Goal: Task Accomplishment & Management: Manage account settings

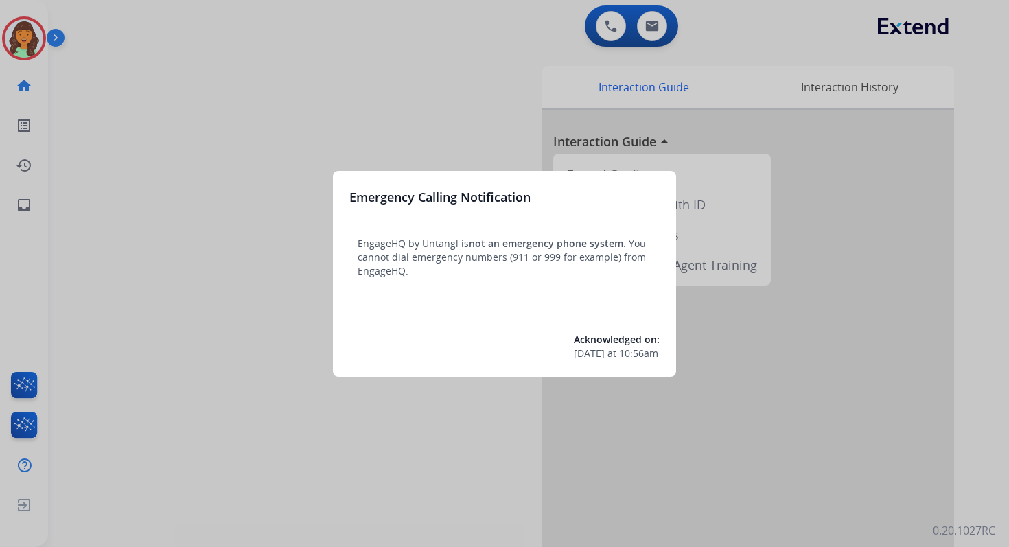
click at [504, 88] on div at bounding box center [504, 273] width 1009 height 547
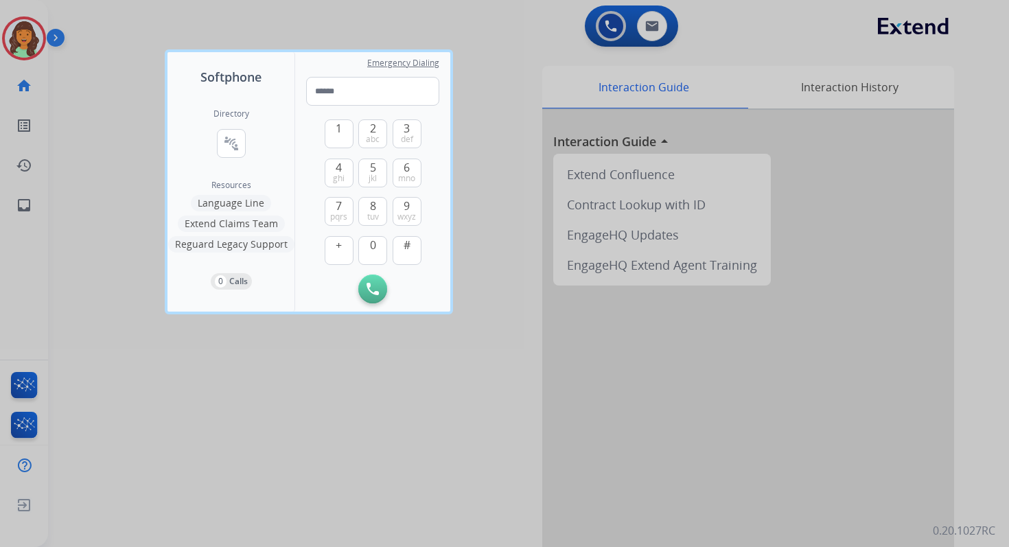
click at [657, 18] on div at bounding box center [504, 273] width 1009 height 547
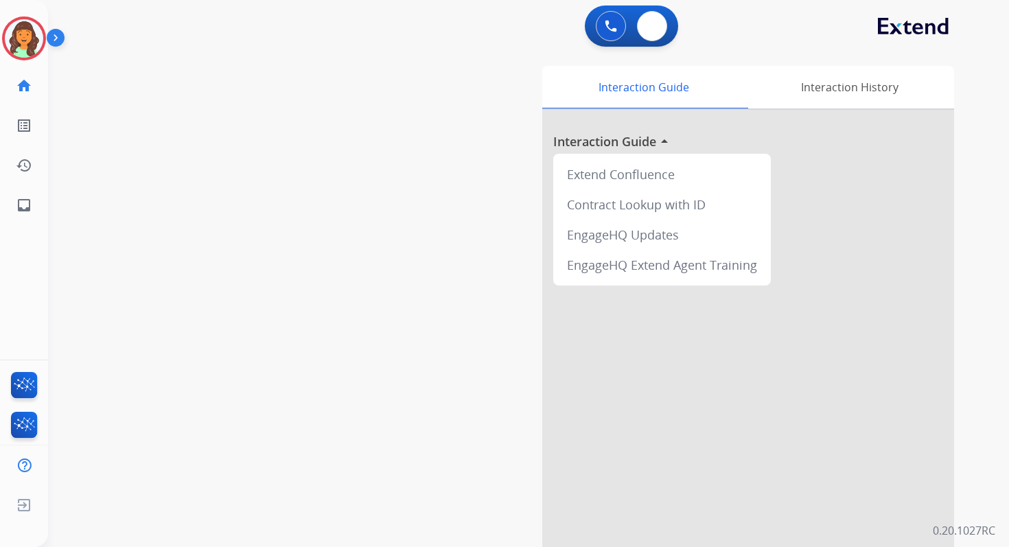
click at [657, 18] on button at bounding box center [652, 26] width 30 height 30
select select "**********"
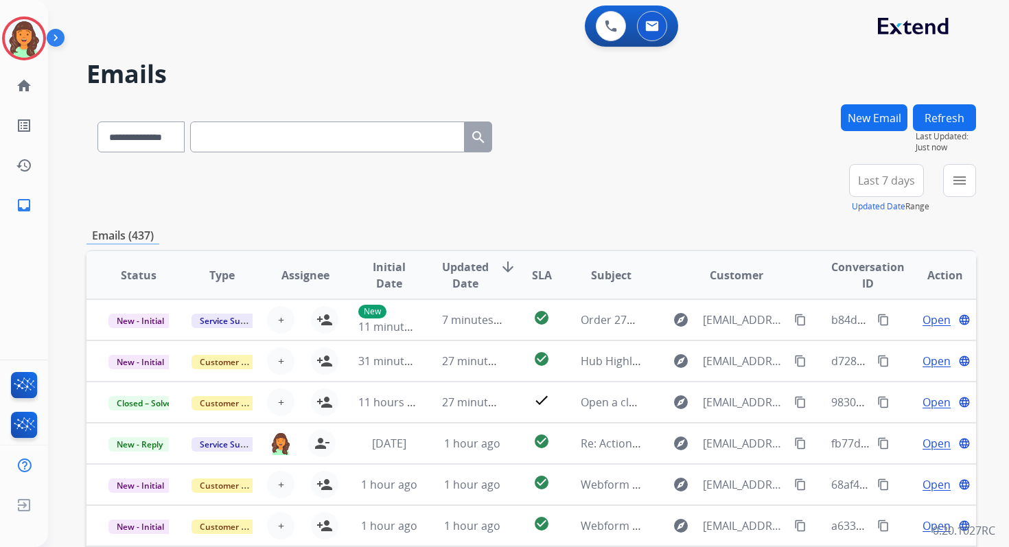
click at [959, 181] on mat-icon "menu" at bounding box center [959, 180] width 16 height 16
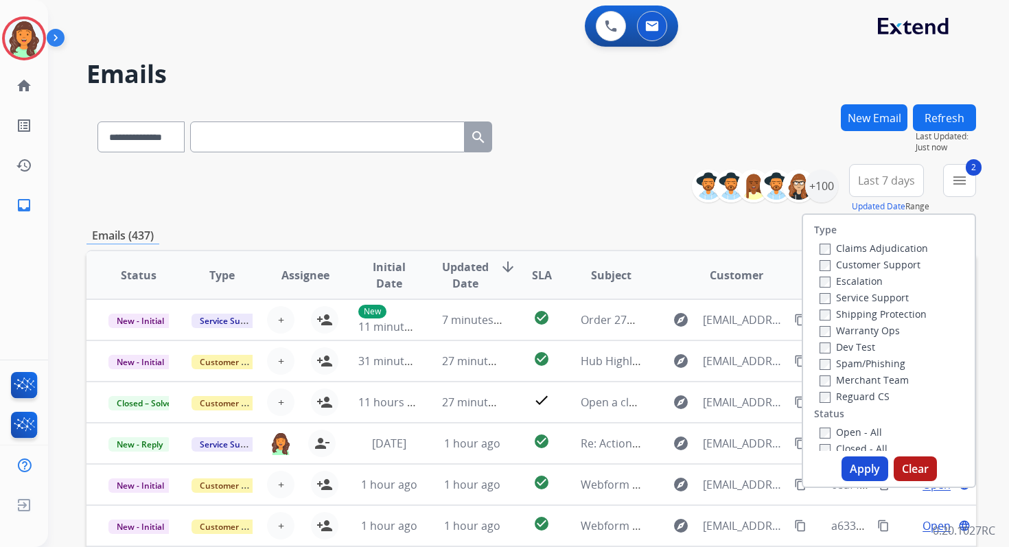
click at [850, 464] on button "Apply" at bounding box center [864, 468] width 47 height 25
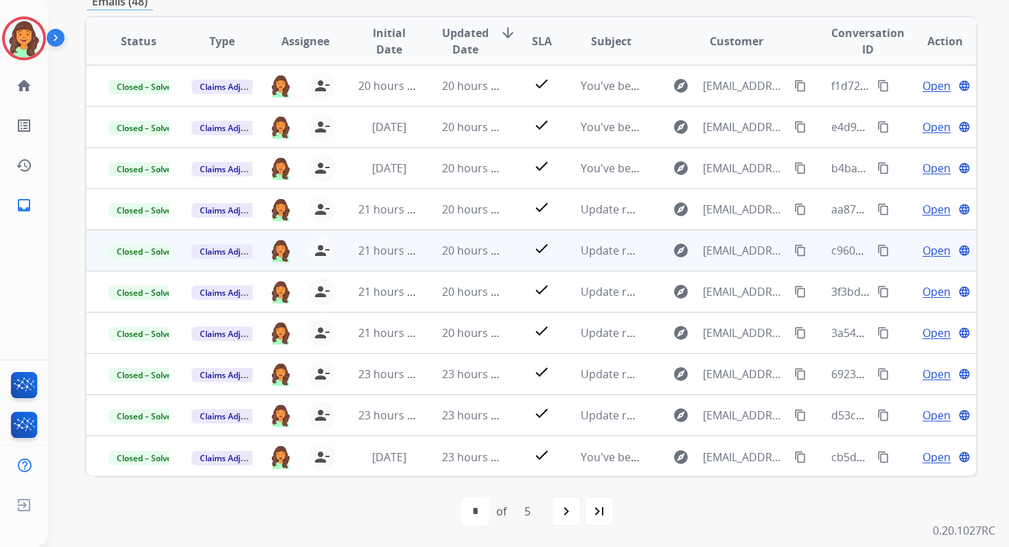
scroll to position [86, 0]
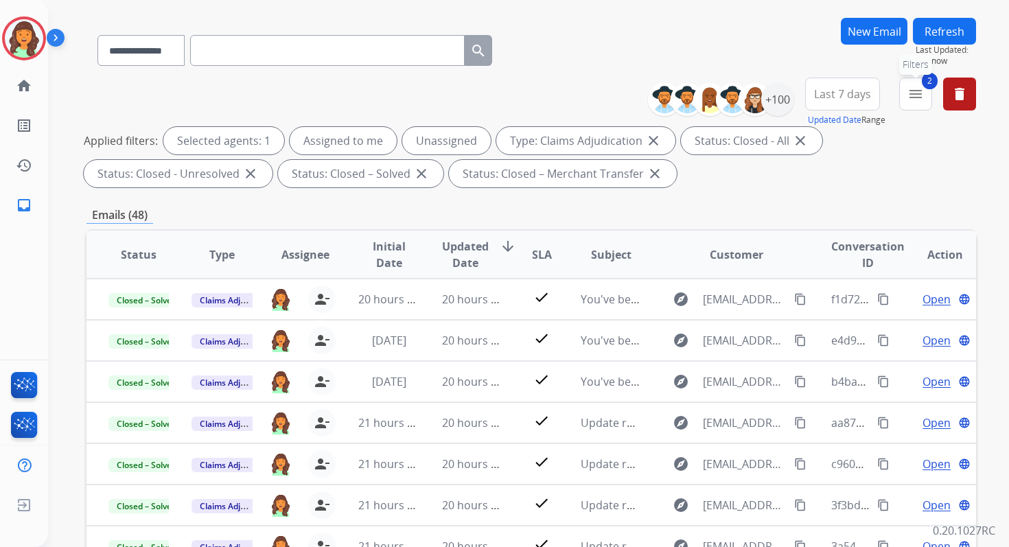
click at [909, 104] on button "2 menu Filters" at bounding box center [915, 94] width 33 height 33
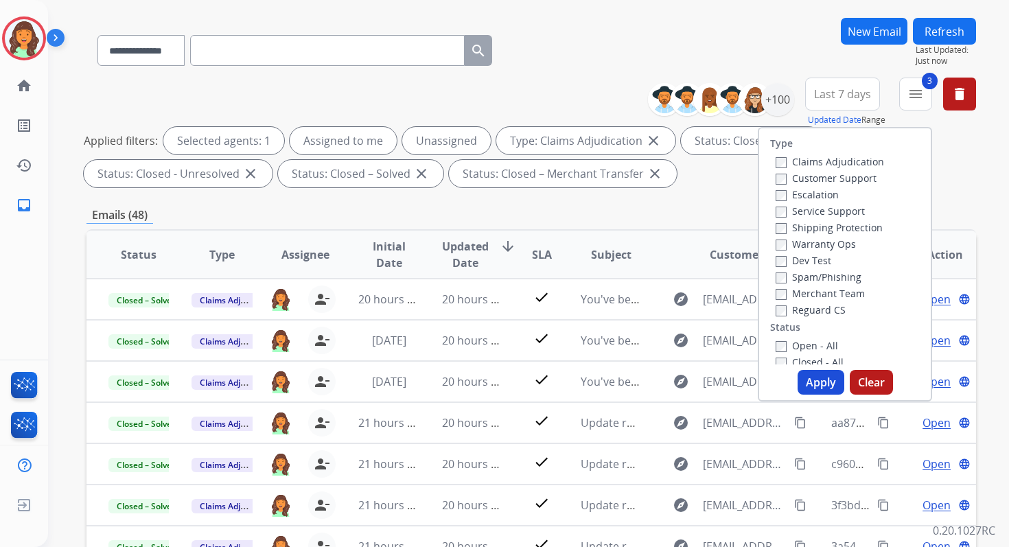
click at [801, 375] on button "Apply" at bounding box center [820, 382] width 47 height 25
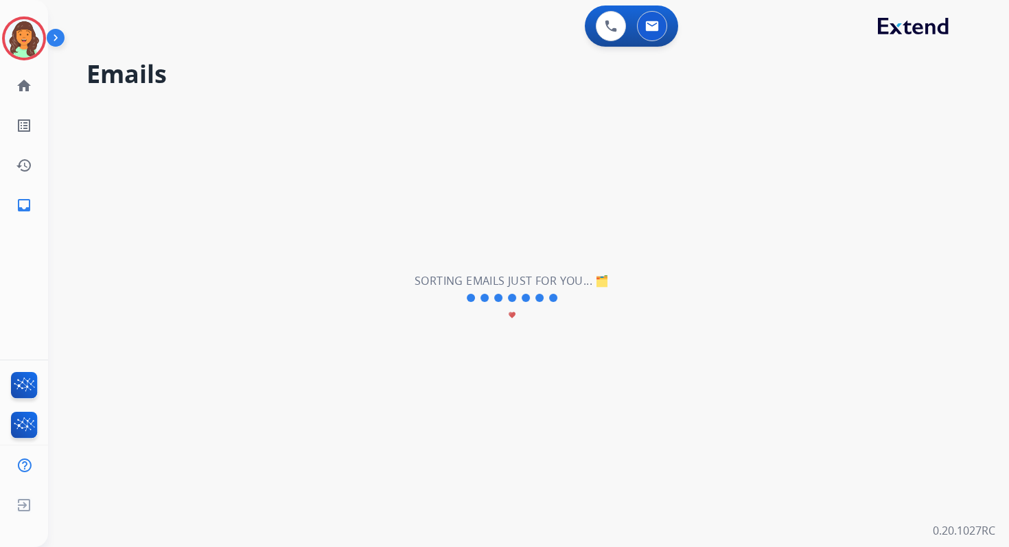
scroll to position [0, 0]
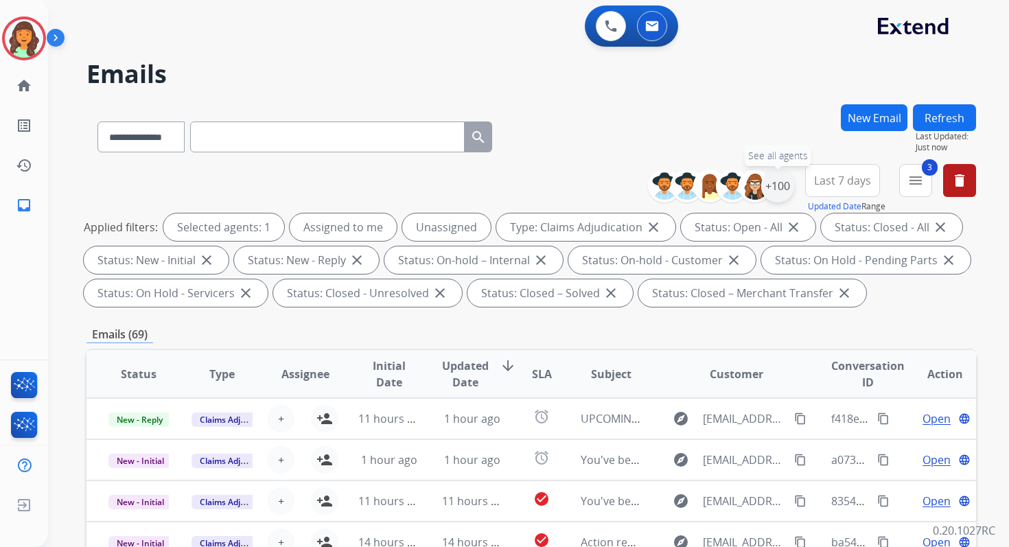
click at [777, 186] on div "+100" at bounding box center [777, 185] width 33 height 33
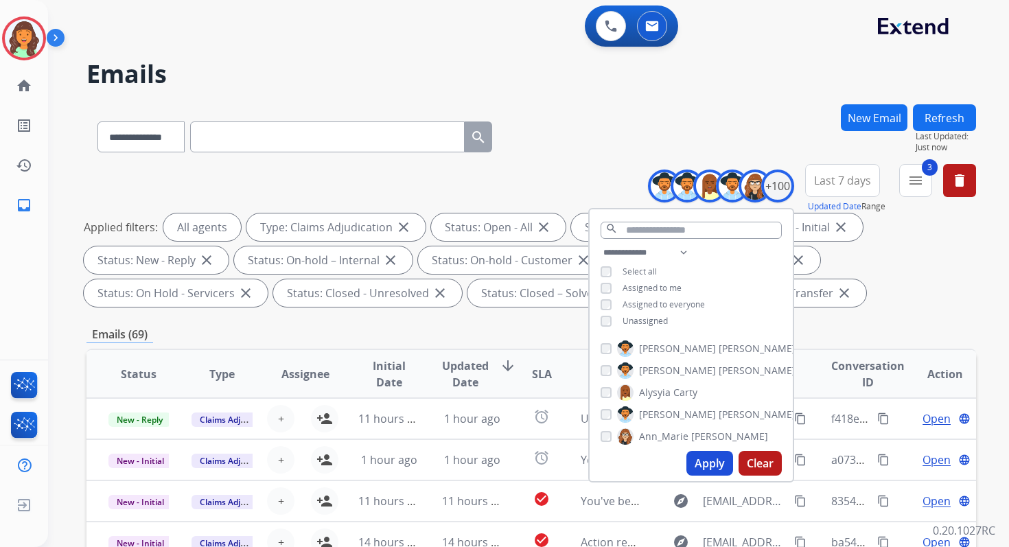
click at [701, 473] on button "Apply" at bounding box center [709, 463] width 47 height 25
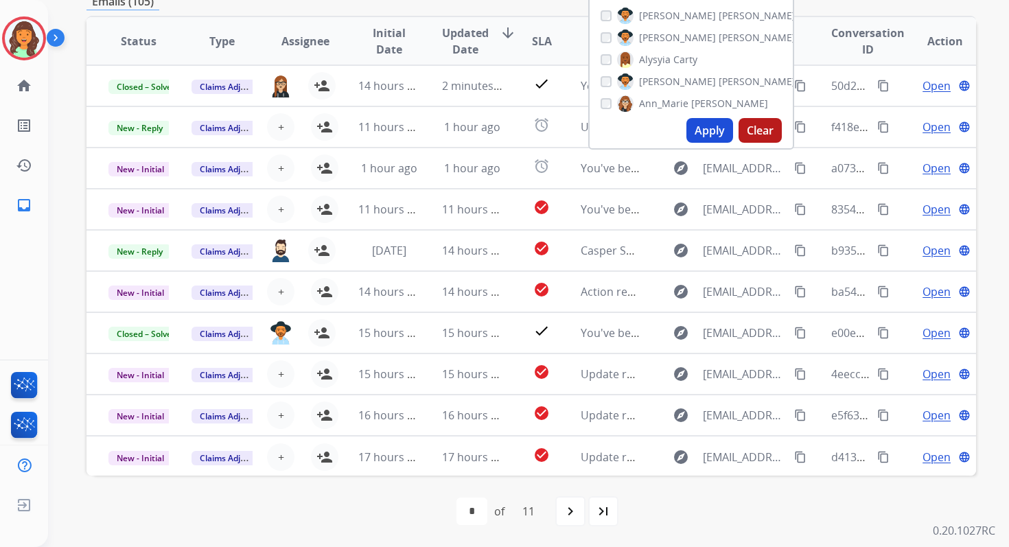
click at [298, 502] on div "first_page navigate_before * * * * * * * * * ** ** of 11 navigate_next last_page" at bounding box center [530, 510] width 889 height 27
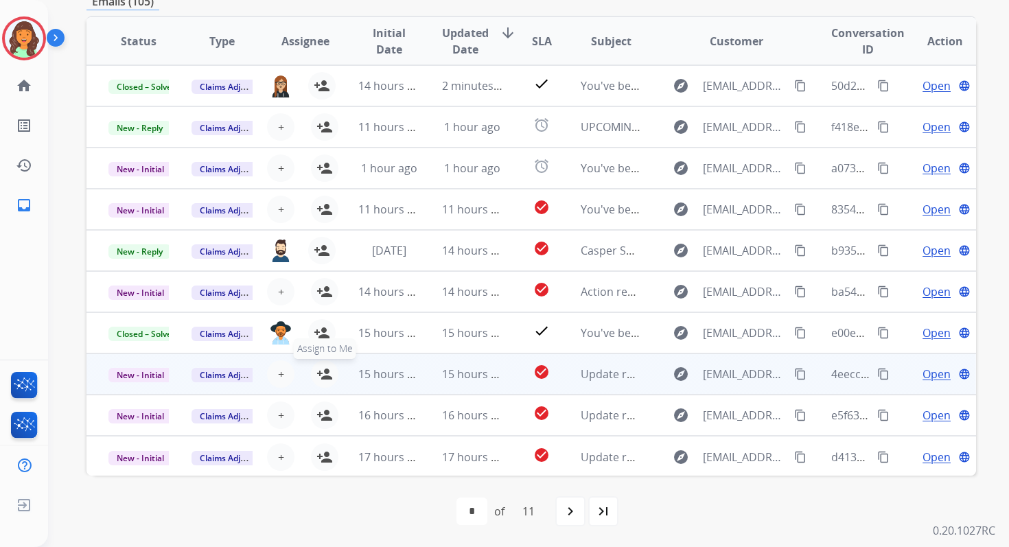
click at [321, 368] on mat-icon "person_add" at bounding box center [324, 374] width 16 height 16
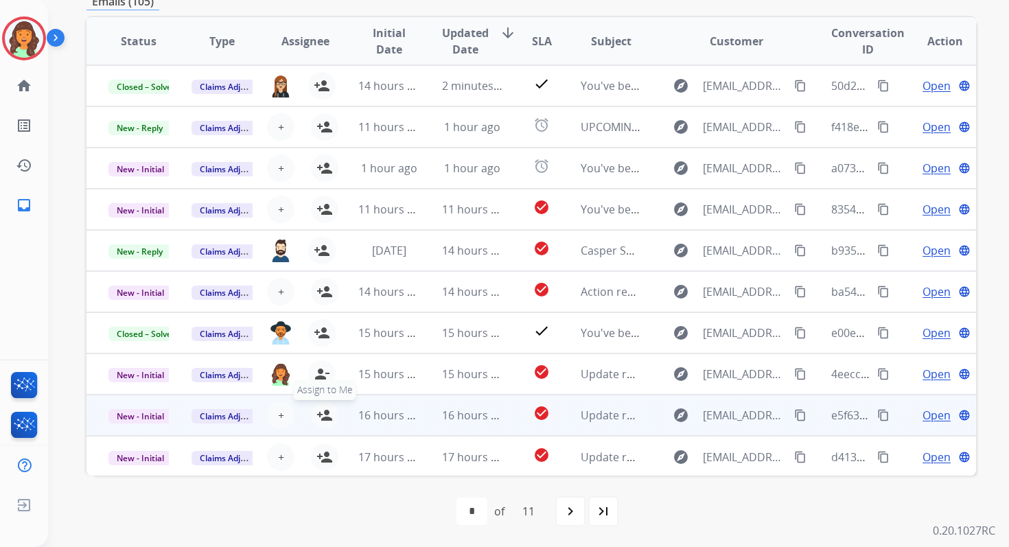
click at [323, 408] on mat-icon "person_add" at bounding box center [324, 415] width 16 height 16
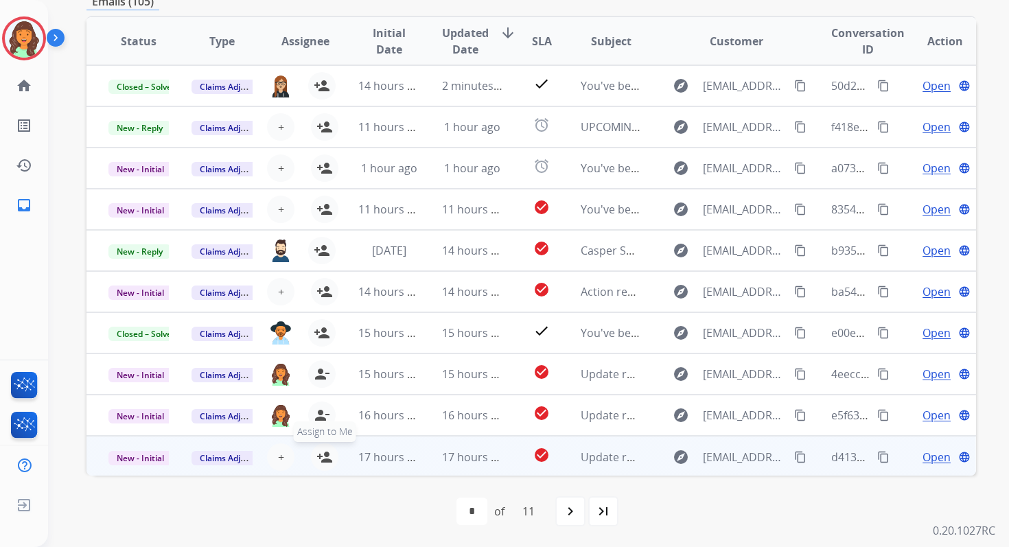
click at [321, 457] on mat-icon "person_add" at bounding box center [324, 457] width 16 height 16
click at [150, 452] on span "New - Initial" at bounding box center [140, 458] width 64 height 14
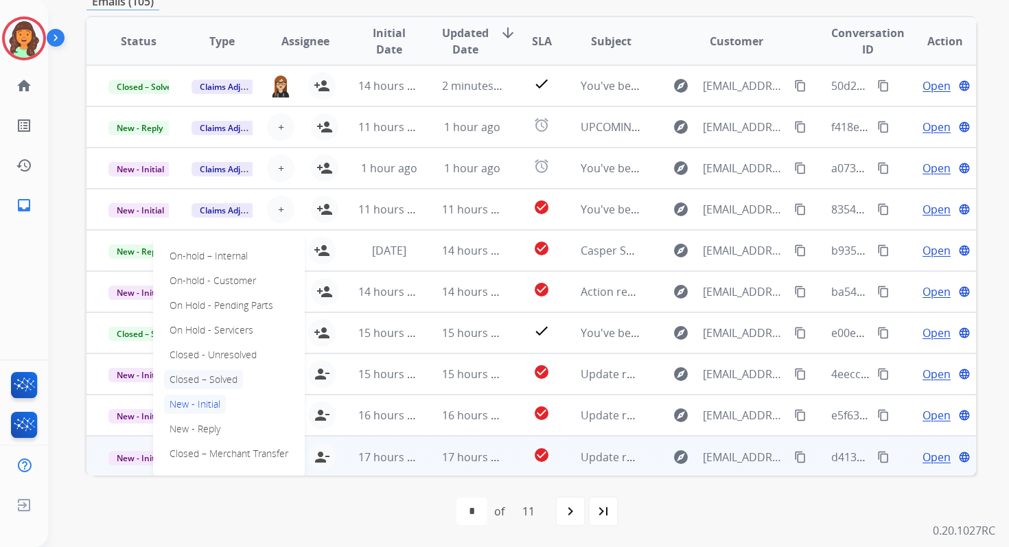
click at [189, 380] on p "Closed – Solved" at bounding box center [203, 379] width 79 height 19
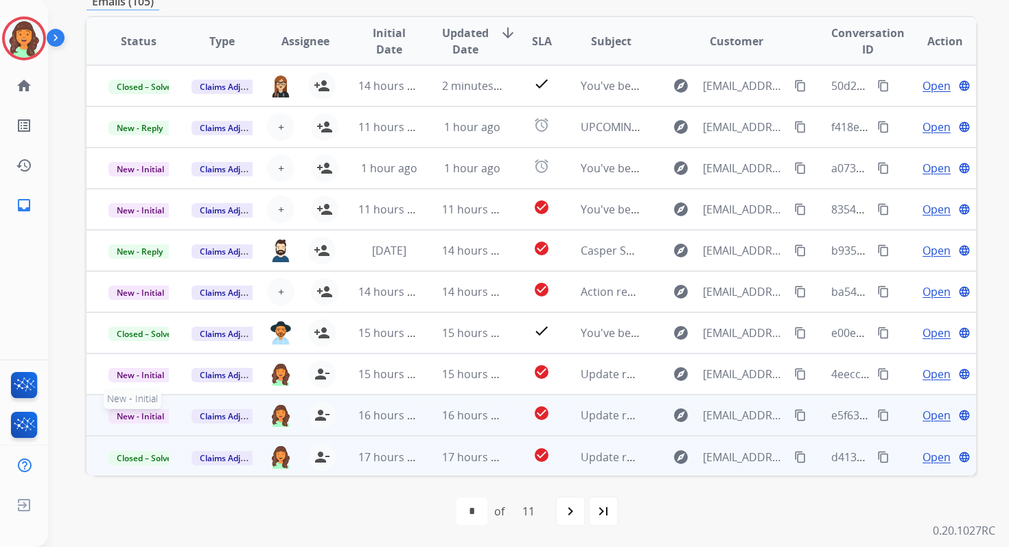
click at [150, 414] on span "New - Initial" at bounding box center [140, 416] width 64 height 14
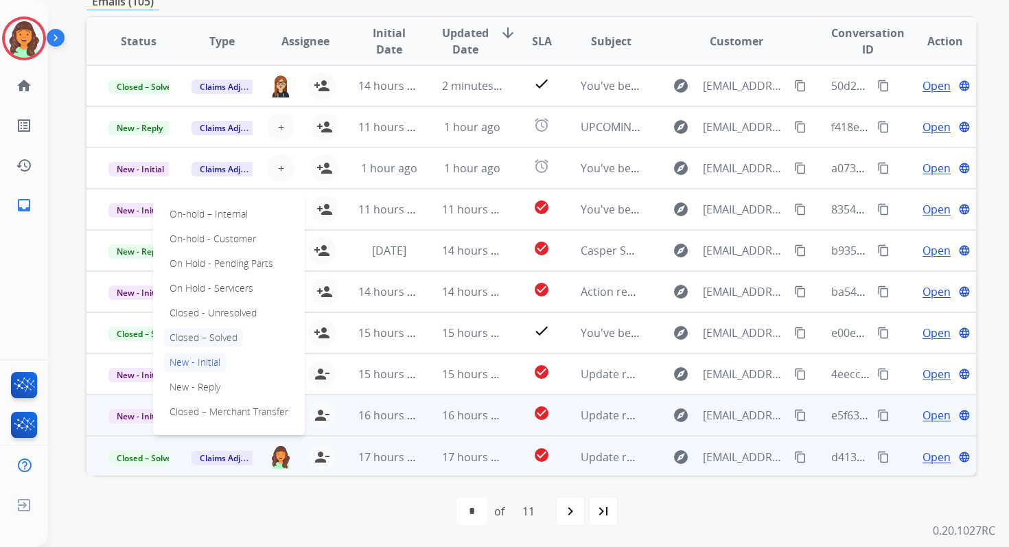
click at [200, 333] on p "Closed – Solved" at bounding box center [203, 337] width 79 height 19
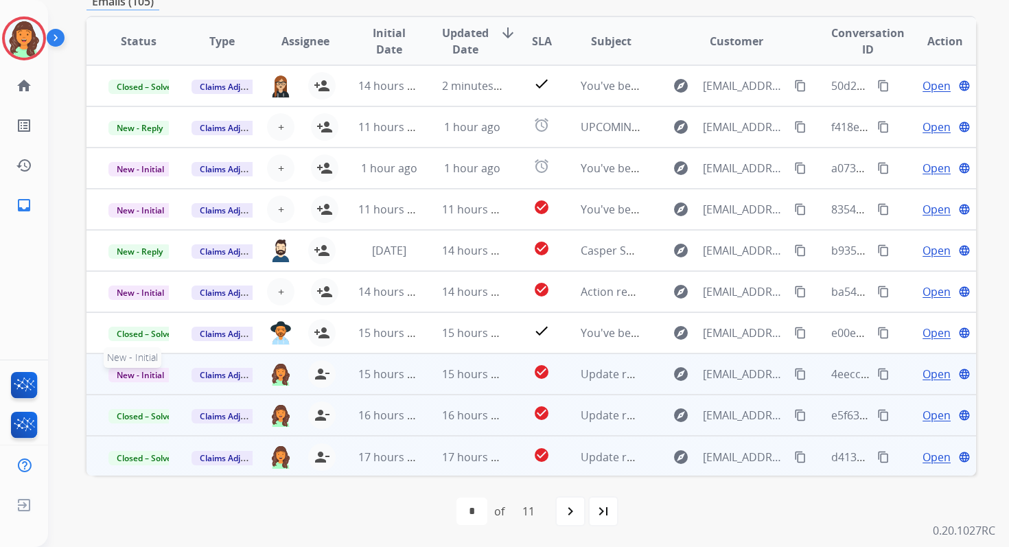
click at [156, 370] on span "New - Initial" at bounding box center [140, 375] width 64 height 14
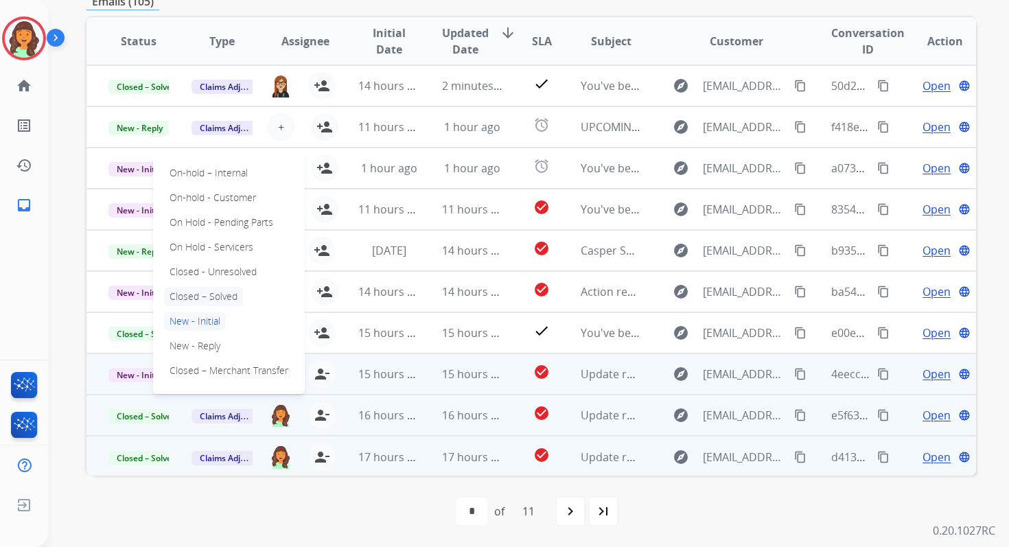
click at [213, 294] on p "Closed – Solved" at bounding box center [203, 296] width 79 height 19
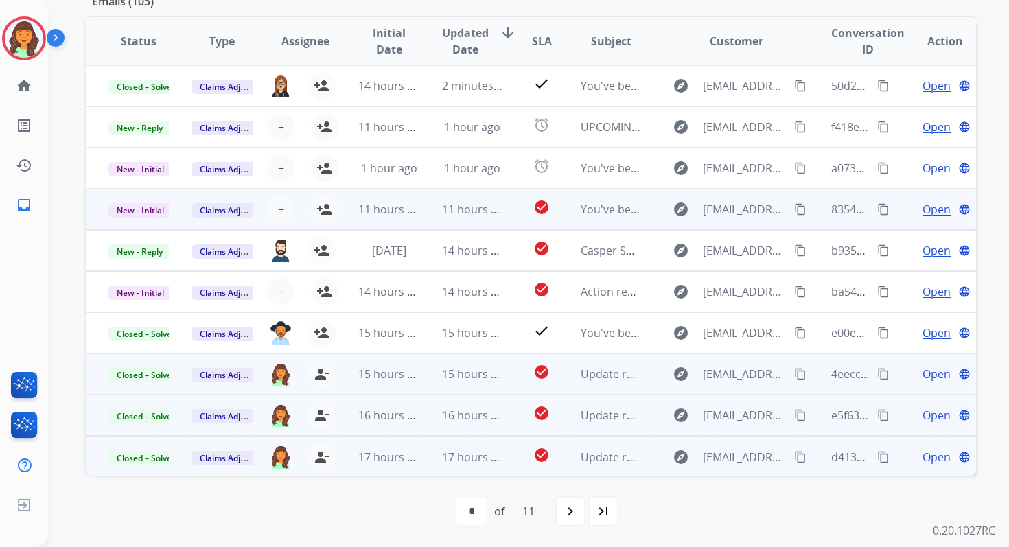
scroll to position [0, 0]
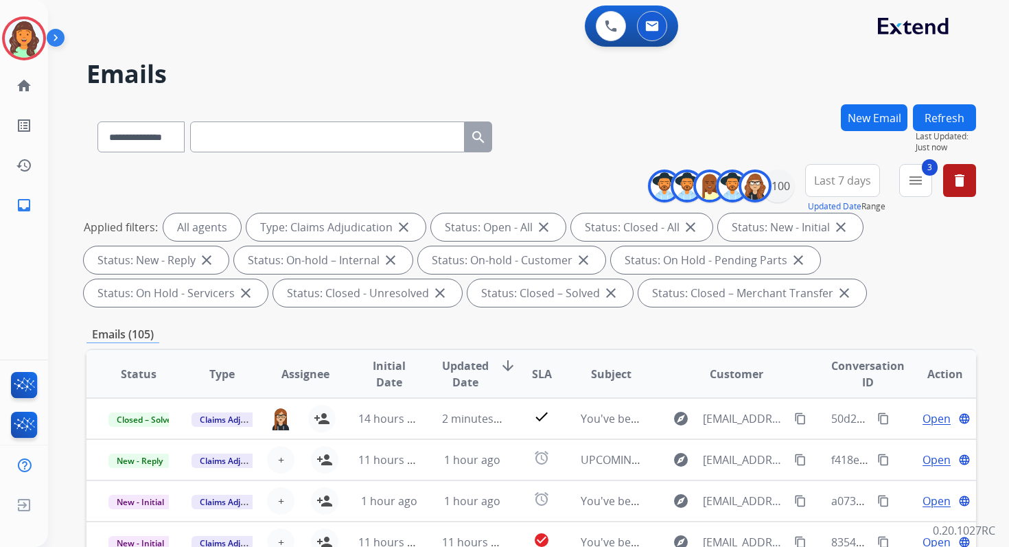
click at [957, 117] on button "Refresh" at bounding box center [944, 117] width 63 height 27
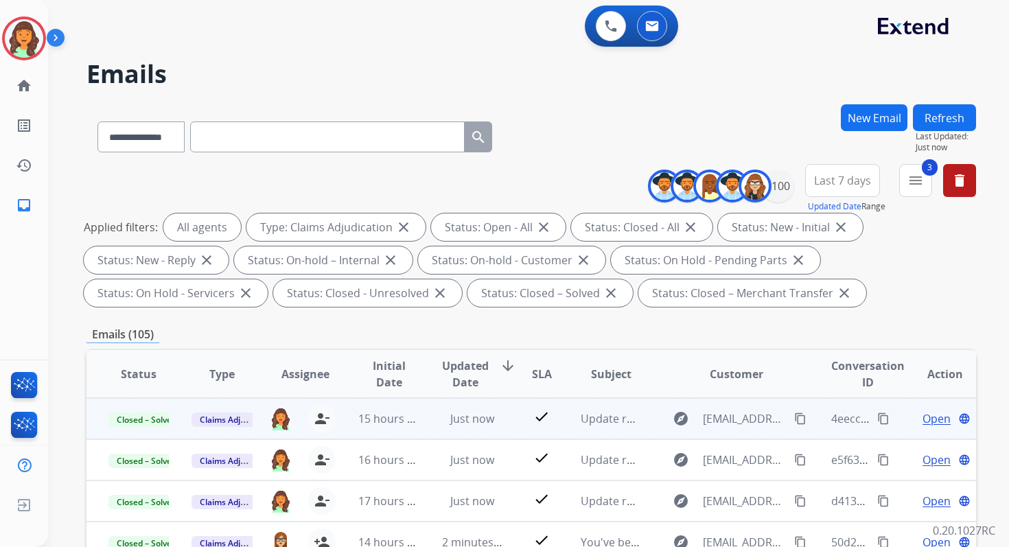
scroll to position [333, 0]
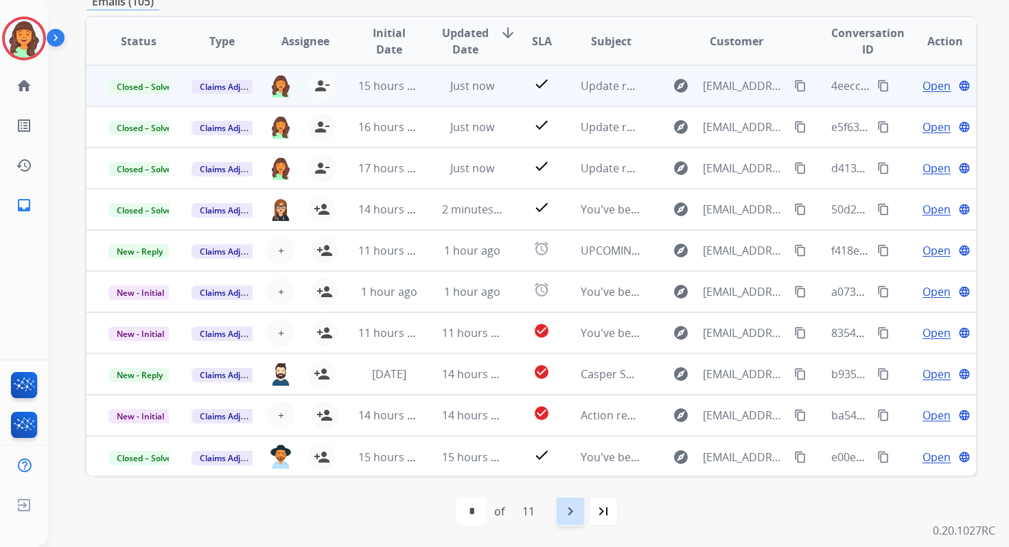
click at [576, 513] on mat-icon "navigate_next" at bounding box center [570, 511] width 16 height 16
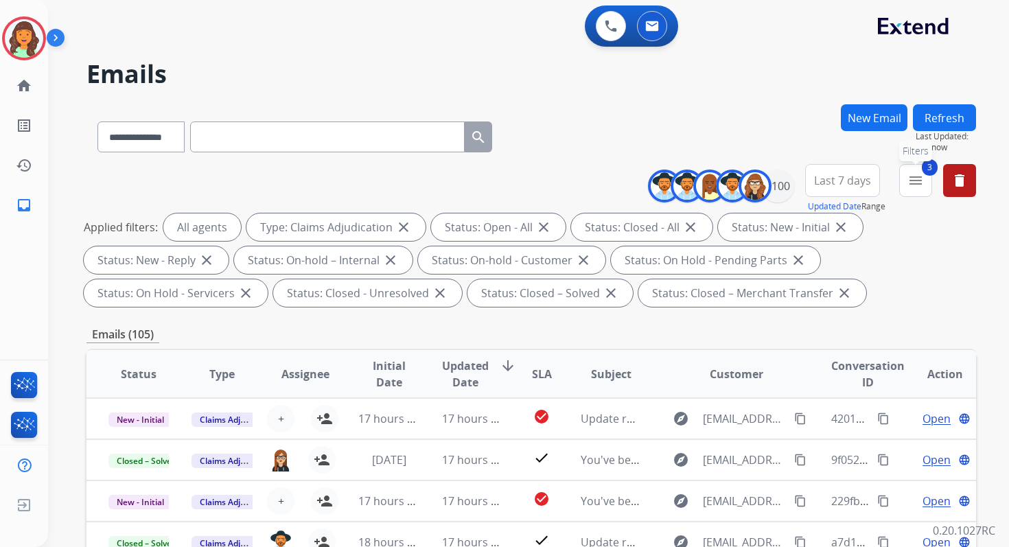
click at [913, 181] on mat-icon "menu" at bounding box center [915, 180] width 16 height 16
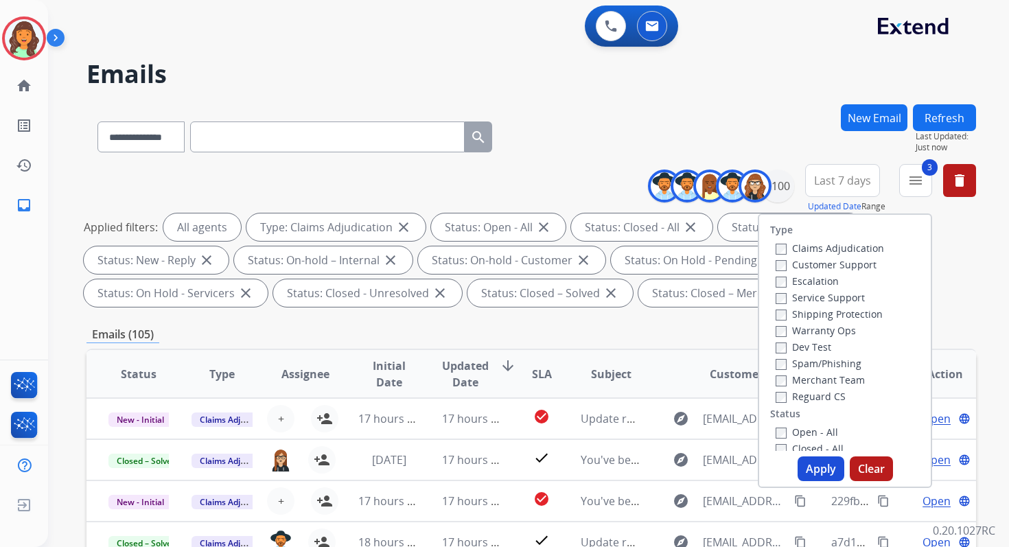
click at [777, 447] on label "Closed - All" at bounding box center [809, 448] width 68 height 13
click at [819, 473] on button "Apply" at bounding box center [820, 468] width 47 height 25
select select "*"
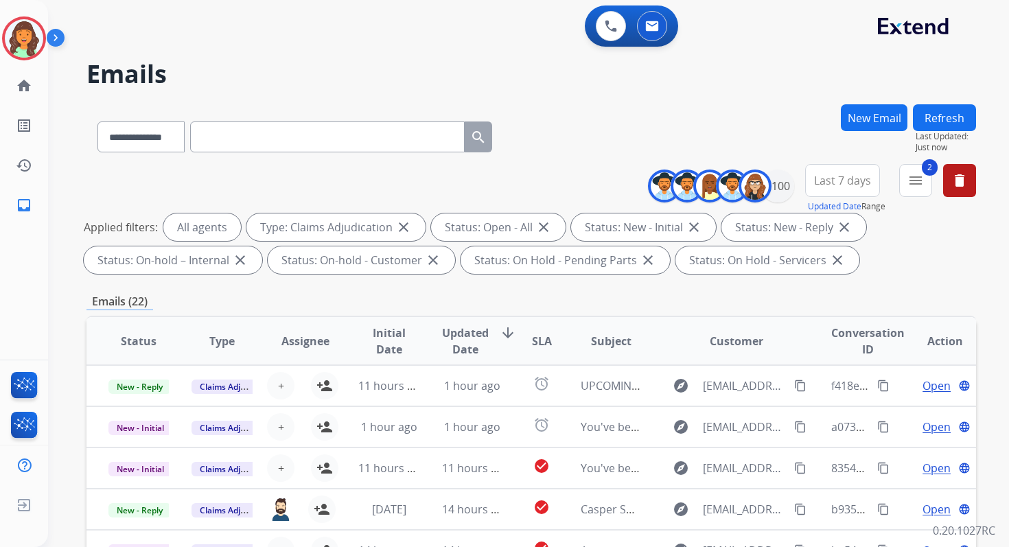
click at [458, 303] on div "Emails (22)" at bounding box center [530, 301] width 889 height 17
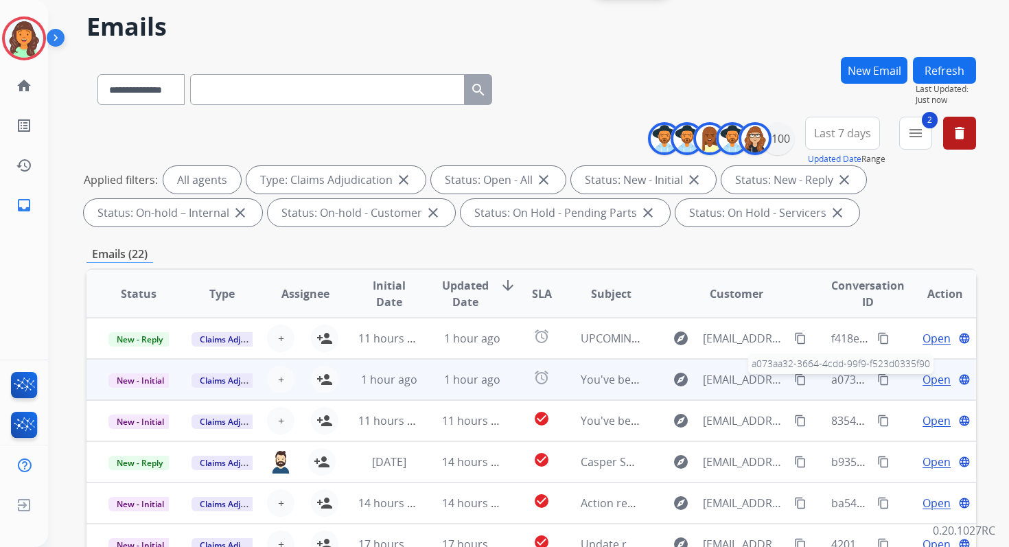
scroll to position [16, 0]
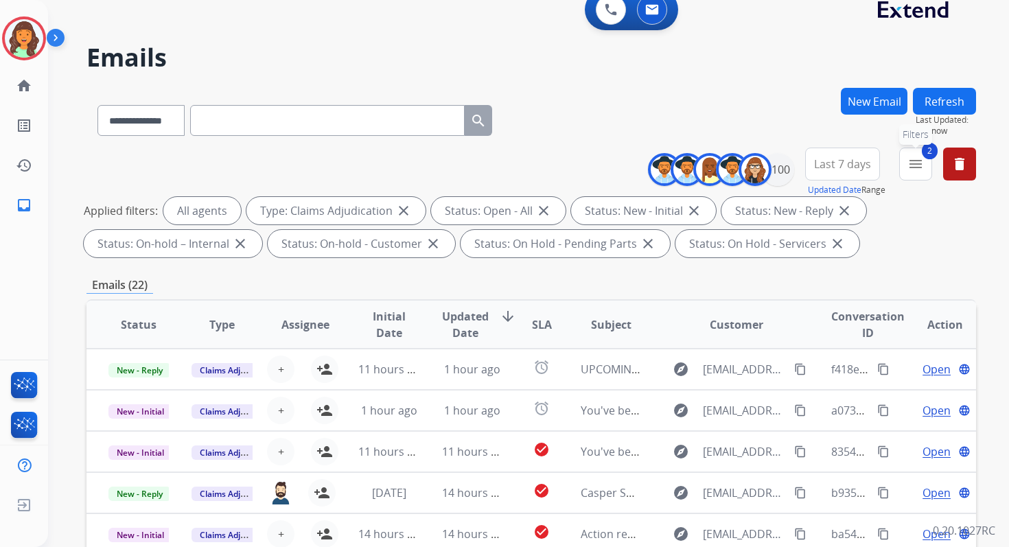
click at [917, 178] on button "2 menu Filters" at bounding box center [915, 164] width 33 height 33
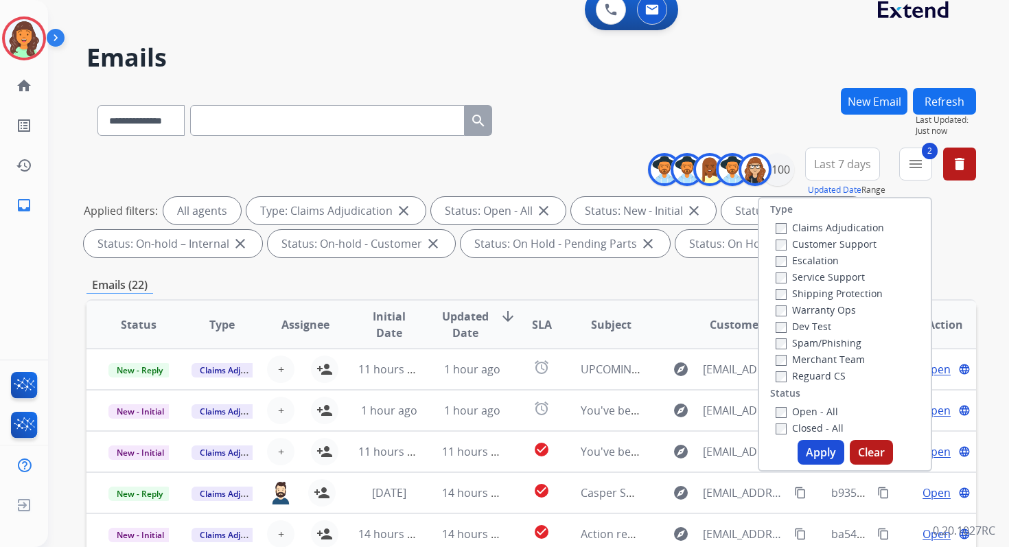
click at [808, 455] on button "Apply" at bounding box center [820, 452] width 47 height 25
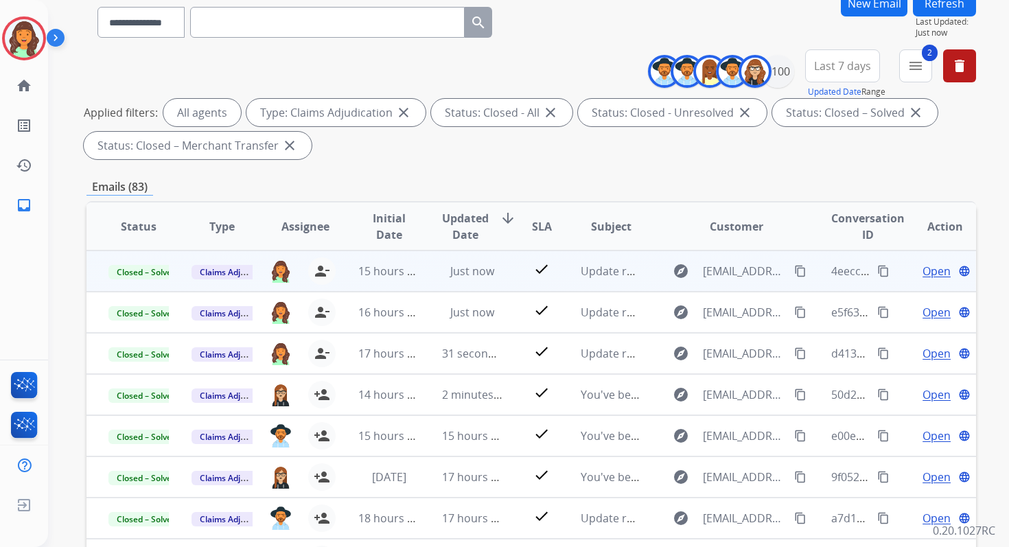
scroll to position [94, 0]
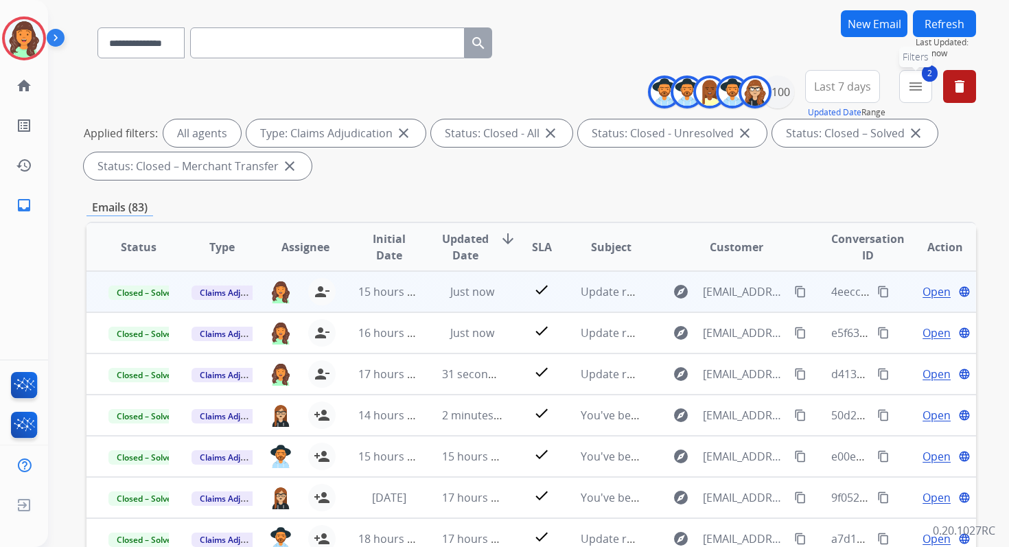
click at [909, 83] on mat-icon "menu" at bounding box center [915, 86] width 16 height 16
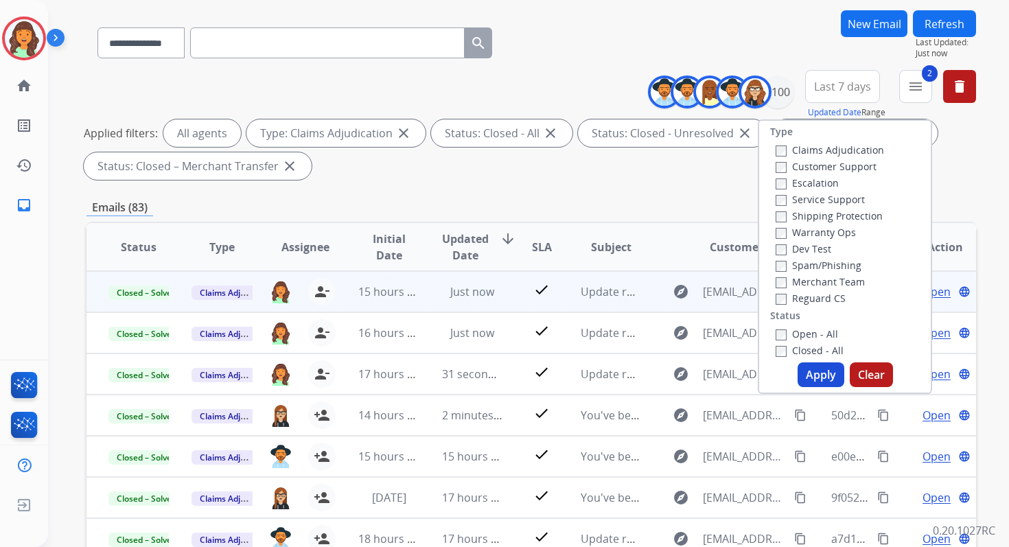
click at [817, 375] on button "Apply" at bounding box center [820, 374] width 47 height 25
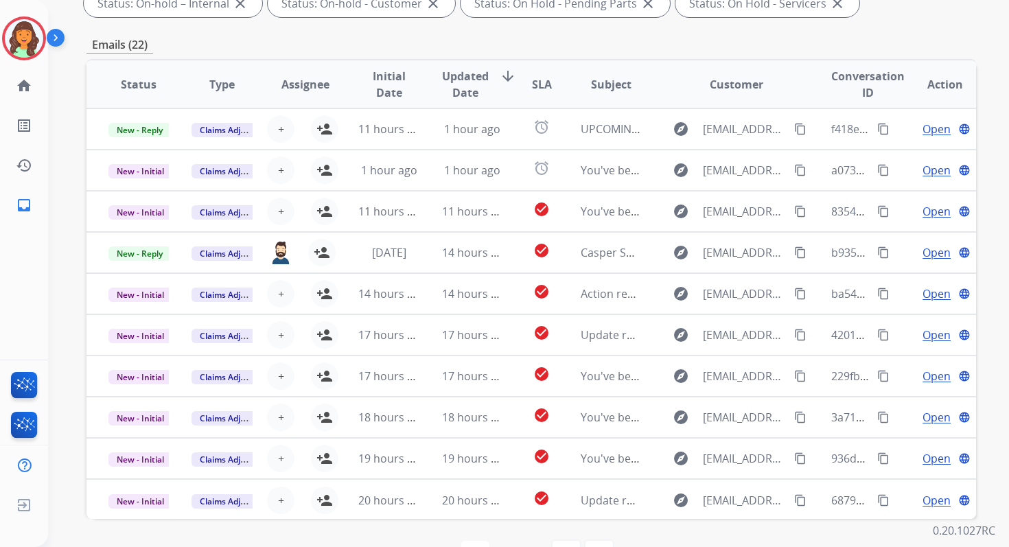
scroll to position [300, 0]
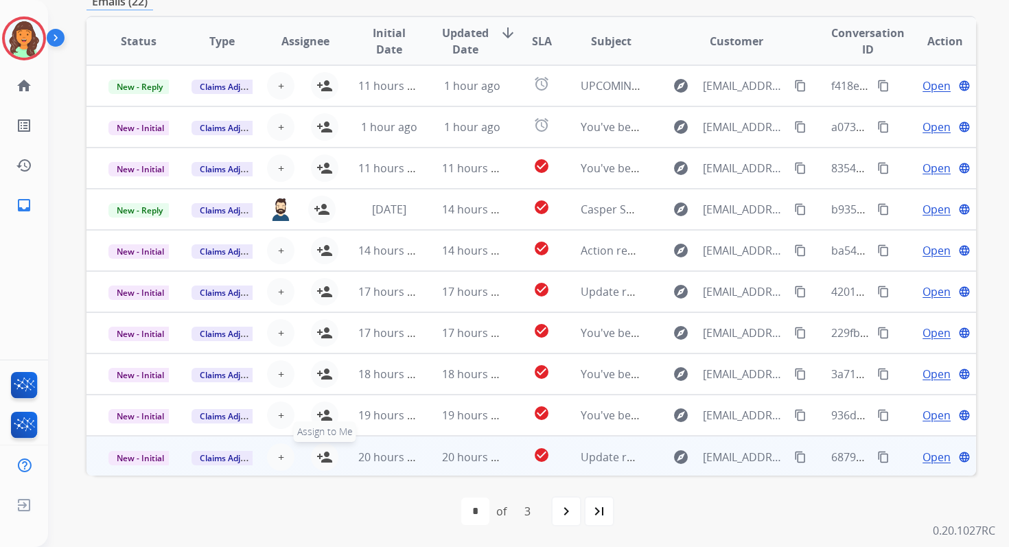
click at [324, 454] on mat-icon "person_add" at bounding box center [324, 457] width 16 height 16
click at [151, 456] on span "New - Initial" at bounding box center [140, 458] width 64 height 14
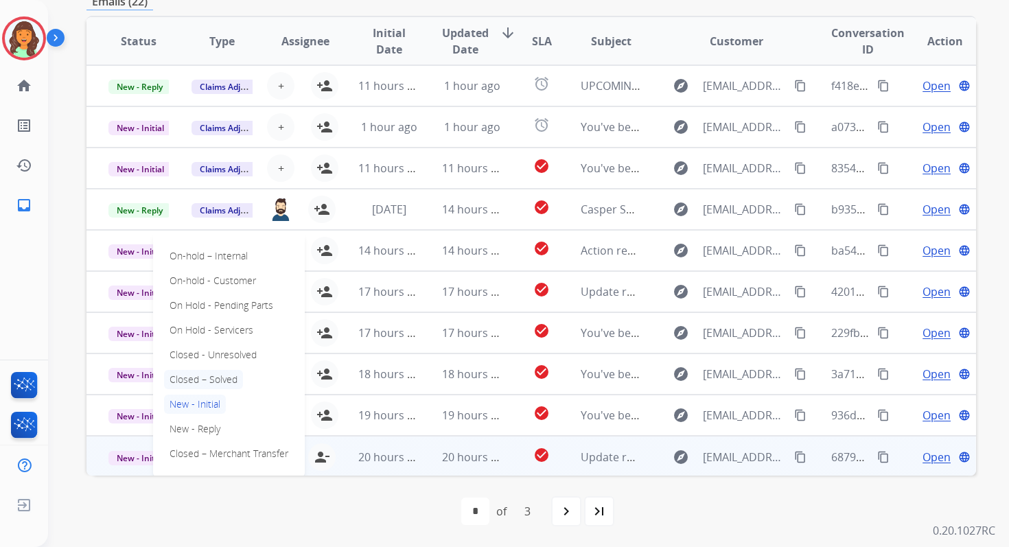
click at [193, 380] on p "Closed – Solved" at bounding box center [203, 379] width 79 height 19
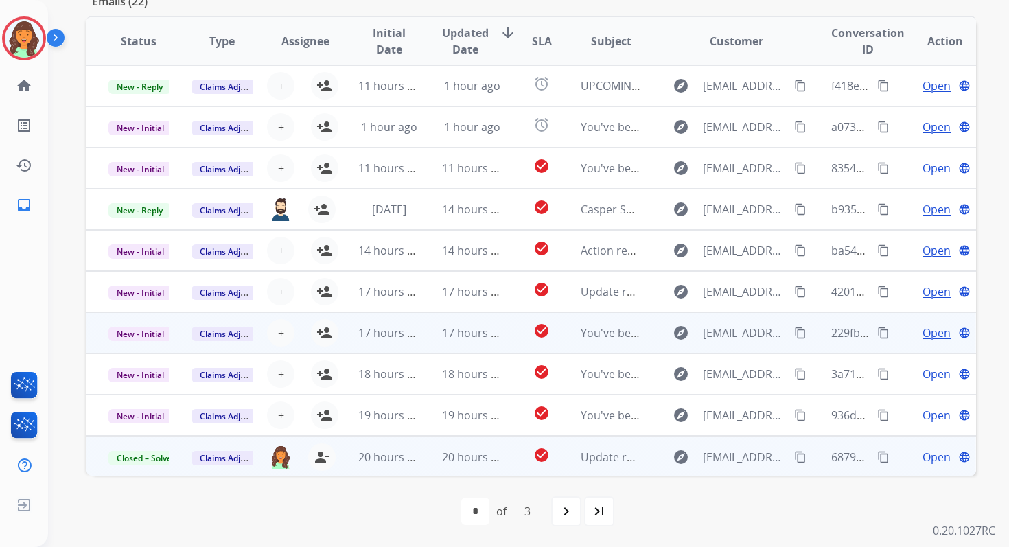
scroll to position [294, 0]
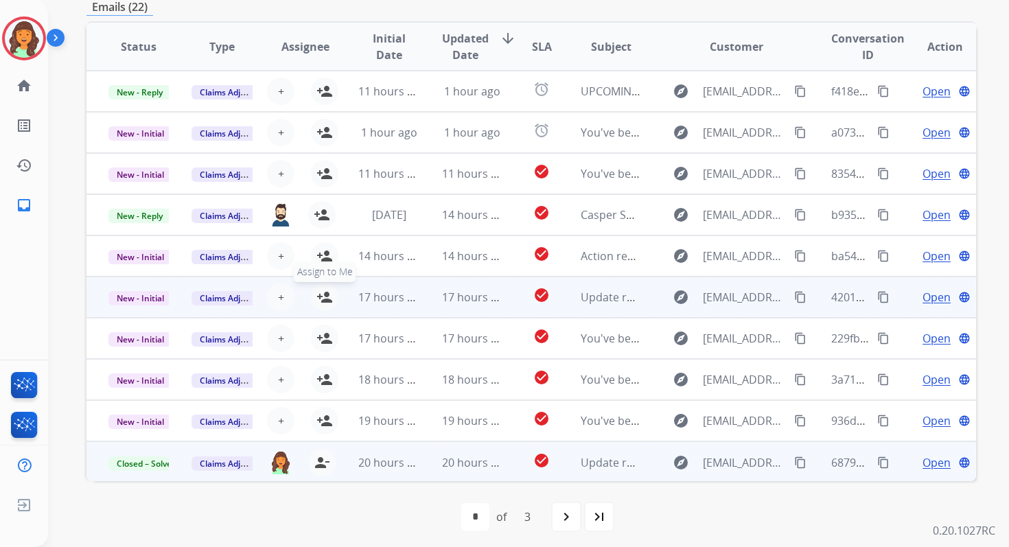
click at [322, 298] on mat-icon "person_add" at bounding box center [324, 297] width 16 height 16
click at [148, 294] on span "New - Initial" at bounding box center [140, 298] width 64 height 14
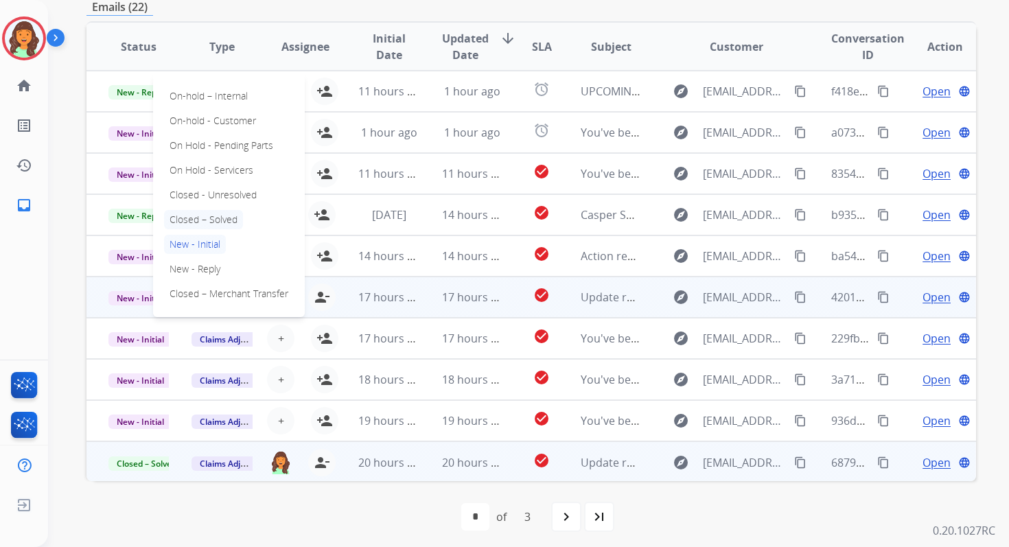
click at [198, 220] on p "Closed – Solved" at bounding box center [203, 219] width 79 height 19
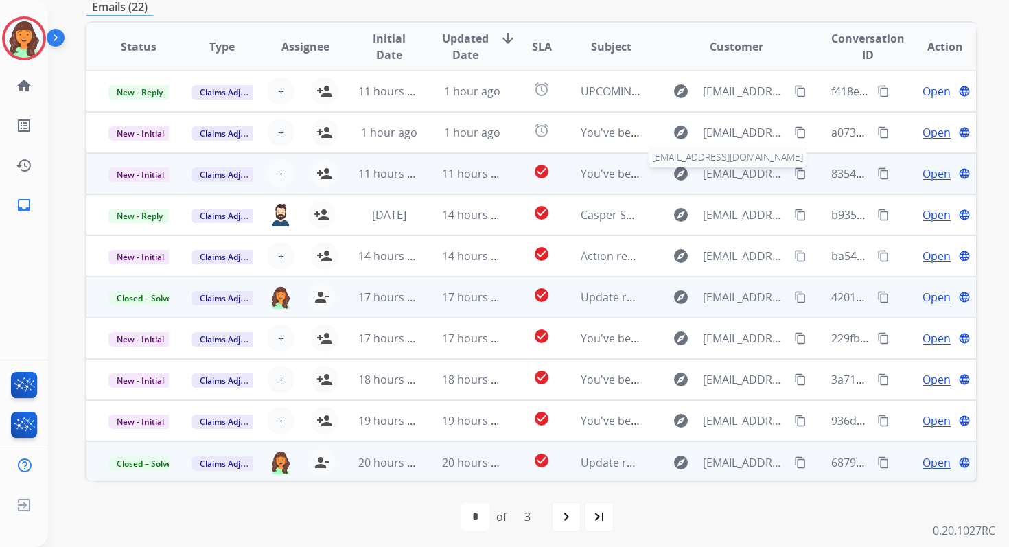
scroll to position [0, 0]
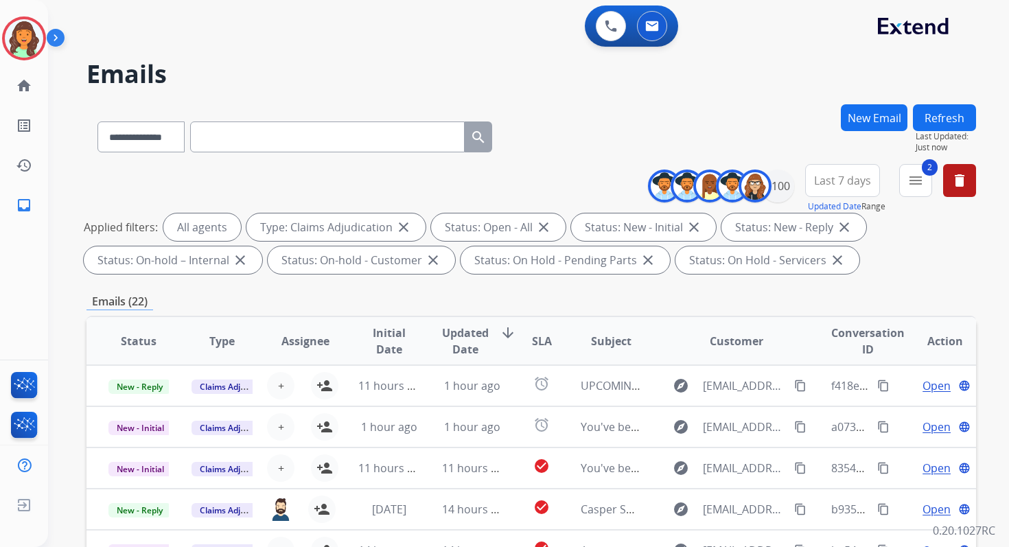
click at [934, 128] on button "Refresh" at bounding box center [944, 117] width 63 height 27
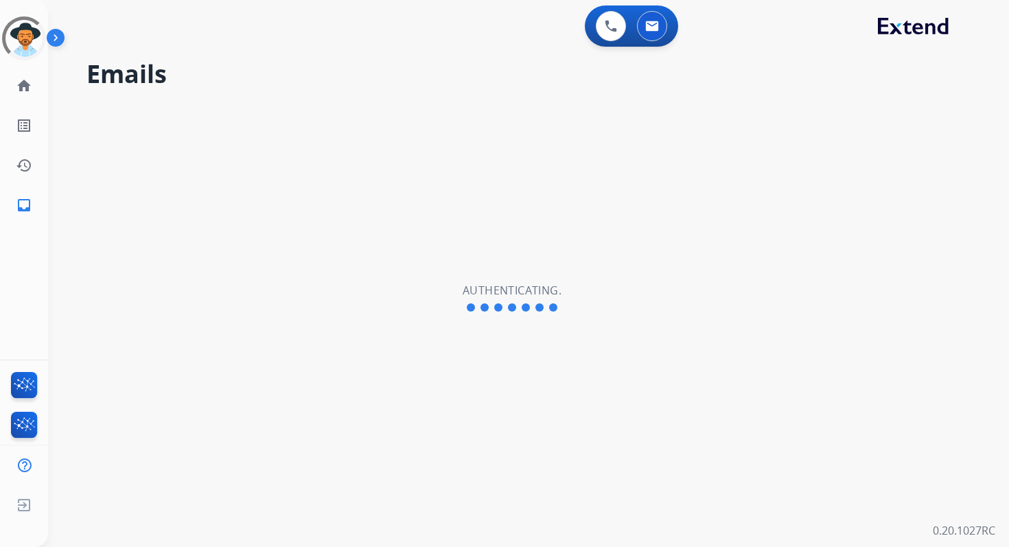
select select "**********"
click at [651, 27] on img at bounding box center [652, 26] width 14 height 11
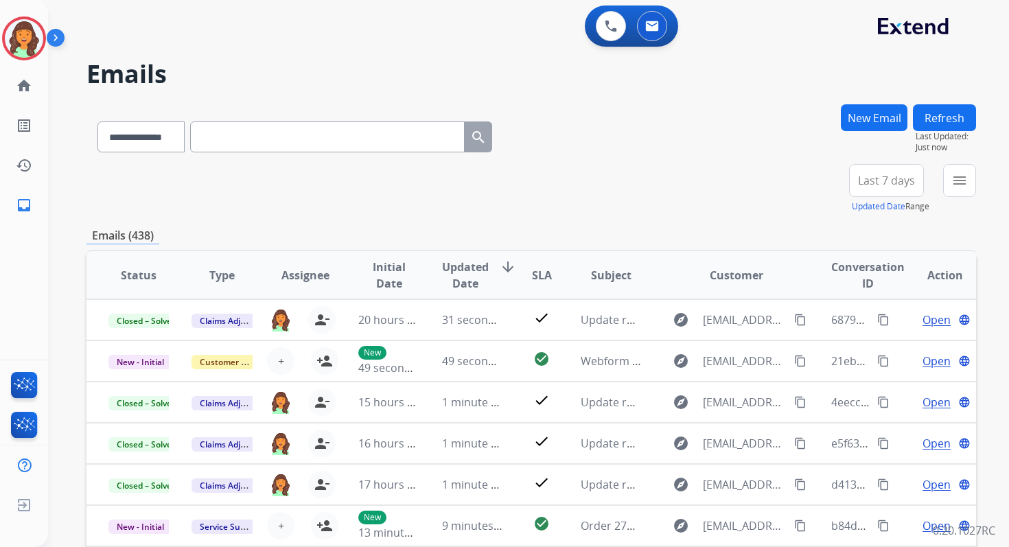
click at [941, 181] on div "**********" at bounding box center [907, 188] width 138 height 49
click at [951, 180] on button "menu Filters" at bounding box center [959, 180] width 33 height 33
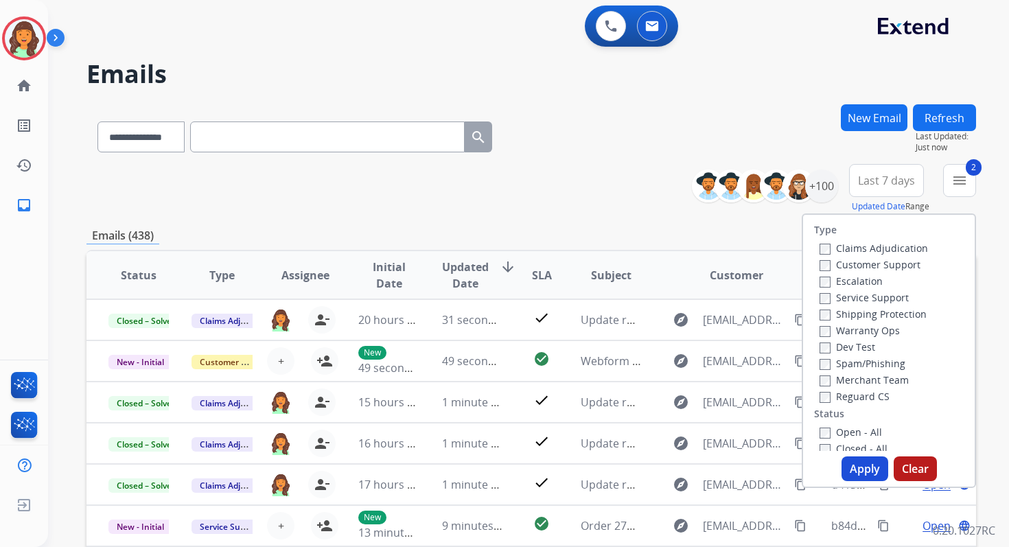
click at [851, 464] on button "Apply" at bounding box center [864, 468] width 47 height 25
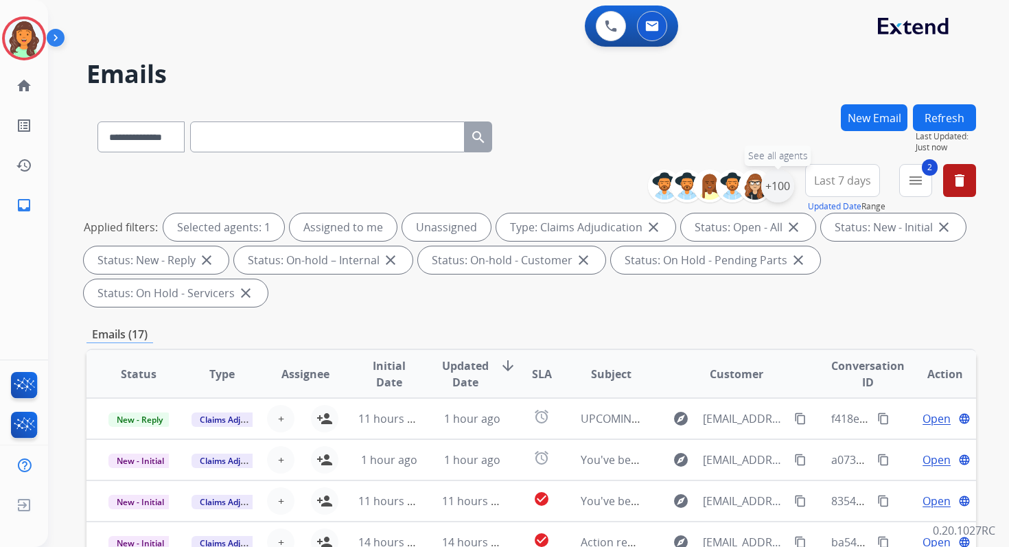
click at [777, 192] on div "+100" at bounding box center [777, 185] width 33 height 33
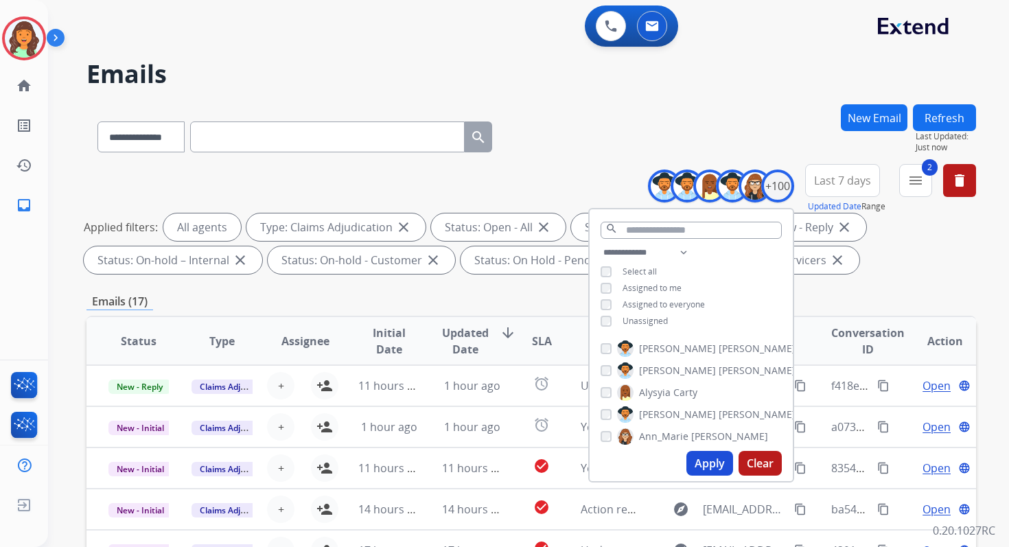
click at [698, 459] on button "Apply" at bounding box center [709, 463] width 47 height 25
click at [844, 178] on span "Last 7 days" at bounding box center [842, 180] width 57 height 5
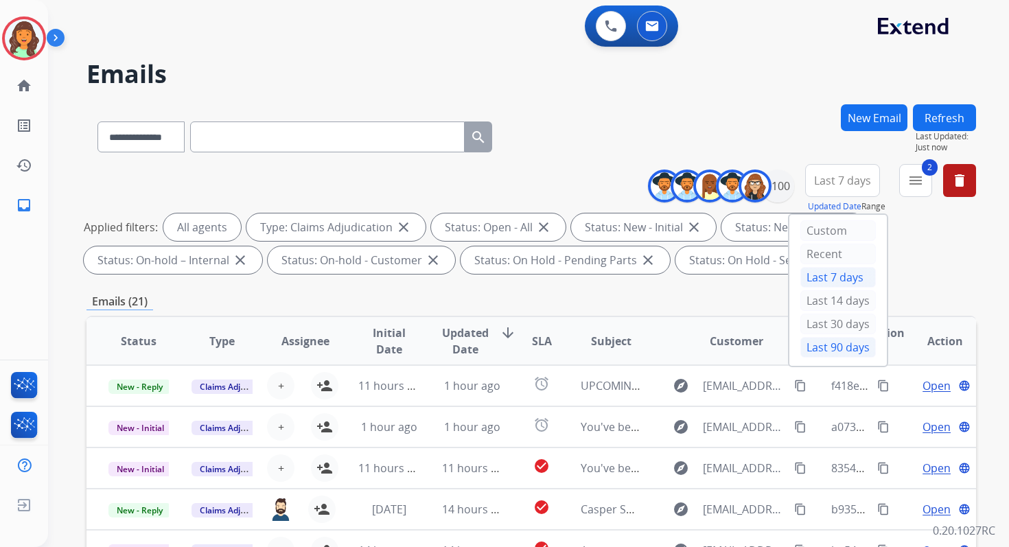
click at [823, 341] on div "Last 90 days" at bounding box center [837, 347] width 75 height 21
click at [593, 301] on div "Emails (22)" at bounding box center [530, 301] width 889 height 17
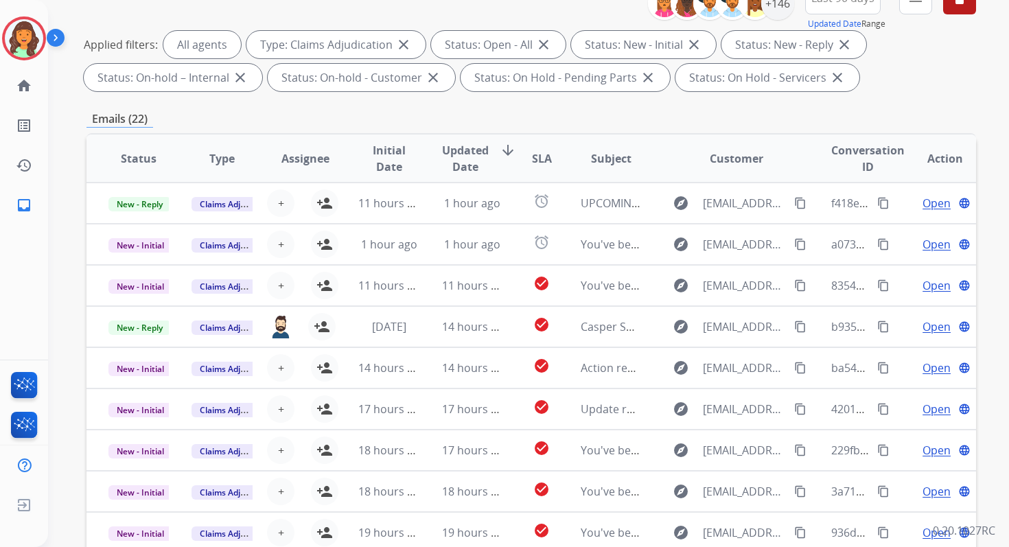
scroll to position [300, 0]
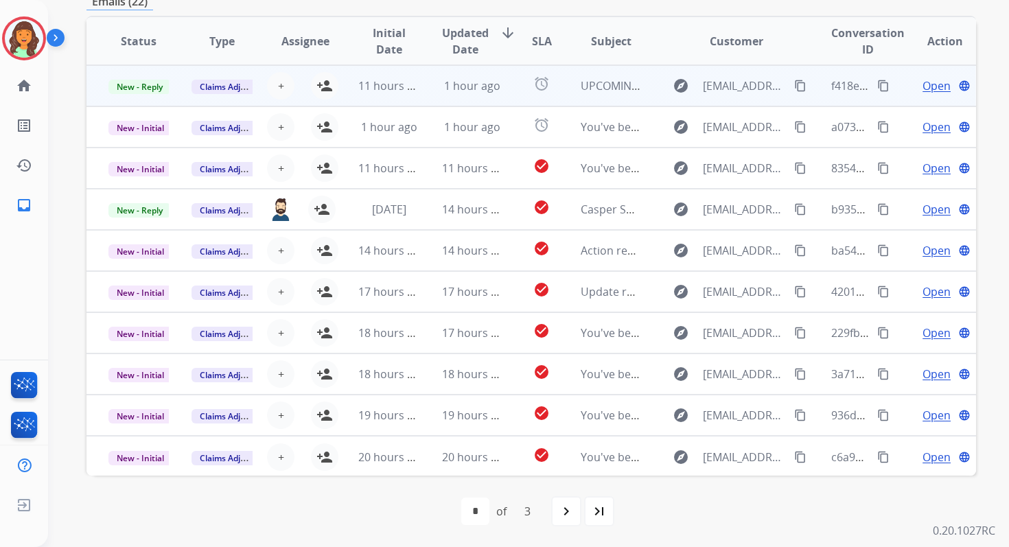
click at [434, 95] on td "1 hour ago" at bounding box center [461, 85] width 83 height 41
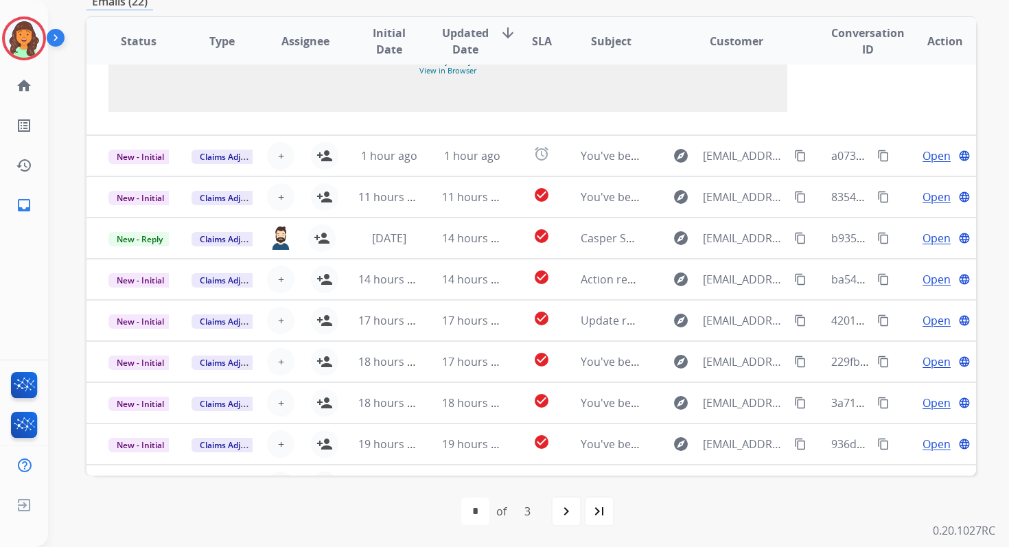
scroll to position [1291, 0]
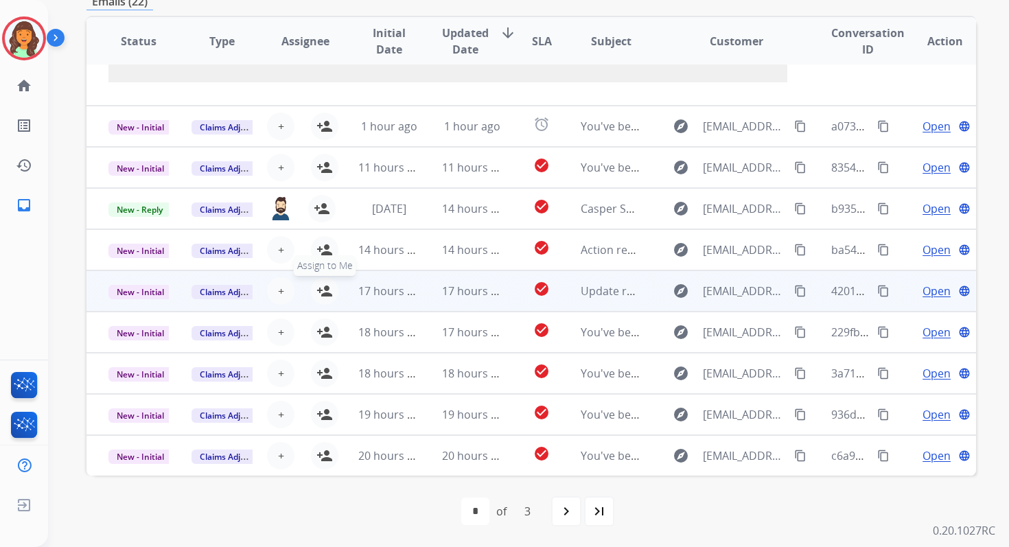
click at [322, 288] on mat-icon "person_add" at bounding box center [324, 291] width 16 height 16
click at [145, 294] on span "New - Initial" at bounding box center [140, 292] width 64 height 14
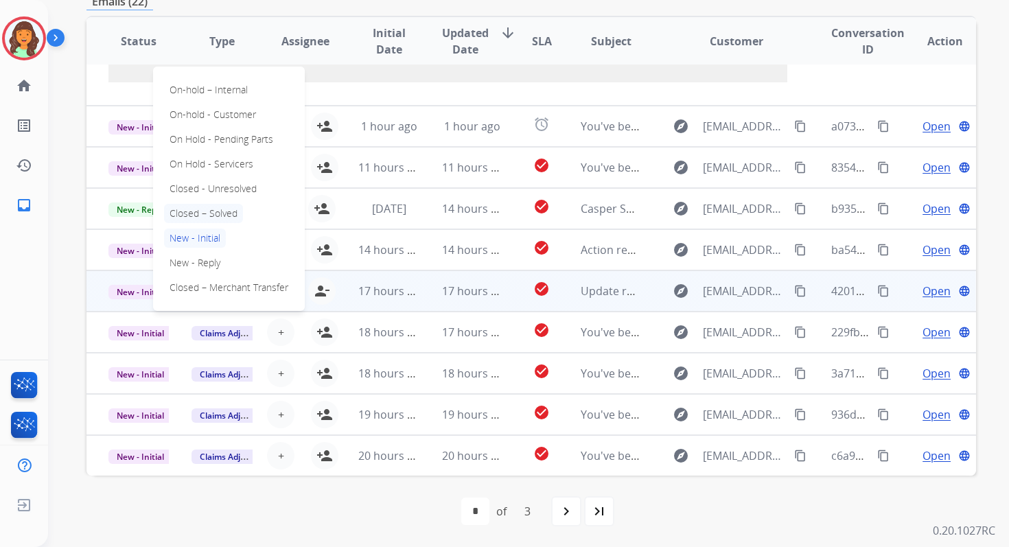
click at [213, 217] on p "Closed – Solved" at bounding box center [203, 213] width 79 height 19
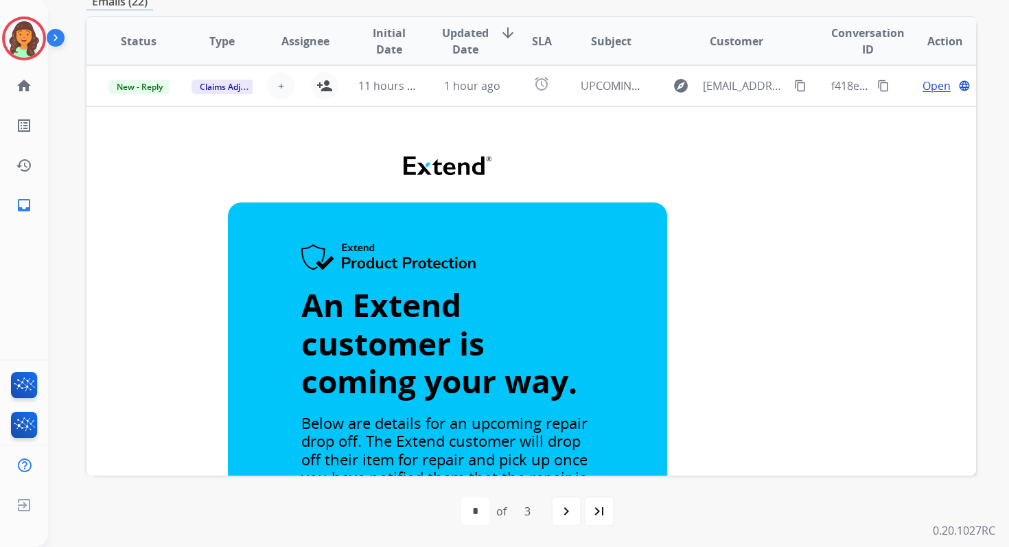
scroll to position [124, 0]
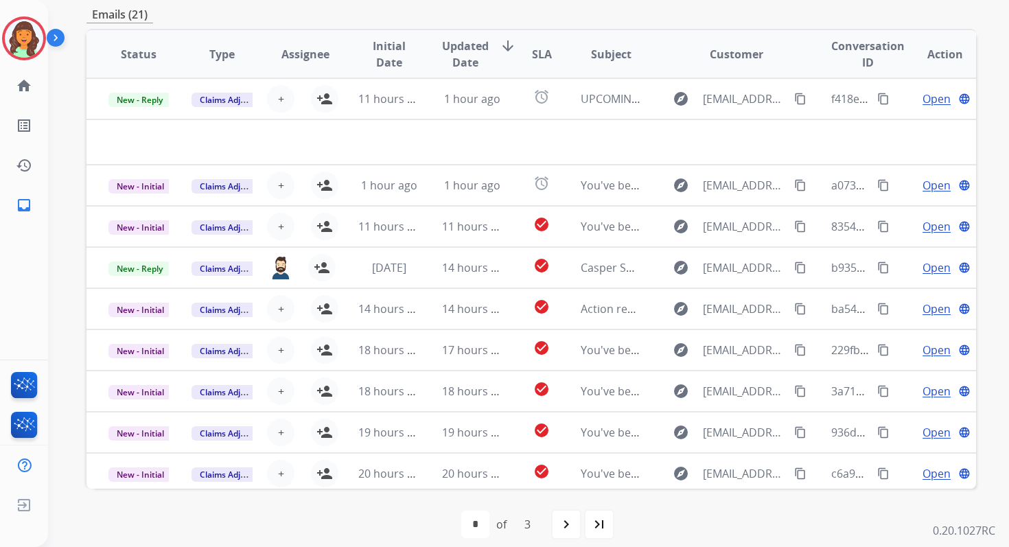
scroll to position [300, 0]
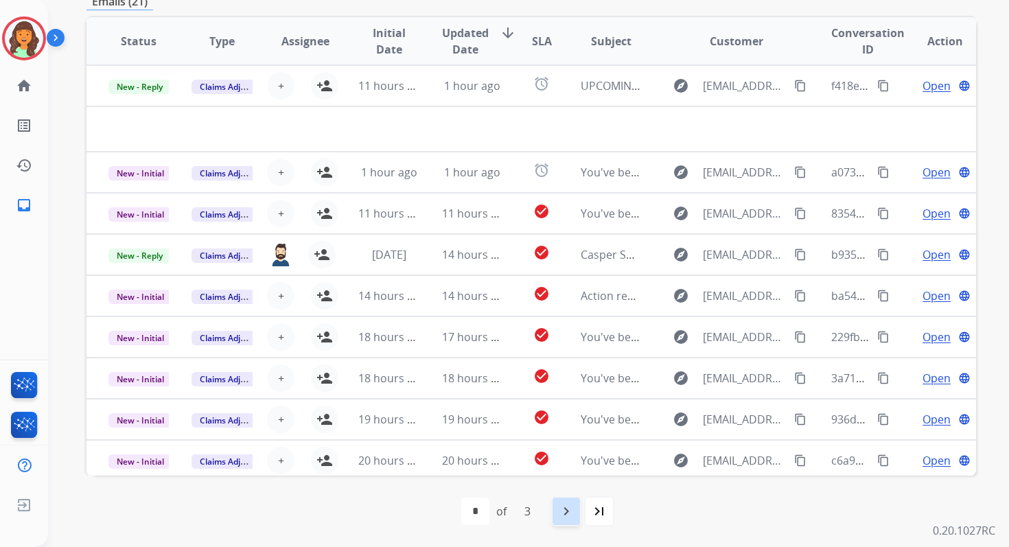
click at [563, 510] on mat-icon "navigate_next" at bounding box center [566, 511] width 16 height 16
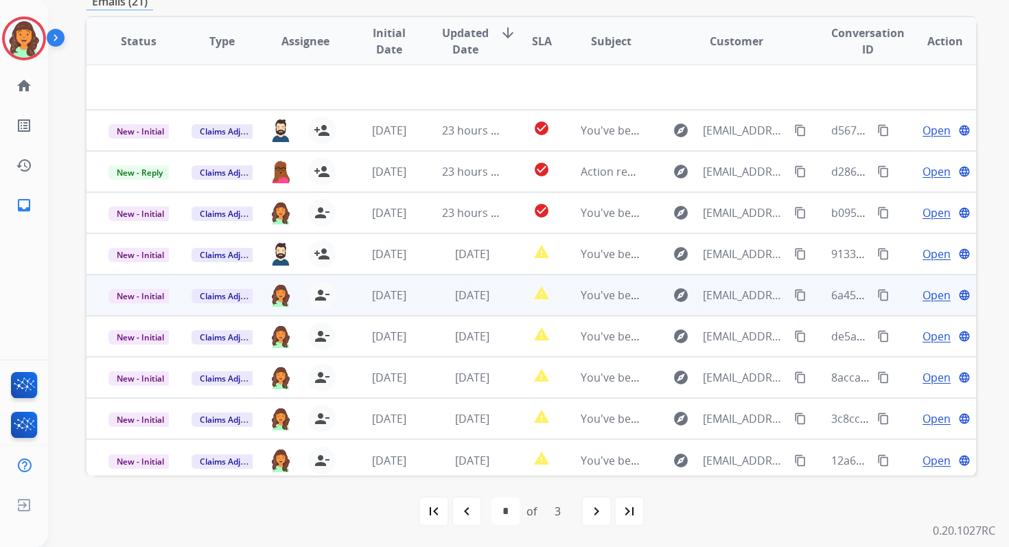
scroll to position [47, 0]
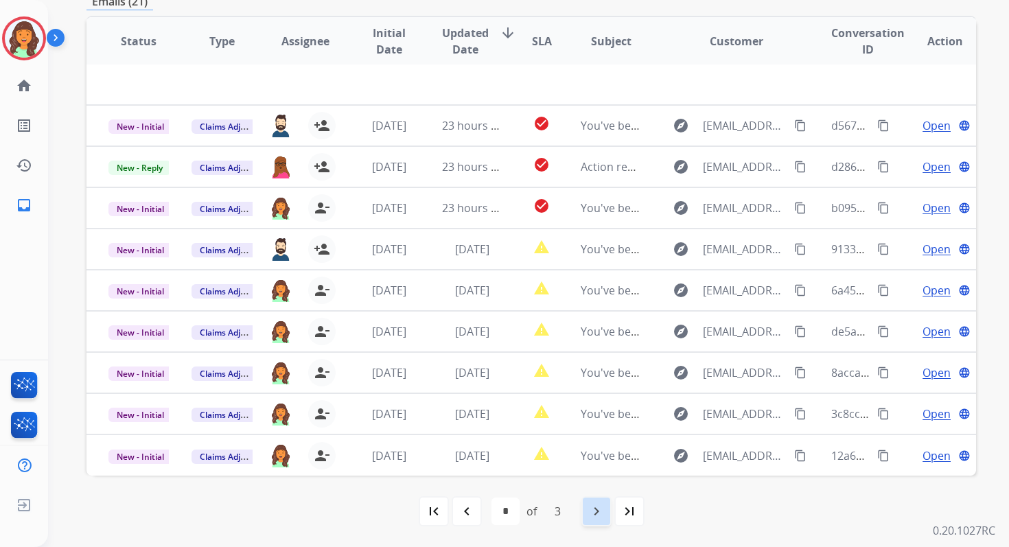
click at [599, 510] on mat-icon "navigate_next" at bounding box center [596, 511] width 16 height 16
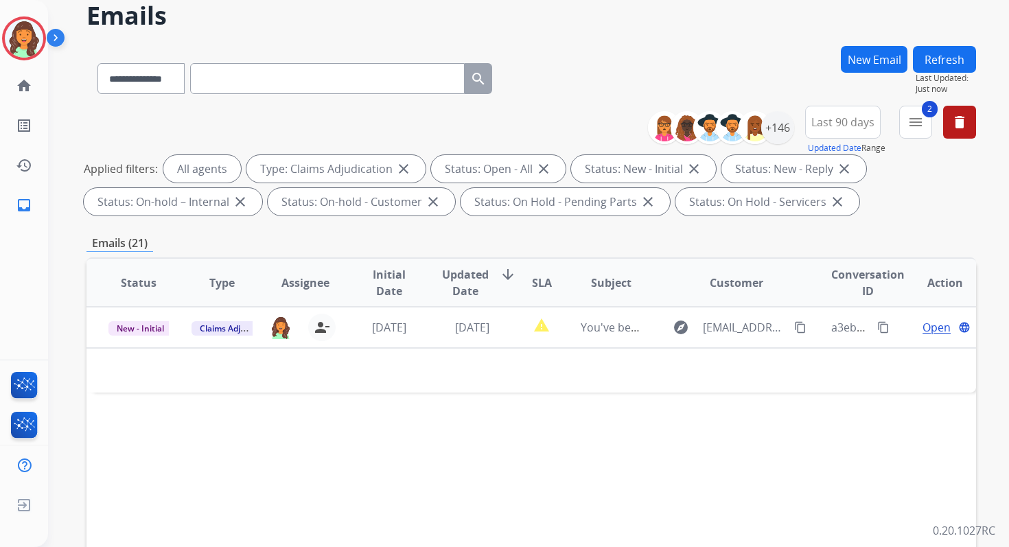
scroll to position [300, 0]
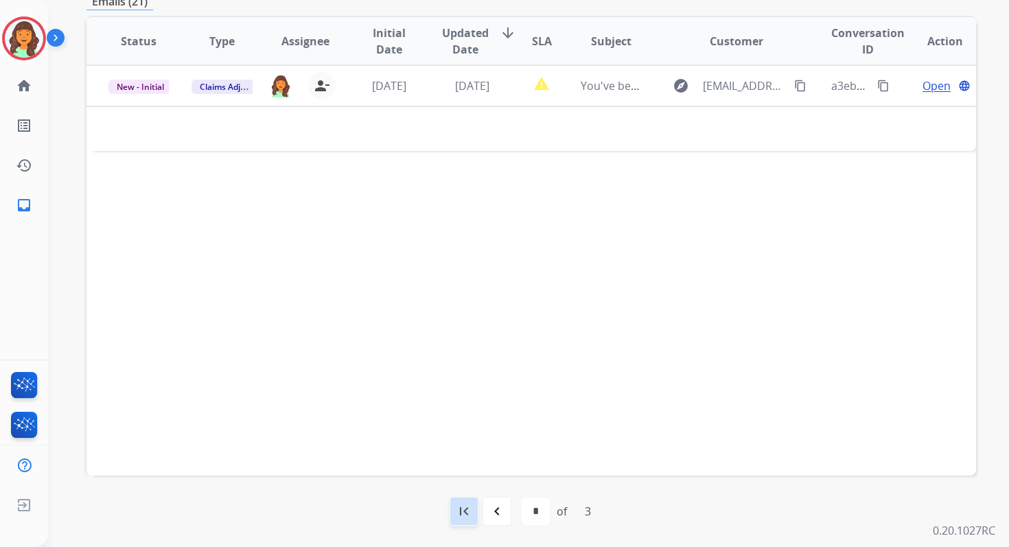
click at [471, 511] on mat-icon "first_page" at bounding box center [464, 511] width 16 height 16
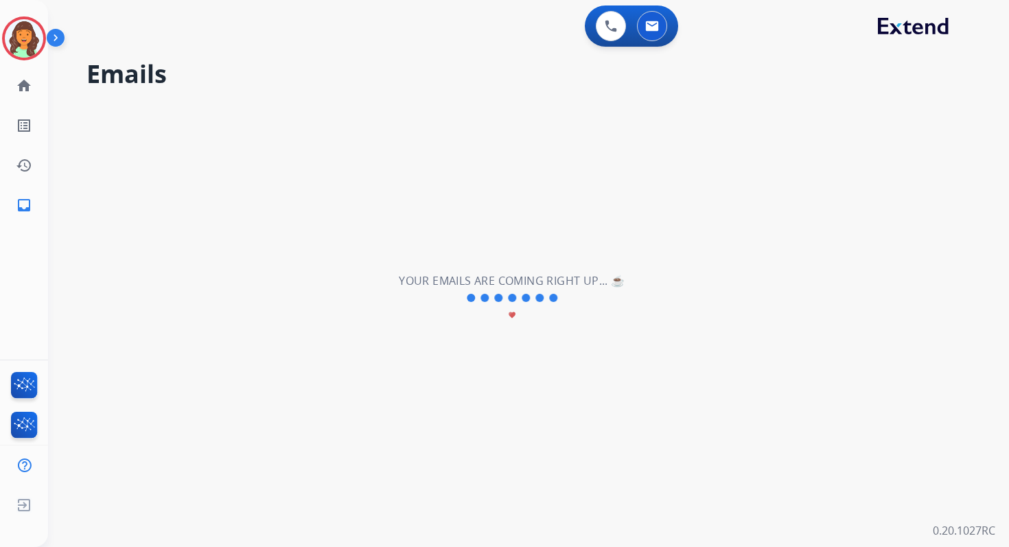
scroll to position [0, 0]
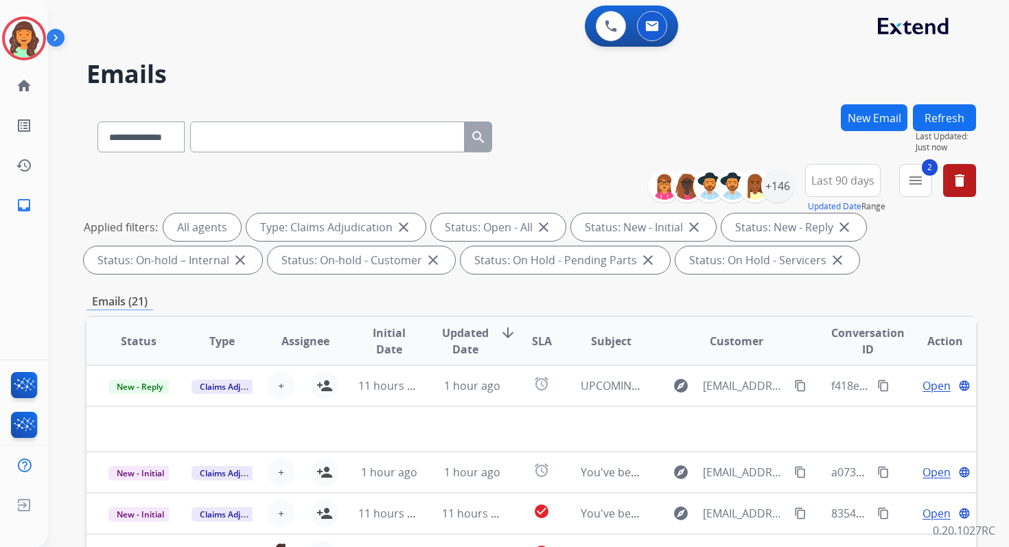
click at [501, 299] on div "Emails (21)" at bounding box center [530, 301] width 889 height 17
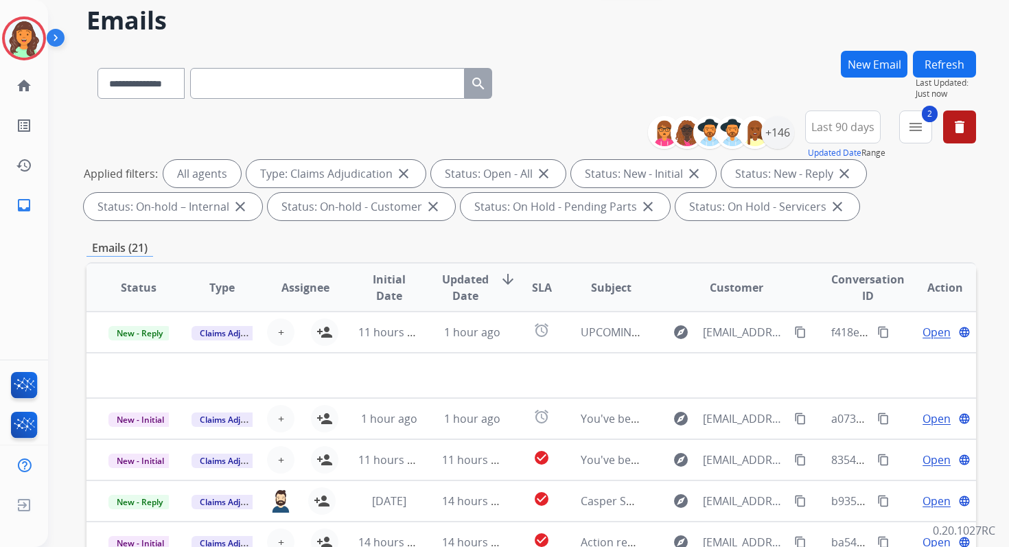
scroll to position [300, 0]
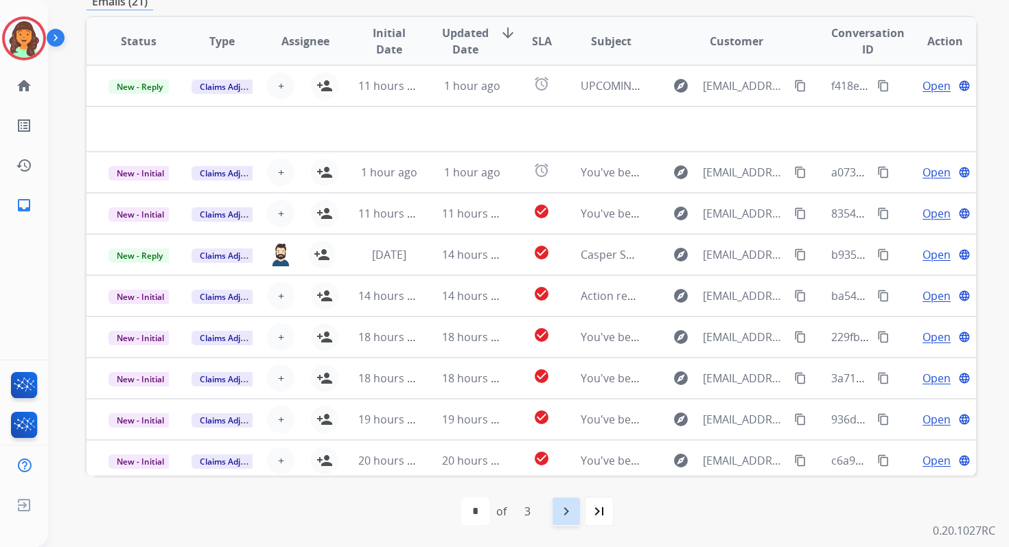
click at [568, 509] on mat-icon "navigate_next" at bounding box center [566, 511] width 16 height 16
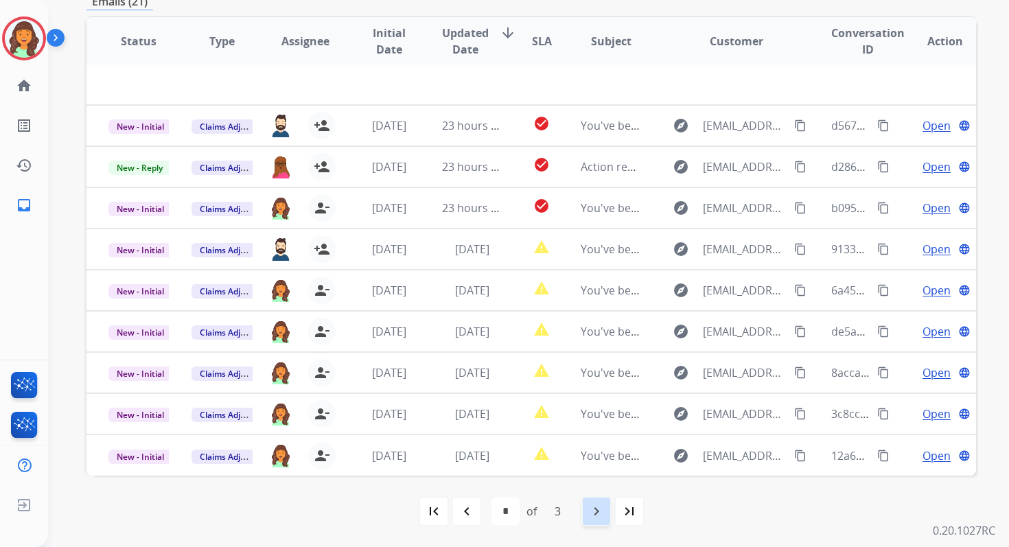
click at [600, 507] on mat-icon "navigate_next" at bounding box center [596, 511] width 16 height 16
select select "*"
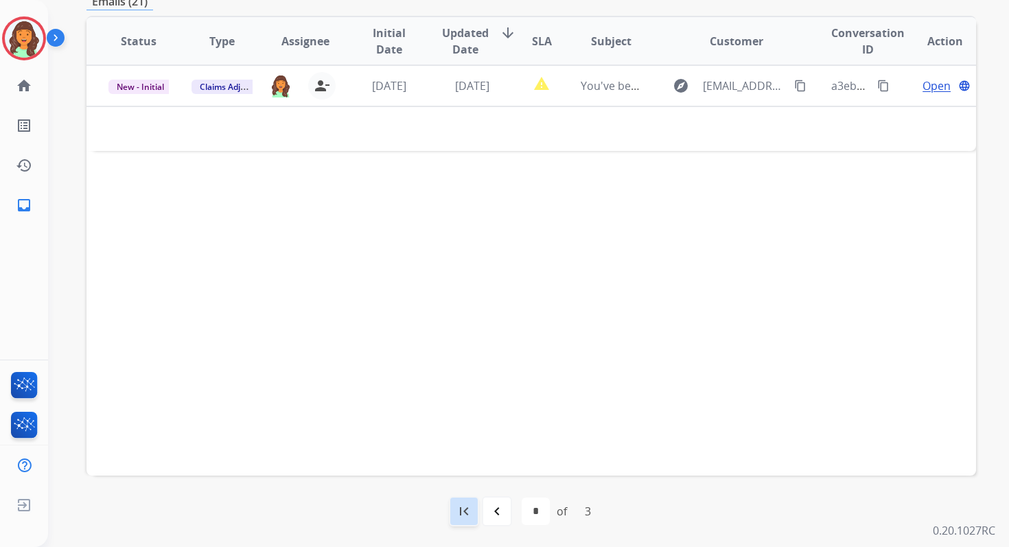
click at [467, 510] on mat-icon "first_page" at bounding box center [464, 511] width 16 height 16
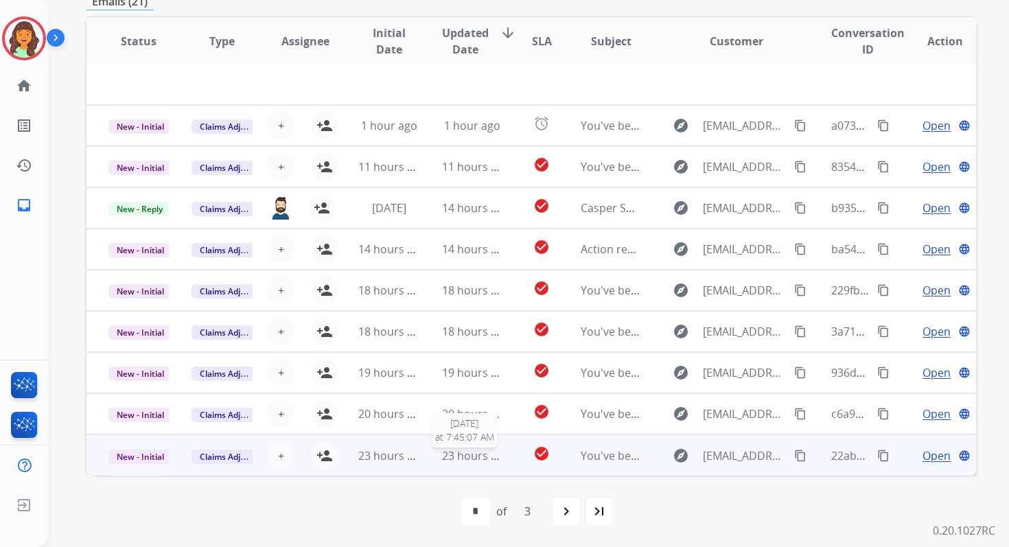
click at [489, 451] on span "23 hours ago" at bounding box center [476, 455] width 68 height 15
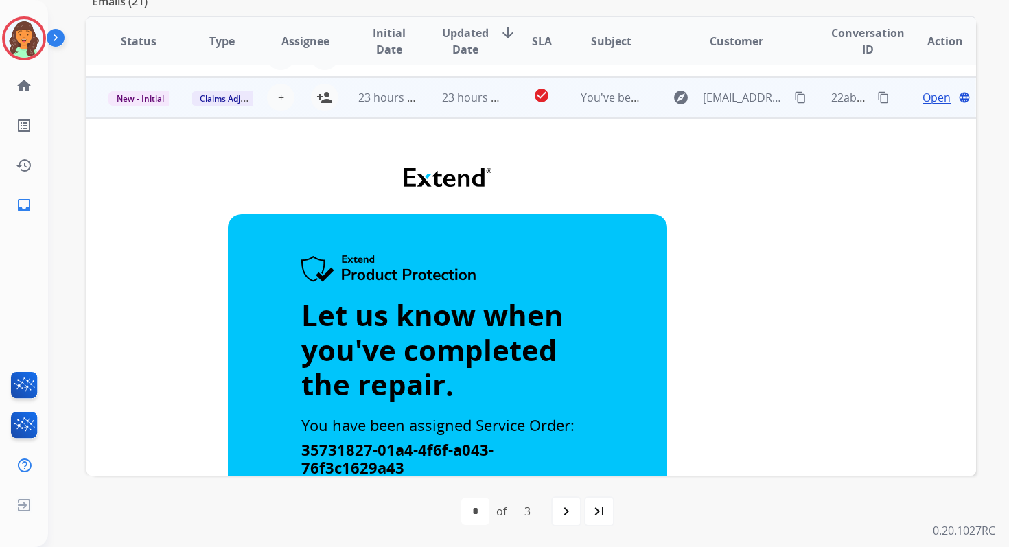
scroll to position [0, 0]
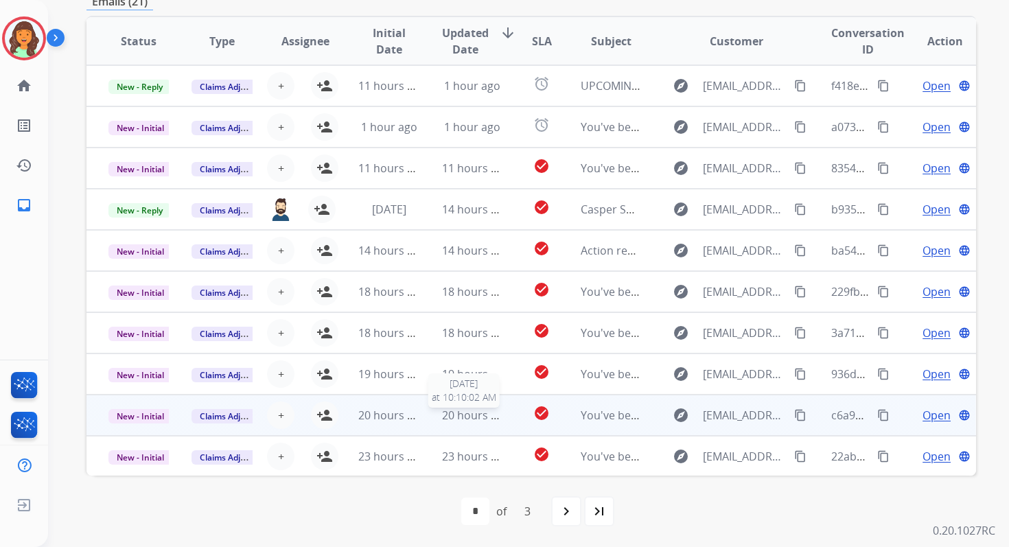
click at [472, 415] on span "20 hours ago" at bounding box center [476, 415] width 68 height 15
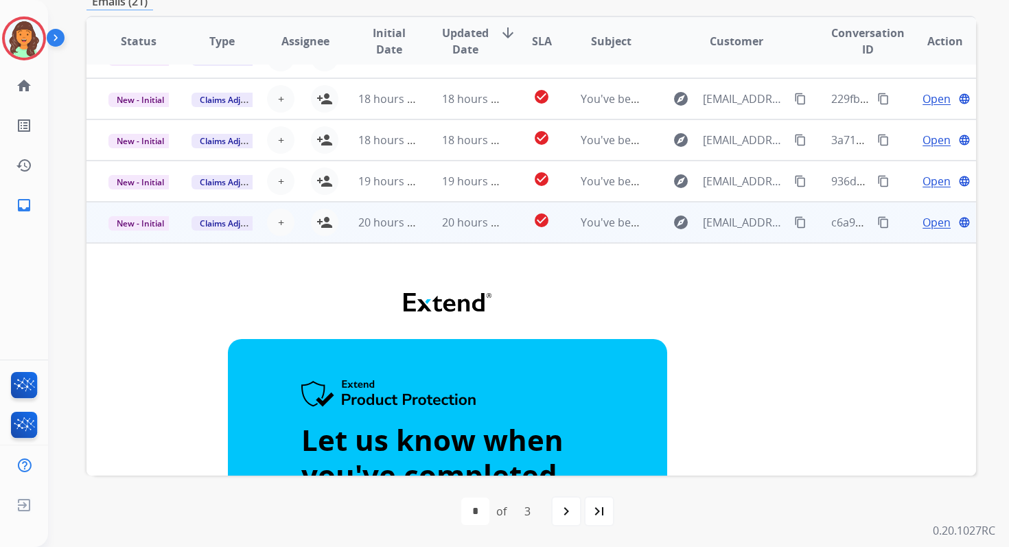
scroll to position [184, 0]
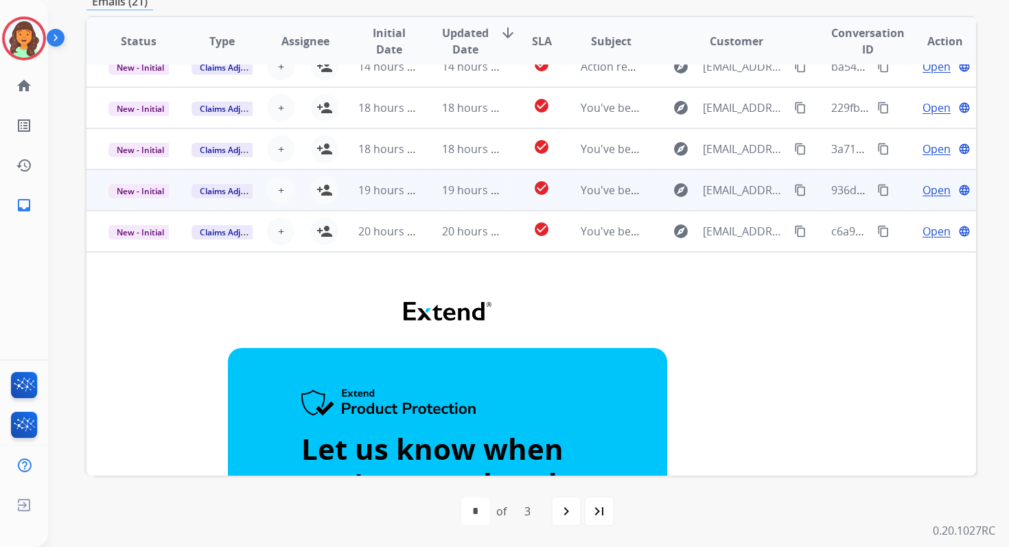
click at [454, 200] on td "19 hours ago" at bounding box center [461, 189] width 83 height 41
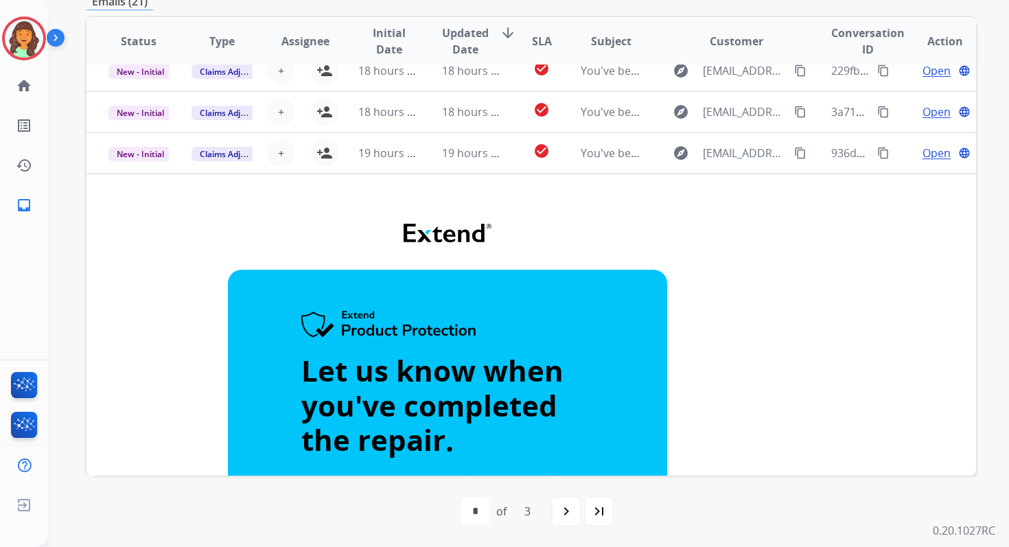
scroll to position [82, 0]
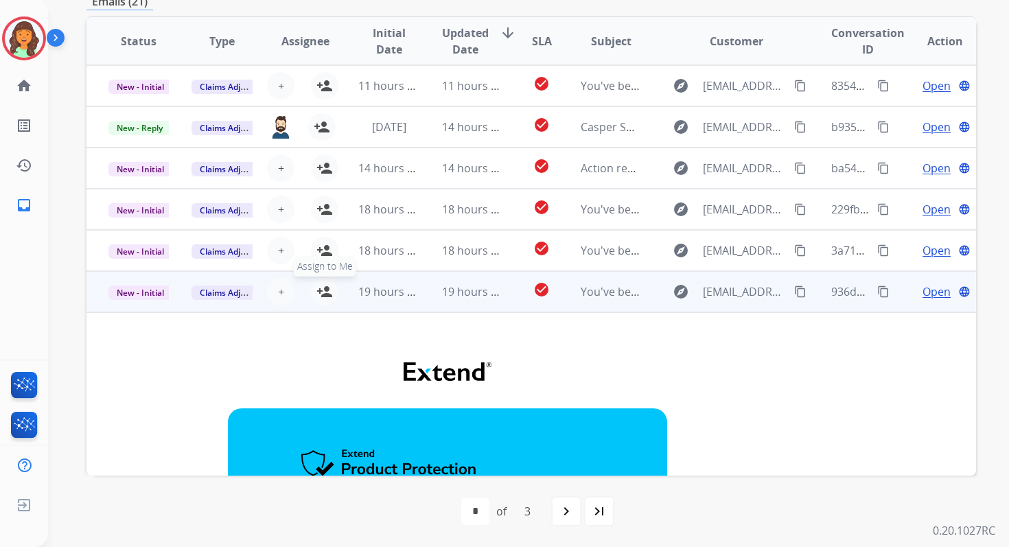
click at [324, 289] on mat-icon "person_add" at bounding box center [324, 291] width 16 height 16
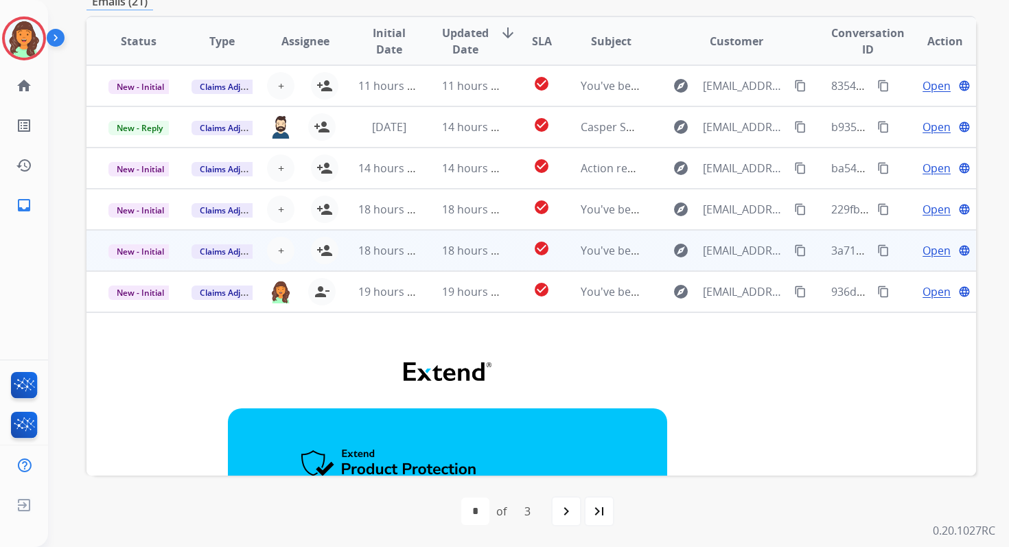
click at [406, 252] on span "18 hours ago" at bounding box center [392, 250] width 68 height 15
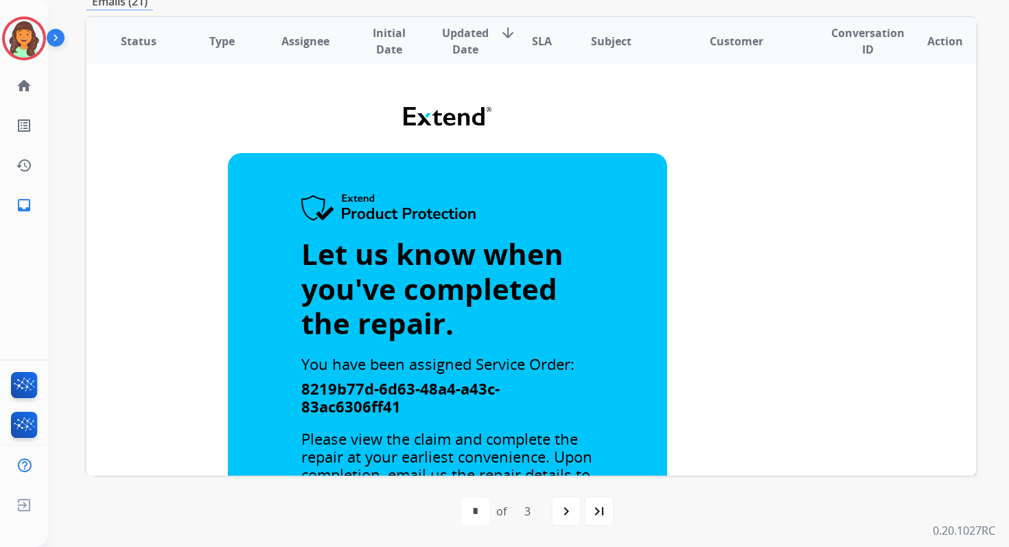
scroll to position [0, 0]
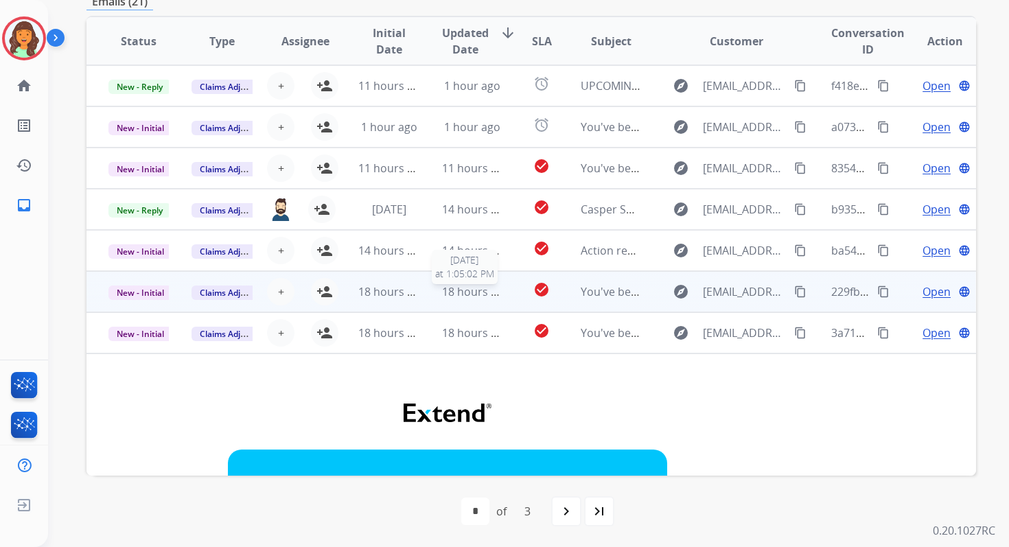
click at [443, 286] on span "18 hours ago" at bounding box center [476, 291] width 68 height 15
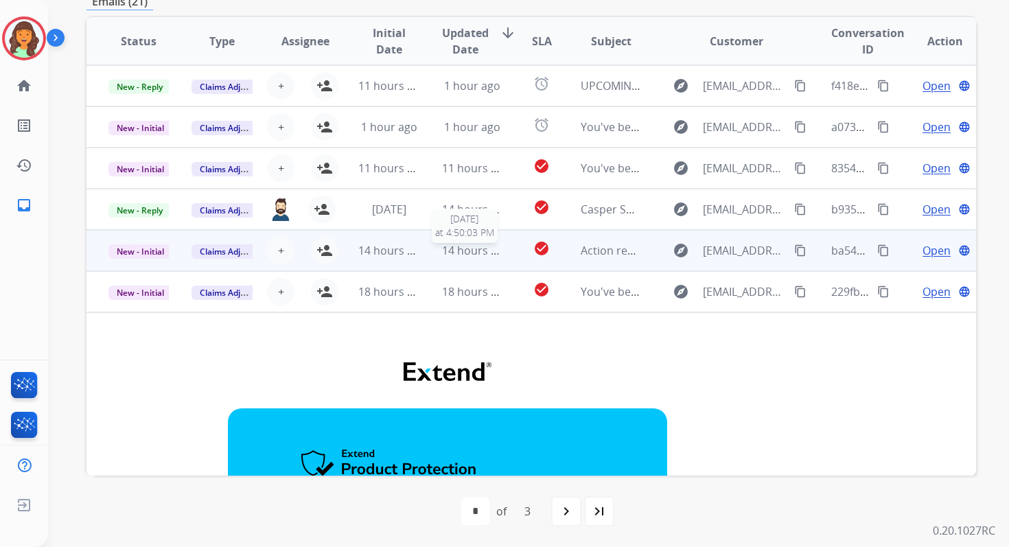
click at [451, 248] on span "14 hours ago" at bounding box center [476, 250] width 68 height 15
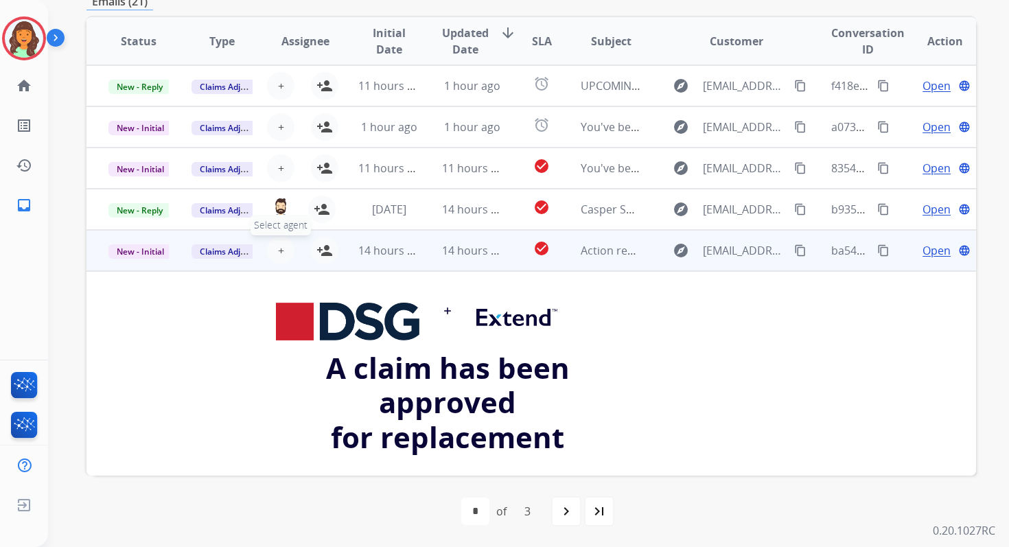
click at [274, 248] on button "+ Select agent" at bounding box center [280, 250] width 27 height 27
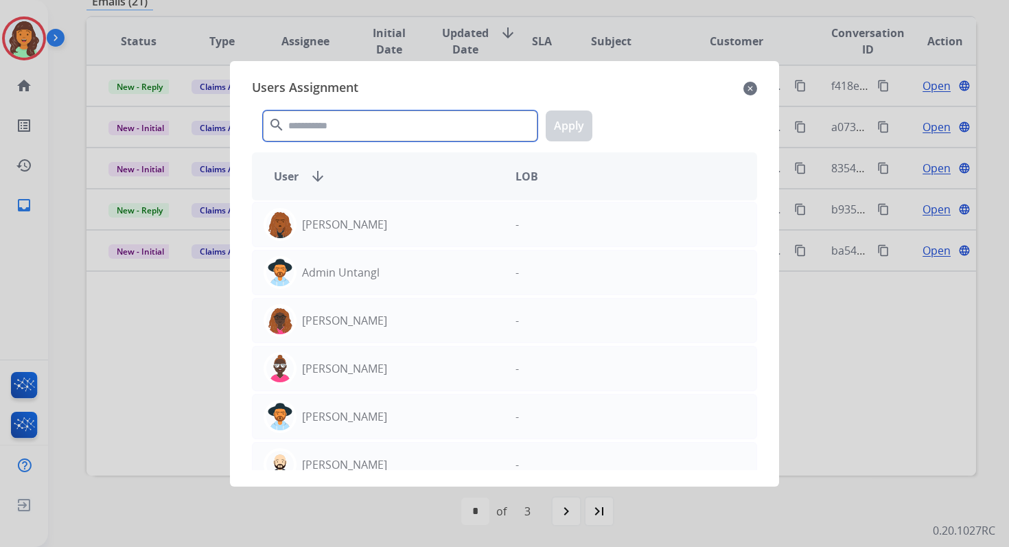
click at [357, 132] on input "text" at bounding box center [400, 125] width 274 height 31
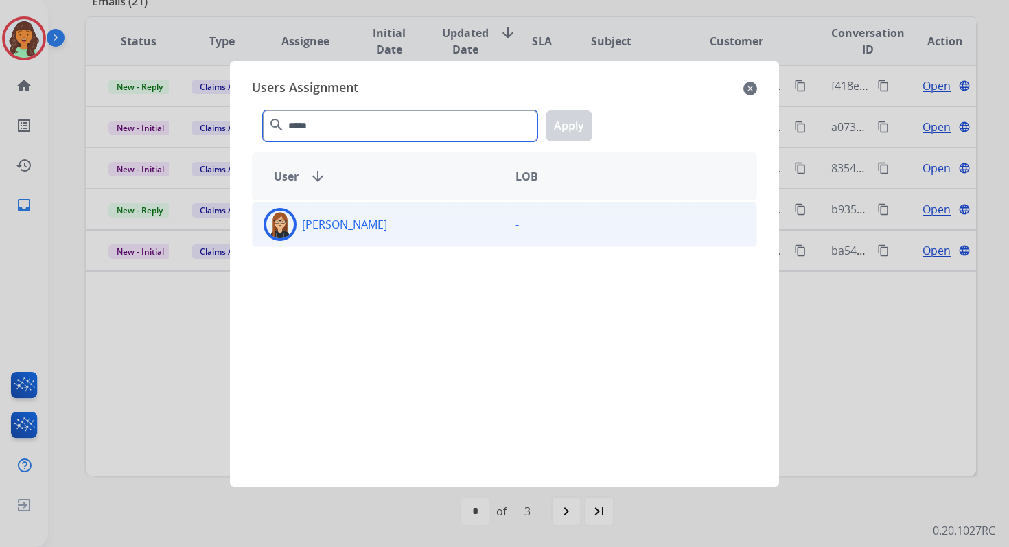
type input "*****"
click at [372, 237] on div "[PERSON_NAME]" at bounding box center [378, 224] width 252 height 33
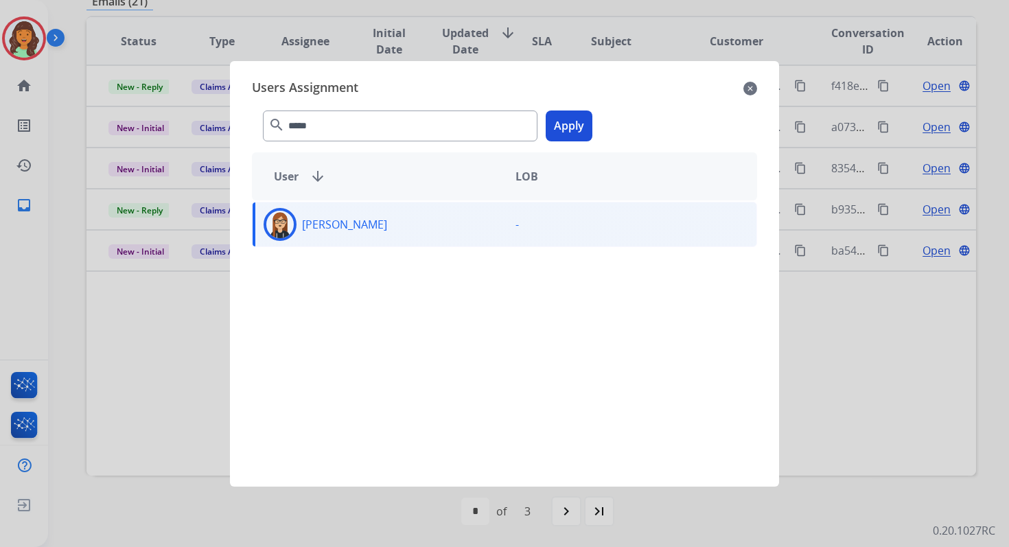
click at [563, 121] on button "Apply" at bounding box center [568, 125] width 47 height 31
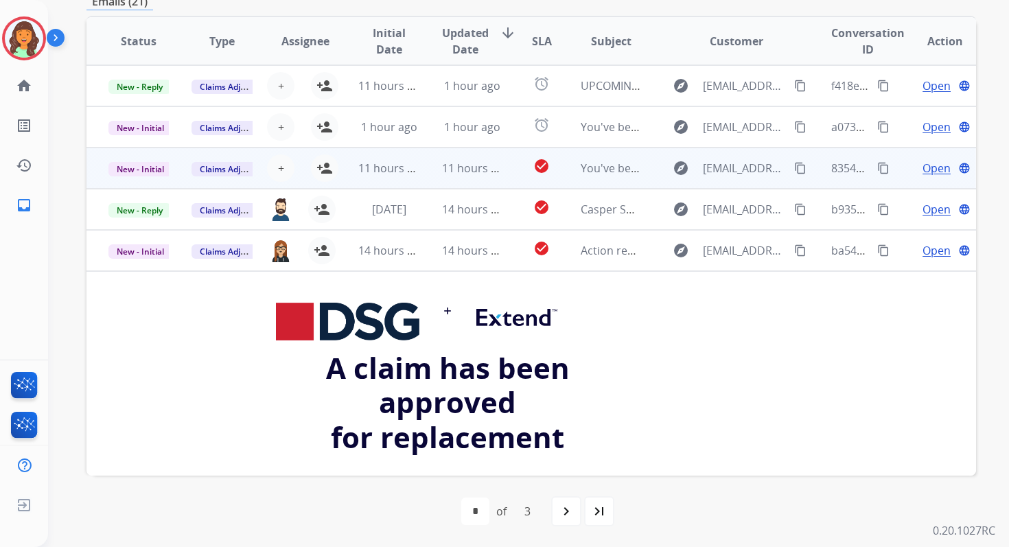
click at [405, 180] on td "11 hours ago" at bounding box center [377, 168] width 83 height 41
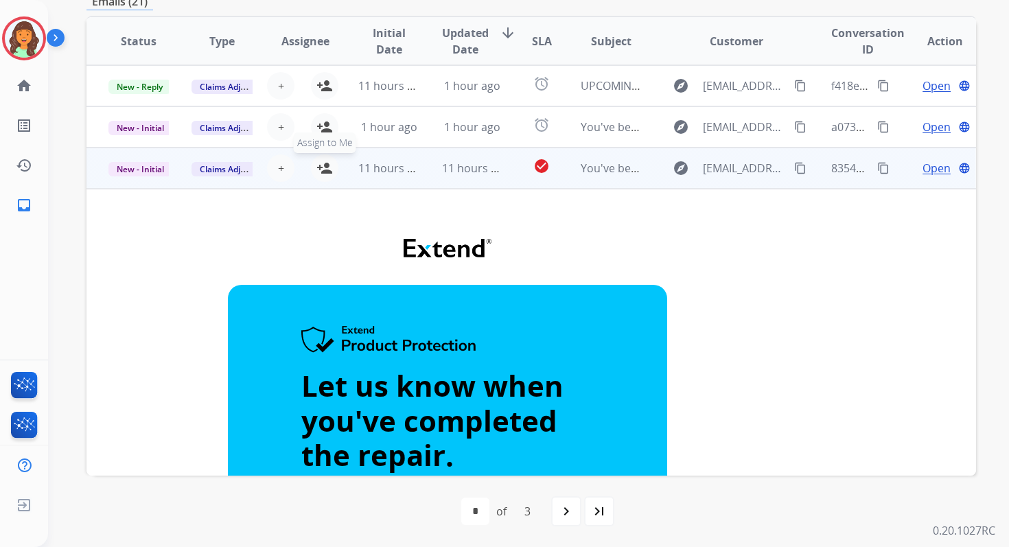
click at [320, 165] on mat-icon "person_add" at bounding box center [324, 168] width 16 height 16
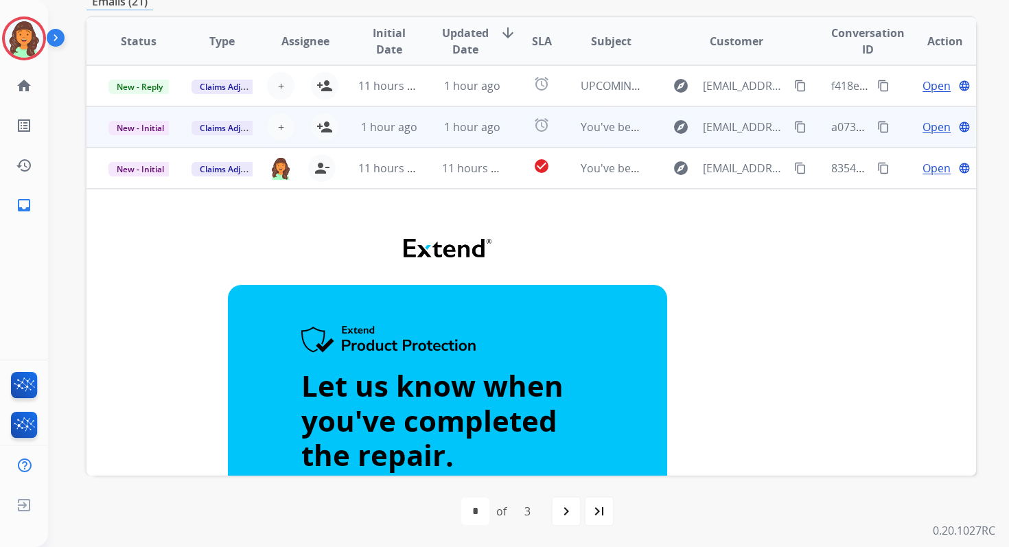
click at [423, 128] on td "1 hour ago" at bounding box center [461, 126] width 83 height 41
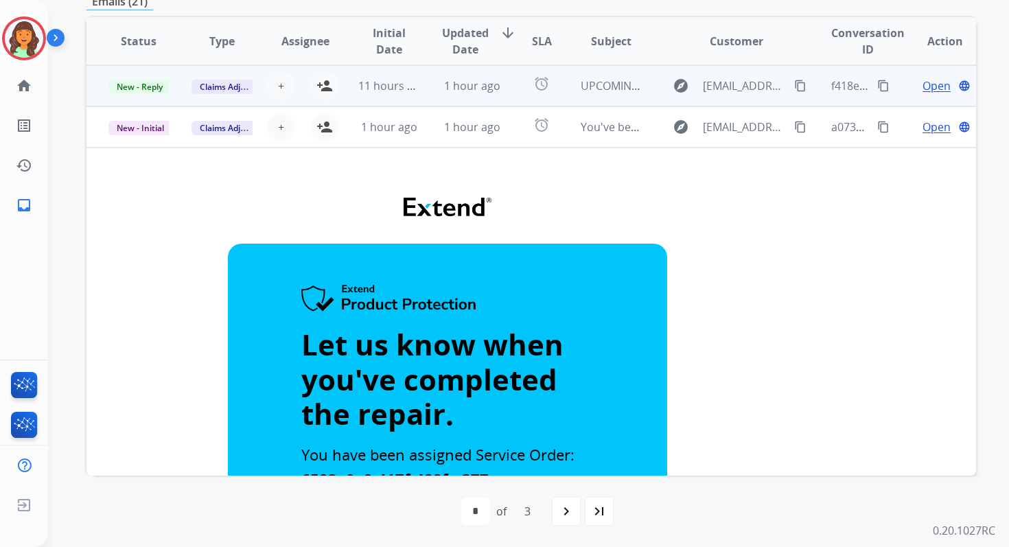
click at [444, 96] on td "1 hour ago" at bounding box center [461, 85] width 83 height 41
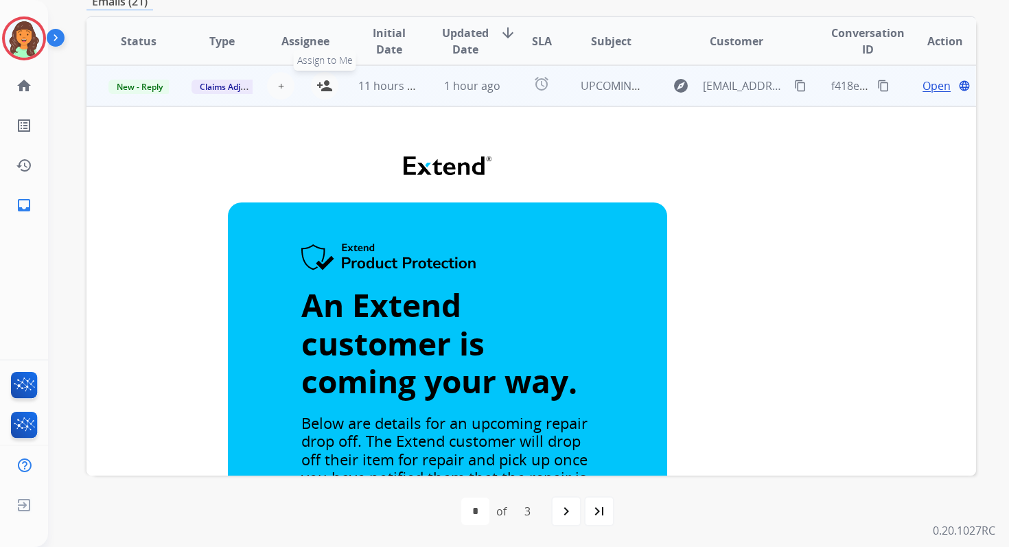
click at [326, 84] on mat-icon "person_add" at bounding box center [324, 86] width 16 height 16
click at [154, 86] on span "New - Reply" at bounding box center [139, 87] width 62 height 14
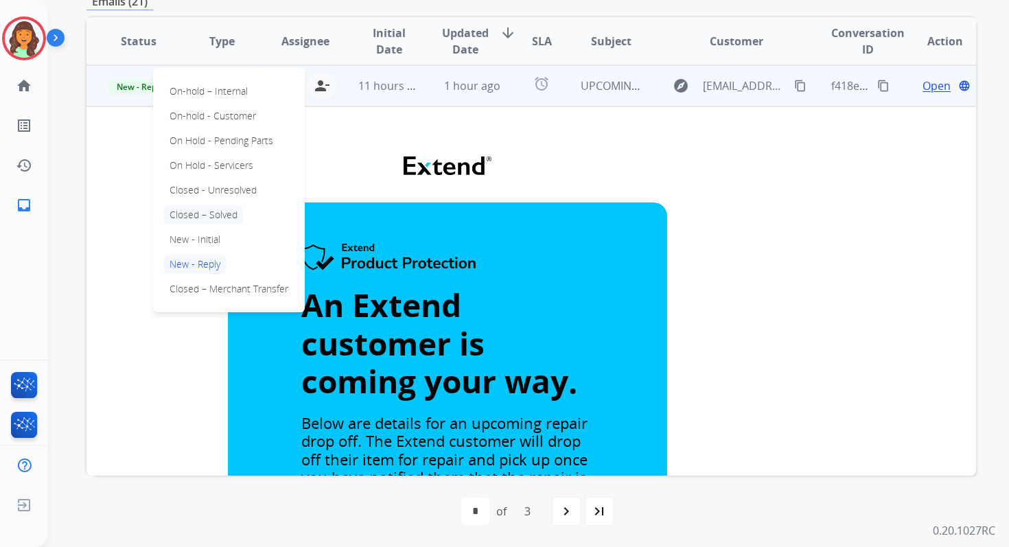
click at [193, 220] on p "Closed – Solved" at bounding box center [203, 214] width 79 height 19
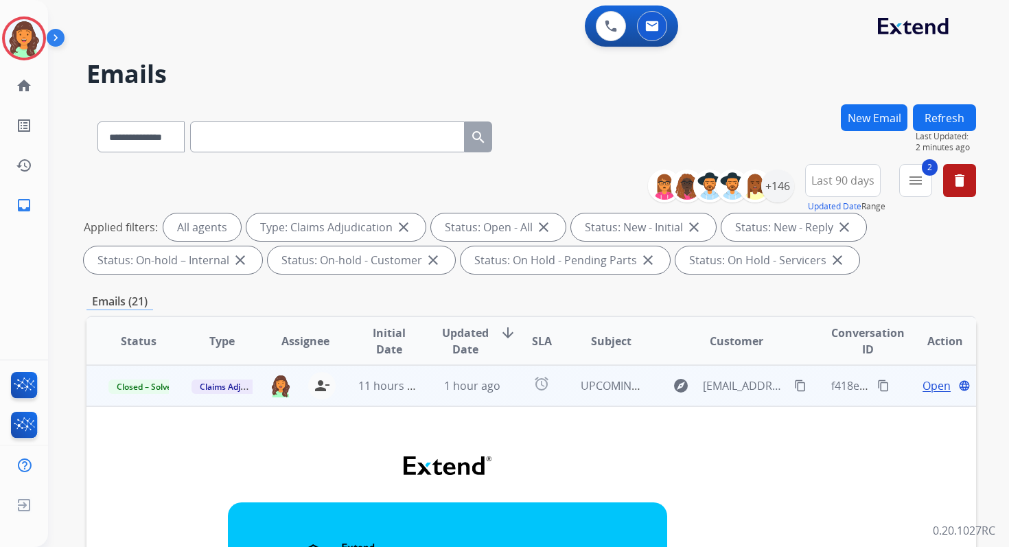
click at [948, 117] on button "Refresh" at bounding box center [944, 117] width 63 height 27
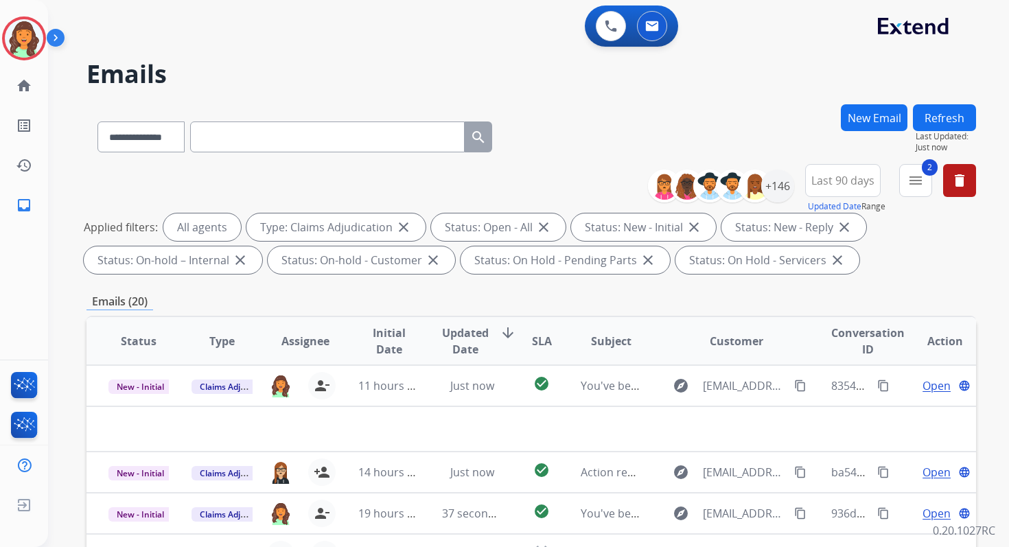
scroll to position [300, 0]
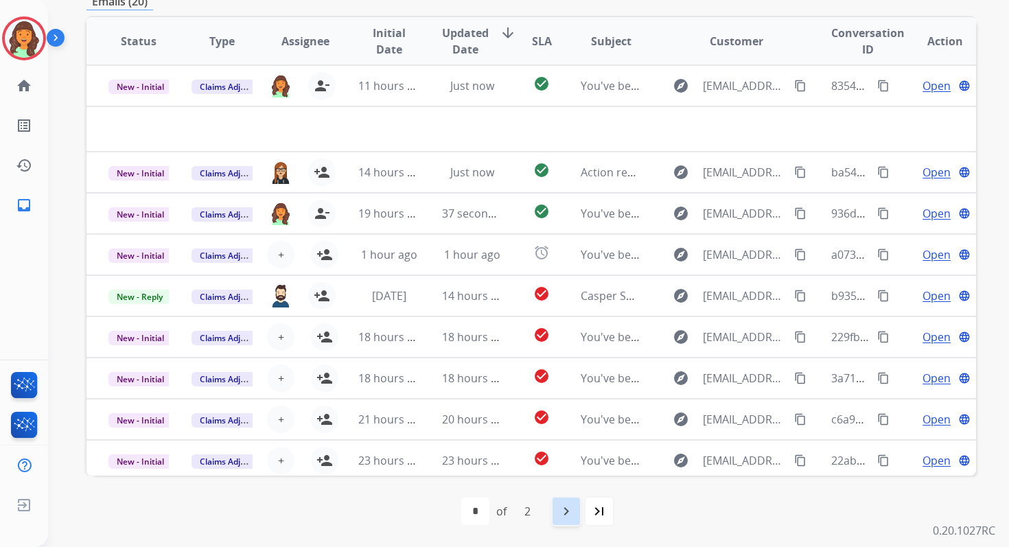
click at [561, 506] on mat-icon "navigate_next" at bounding box center [566, 511] width 16 height 16
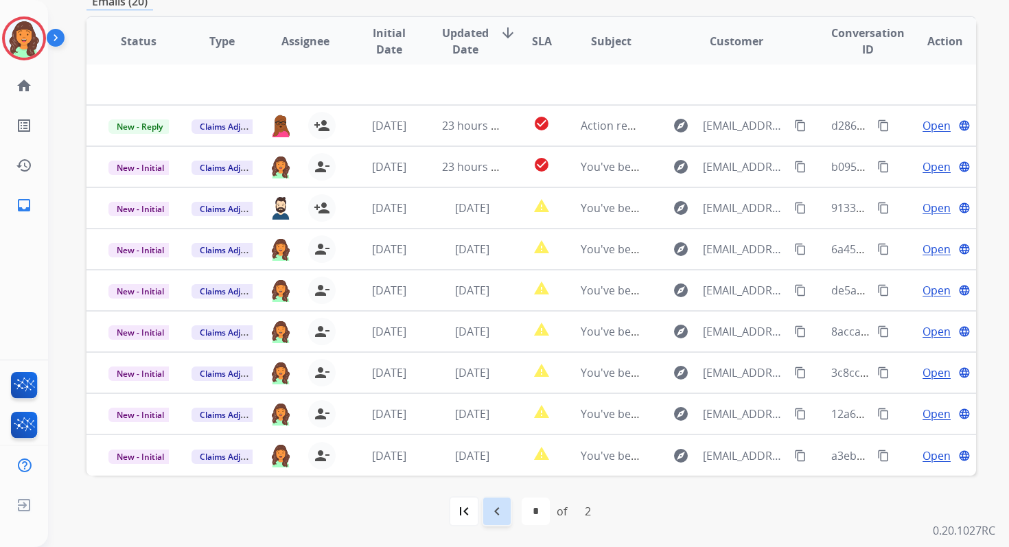
click at [495, 509] on mat-icon "navigate_before" at bounding box center [497, 511] width 16 height 16
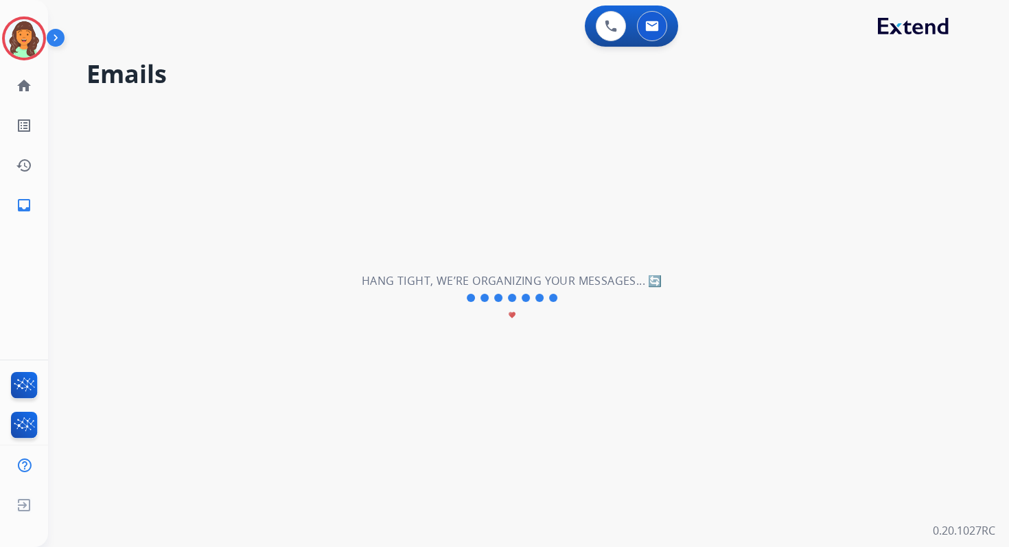
scroll to position [0, 0]
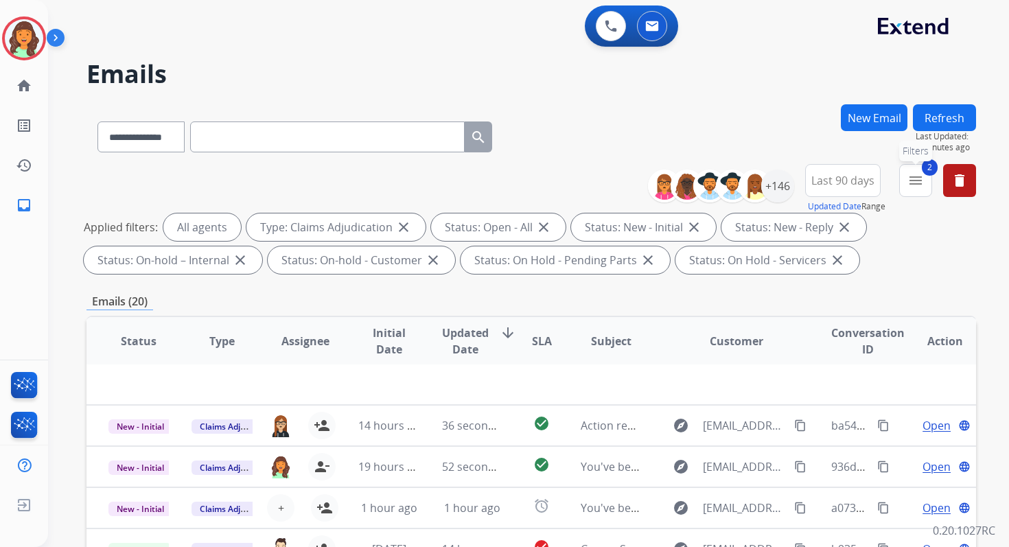
click at [915, 185] on mat-icon "menu" at bounding box center [915, 180] width 16 height 16
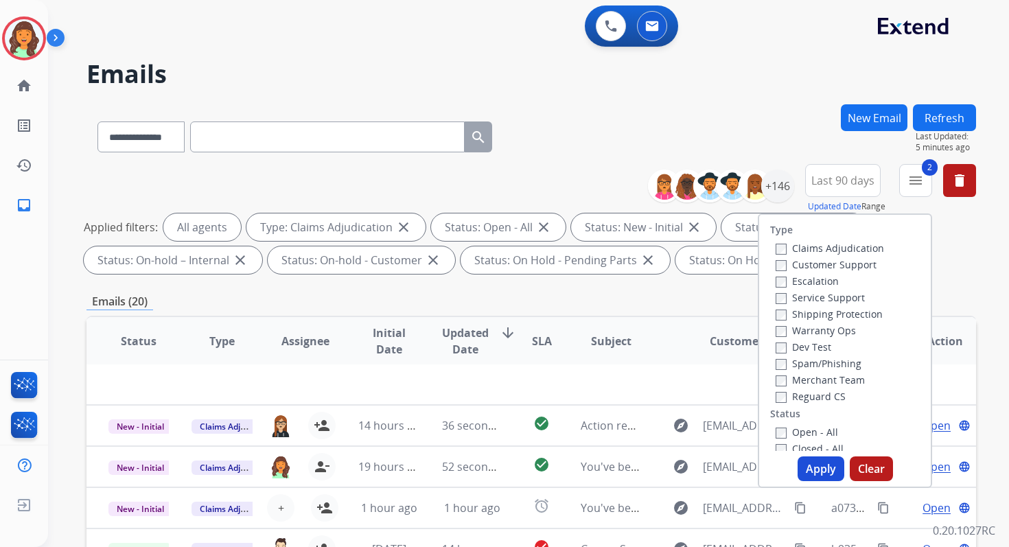
click at [811, 470] on button "Apply" at bounding box center [820, 468] width 47 height 25
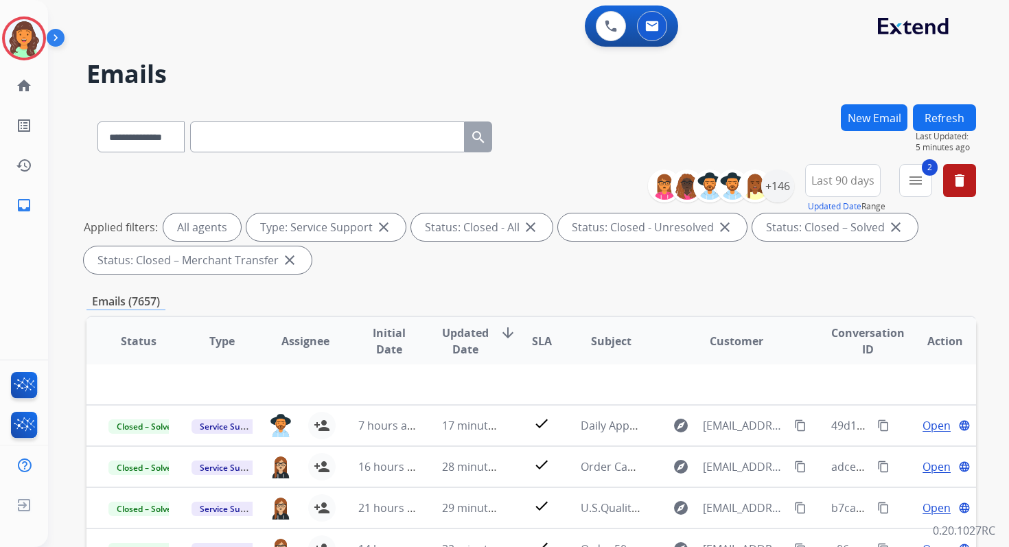
scroll to position [300, 0]
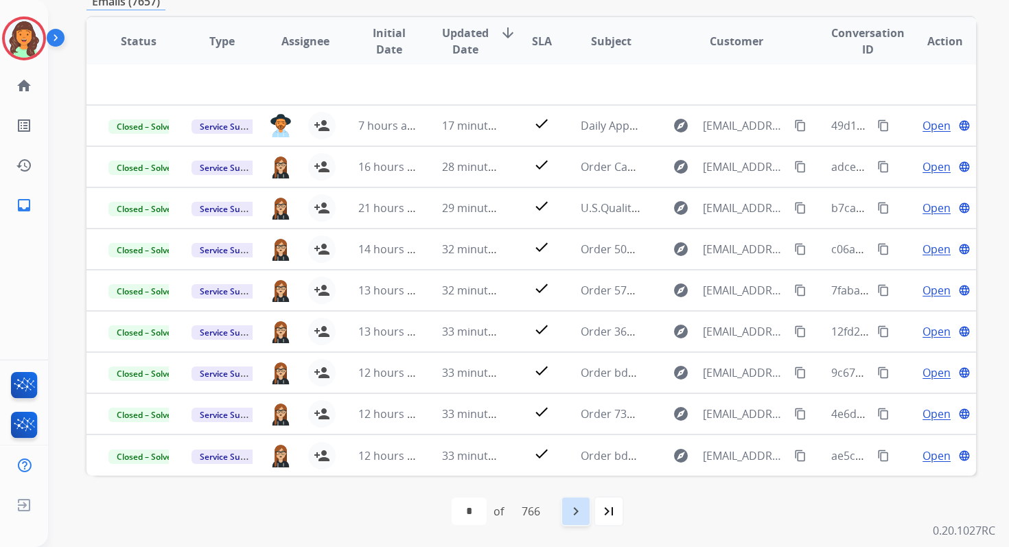
click at [588, 508] on div "navigate_next" at bounding box center [576, 511] width 30 height 30
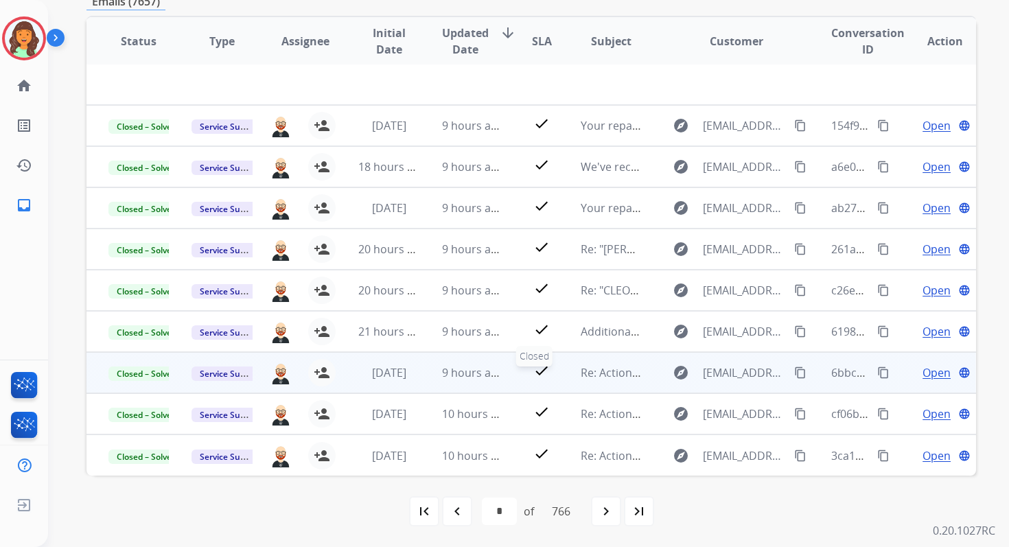
scroll to position [0, 0]
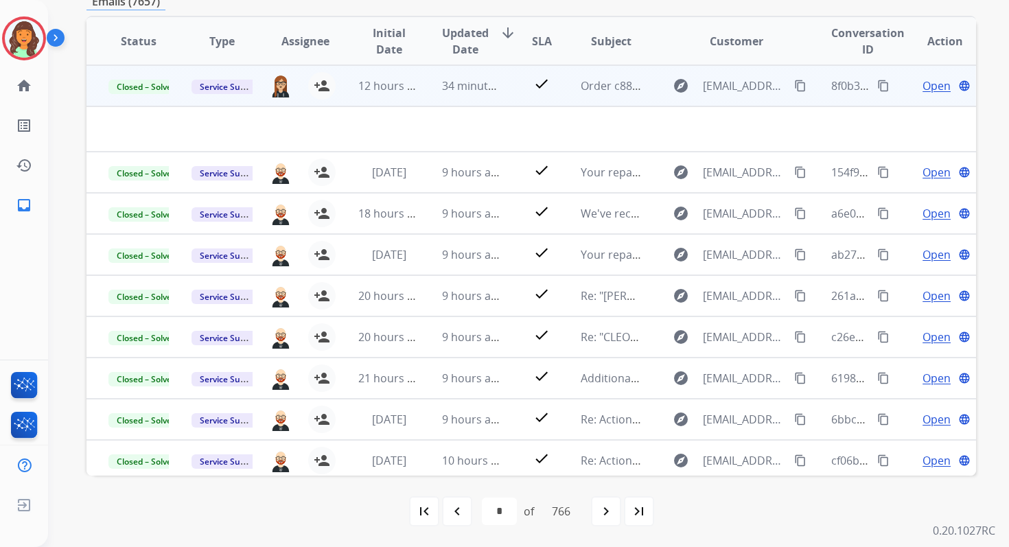
click at [491, 84] on span "34 minutes ago" at bounding box center [482, 85] width 80 height 15
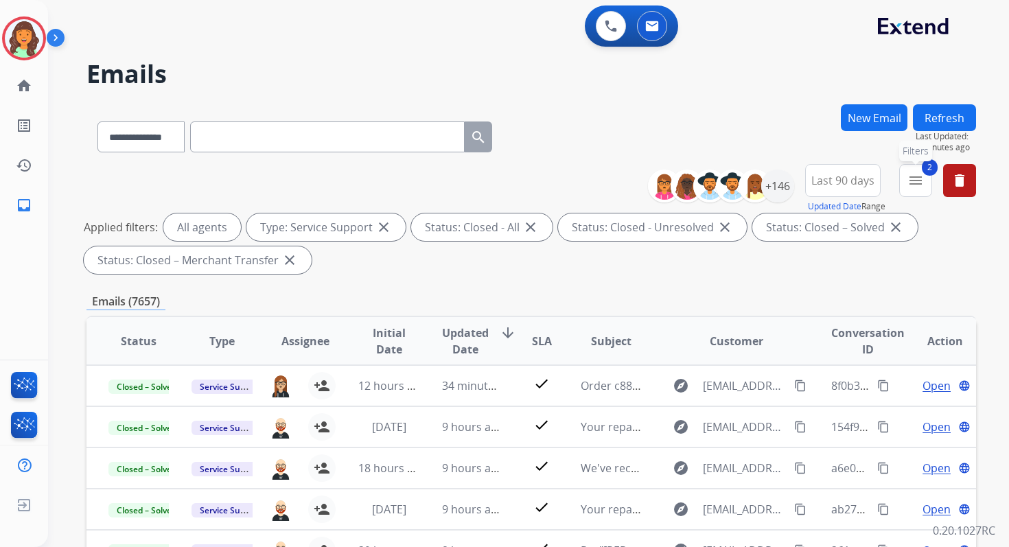
click at [910, 189] on button "2 menu Filters" at bounding box center [915, 180] width 33 height 33
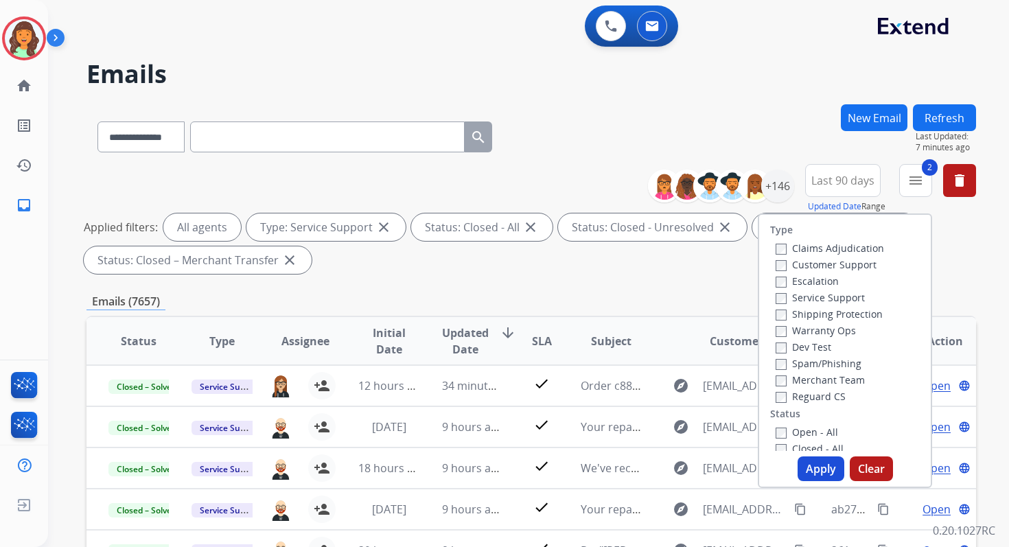
click at [624, 293] on div "Emails (7657)" at bounding box center [530, 301] width 889 height 17
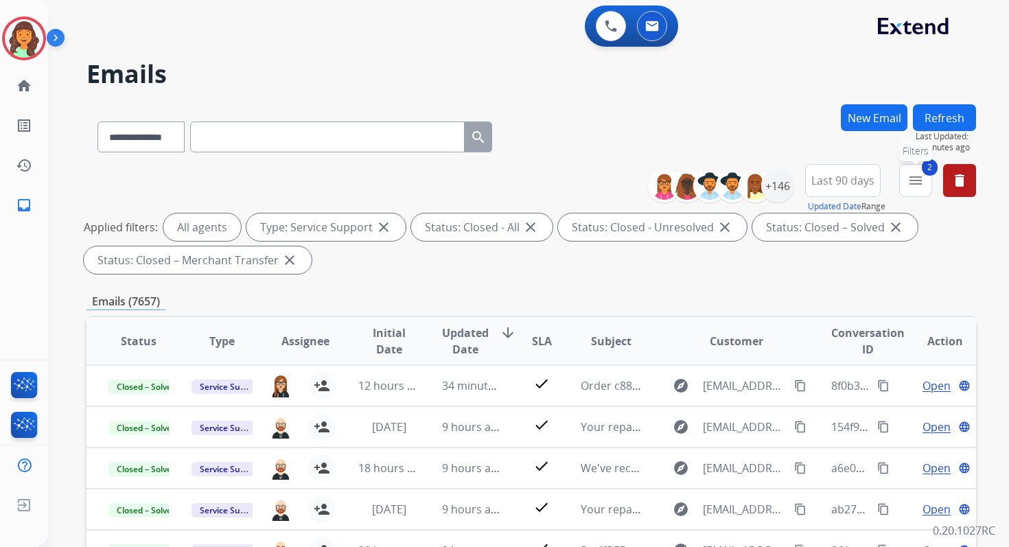
click at [908, 188] on button "2 menu Filters" at bounding box center [915, 180] width 33 height 33
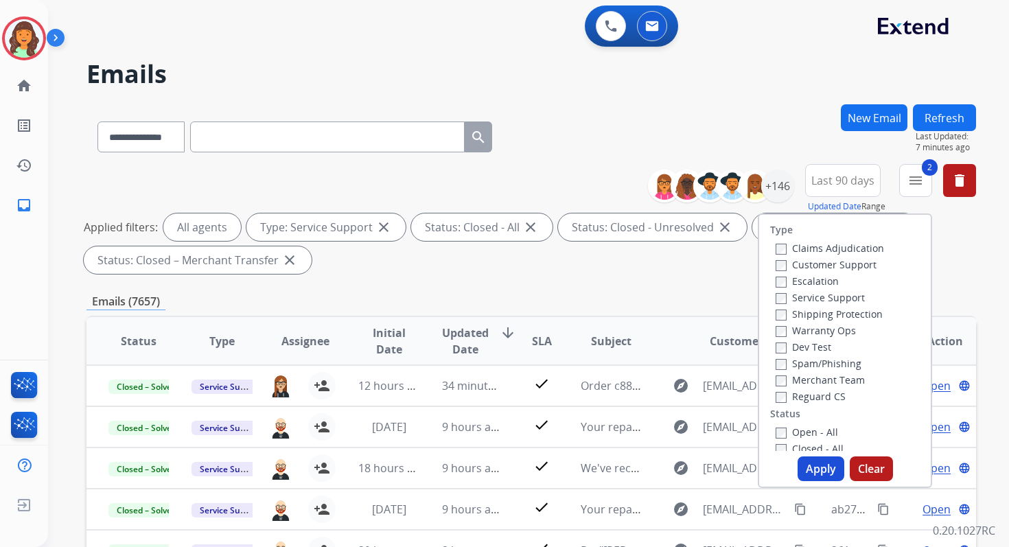
click at [816, 466] on button "Apply" at bounding box center [820, 468] width 47 height 25
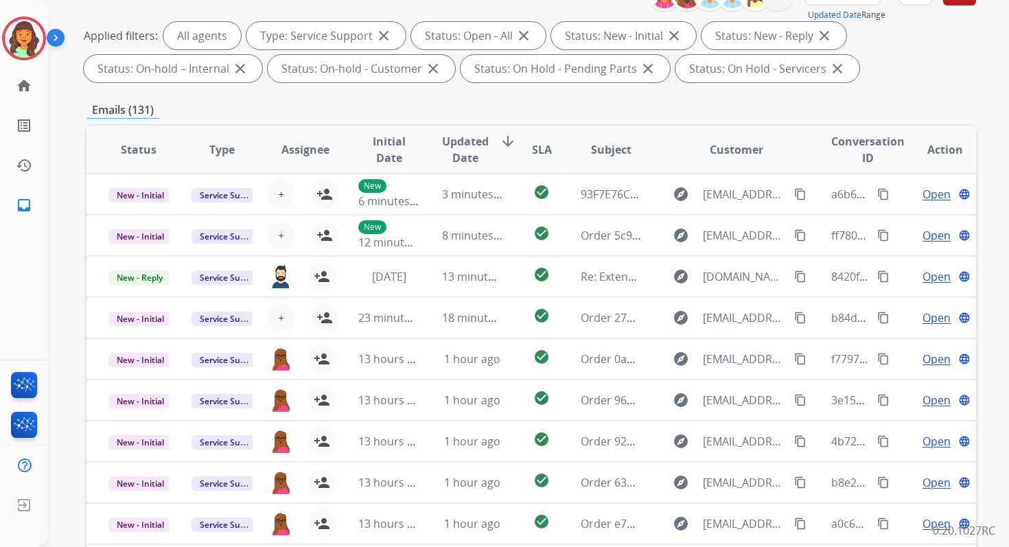
scroll to position [300, 0]
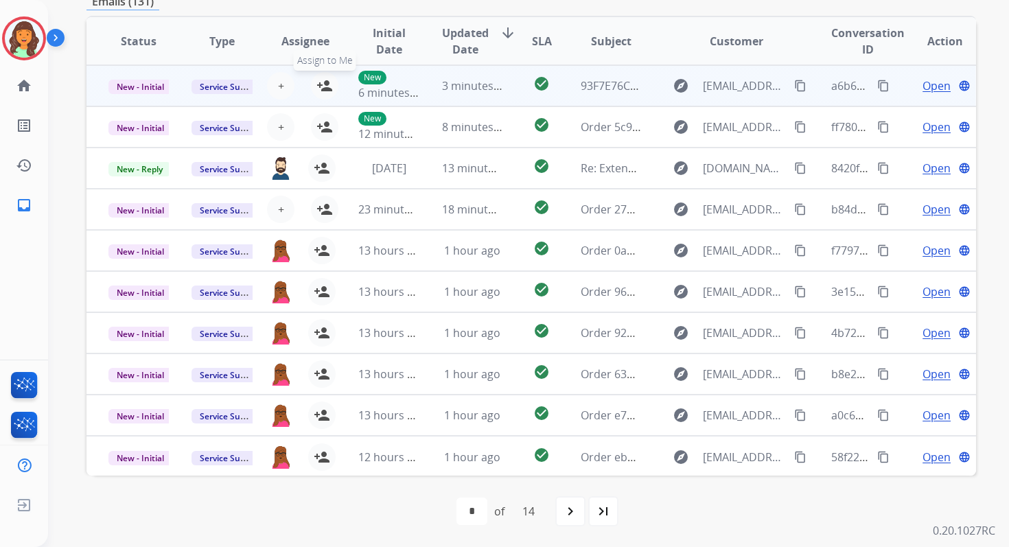
click at [325, 82] on mat-icon "person_add" at bounding box center [324, 86] width 16 height 16
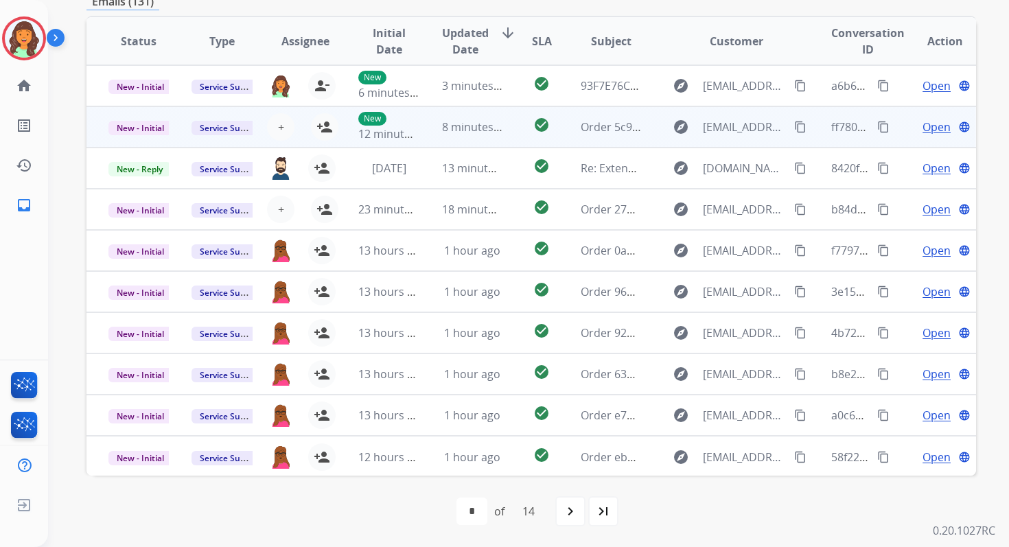
click at [430, 132] on td "8 minutes ago" at bounding box center [461, 126] width 83 height 41
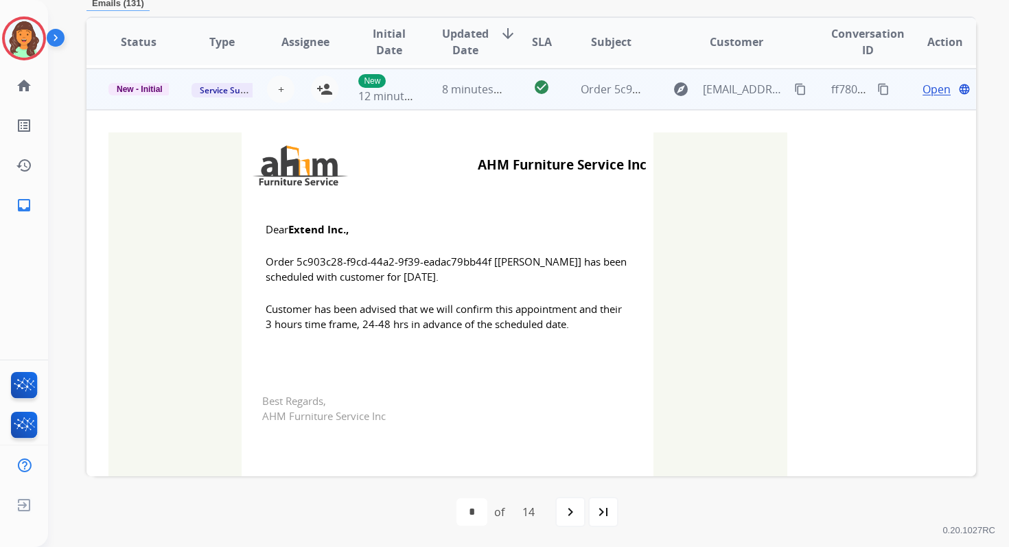
scroll to position [41, 0]
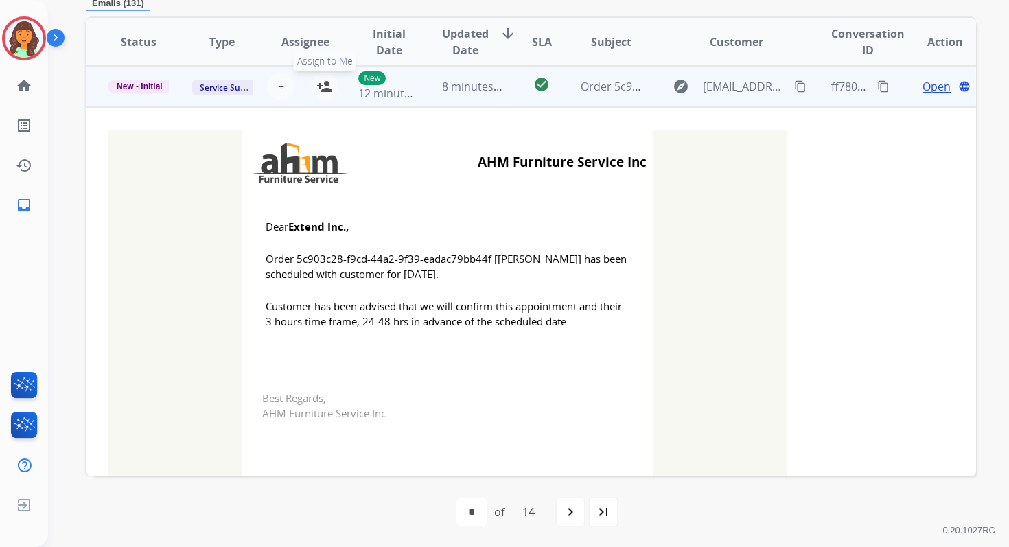
click at [325, 89] on mat-icon "person_add" at bounding box center [324, 86] width 16 height 16
click at [445, 86] on span "8 minutes ago" at bounding box center [478, 86] width 73 height 15
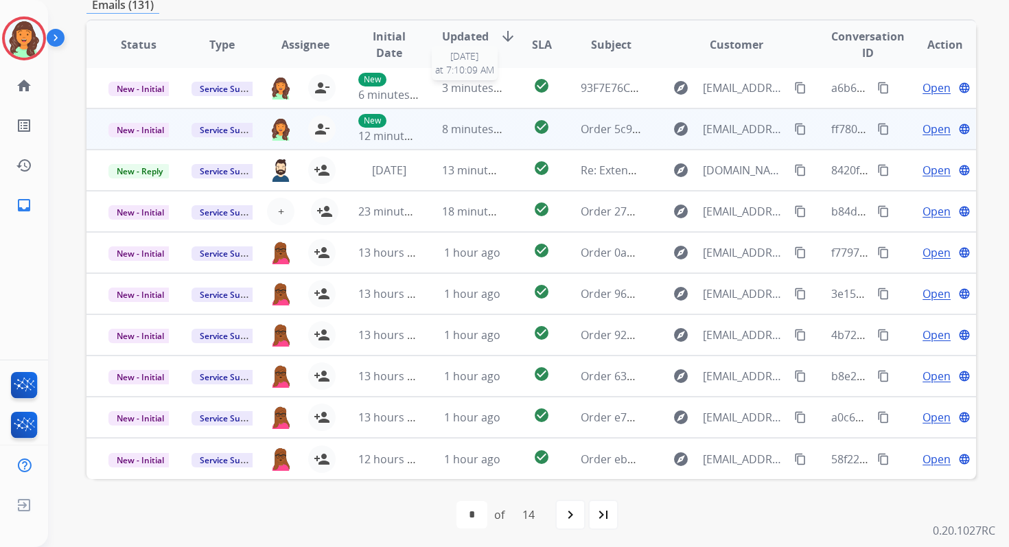
scroll to position [296, 0]
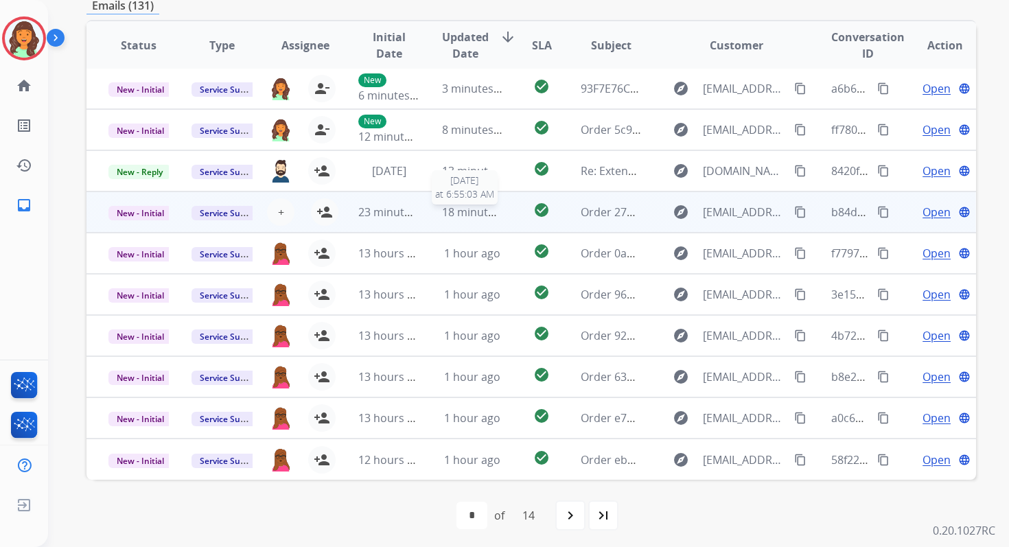
click at [456, 215] on span "18 minutes ago" at bounding box center [482, 211] width 80 height 15
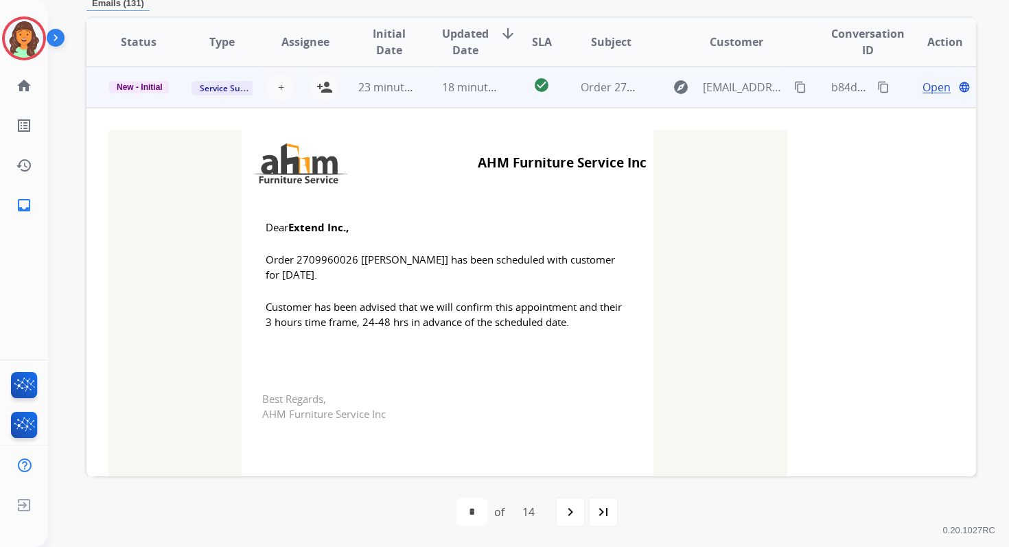
scroll to position [123, 0]
click at [325, 86] on mat-icon "person_add" at bounding box center [324, 86] width 16 height 16
click at [392, 87] on span "23 minutes ago" at bounding box center [398, 86] width 80 height 15
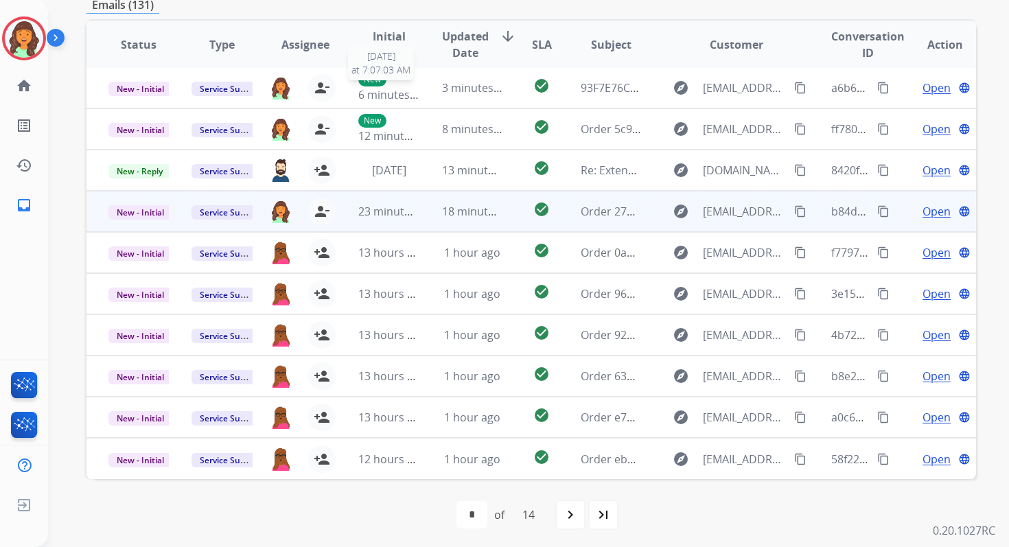
scroll to position [296, 0]
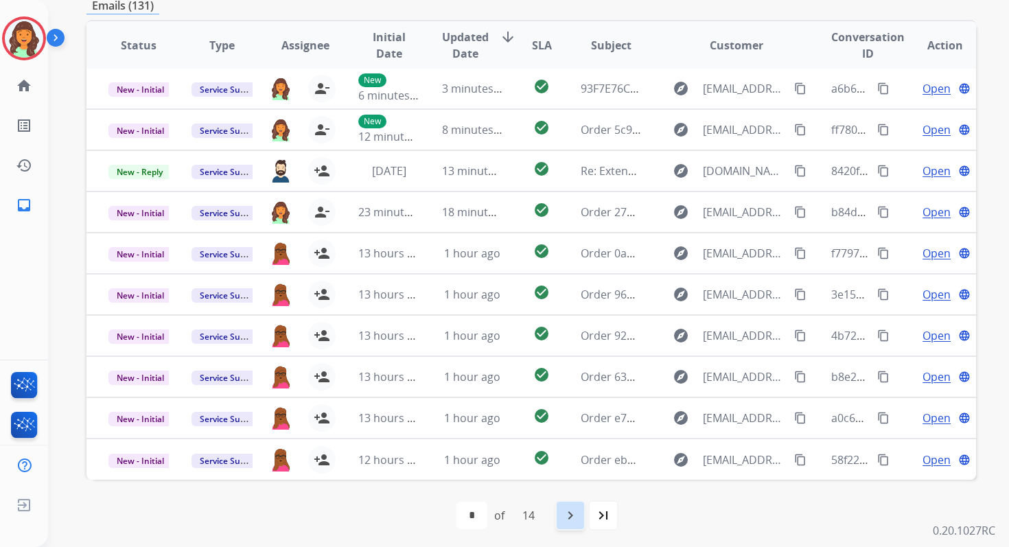
click at [573, 503] on div "navigate_next" at bounding box center [570, 515] width 30 height 30
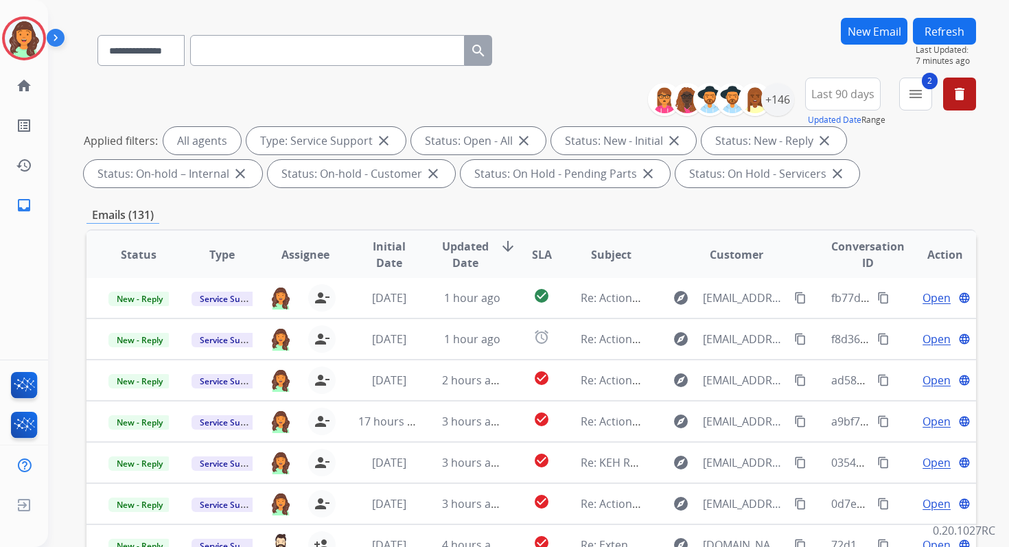
scroll to position [300, 0]
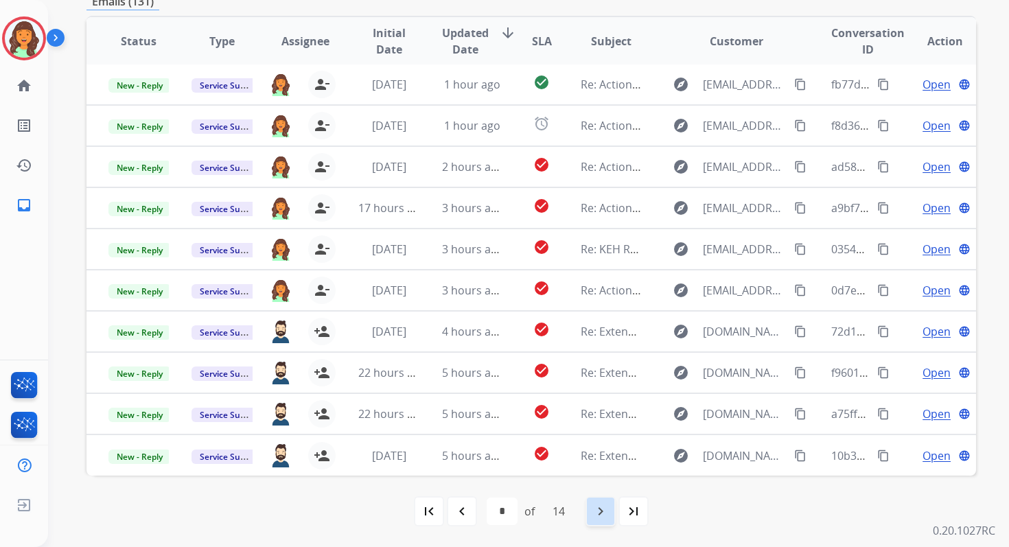
click at [598, 509] on mat-icon "navigate_next" at bounding box center [600, 511] width 16 height 16
select select "*"
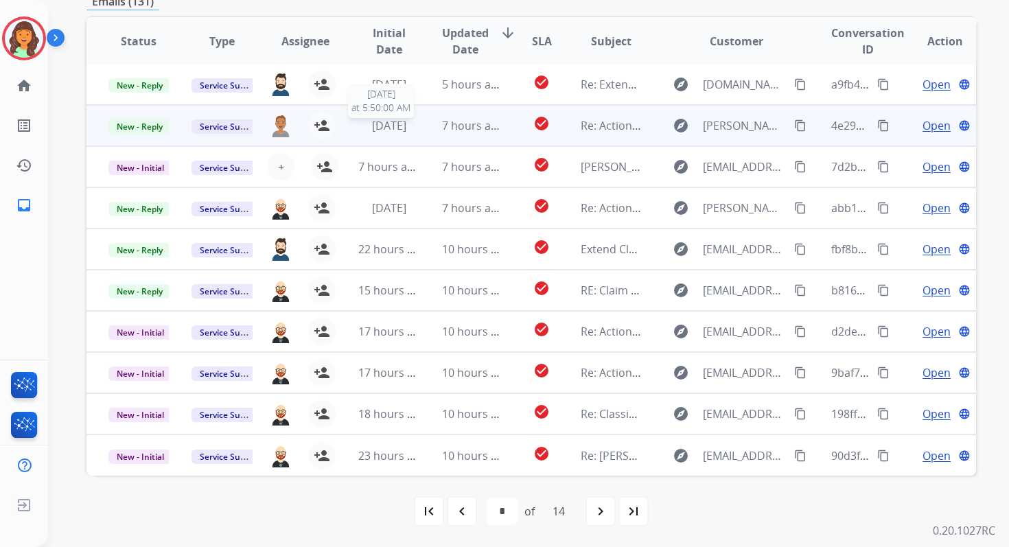
click at [395, 133] on div "[DATE]" at bounding box center [388, 125] width 60 height 16
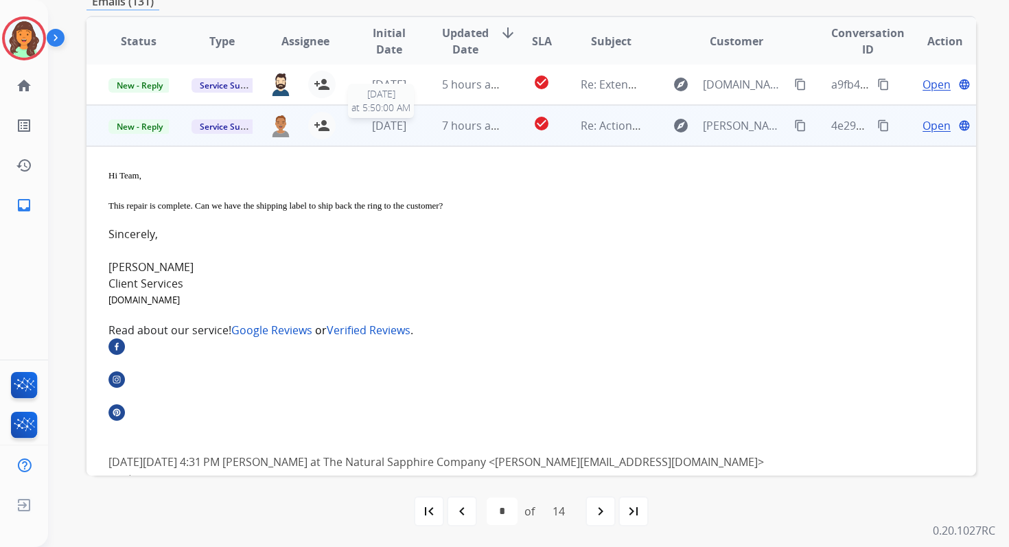
scroll to position [41, 0]
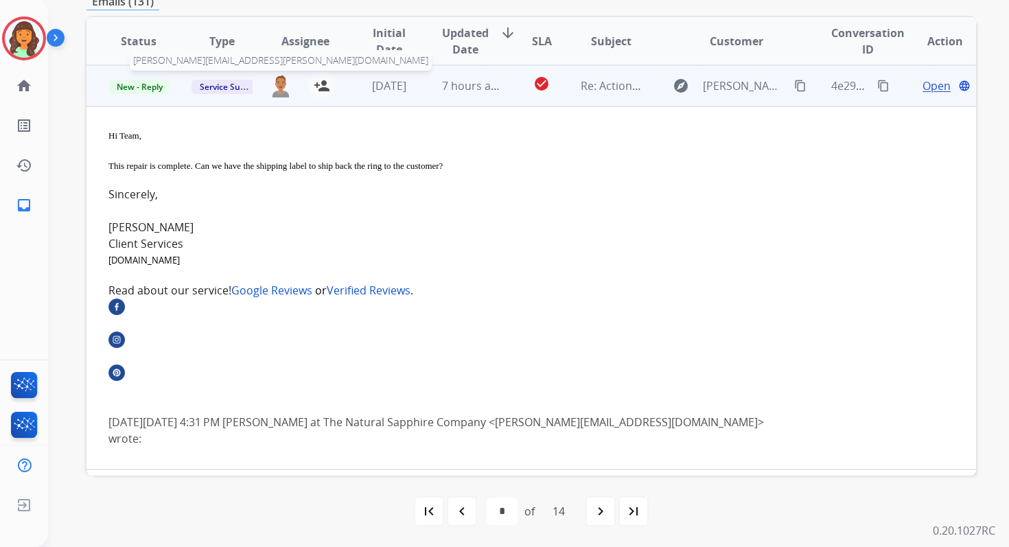
click at [282, 87] on img at bounding box center [281, 85] width 22 height 23
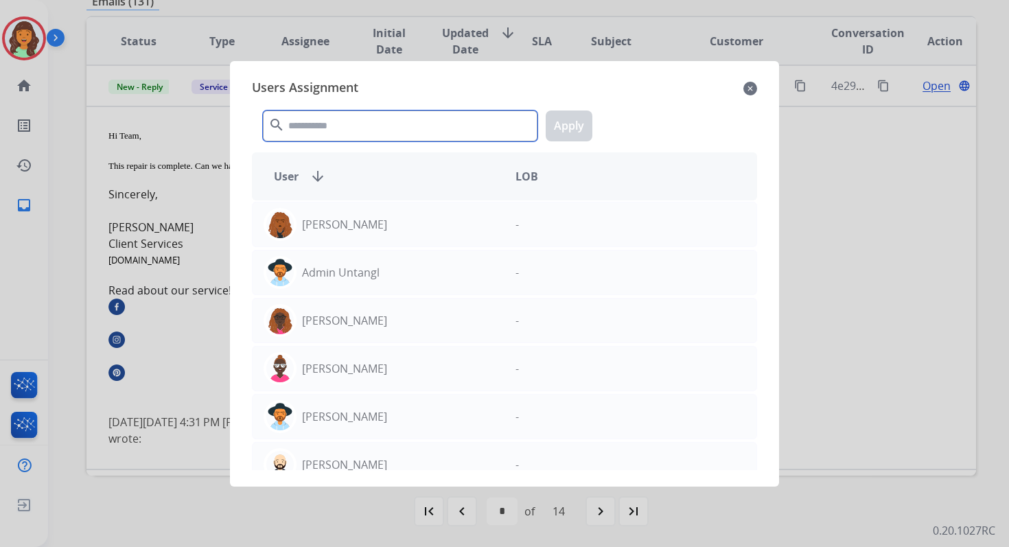
click at [314, 129] on input "text" at bounding box center [400, 125] width 274 height 31
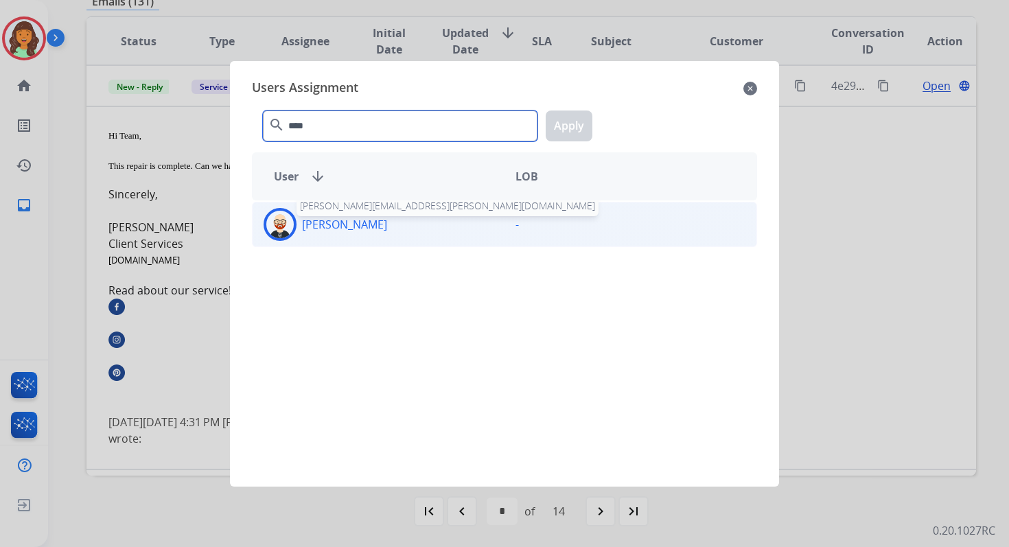
type input "****"
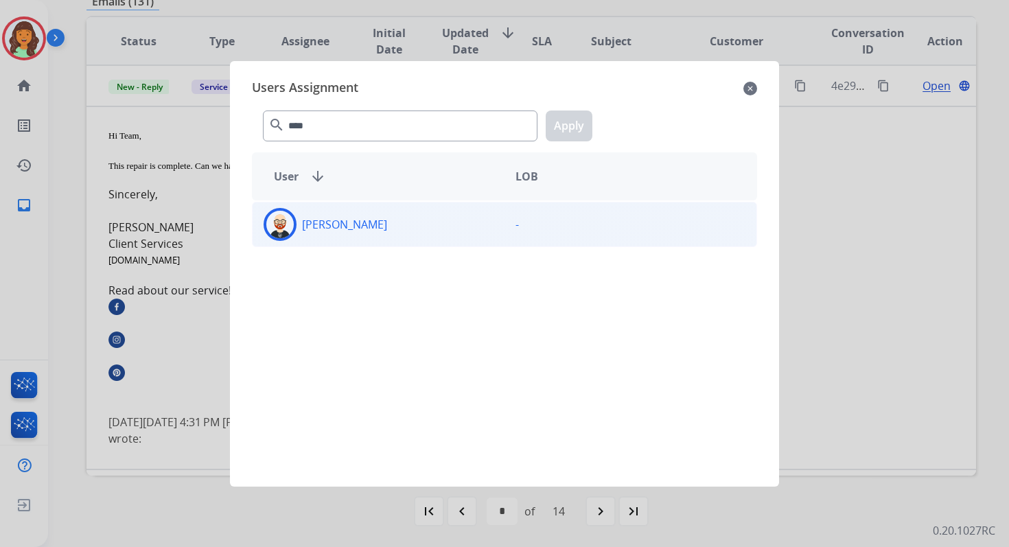
click at [349, 232] on div "[PERSON_NAME]" at bounding box center [378, 224] width 252 height 33
click at [564, 130] on button "Apply" at bounding box center [568, 125] width 47 height 31
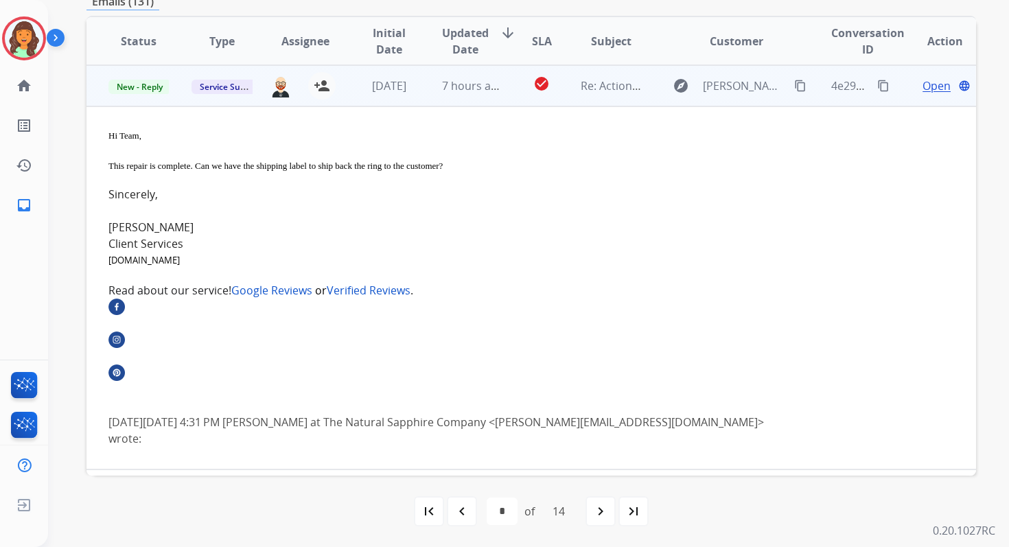
click at [872, 77] on div "4e2968ad-59b2-4622-aa9c-d56f2340fb09 content_copy" at bounding box center [861, 86] width 60 height 38
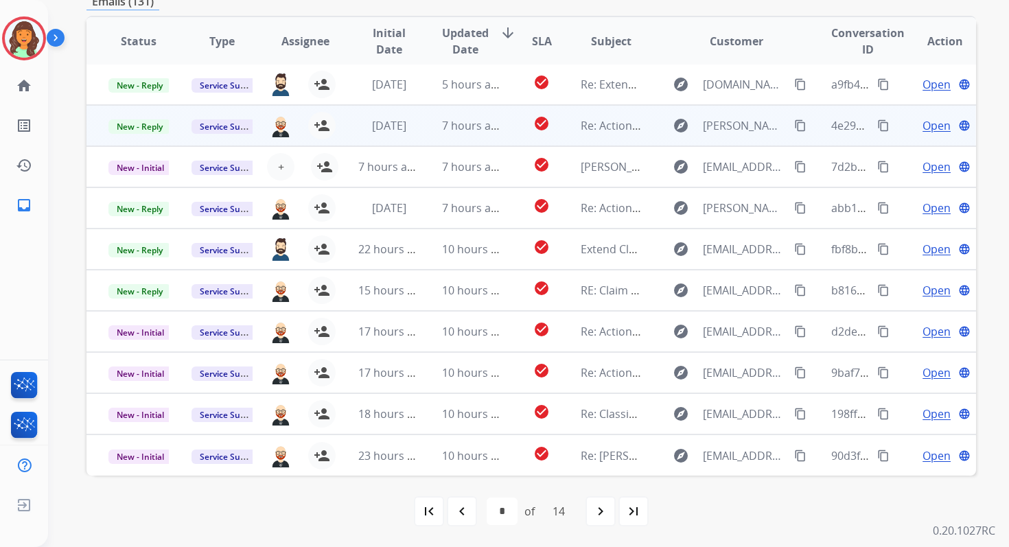
scroll to position [1, 0]
click at [878, 122] on mat-icon "content_copy" at bounding box center [883, 125] width 12 height 12
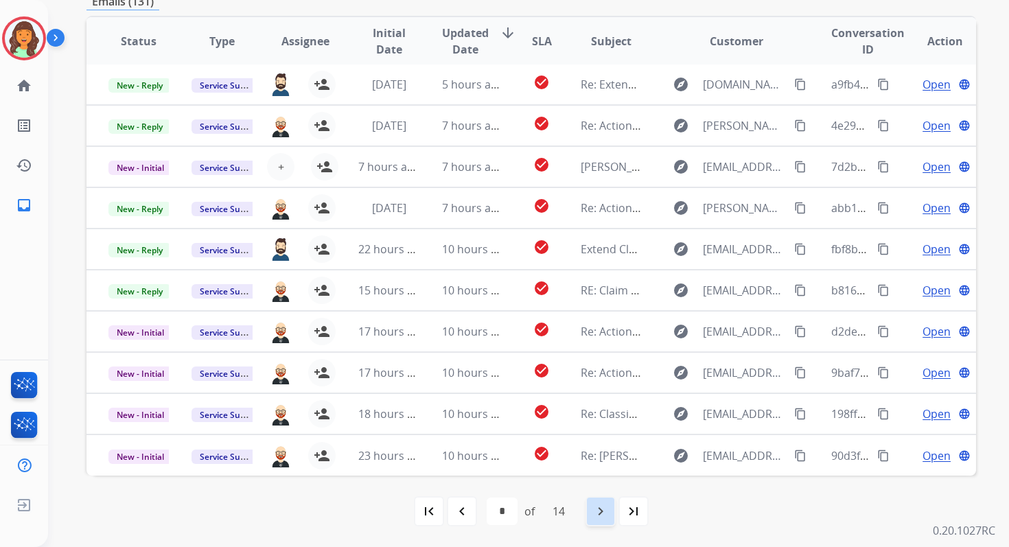
click at [598, 508] on mat-icon "navigate_next" at bounding box center [600, 511] width 16 height 16
select select "*"
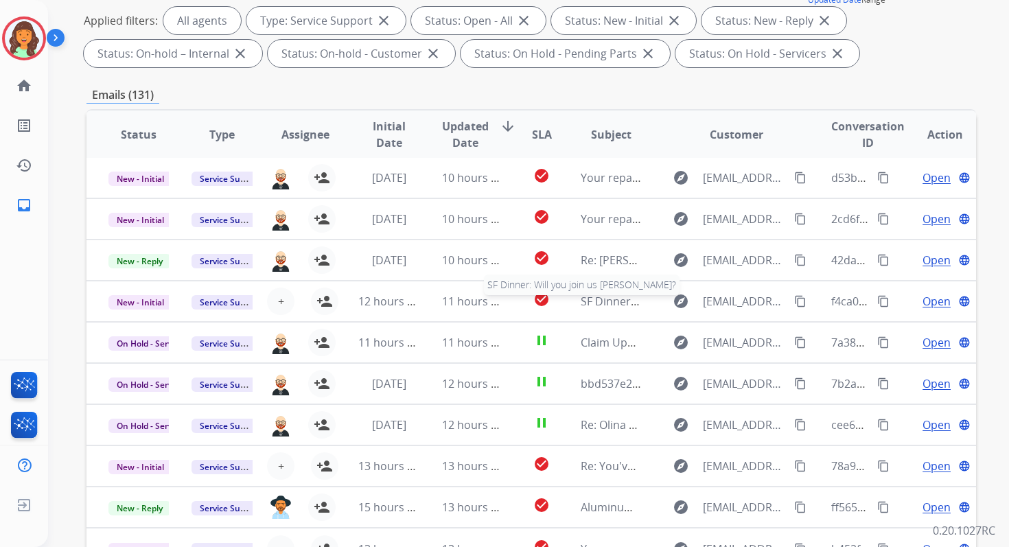
scroll to position [300, 0]
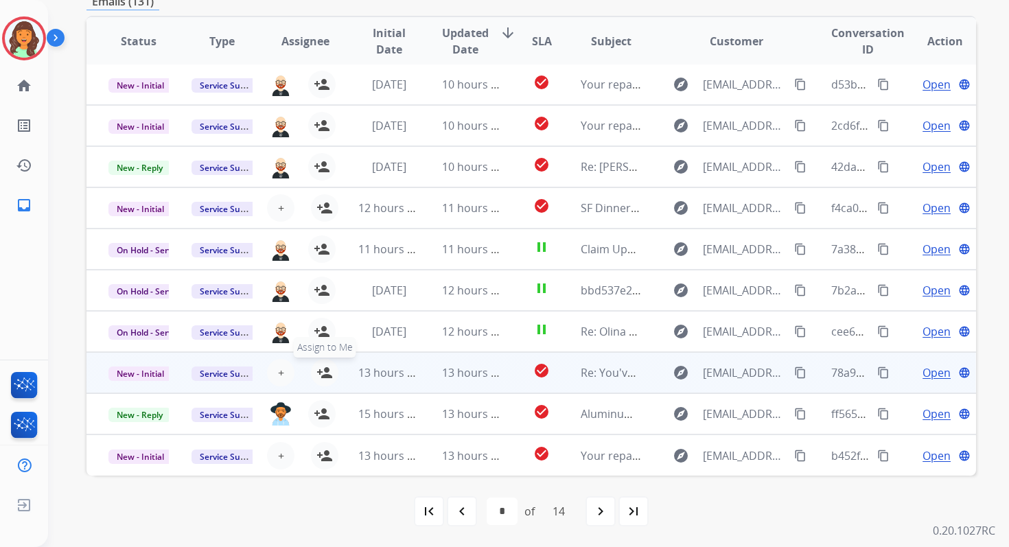
click at [325, 368] on mat-icon "person_add" at bounding box center [324, 372] width 16 height 16
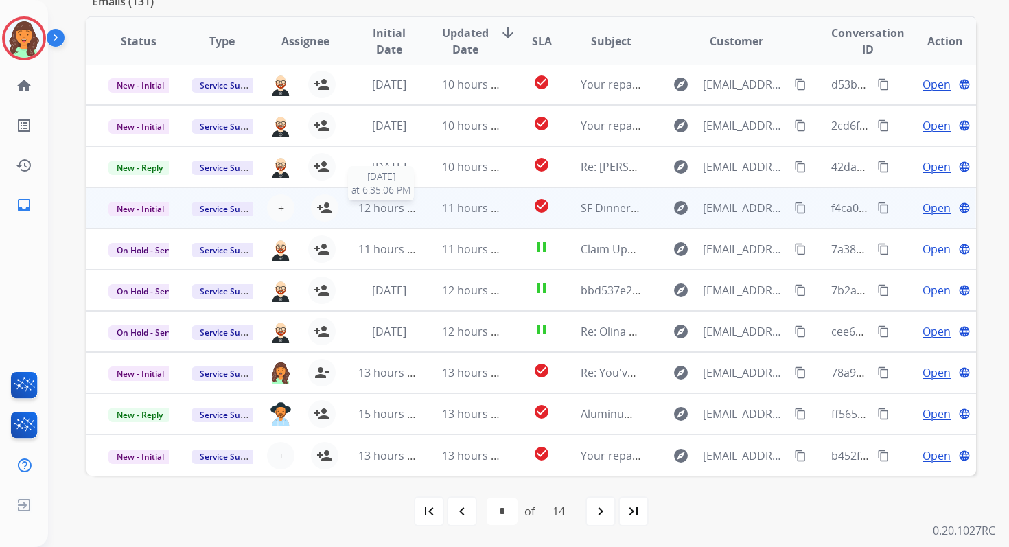
click at [392, 205] on span "12 hours ago" at bounding box center [392, 207] width 68 height 15
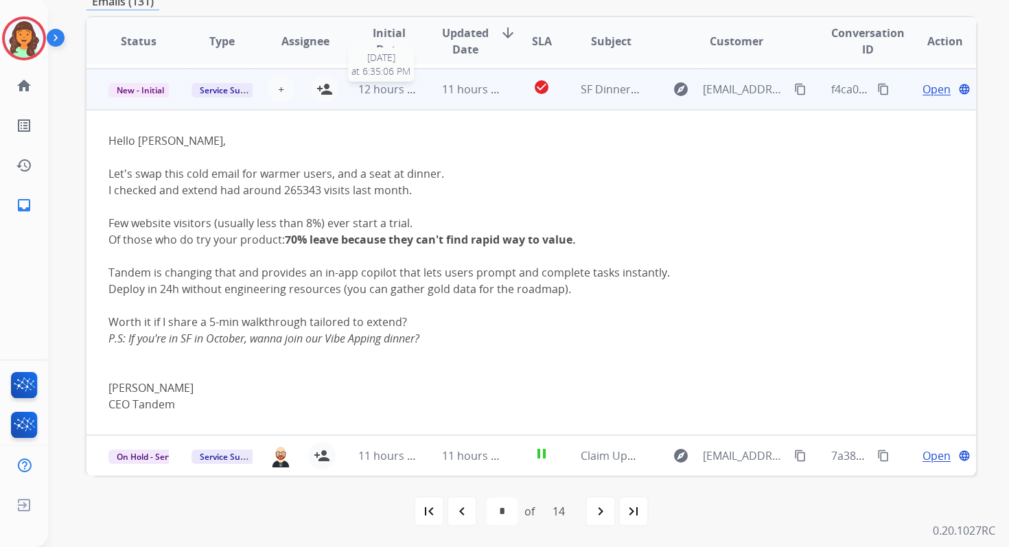
scroll to position [123, 0]
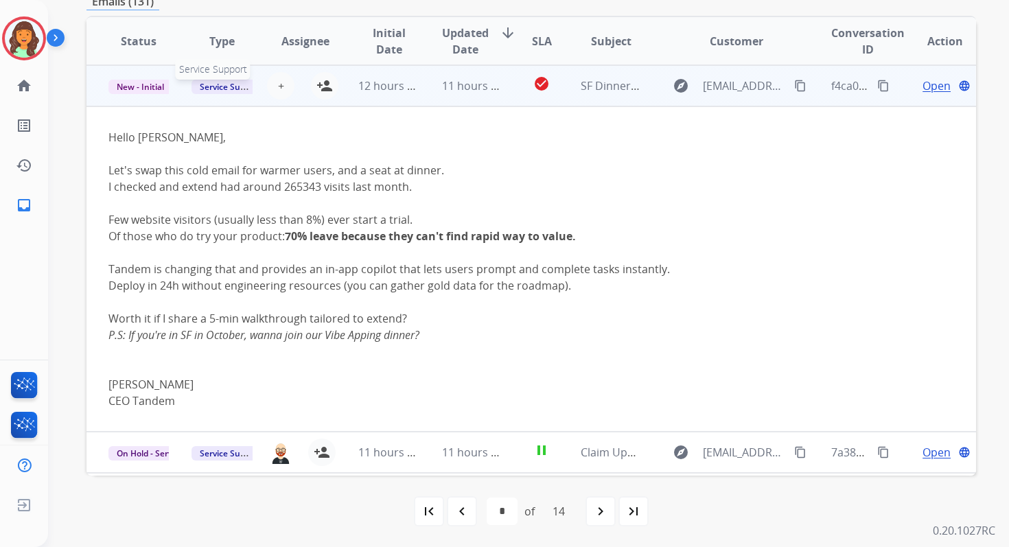
click at [242, 89] on span "Service Support" at bounding box center [230, 87] width 78 height 14
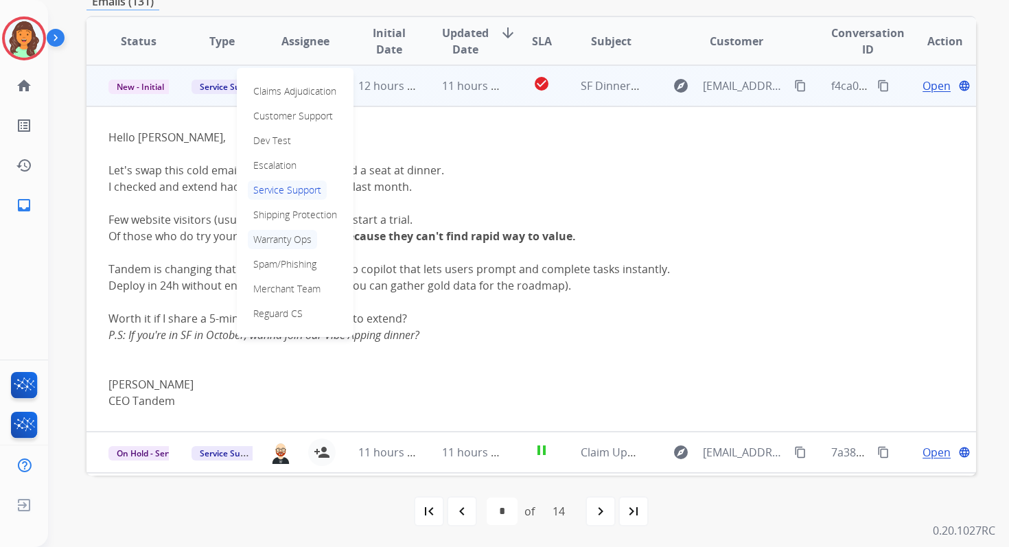
click at [283, 243] on p "Warranty Ops" at bounding box center [282, 239] width 69 height 19
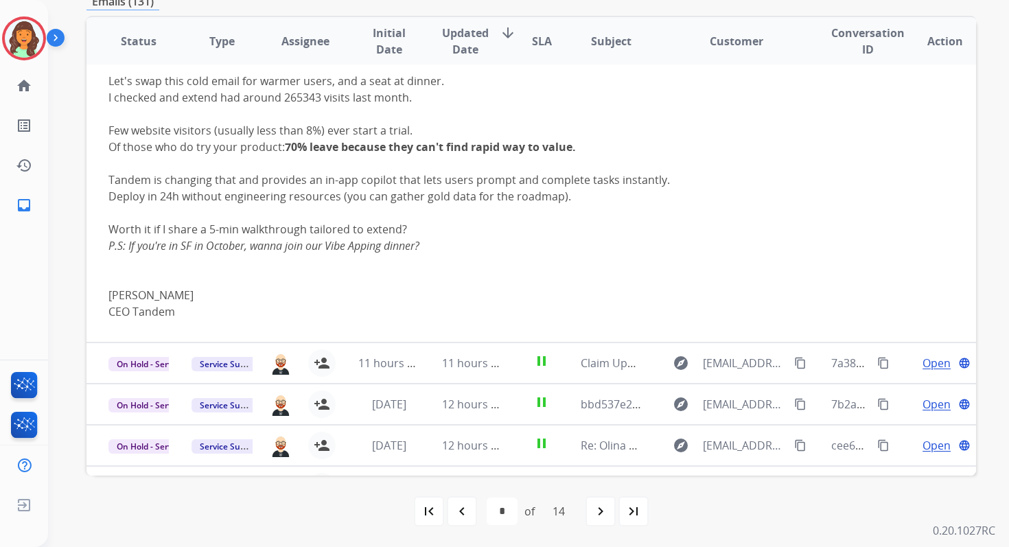
scroll to position [327, 0]
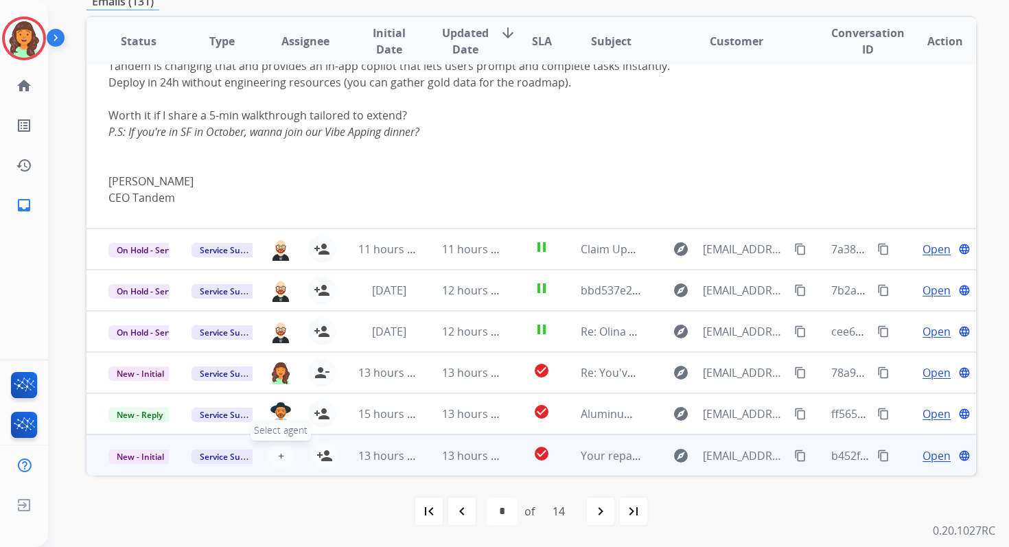
click at [278, 453] on span "+" at bounding box center [281, 455] width 6 height 16
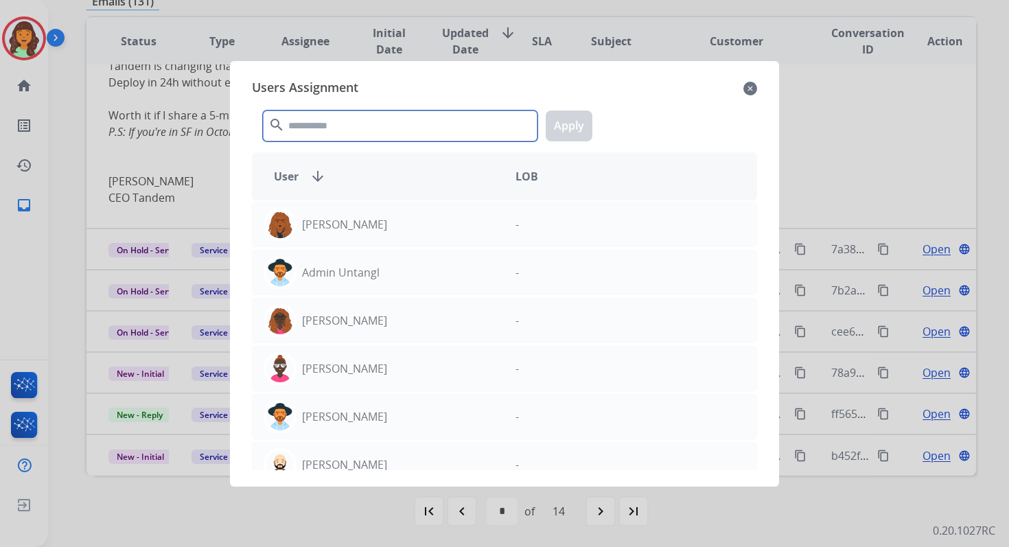
click at [339, 126] on input "text" at bounding box center [400, 125] width 274 height 31
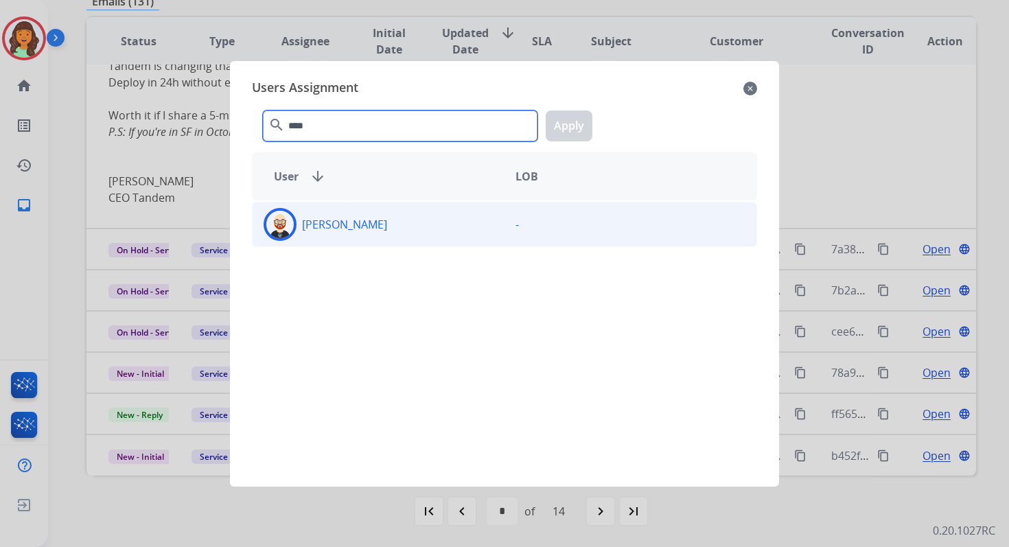
type input "****"
click at [423, 218] on div "[PERSON_NAME]" at bounding box center [378, 224] width 252 height 33
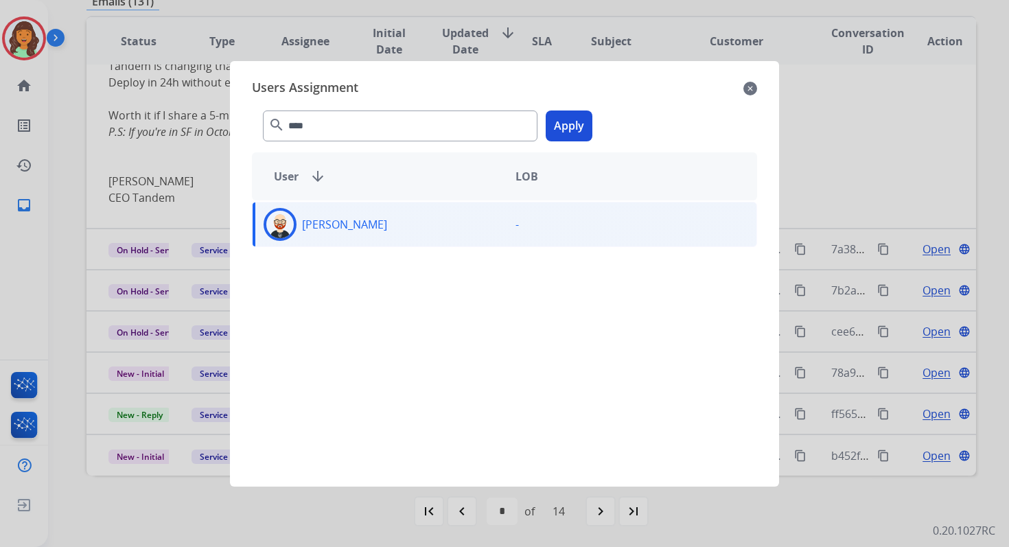
click at [558, 122] on button "Apply" at bounding box center [568, 125] width 47 height 31
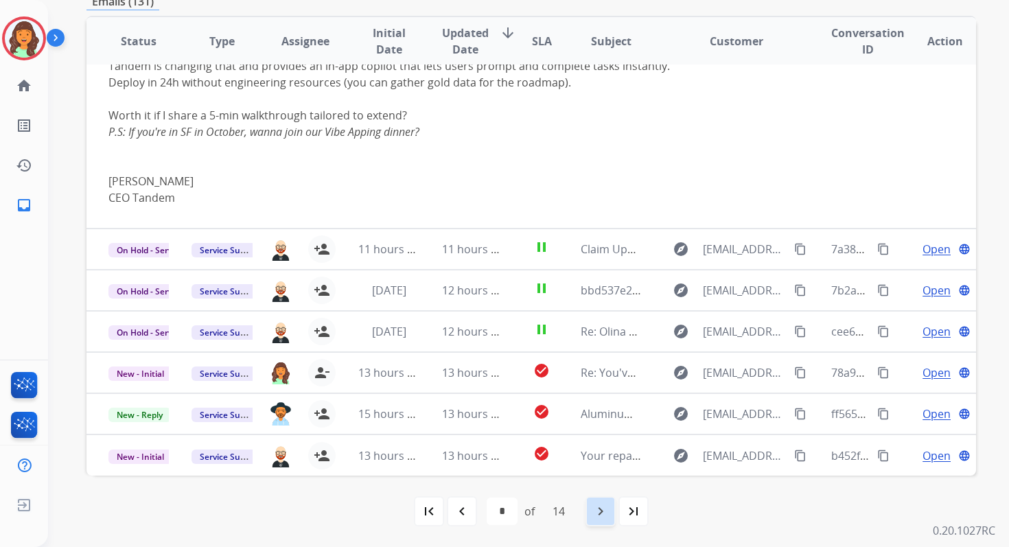
click at [602, 508] on mat-icon "navigate_next" at bounding box center [600, 511] width 16 height 16
select select "*"
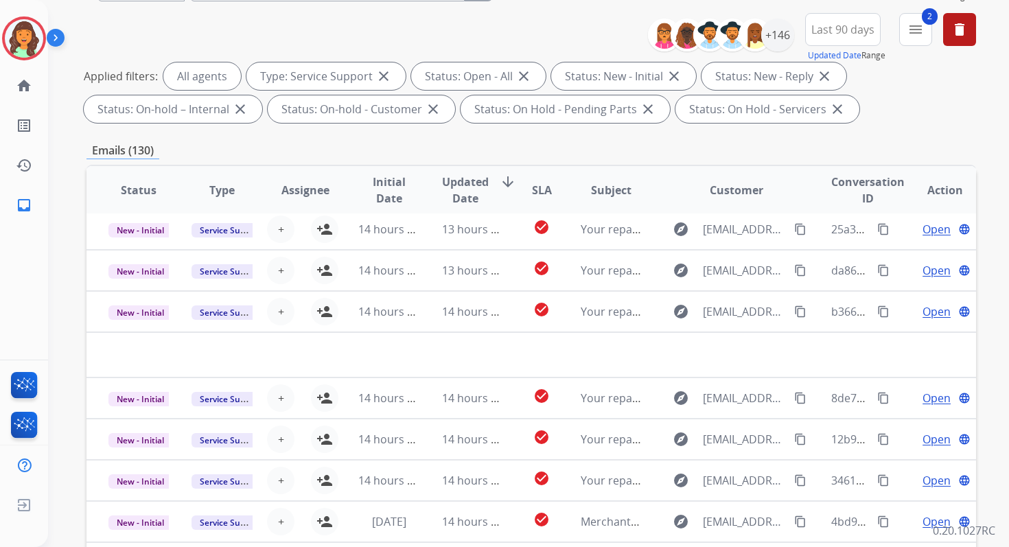
scroll to position [300, 0]
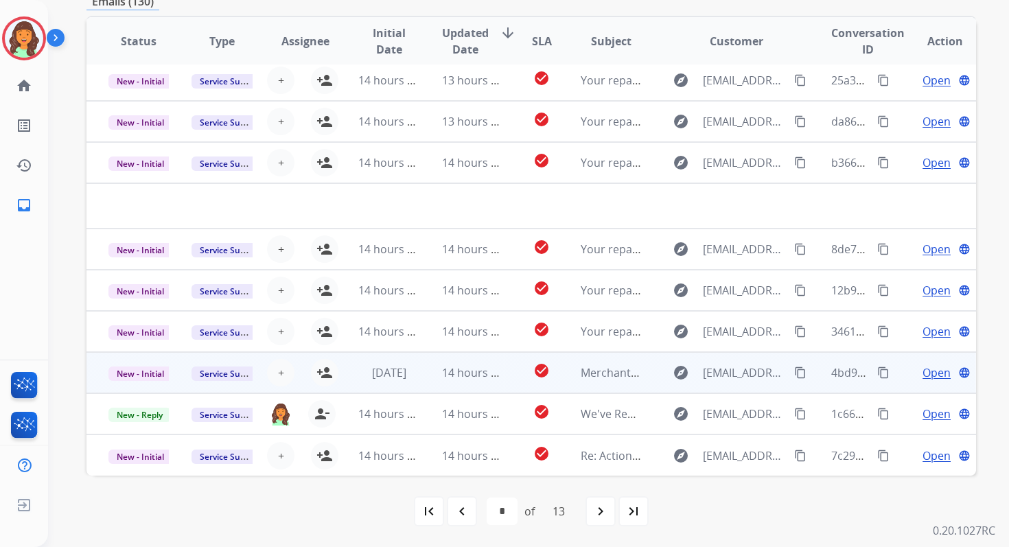
click at [420, 372] on td "14 hours ago" at bounding box center [461, 372] width 83 height 41
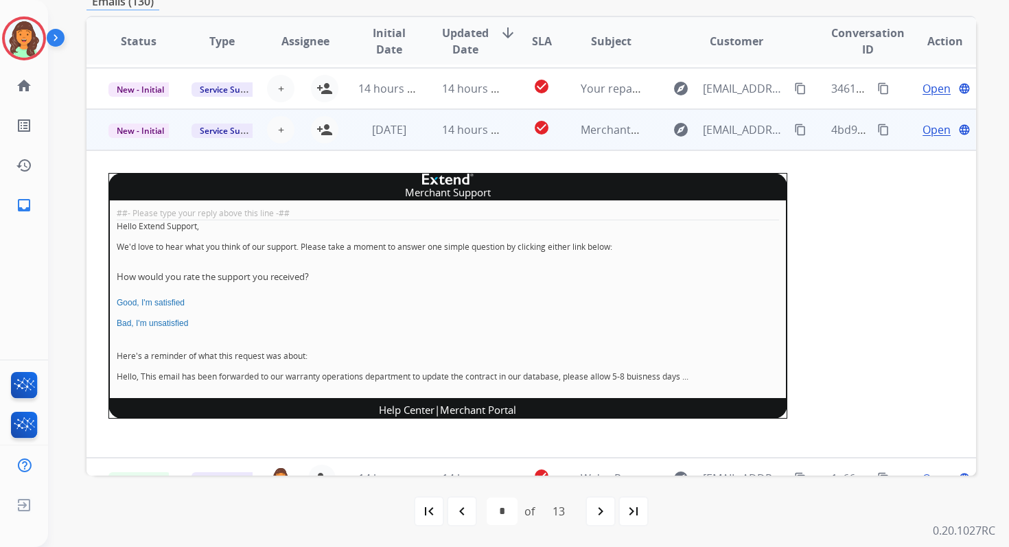
scroll to position [288, 0]
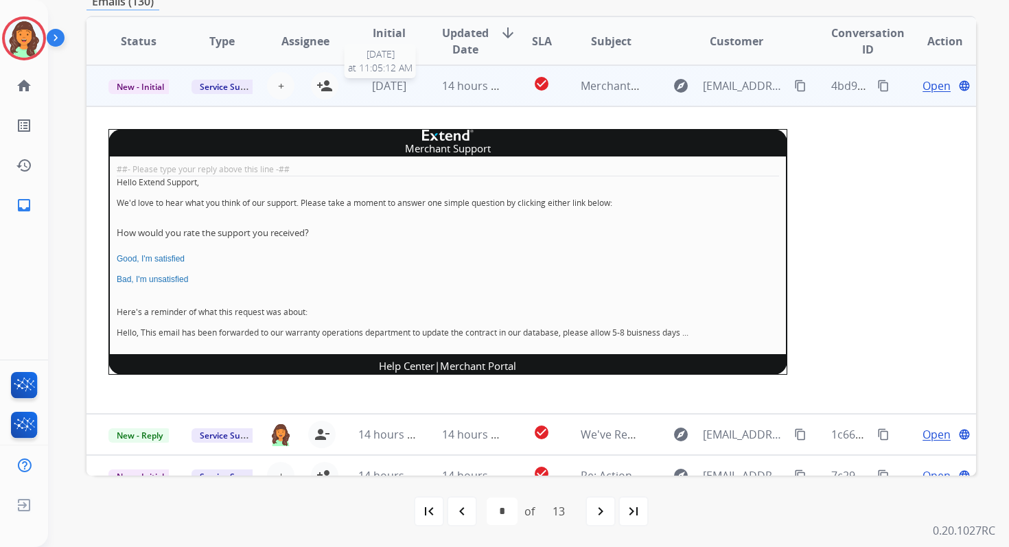
click at [397, 89] on span "[DATE]" at bounding box center [389, 85] width 34 height 15
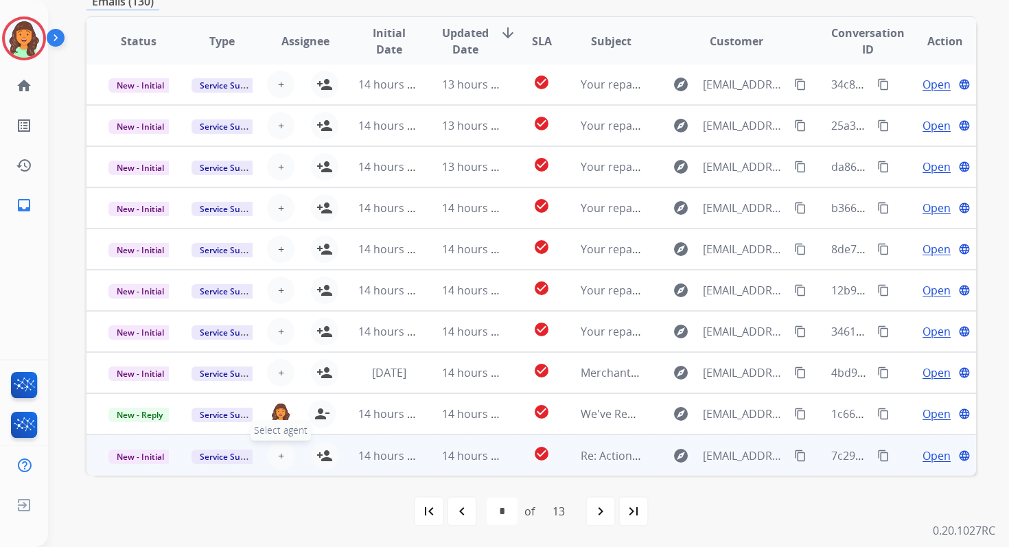
click at [278, 459] on span "+" at bounding box center [281, 455] width 6 height 16
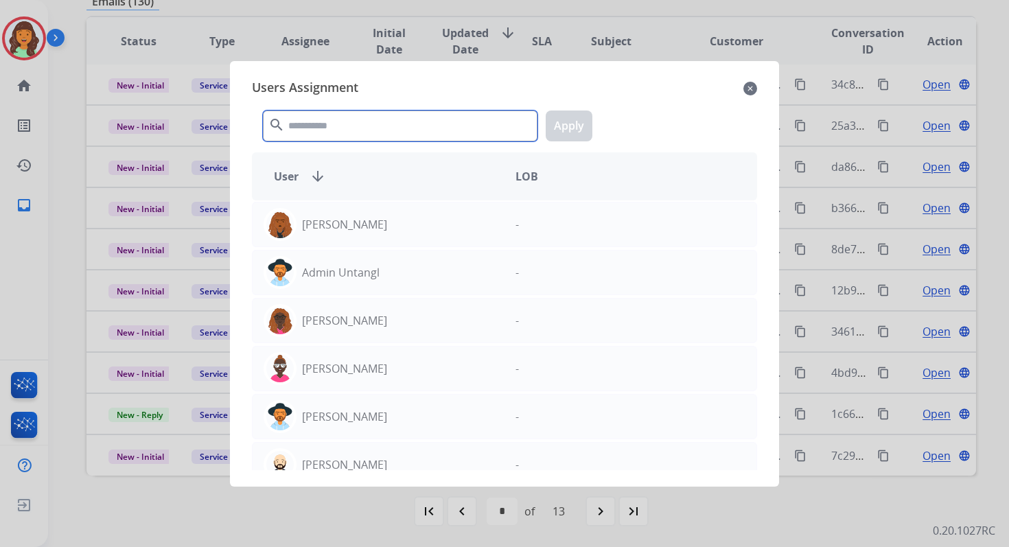
click at [347, 124] on input "text" at bounding box center [400, 125] width 274 height 31
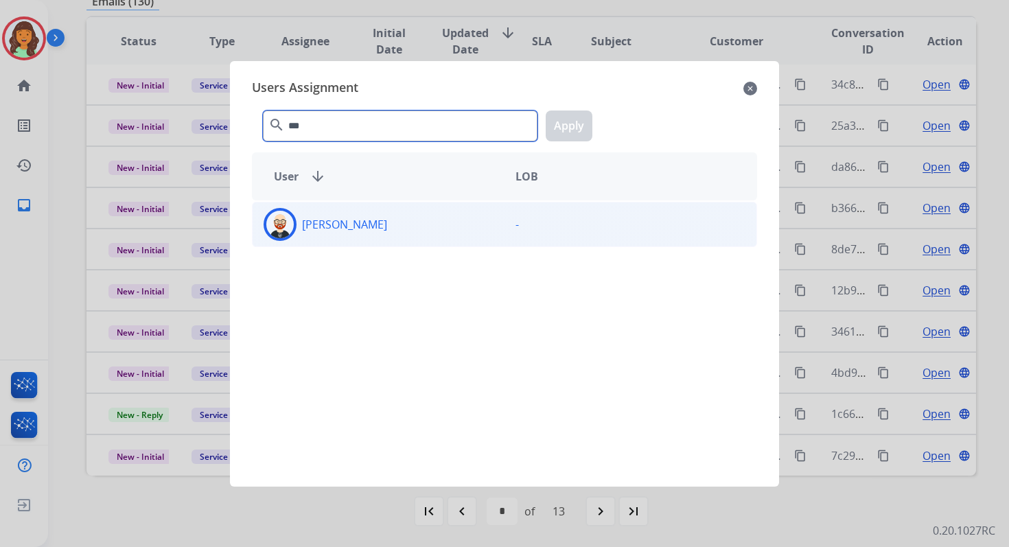
type input "***"
click at [344, 220] on p "[PERSON_NAME]" at bounding box center [344, 224] width 85 height 16
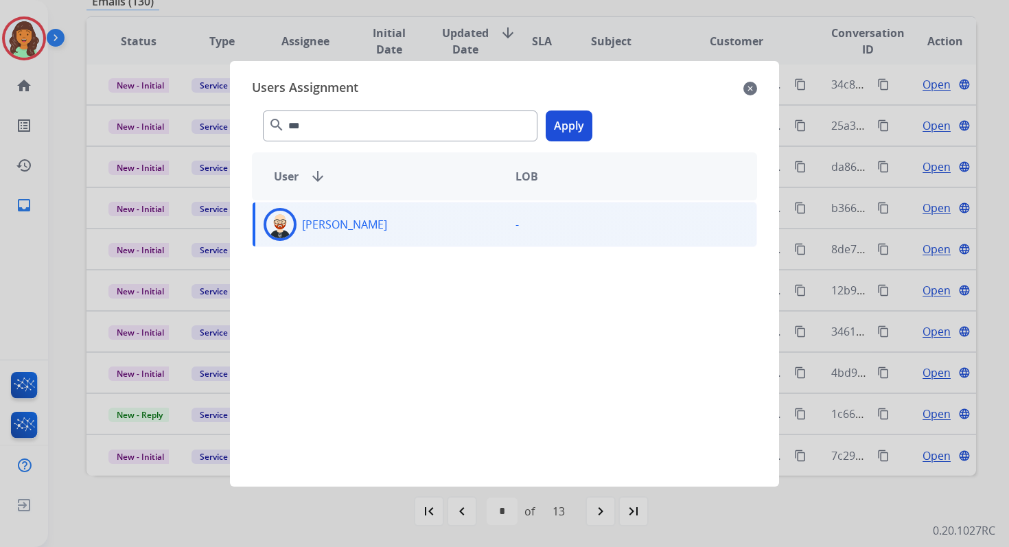
click at [572, 127] on button "Apply" at bounding box center [568, 125] width 47 height 31
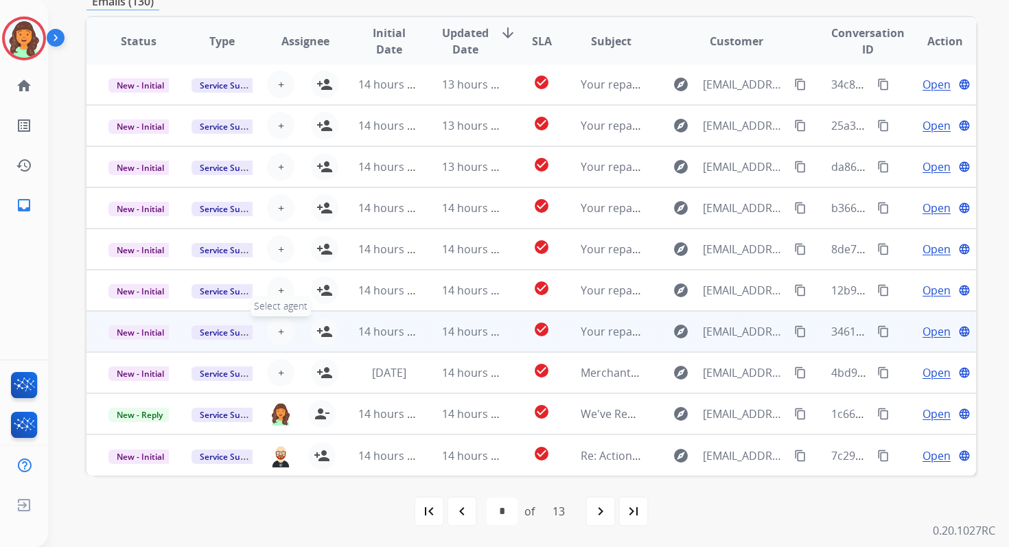
click at [279, 331] on span "+" at bounding box center [281, 331] width 6 height 16
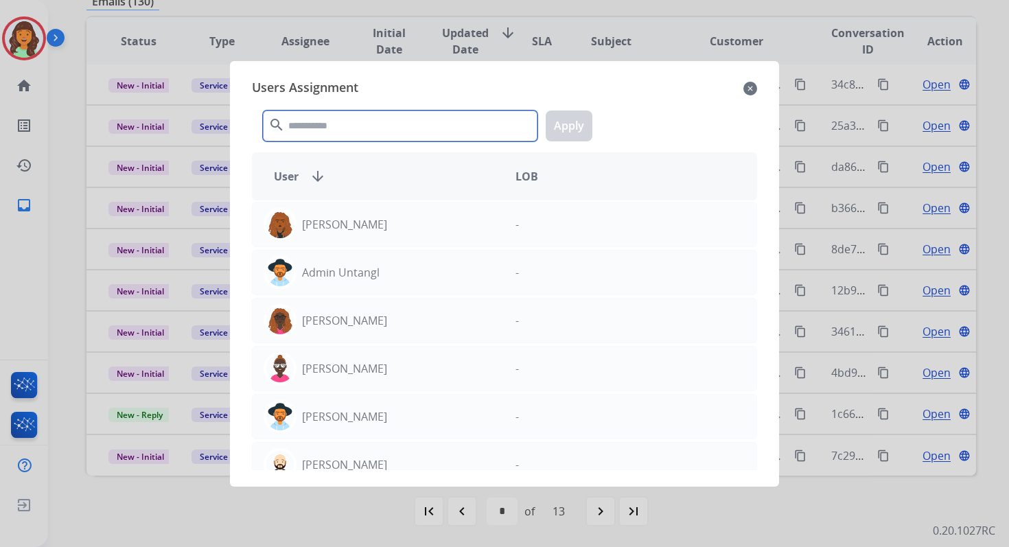
click at [333, 126] on input "text" at bounding box center [400, 125] width 274 height 31
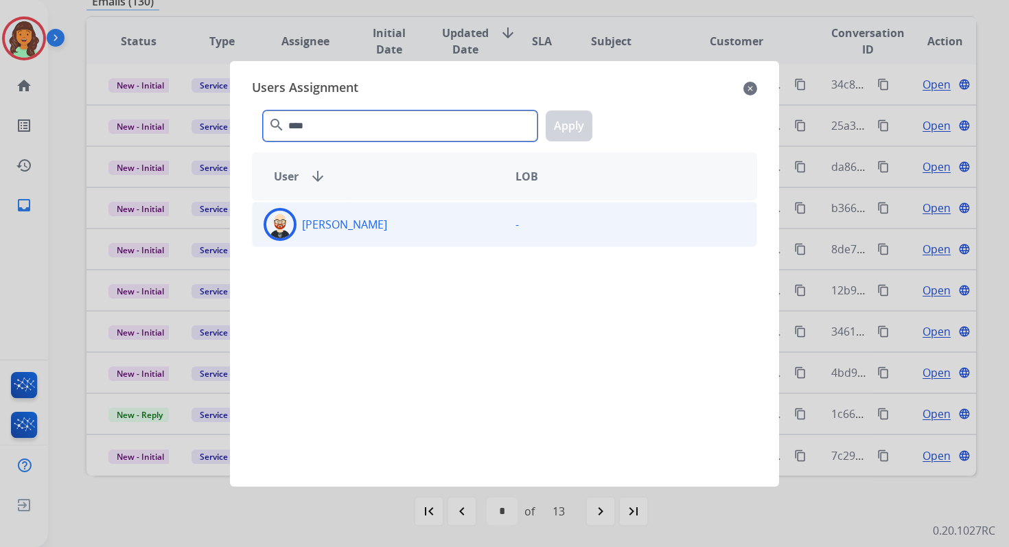
type input "****"
click at [364, 236] on div "[PERSON_NAME]" at bounding box center [378, 224] width 252 height 33
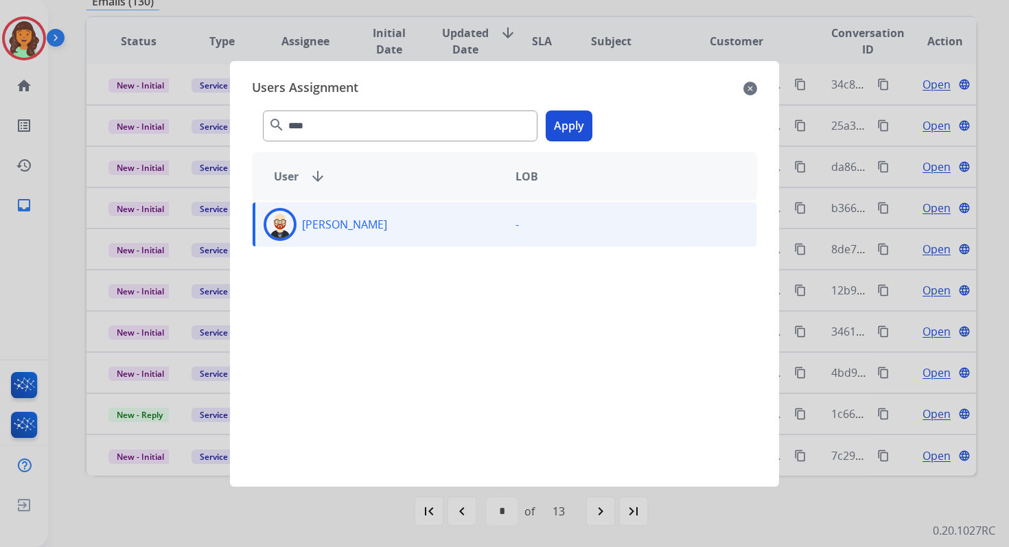
click at [557, 130] on button "Apply" at bounding box center [568, 125] width 47 height 31
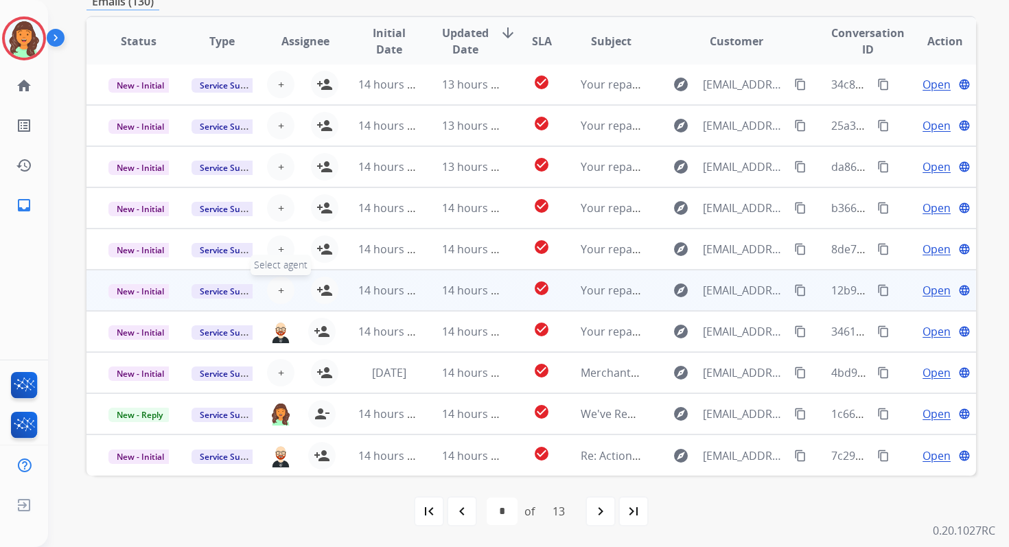
click at [281, 285] on button "+ Select agent" at bounding box center [280, 289] width 27 height 27
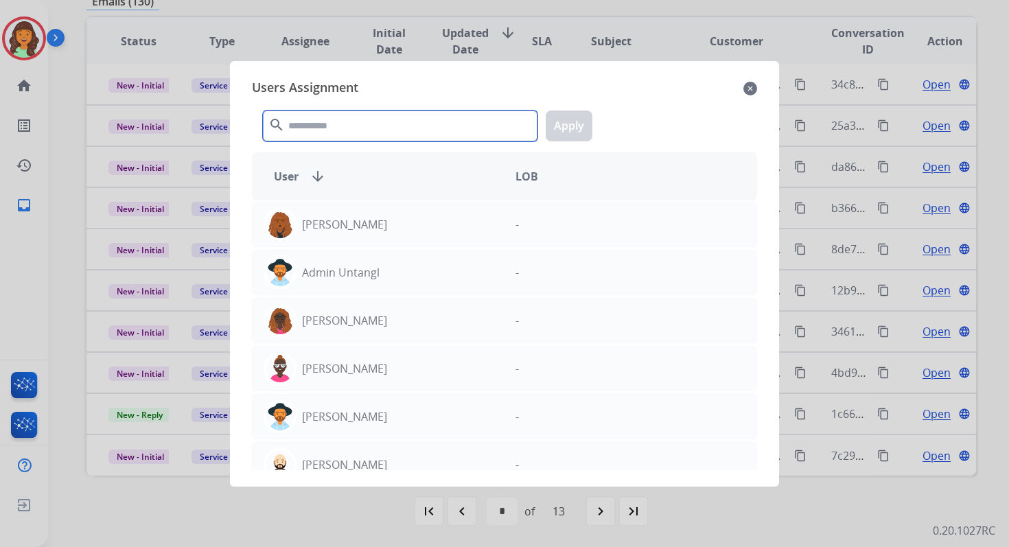
click at [349, 122] on input "text" at bounding box center [400, 125] width 274 height 31
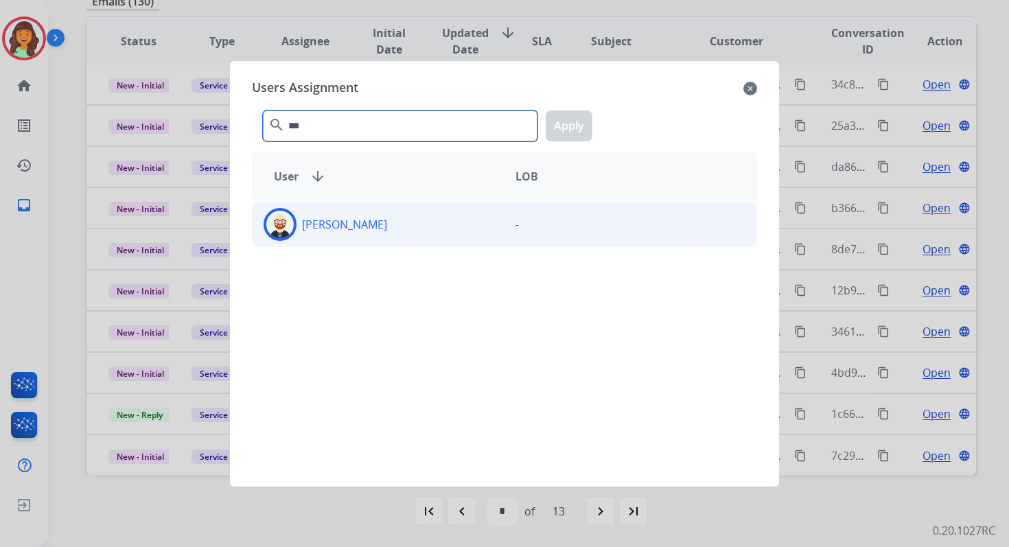
type input "***"
click at [359, 232] on div "[PERSON_NAME]" at bounding box center [378, 224] width 252 height 33
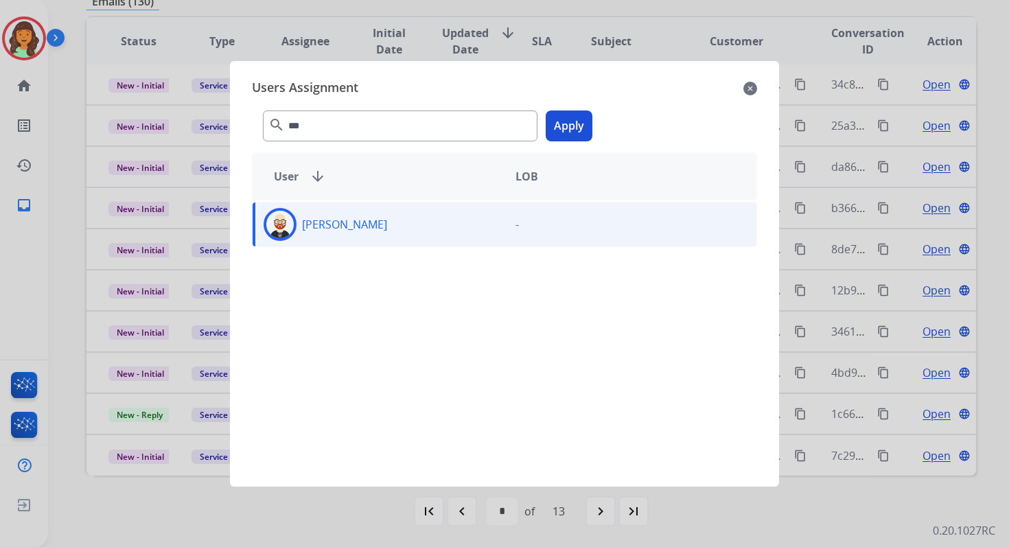
click at [578, 128] on button "Apply" at bounding box center [568, 125] width 47 height 31
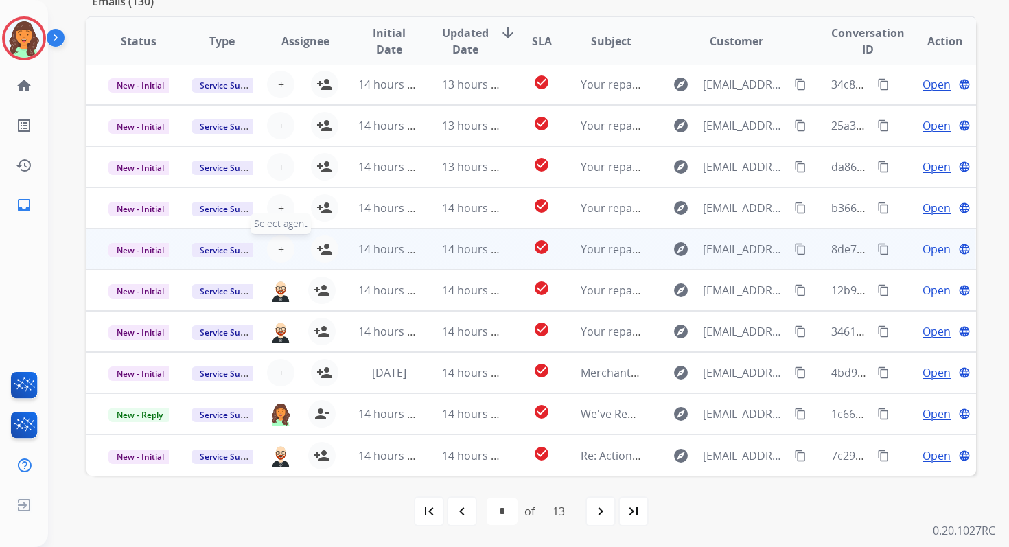
click at [278, 247] on span "+" at bounding box center [281, 249] width 6 height 16
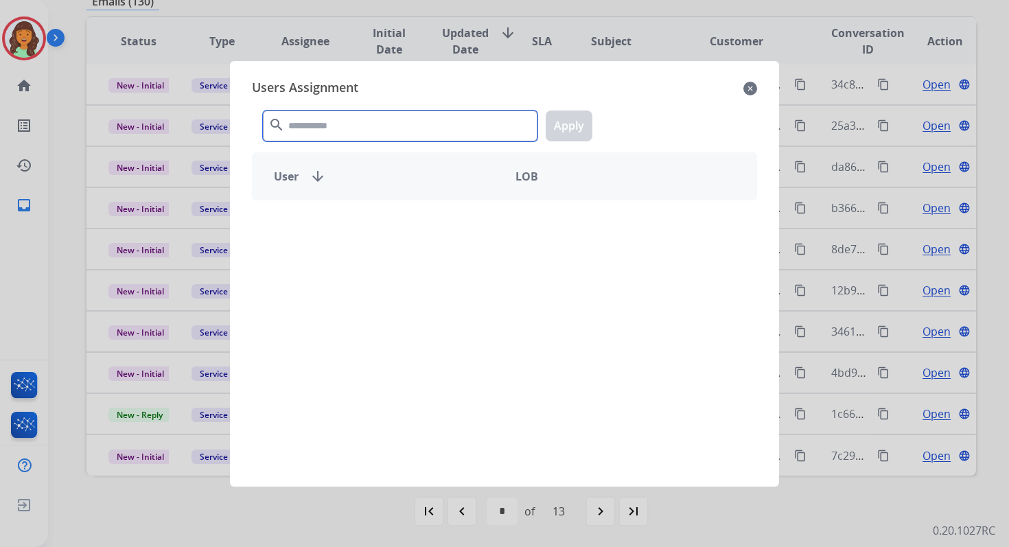
click at [320, 130] on input "text" at bounding box center [400, 125] width 274 height 31
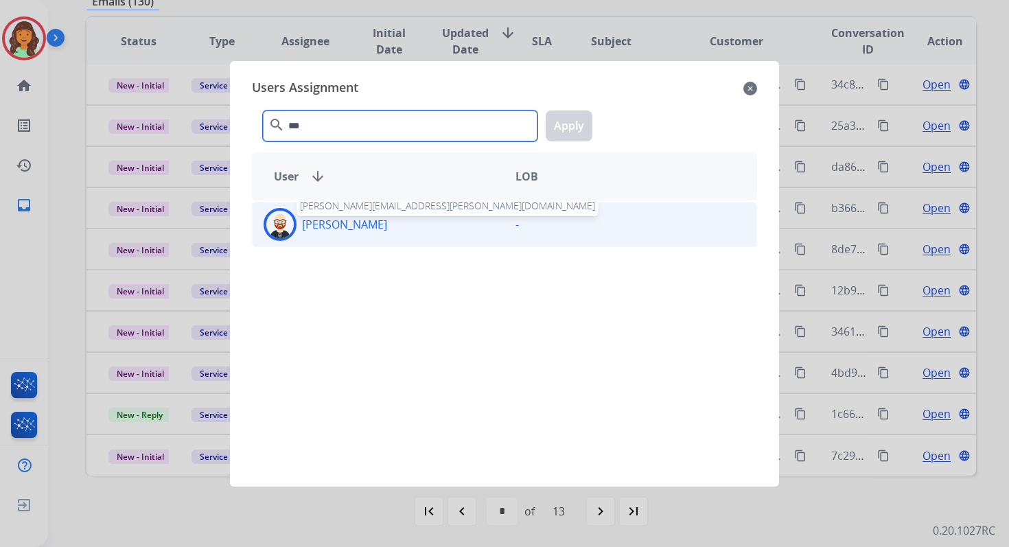
type input "***"
click at [352, 238] on div "Ezra Barnes ezra.barnes@extend.com" at bounding box center [378, 224] width 252 height 33
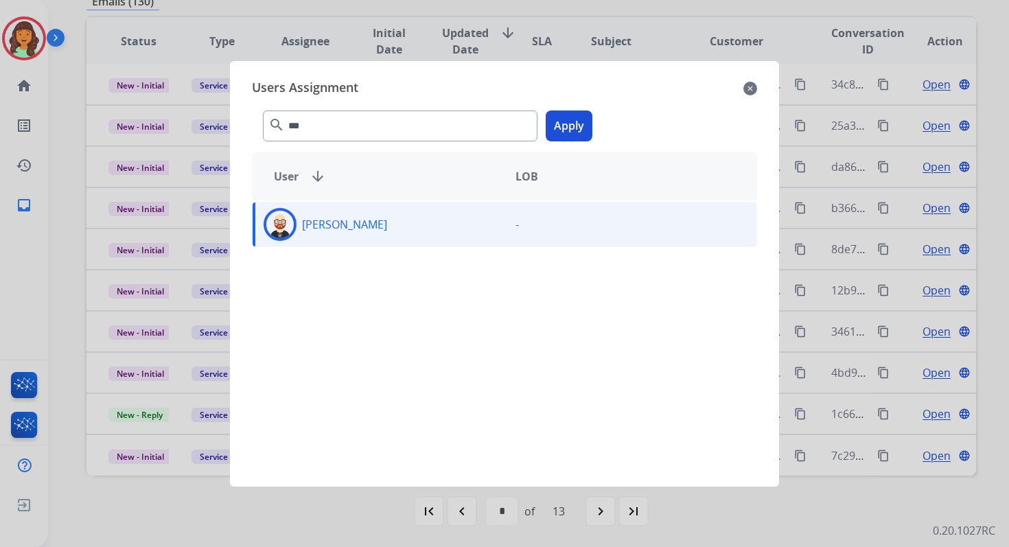
click at [567, 123] on button "Apply" at bounding box center [568, 125] width 47 height 31
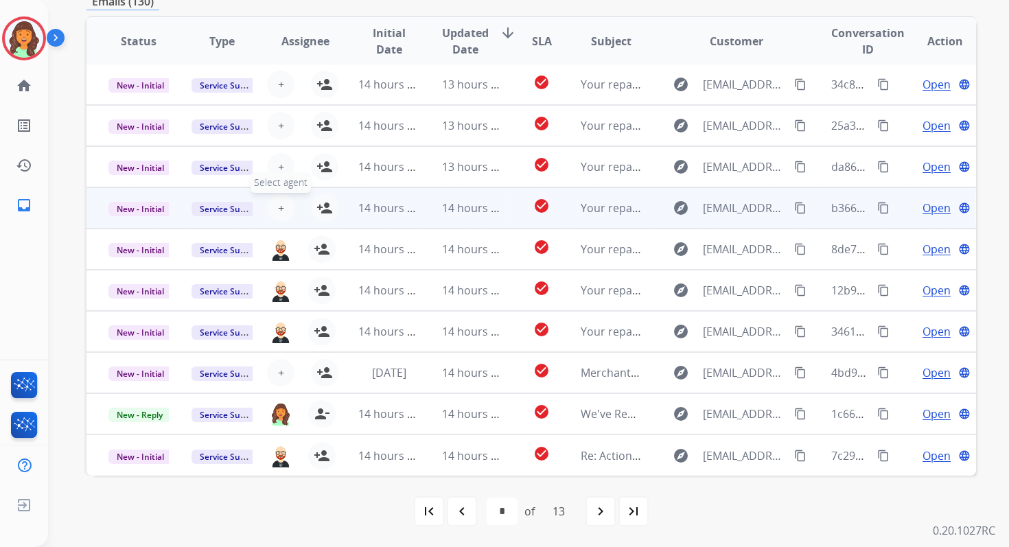
click at [280, 206] on span "+" at bounding box center [281, 208] width 6 height 16
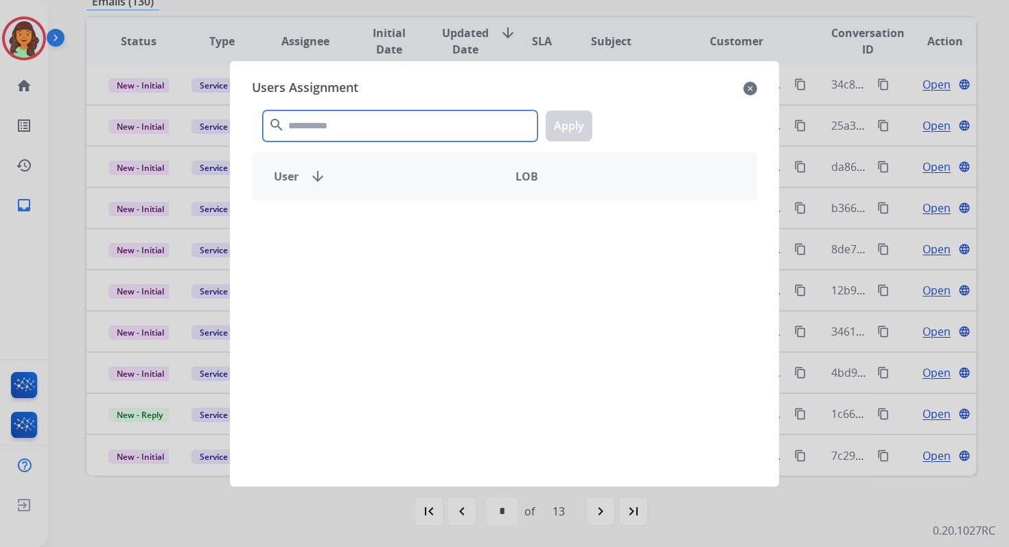
click at [340, 123] on input "text" at bounding box center [400, 125] width 274 height 31
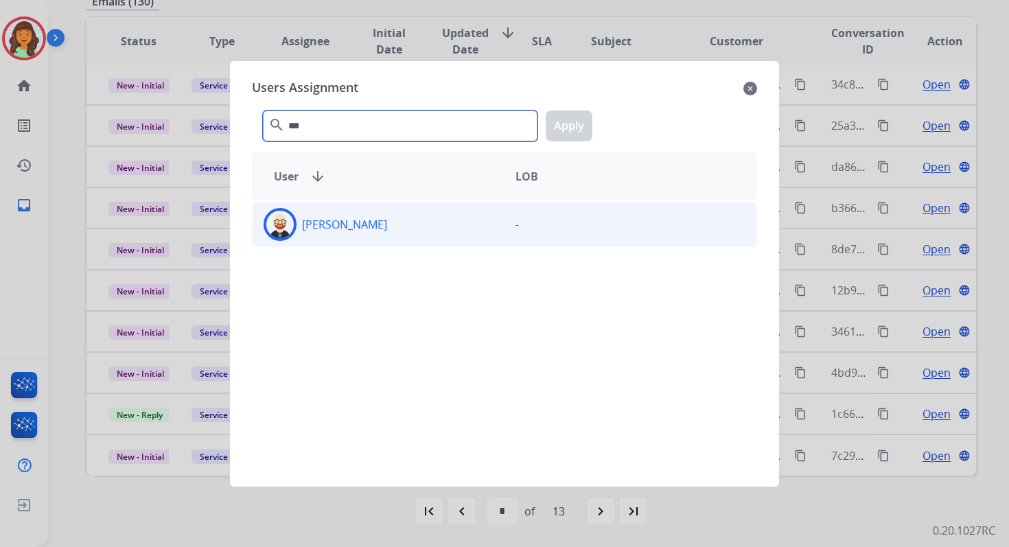
type input "***"
click at [373, 215] on div "[PERSON_NAME]" at bounding box center [378, 224] width 252 height 33
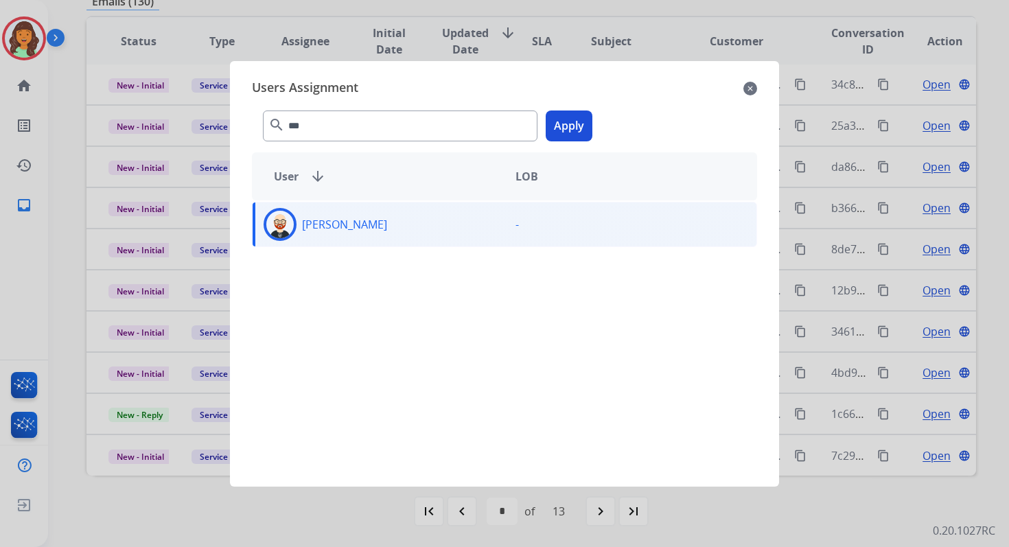
click at [579, 133] on button "Apply" at bounding box center [568, 125] width 47 height 31
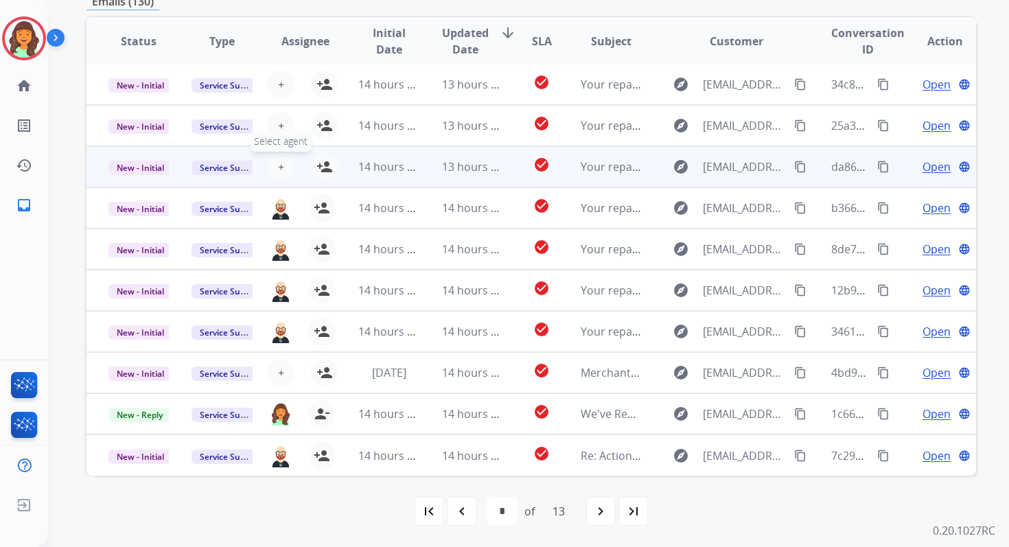
click at [278, 170] on span "+" at bounding box center [281, 166] width 6 height 16
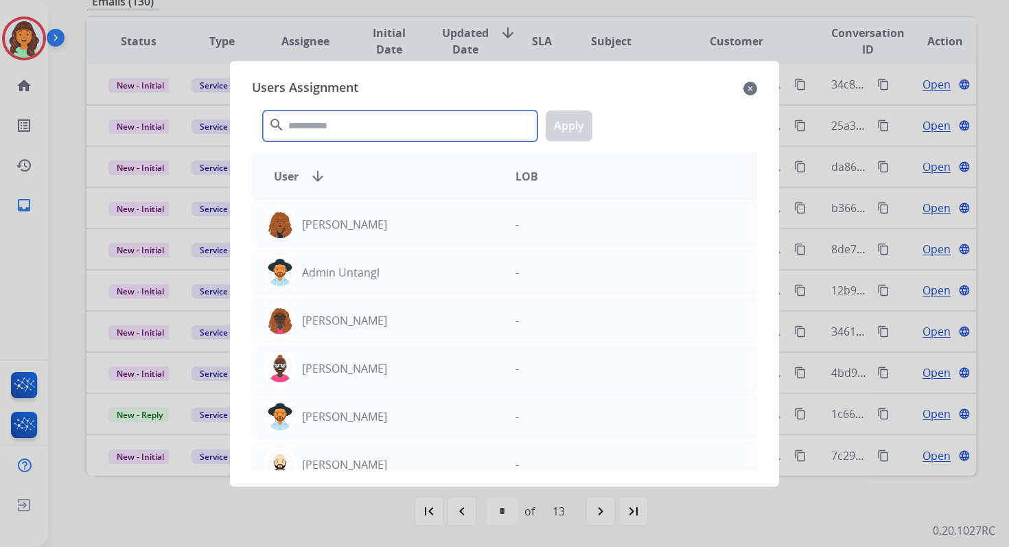
click at [352, 120] on input "text" at bounding box center [400, 125] width 274 height 31
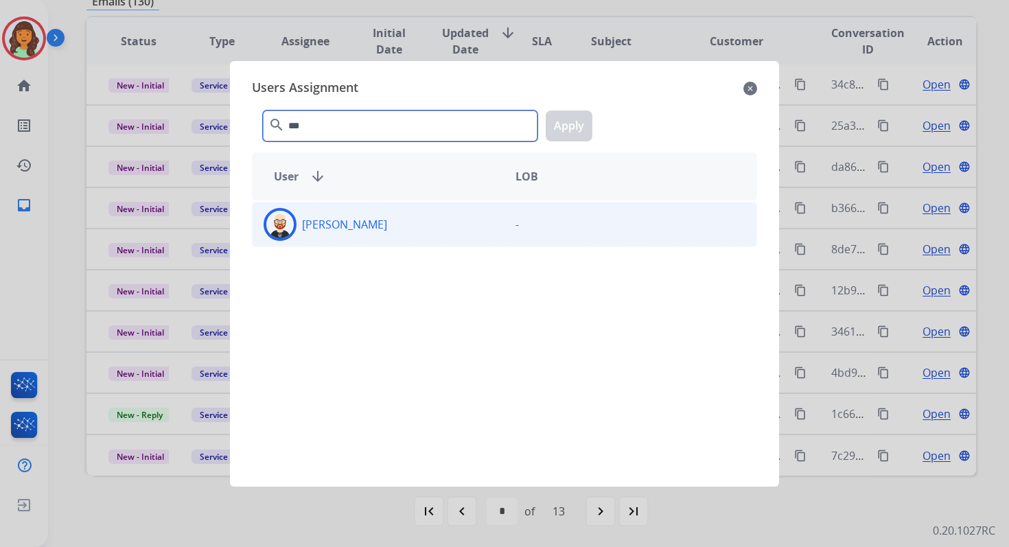
type input "***"
click at [373, 227] on div "[PERSON_NAME]" at bounding box center [378, 224] width 252 height 33
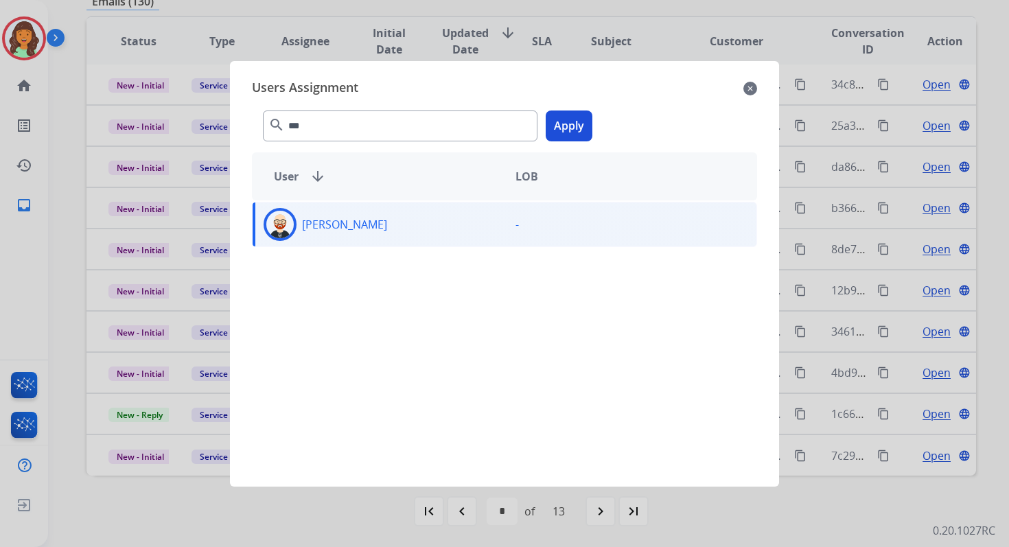
click at [565, 128] on button "Apply" at bounding box center [568, 125] width 47 height 31
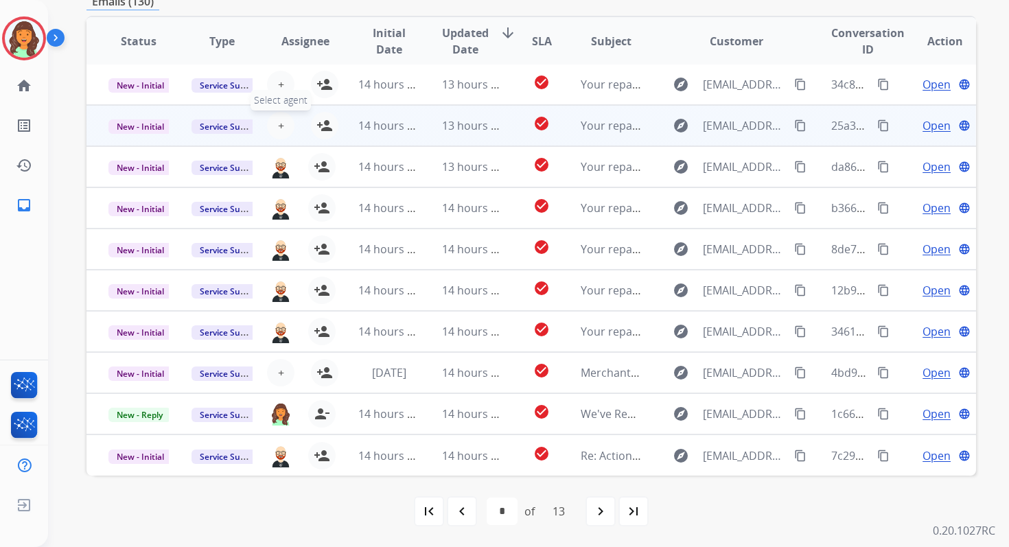
click at [280, 126] on span "+" at bounding box center [281, 125] width 6 height 16
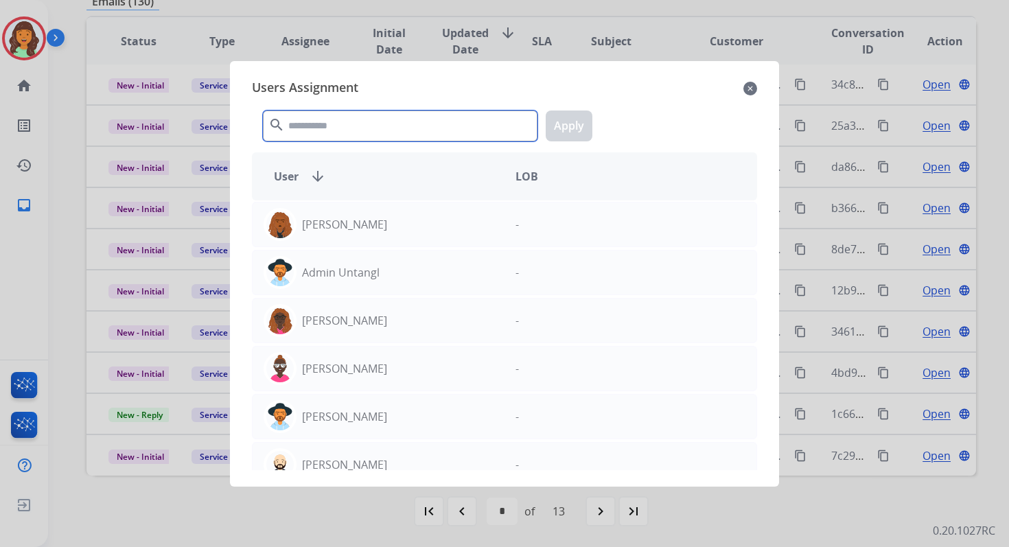
click at [318, 125] on input "text" at bounding box center [400, 125] width 274 height 31
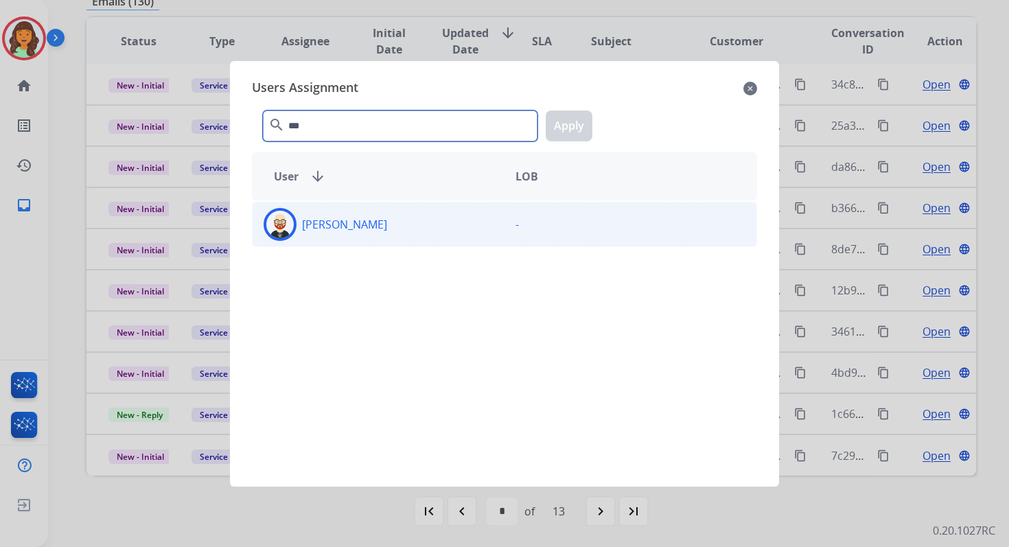
type input "***"
click at [366, 220] on div "[PERSON_NAME]" at bounding box center [378, 224] width 252 height 33
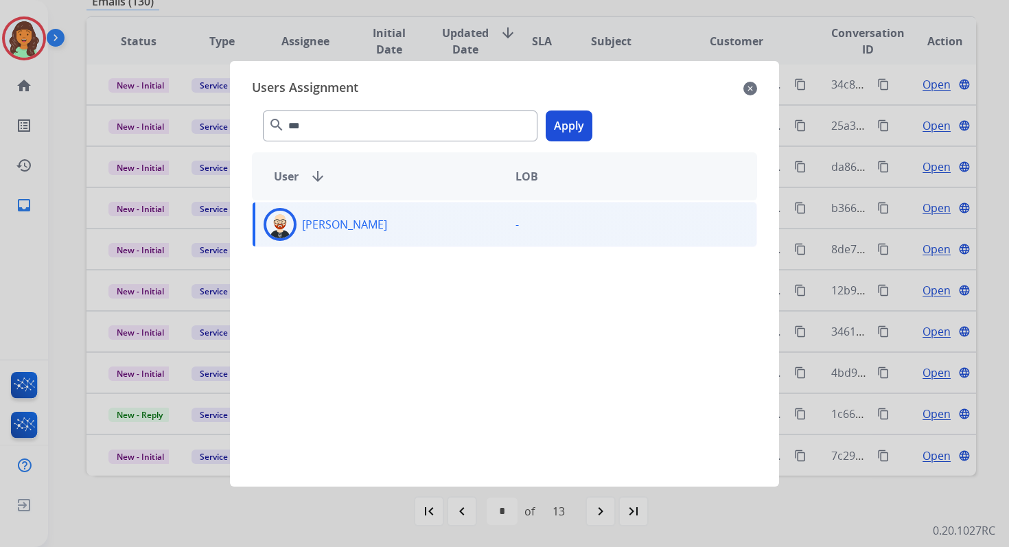
click at [572, 121] on button "Apply" at bounding box center [568, 125] width 47 height 31
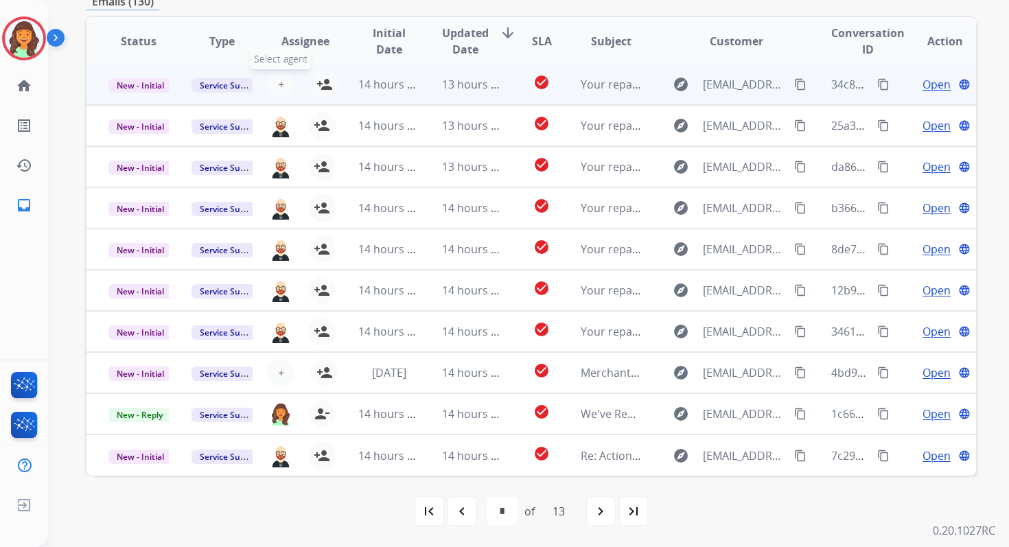
click at [278, 83] on span "+" at bounding box center [281, 84] width 6 height 16
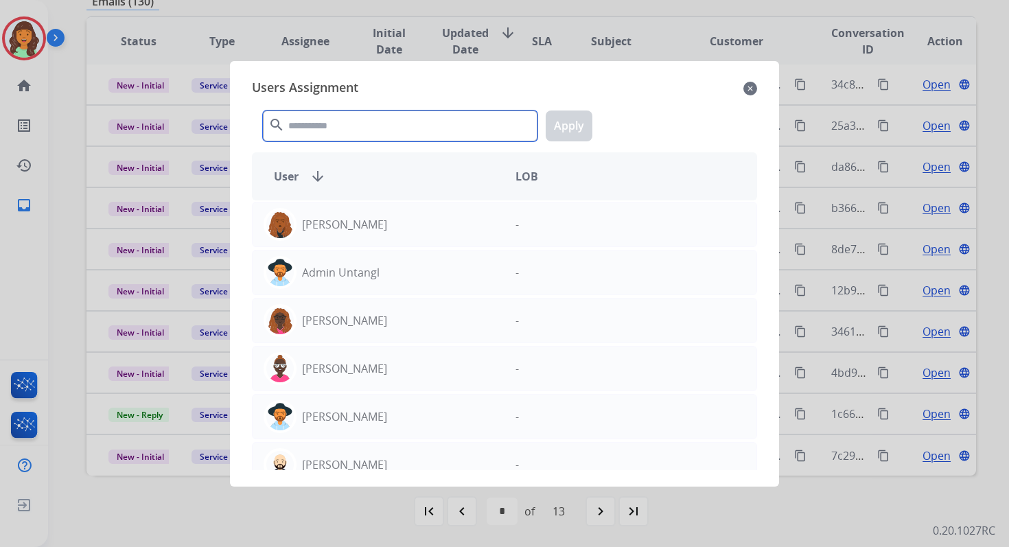
click at [315, 123] on input "text" at bounding box center [400, 125] width 274 height 31
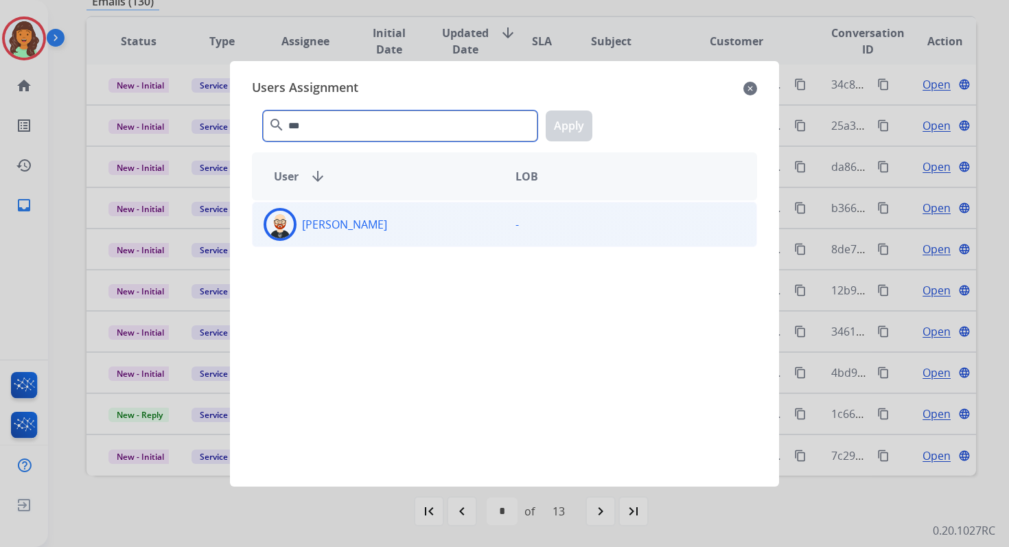
type input "***"
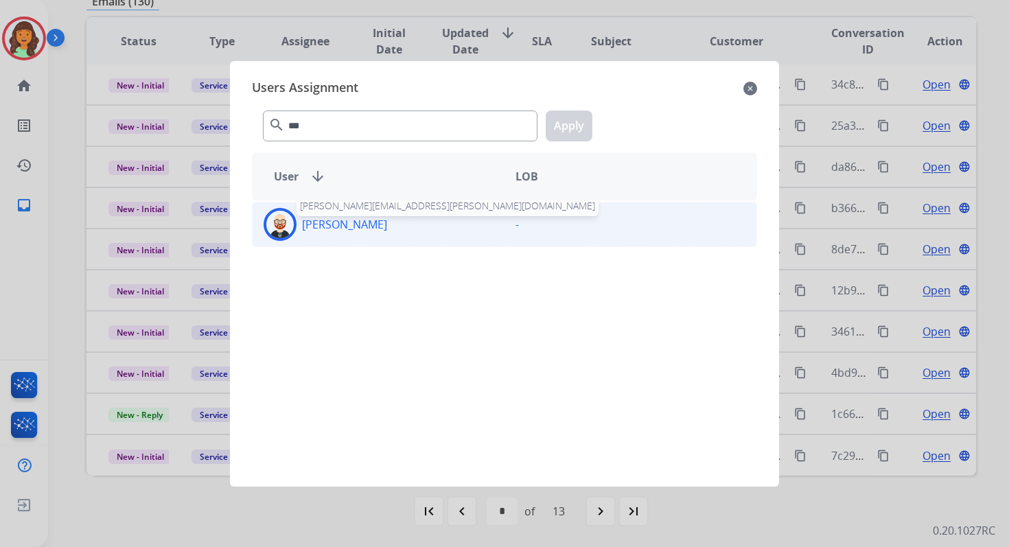
click at [358, 227] on p "[PERSON_NAME]" at bounding box center [344, 224] width 85 height 16
click at [578, 116] on button "Apply" at bounding box center [568, 125] width 47 height 31
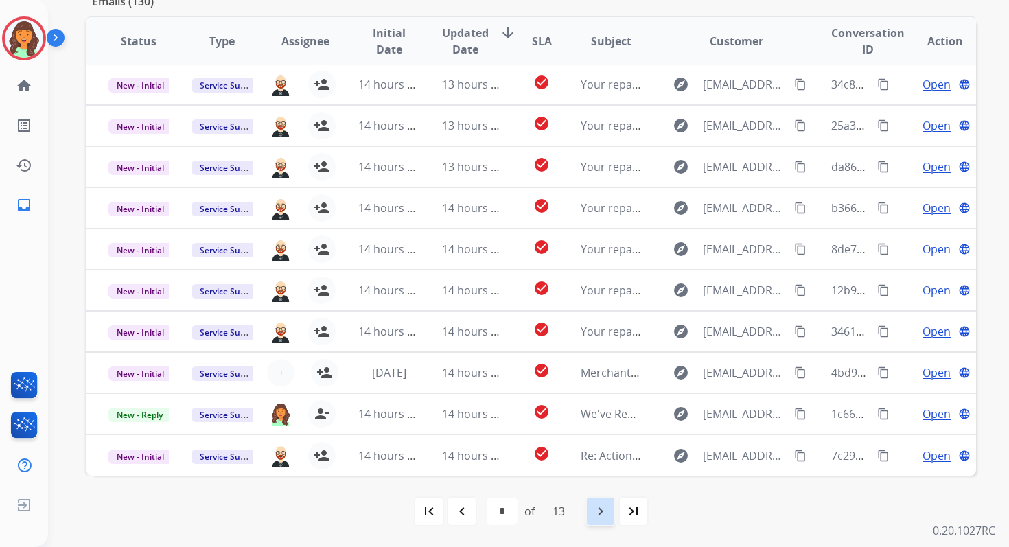
click at [603, 503] on mat-icon "navigate_next" at bounding box center [600, 511] width 16 height 16
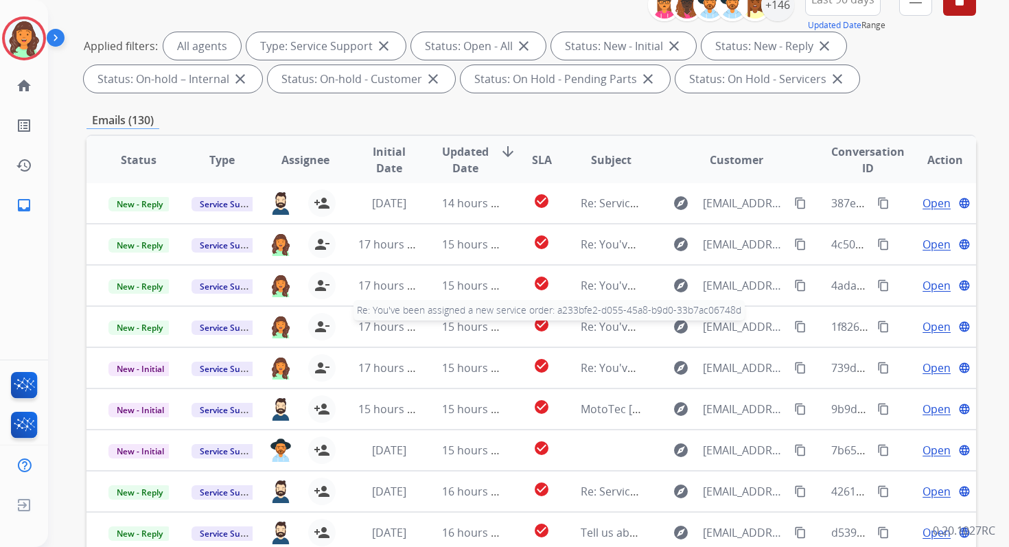
scroll to position [300, 0]
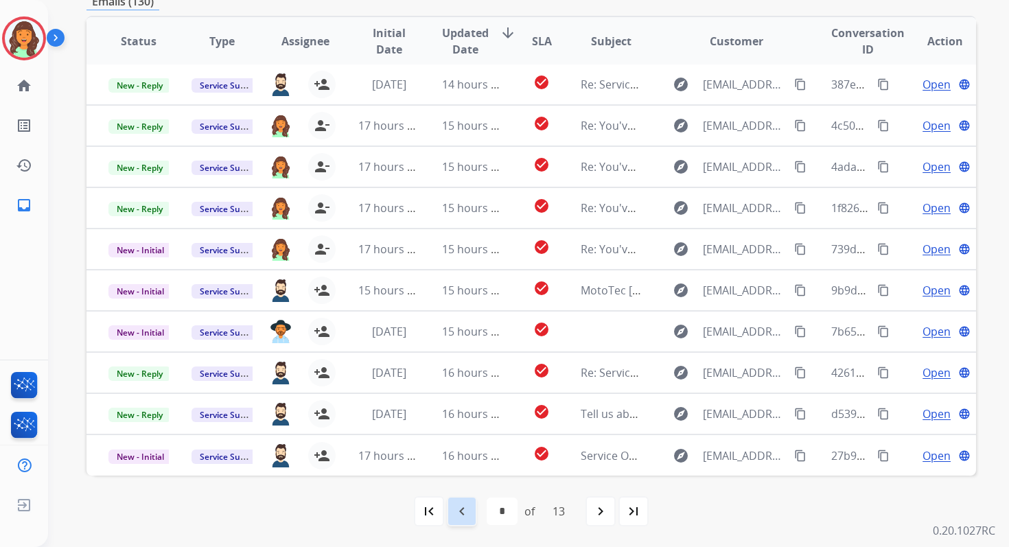
click at [464, 517] on mat-icon "navigate_before" at bounding box center [462, 511] width 16 height 16
select select "*"
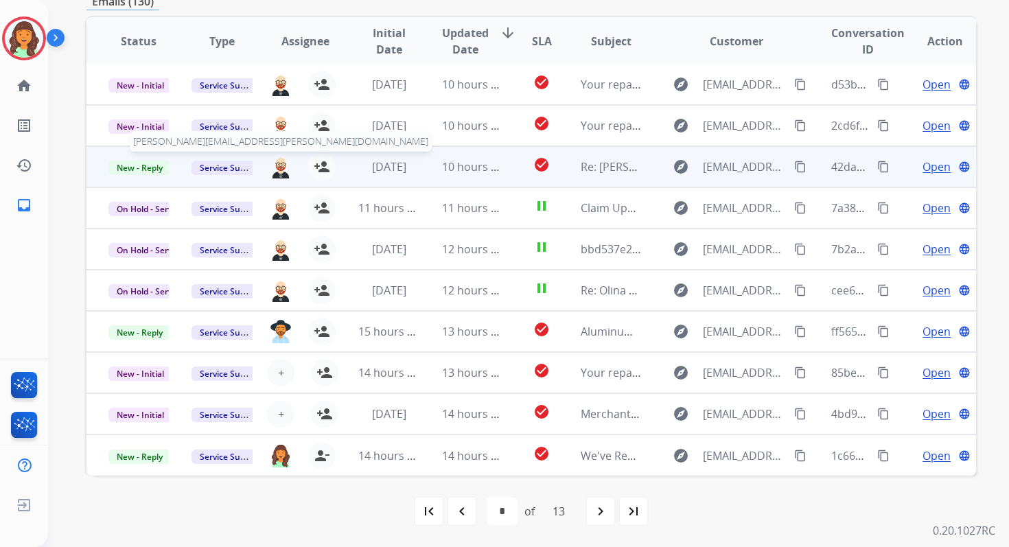
click at [274, 167] on img at bounding box center [281, 166] width 22 height 23
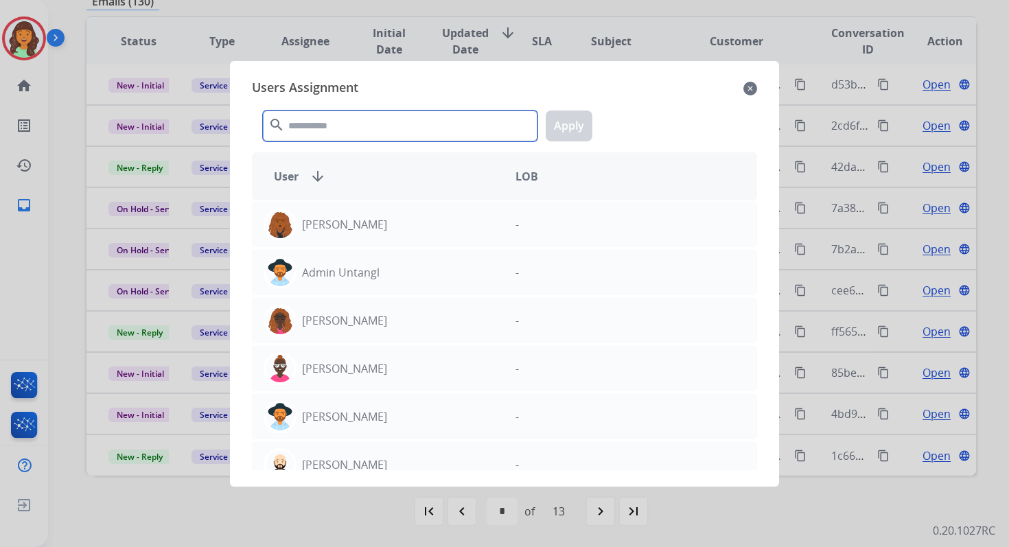
click at [336, 123] on input "text" at bounding box center [400, 125] width 274 height 31
click at [746, 88] on mat-icon "close" at bounding box center [750, 88] width 14 height 16
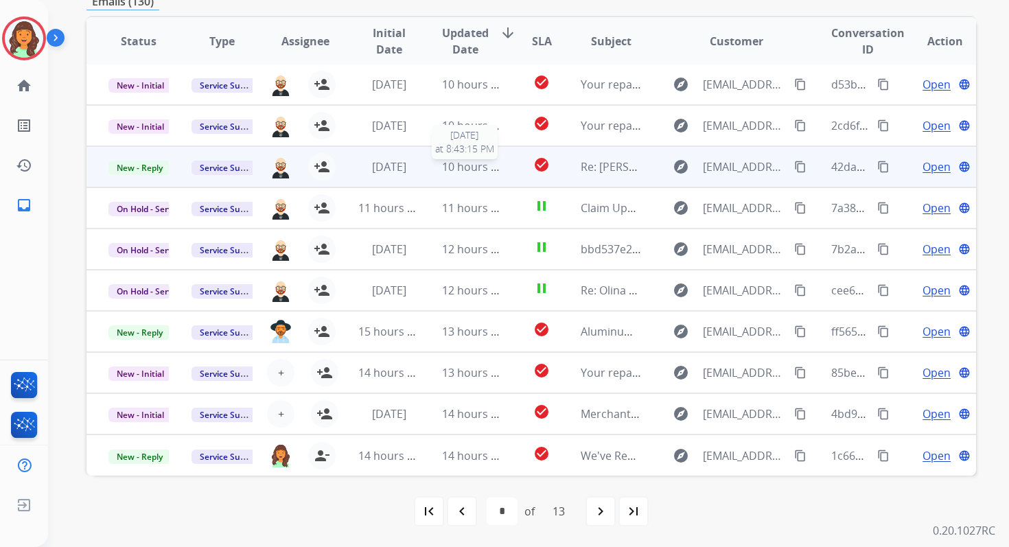
click at [443, 167] on span "10 hours ago" at bounding box center [476, 166] width 68 height 15
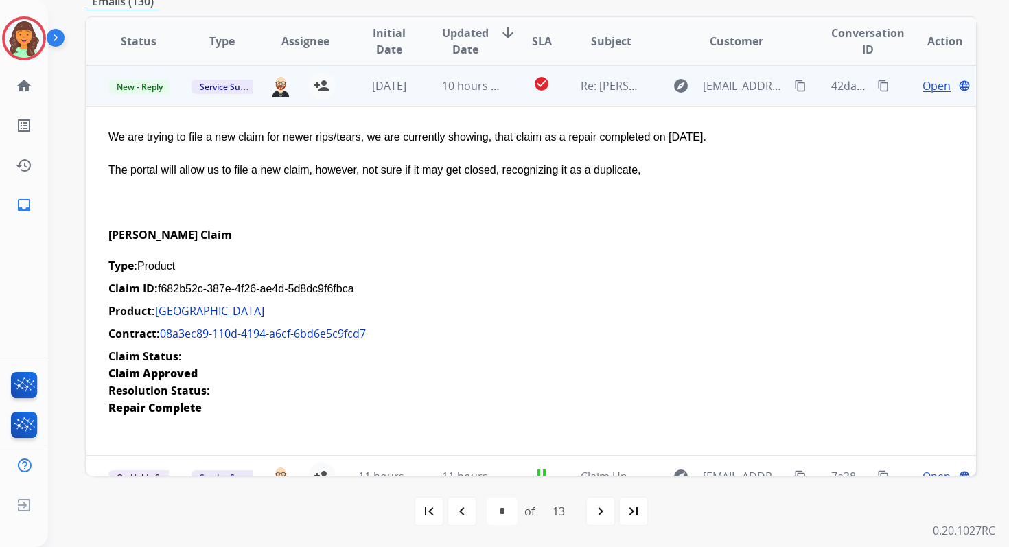
scroll to position [346, 0]
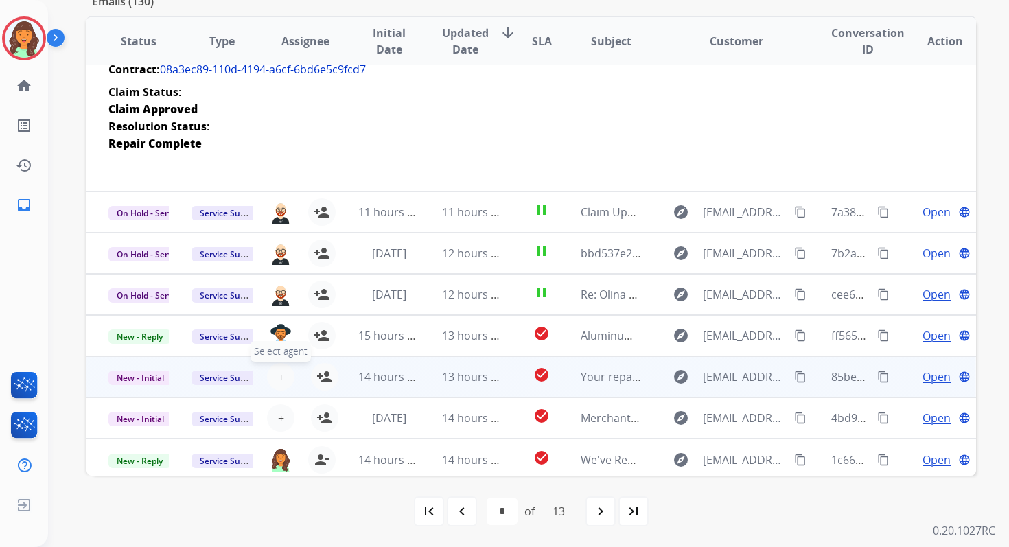
click at [282, 370] on button "+ Select agent" at bounding box center [280, 376] width 27 height 27
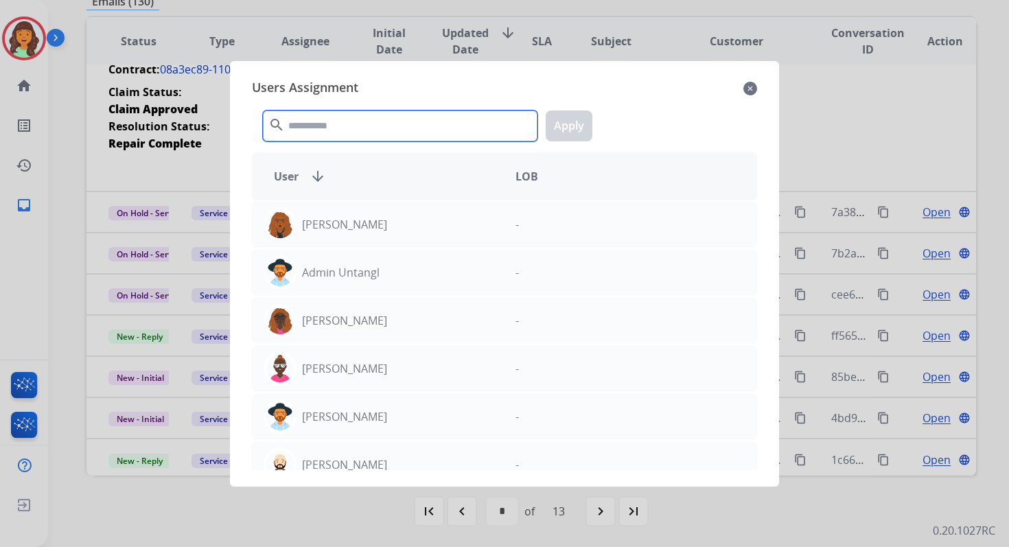
click at [333, 124] on input "text" at bounding box center [400, 125] width 274 height 31
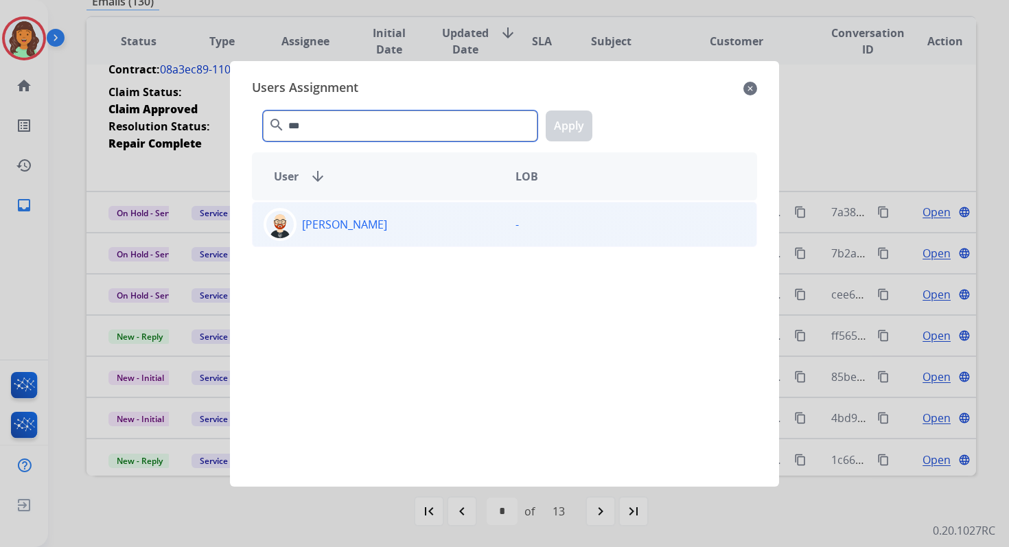
type input "***"
click at [365, 231] on div "[PERSON_NAME]" at bounding box center [378, 224] width 252 height 33
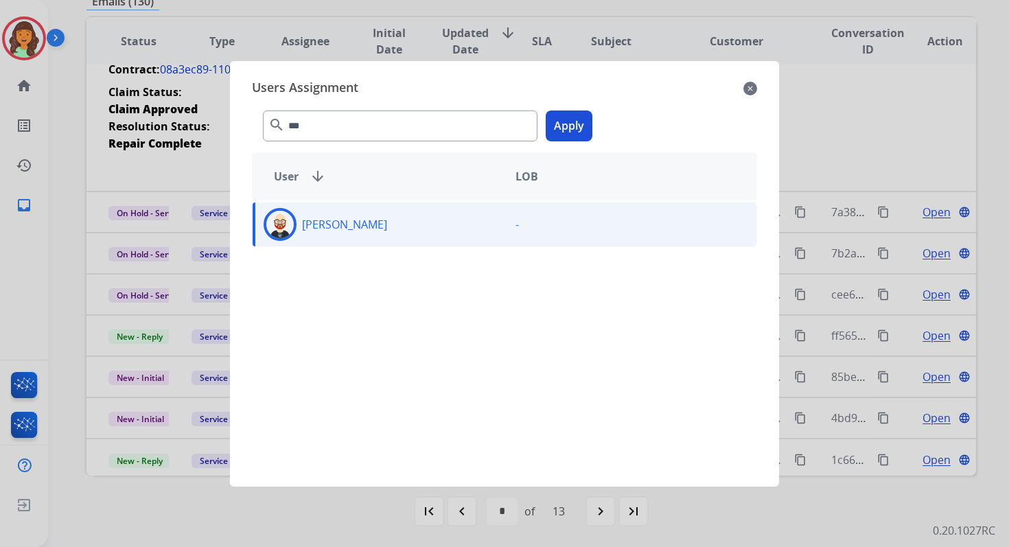
click at [556, 128] on button "Apply" at bounding box center [568, 125] width 47 height 31
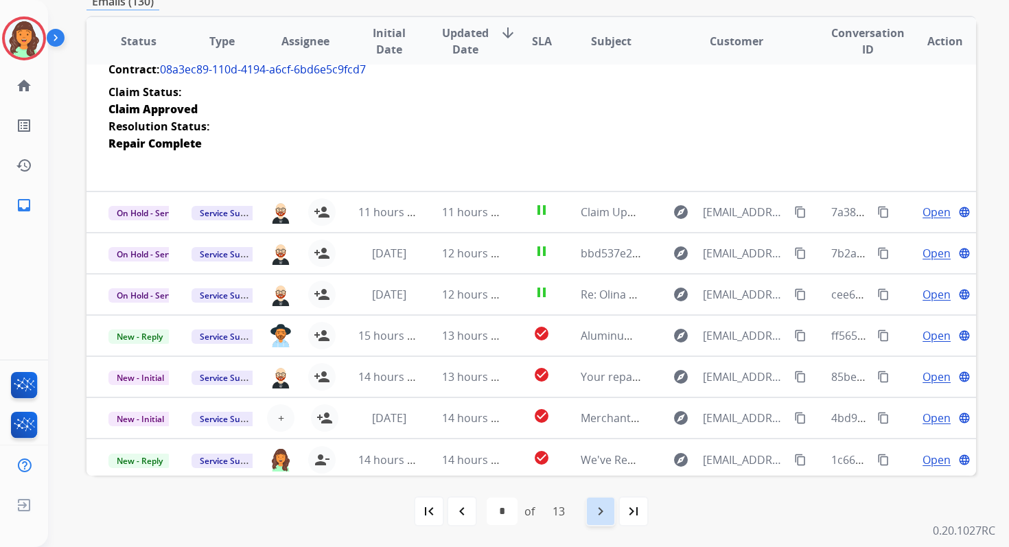
click at [597, 508] on mat-icon "navigate_next" at bounding box center [600, 511] width 16 height 16
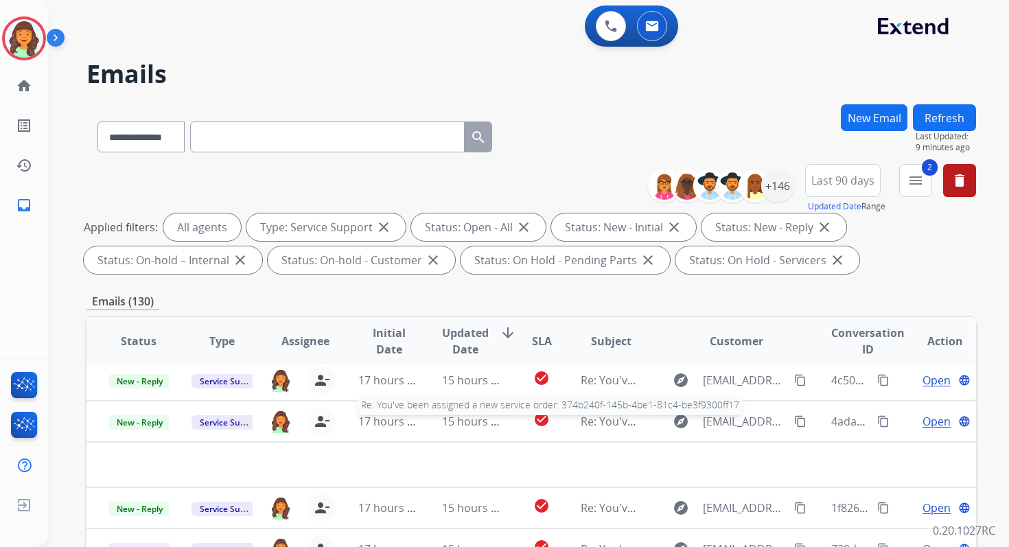
scroll to position [300, 0]
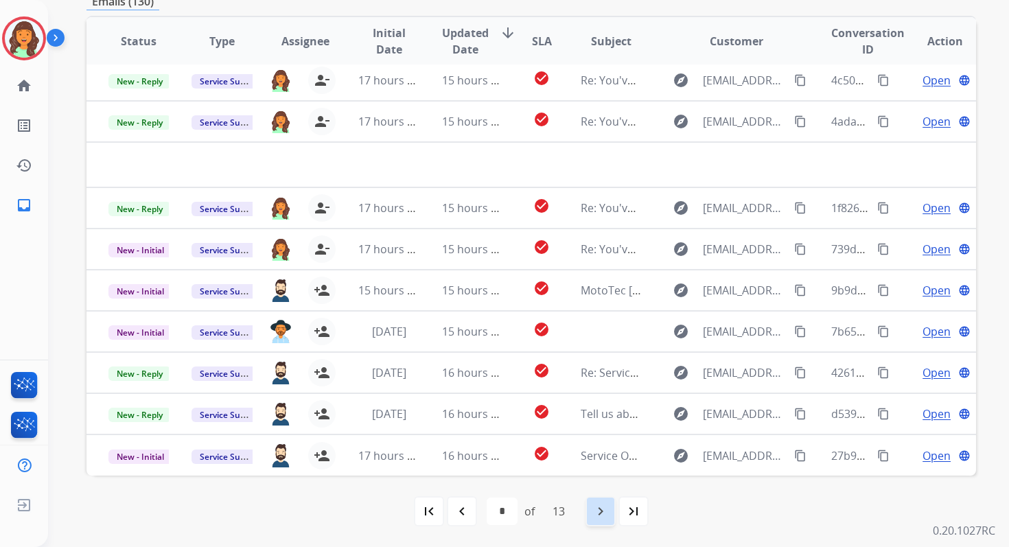
click at [609, 517] on mat-icon "navigate_next" at bounding box center [600, 511] width 16 height 16
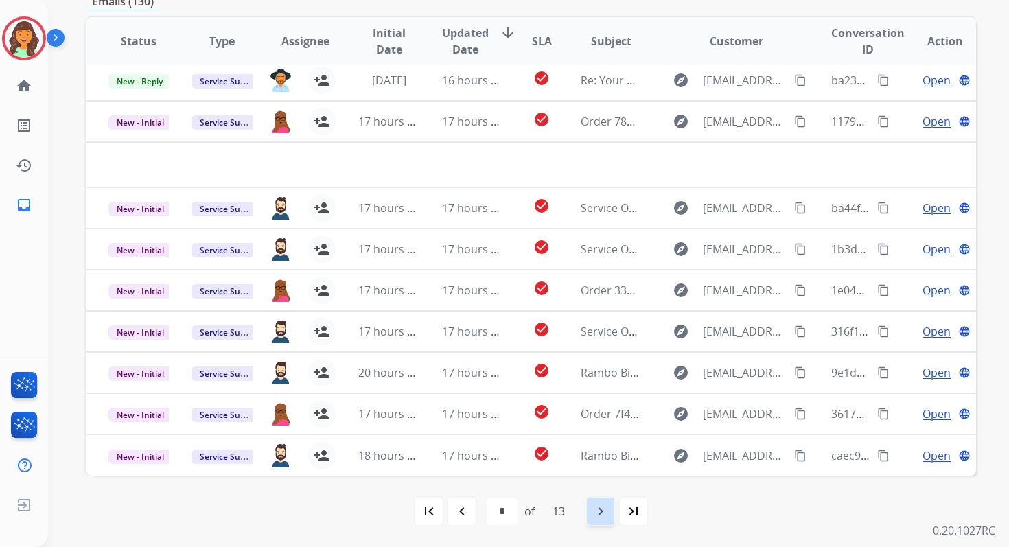
click at [601, 516] on mat-icon "navigate_next" at bounding box center [600, 511] width 16 height 16
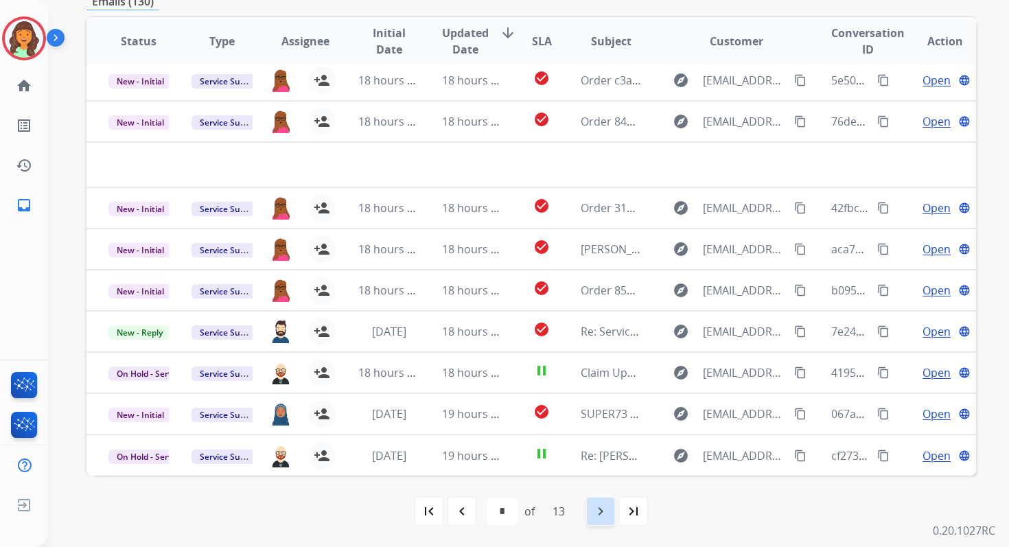
click at [601, 516] on mat-icon "navigate_next" at bounding box center [600, 511] width 16 height 16
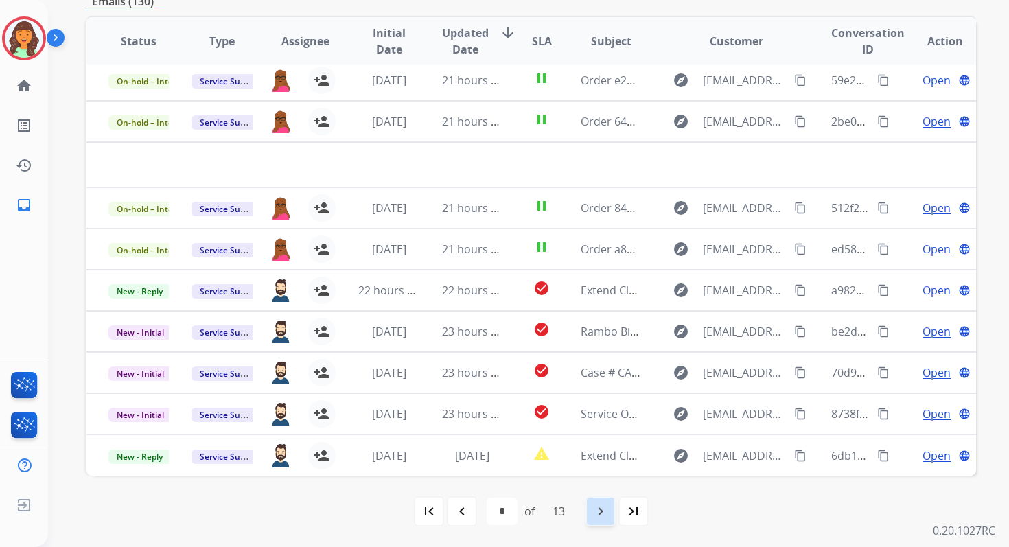
click at [601, 516] on mat-icon "navigate_next" at bounding box center [600, 511] width 16 height 16
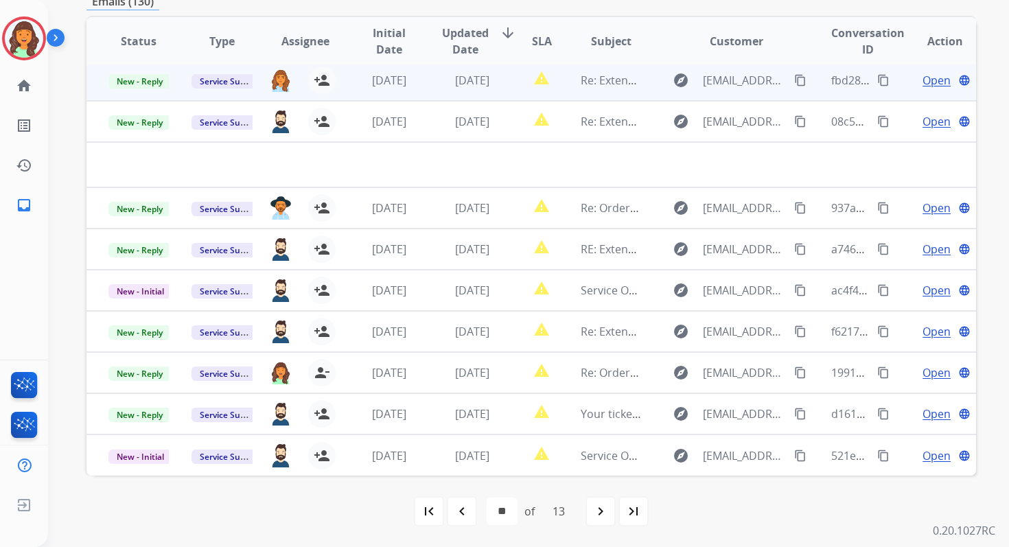
click at [456, 85] on span "[DATE]" at bounding box center [472, 80] width 34 height 15
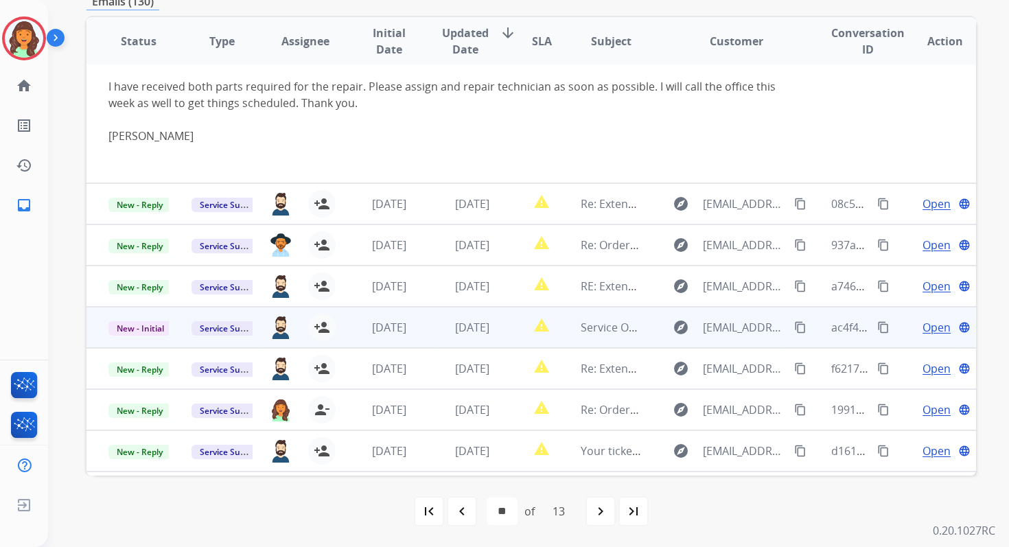
scroll to position [162, 0]
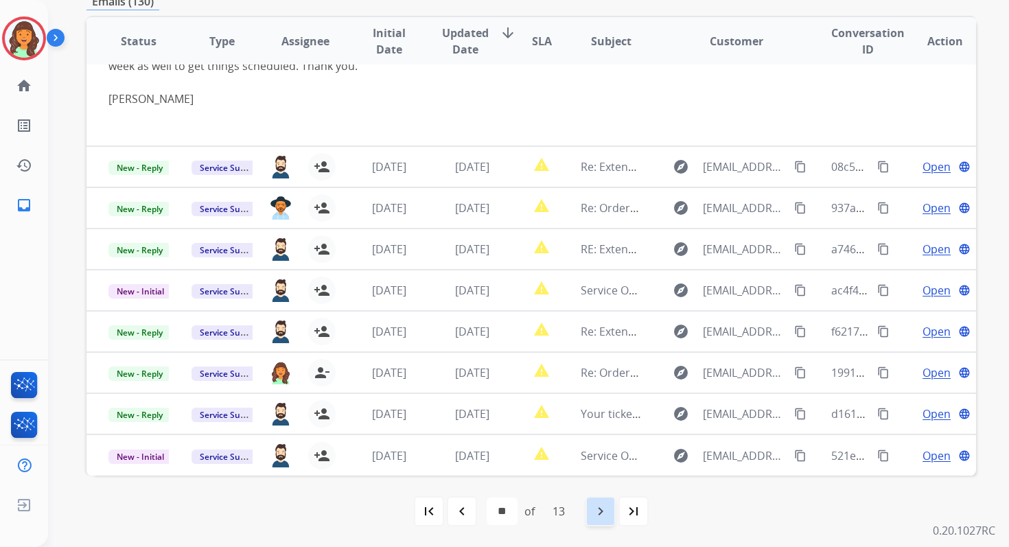
click at [599, 510] on mat-icon "navigate_next" at bounding box center [600, 511] width 16 height 16
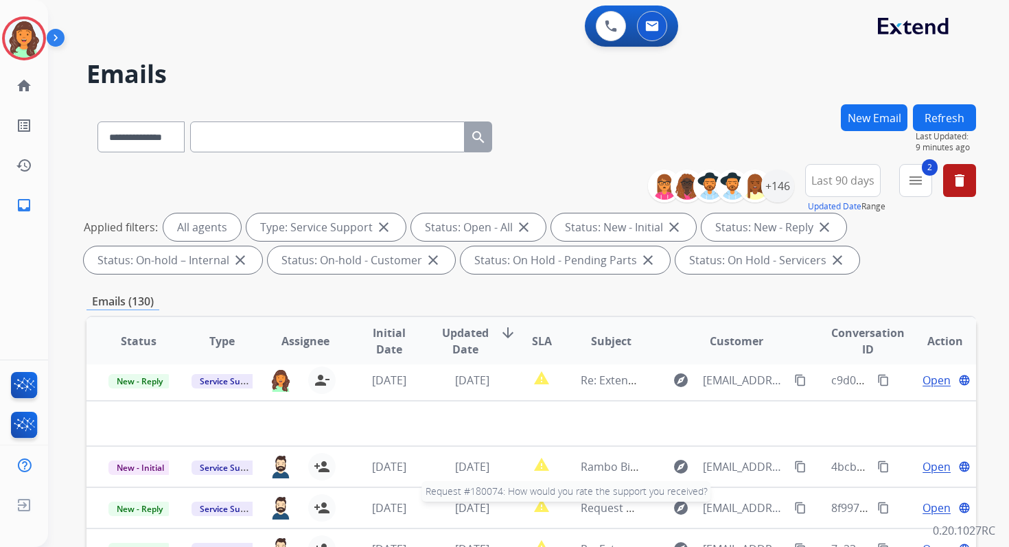
scroll to position [300, 0]
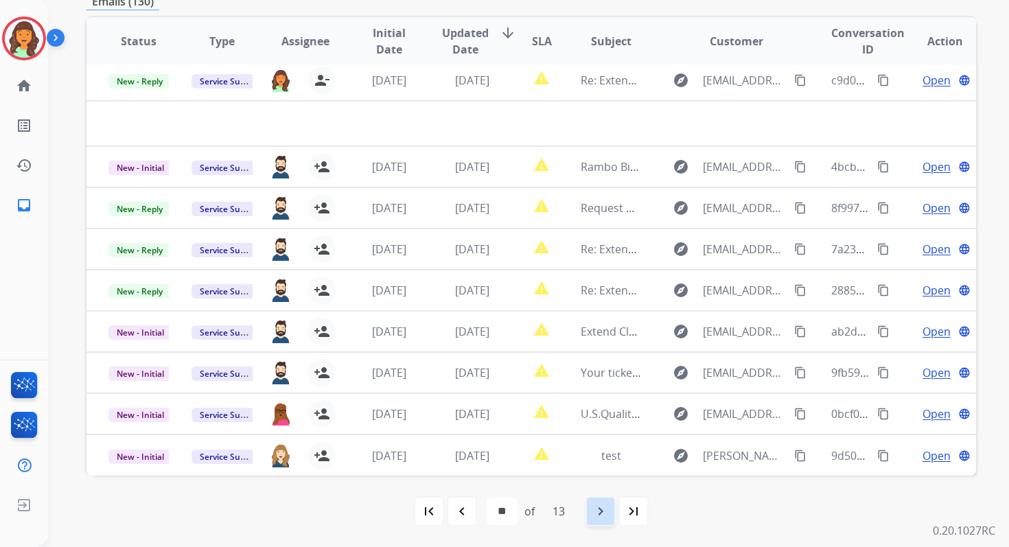
click at [607, 508] on mat-icon "navigate_next" at bounding box center [600, 511] width 16 height 16
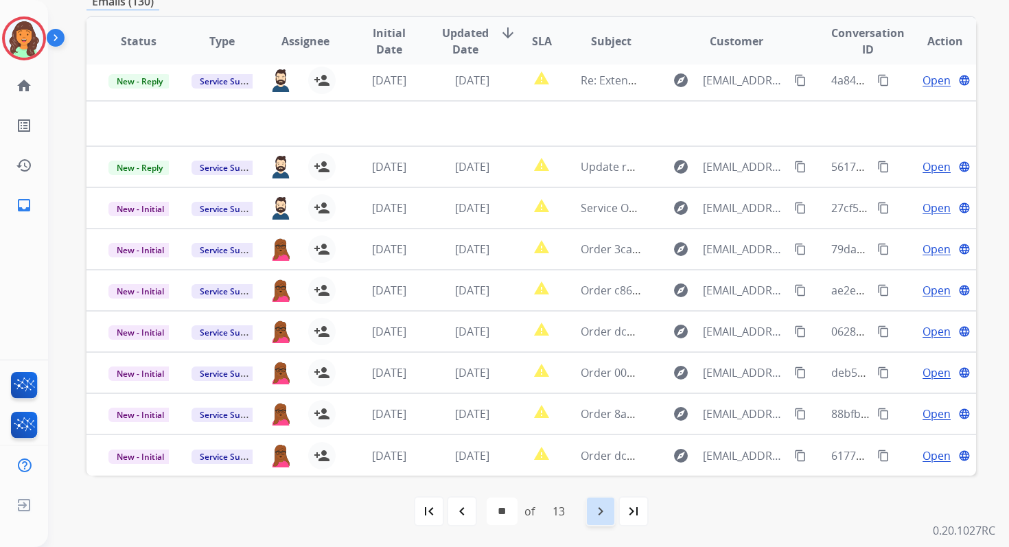
click at [607, 508] on mat-icon "navigate_next" at bounding box center [600, 511] width 16 height 16
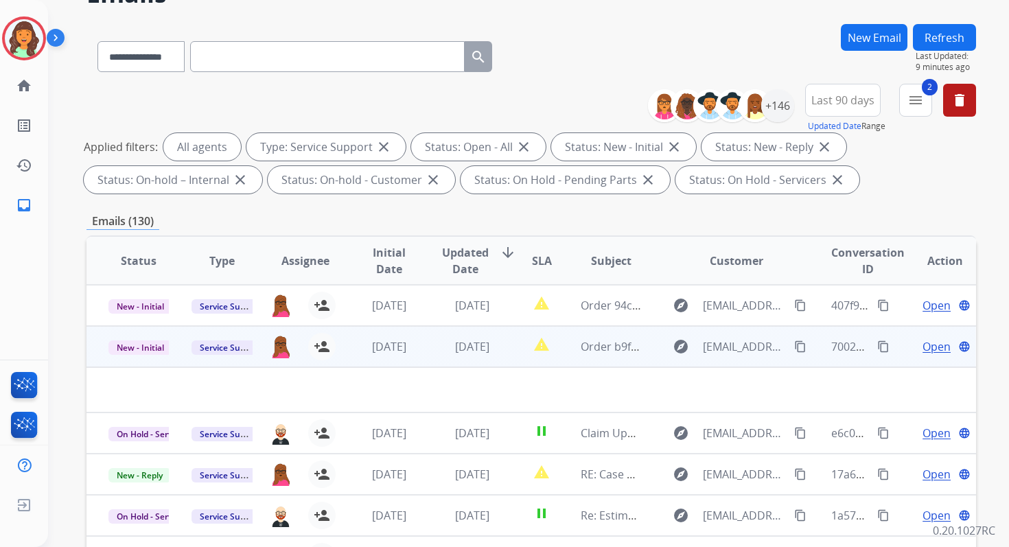
scroll to position [0, 0]
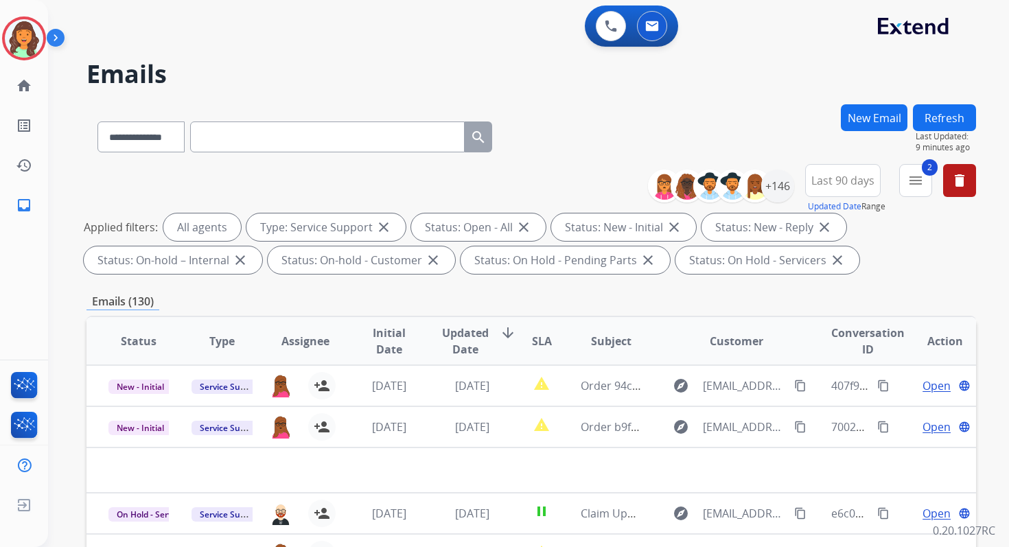
click at [838, 178] on span "Last 90 days" at bounding box center [842, 180] width 63 height 5
click at [458, 289] on div "**********" at bounding box center [530, 475] width 889 height 742
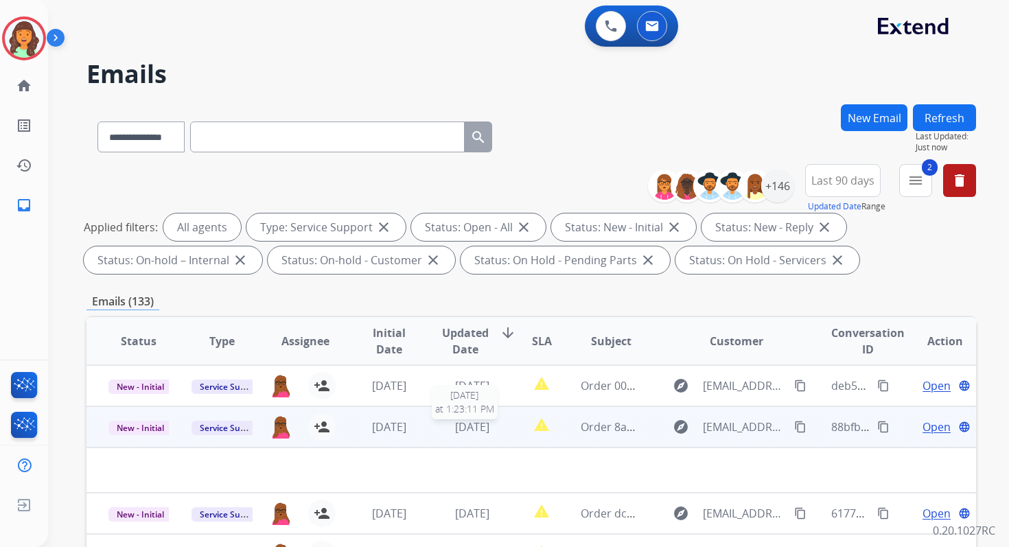
click at [455, 425] on span "[DATE]" at bounding box center [472, 426] width 34 height 15
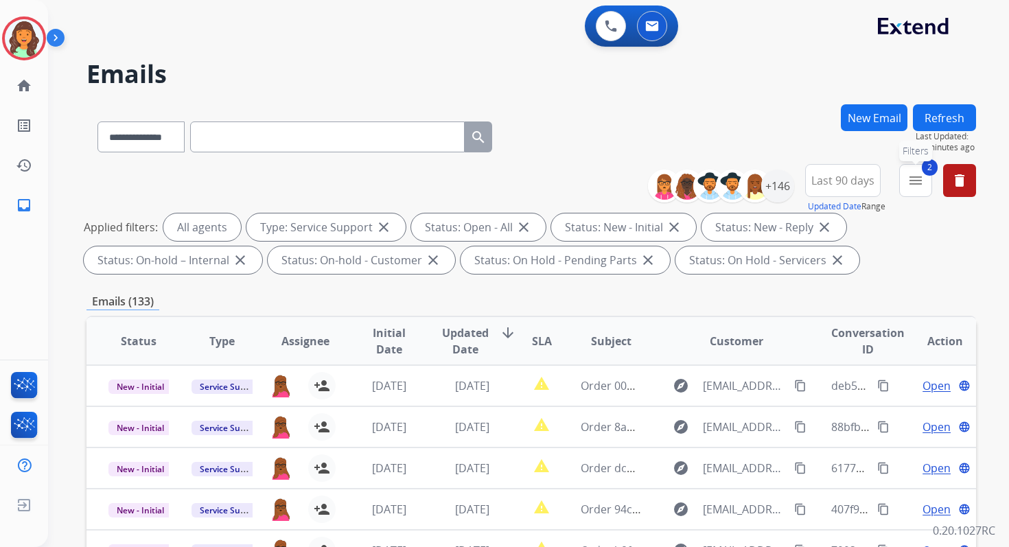
click at [910, 183] on mat-icon "menu" at bounding box center [915, 180] width 16 height 16
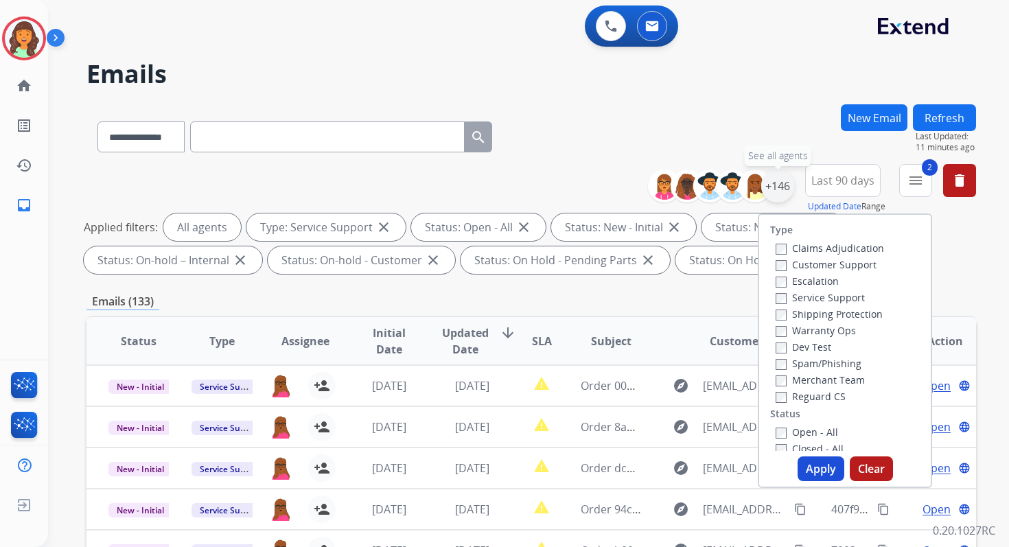
click at [775, 189] on div "+146" at bounding box center [777, 185] width 33 height 33
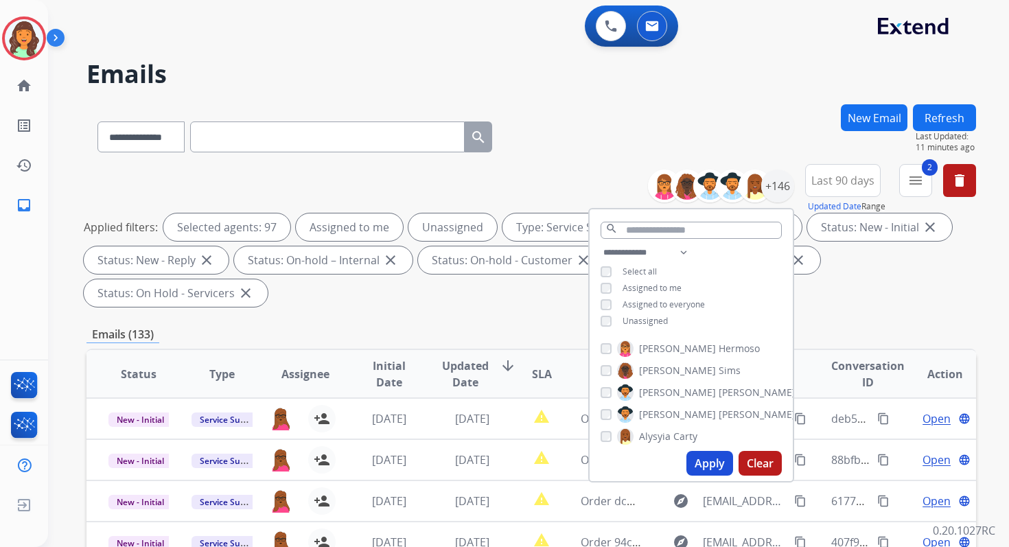
click at [711, 469] on button "Apply" at bounding box center [709, 463] width 47 height 25
select select "*"
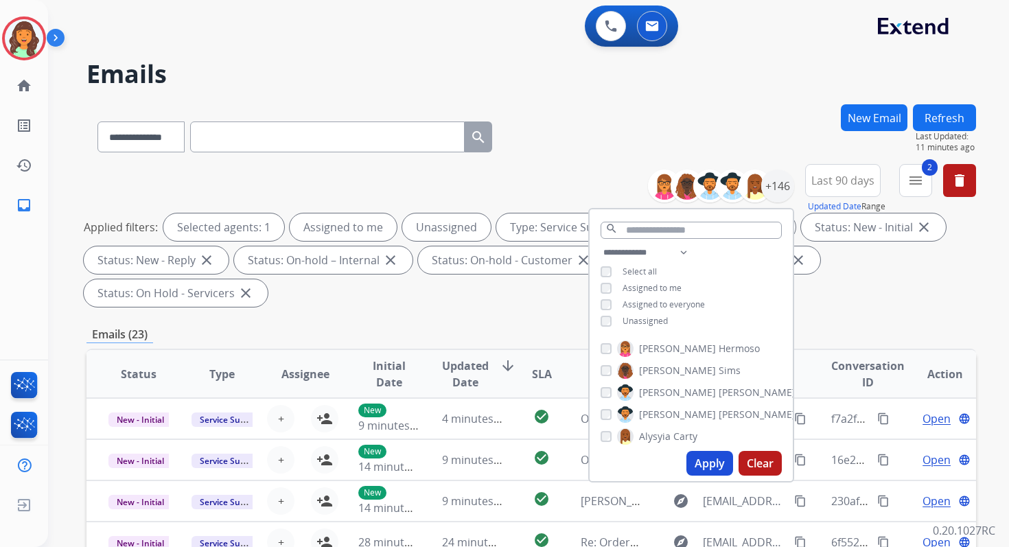
click at [510, 300] on div "Applied filters: Selected agents: 1 Assigned to me Unassigned Type: Service Sup…" at bounding box center [528, 259] width 889 height 93
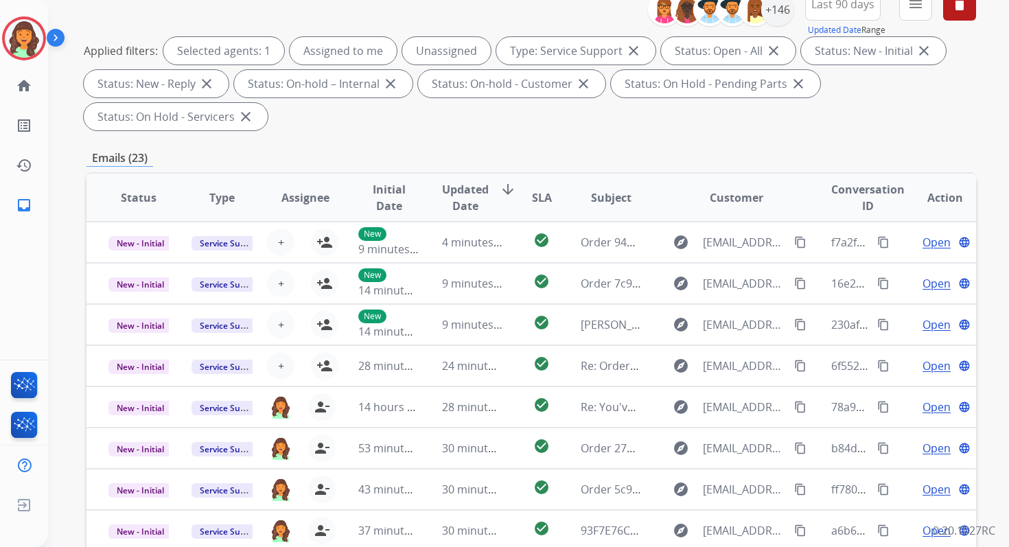
scroll to position [333, 0]
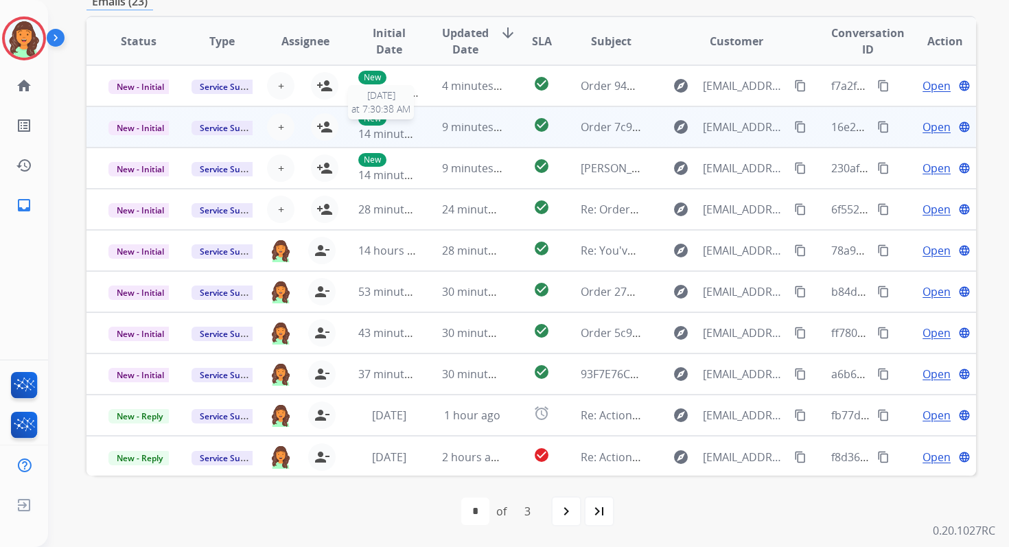
click at [403, 126] on span "14 minutes ago" at bounding box center [398, 133] width 80 height 15
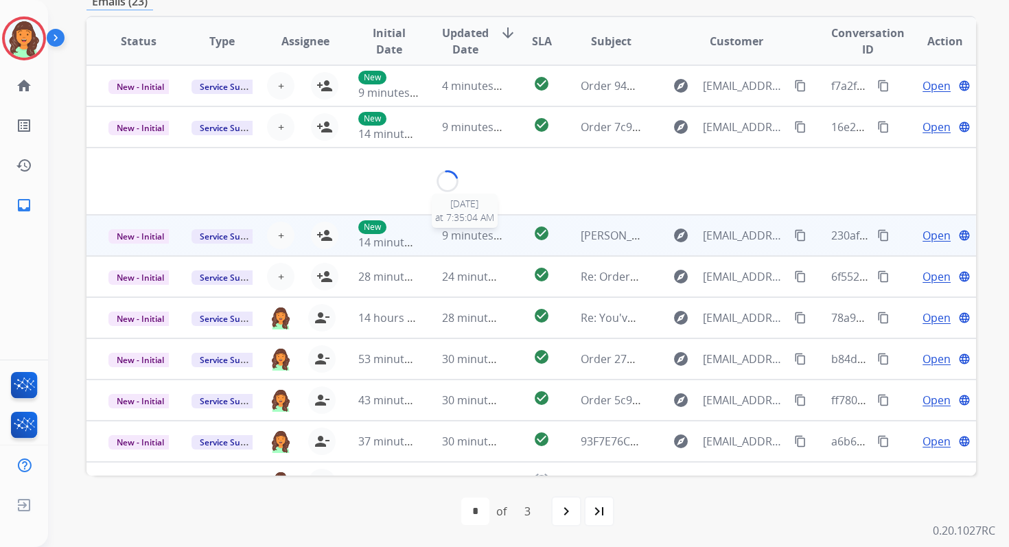
click at [471, 240] on span "9 minutes ago" at bounding box center [478, 235] width 73 height 15
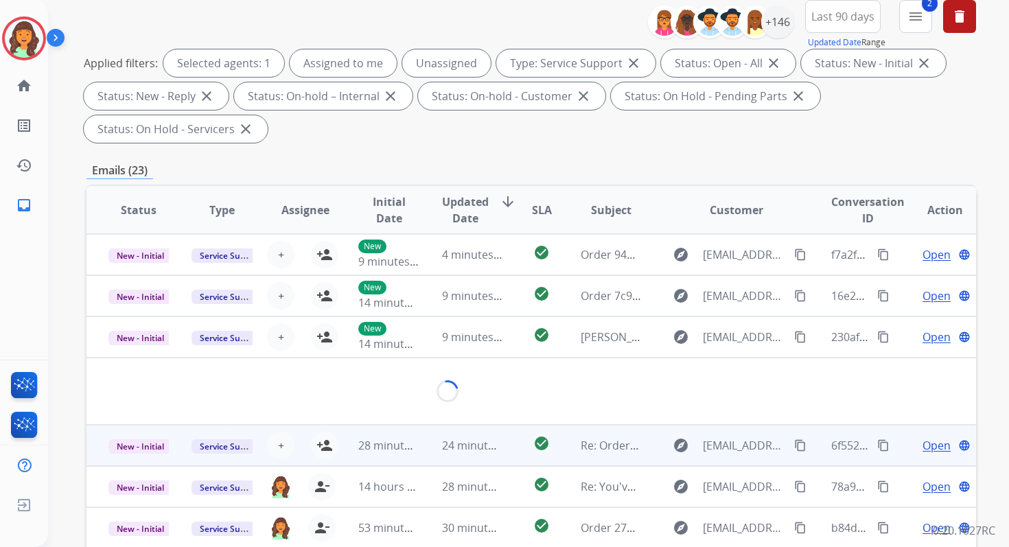
scroll to position [0, 0]
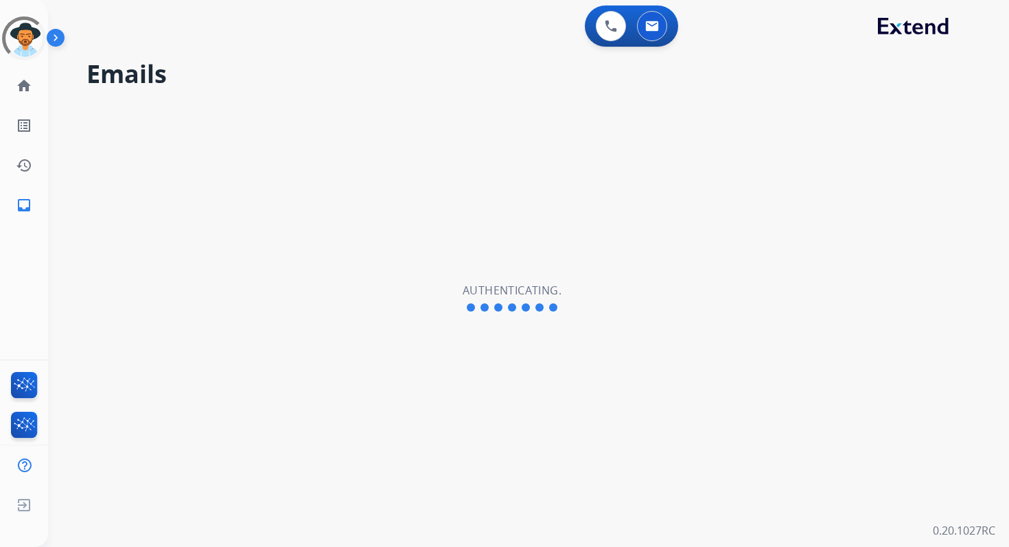
select select "**********"
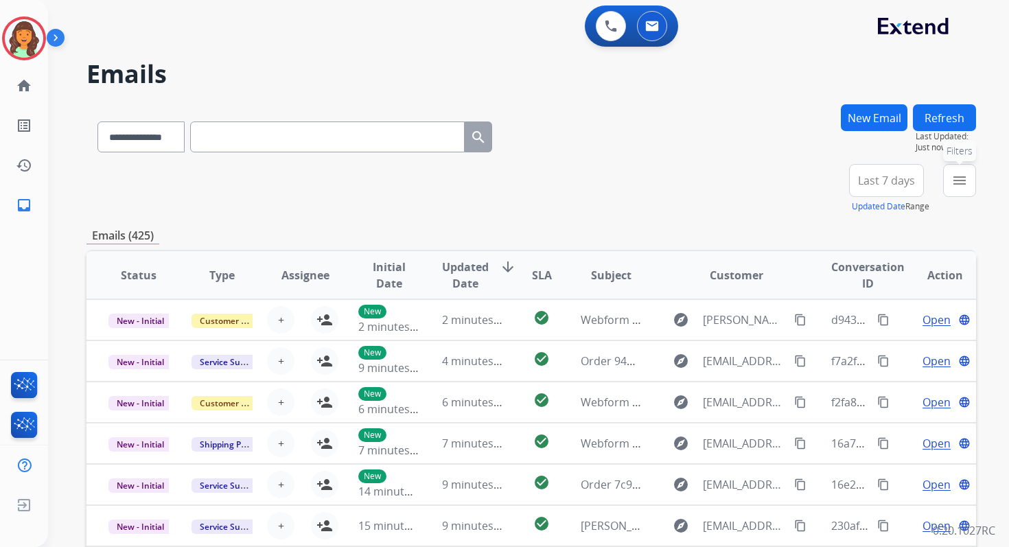
click at [948, 177] on button "menu Filters" at bounding box center [959, 180] width 33 height 33
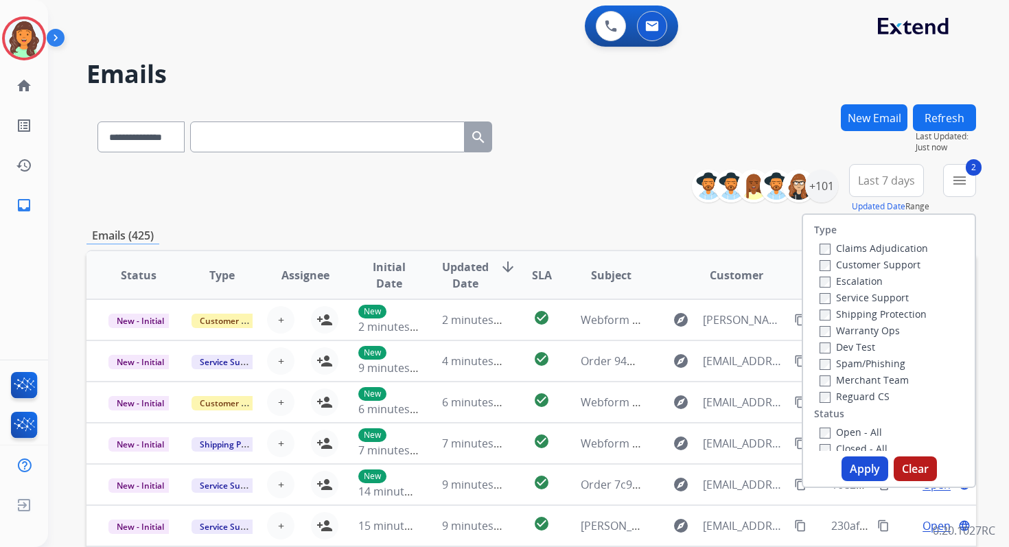
click at [855, 467] on button "Apply" at bounding box center [864, 468] width 47 height 25
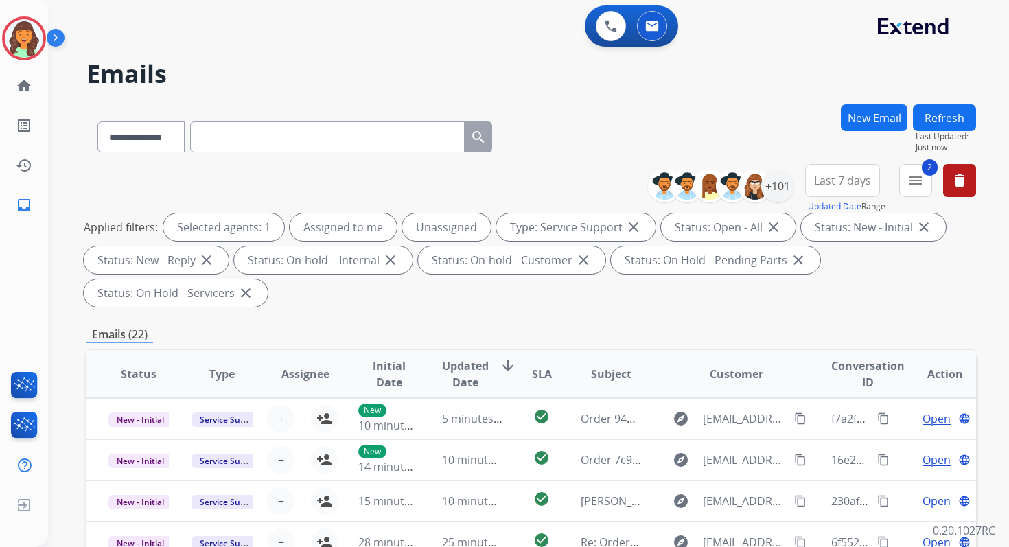
click at [849, 178] on span "Last 7 days" at bounding box center [842, 180] width 57 height 5
click at [816, 339] on div "Last 90 days" at bounding box center [837, 347] width 75 height 21
click at [784, 198] on div "+101" at bounding box center [777, 185] width 33 height 33
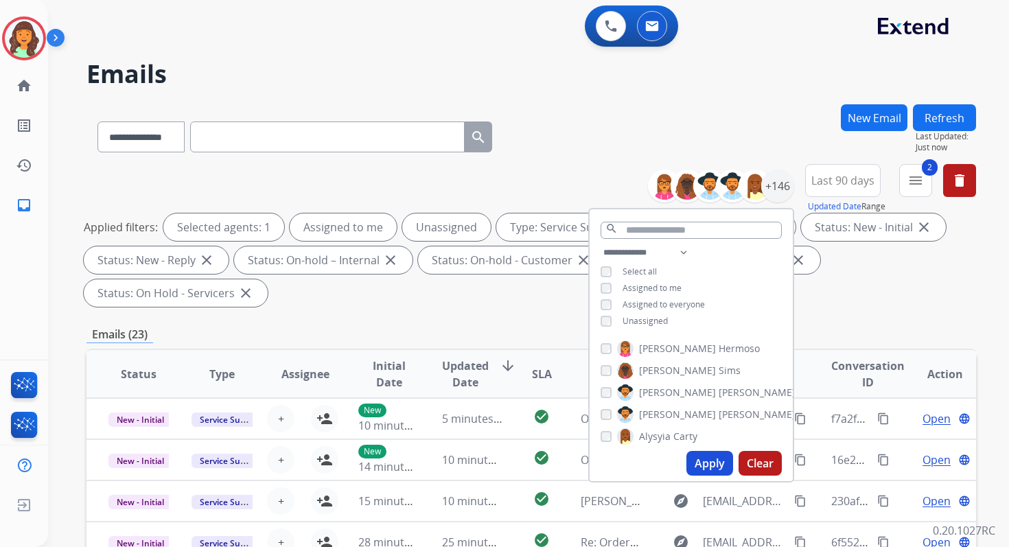
click at [700, 458] on button "Apply" at bounding box center [709, 463] width 47 height 25
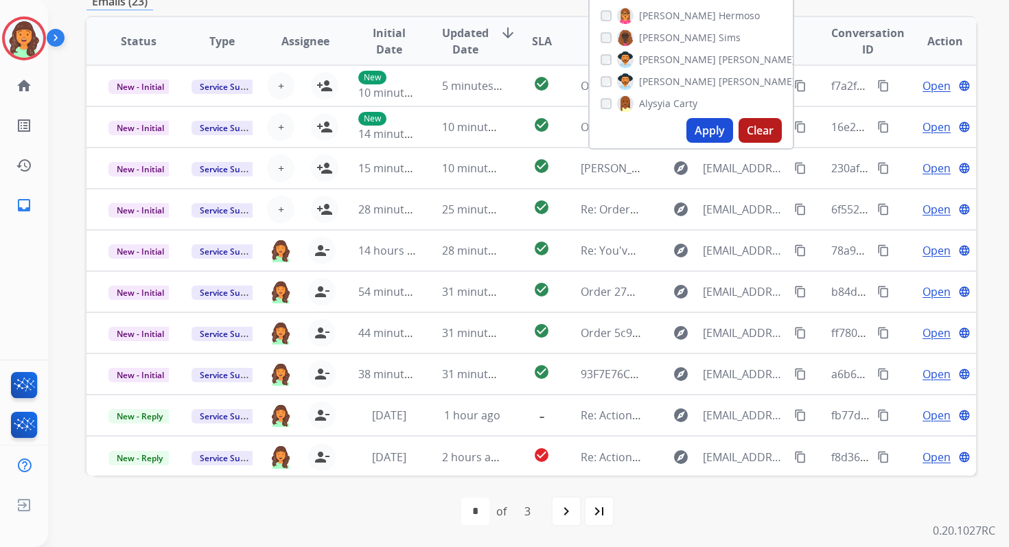
click at [377, 528] on div "first_page navigate_before * * * of 3 navigate_next last_page" at bounding box center [530, 510] width 889 height 71
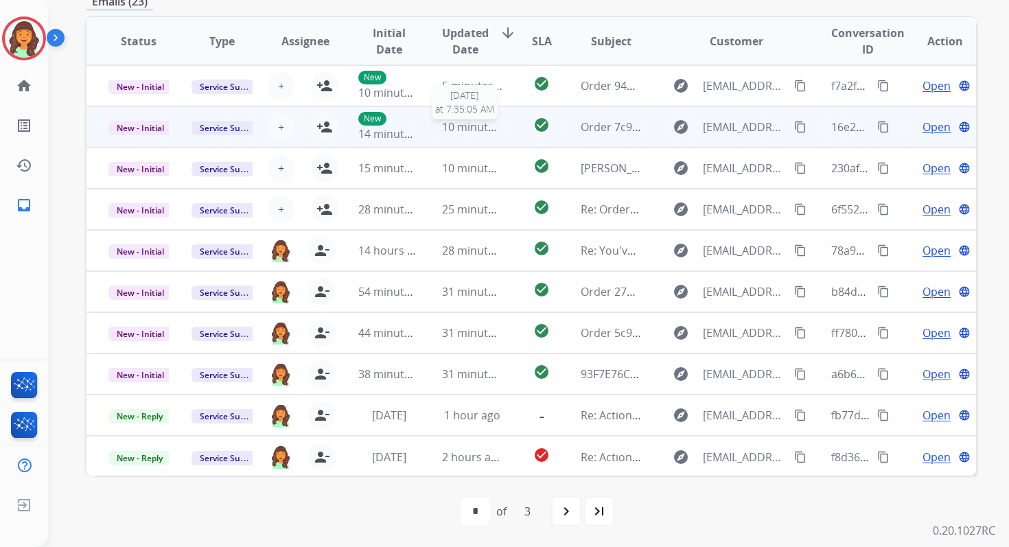
click at [449, 130] on span "10 minutes ago" at bounding box center [482, 126] width 80 height 15
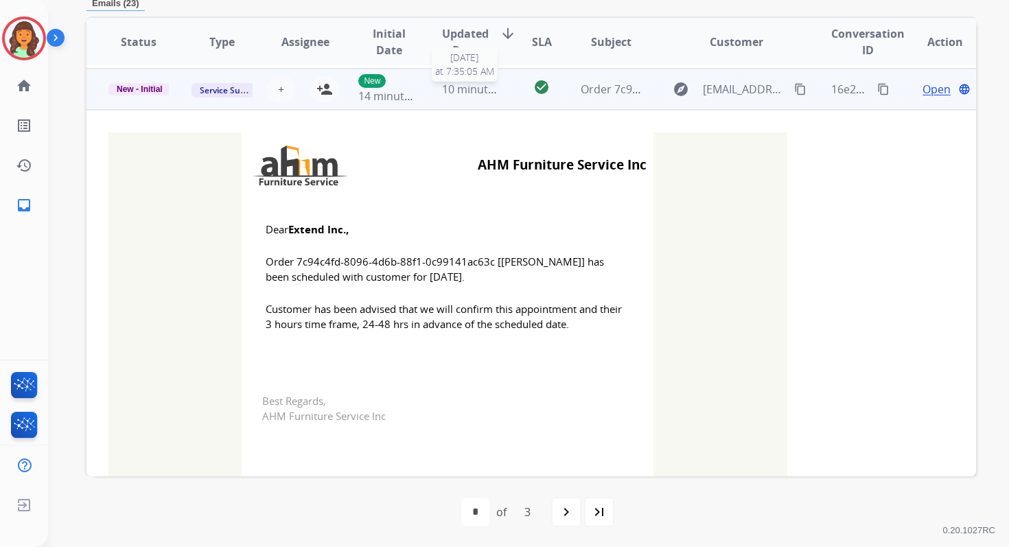
scroll to position [41, 0]
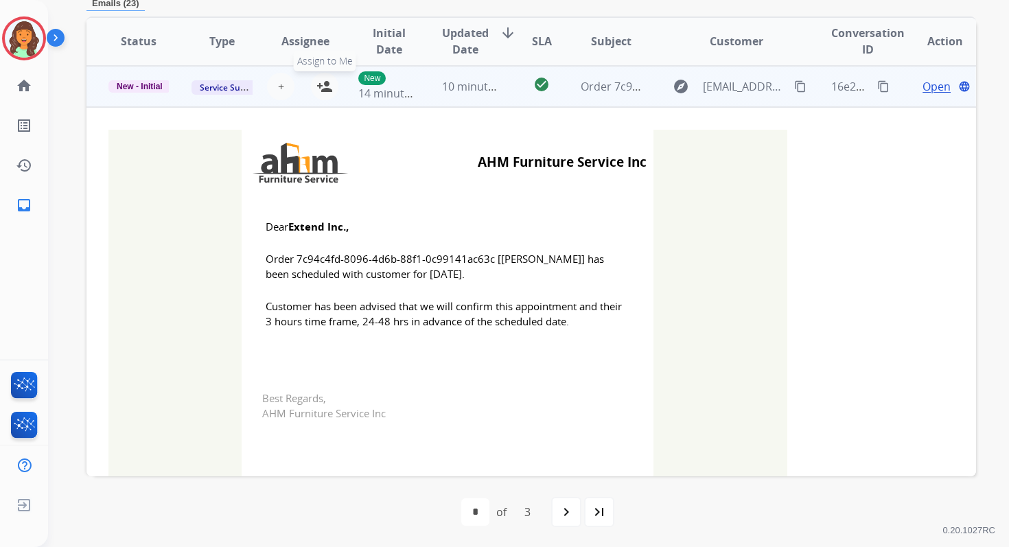
click at [325, 83] on mat-icon "person_add" at bounding box center [324, 86] width 16 height 16
click at [148, 86] on span "New - Initial" at bounding box center [139, 86] width 62 height 12
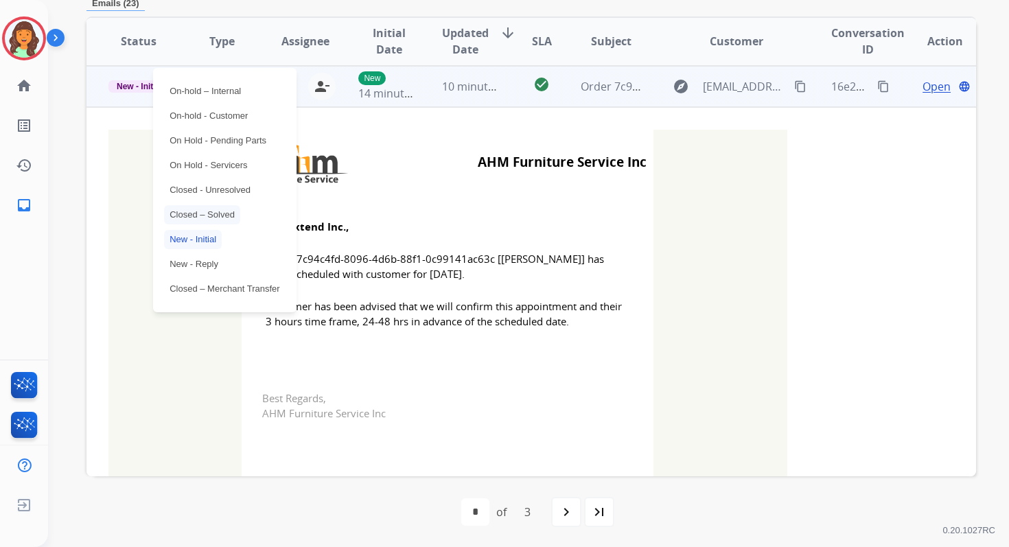
click at [188, 212] on p "Closed – Solved" at bounding box center [202, 214] width 76 height 19
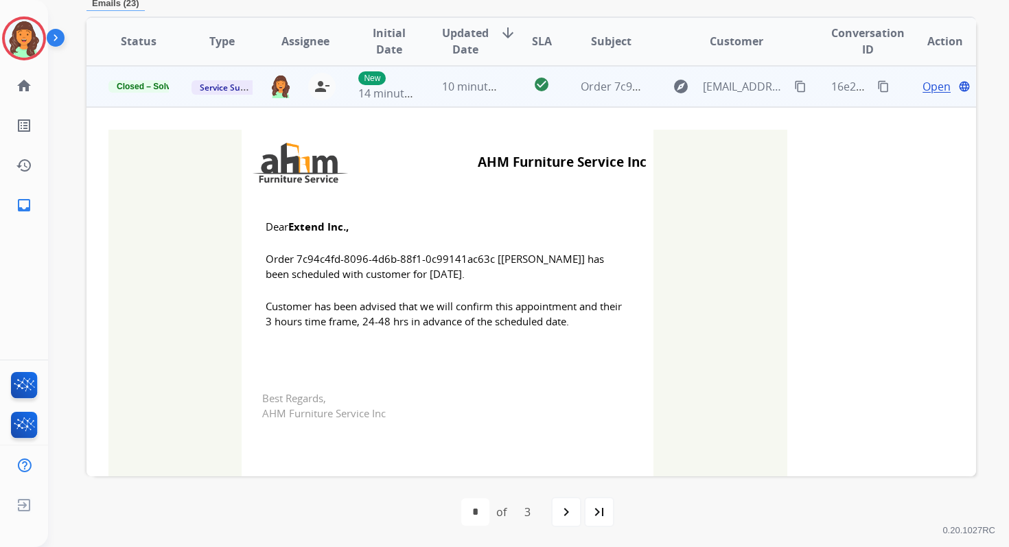
scroll to position [0, 0]
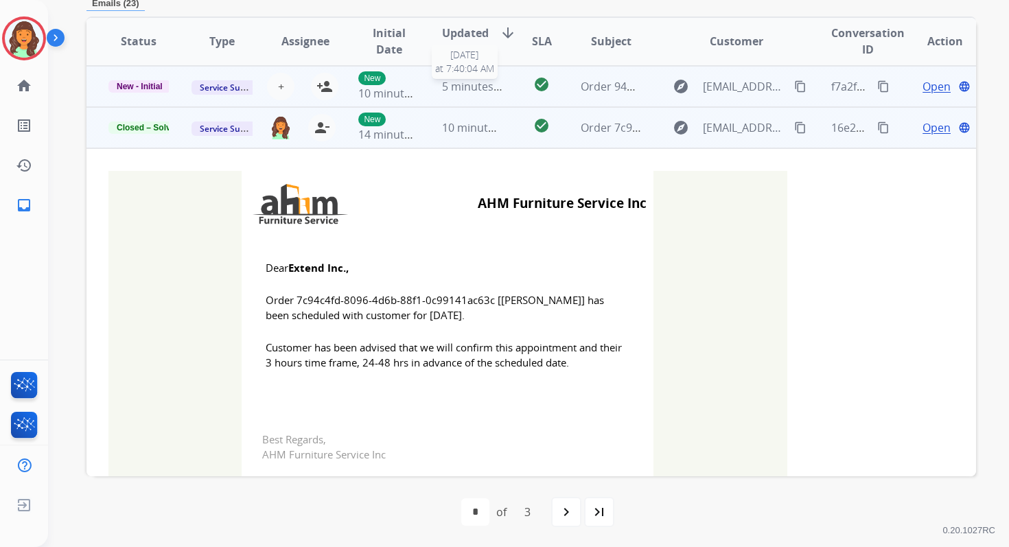
click at [488, 82] on span "5 minutes ago" at bounding box center [478, 86] width 73 height 15
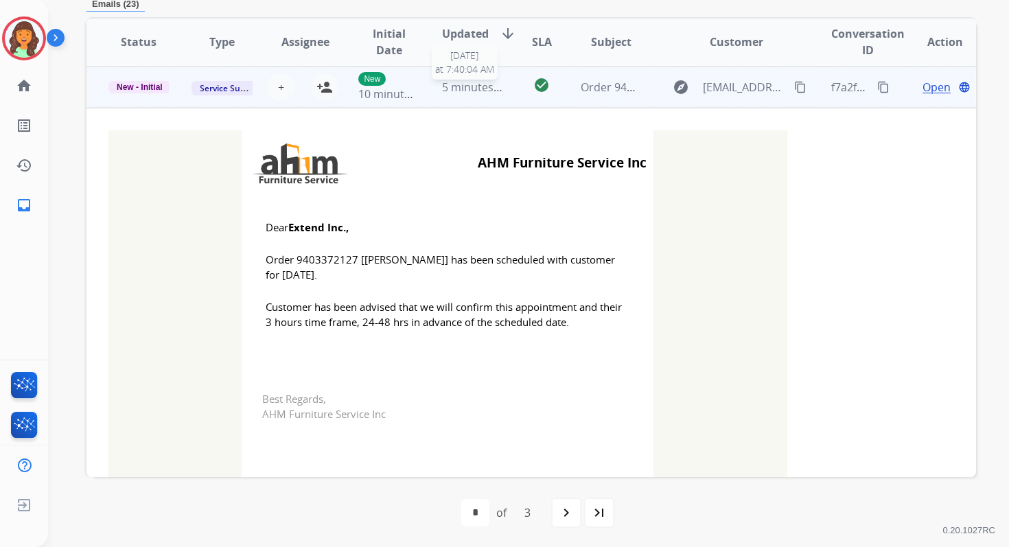
scroll to position [329, 0]
click at [324, 84] on mat-icon "person_add" at bounding box center [324, 86] width 16 height 16
click at [153, 82] on span "New - Initial" at bounding box center [139, 86] width 62 height 12
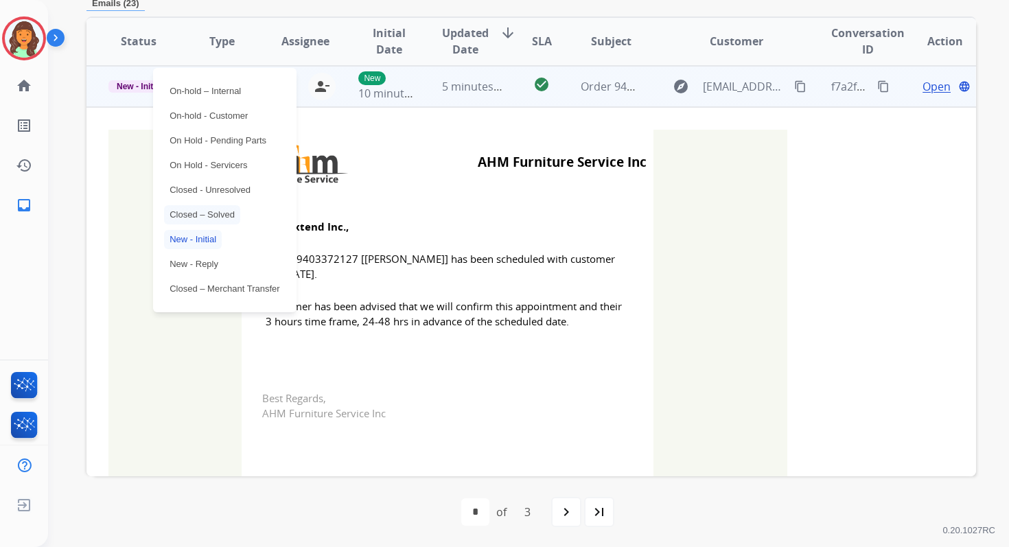
click at [213, 215] on p "Closed – Solved" at bounding box center [202, 214] width 76 height 19
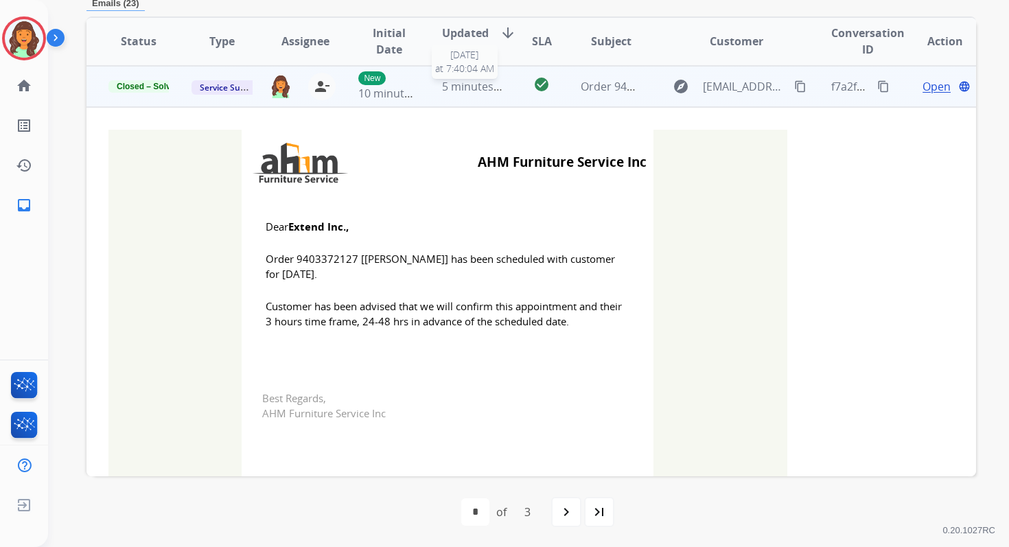
click at [451, 81] on span "5 minutes ago" at bounding box center [478, 86] width 73 height 15
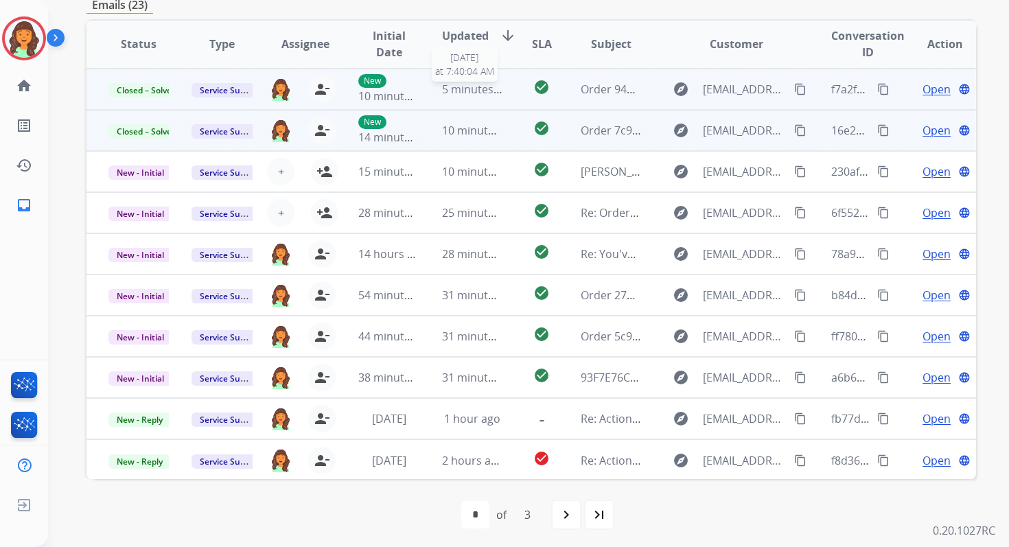
scroll to position [329, 0]
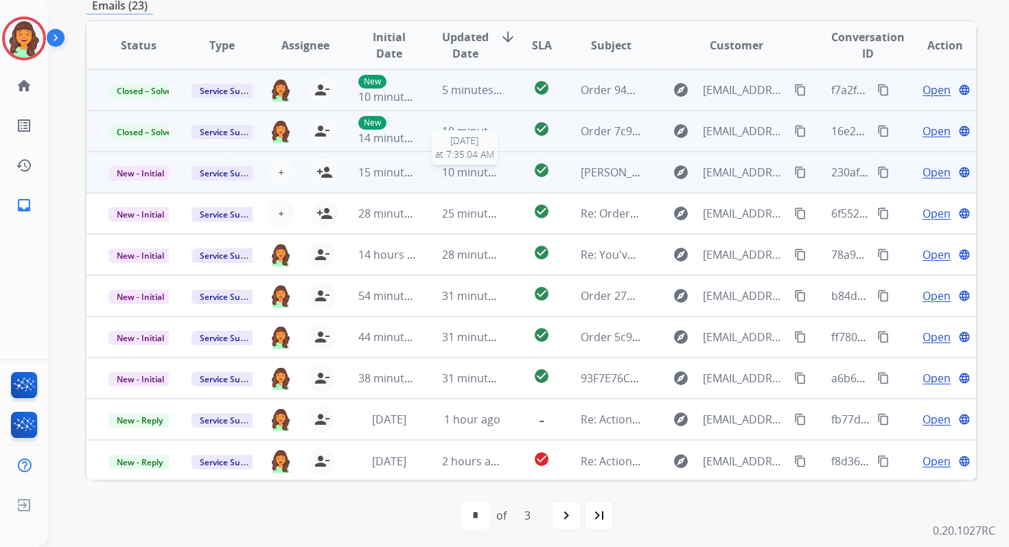
click at [480, 179] on div "10 minutes ago" at bounding box center [472, 172] width 60 height 16
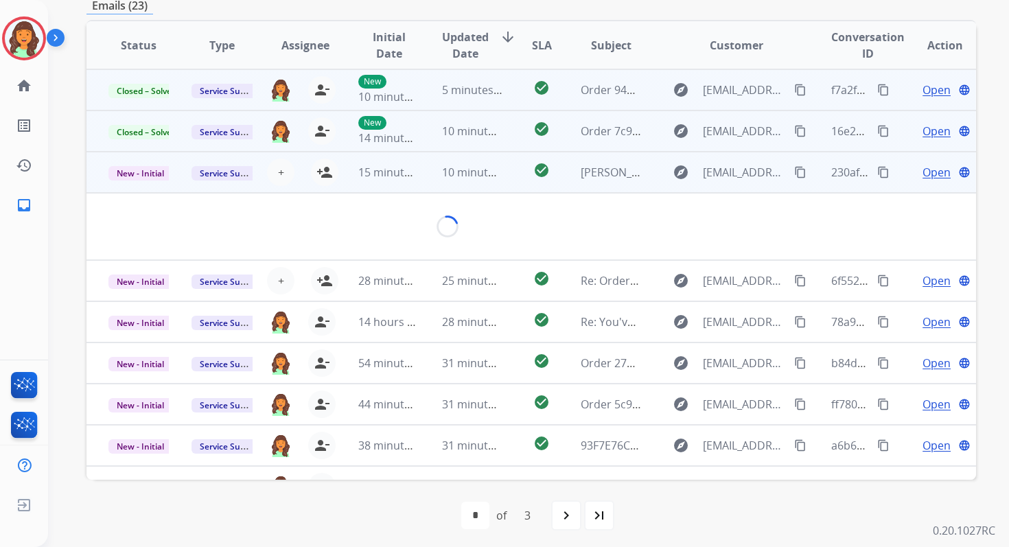
click at [922, 173] on span "Open" at bounding box center [936, 172] width 28 height 16
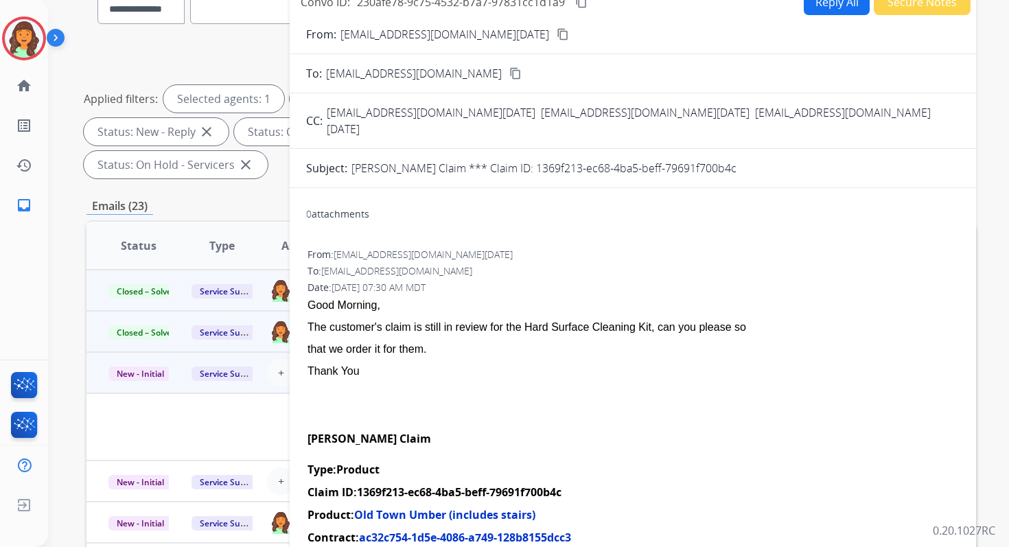
scroll to position [125, 0]
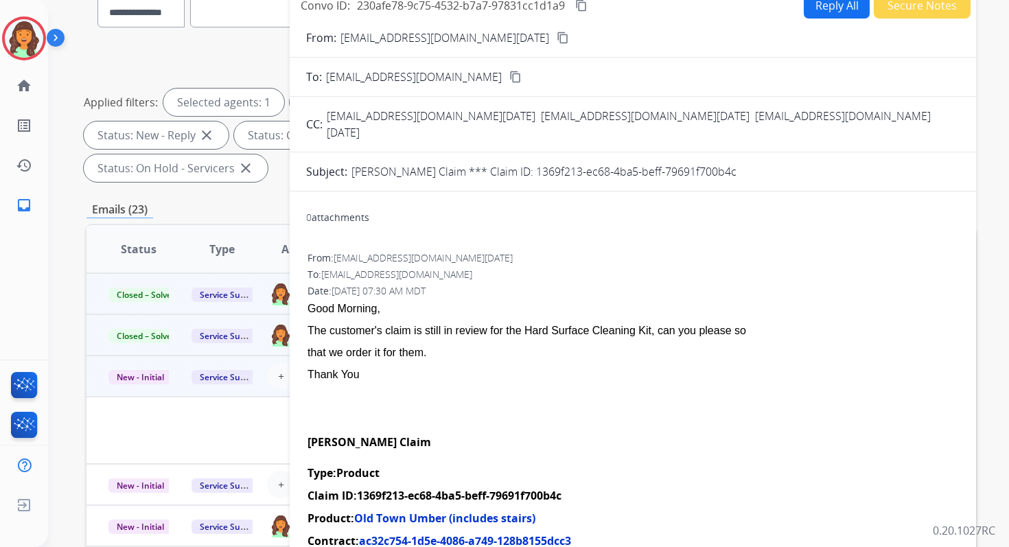
drag, startPoint x: 526, startPoint y: 156, endPoint x: 749, endPoint y: 165, distance: 223.1
click at [749, 165] on form "From: [EMAIL_ADDRESS][DOMAIN_NAME][DATE] content_copy To: [EMAIL_ADDRESS][DOMAI…" at bounding box center [633, 366] width 686 height 694
copy p "1369f213-ec68-4ba5-beff-79691f700b4c"
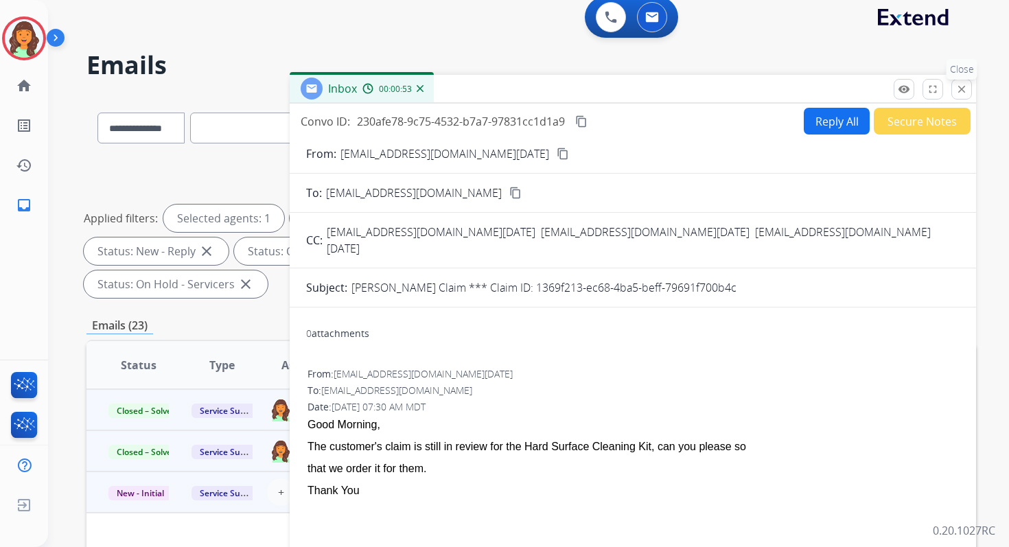
click at [963, 84] on mat-icon "close" at bounding box center [961, 89] width 12 height 12
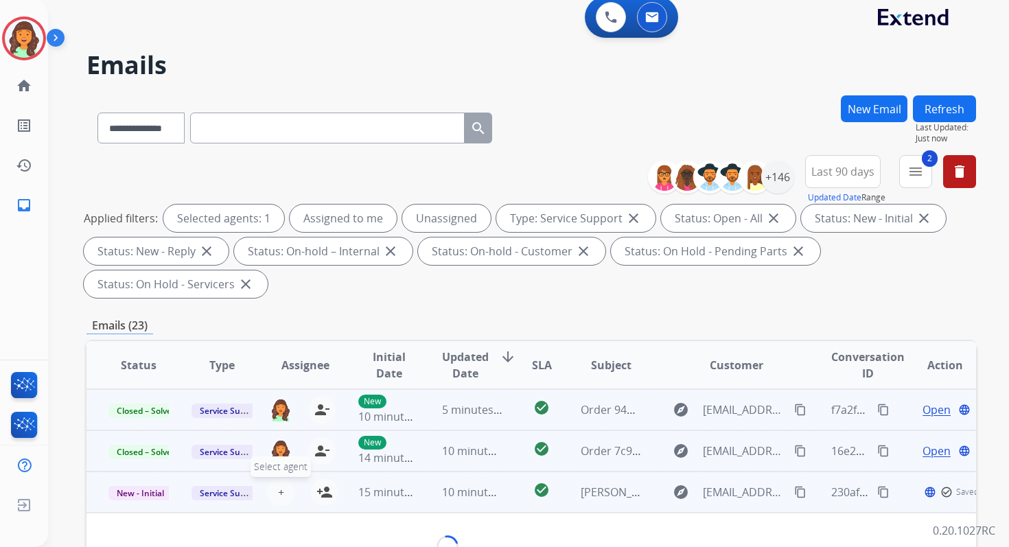
click at [281, 491] on button "+ Select agent" at bounding box center [280, 491] width 27 height 27
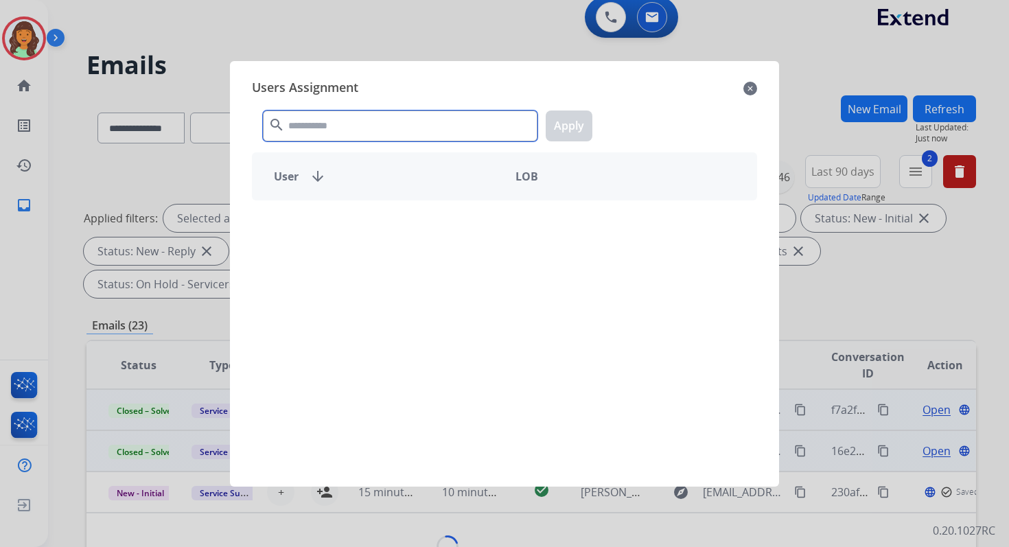
click at [375, 133] on input "text" at bounding box center [400, 125] width 274 height 31
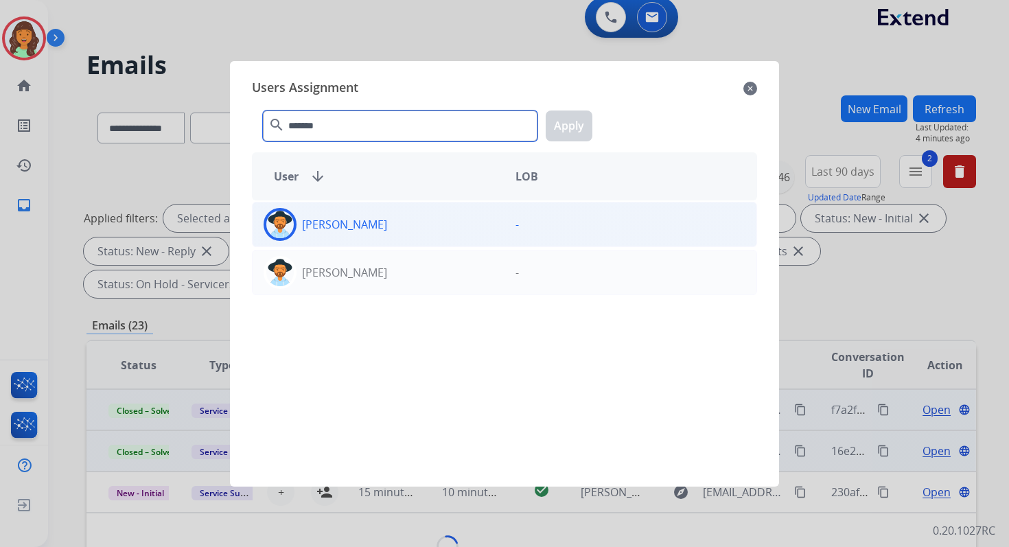
type input "*******"
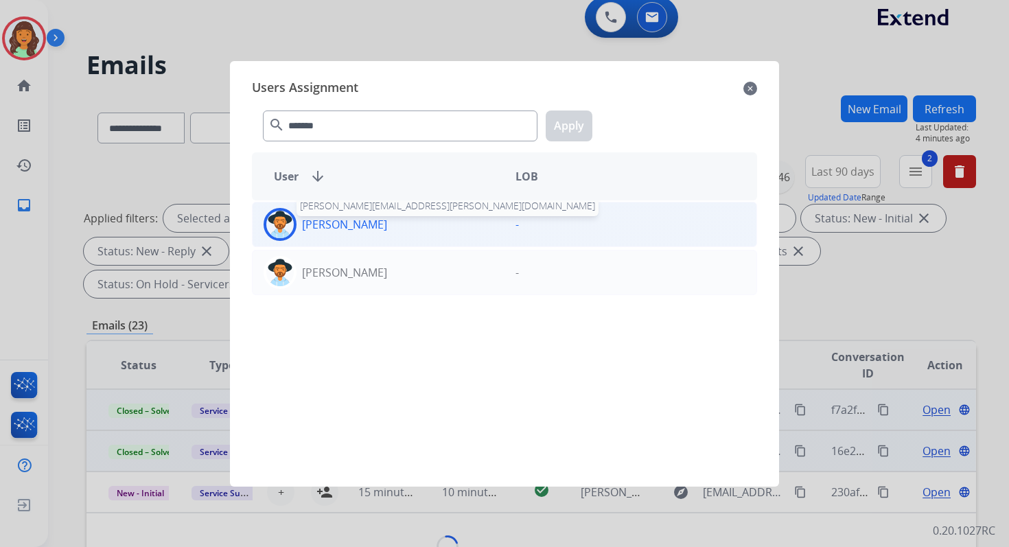
click at [370, 225] on p "[PERSON_NAME]" at bounding box center [344, 224] width 85 height 16
click at [379, 222] on p "[PERSON_NAME]" at bounding box center [344, 224] width 85 height 16
click at [580, 128] on button "Apply" at bounding box center [568, 125] width 47 height 31
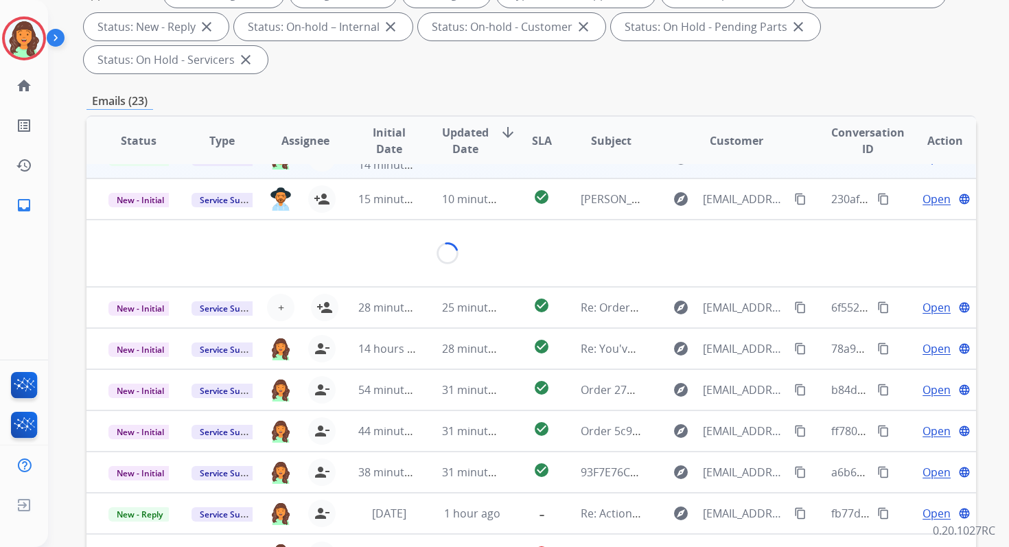
scroll to position [333, 0]
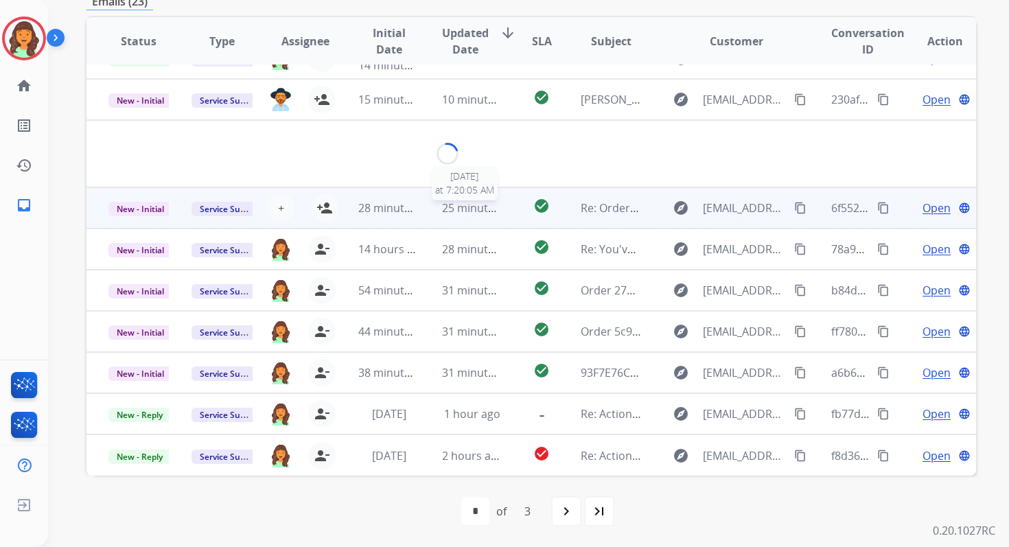
click at [466, 219] on td "25 minutes ago [DATE] 7:20:05 AM" at bounding box center [461, 207] width 83 height 41
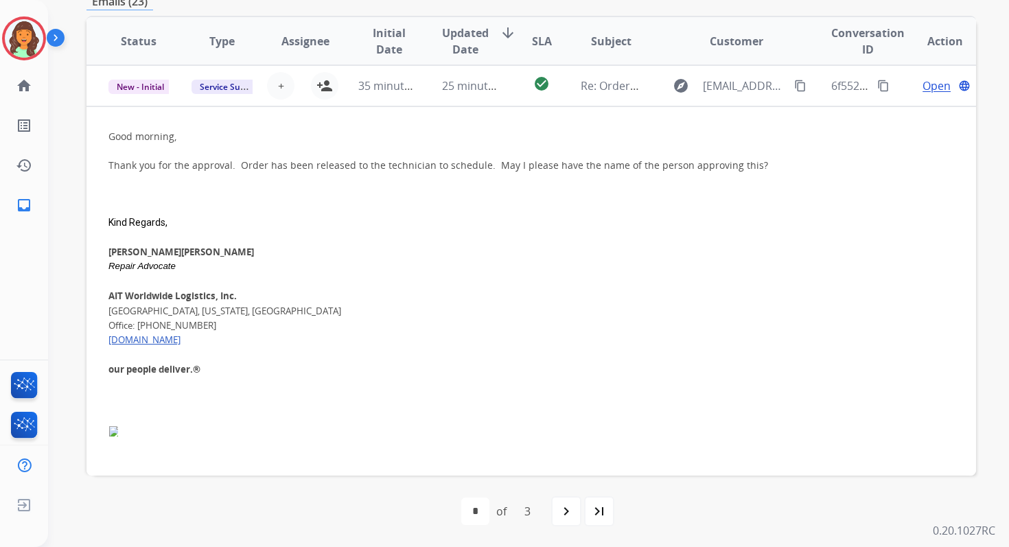
scroll to position [0, 0]
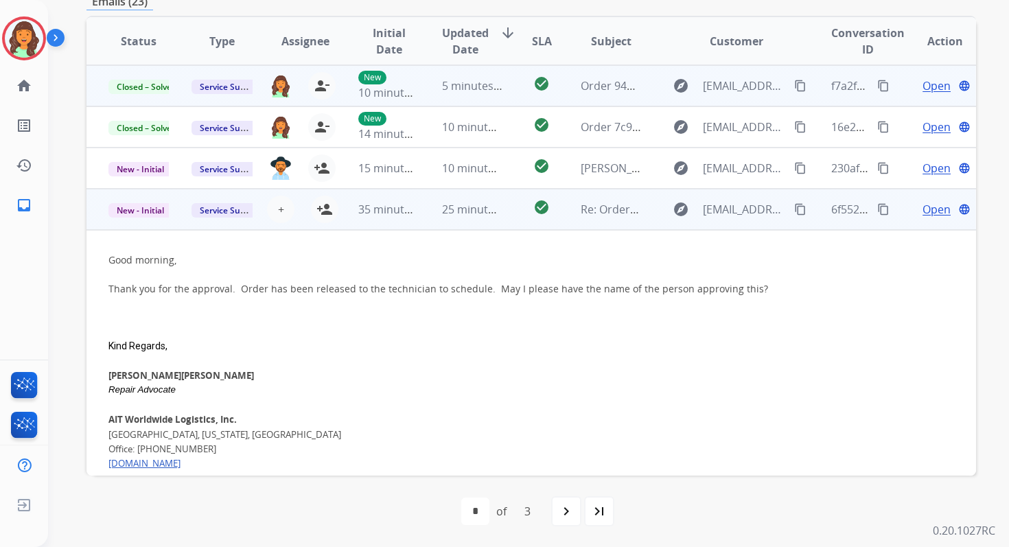
click at [924, 210] on span "Open" at bounding box center [936, 209] width 28 height 16
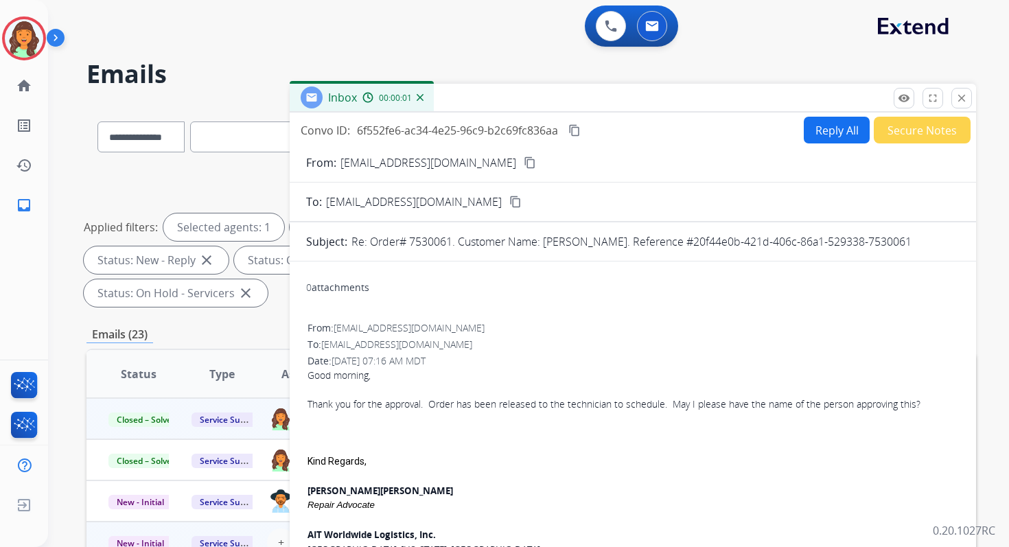
click at [829, 128] on button "Reply All" at bounding box center [836, 130] width 66 height 27
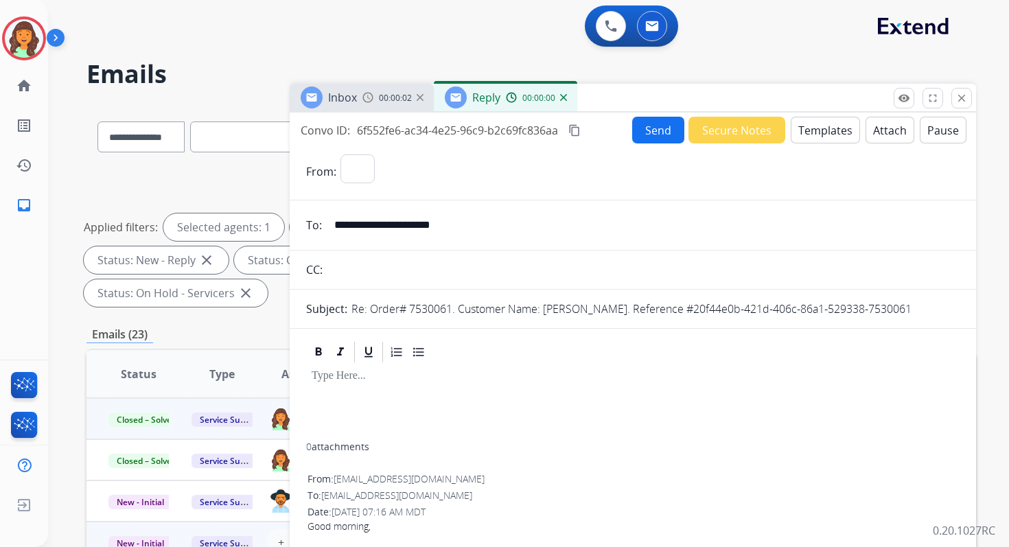
select select "**********"
click at [820, 126] on button "Templates" at bounding box center [824, 130] width 69 height 27
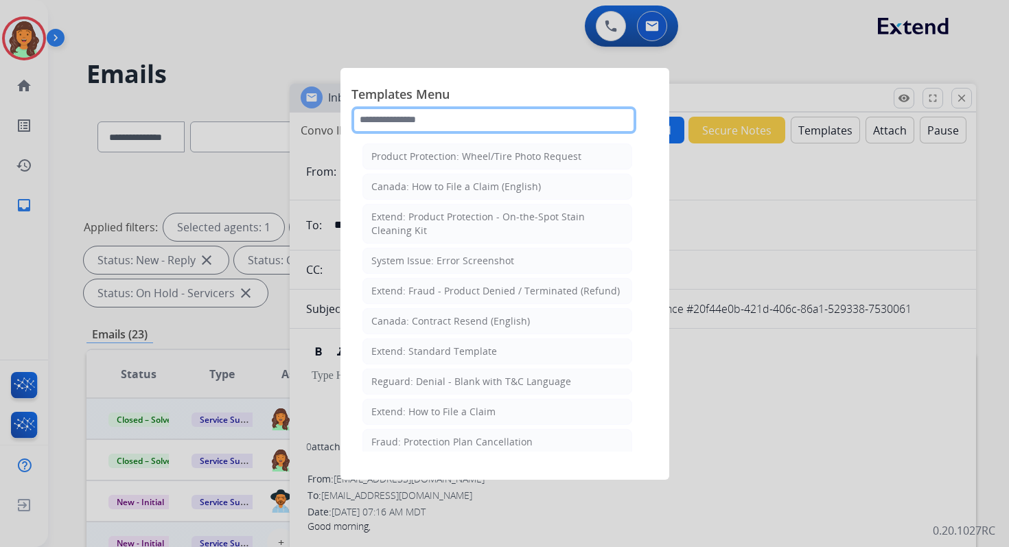
click at [434, 115] on input "text" at bounding box center [493, 119] width 285 height 27
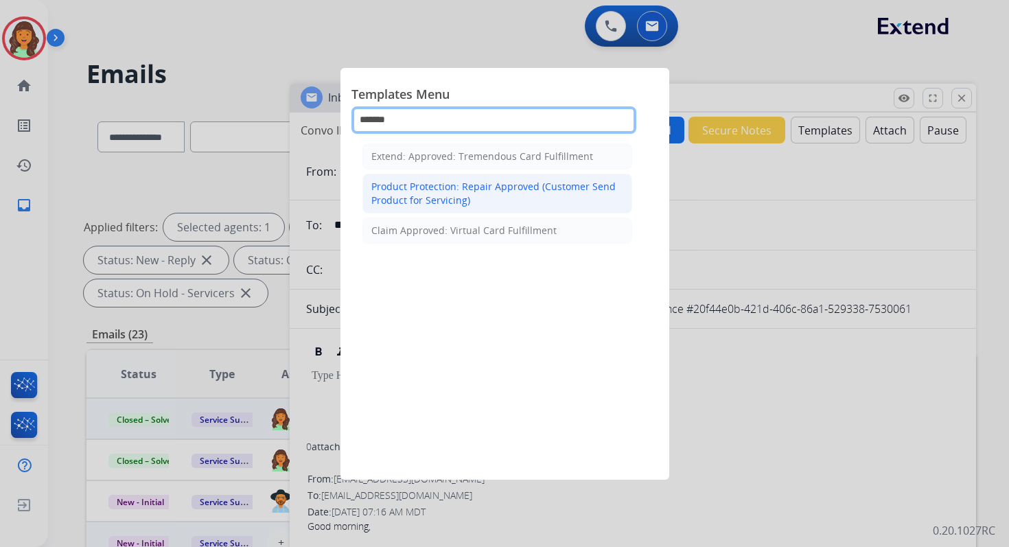
type input "*******"
click at [443, 193] on div "Product Protection: Repair Approved (Customer Send Product for Servicing)" at bounding box center [497, 193] width 252 height 27
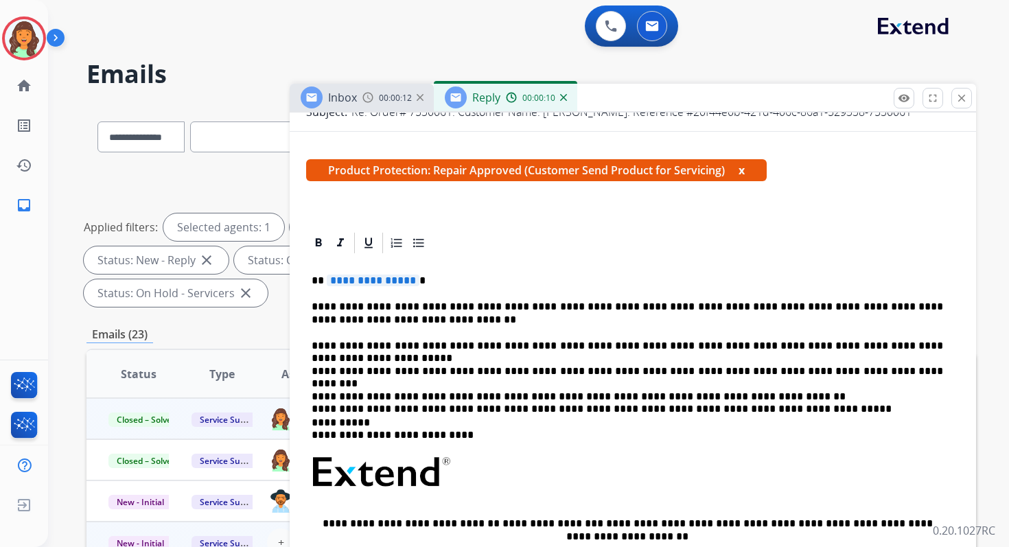
scroll to position [202, 0]
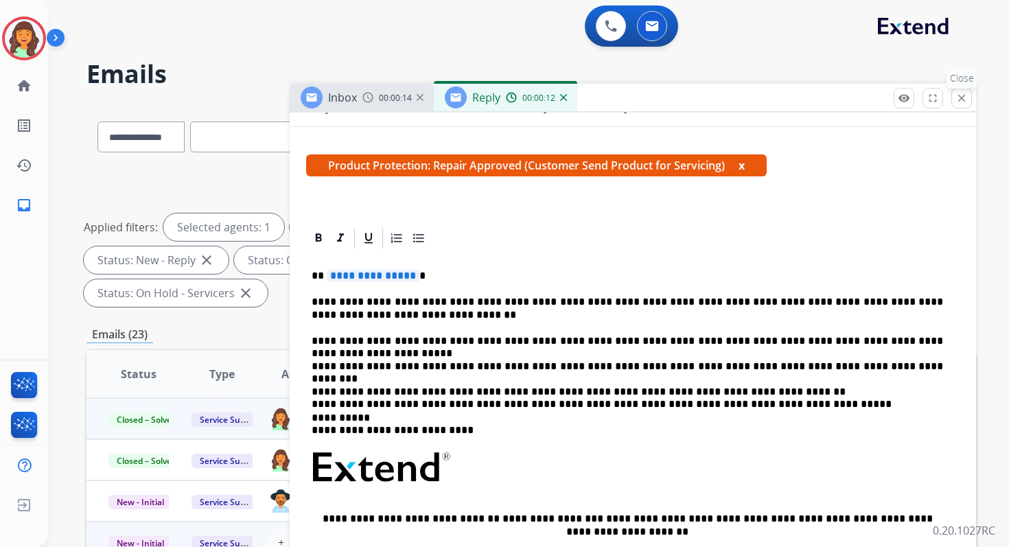
click at [961, 96] on mat-icon "close" at bounding box center [961, 98] width 12 height 12
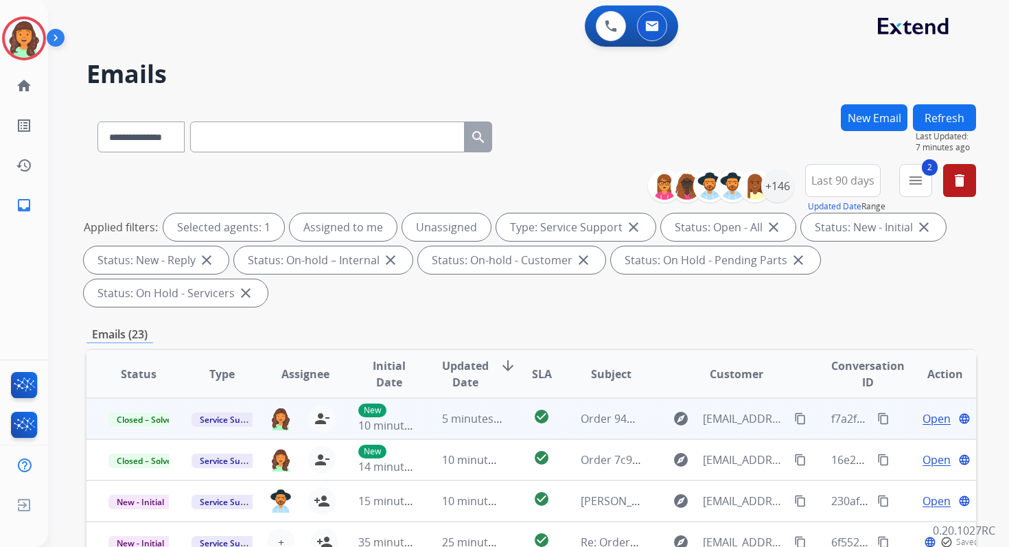
scroll to position [333, 0]
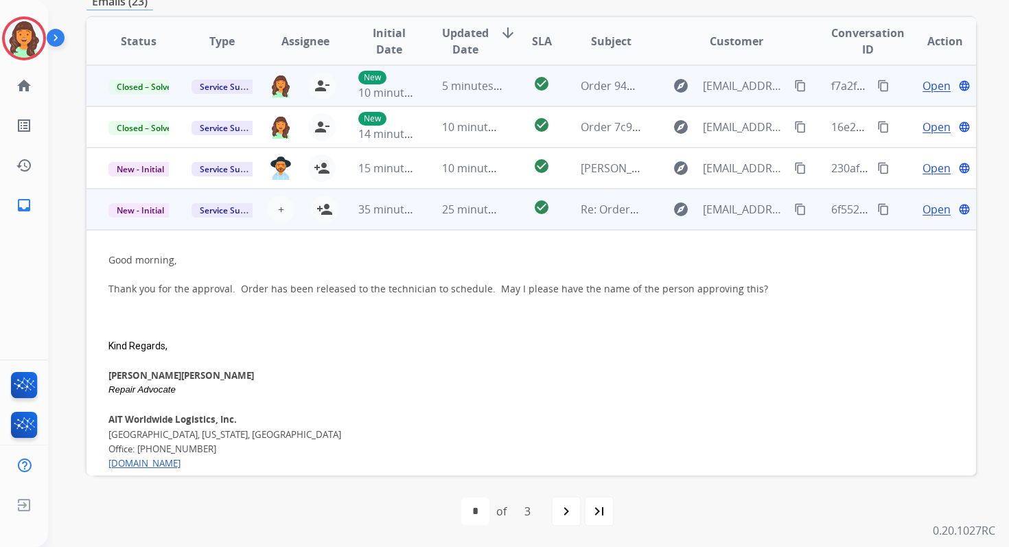
click at [922, 211] on span "Open" at bounding box center [936, 209] width 28 height 16
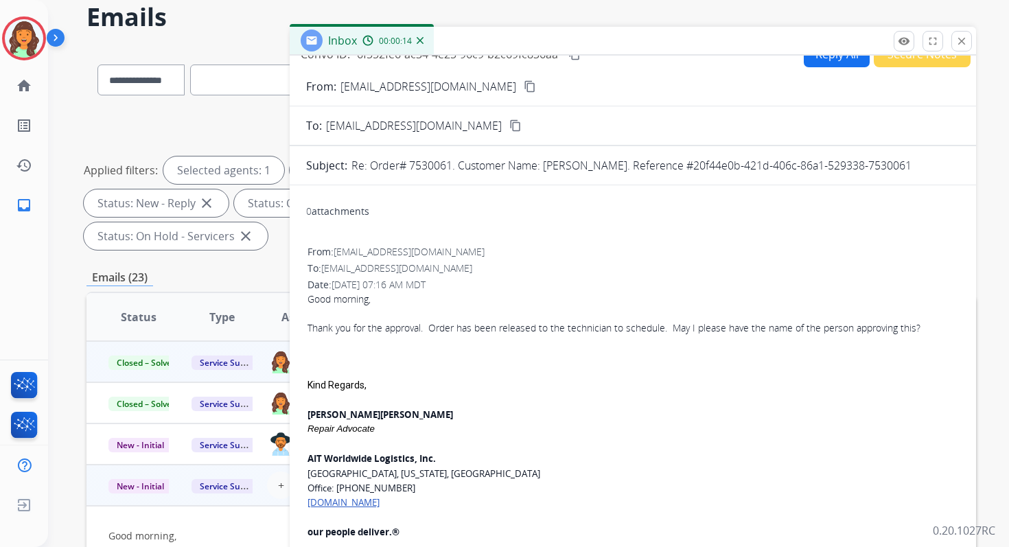
scroll to position [0, 0]
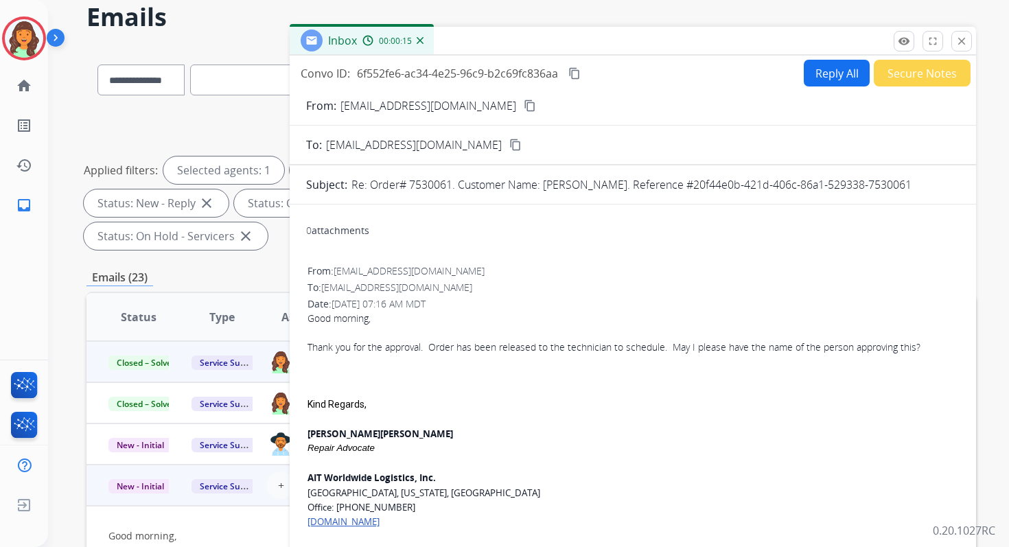
click at [817, 72] on button "Reply All" at bounding box center [836, 73] width 66 height 27
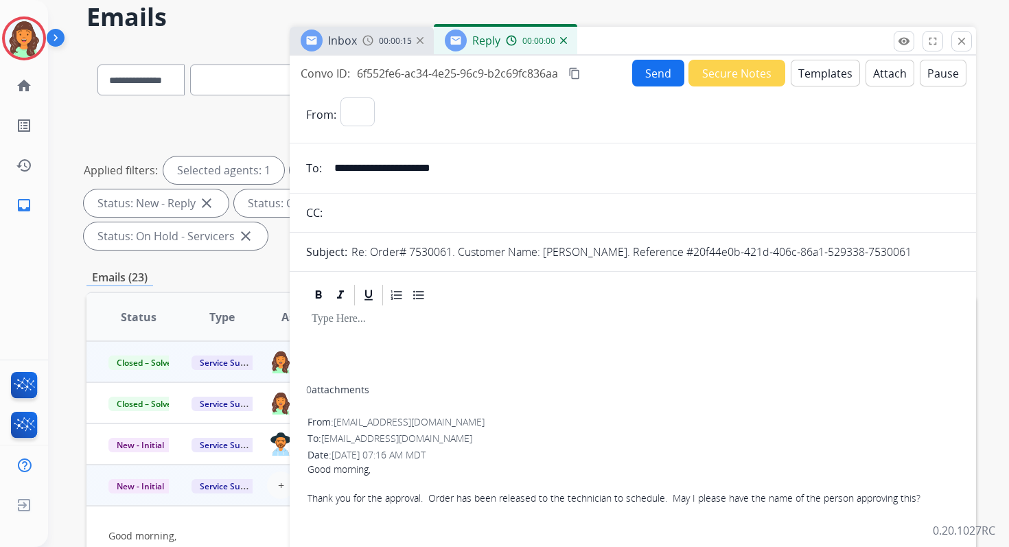
select select "**********"
click at [817, 72] on button "Templates" at bounding box center [824, 73] width 69 height 27
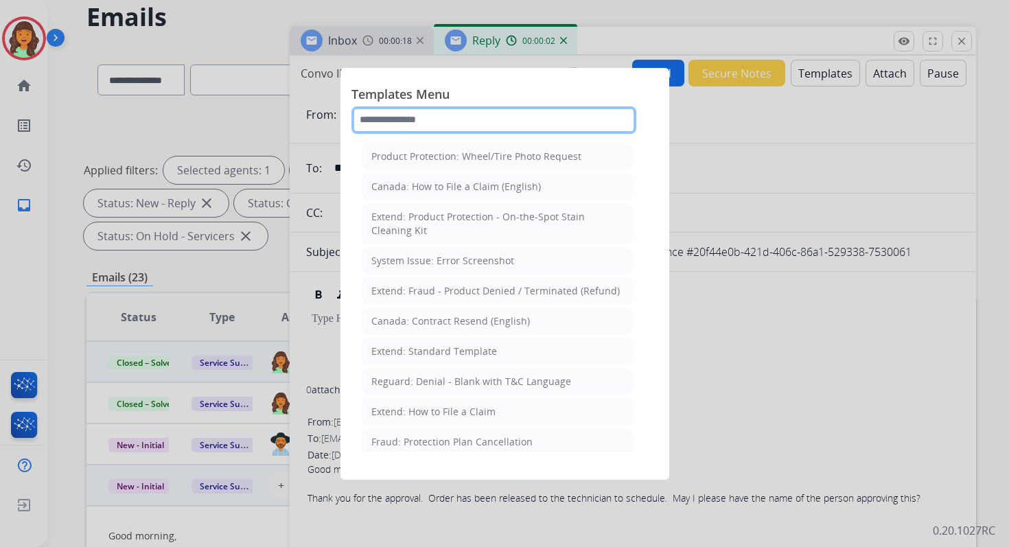
click at [423, 123] on input "text" at bounding box center [493, 119] width 285 height 27
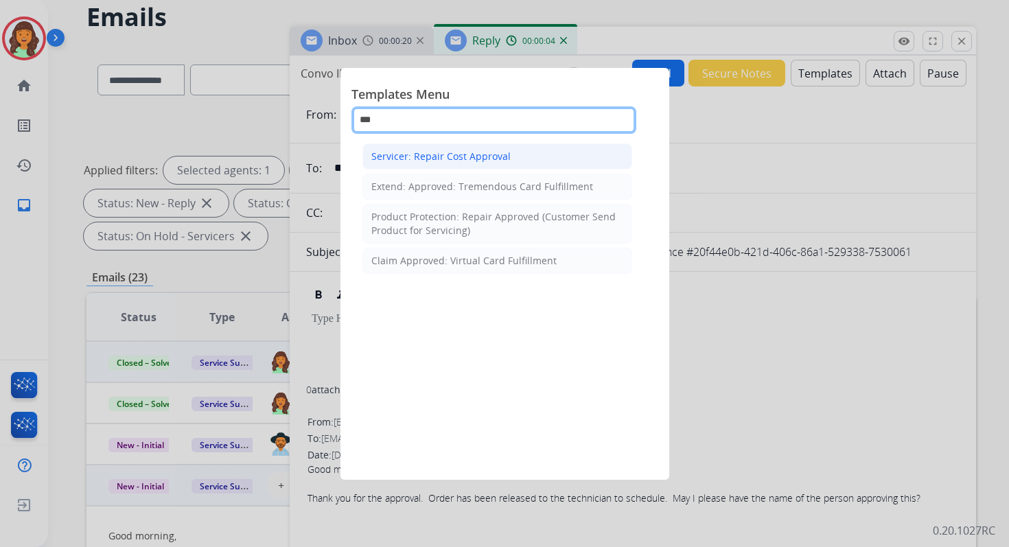
type input "***"
click at [474, 165] on li "Servicer: Repair Cost Approval" at bounding box center [497, 156] width 270 height 26
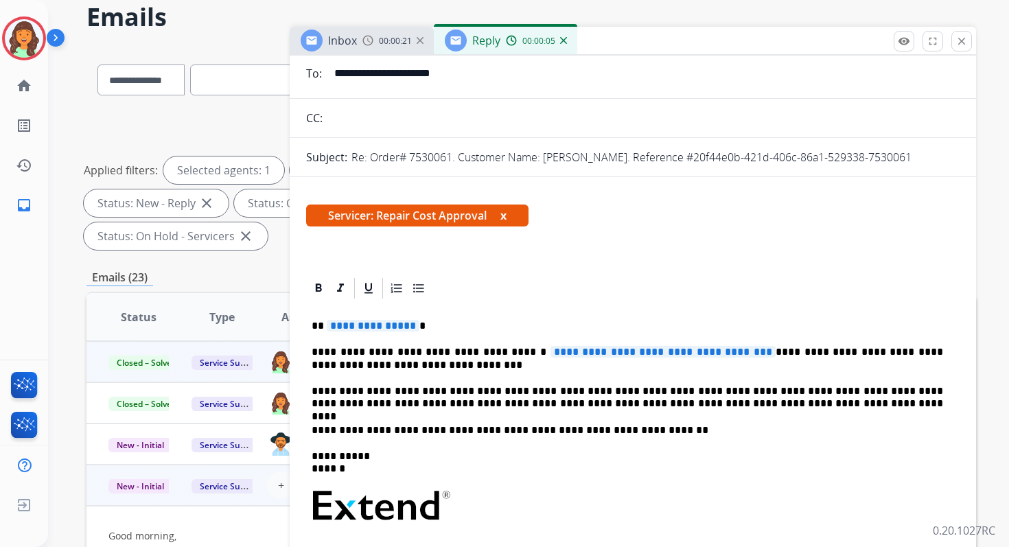
scroll to position [213, 0]
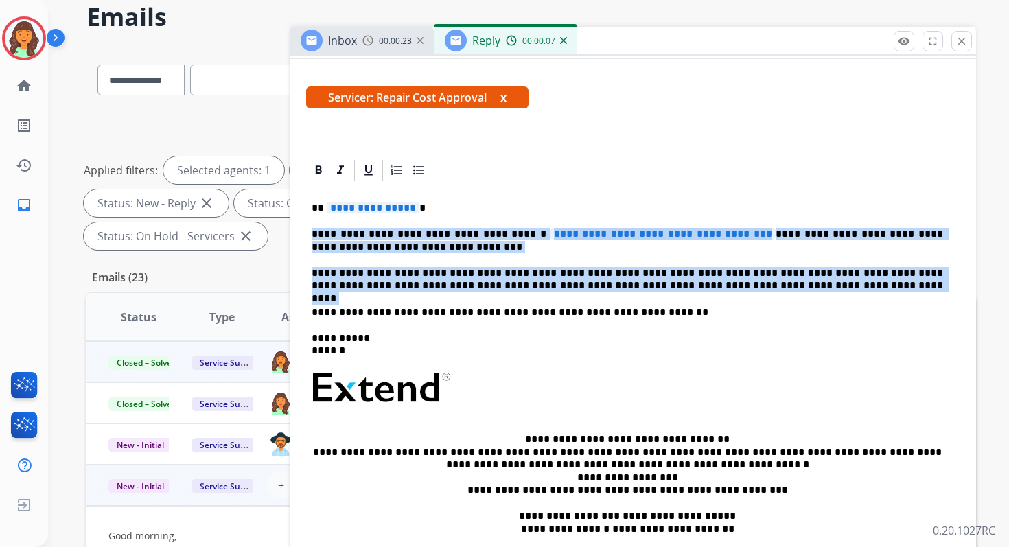
drag, startPoint x: 314, startPoint y: 235, endPoint x: 760, endPoint y: 301, distance: 450.1
click at [760, 301] on div "**********" at bounding box center [632, 389] width 653 height 413
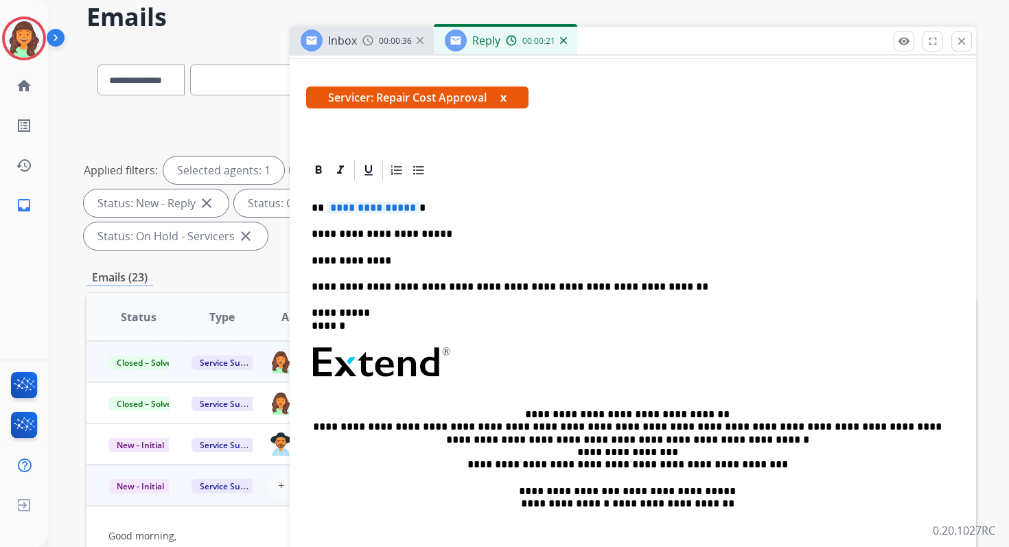
click at [403, 259] on p "**********" at bounding box center [626, 261] width 631 height 12
click at [360, 210] on span "**********" at bounding box center [373, 208] width 93 height 12
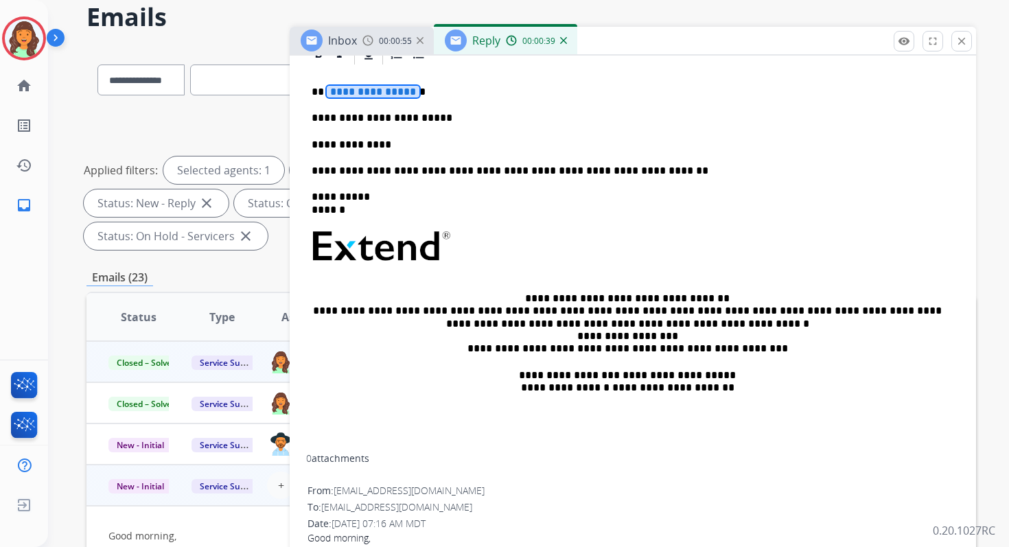
scroll to position [190, 0]
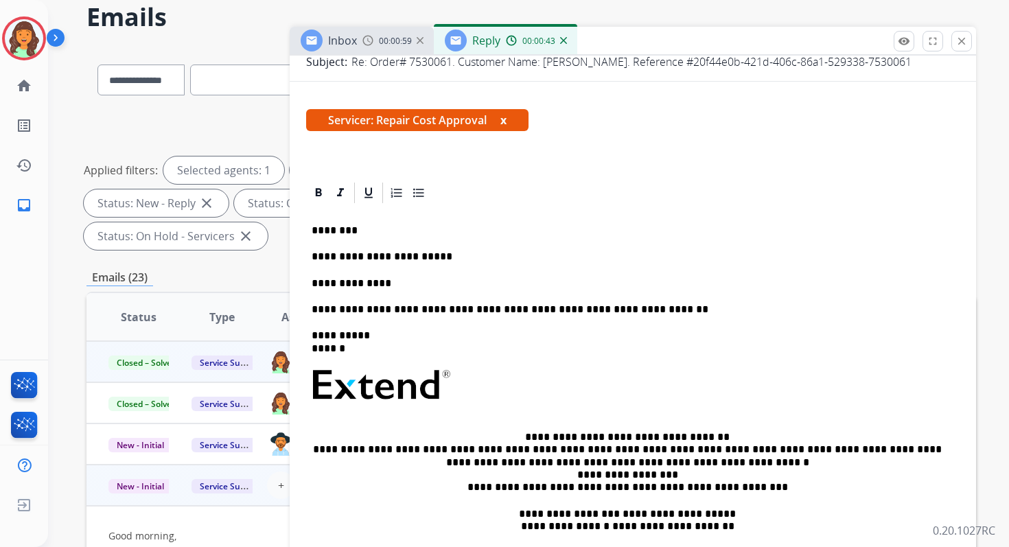
click at [396, 279] on p "**********" at bounding box center [626, 283] width 631 height 12
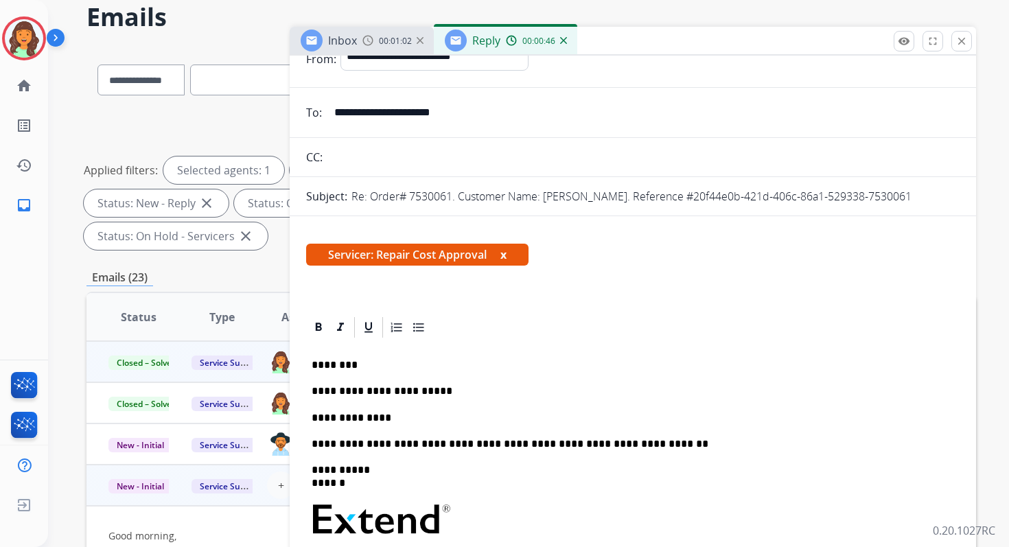
scroll to position [0, 0]
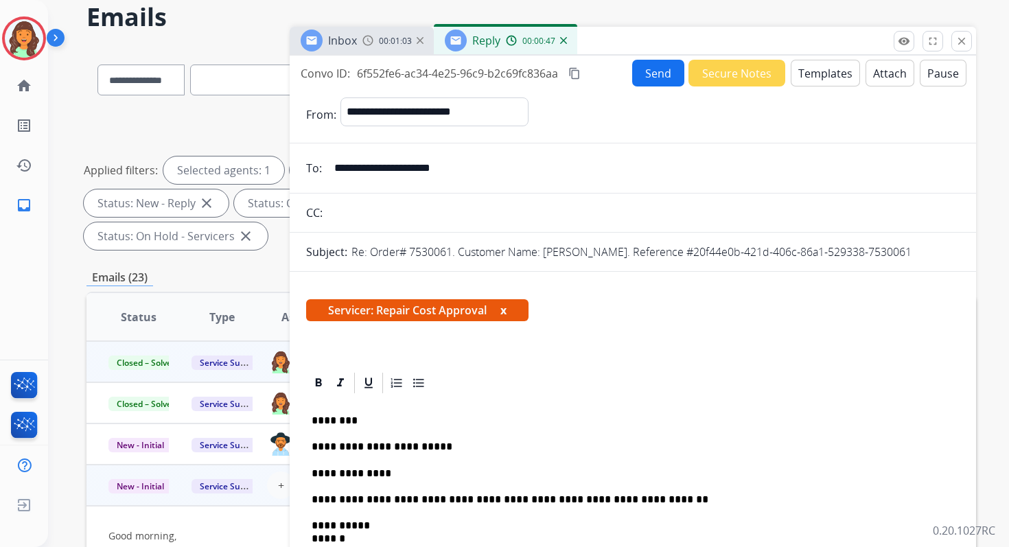
click at [569, 66] on button "content_copy" at bounding box center [574, 73] width 16 height 16
click at [666, 65] on button "Send" at bounding box center [658, 73] width 52 height 27
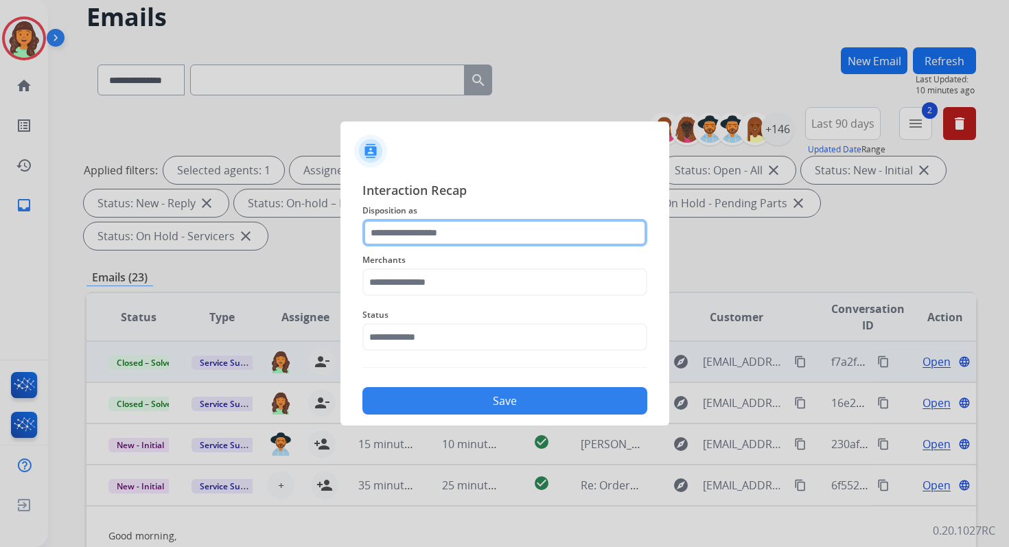
click at [425, 227] on input "text" at bounding box center [504, 232] width 285 height 27
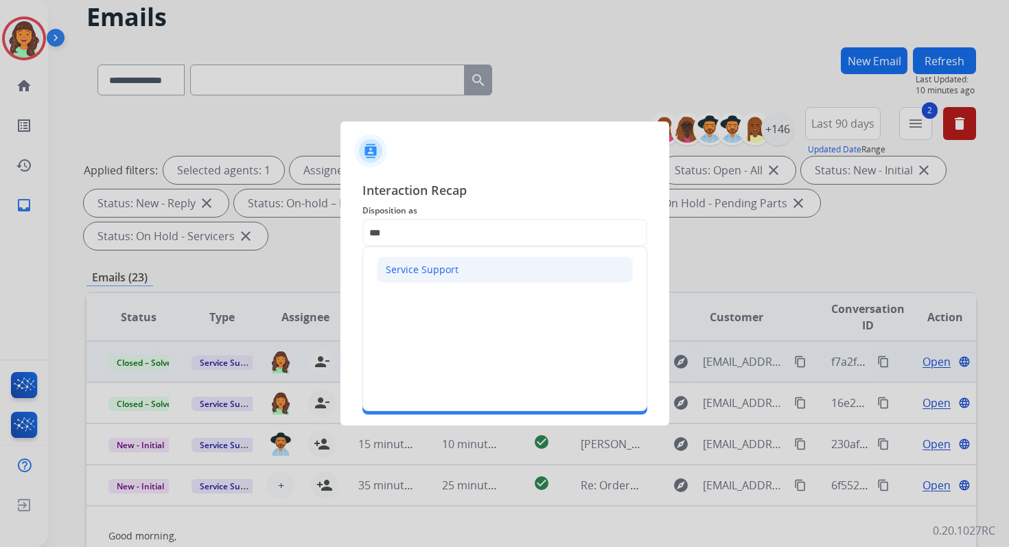
click at [417, 267] on div "Service Support" at bounding box center [422, 270] width 73 height 14
type input "**********"
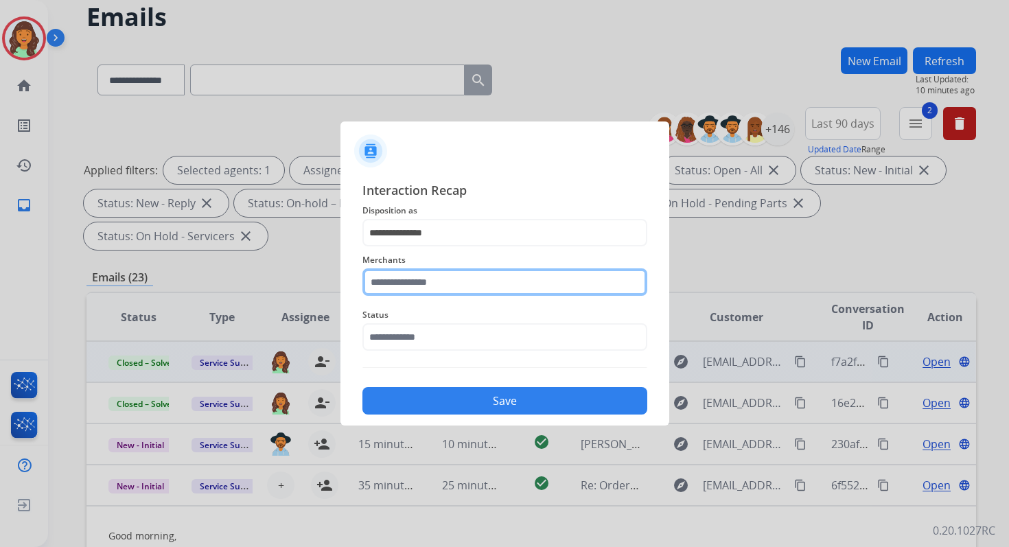
click at [417, 279] on input "text" at bounding box center [504, 281] width 285 height 27
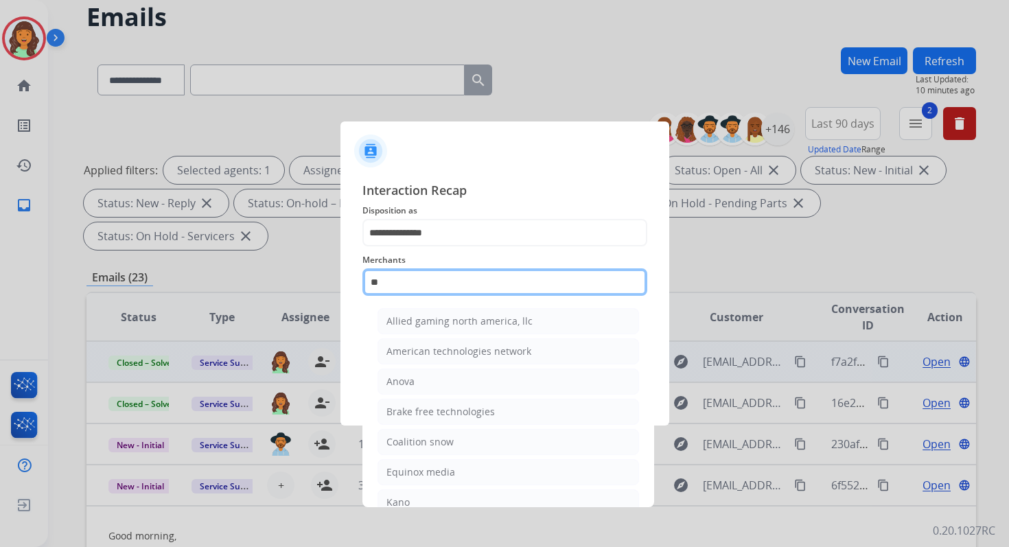
type input "*"
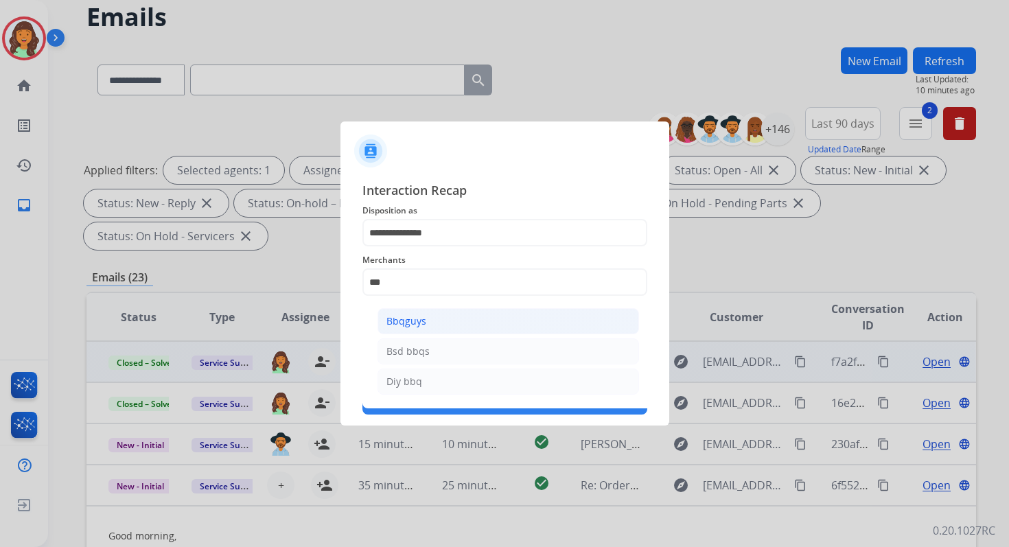
click at [422, 324] on div "Bbqguys" at bounding box center [406, 321] width 40 height 14
type input "*******"
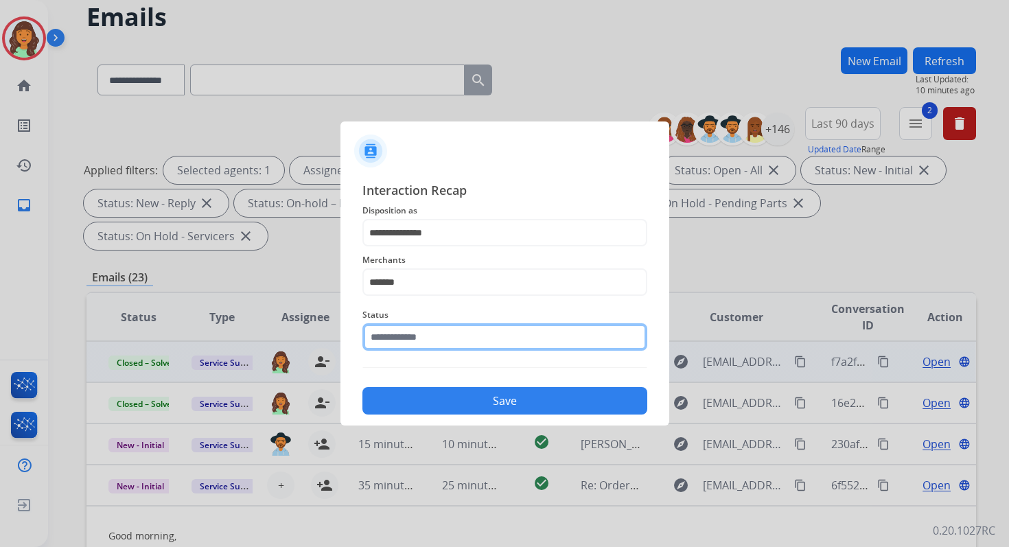
click at [422, 335] on input "text" at bounding box center [504, 336] width 285 height 27
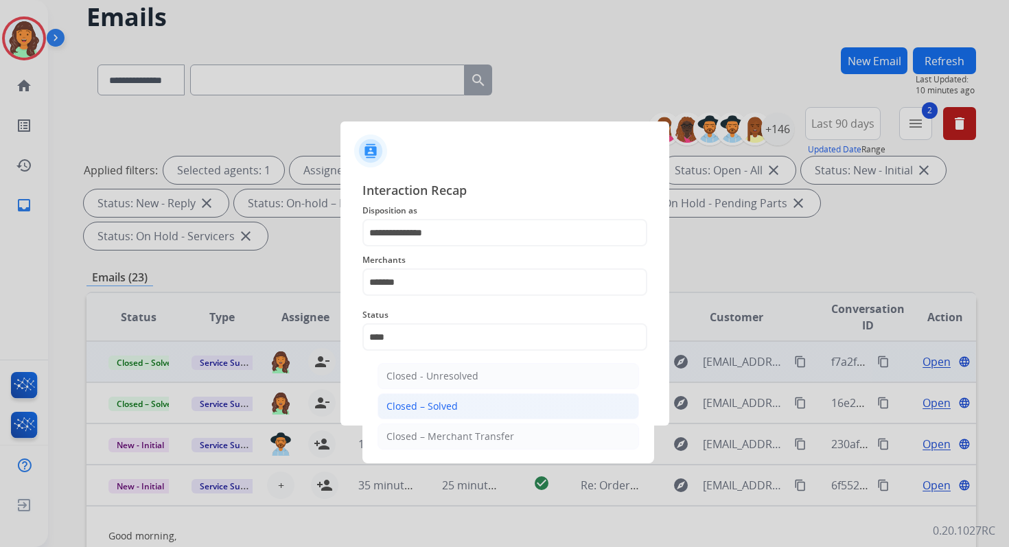
click at [442, 405] on div "Closed – Solved" at bounding box center [421, 406] width 71 height 14
type input "**********"
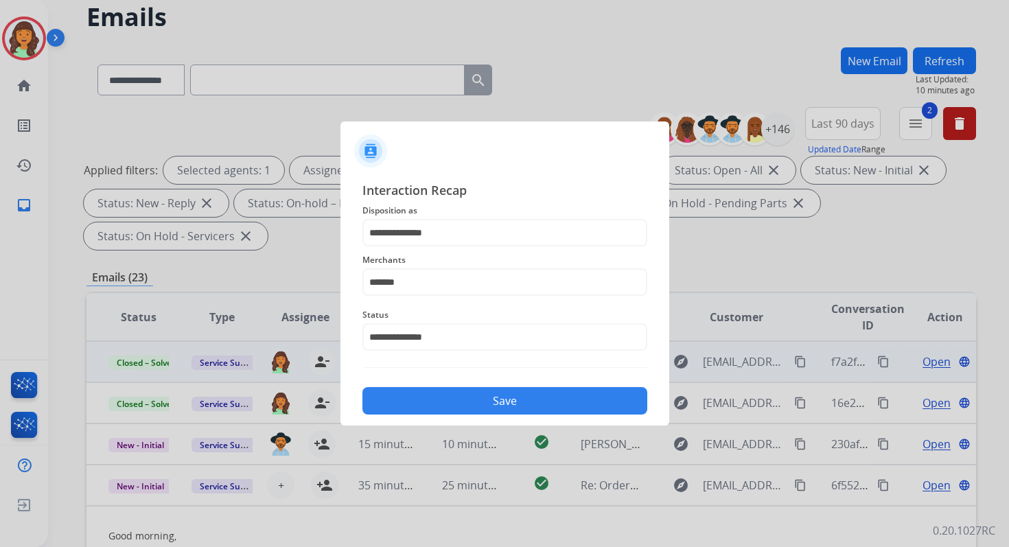
click at [442, 405] on button "Save" at bounding box center [504, 400] width 285 height 27
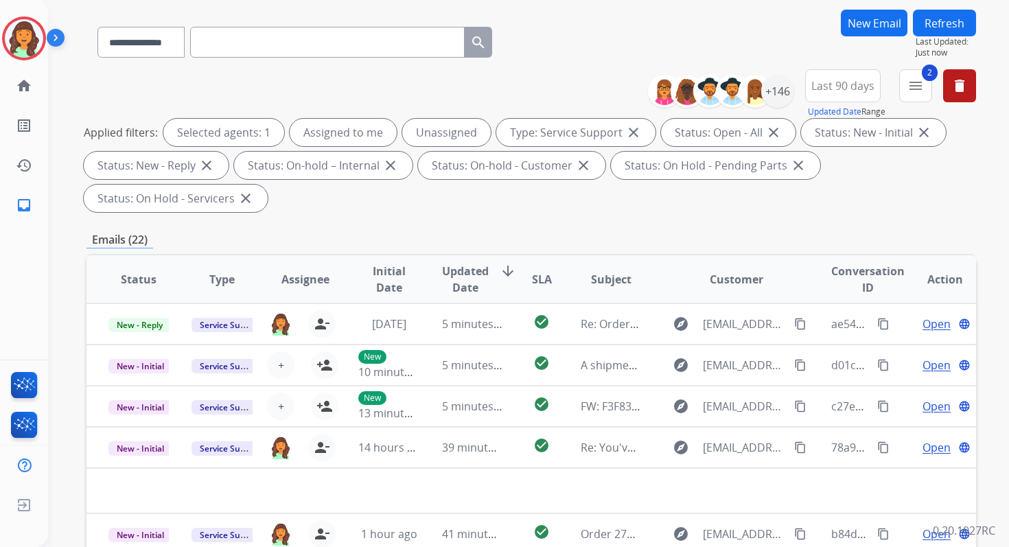
scroll to position [333, 0]
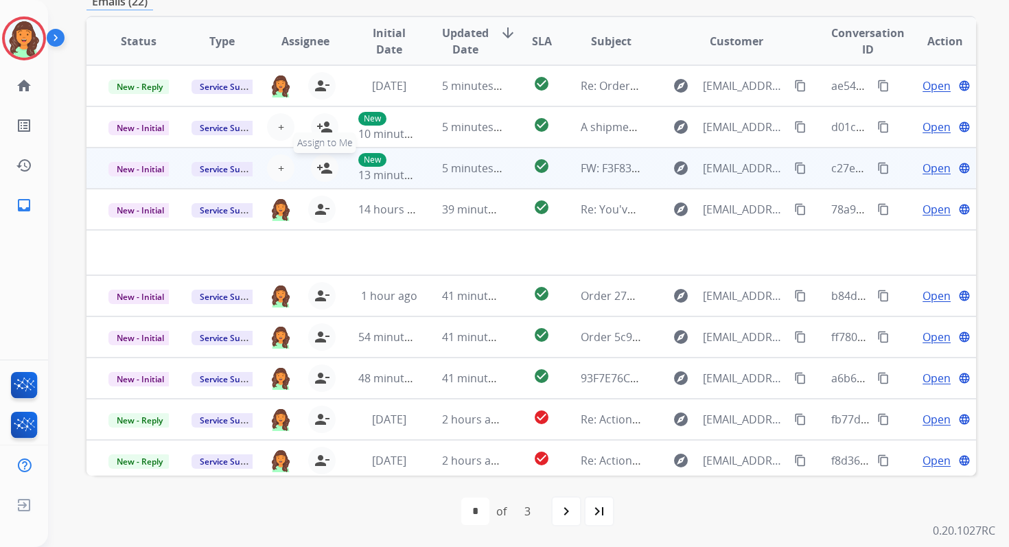
click at [325, 163] on mat-icon "person_add" at bounding box center [324, 168] width 16 height 16
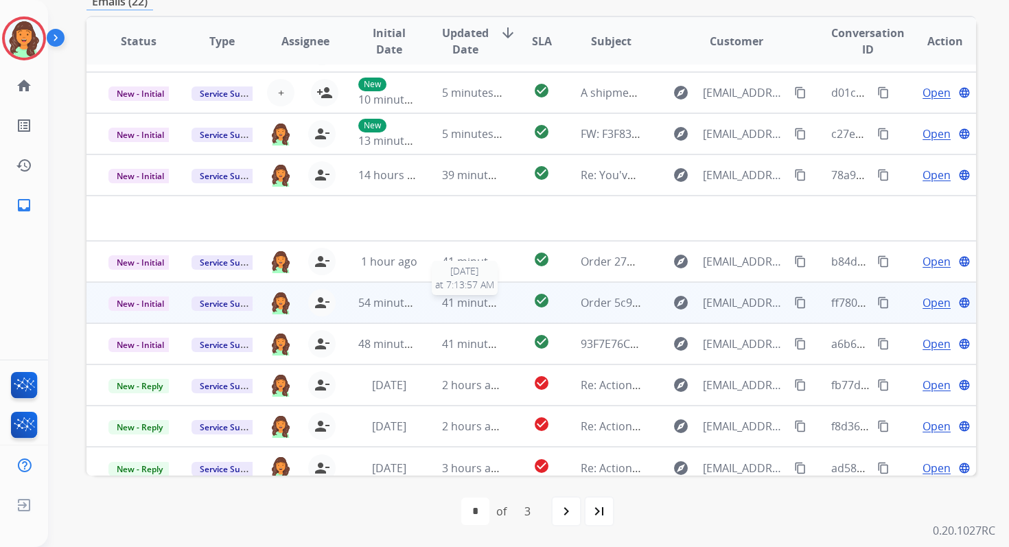
scroll to position [47, 0]
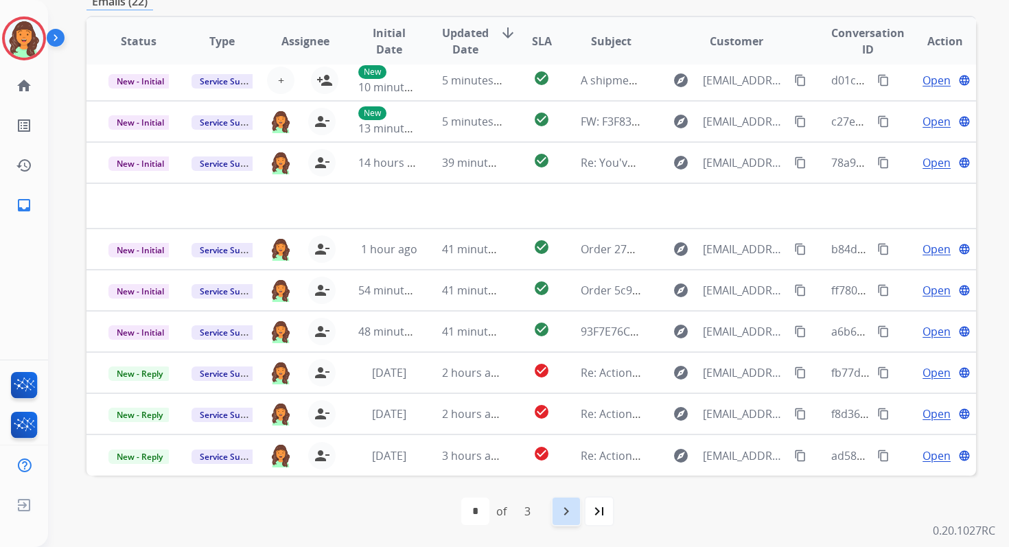
click at [564, 508] on mat-icon "navigate_next" at bounding box center [566, 511] width 16 height 16
select select "*"
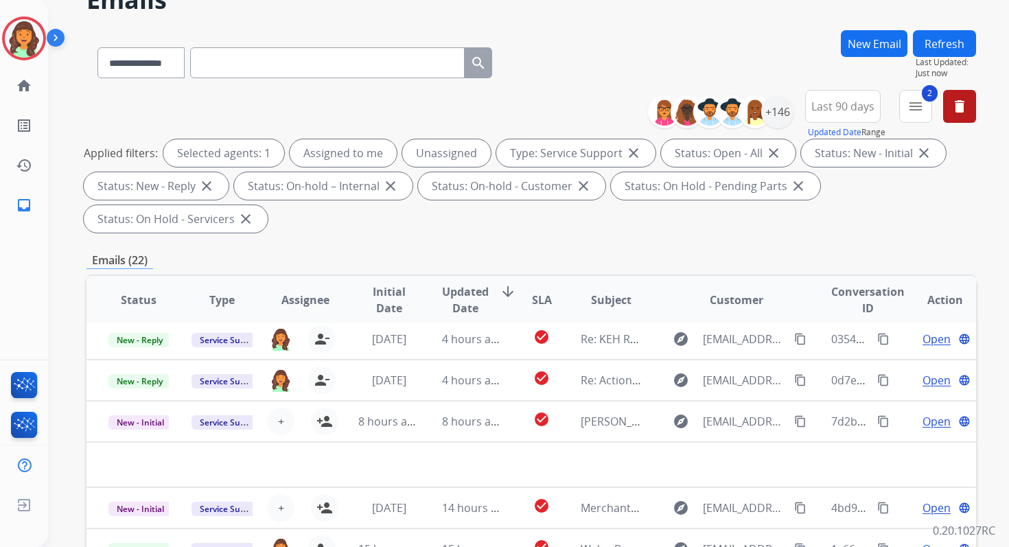
scroll to position [333, 0]
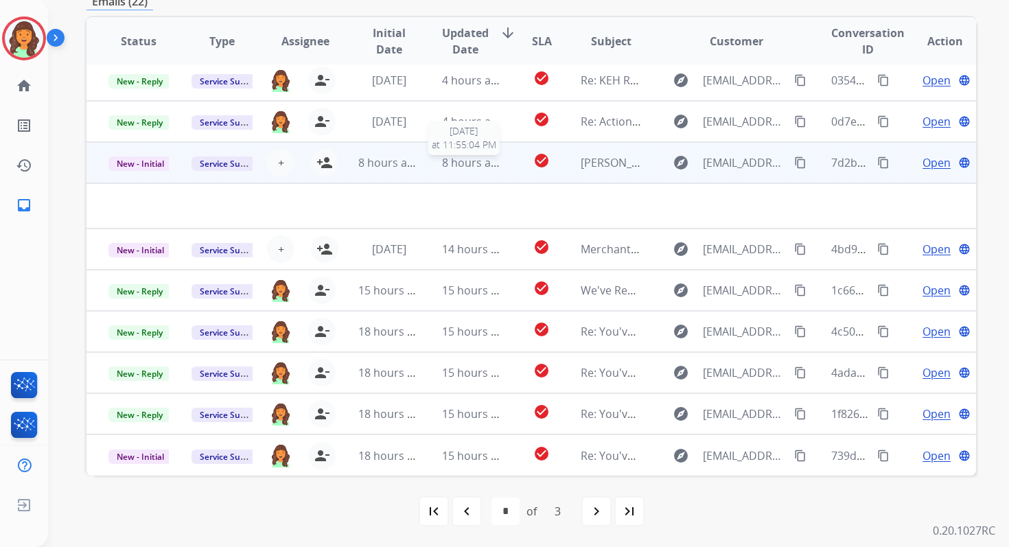
click at [442, 158] on span "8 hours ago" at bounding box center [473, 162] width 62 height 15
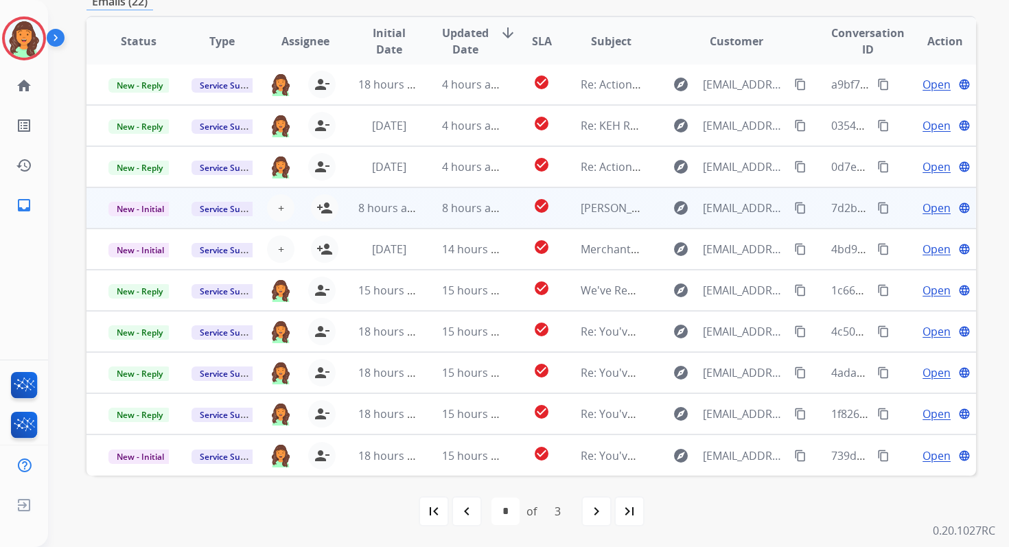
scroll to position [1, 0]
click at [447, 213] on span "8 hours ago" at bounding box center [473, 207] width 62 height 15
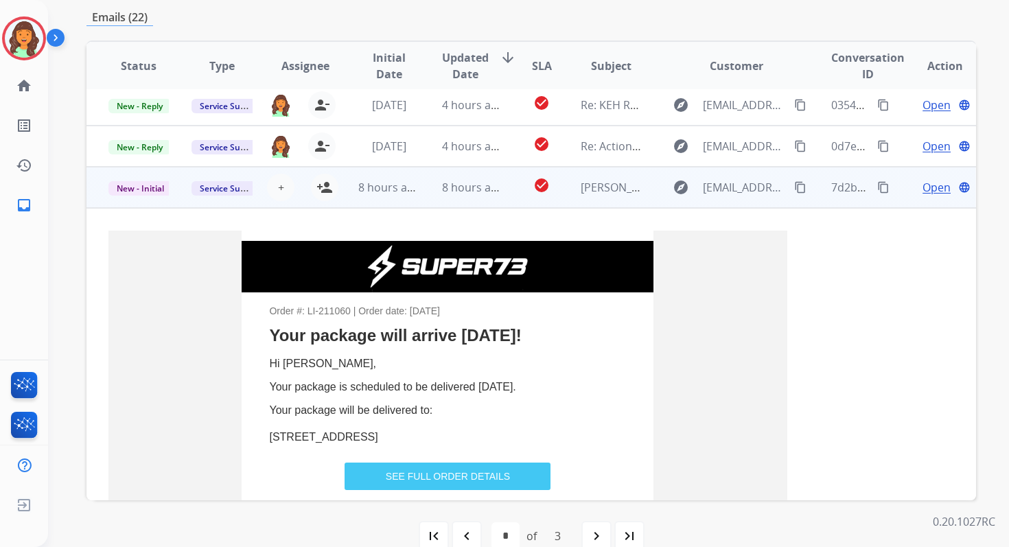
scroll to position [123, 0]
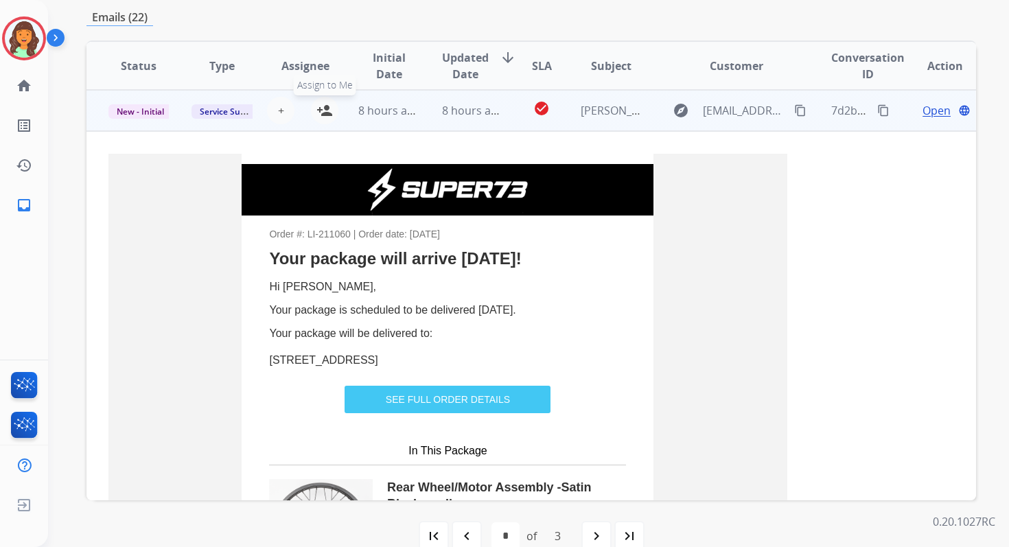
click at [318, 109] on mat-icon "person_add" at bounding box center [324, 110] width 16 height 16
click at [142, 109] on span "New - Initial" at bounding box center [140, 111] width 64 height 14
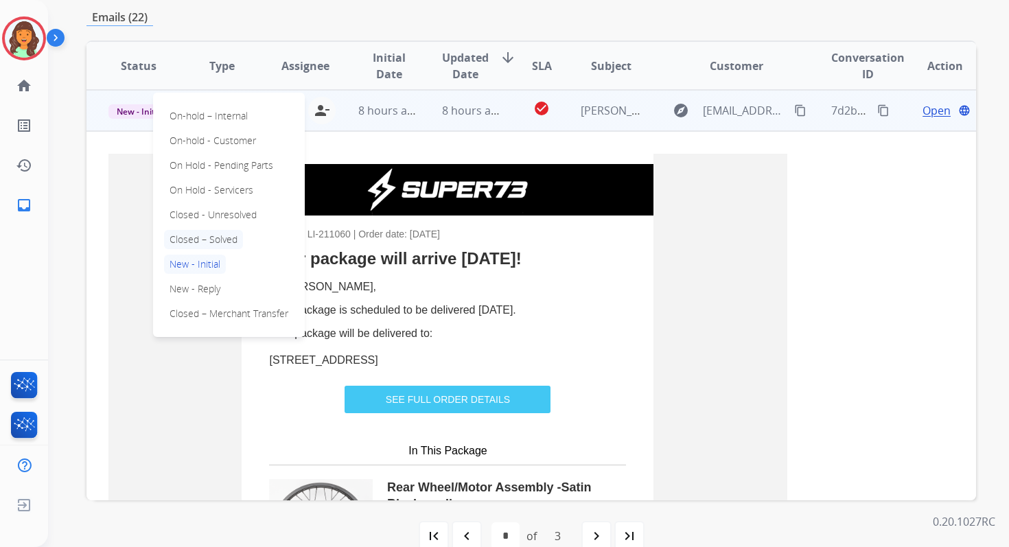
click at [191, 237] on p "Closed – Solved" at bounding box center [203, 239] width 79 height 19
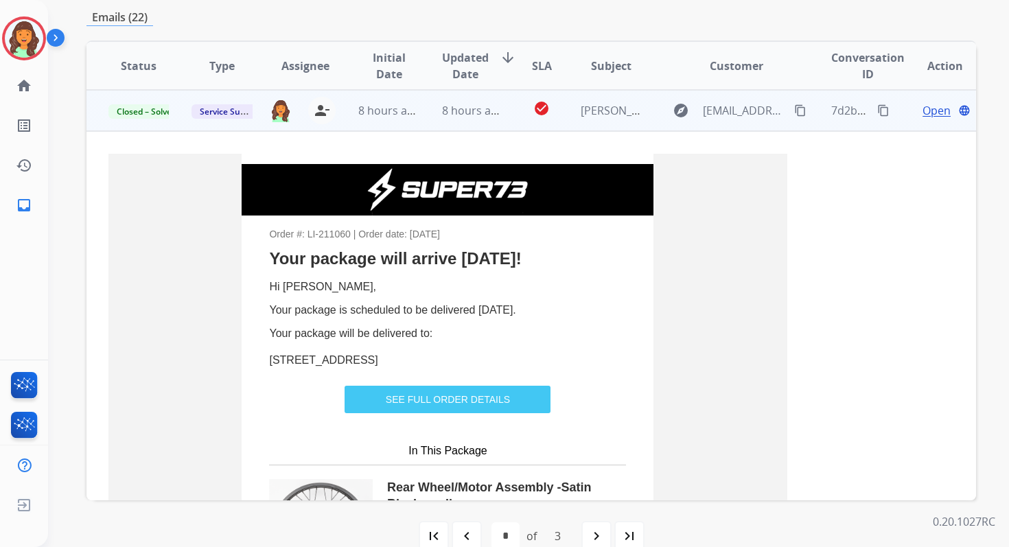
click at [430, 113] on td "8 hours ago" at bounding box center [461, 110] width 83 height 41
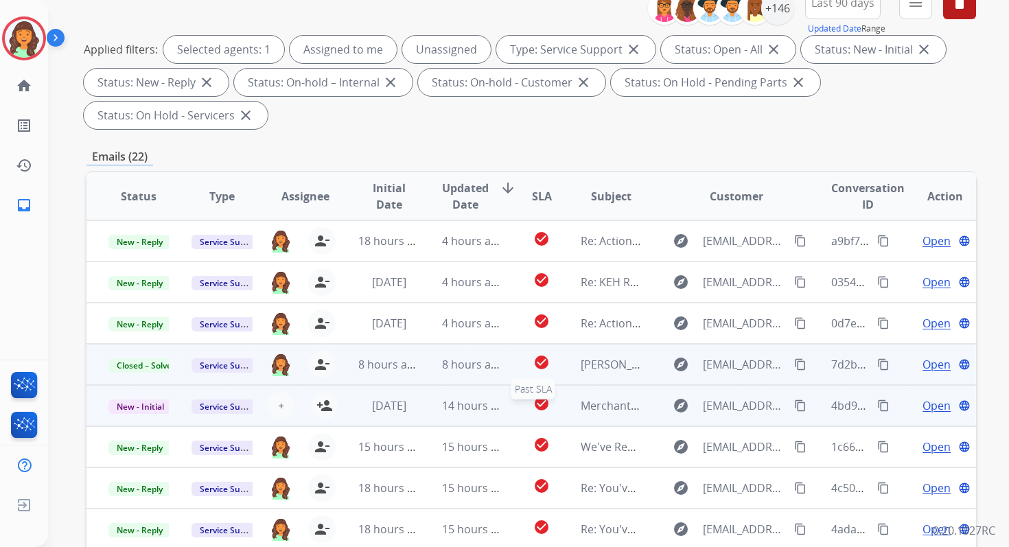
scroll to position [0, 0]
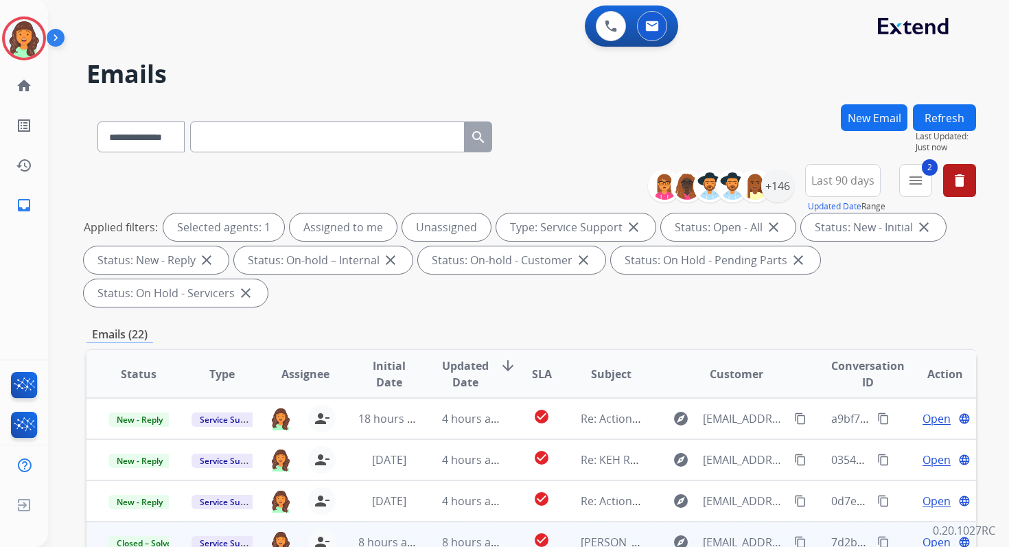
click at [951, 117] on button "Refresh" at bounding box center [944, 117] width 63 height 27
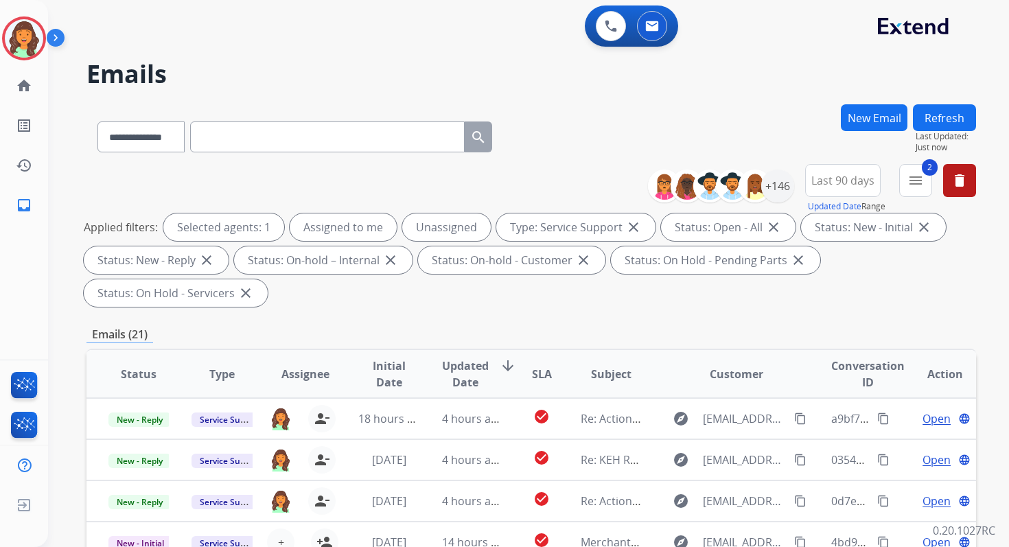
scroll to position [333, 0]
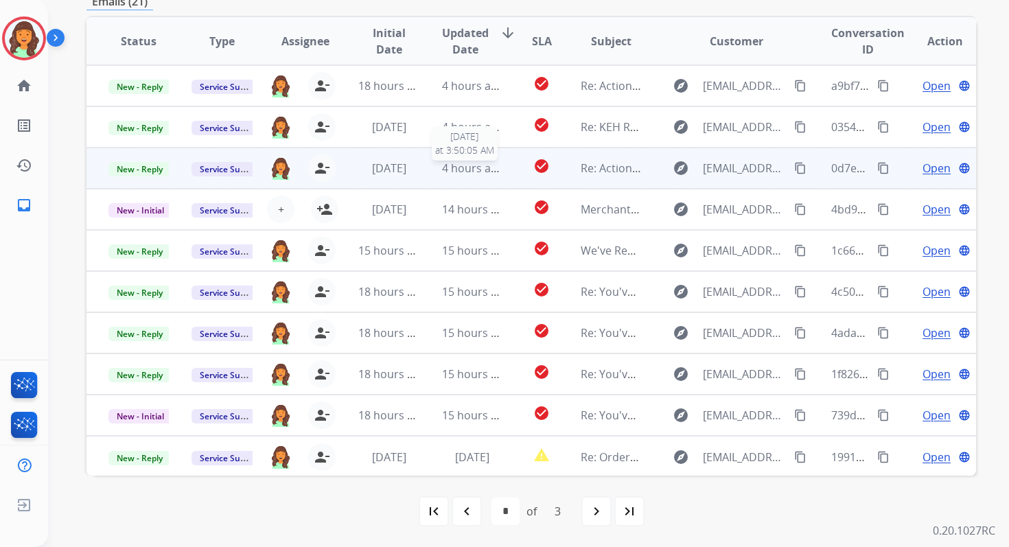
click at [456, 170] on span "4 hours ago" at bounding box center [473, 168] width 62 height 15
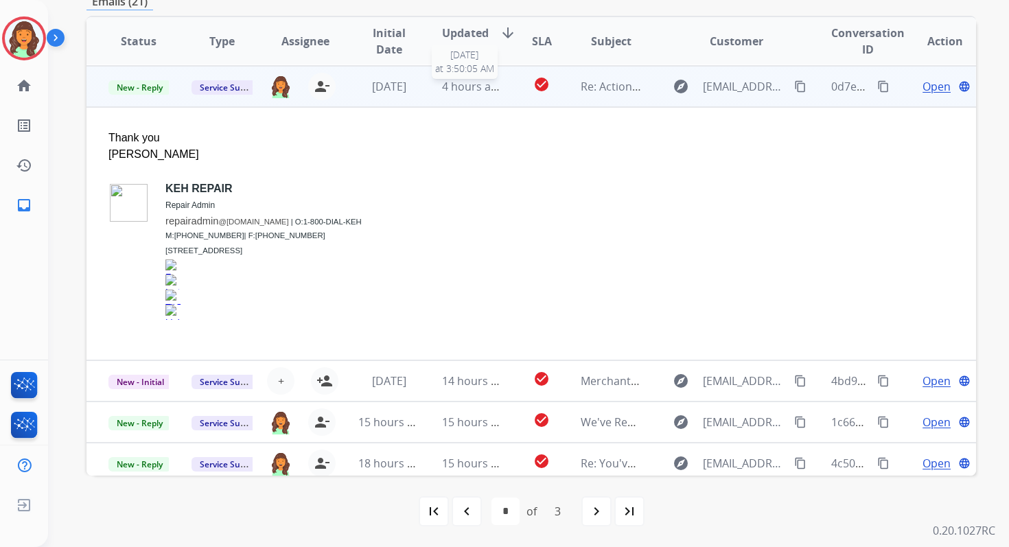
scroll to position [82, 0]
click at [153, 87] on span "New - Reply" at bounding box center [139, 87] width 62 height 14
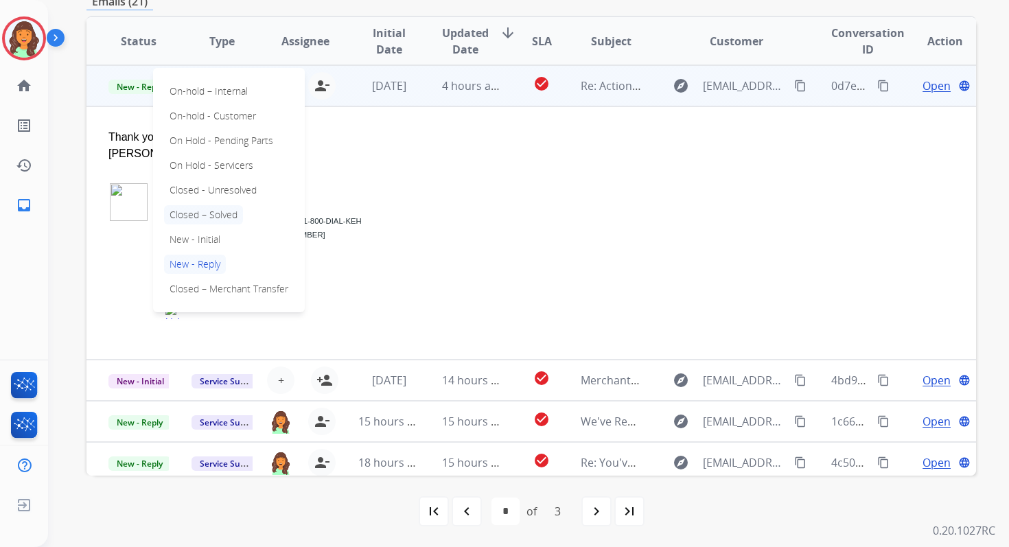
click at [207, 215] on p "Closed – Solved" at bounding box center [203, 214] width 79 height 19
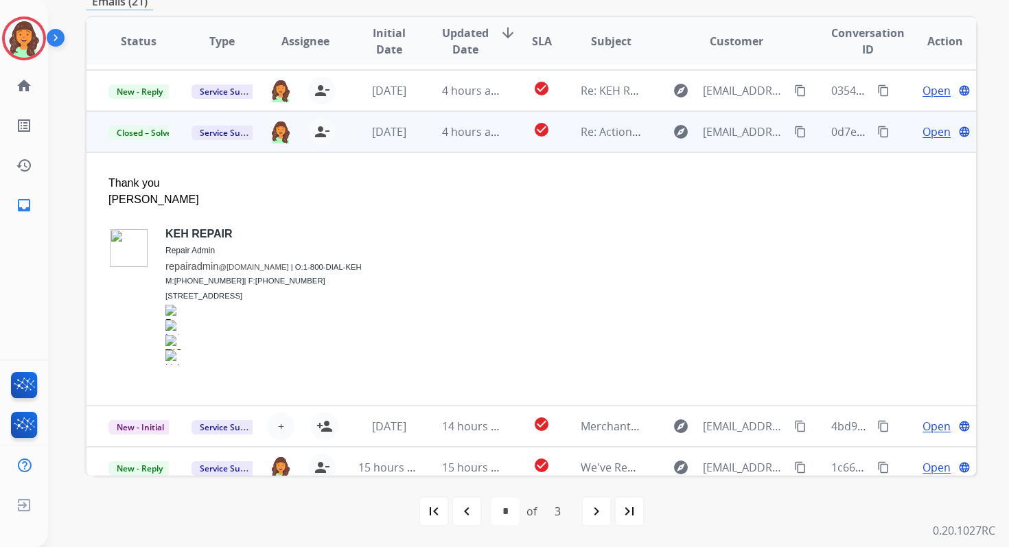
scroll to position [0, 0]
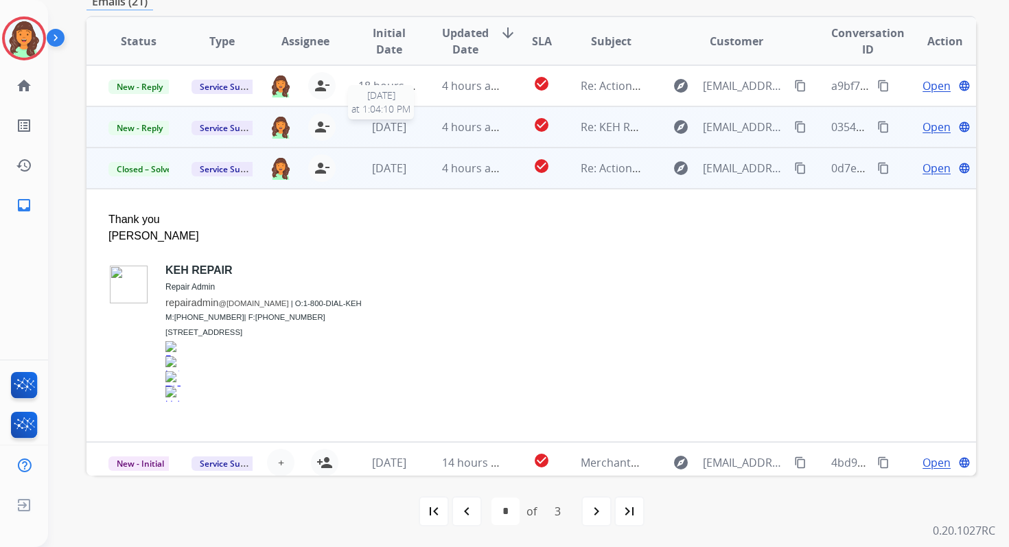
click at [389, 126] on span "[DATE]" at bounding box center [389, 126] width 34 height 15
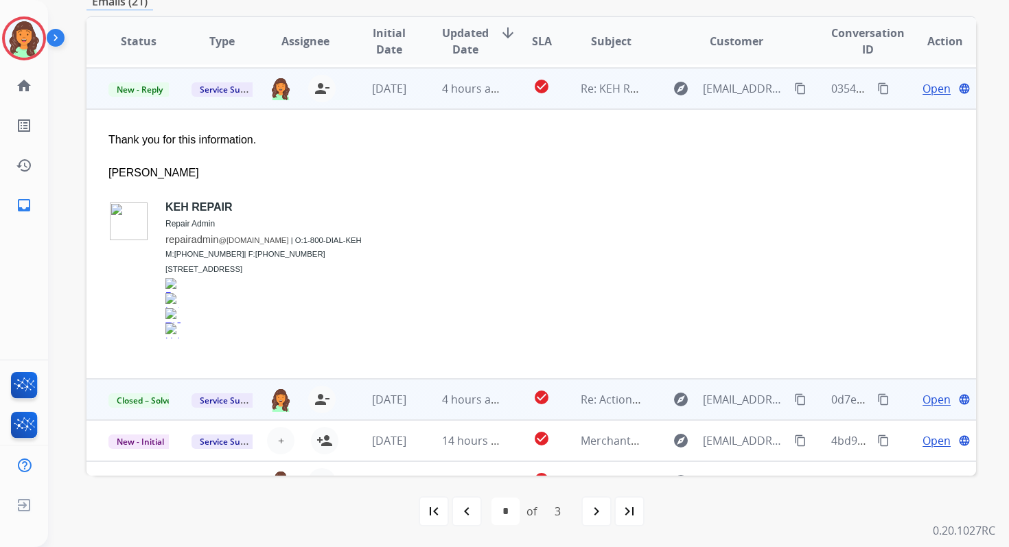
scroll to position [41, 0]
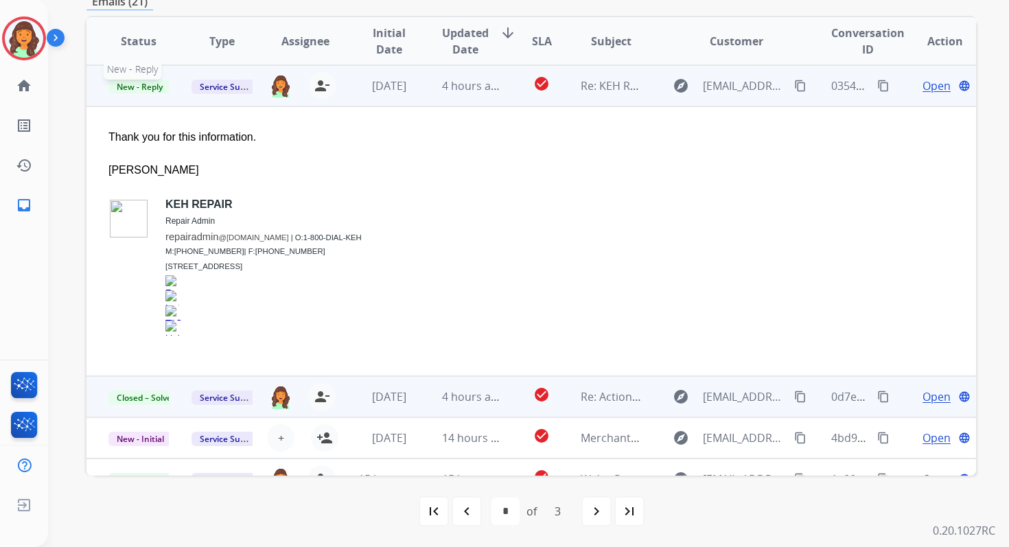
click at [150, 82] on span "New - Reply" at bounding box center [139, 87] width 62 height 14
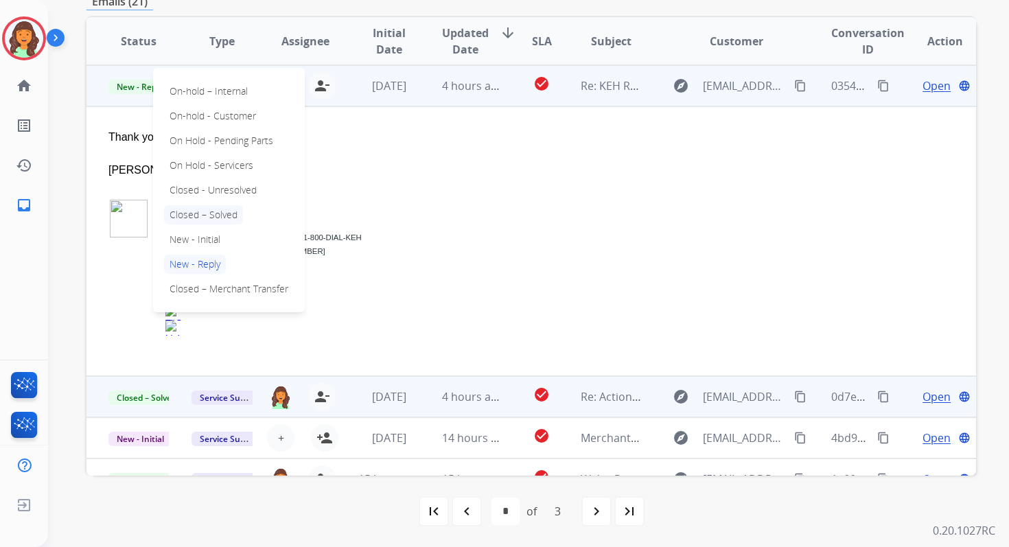
click at [202, 211] on p "Closed – Solved" at bounding box center [203, 214] width 79 height 19
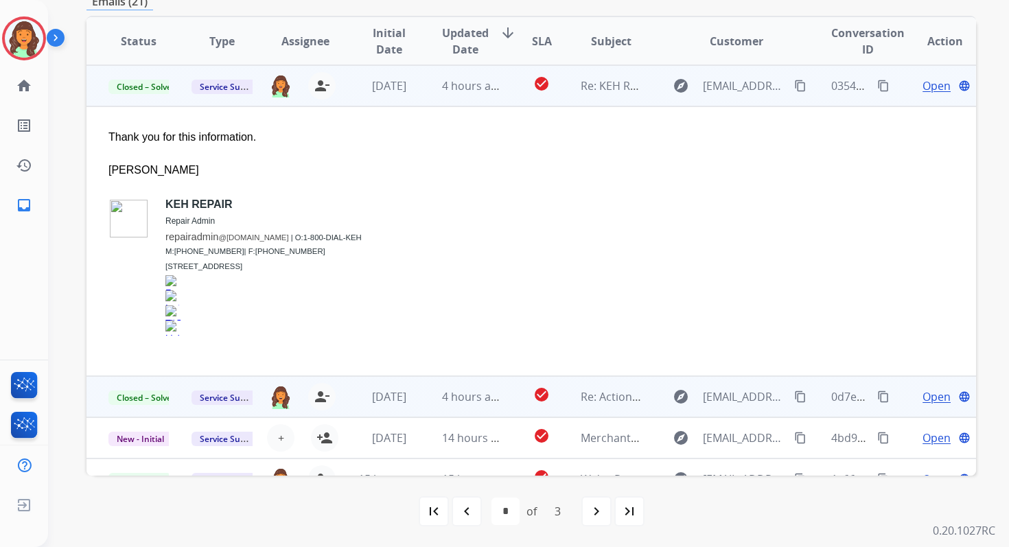
scroll to position [0, 0]
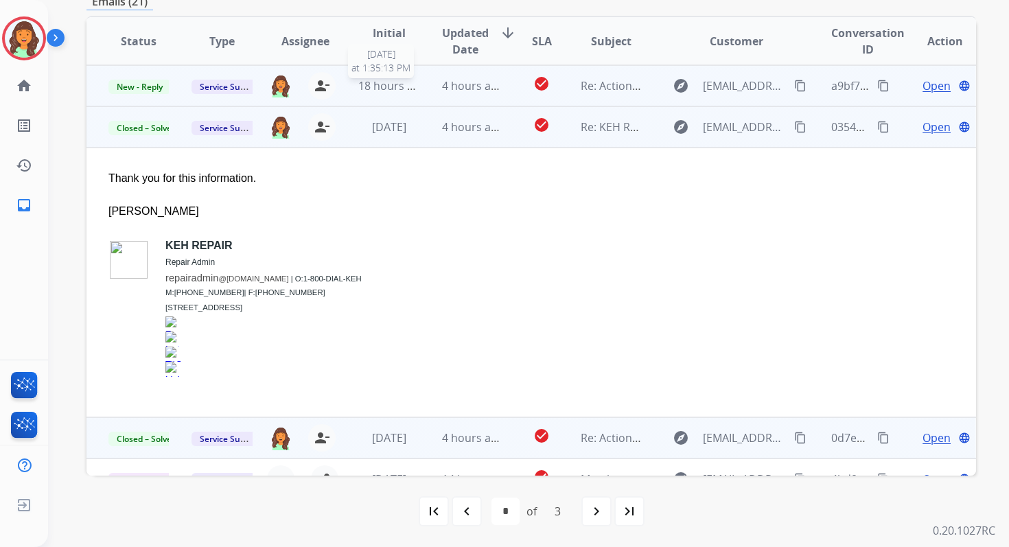
click at [373, 93] on span "18 hours ago" at bounding box center [392, 85] width 68 height 15
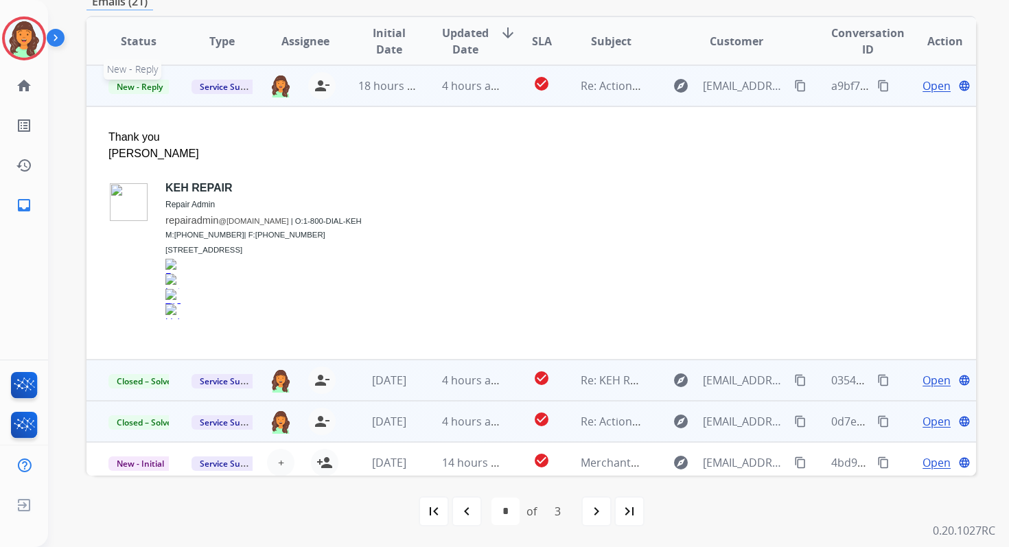
click at [150, 85] on span "New - Reply" at bounding box center [139, 87] width 62 height 14
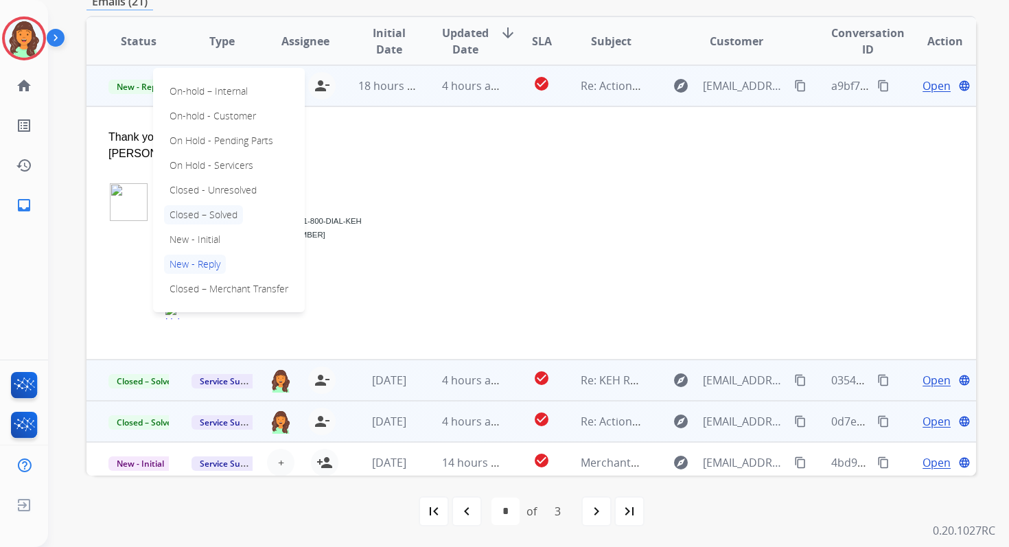
click at [203, 211] on p "Closed – Solved" at bounding box center [203, 214] width 79 height 19
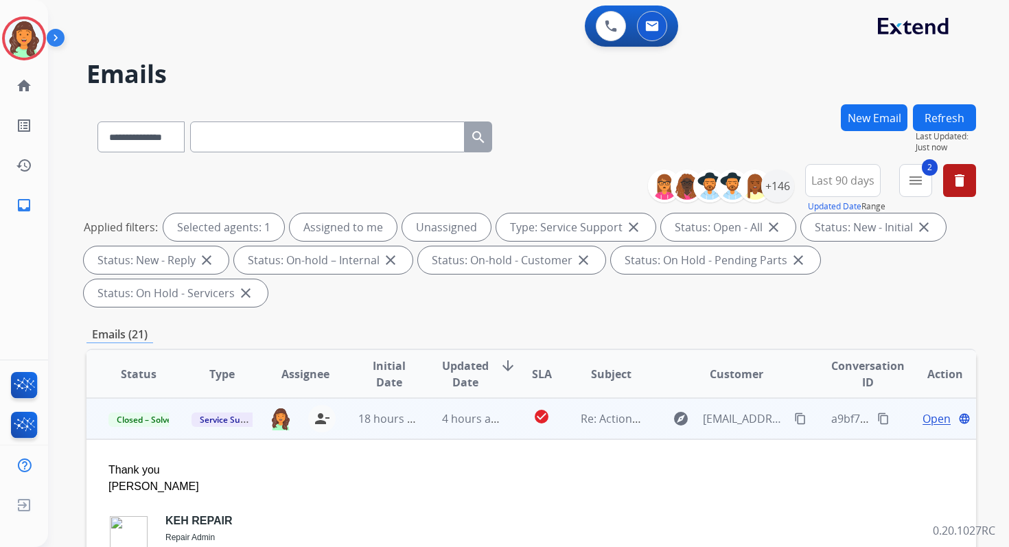
click at [965, 117] on button "Refresh" at bounding box center [944, 117] width 63 height 27
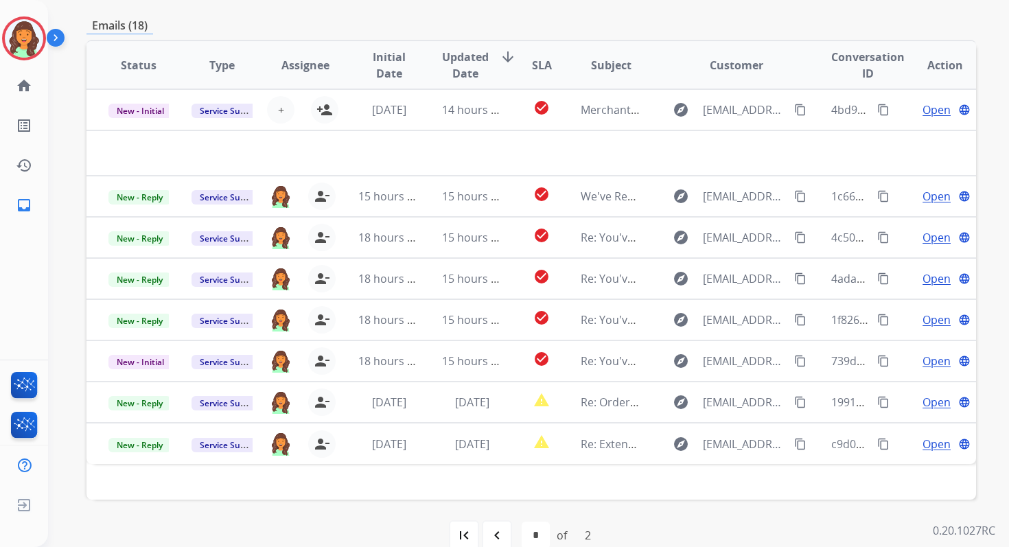
scroll to position [333, 0]
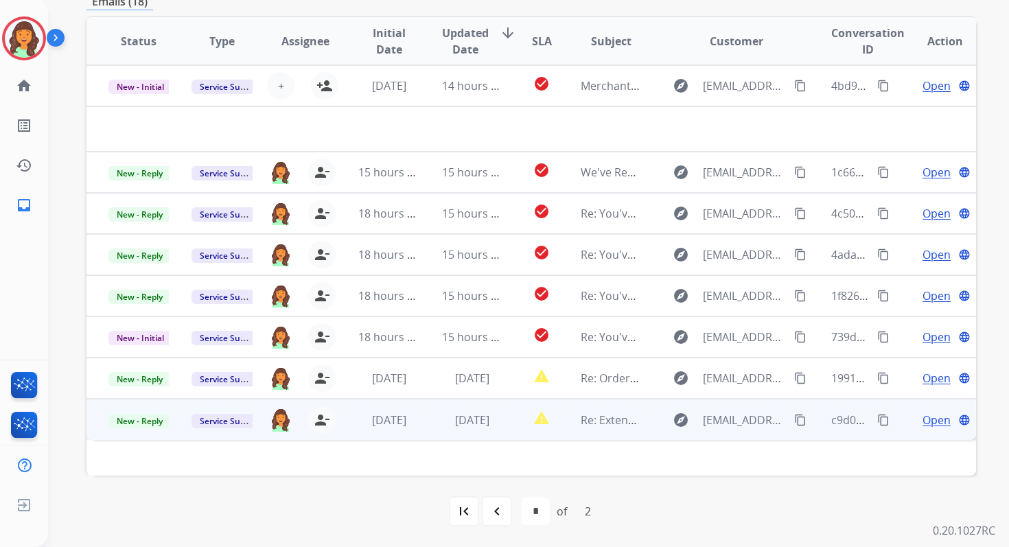
click at [493, 410] on td "[DATE]" at bounding box center [461, 419] width 83 height 41
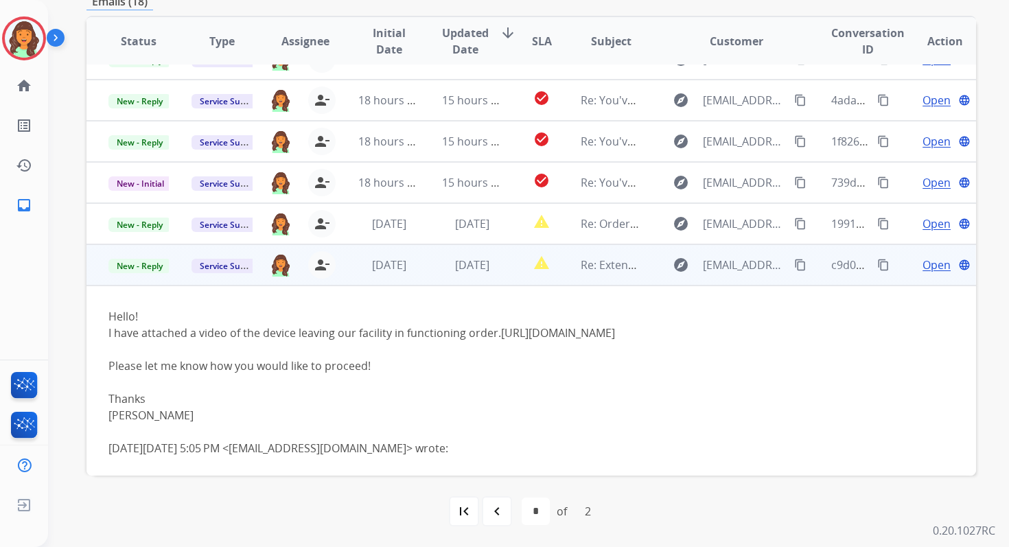
scroll to position [112, 0]
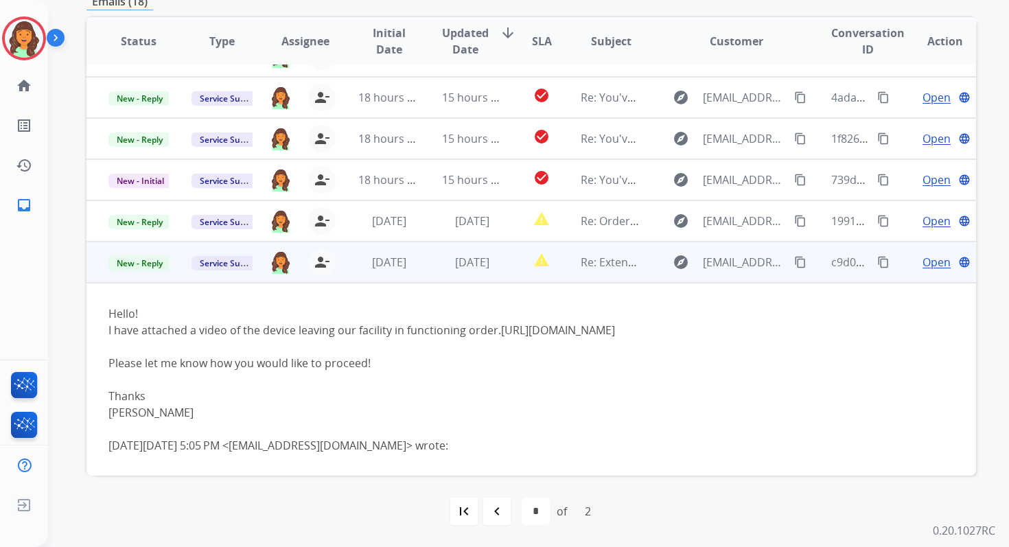
click at [922, 259] on span "Open" at bounding box center [936, 262] width 28 height 16
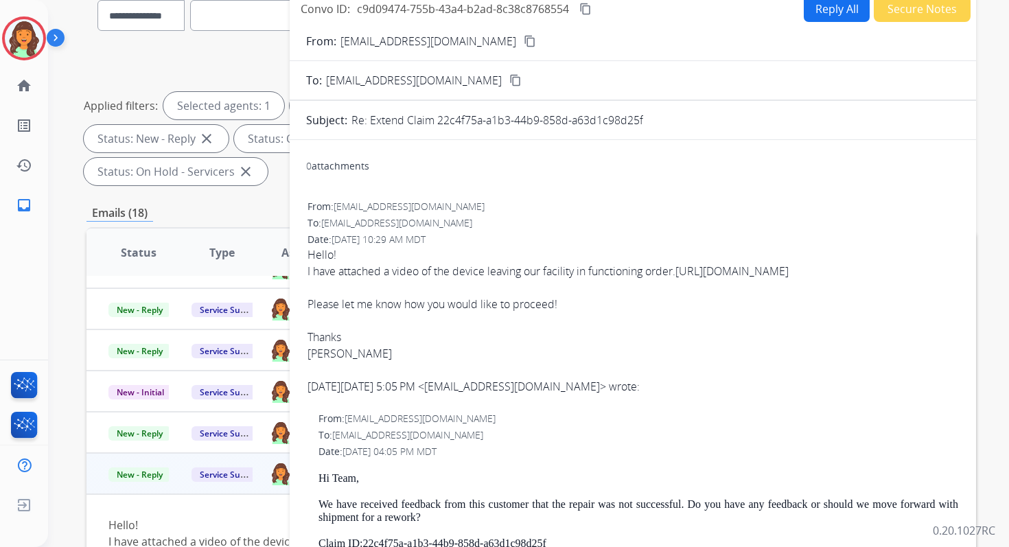
scroll to position [104, 0]
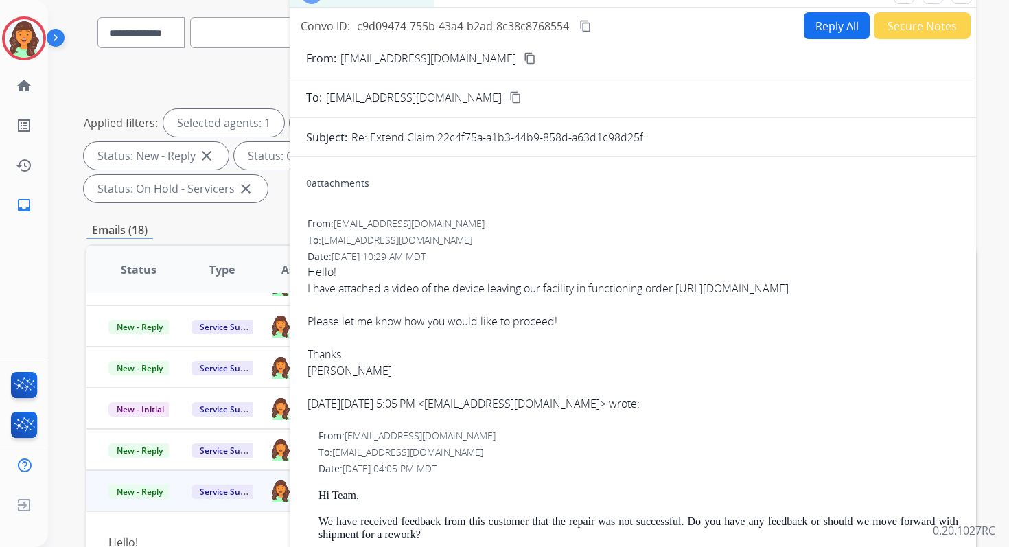
drag, startPoint x: 438, startPoint y: 137, endPoint x: 672, endPoint y: 149, distance: 234.3
click at [672, 149] on form "From: [EMAIL_ADDRESS][DOMAIN_NAME] content_copy To: [EMAIL_ADDRESS][DOMAIN_NAME…" at bounding box center [633, 508] width 686 height 939
copy p "22c4f75a-a1b3-44b9-858d-a63d1c98d25f"
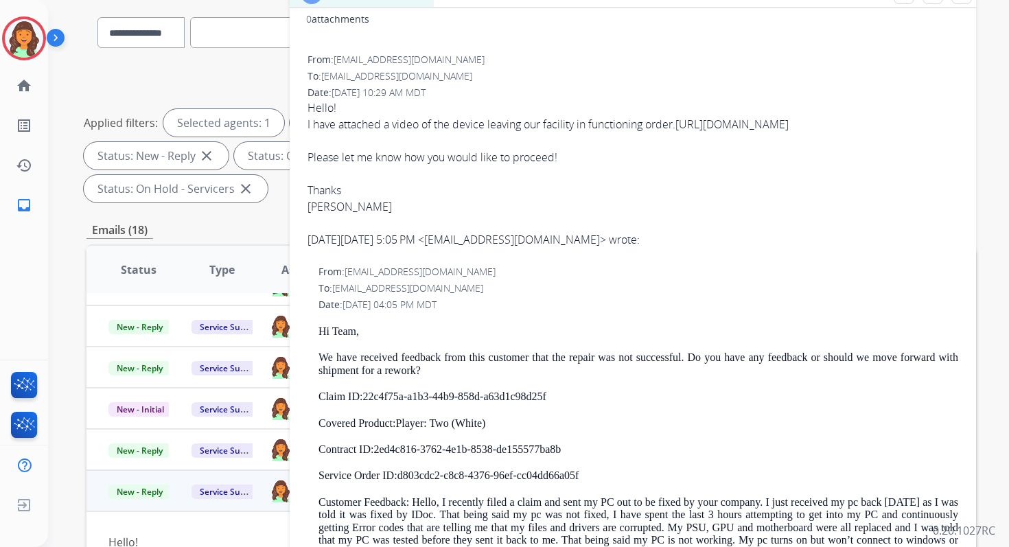
scroll to position [0, 0]
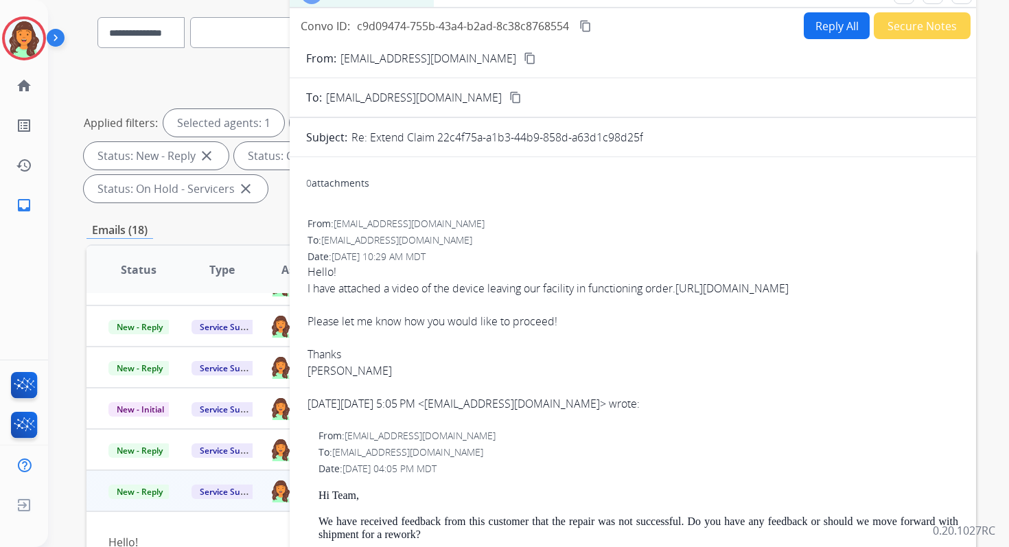
copy p "22c4f75a-a1b3-44b9-858d-a63d1c98d25f"
click at [585, 26] on mat-icon "content_copy" at bounding box center [585, 26] width 12 height 12
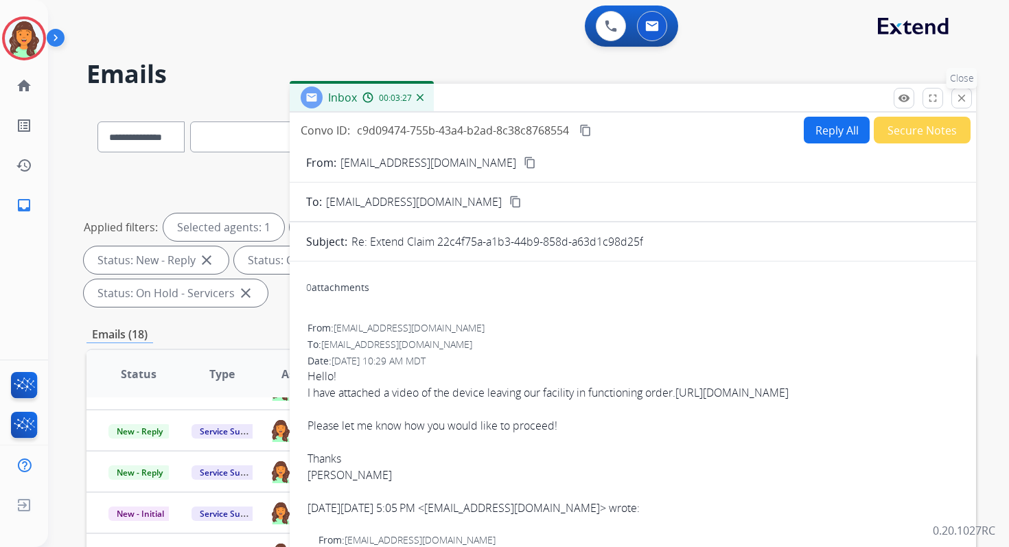
click at [965, 96] on mat-icon "close" at bounding box center [961, 98] width 12 height 12
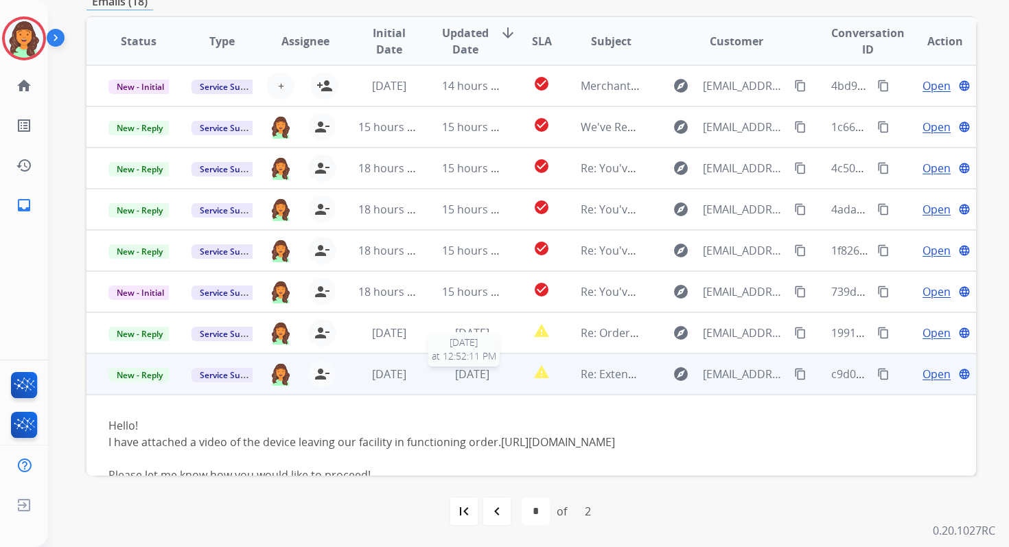
click at [469, 378] on span "[DATE]" at bounding box center [472, 373] width 34 height 15
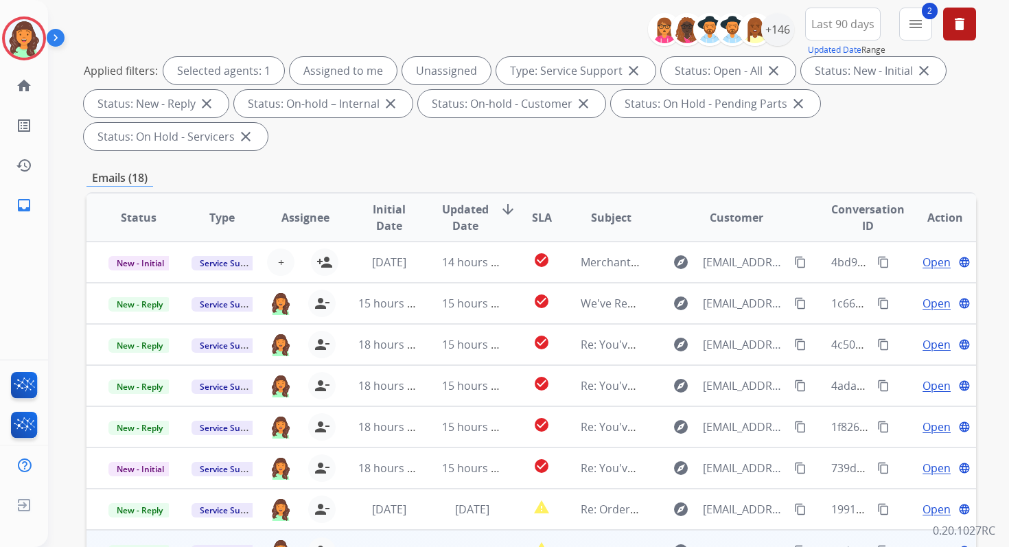
scroll to position [333, 0]
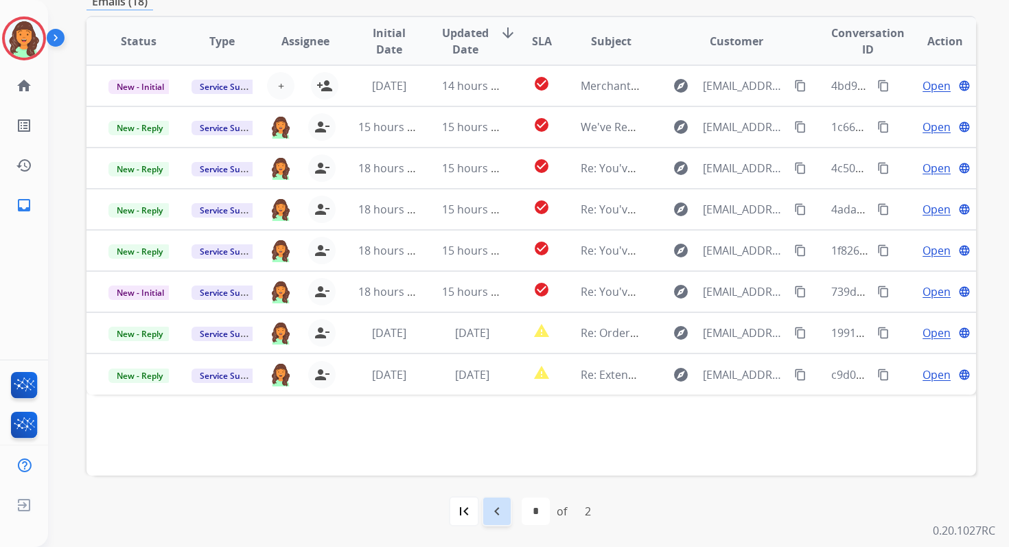
click at [495, 506] on mat-icon "navigate_before" at bounding box center [497, 511] width 16 height 16
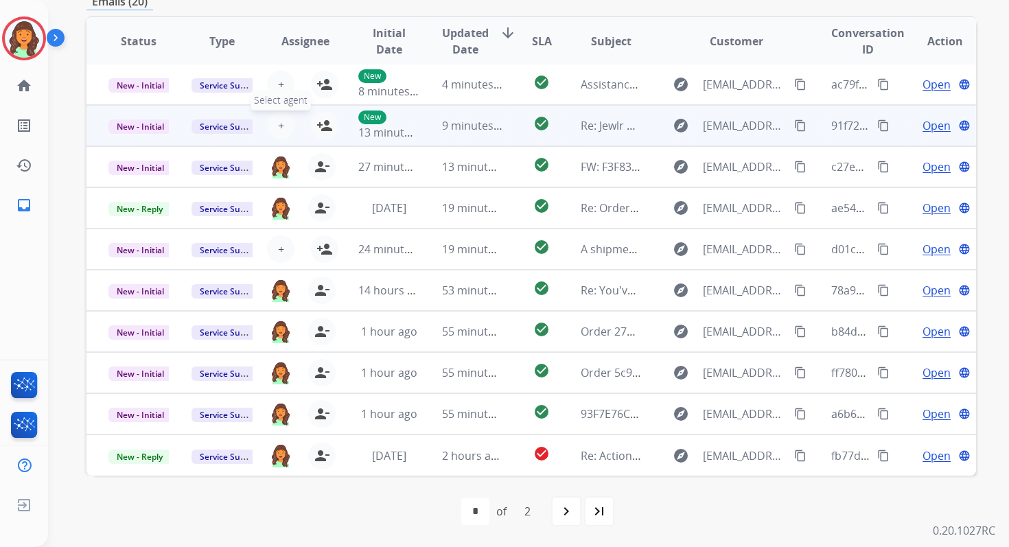
click at [278, 121] on span "+" at bounding box center [281, 125] width 6 height 16
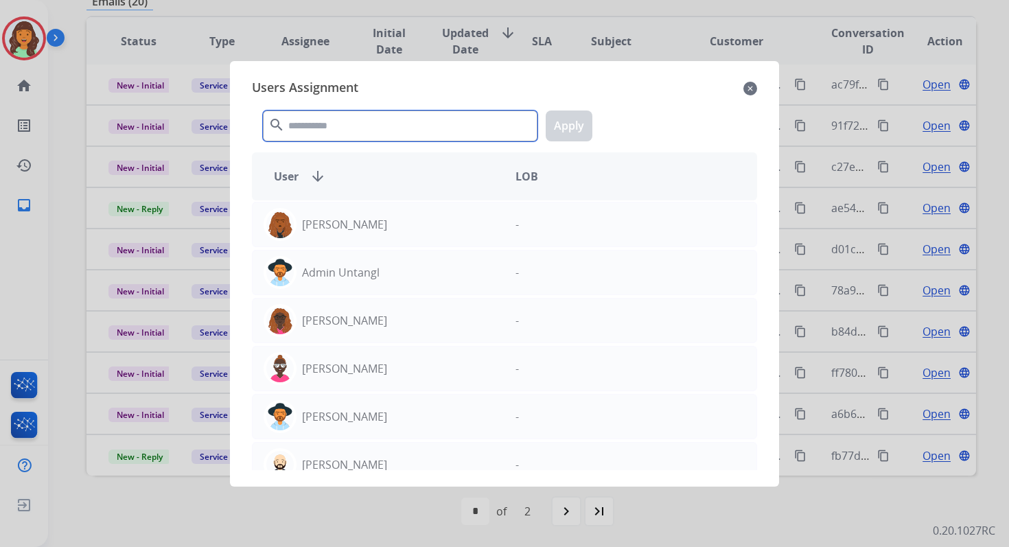
click at [323, 118] on input "text" at bounding box center [400, 125] width 274 height 31
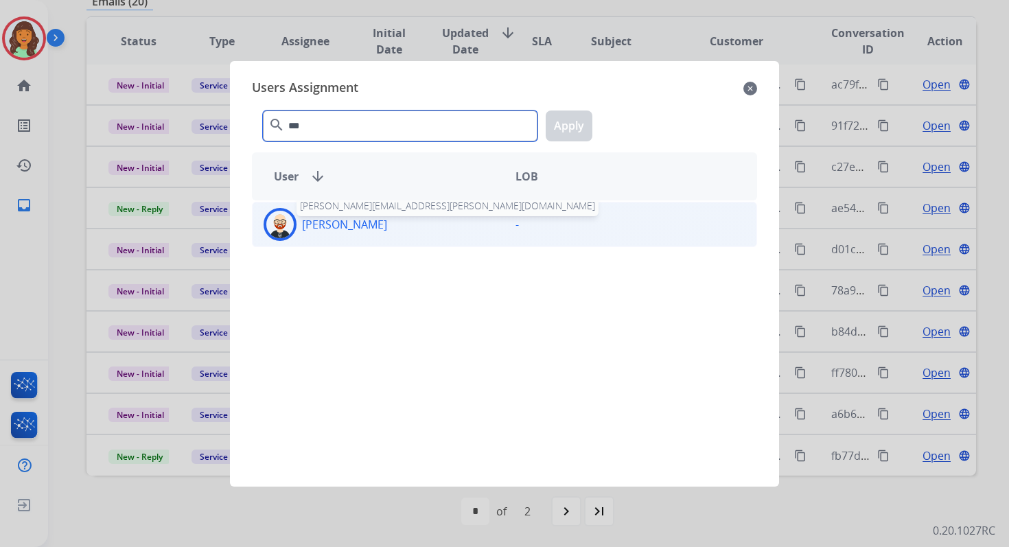
type input "***"
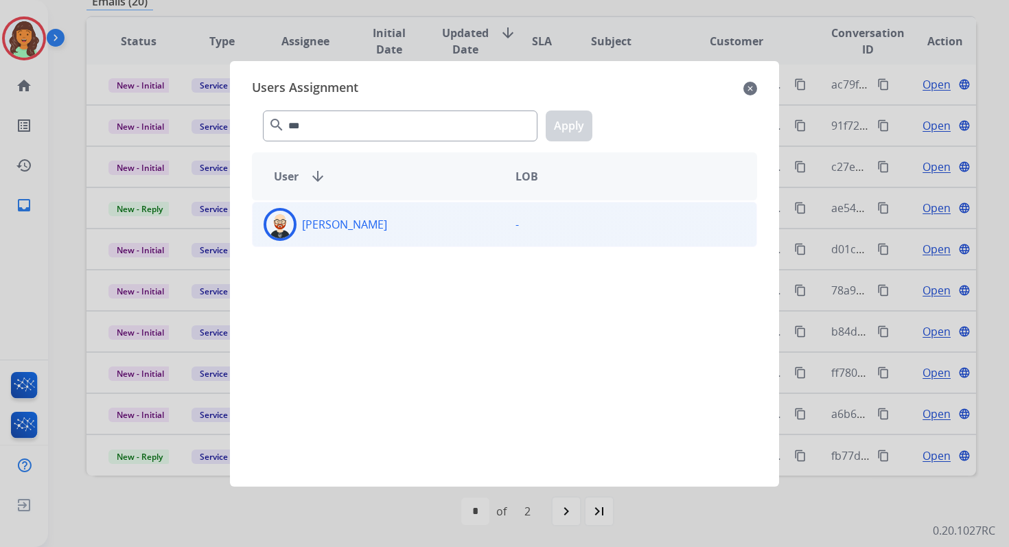
click at [327, 244] on div "[PERSON_NAME] -" at bounding box center [504, 224] width 505 height 45
click at [567, 137] on button "Apply" at bounding box center [568, 125] width 47 height 31
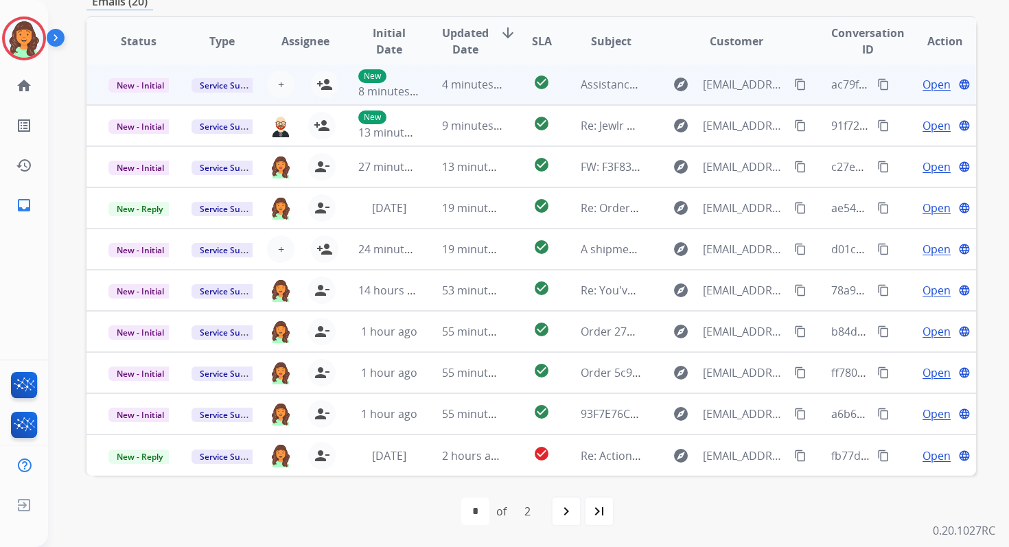
click at [432, 86] on td "4 minutes ago" at bounding box center [461, 84] width 83 height 41
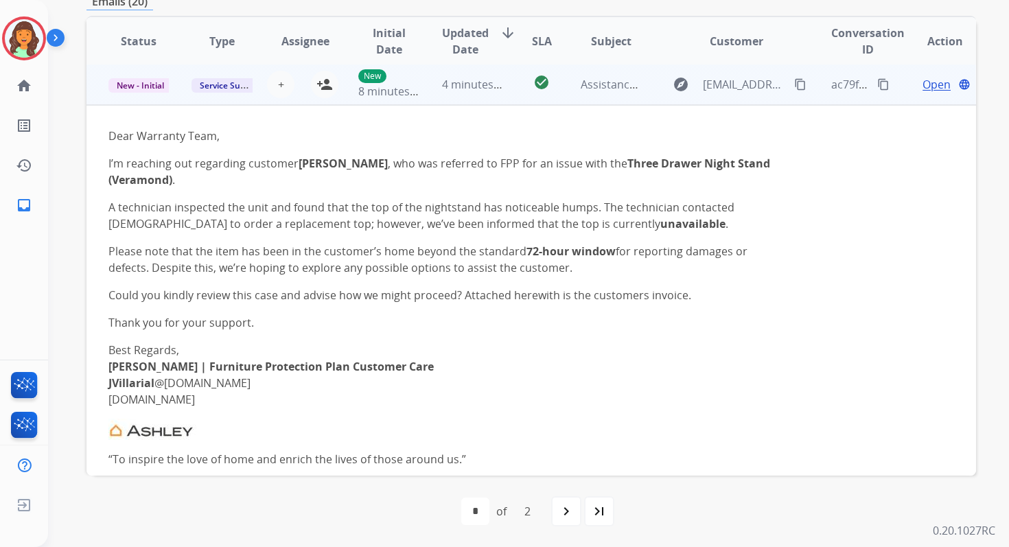
scroll to position [0, 0]
click at [279, 84] on span "+" at bounding box center [281, 86] width 6 height 16
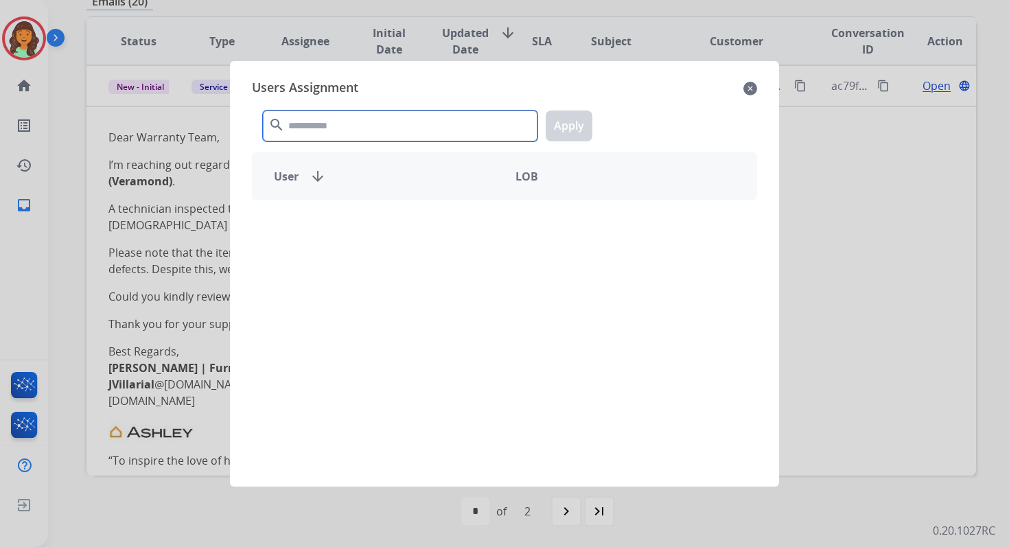
click at [353, 126] on input "text" at bounding box center [400, 125] width 274 height 31
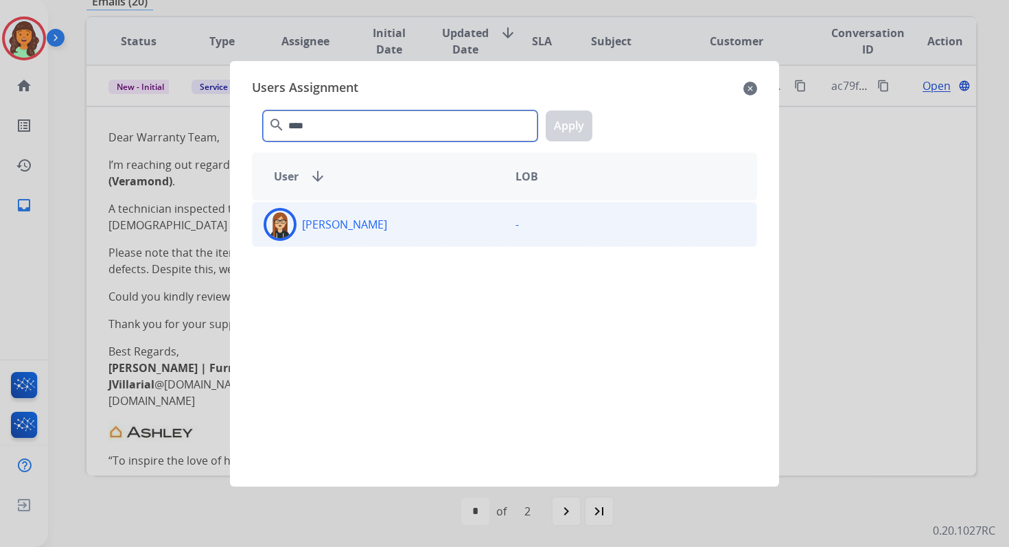
type input "****"
click at [384, 218] on div "[PERSON_NAME]" at bounding box center [378, 224] width 252 height 33
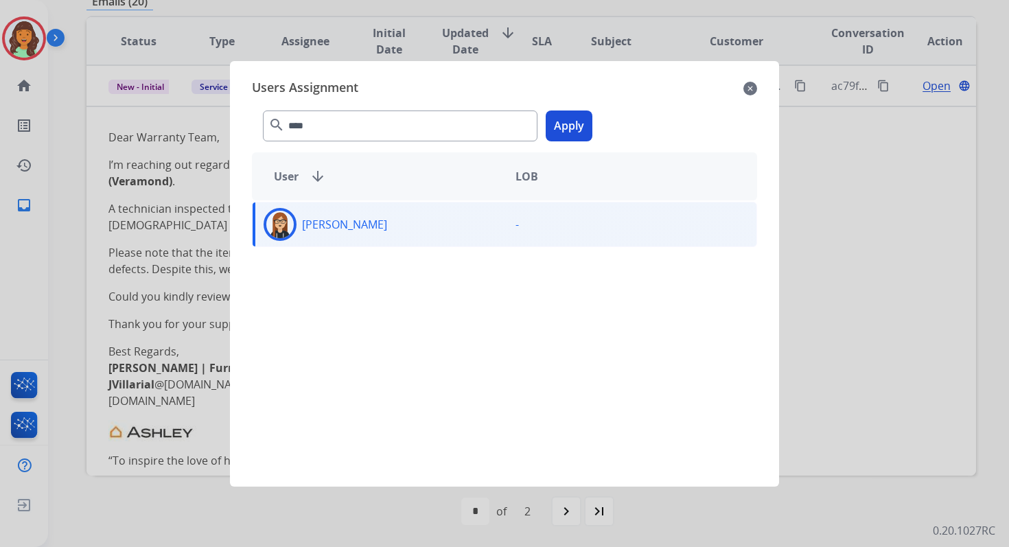
click at [557, 126] on button "Apply" at bounding box center [568, 125] width 47 height 31
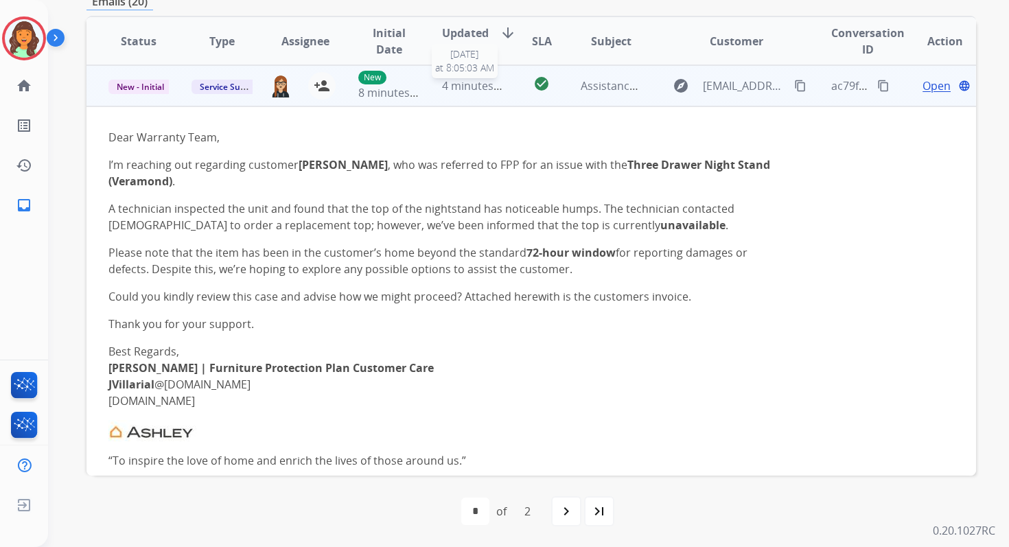
click at [461, 87] on span "4 minutes ago" at bounding box center [478, 85] width 73 height 15
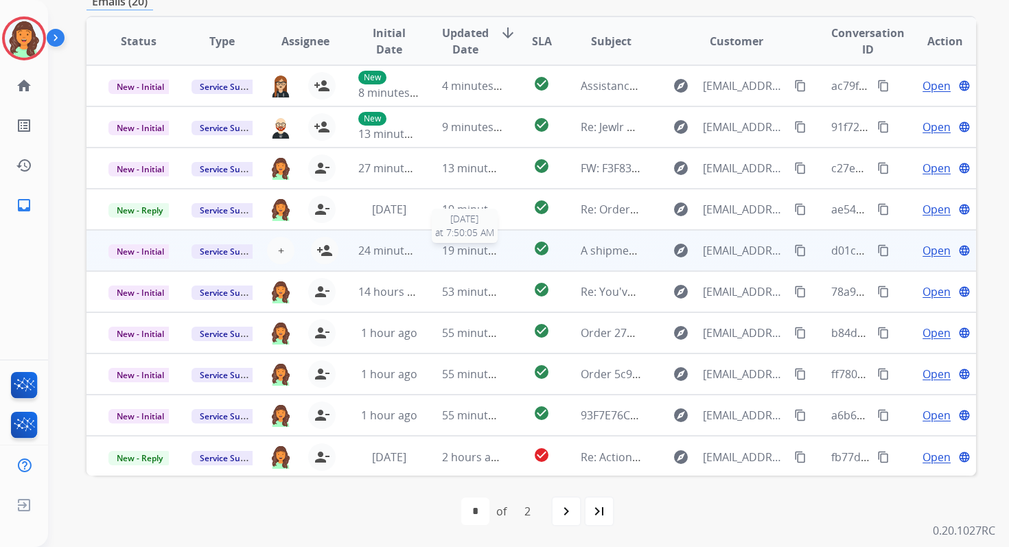
click at [460, 255] on span "19 minutes ago" at bounding box center [482, 250] width 80 height 15
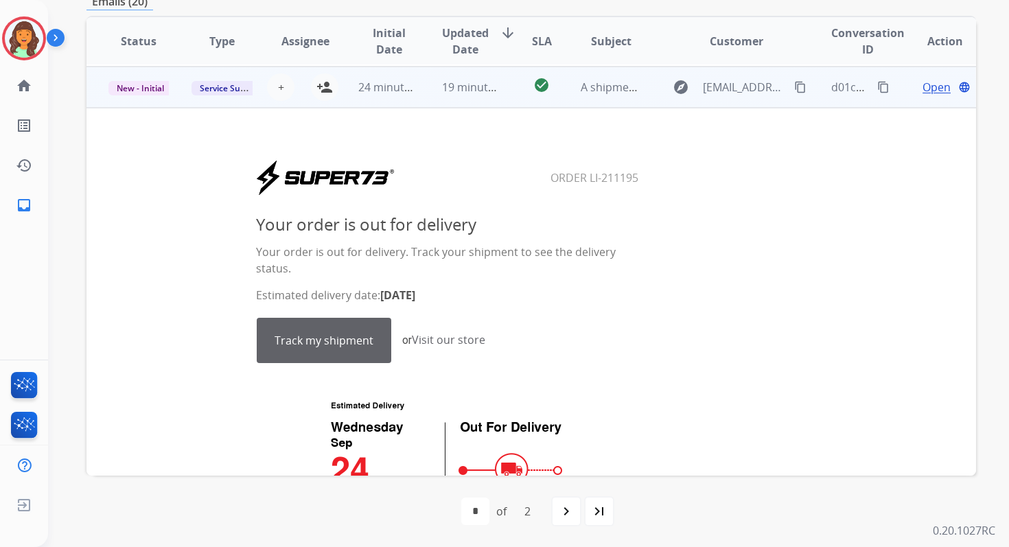
scroll to position [165, 0]
click at [327, 86] on mat-icon "person_add" at bounding box center [324, 86] width 16 height 16
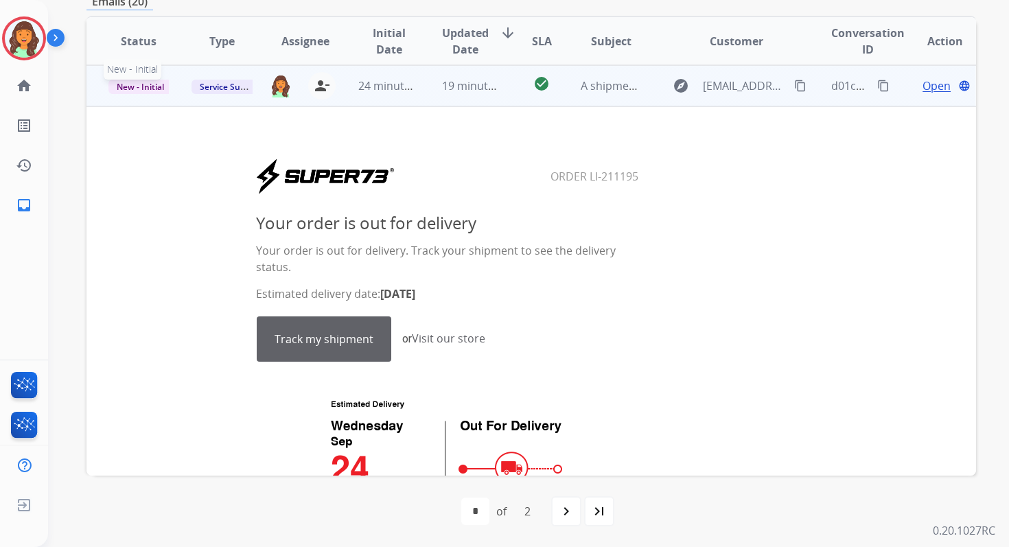
click at [142, 85] on span "New - Initial" at bounding box center [140, 87] width 64 height 14
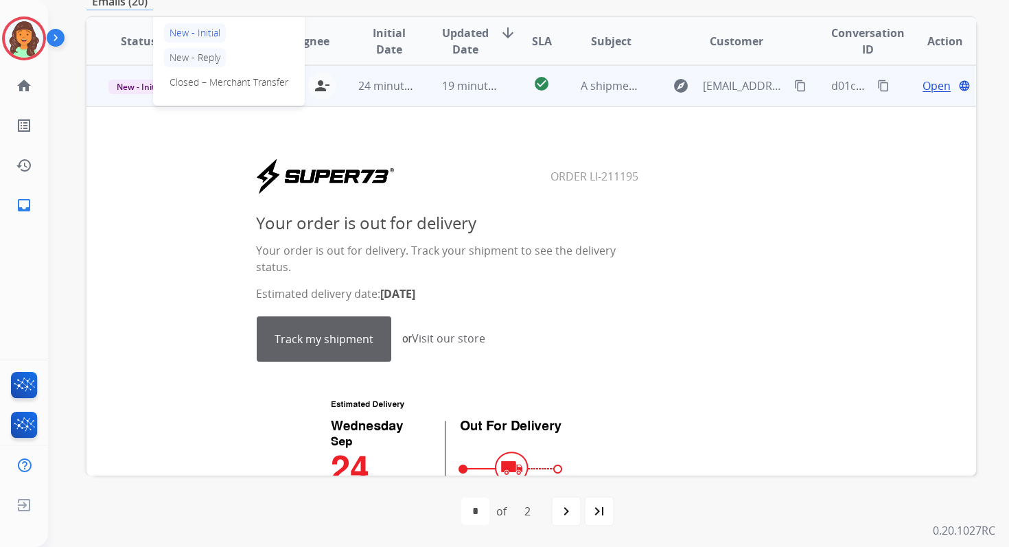
scroll to position [89, 0]
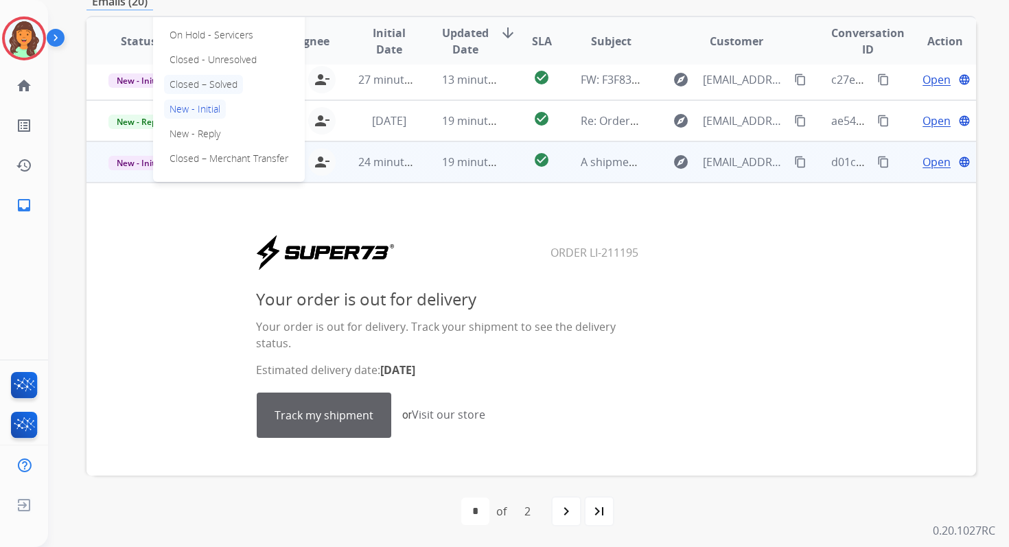
click at [190, 81] on p "Closed – Solved" at bounding box center [203, 84] width 79 height 19
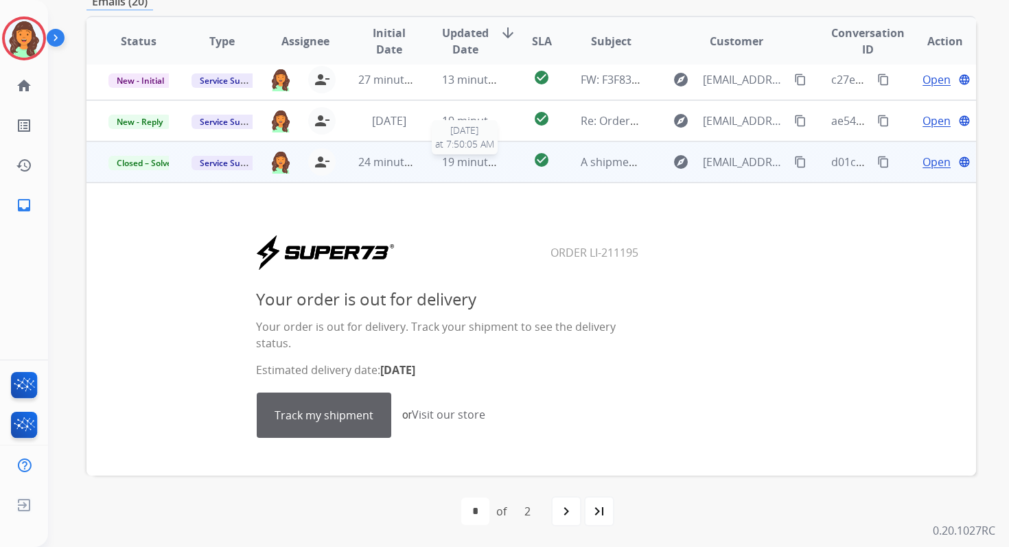
click at [482, 164] on span "19 minutes ago" at bounding box center [482, 161] width 80 height 15
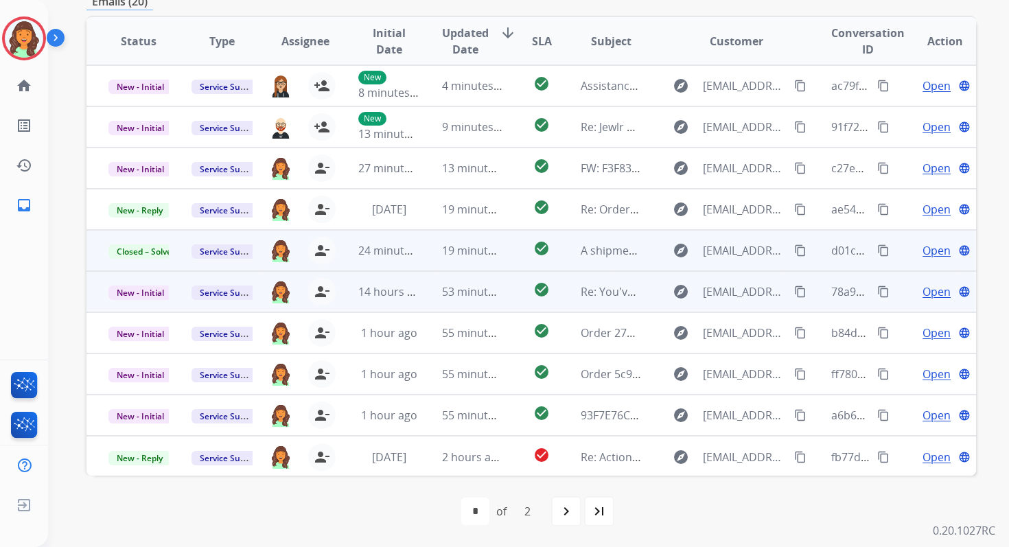
scroll to position [0, 0]
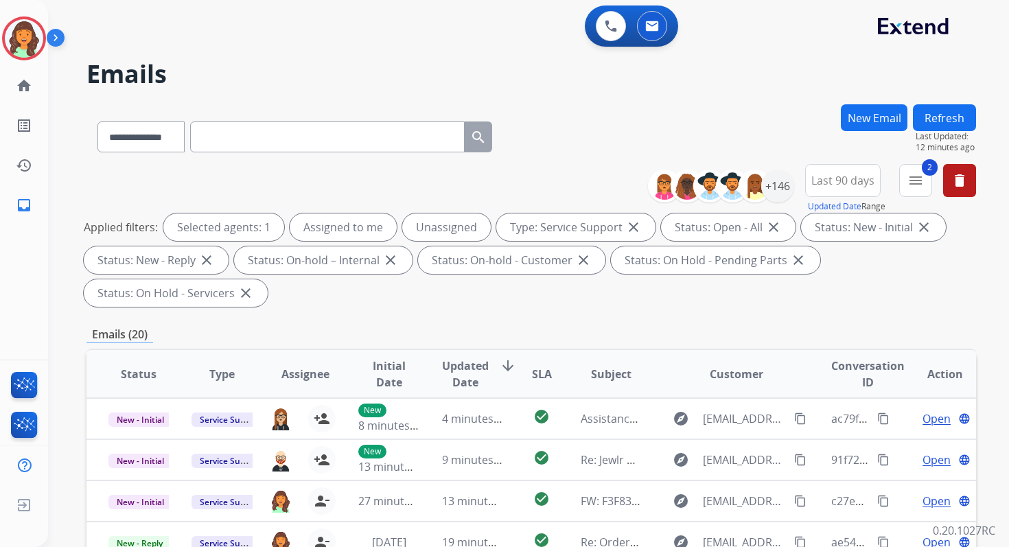
click at [958, 115] on button "Refresh" at bounding box center [944, 117] width 63 height 27
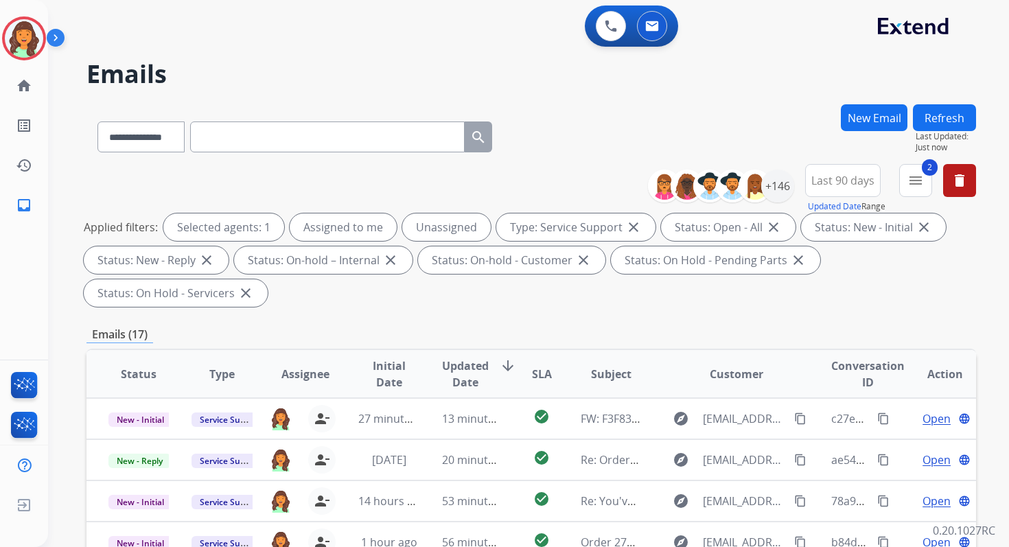
click at [466, 333] on div "Emails (17)" at bounding box center [530, 334] width 889 height 17
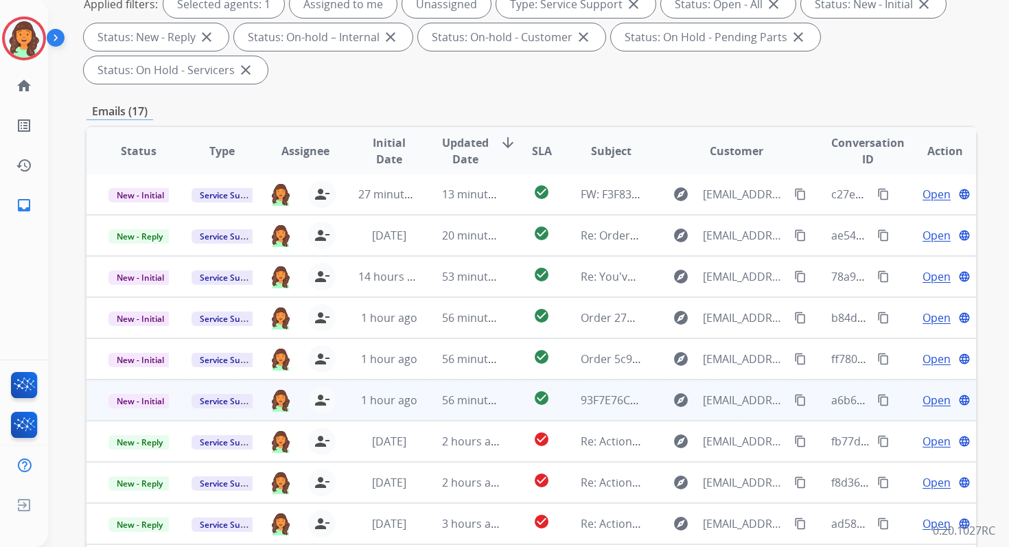
scroll to position [333, 0]
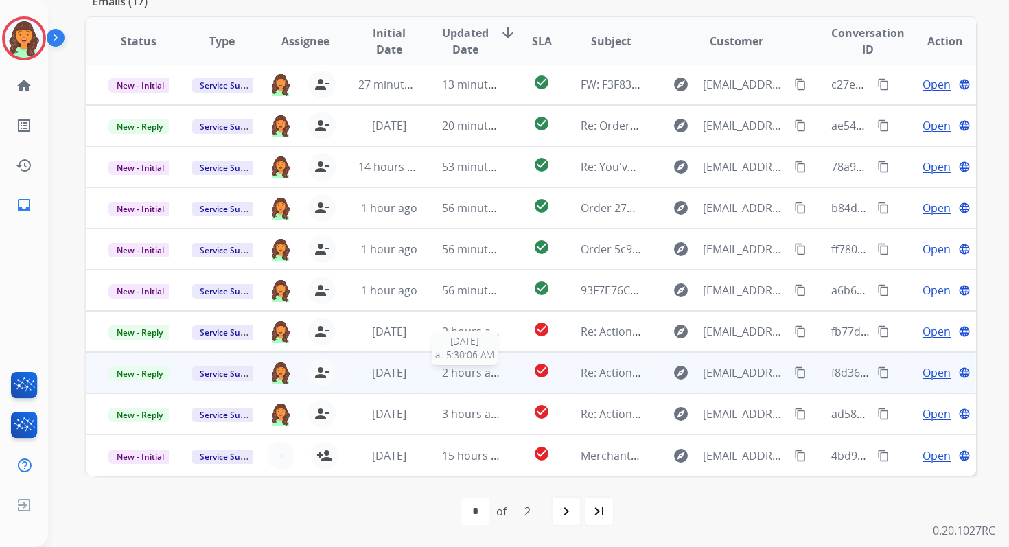
click at [480, 373] on span "2 hours ago" at bounding box center [473, 372] width 62 height 15
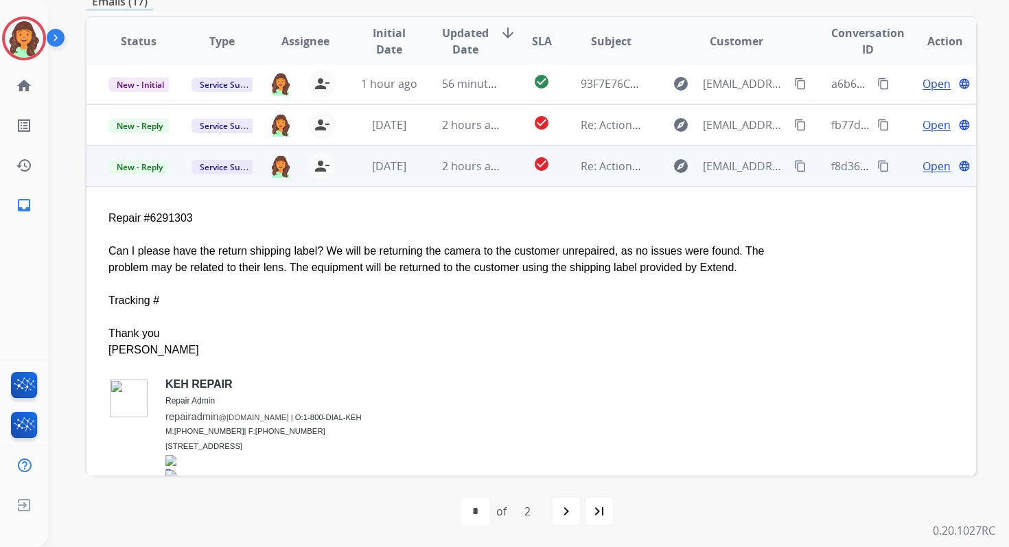
scroll to position [57, 0]
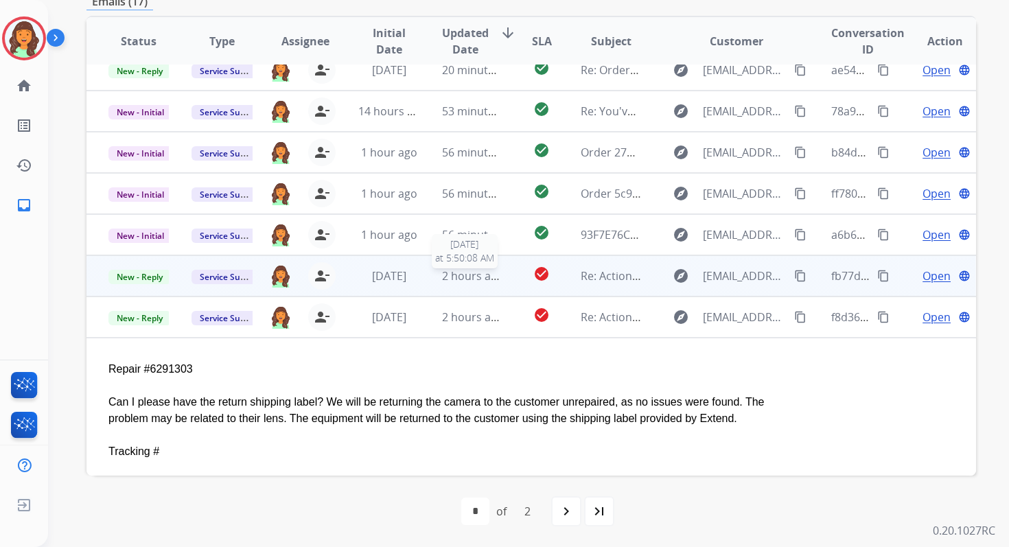
click at [464, 283] on div "2 hours ago" at bounding box center [472, 276] width 60 height 16
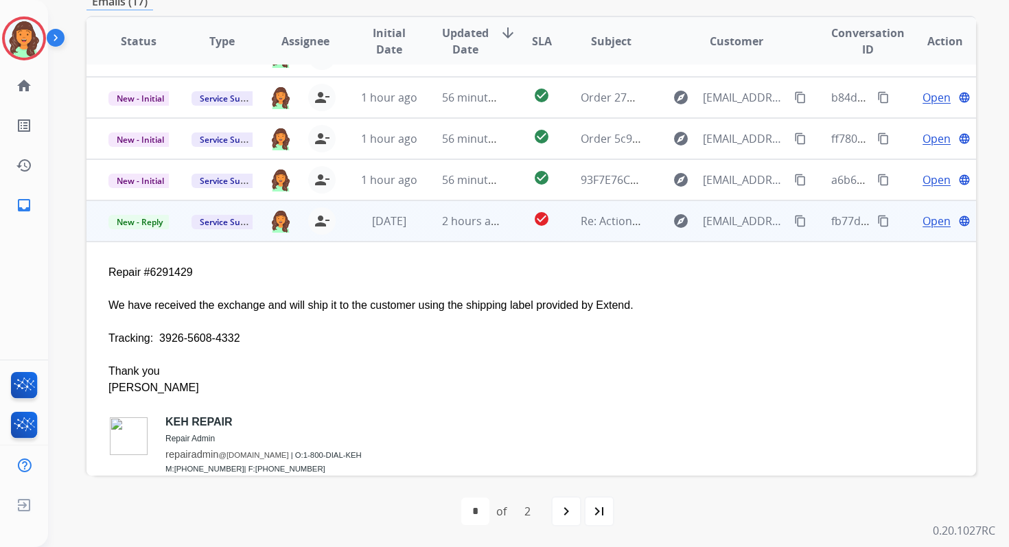
scroll to position [98, 0]
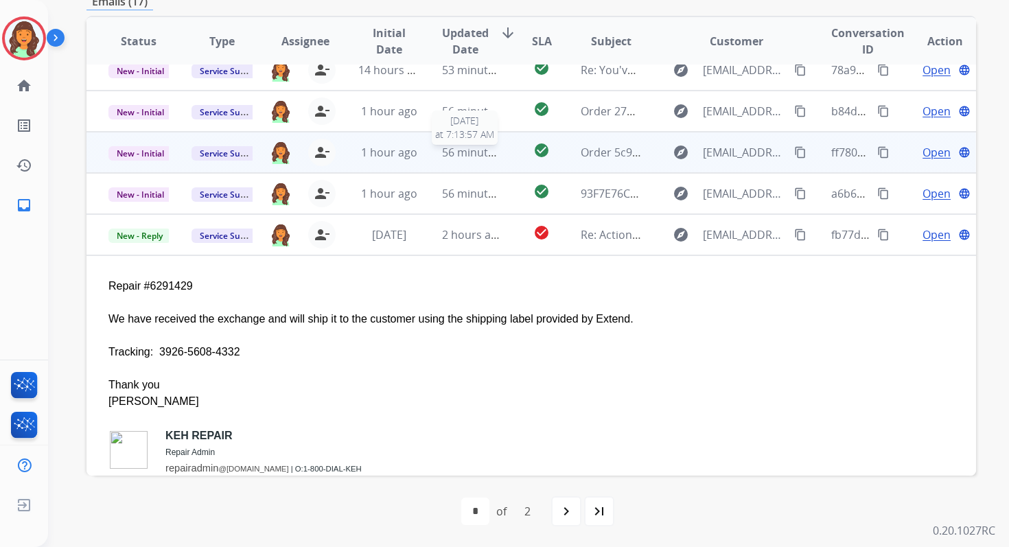
click at [461, 152] on span "56 minutes ago" at bounding box center [482, 152] width 80 height 15
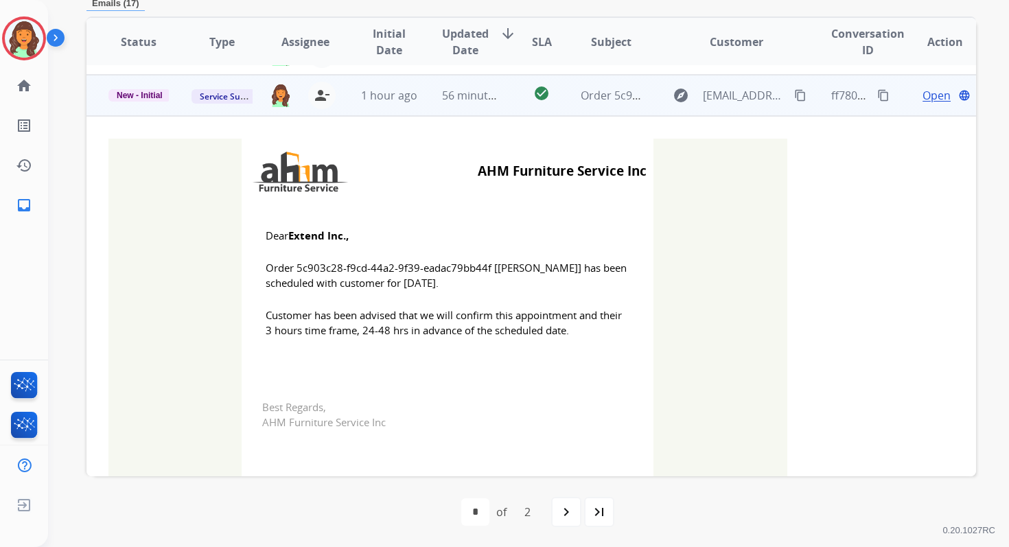
scroll to position [165, 0]
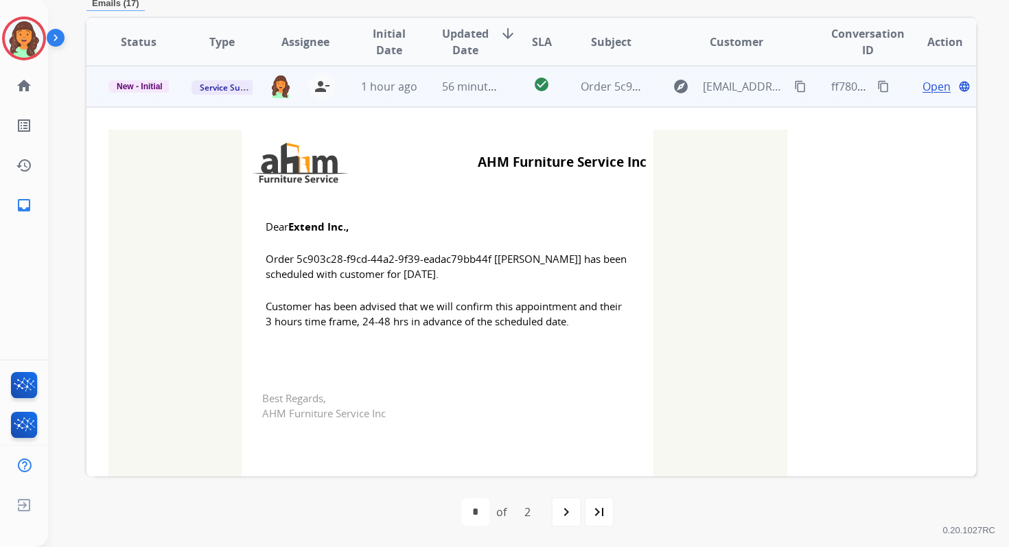
click at [150, 82] on span "New - Initial" at bounding box center [139, 86] width 62 height 12
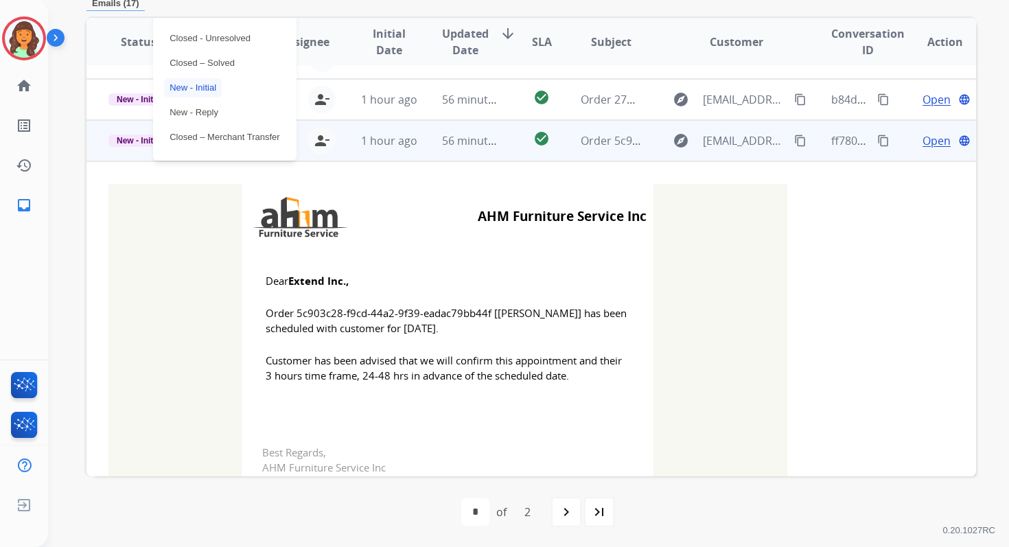
scroll to position [81, 0]
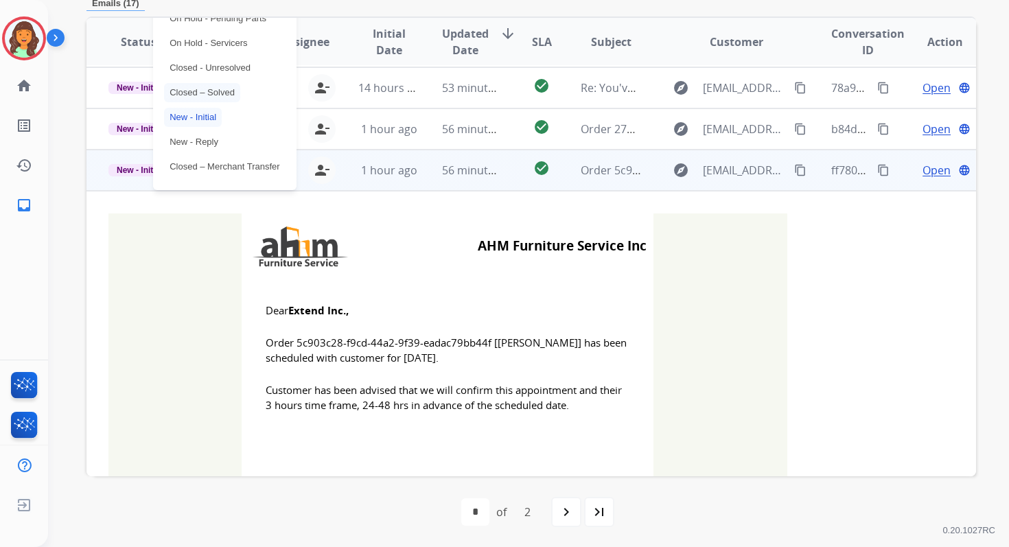
click at [189, 84] on p "Closed – Solved" at bounding box center [202, 92] width 76 height 19
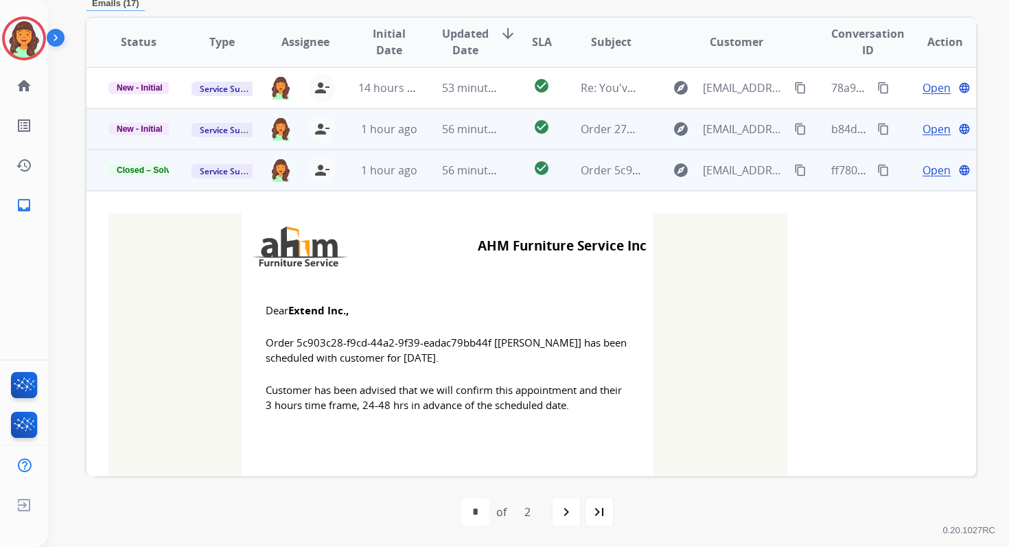
click at [493, 139] on td "56 minutes ago" at bounding box center [461, 128] width 83 height 41
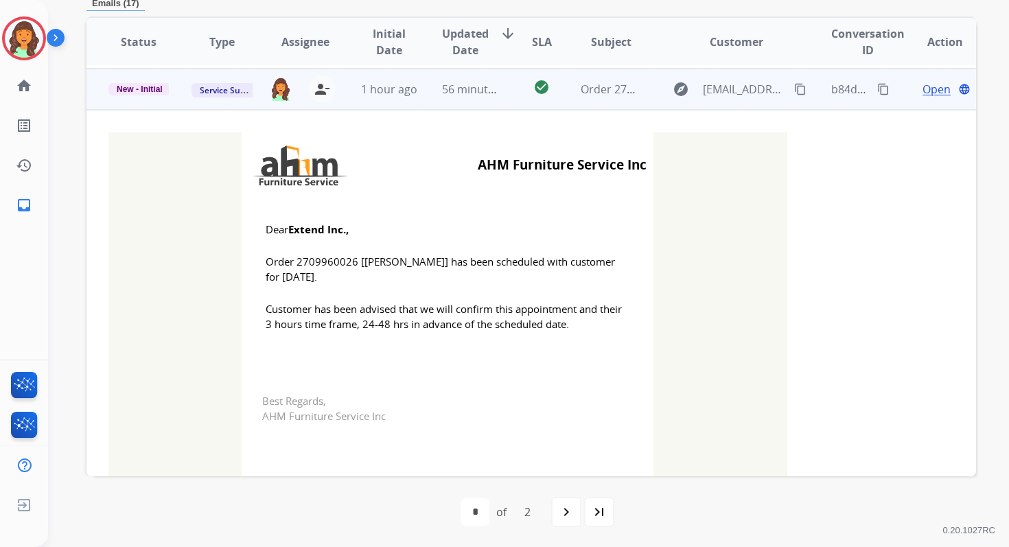
scroll to position [123, 0]
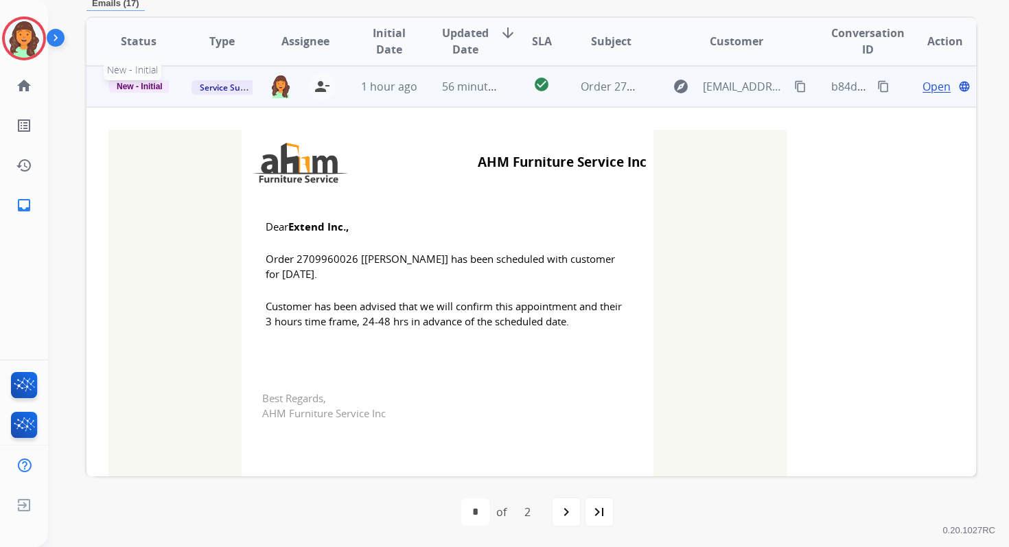
click at [137, 86] on span "New - Initial" at bounding box center [139, 86] width 62 height 12
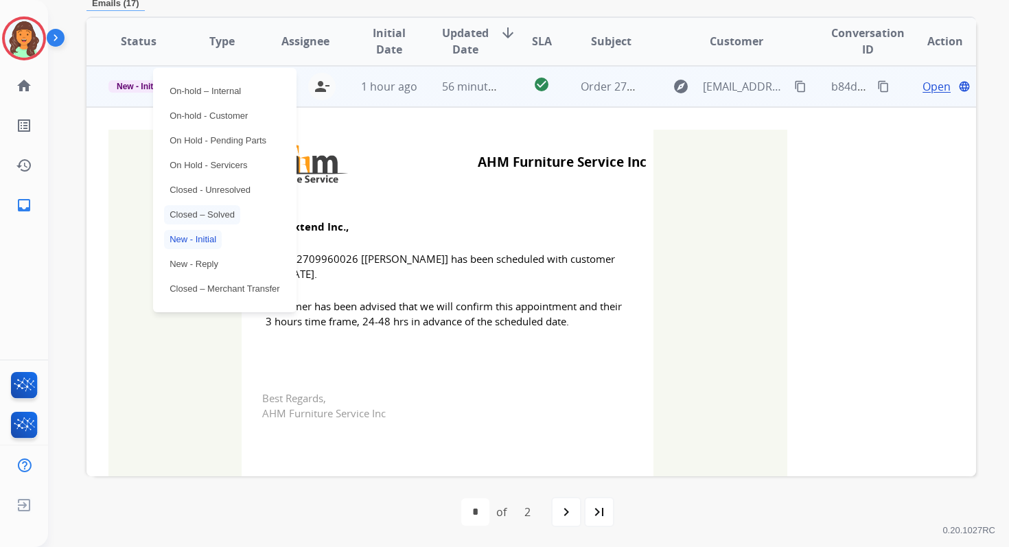
click at [198, 213] on p "Closed – Solved" at bounding box center [202, 214] width 76 height 19
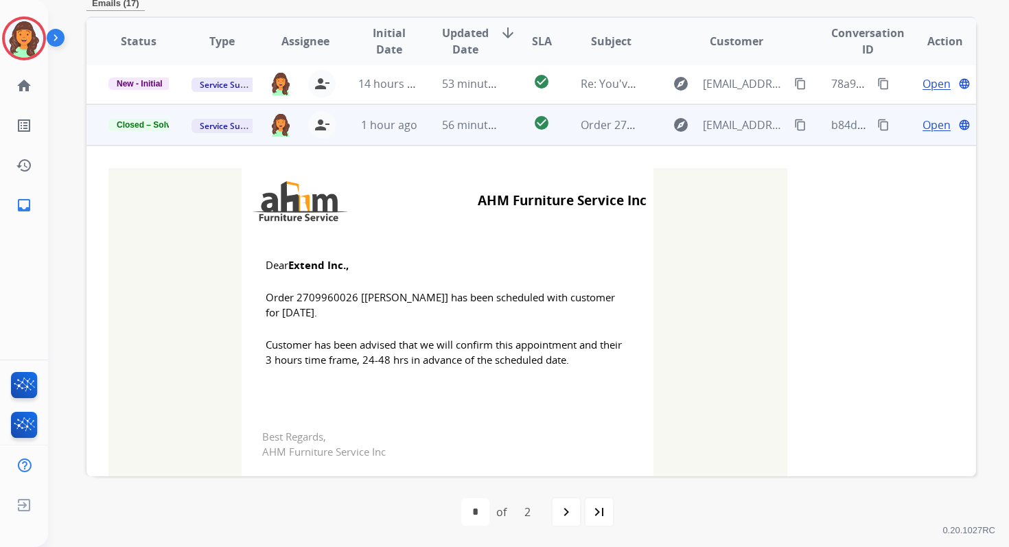
scroll to position [0, 0]
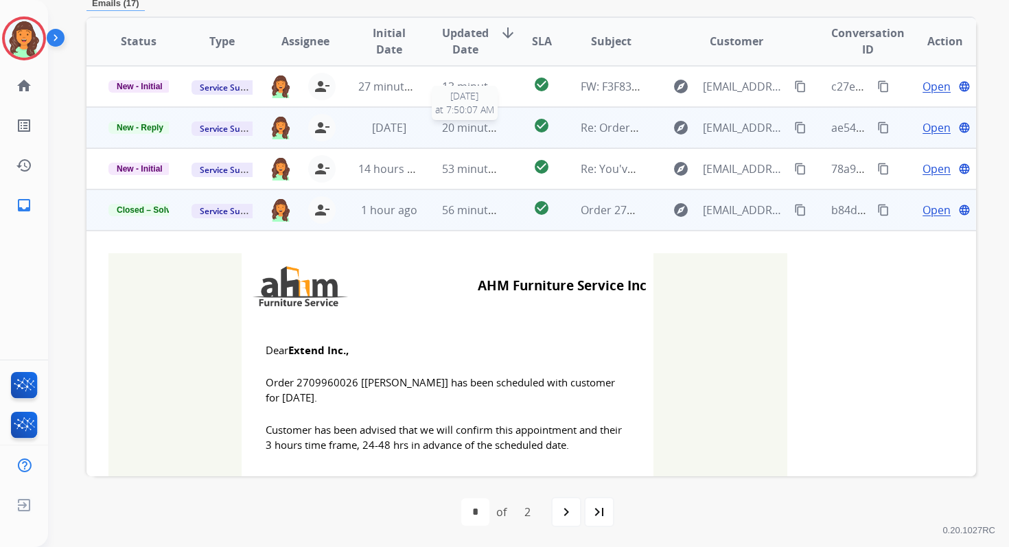
click at [453, 129] on span "20 minutes ago" at bounding box center [482, 127] width 80 height 15
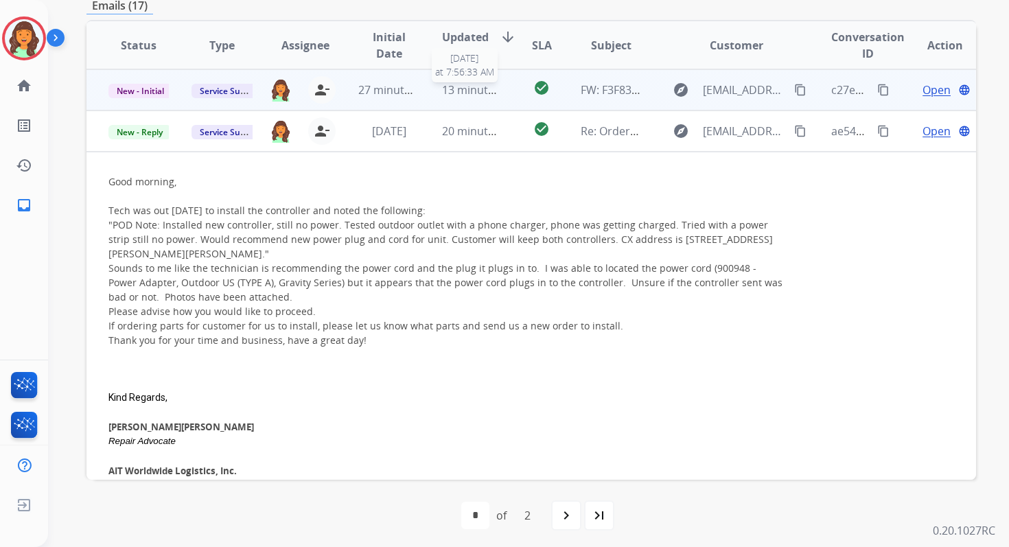
click at [469, 93] on span "13 minutes ago" at bounding box center [482, 89] width 80 height 15
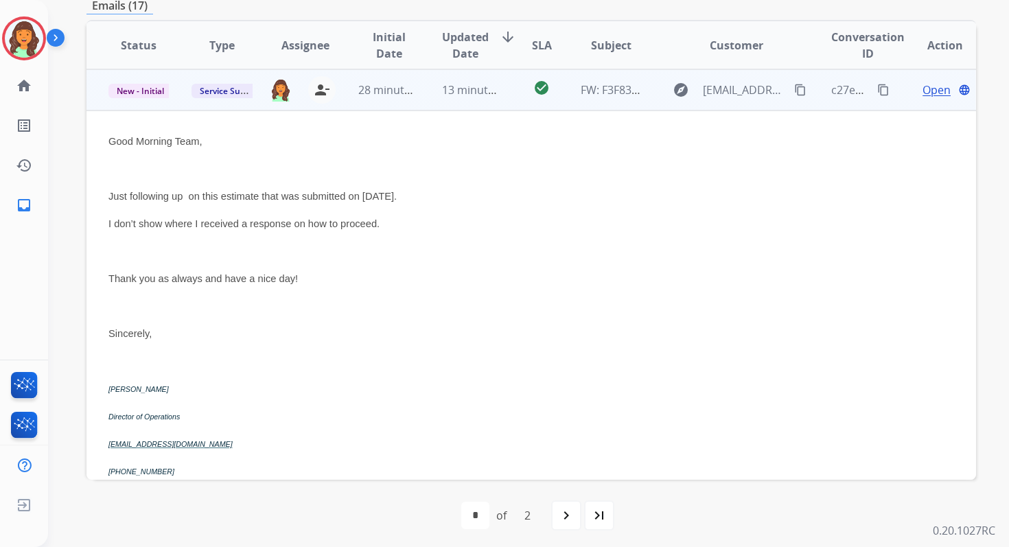
click at [478, 78] on td "13 minutes ago" at bounding box center [461, 89] width 83 height 41
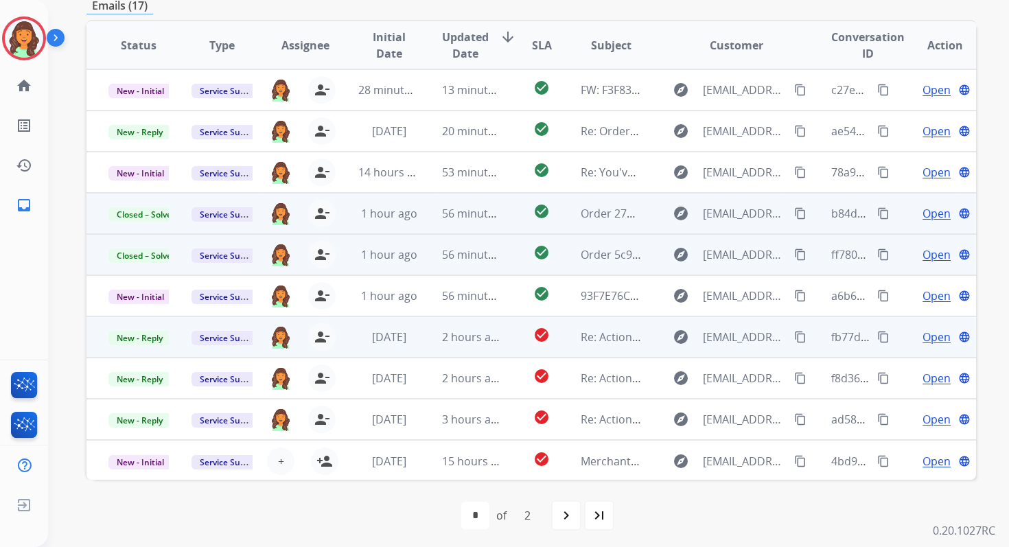
scroll to position [1, 0]
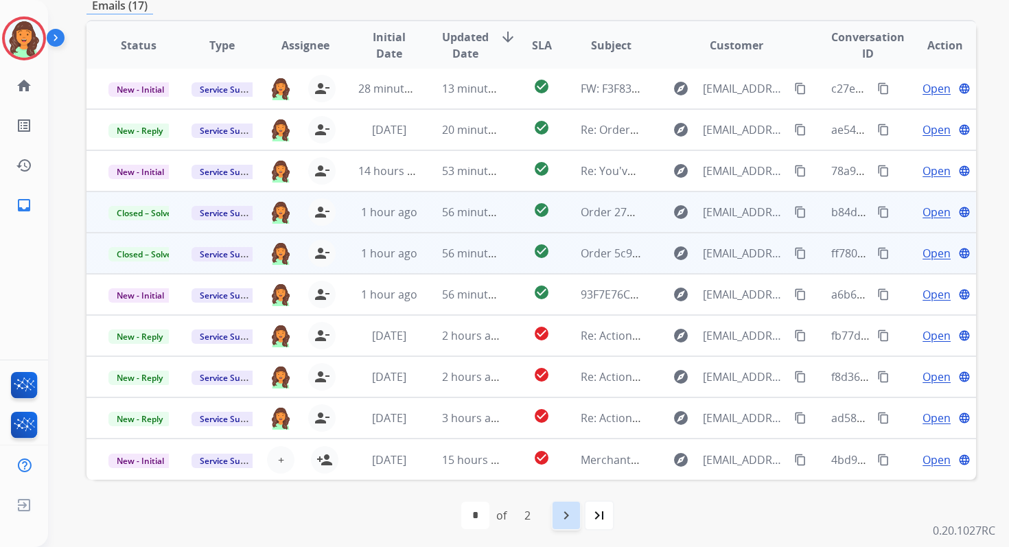
click at [569, 515] on mat-icon "navigate_next" at bounding box center [566, 515] width 16 height 16
select select "*"
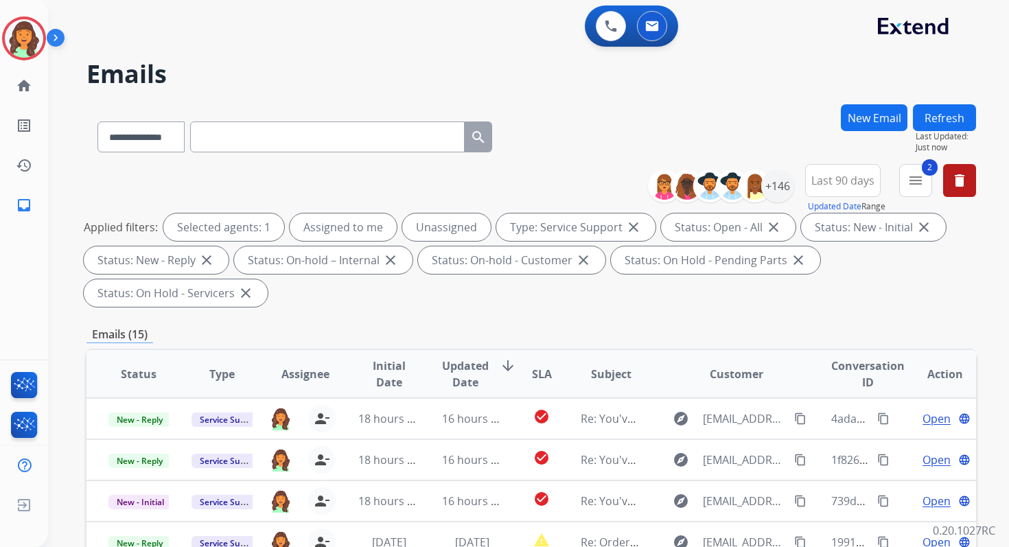
scroll to position [333, 0]
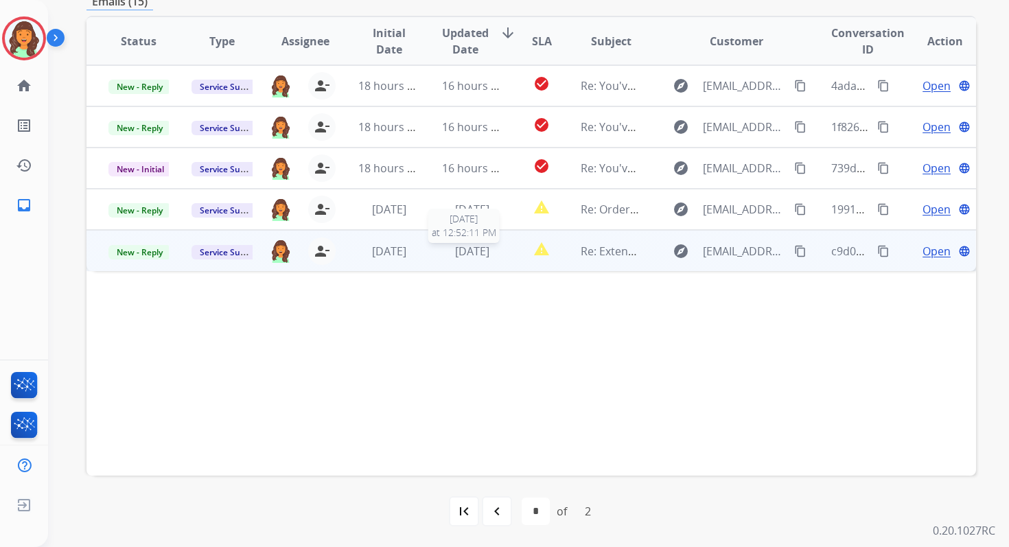
click at [463, 252] on span "[DATE]" at bounding box center [472, 251] width 34 height 15
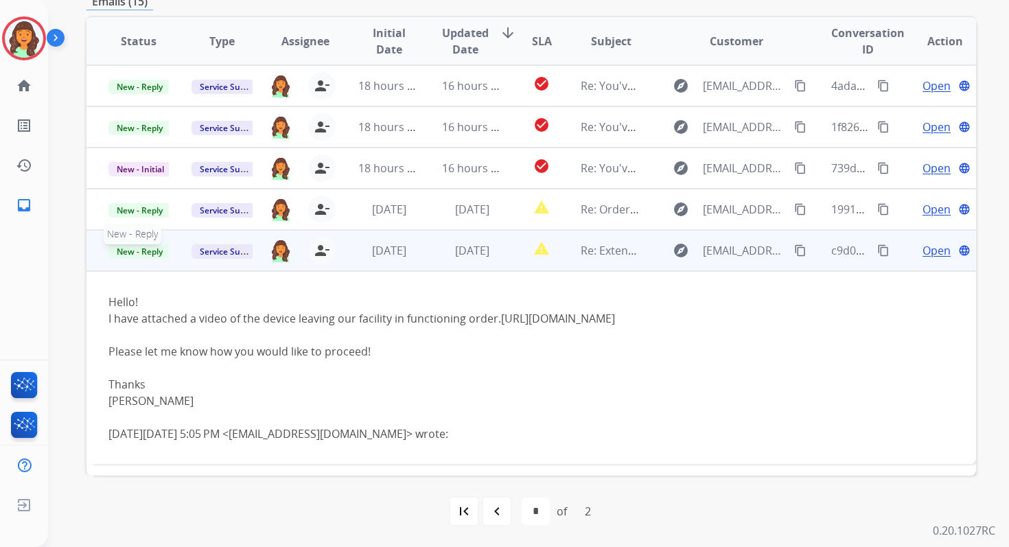
click at [149, 252] on span "New - Reply" at bounding box center [139, 251] width 62 height 14
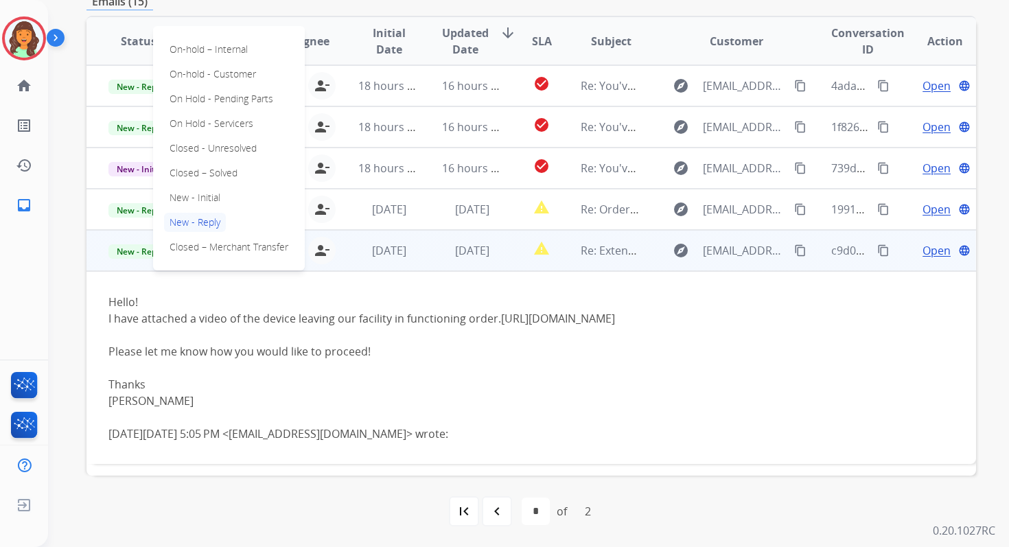
click at [932, 249] on span "Open" at bounding box center [936, 250] width 28 height 16
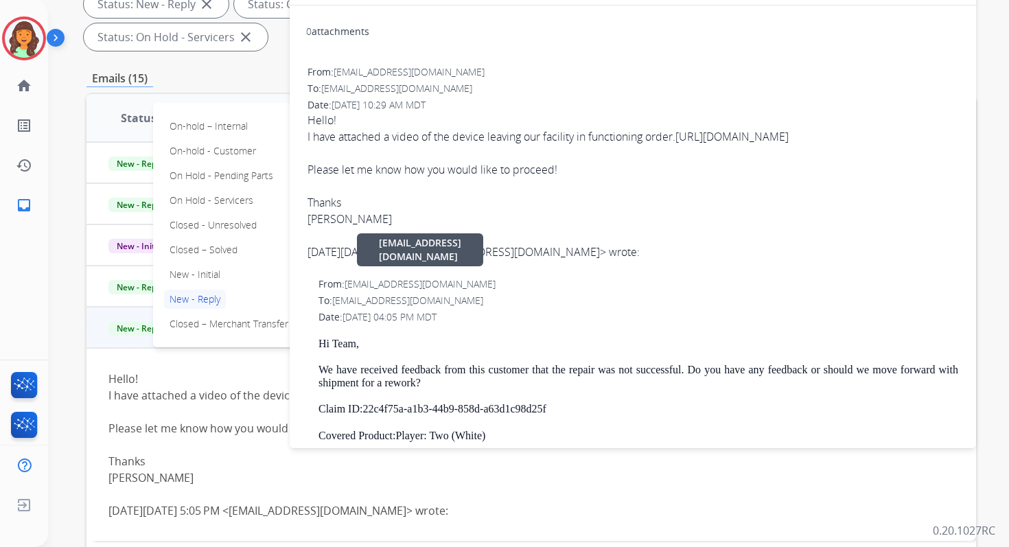
scroll to position [0, 0]
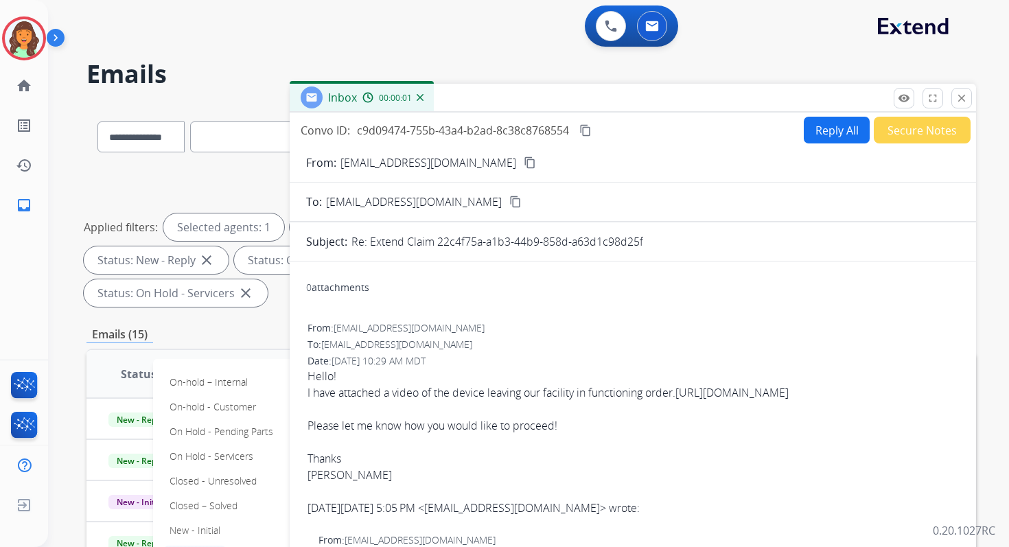
click at [827, 122] on button "Reply All" at bounding box center [836, 130] width 66 height 27
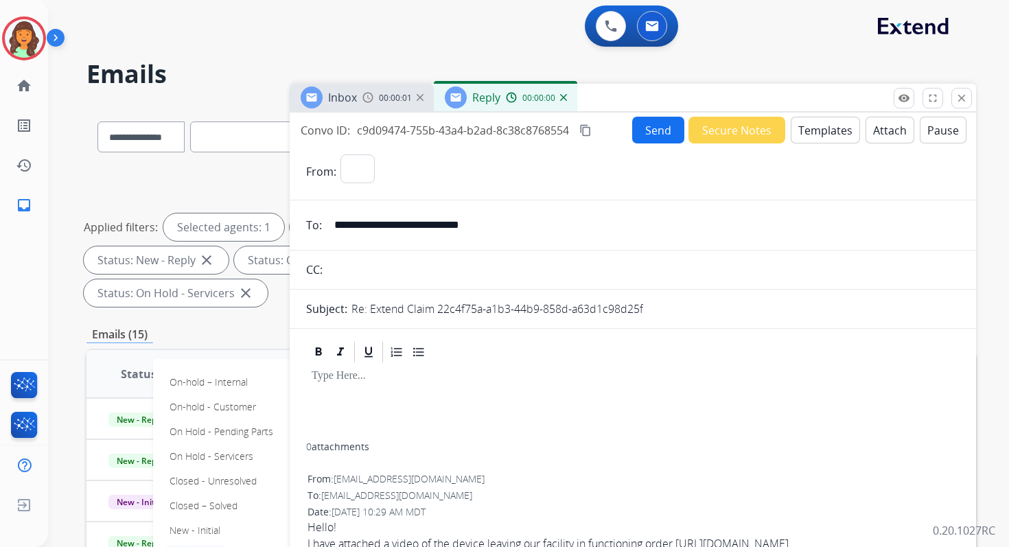
click at [827, 122] on button "Templates" at bounding box center [824, 130] width 69 height 27
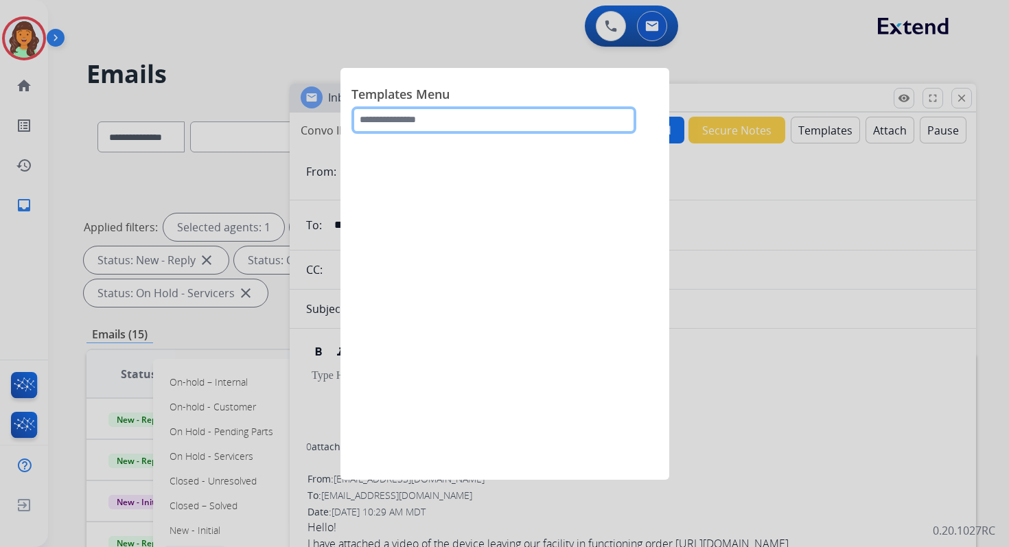
click at [428, 123] on input "text" at bounding box center [493, 119] width 285 height 27
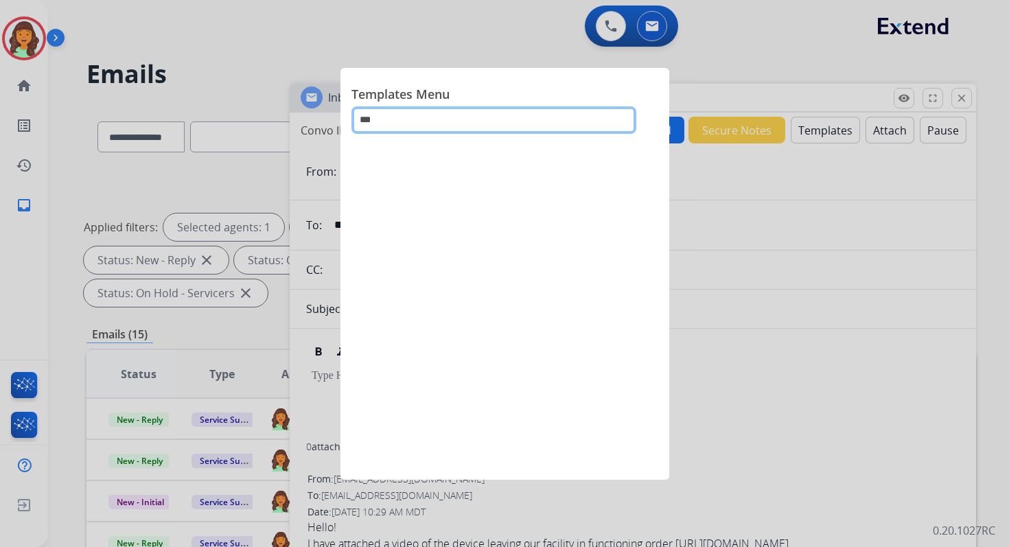
type input "***"
click at [720, 186] on div at bounding box center [504, 273] width 1009 height 547
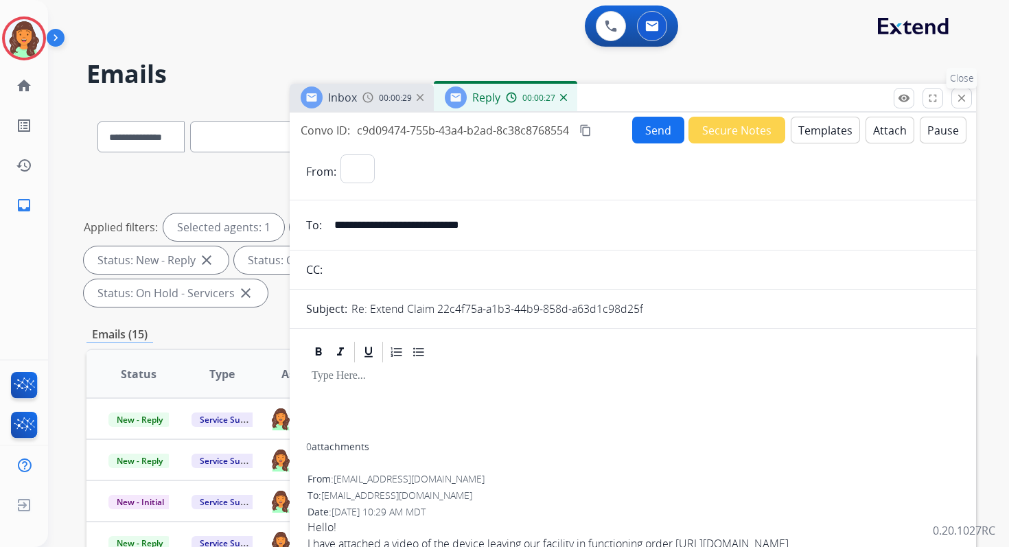
click at [962, 97] on mat-icon "close" at bounding box center [961, 98] width 12 height 12
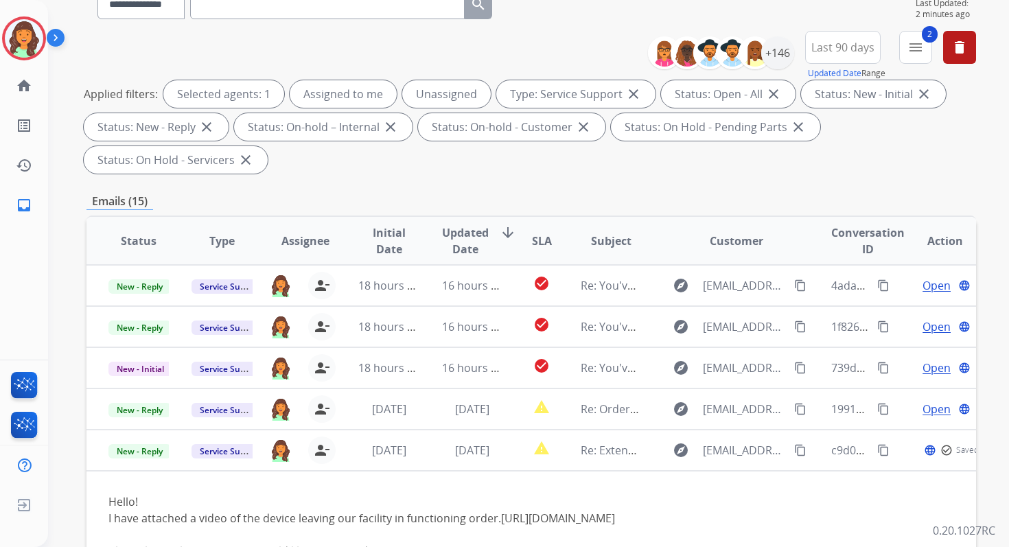
scroll to position [333, 0]
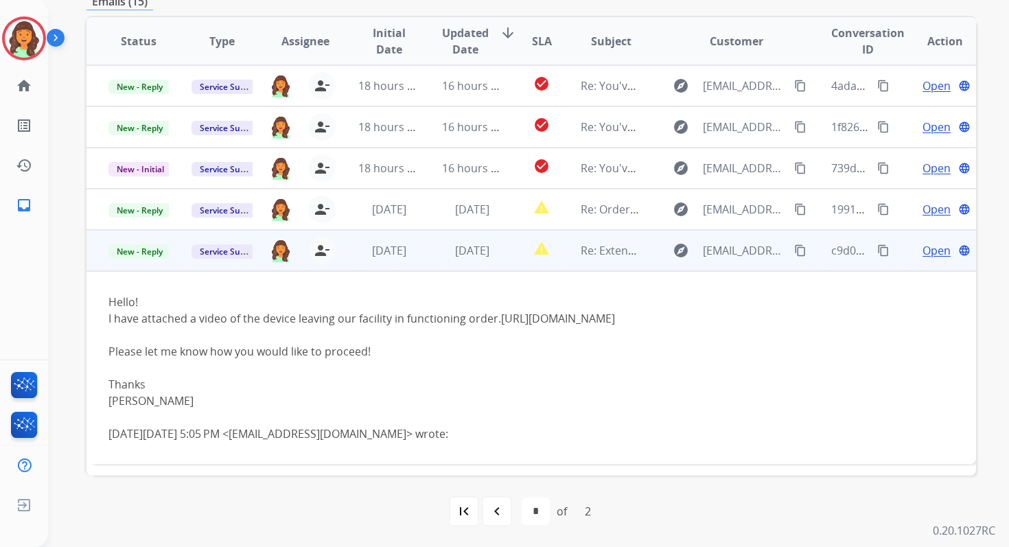
click at [929, 244] on span "Open" at bounding box center [936, 250] width 28 height 16
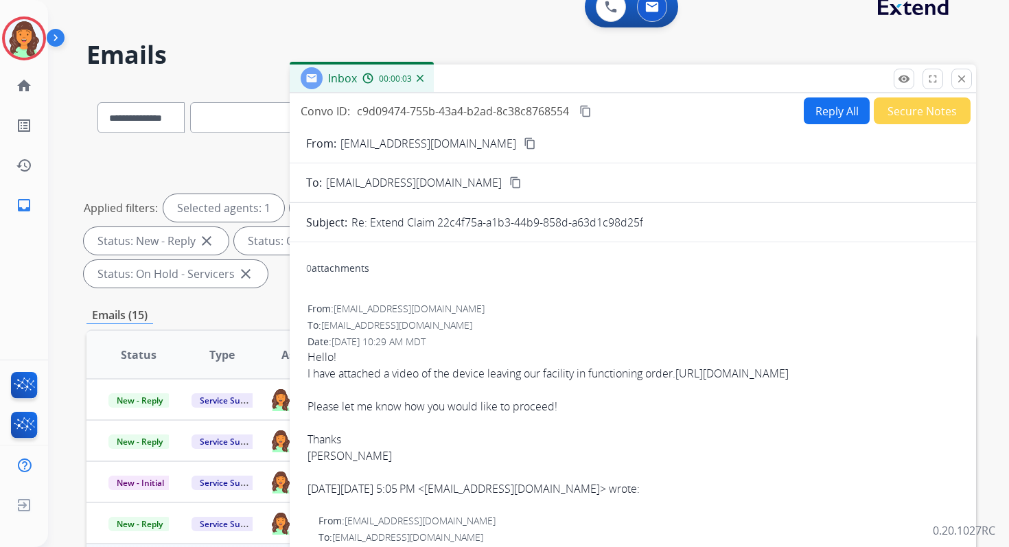
scroll to position [0, 0]
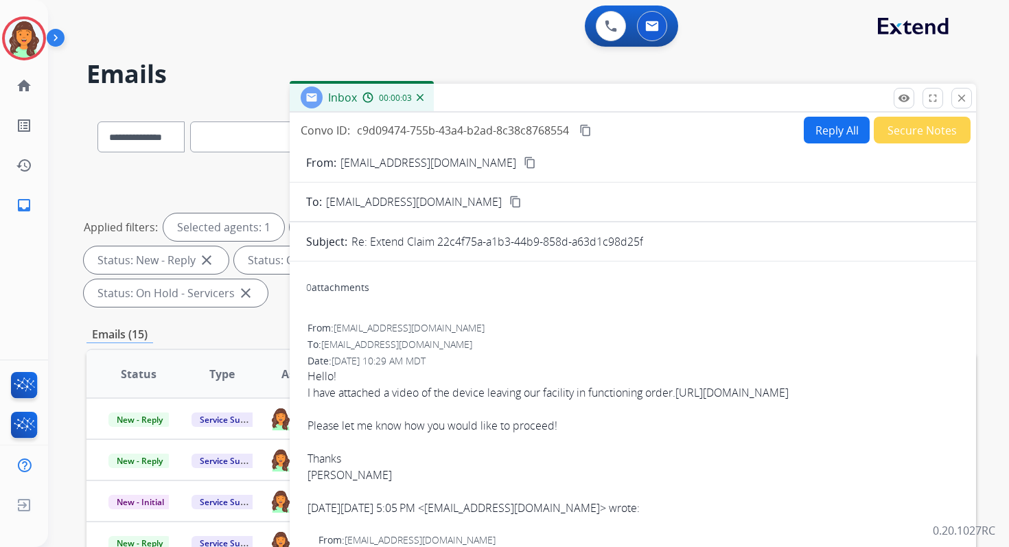
click at [823, 126] on button "Reply All" at bounding box center [836, 130] width 66 height 27
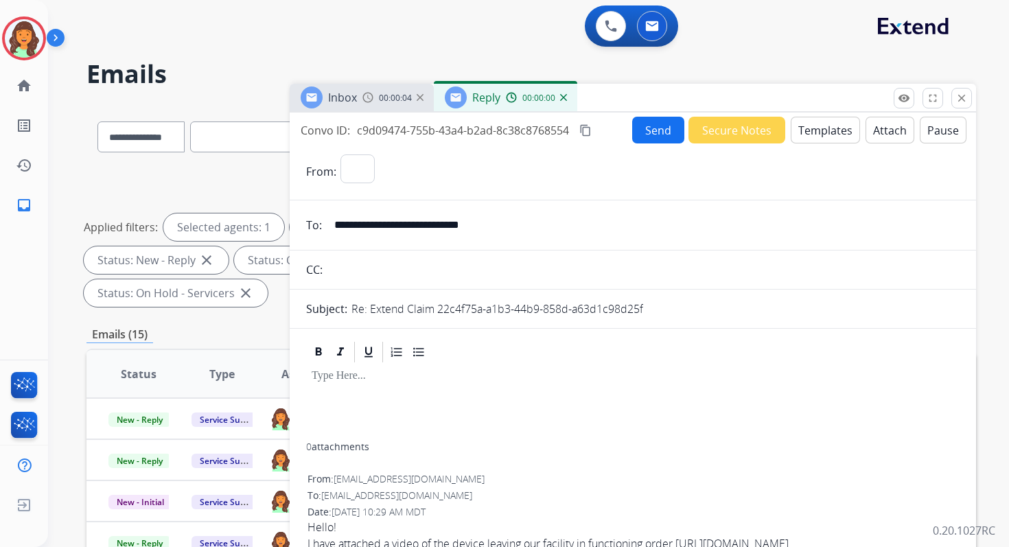
select select "**********"
click at [823, 126] on button "Templates" at bounding box center [824, 130] width 69 height 27
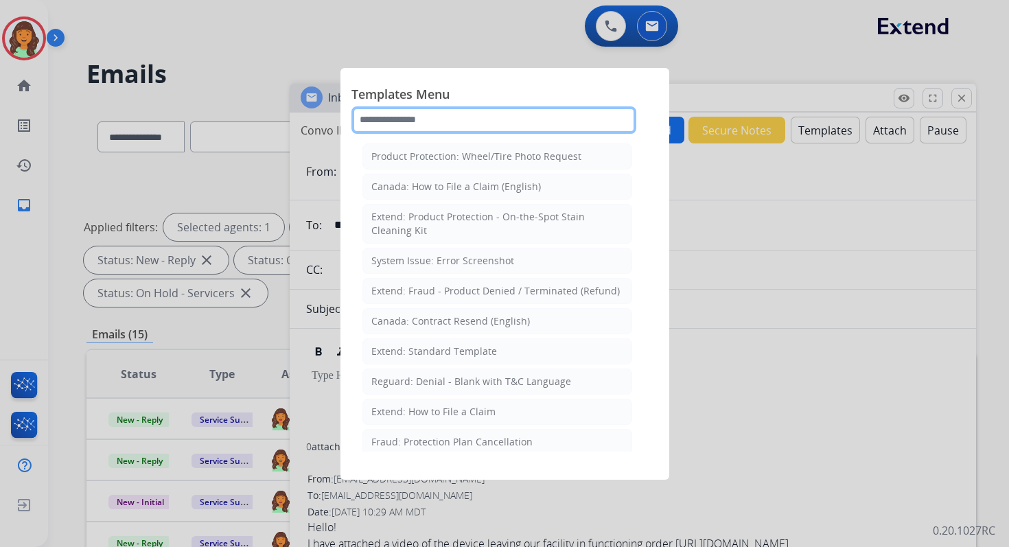
click at [423, 117] on input "text" at bounding box center [493, 119] width 285 height 27
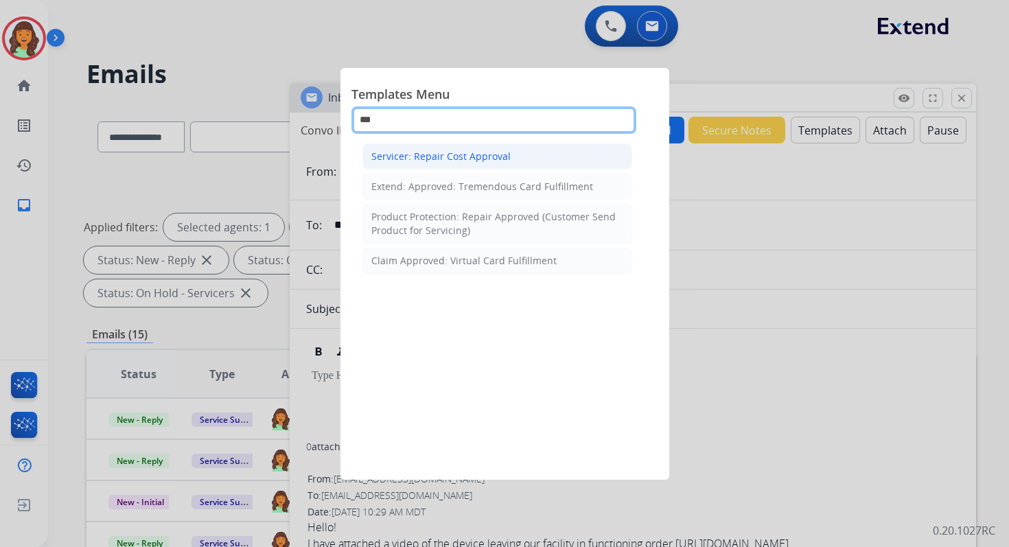
type input "***"
click at [463, 161] on div "Servicer: Repair Cost Approval" at bounding box center [440, 157] width 139 height 14
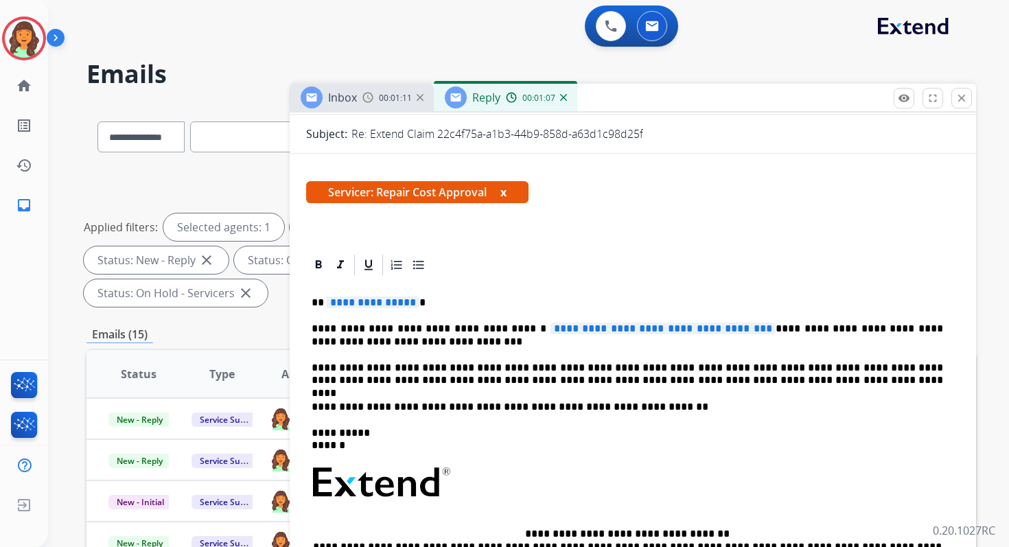
scroll to position [239, 0]
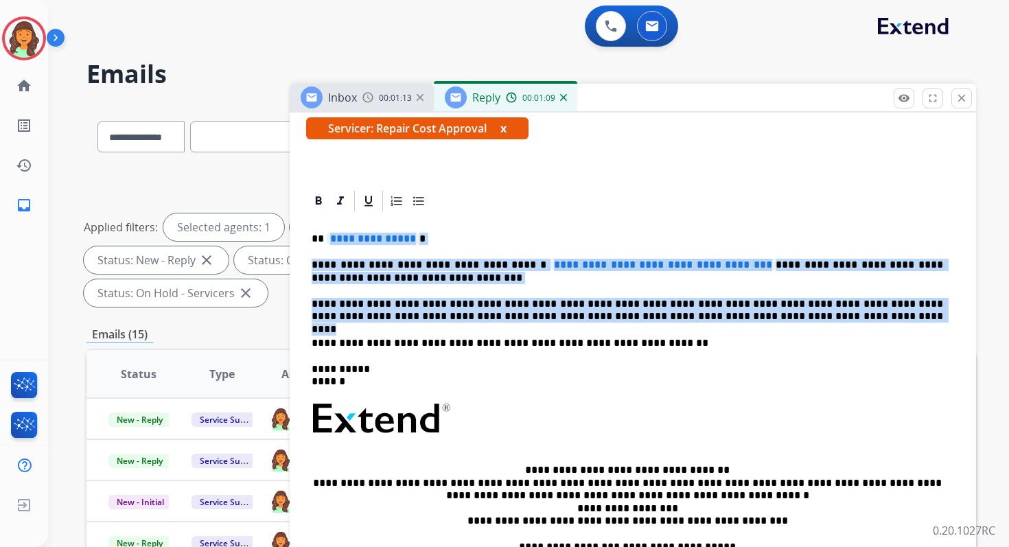
drag, startPoint x: 327, startPoint y: 236, endPoint x: 758, endPoint y: 316, distance: 438.2
click at [758, 316] on div "**********" at bounding box center [632, 419] width 653 height 413
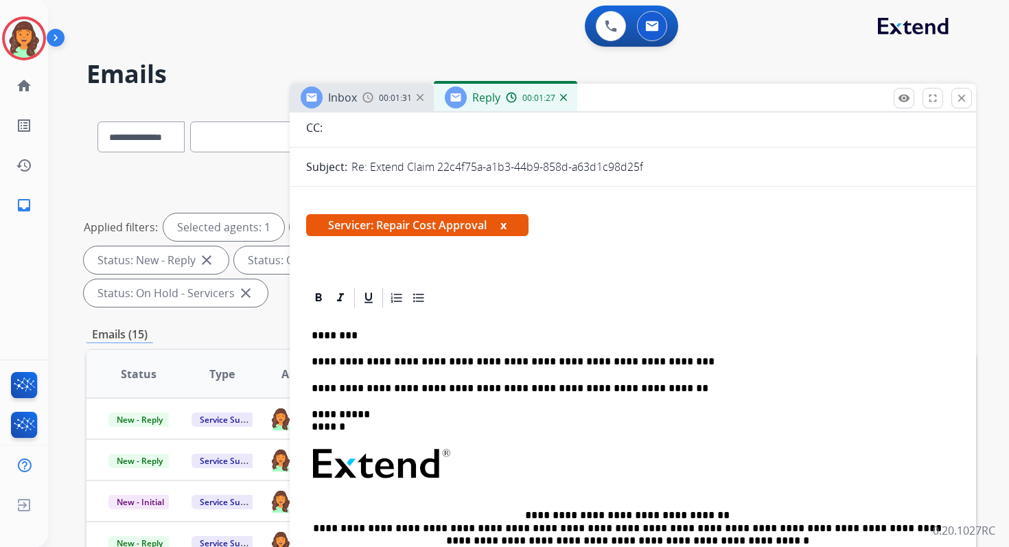
scroll to position [0, 0]
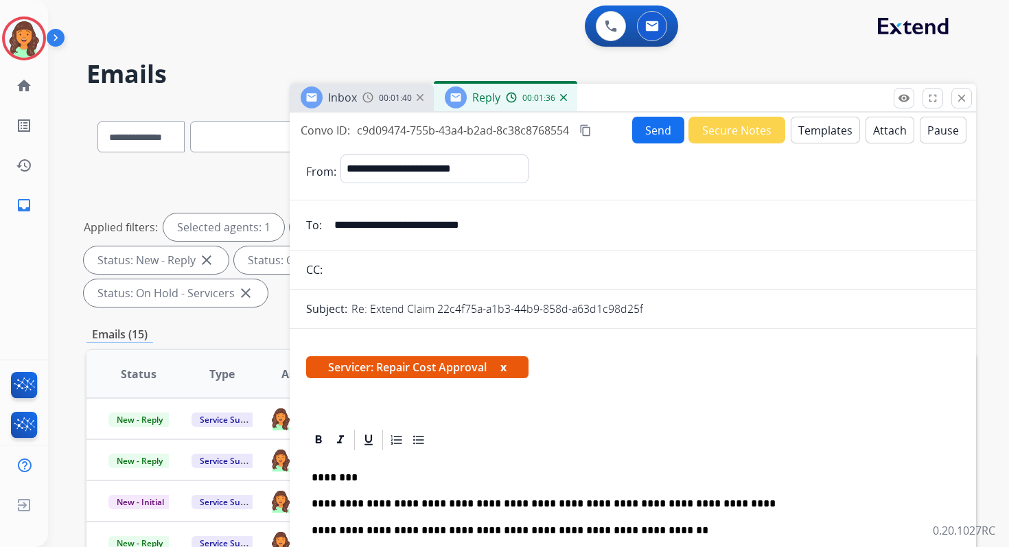
click at [587, 132] on mat-icon "content_copy" at bounding box center [585, 130] width 12 height 12
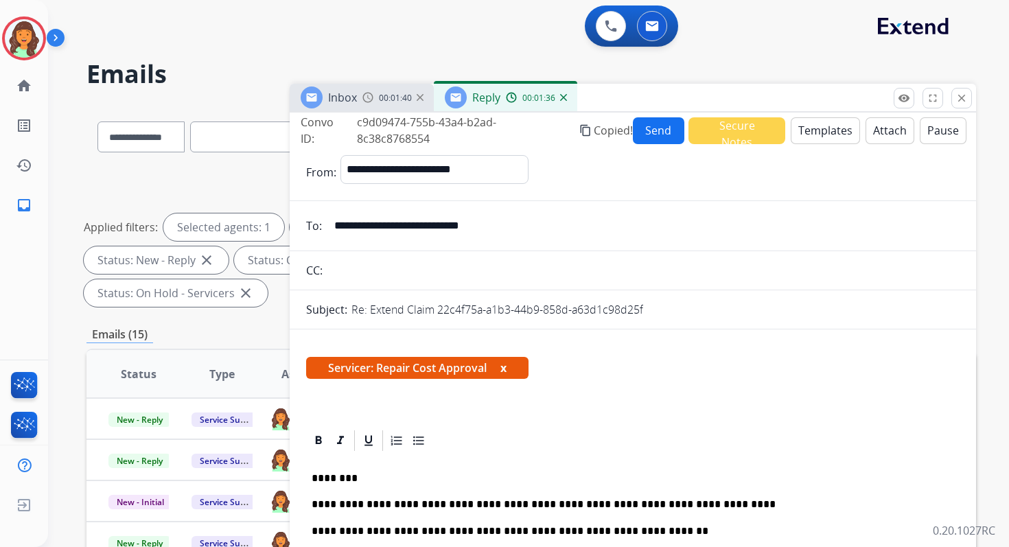
click at [659, 132] on button "Send" at bounding box center [659, 130] width 52 height 27
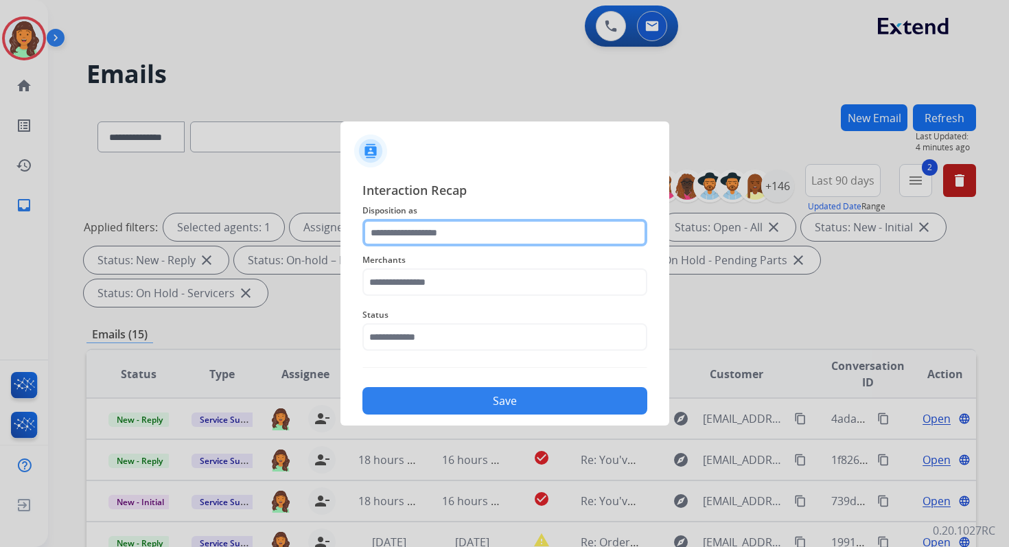
click at [436, 233] on input "text" at bounding box center [504, 232] width 285 height 27
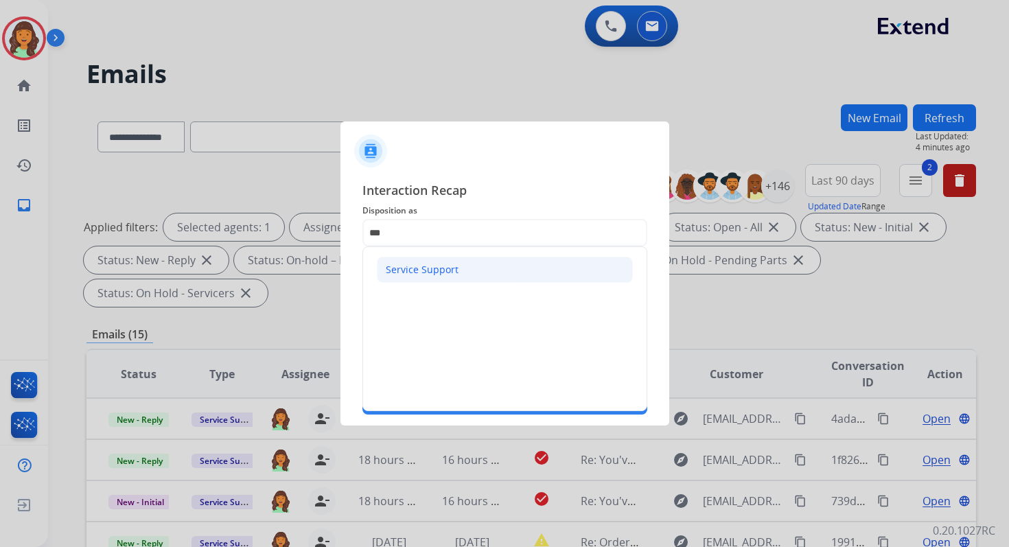
click at [421, 268] on div "Service Support" at bounding box center [422, 270] width 73 height 14
type input "**********"
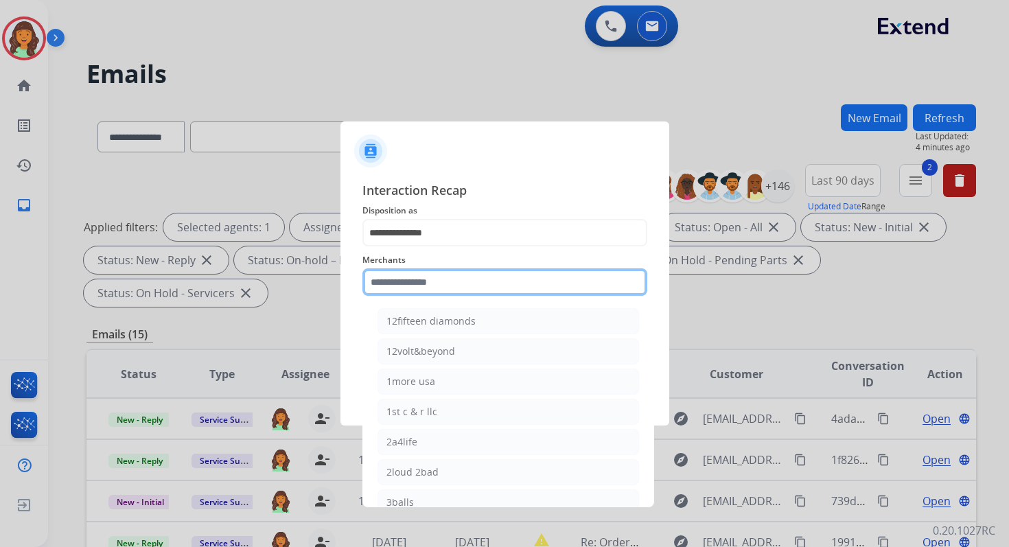
click at [423, 276] on input "text" at bounding box center [504, 281] width 285 height 27
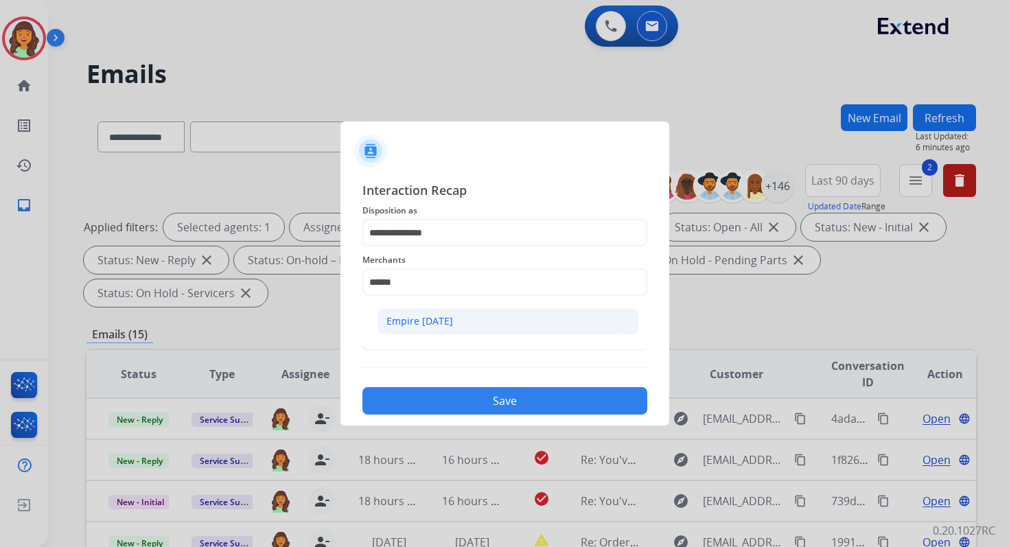
click at [449, 322] on li "Empire [DATE]" at bounding box center [507, 321] width 261 height 26
type input "**********"
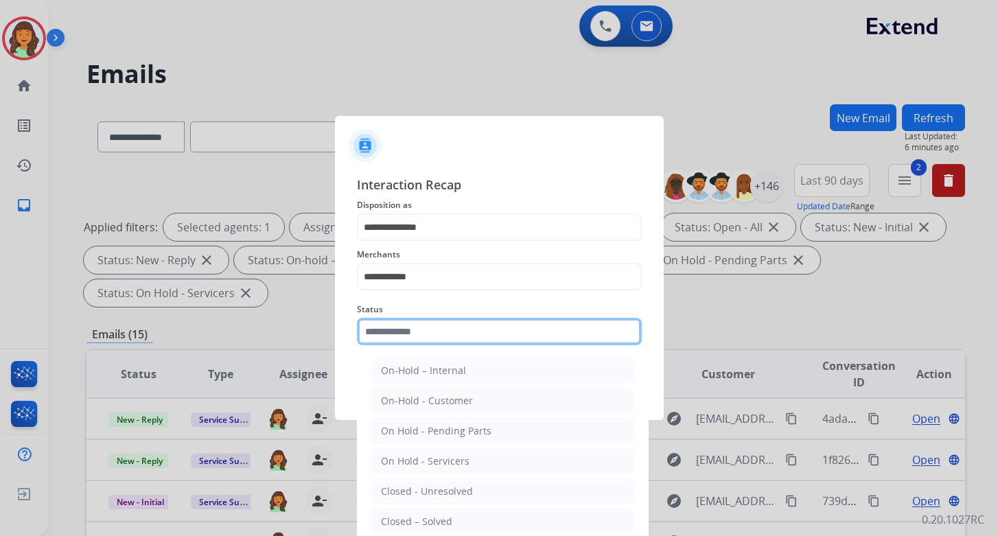
click at [448, 322] on input "text" at bounding box center [499, 331] width 285 height 27
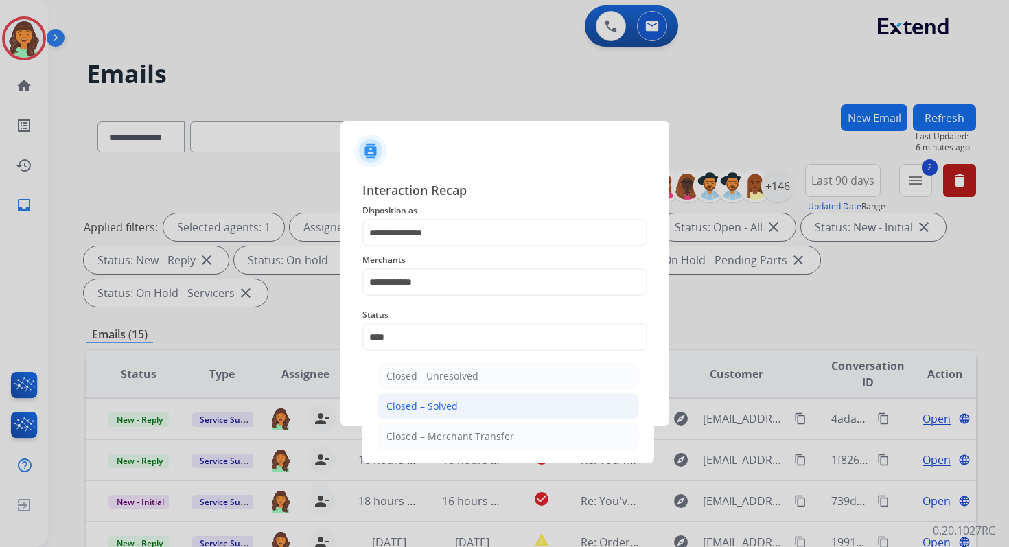
click at [479, 408] on li "Closed – Solved" at bounding box center [507, 406] width 261 height 26
type input "**********"
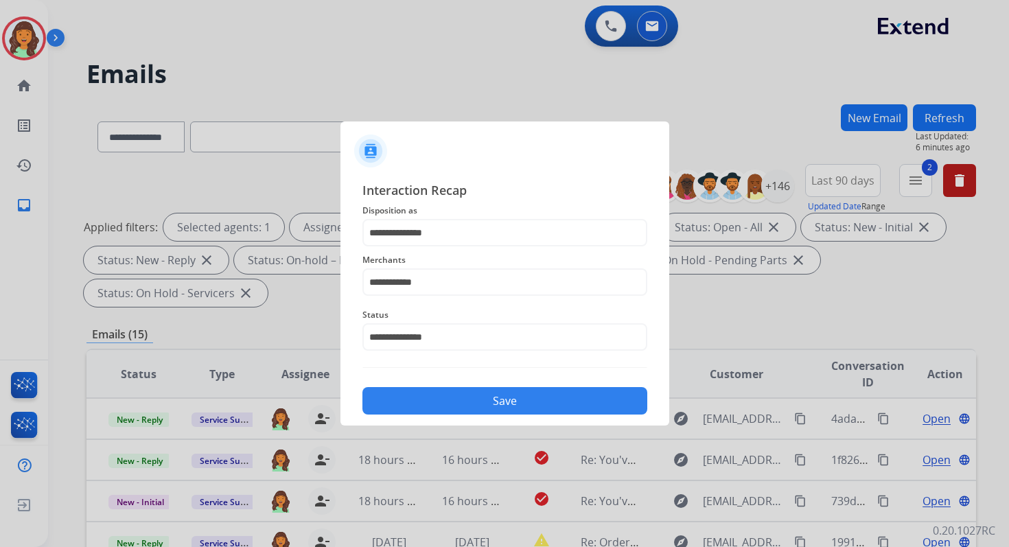
click at [479, 408] on button "Save" at bounding box center [504, 400] width 285 height 27
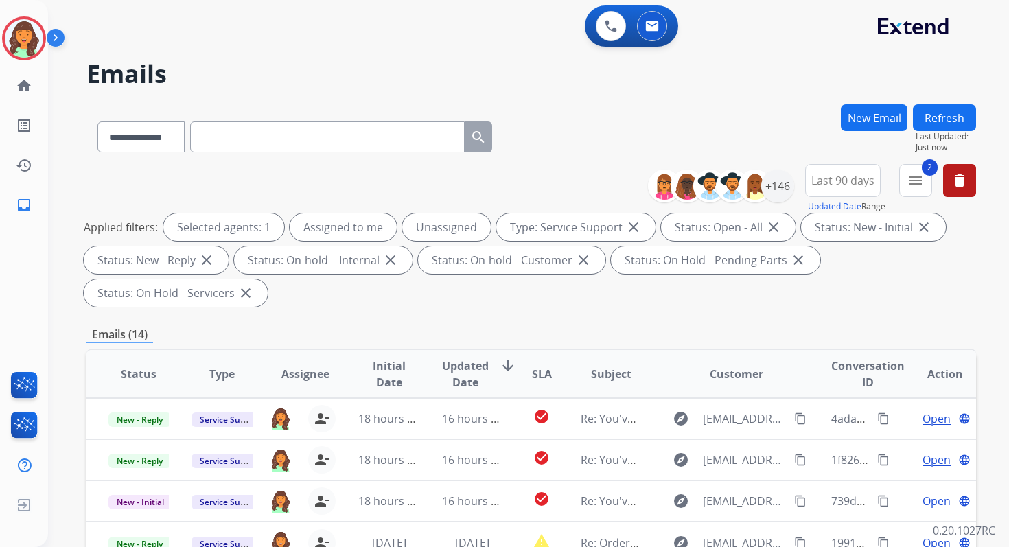
scroll to position [333, 0]
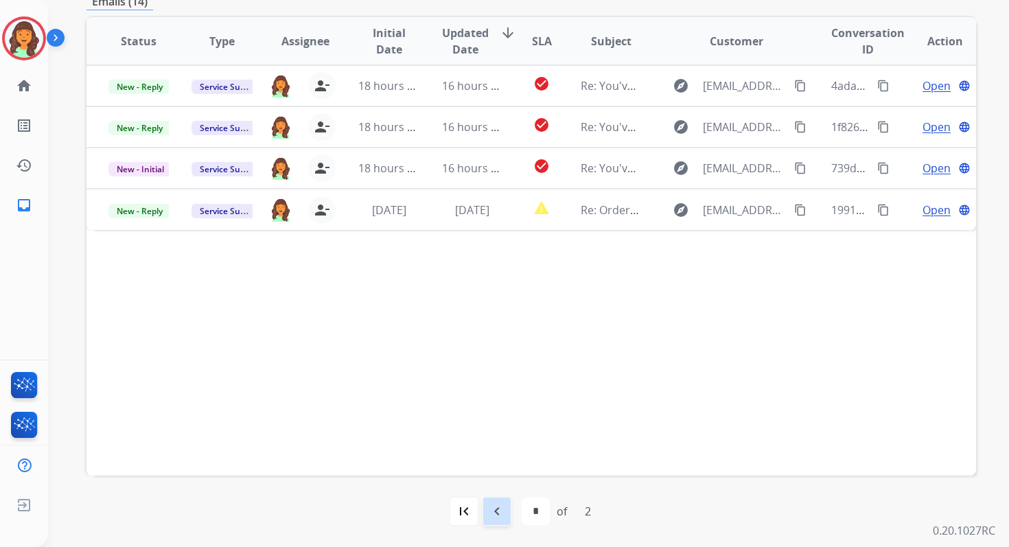
click at [502, 510] on mat-icon "navigate_before" at bounding box center [497, 511] width 16 height 16
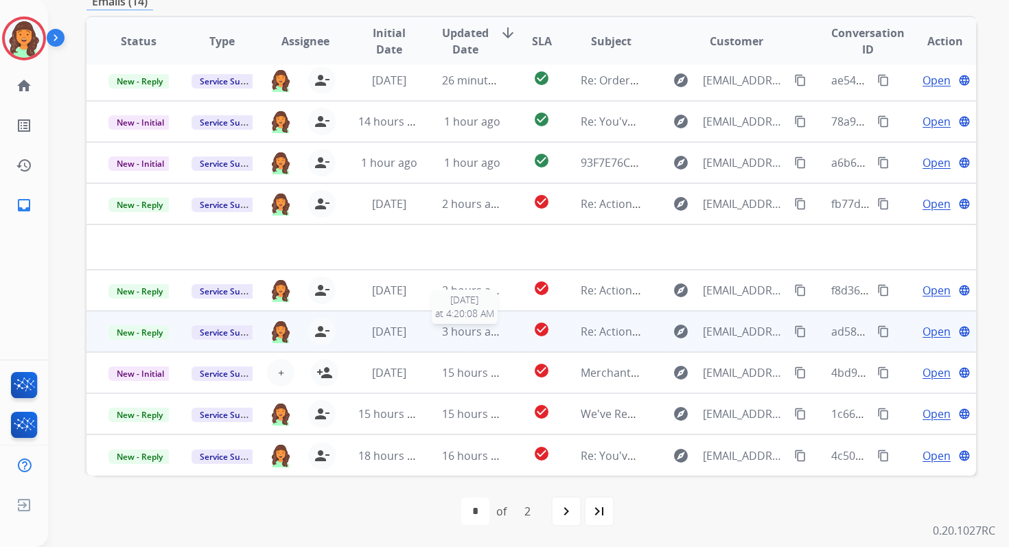
click at [472, 332] on span "3 hours ago" at bounding box center [473, 331] width 62 height 15
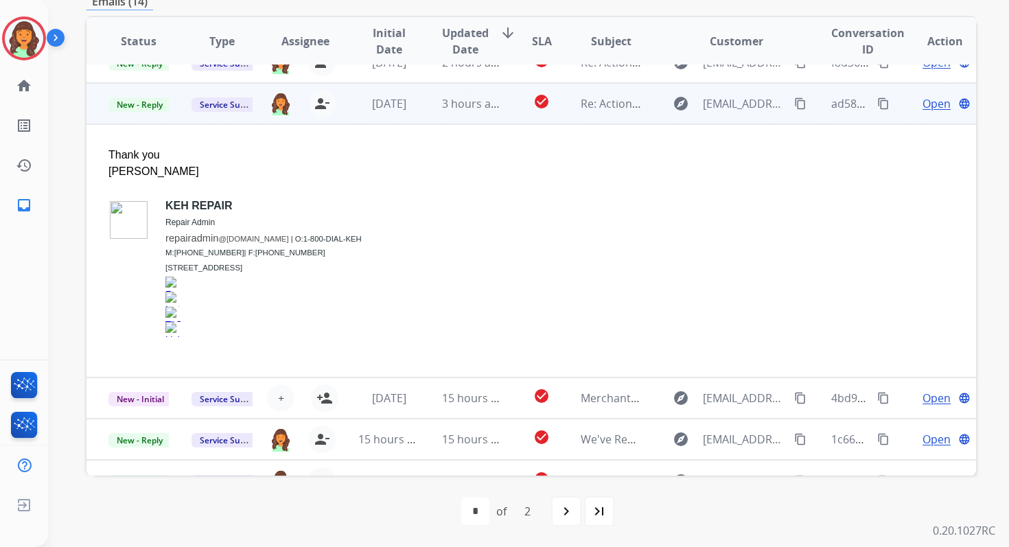
scroll to position [247, 0]
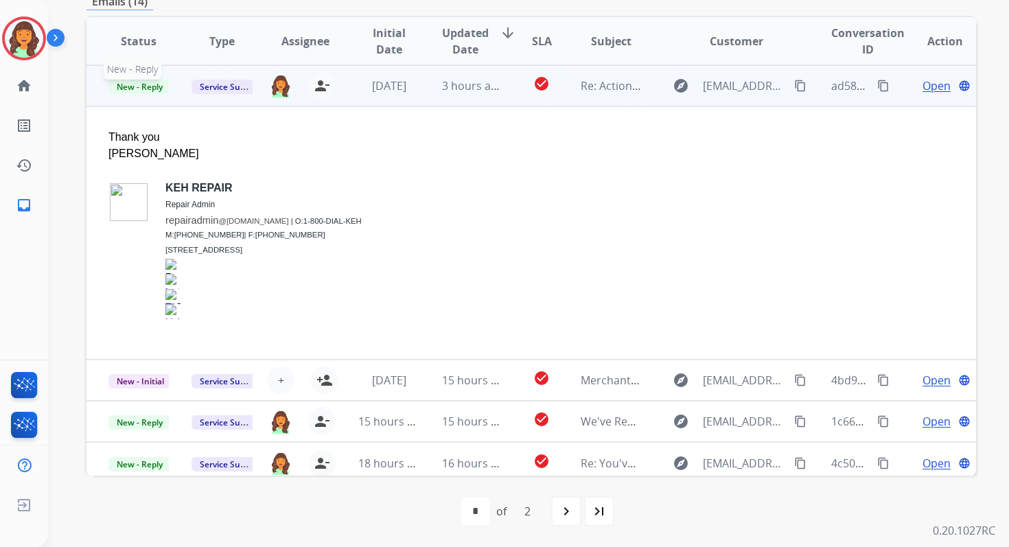
click at [134, 90] on span "New - Reply" at bounding box center [139, 87] width 62 height 14
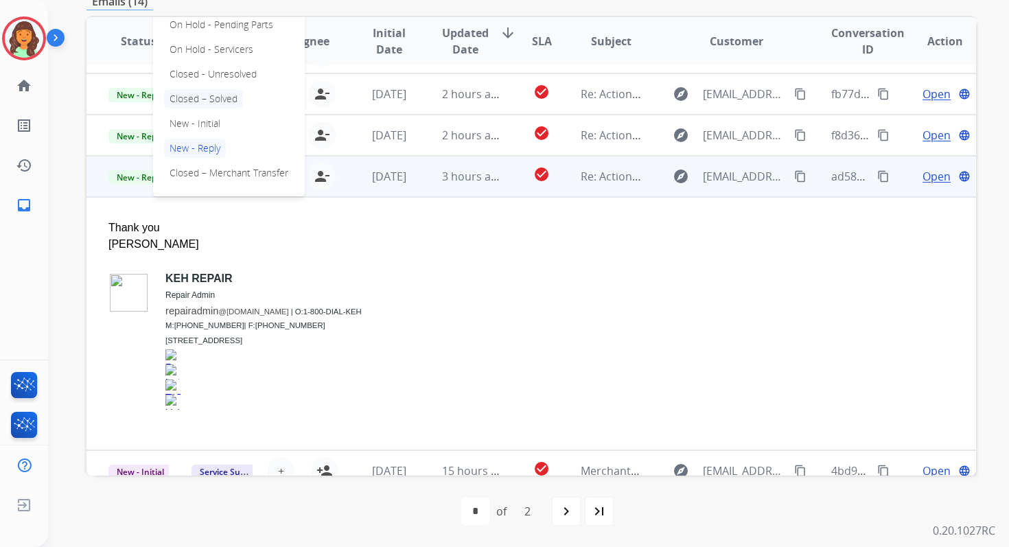
click at [206, 99] on p "Closed – Solved" at bounding box center [203, 98] width 79 height 19
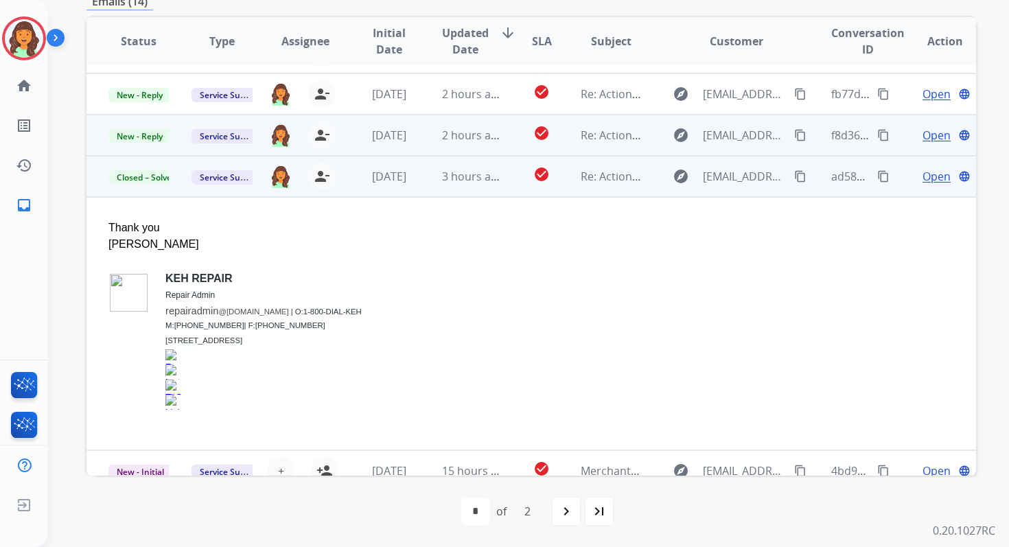
click at [491, 139] on span "2 hours ago" at bounding box center [473, 135] width 62 height 15
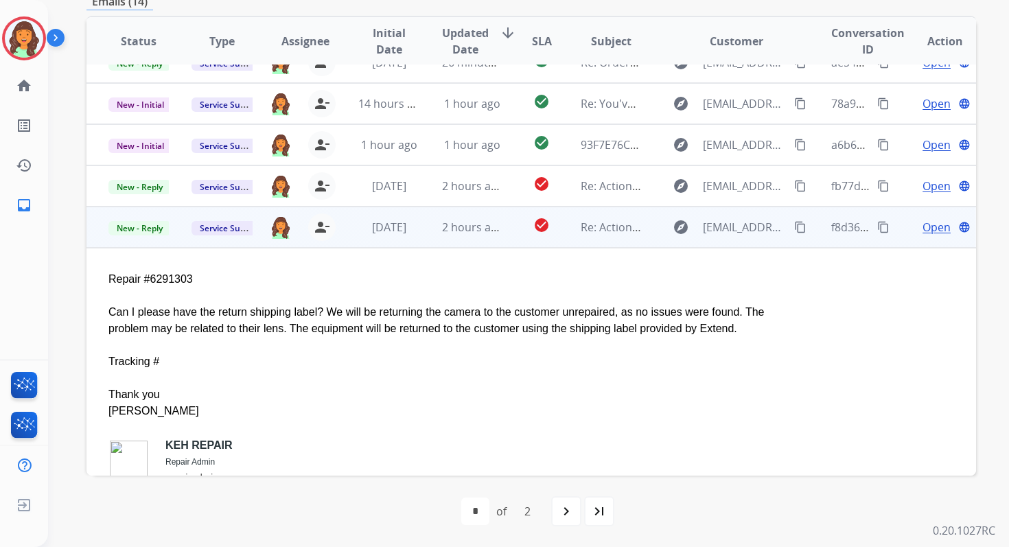
scroll to position [0, 0]
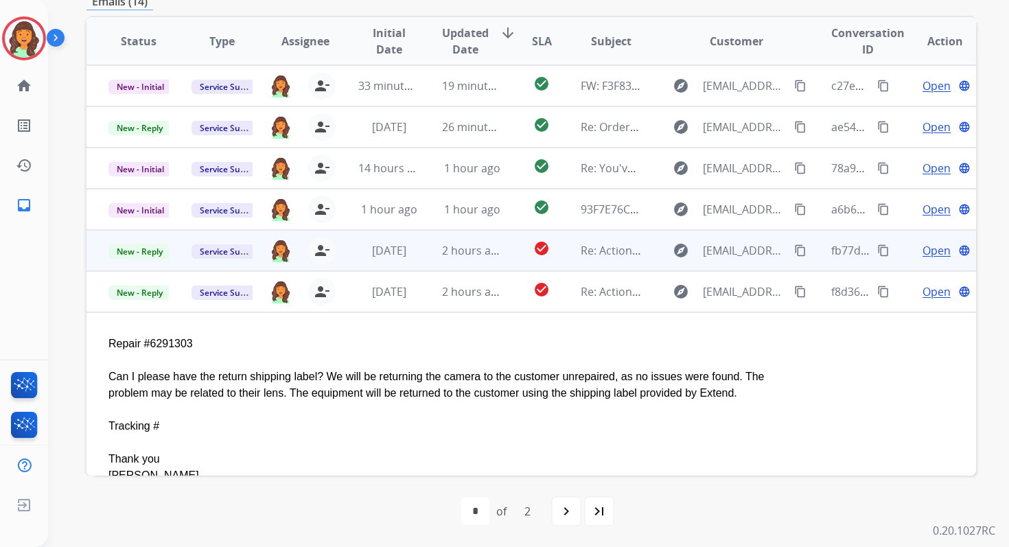
click at [433, 254] on td "2 hours ago" at bounding box center [461, 250] width 83 height 41
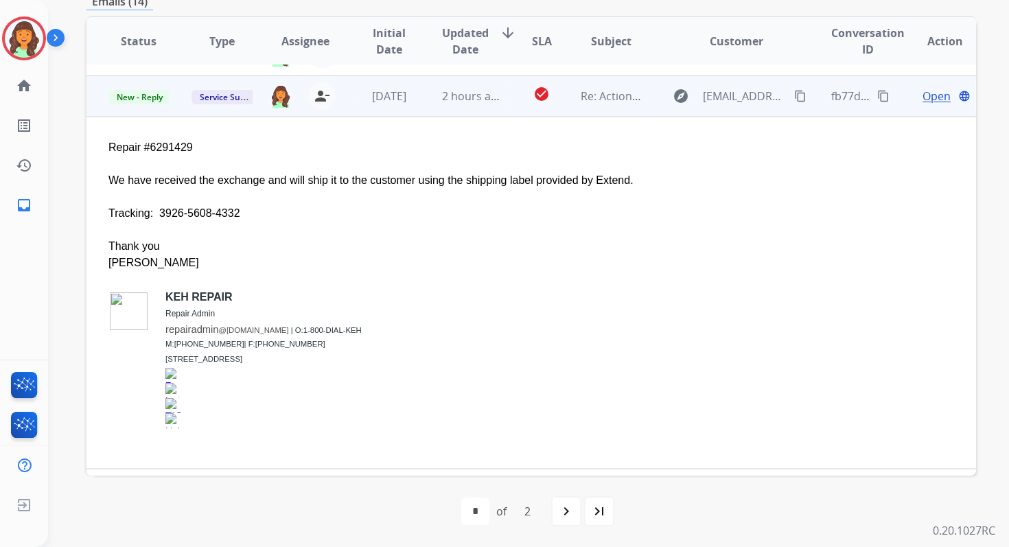
scroll to position [165, 0]
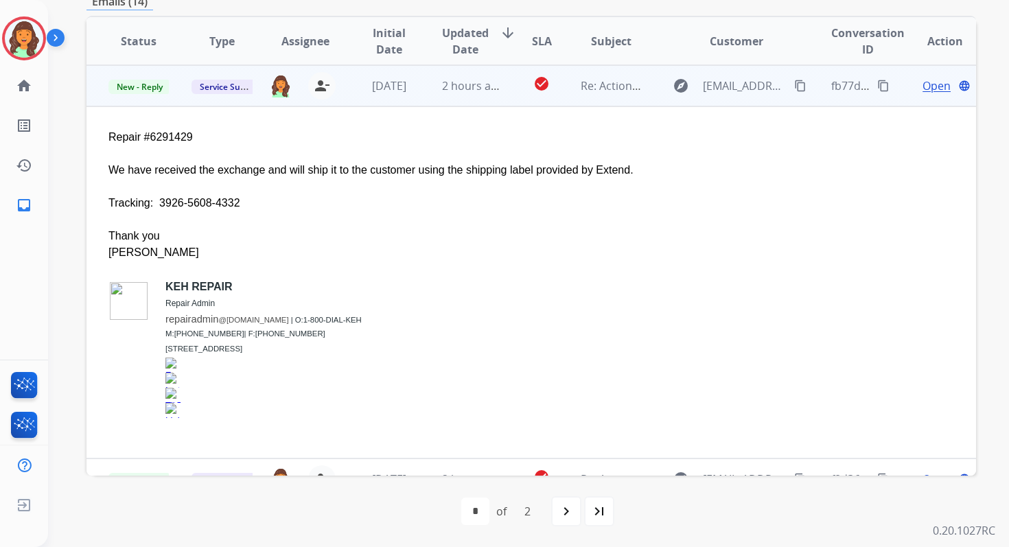
click at [932, 83] on span "Open" at bounding box center [936, 86] width 28 height 16
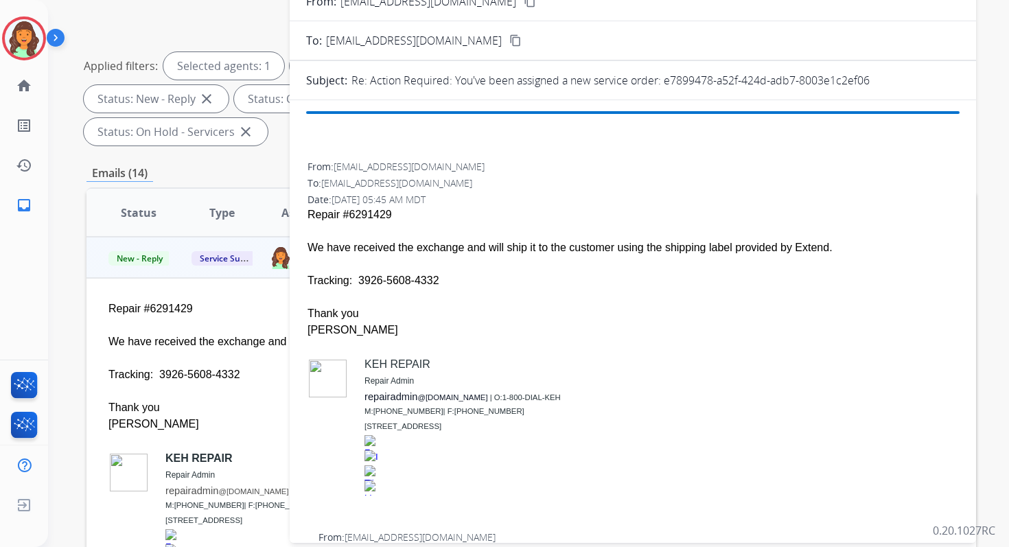
scroll to position [107, 0]
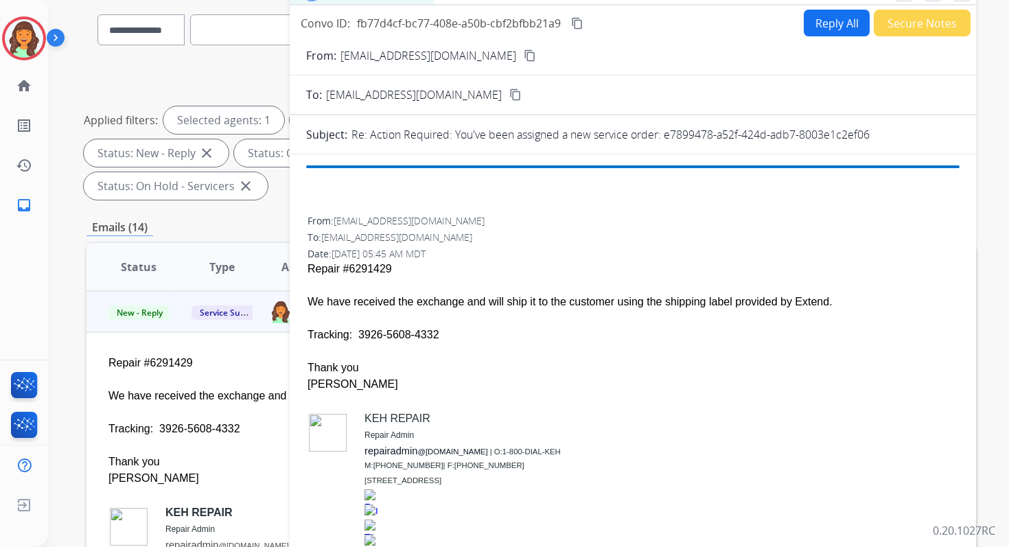
drag, startPoint x: 663, startPoint y: 136, endPoint x: 882, endPoint y: 139, distance: 218.2
click at [881, 139] on div "Re: Action Required: You've been assigned a new service order: e7899478-a52f-42…" at bounding box center [655, 134] width 608 height 16
copy p "e7899478-a52f-424d-adb7-8003e1c2ef06"
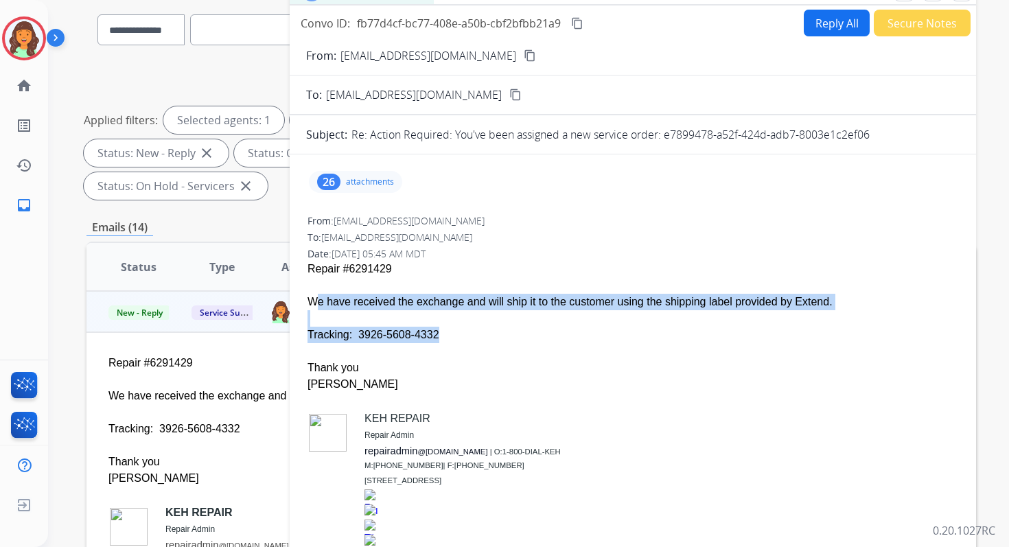
drag, startPoint x: 308, startPoint y: 301, endPoint x: 454, endPoint y: 346, distance: 152.1
click at [454, 346] on span "Repair #6291429 We have received the exchange and will ship it to the customer …" at bounding box center [632, 414] width 650 height 307
copy span "We have received the exchange and will ship it to the customer using the shippi…"
click at [575, 25] on mat-icon "content_copy" at bounding box center [577, 23] width 12 height 12
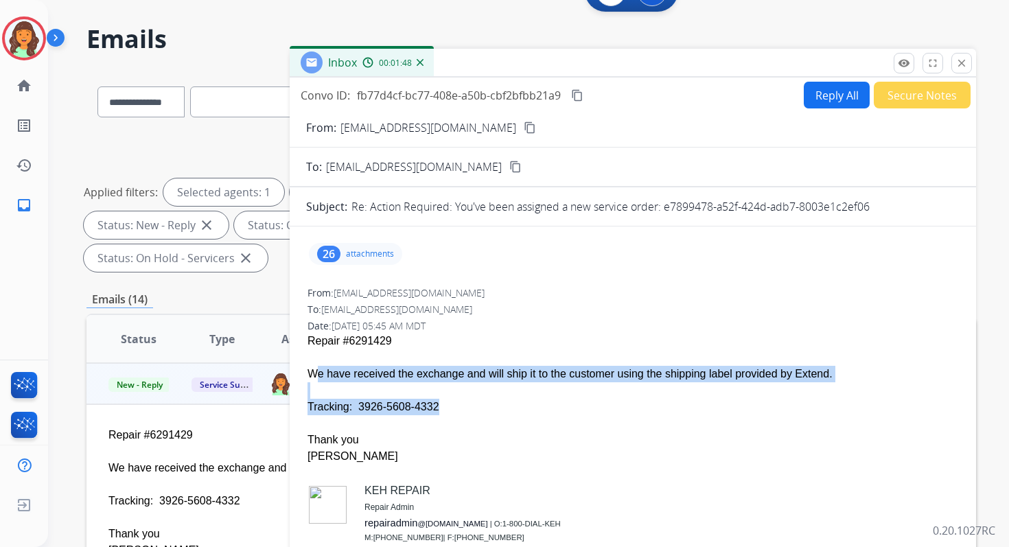
scroll to position [0, 0]
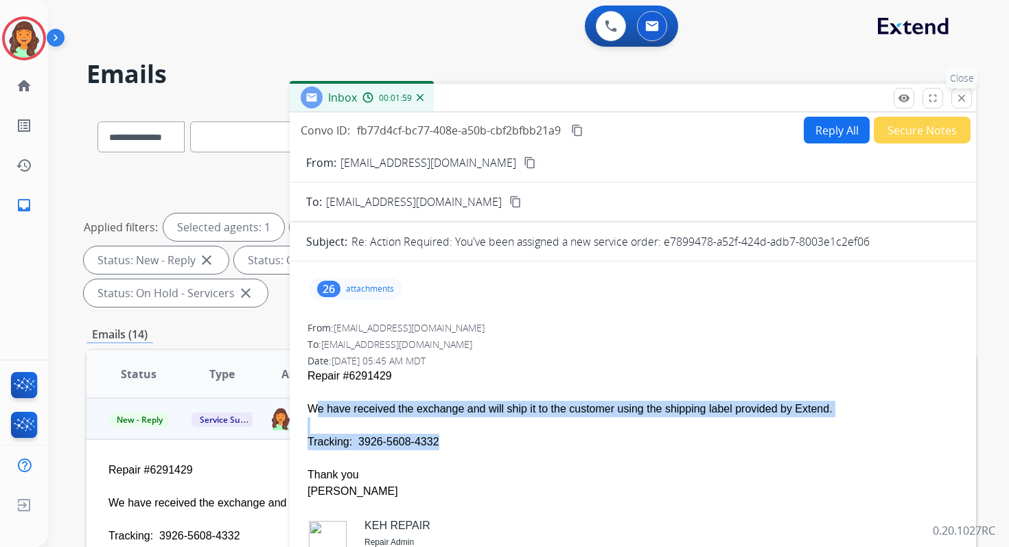
click at [955, 96] on mat-icon "close" at bounding box center [961, 98] width 12 height 12
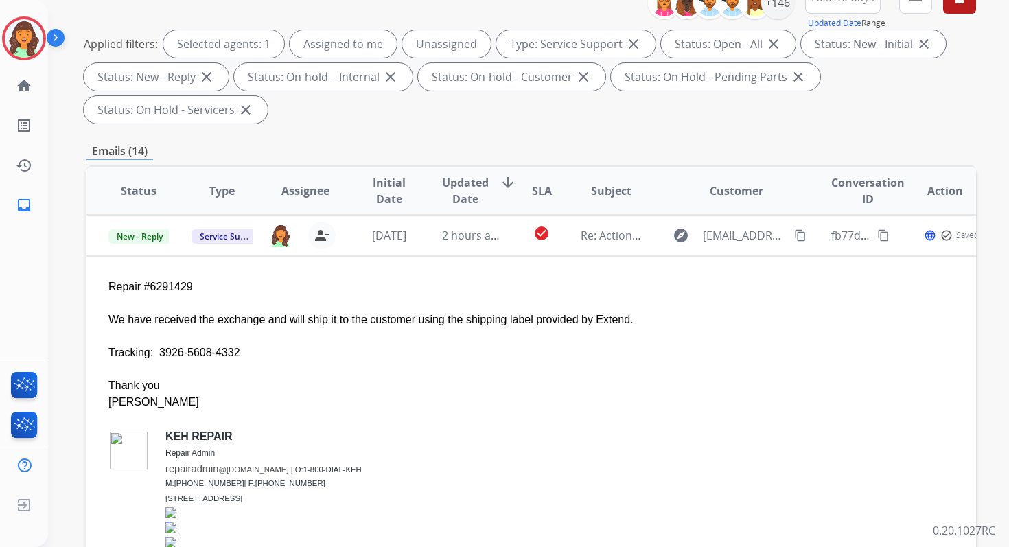
scroll to position [333, 0]
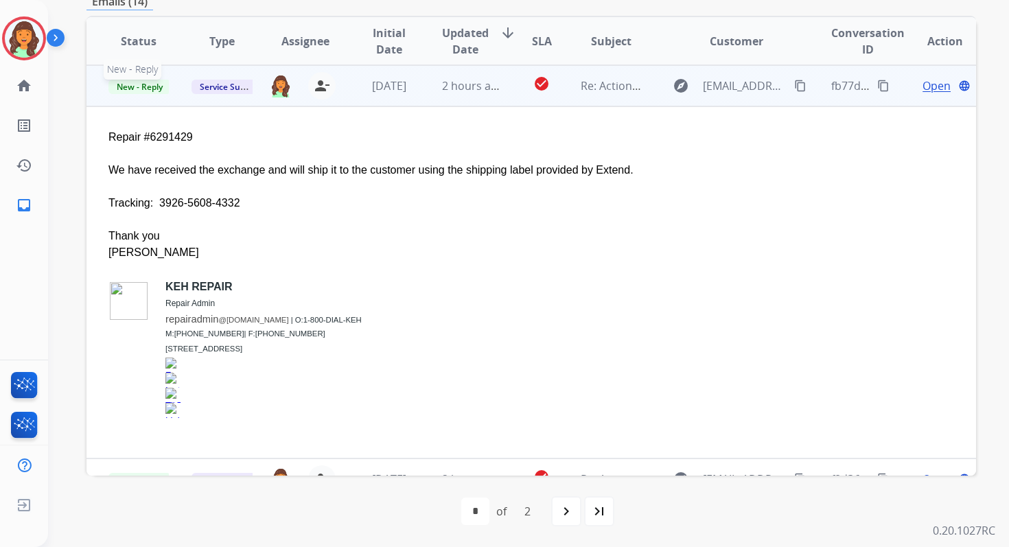
click at [141, 86] on span "New - Reply" at bounding box center [139, 87] width 62 height 14
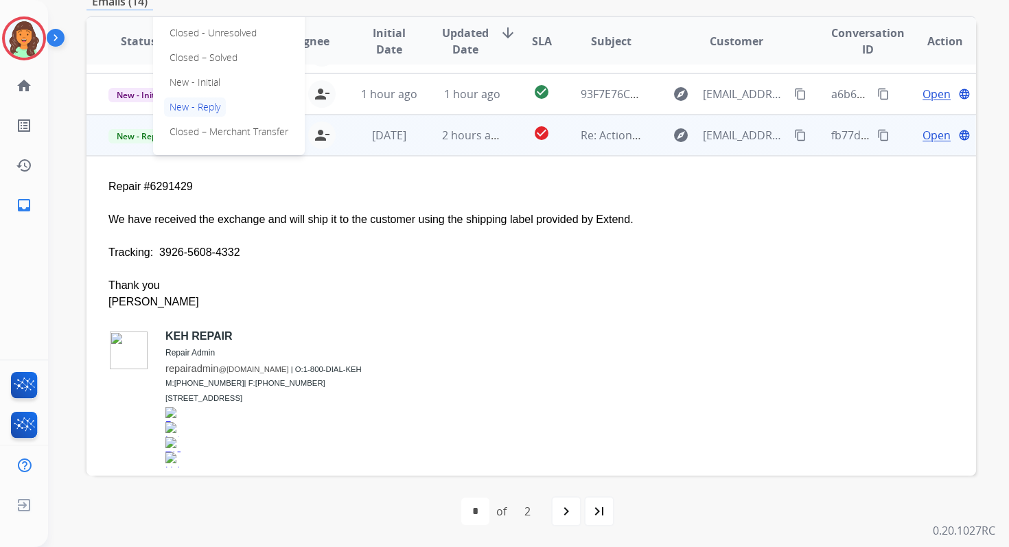
scroll to position [101, 0]
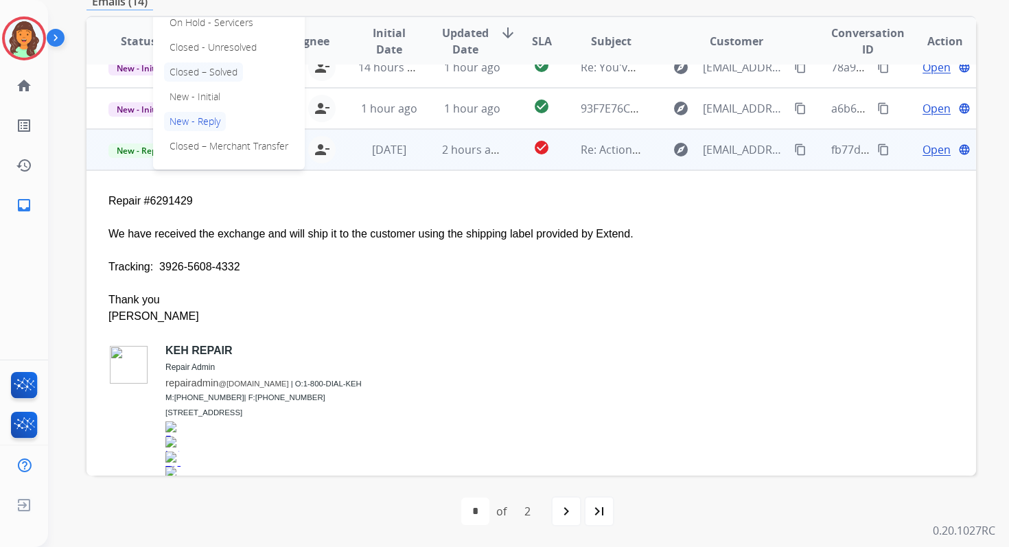
click at [189, 69] on p "Closed – Solved" at bounding box center [203, 71] width 79 height 19
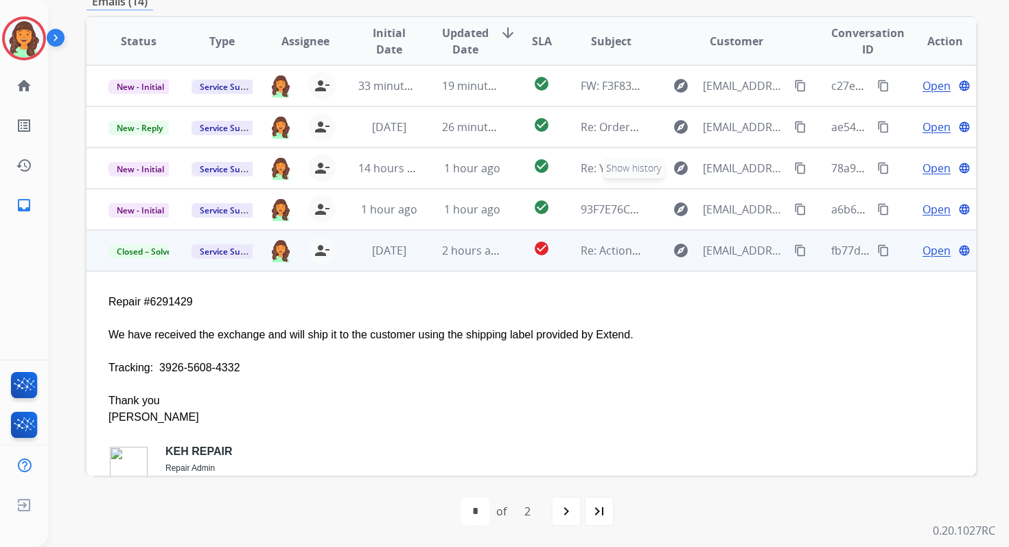
scroll to position [0, 0]
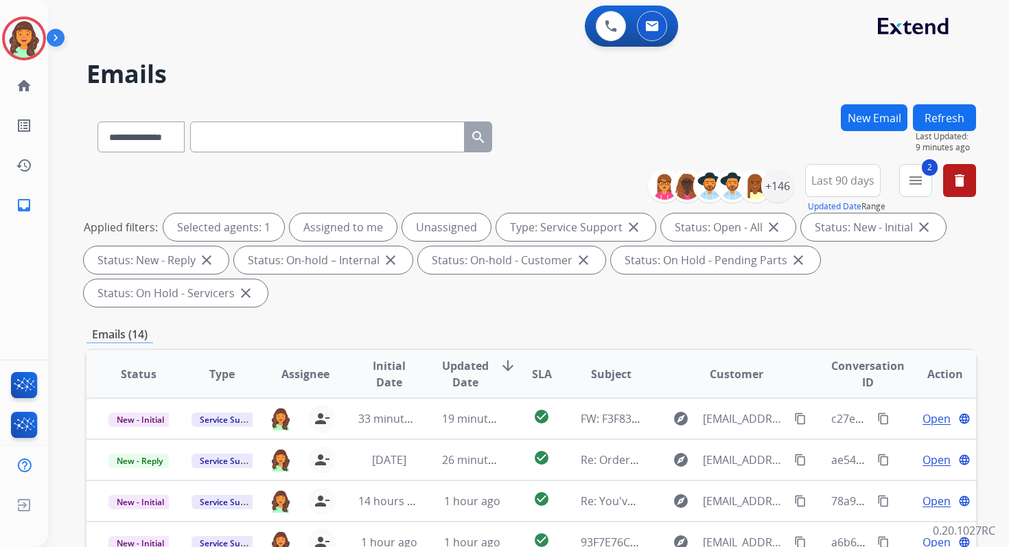
click at [937, 113] on button "Refresh" at bounding box center [944, 117] width 63 height 27
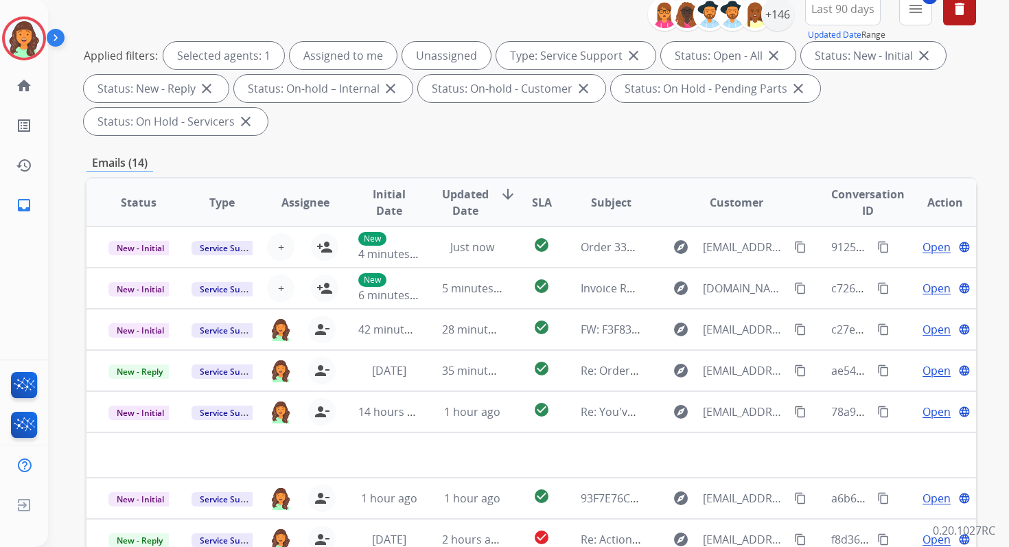
scroll to position [333, 0]
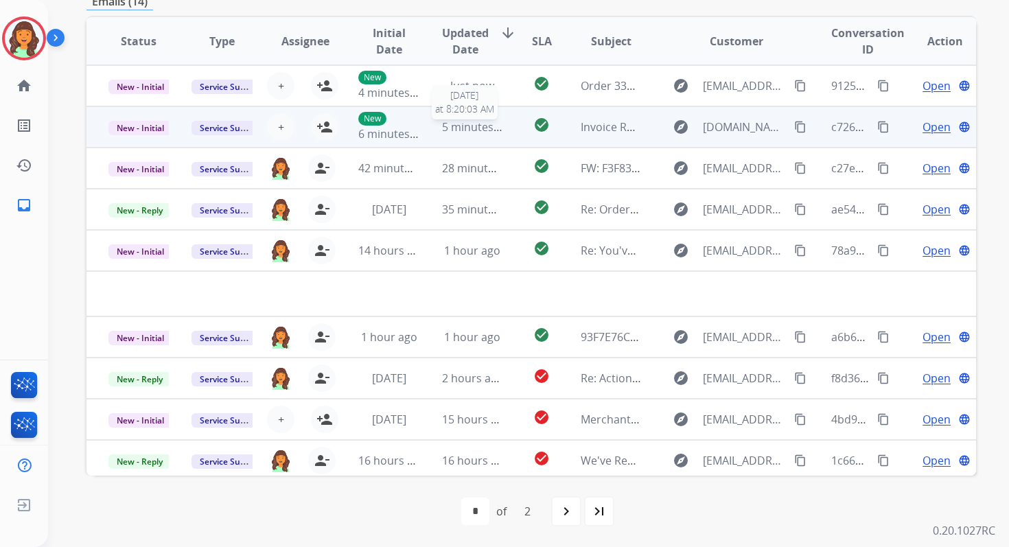
click at [484, 120] on span "5 minutes ago" at bounding box center [478, 126] width 73 height 15
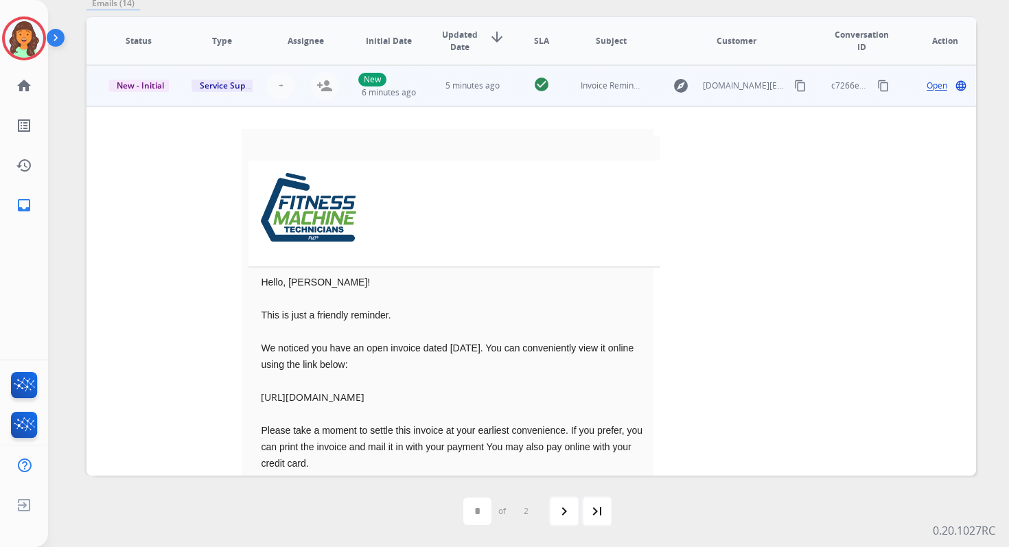
scroll to position [0, 0]
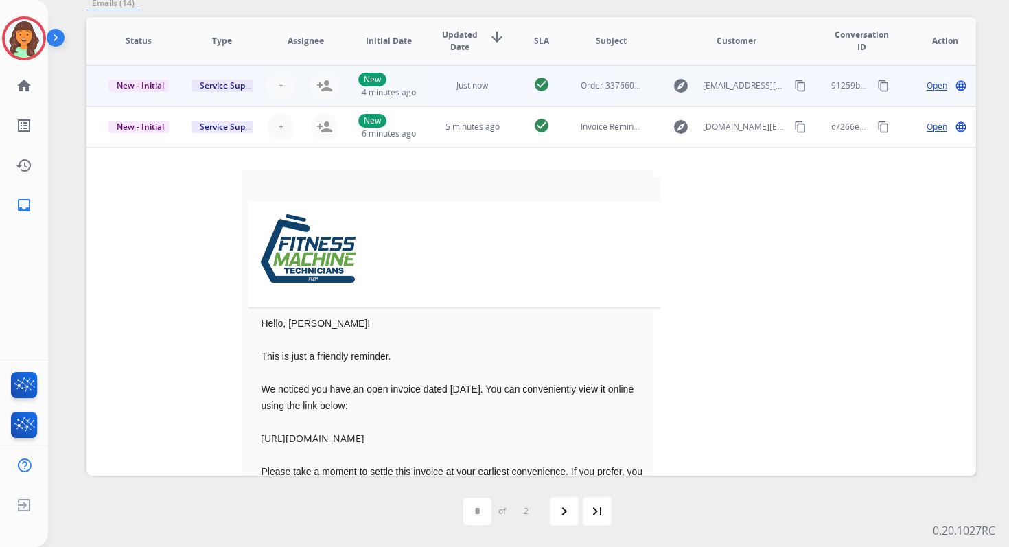
click at [471, 82] on span "Just now" at bounding box center [472, 86] width 32 height 12
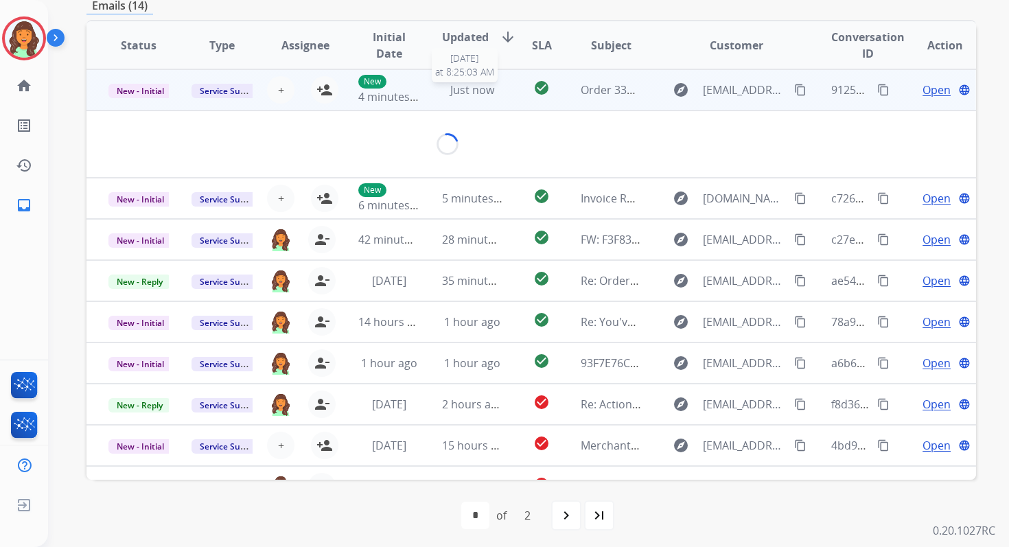
scroll to position [329, 0]
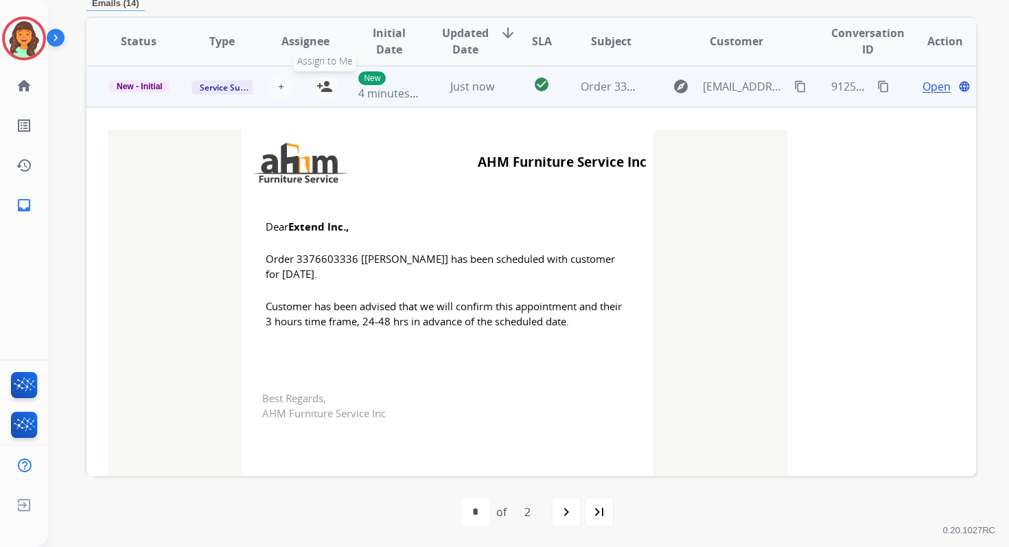
click at [322, 84] on mat-icon "person_add" at bounding box center [324, 86] width 16 height 16
click at [143, 85] on span "New - Initial" at bounding box center [139, 86] width 62 height 12
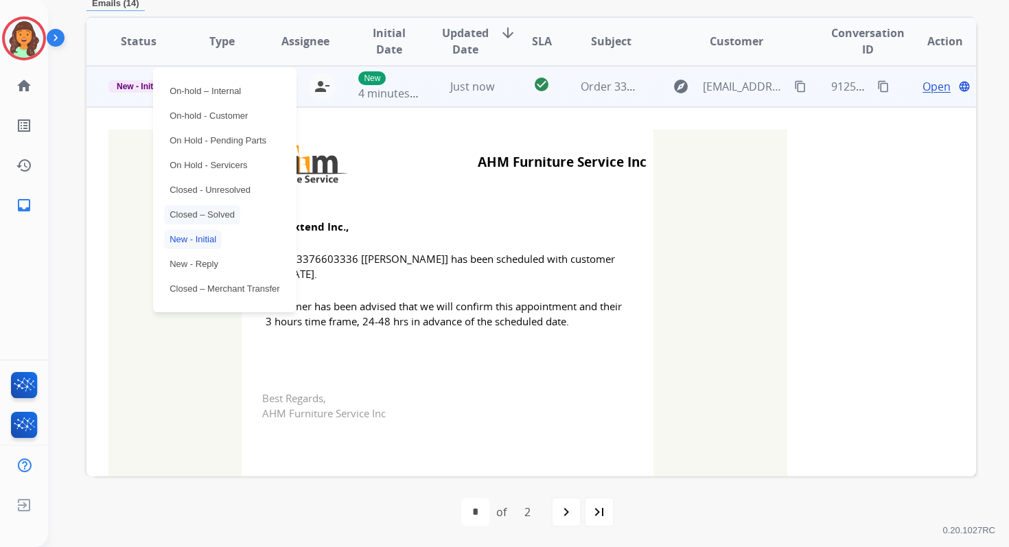
click at [207, 214] on p "Closed – Solved" at bounding box center [202, 214] width 76 height 19
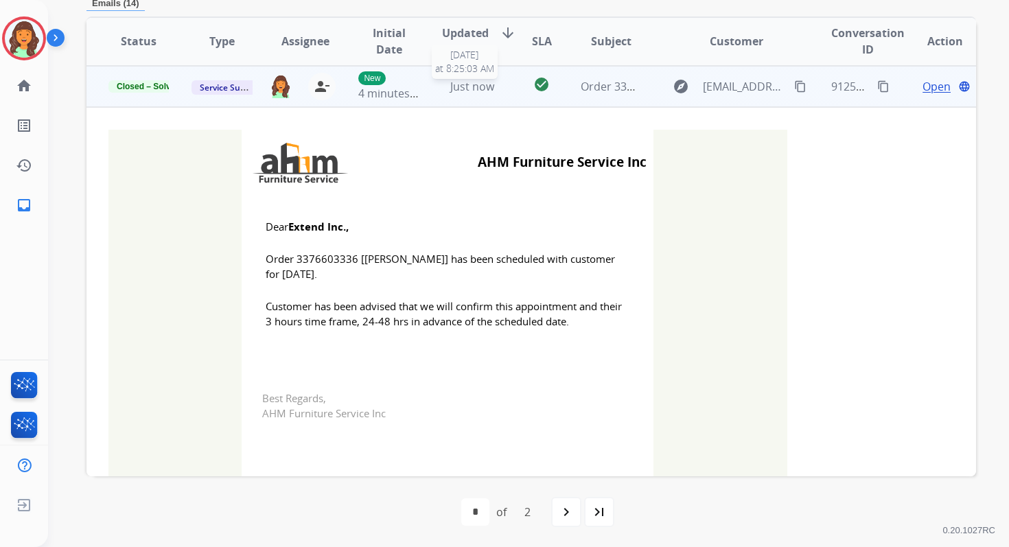
click at [491, 80] on div "Just now" at bounding box center [472, 86] width 60 height 16
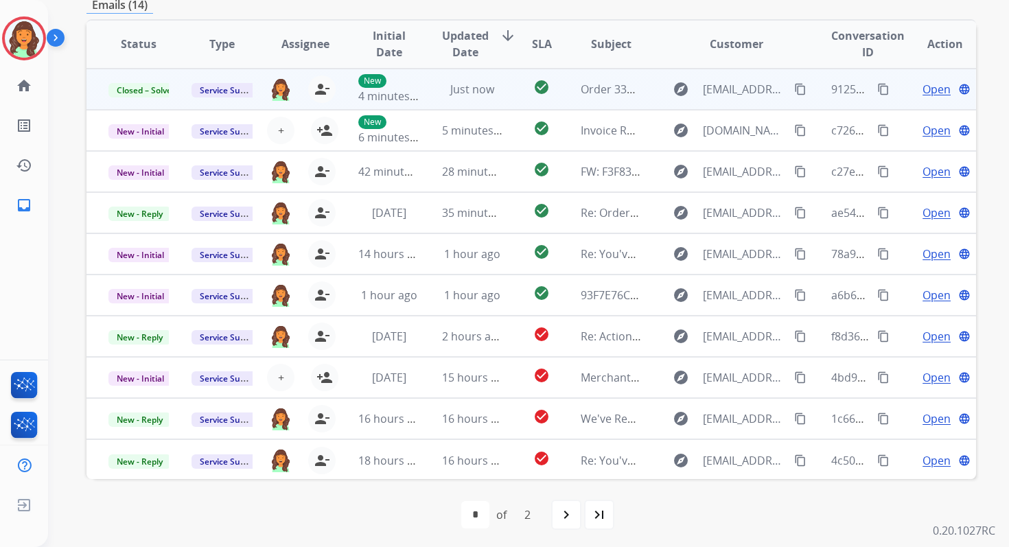
scroll to position [329, 0]
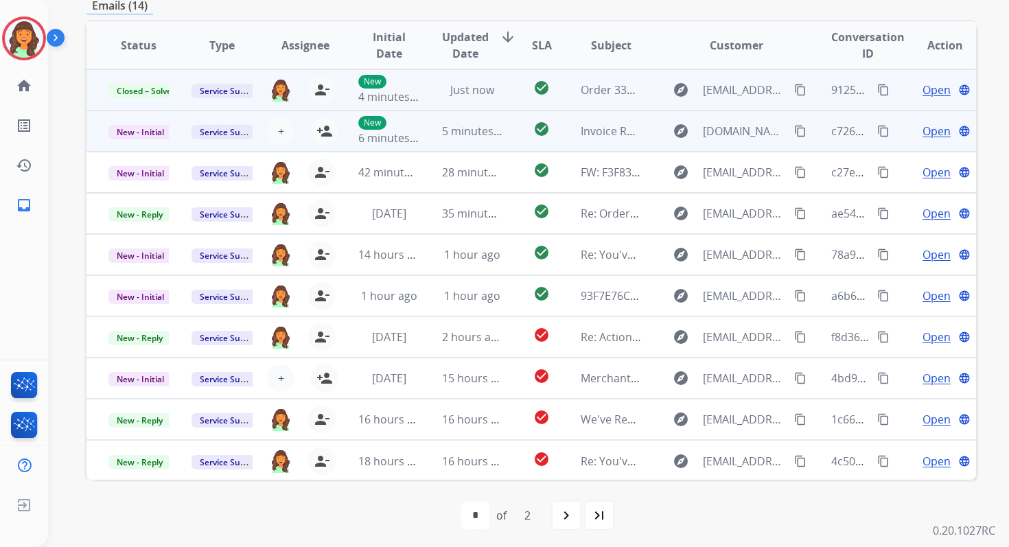
click at [453, 144] on td "5 minutes ago" at bounding box center [461, 130] width 83 height 41
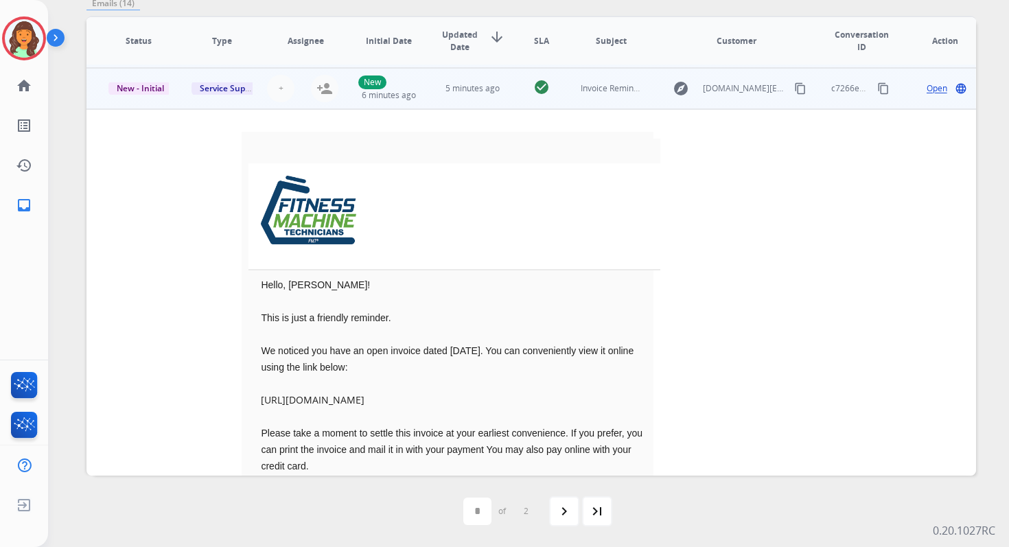
scroll to position [41, 0]
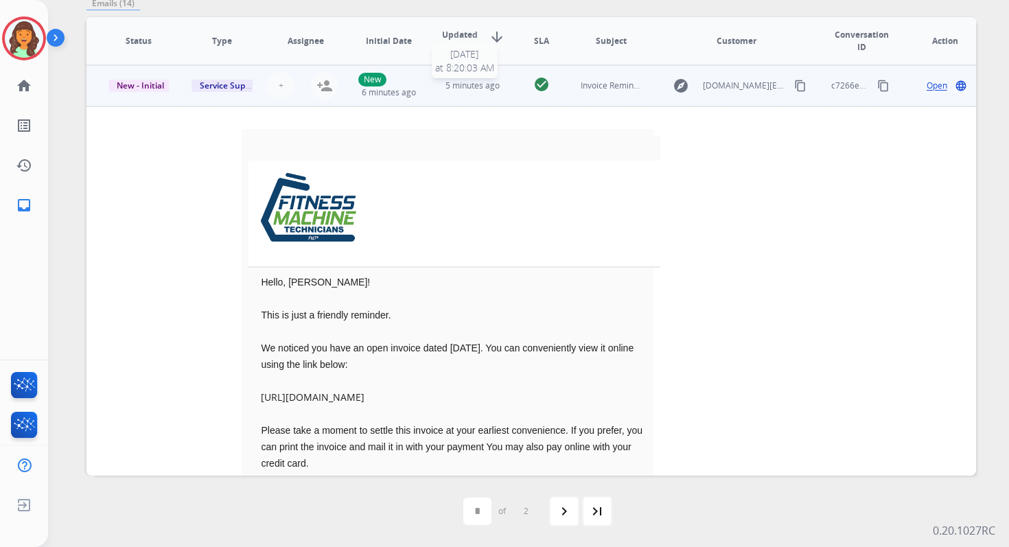
click at [469, 82] on span "5 minutes ago" at bounding box center [472, 86] width 54 height 12
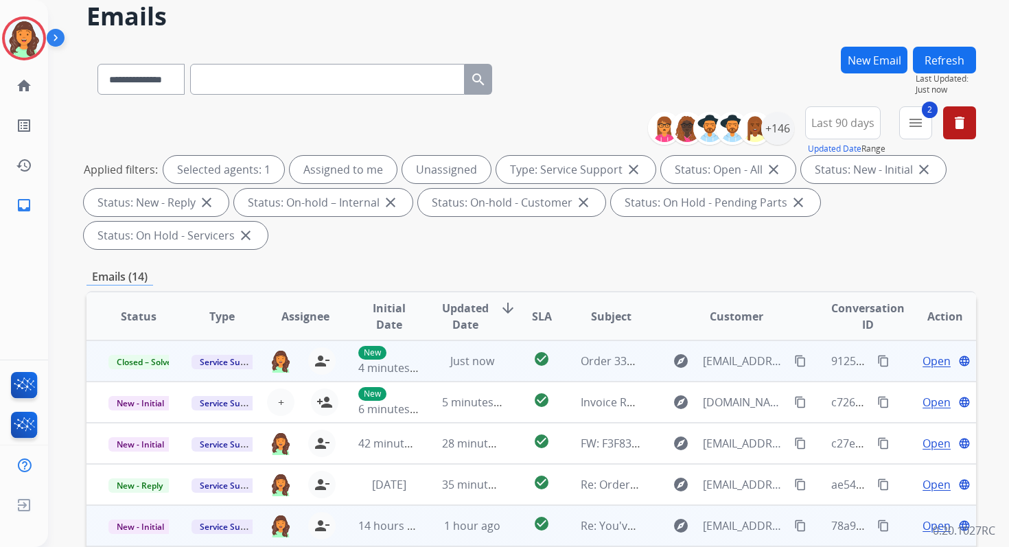
scroll to position [0, 0]
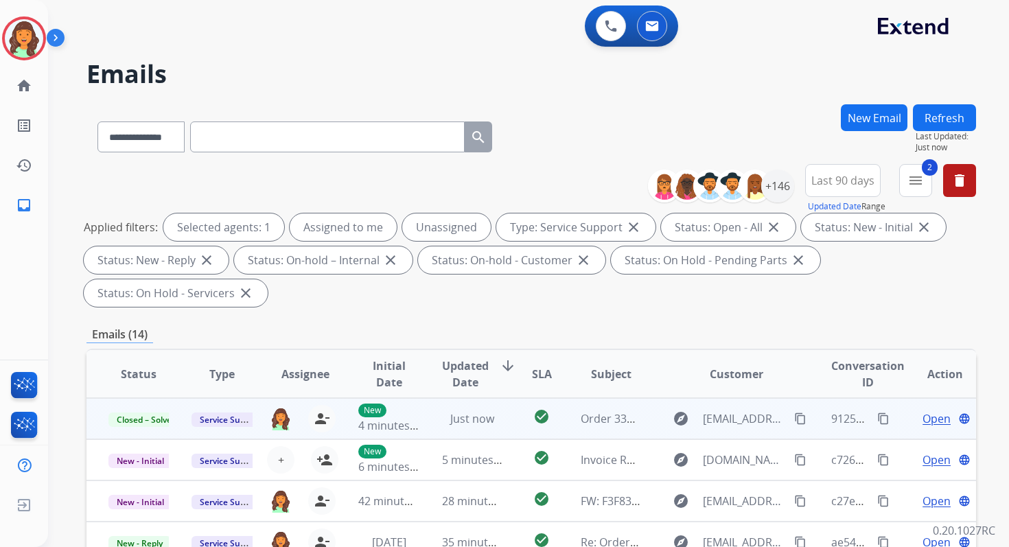
click at [949, 119] on button "Refresh" at bounding box center [944, 117] width 63 height 27
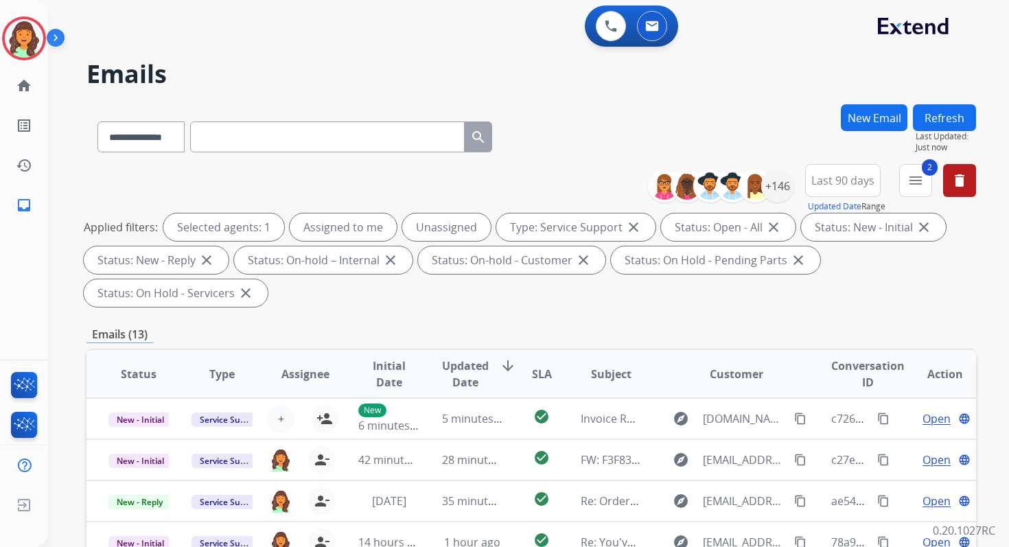
click at [521, 331] on div "Emails (13)" at bounding box center [530, 334] width 889 height 17
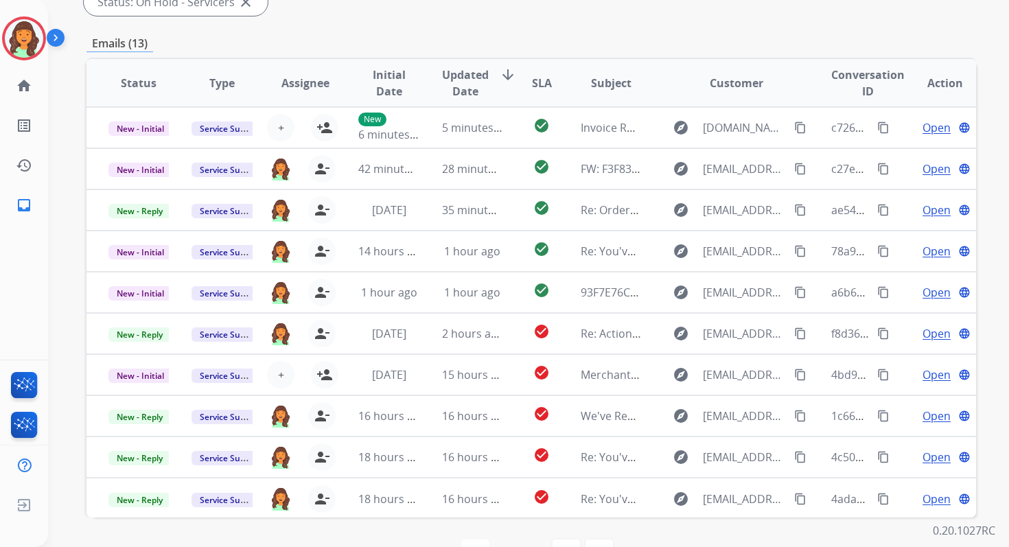
scroll to position [333, 0]
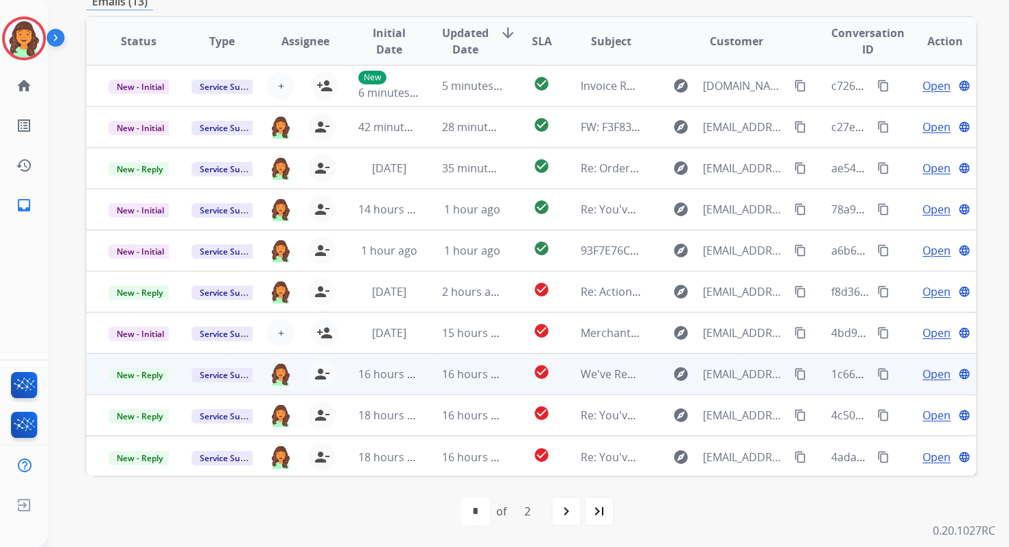
click at [480, 373] on span "16 hours ago" at bounding box center [476, 373] width 68 height 15
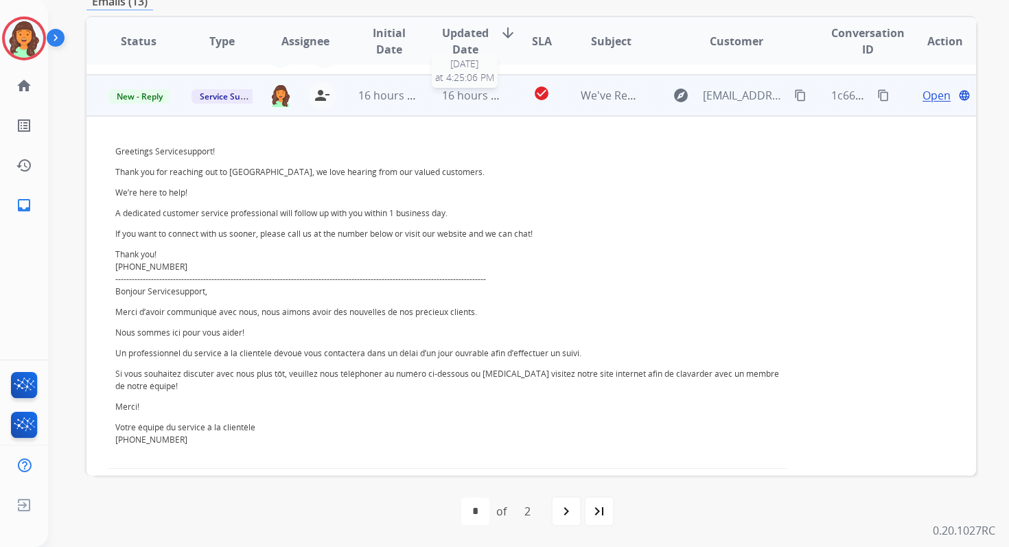
scroll to position [288, 0]
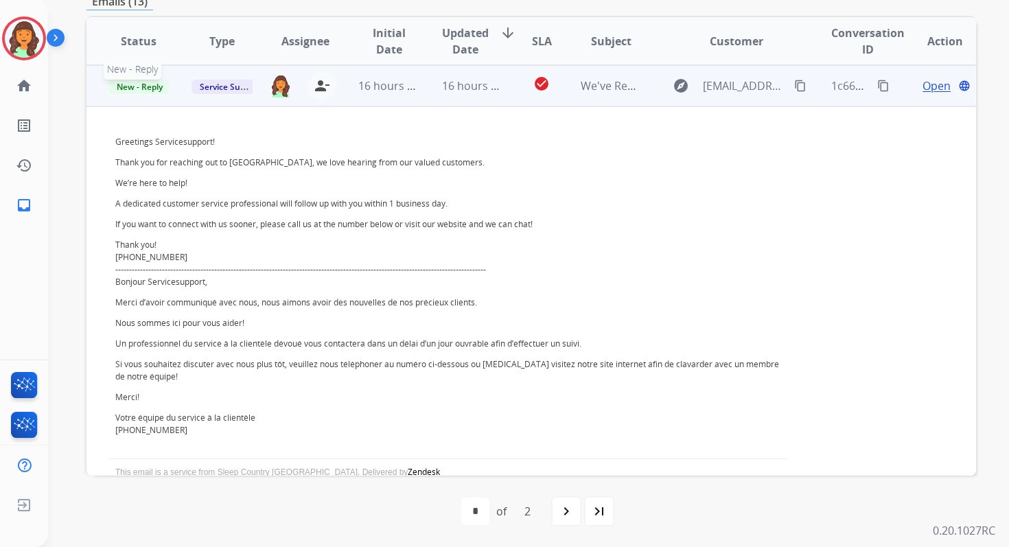
click at [150, 85] on span "New - Reply" at bounding box center [139, 87] width 62 height 14
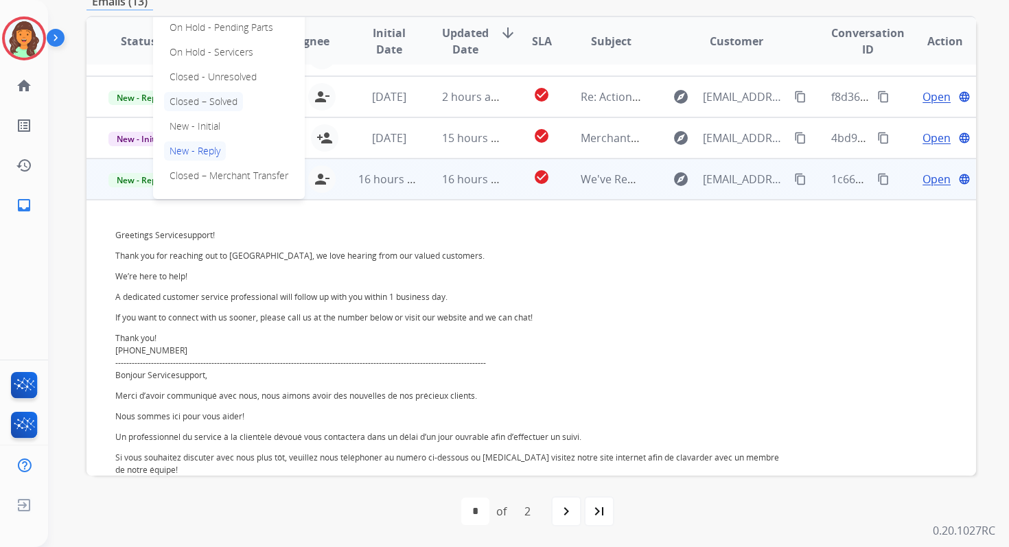
click at [192, 96] on p "Closed – Solved" at bounding box center [203, 101] width 79 height 19
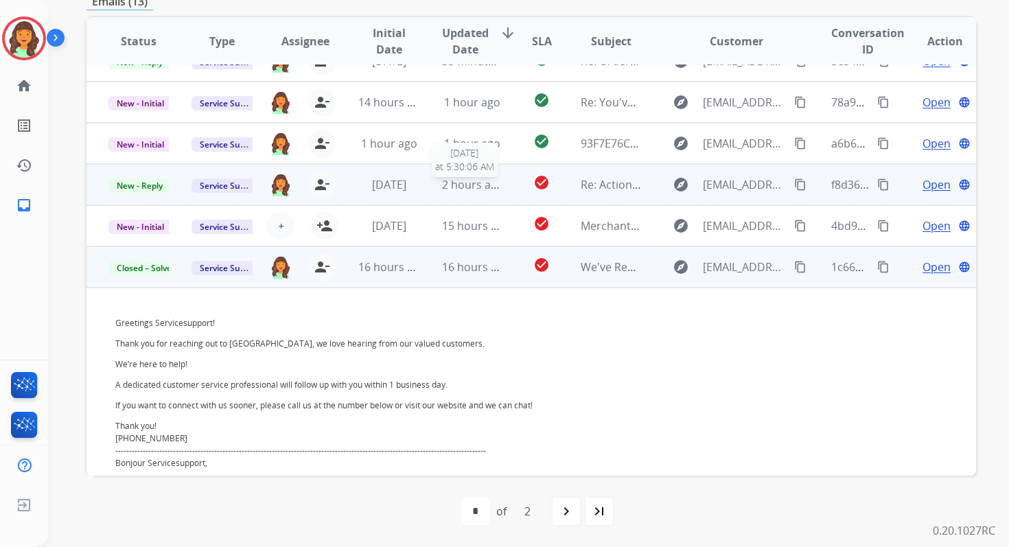
click at [447, 183] on span "2 hours ago" at bounding box center [473, 184] width 62 height 15
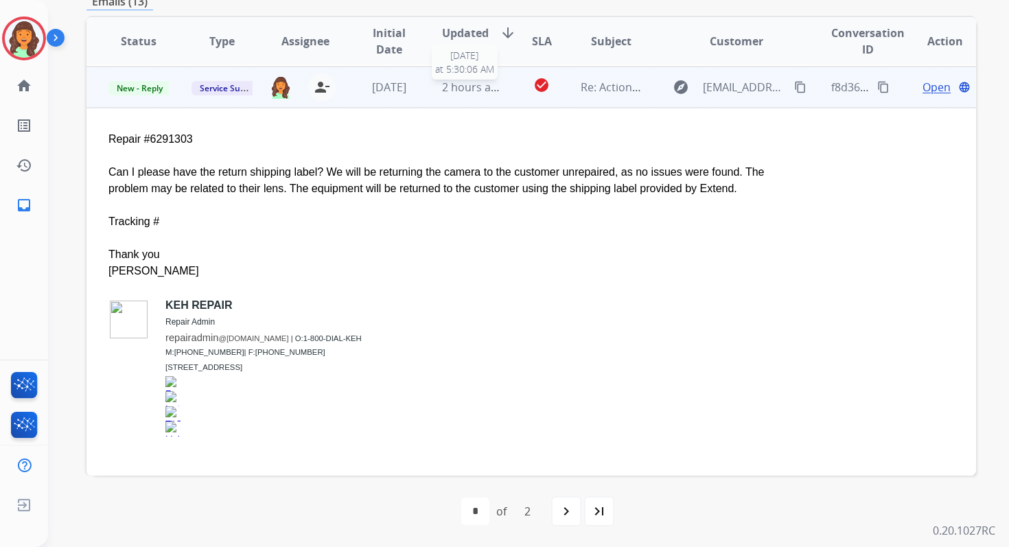
scroll to position [206, 0]
click at [922, 89] on span "Open" at bounding box center [936, 86] width 28 height 16
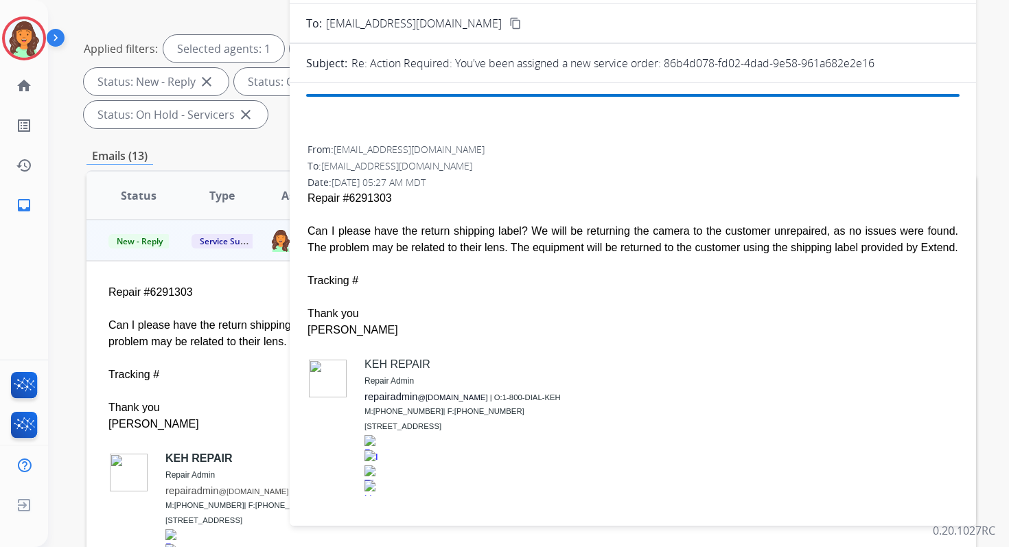
scroll to position [51, 0]
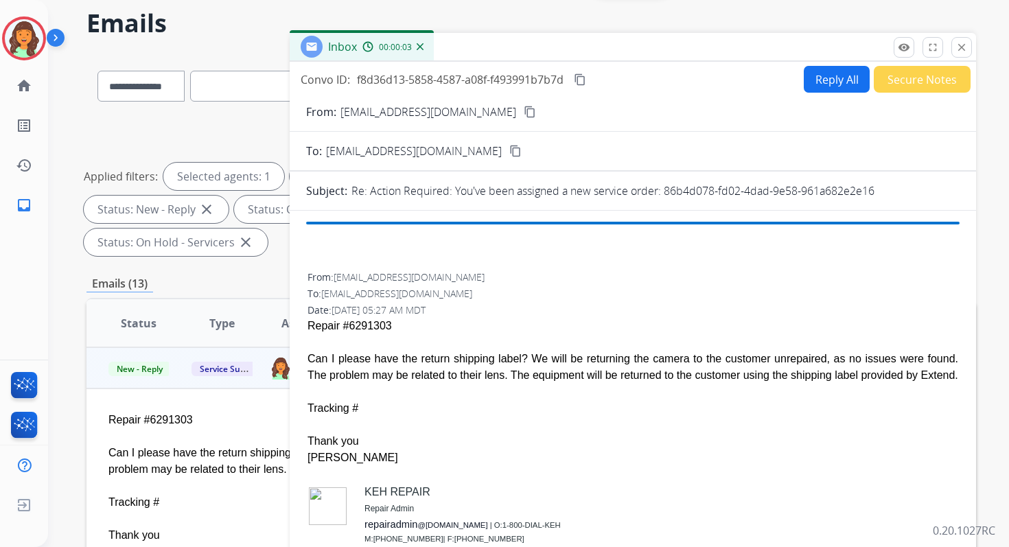
drag, startPoint x: 666, startPoint y: 191, endPoint x: 890, endPoint y: 188, distance: 224.4
click at [890, 188] on div "Re: Action Required: You've been assigned a new service order: 86b4d078-fd02-4d…" at bounding box center [655, 191] width 608 height 16
copy p "86b4d078-fd02-4dad-9e58-961a682e2e16"
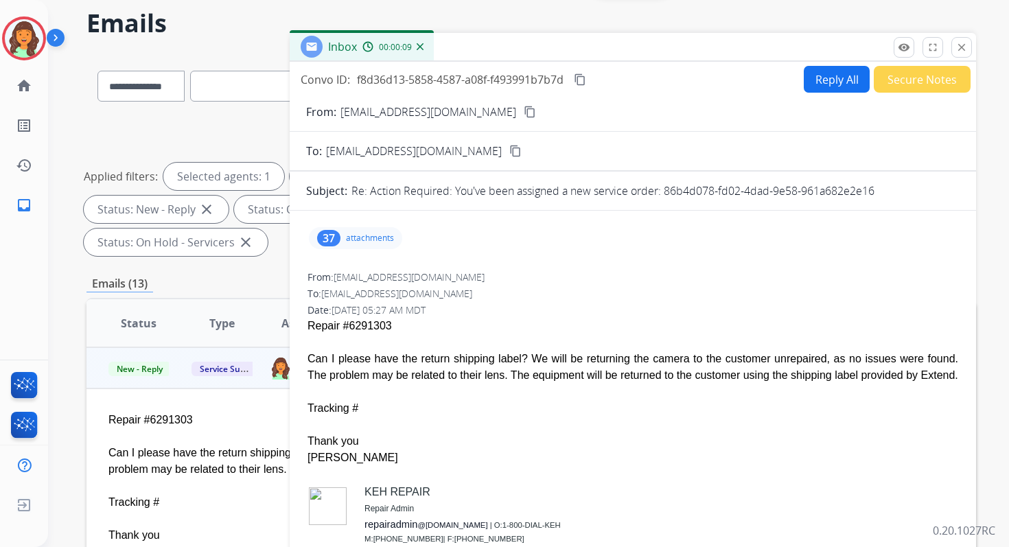
copy p "86b4d078-fd02-4dad-9e58-961a682e2e16"
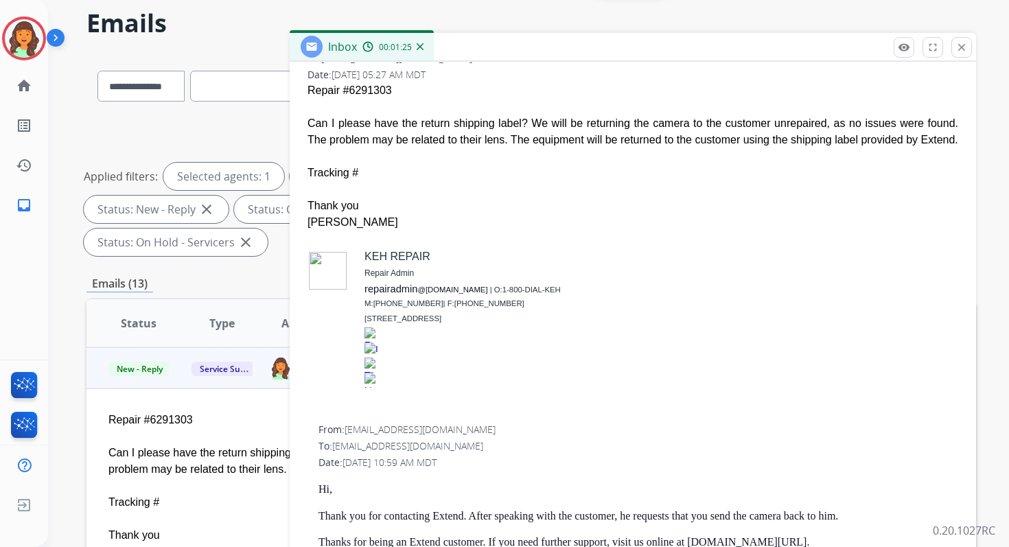
scroll to position [0, 0]
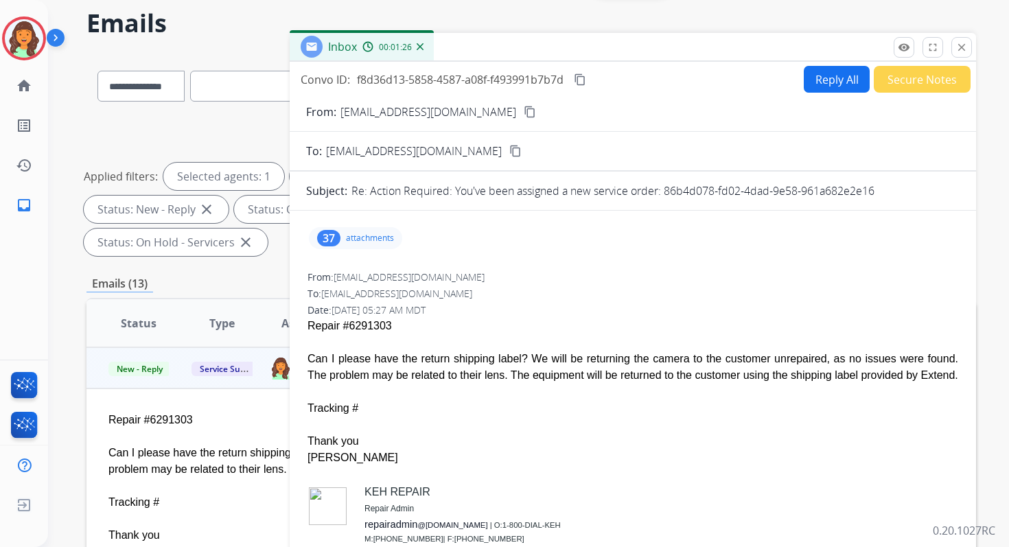
copy p "86b4d078-fd02-4dad-9e58-961a682e2e16"
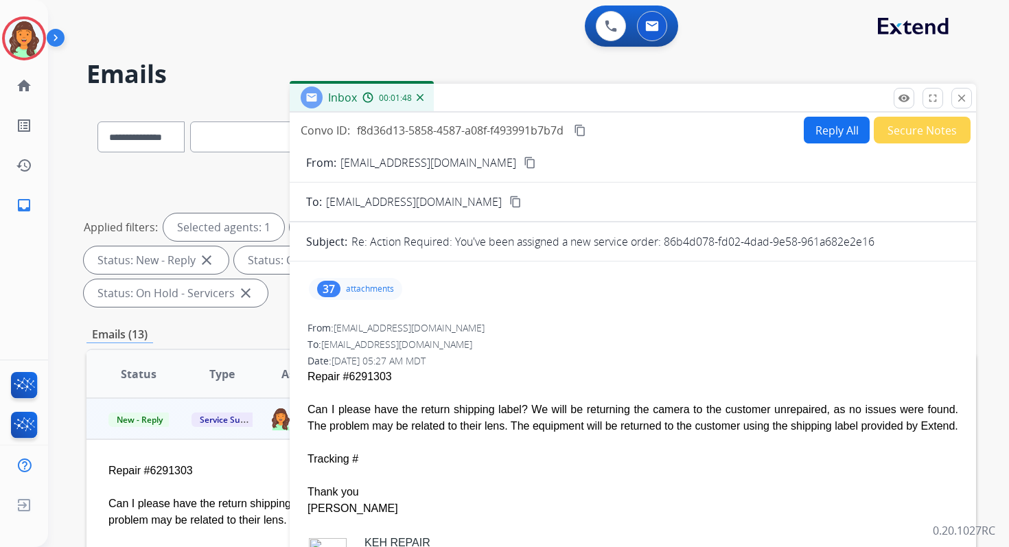
click at [516, 419] on div "Can I please have the return shipping label? We will be returning the camera to…" at bounding box center [632, 417] width 650 height 33
click at [843, 126] on button "Reply All" at bounding box center [836, 130] width 66 height 27
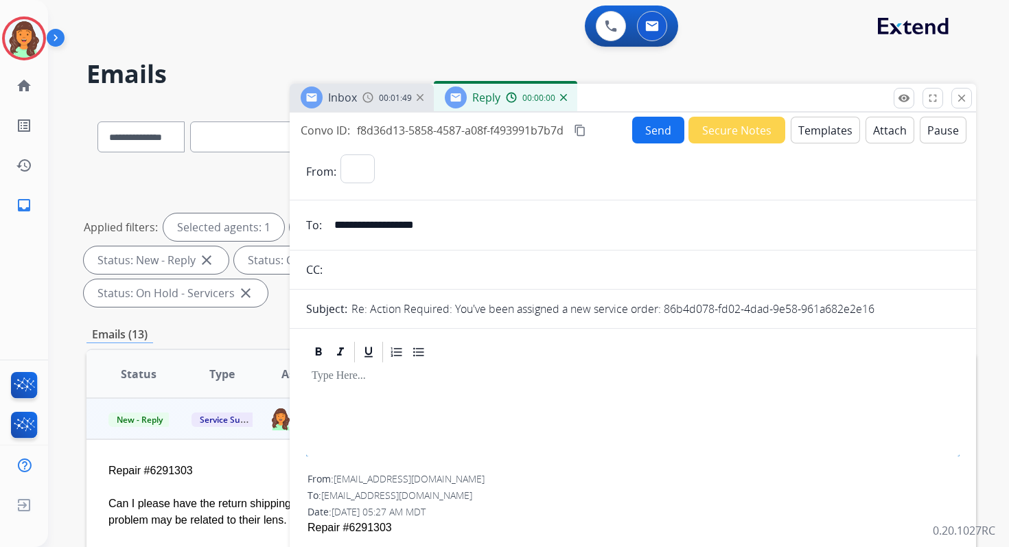
click at [814, 134] on button "Templates" at bounding box center [824, 130] width 69 height 27
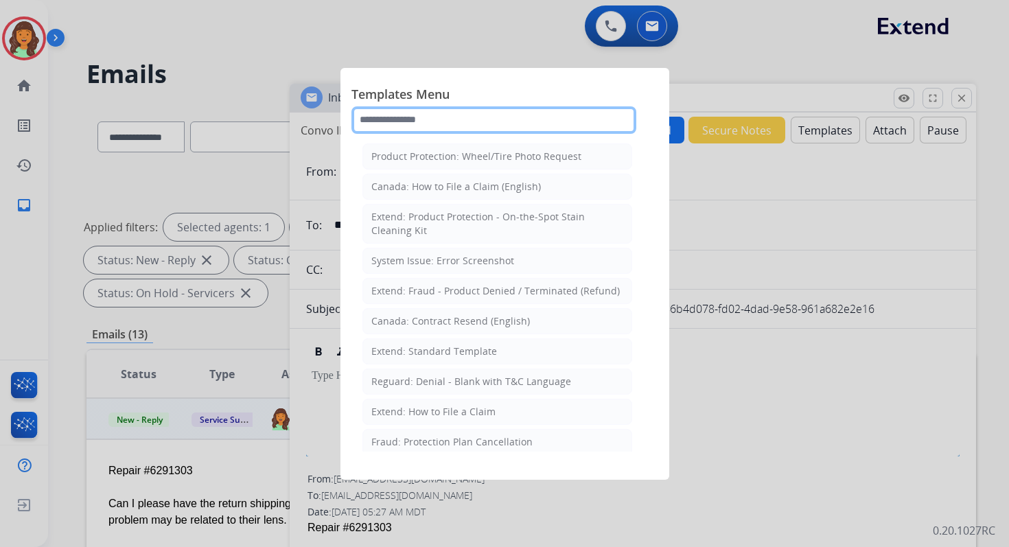
click at [471, 113] on input "text" at bounding box center [493, 119] width 285 height 27
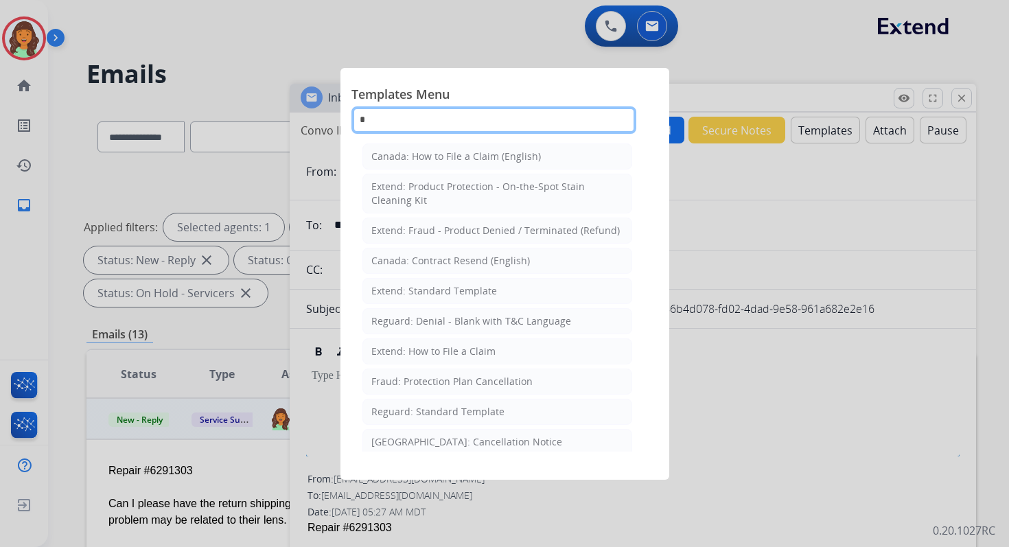
type input "**"
select select "**********"
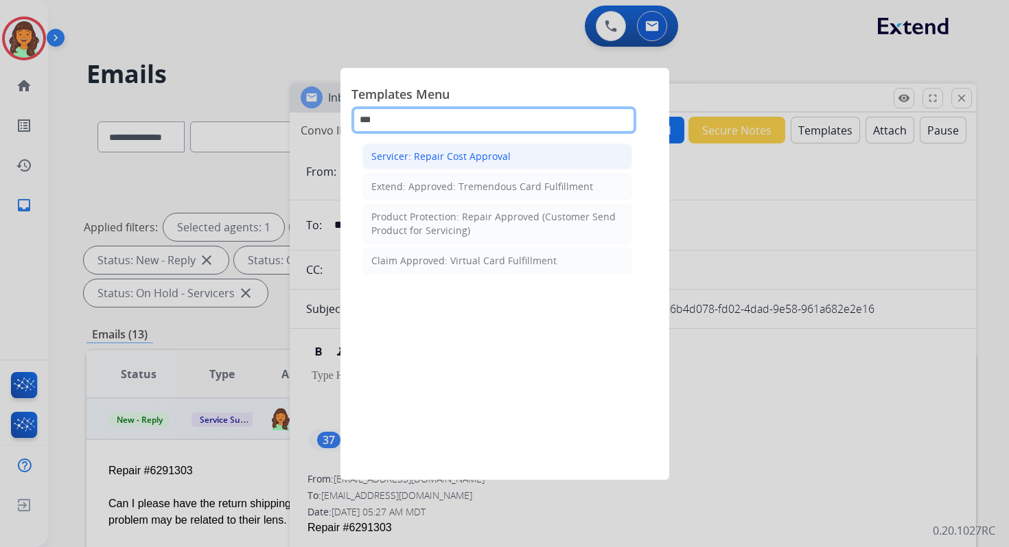
type input "***"
click at [475, 156] on div "Servicer: Repair Cost Approval" at bounding box center [440, 157] width 139 height 14
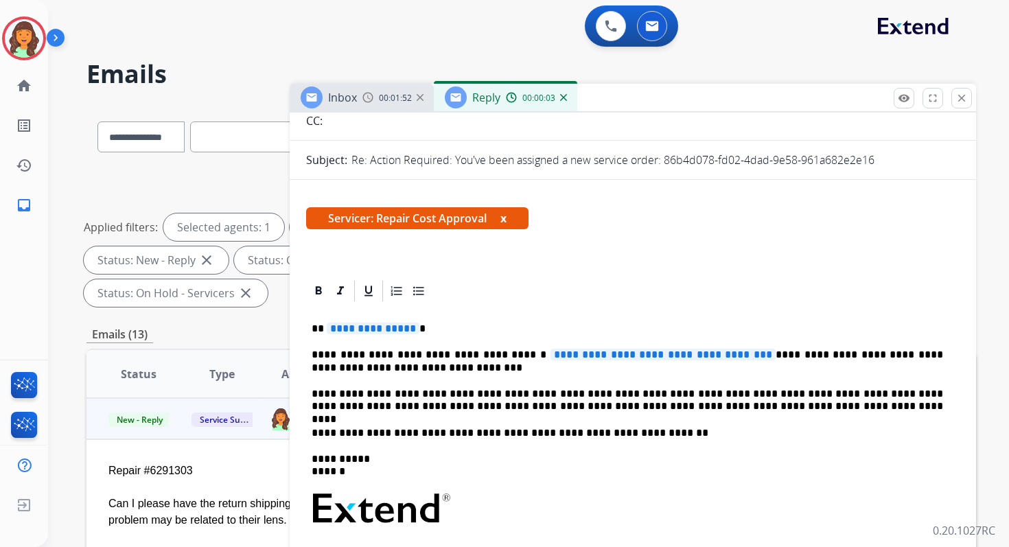
scroll to position [213, 0]
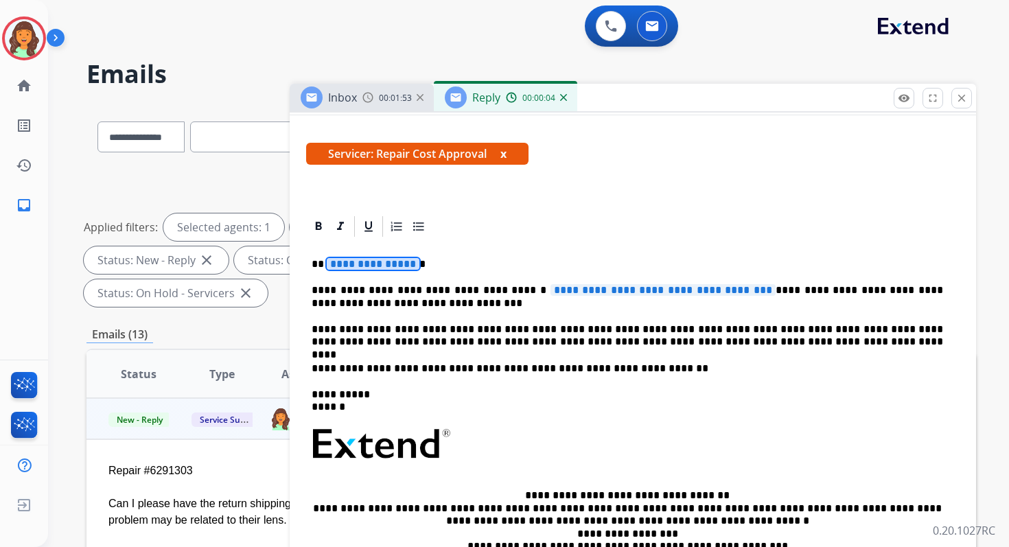
click at [349, 261] on span "**********" at bounding box center [373, 264] width 93 height 12
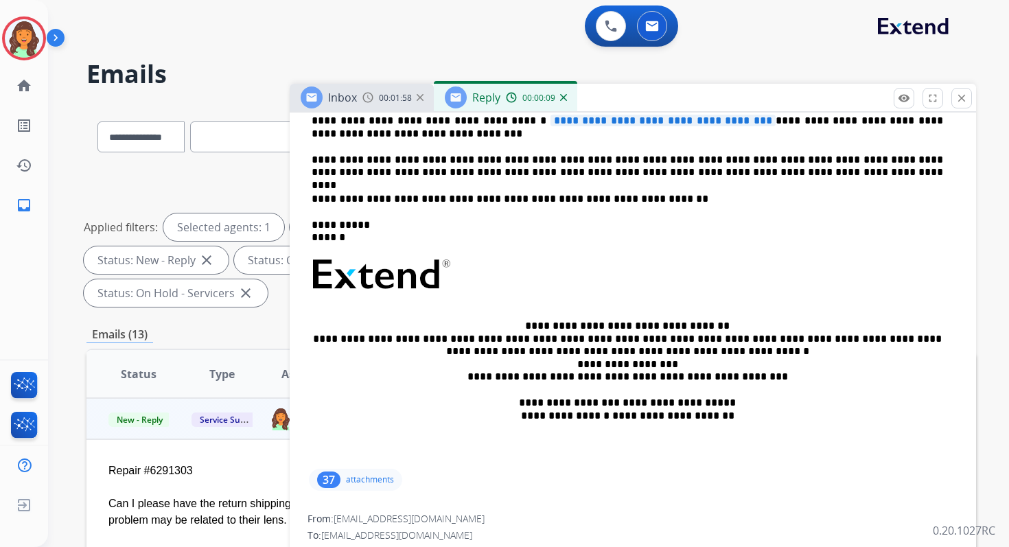
scroll to position [164, 0]
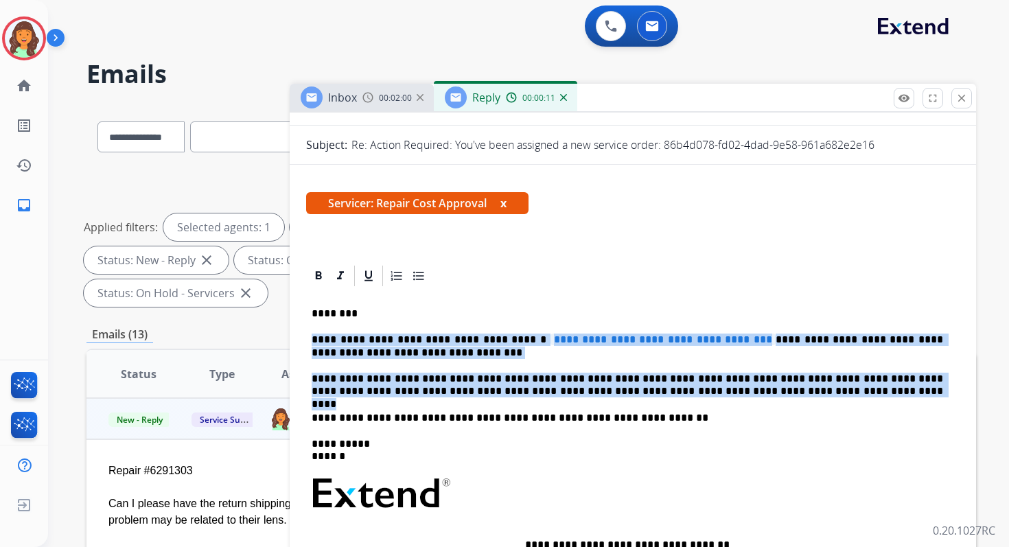
drag, startPoint x: 311, startPoint y: 336, endPoint x: 779, endPoint y: 391, distance: 471.8
click at [779, 391] on div "**********" at bounding box center [632, 486] width 653 height 397
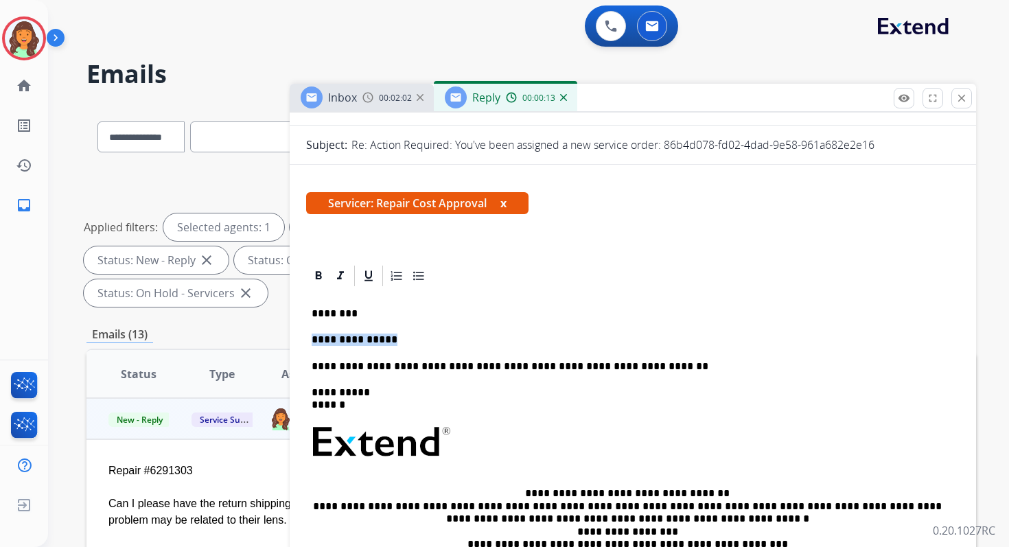
drag, startPoint x: 401, startPoint y: 340, endPoint x: 304, endPoint y: 340, distance: 97.4
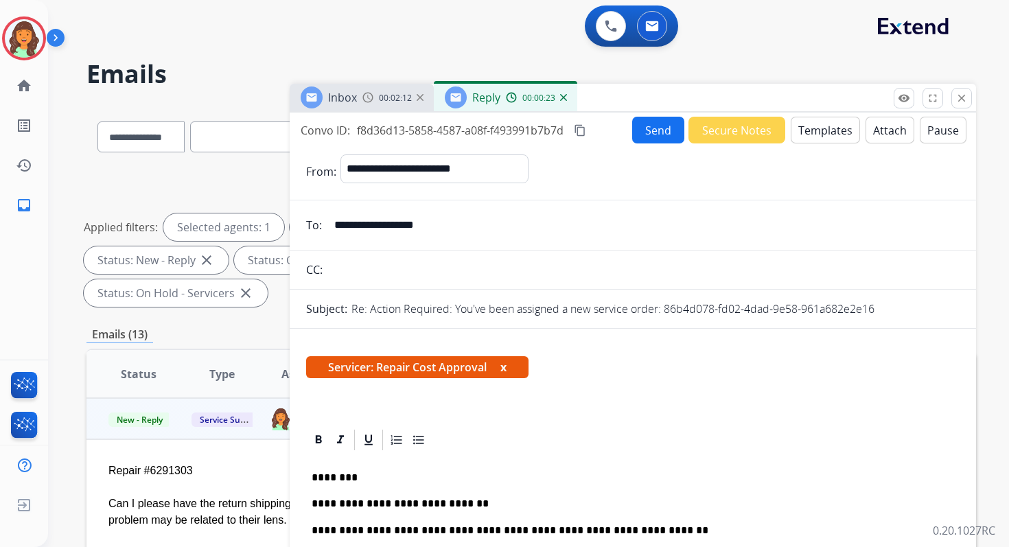
click at [889, 126] on button "Attach" at bounding box center [889, 130] width 49 height 27
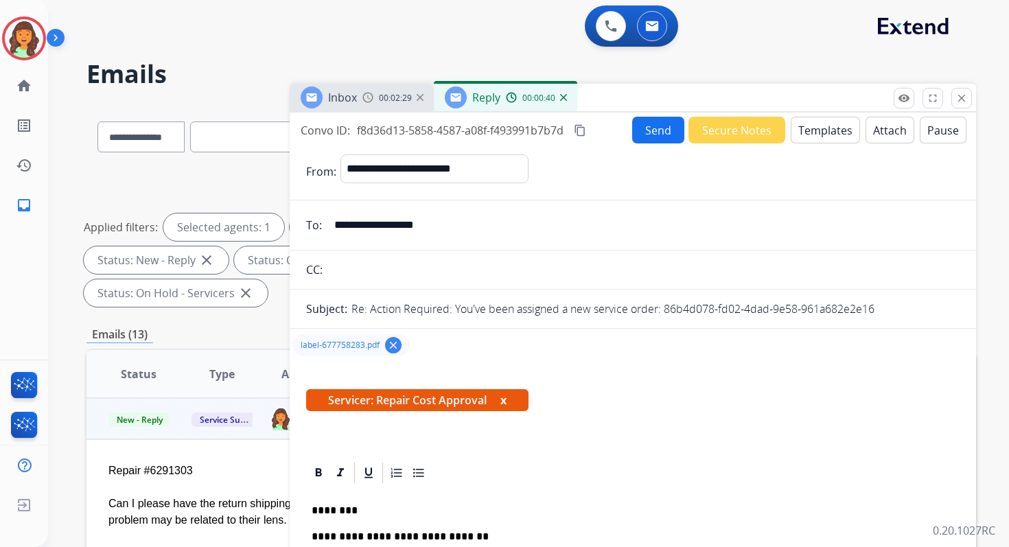
click at [585, 119] on div "Convo ID: f8d36d13-5858-4587-a08f-f493991b7b7d content_copy Send Secure Notes T…" at bounding box center [633, 130] width 686 height 27
click at [585, 123] on button "content_copy" at bounding box center [580, 130] width 16 height 16
click at [638, 123] on button "Send" at bounding box center [658, 130] width 52 height 27
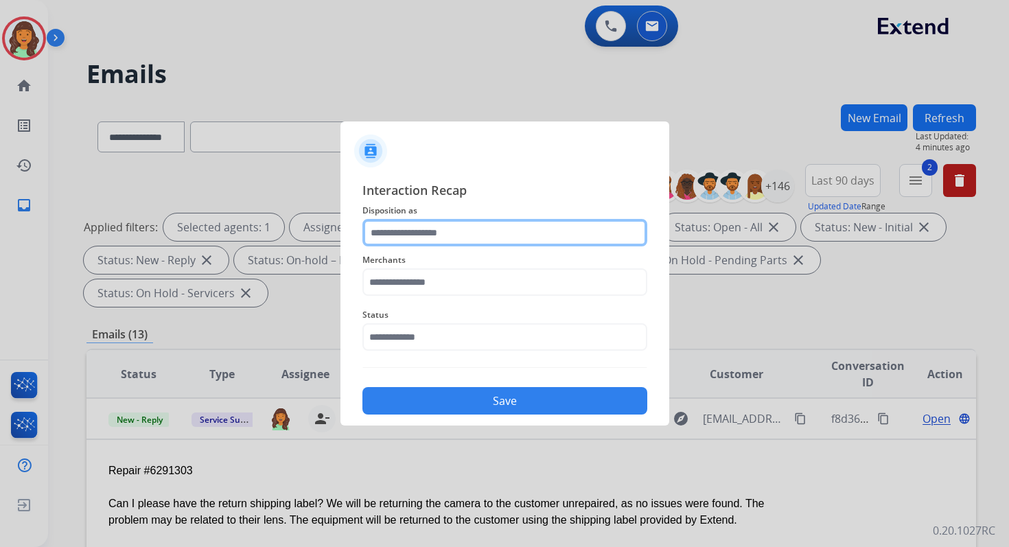
click at [420, 237] on input "text" at bounding box center [504, 232] width 285 height 27
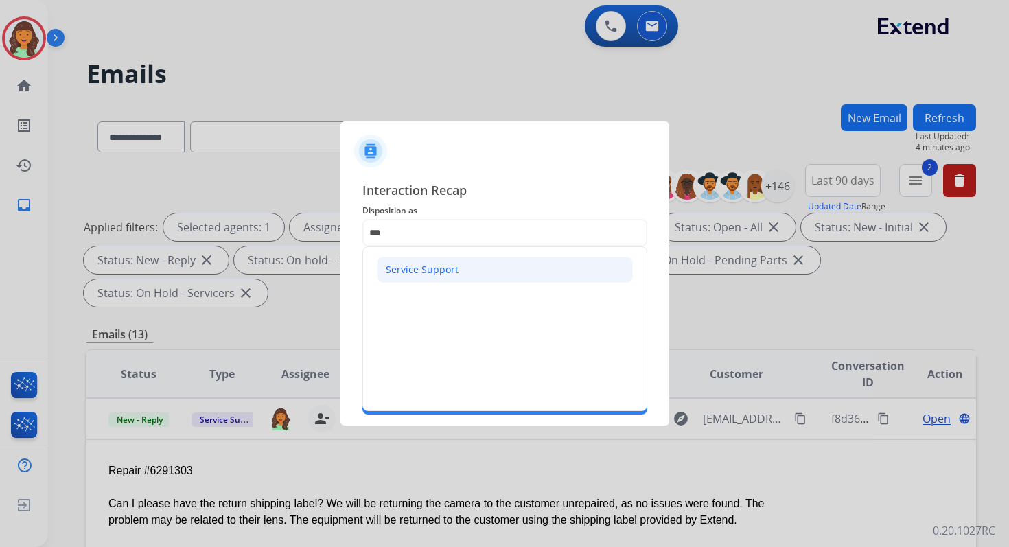
click at [411, 266] on div "Service Support" at bounding box center [422, 270] width 73 height 14
type input "**********"
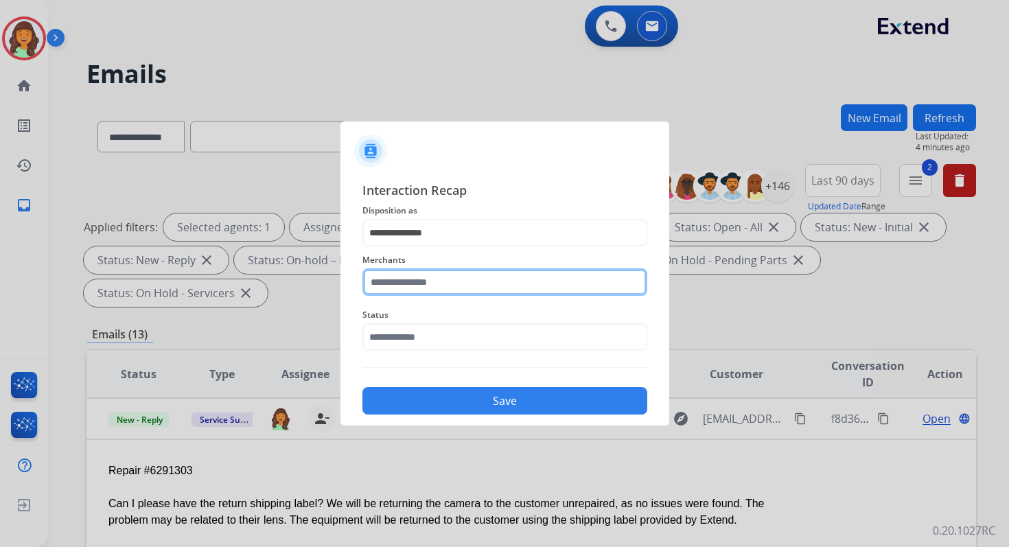
click at [416, 280] on input "text" at bounding box center [504, 281] width 285 height 27
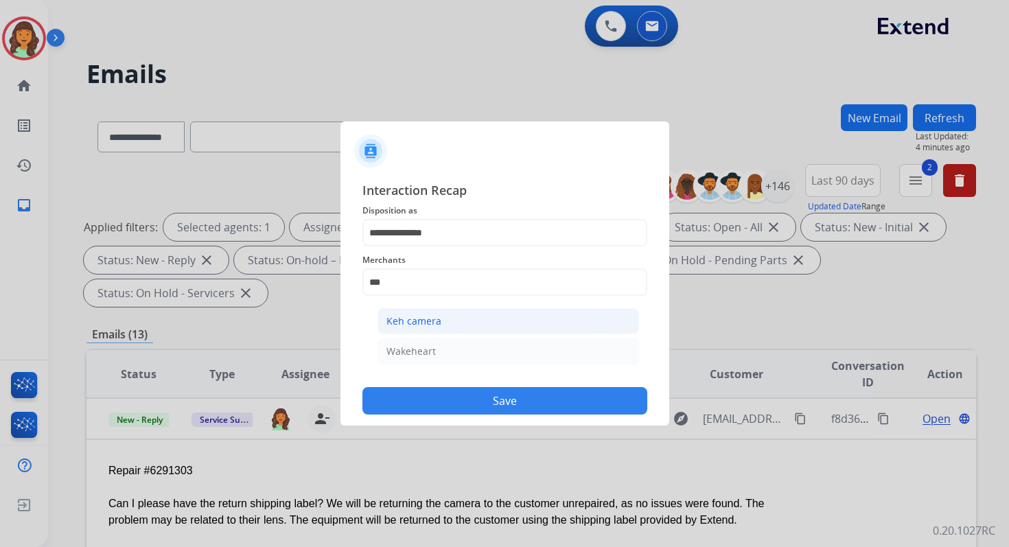
click at [432, 317] on div "Keh camera" at bounding box center [413, 321] width 55 height 14
type input "**********"
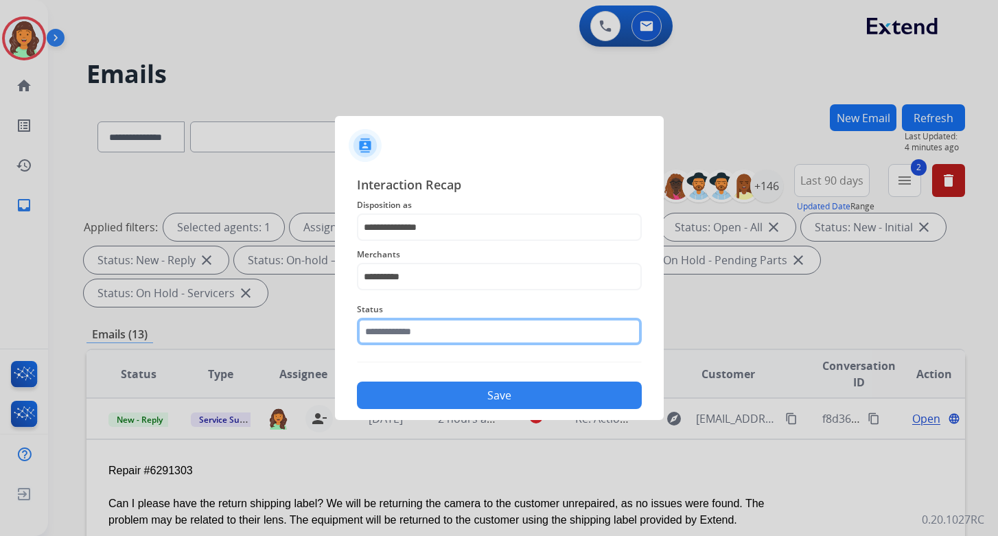
click at [432, 341] on input "text" at bounding box center [499, 331] width 285 height 27
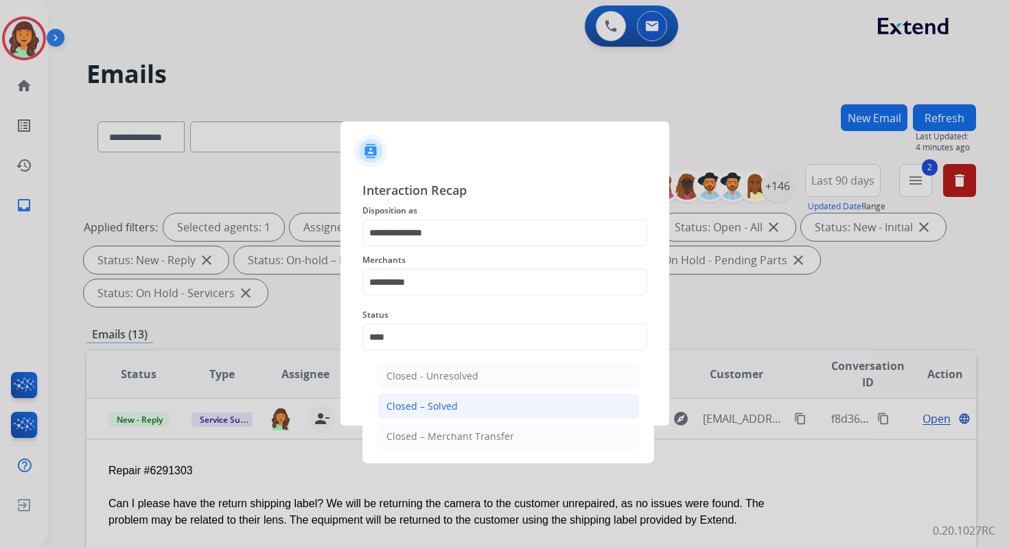
click at [454, 400] on div "Closed – Solved" at bounding box center [421, 406] width 71 height 14
type input "**********"
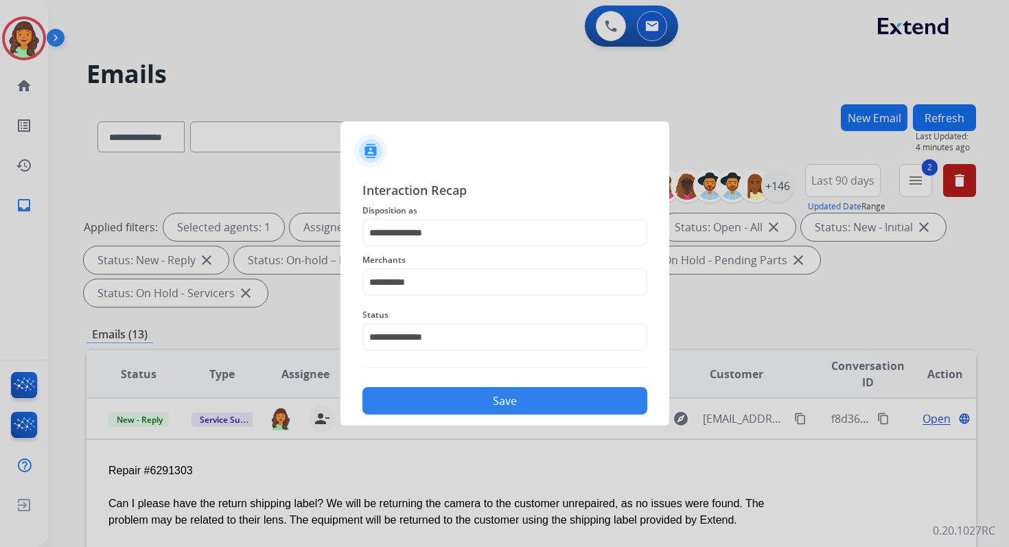
click at [454, 400] on button "Save" at bounding box center [504, 400] width 285 height 27
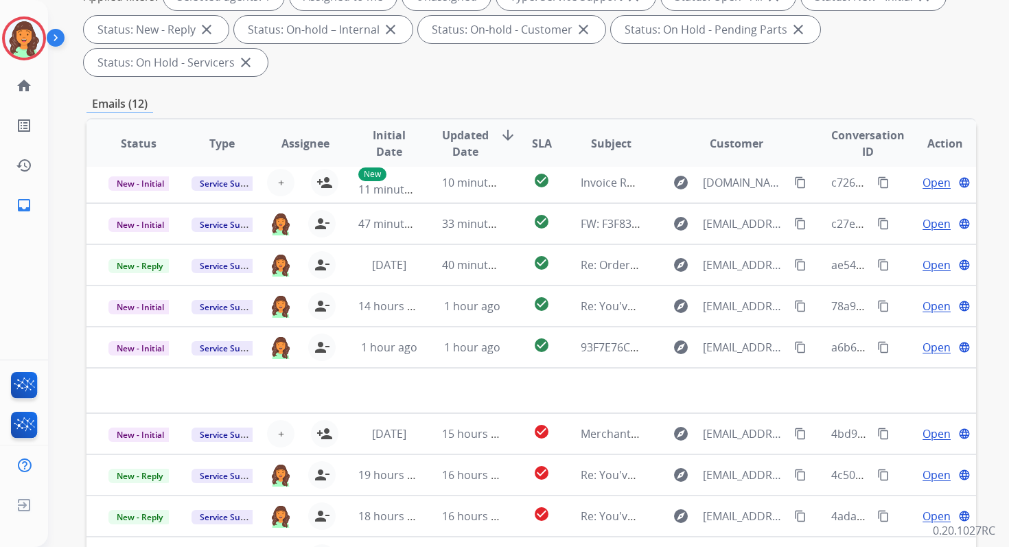
scroll to position [333, 0]
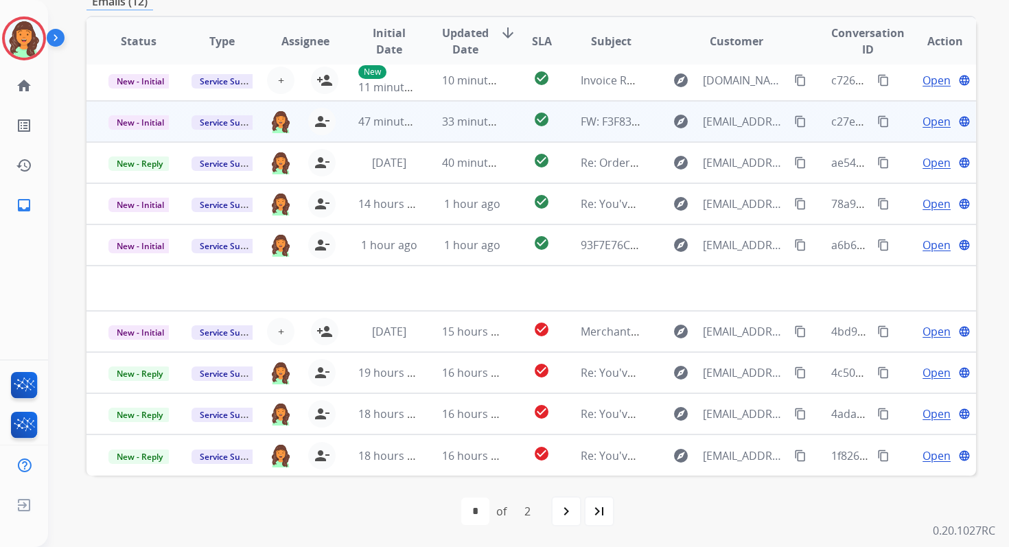
click at [503, 131] on td "check_circle" at bounding box center [531, 121] width 56 height 41
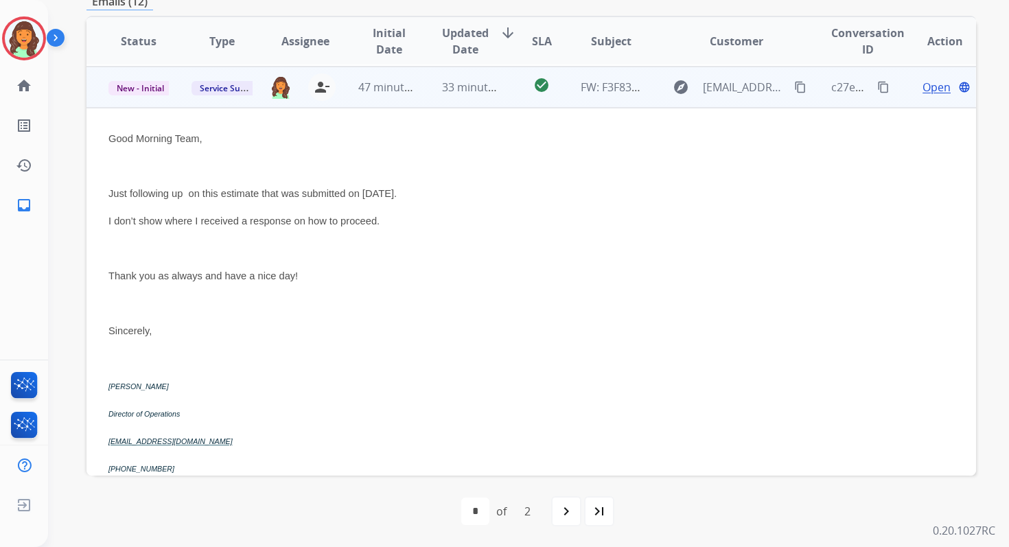
scroll to position [82, 0]
click at [467, 92] on span "33 minutes ago" at bounding box center [482, 85] width 80 height 15
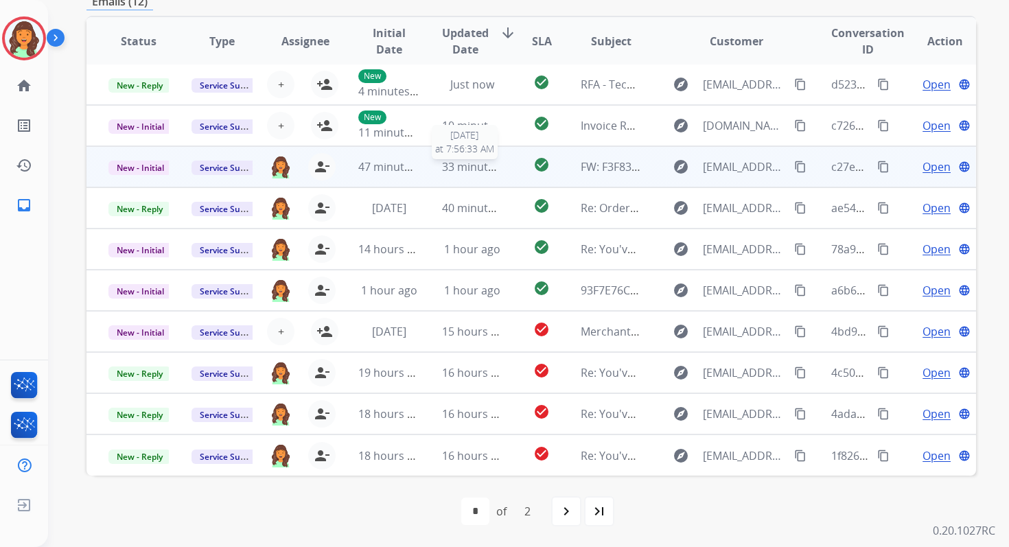
click at [482, 163] on span "33 minutes ago" at bounding box center [482, 166] width 80 height 15
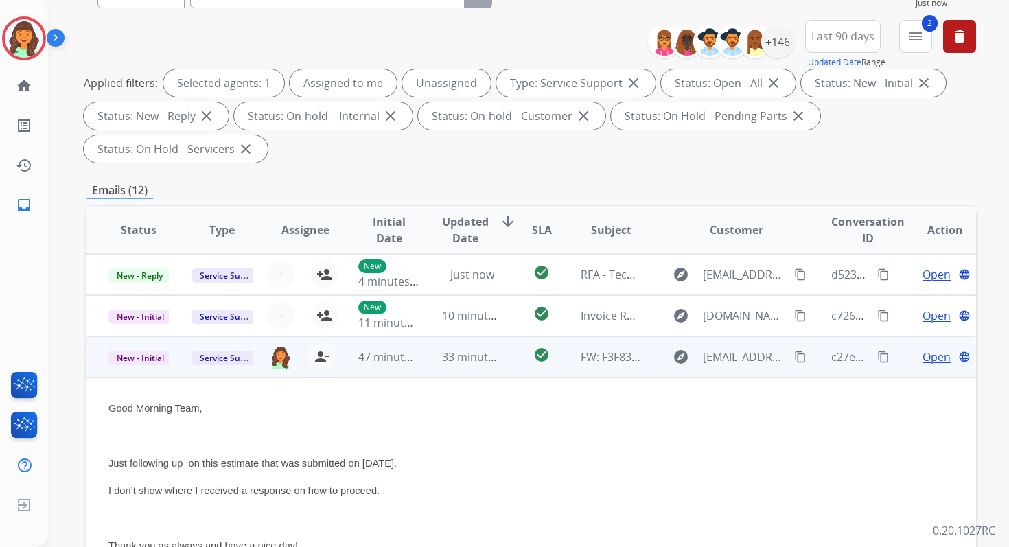
scroll to position [0, 0]
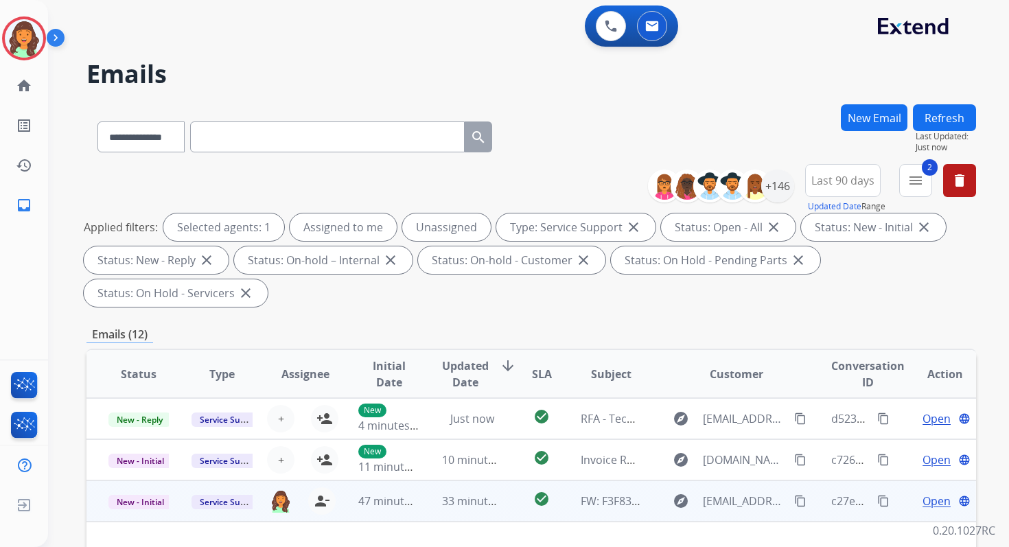
click at [922, 501] on span "Open" at bounding box center [936, 501] width 28 height 16
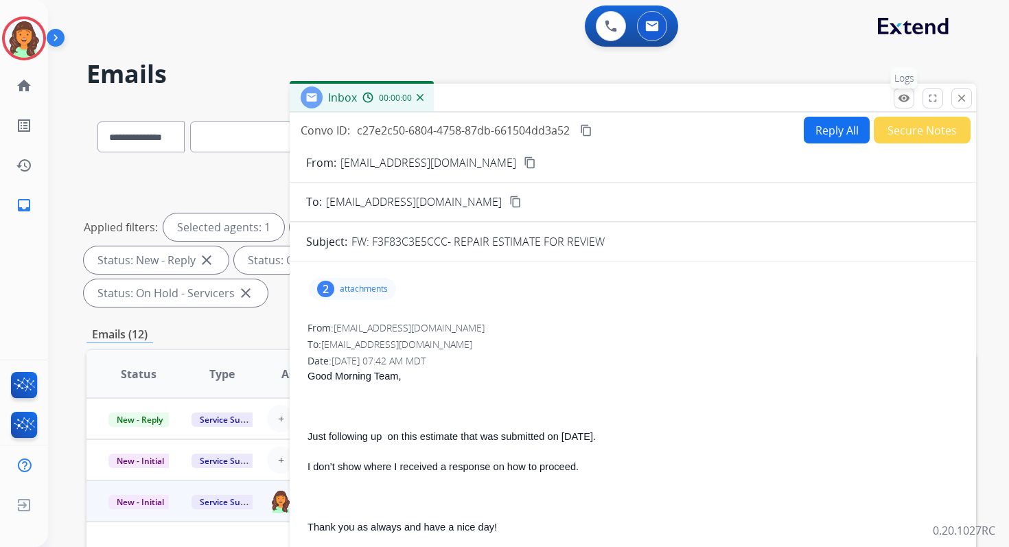
click at [909, 92] on mat-icon "remove_red_eye" at bounding box center [903, 98] width 12 height 12
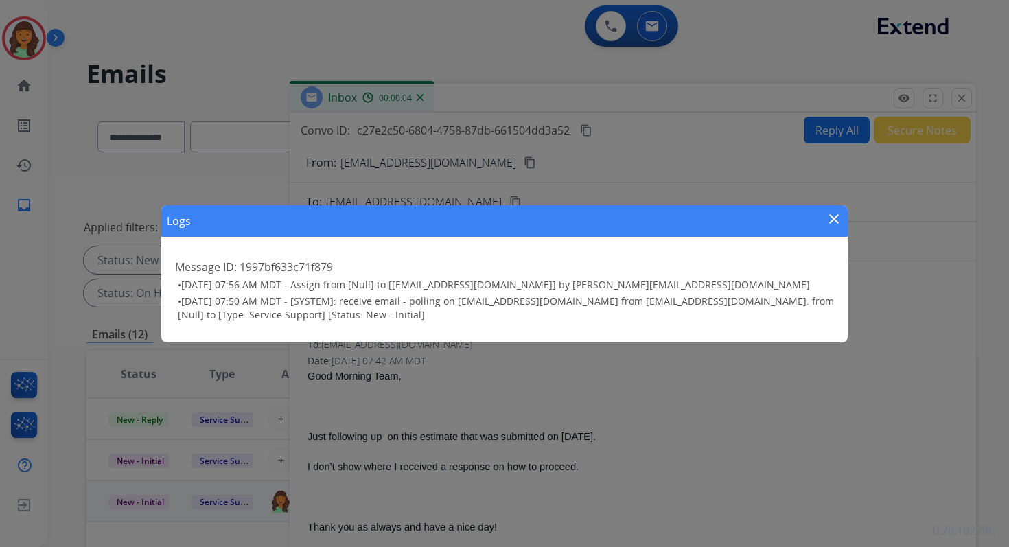
click at [836, 215] on mat-icon "close" at bounding box center [833, 219] width 16 height 16
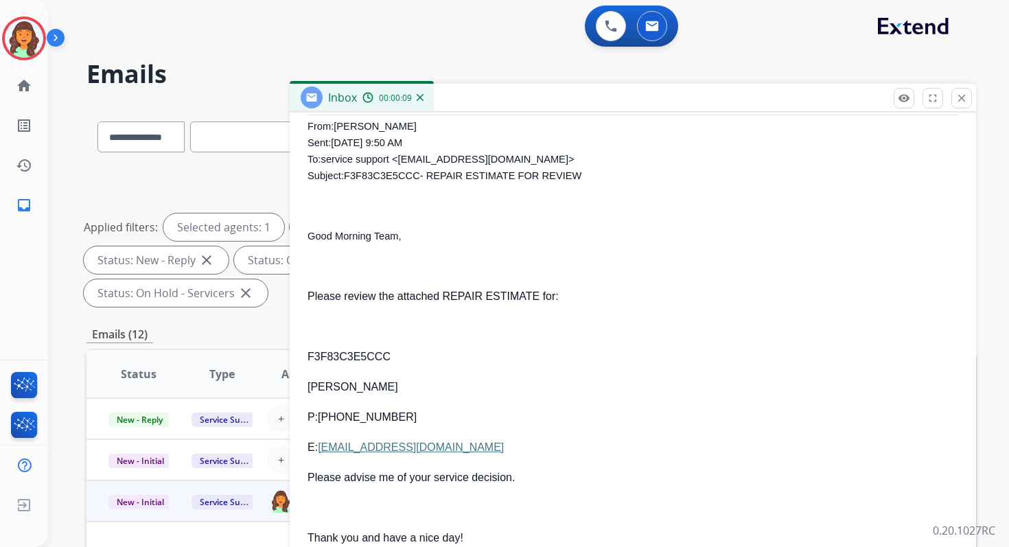
scroll to position [878, 0]
drag, startPoint x: 427, startPoint y: 447, endPoint x: 324, endPoint y: 449, distance: 102.9
click at [324, 449] on p "E: mitch575@gmail.com" at bounding box center [632, 446] width 650 height 16
copy link "mitch575@gmail.com"
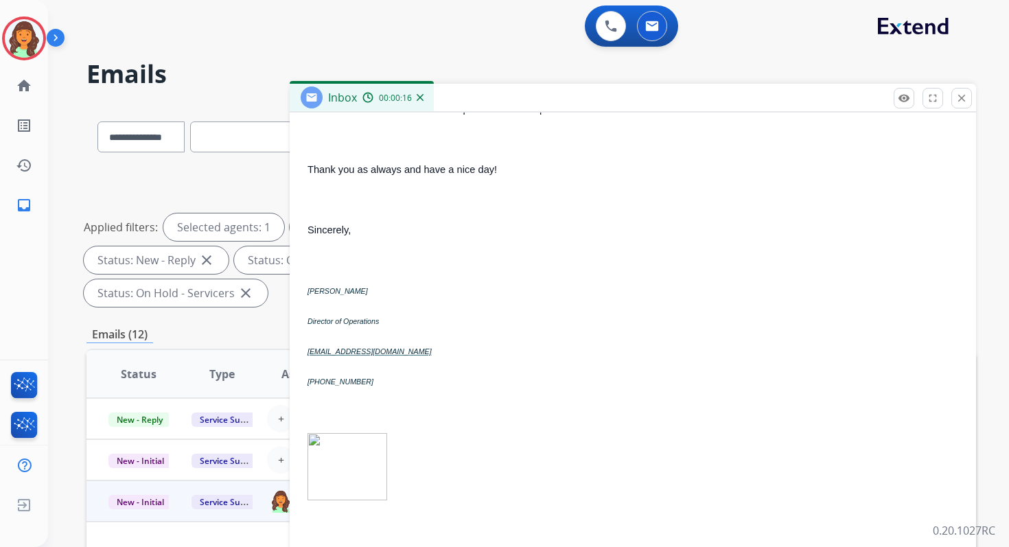
scroll to position [0, 0]
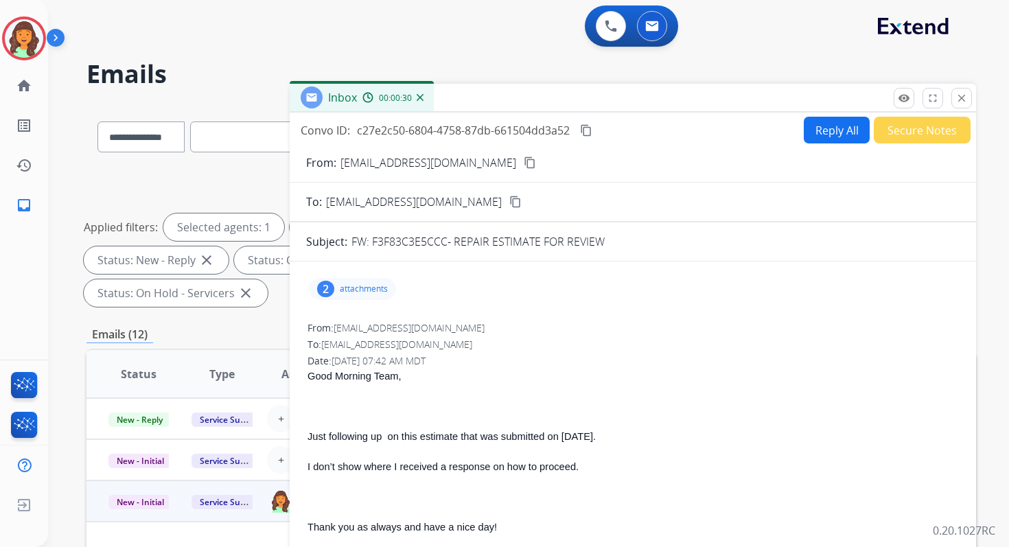
click at [585, 130] on mat-icon "content_copy" at bounding box center [586, 130] width 12 height 12
click at [903, 96] on mat-icon "remove_red_eye" at bounding box center [903, 98] width 12 height 12
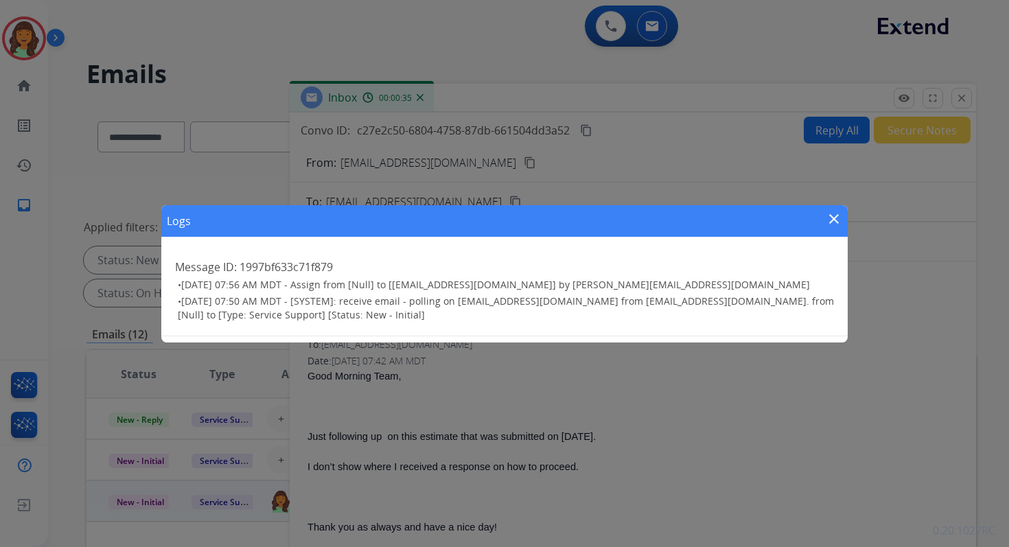
click at [833, 215] on mat-icon "close" at bounding box center [833, 219] width 16 height 16
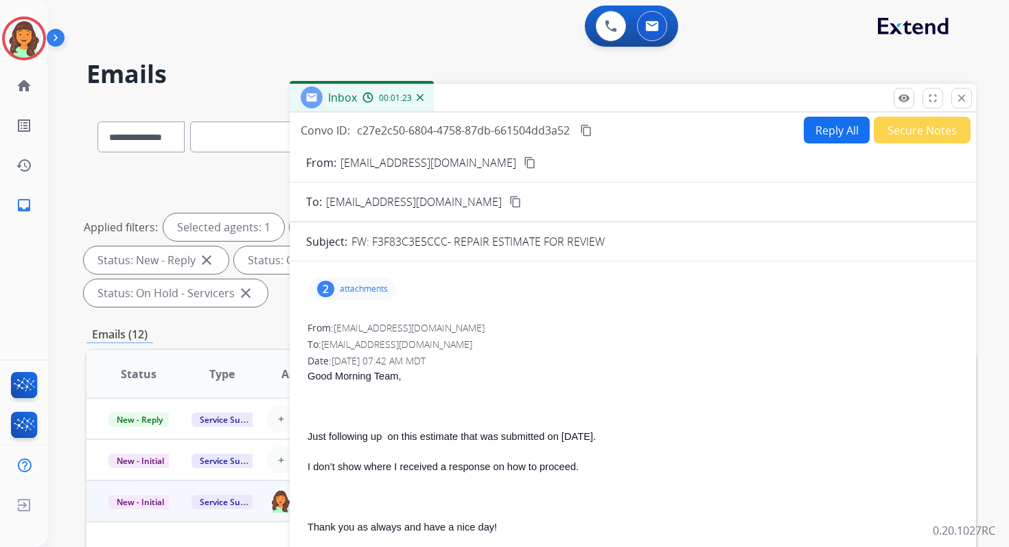
click at [344, 292] on p "attachments" at bounding box center [364, 288] width 48 height 11
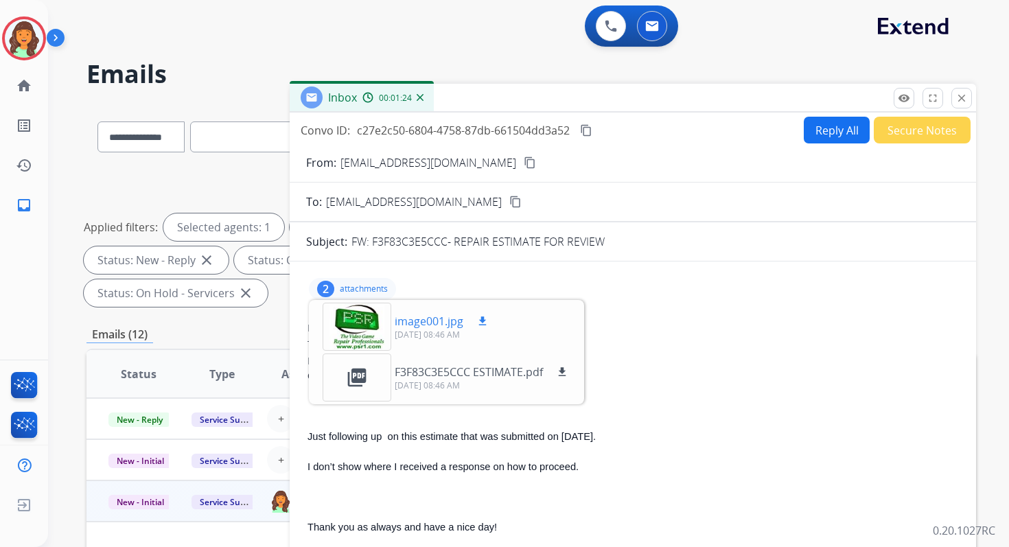
click at [482, 316] on mat-icon "download" at bounding box center [482, 321] width 12 height 12
click at [567, 369] on mat-icon "download" at bounding box center [562, 372] width 12 height 12
click at [563, 373] on mat-icon "download" at bounding box center [562, 372] width 12 height 12
click at [576, 132] on div "Convo ID: c27e2c50-6804-4758-87db-661504dd3a52 content_copy" at bounding box center [448, 130] width 294 height 16
click at [582, 132] on mat-icon "content_copy" at bounding box center [586, 130] width 12 height 12
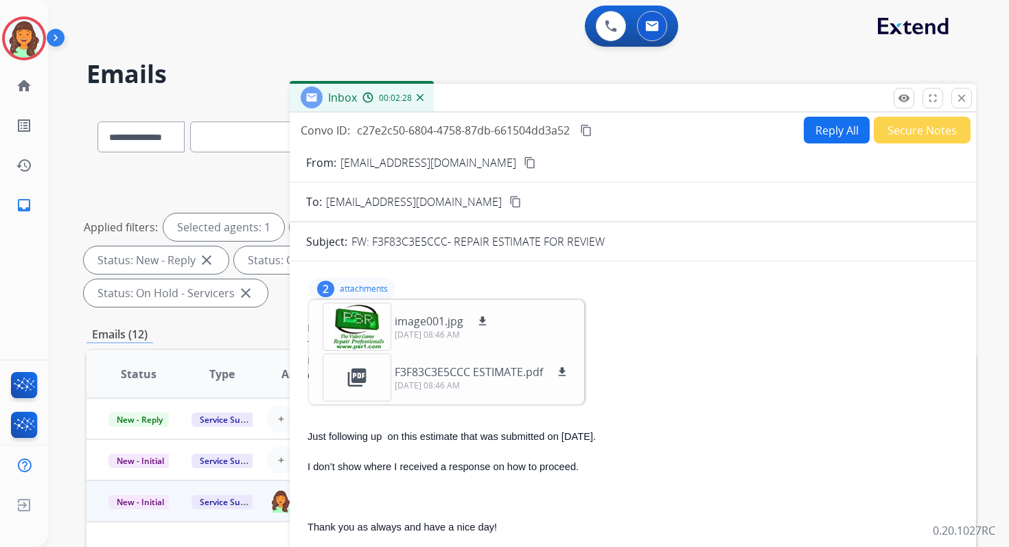
click at [825, 117] on div "Reply All Secure Notes" at bounding box center [884, 130] width 171 height 27
click at [826, 124] on button "Reply All" at bounding box center [836, 130] width 66 height 27
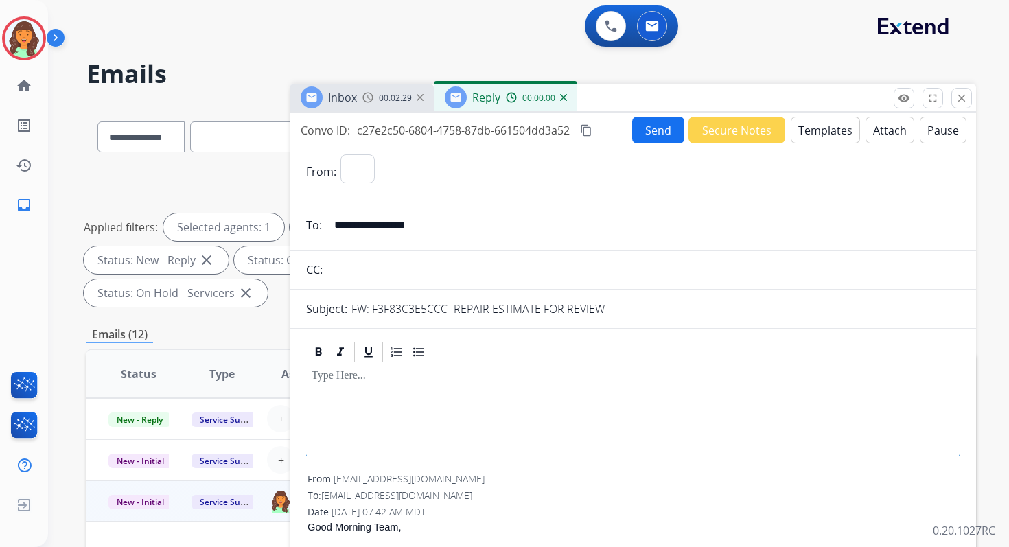
select select "**********"
click at [878, 129] on button "Attach" at bounding box center [889, 130] width 49 height 27
click at [802, 137] on button "Templates" at bounding box center [824, 130] width 69 height 27
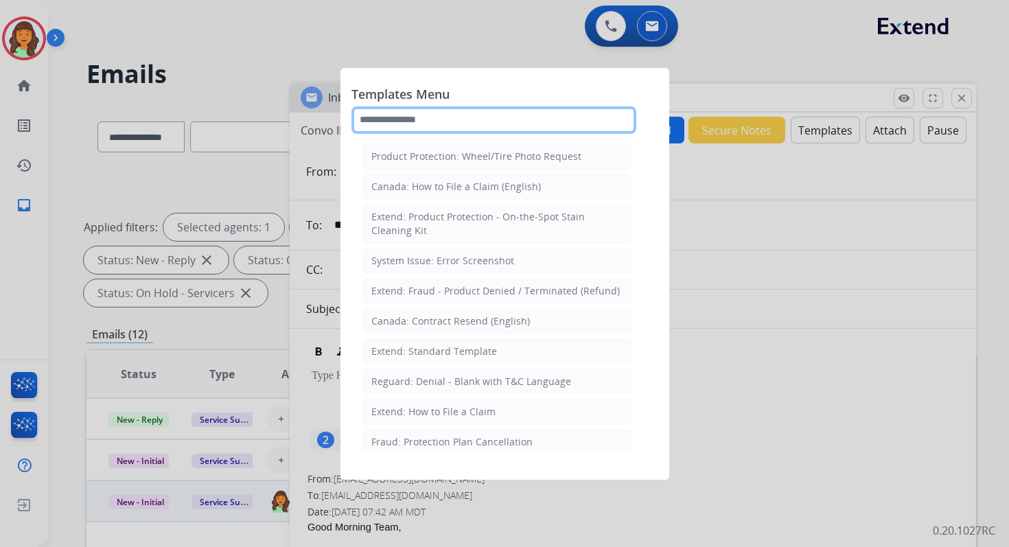
click at [543, 117] on input "text" at bounding box center [493, 119] width 285 height 27
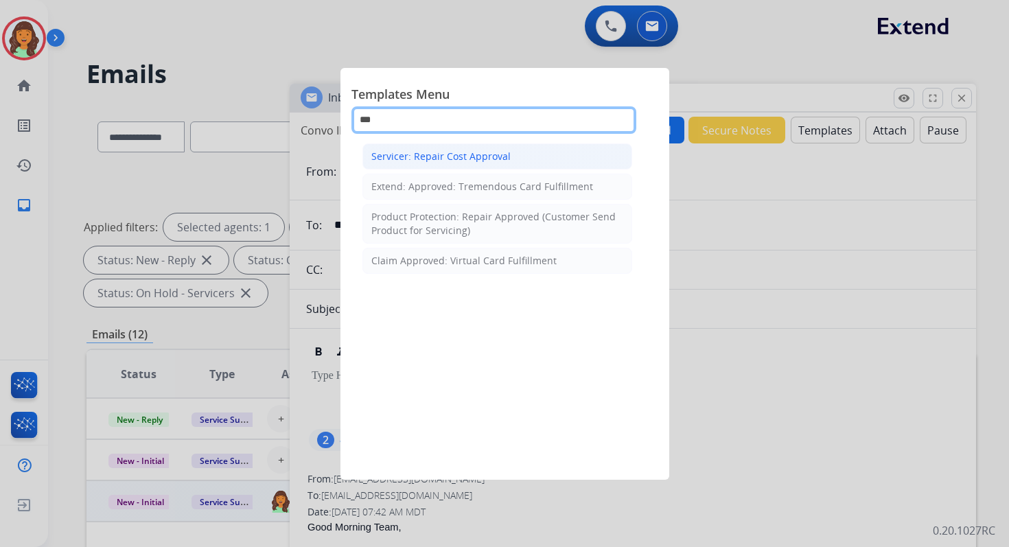
type input "***"
click at [523, 167] on li "Servicer: Repair Cost Approval" at bounding box center [497, 156] width 270 height 26
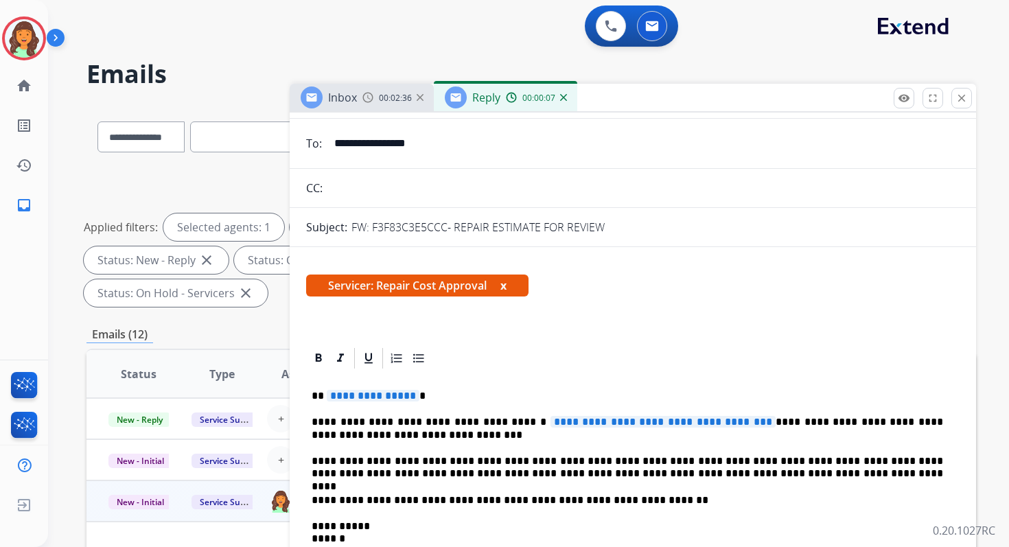
scroll to position [110, 0]
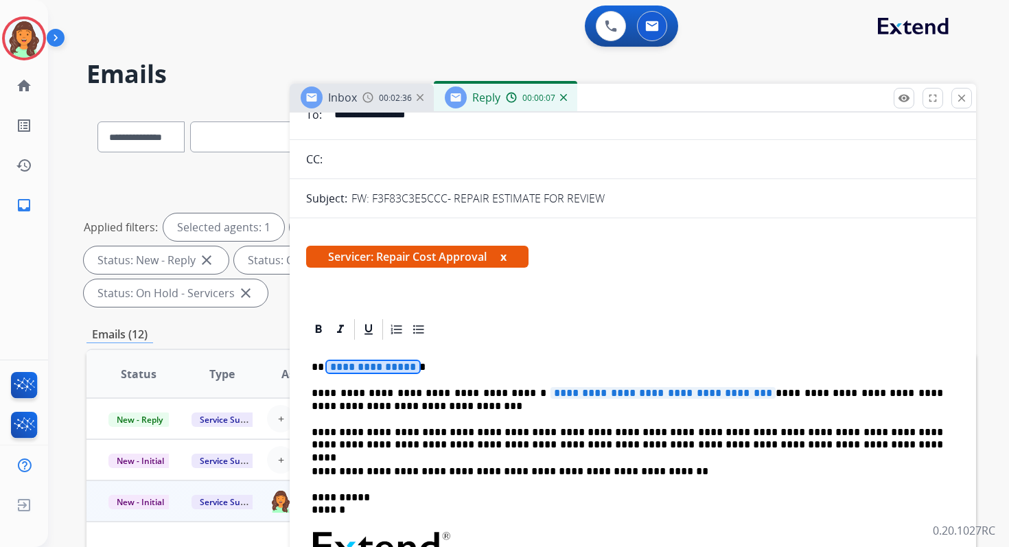
click at [364, 370] on span "**********" at bounding box center [373, 367] width 93 height 12
click at [741, 392] on span "**********" at bounding box center [662, 393] width 225 height 12
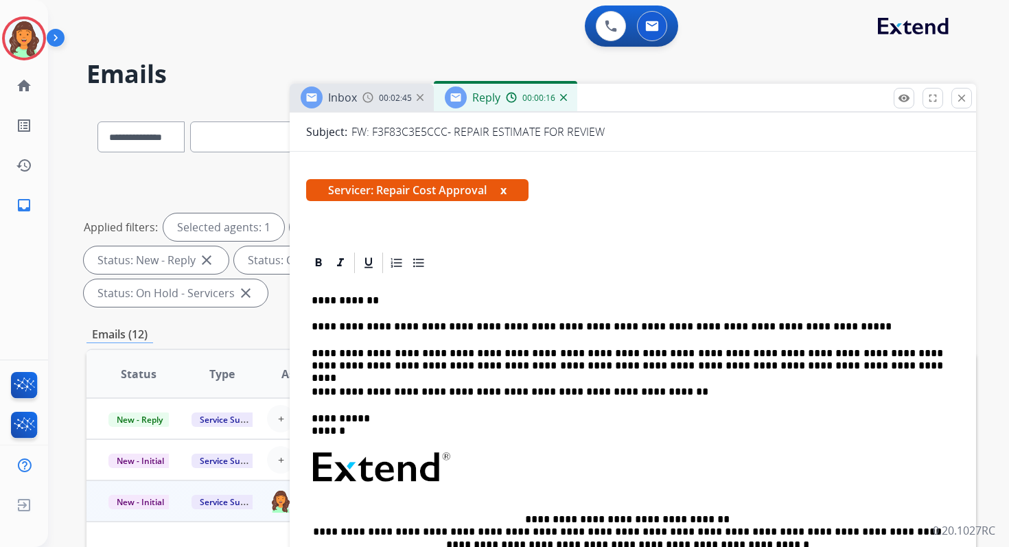
scroll to position [178, 0]
click at [612, 362] on p "**********" at bounding box center [626, 358] width 631 height 25
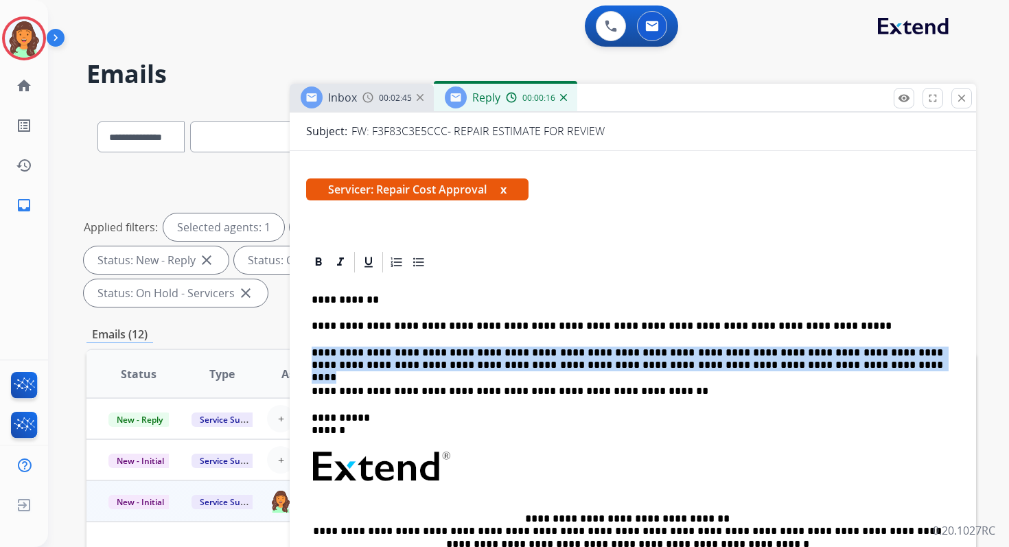
click at [612, 362] on p "**********" at bounding box center [626, 358] width 631 height 25
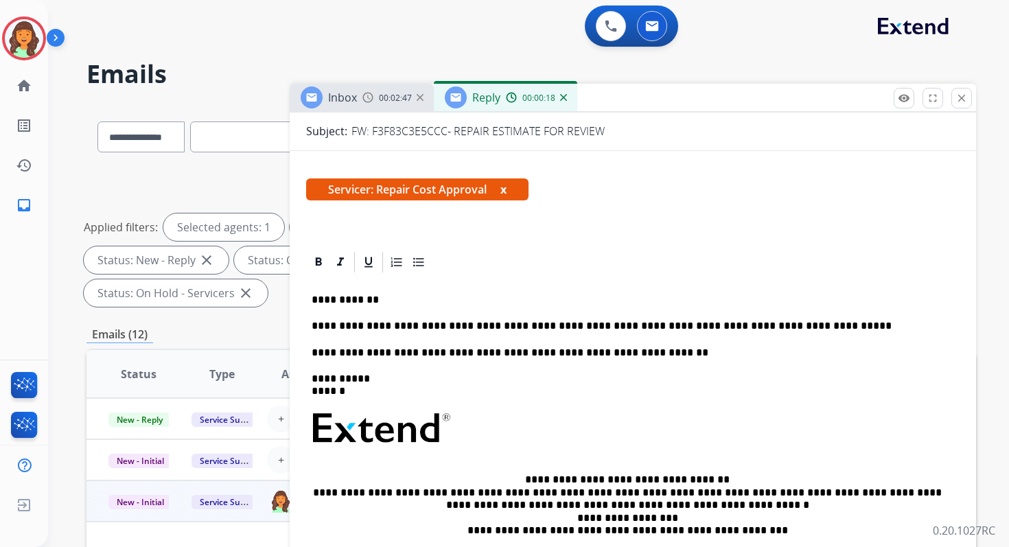
scroll to position [0, 0]
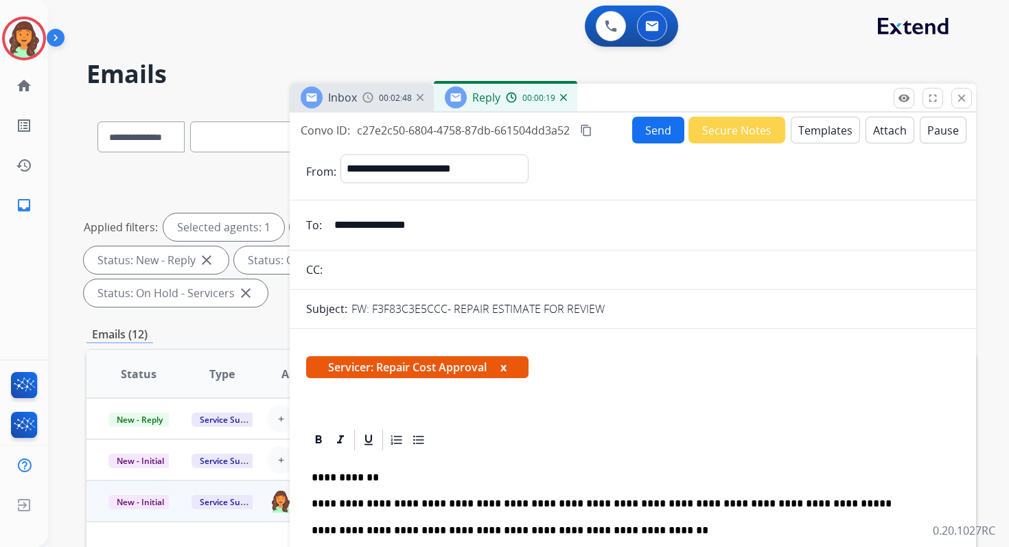
click at [652, 121] on button "Send" at bounding box center [658, 130] width 52 height 27
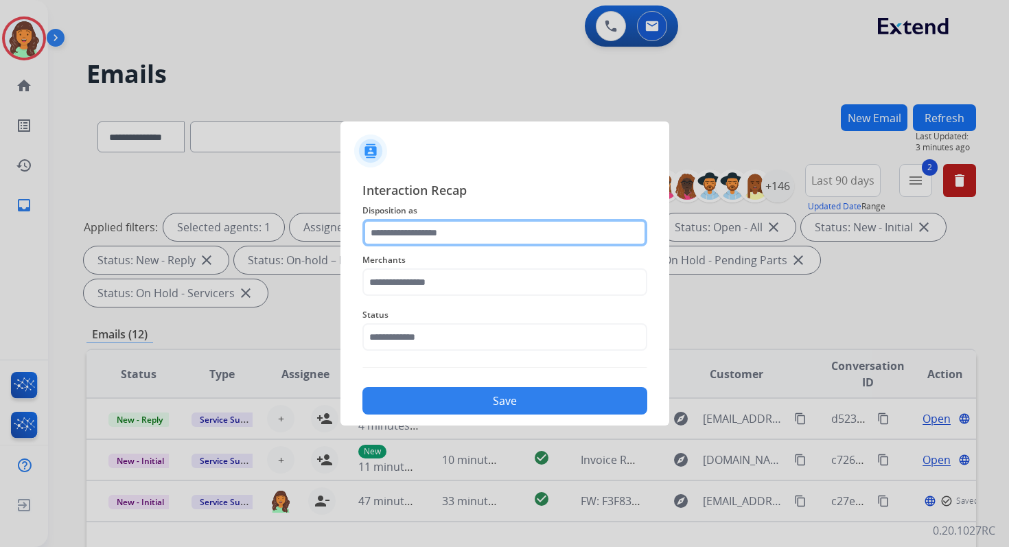
click at [406, 240] on input "text" at bounding box center [504, 232] width 285 height 27
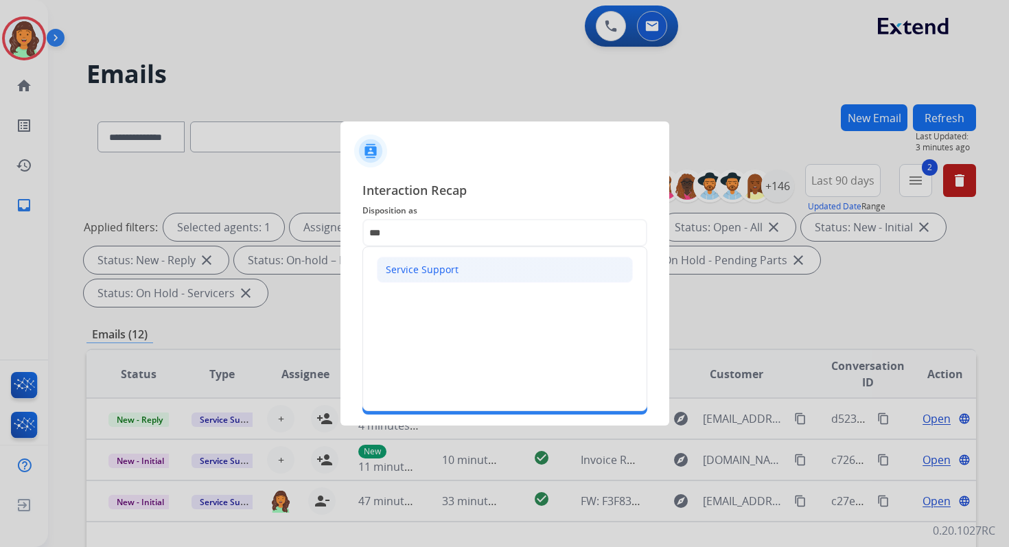
click at [417, 272] on div "Service Support" at bounding box center [422, 270] width 73 height 14
type input "**********"
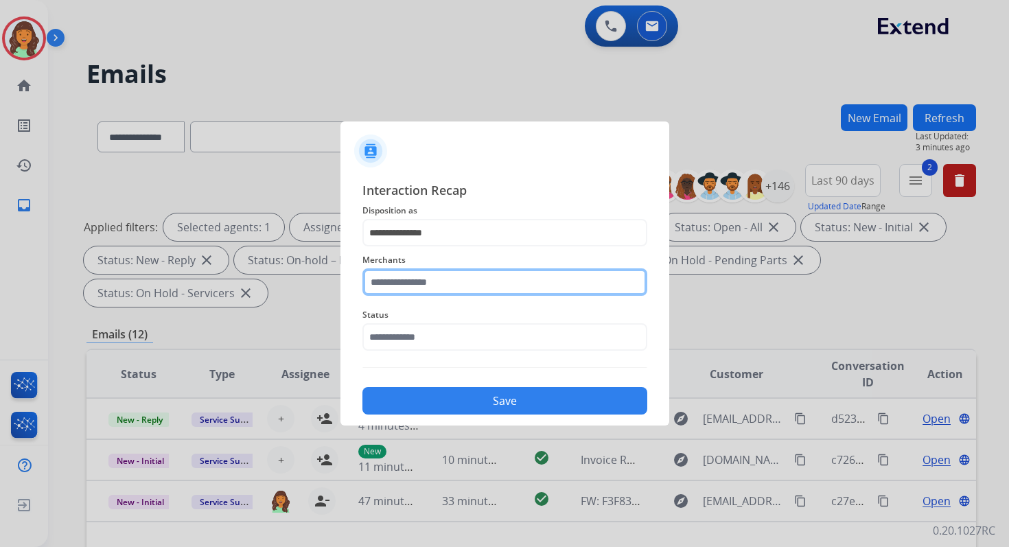
click at [417, 274] on input "text" at bounding box center [504, 281] width 285 height 27
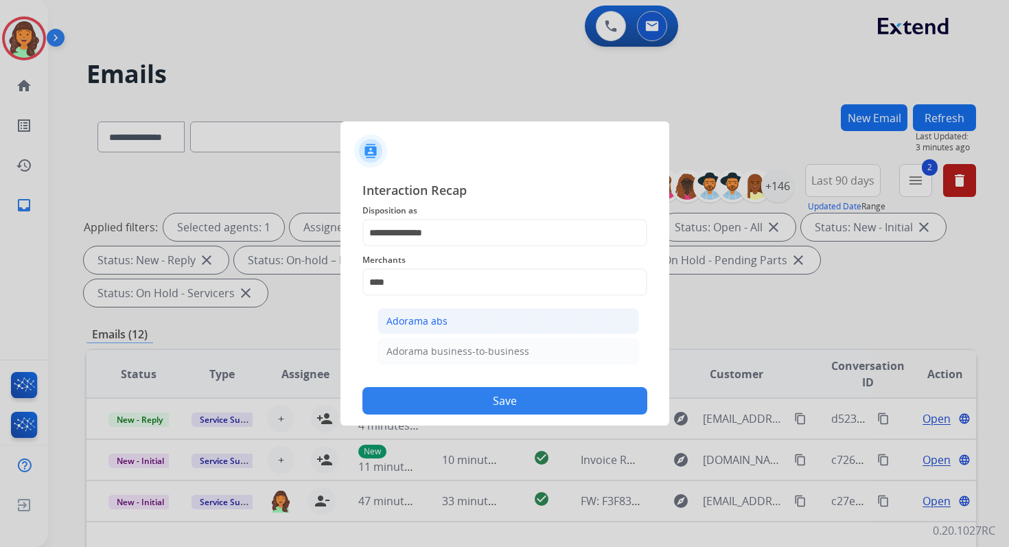
click at [438, 330] on li "Adorama abs" at bounding box center [507, 321] width 261 height 26
type input "**********"
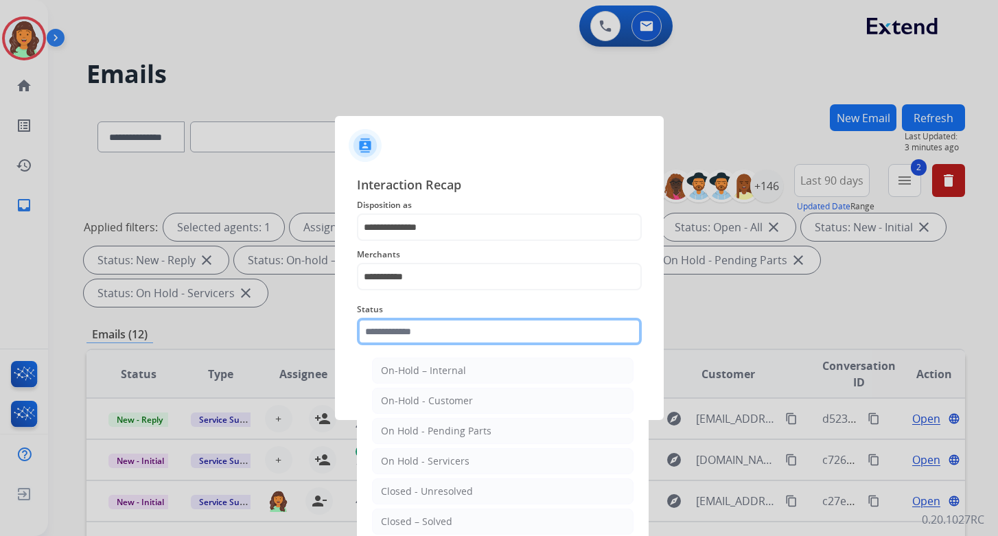
click at [439, 336] on input "text" at bounding box center [499, 331] width 285 height 27
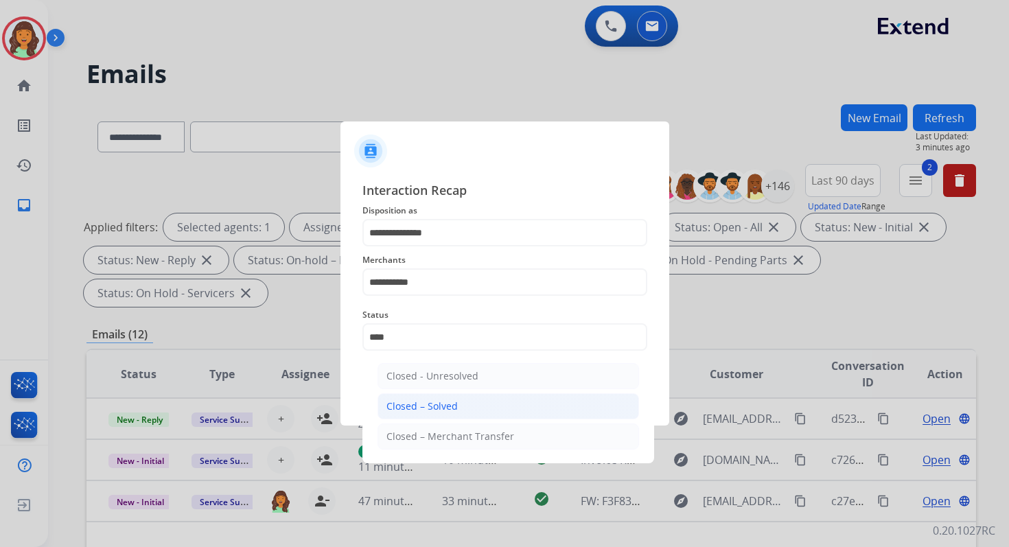
click at [471, 404] on li "Closed – Solved" at bounding box center [507, 406] width 261 height 26
type input "**********"
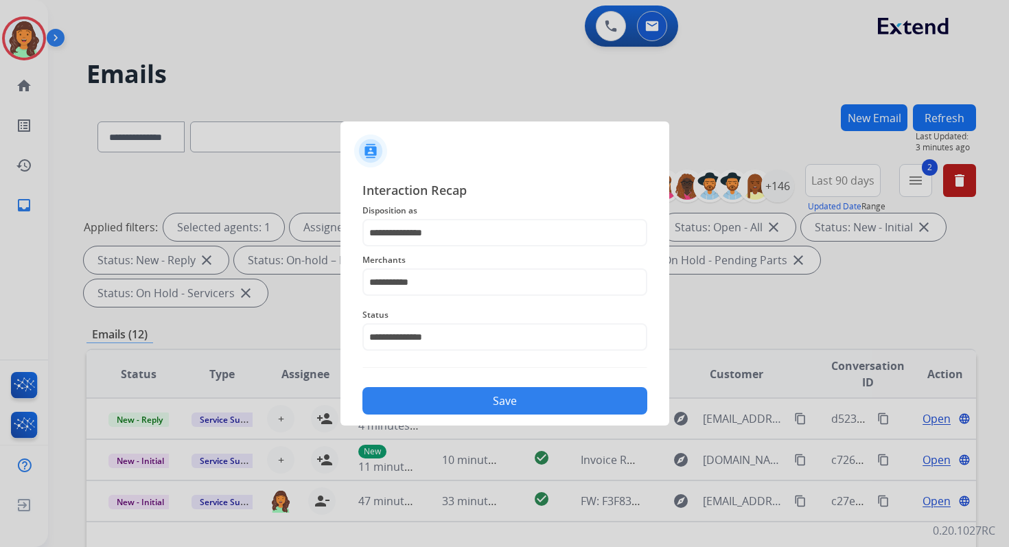
click at [471, 404] on button "Save" at bounding box center [504, 400] width 285 height 27
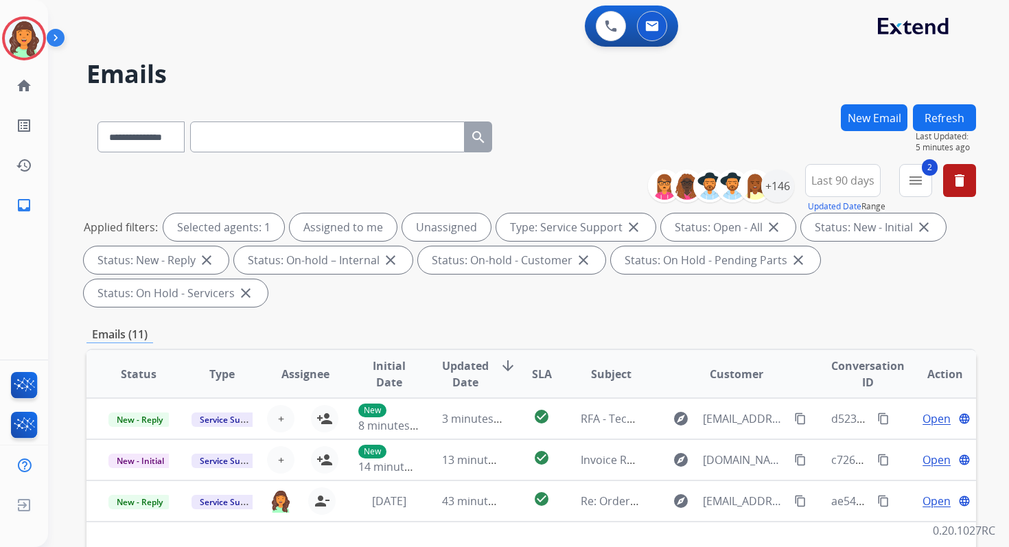
scroll to position [333, 0]
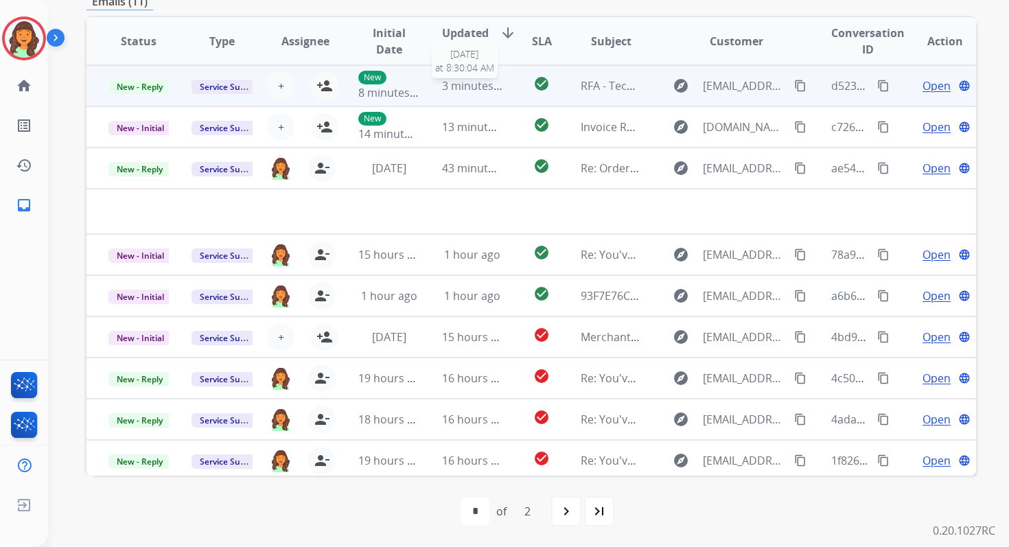
click at [447, 80] on span "3 minutes ago" at bounding box center [478, 85] width 73 height 15
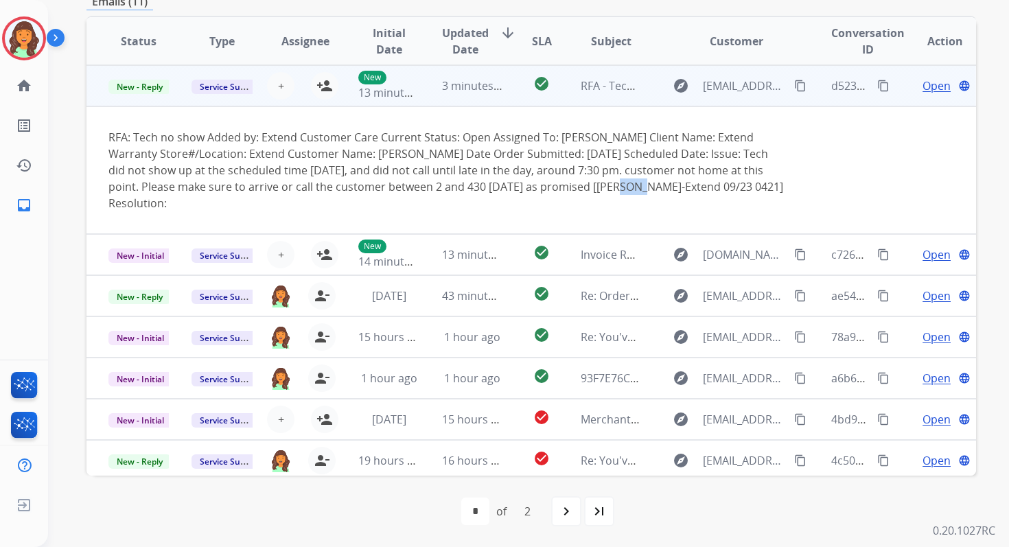
drag, startPoint x: 572, startPoint y: 187, endPoint x: 551, endPoint y: 188, distance: 20.6
click at [551, 188] on div "RFA: Tech no show Added by: Extend Customer Care Current Status: Open Assigned …" at bounding box center [447, 170] width 679 height 82
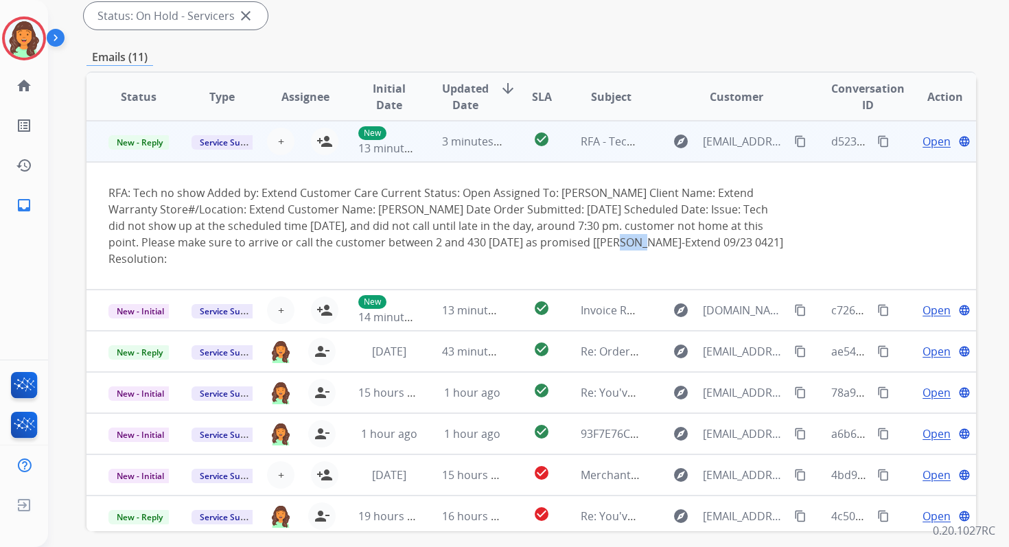
scroll to position [233, 0]
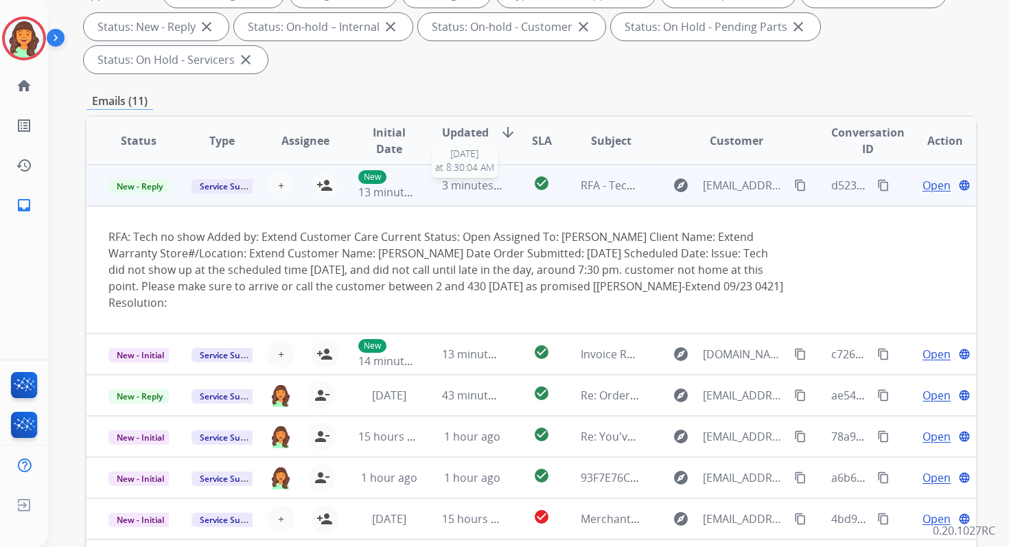
click at [481, 185] on span "3 minutes ago" at bounding box center [478, 185] width 73 height 15
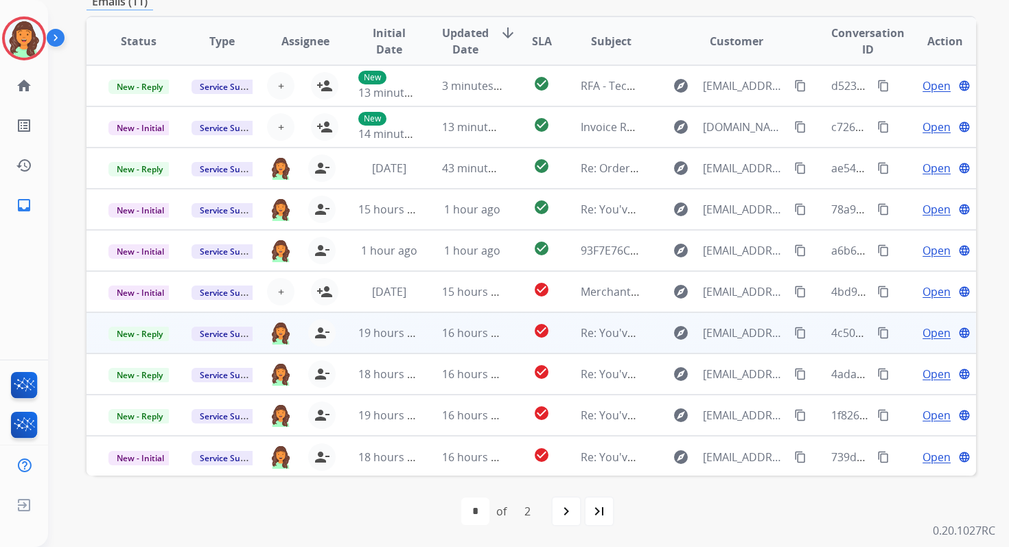
scroll to position [1, 0]
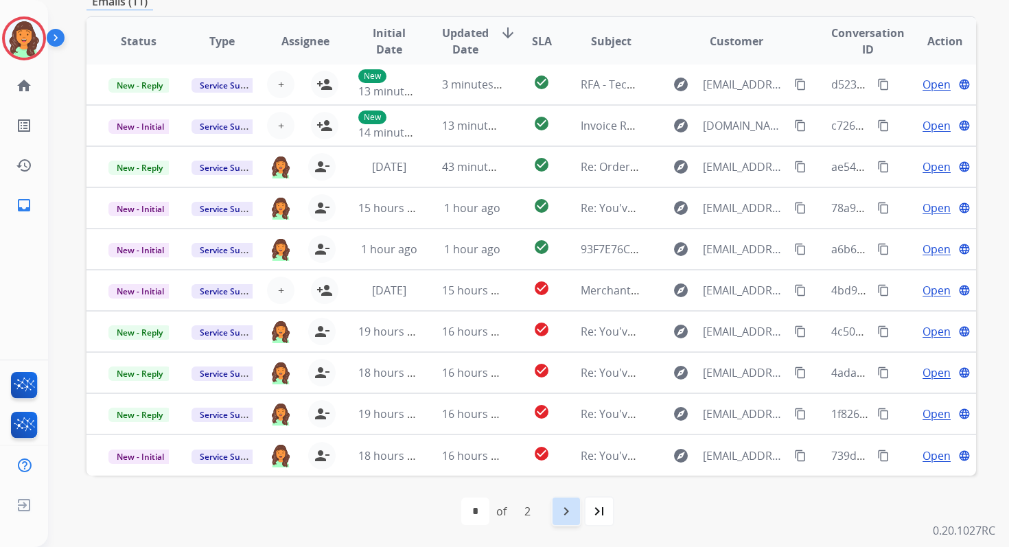
click at [572, 508] on mat-icon "navigate_next" at bounding box center [566, 511] width 16 height 16
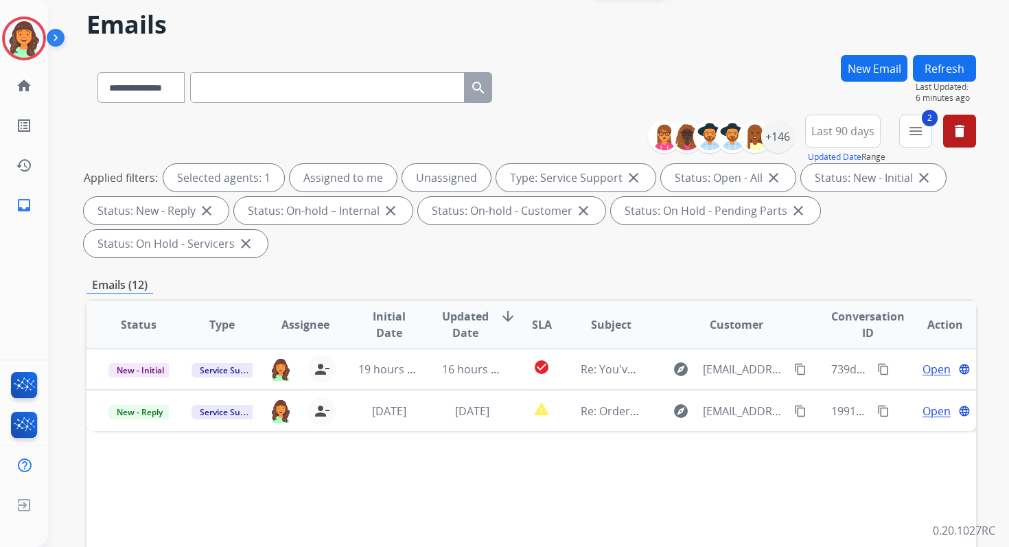
scroll to position [333, 0]
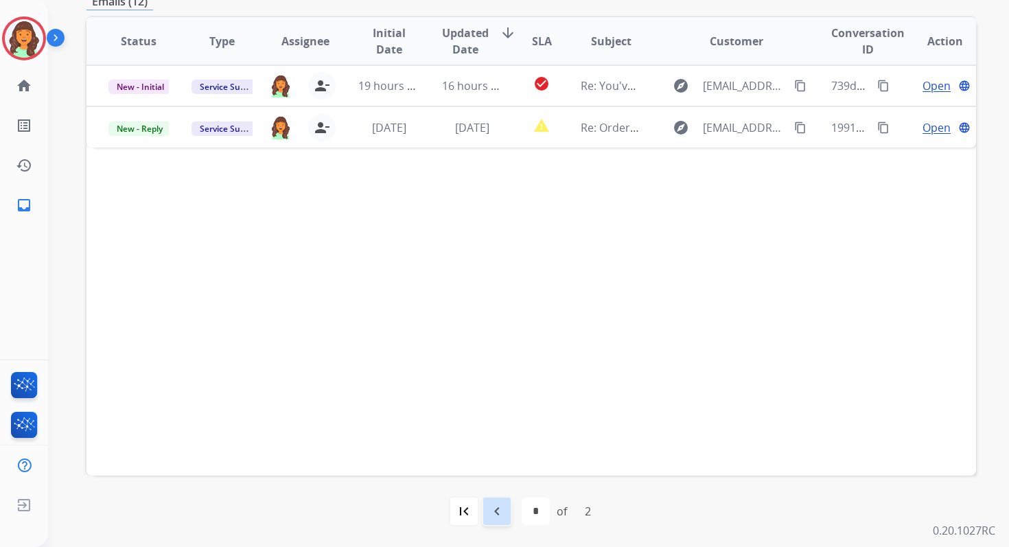
click at [495, 506] on mat-icon "navigate_before" at bounding box center [497, 511] width 16 height 16
select select "*"
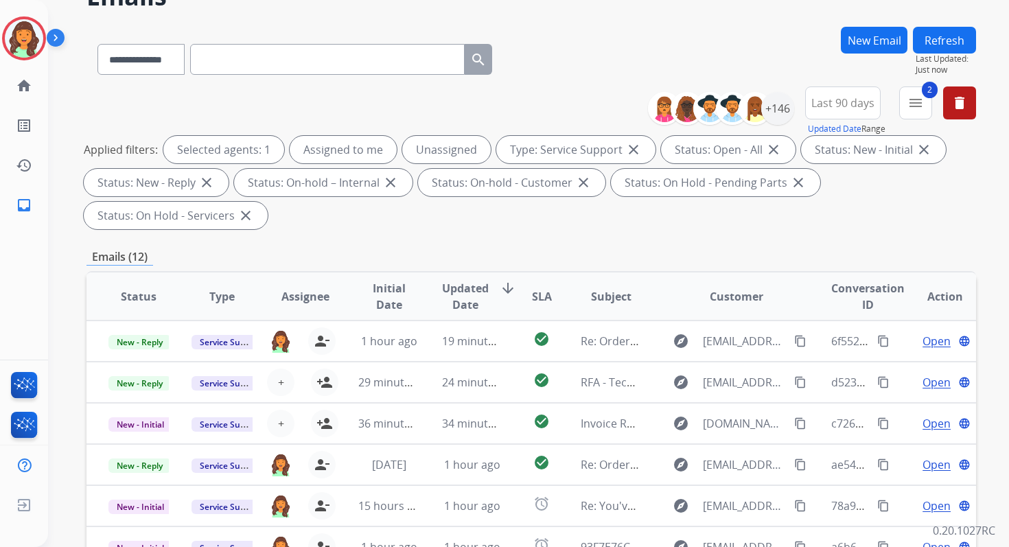
scroll to position [0, 0]
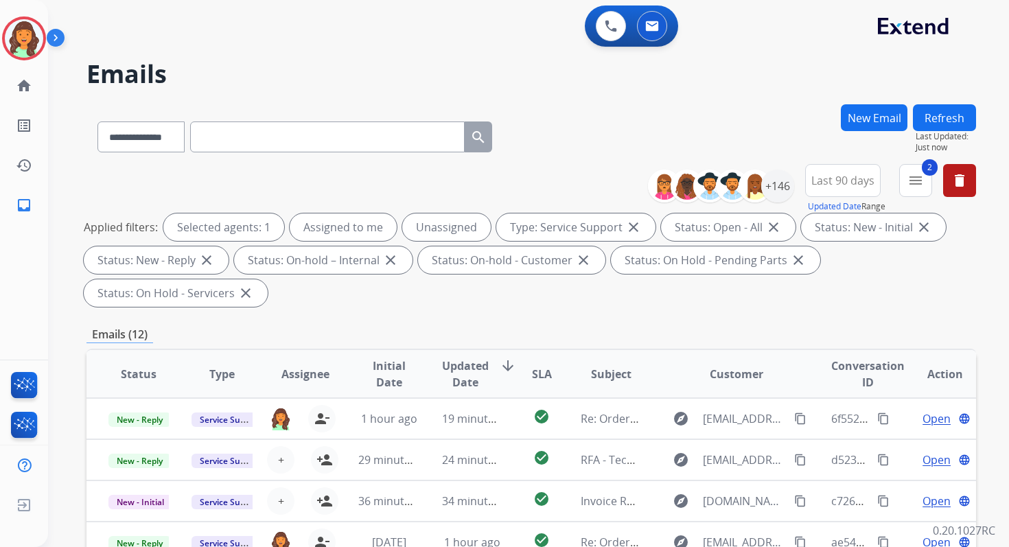
click at [945, 123] on button "Refresh" at bounding box center [944, 117] width 63 height 27
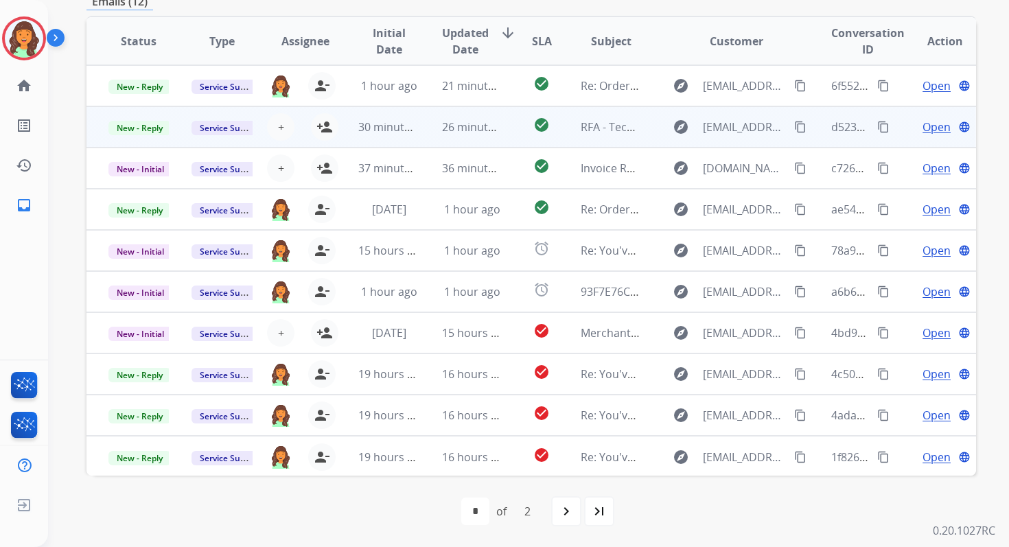
click at [463, 127] on span "26 minutes ago" at bounding box center [482, 126] width 80 height 15
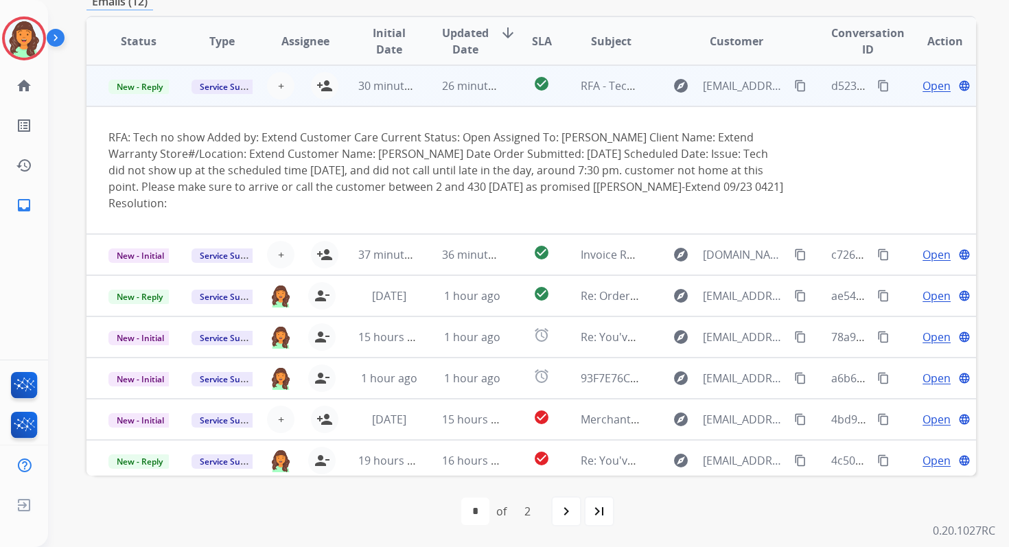
click at [457, 86] on span "26 minutes ago" at bounding box center [482, 85] width 80 height 15
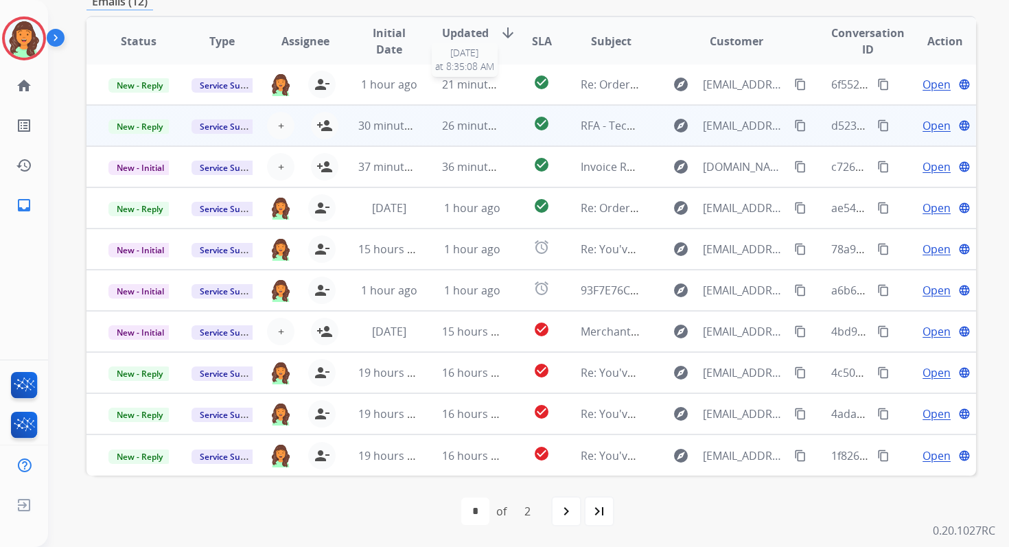
scroll to position [1, 0]
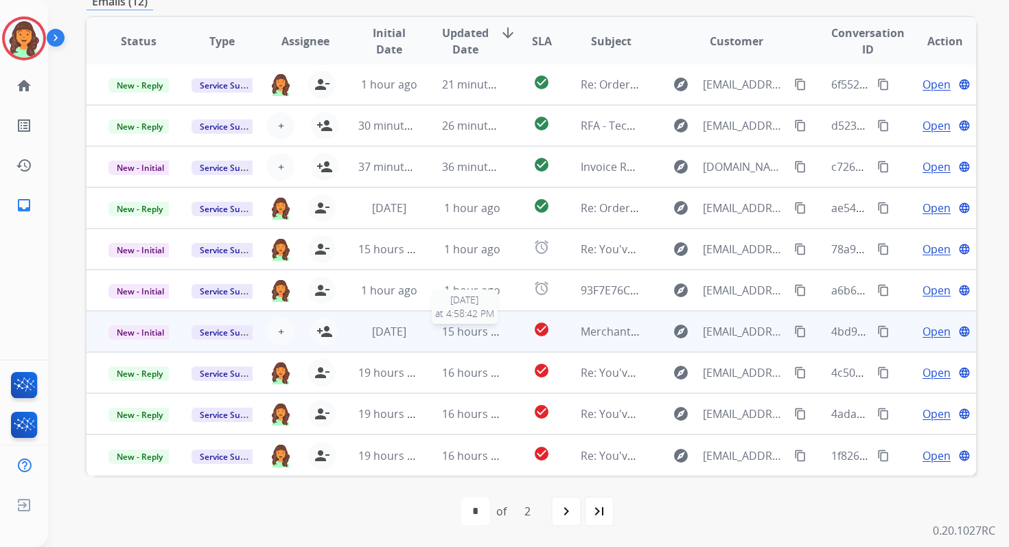
click at [455, 331] on span "15 hours ago" at bounding box center [476, 331] width 68 height 15
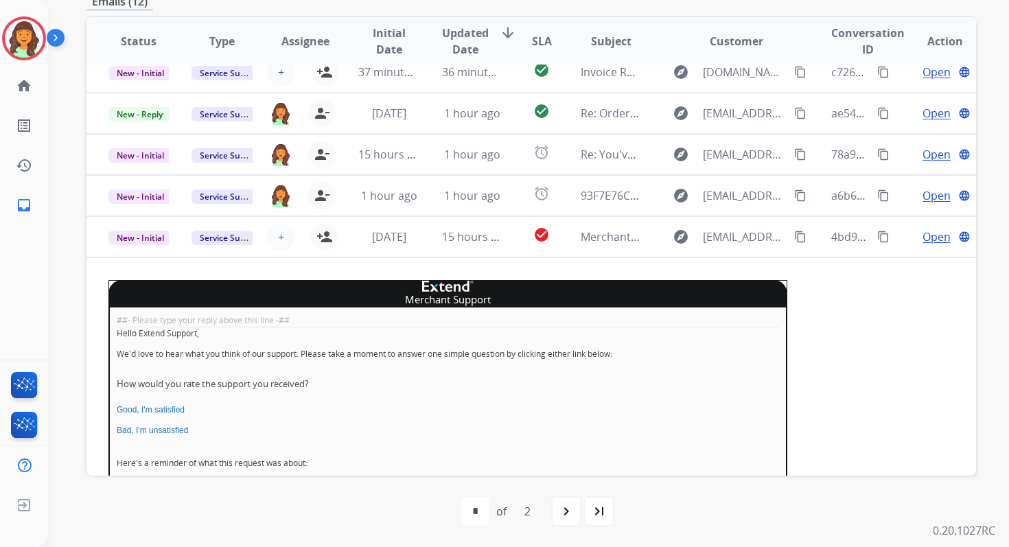
scroll to position [60, 0]
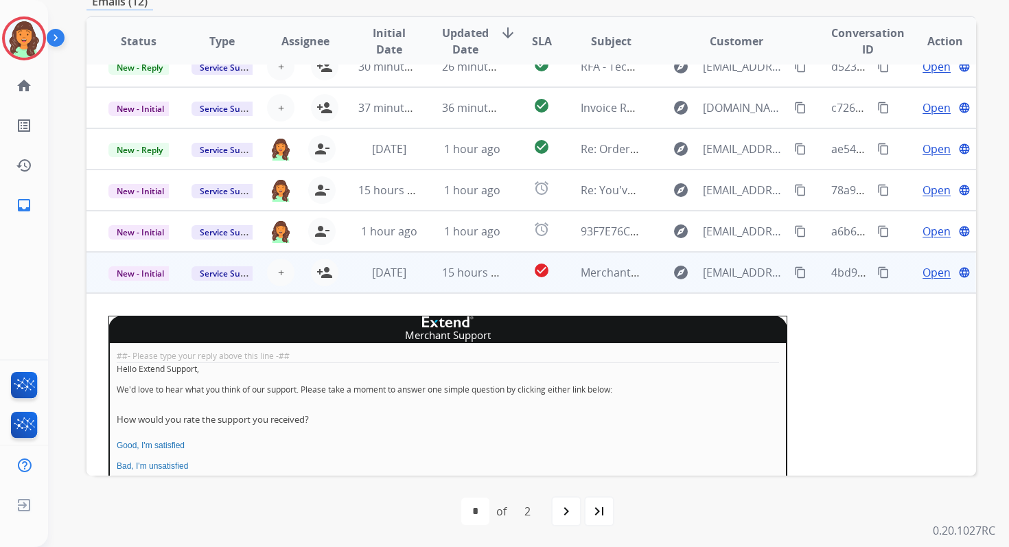
click at [934, 272] on span "Open" at bounding box center [936, 272] width 28 height 16
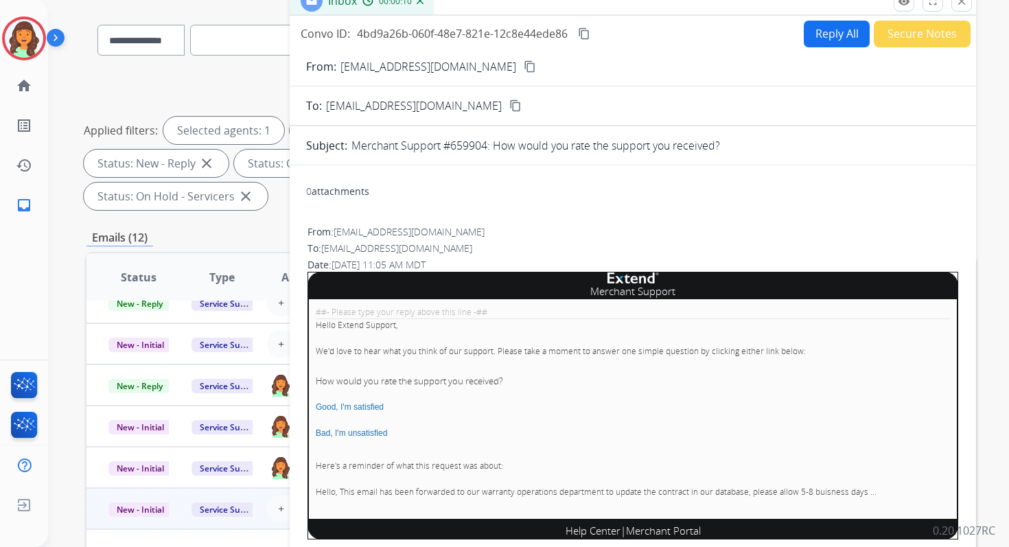
scroll to position [95, 0]
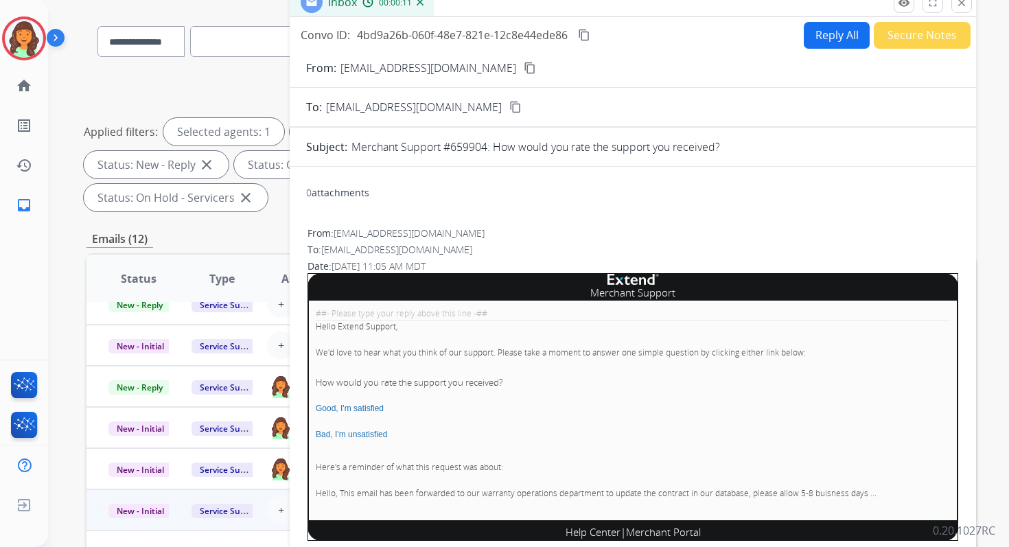
click at [959, 4] on mat-icon "close" at bounding box center [961, 3] width 12 height 12
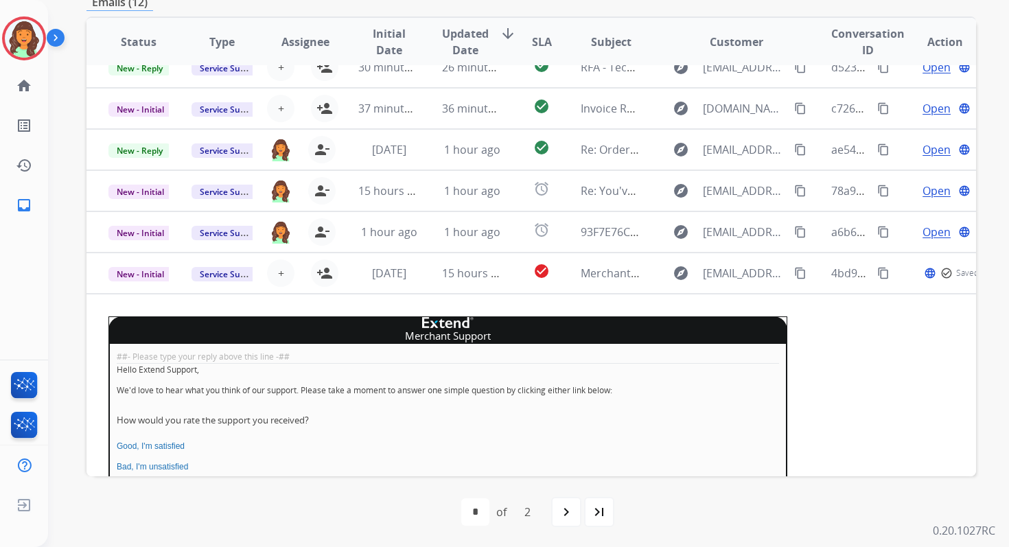
scroll to position [333, 0]
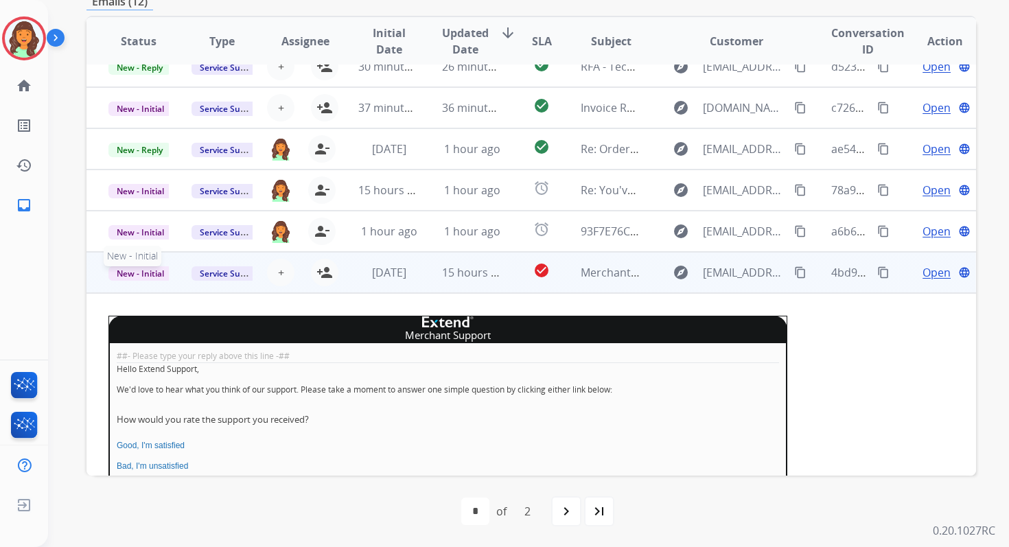
click at [129, 271] on span "New - Initial" at bounding box center [140, 273] width 64 height 14
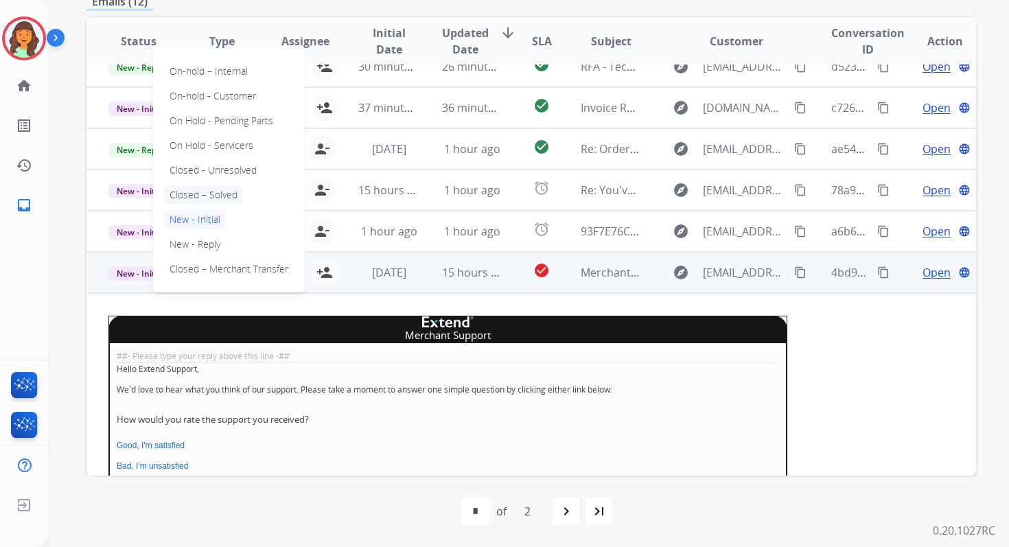
click at [189, 189] on p "Closed – Solved" at bounding box center [203, 194] width 79 height 19
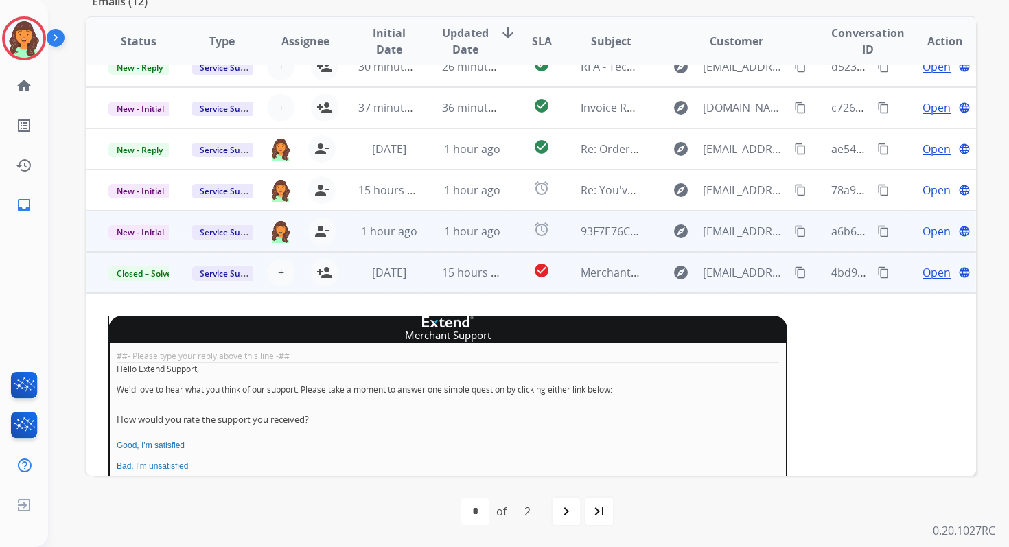
scroll to position [0, 0]
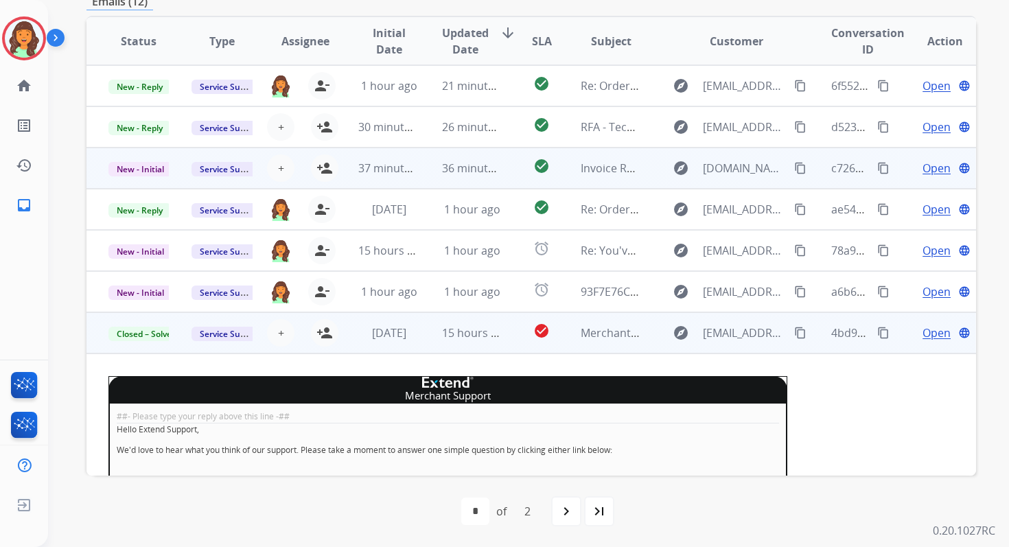
click at [454, 187] on td "36 minutes ago" at bounding box center [461, 168] width 83 height 41
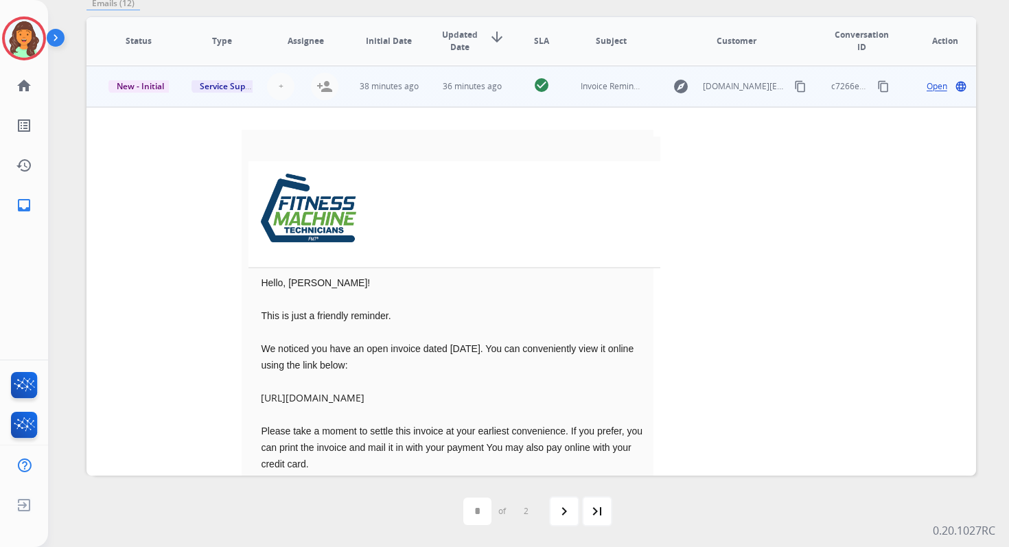
scroll to position [82, 0]
click at [938, 80] on div "Open language" at bounding box center [944, 86] width 61 height 16
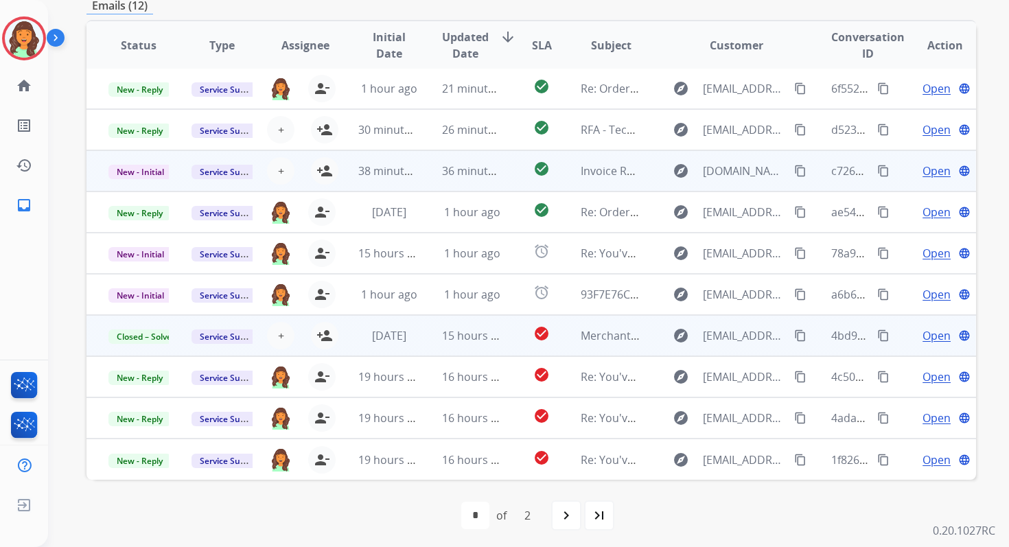
click at [928, 165] on span "Open" at bounding box center [936, 171] width 28 height 16
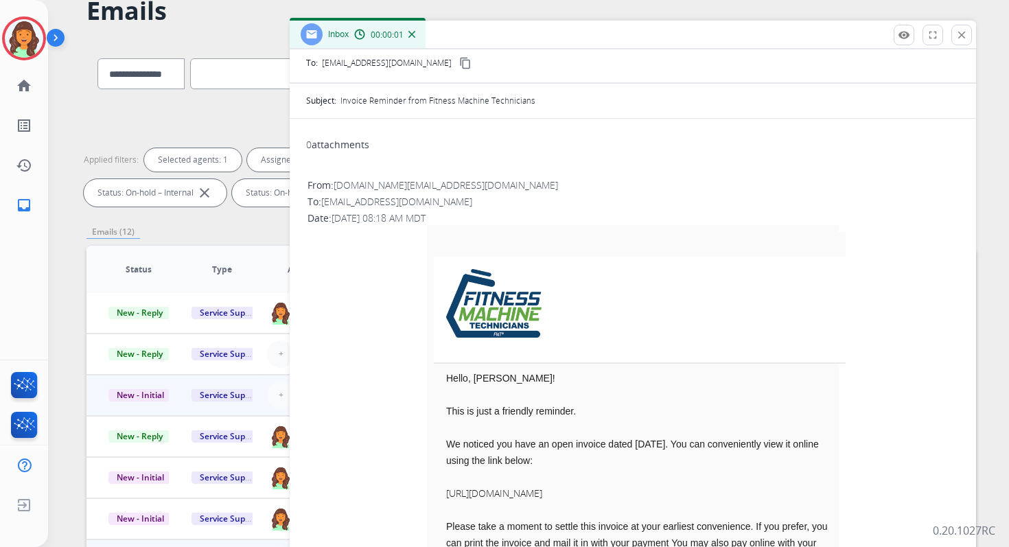
scroll to position [87, 0]
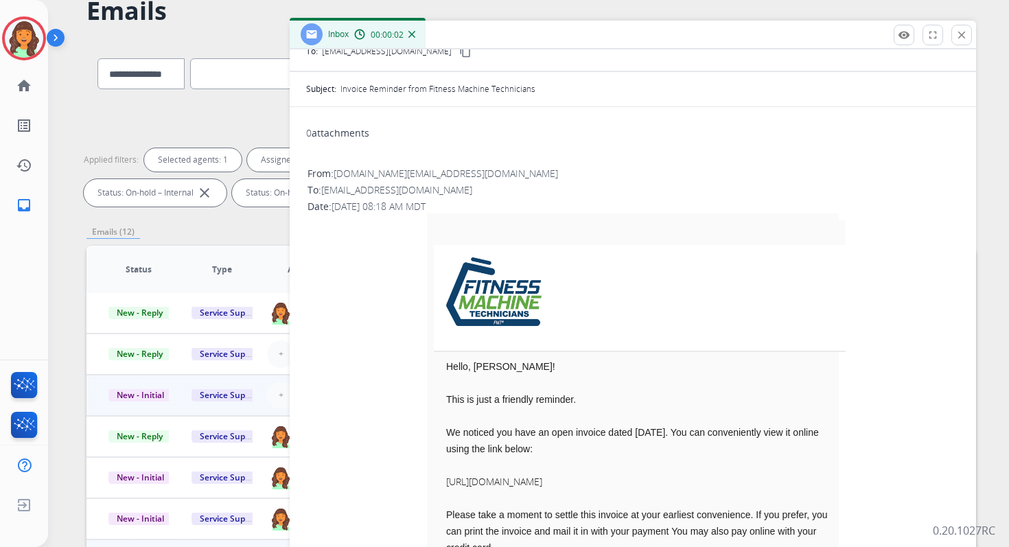
click at [502, 480] on link "https://serviceminder.io/service/invoice/pay/3acc5f6307cc47f784ad425321b08891" at bounding box center [494, 481] width 96 height 13
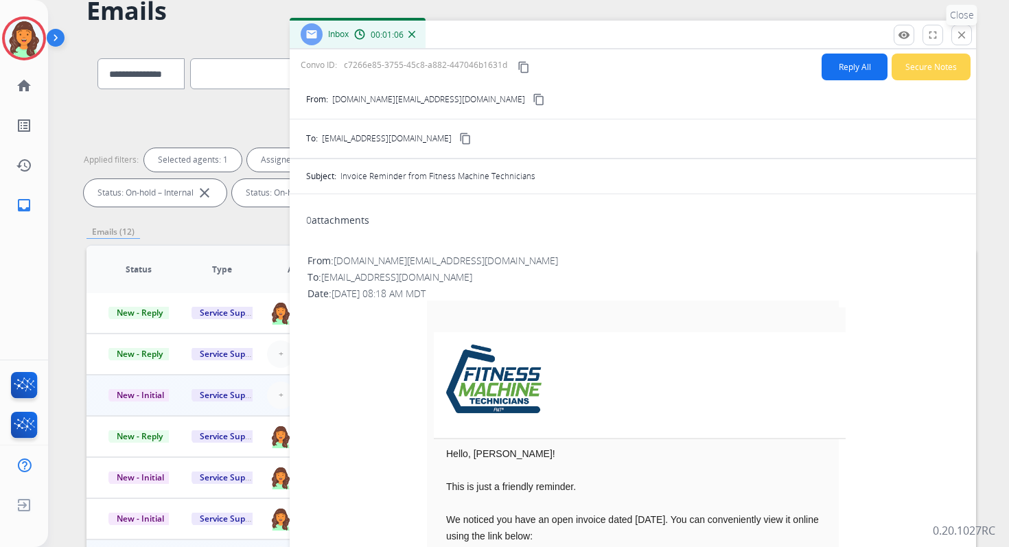
click at [962, 30] on mat-icon "close" at bounding box center [961, 35] width 12 height 12
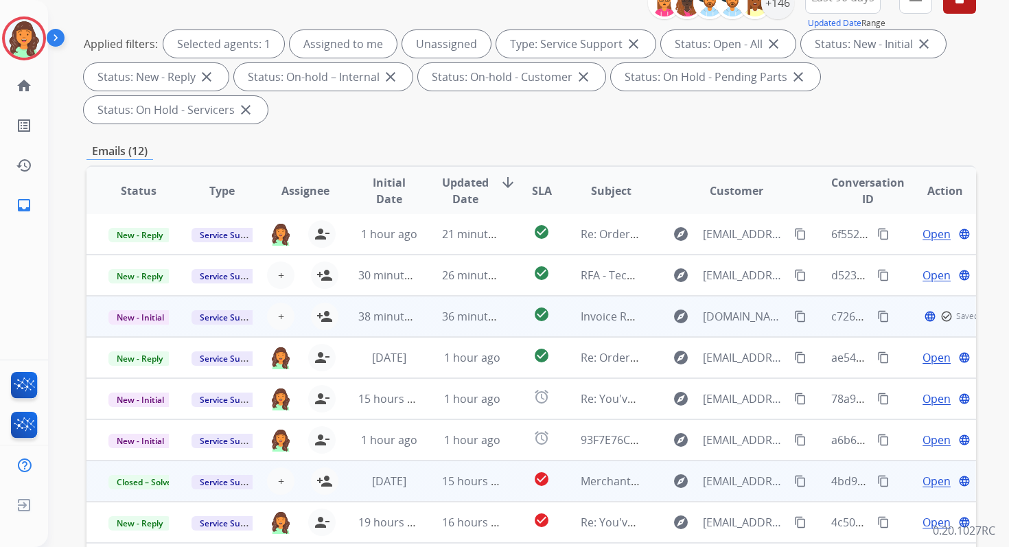
scroll to position [1, 0]
click at [321, 302] on div "+ Select agent person_add Assign to Me" at bounding box center [294, 316] width 82 height 38
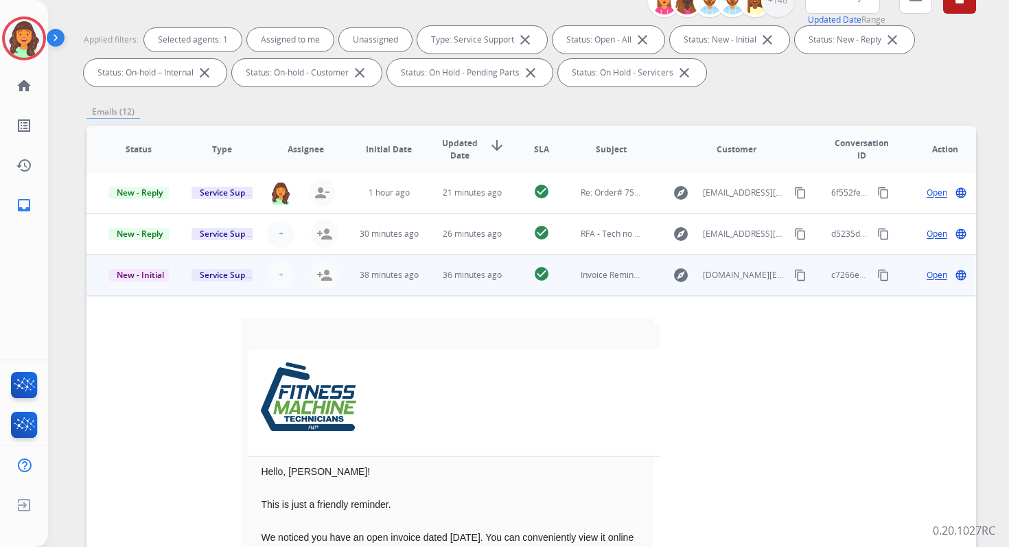
scroll to position [82, 0]
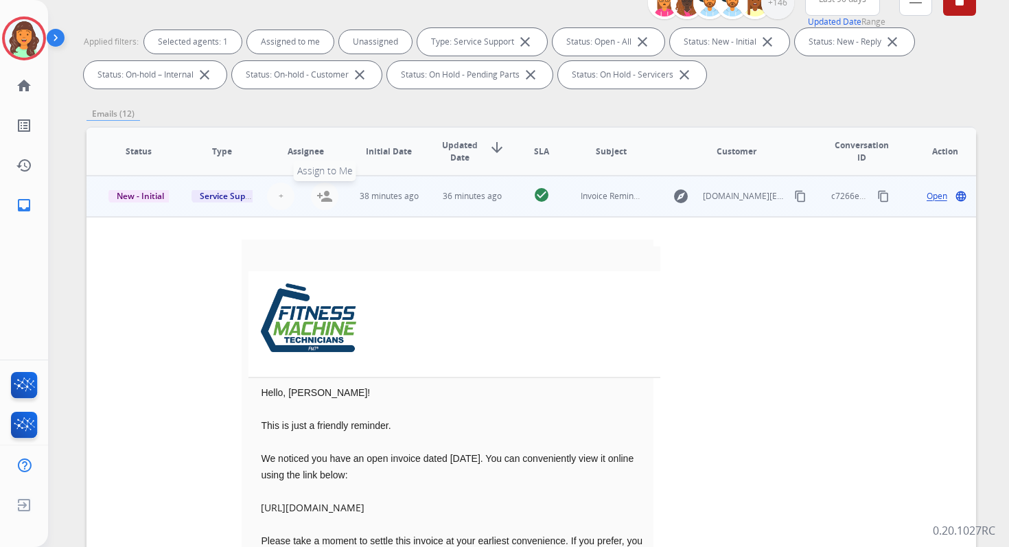
click at [320, 196] on mat-icon "person_add" at bounding box center [324, 196] width 16 height 16
click at [145, 196] on span "New - Initial" at bounding box center [140, 196] width 64 height 14
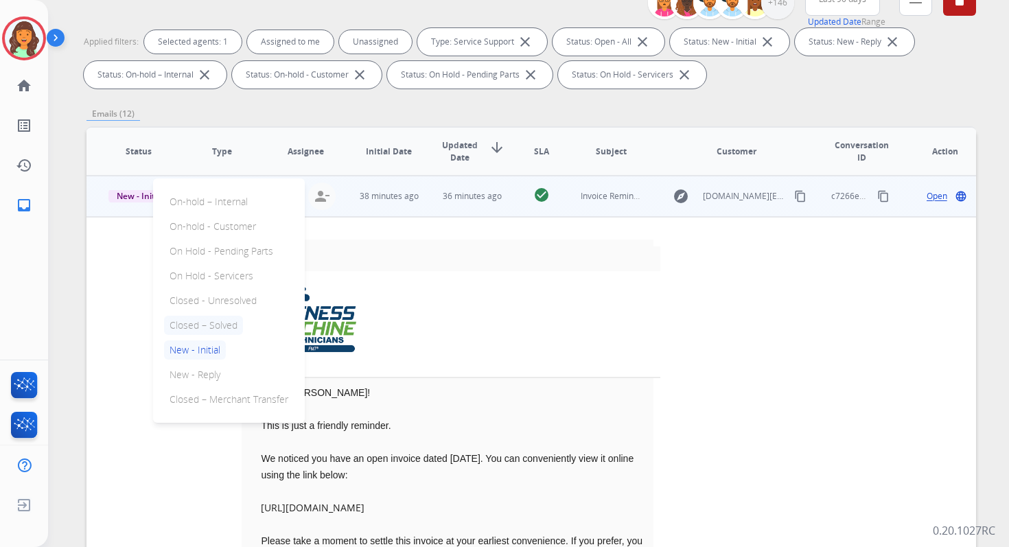
click at [204, 331] on p "Closed – Solved" at bounding box center [203, 325] width 79 height 19
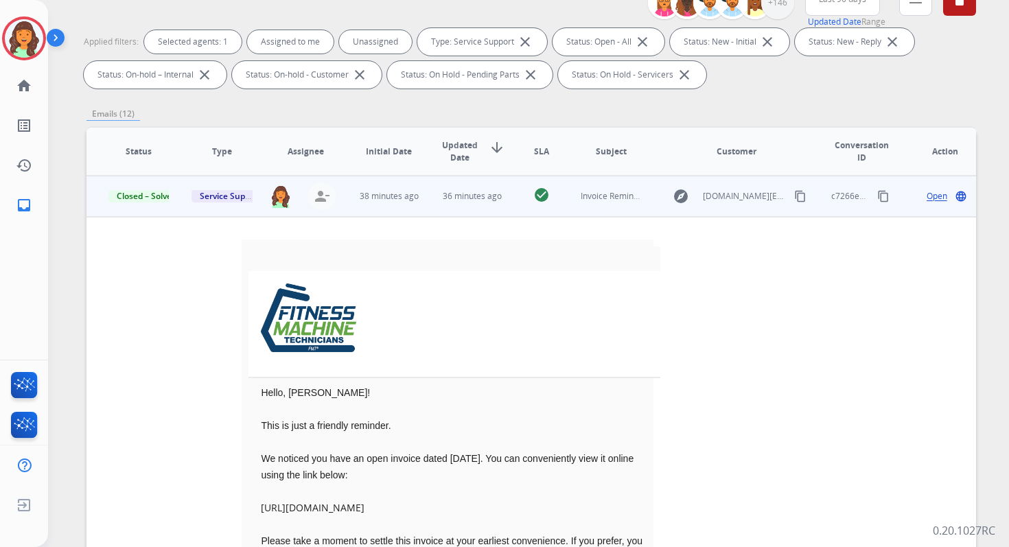
scroll to position [0, 0]
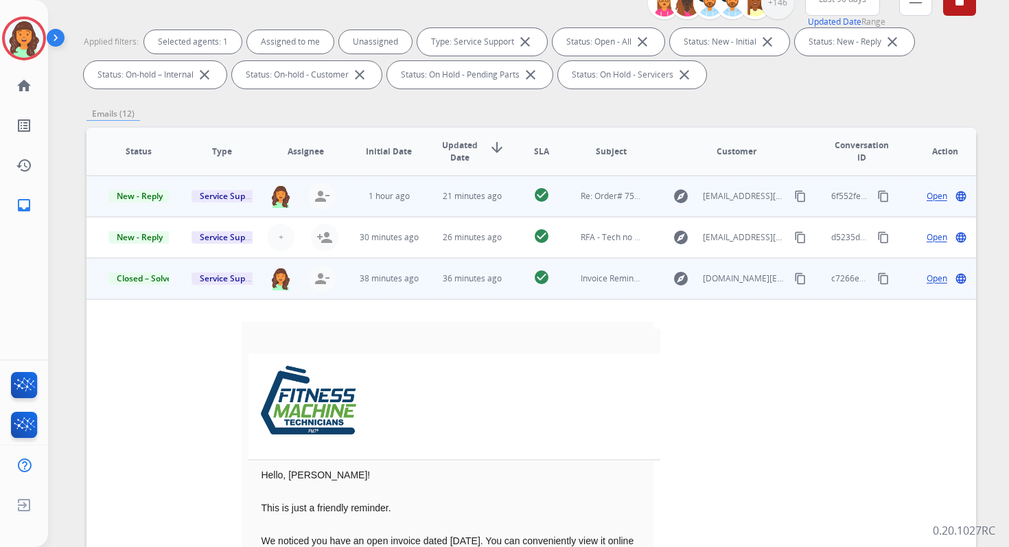
click at [457, 204] on td "21 minutes ago" at bounding box center [461, 196] width 83 height 41
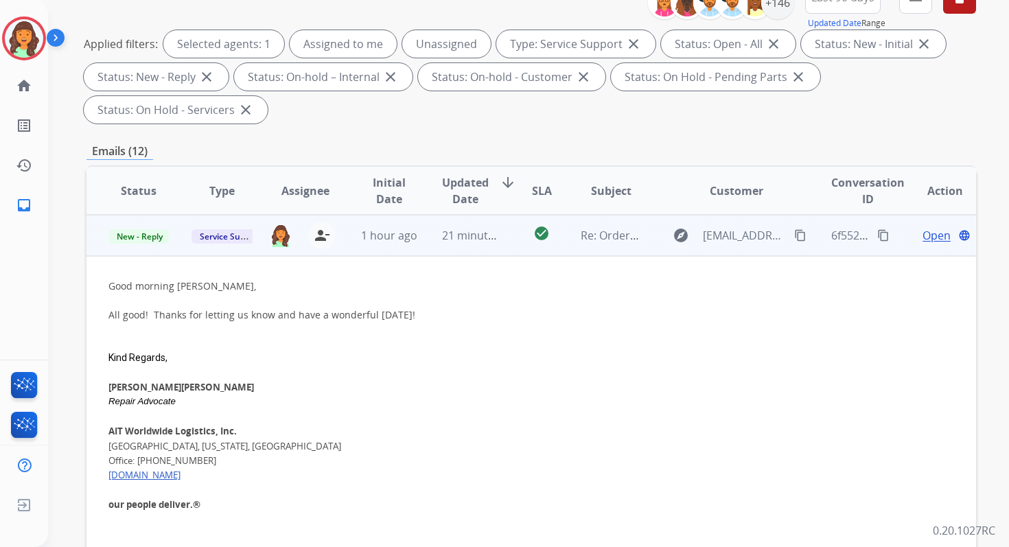
click at [923, 239] on span "Open" at bounding box center [936, 235] width 28 height 16
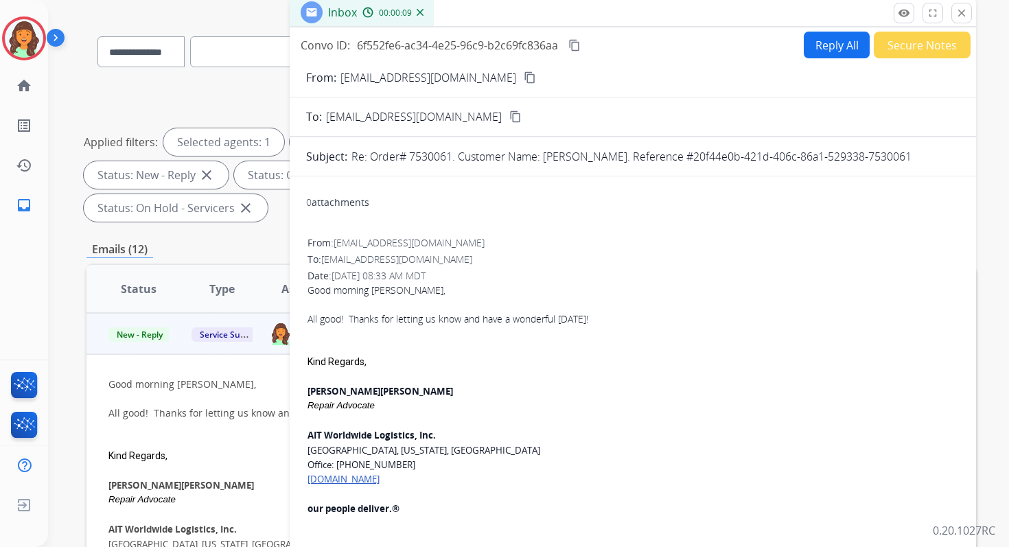
scroll to position [50, 0]
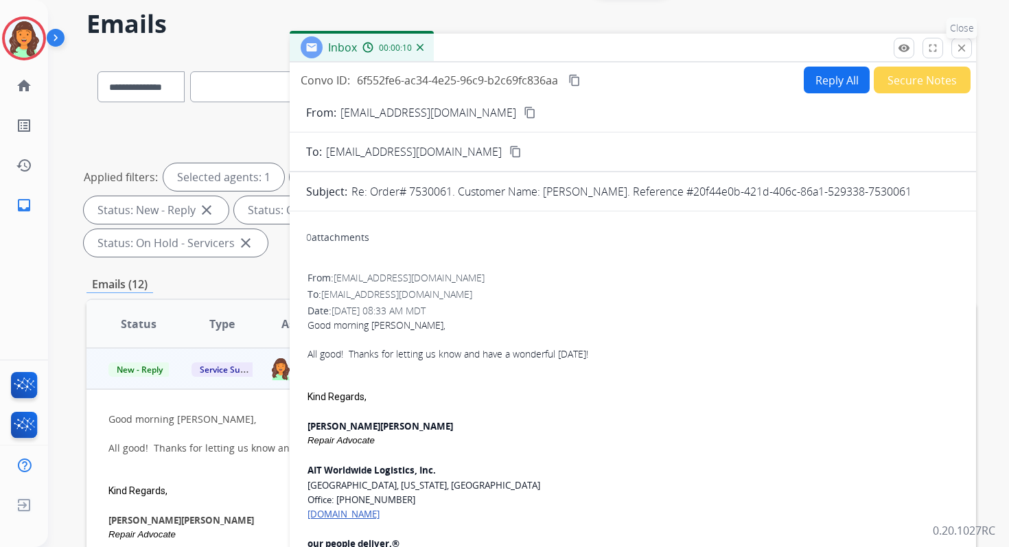
click at [958, 49] on mat-icon "close" at bounding box center [961, 48] width 12 height 12
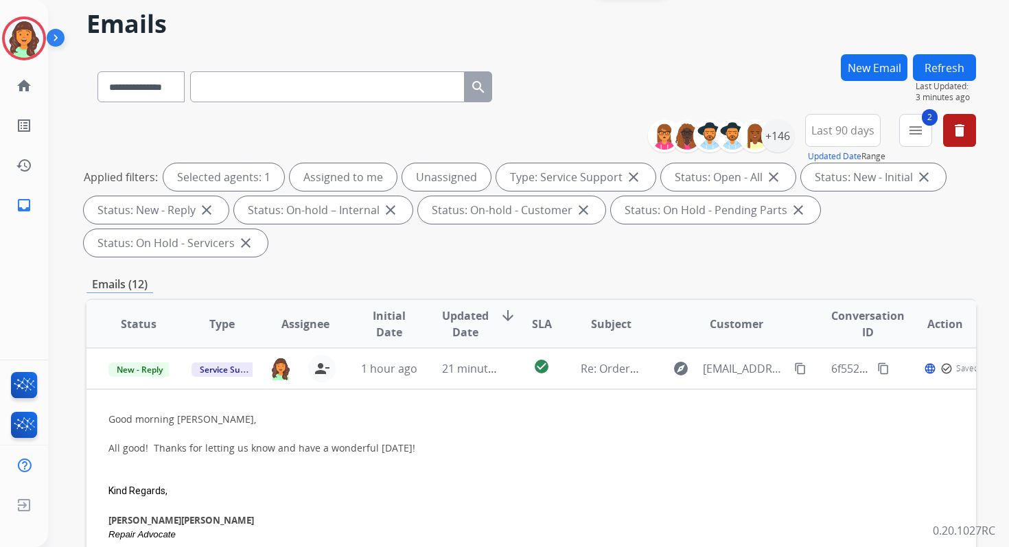
scroll to position [54, 0]
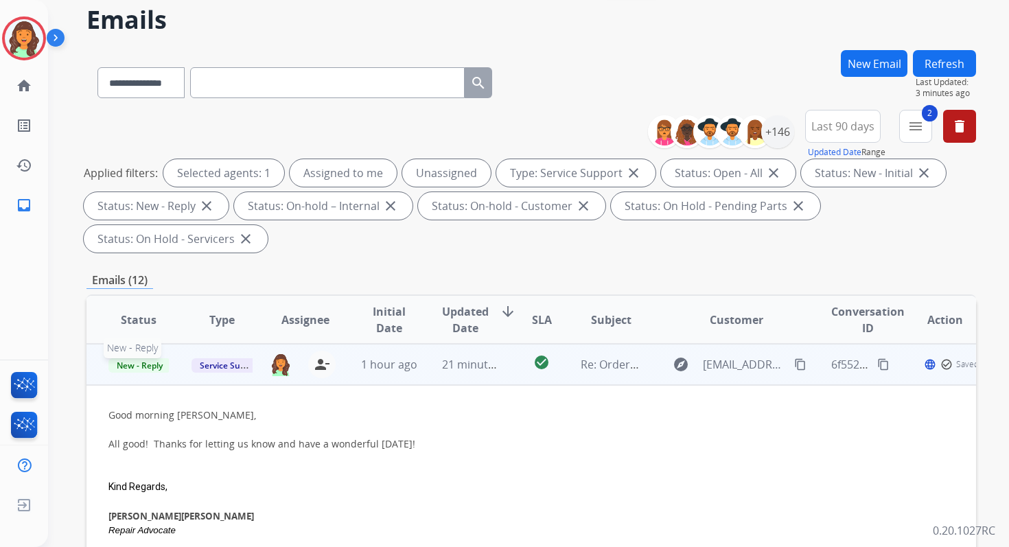
click at [148, 363] on span "New - Reply" at bounding box center [139, 365] width 62 height 14
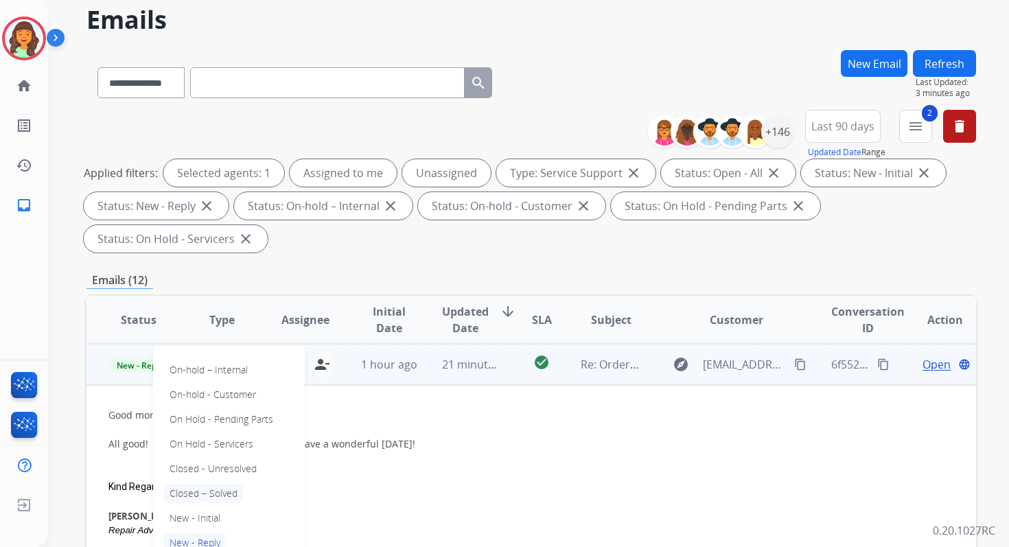
click at [220, 495] on p "Closed – Solved" at bounding box center [203, 493] width 79 height 19
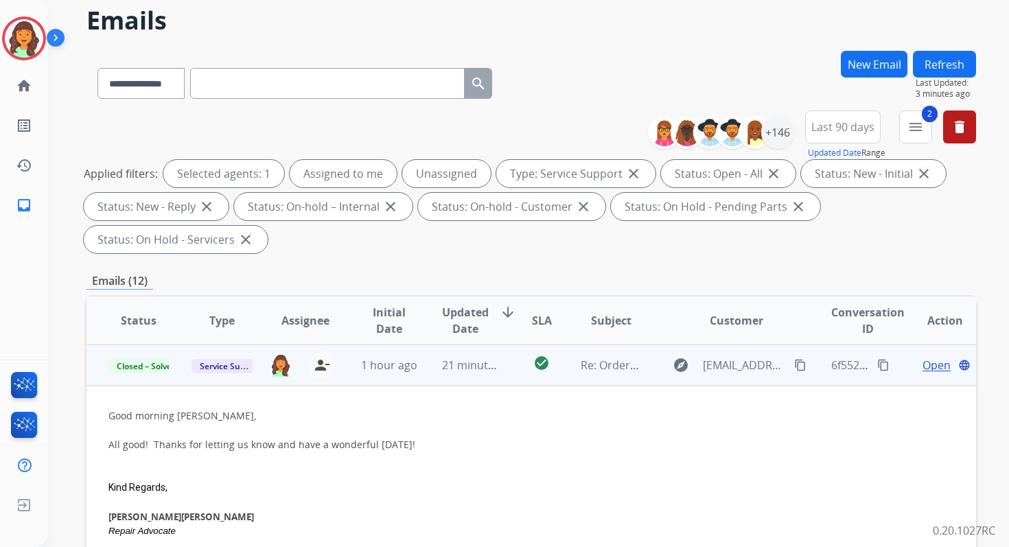
scroll to position [20, 0]
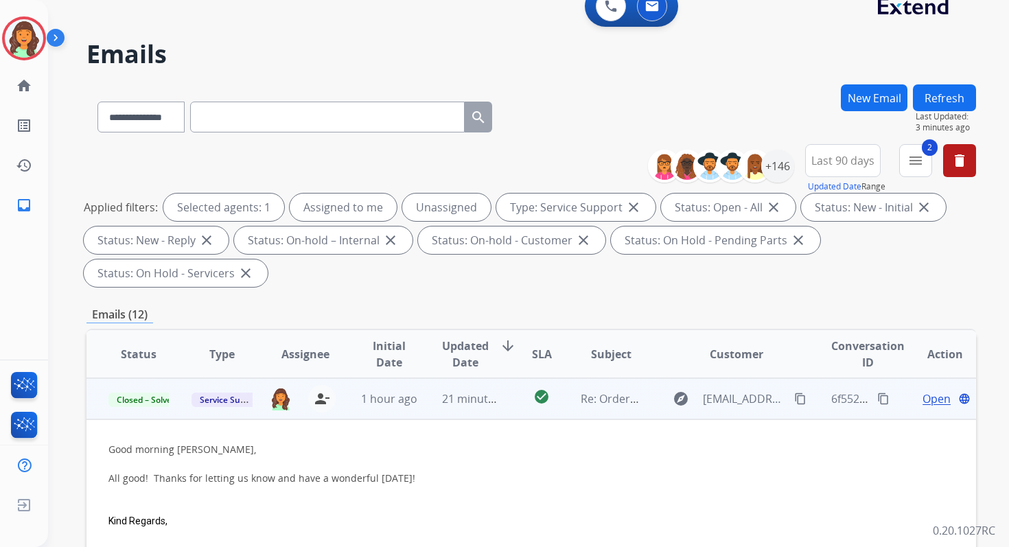
click at [936, 93] on button "Refresh" at bounding box center [944, 97] width 63 height 27
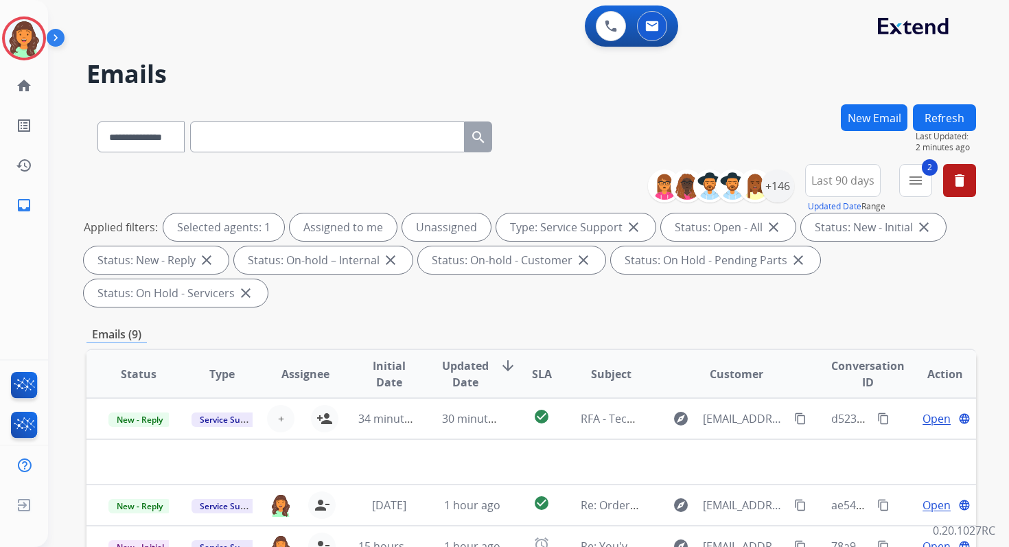
click at [449, 331] on div "Emails (9)" at bounding box center [530, 334] width 889 height 17
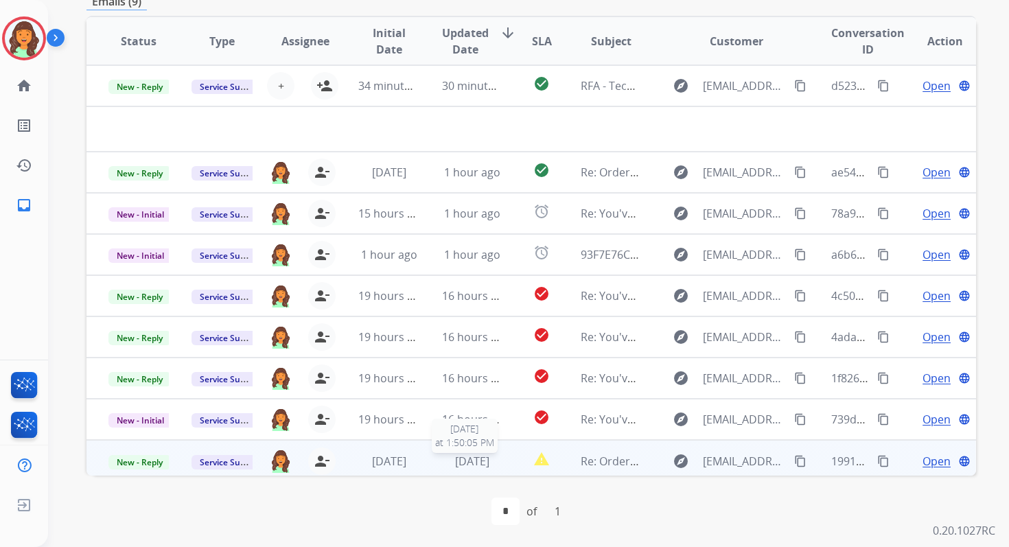
click at [477, 455] on span "[DATE]" at bounding box center [472, 461] width 34 height 15
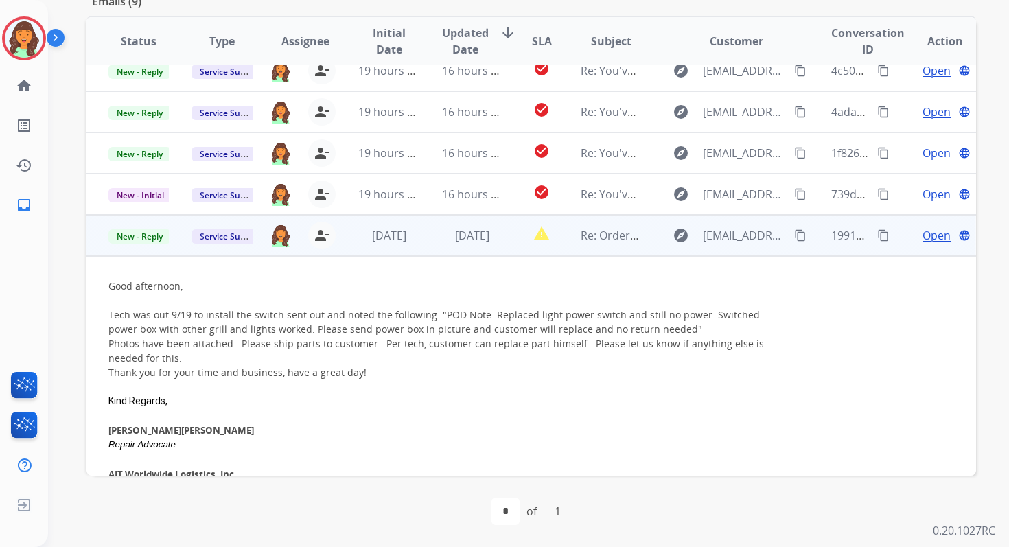
scroll to position [149, 0]
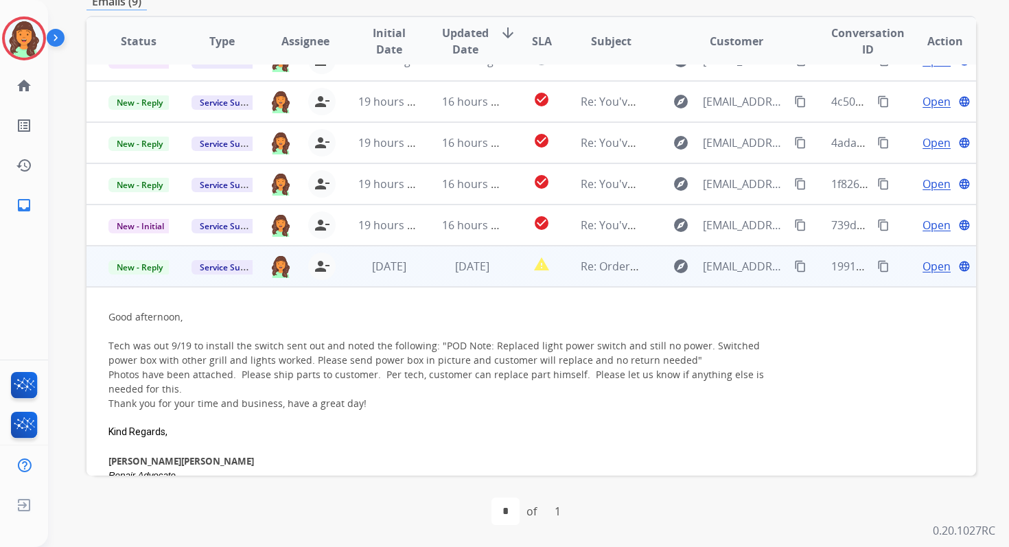
click at [928, 265] on span "Open" at bounding box center [936, 266] width 28 height 16
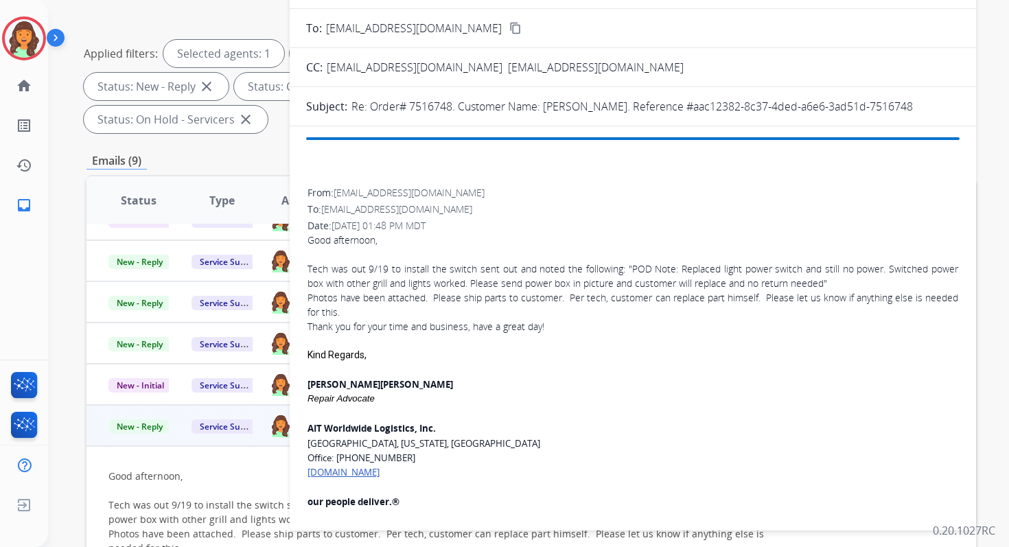
scroll to position [142, 0]
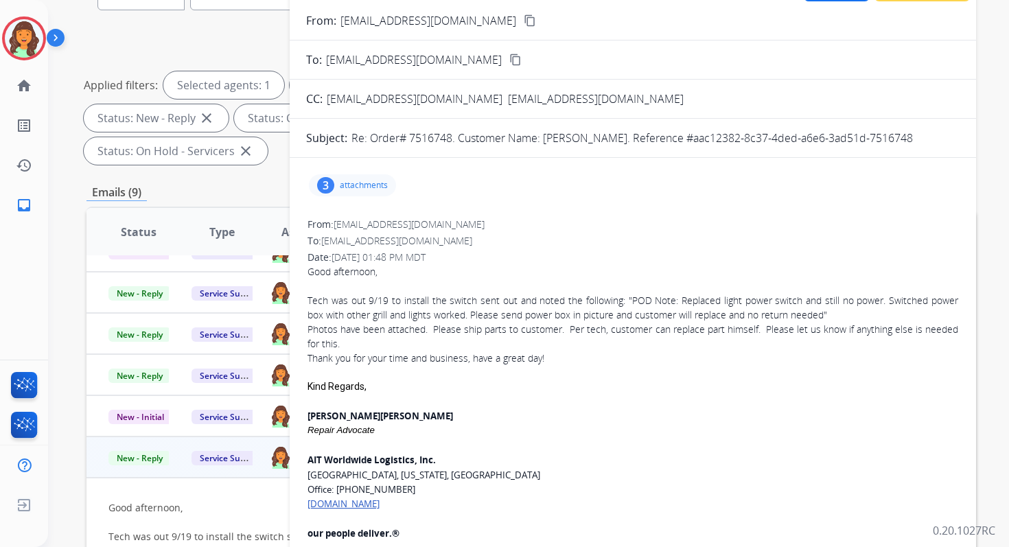
click at [348, 176] on div "3 attachments" at bounding box center [352, 185] width 87 height 22
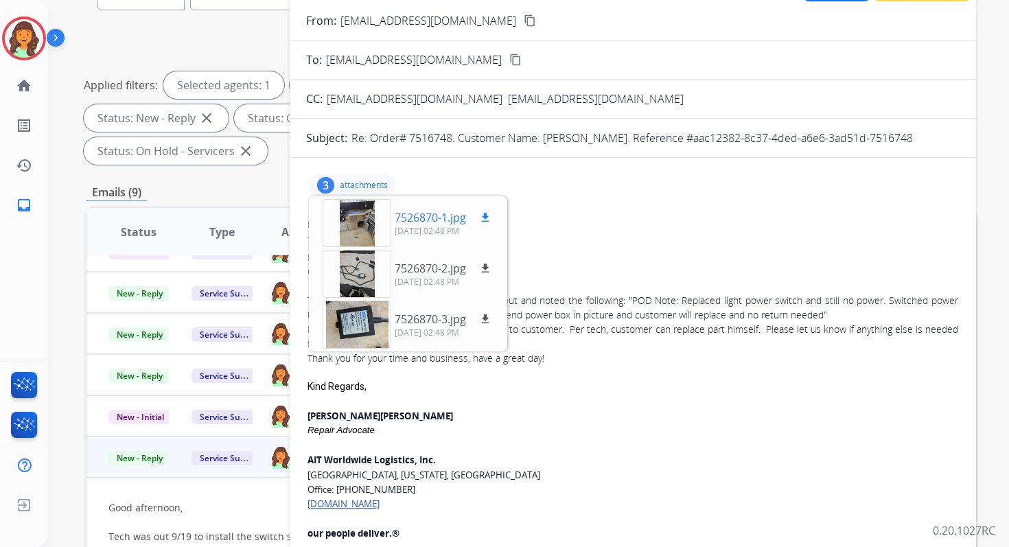
click at [365, 226] on div at bounding box center [356, 223] width 69 height 48
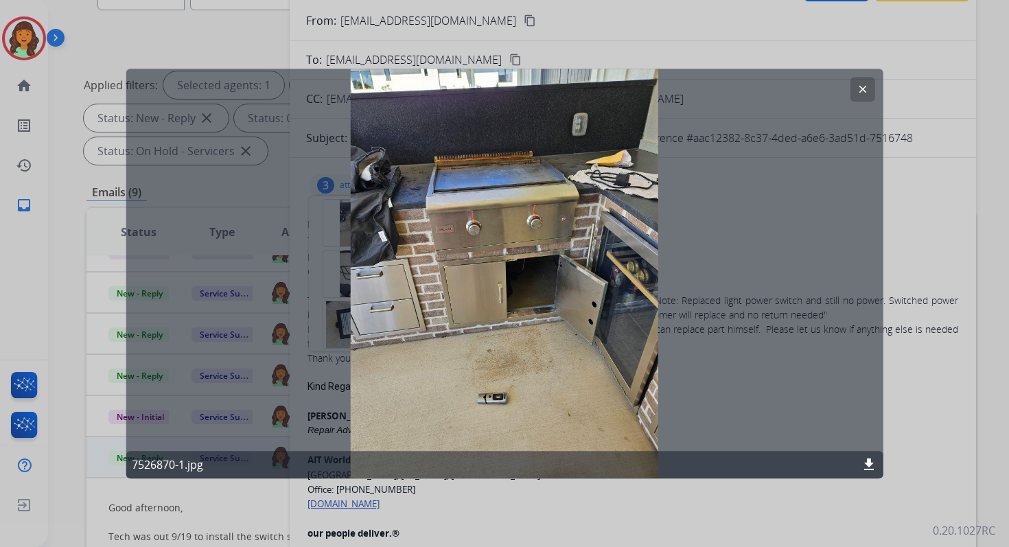
click at [869, 467] on mat-icon "download" at bounding box center [868, 464] width 16 height 16
click at [862, 89] on mat-icon "clear" at bounding box center [862, 89] width 12 height 12
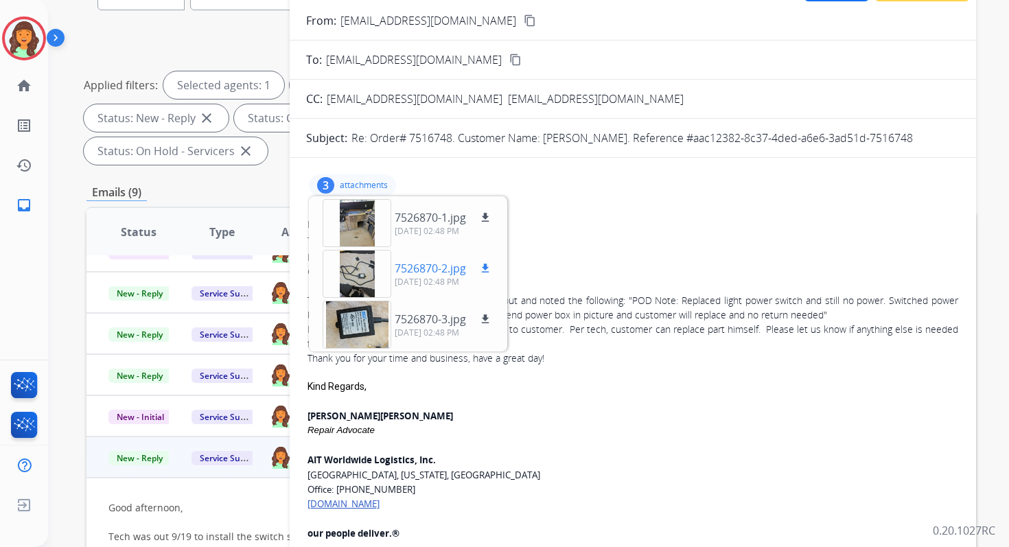
click at [362, 282] on div at bounding box center [356, 274] width 69 height 48
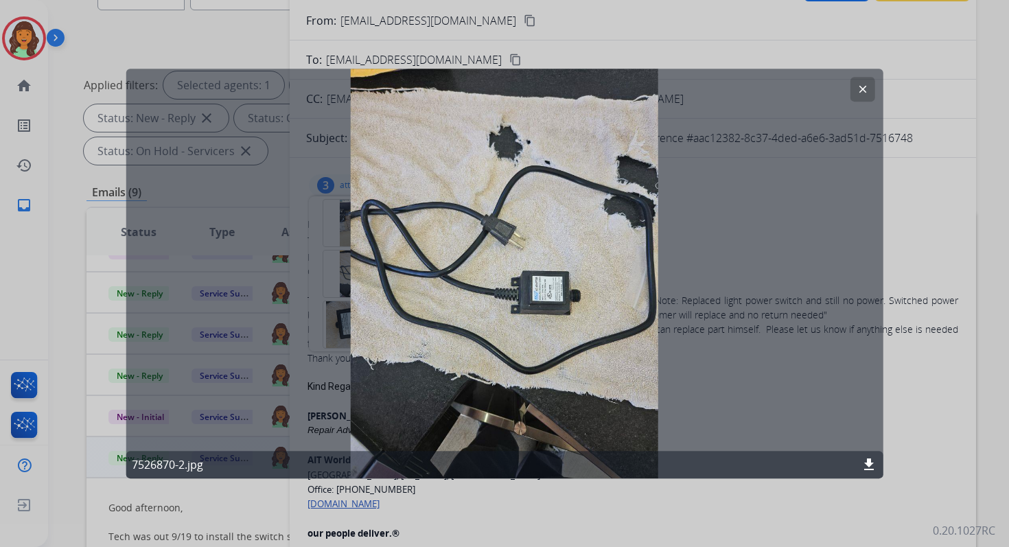
click at [870, 467] on mat-icon "download" at bounding box center [868, 464] width 16 height 16
click at [861, 90] on mat-icon "clear" at bounding box center [862, 89] width 12 height 12
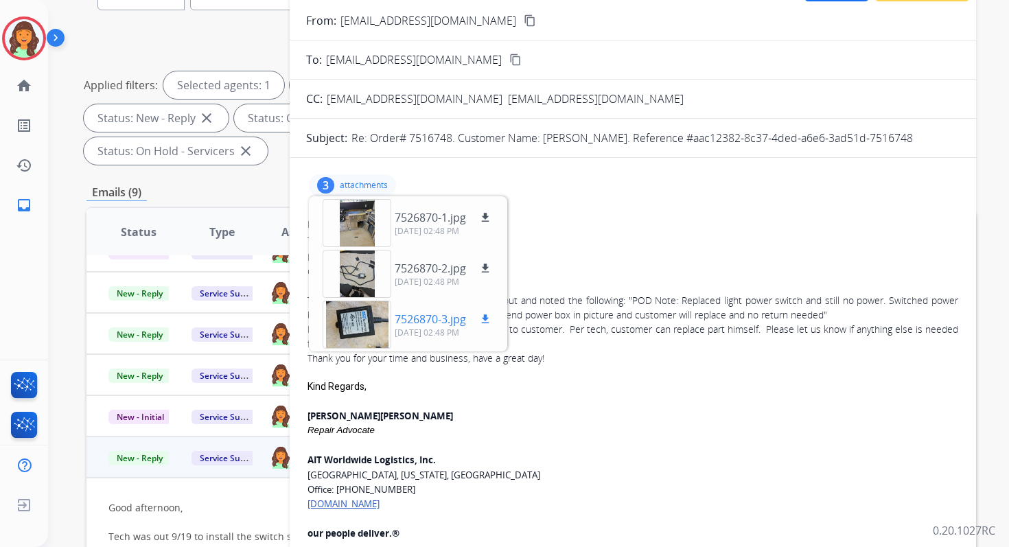
click at [373, 321] on div at bounding box center [356, 325] width 69 height 48
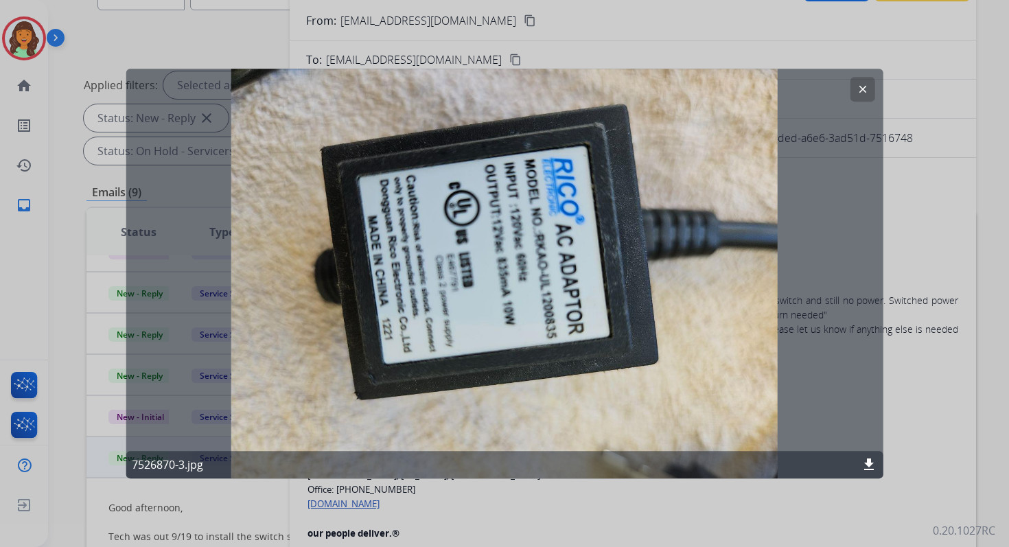
click at [870, 462] on mat-icon "download" at bounding box center [868, 464] width 16 height 16
click at [859, 89] on mat-icon "clear" at bounding box center [862, 89] width 12 height 12
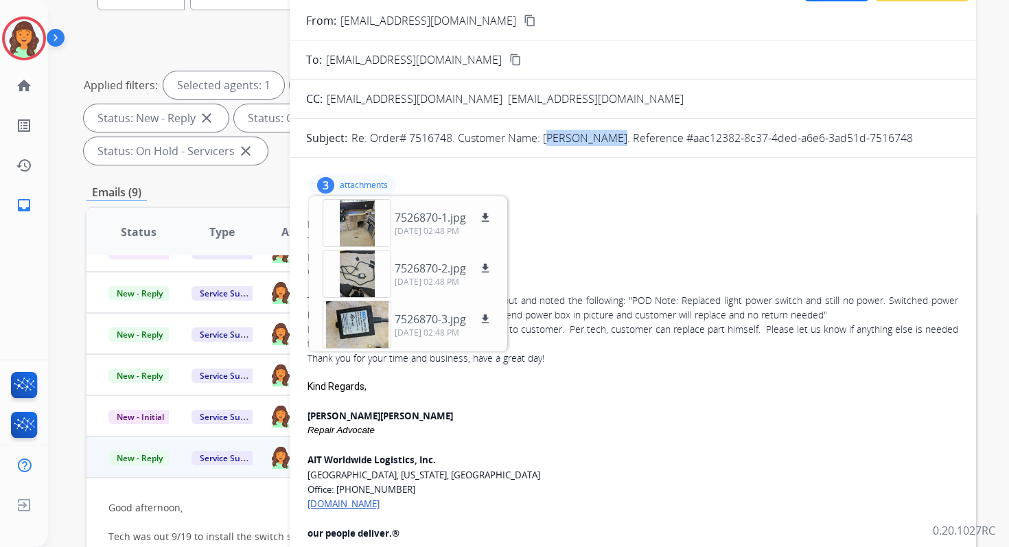
drag, startPoint x: 546, startPoint y: 137, endPoint x: 613, endPoint y: 142, distance: 66.8
click at [613, 142] on p "Re: Order# 7516748. Customer Name: Matthew Spies. Reference #aac12382-8c37-4ded…" at bounding box center [631, 138] width 561 height 16
copy p "Matthew Spie"
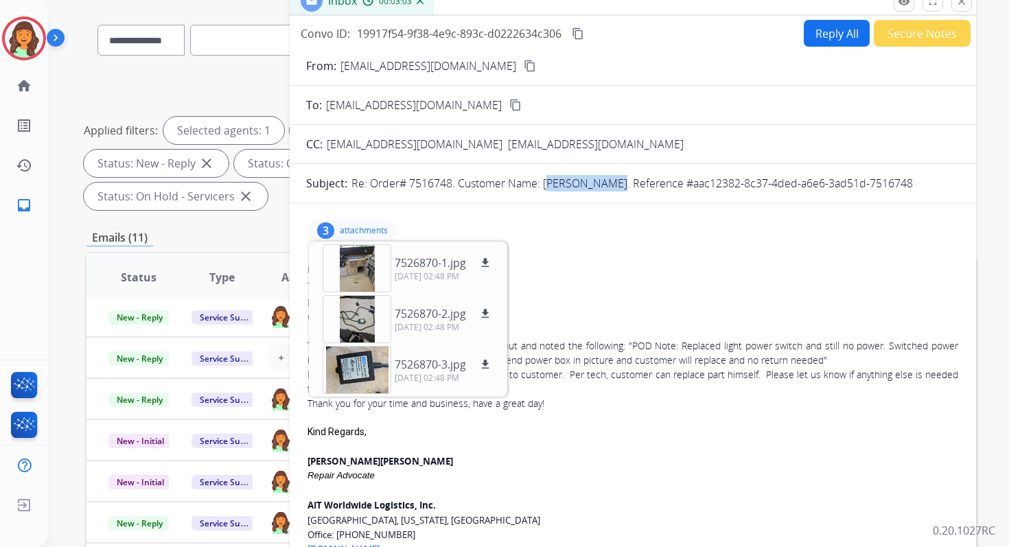
scroll to position [87, 0]
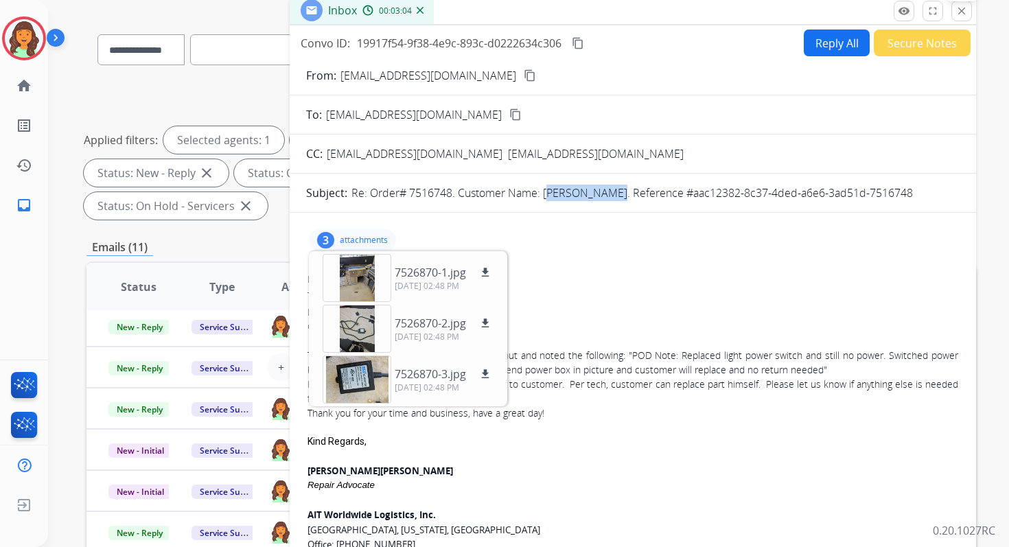
click at [961, 10] on mat-icon "close" at bounding box center [961, 11] width 12 height 12
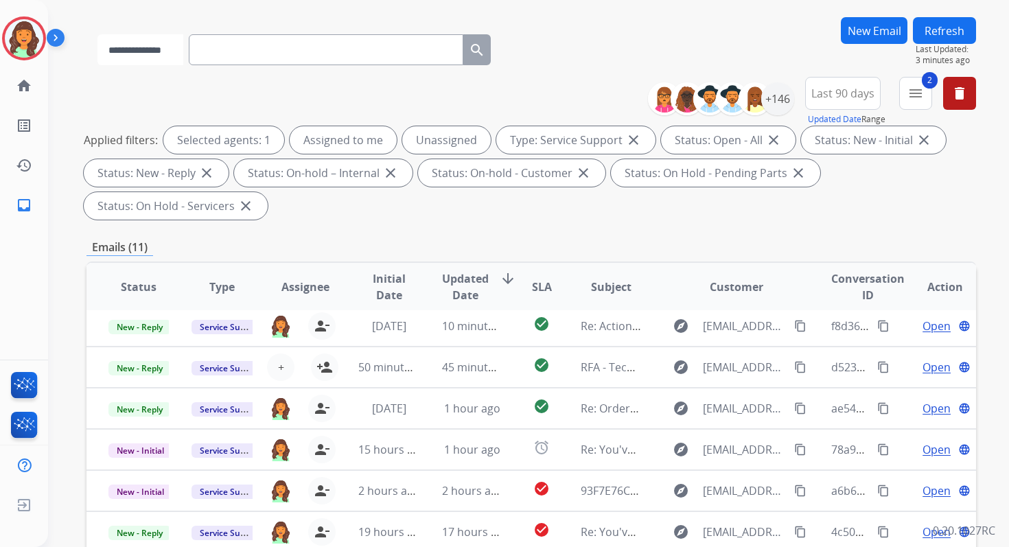
click at [153, 55] on select "**********" at bounding box center [140, 49] width 86 height 31
select select "**********"
click at [97, 34] on select "**********" at bounding box center [140, 49] width 86 height 31
click at [243, 45] on input "text" at bounding box center [327, 49] width 274 height 31
paste input "**********"
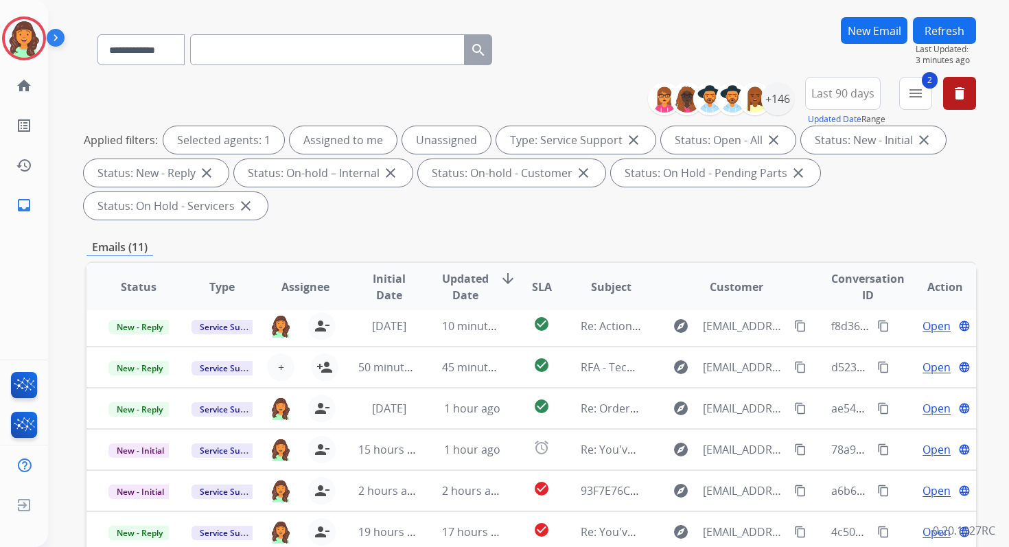
type input "**********"
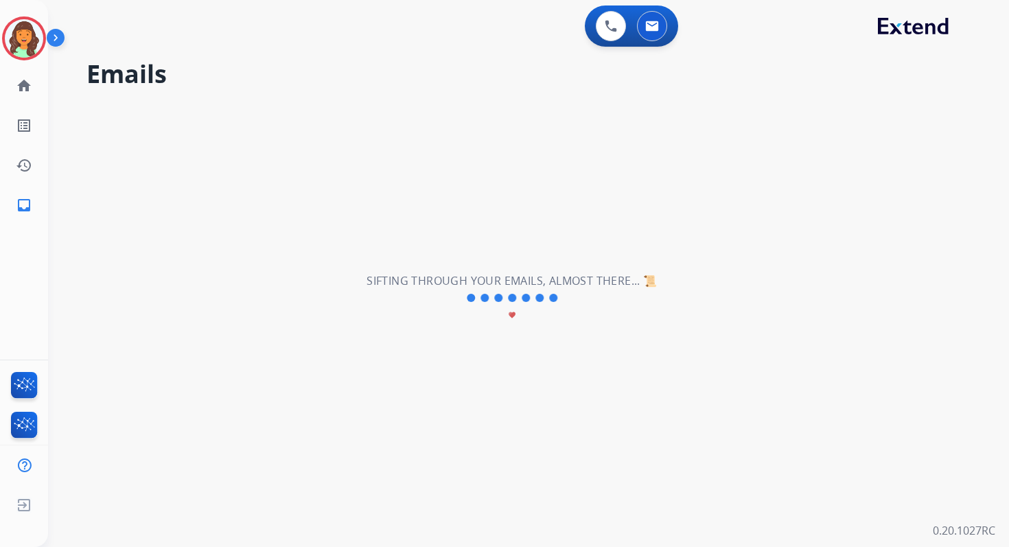
scroll to position [0, 0]
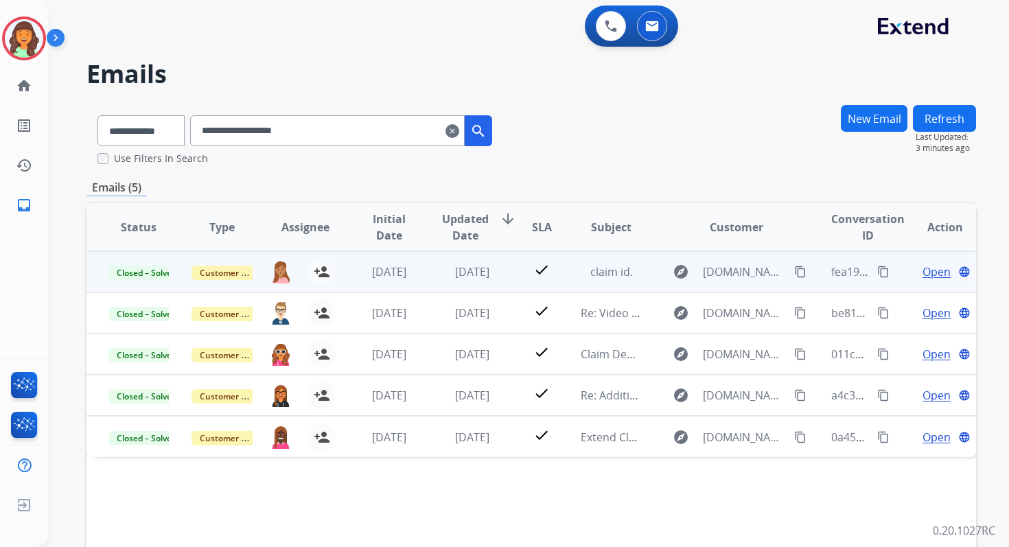
click at [928, 272] on span "Open" at bounding box center [936, 271] width 28 height 16
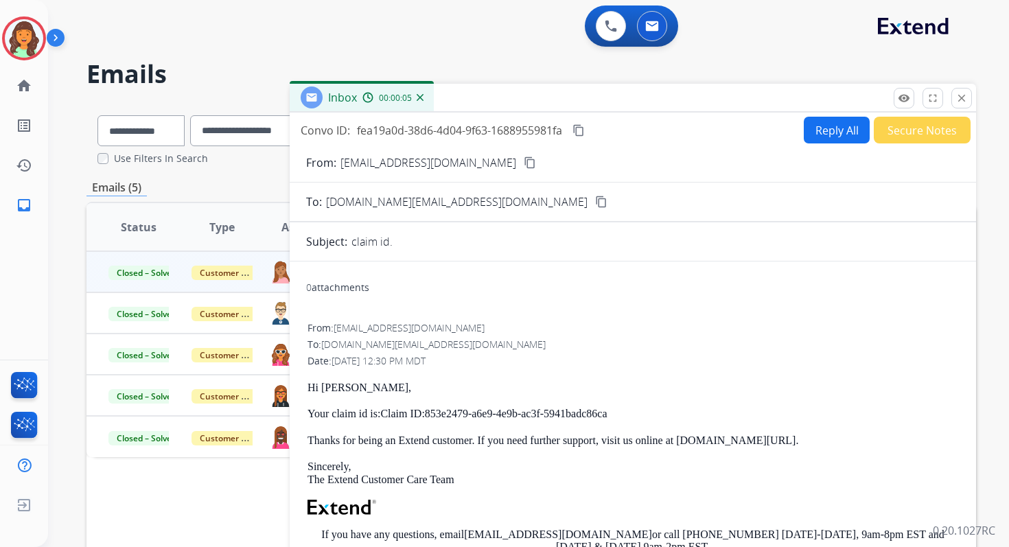
click at [829, 126] on button "Reply All" at bounding box center [836, 130] width 66 height 27
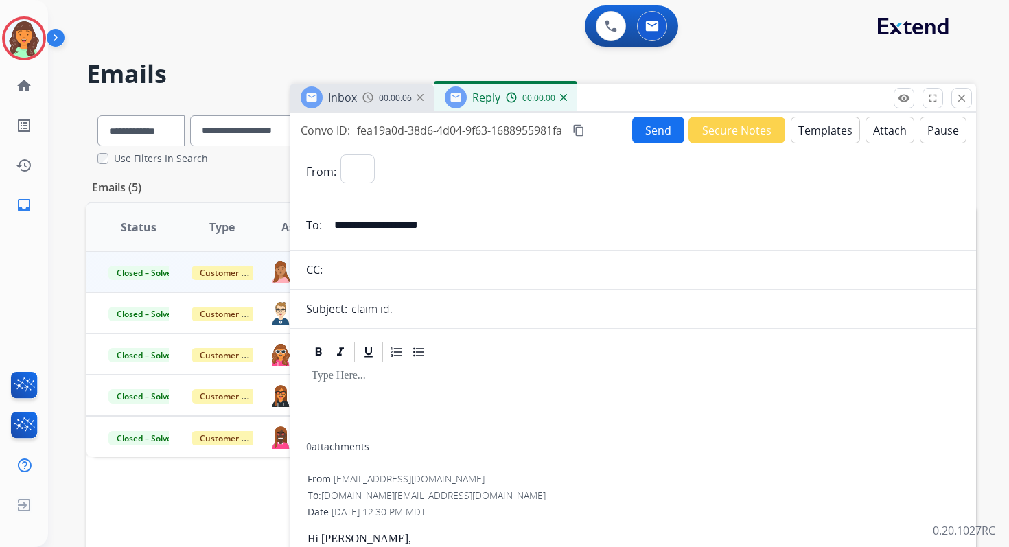
click at [829, 126] on button "Templates" at bounding box center [824, 130] width 69 height 27
select select "**********"
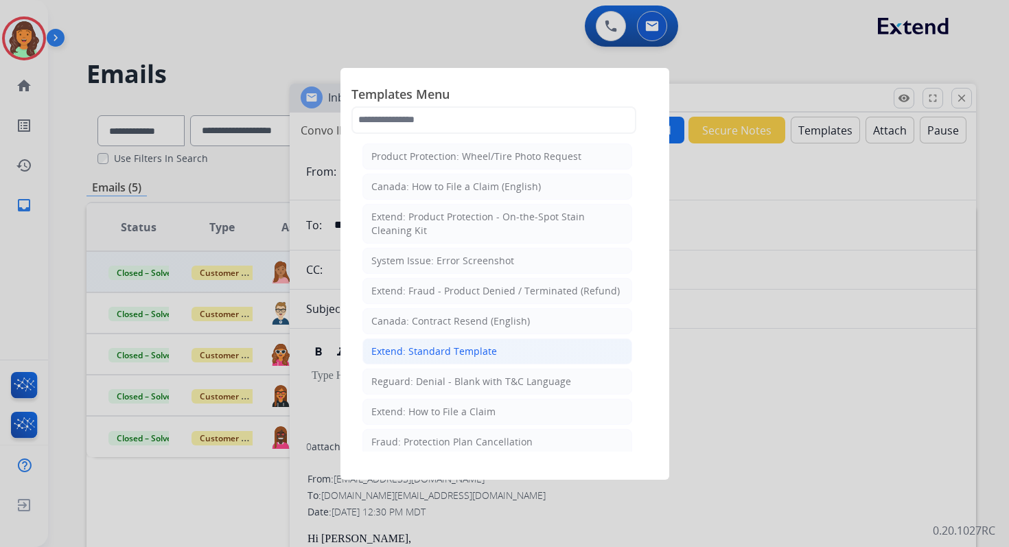
click at [422, 349] on div "Extend: Standard Template" at bounding box center [434, 351] width 126 height 14
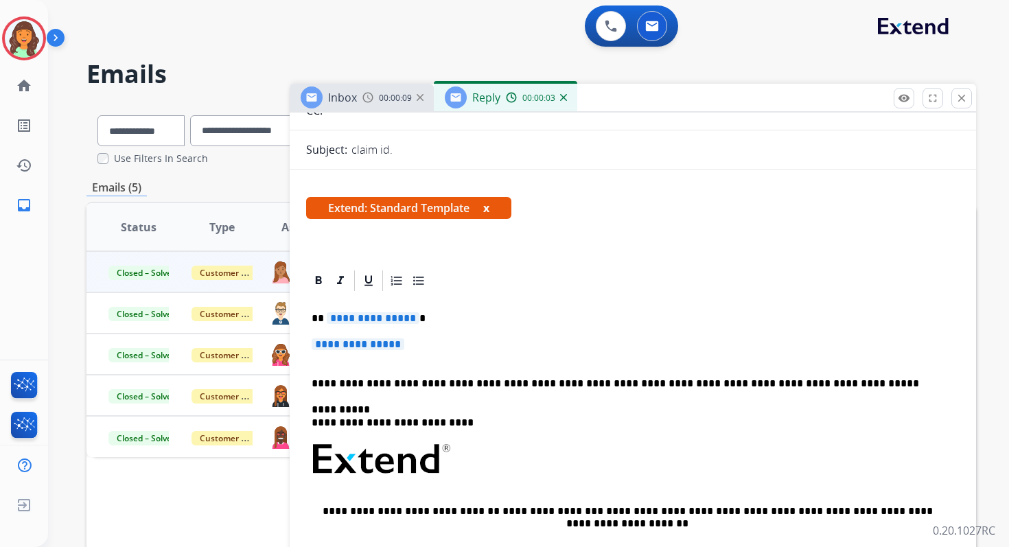
scroll to position [242, 0]
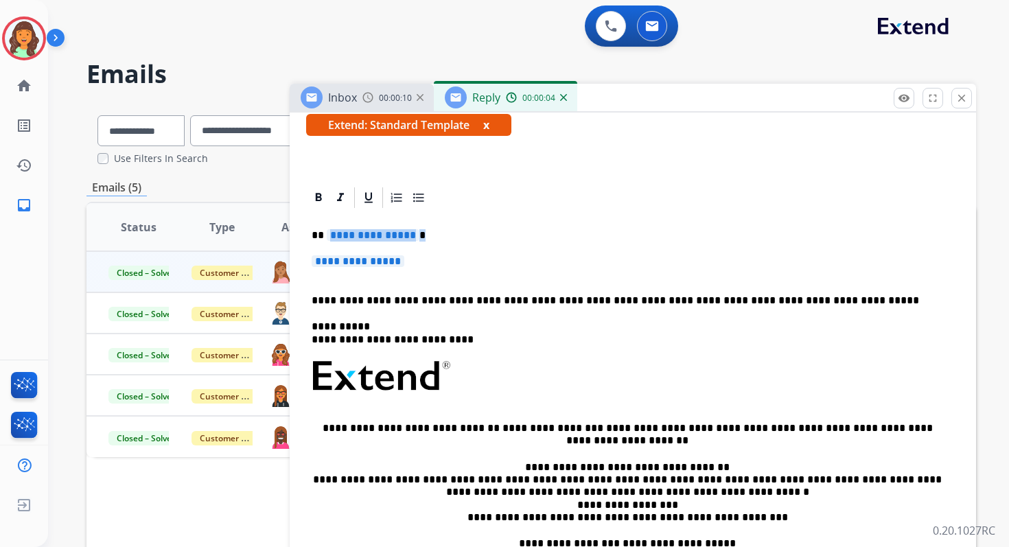
drag, startPoint x: 328, startPoint y: 235, endPoint x: 426, endPoint y: 264, distance: 102.3
click at [426, 264] on div "**********" at bounding box center [632, 416] width 653 height 413
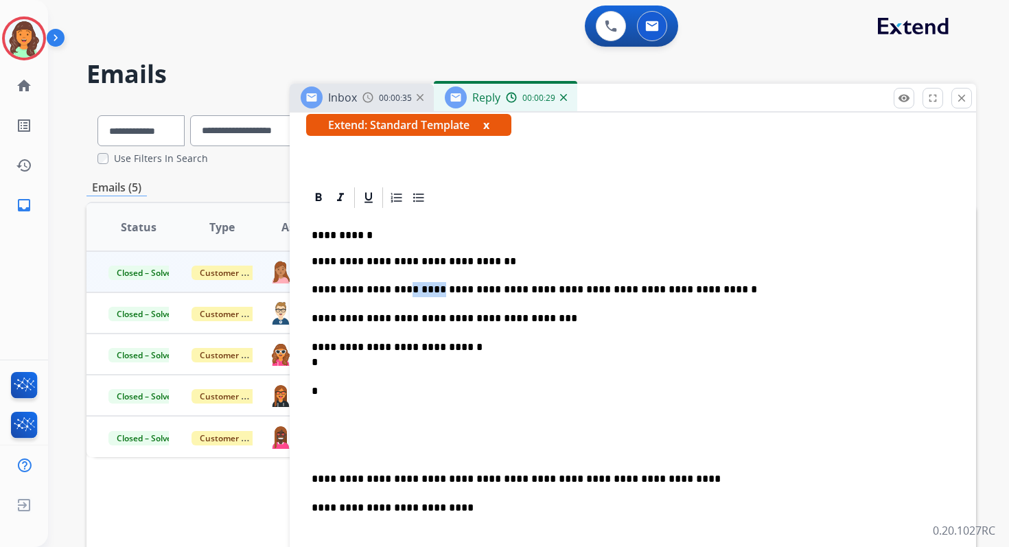
drag, startPoint x: 430, startPoint y: 290, endPoint x: 396, endPoint y: 293, distance: 34.5
click at [396, 293] on p "**********" at bounding box center [626, 289] width 631 height 15
click at [581, 290] on p "**********" at bounding box center [626, 289] width 631 height 15
click at [472, 344] on p "**********" at bounding box center [626, 355] width 631 height 30
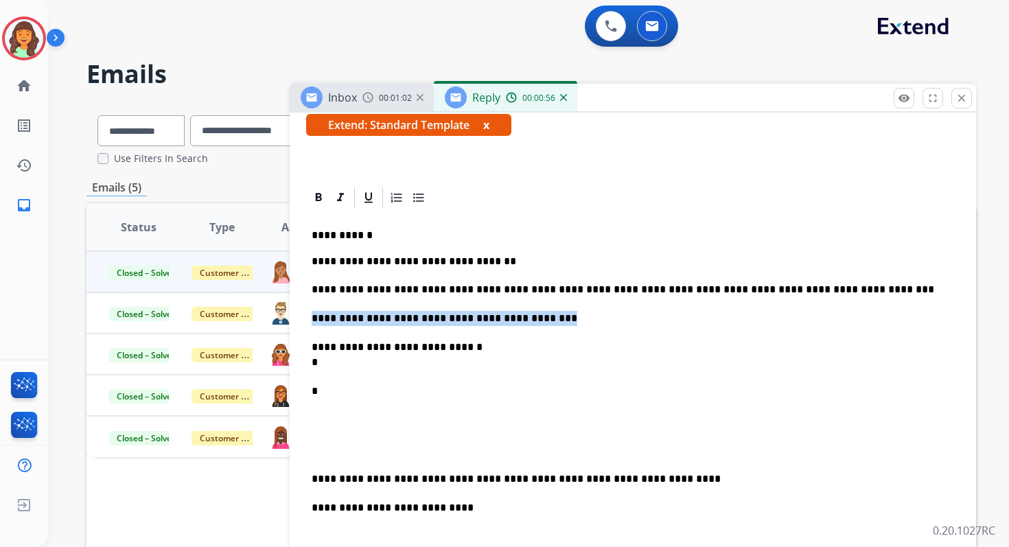
drag, startPoint x: 535, startPoint y: 320, endPoint x: 313, endPoint y: 315, distance: 222.3
click at [312, 316] on p "**********" at bounding box center [626, 318] width 631 height 15
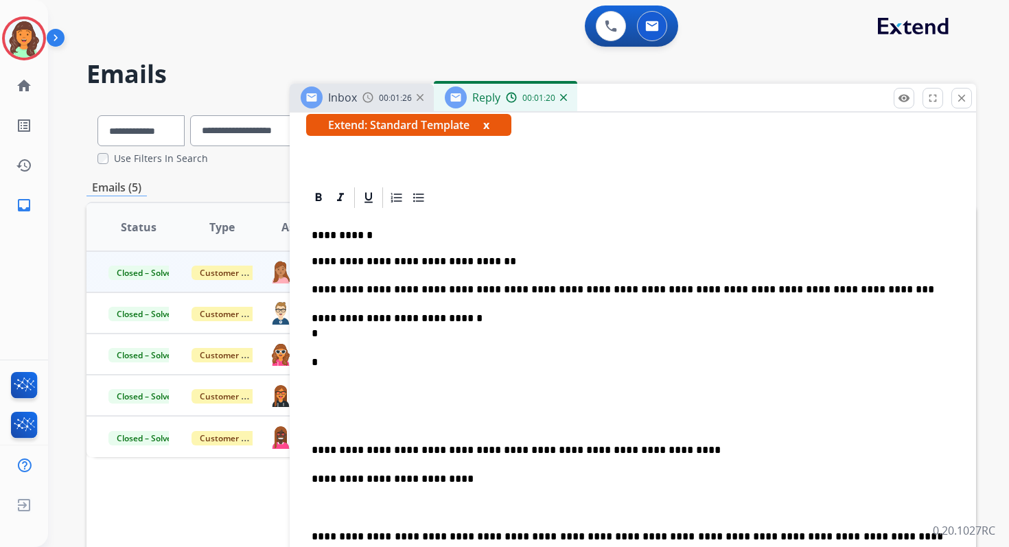
click at [344, 335] on p "**********" at bounding box center [626, 326] width 631 height 30
drag, startPoint x: 322, startPoint y: 423, endPoint x: 309, endPoint y: 358, distance: 66.6
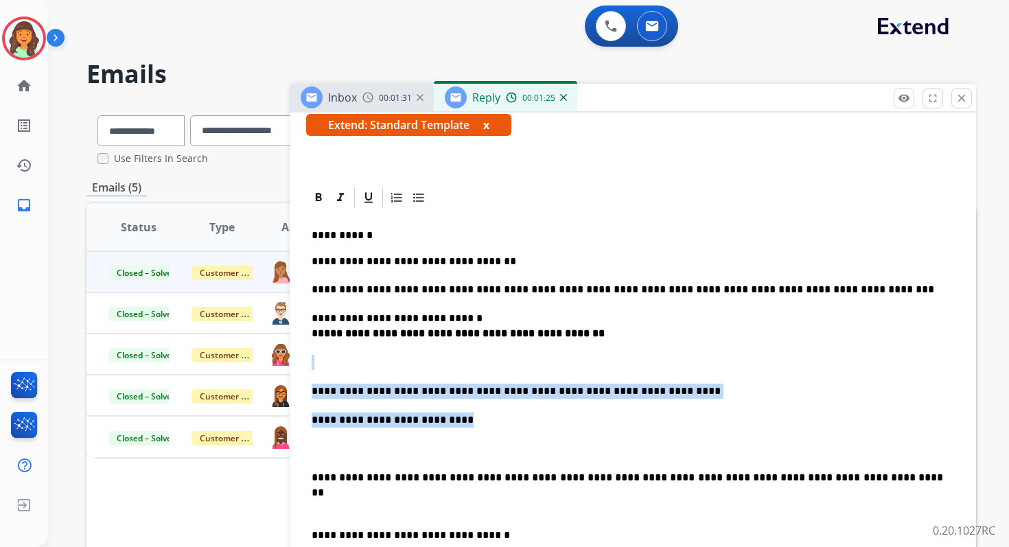
drag, startPoint x: 448, startPoint y: 420, endPoint x: 303, endPoint y: 350, distance: 160.8
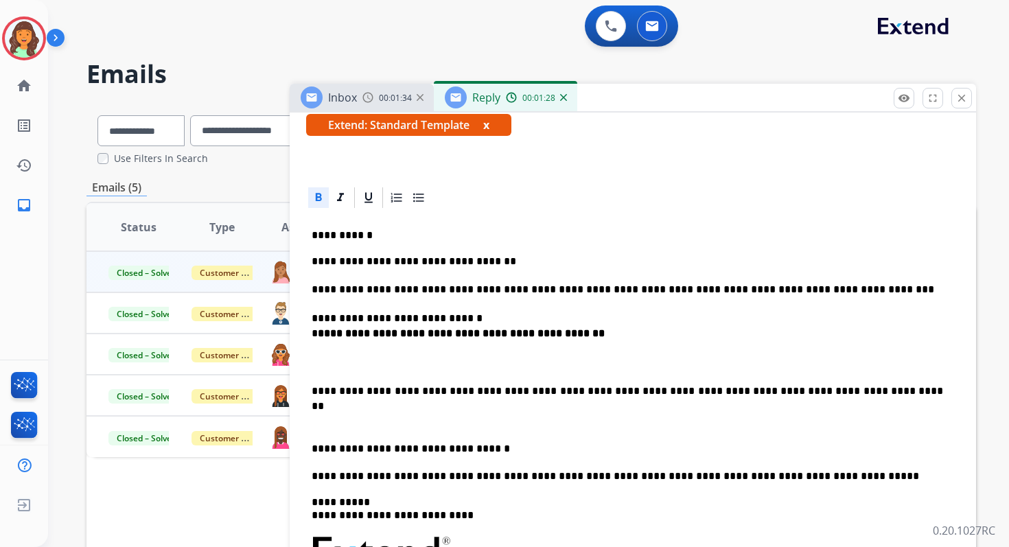
click at [440, 392] on p "**********" at bounding box center [626, 391] width 631 height 15
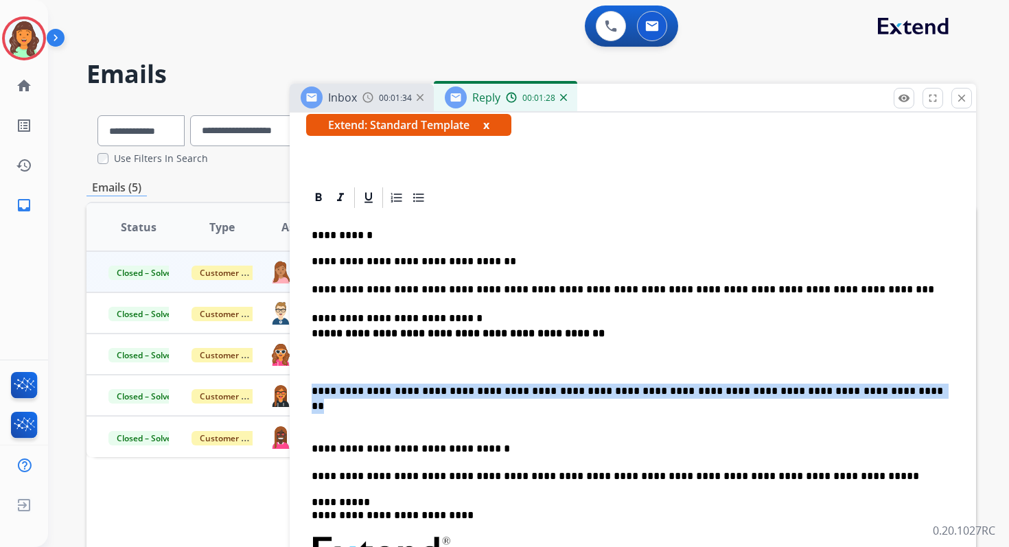
click at [440, 392] on p "**********" at bounding box center [626, 391] width 631 height 15
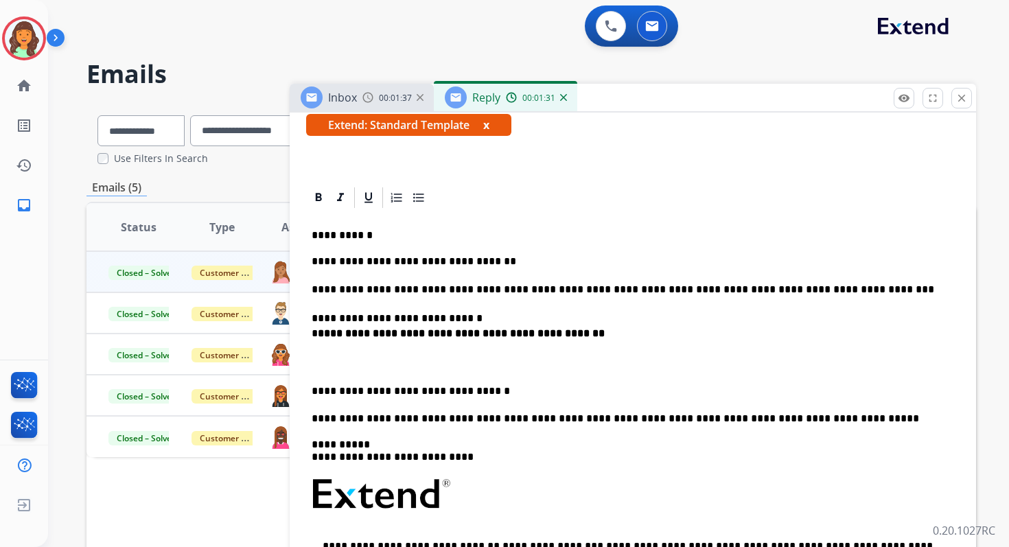
click at [417, 355] on p at bounding box center [632, 362] width 642 height 15
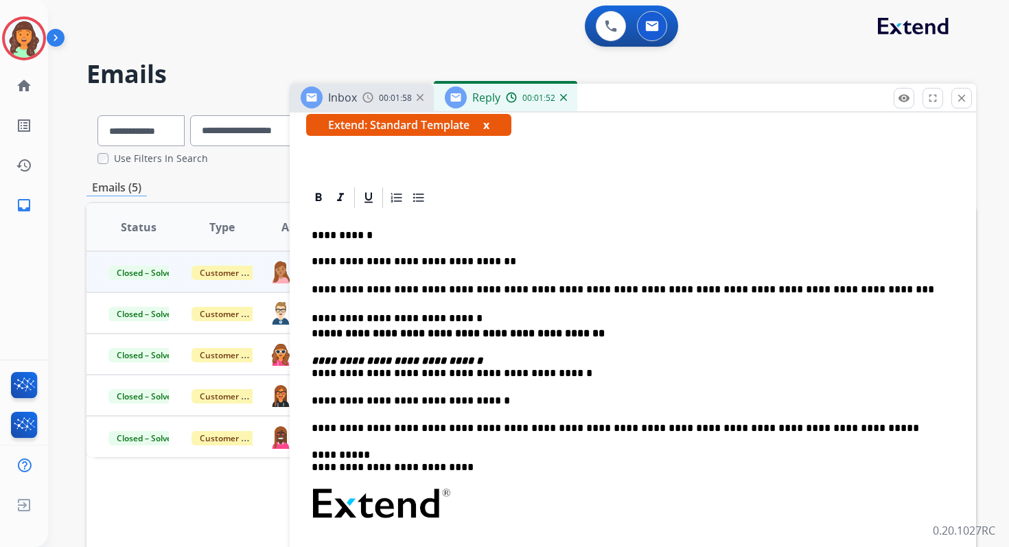
click at [360, 376] on p "**********" at bounding box center [626, 367] width 631 height 25
click at [399, 375] on p "**********" at bounding box center [626, 367] width 631 height 25
click at [527, 375] on p "**********" at bounding box center [626, 367] width 631 height 25
drag, startPoint x: 672, startPoint y: 376, endPoint x: 603, endPoint y: 376, distance: 69.3
click at [603, 376] on p "**********" at bounding box center [626, 367] width 631 height 25
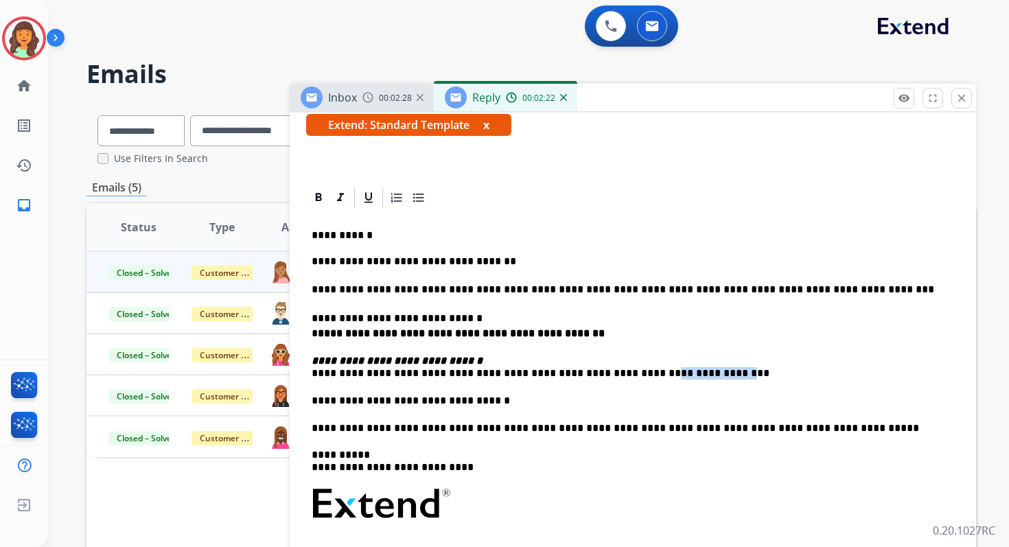
click at [603, 376] on p "**********" at bounding box center [626, 367] width 631 height 25
click at [624, 374] on p "**********" at bounding box center [626, 367] width 631 height 25
click at [313, 261] on p "**********" at bounding box center [626, 261] width 631 height 12
click at [615, 258] on p "**********" at bounding box center [626, 261] width 631 height 12
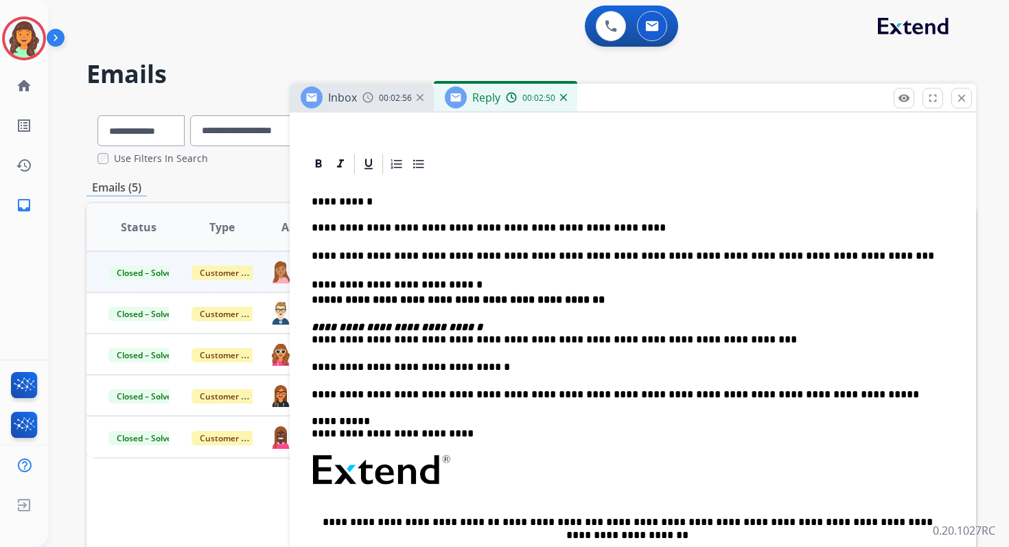
scroll to position [299, 0]
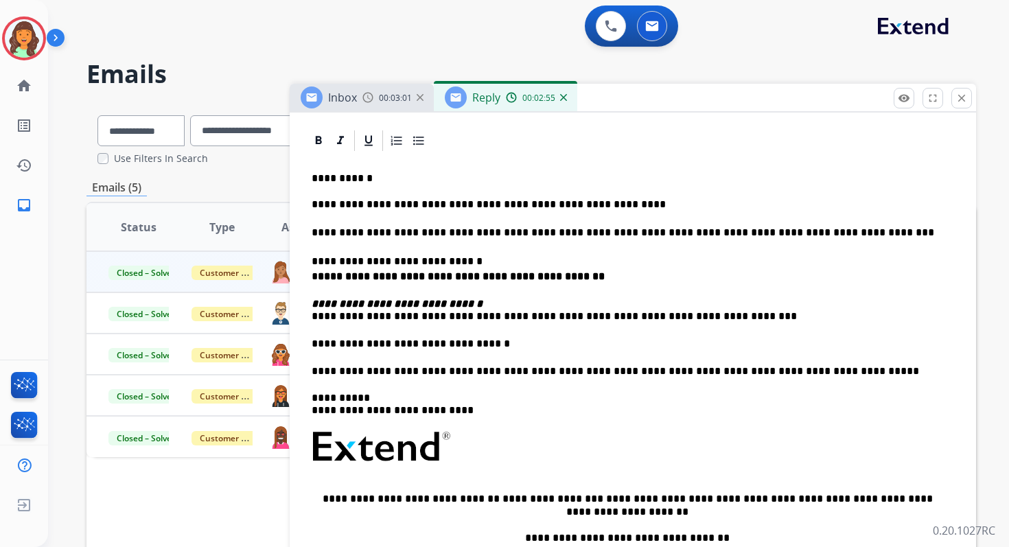
click at [661, 236] on p "**********" at bounding box center [626, 232] width 631 height 15
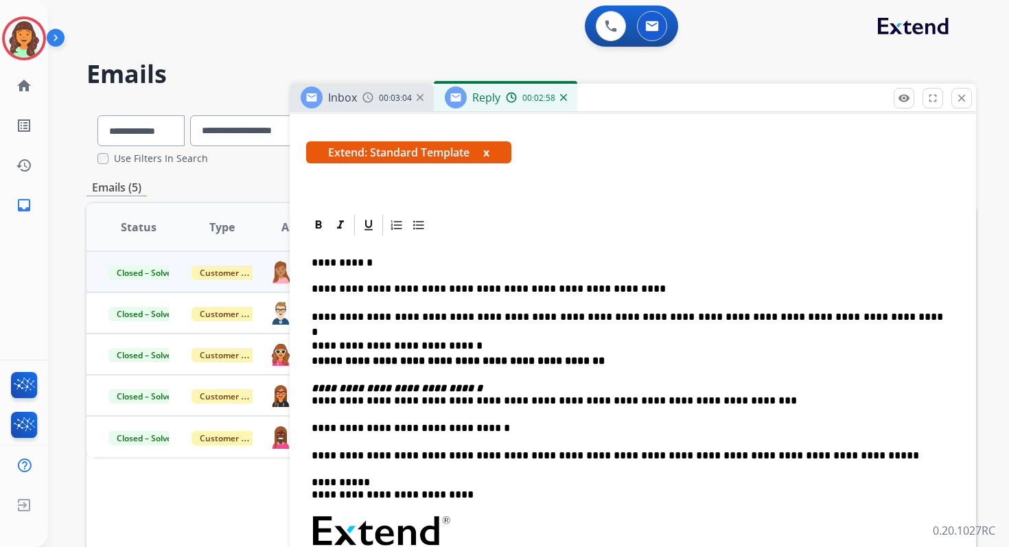
scroll to position [216, 0]
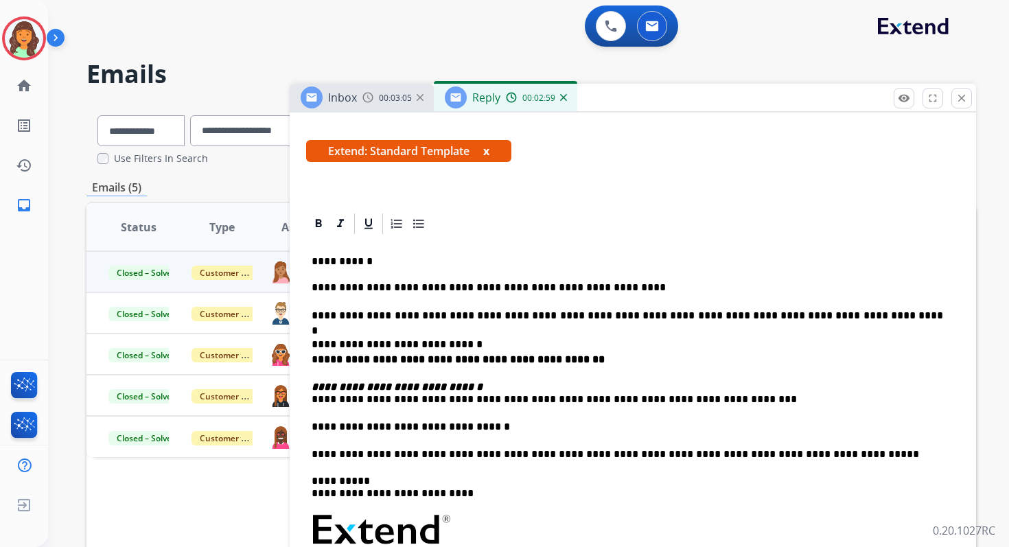
click at [406, 424] on p "**********" at bounding box center [626, 426] width 631 height 15
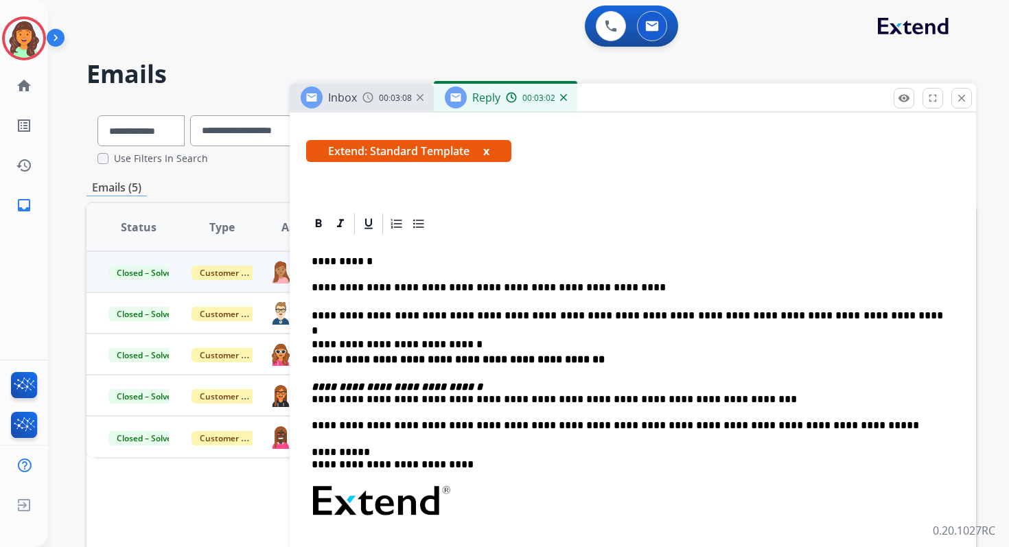
scroll to position [0, 0]
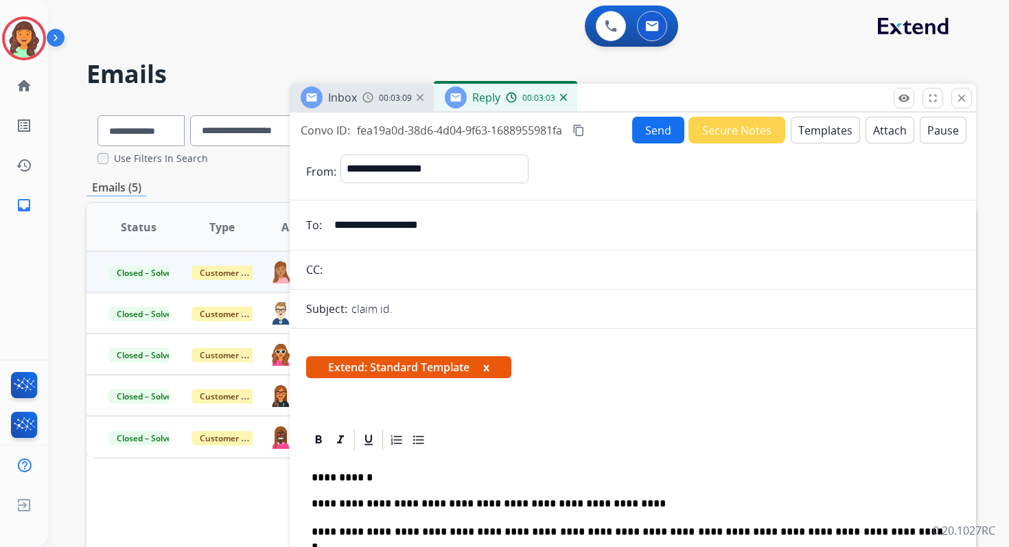
click at [642, 126] on button "Send" at bounding box center [658, 130] width 52 height 27
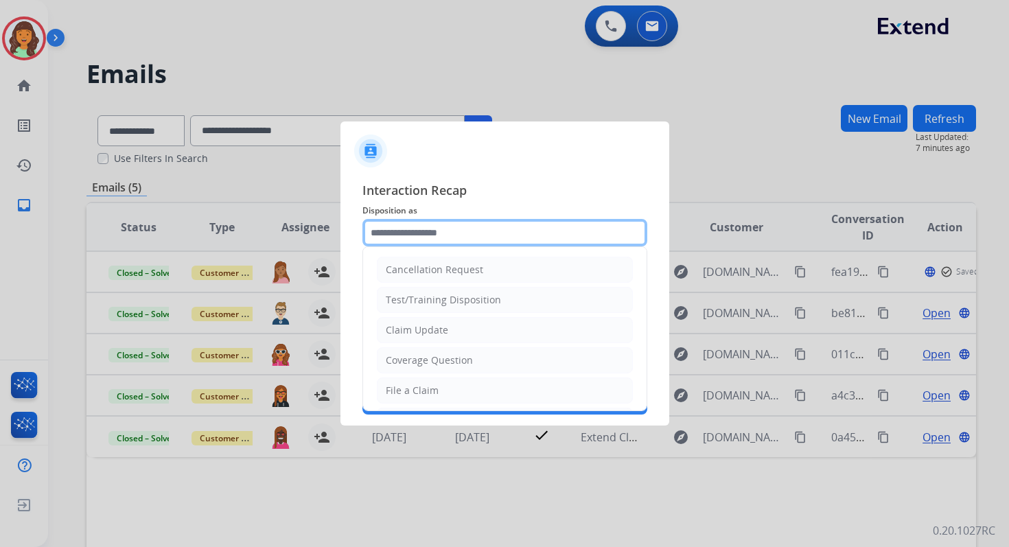
click at [447, 239] on input "text" at bounding box center [504, 232] width 285 height 27
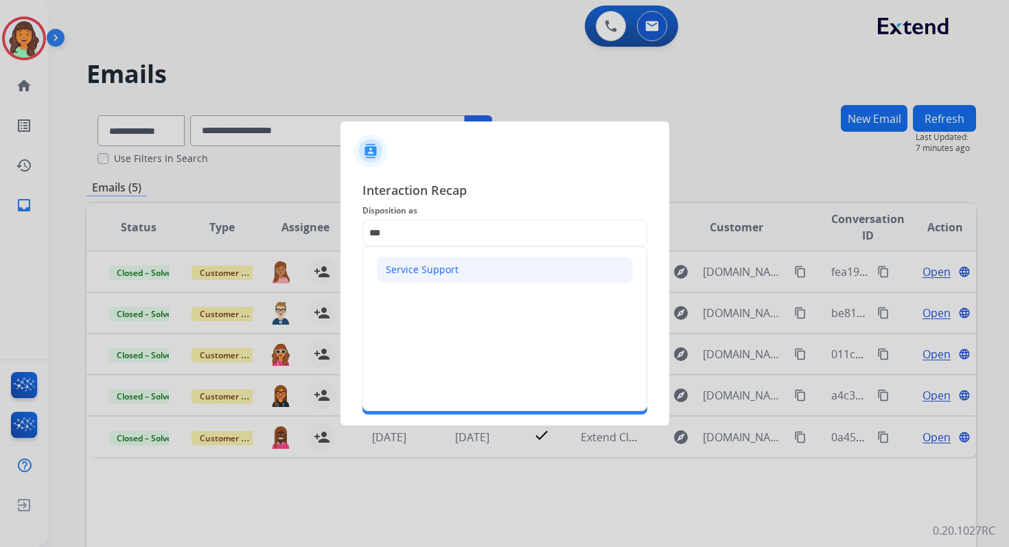
click at [434, 266] on div "Service Support" at bounding box center [422, 270] width 73 height 14
type input "**********"
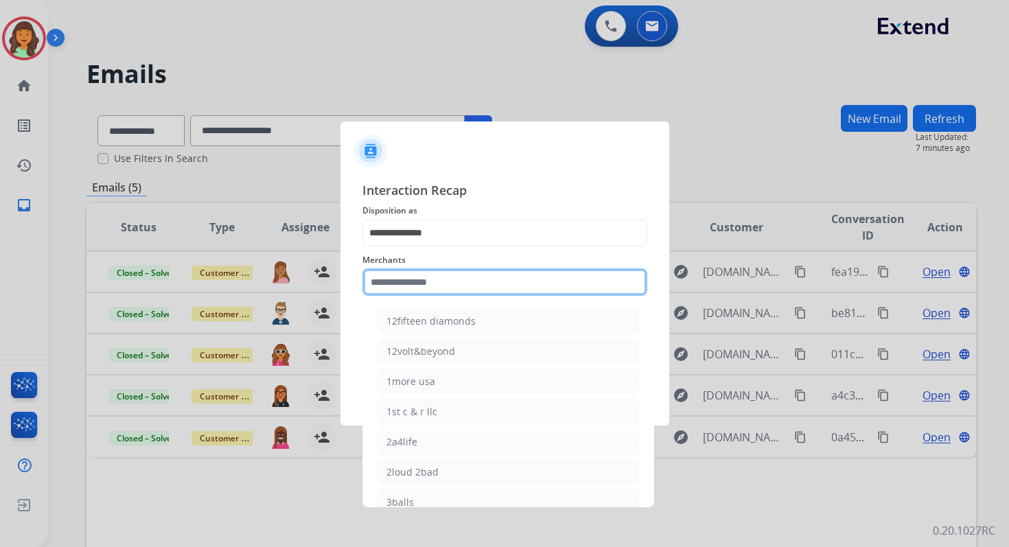
click at [437, 285] on input "text" at bounding box center [504, 281] width 285 height 27
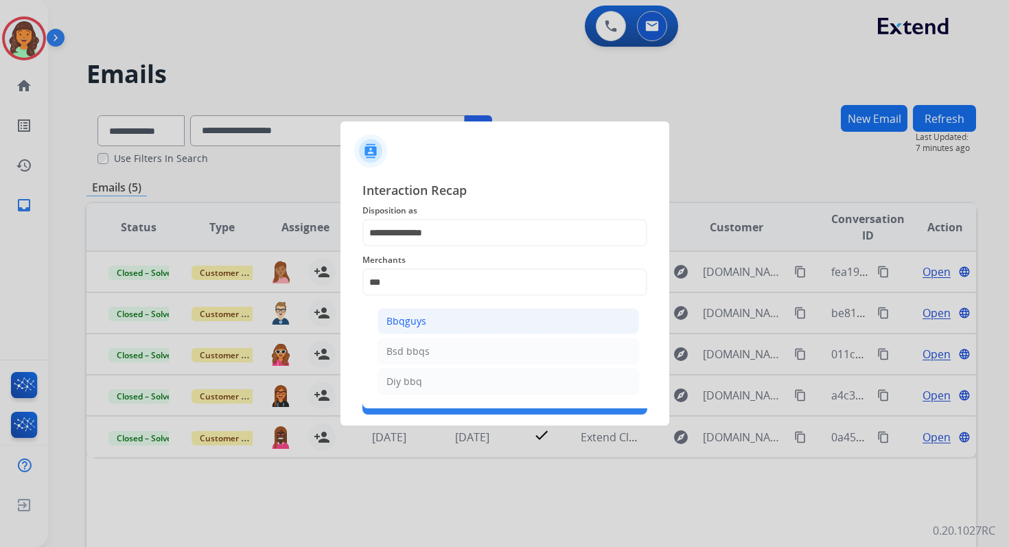
click at [440, 317] on li "Bbqguys" at bounding box center [507, 321] width 261 height 26
type input "*******"
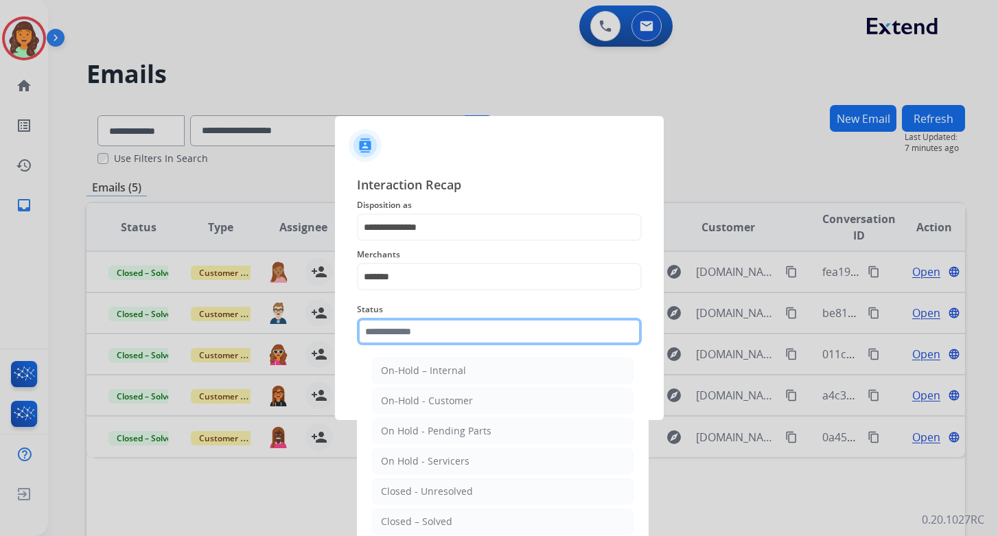
click at [443, 334] on input "text" at bounding box center [499, 331] width 285 height 27
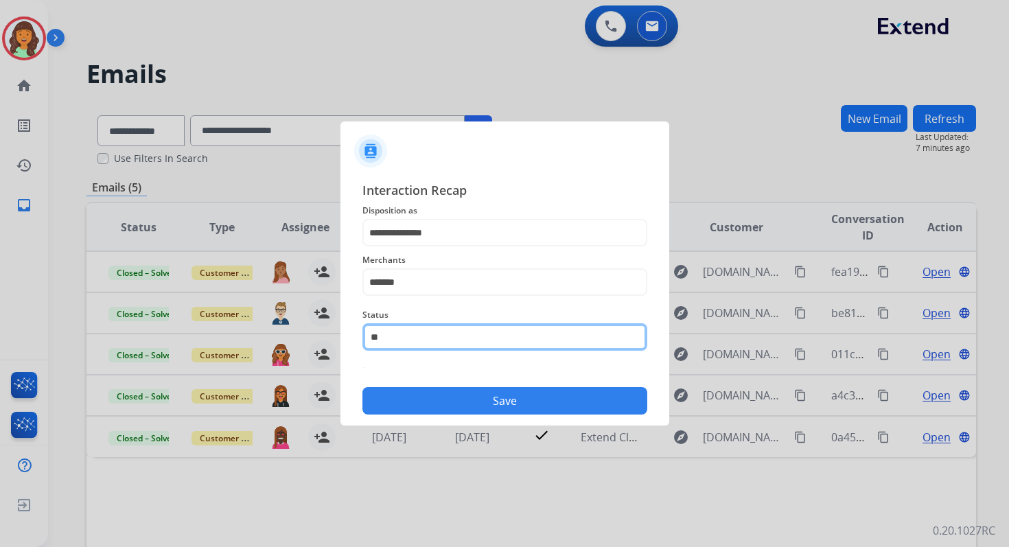
type input "*"
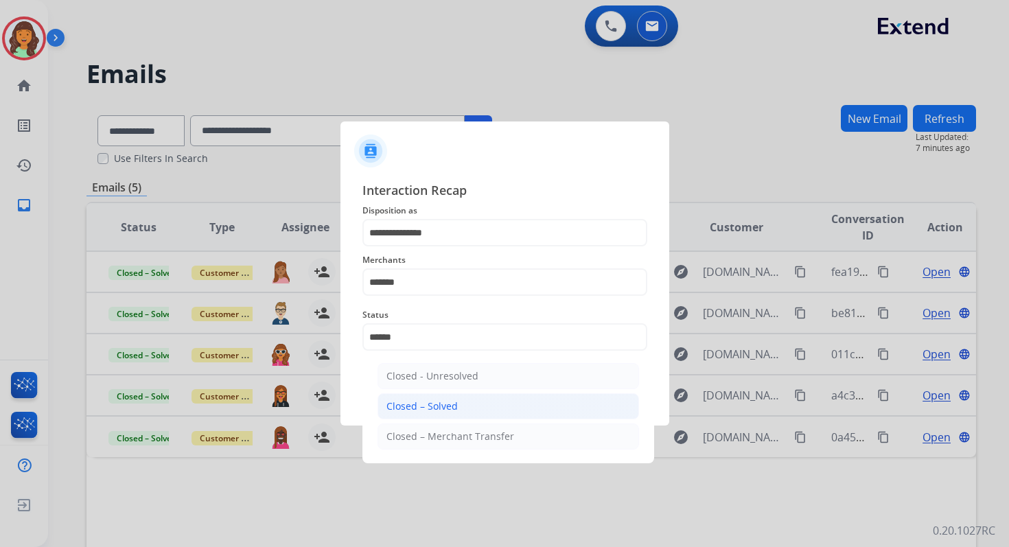
click at [457, 406] on li "Closed – Solved" at bounding box center [507, 406] width 261 height 26
type input "**********"
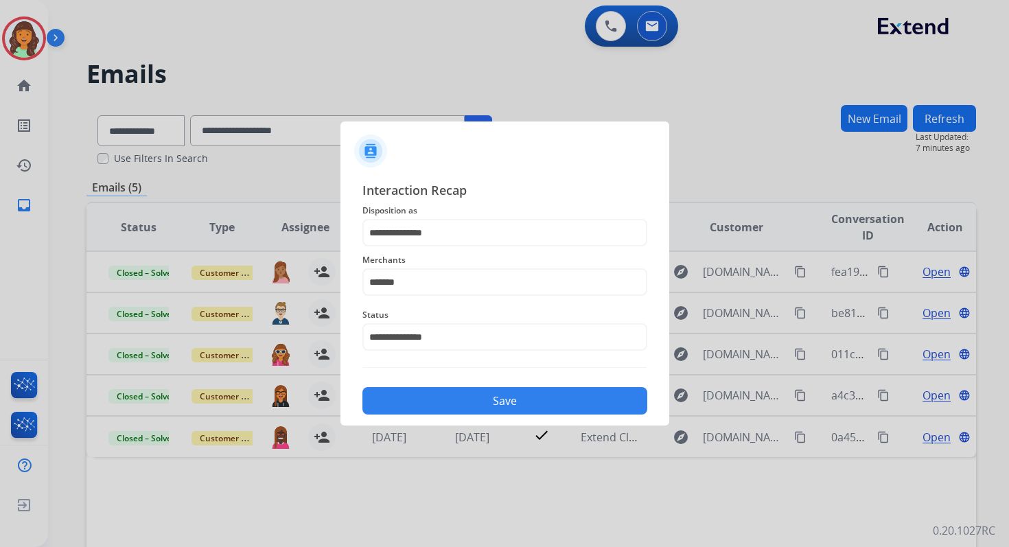
click at [457, 406] on button "Save" at bounding box center [504, 400] width 285 height 27
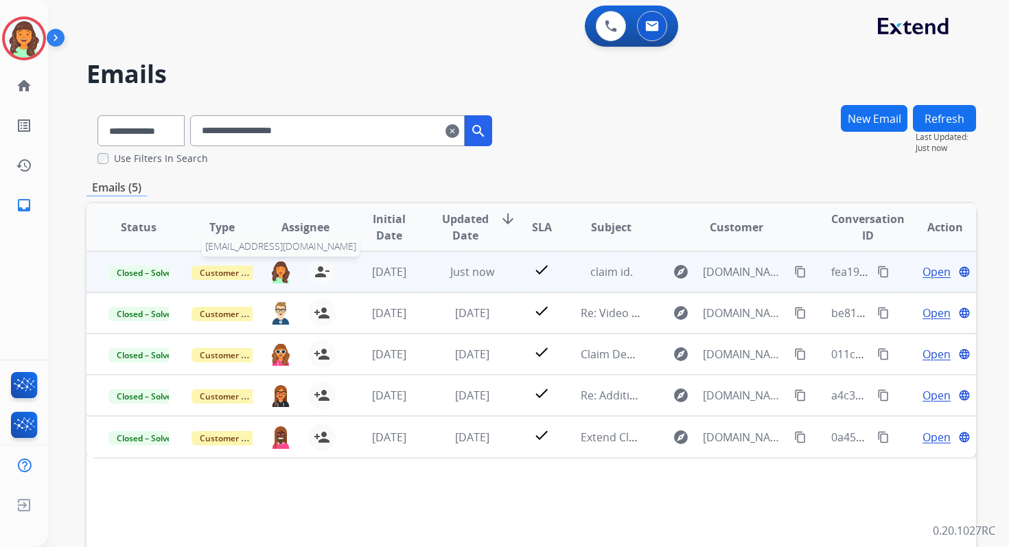
click at [279, 268] on img at bounding box center [281, 271] width 22 height 23
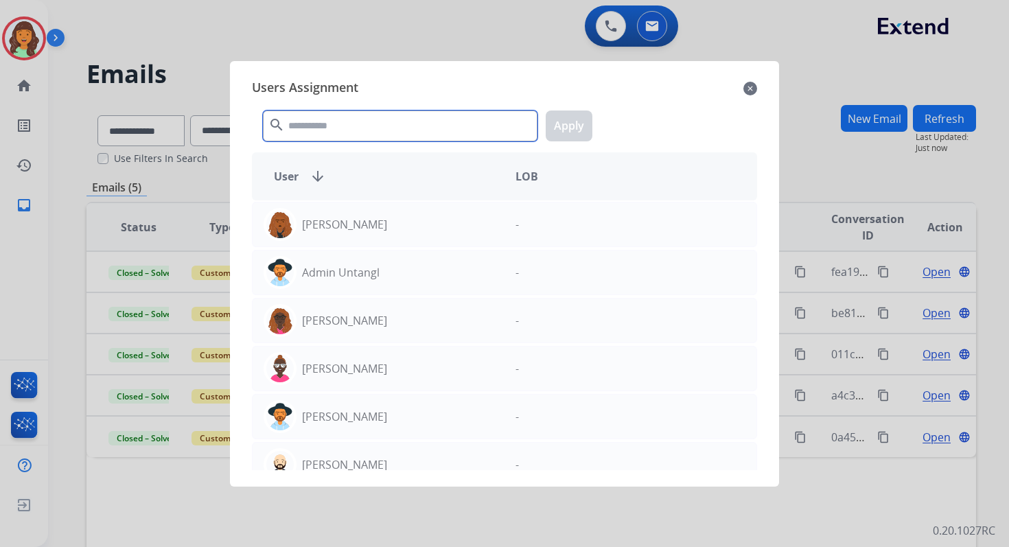
click at [325, 121] on input "text" at bounding box center [400, 125] width 274 height 31
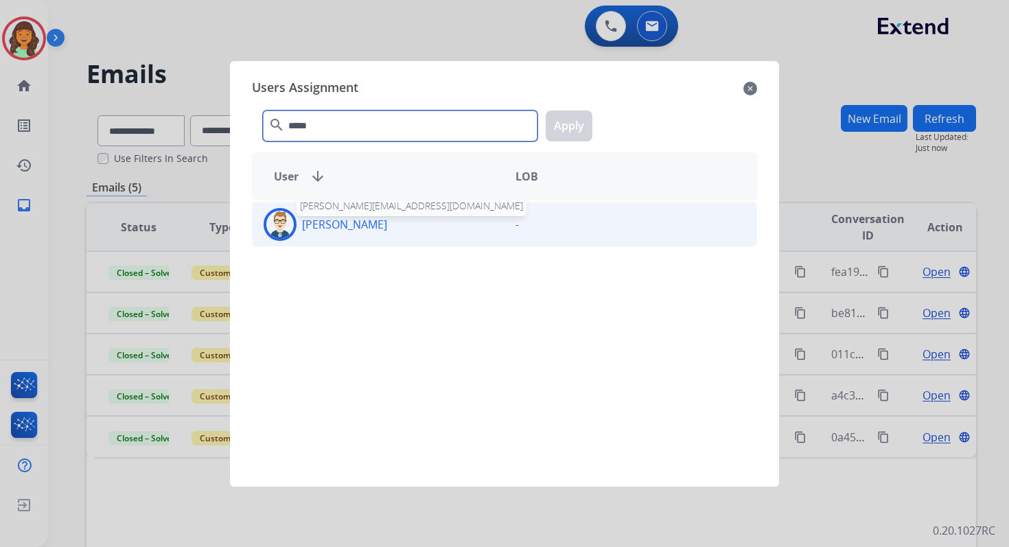
type input "*****"
click at [367, 242] on div "Bonnie Lettimore bonnie.lettimore@mcibpo.com -" at bounding box center [504, 224] width 505 height 45
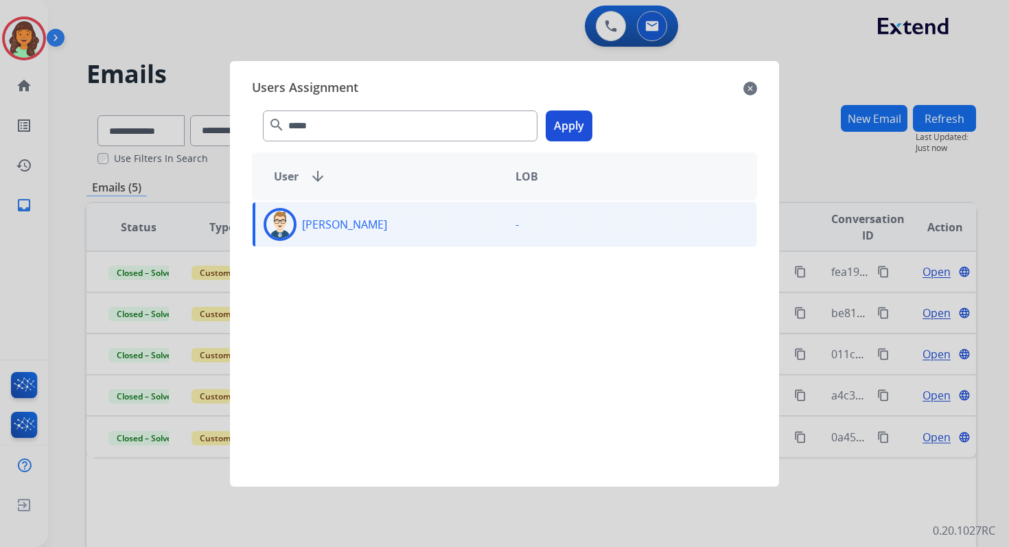
click at [578, 126] on button "Apply" at bounding box center [568, 125] width 47 height 31
click at [373, 220] on p "[PERSON_NAME]" at bounding box center [344, 224] width 85 height 16
click at [373, 220] on span "Initial Date" at bounding box center [388, 227] width 60 height 33
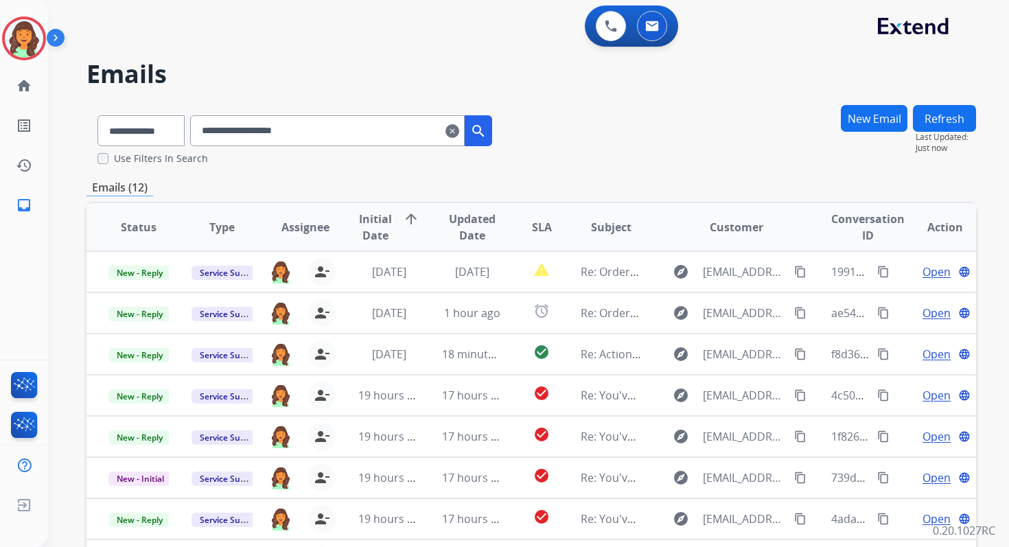
click at [329, 129] on input "**********" at bounding box center [327, 130] width 274 height 31
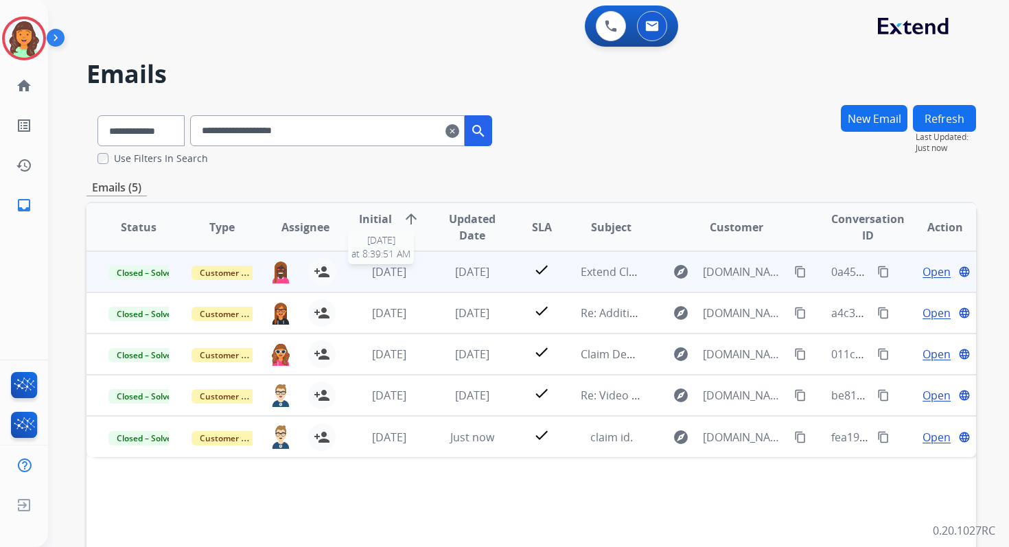
click at [404, 268] on span "8 months ago" at bounding box center [389, 271] width 34 height 15
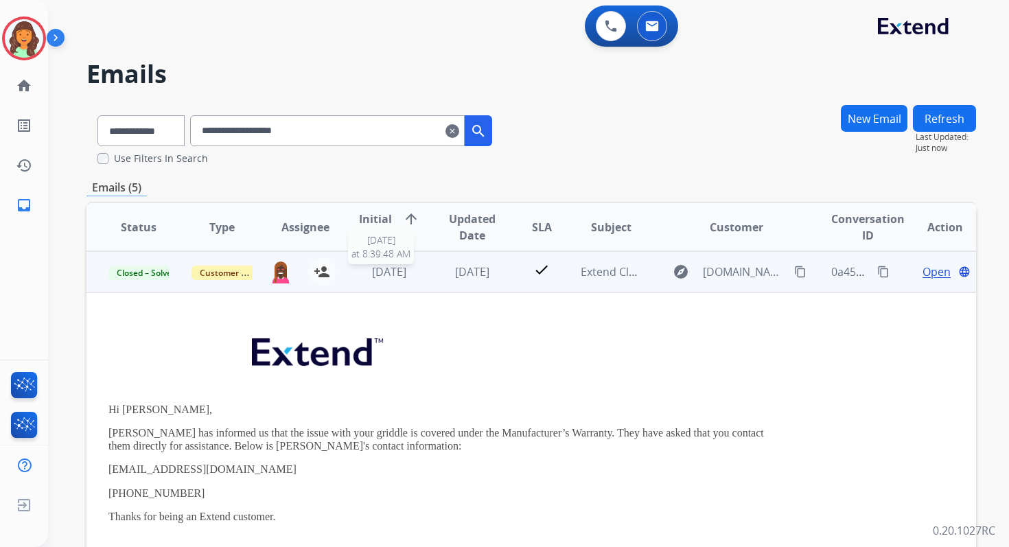
click at [404, 268] on span "8 months ago" at bounding box center [389, 271] width 34 height 15
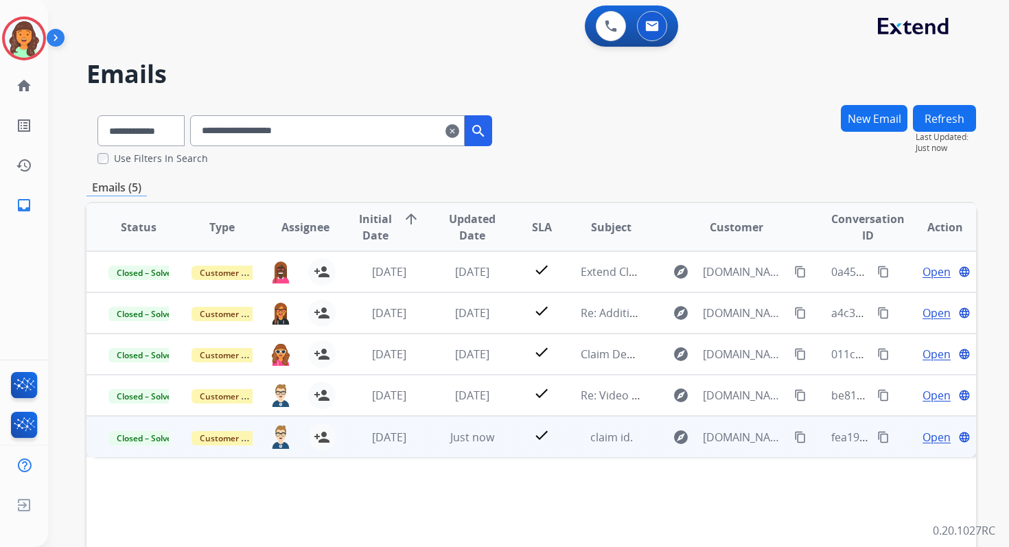
click at [425, 439] on td "Just now" at bounding box center [461, 436] width 83 height 41
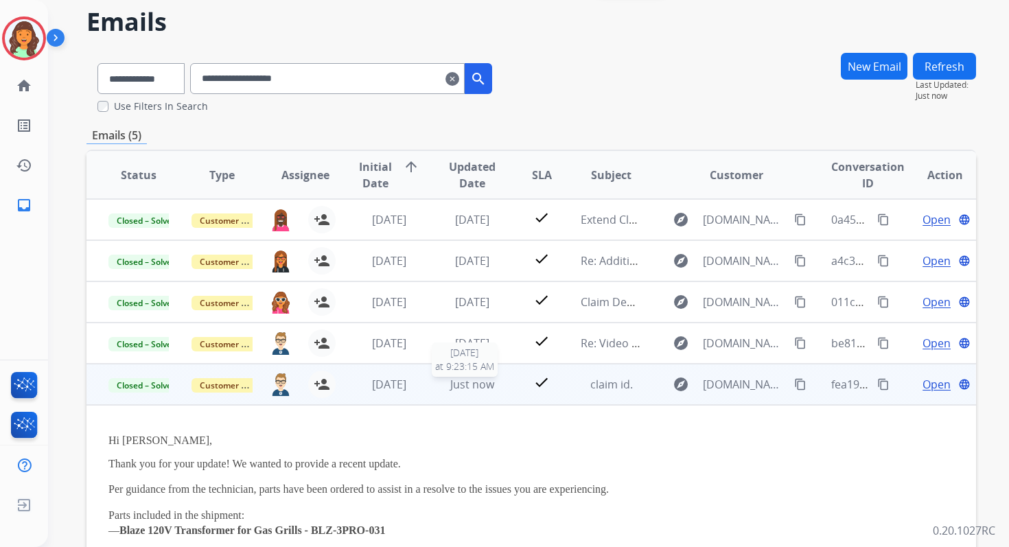
click at [457, 381] on span "Just now" at bounding box center [472, 384] width 44 height 15
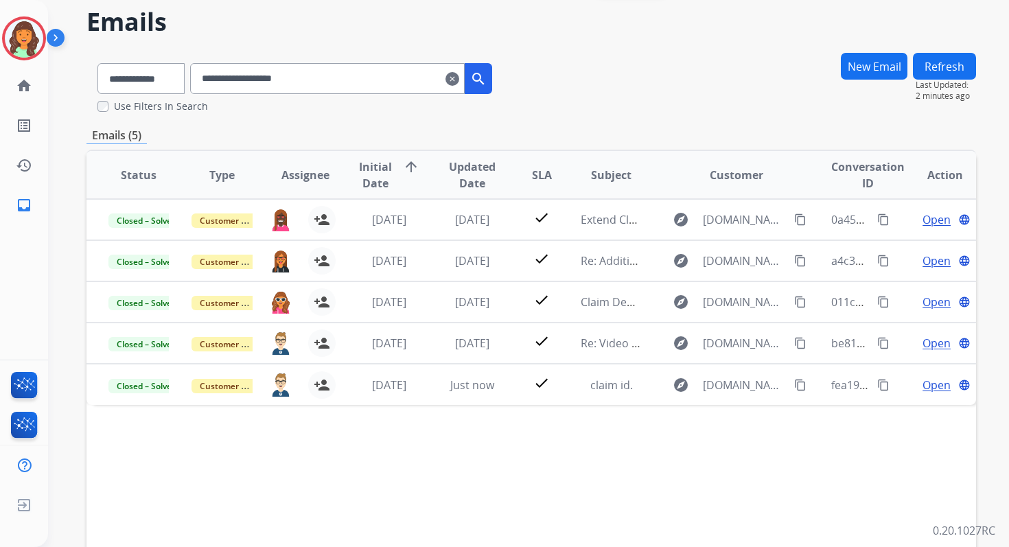
click at [459, 78] on mat-icon "clear" at bounding box center [452, 79] width 14 height 16
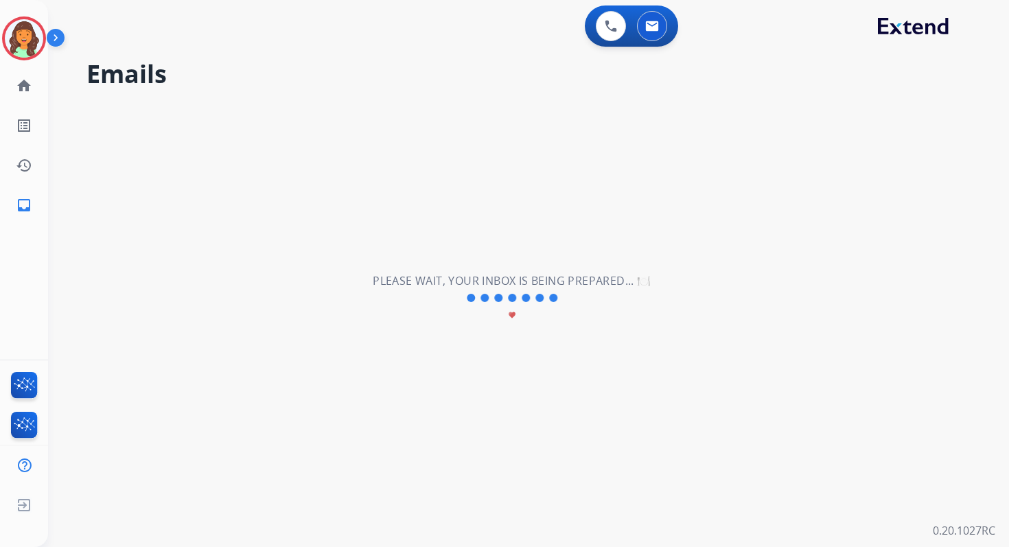
select select "**********"
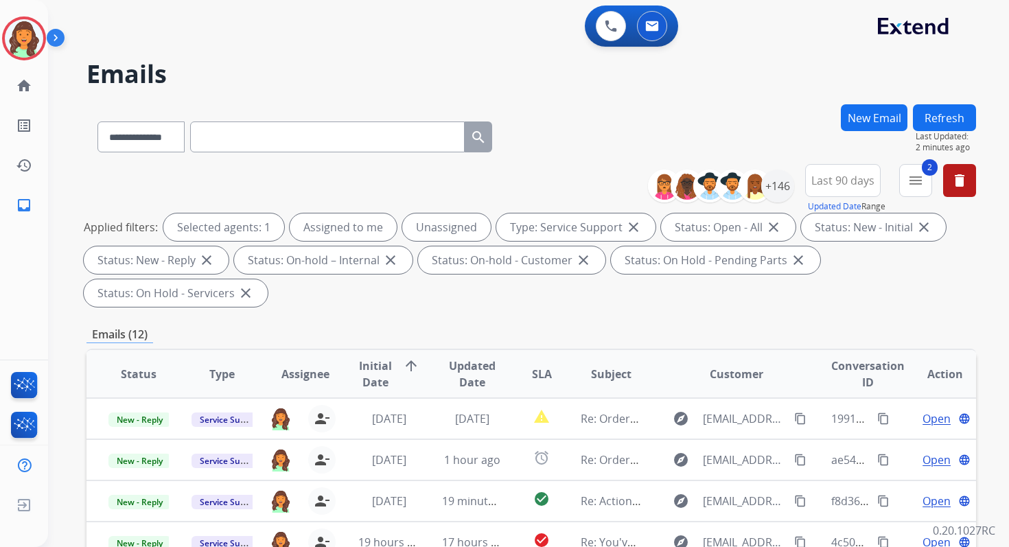
scroll to position [333, 0]
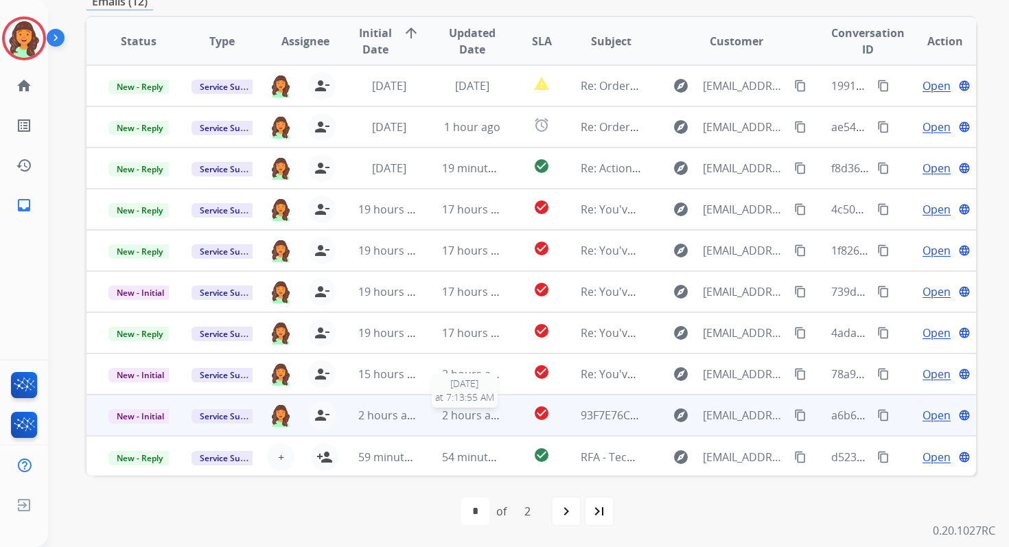
click at [468, 419] on span "2 hours ago" at bounding box center [473, 415] width 62 height 15
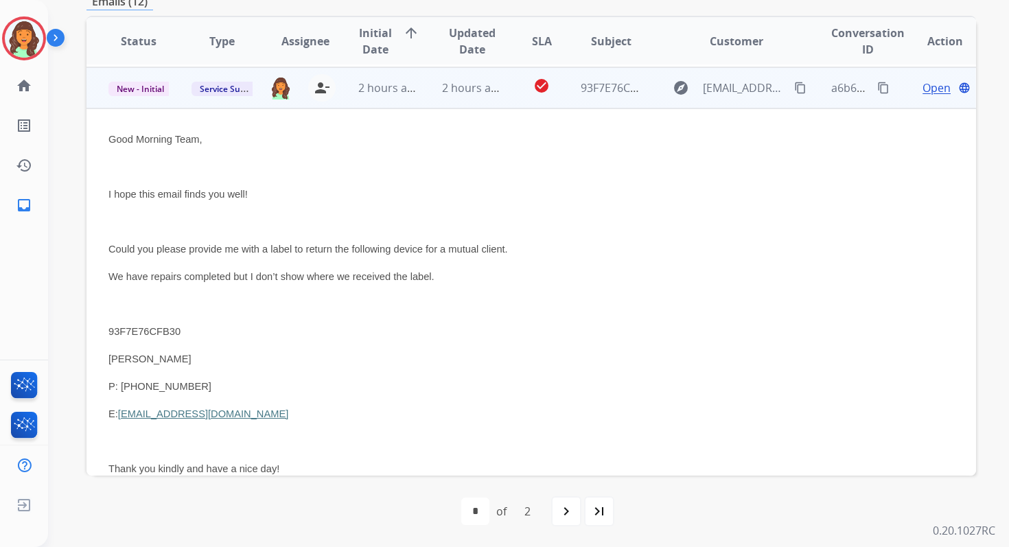
scroll to position [329, 0]
drag, startPoint x: 226, startPoint y: 411, endPoint x: 123, endPoint y: 415, distance: 103.0
click at [123, 415] on p "E: gheywards@aol.com" at bounding box center [447, 411] width 679 height 16
click at [922, 83] on span "Open" at bounding box center [936, 86] width 28 height 16
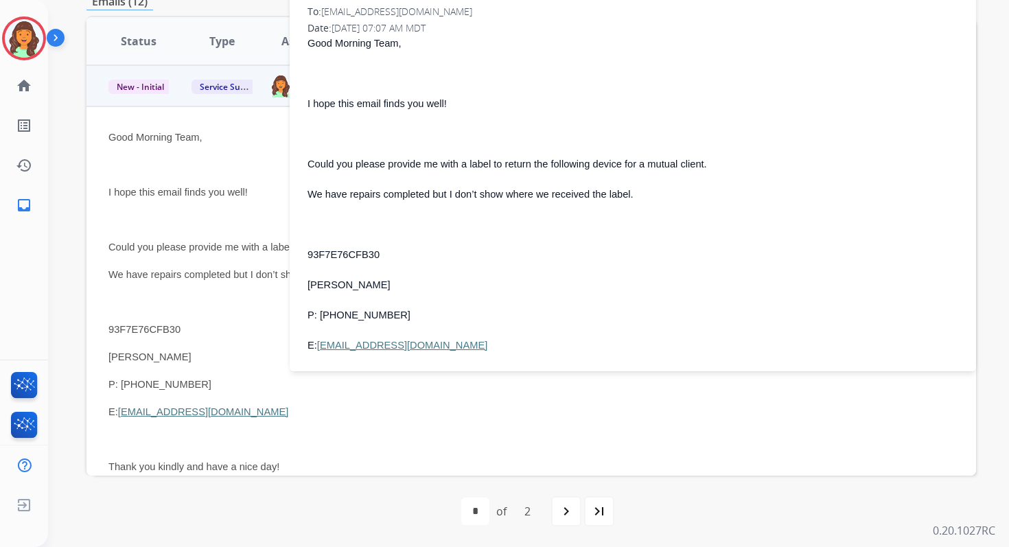
scroll to position [25, 0]
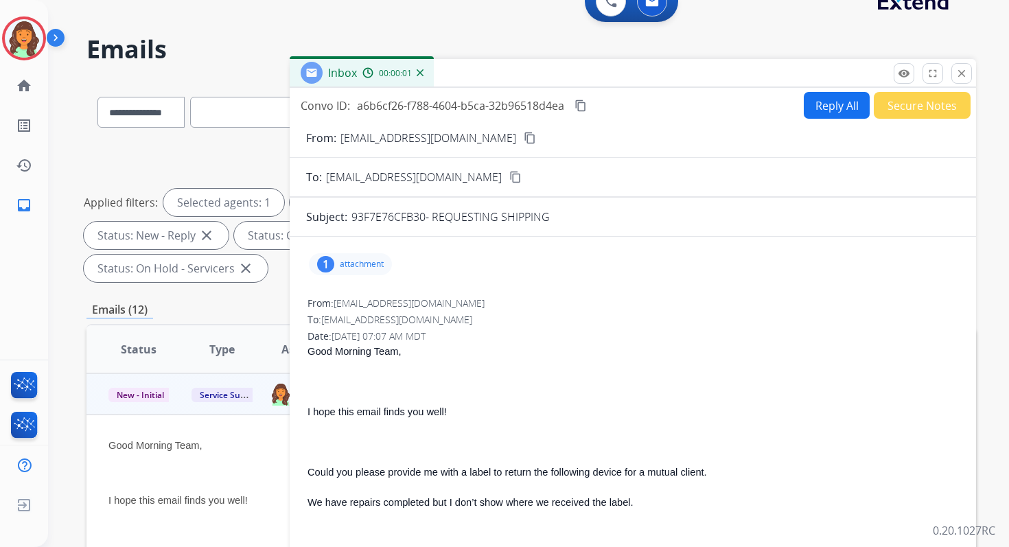
click at [825, 105] on button "Reply All" at bounding box center [836, 105] width 66 height 27
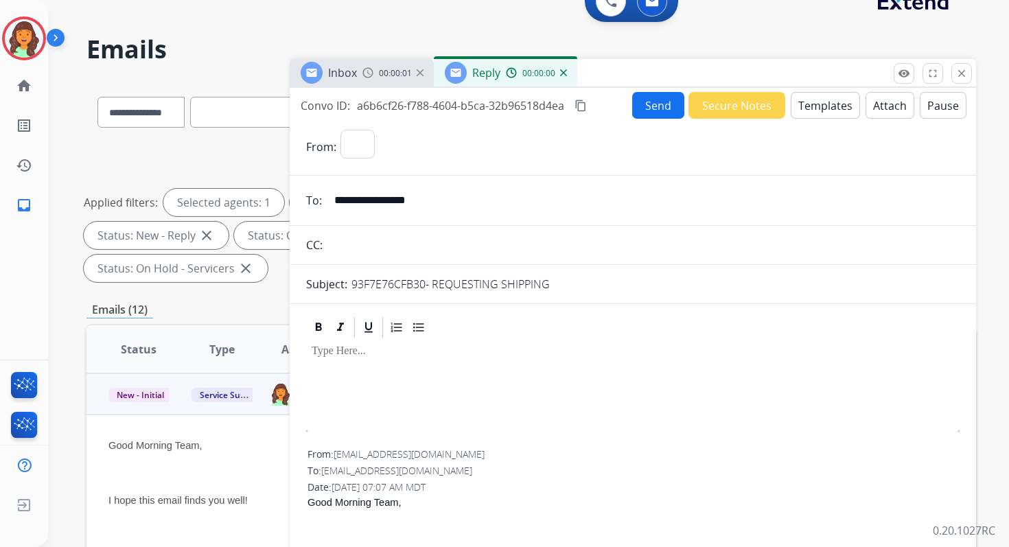
select select "**********"
click at [824, 105] on button "Templates" at bounding box center [824, 105] width 69 height 27
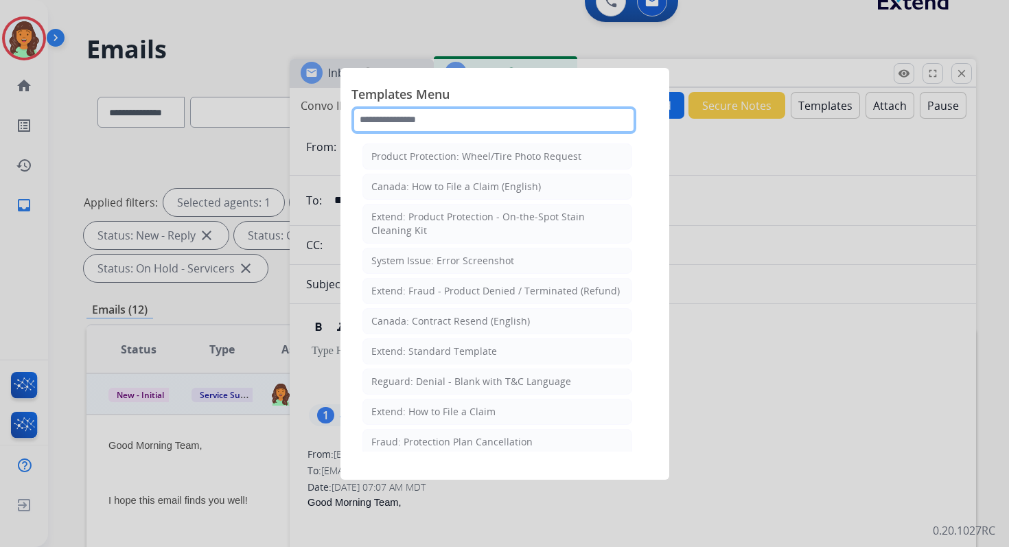
click at [432, 124] on input "text" at bounding box center [493, 119] width 285 height 27
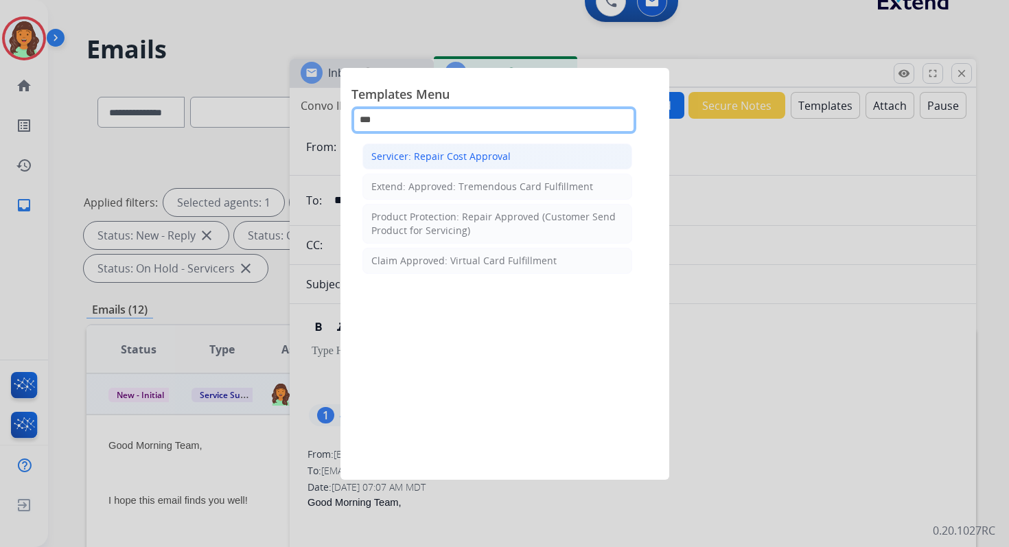
type input "***"
click at [476, 163] on li "Servicer: Repair Cost Approval" at bounding box center [497, 156] width 270 height 26
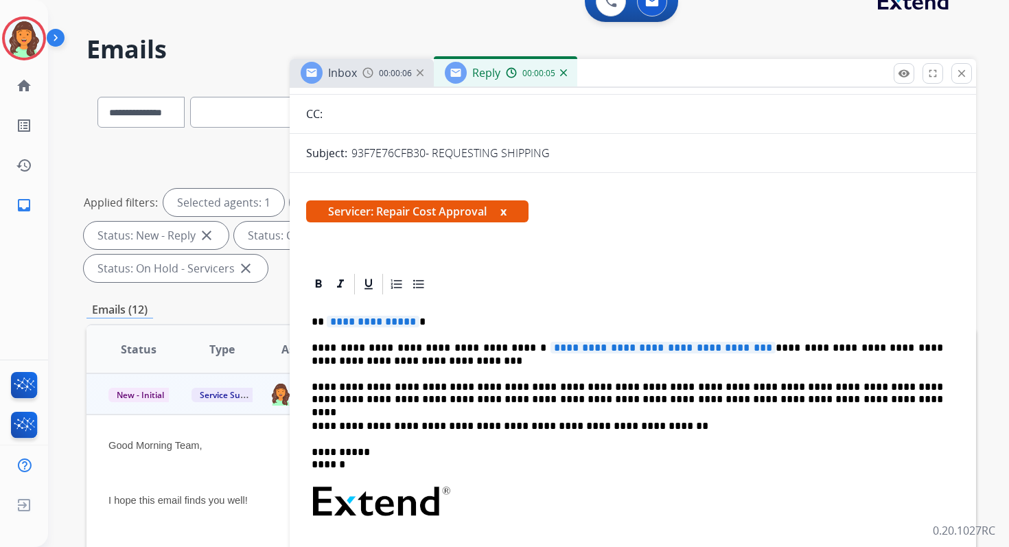
scroll to position [156, 0]
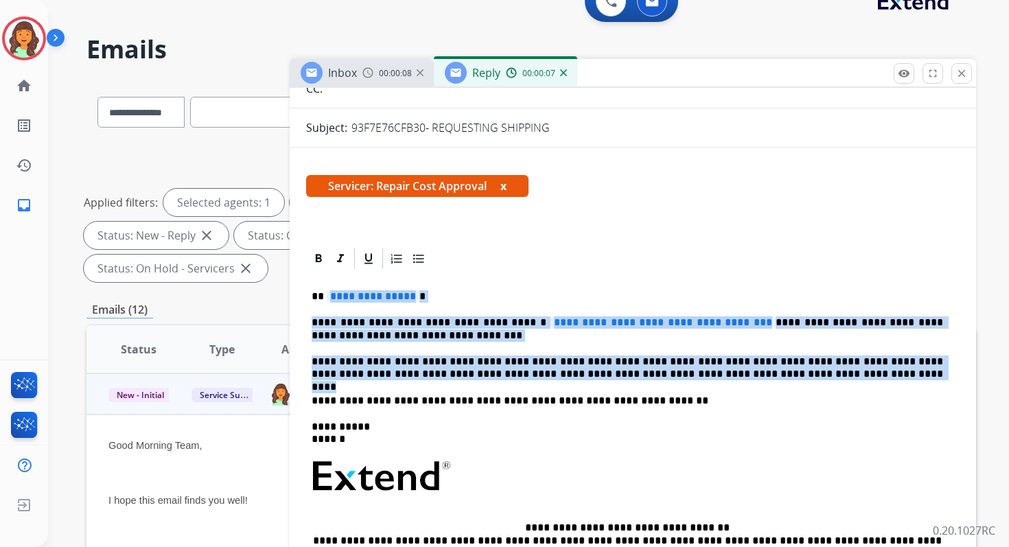
drag, startPoint x: 327, startPoint y: 297, endPoint x: 752, endPoint y: 379, distance: 432.5
click at [751, 379] on div "**********" at bounding box center [632, 469] width 653 height 397
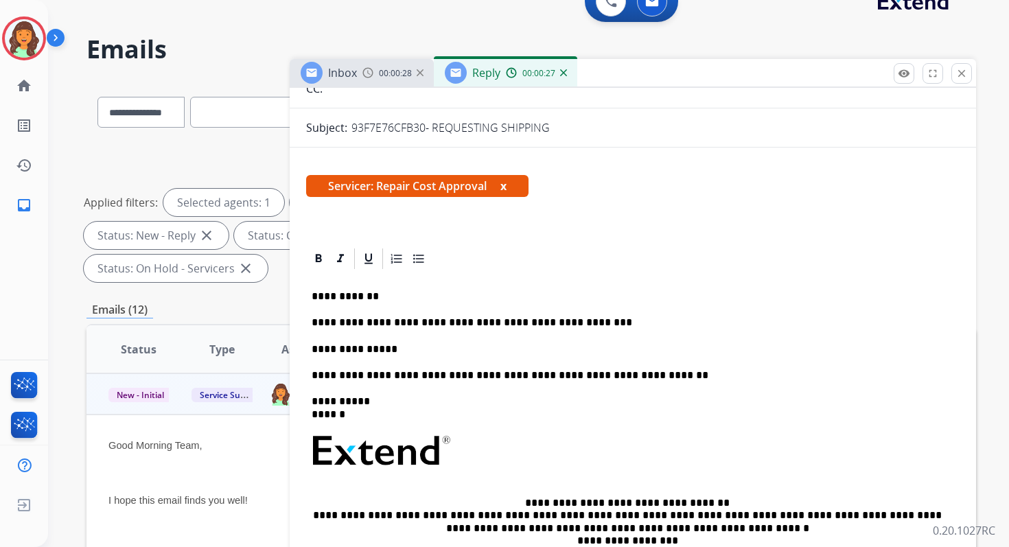
click at [335, 352] on p "**********" at bounding box center [626, 349] width 631 height 12
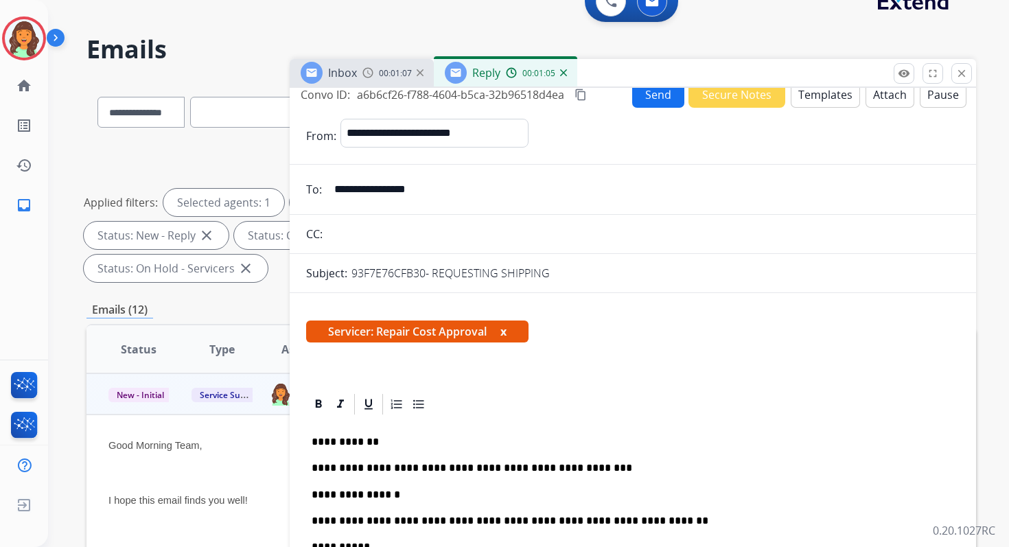
scroll to position [0, 0]
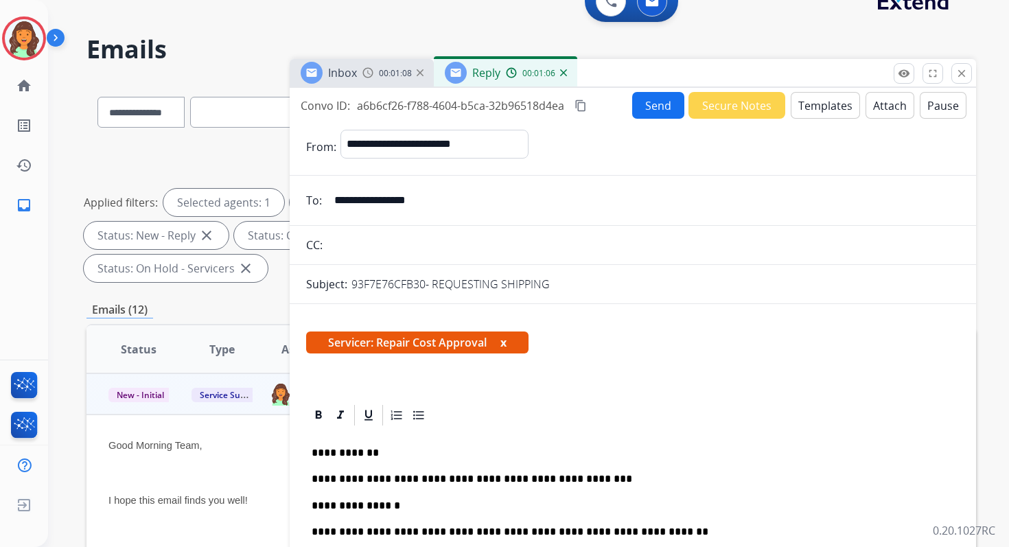
click at [579, 97] on button "content_copy" at bounding box center [580, 105] width 16 height 16
click at [661, 104] on button "Send" at bounding box center [658, 105] width 52 height 27
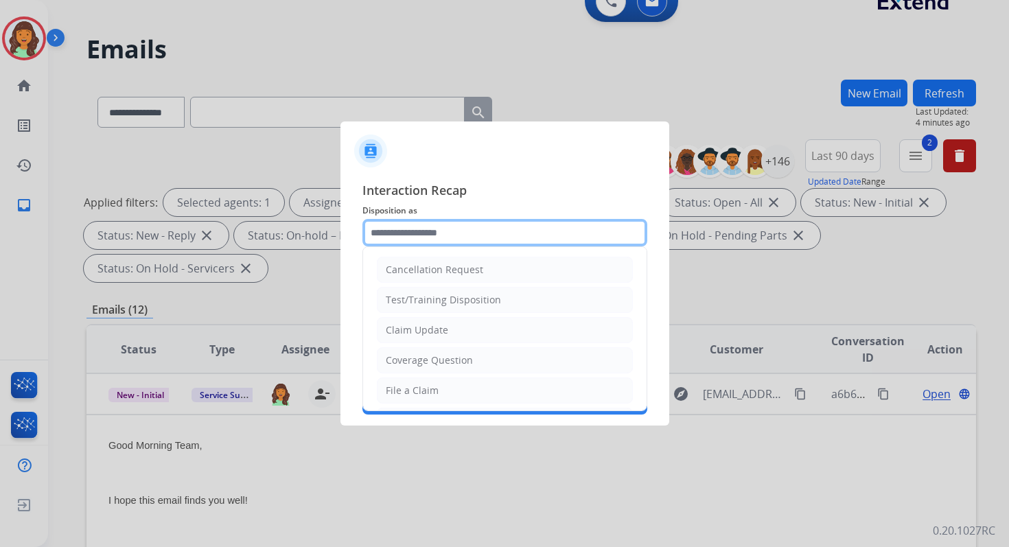
click at [429, 242] on input "text" at bounding box center [504, 232] width 285 height 27
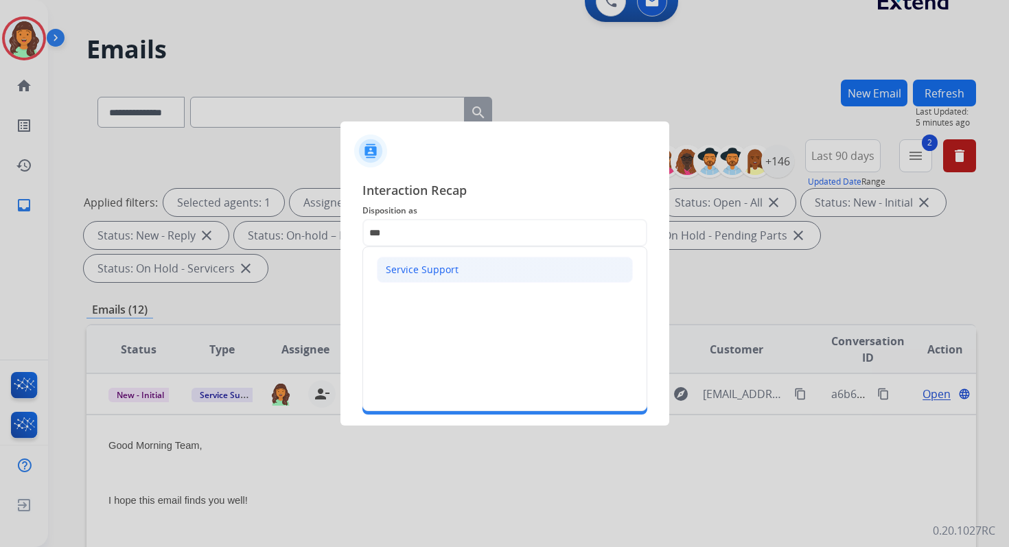
click at [417, 263] on div "Service Support" at bounding box center [422, 270] width 73 height 14
type input "**********"
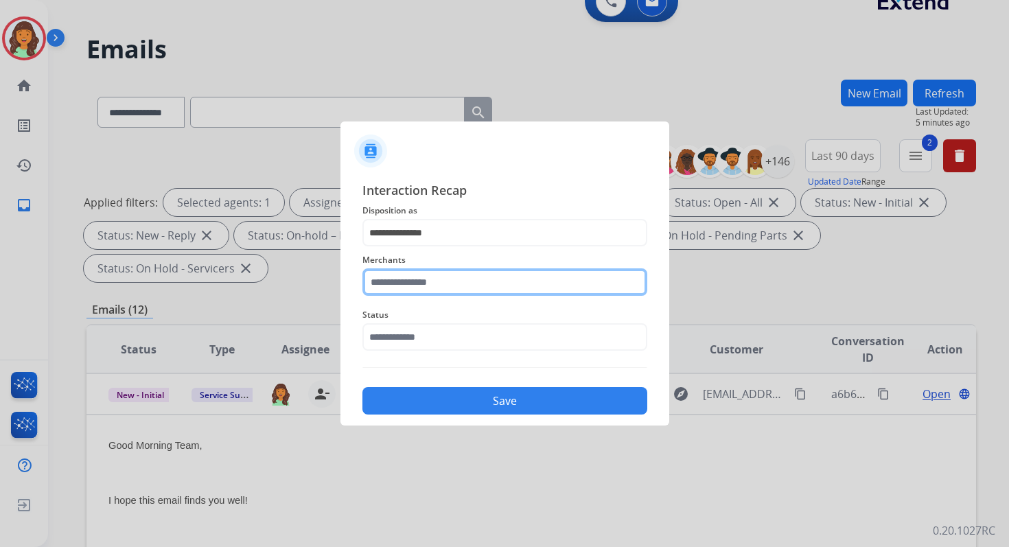
click at [425, 282] on input "text" at bounding box center [504, 281] width 285 height 27
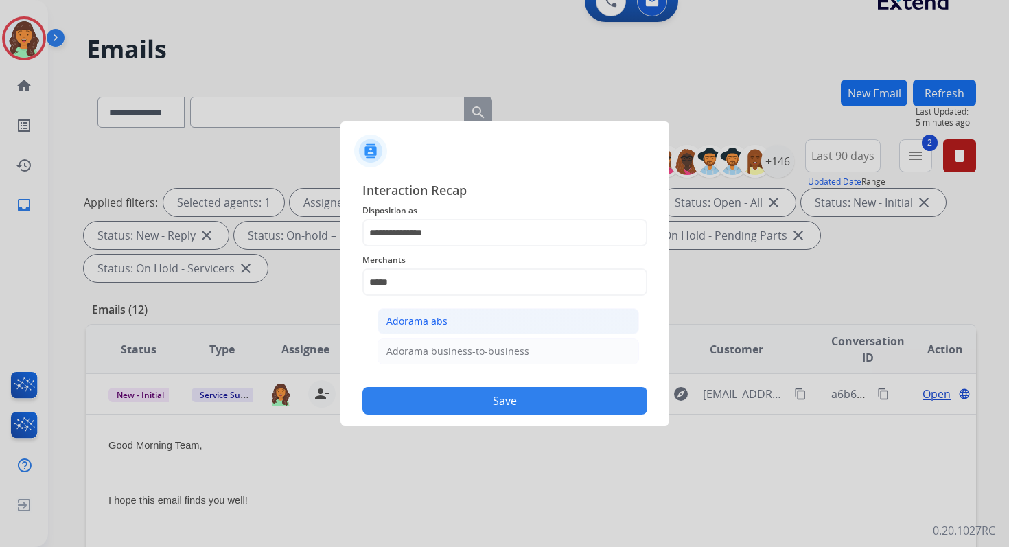
click at [446, 326] on li "Adorama abs" at bounding box center [507, 321] width 261 height 26
type input "**********"
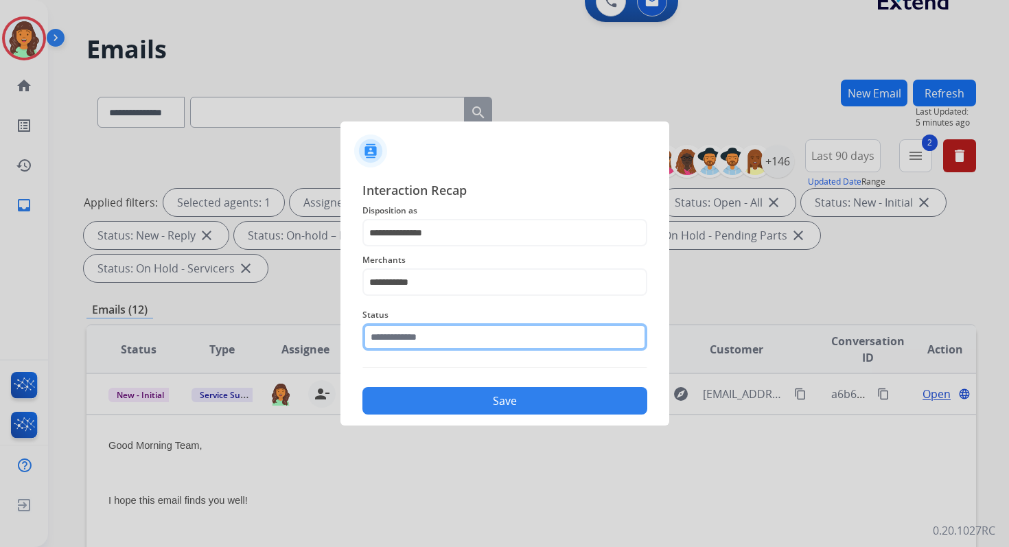
click at [446, 329] on input "text" at bounding box center [504, 336] width 285 height 27
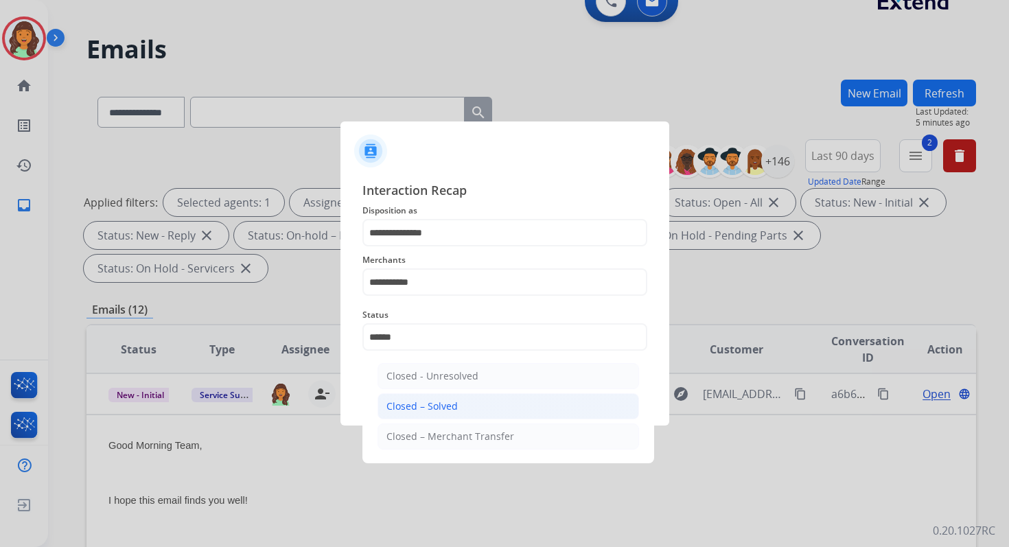
click at [451, 401] on div "Closed – Solved" at bounding box center [421, 406] width 71 height 14
type input "**********"
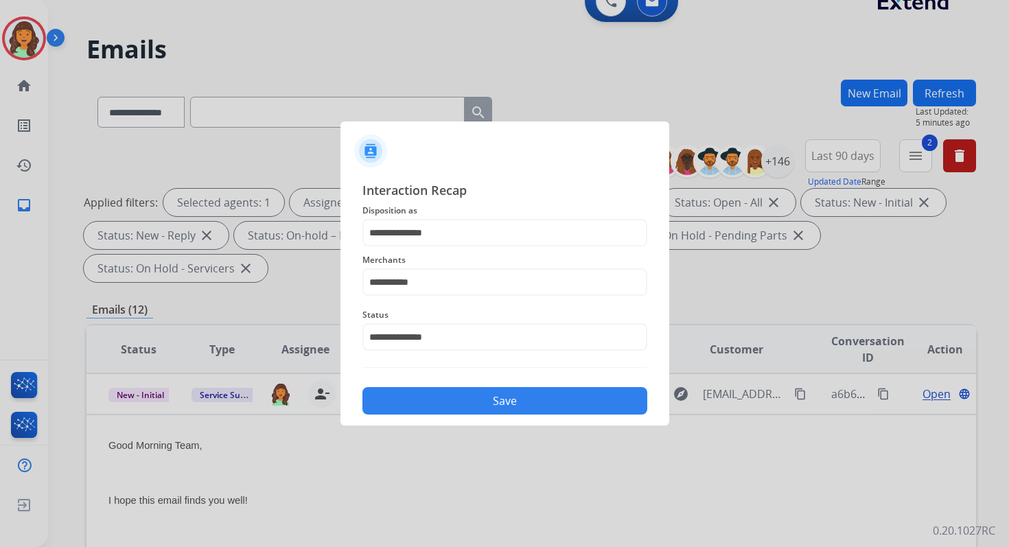
click at [482, 395] on button "Save" at bounding box center [504, 400] width 285 height 27
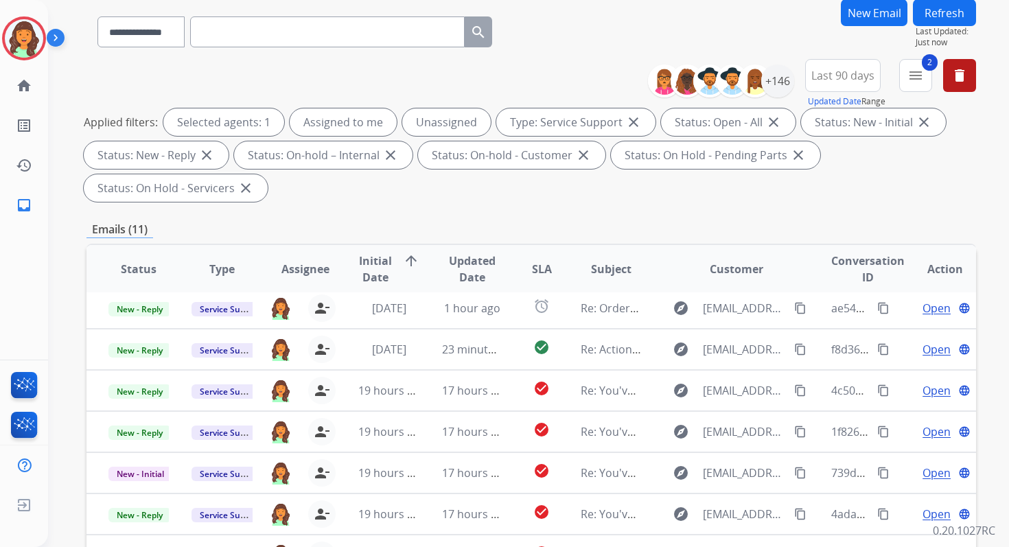
scroll to position [333, 0]
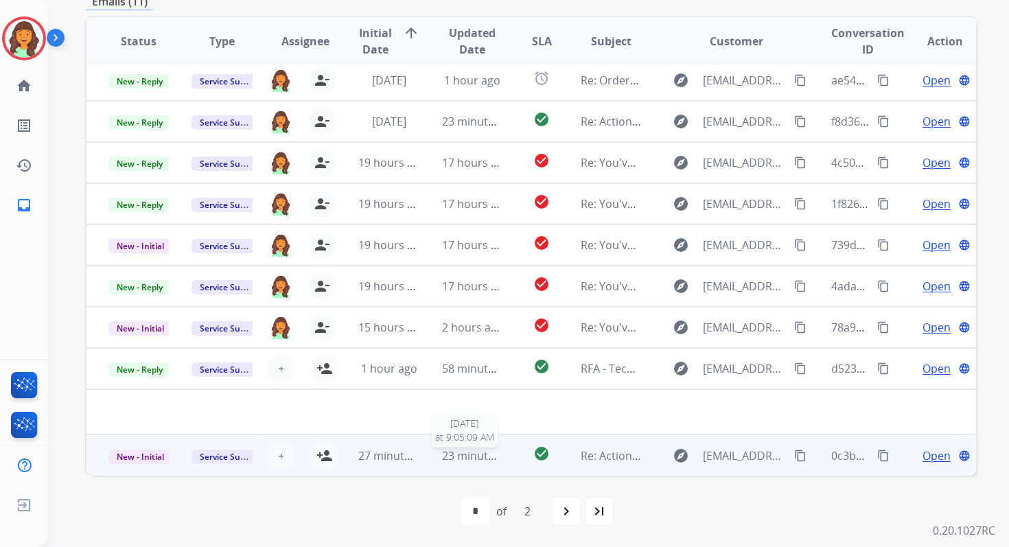
click at [442, 458] on span "23 minutes ago" at bounding box center [482, 455] width 80 height 15
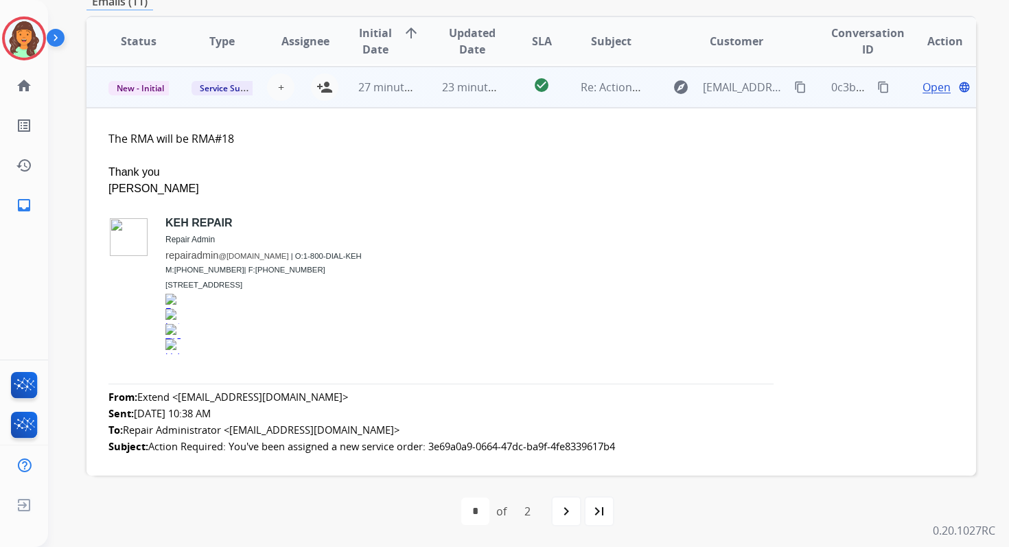
scroll to position [370, 0]
click at [323, 86] on mat-icon "person_add" at bounding box center [324, 86] width 16 height 16
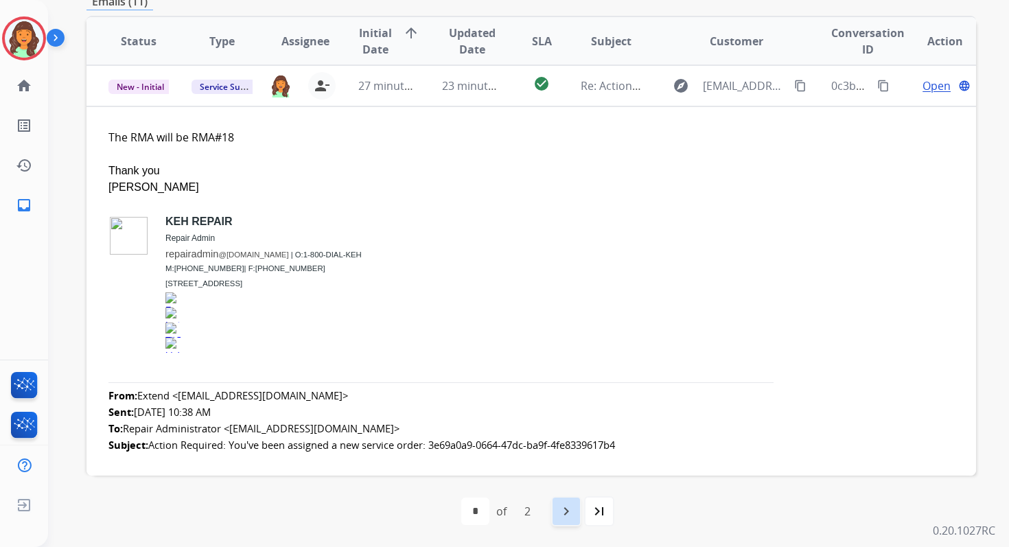
click at [564, 510] on mat-icon "navigate_next" at bounding box center [566, 511] width 16 height 16
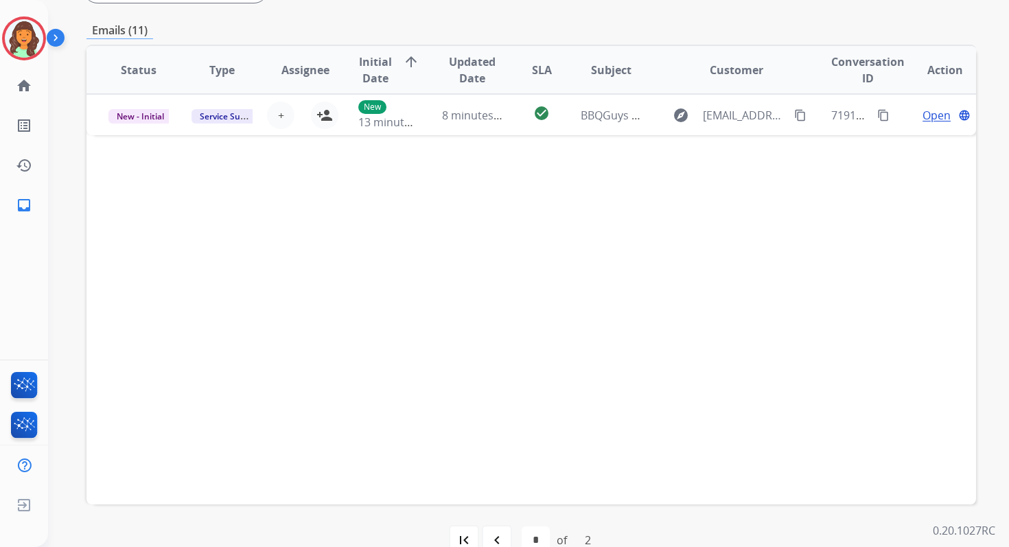
scroll to position [333, 0]
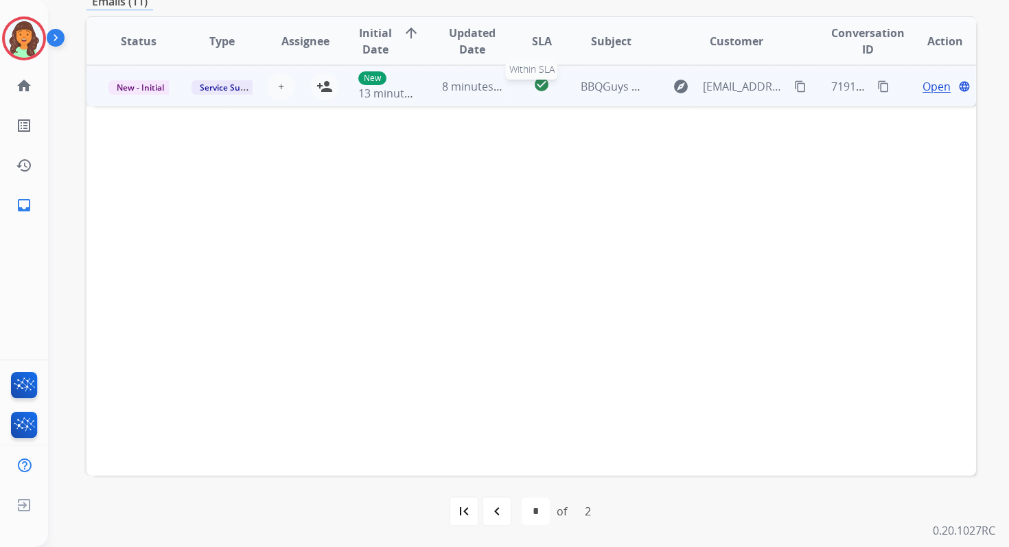
click at [525, 83] on div "check_circle" at bounding box center [541, 86] width 33 height 21
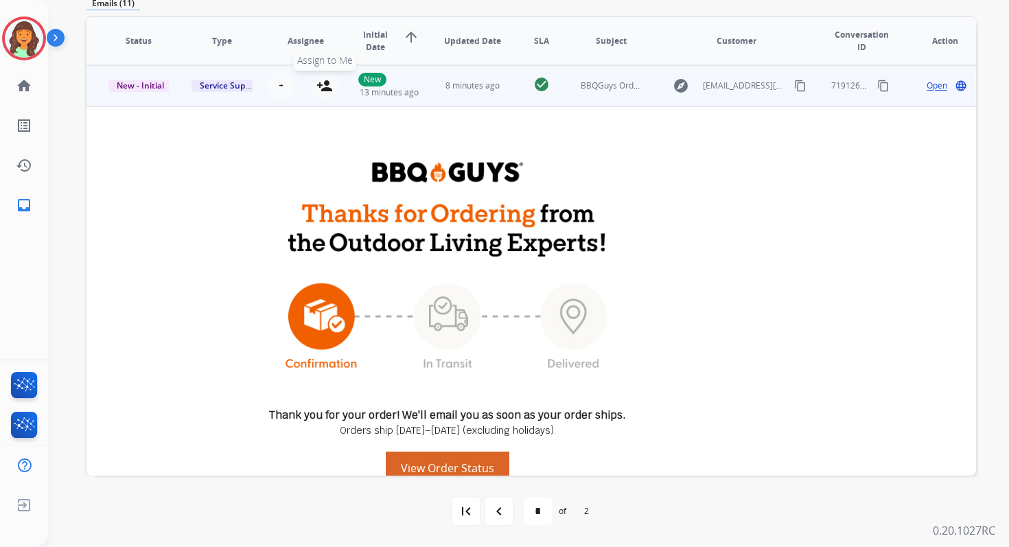
click at [323, 84] on mat-icon "person_add" at bounding box center [324, 86] width 16 height 16
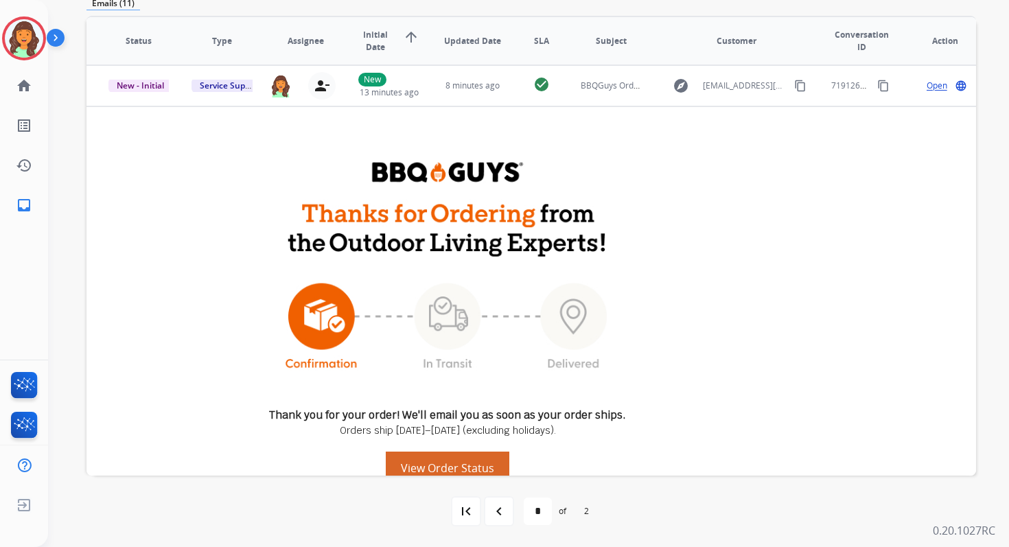
click at [385, 40] on span "Initial Date" at bounding box center [374, 41] width 33 height 25
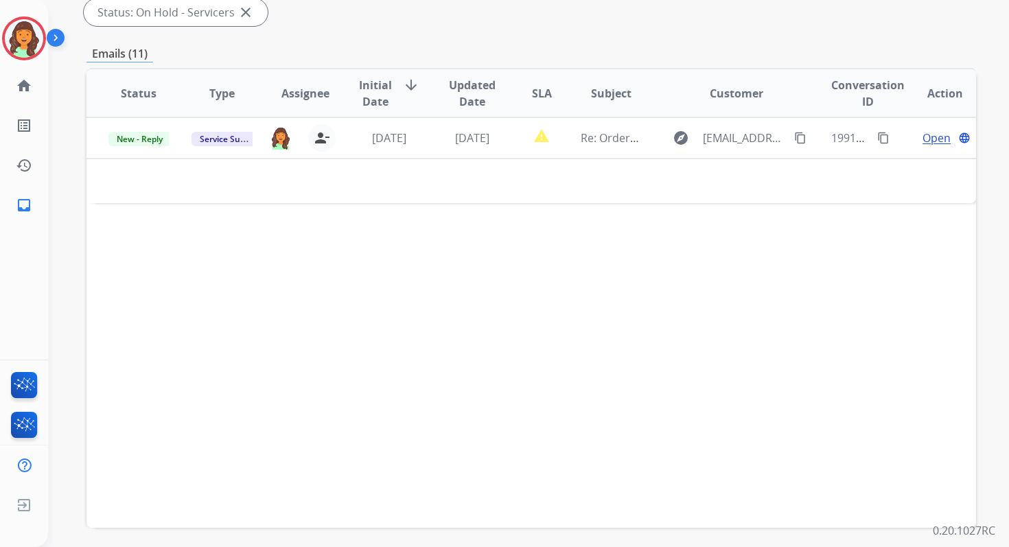
scroll to position [333, 0]
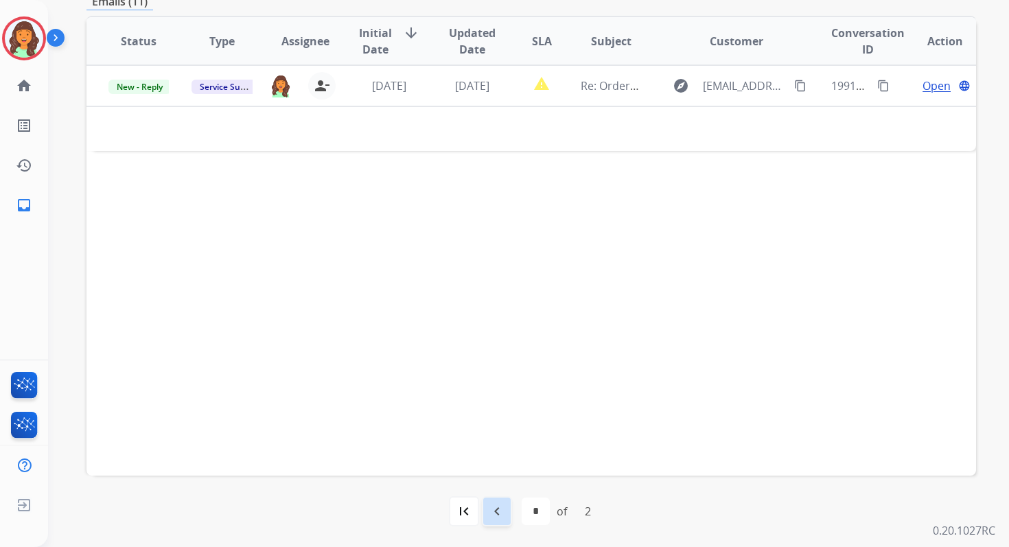
click at [497, 518] on mat-icon "navigate_before" at bounding box center [497, 511] width 16 height 16
select select "*"
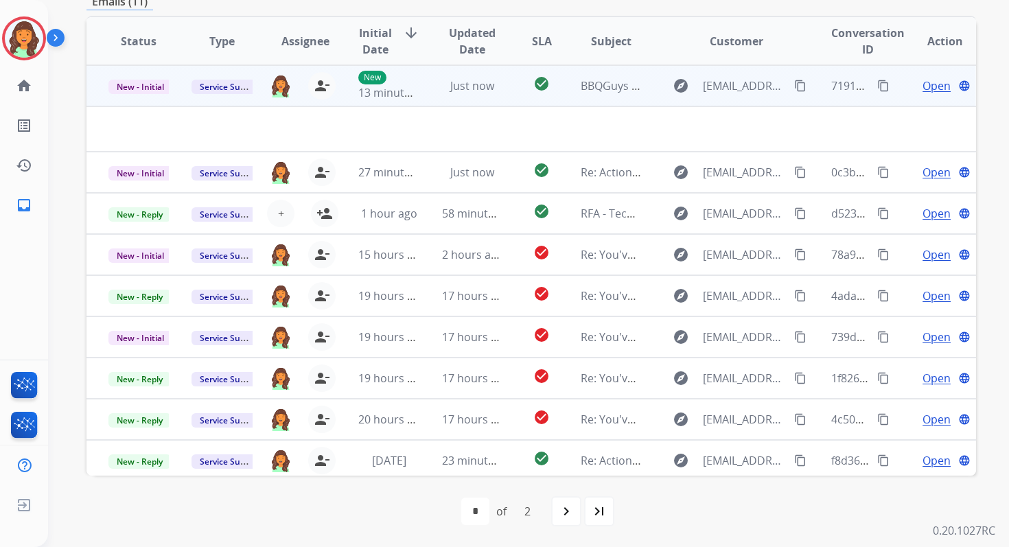
click at [877, 87] on mat-icon "content_copy" at bounding box center [883, 86] width 12 height 12
click at [149, 86] on span "New - Initial" at bounding box center [140, 87] width 64 height 14
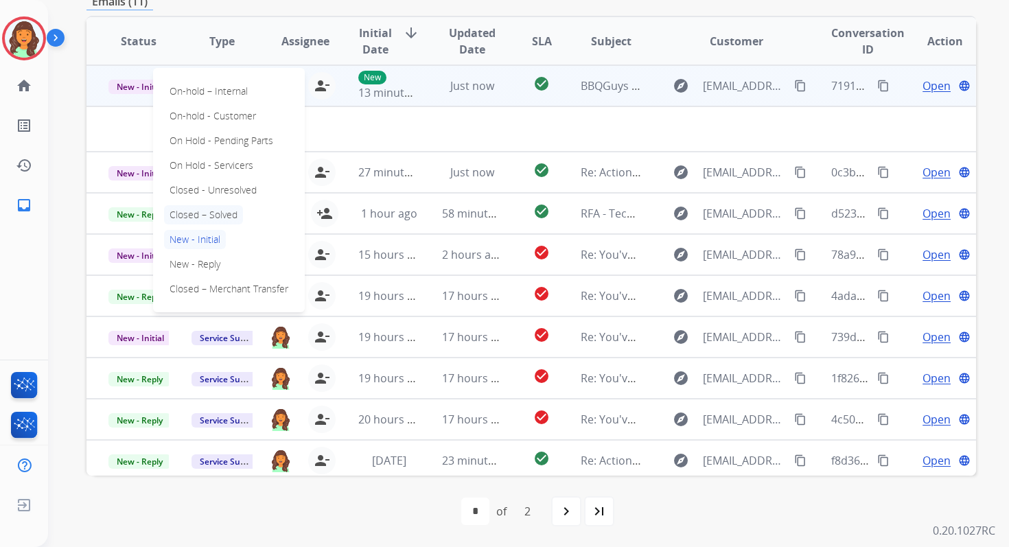
click at [198, 217] on p "Closed – Solved" at bounding box center [203, 214] width 79 height 19
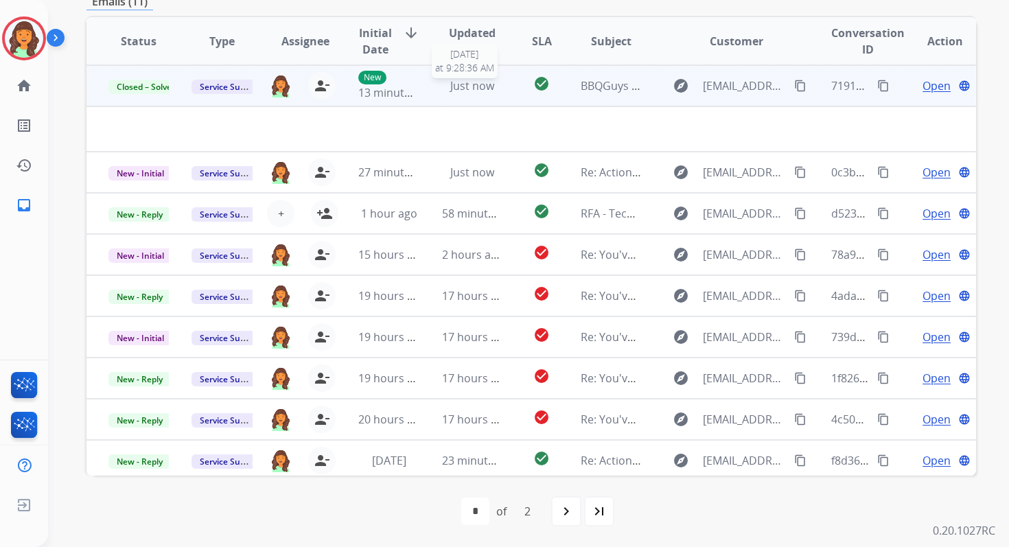
click at [464, 80] on span "Just now" at bounding box center [472, 85] width 44 height 15
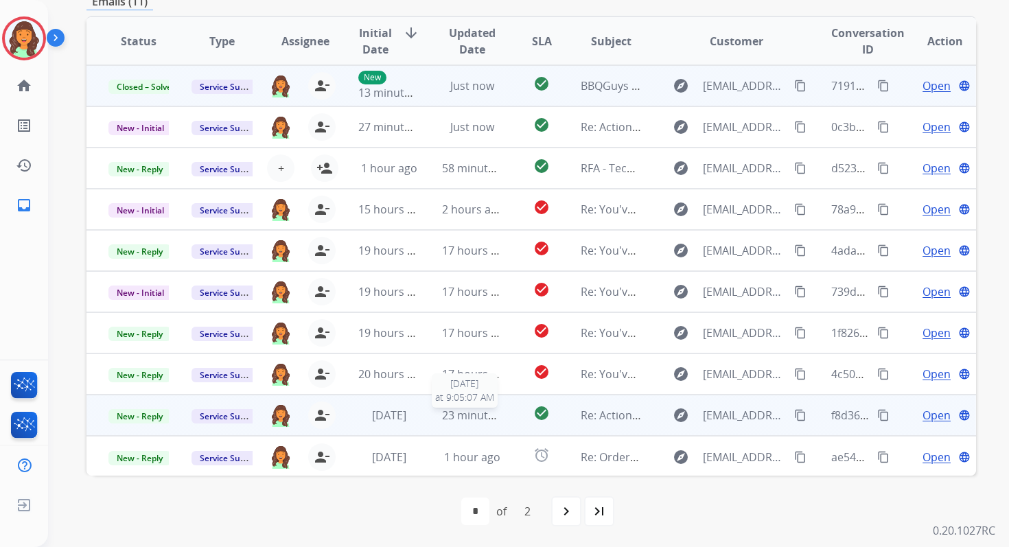
click at [478, 410] on span "23 minutes ago" at bounding box center [482, 415] width 80 height 15
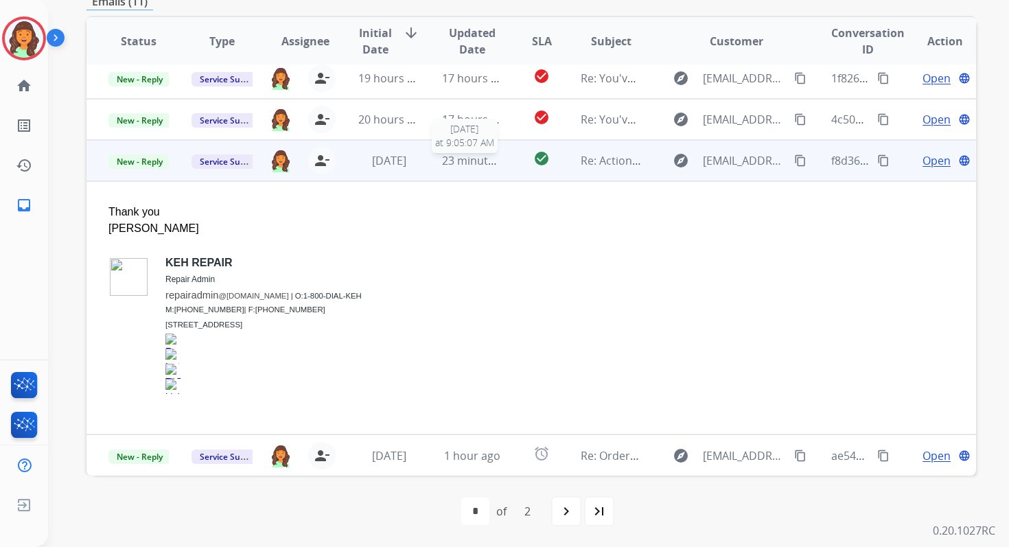
scroll to position [256, 0]
click at [123, 163] on span "New - Reply" at bounding box center [139, 161] width 62 height 14
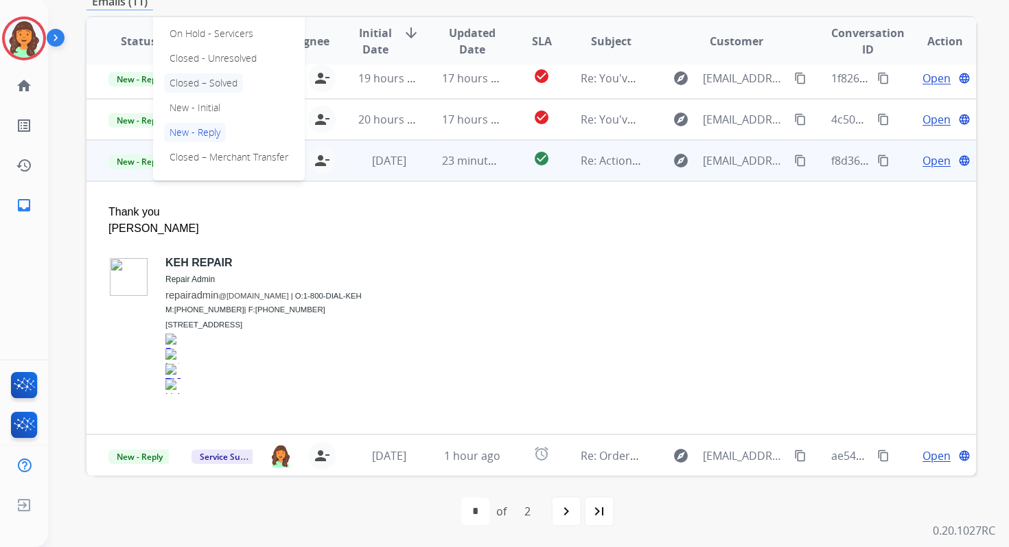
click at [204, 81] on p "Closed – Solved" at bounding box center [203, 82] width 79 height 19
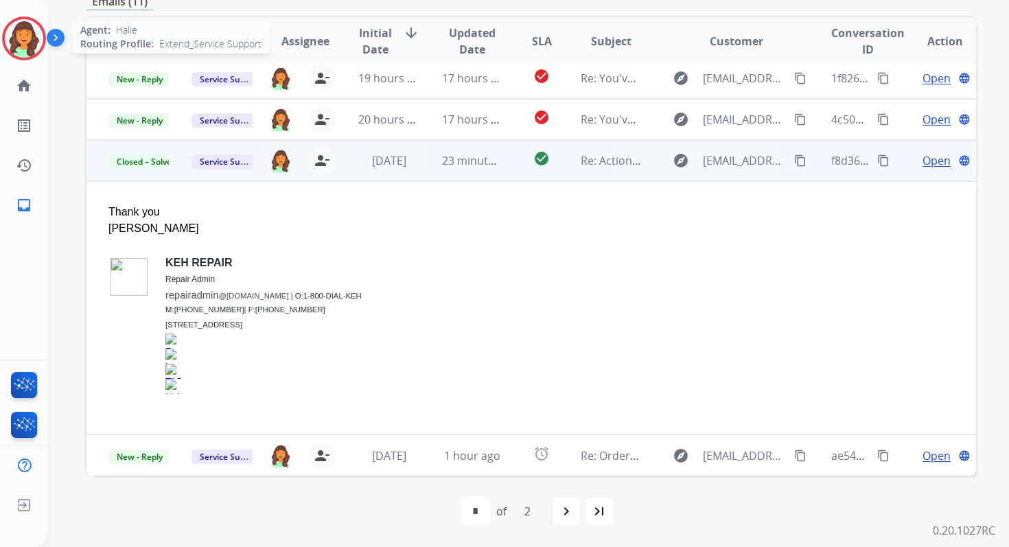
click at [27, 32] on img at bounding box center [24, 38] width 38 height 38
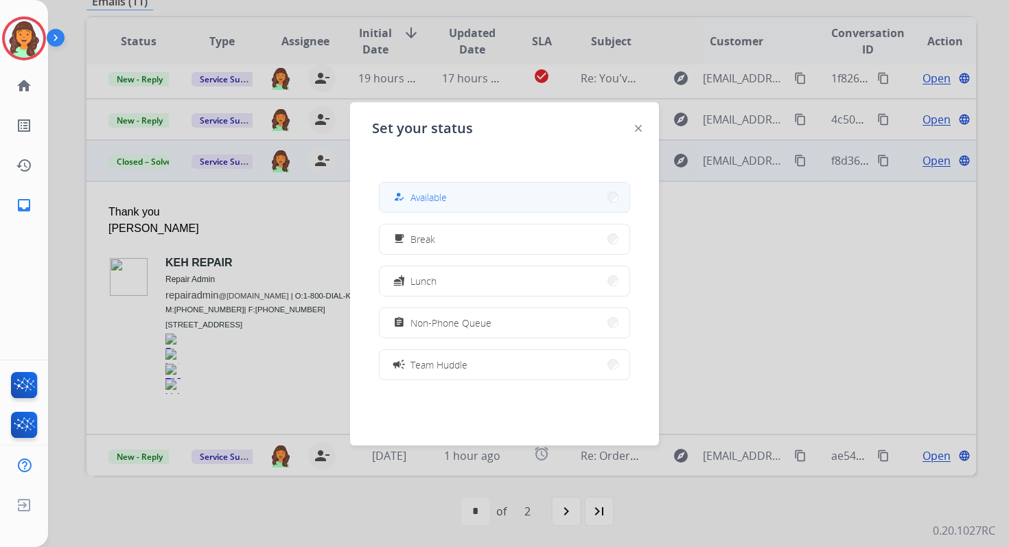
click at [473, 194] on button "how_to_reg Available" at bounding box center [504, 198] width 250 height 30
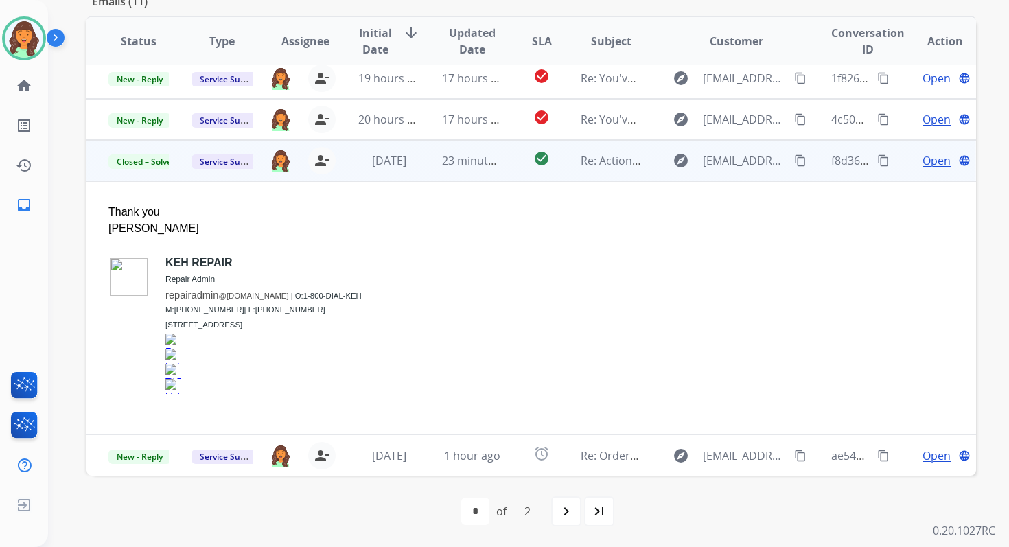
click at [484, 169] on td "23 minutes ago" at bounding box center [461, 160] width 83 height 41
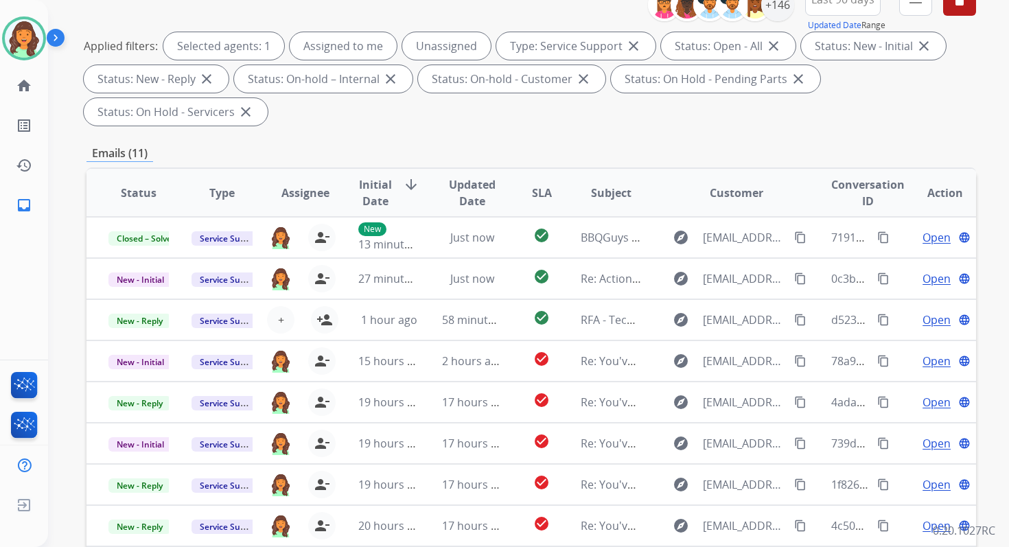
scroll to position [0, 0]
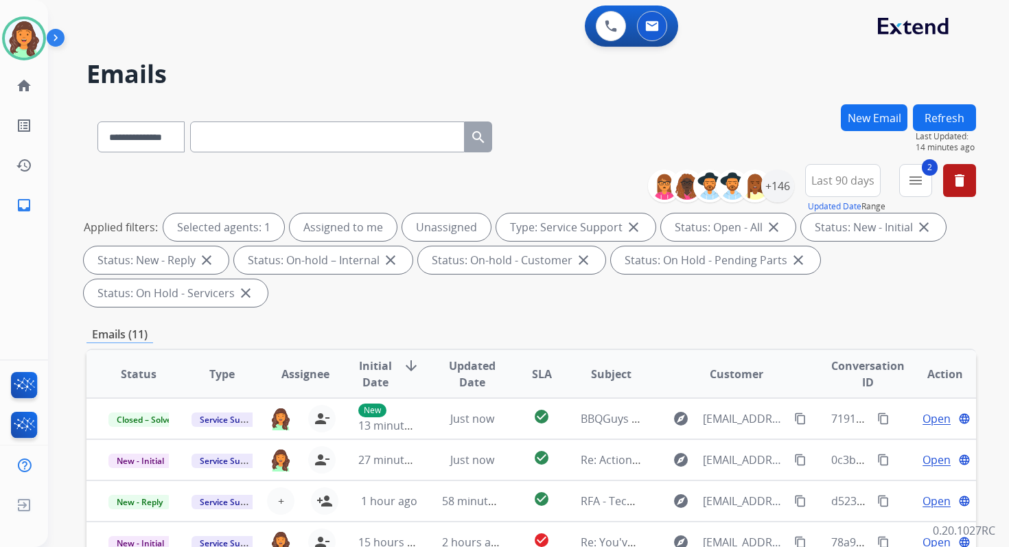
click at [955, 110] on button "Refresh" at bounding box center [944, 117] width 63 height 27
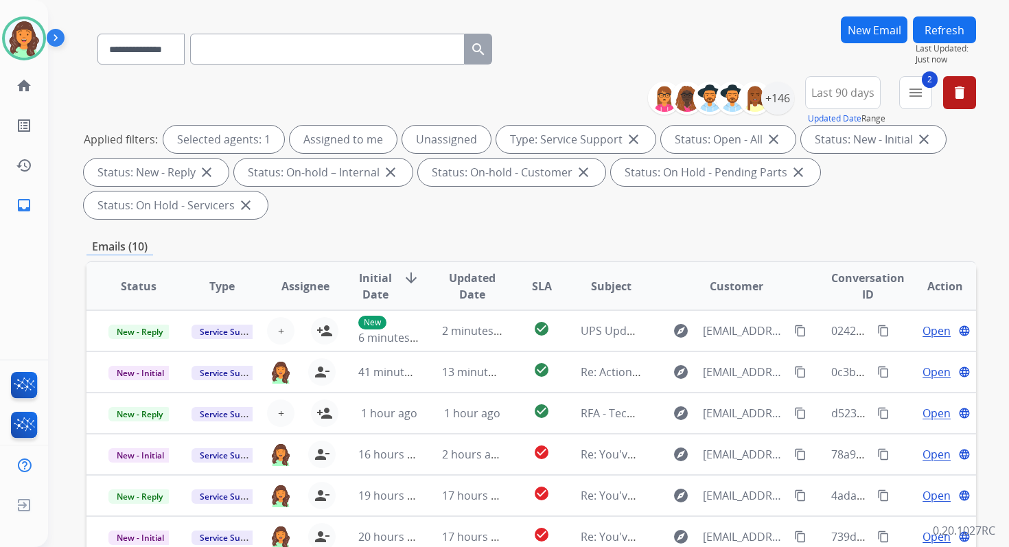
scroll to position [333, 0]
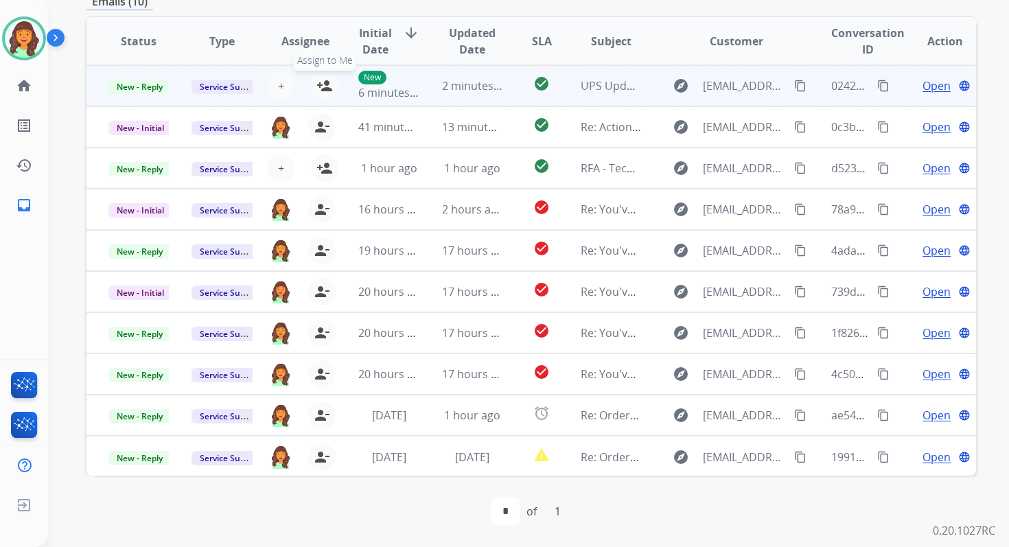
click at [320, 82] on mat-icon "person_add" at bounding box center [324, 86] width 16 height 16
click at [147, 85] on span "New - Reply" at bounding box center [139, 87] width 62 height 14
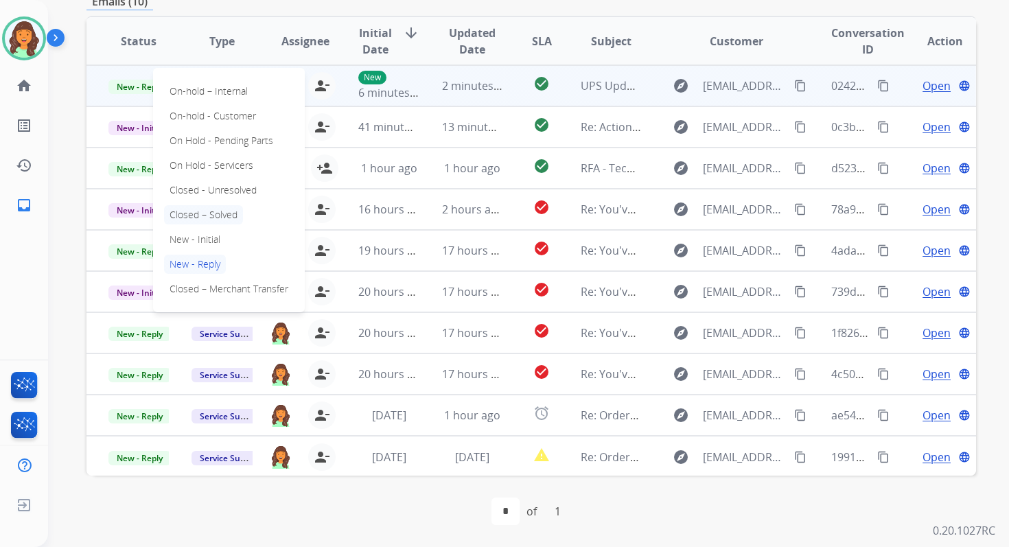
click at [200, 219] on p "Closed – Solved" at bounding box center [203, 214] width 79 height 19
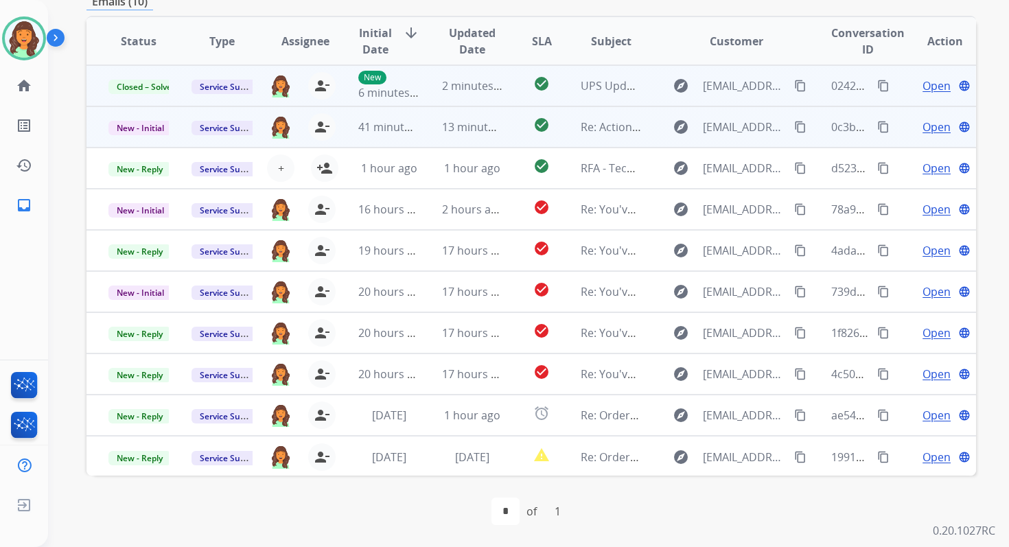
click at [494, 128] on span "13 minutes ago" at bounding box center [482, 126] width 80 height 15
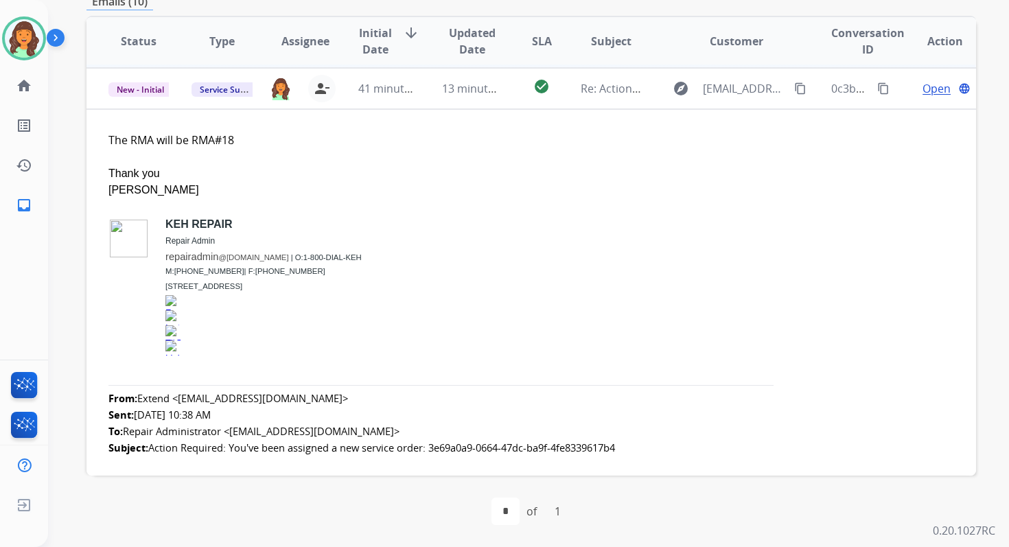
scroll to position [41, 0]
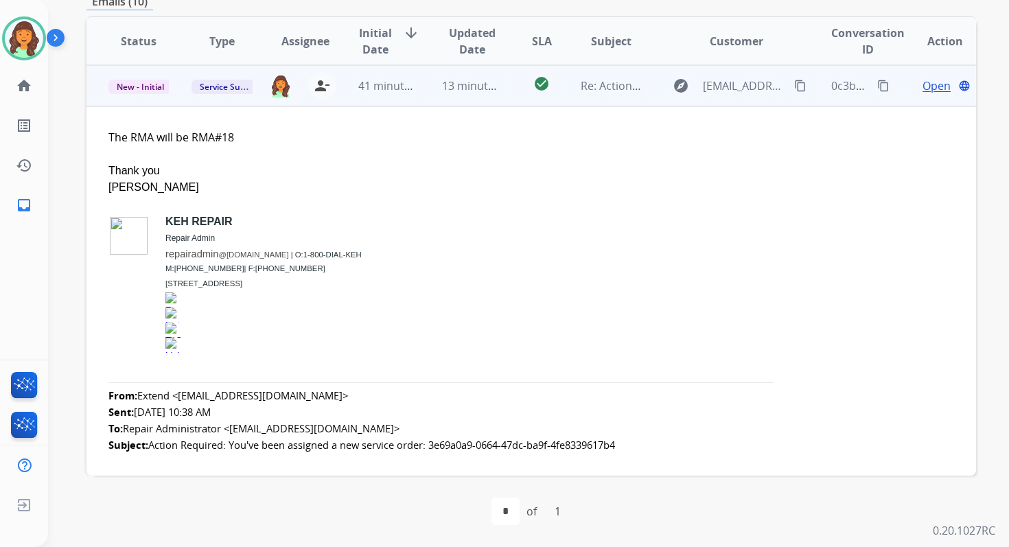
click at [922, 92] on span "Open" at bounding box center [936, 86] width 28 height 16
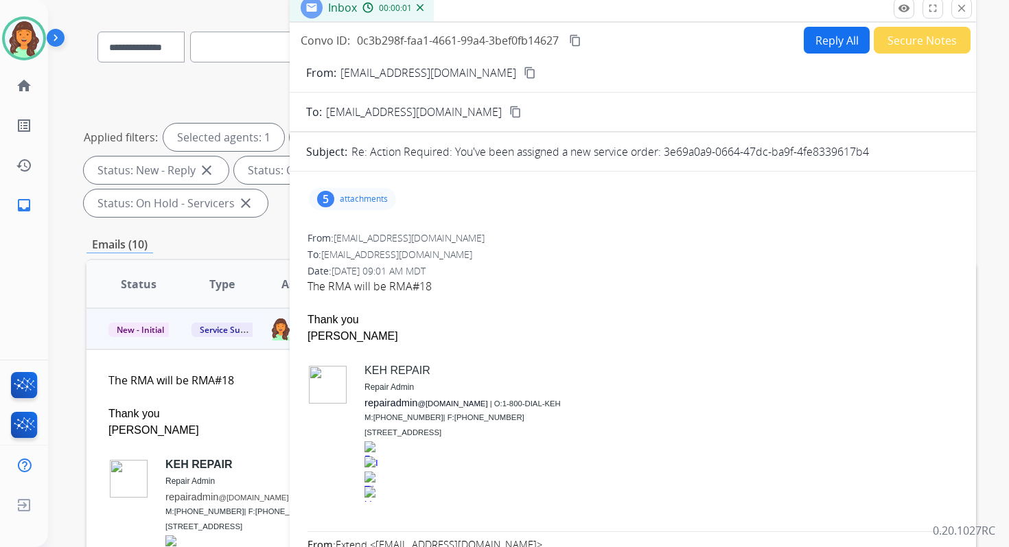
scroll to position [58, 0]
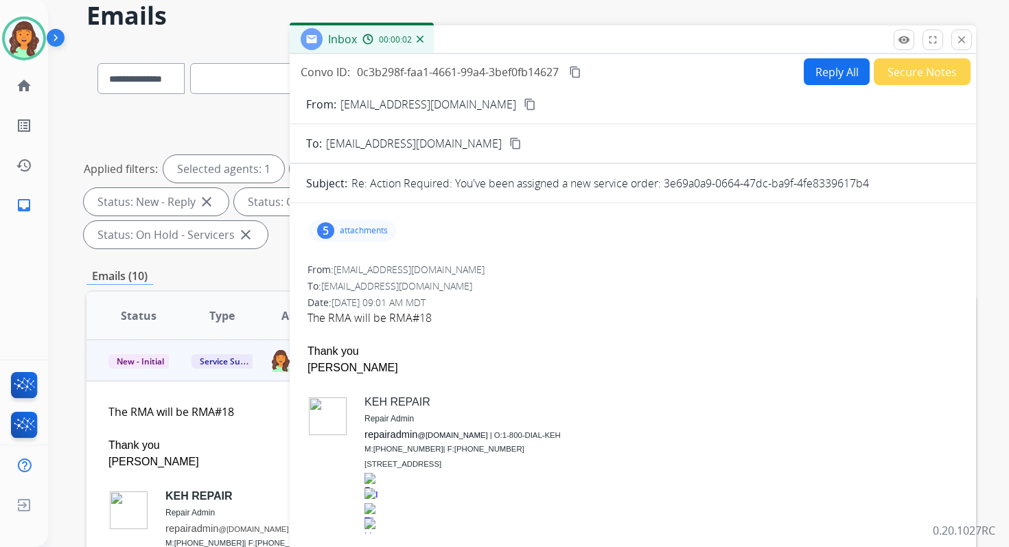
drag, startPoint x: 663, startPoint y: 182, endPoint x: 891, endPoint y: 189, distance: 228.6
click at [891, 189] on div "Re: Action Required: You've been assigned a new service order: 3e69a0a9-0664-47…" at bounding box center [655, 183] width 608 height 16
click at [957, 43] on mat-icon "close" at bounding box center [961, 40] width 12 height 12
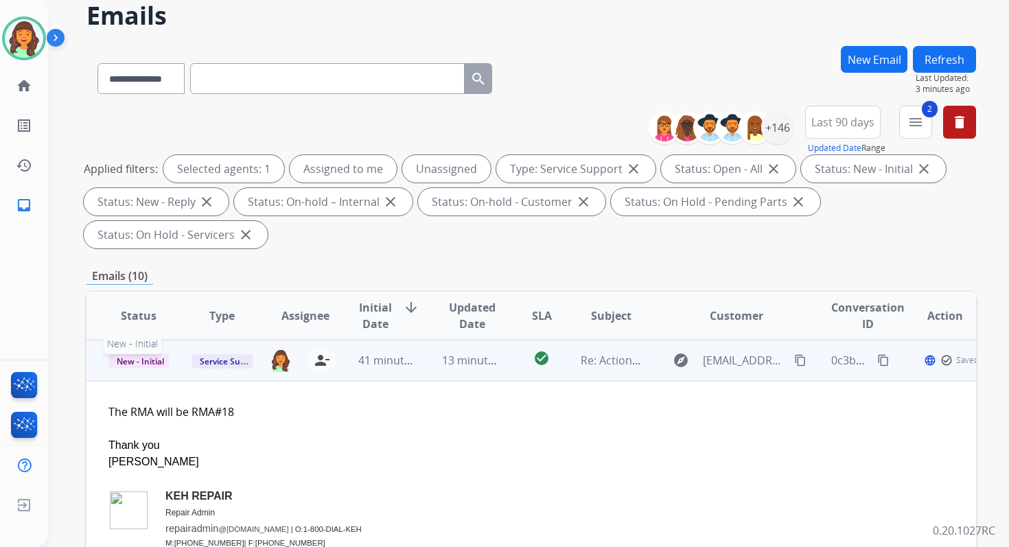
click at [157, 360] on span "New - Initial" at bounding box center [140, 361] width 64 height 14
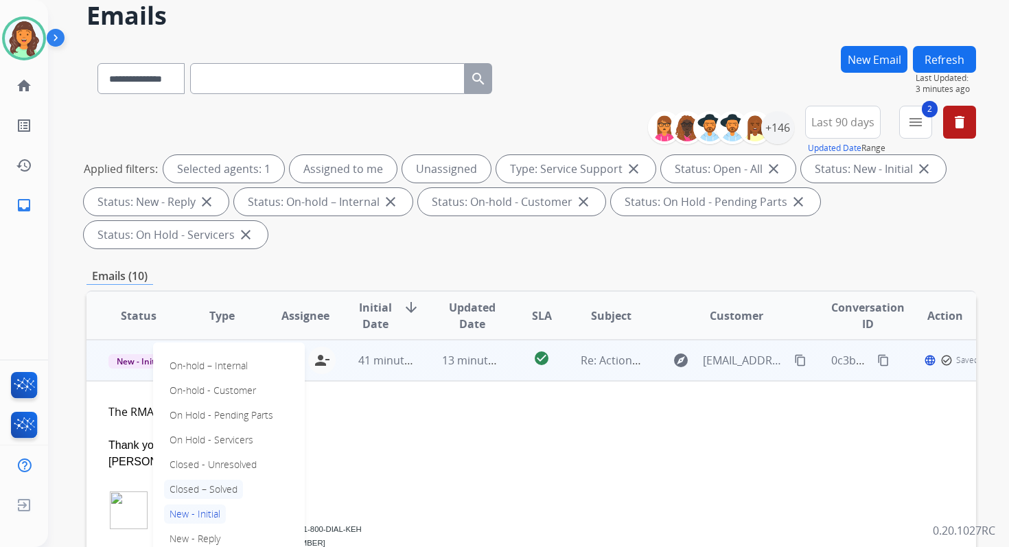
click at [200, 489] on p "Closed – Solved" at bounding box center [203, 489] width 79 height 19
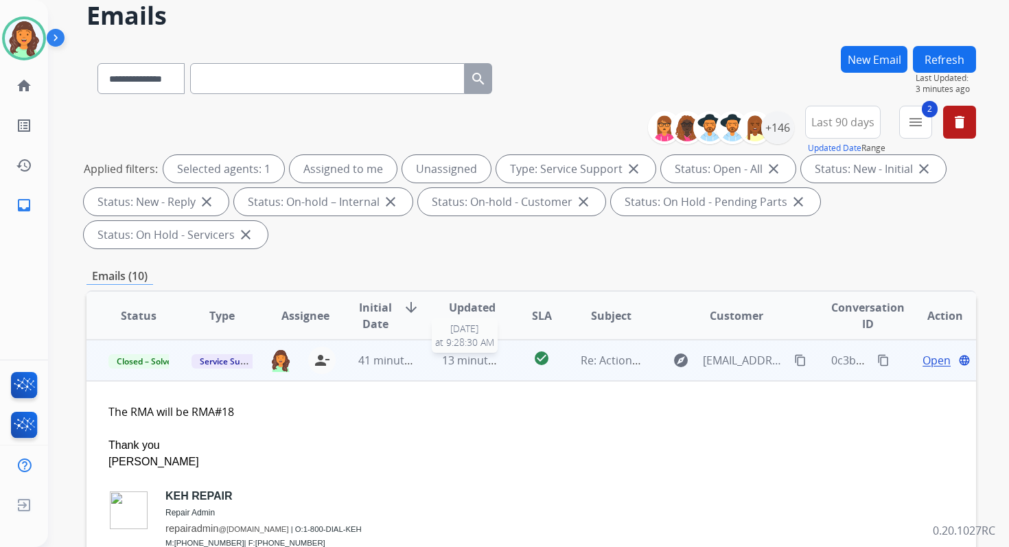
click at [484, 363] on span "13 minutes ago" at bounding box center [482, 360] width 80 height 15
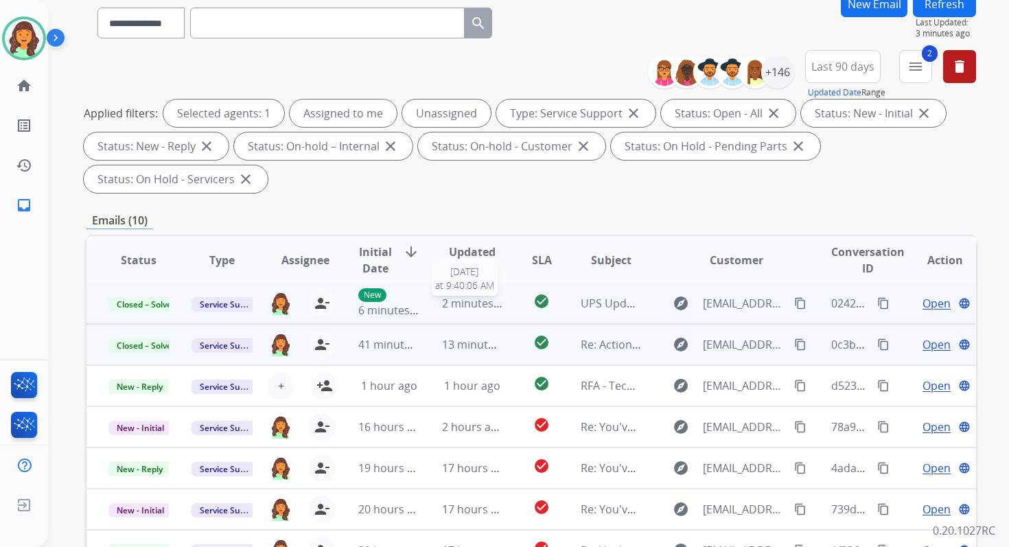
scroll to position [114, 0]
click at [944, 3] on button "Refresh" at bounding box center [944, 3] width 63 height 27
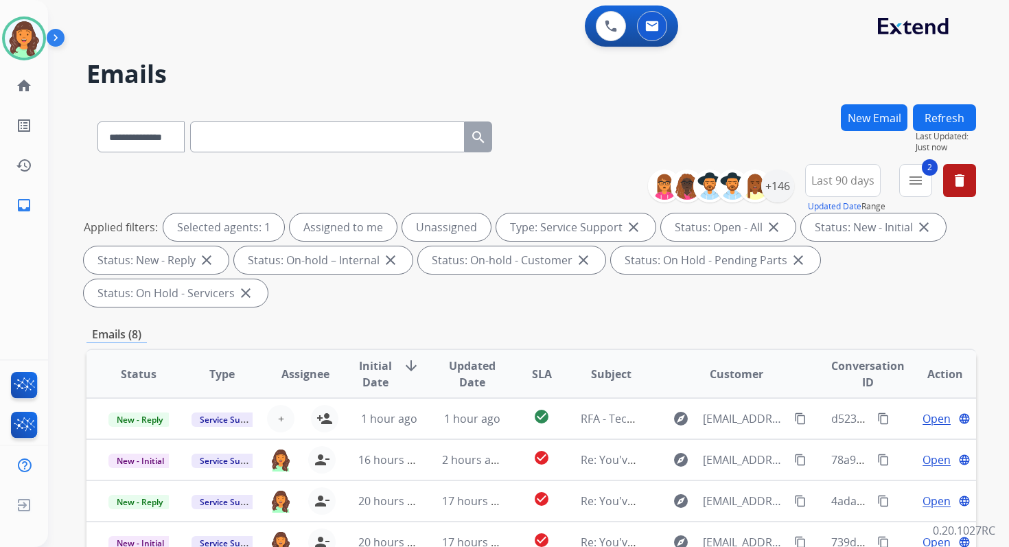
scroll to position [333, 0]
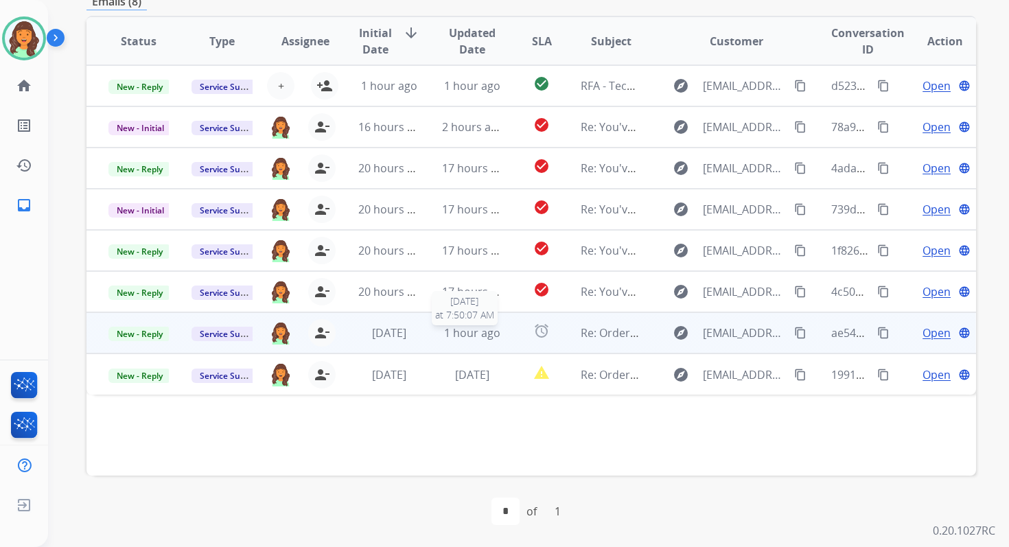
click at [452, 331] on span "1 hour ago" at bounding box center [472, 332] width 56 height 15
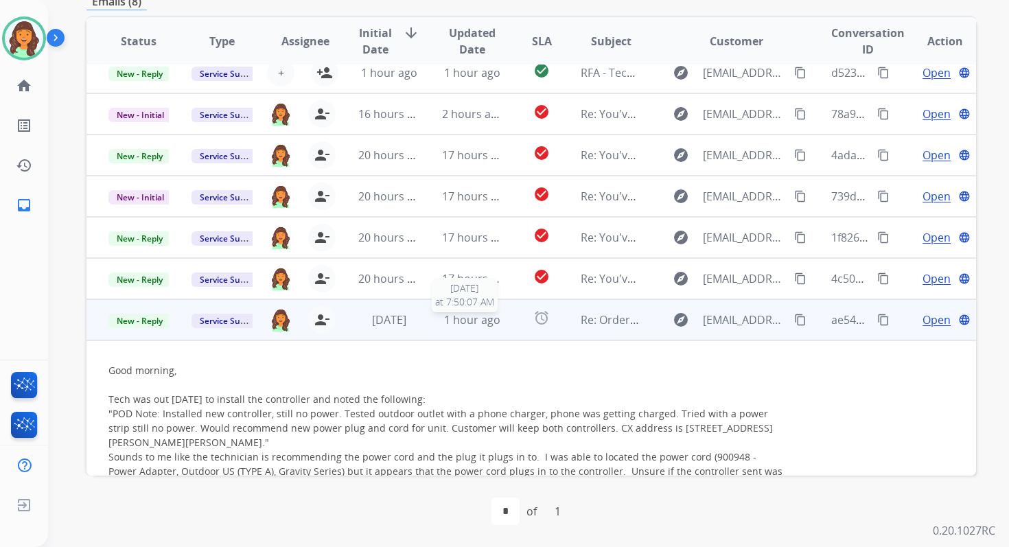
scroll to position [0, 0]
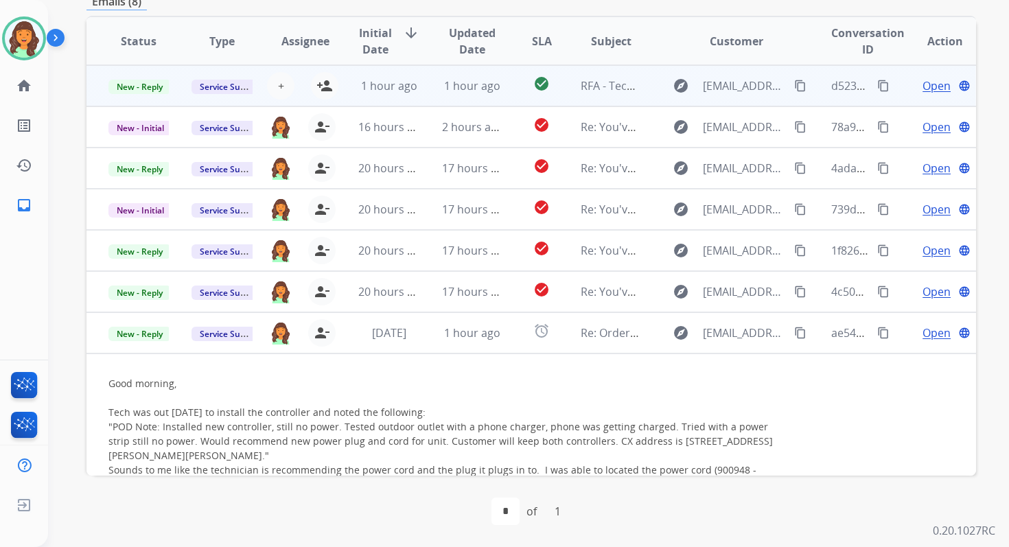
click at [431, 79] on td "1 hour ago" at bounding box center [461, 85] width 83 height 41
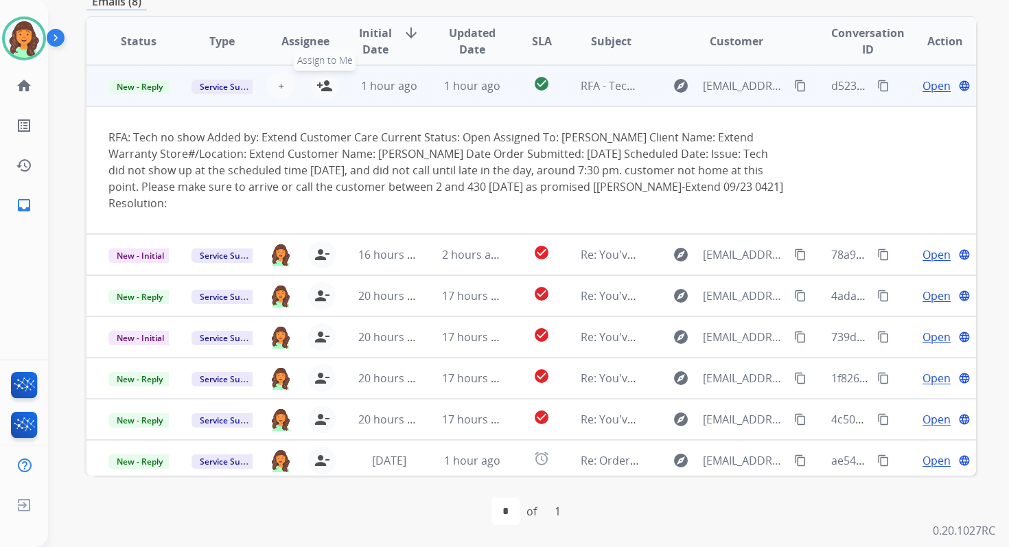
click at [323, 82] on mat-icon "person_add" at bounding box center [324, 86] width 16 height 16
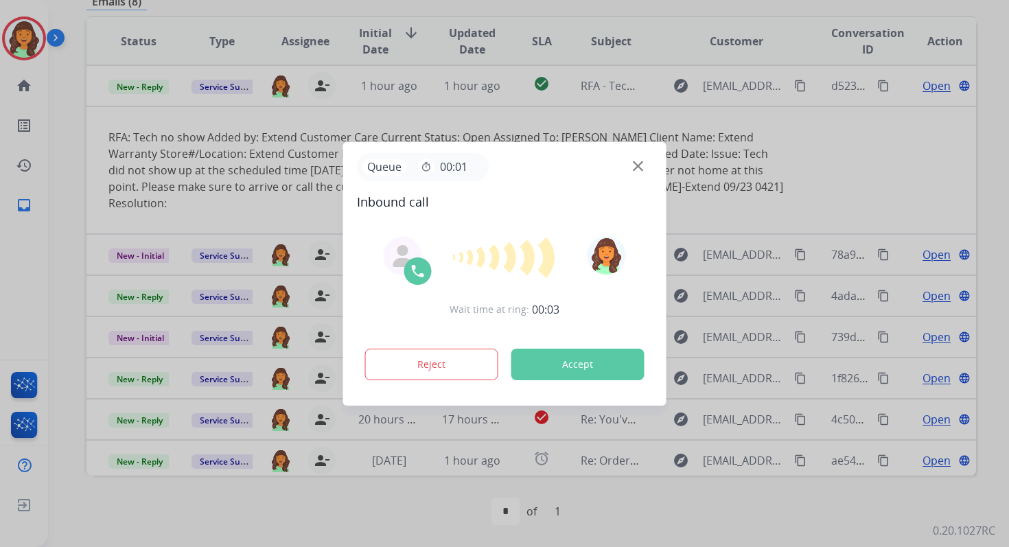
click at [563, 377] on button "Accept" at bounding box center [577, 365] width 133 height 32
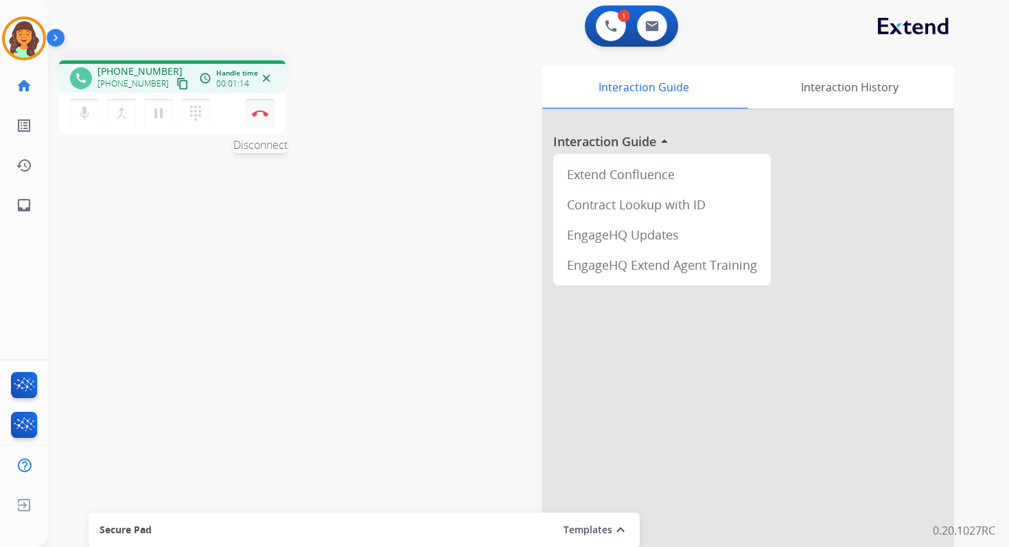
click at [264, 110] on img at bounding box center [260, 113] width 16 height 7
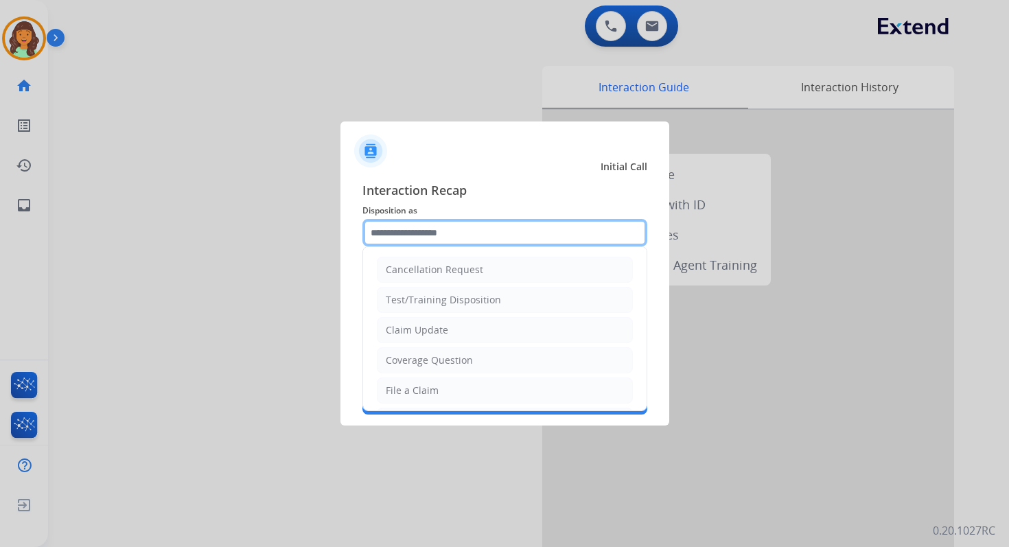
click at [423, 230] on input "text" at bounding box center [504, 232] width 285 height 27
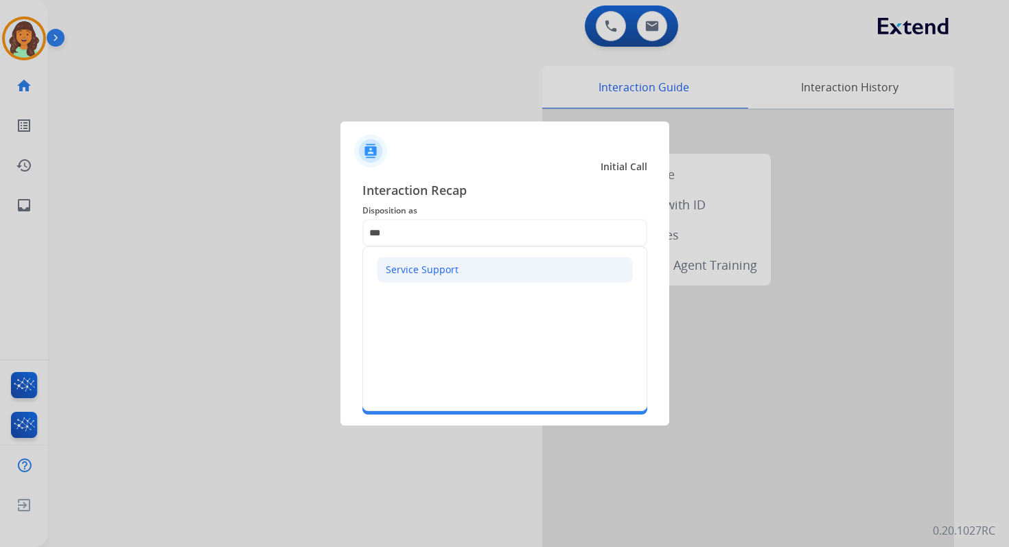
click at [426, 266] on div "Service Support" at bounding box center [422, 270] width 73 height 14
type input "**********"
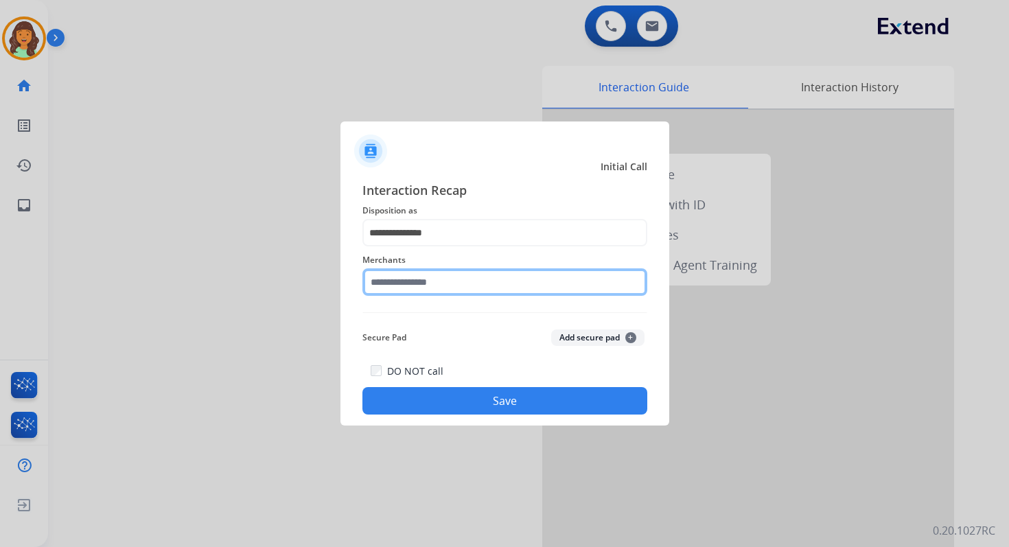
click at [426, 285] on input "text" at bounding box center [504, 281] width 285 height 27
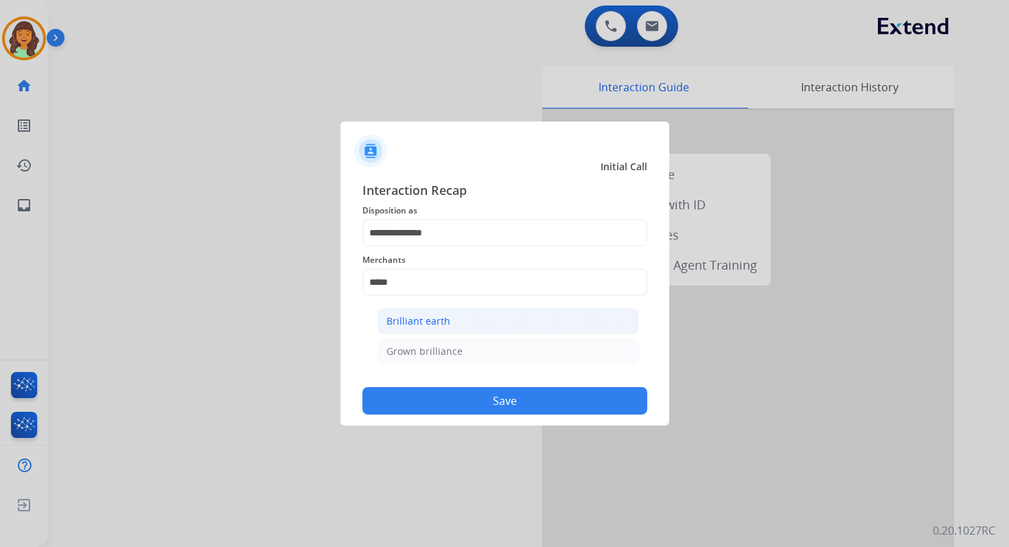
click at [449, 326] on li "Brilliant earth" at bounding box center [507, 321] width 261 height 26
type input "**********"
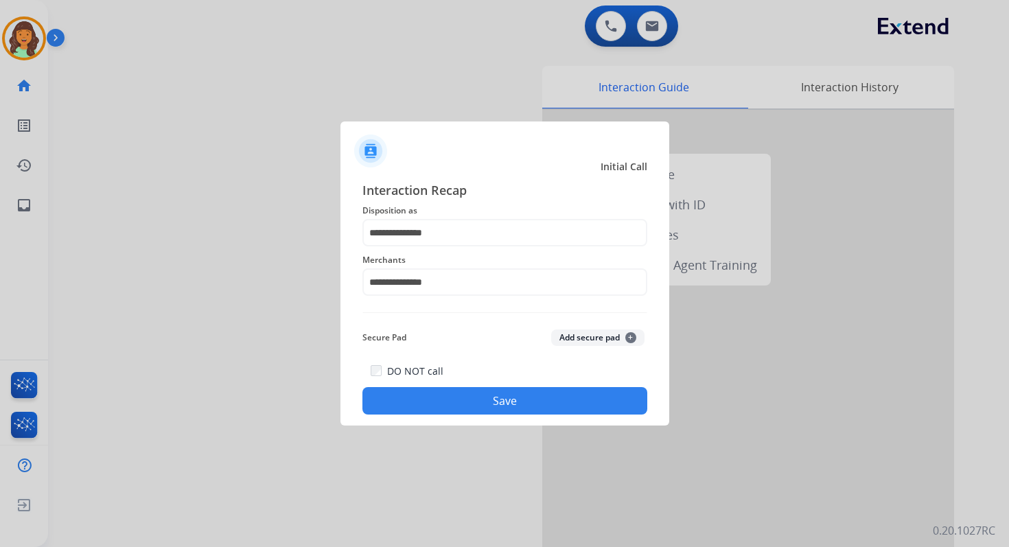
click at [492, 392] on button "Save" at bounding box center [504, 400] width 285 height 27
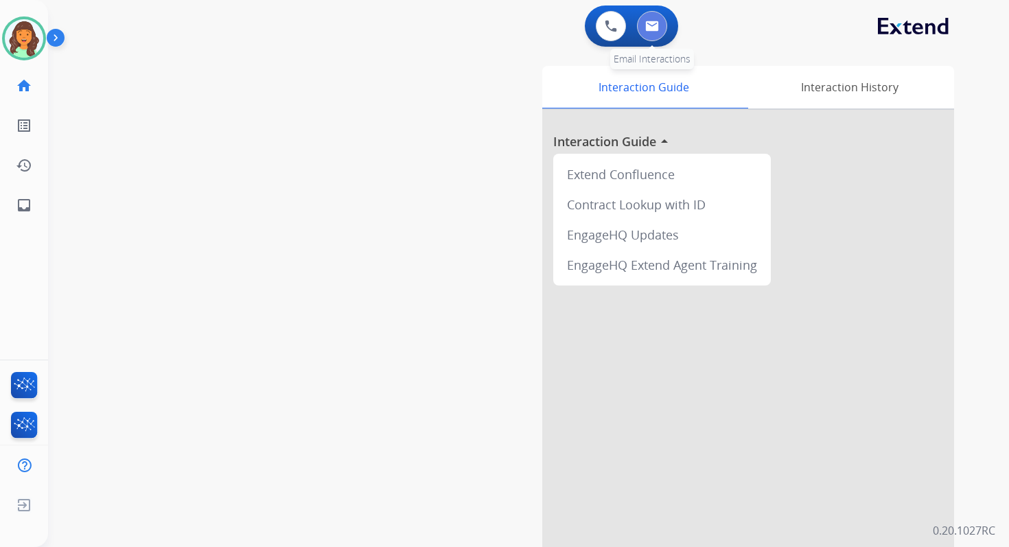
click at [648, 24] on img at bounding box center [652, 26] width 14 height 11
select select "**********"
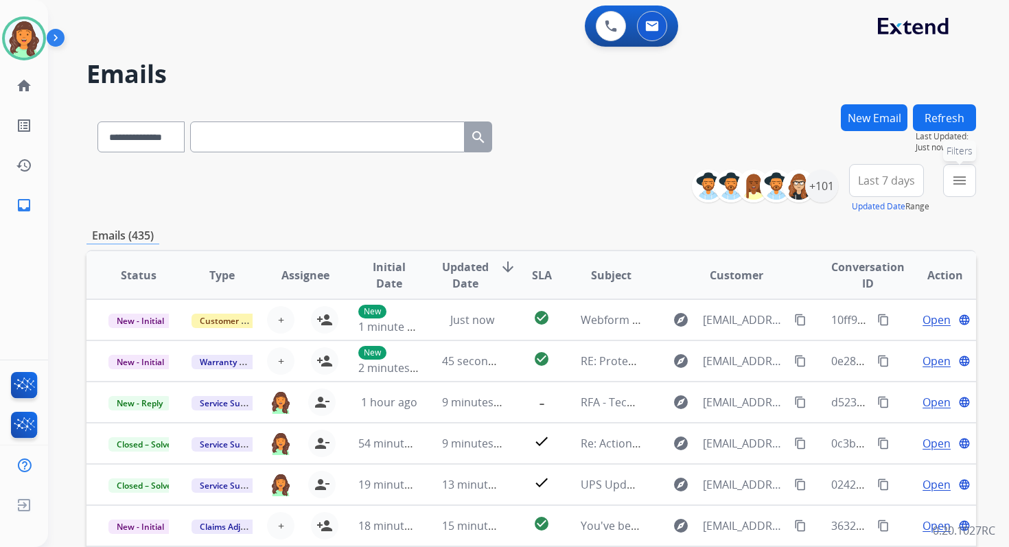
click at [951, 189] on button "menu Filters" at bounding box center [959, 180] width 33 height 33
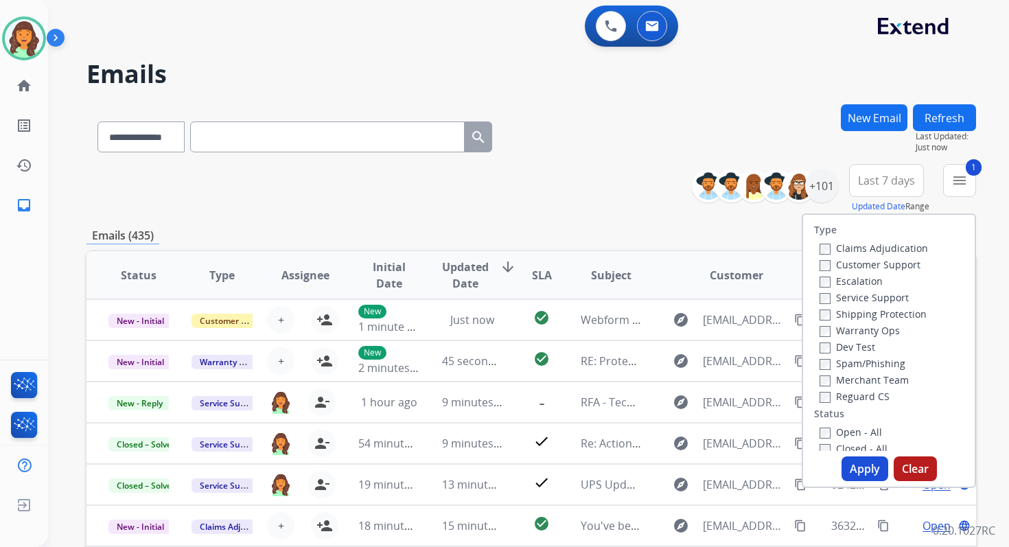
click at [819, 427] on label "Open - All" at bounding box center [850, 431] width 62 height 13
click at [852, 471] on button "Apply" at bounding box center [864, 468] width 47 height 25
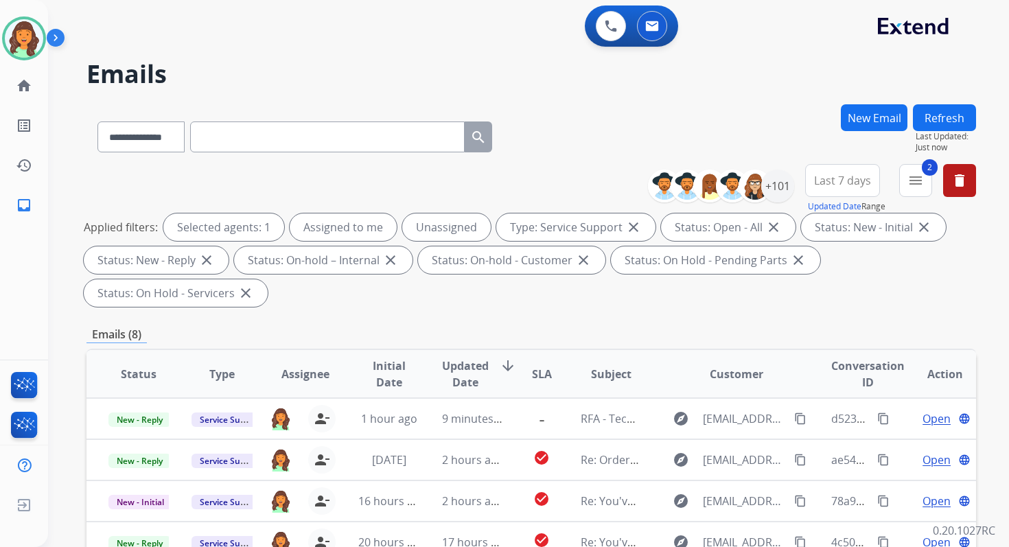
scroll to position [333, 0]
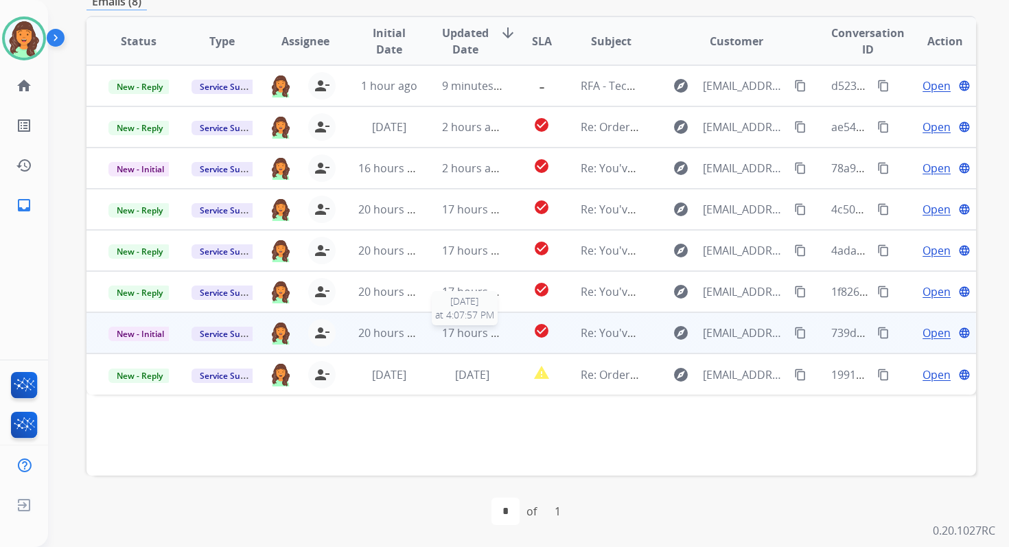
click at [452, 326] on span "17 hours ago" at bounding box center [476, 332] width 68 height 15
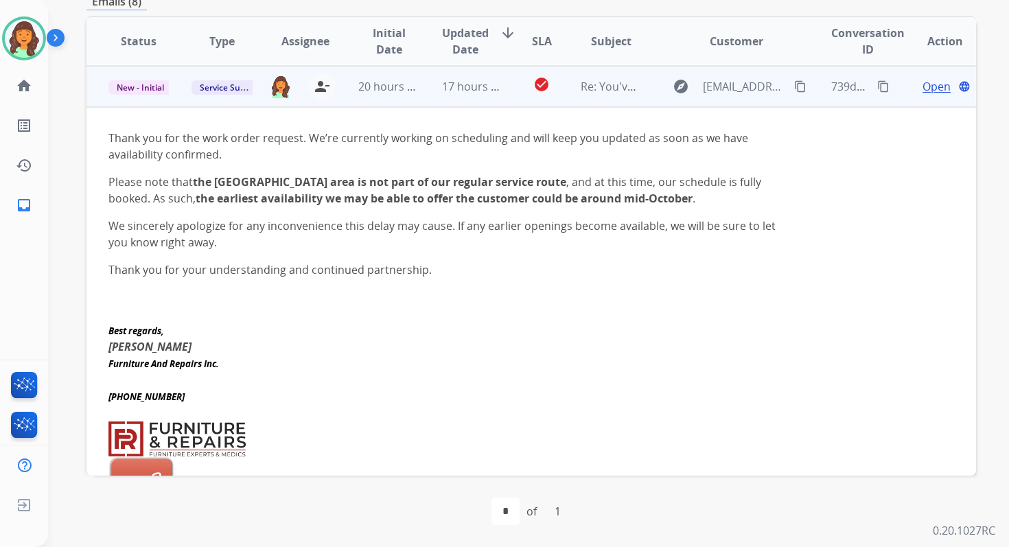
scroll to position [247, 0]
click at [933, 87] on span "Open" at bounding box center [936, 86] width 28 height 16
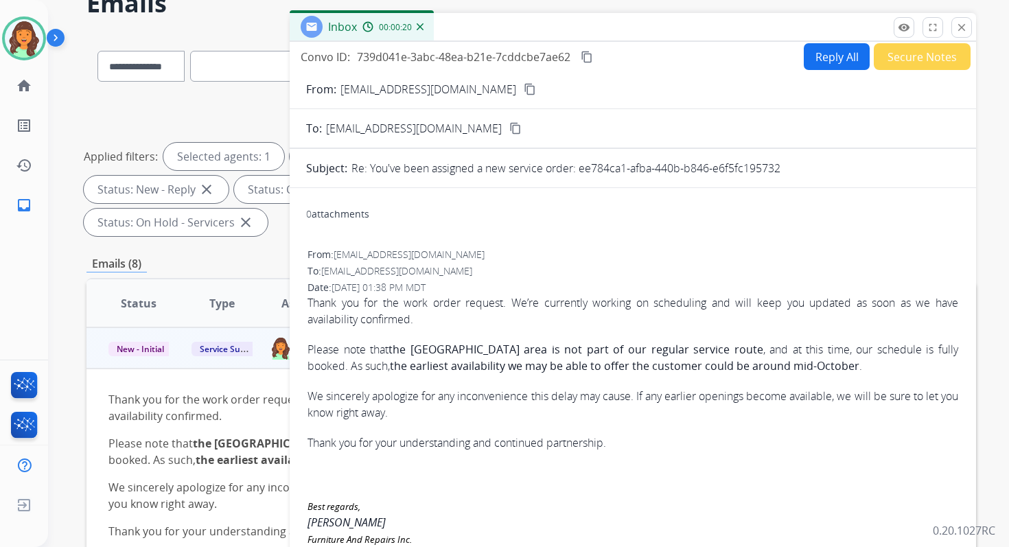
scroll to position [0, 0]
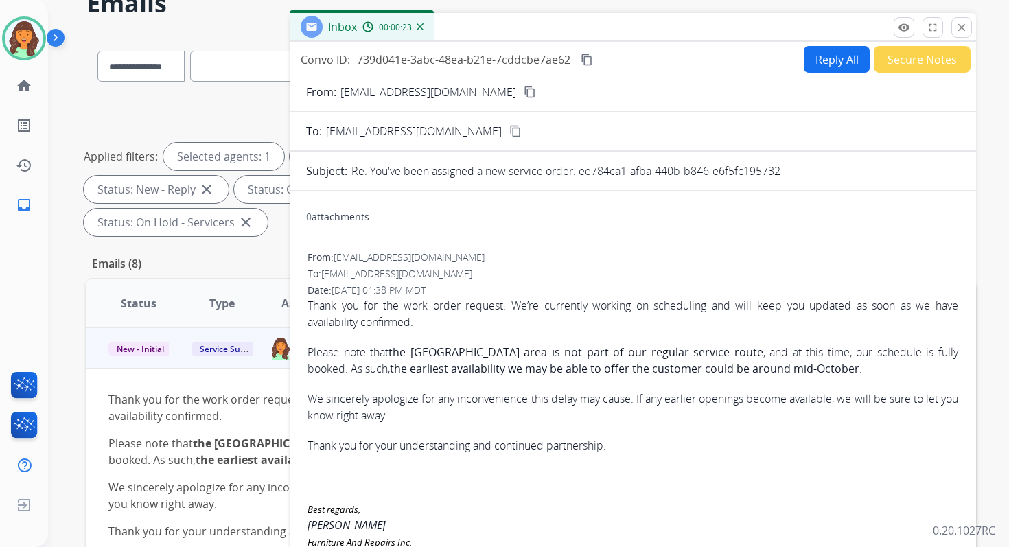
drag, startPoint x: 578, startPoint y: 172, endPoint x: 843, endPoint y: 174, distance: 264.8
click at [843, 174] on div "Re: You've been assigned a new service order: ee784ca1-afba-440b-b846-e6f5fc195…" at bounding box center [655, 171] width 608 height 16
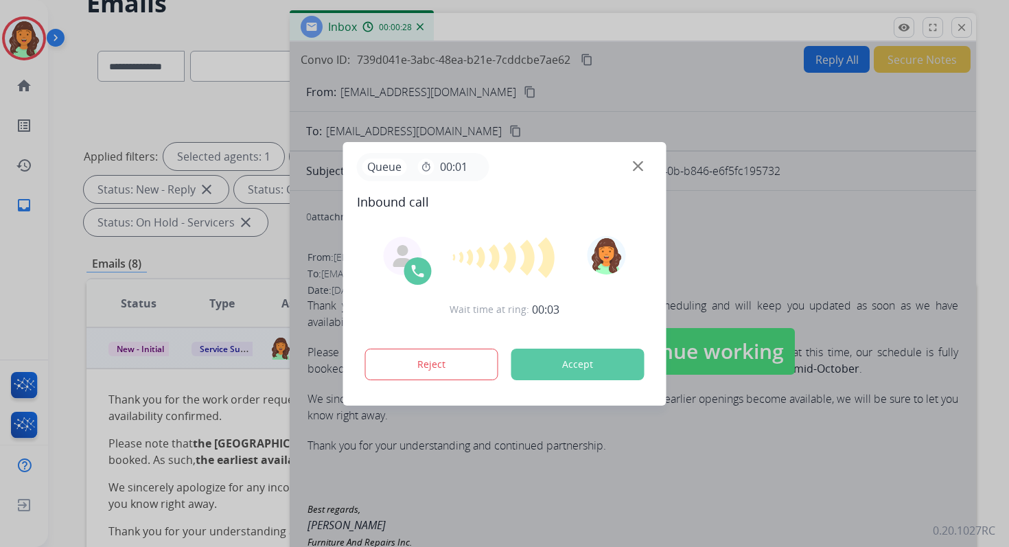
click at [579, 367] on button "Accept" at bounding box center [577, 365] width 133 height 32
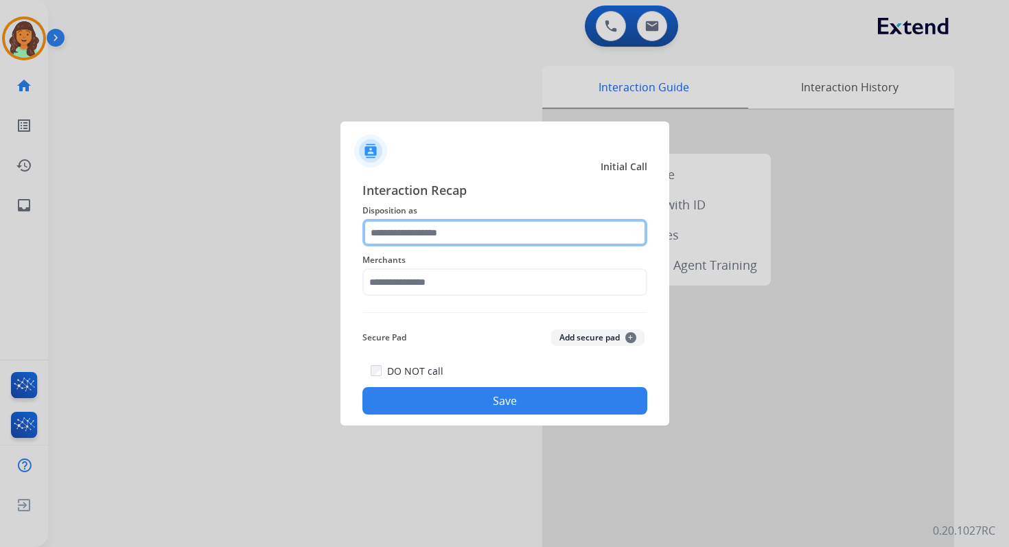
click at [423, 237] on input "text" at bounding box center [504, 232] width 285 height 27
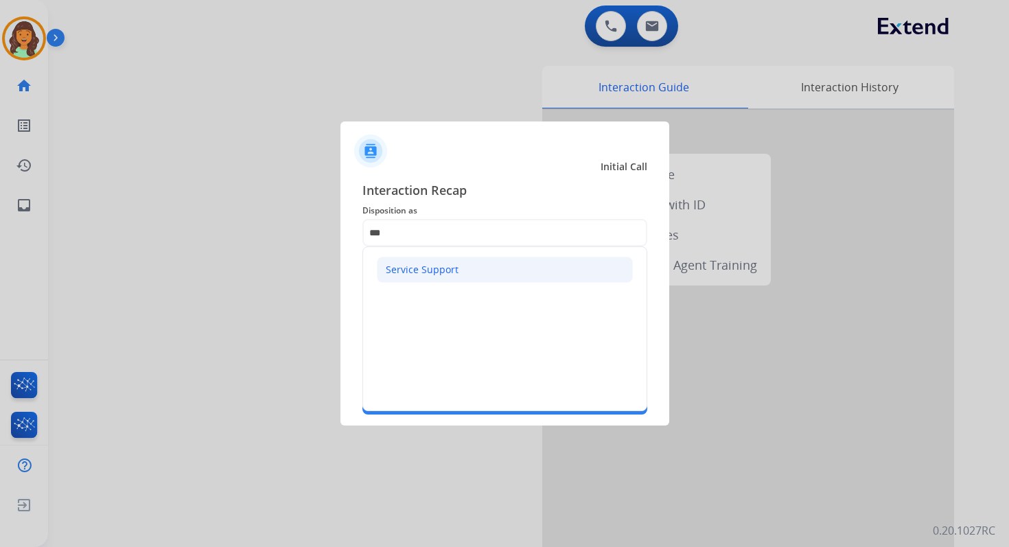
click at [425, 277] on li "Service Support" at bounding box center [505, 270] width 256 height 26
type input "**********"
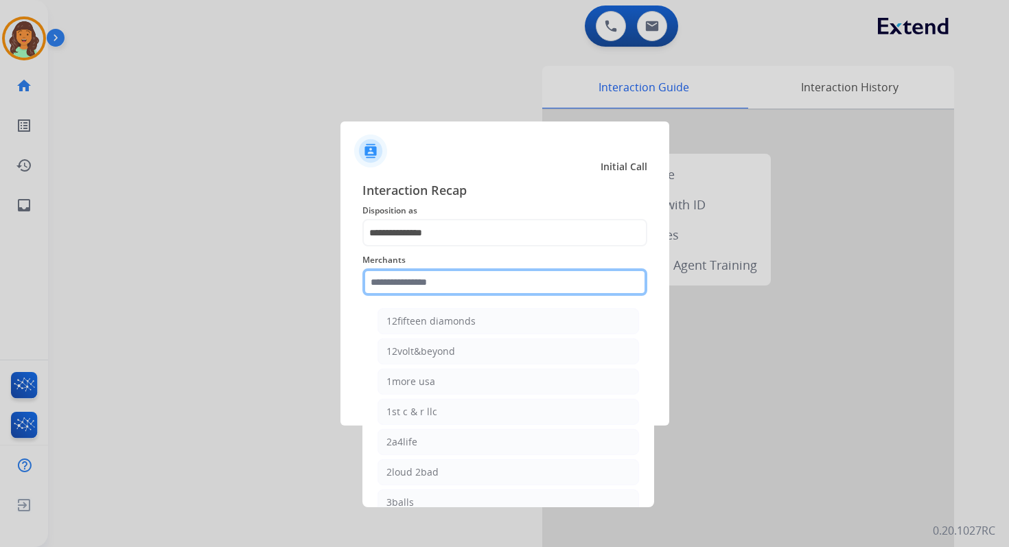
click at [425, 277] on input "text" at bounding box center [504, 281] width 285 height 27
click at [434, 276] on input "text" at bounding box center [504, 281] width 285 height 27
click at [430, 286] on input "text" at bounding box center [504, 281] width 285 height 27
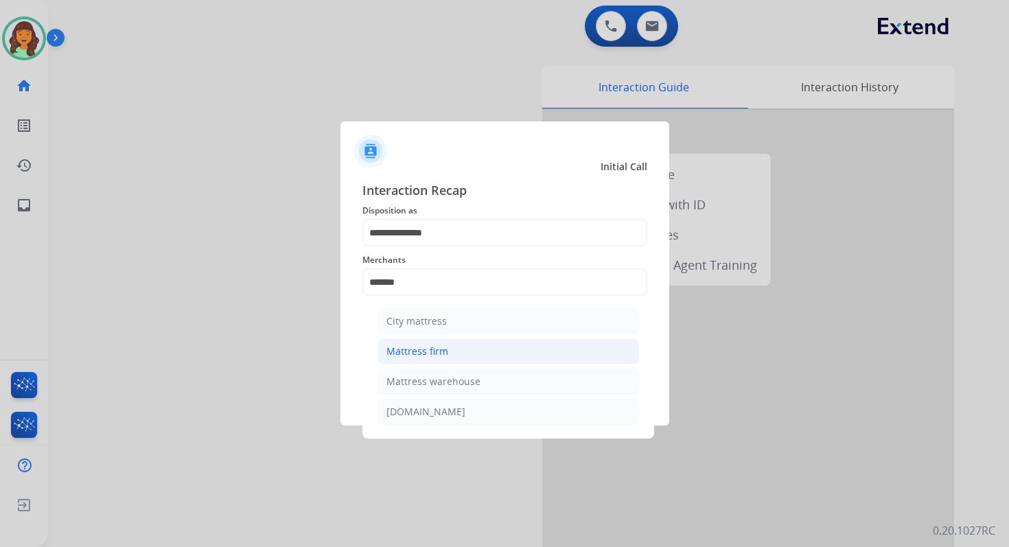
click at [434, 351] on div "Mattress firm" at bounding box center [417, 351] width 62 height 14
type input "**********"
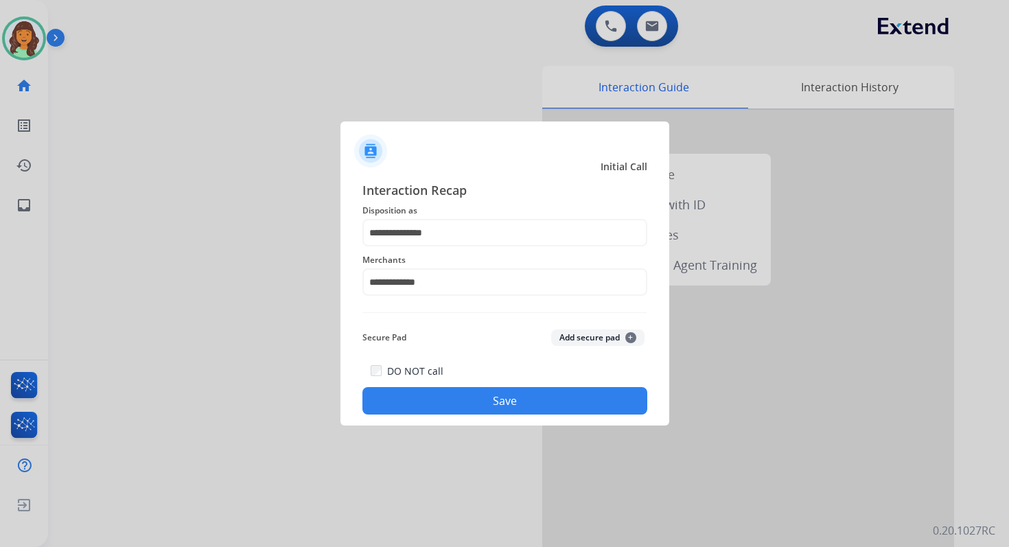
click at [530, 403] on button "Save" at bounding box center [504, 400] width 285 height 27
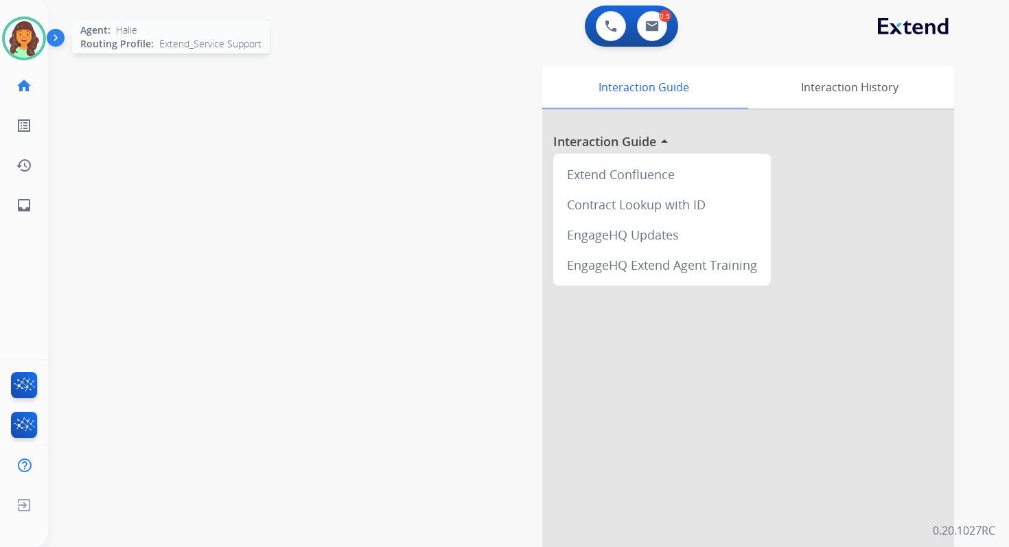
click at [14, 38] on img at bounding box center [24, 38] width 38 height 38
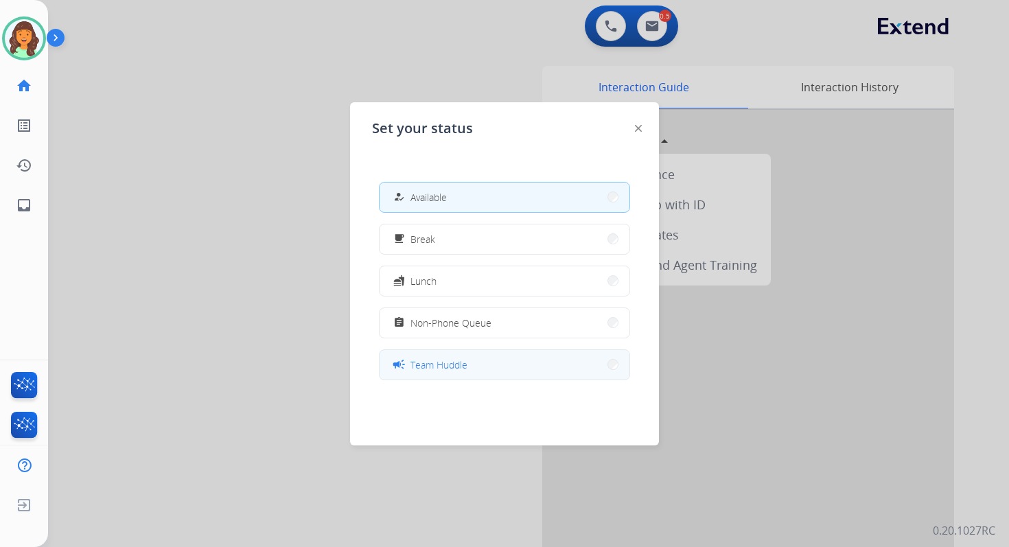
click at [448, 360] on span "Team Huddle" at bounding box center [438, 364] width 57 height 14
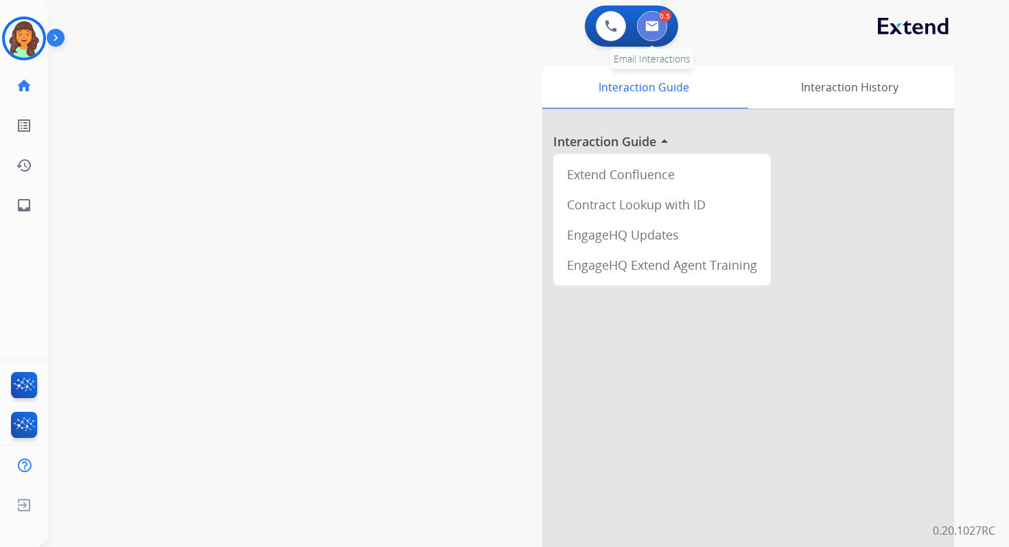
click at [651, 27] on img at bounding box center [652, 26] width 14 height 11
select select "**********"
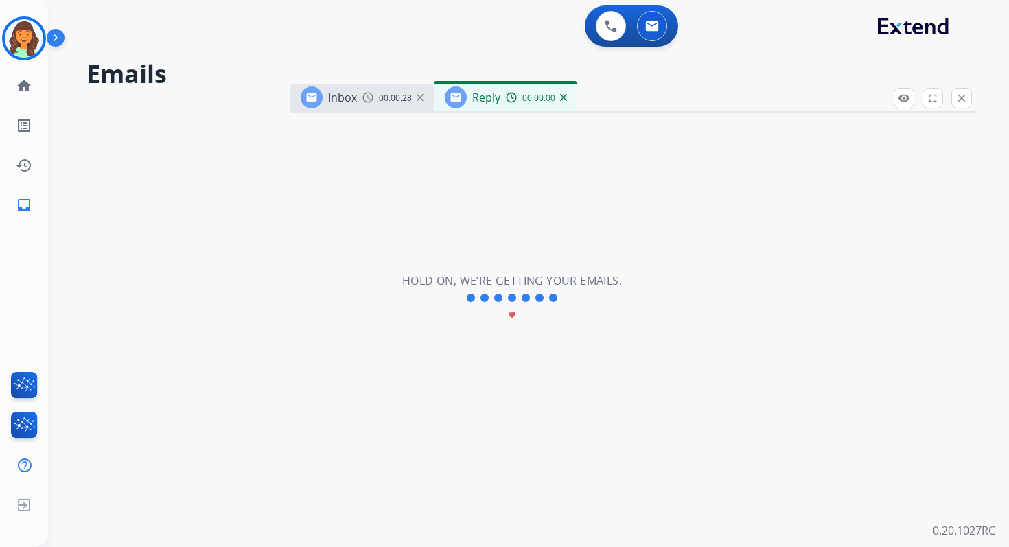
select select "**********"
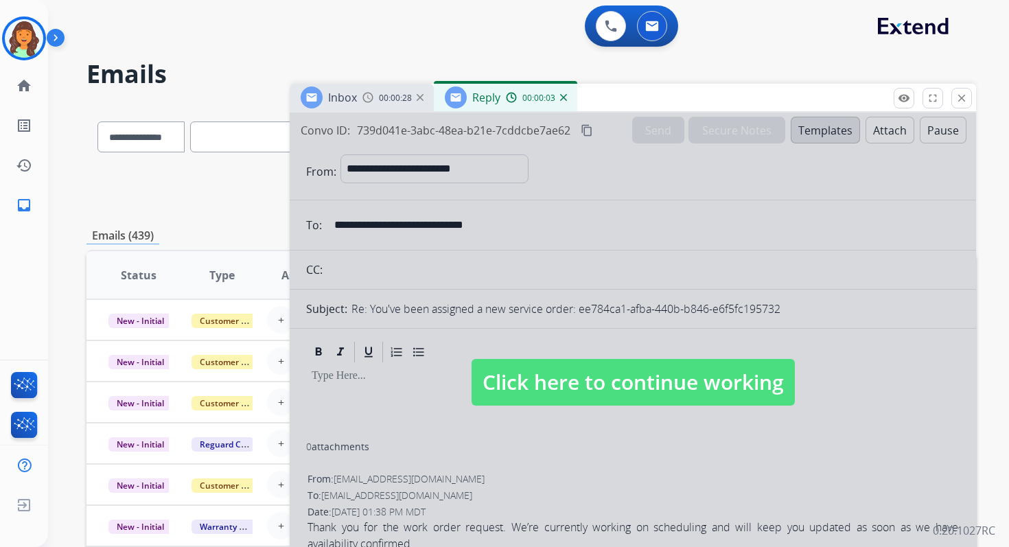
click at [611, 373] on span "Click here to continue working" at bounding box center [632, 382] width 323 height 47
select select
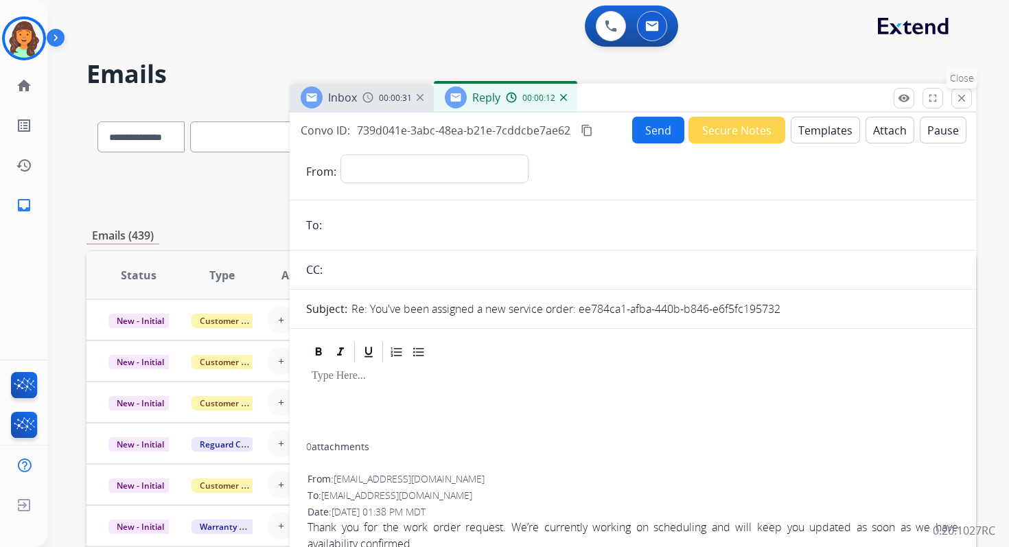
click at [958, 99] on mat-icon "close" at bounding box center [961, 98] width 12 height 12
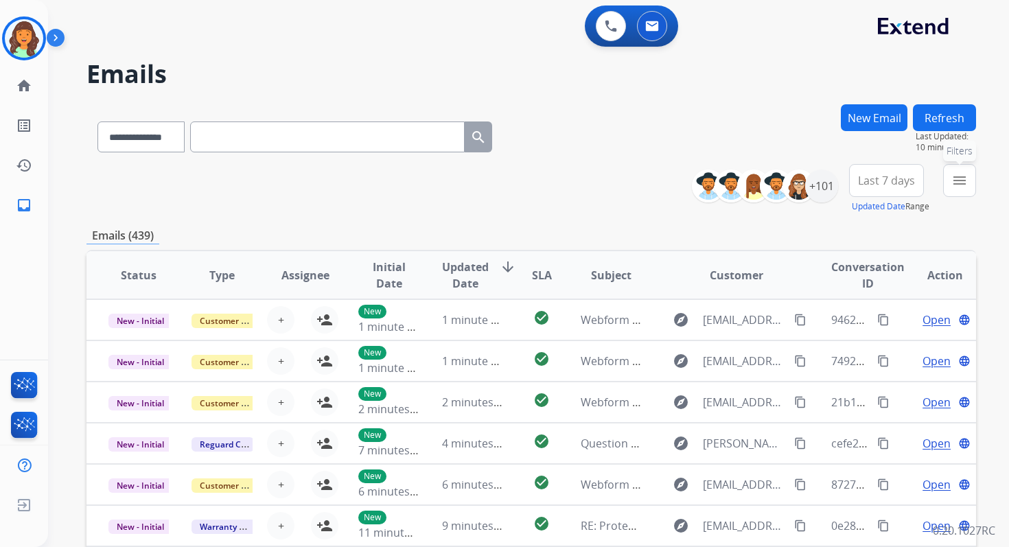
click at [949, 178] on button "menu Filters" at bounding box center [959, 180] width 33 height 33
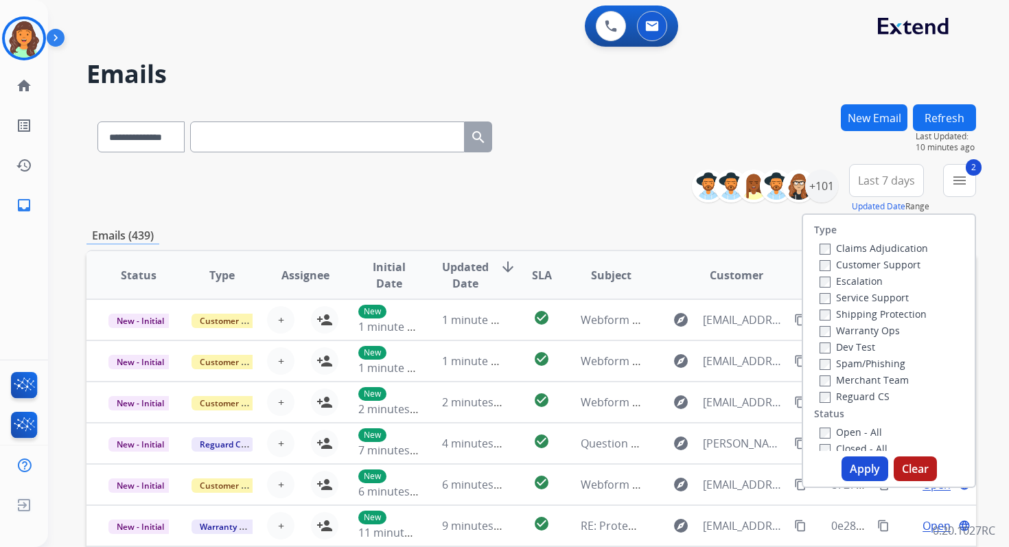
click at [849, 464] on button "Apply" at bounding box center [864, 468] width 47 height 25
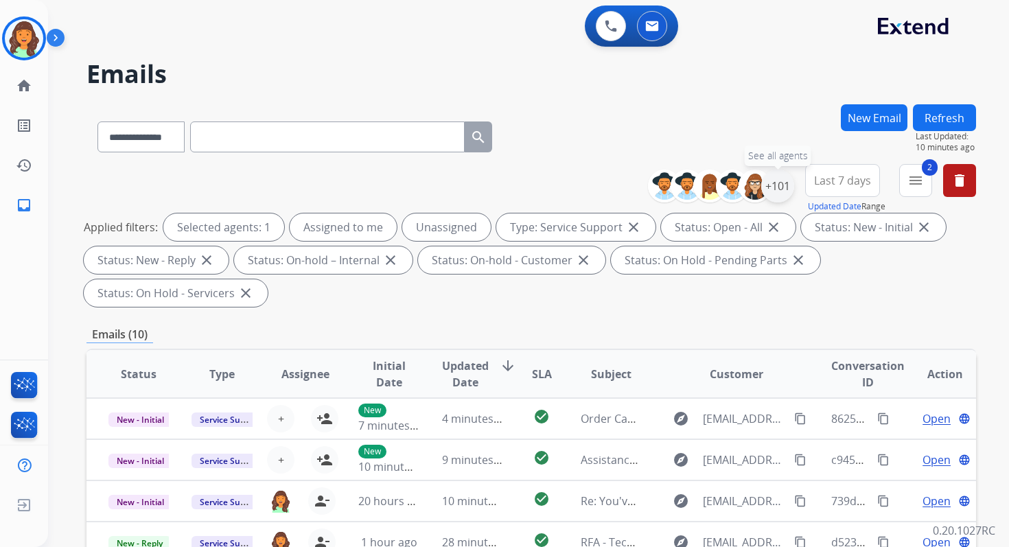
click at [775, 176] on div "+101" at bounding box center [777, 185] width 33 height 33
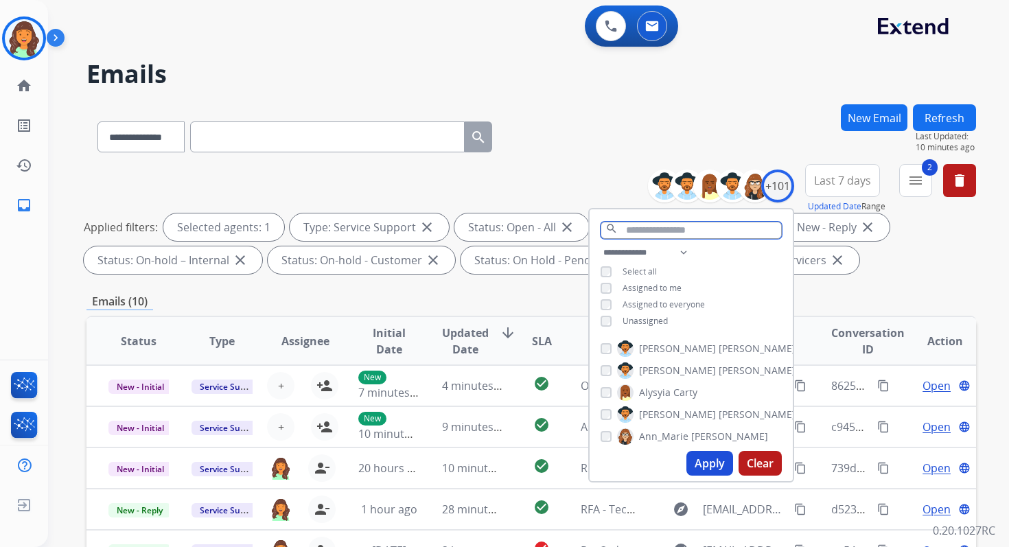
click at [652, 226] on input "text" at bounding box center [690, 230] width 181 height 17
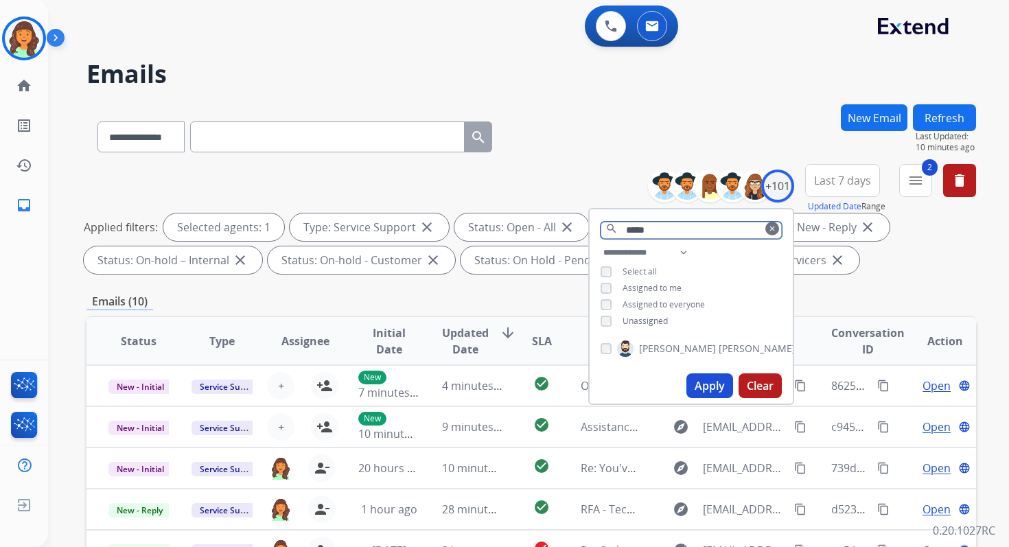
type input "*****"
click at [709, 379] on button "Apply" at bounding box center [709, 385] width 47 height 25
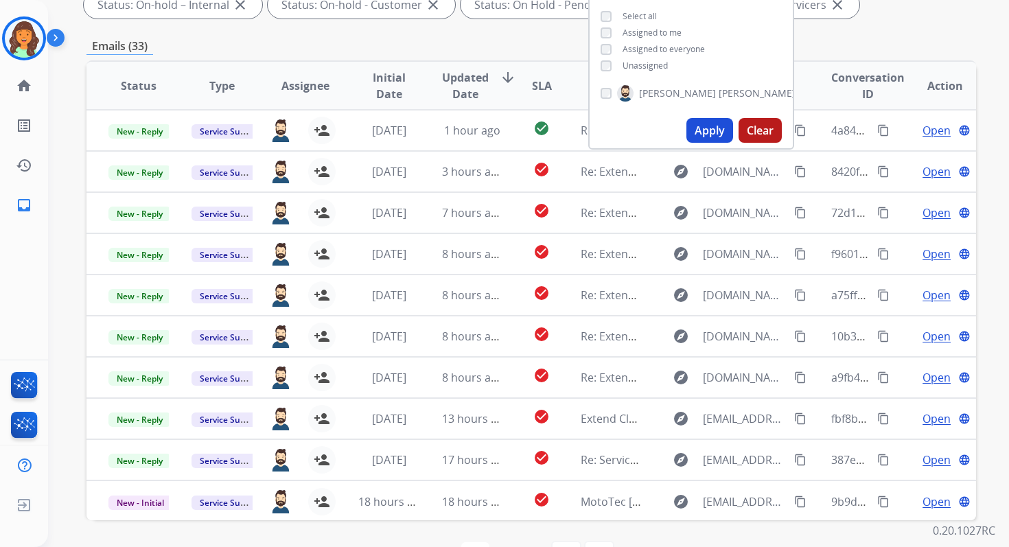
scroll to position [300, 0]
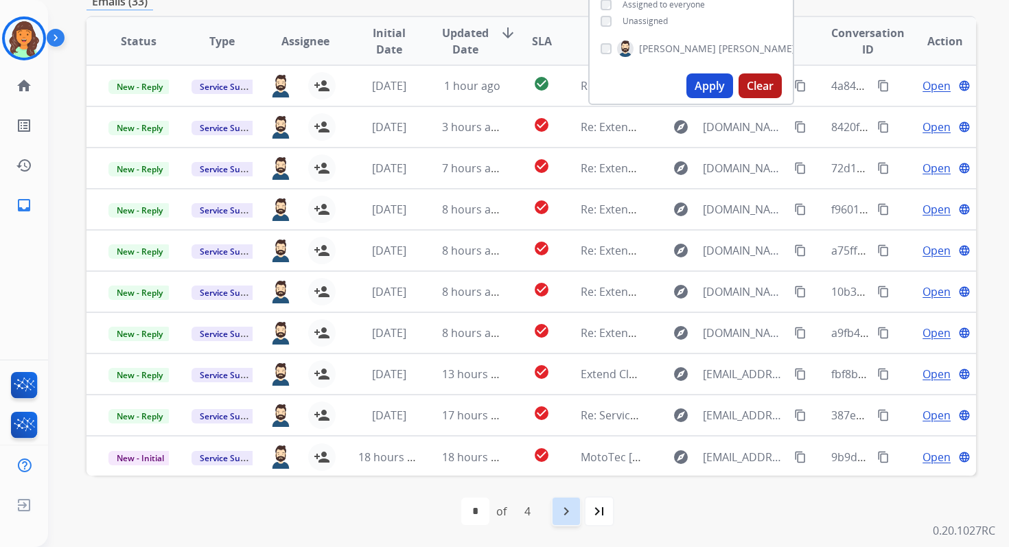
click at [567, 499] on div "navigate_next" at bounding box center [566, 511] width 30 height 30
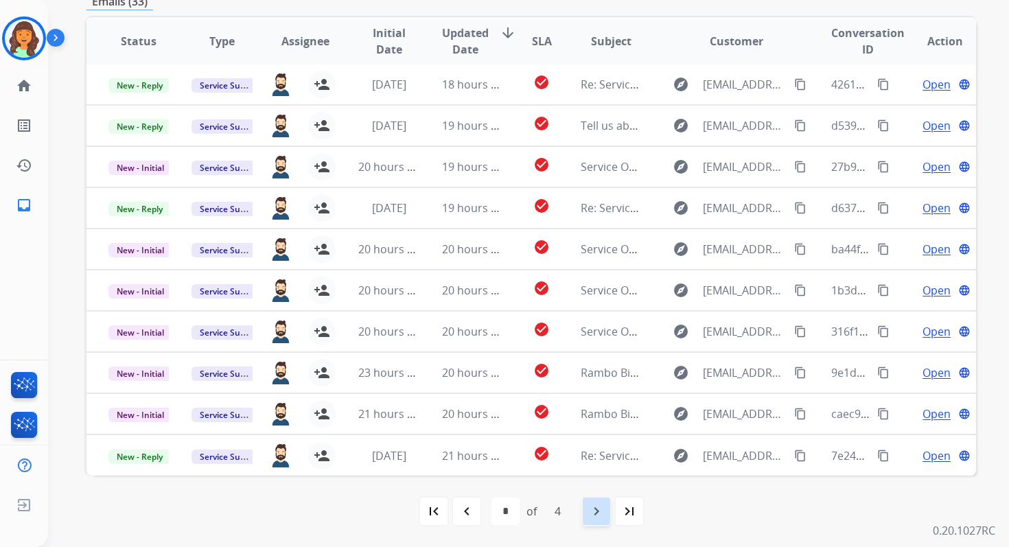
click at [599, 504] on mat-icon "navigate_next" at bounding box center [596, 511] width 16 height 16
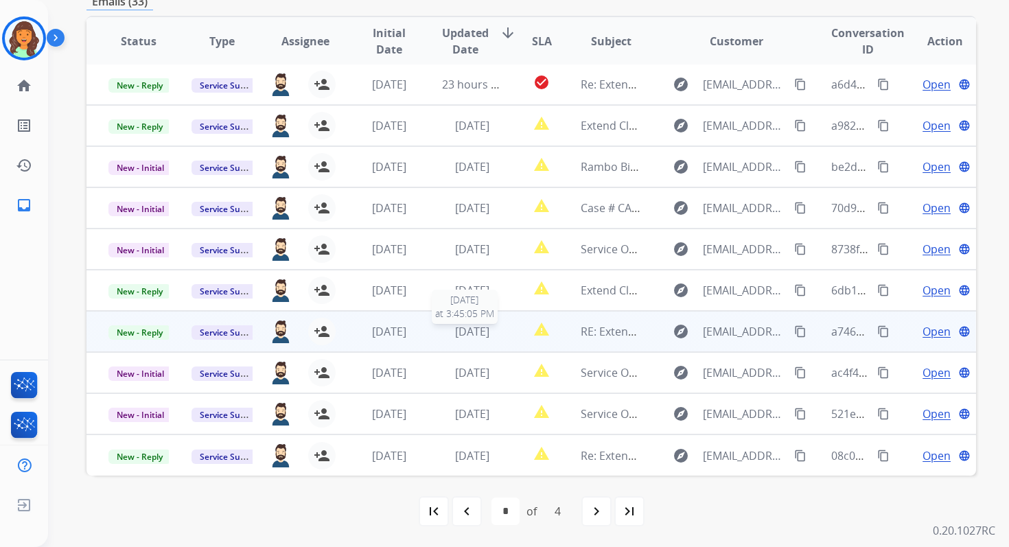
click at [489, 335] on span "[DATE]" at bounding box center [472, 331] width 34 height 15
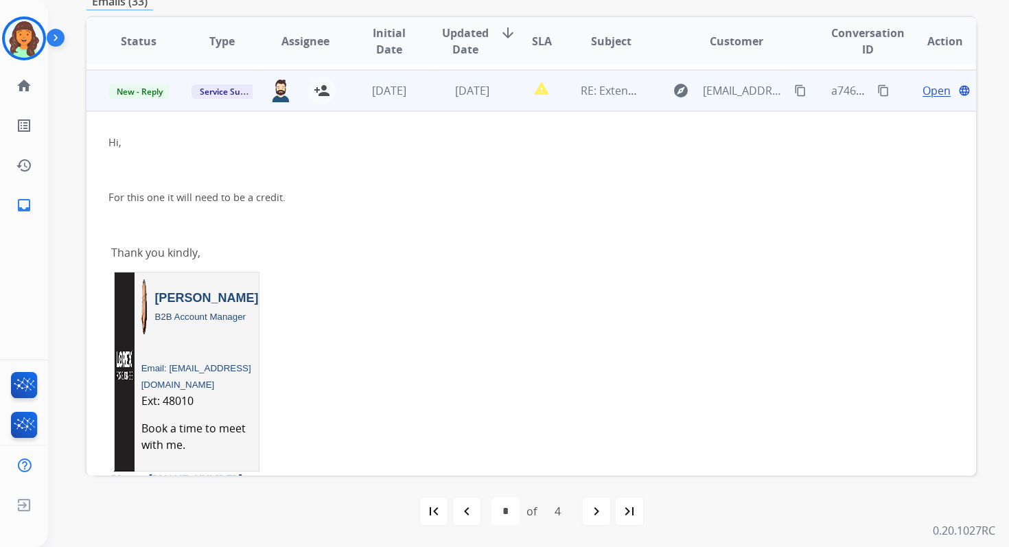
scroll to position [247, 0]
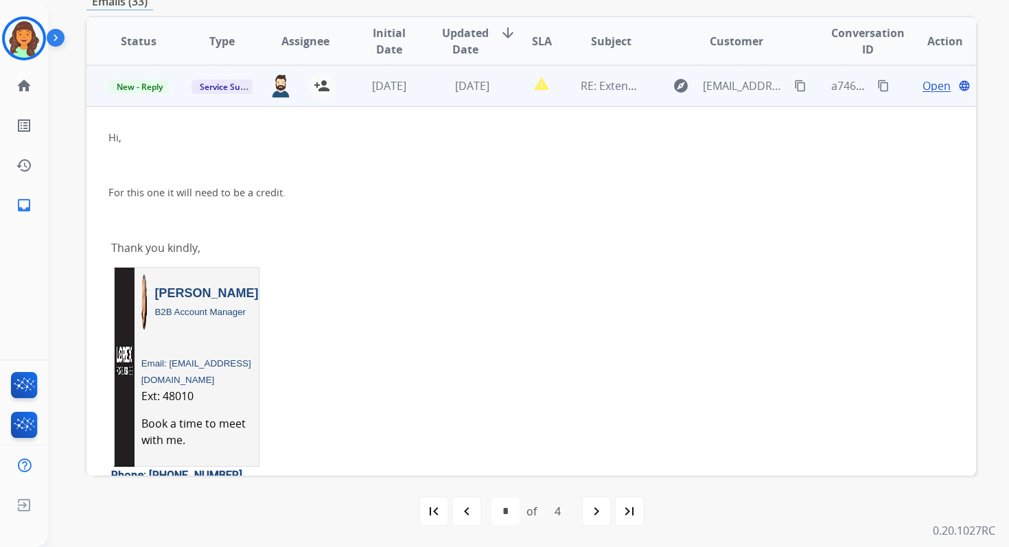
click at [480, 95] on td "[DATE]" at bounding box center [461, 85] width 83 height 41
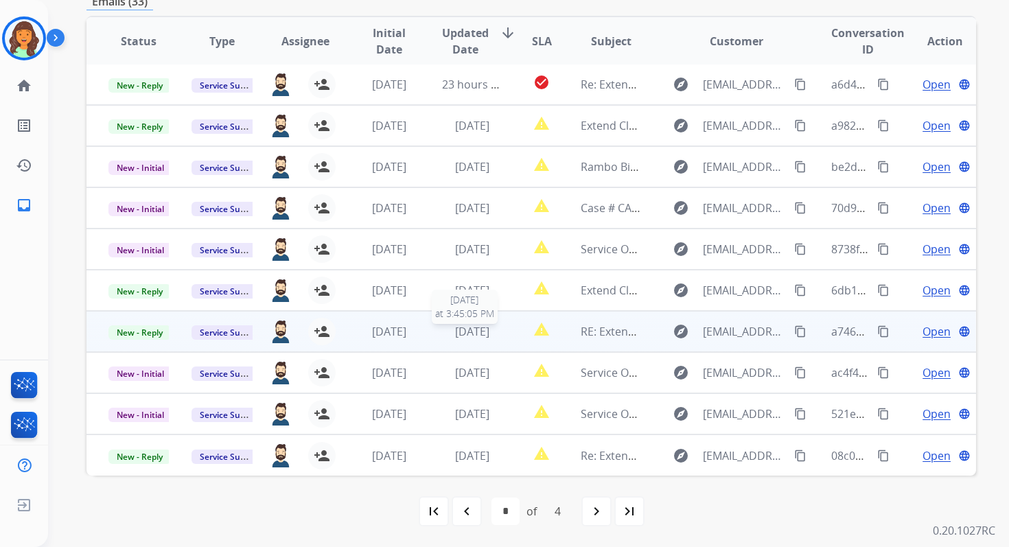
click at [480, 329] on span "[DATE]" at bounding box center [472, 331] width 34 height 15
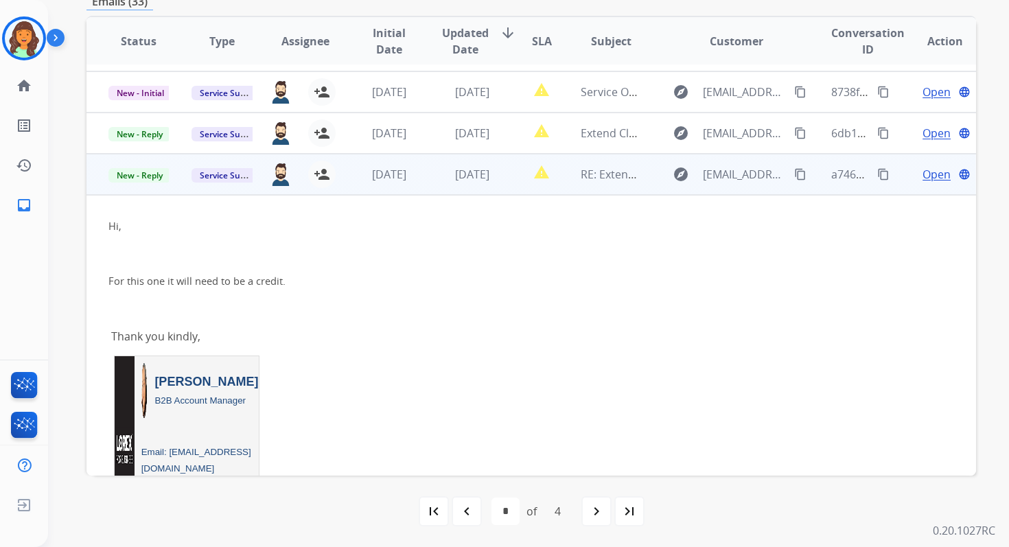
scroll to position [141, 0]
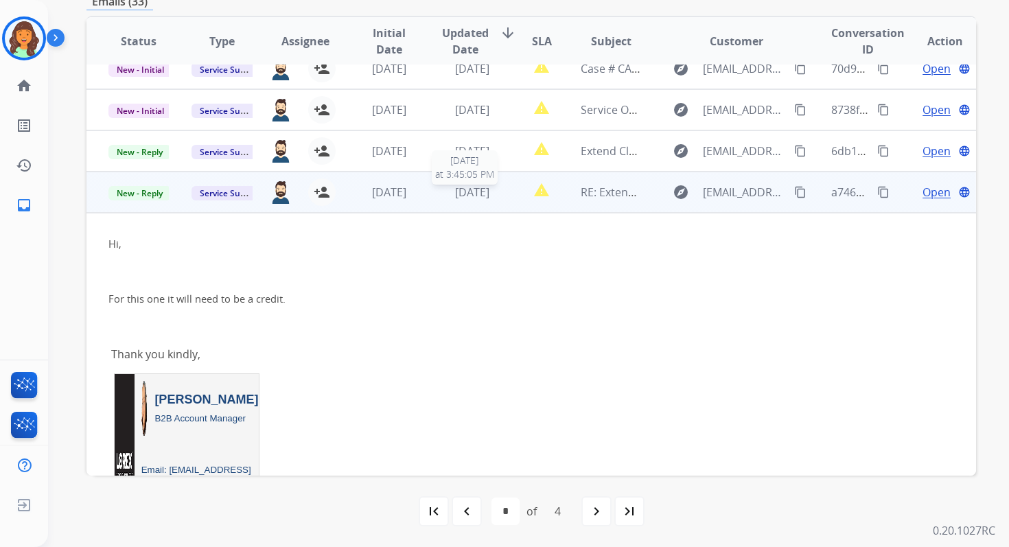
click at [455, 190] on span "[DATE]" at bounding box center [472, 192] width 34 height 15
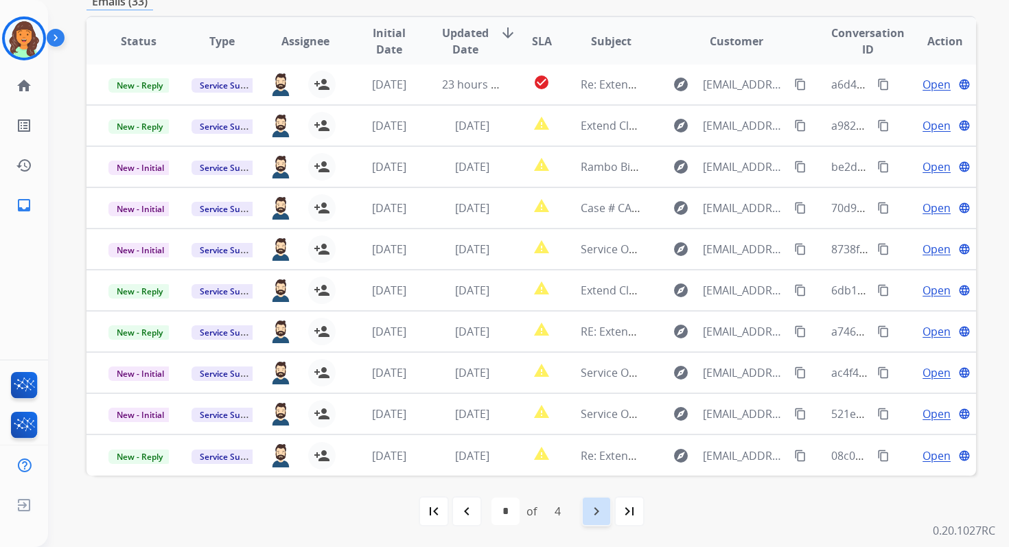
click at [596, 498] on div "navigate_next" at bounding box center [596, 511] width 30 height 30
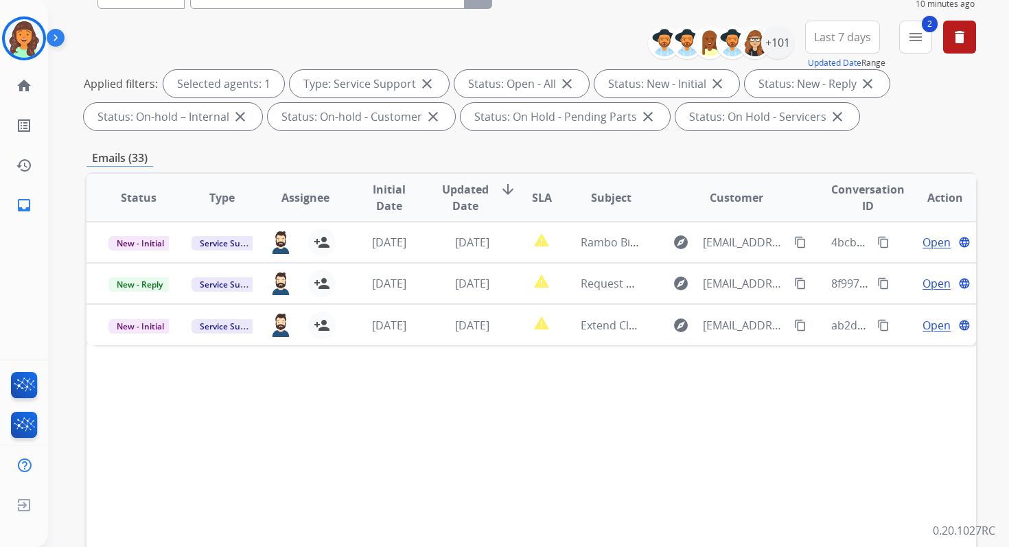
scroll to position [300, 0]
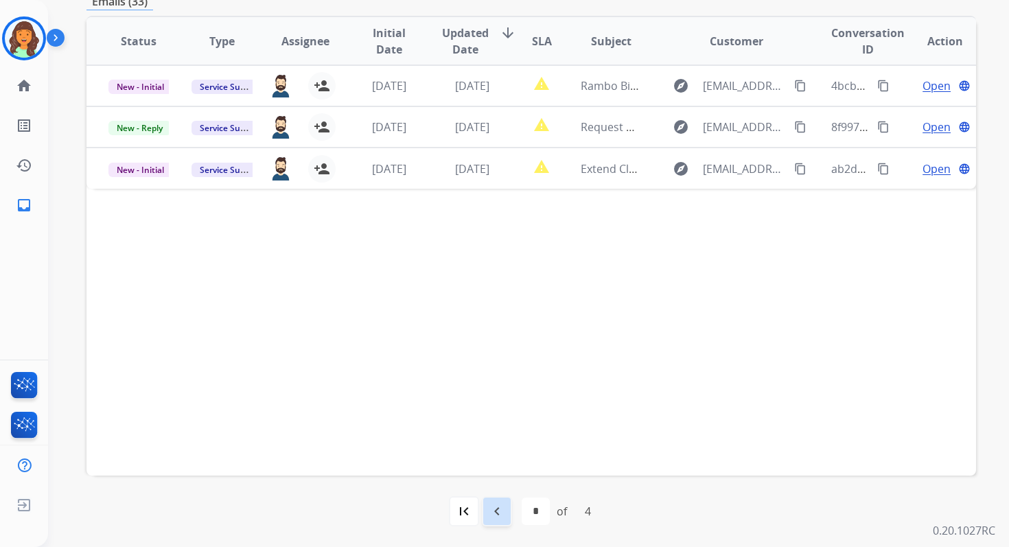
click at [493, 504] on mat-icon "navigate_before" at bounding box center [497, 511] width 16 height 16
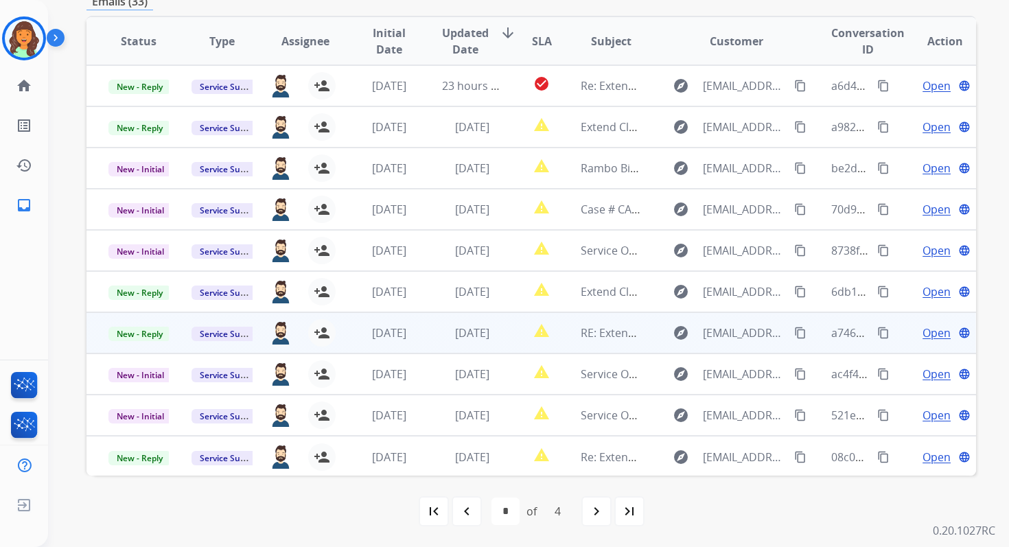
click at [794, 331] on mat-icon "content_copy" at bounding box center [800, 333] width 12 height 12
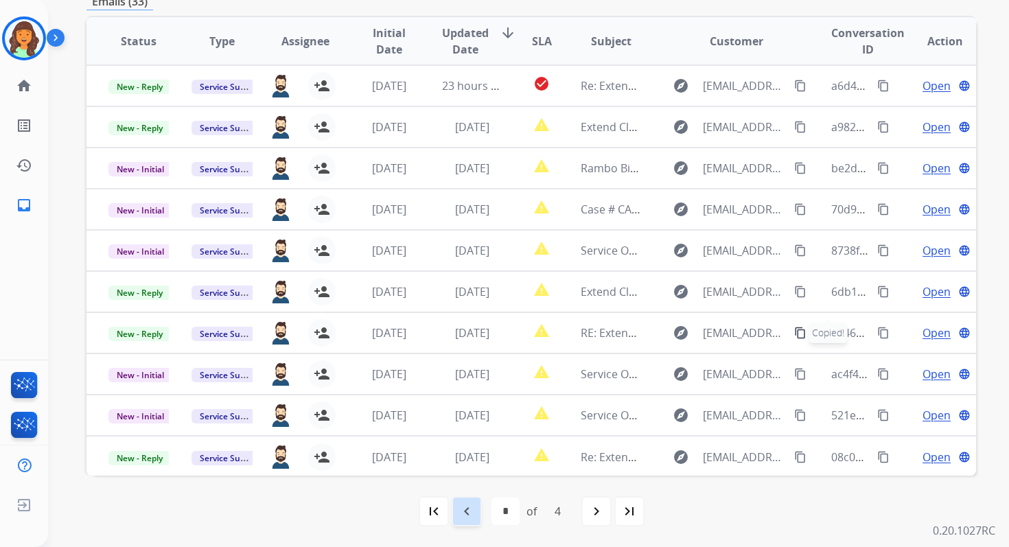
click at [472, 505] on mat-icon "navigate_before" at bounding box center [466, 511] width 16 height 16
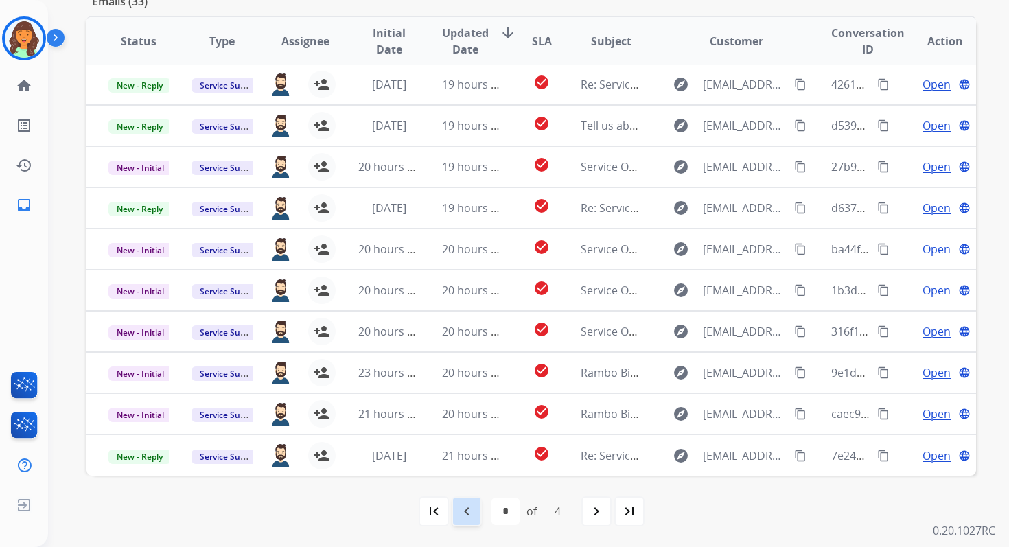
click at [467, 502] on div "navigate_before" at bounding box center [466, 511] width 30 height 30
select select "*"
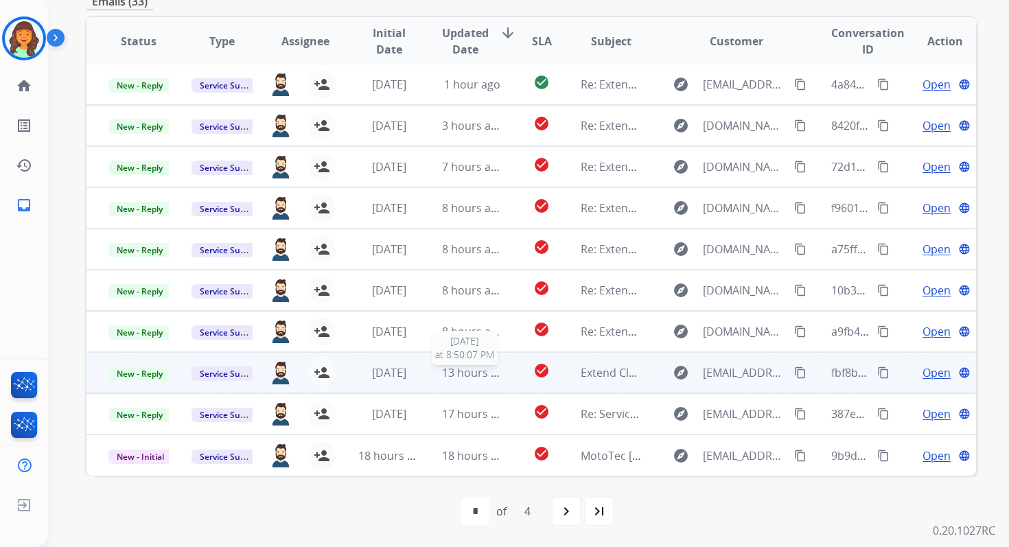
click at [452, 368] on span "13 hours ago" at bounding box center [476, 372] width 68 height 15
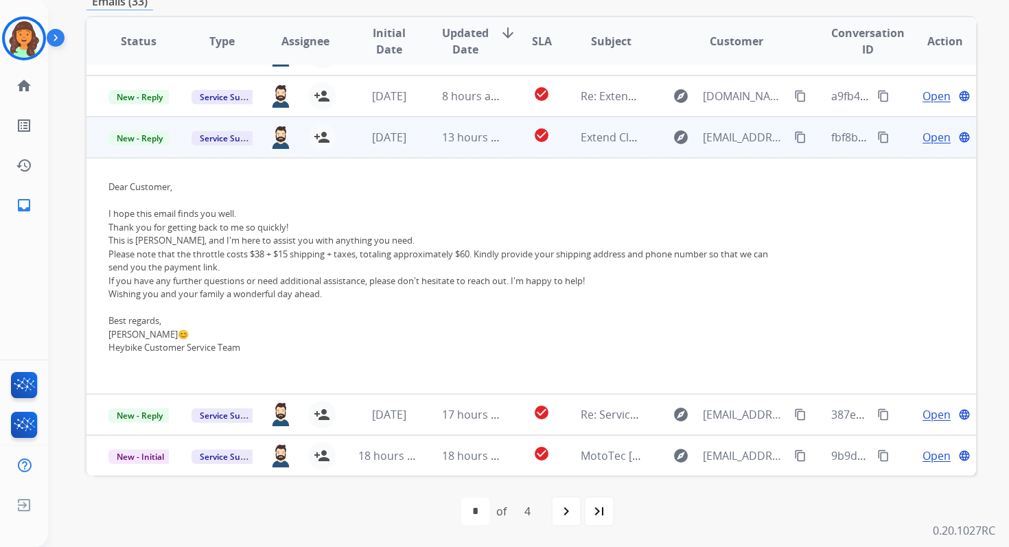
scroll to position [44, 0]
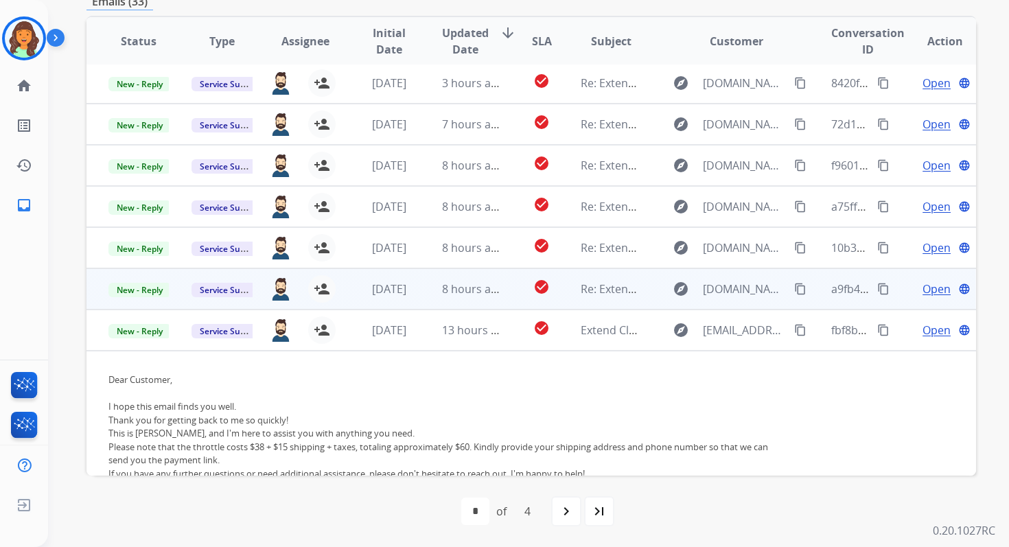
click at [454, 283] on span "8 hours ago" at bounding box center [473, 288] width 62 height 15
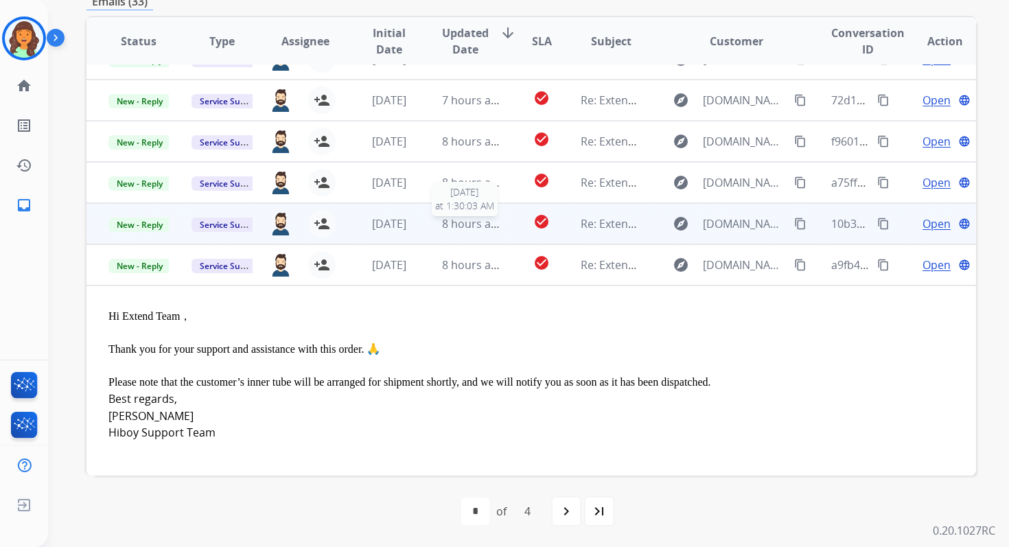
click at [458, 223] on span "8 hours ago" at bounding box center [473, 223] width 62 height 15
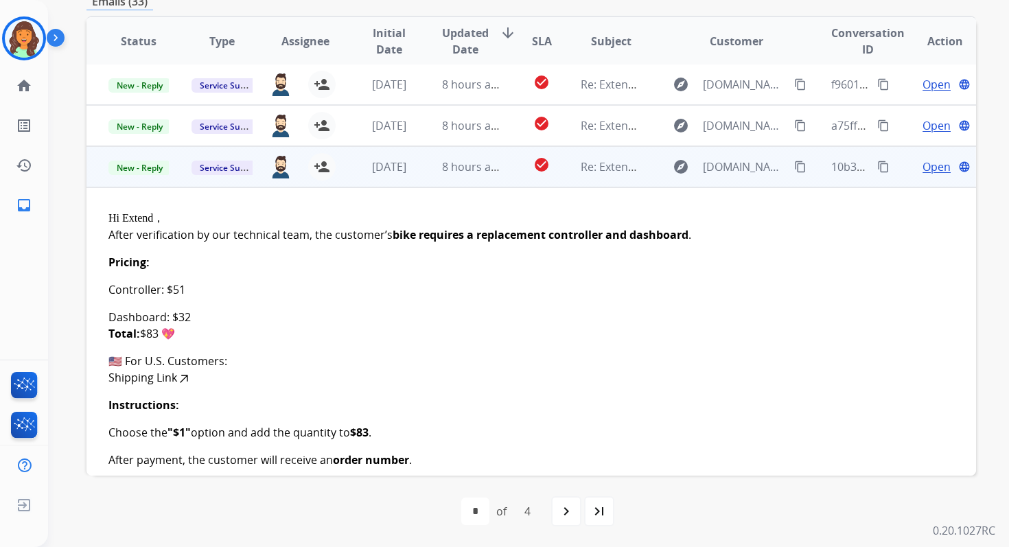
scroll to position [73, 0]
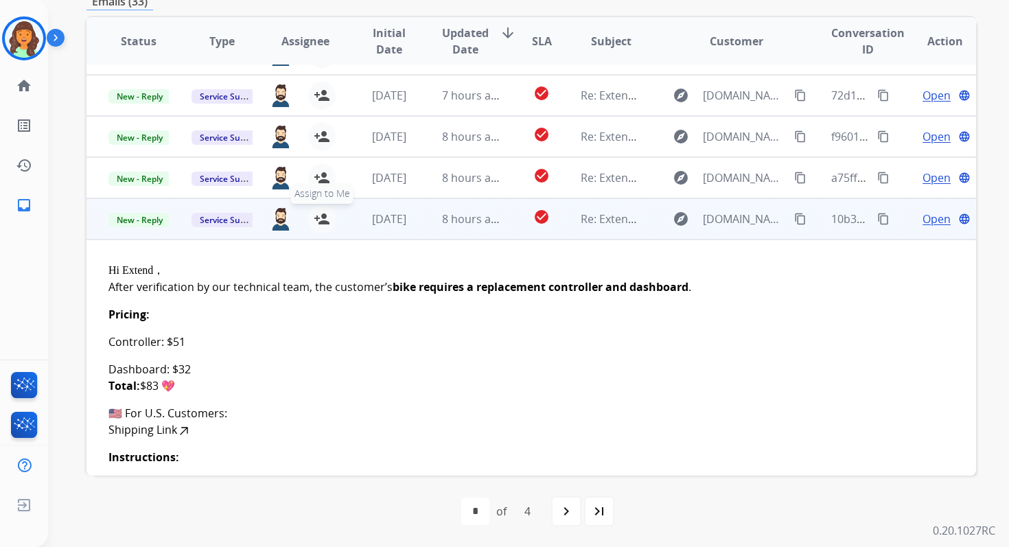
click at [326, 220] on mat-icon "person_add" at bounding box center [322, 219] width 16 height 16
click at [922, 217] on span "Open" at bounding box center [936, 219] width 28 height 16
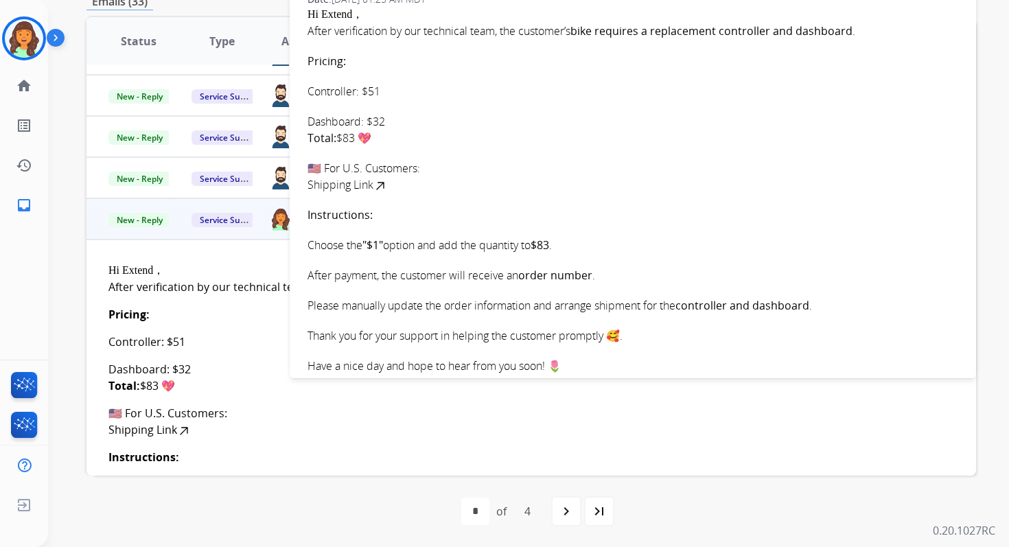
scroll to position [0, 0]
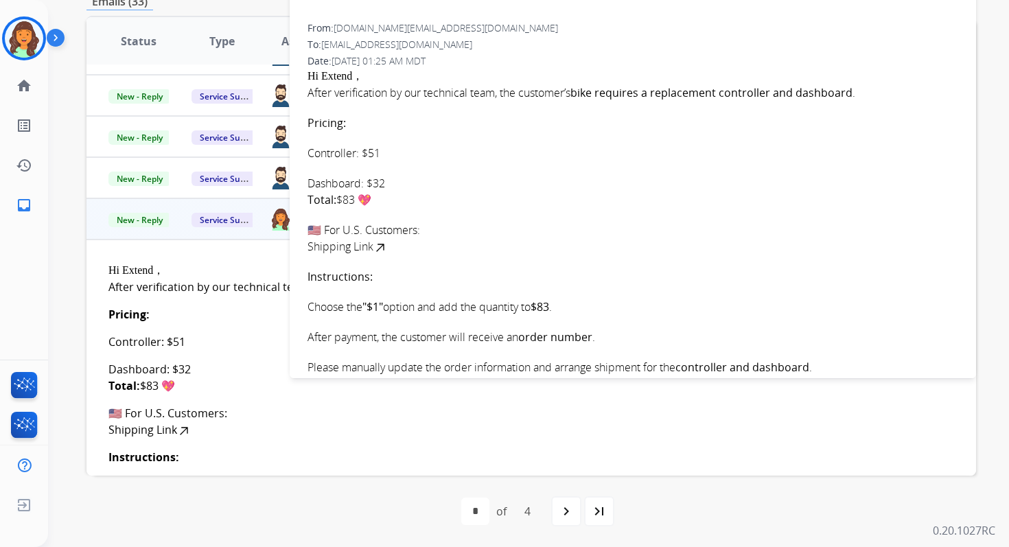
click at [368, 243] on link "Shipping Link" at bounding box center [347, 246] width 80 height 15
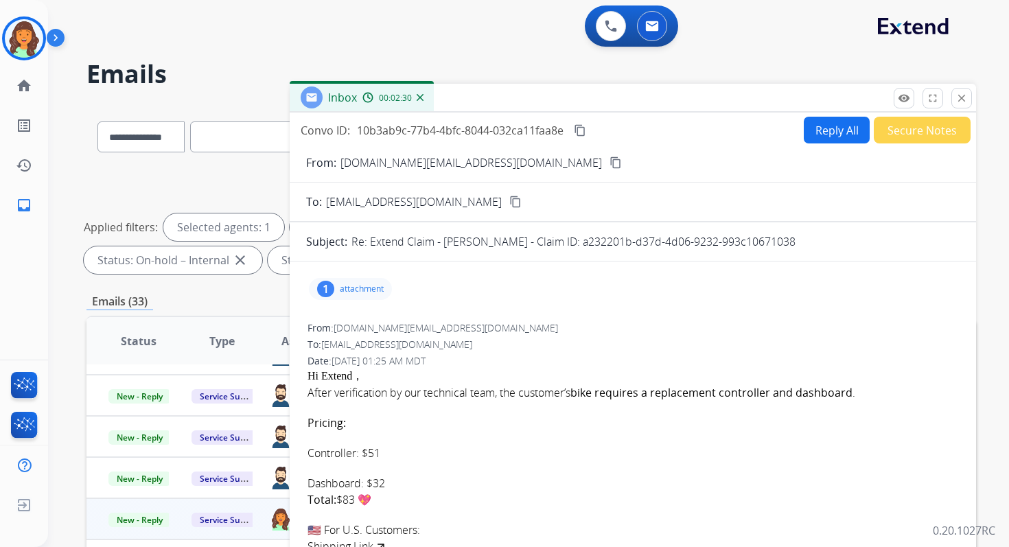
drag, startPoint x: 574, startPoint y: 245, endPoint x: 811, endPoint y: 241, distance: 236.7
click at [811, 241] on div "Re: Extend Claim - [PERSON_NAME] - Claim ID: a232201b-d37d-4d06-9232-993c106710…" at bounding box center [655, 241] width 608 height 16
click at [821, 126] on button "Reply All" at bounding box center [836, 130] width 66 height 27
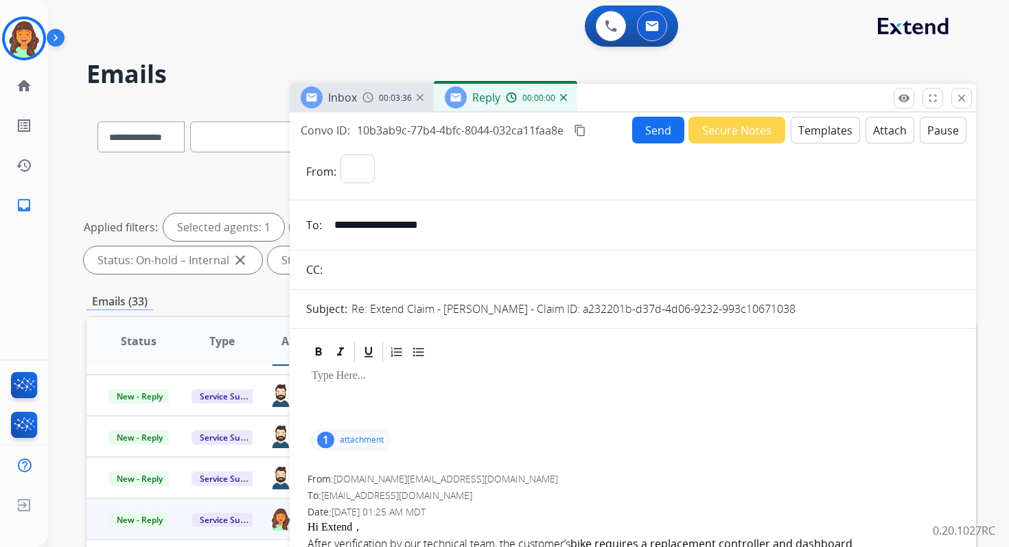
click at [821, 126] on button "Templates" at bounding box center [824, 130] width 69 height 27
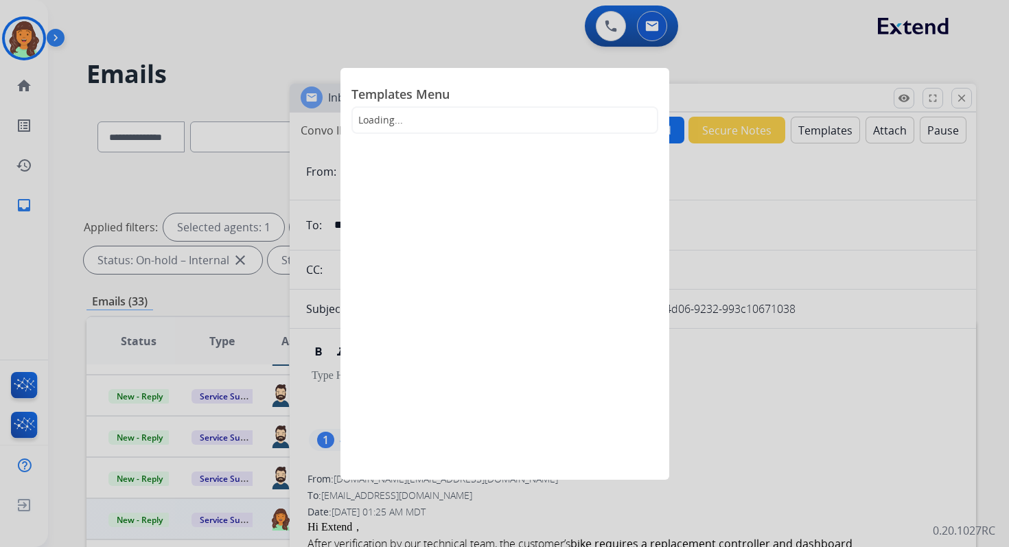
select select "**********"
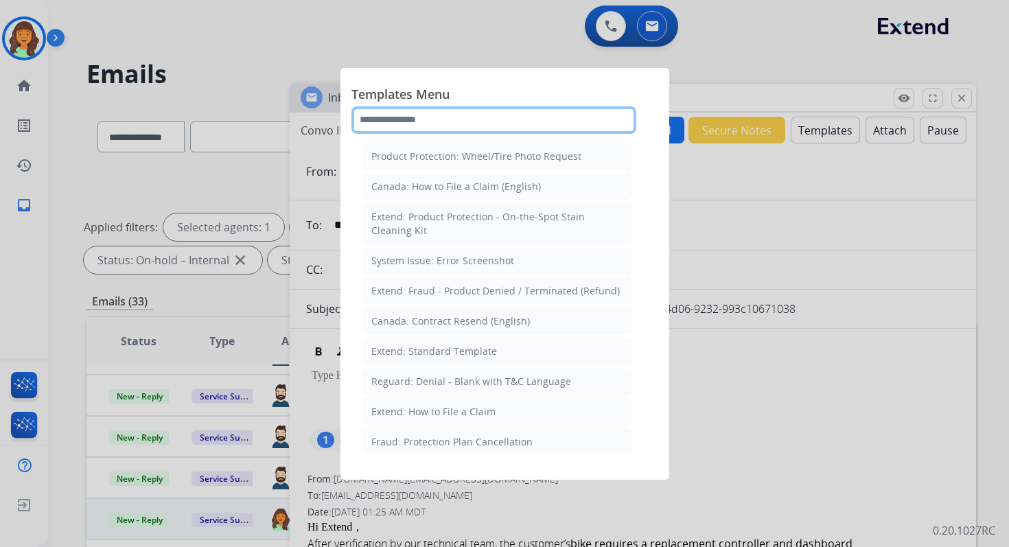
click at [408, 121] on input "text" at bounding box center [493, 119] width 285 height 27
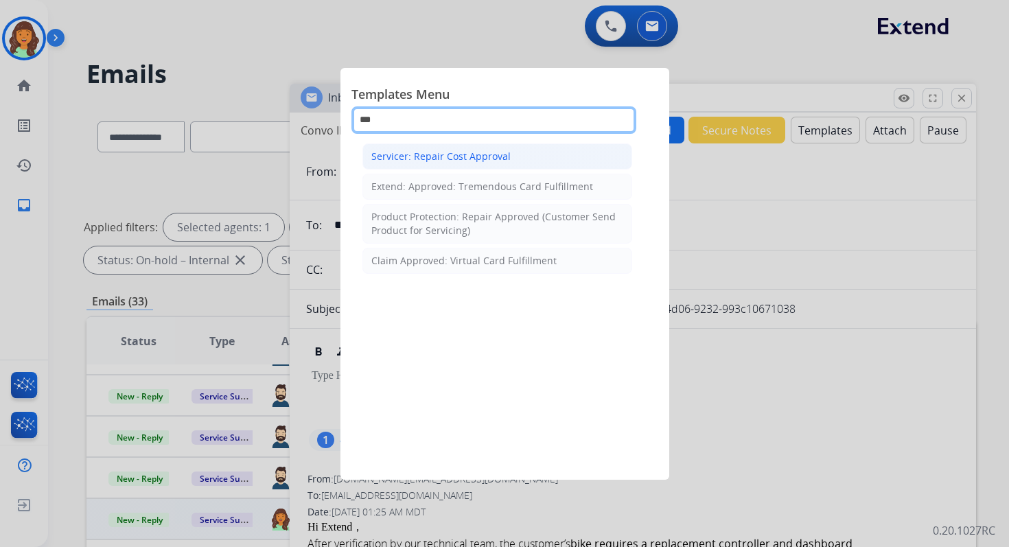
type input "***"
click at [469, 167] on li "Servicer: Repair Cost Approval" at bounding box center [497, 156] width 270 height 26
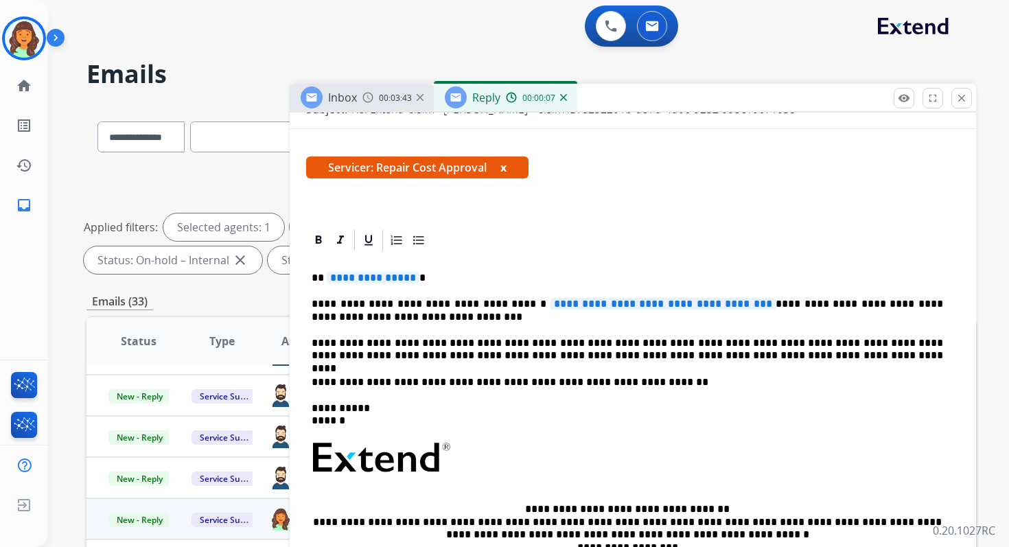
scroll to position [340, 0]
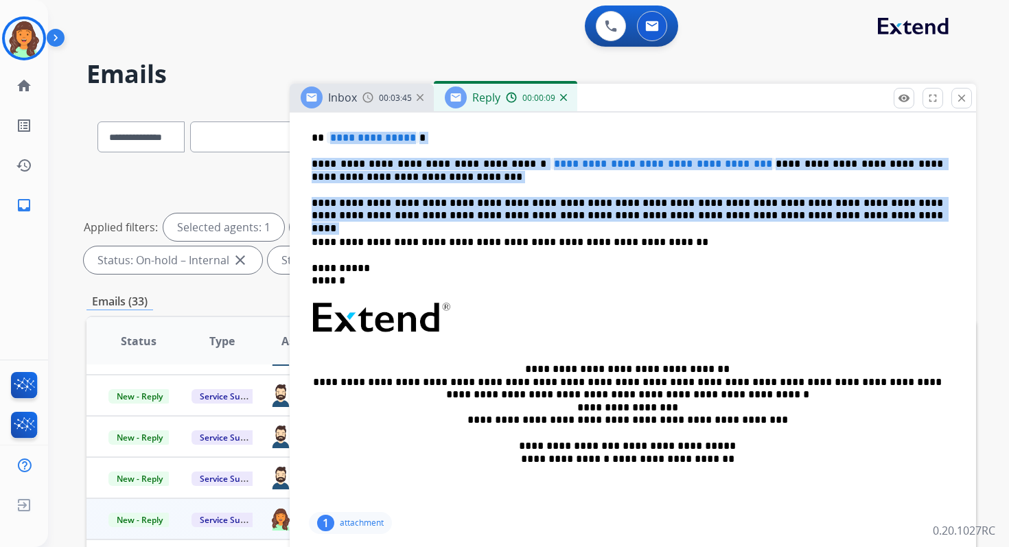
drag, startPoint x: 327, startPoint y: 134, endPoint x: 805, endPoint y: 222, distance: 486.2
click at [805, 222] on div "**********" at bounding box center [632, 311] width 653 height 397
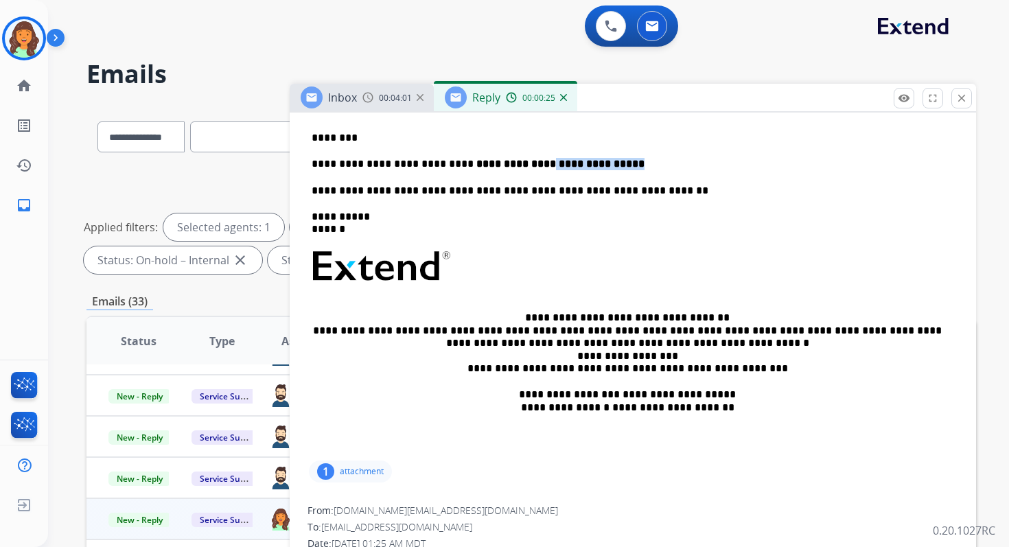
drag, startPoint x: 522, startPoint y: 165, endPoint x: 600, endPoint y: 165, distance: 78.2
click at [600, 165] on p "**********" at bounding box center [626, 164] width 631 height 12
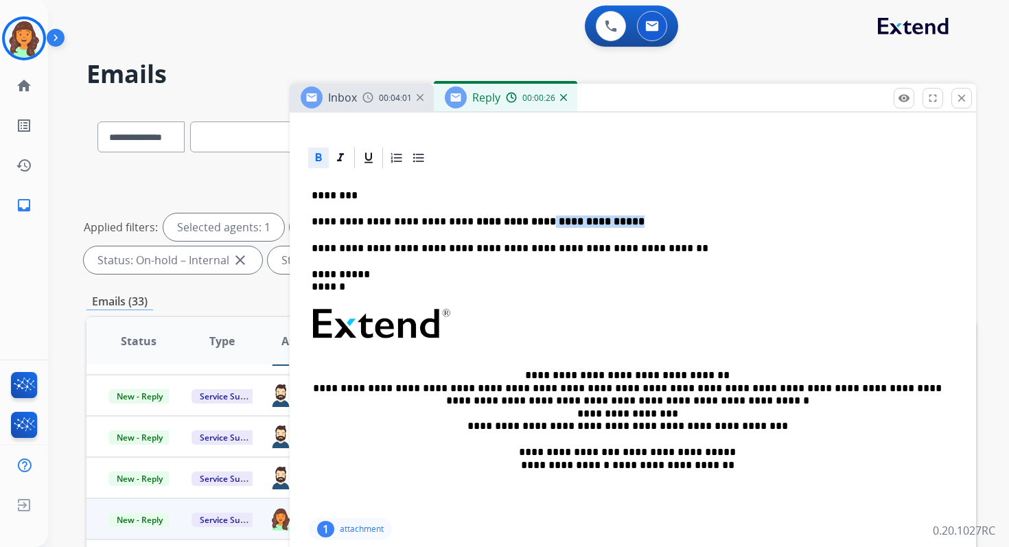
scroll to position [162, 0]
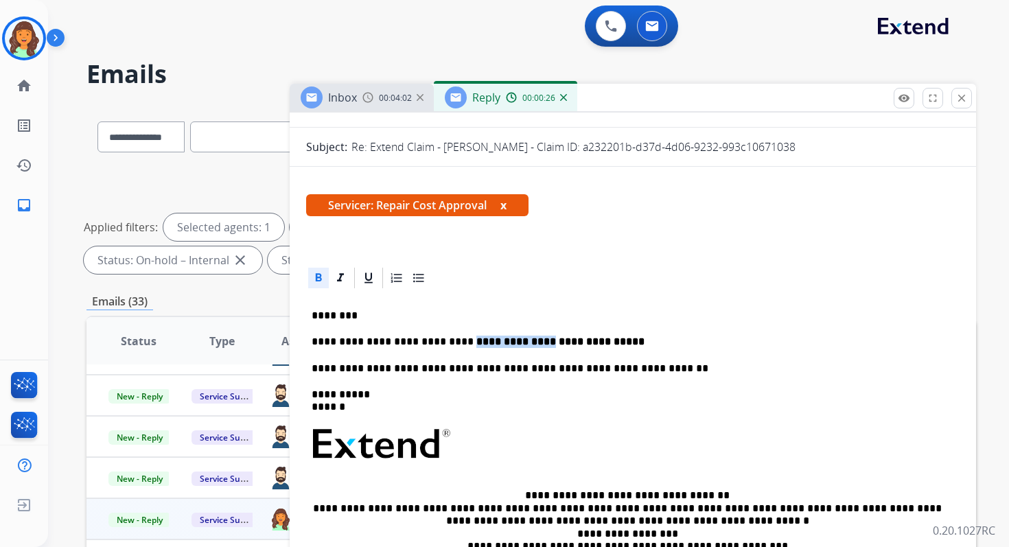
click at [312, 280] on icon at bounding box center [318, 278] width 14 height 14
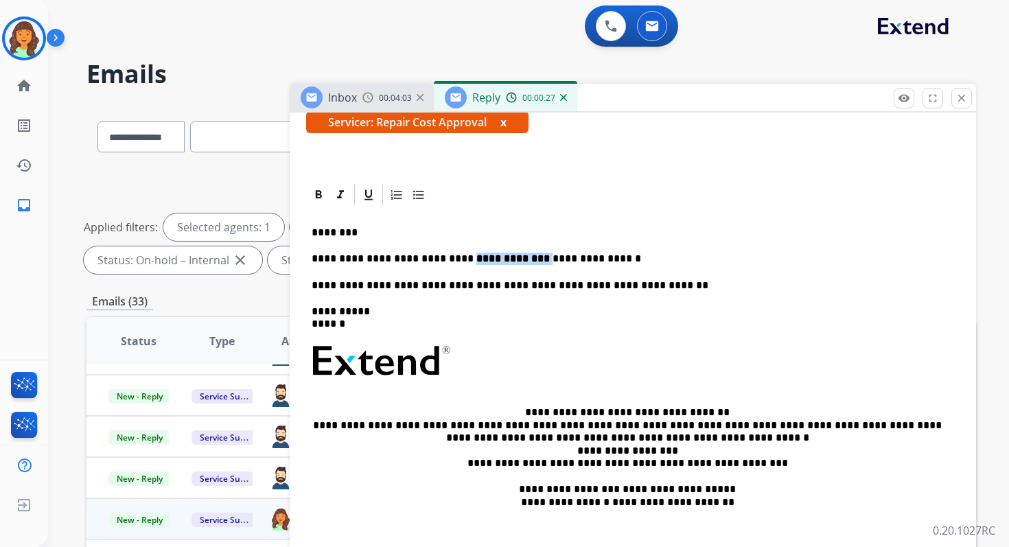
scroll to position [252, 0]
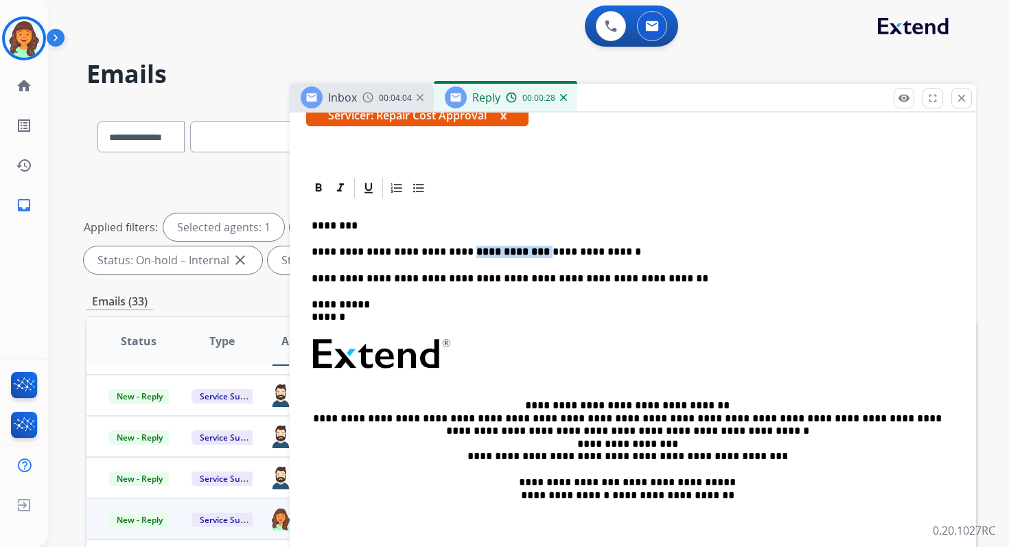
click at [606, 248] on p "**********" at bounding box center [626, 252] width 631 height 12
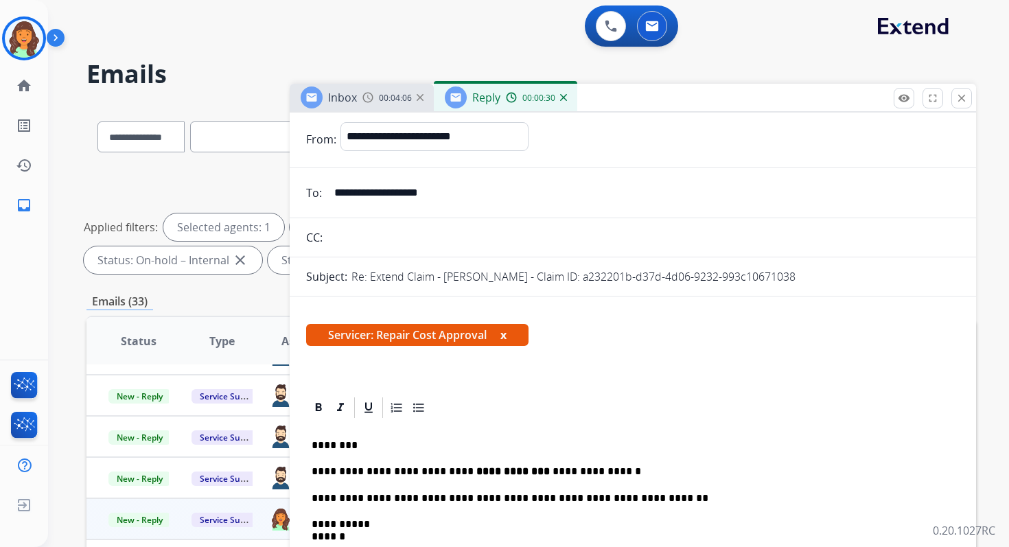
scroll to position [8, 0]
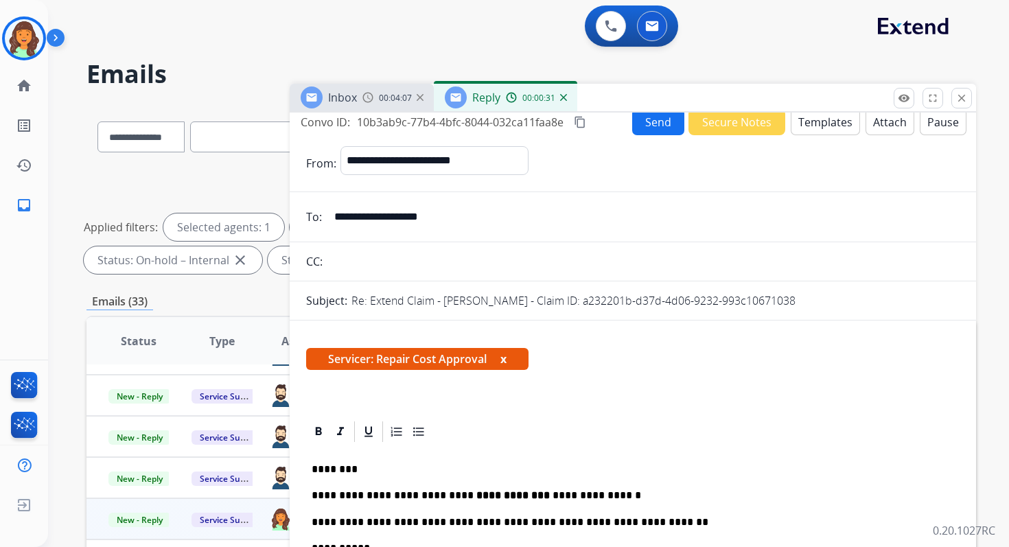
click at [585, 121] on mat-icon "content_copy" at bounding box center [580, 122] width 12 height 12
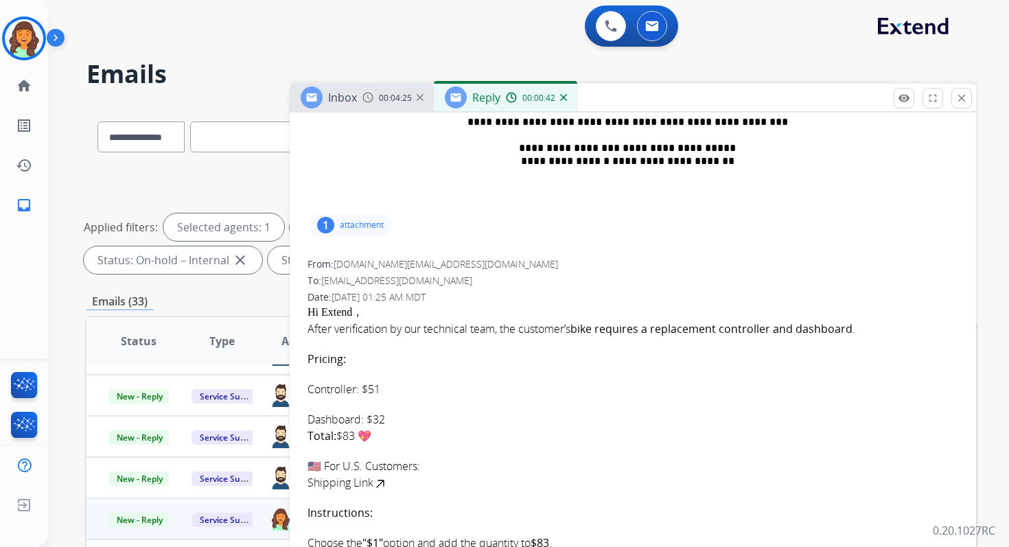
scroll to position [591, 0]
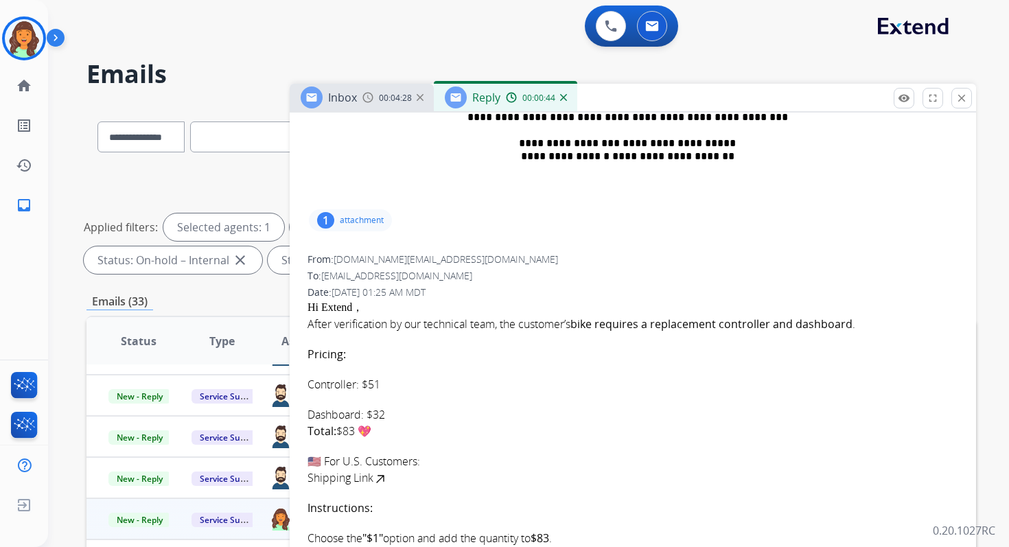
drag, startPoint x: 309, startPoint y: 353, endPoint x: 390, endPoint y: 438, distance: 117.9
click at [390, 438] on div "After verification by our technical team, the customer’s bike requires a replac…" at bounding box center [632, 538] width 650 height 445
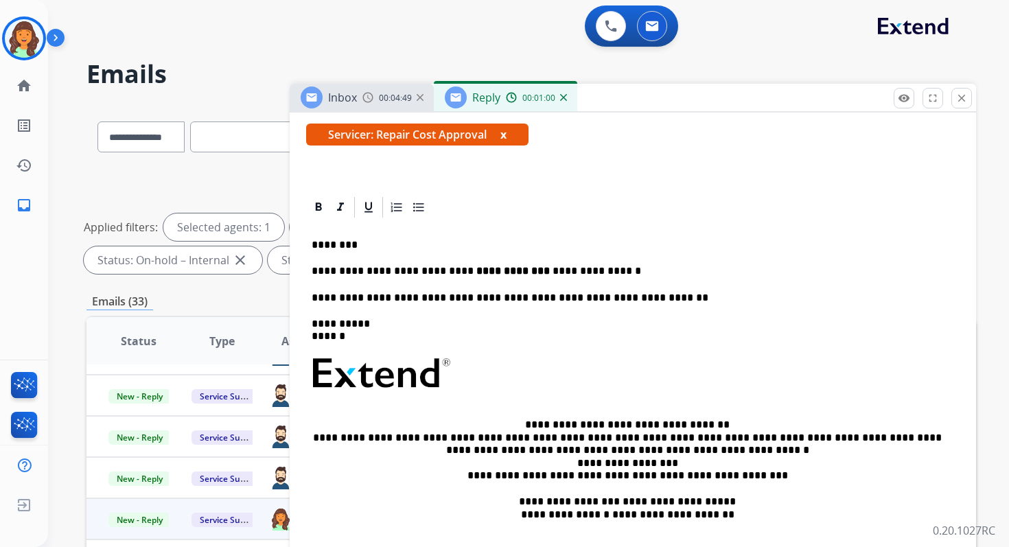
scroll to position [174, 0]
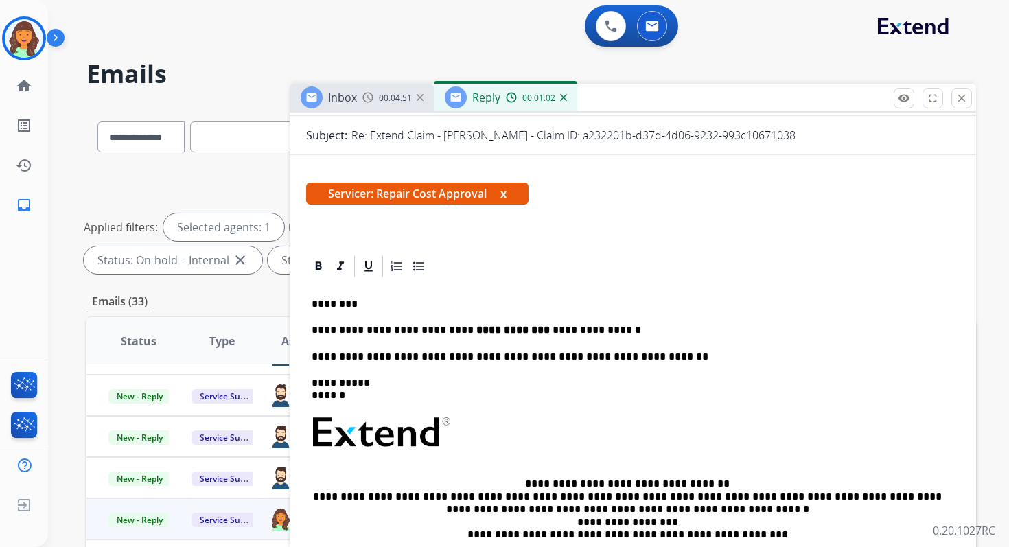
click at [601, 329] on p "**********" at bounding box center [626, 330] width 631 height 12
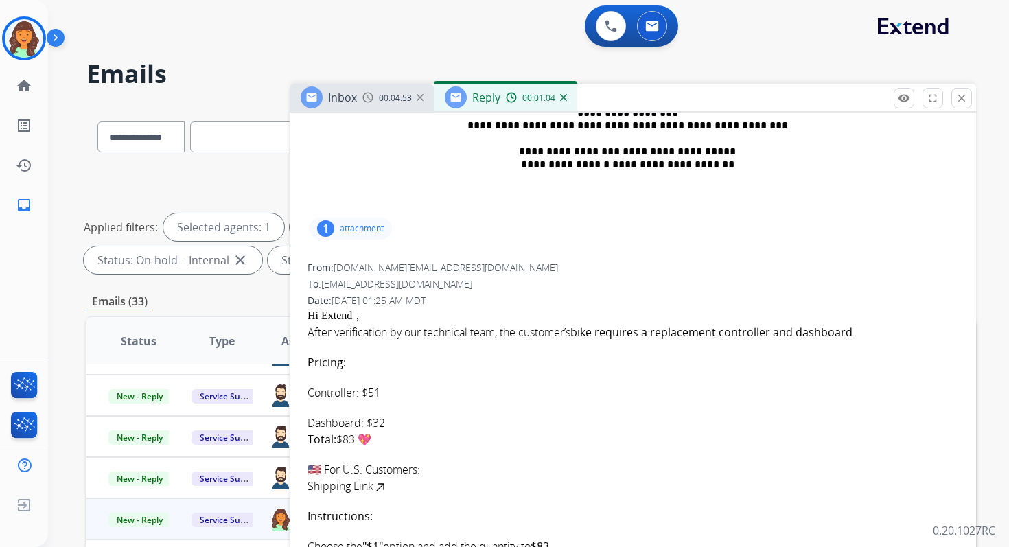
scroll to position [635, 0]
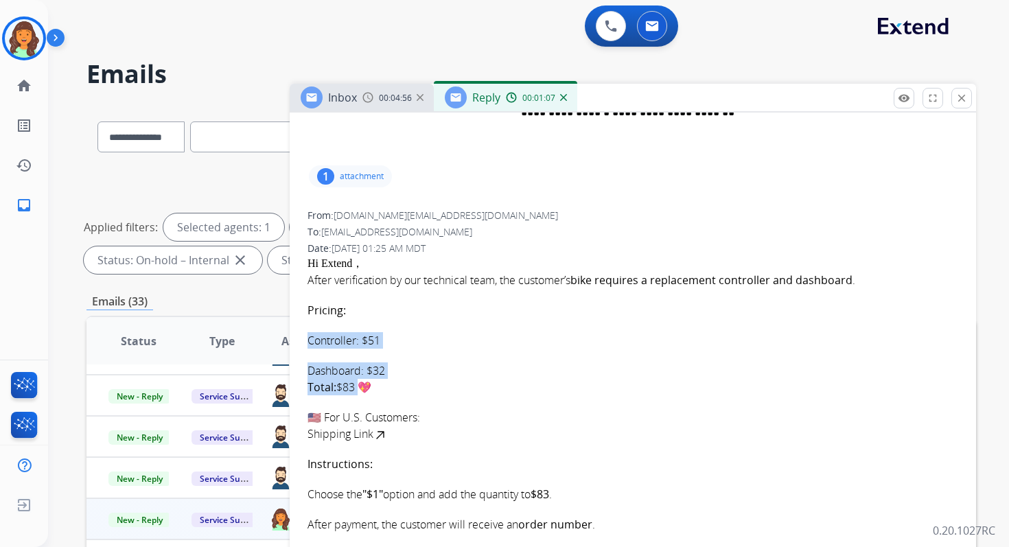
drag, startPoint x: 308, startPoint y: 338, endPoint x: 356, endPoint y: 382, distance: 65.5
click at [356, 382] on ul "Controller: $51 Dashboard: $32 Total: $83 💖" at bounding box center [632, 363] width 650 height 63
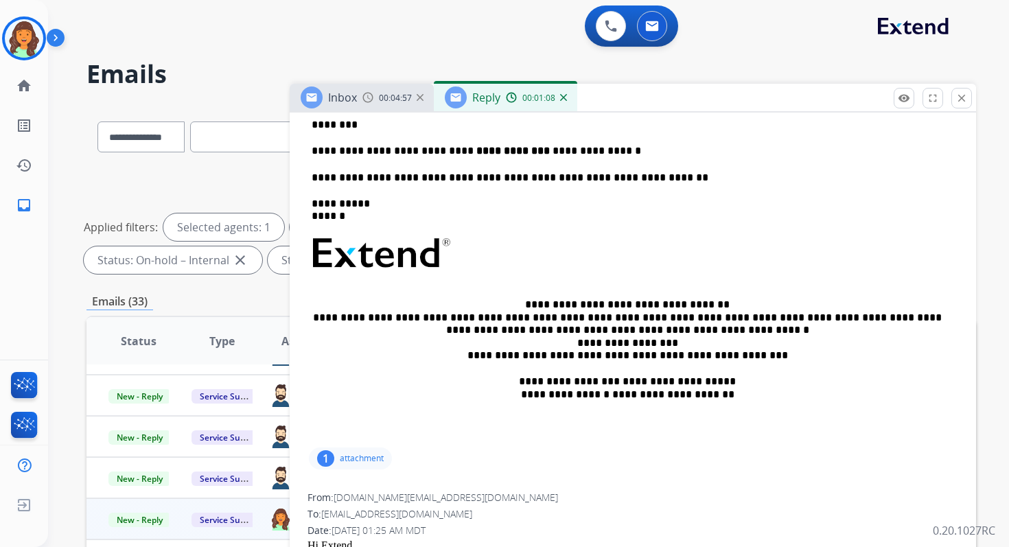
scroll to position [226, 0]
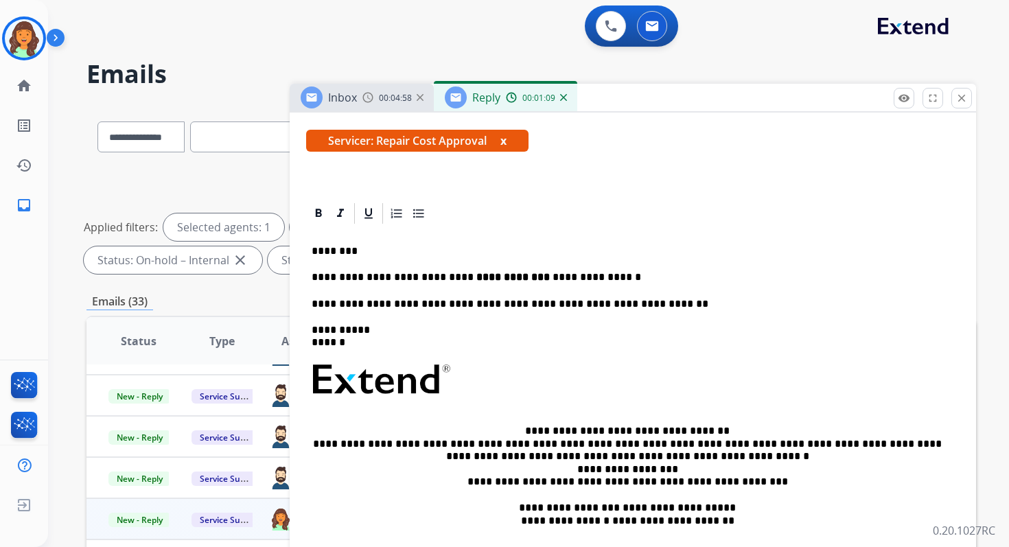
click at [591, 276] on p "**********" at bounding box center [626, 277] width 631 height 12
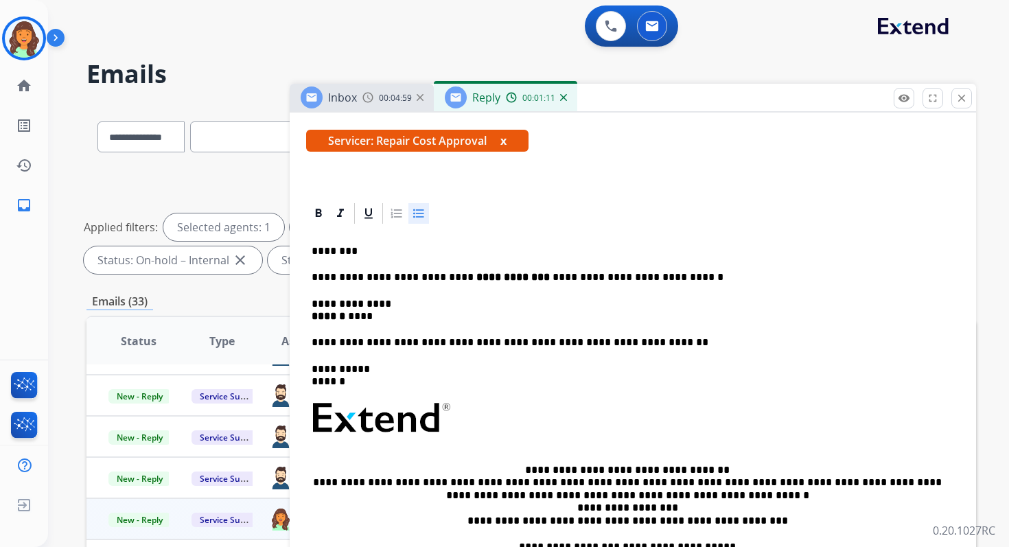
click at [593, 276] on p "**********" at bounding box center [626, 277] width 631 height 12
click at [311, 302] on div "**********" at bounding box center [632, 418] width 653 height 384
drag, startPoint x: 381, startPoint y: 320, endPoint x: 594, endPoint y: 277, distance: 217.6
click at [594, 277] on div "**********" at bounding box center [632, 418] width 653 height 384
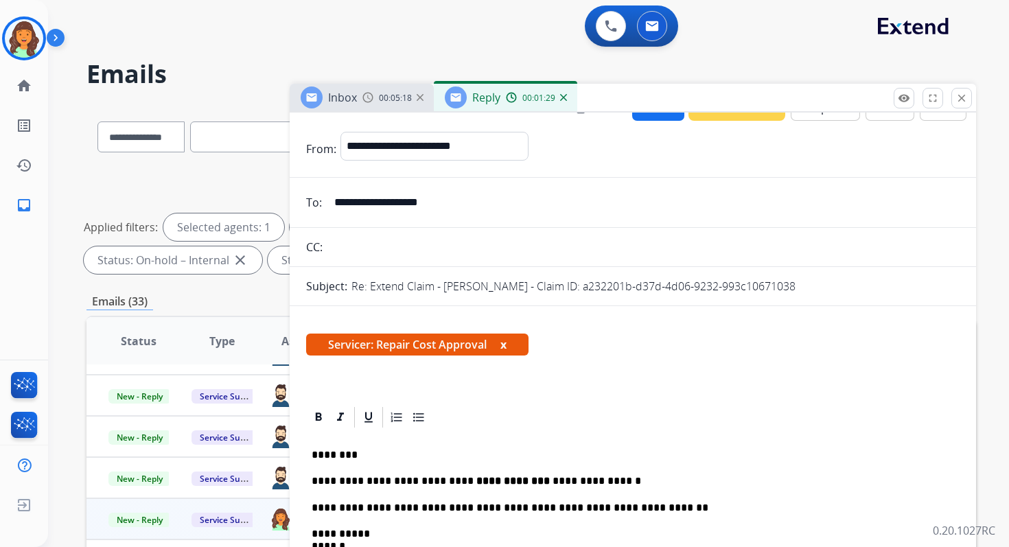
scroll to position [0, 0]
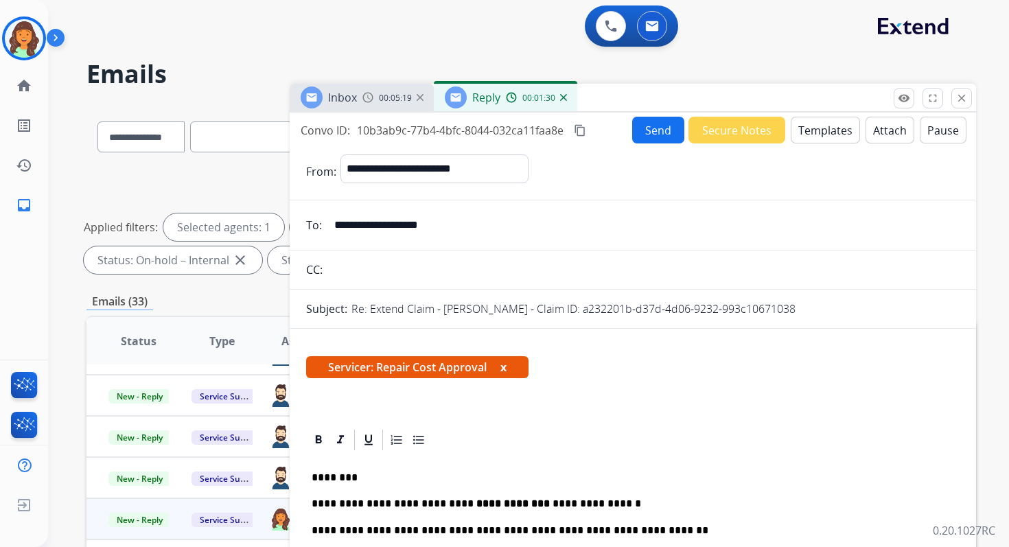
click at [636, 121] on button "Send" at bounding box center [658, 130] width 52 height 27
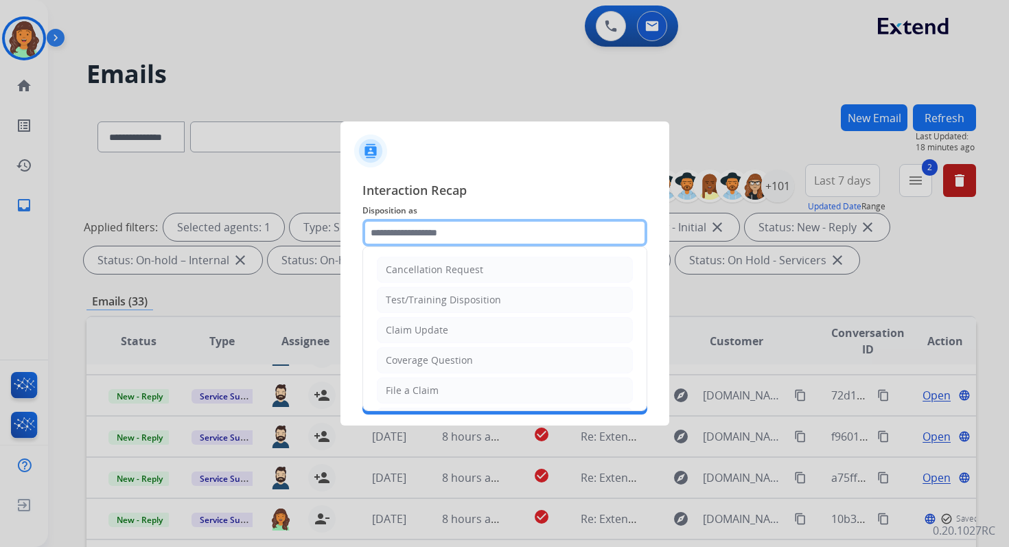
click at [459, 231] on input "text" at bounding box center [504, 232] width 285 height 27
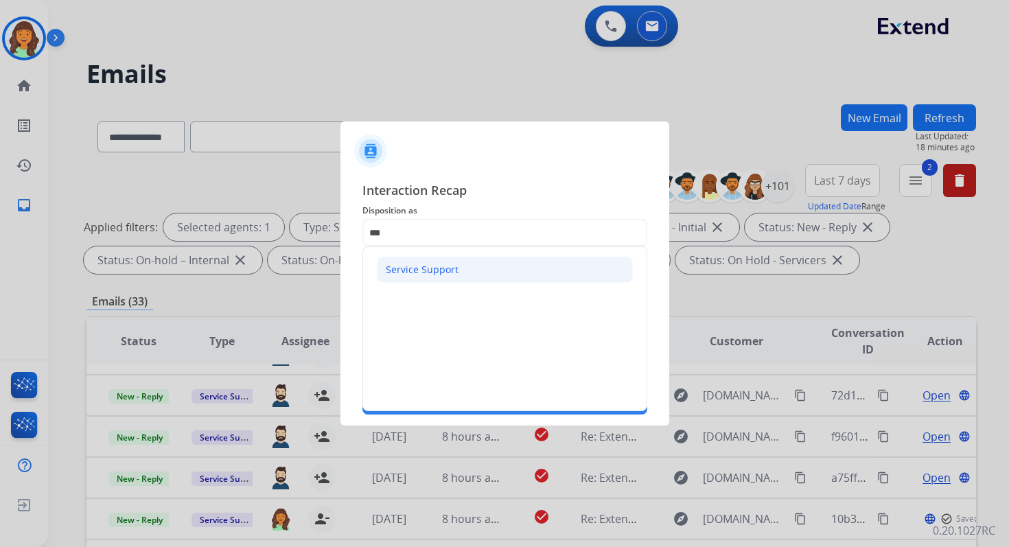
click at [436, 272] on div "Service Support" at bounding box center [422, 270] width 73 height 14
type input "**********"
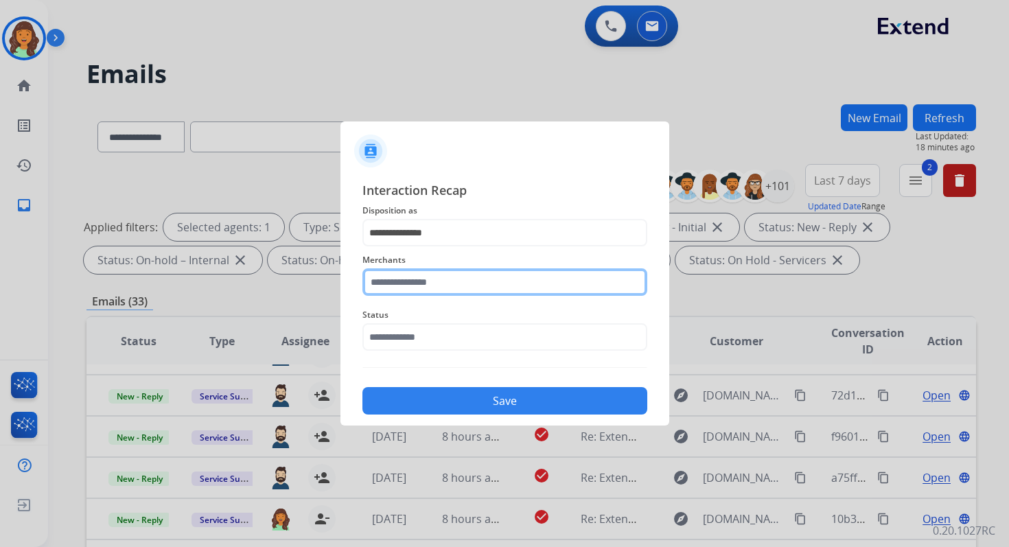
click at [436, 287] on input "text" at bounding box center [504, 281] width 285 height 27
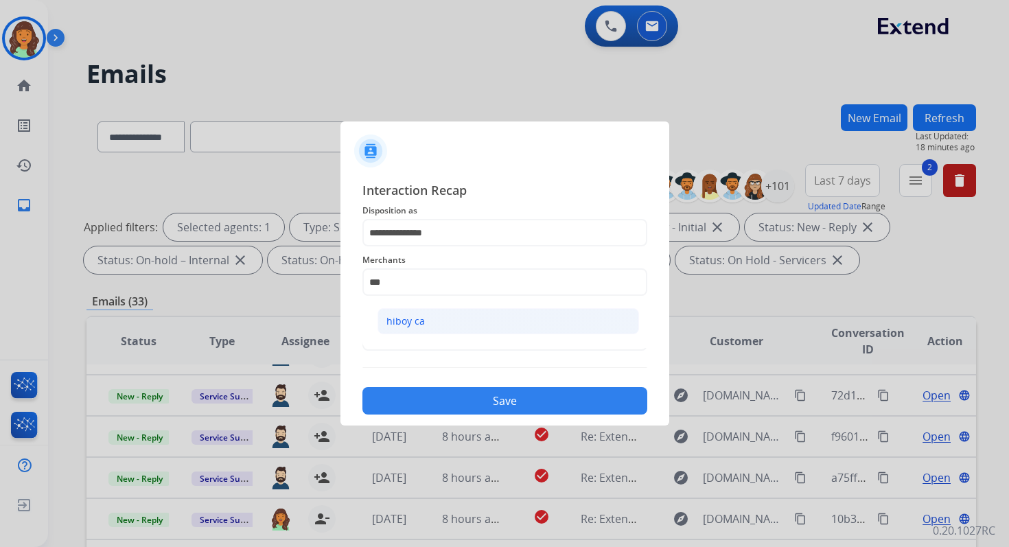
click at [441, 314] on li "hiboy ca" at bounding box center [507, 321] width 261 height 26
type input "********"
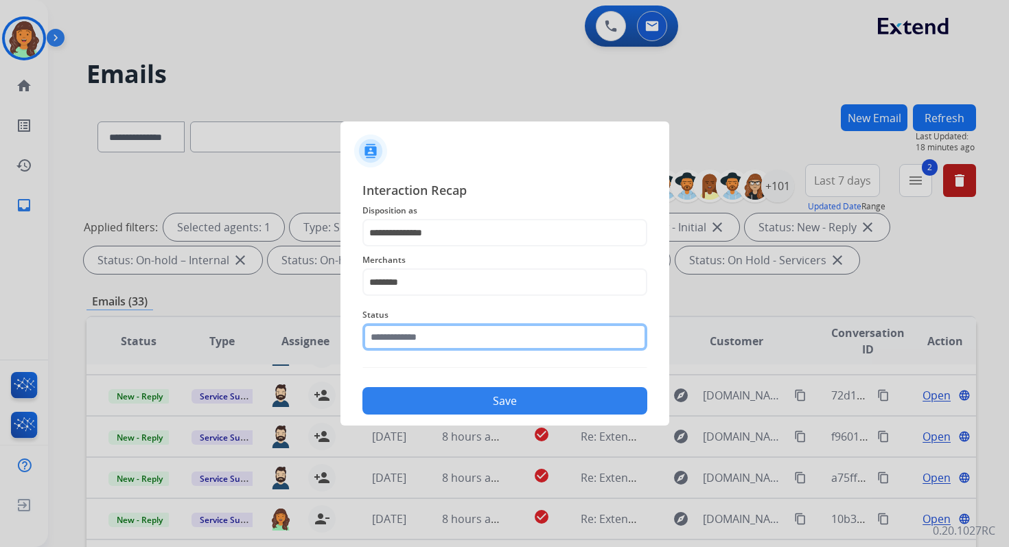
click at [441, 336] on input "text" at bounding box center [504, 336] width 285 height 27
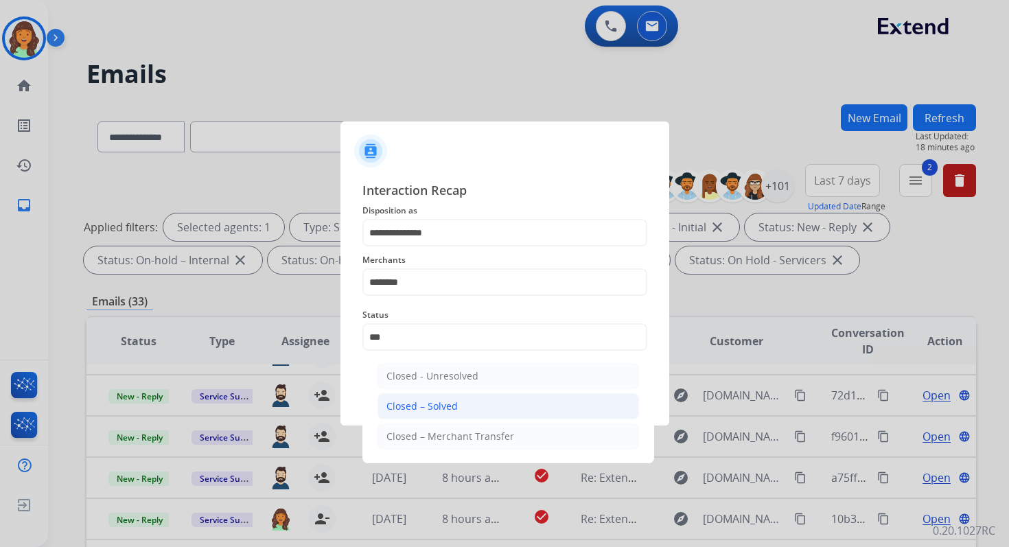
click at [447, 412] on li "Closed – Solved" at bounding box center [507, 406] width 261 height 26
type input "**********"
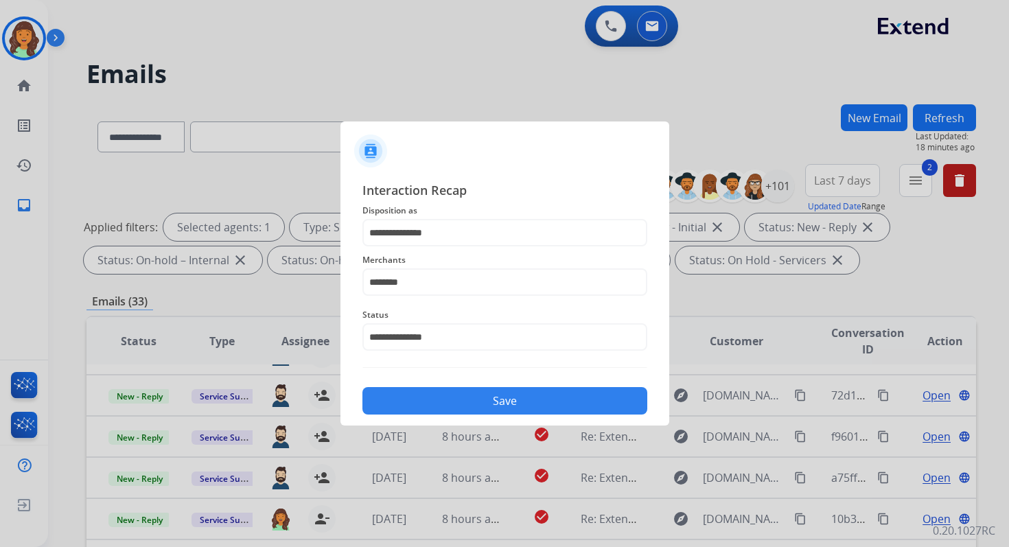
click at [470, 408] on button "Save" at bounding box center [504, 400] width 285 height 27
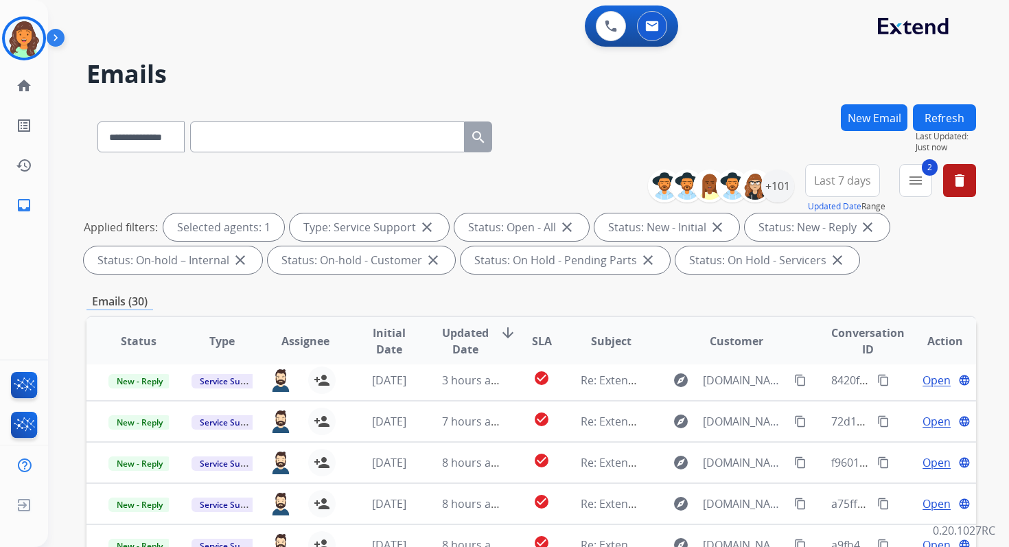
scroll to position [47, 0]
click at [962, 176] on mat-icon "delete" at bounding box center [959, 180] width 16 height 16
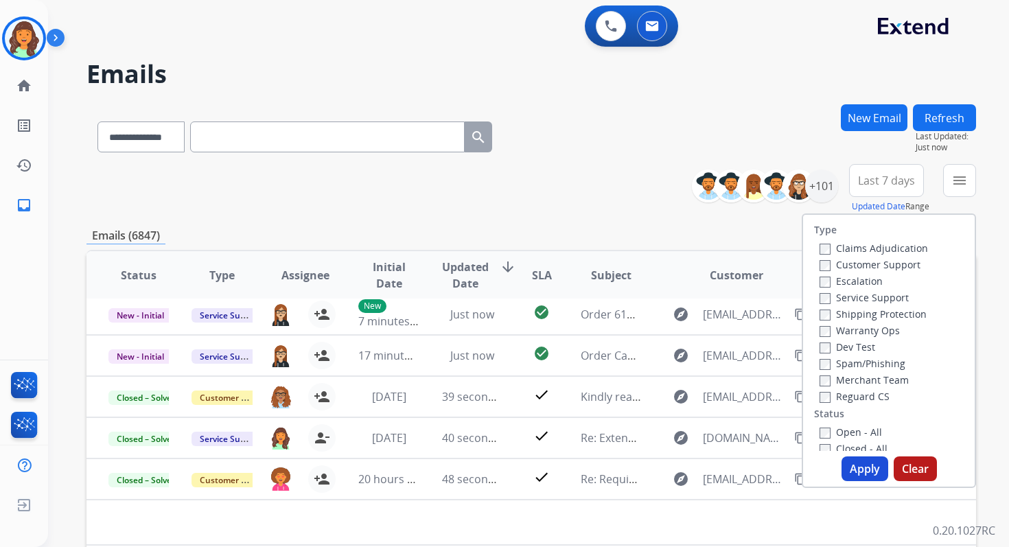
click at [554, 197] on div "**********" at bounding box center [530, 188] width 889 height 49
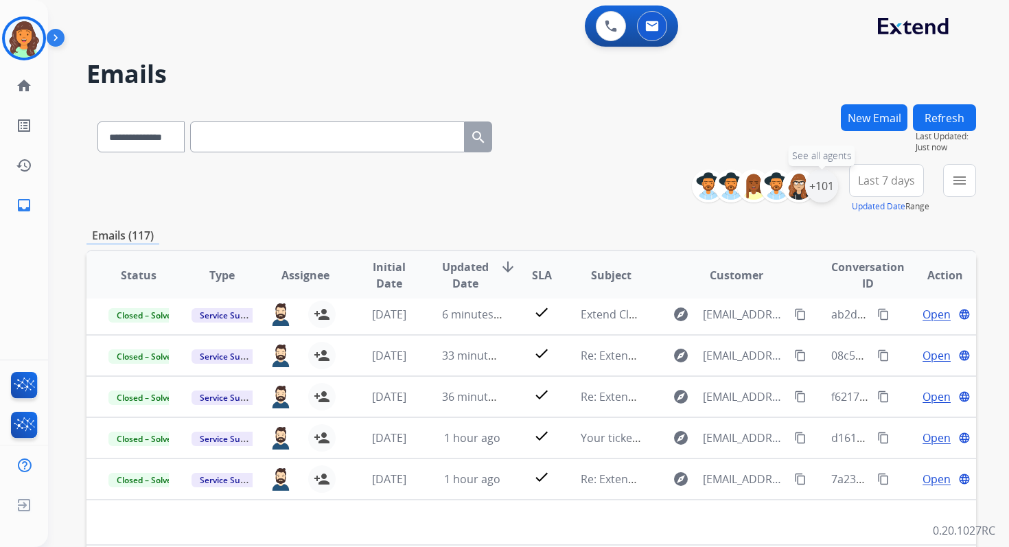
click at [822, 186] on div "+101" at bounding box center [821, 185] width 33 height 33
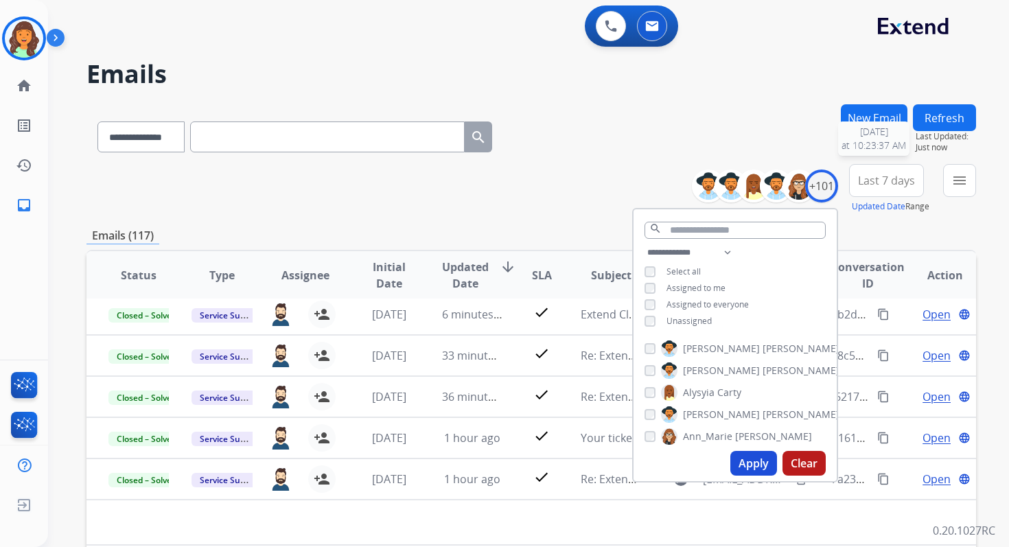
click at [949, 112] on button "Refresh" at bounding box center [944, 117] width 63 height 27
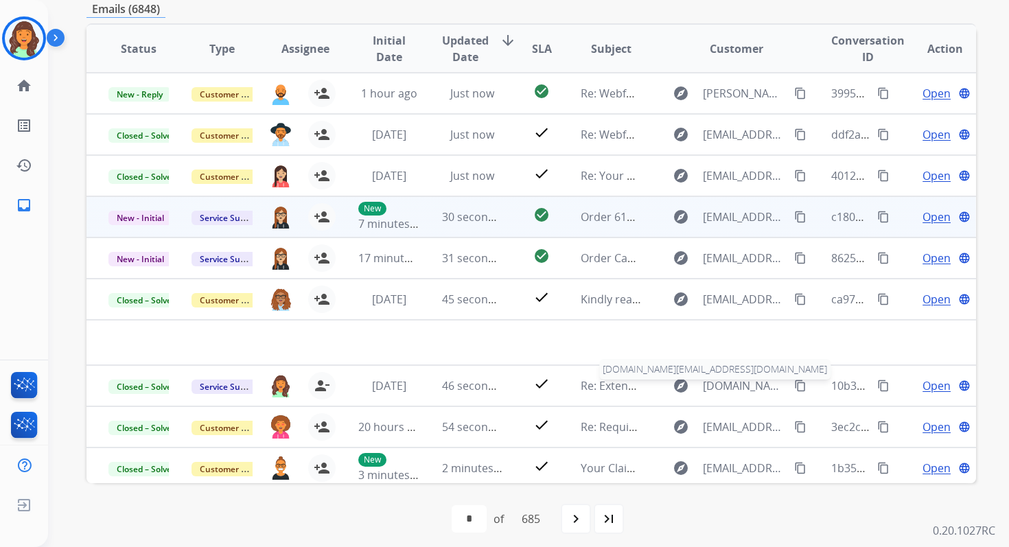
scroll to position [224, 0]
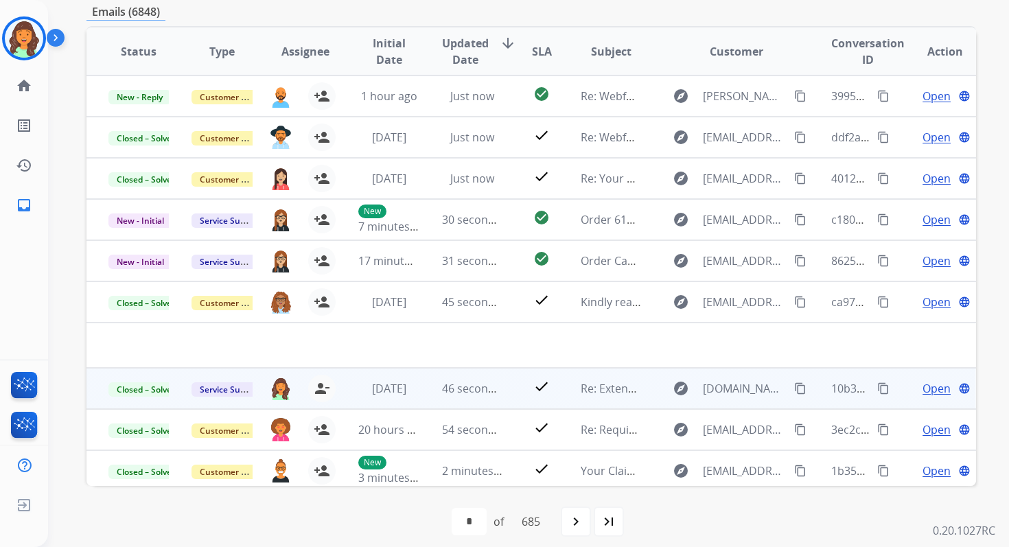
click at [927, 389] on span "Open" at bounding box center [936, 388] width 28 height 16
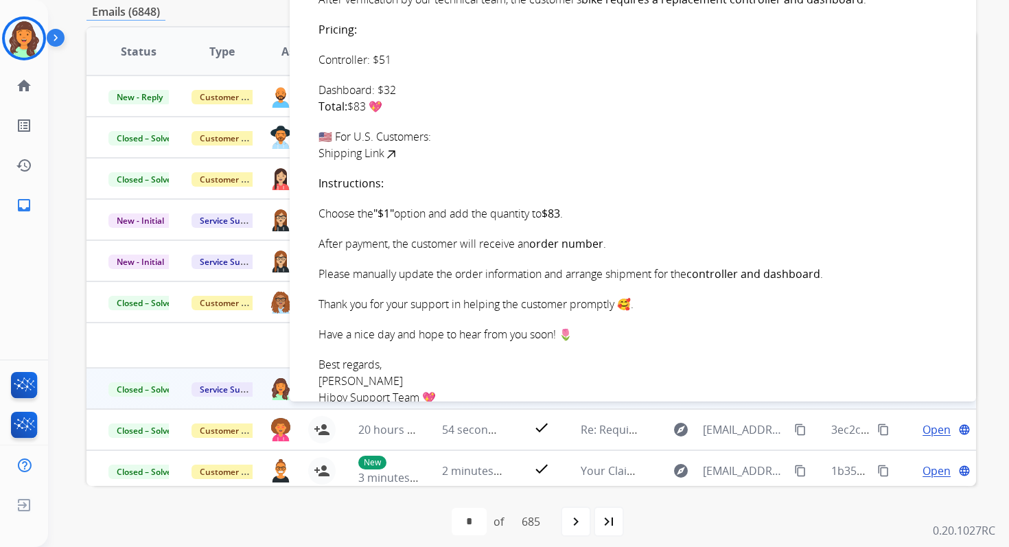
scroll to position [510, 0]
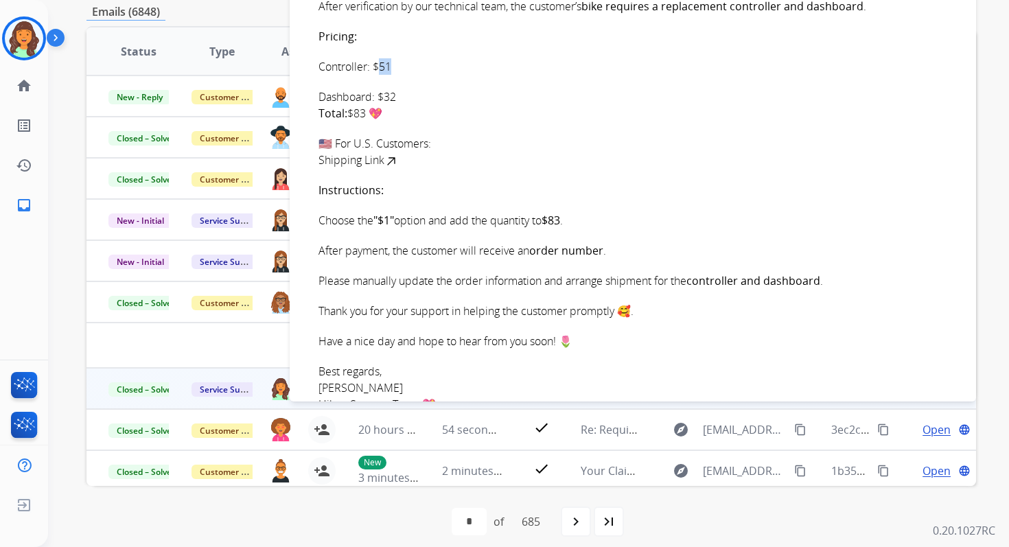
drag, startPoint x: 379, startPoint y: 67, endPoint x: 390, endPoint y: 67, distance: 10.3
click at [390, 67] on p "Controller: $51" at bounding box center [637, 66] width 639 height 16
drag, startPoint x: 320, startPoint y: 96, endPoint x: 374, endPoint y: 98, distance: 54.2
click at [374, 98] on p "Dashboard: $32 Total: $83 💖" at bounding box center [637, 105] width 639 height 33
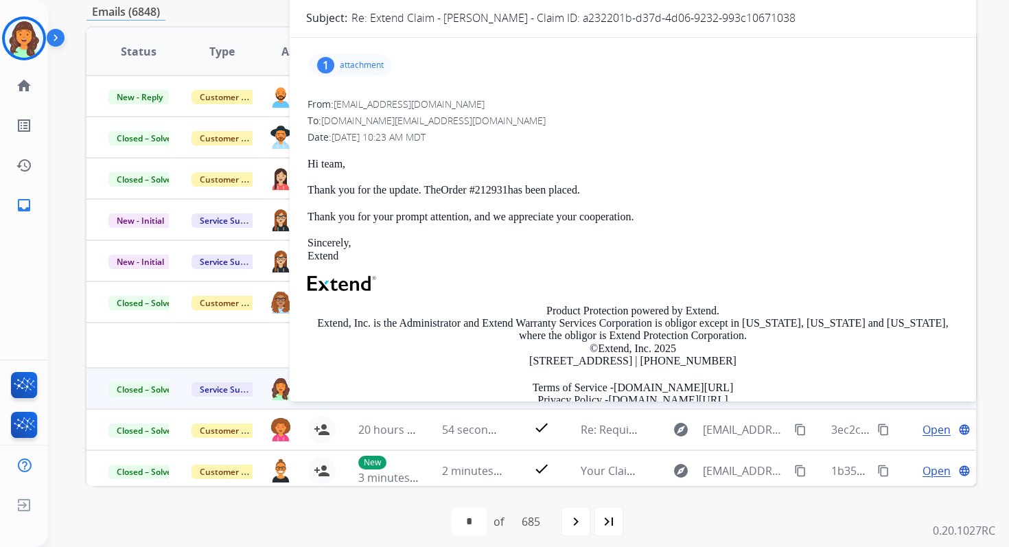
scroll to position [0, 0]
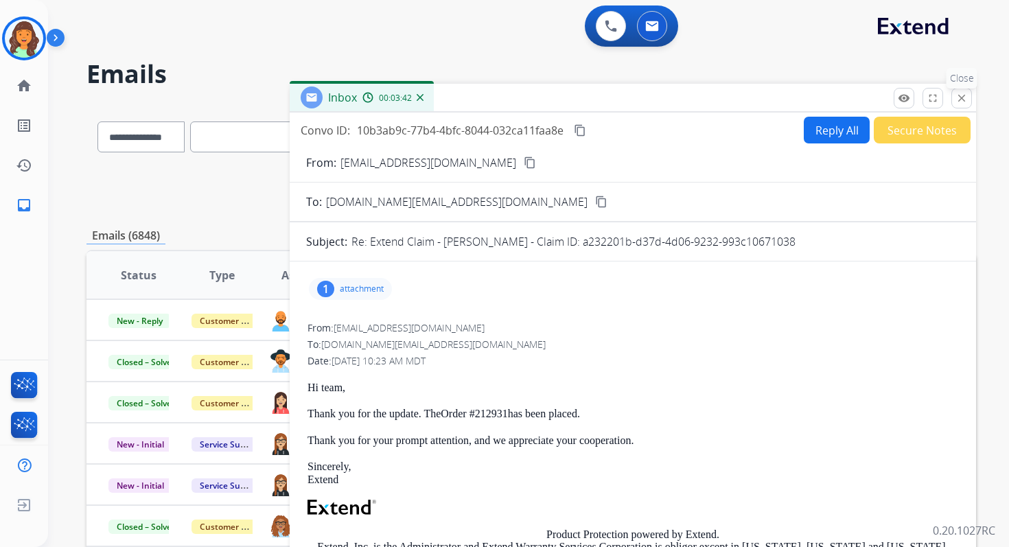
click at [966, 99] on mat-icon "close" at bounding box center [961, 98] width 12 height 12
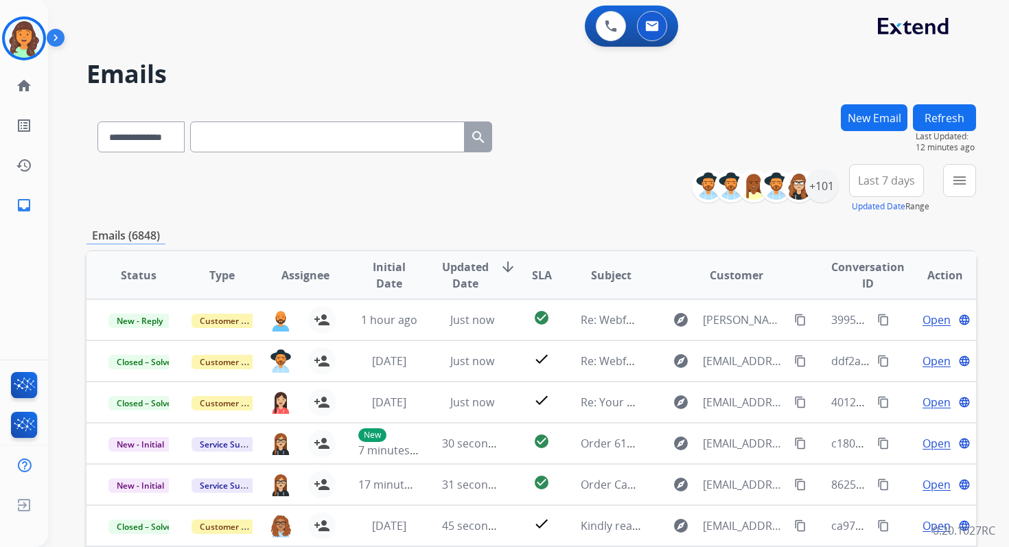
click at [260, 142] on input "text" at bounding box center [327, 136] width 274 height 31
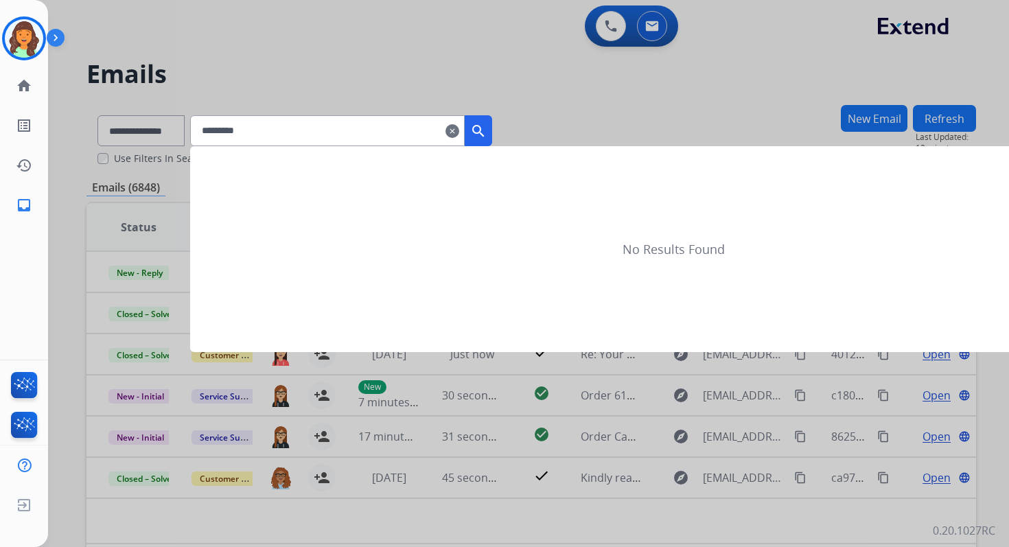
type input "**********"
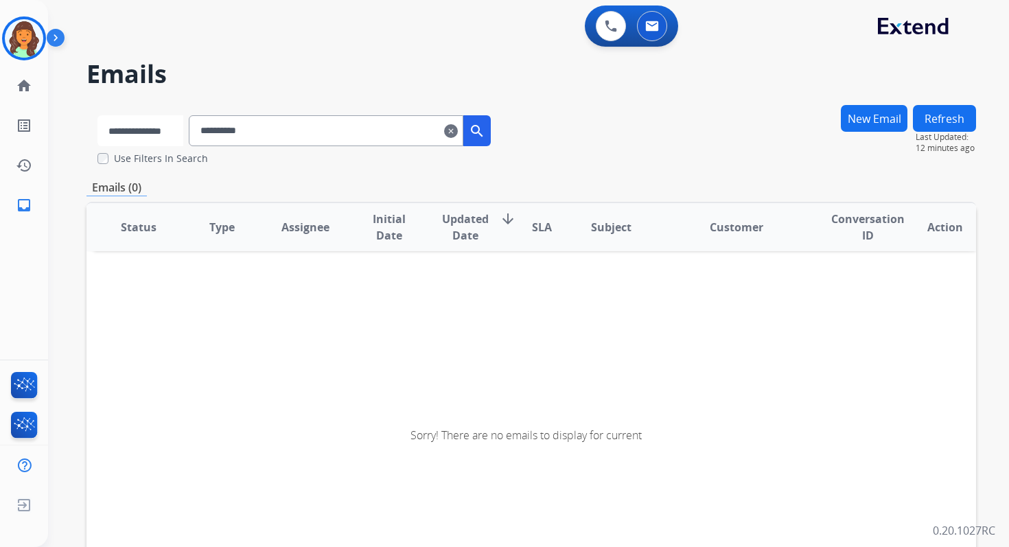
click at [158, 122] on select "**********" at bounding box center [140, 130] width 86 height 31
click at [97, 115] on select "**********" at bounding box center [140, 130] width 86 height 31
click at [248, 139] on input "**********" at bounding box center [327, 130] width 274 height 31
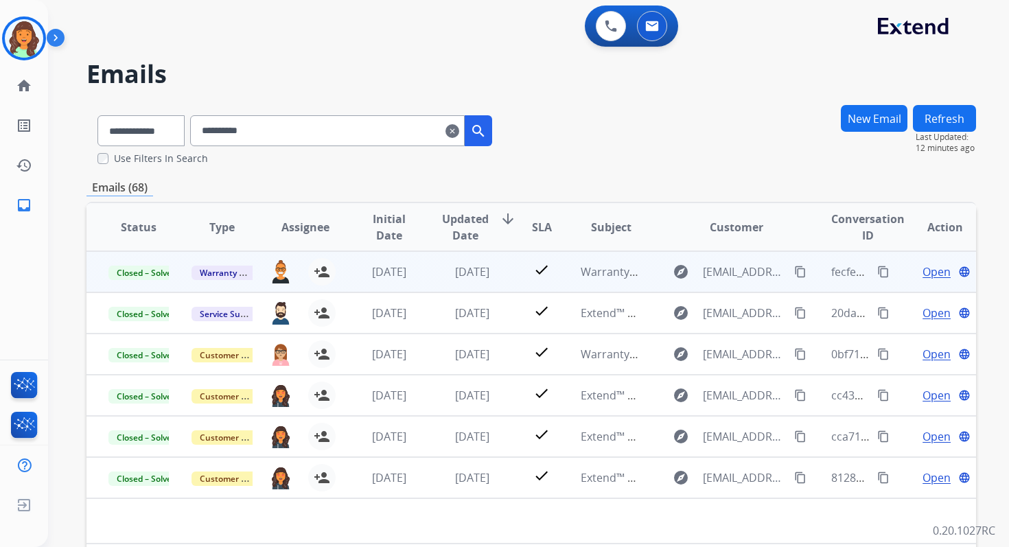
click at [491, 283] on td "5 days ago" at bounding box center [461, 271] width 83 height 41
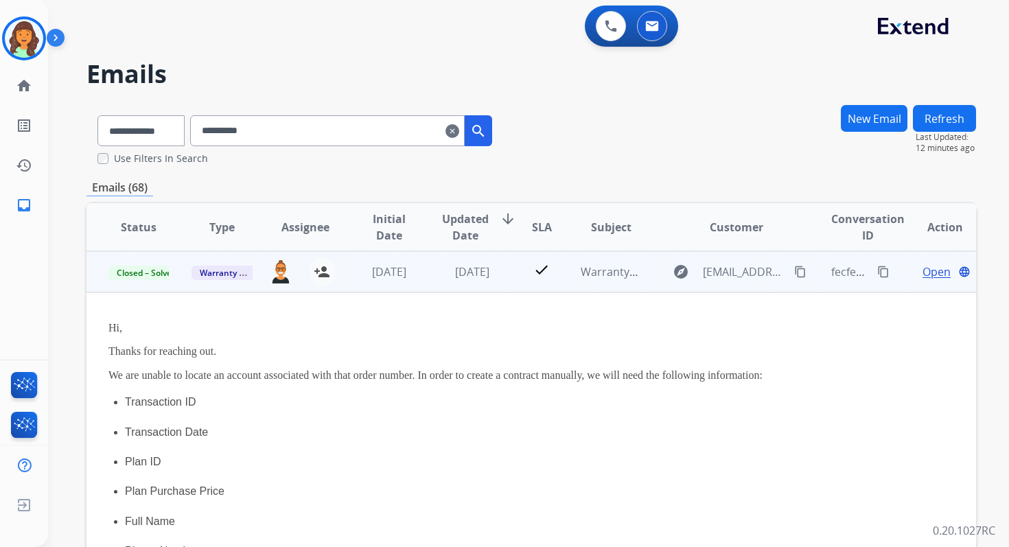
click at [475, 280] on td "5 days ago" at bounding box center [461, 271] width 83 height 41
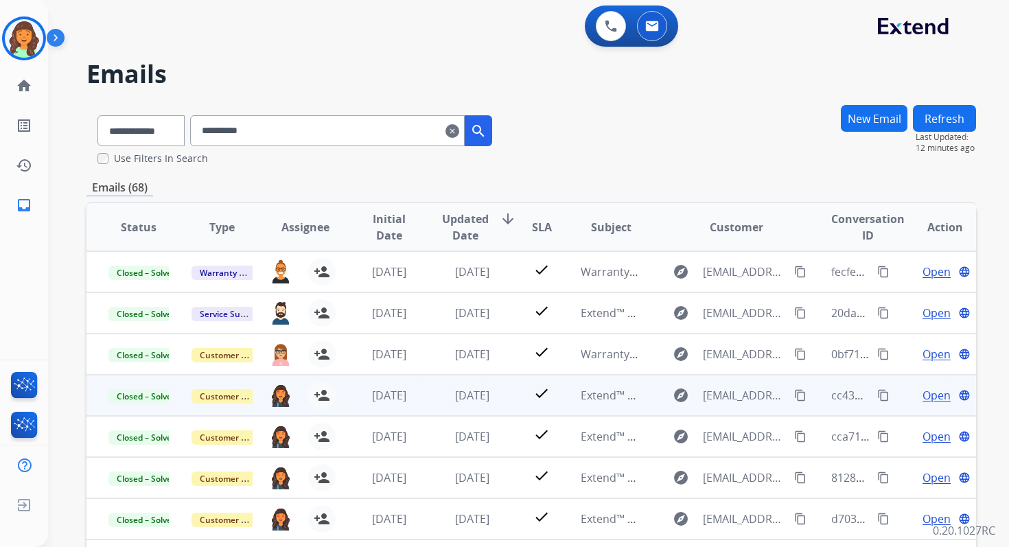
scroll to position [1, 0]
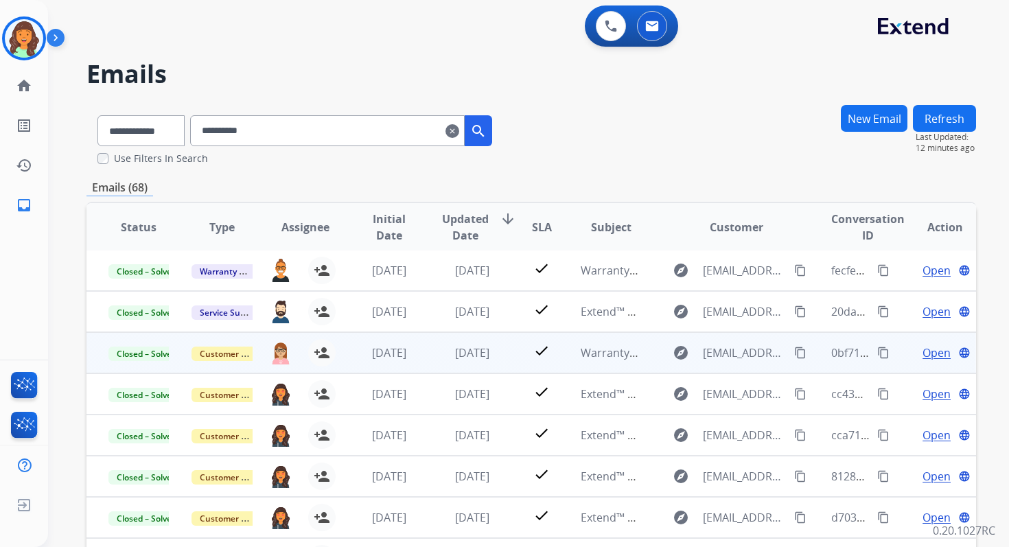
click at [478, 342] on td "2 weeks ago" at bounding box center [461, 352] width 83 height 41
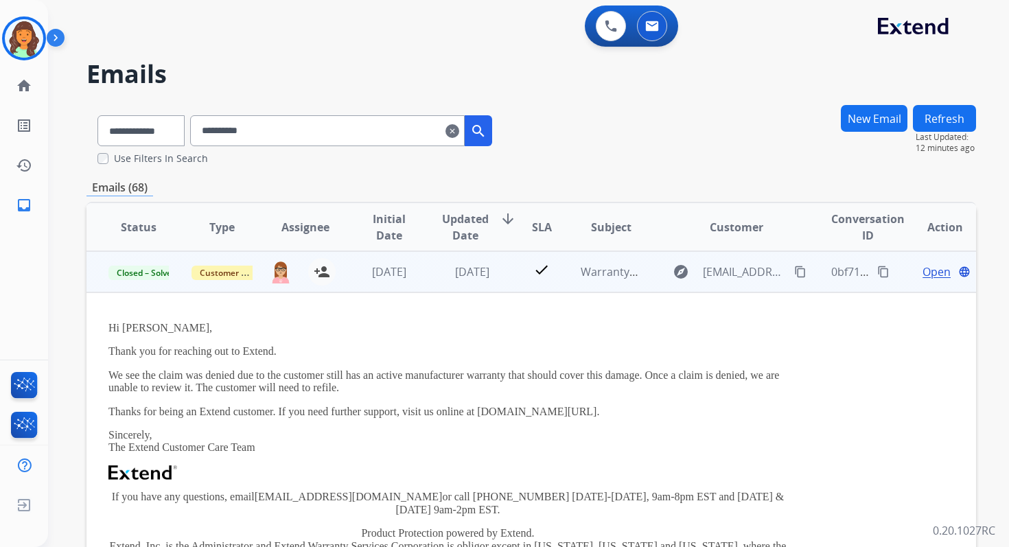
scroll to position [18, 0]
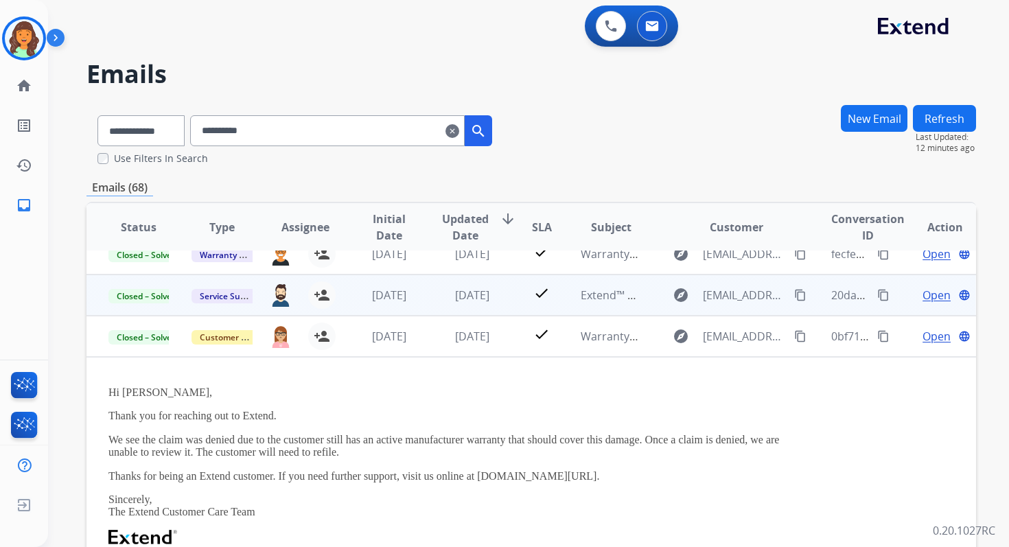
click at [475, 309] on td "1 week ago" at bounding box center [461, 294] width 83 height 41
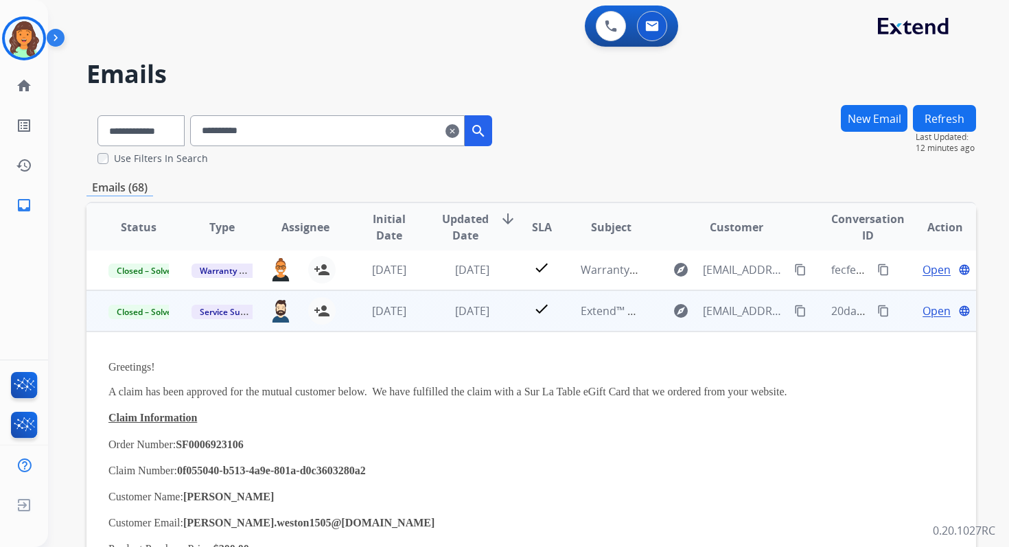
scroll to position [0, 0]
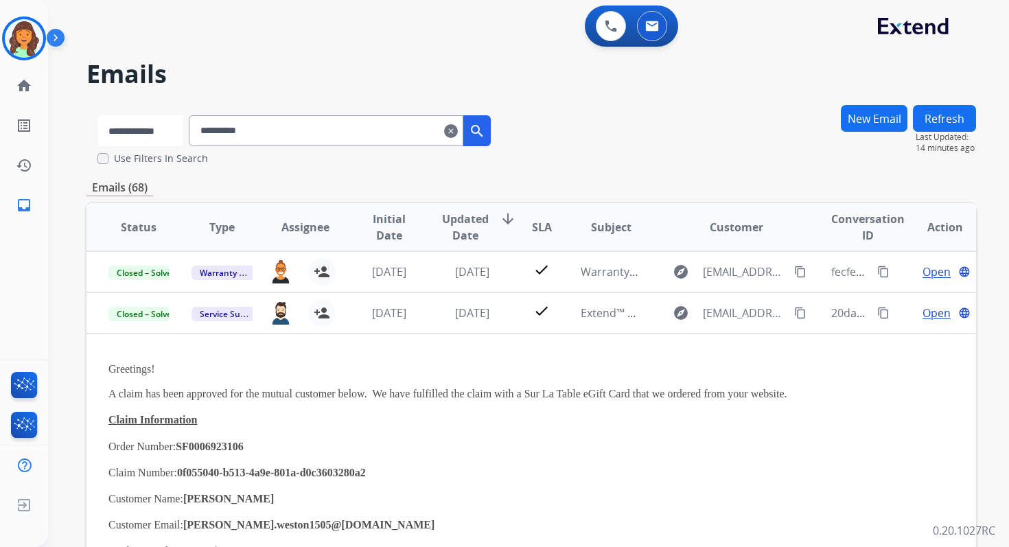
click at [141, 123] on select "**********" at bounding box center [140, 130] width 86 height 31
select select "**********"
click at [97, 115] on select "**********" at bounding box center [140, 130] width 86 height 31
click at [245, 128] on input "**********" at bounding box center [327, 130] width 274 height 31
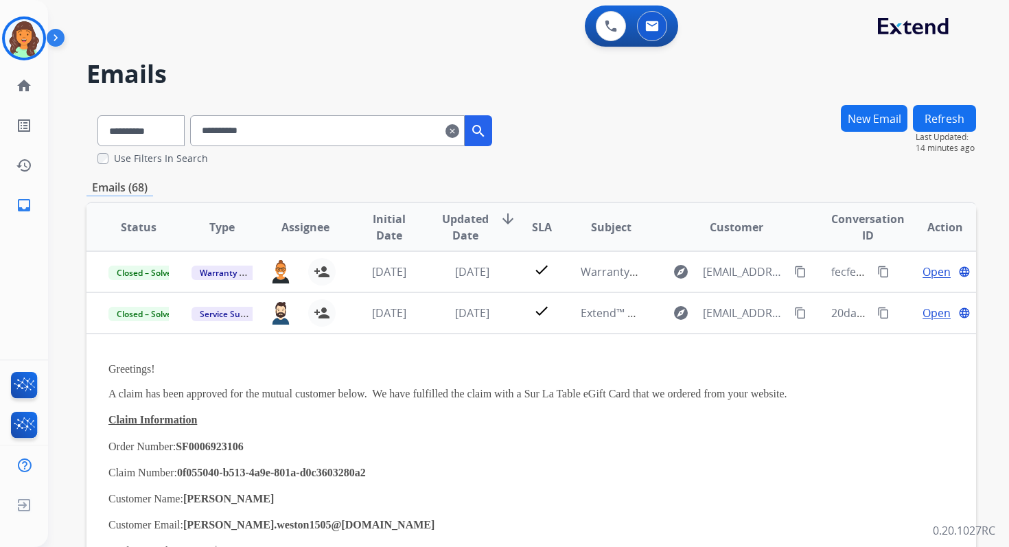
click at [245, 128] on input "**********" at bounding box center [327, 130] width 274 height 31
paste input "**********"
type input "**********"
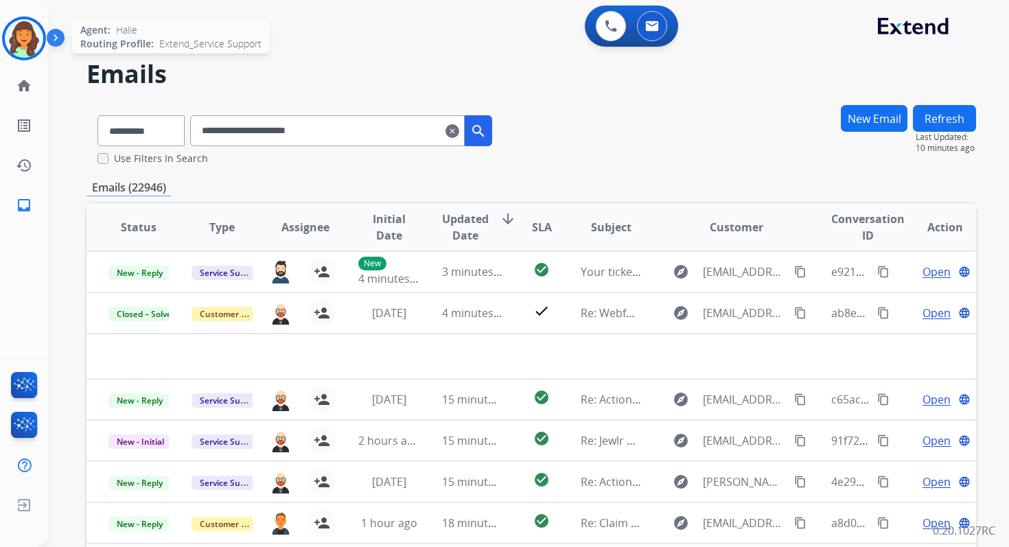
click at [15, 38] on img at bounding box center [24, 38] width 38 height 38
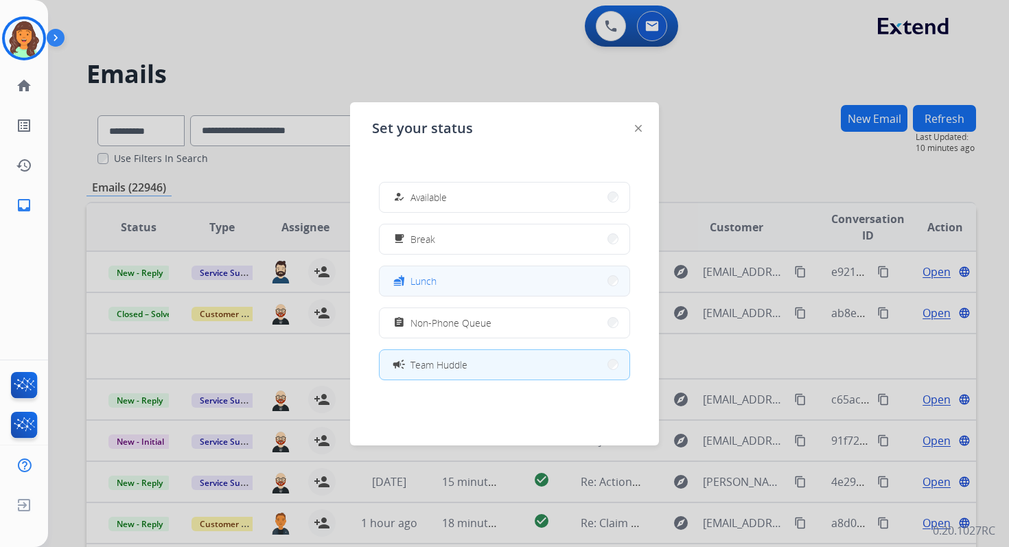
click at [462, 278] on button "fastfood Lunch" at bounding box center [504, 281] width 250 height 30
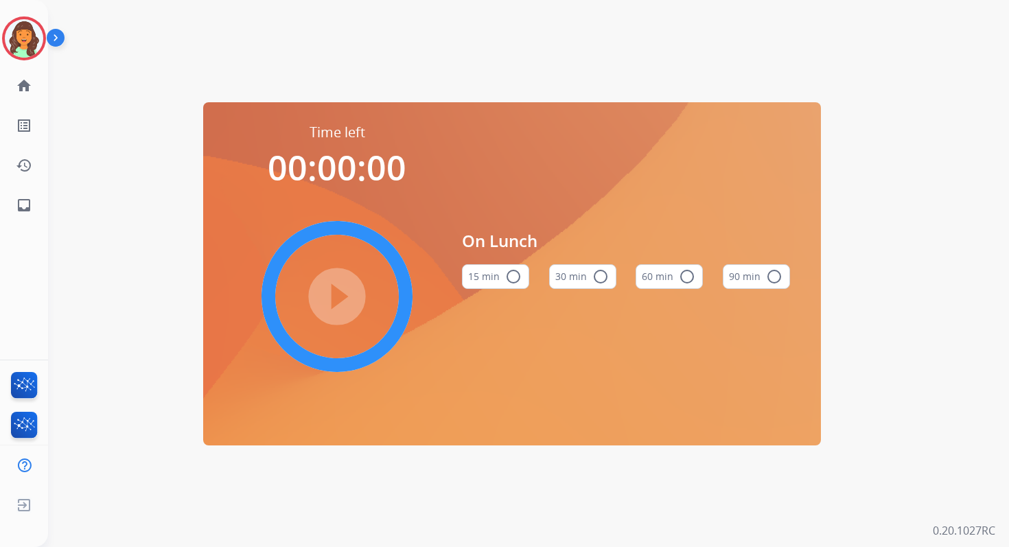
click at [685, 274] on mat-icon "radio_button_unchecked" at bounding box center [687, 276] width 16 height 16
click at [338, 301] on mat-icon "play_circle_filled" at bounding box center [337, 296] width 16 height 16
click at [34, 41] on img at bounding box center [24, 38] width 38 height 38
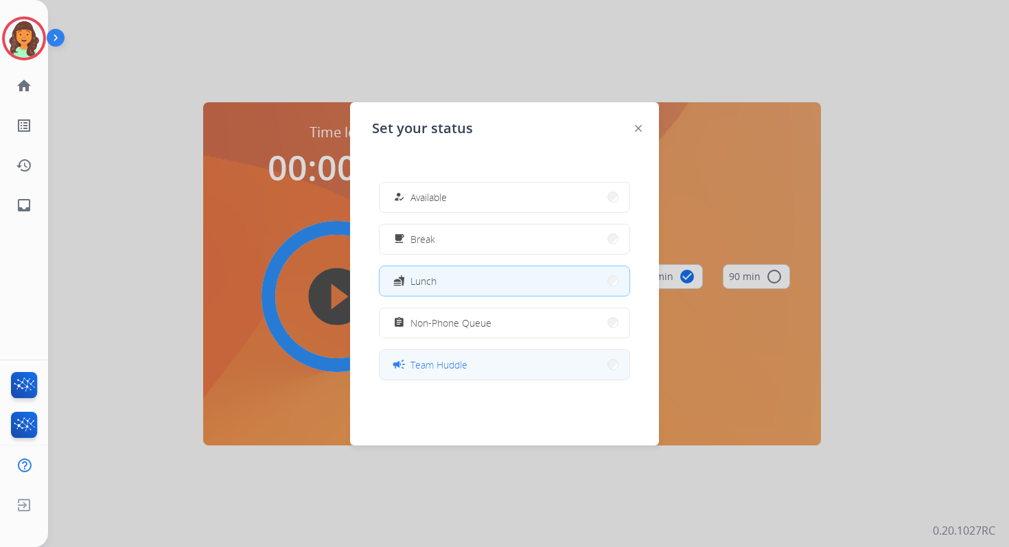
click at [457, 366] on span "Team Huddle" at bounding box center [438, 364] width 57 height 14
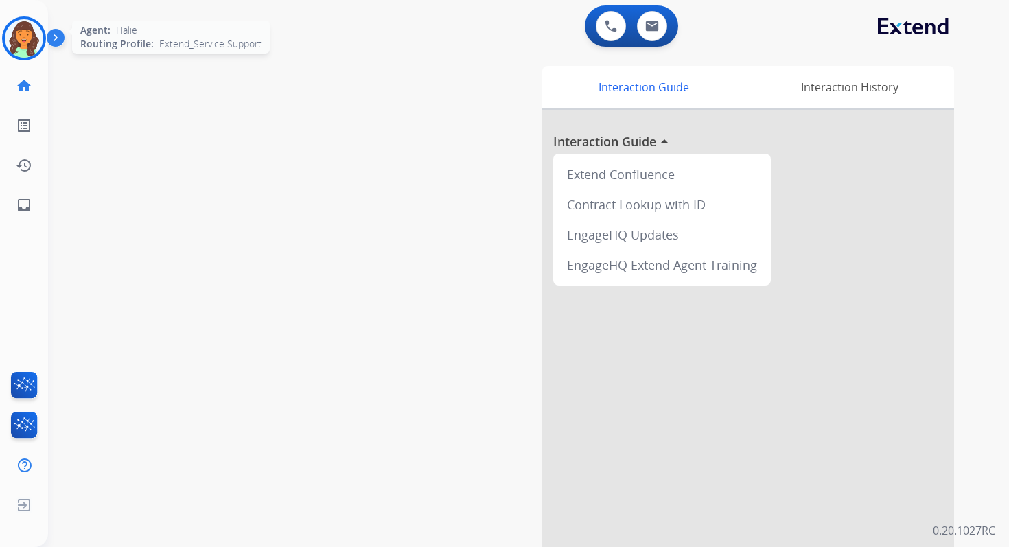
click at [30, 37] on img at bounding box center [24, 38] width 38 height 38
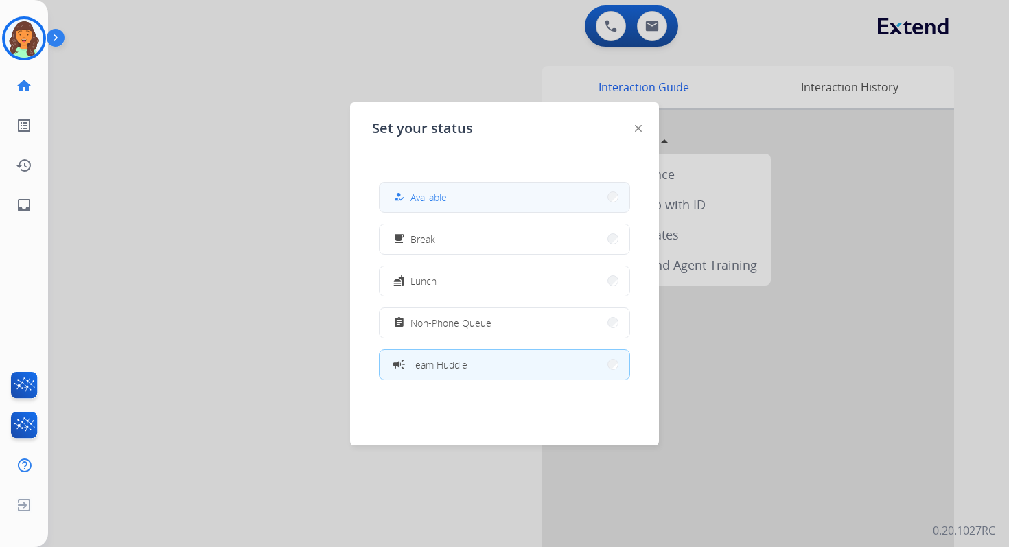
click at [432, 187] on button "how_to_reg Available" at bounding box center [504, 198] width 250 height 30
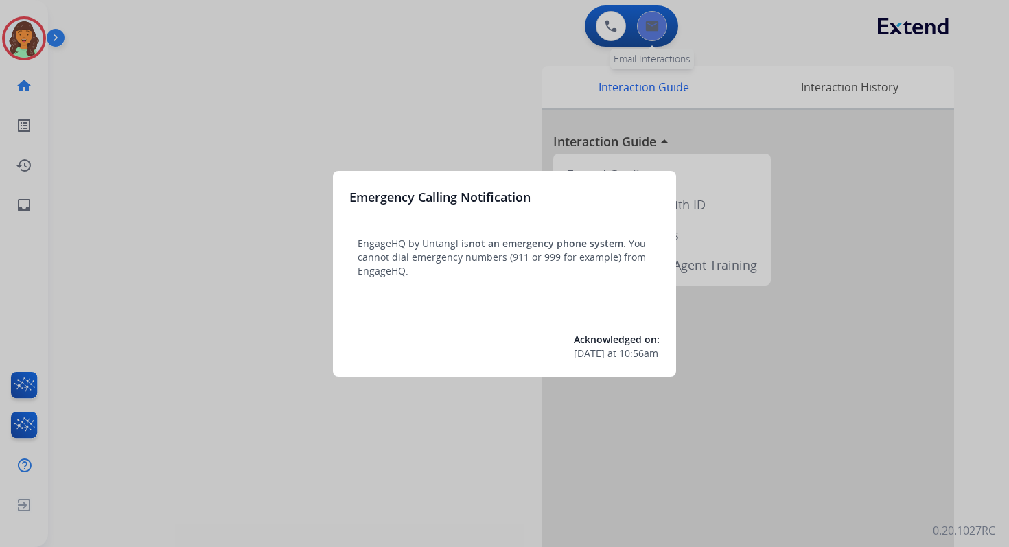
click at [660, 27] on div at bounding box center [504, 273] width 1009 height 547
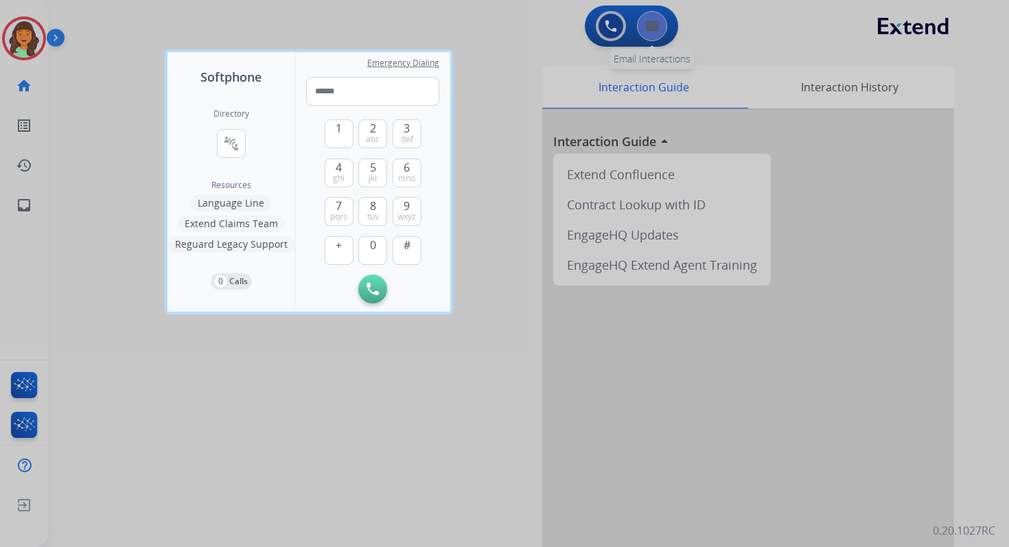
click at [660, 27] on div at bounding box center [504, 273] width 1009 height 547
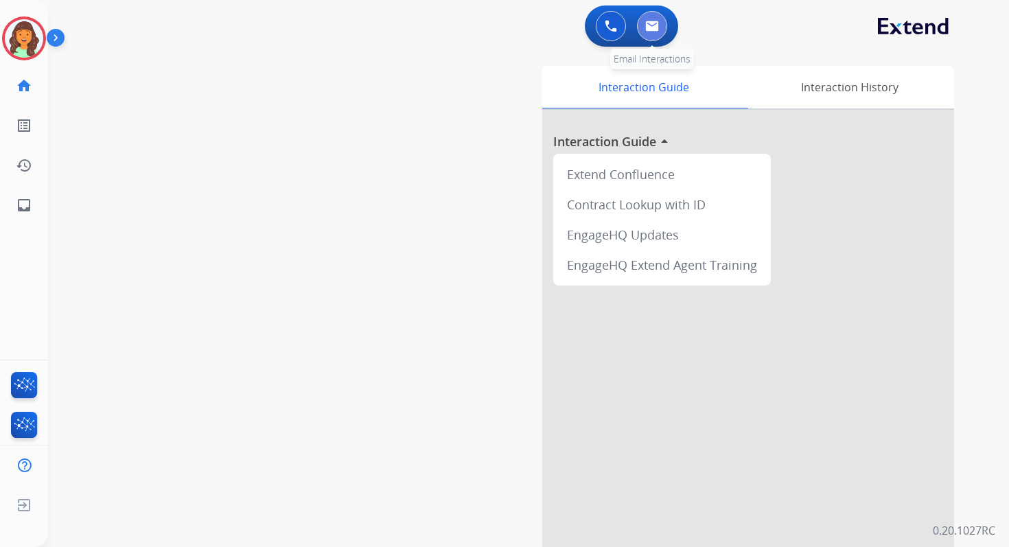
click at [660, 27] on button at bounding box center [652, 26] width 30 height 30
select select "**********"
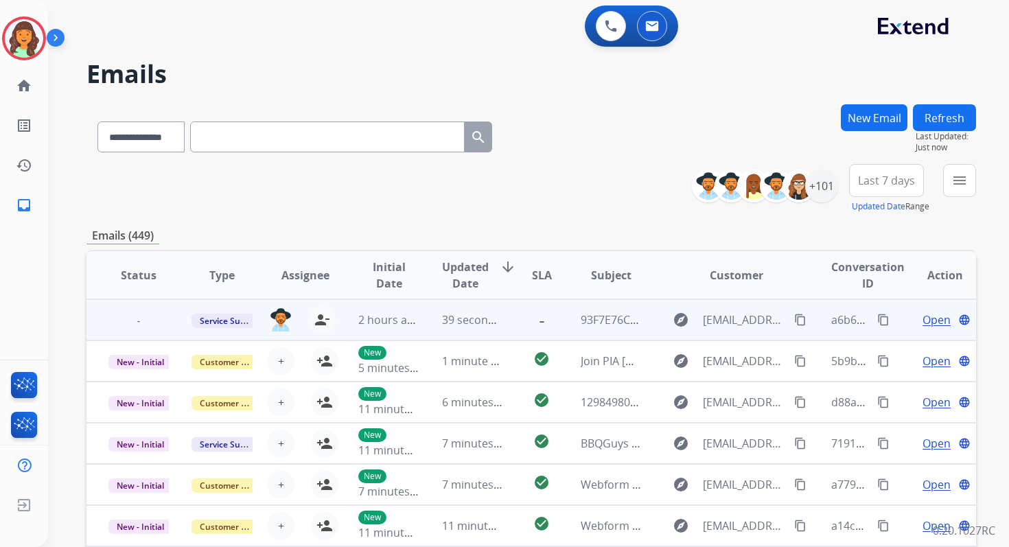
click at [926, 316] on span "Open" at bounding box center [936, 319] width 28 height 16
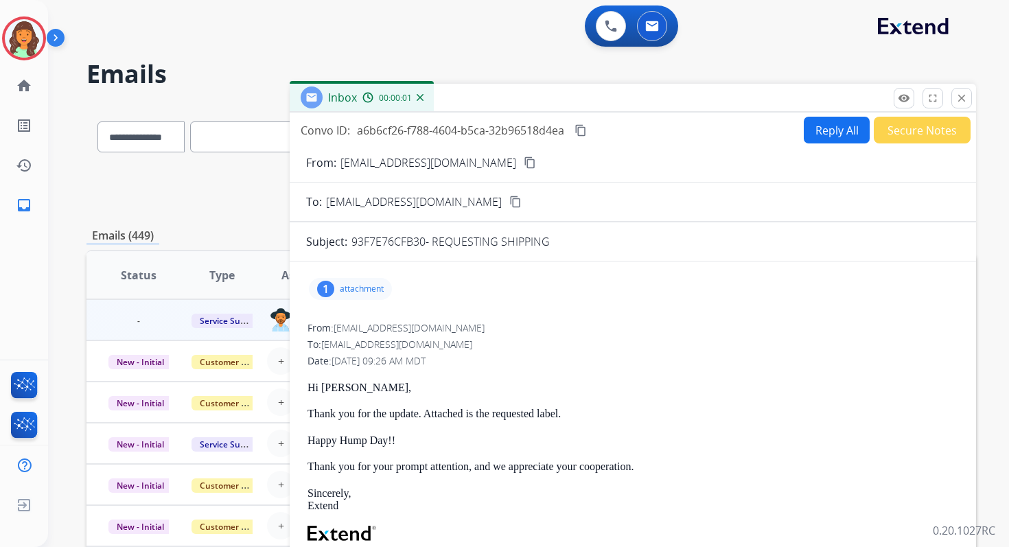
click at [368, 283] on p "attachment" at bounding box center [362, 288] width 44 height 11
click at [367, 284] on p "attachment" at bounding box center [362, 288] width 44 height 11
click at [815, 128] on button "Reply All" at bounding box center [836, 130] width 66 height 27
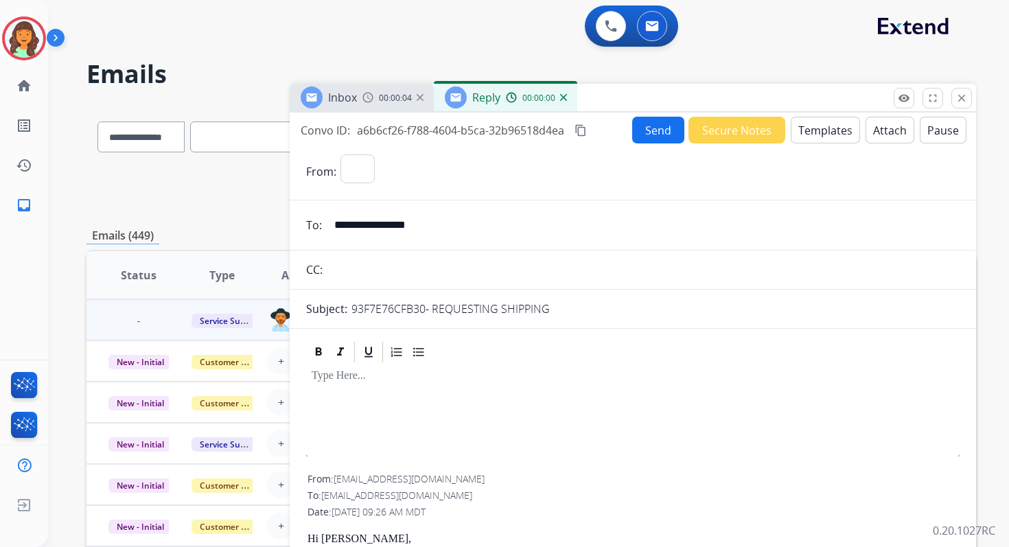
select select "**********"
click at [897, 130] on button "Attach" at bounding box center [889, 130] width 49 height 27
click at [879, 130] on button "Attach" at bounding box center [889, 130] width 49 height 27
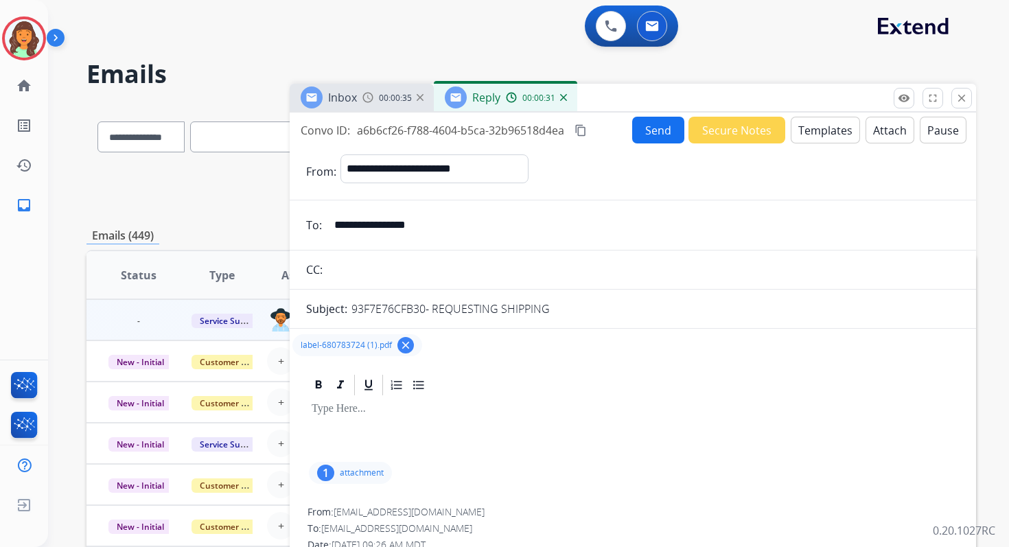
click at [650, 136] on button "Send" at bounding box center [658, 130] width 52 height 27
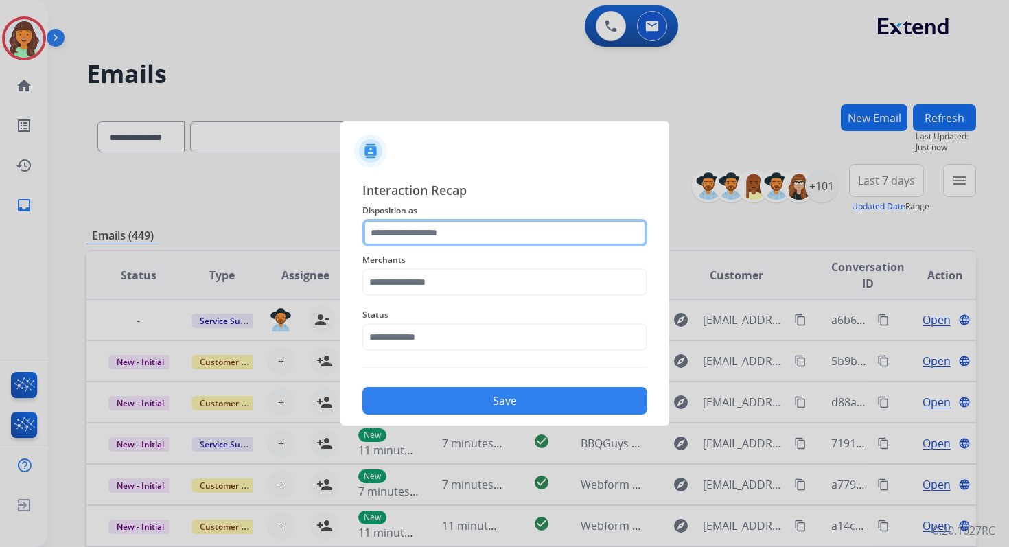
click at [412, 237] on input "text" at bounding box center [504, 232] width 285 height 27
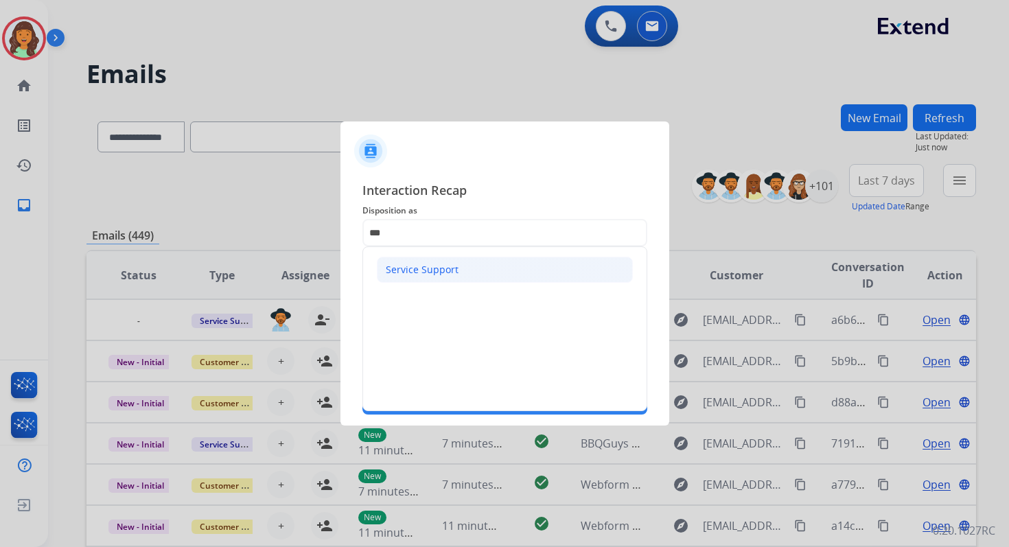
click at [419, 267] on div "Service Support" at bounding box center [422, 270] width 73 height 14
type input "**********"
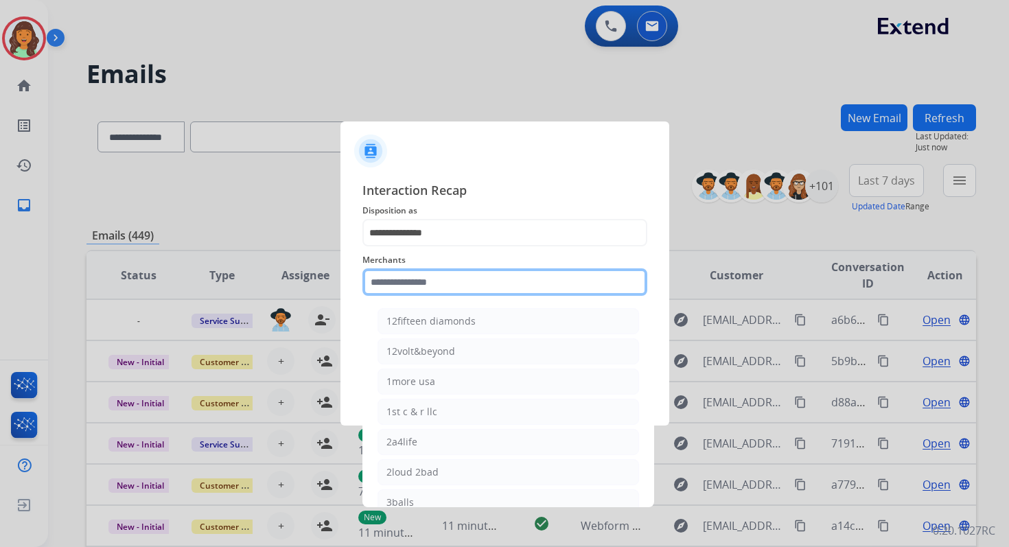
click at [419, 278] on input "text" at bounding box center [504, 281] width 285 height 27
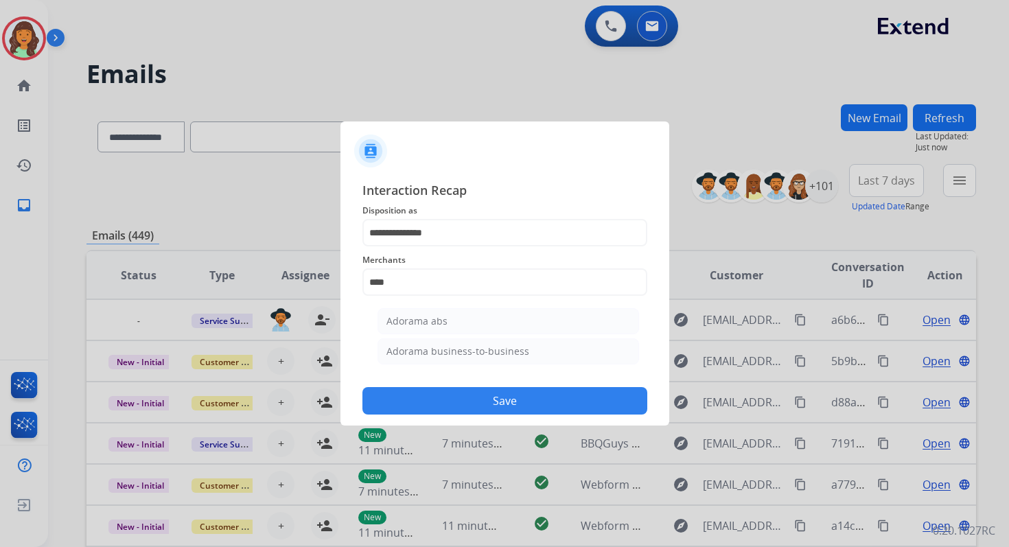
click at [435, 336] on ul "Adorama abs Adorama business-to-business" at bounding box center [508, 339] width 270 height 77
click at [439, 324] on div "Adorama abs" at bounding box center [416, 321] width 61 height 14
type input "**********"
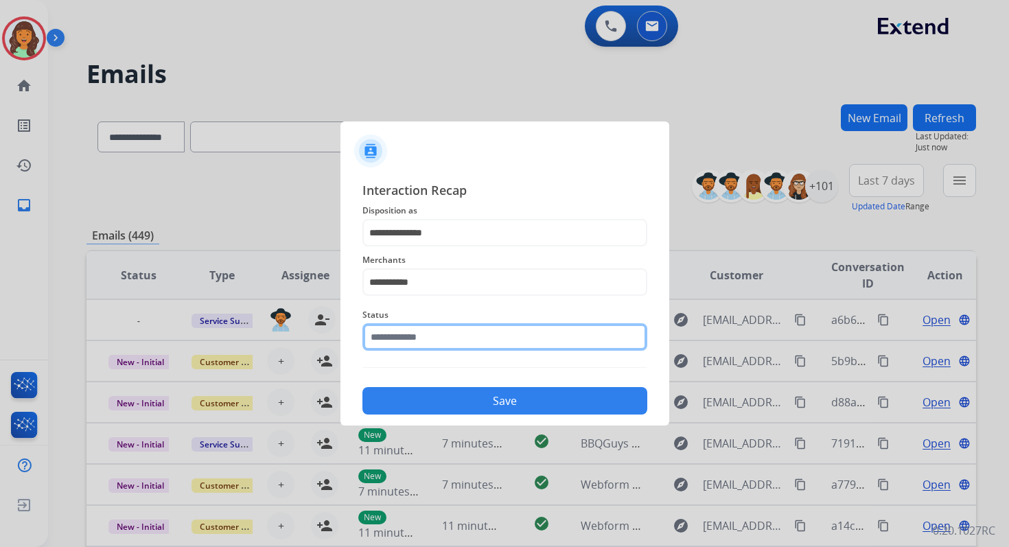
click at [436, 345] on div "Status" at bounding box center [504, 328] width 285 height 55
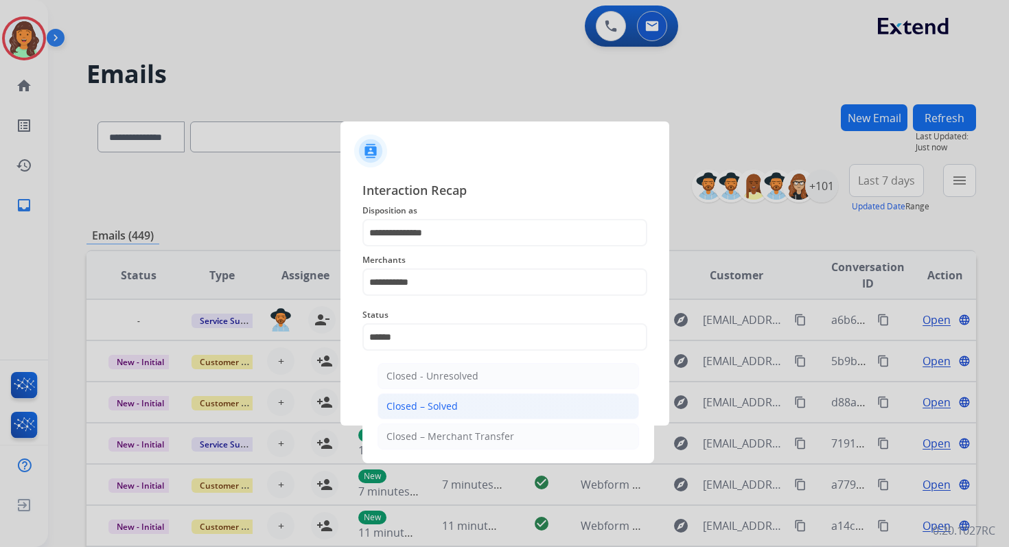
click at [450, 406] on div "Closed – Solved" at bounding box center [421, 406] width 71 height 14
type input "**********"
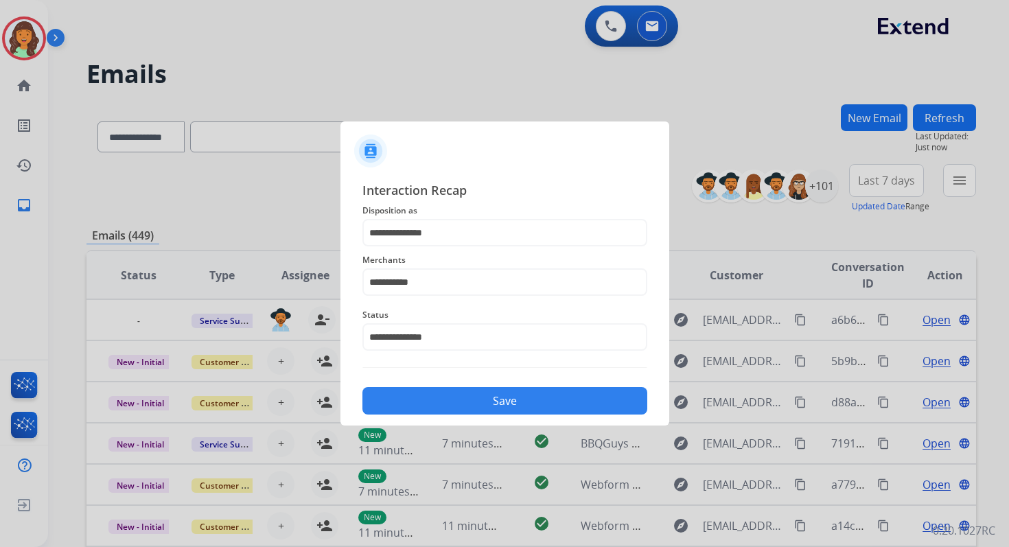
click at [450, 406] on button "Save" at bounding box center [504, 400] width 285 height 27
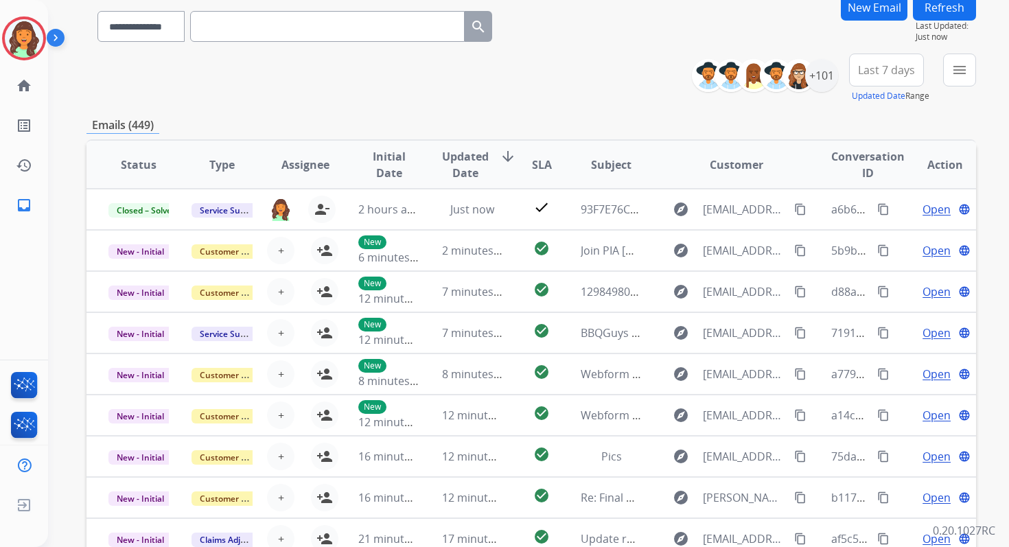
scroll to position [234, 0]
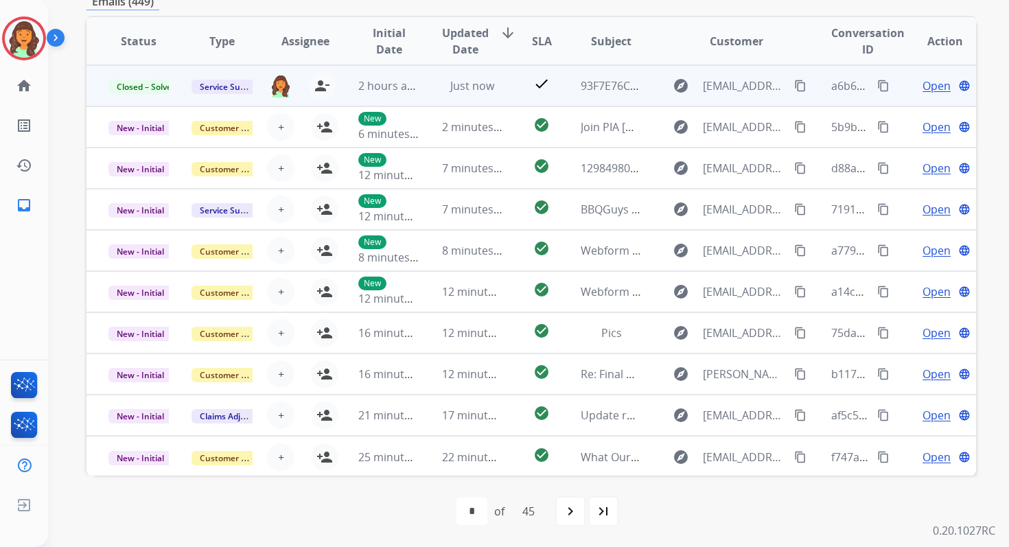
click at [922, 86] on span "Open" at bounding box center [936, 86] width 28 height 16
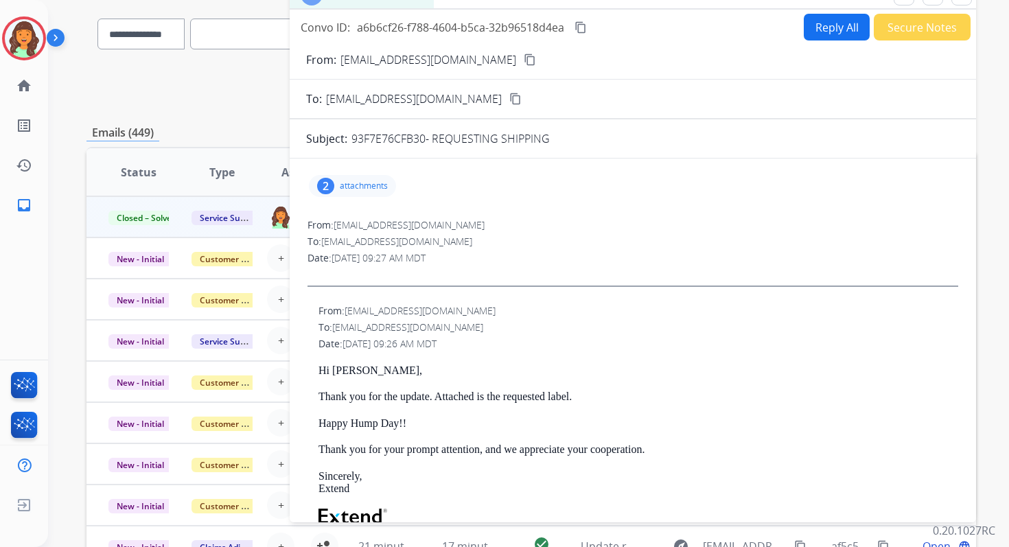
scroll to position [0, 0]
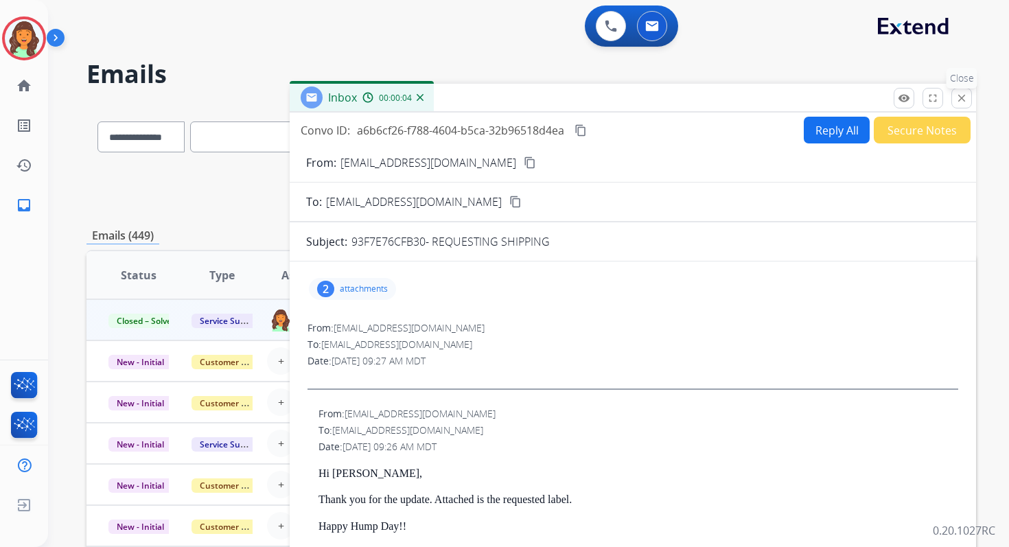
click at [963, 97] on mat-icon "close" at bounding box center [961, 98] width 12 height 12
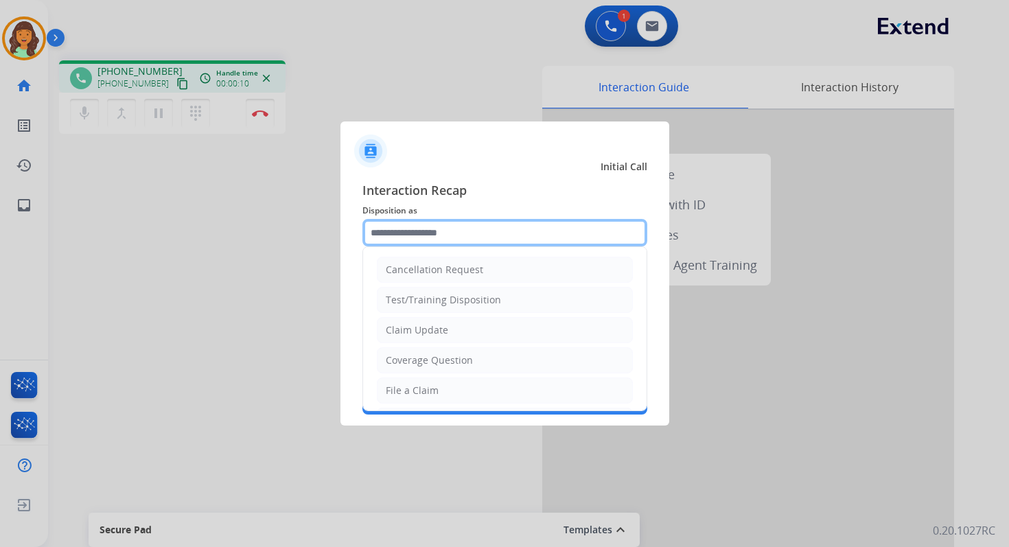
click at [436, 238] on input "text" at bounding box center [504, 232] width 285 height 27
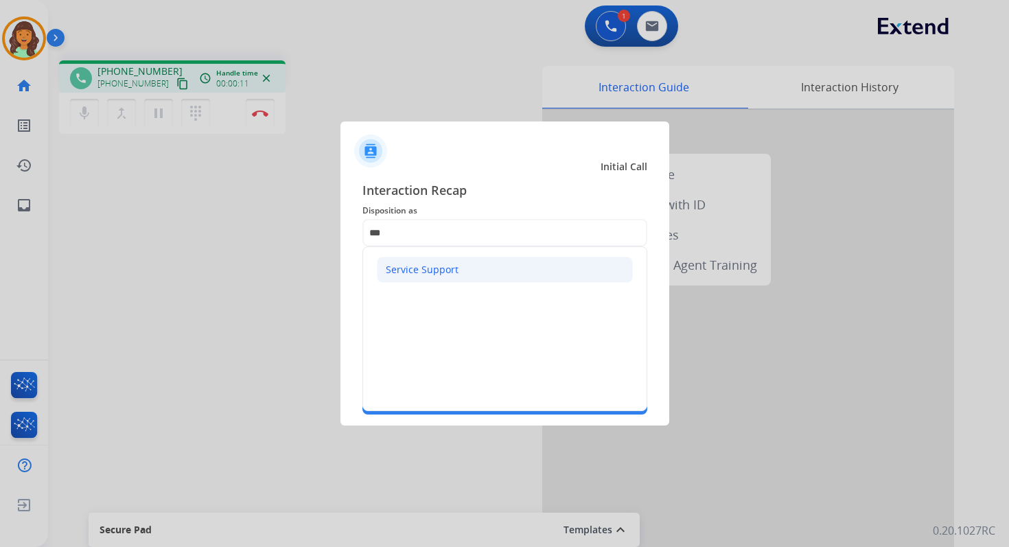
click at [442, 276] on div "Service Support" at bounding box center [422, 270] width 73 height 14
type input "**********"
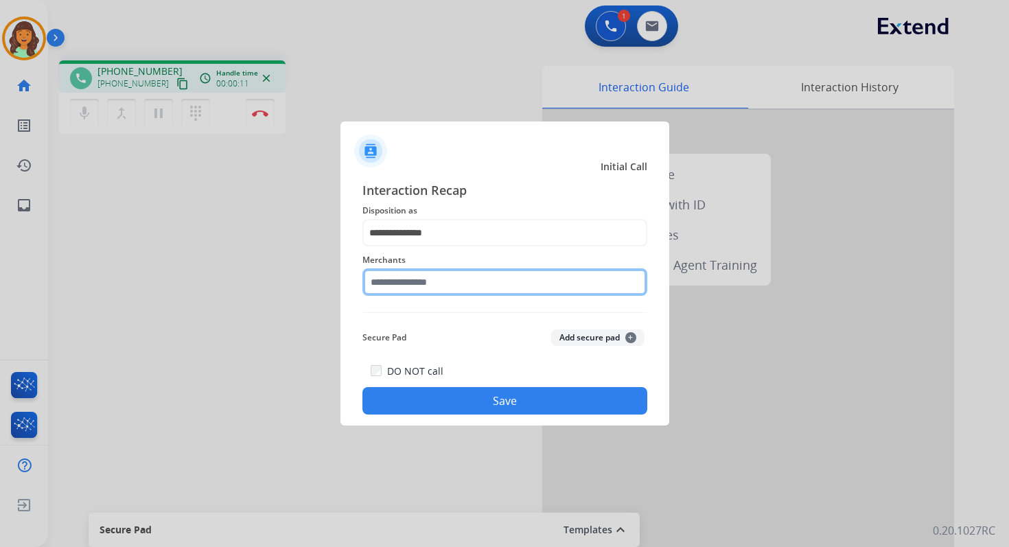
click at [428, 283] on input "text" at bounding box center [504, 281] width 285 height 27
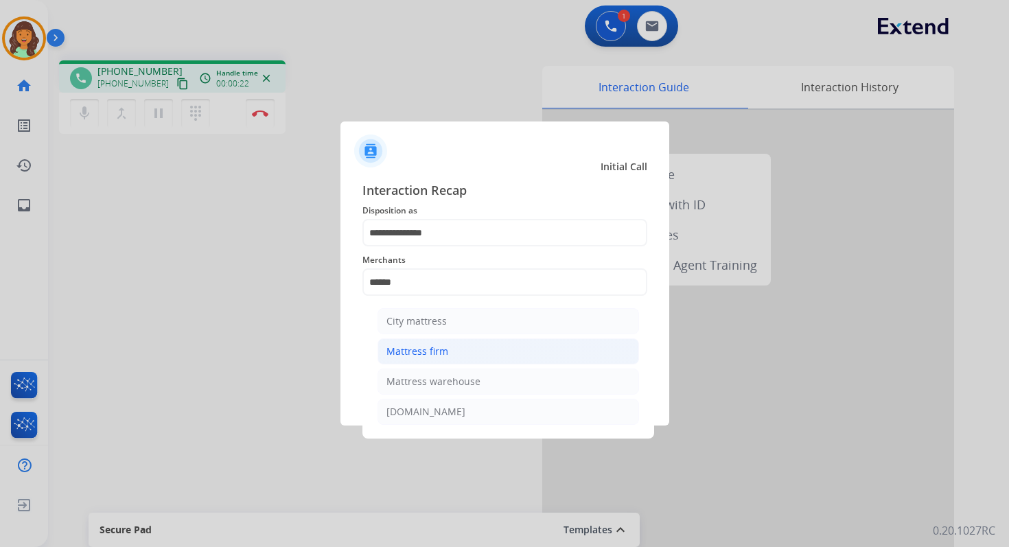
click at [437, 347] on div "Mattress firm" at bounding box center [417, 351] width 62 height 14
type input "**********"
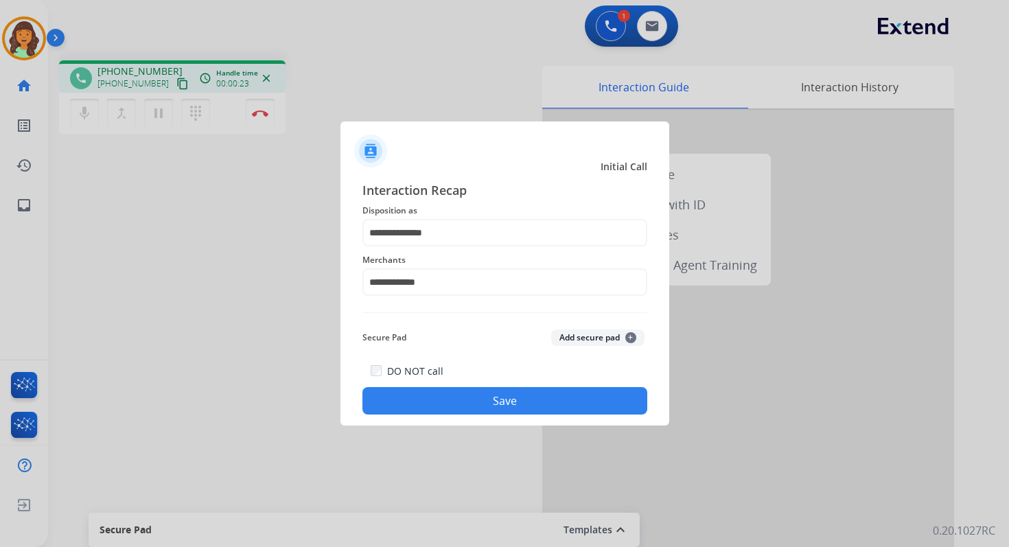
click at [479, 387] on button "Save" at bounding box center [504, 400] width 285 height 27
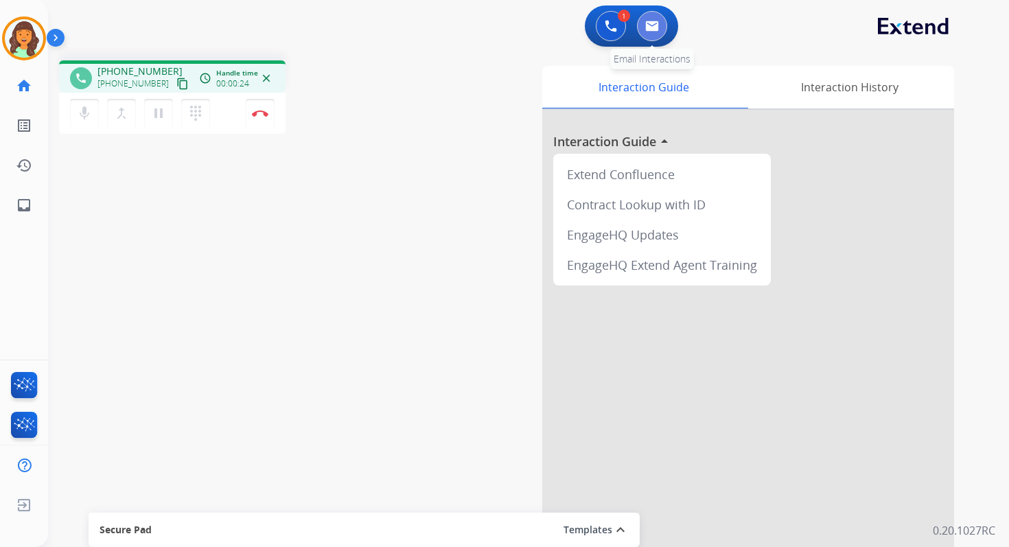
click at [650, 37] on button at bounding box center [652, 26] width 30 height 30
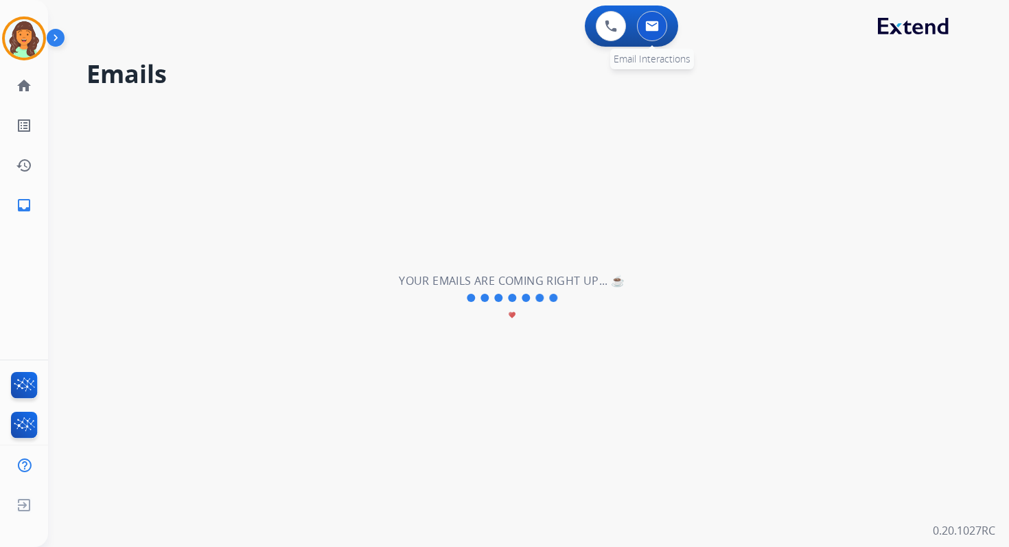
click at [655, 36] on button at bounding box center [652, 26] width 30 height 30
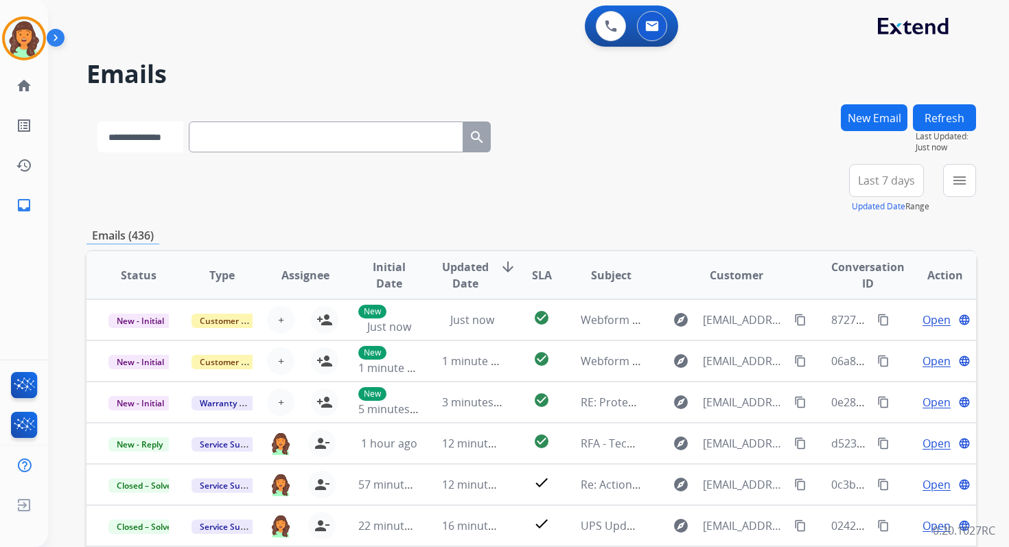
click at [138, 134] on select "**********" at bounding box center [140, 136] width 86 height 31
select select "**********"
click at [97, 121] on select "**********" at bounding box center [140, 136] width 86 height 31
click at [232, 135] on input "text" at bounding box center [327, 136] width 274 height 31
paste input "**********"
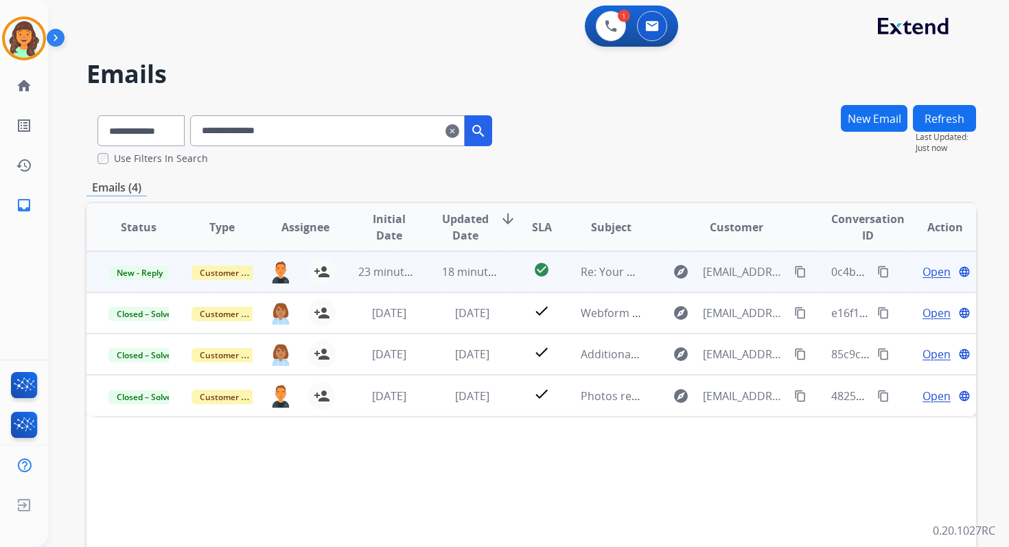
click at [926, 273] on span "Open" at bounding box center [936, 271] width 28 height 16
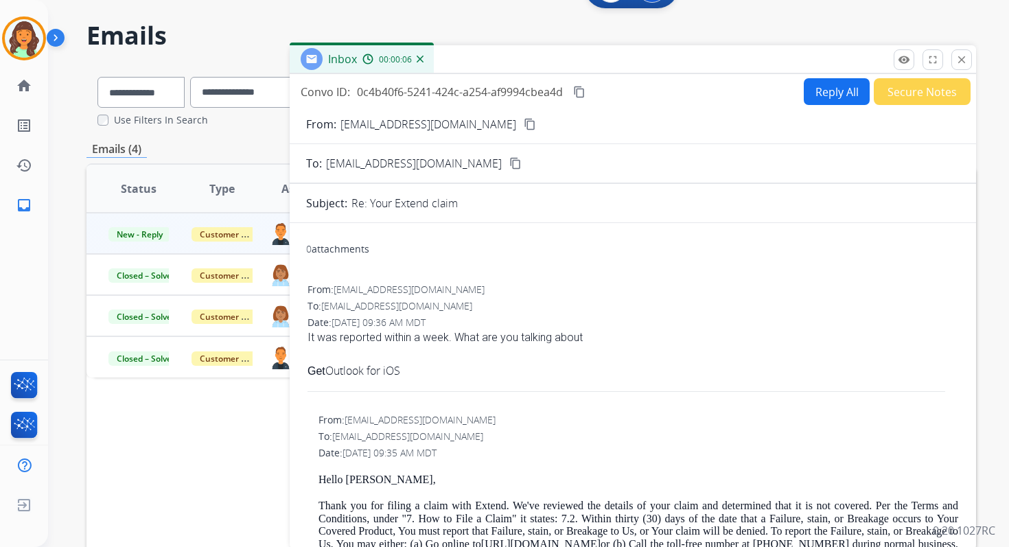
scroll to position [34, 0]
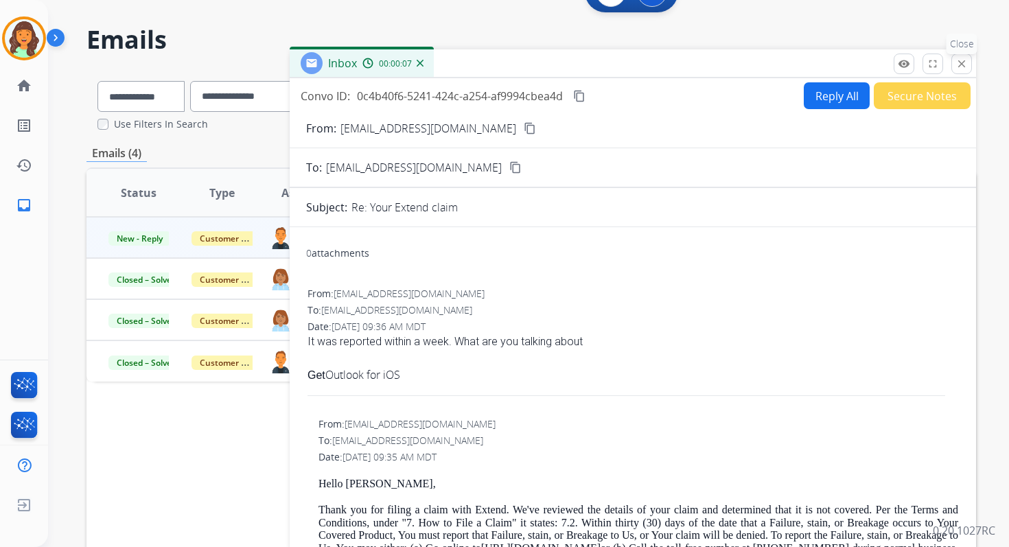
click at [964, 54] on button "close Close" at bounding box center [961, 64] width 21 height 21
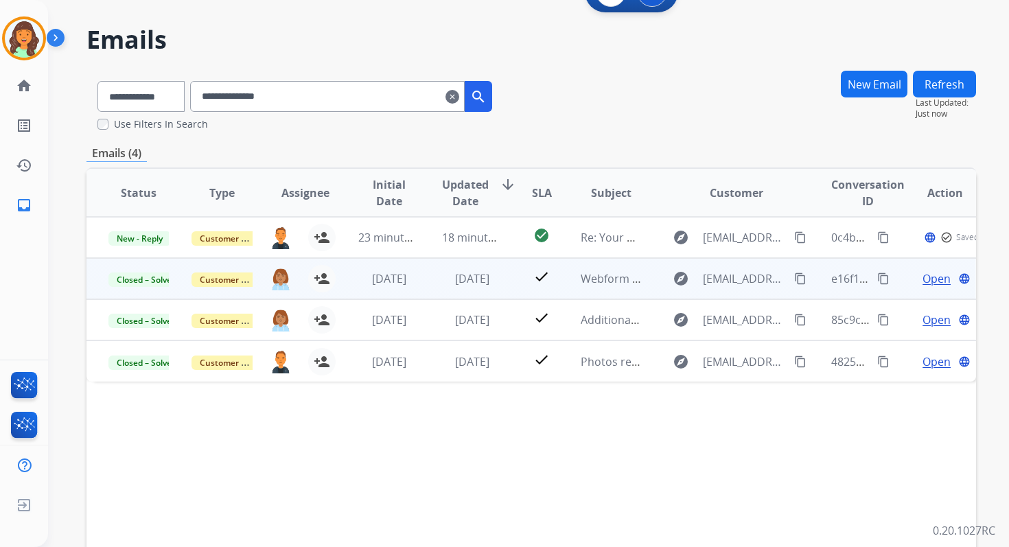
click at [932, 280] on span "Open" at bounding box center [936, 278] width 28 height 16
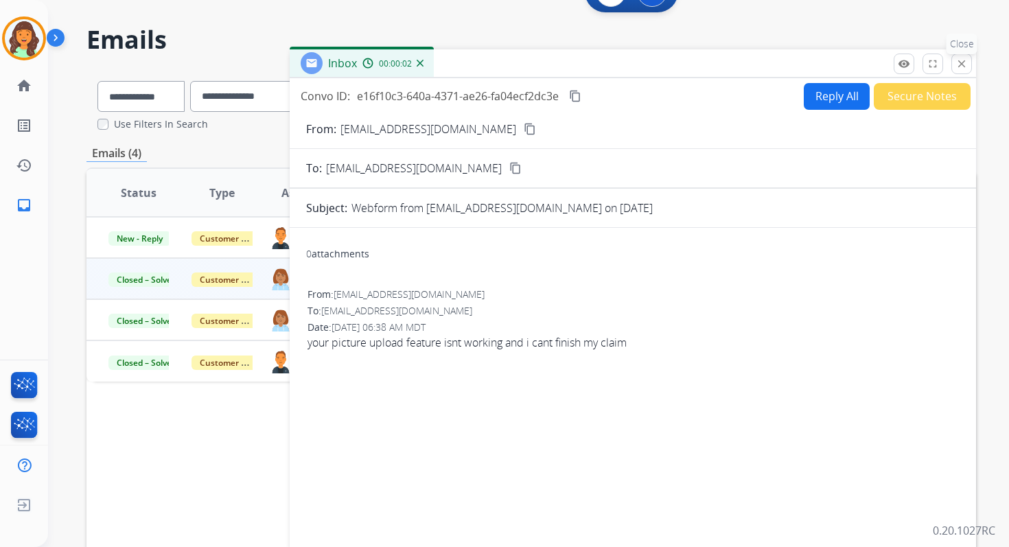
click at [960, 58] on mat-icon "close" at bounding box center [961, 64] width 12 height 12
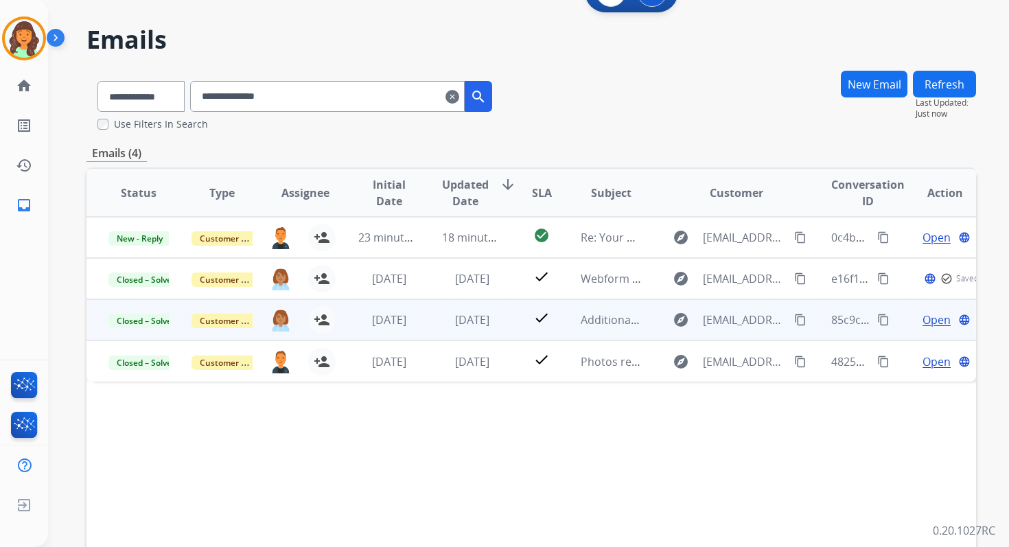
click at [923, 318] on span "Open" at bounding box center [936, 319] width 28 height 16
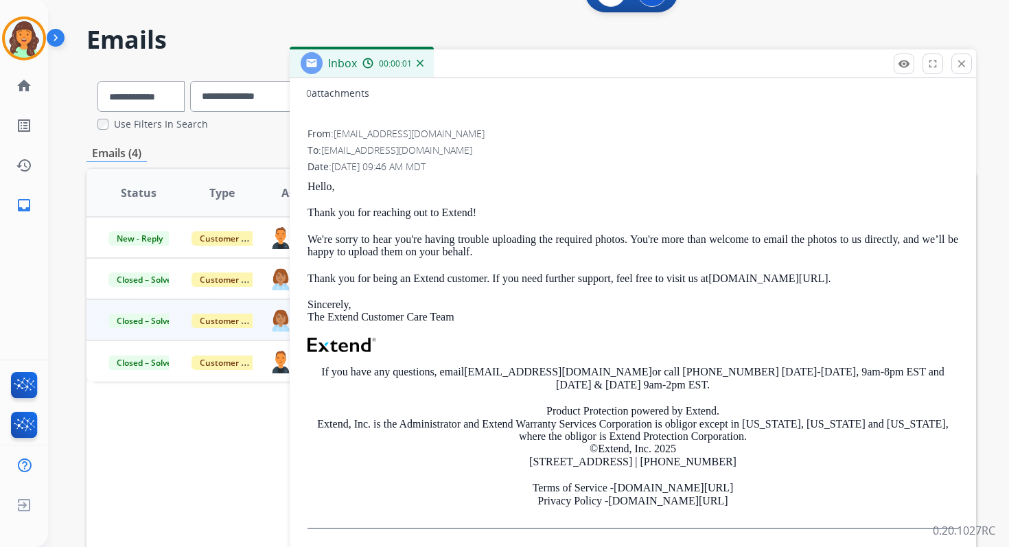
scroll to position [40, 0]
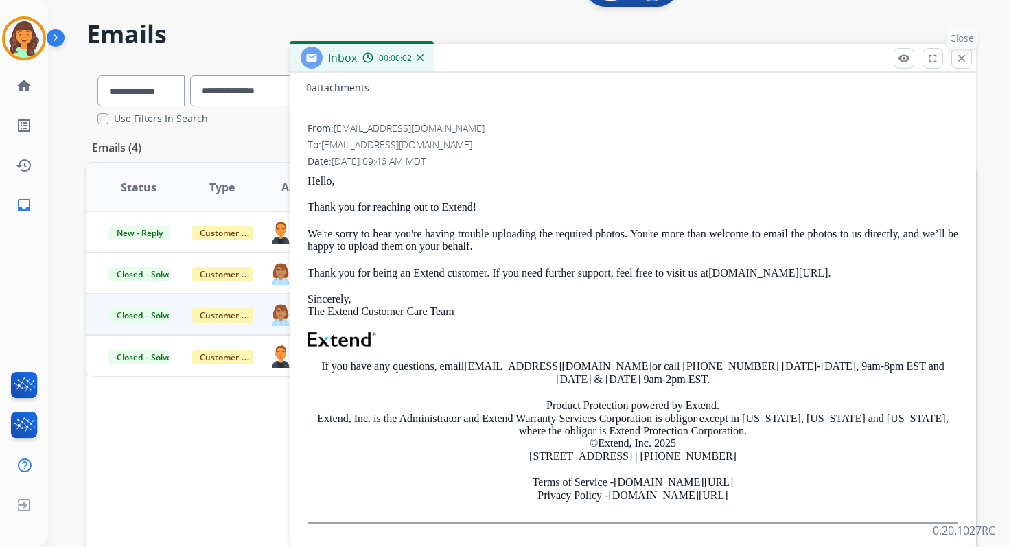
click at [956, 55] on mat-icon "close" at bounding box center [961, 58] width 12 height 12
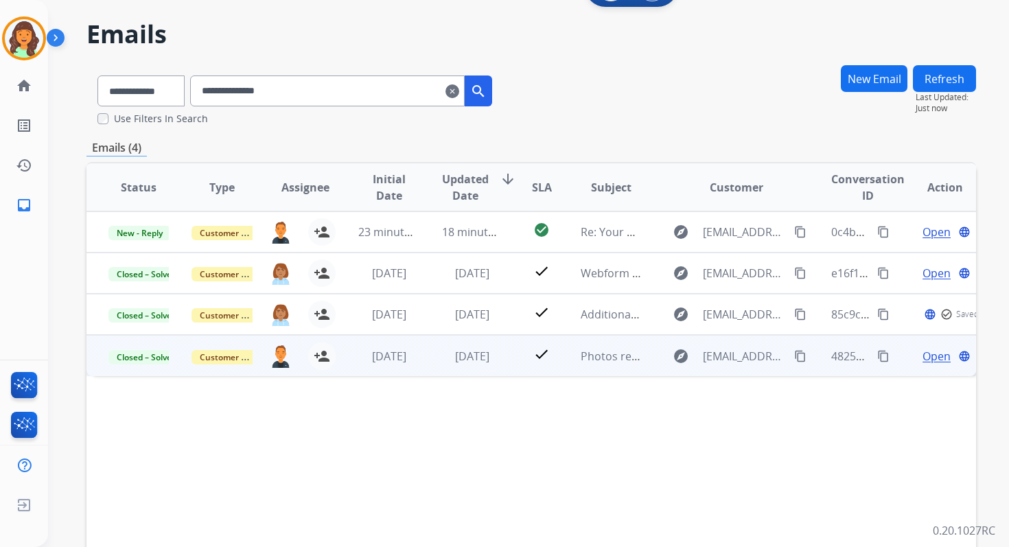
click at [931, 354] on span "Open" at bounding box center [936, 356] width 28 height 16
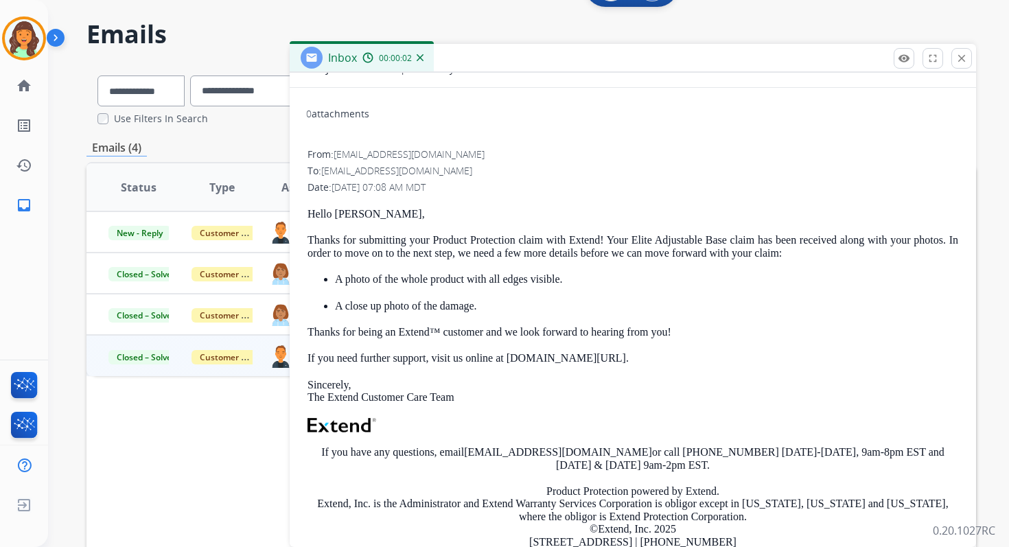
scroll to position [0, 0]
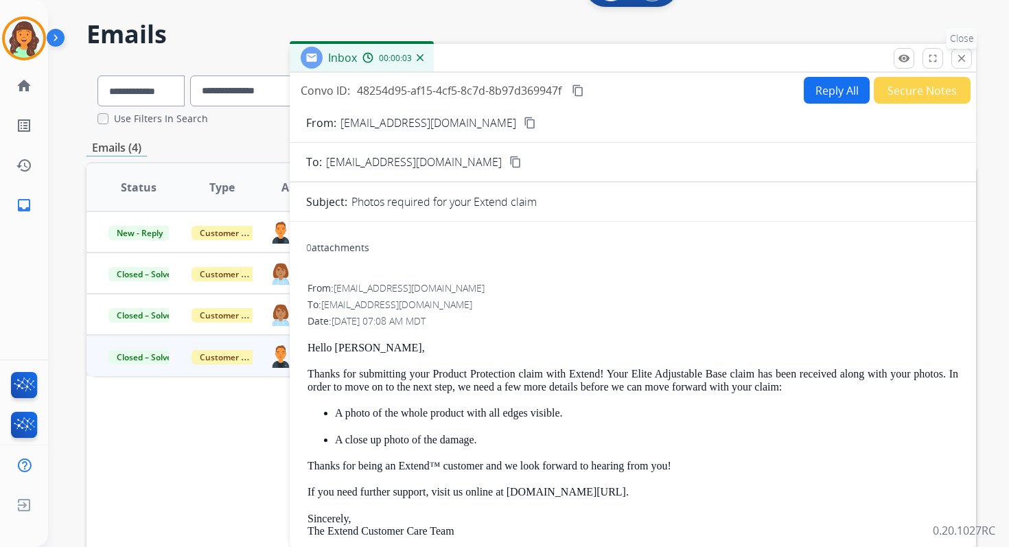
click at [961, 63] on mat-icon "close" at bounding box center [961, 58] width 12 height 12
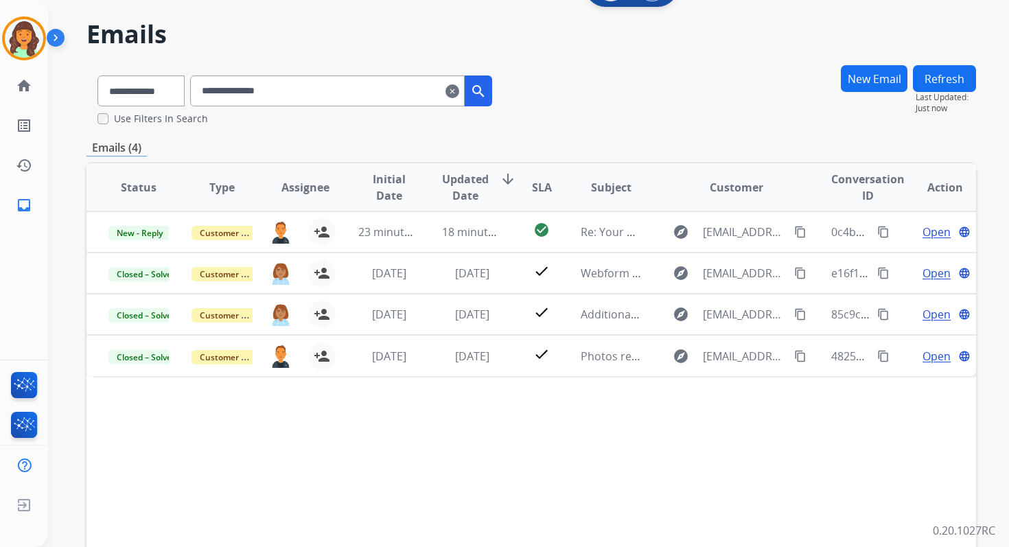
click at [260, 89] on input "**********" at bounding box center [327, 90] width 274 height 31
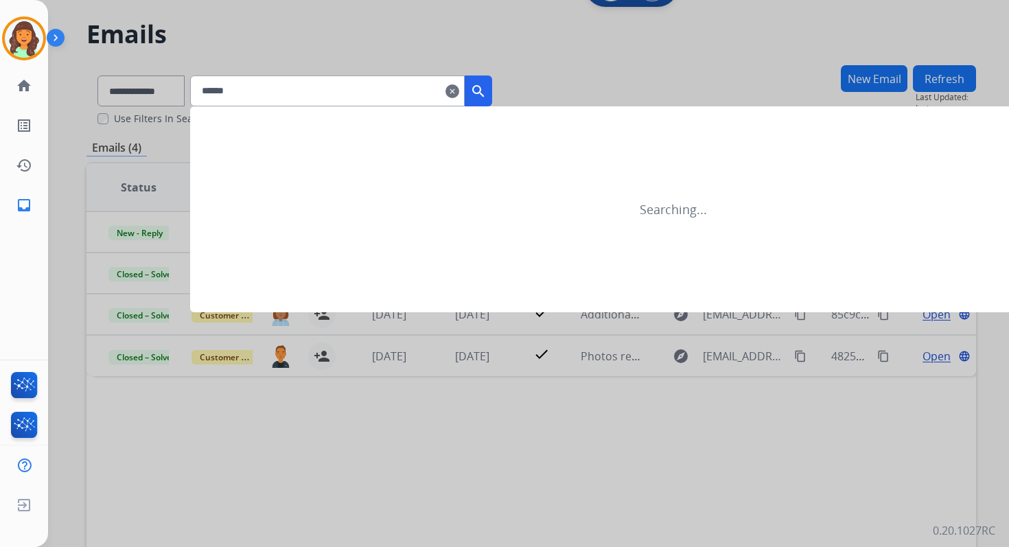
type input "*******"
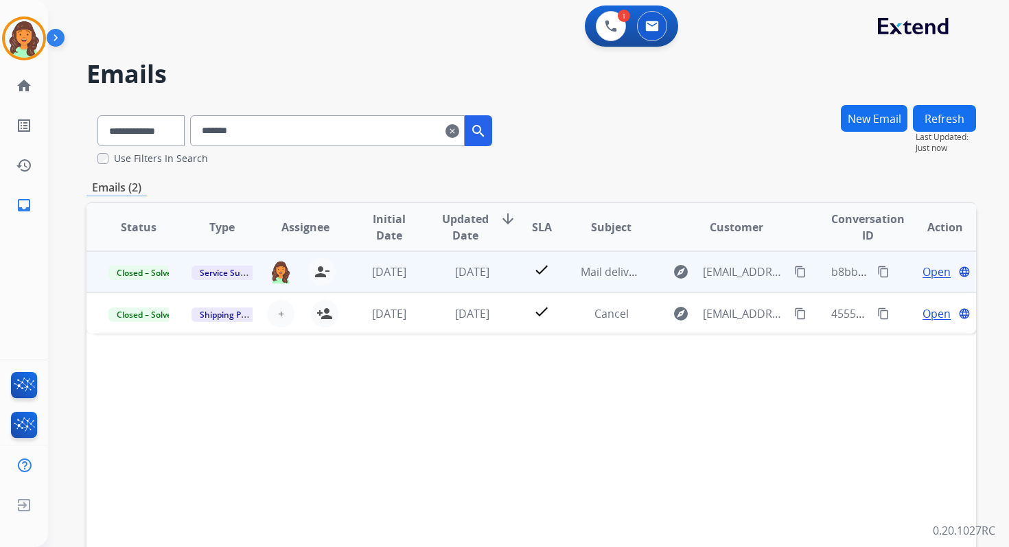
click at [923, 271] on span "Open" at bounding box center [936, 271] width 28 height 16
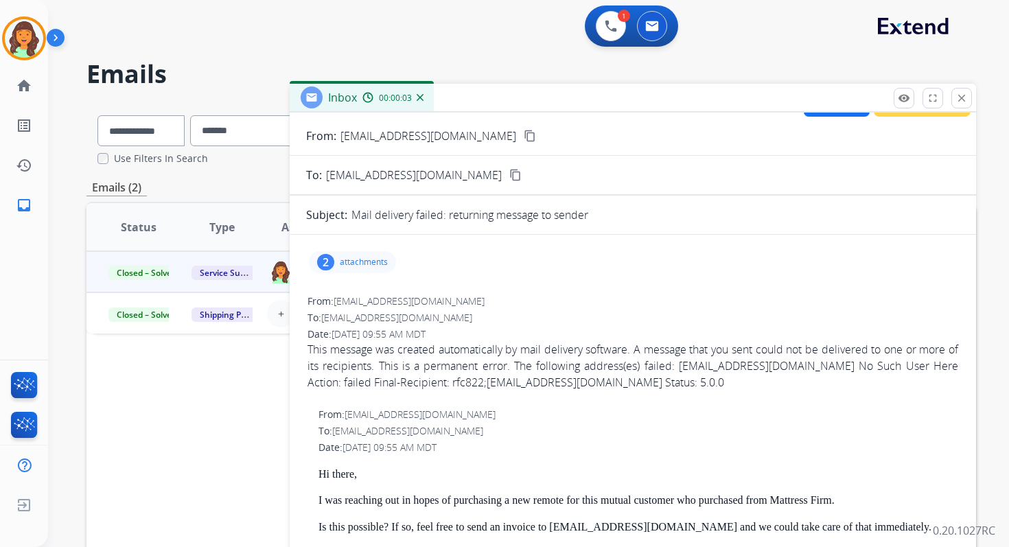
scroll to position [29, 0]
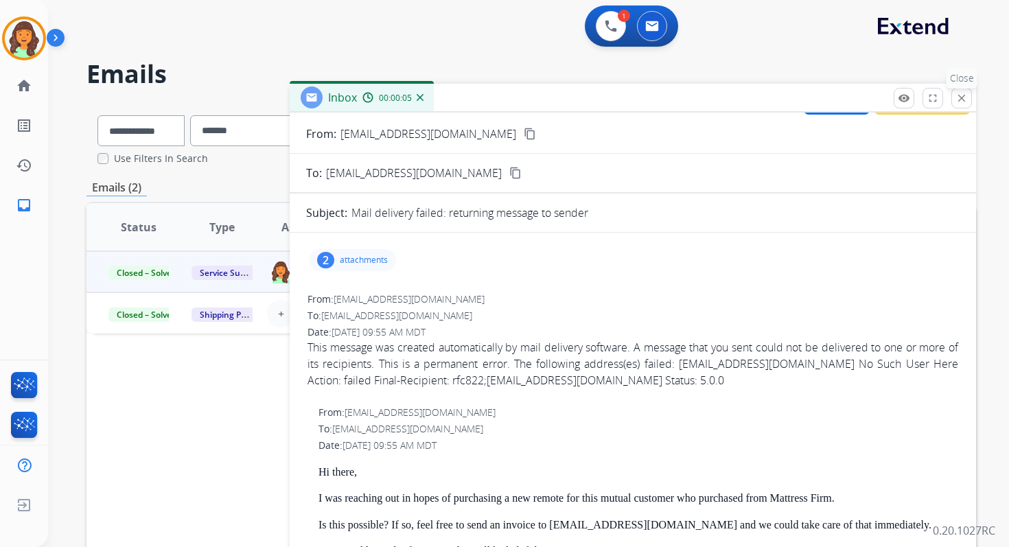
click at [961, 95] on mat-icon "close" at bounding box center [961, 98] width 12 height 12
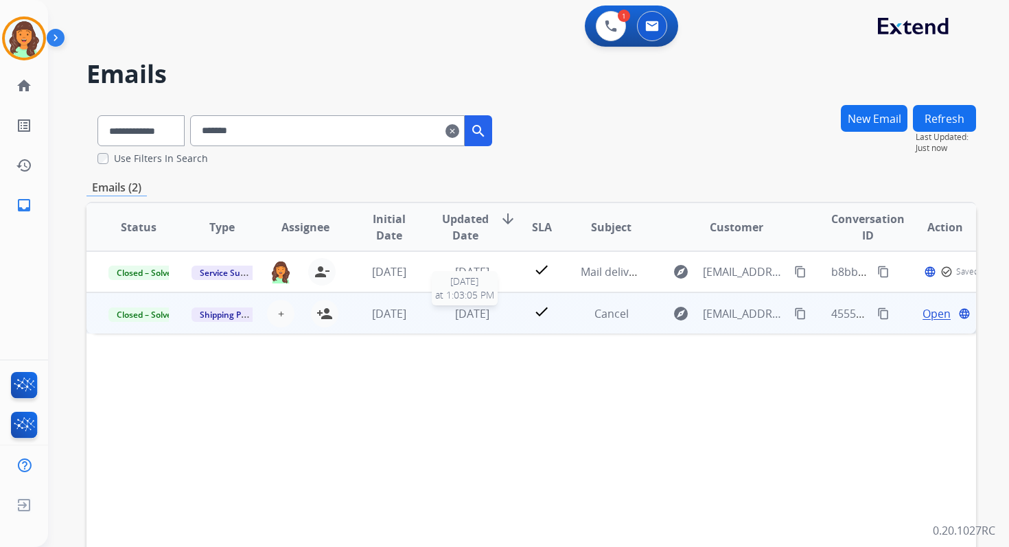
click at [459, 315] on span "1 year ago" at bounding box center [472, 313] width 34 height 15
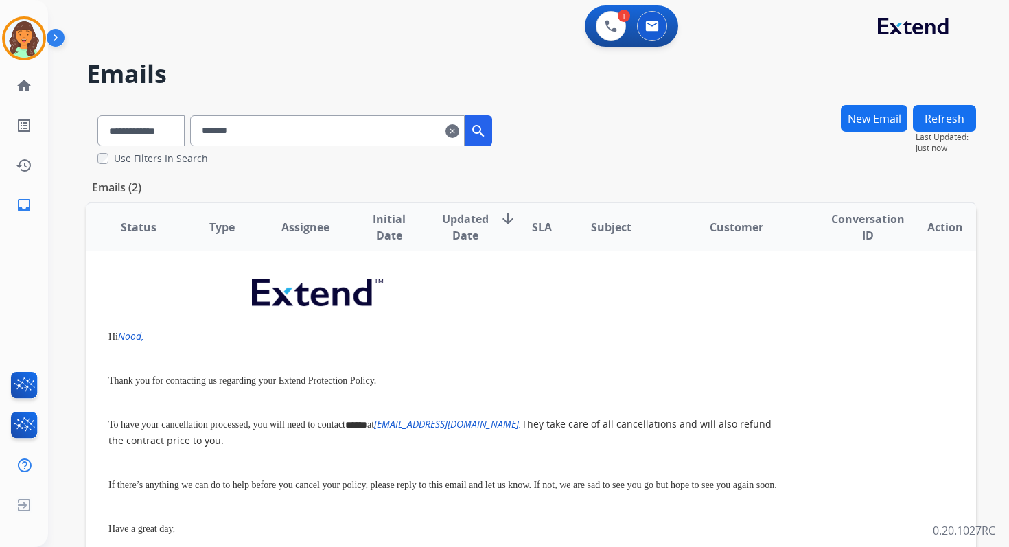
scroll to position [0, 0]
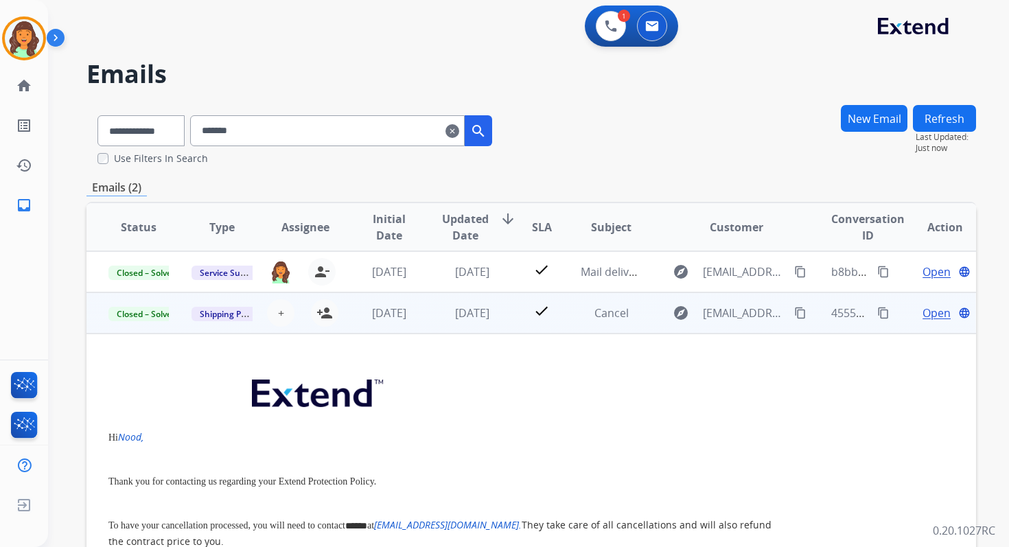
click at [922, 310] on span "Open" at bounding box center [936, 313] width 28 height 16
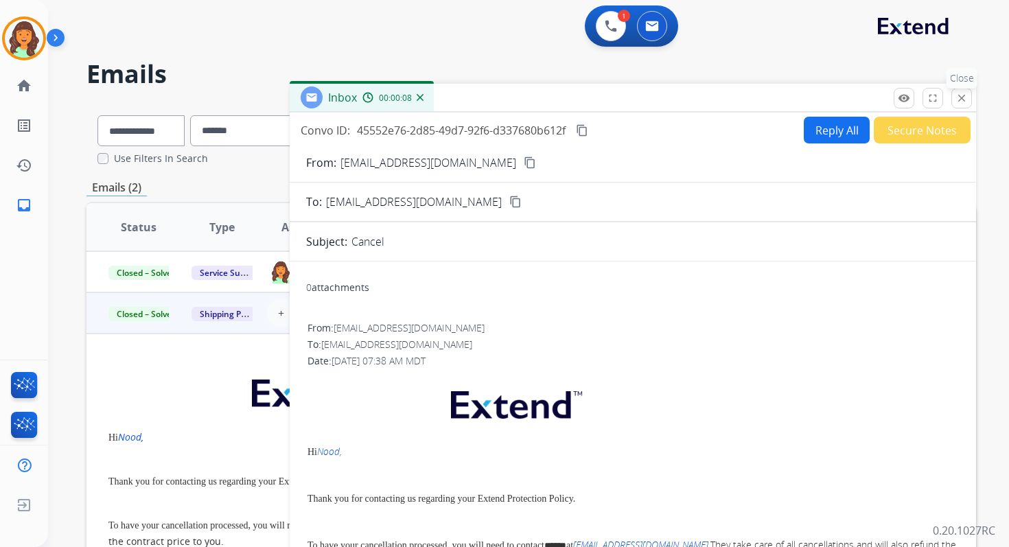
click at [958, 99] on mat-icon "close" at bounding box center [961, 98] width 12 height 12
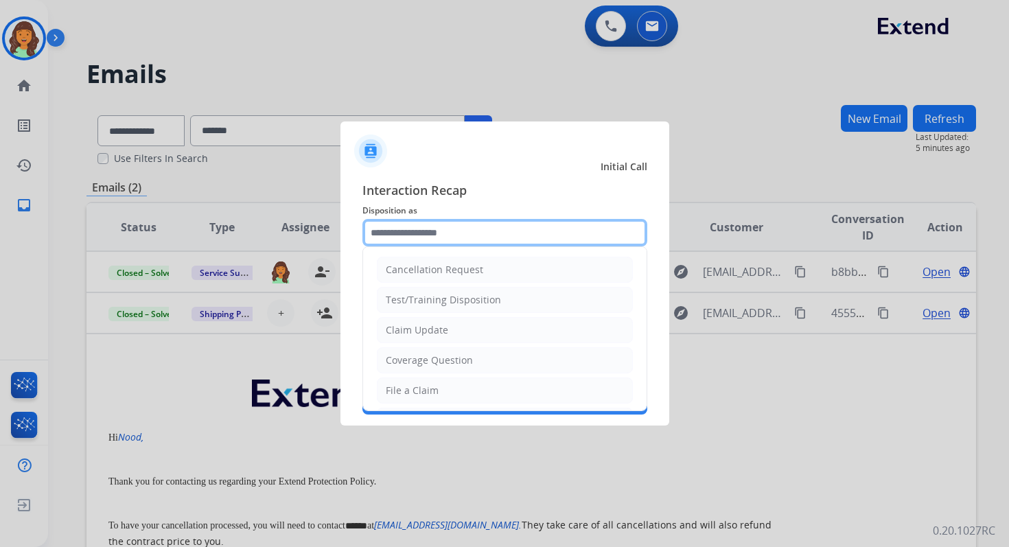
click at [448, 241] on input "text" at bounding box center [504, 232] width 285 height 27
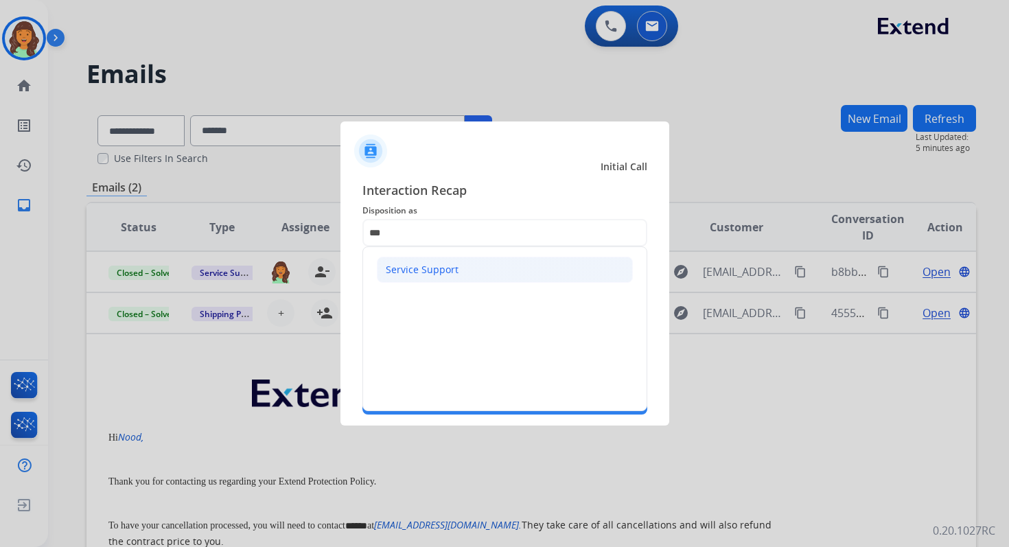
click at [434, 275] on div "Service Support" at bounding box center [422, 270] width 73 height 14
type input "**********"
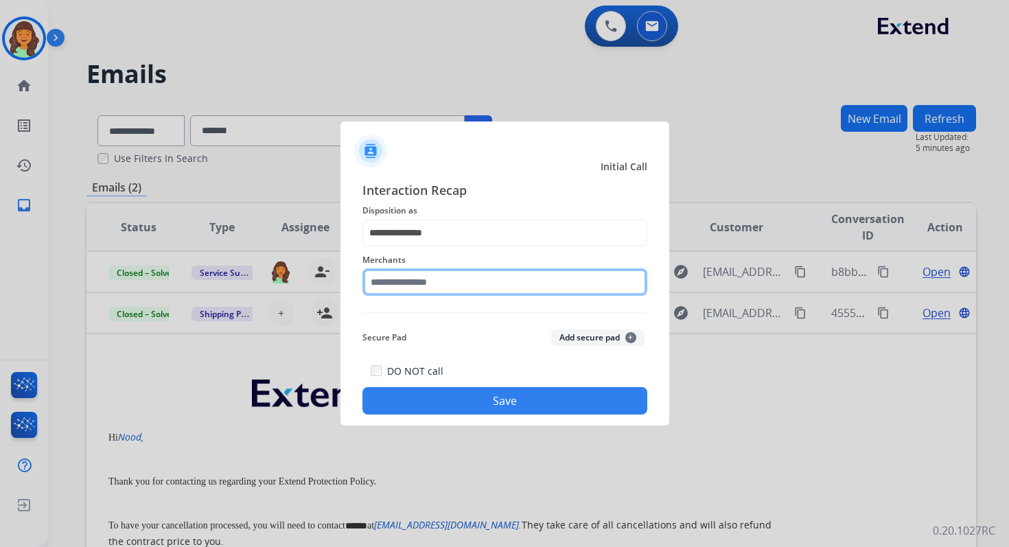
click at [434, 282] on input "text" at bounding box center [504, 281] width 285 height 27
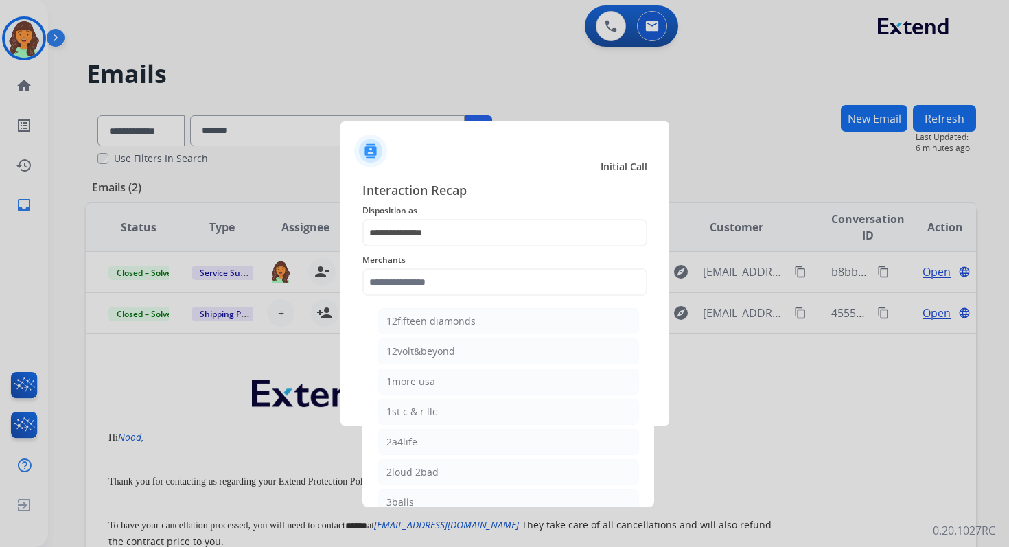
click at [703, 88] on div at bounding box center [504, 273] width 1009 height 547
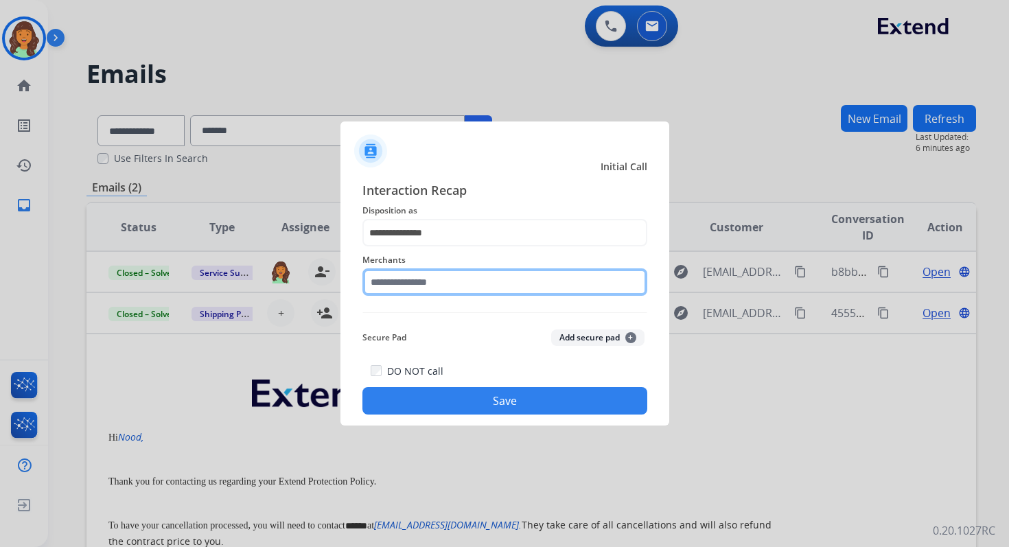
click at [434, 283] on input "text" at bounding box center [504, 281] width 285 height 27
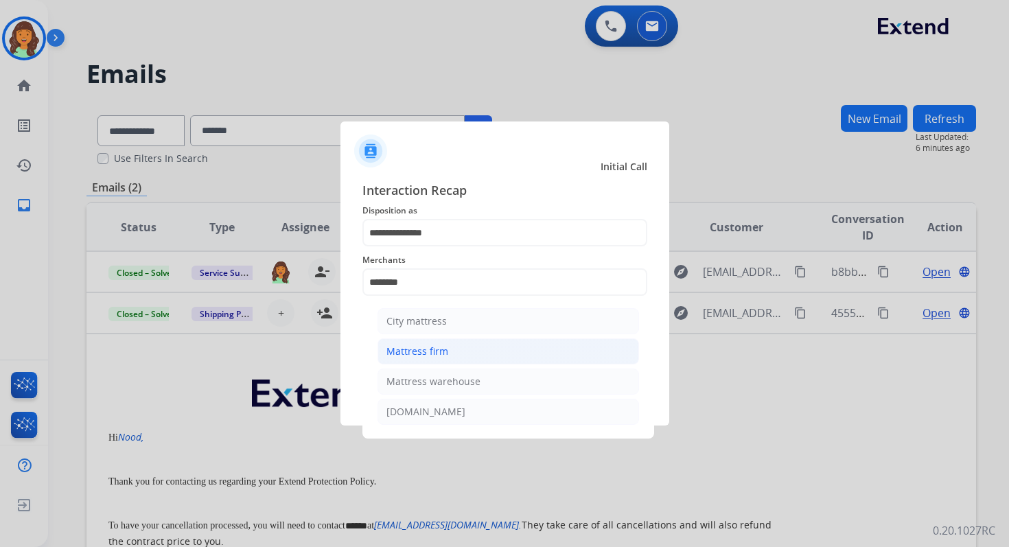
click at [454, 353] on li "Mattress firm" at bounding box center [507, 351] width 261 height 26
type input "**********"
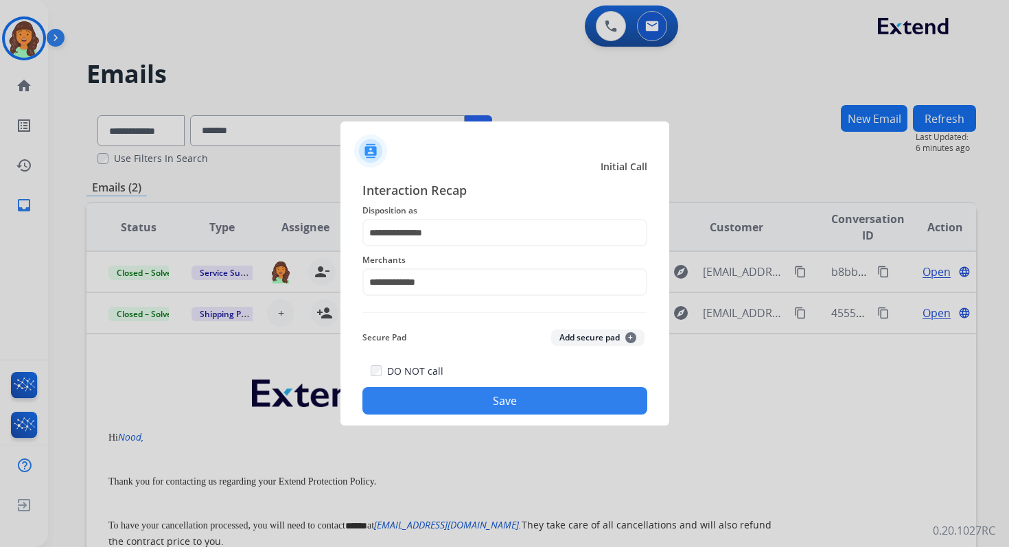
click at [499, 395] on button "Save" at bounding box center [504, 400] width 285 height 27
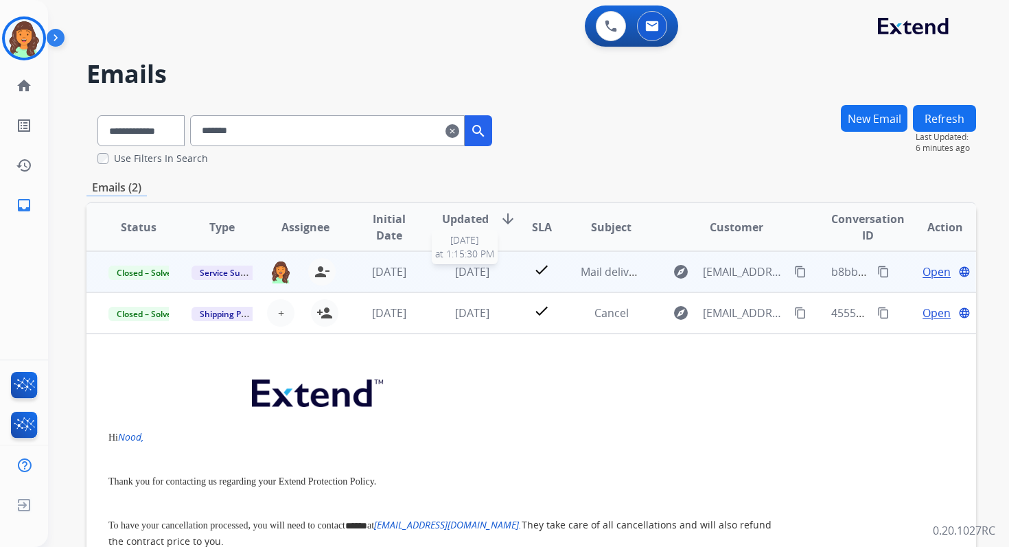
click at [486, 273] on span "[DATE]" at bounding box center [472, 271] width 34 height 15
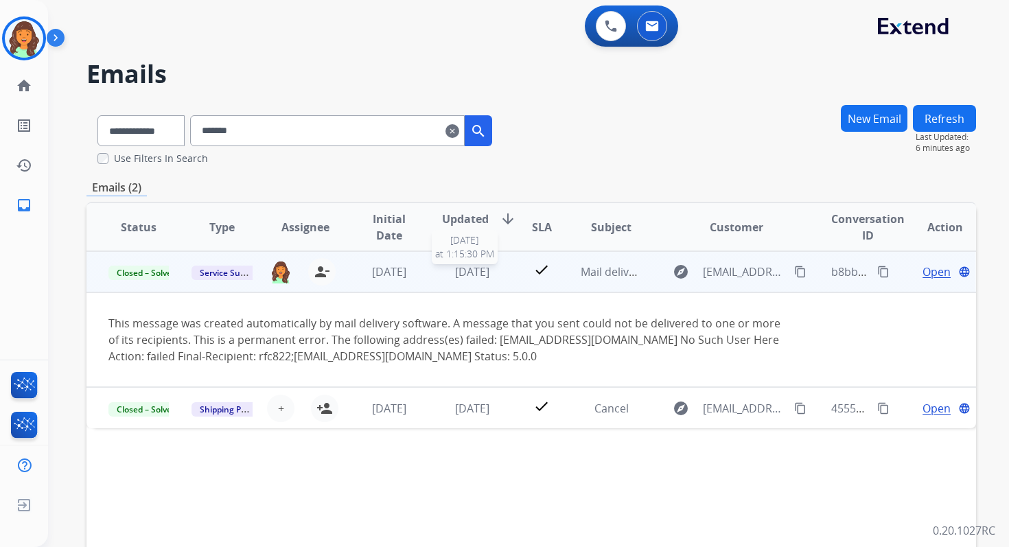
click at [486, 274] on span "[DATE]" at bounding box center [472, 271] width 34 height 15
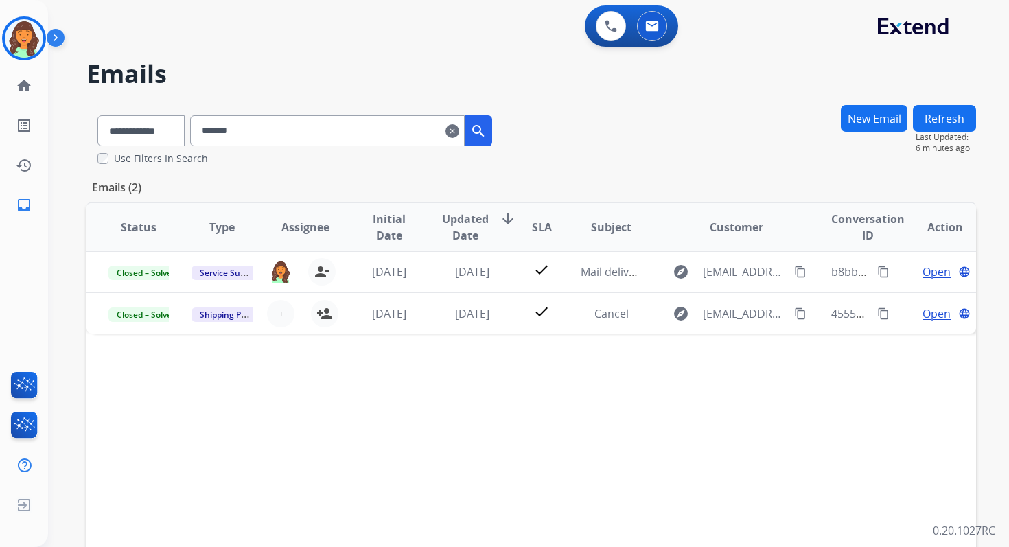
click at [459, 127] on mat-icon "clear" at bounding box center [452, 131] width 14 height 16
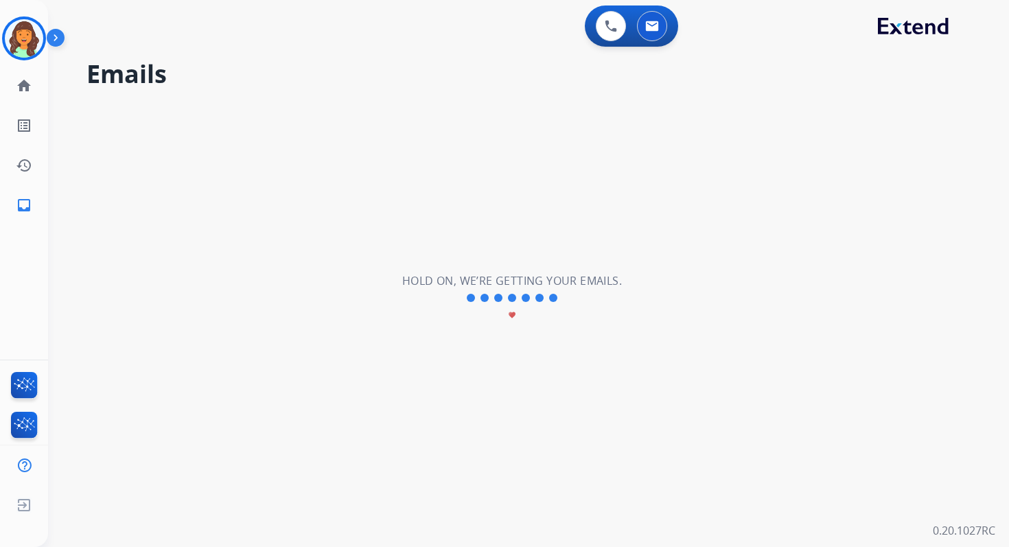
select select "**********"
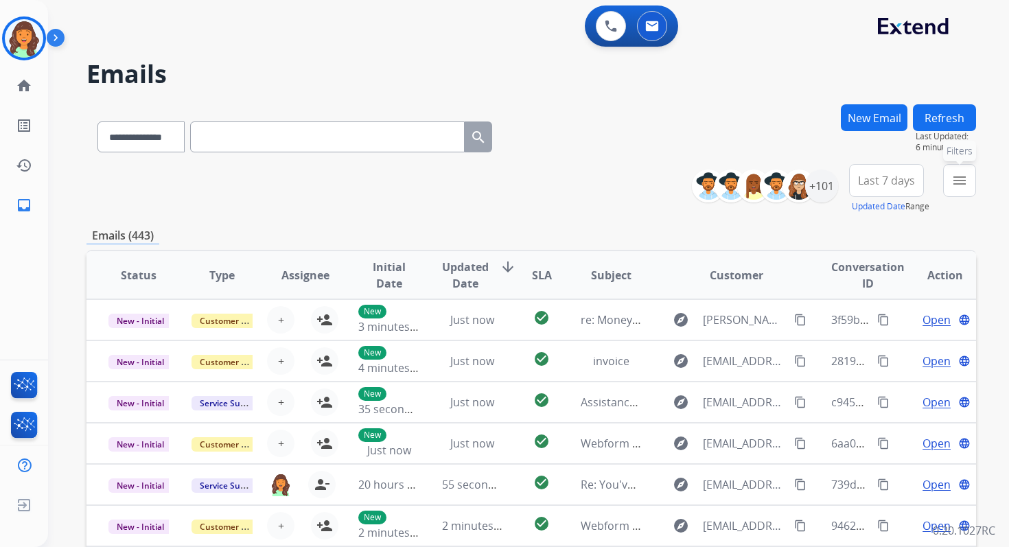
click at [963, 189] on button "menu Filters" at bounding box center [959, 180] width 33 height 33
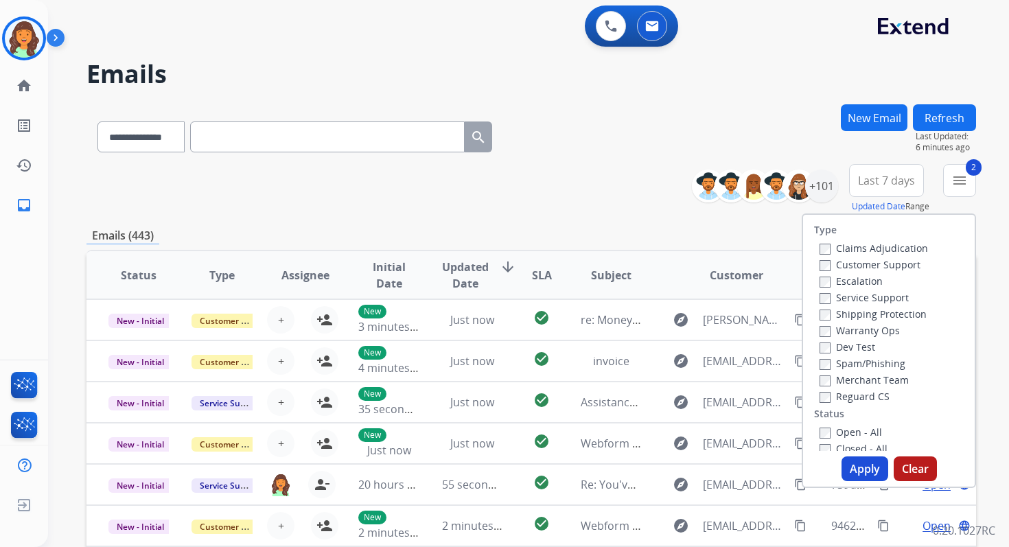
click at [857, 471] on button "Apply" at bounding box center [864, 468] width 47 height 25
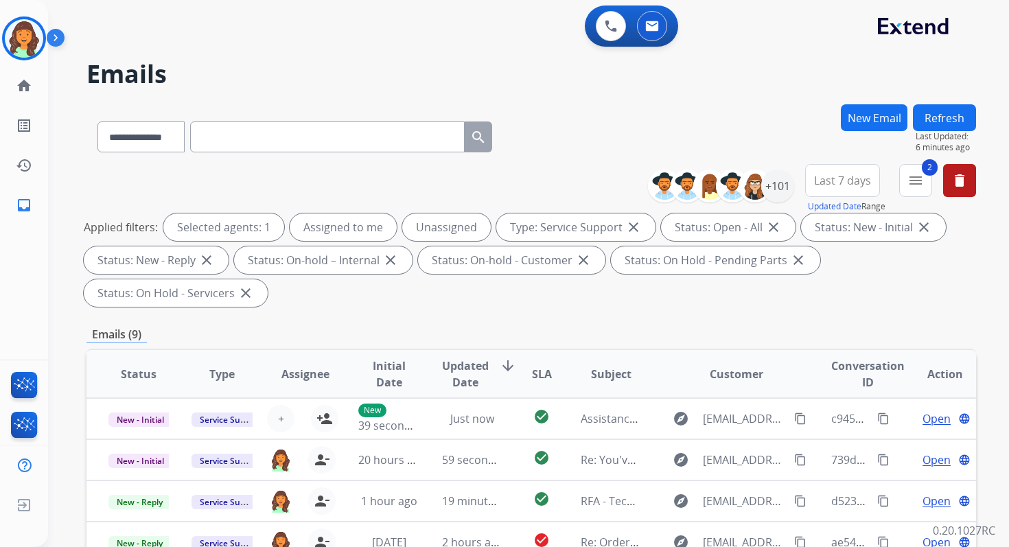
scroll to position [333, 0]
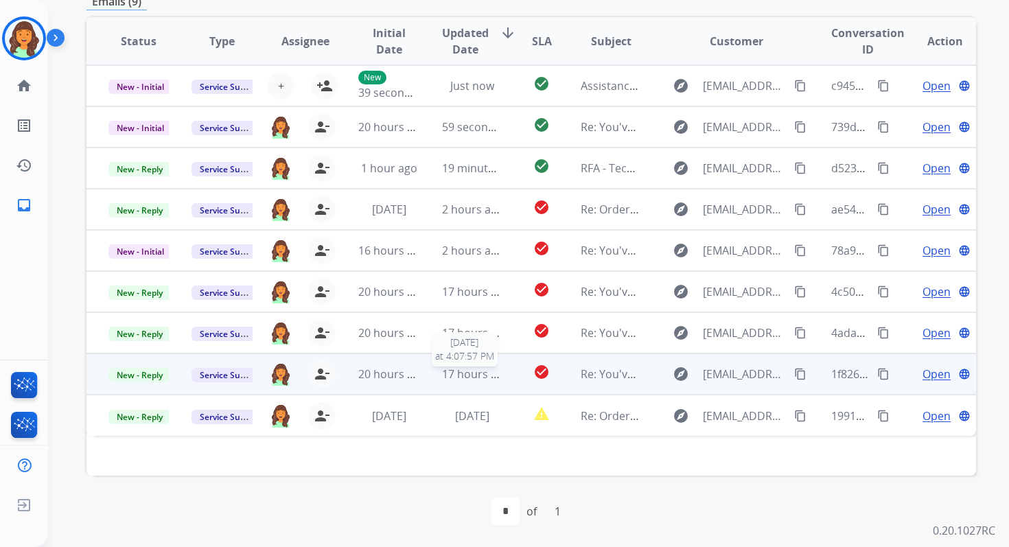
click at [453, 376] on span "17 hours ago" at bounding box center [476, 373] width 68 height 15
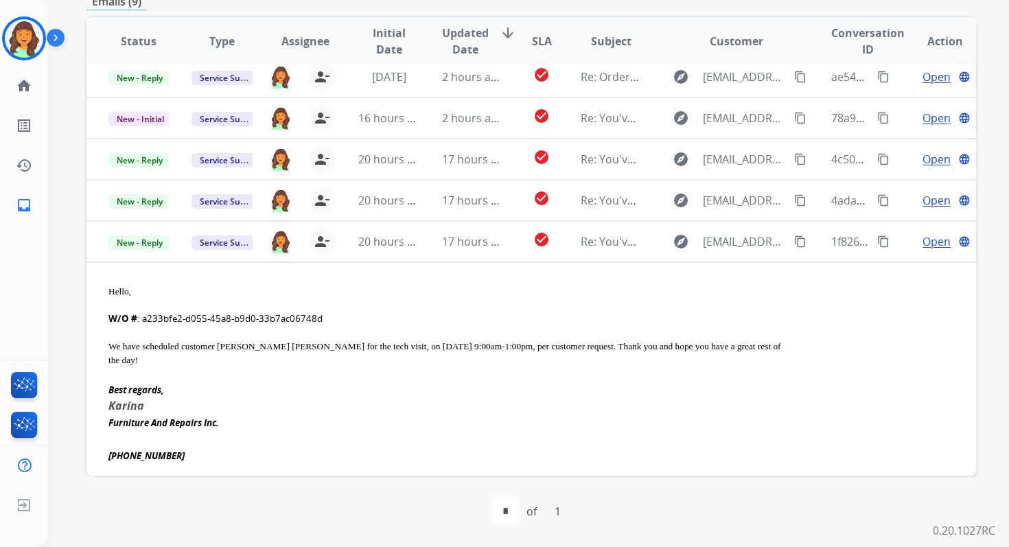
scroll to position [130, 0]
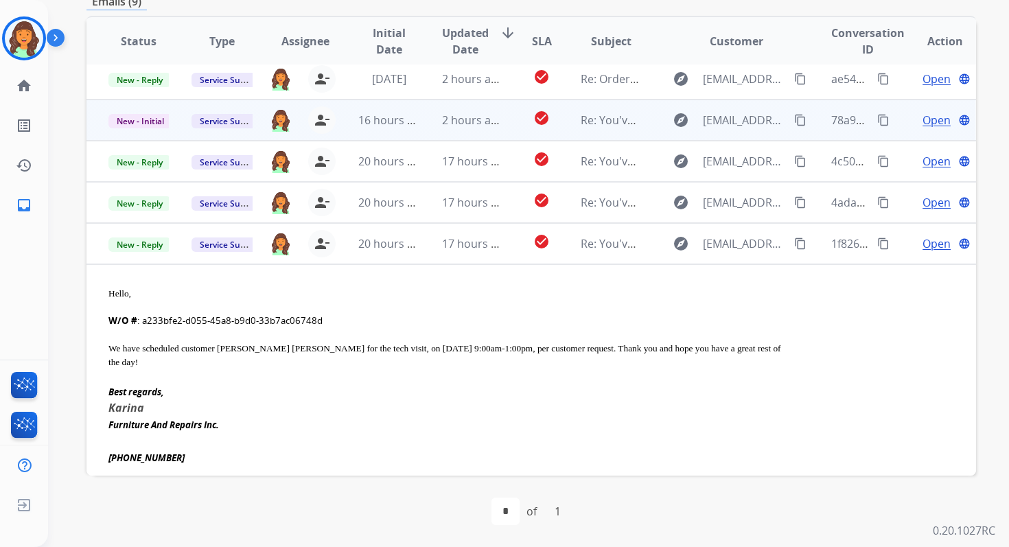
click at [438, 128] on td "2 hours ago" at bounding box center [461, 119] width 83 height 41
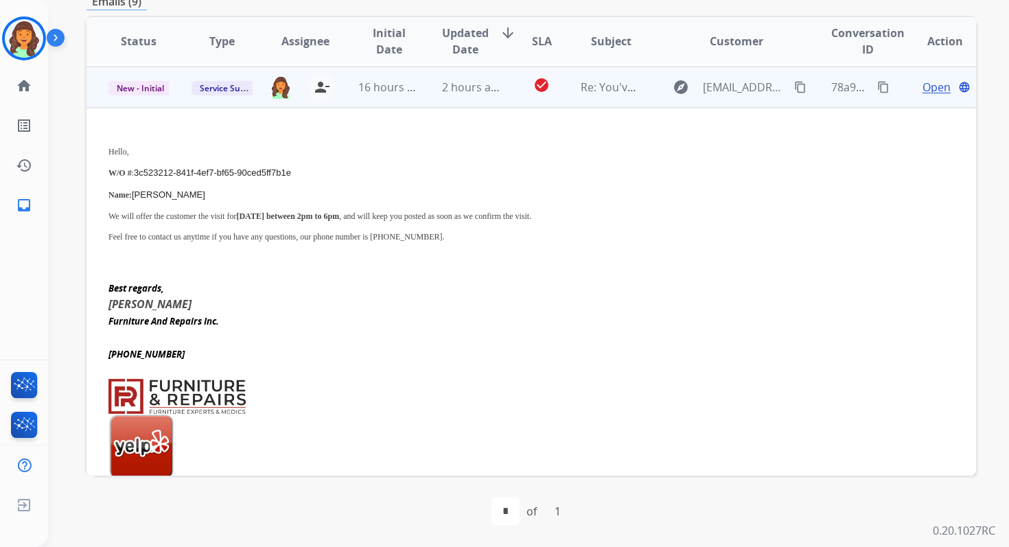
scroll to position [165, 0]
click at [473, 98] on td "2 hours ago" at bounding box center [461, 85] width 83 height 41
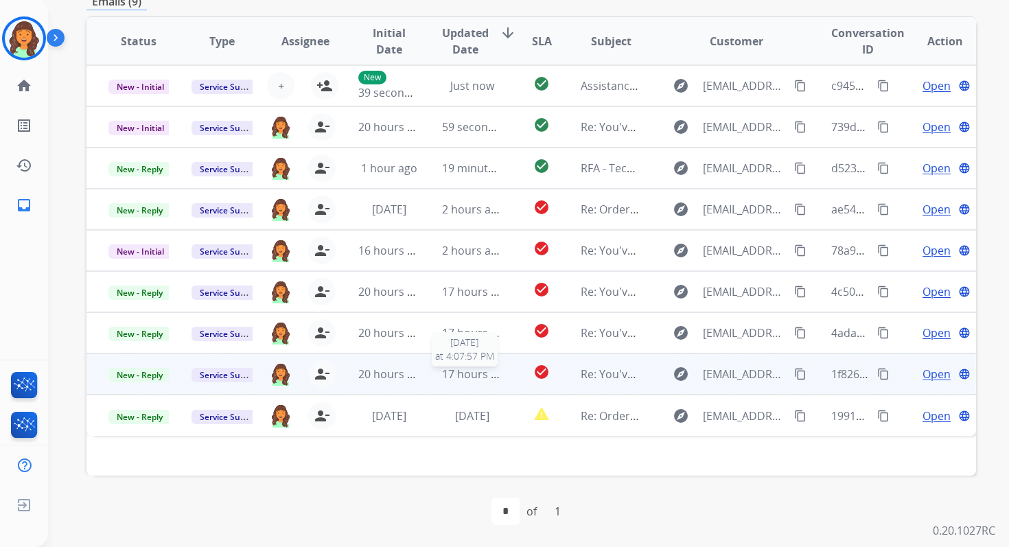
click at [466, 380] on span "17 hours ago" at bounding box center [476, 373] width 68 height 15
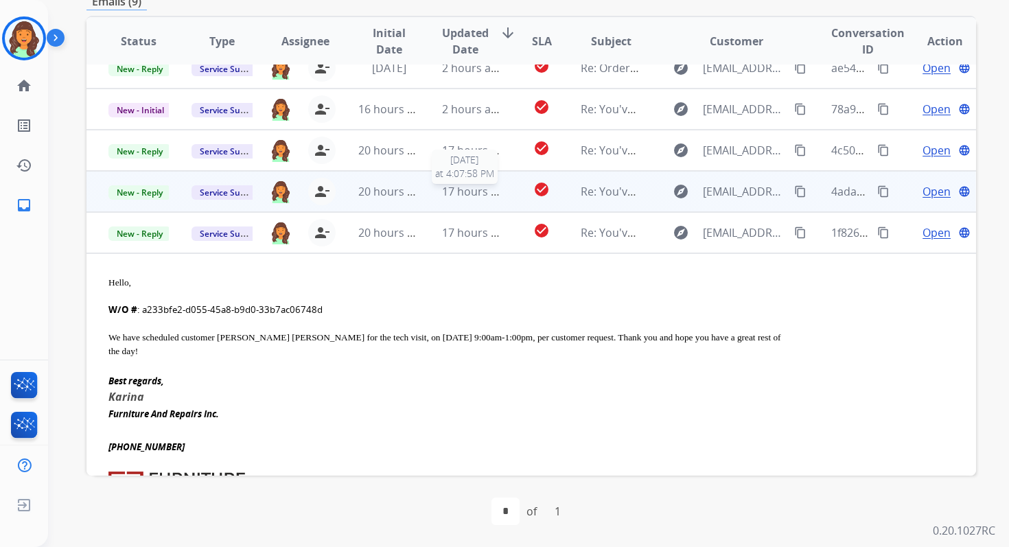
click at [471, 191] on span "17 hours ago" at bounding box center [476, 191] width 68 height 15
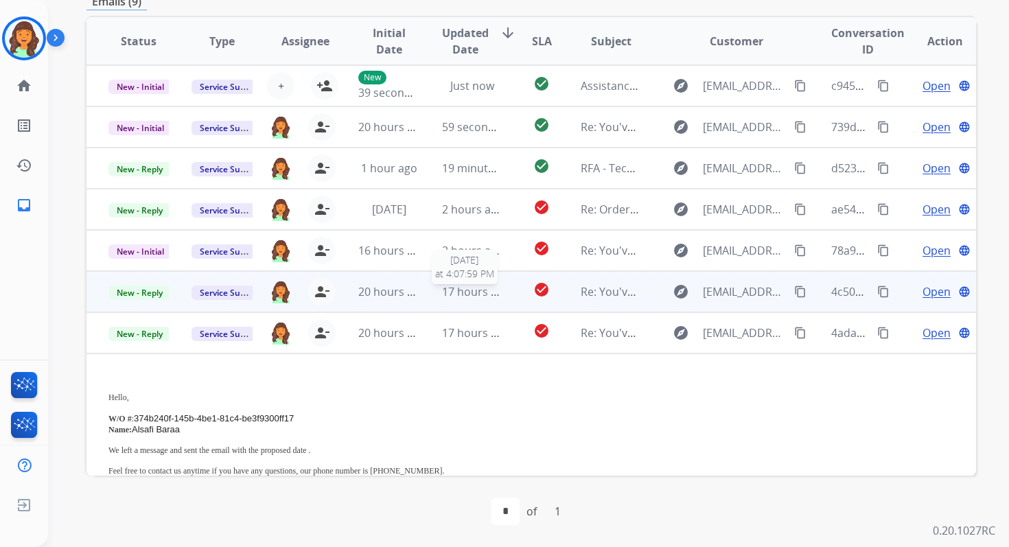
click at [458, 294] on span "17 hours ago" at bounding box center [476, 291] width 68 height 15
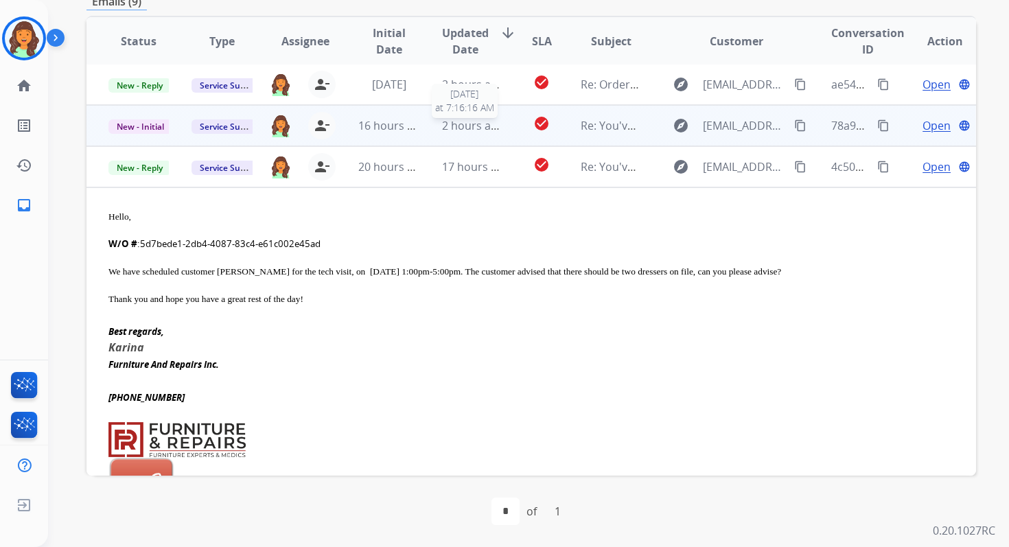
click at [471, 132] on span "2 hours ago" at bounding box center [473, 125] width 62 height 15
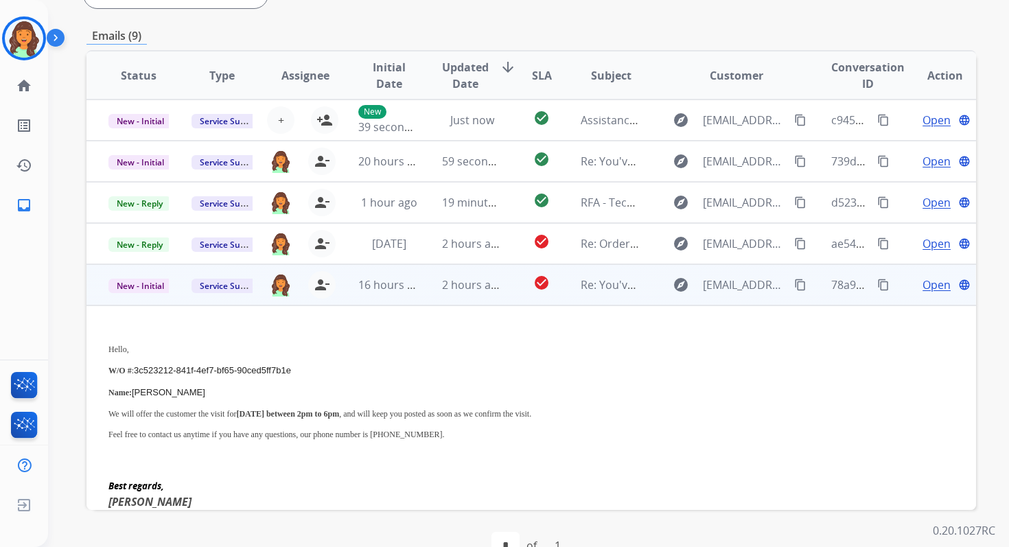
scroll to position [278, 0]
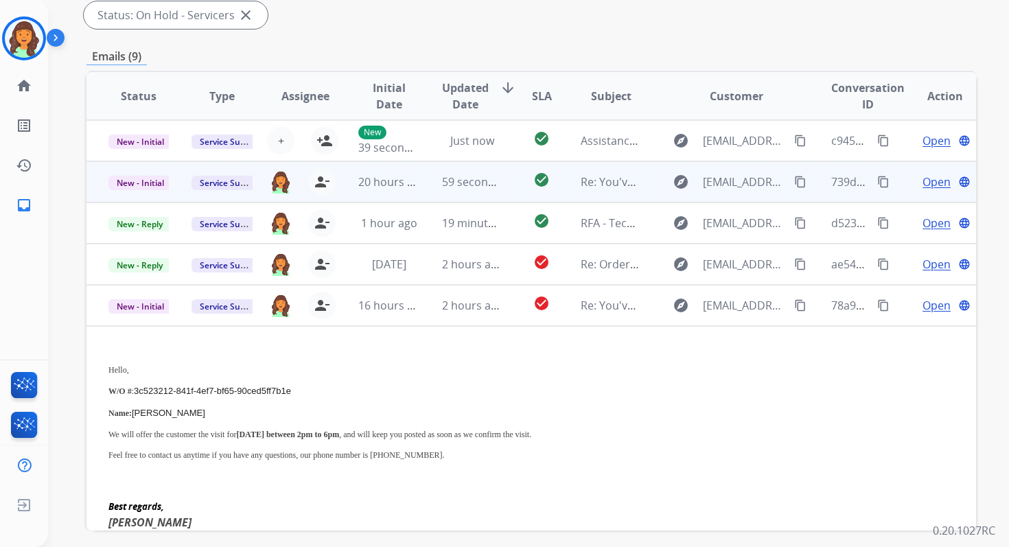
click at [465, 190] on td "59 seconds ago" at bounding box center [461, 181] width 83 height 41
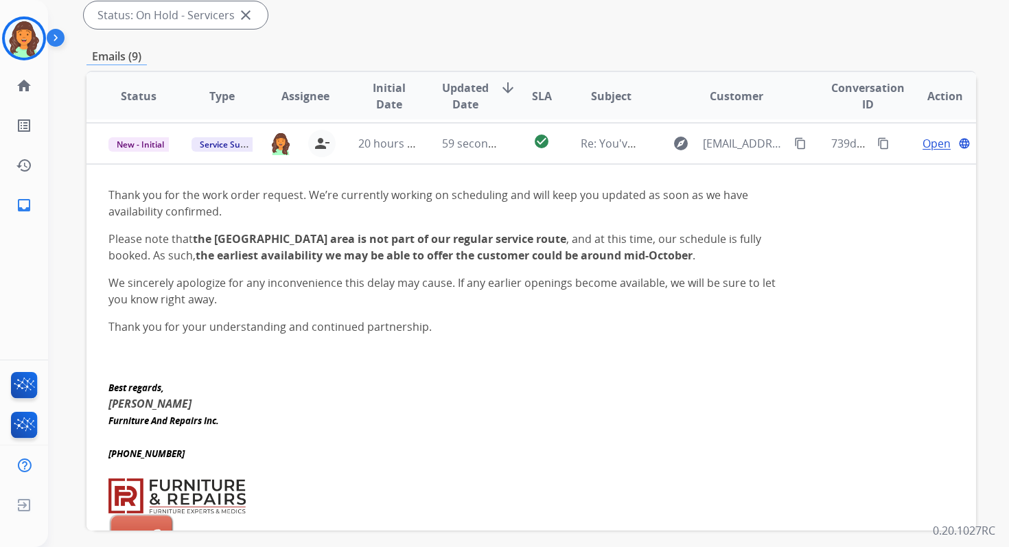
scroll to position [41, 0]
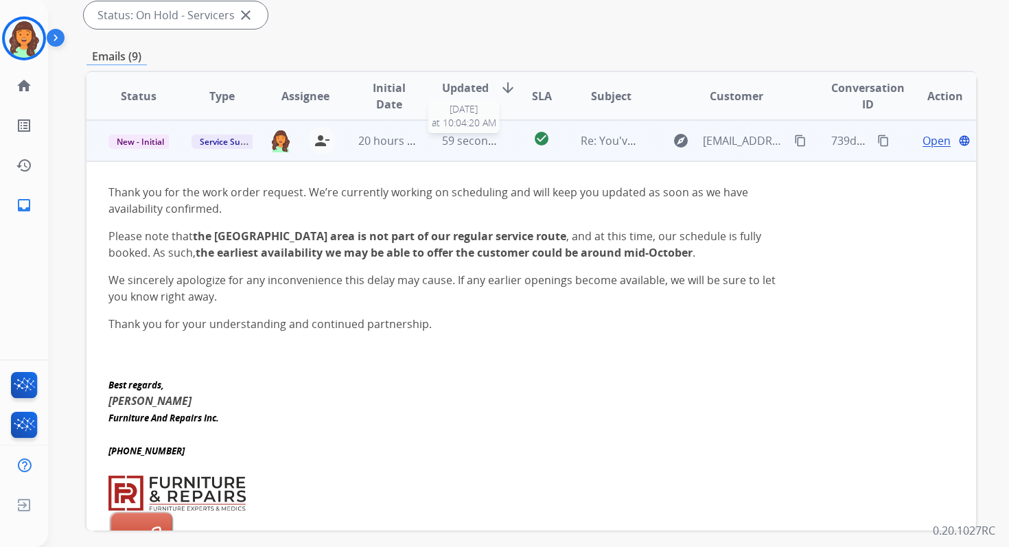
click at [457, 143] on span "59 seconds ago" at bounding box center [482, 140] width 80 height 15
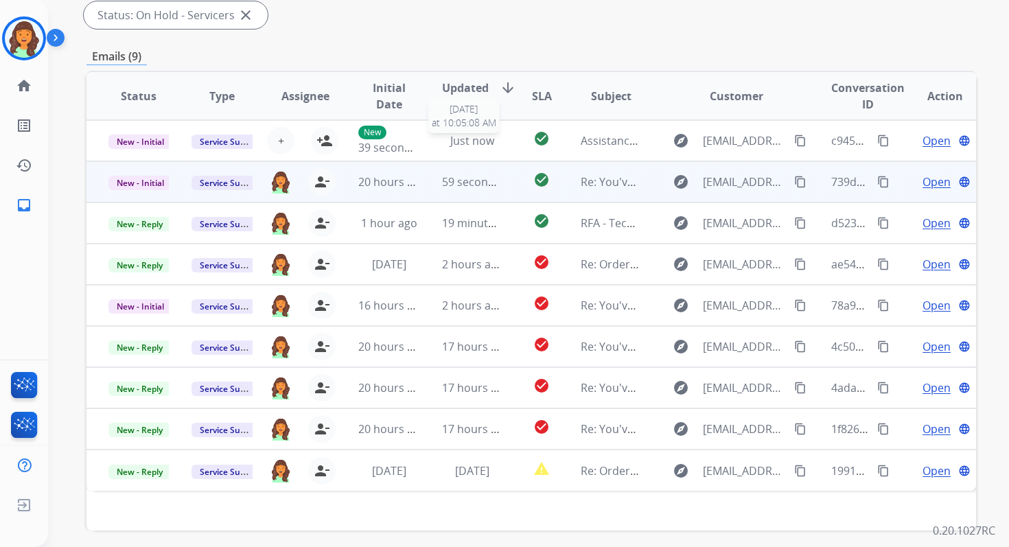
scroll to position [0, 0]
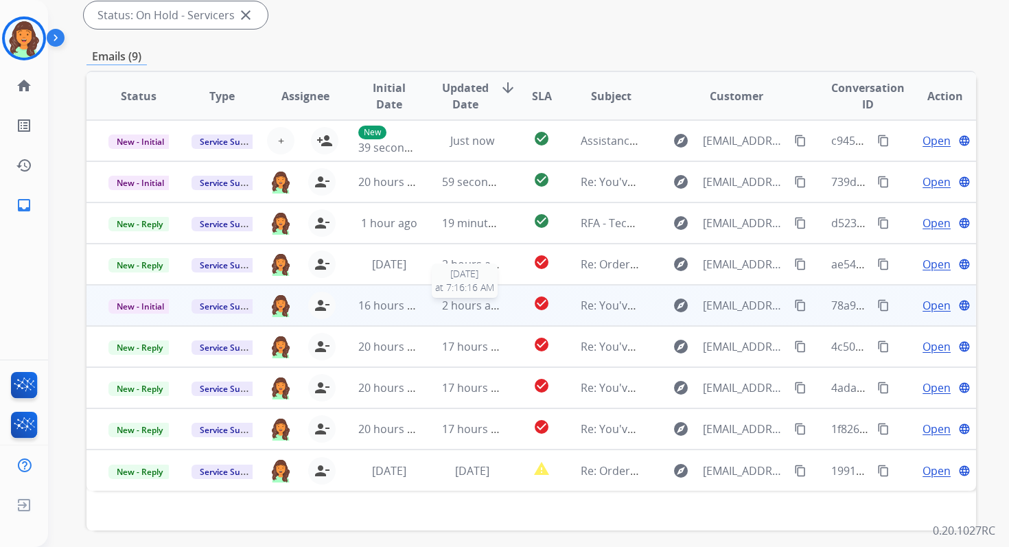
click at [480, 308] on span "2 hours ago" at bounding box center [473, 305] width 62 height 15
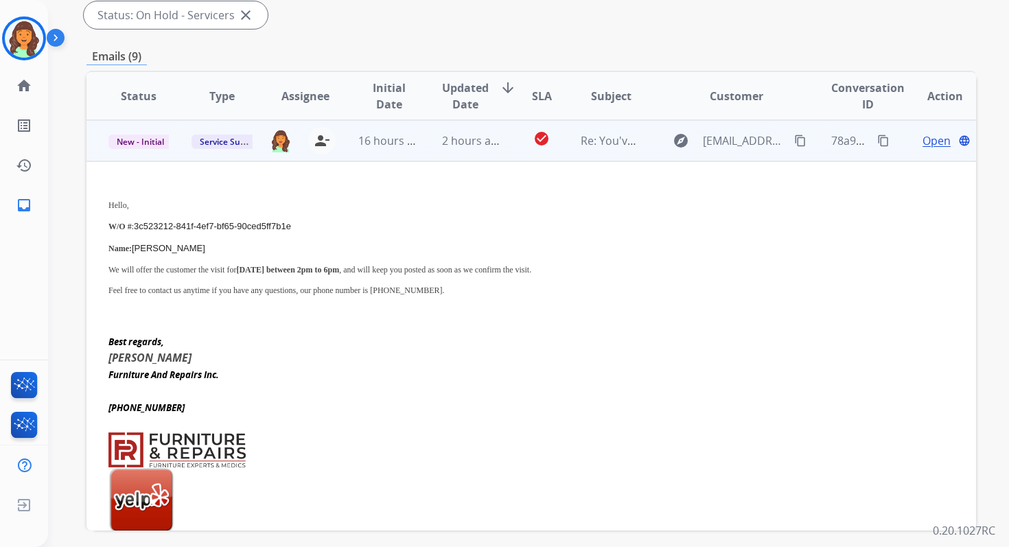
scroll to position [180, 0]
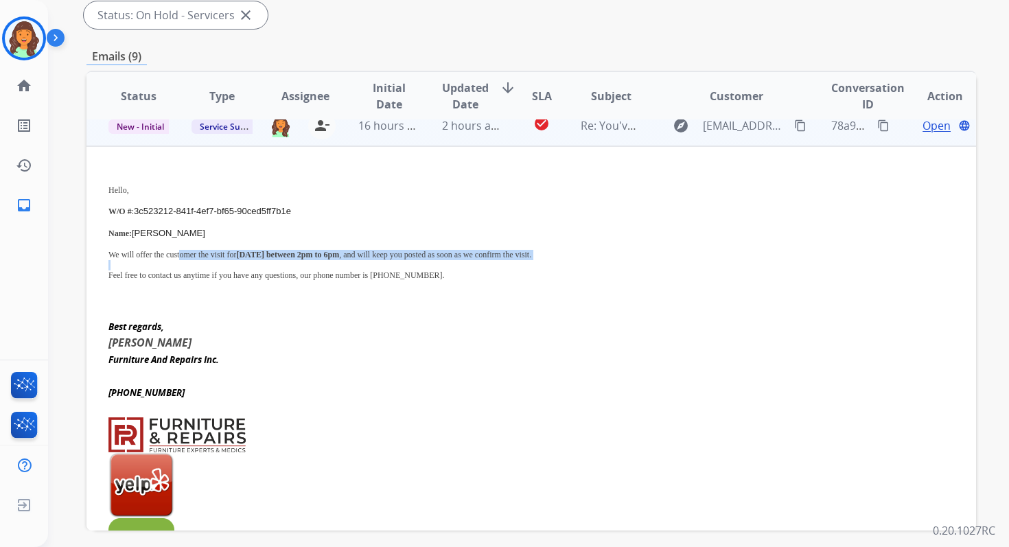
drag, startPoint x: 185, startPoint y: 254, endPoint x: 433, endPoint y: 261, distance: 247.8
click at [433, 260] on div "Hello, W/O # : 3c523212-841f-4ef7-bf65-90ced5ff7b1e Name: Perez Noelle We will …" at bounding box center [447, 235] width 679 height 132
click at [452, 138] on td "2 hours ago" at bounding box center [461, 125] width 83 height 41
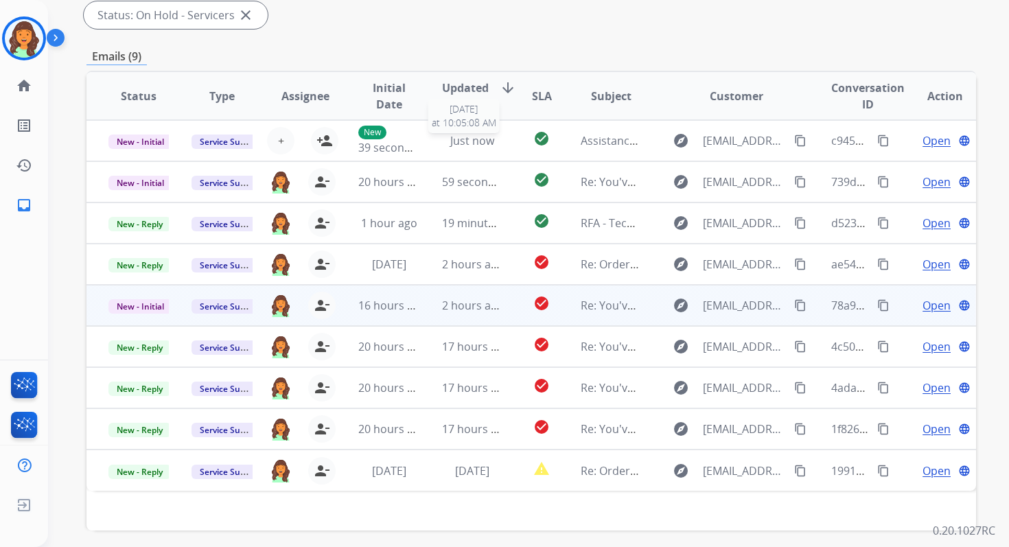
scroll to position [0, 0]
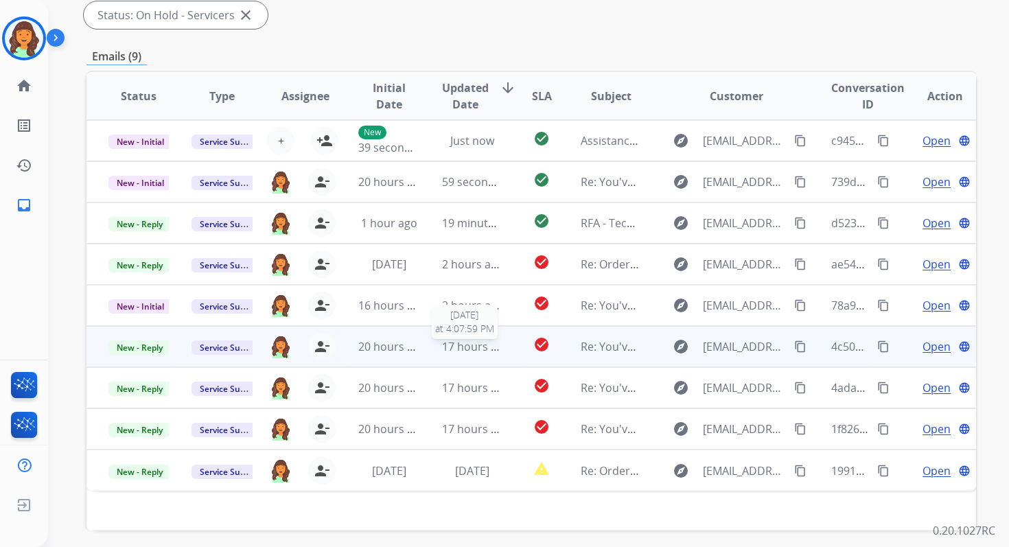
click at [459, 343] on span "17 hours ago" at bounding box center [476, 346] width 68 height 15
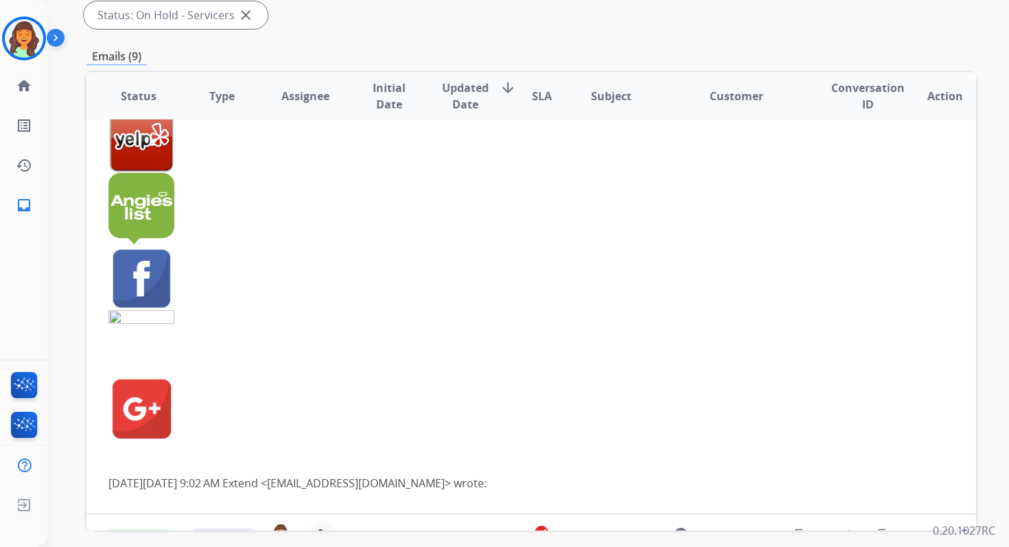
scroll to position [650, 0]
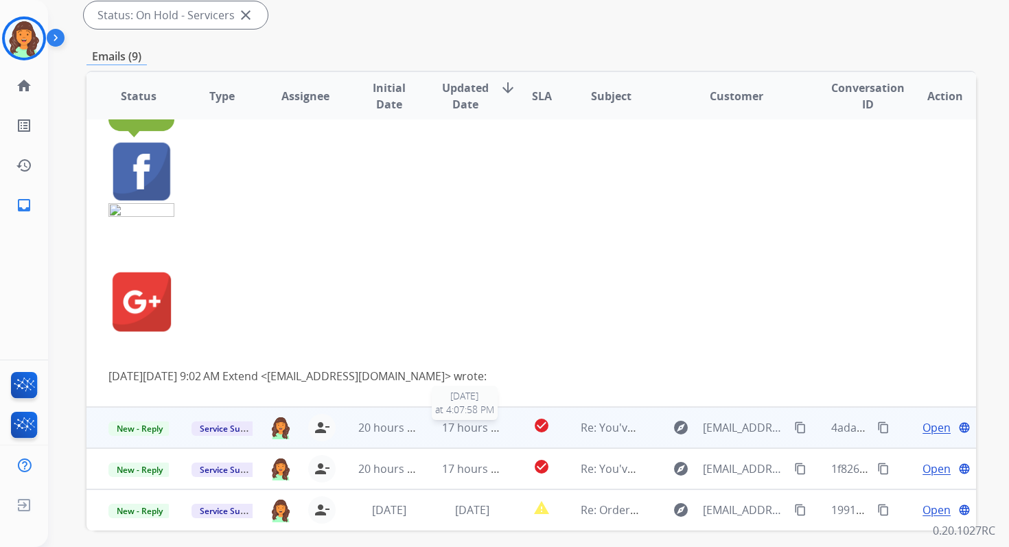
click at [479, 429] on span "17 hours ago" at bounding box center [476, 427] width 68 height 15
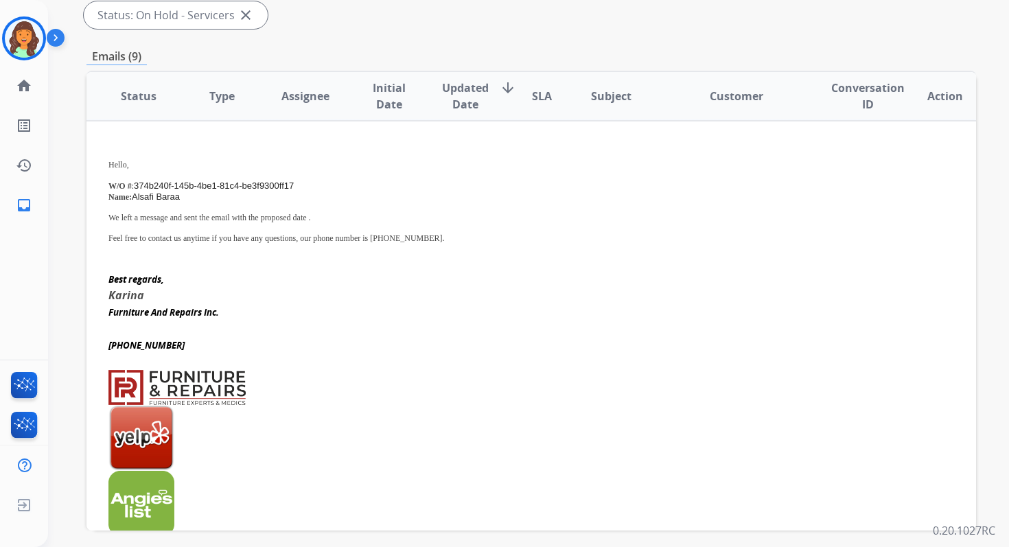
scroll to position [247, 0]
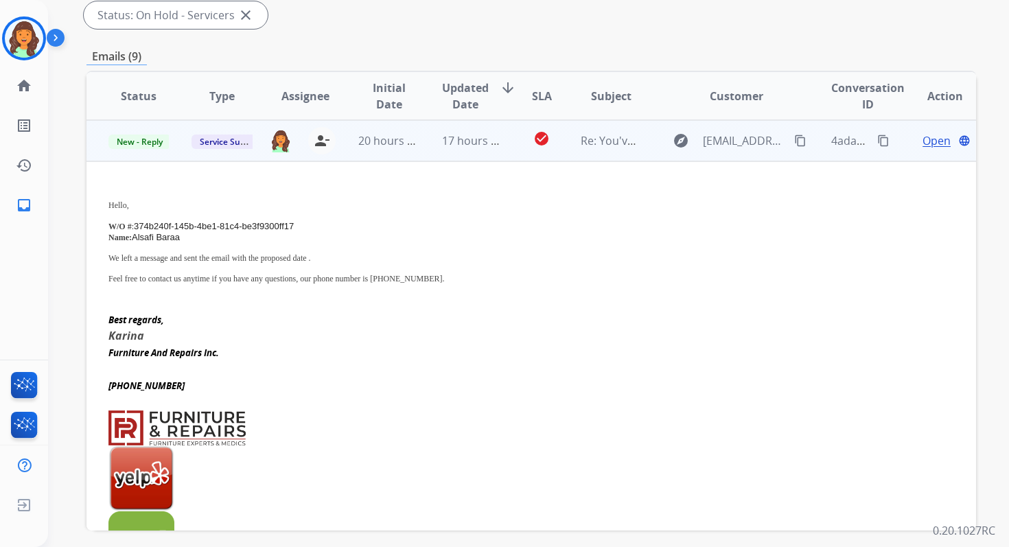
click at [471, 155] on td "17 hours ago" at bounding box center [461, 140] width 83 height 41
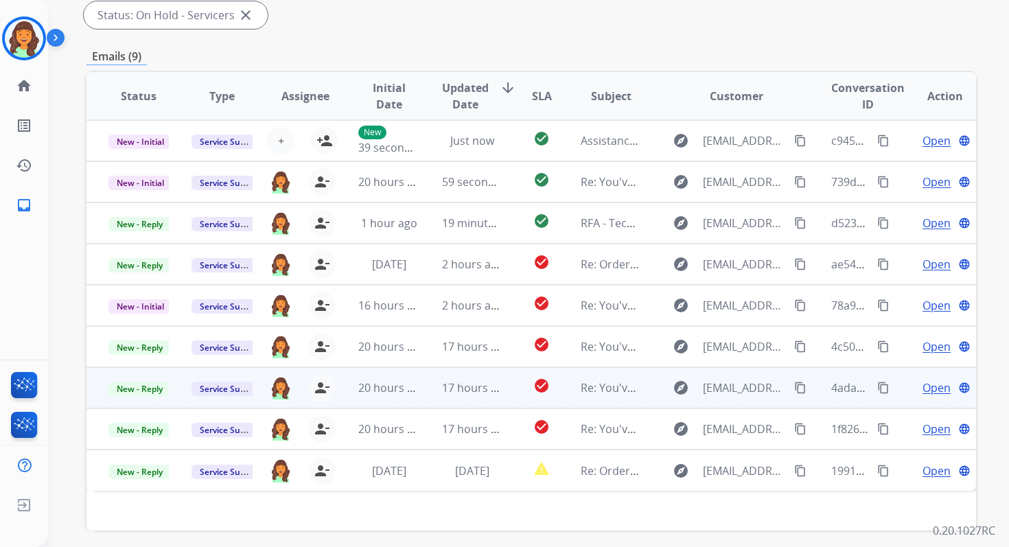
scroll to position [333, 0]
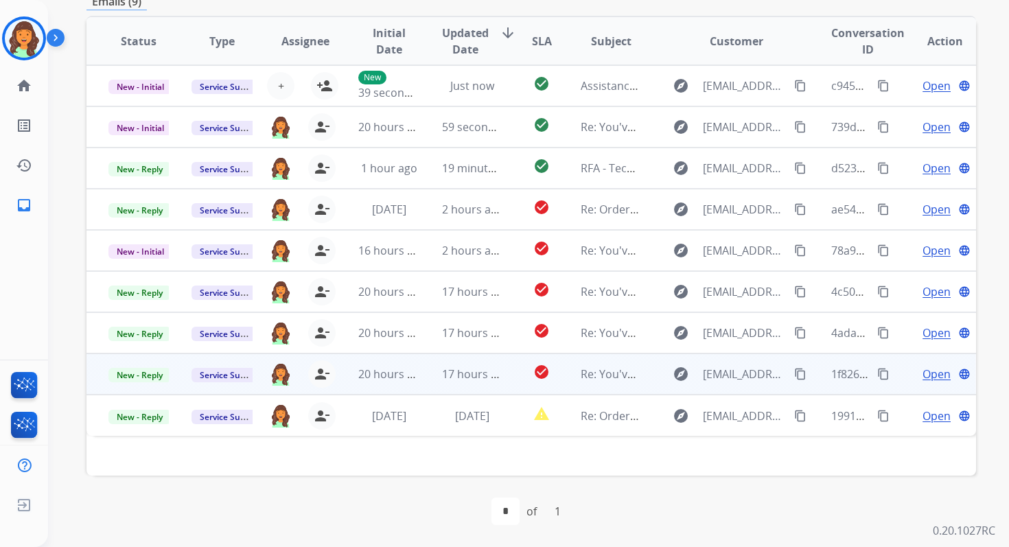
click at [483, 384] on td "17 hours ago" at bounding box center [461, 373] width 83 height 41
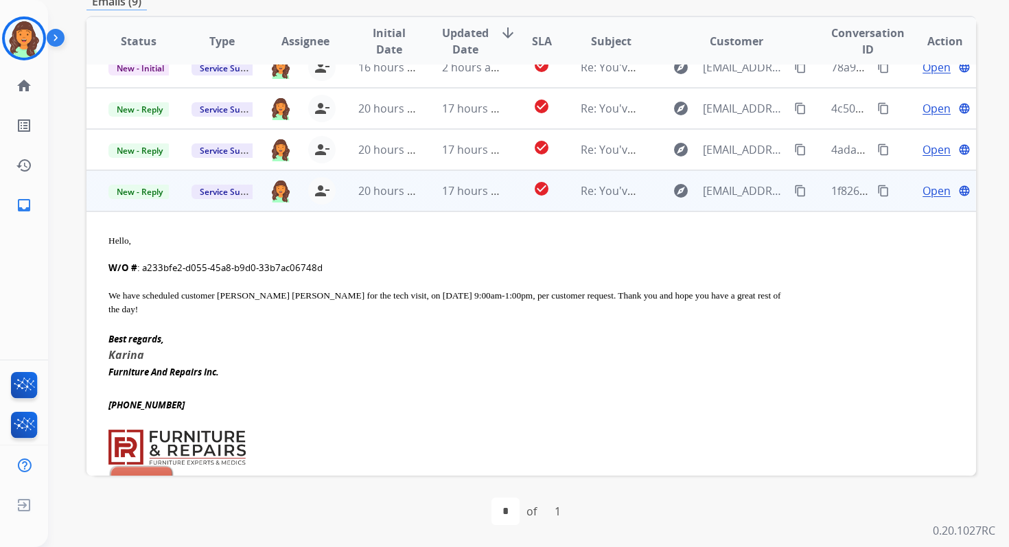
scroll to position [100, 0]
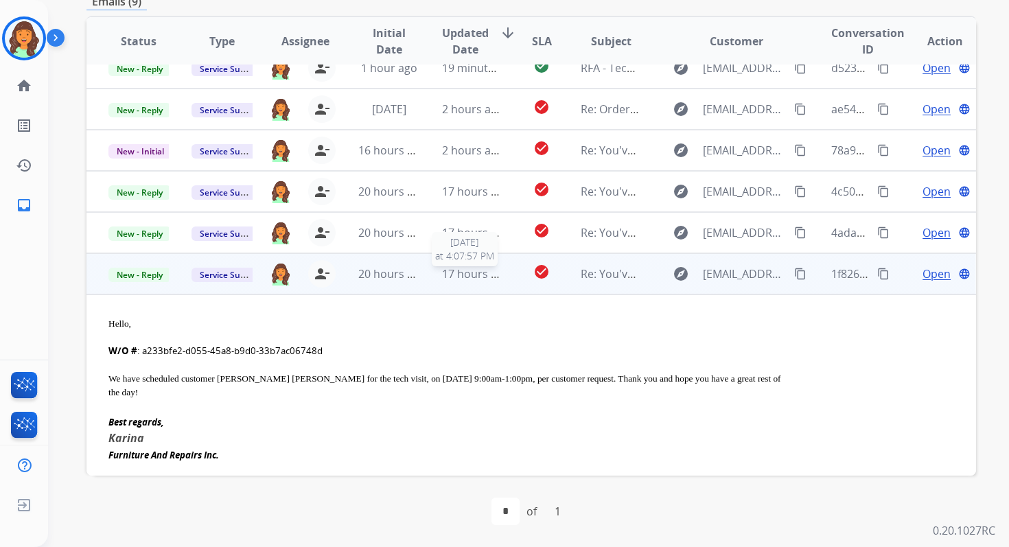
click at [458, 281] on div "17 hours ago" at bounding box center [472, 274] width 60 height 16
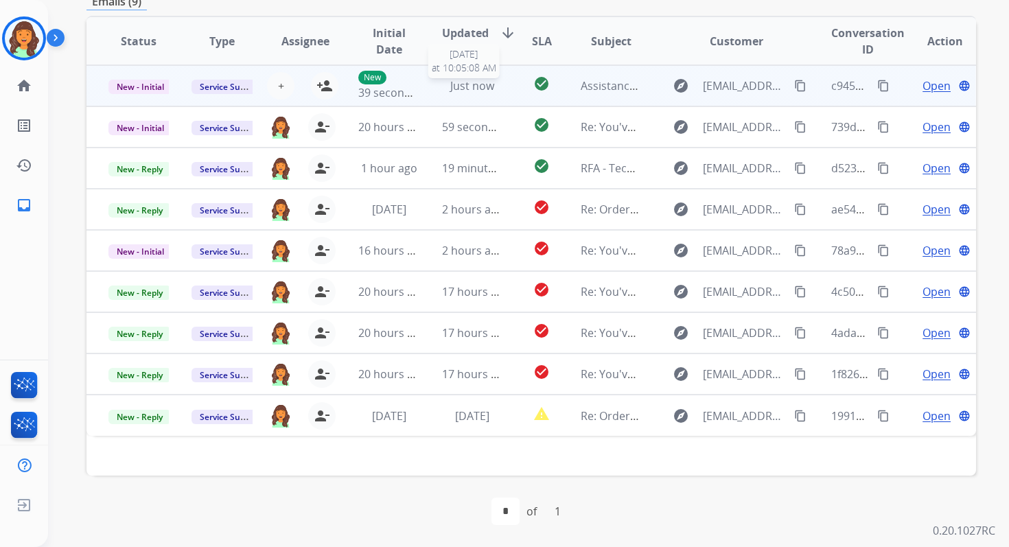
click at [458, 89] on span "Just now" at bounding box center [472, 85] width 44 height 15
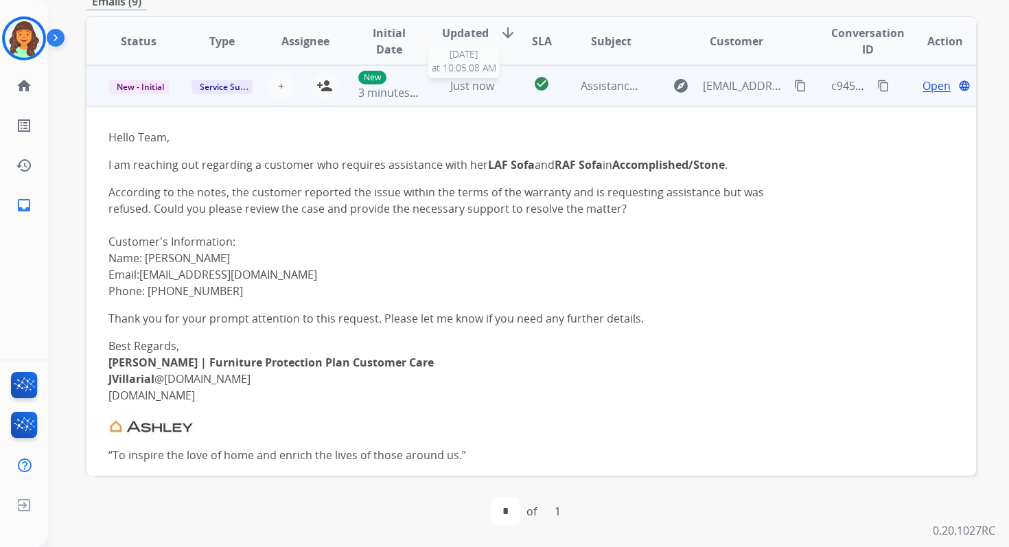
click at [462, 82] on span "Just now" at bounding box center [472, 85] width 44 height 15
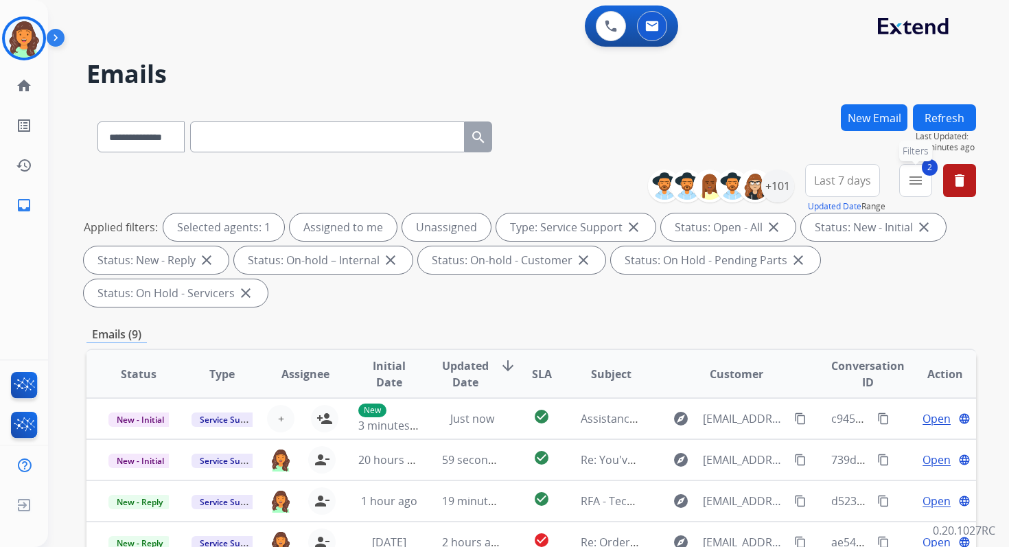
click at [915, 187] on mat-icon "menu" at bounding box center [915, 180] width 16 height 16
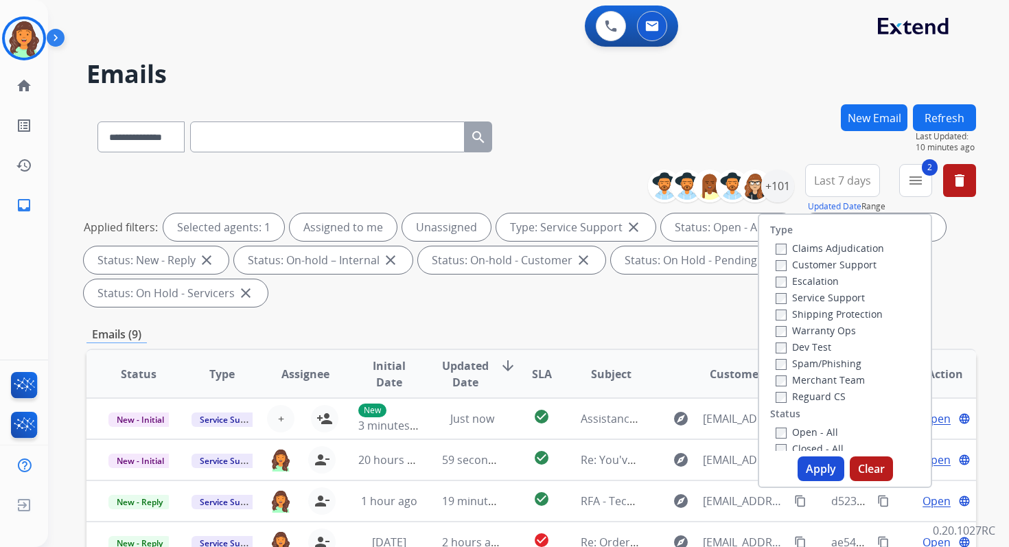
click at [810, 471] on button "Apply" at bounding box center [820, 468] width 47 height 25
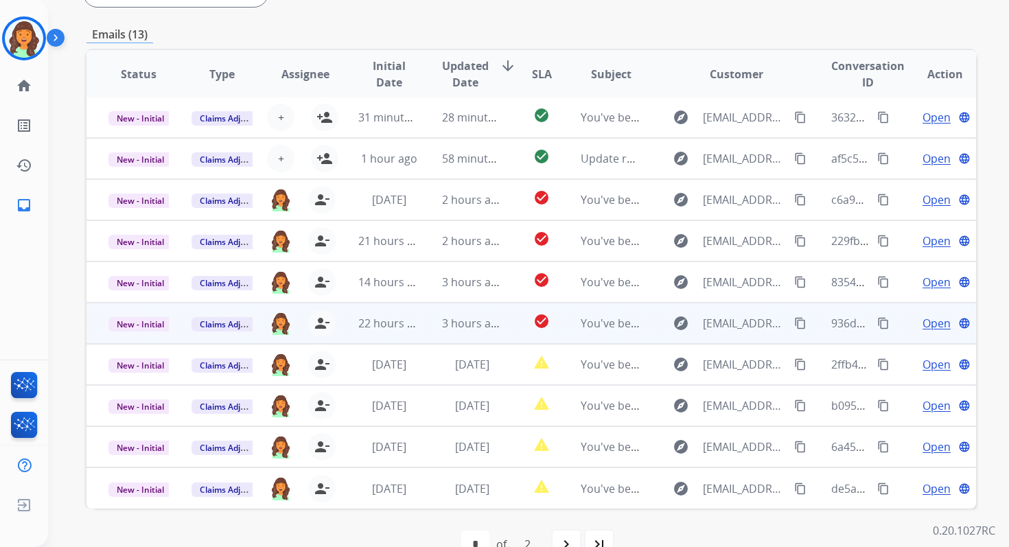
scroll to position [333, 0]
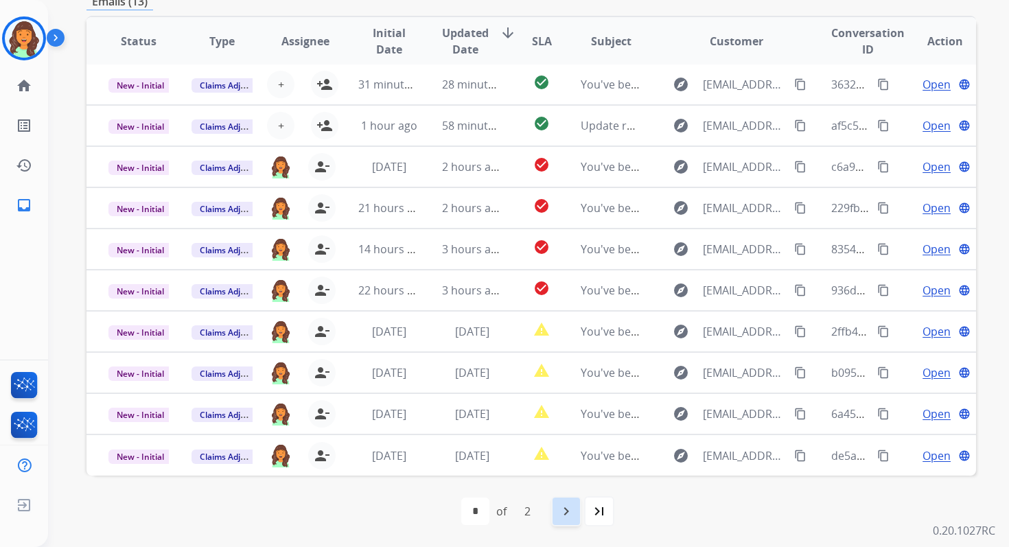
click at [565, 498] on div "navigate_next" at bounding box center [566, 511] width 30 height 30
select select "*"
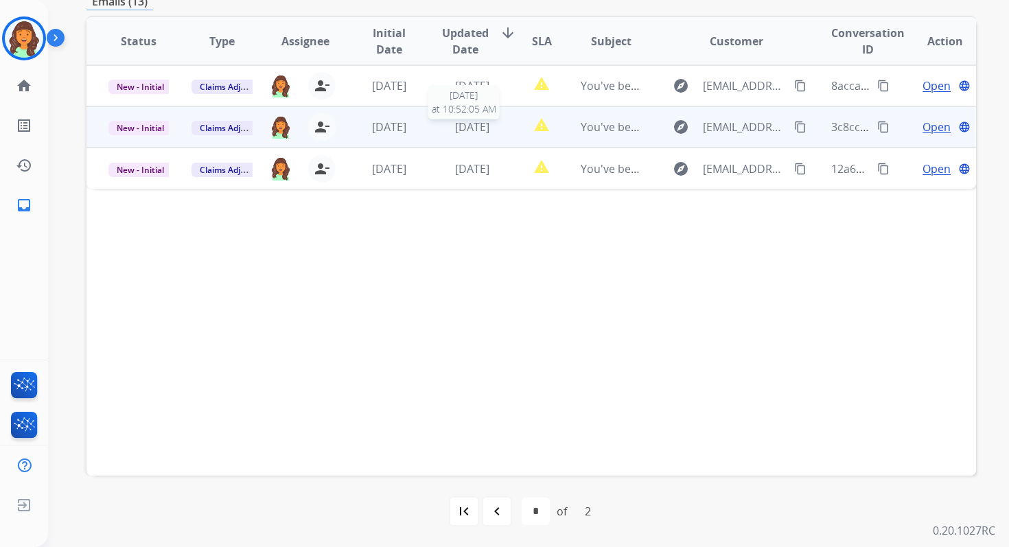
click at [455, 133] on span "[DATE]" at bounding box center [472, 126] width 34 height 15
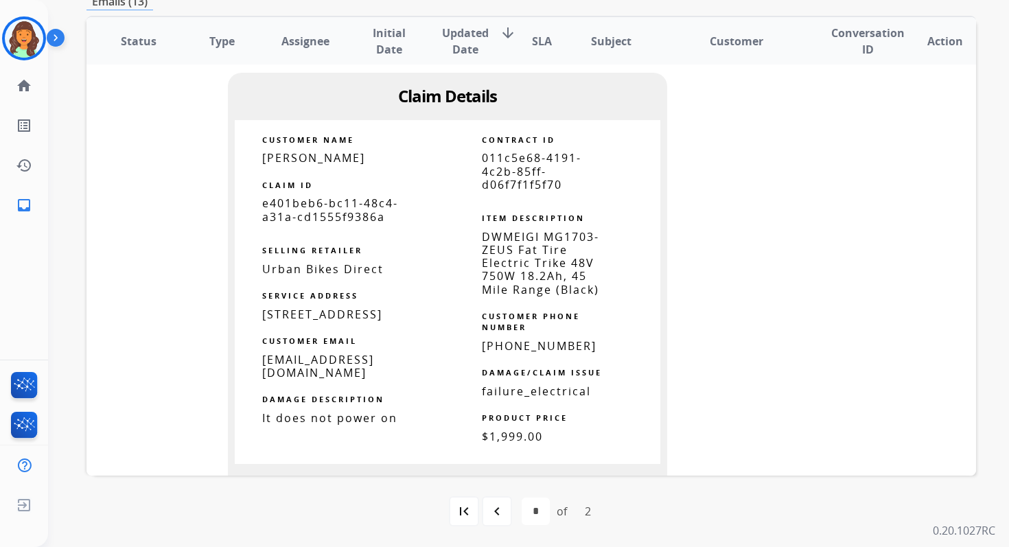
scroll to position [1128, 0]
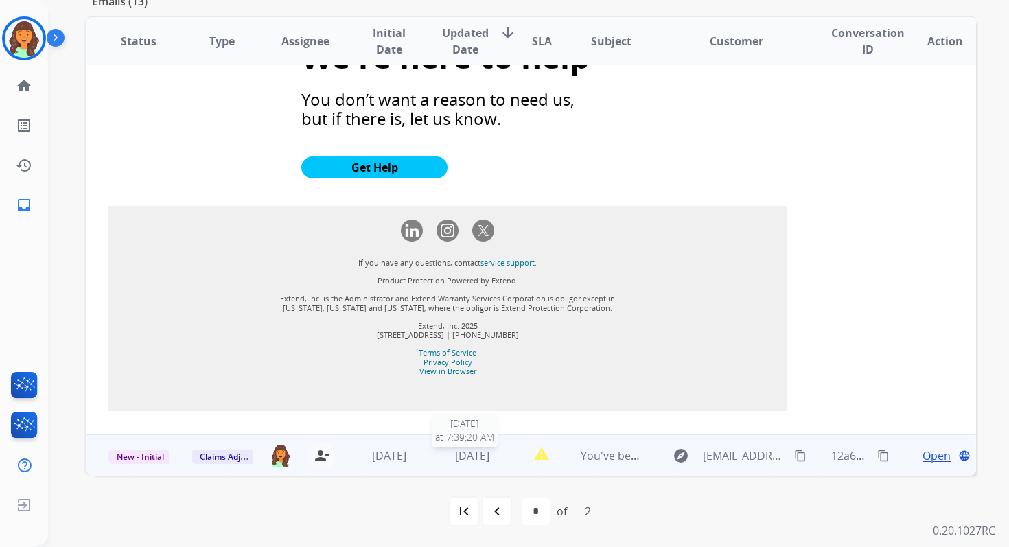
click at [479, 458] on span "6 days ago" at bounding box center [472, 455] width 34 height 15
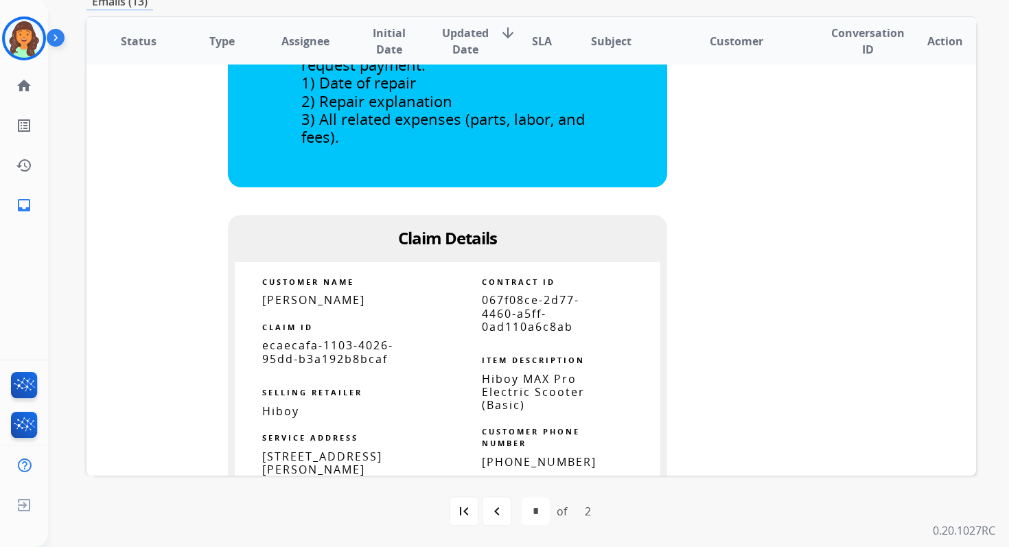
scroll to position [567, 0]
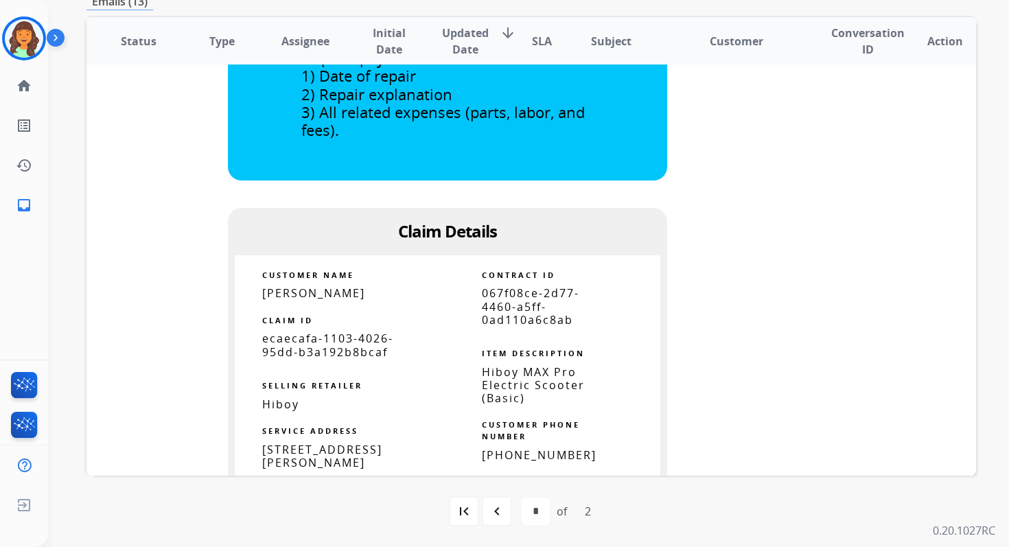
click at [496, 309] on span "067f08ce-2d77-4460-a5ff-0ad110a6c8ab" at bounding box center [530, 305] width 97 height 41
copy tbody
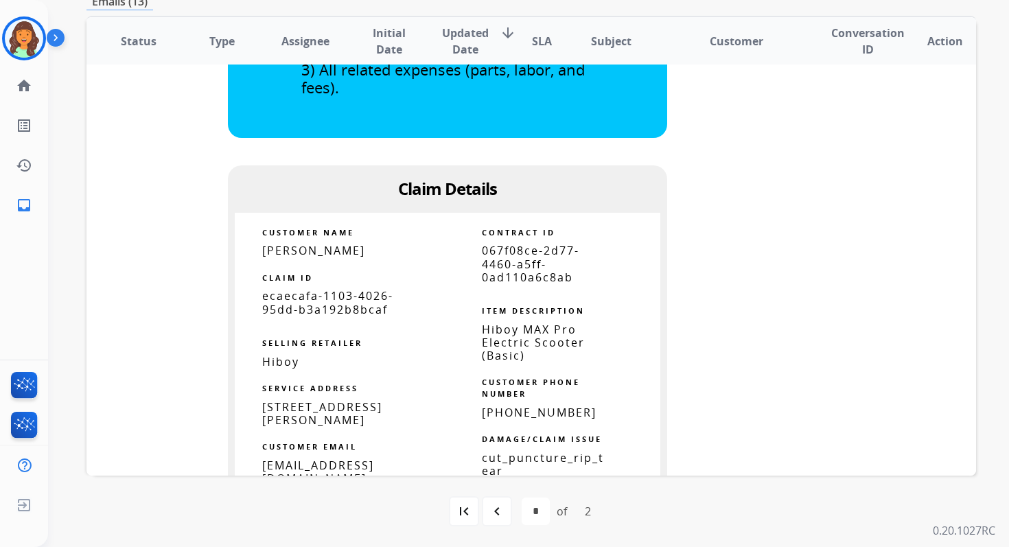
scroll to position [626, 0]
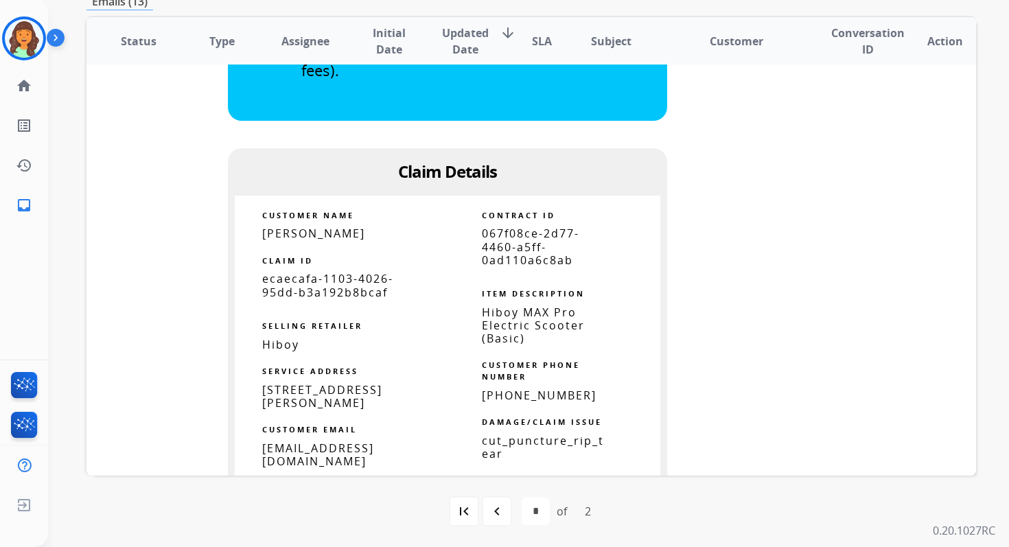
copy tbody
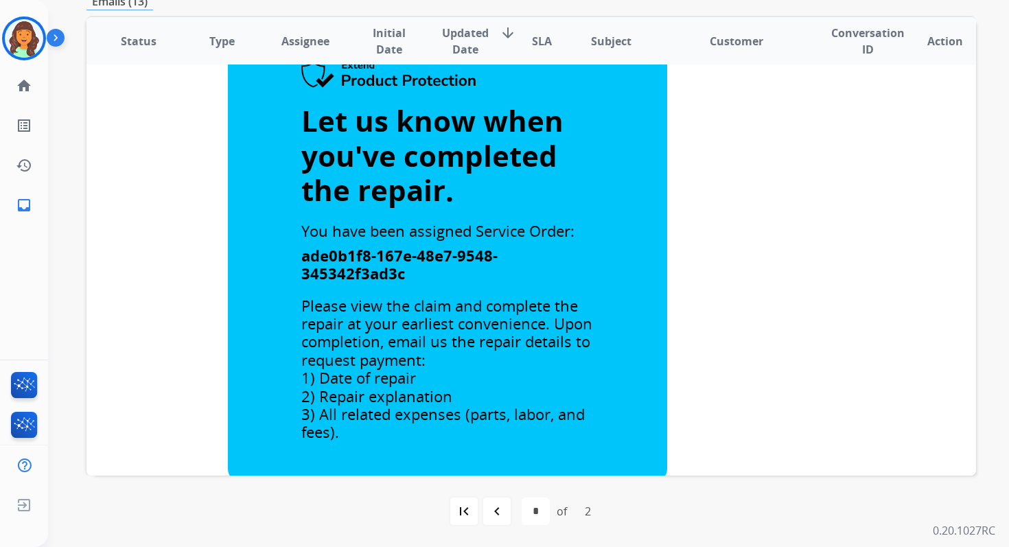
scroll to position [83, 0]
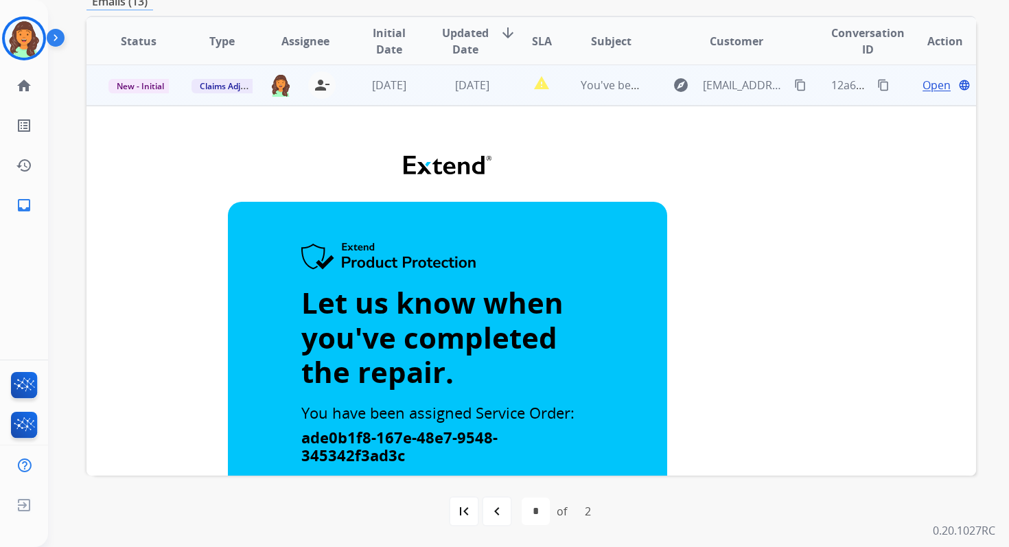
click at [487, 93] on td "6 days ago" at bounding box center [461, 84] width 83 height 41
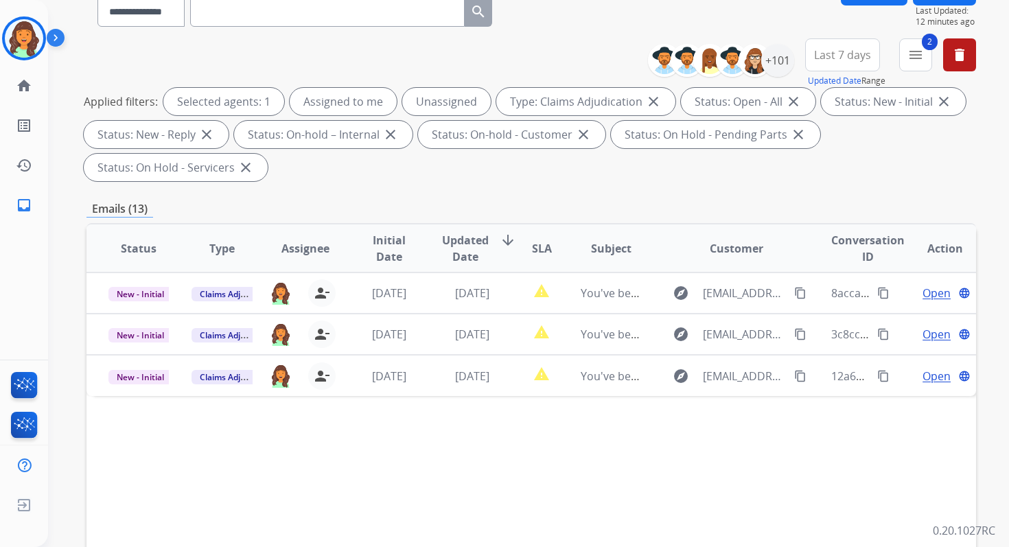
scroll to position [18, 0]
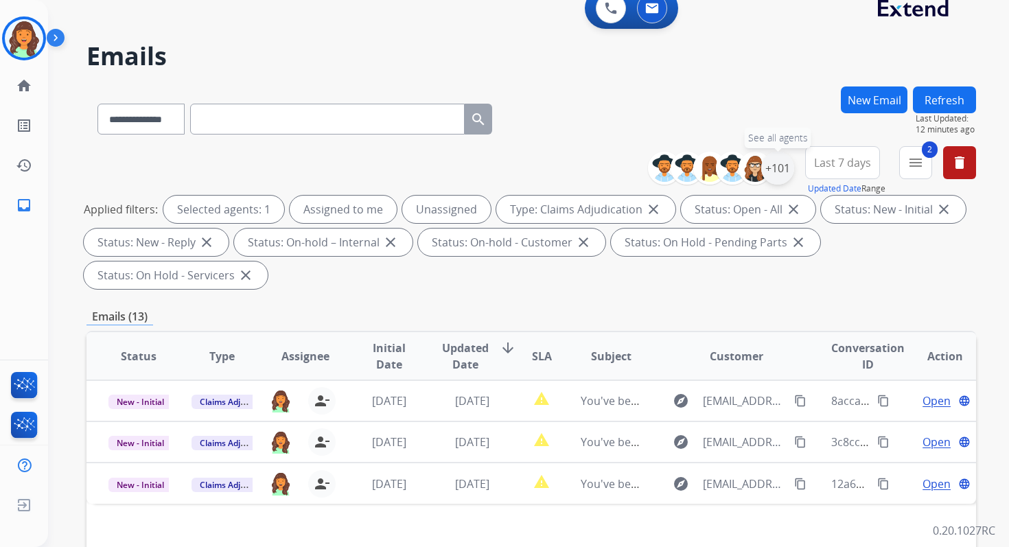
click at [783, 167] on div "+101" at bounding box center [777, 168] width 33 height 33
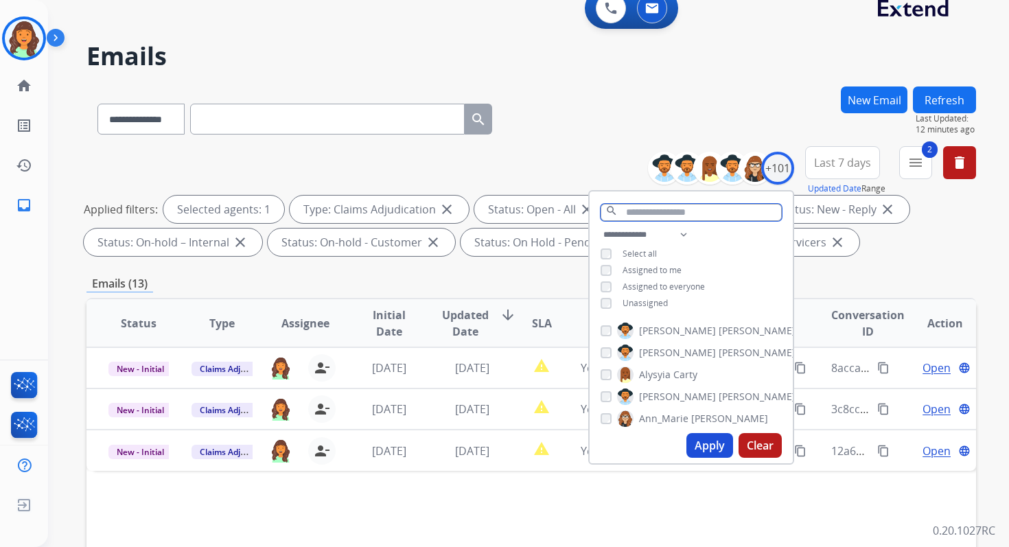
click at [646, 204] on input "text" at bounding box center [690, 212] width 181 height 17
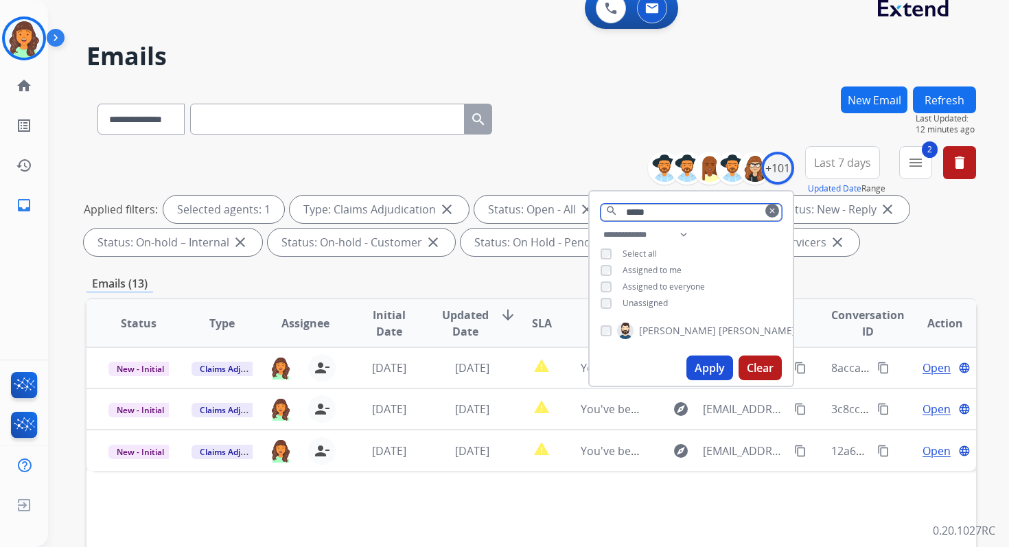
type input "*****"
click at [729, 367] on div "Apply Clear" at bounding box center [690, 368] width 203 height 36
click at [713, 367] on button "Apply" at bounding box center [709, 367] width 47 height 25
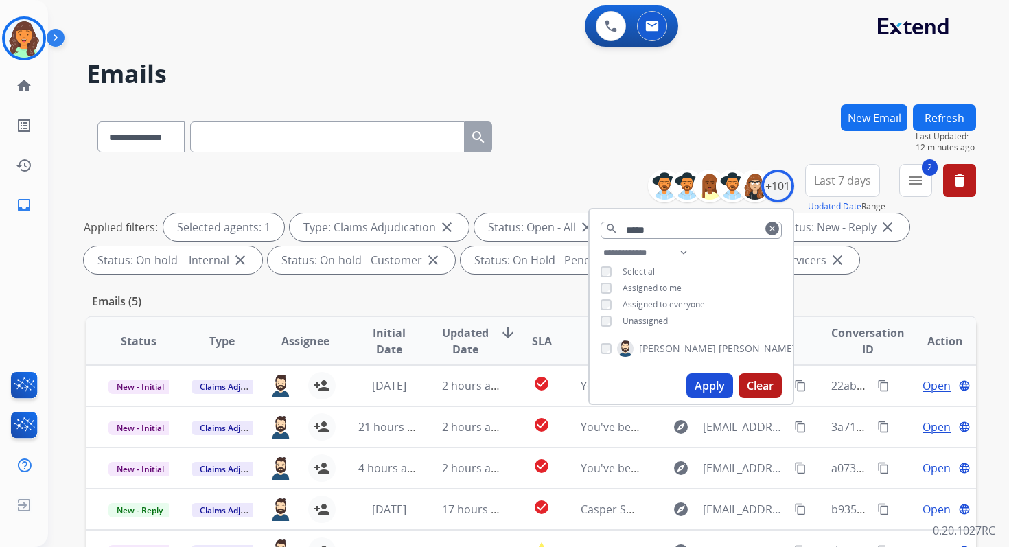
click at [447, 287] on div "**********" at bounding box center [530, 475] width 889 height 742
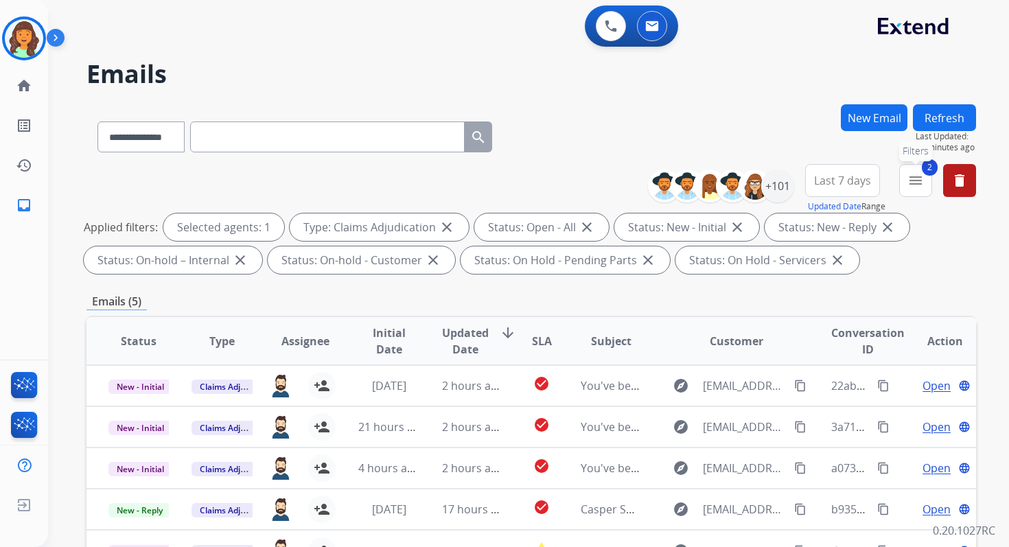
click at [926, 179] on button "2 menu Filters" at bounding box center [915, 180] width 33 height 33
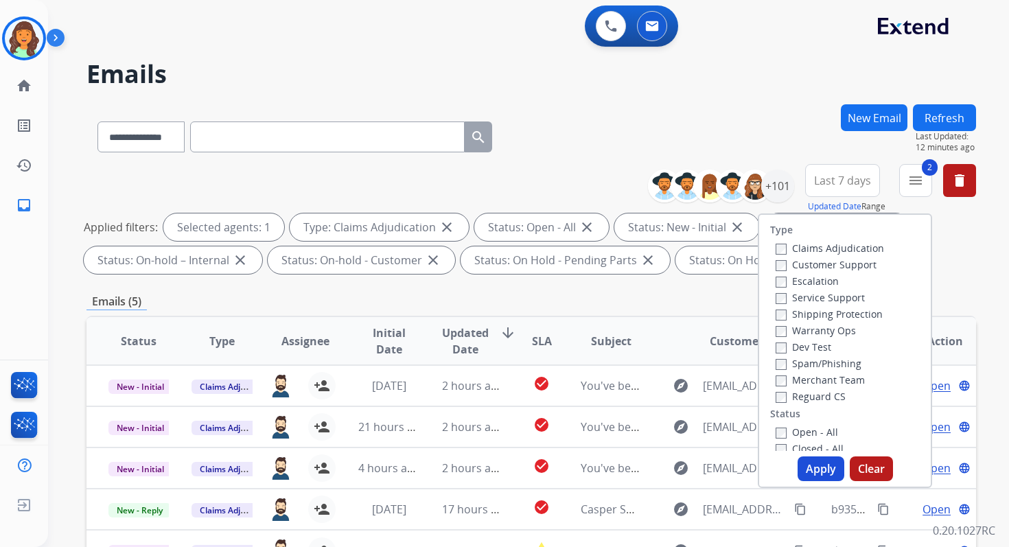
click at [821, 468] on button "Apply" at bounding box center [820, 468] width 47 height 25
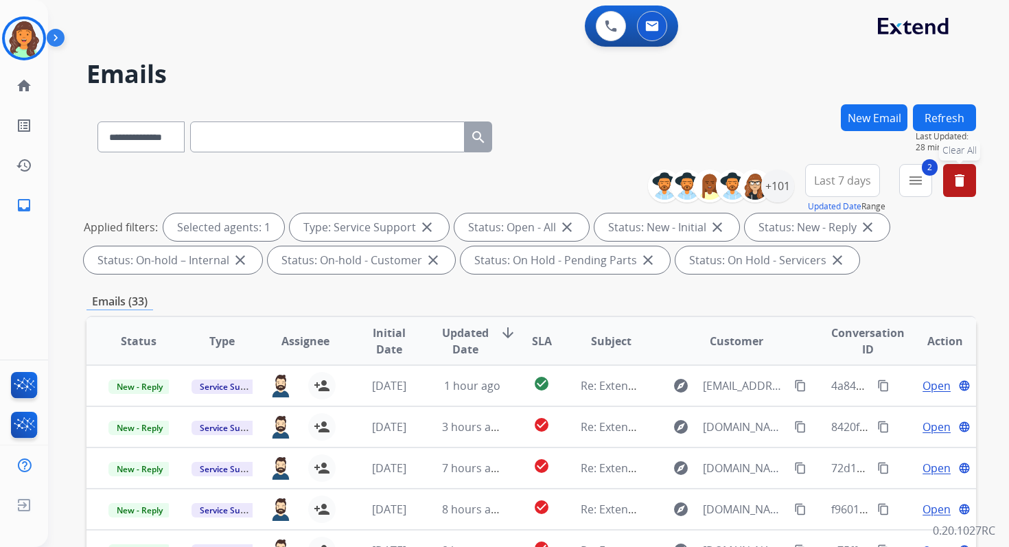
click at [954, 188] on button "delete Clear All" at bounding box center [959, 180] width 33 height 33
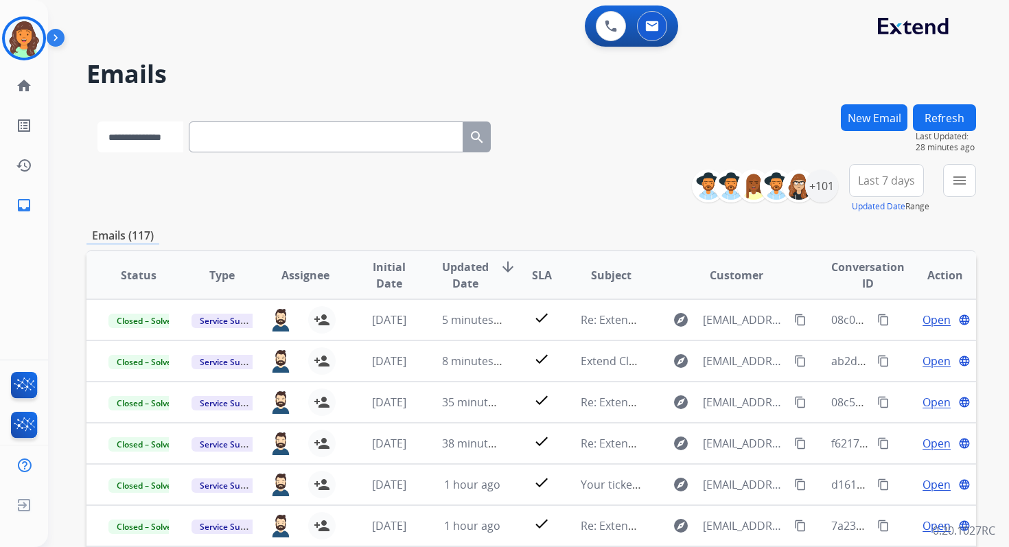
click at [165, 130] on select "**********" at bounding box center [140, 136] width 86 height 31
select select "**********"
click at [97, 121] on select "**********" at bounding box center [140, 136] width 86 height 31
click at [227, 144] on input "text" at bounding box center [327, 136] width 274 height 31
paste input "**********"
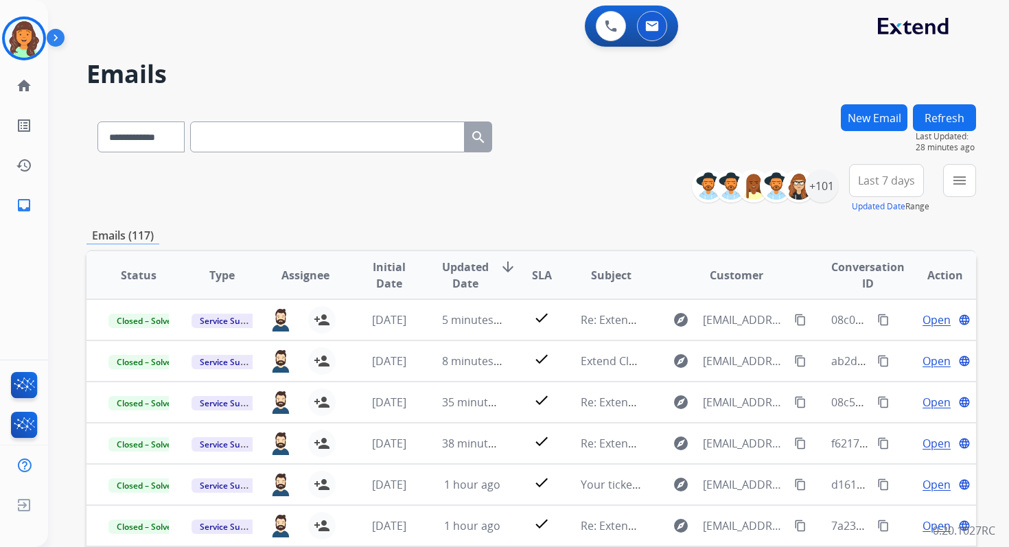
type input "**********"
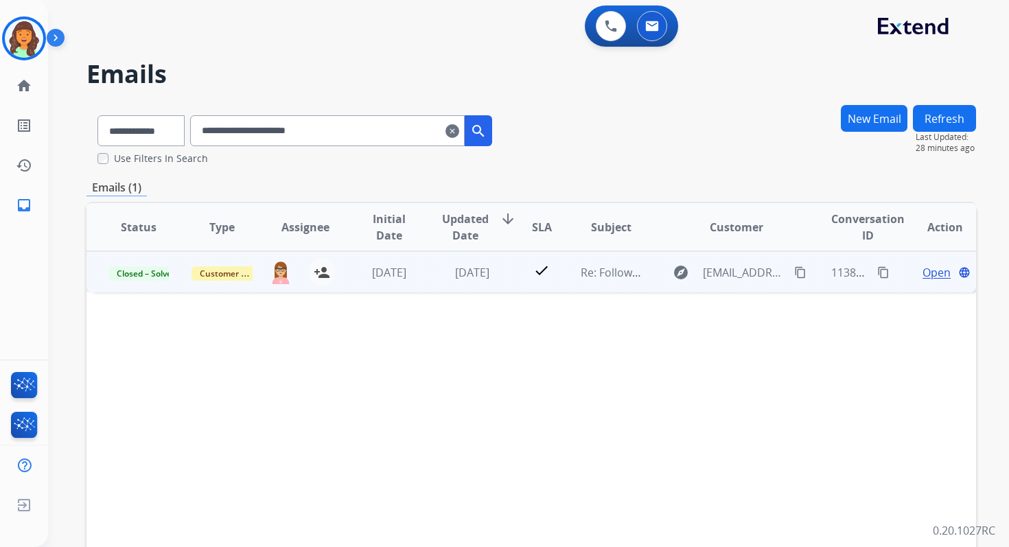
click at [922, 272] on span "Open" at bounding box center [936, 272] width 28 height 16
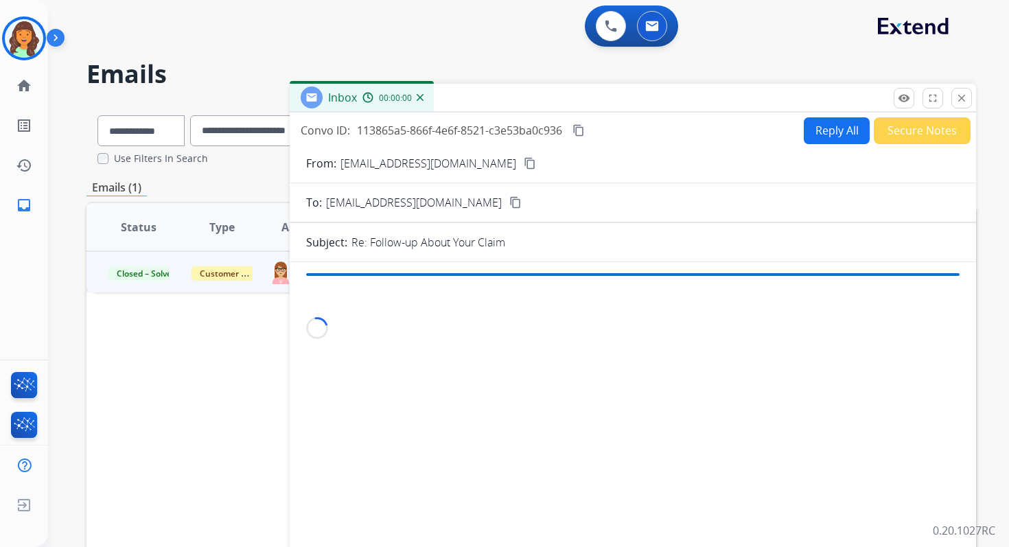
click at [831, 132] on button "Reply All" at bounding box center [836, 130] width 66 height 27
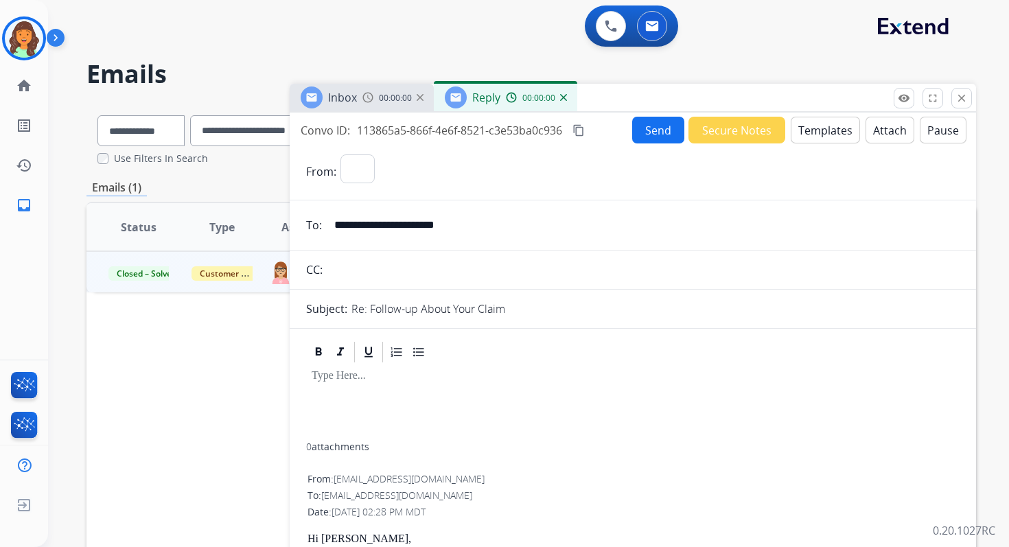
select select "**********"
click at [831, 132] on button "Templates" at bounding box center [824, 130] width 69 height 27
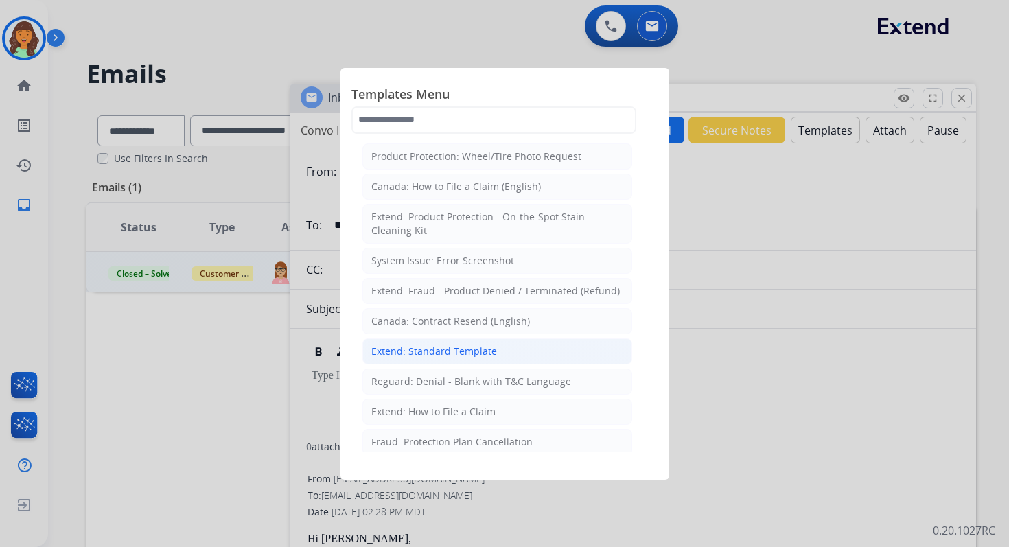
click at [446, 346] on div "Extend: Standard Template" at bounding box center [434, 351] width 126 height 14
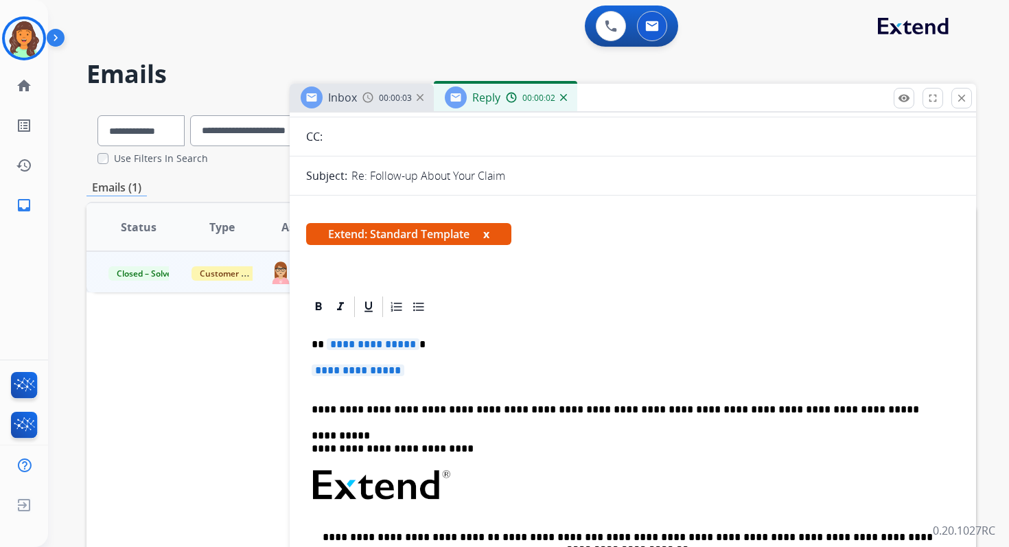
scroll to position [193, 0]
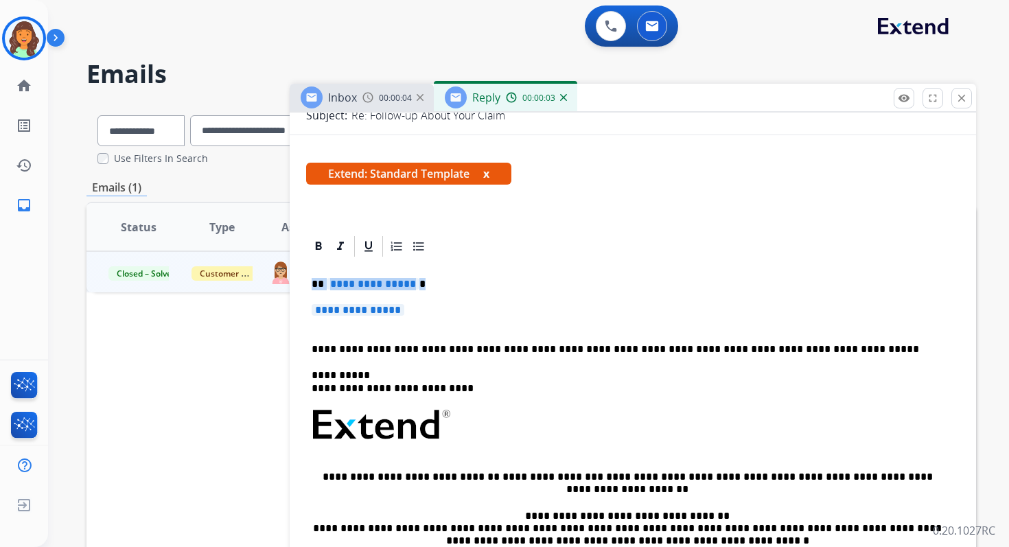
drag, startPoint x: 313, startPoint y: 285, endPoint x: 418, endPoint y: 312, distance: 108.5
click at [418, 312] on div "**********" at bounding box center [632, 465] width 653 height 413
paste div
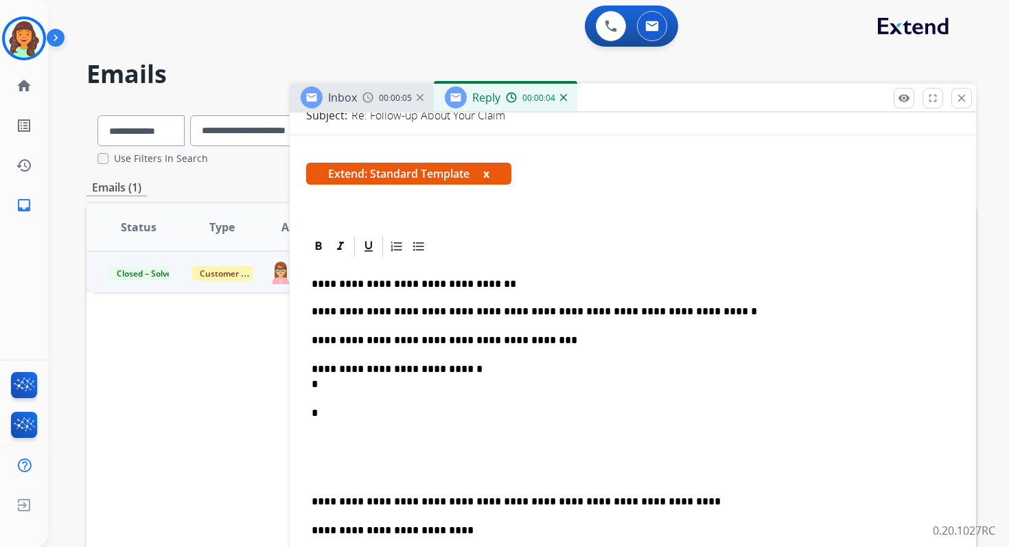
click at [315, 280] on p "**********" at bounding box center [626, 284] width 631 height 12
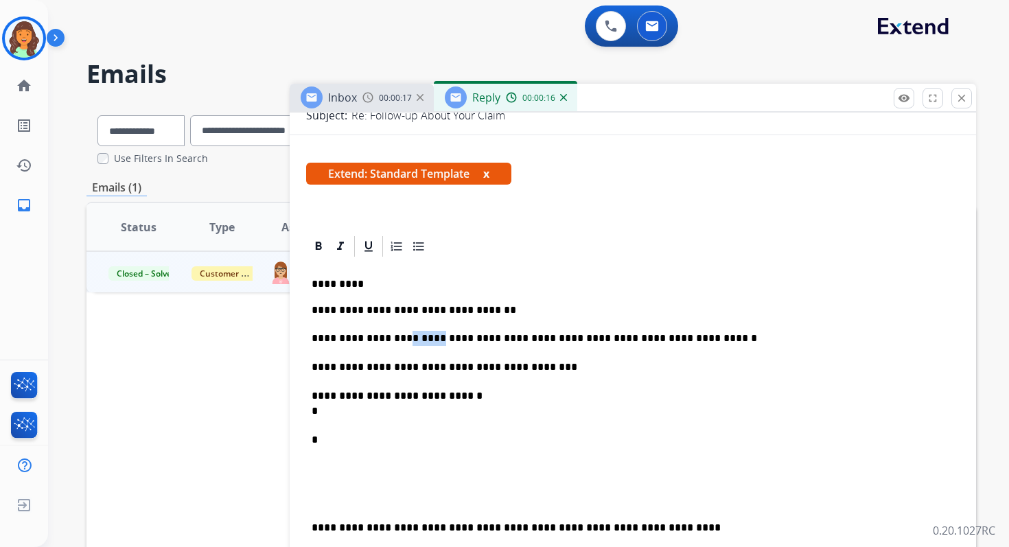
drag, startPoint x: 432, startPoint y: 339, endPoint x: 397, endPoint y: 339, distance: 35.0
click at [397, 339] on p "**********" at bounding box center [626, 338] width 631 height 15
click at [336, 414] on p "**********" at bounding box center [626, 403] width 631 height 30
click at [336, 442] on p "*" at bounding box center [626, 454] width 631 height 45
click at [327, 442] on p "**********" at bounding box center [626, 454] width 631 height 45
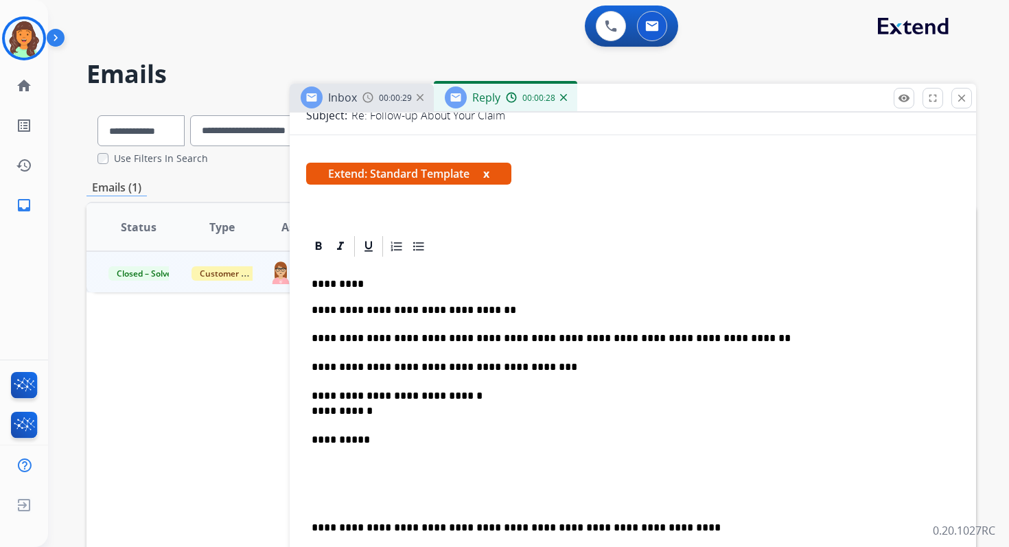
click at [327, 417] on p "**********" at bounding box center [626, 403] width 631 height 30
click at [545, 370] on p "**********" at bounding box center [626, 367] width 631 height 15
drag, startPoint x: 529, startPoint y: 369, endPoint x: 621, endPoint y: 368, distance: 91.9
click at [619, 368] on p "**********" at bounding box center [626, 367] width 631 height 15
copy strong "**********"
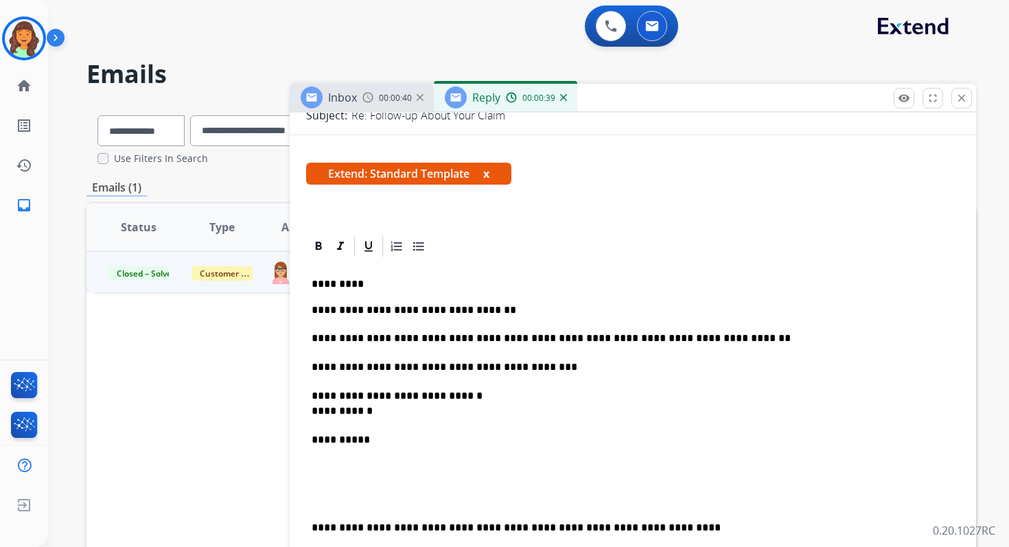
click at [462, 396] on p "**********" at bounding box center [626, 403] width 631 height 30
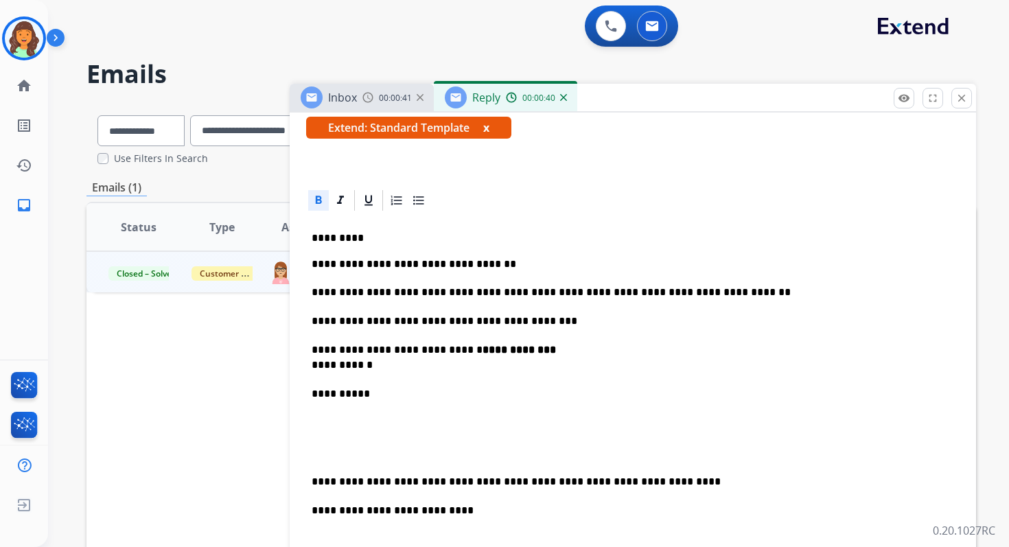
click at [313, 483] on p "**********" at bounding box center [626, 481] width 631 height 15
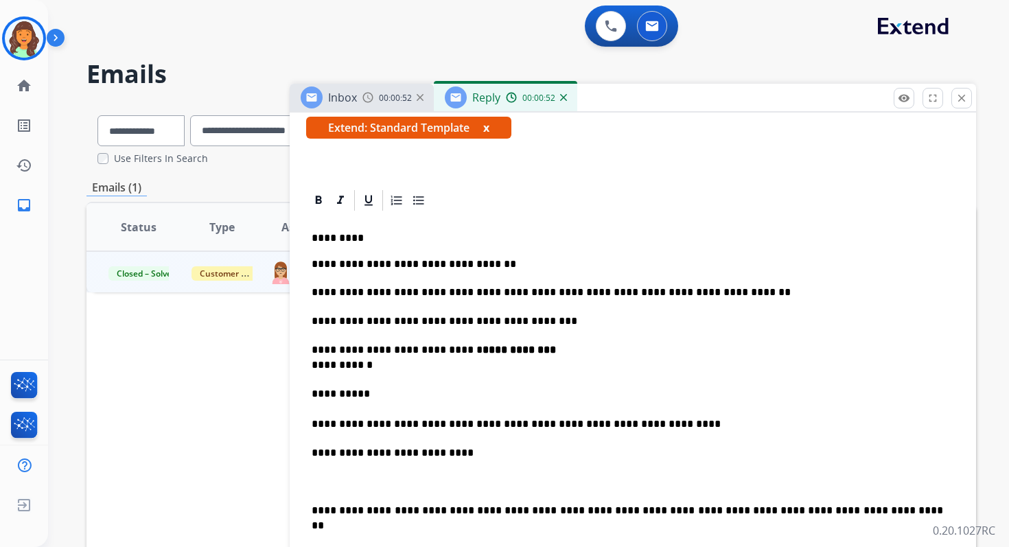
click at [371, 449] on p "**********" at bounding box center [626, 452] width 631 height 15
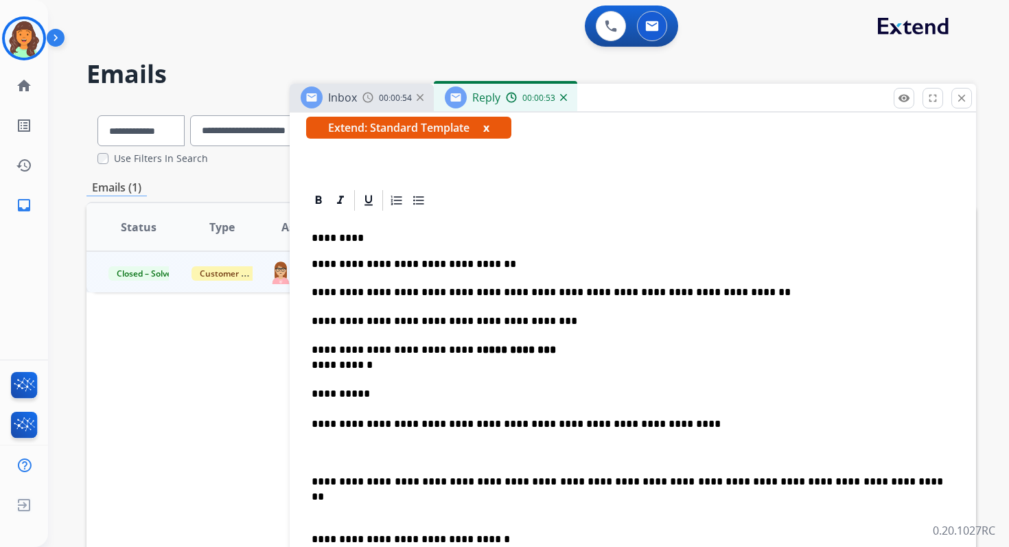
click at [340, 449] on p at bounding box center [632, 452] width 642 height 15
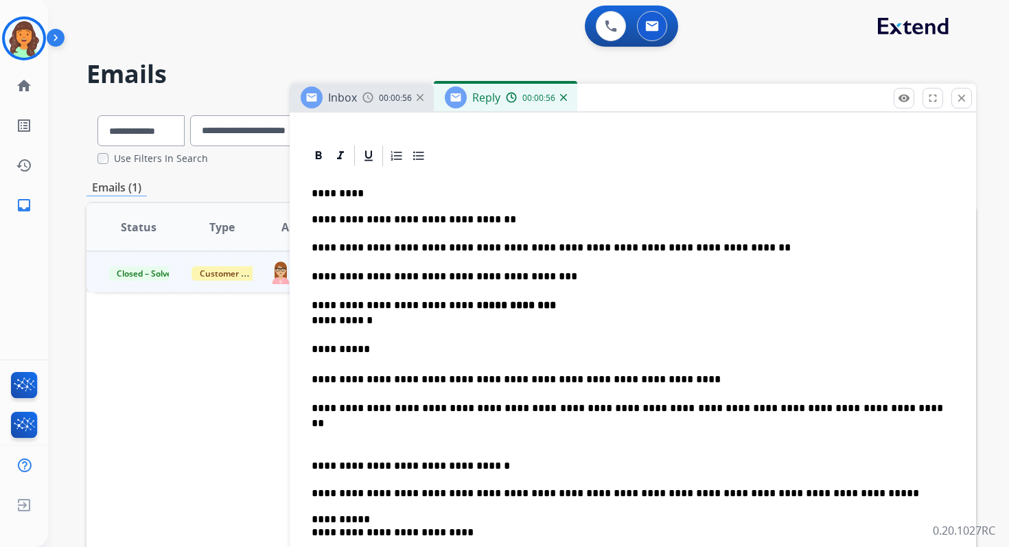
scroll to position [286, 0]
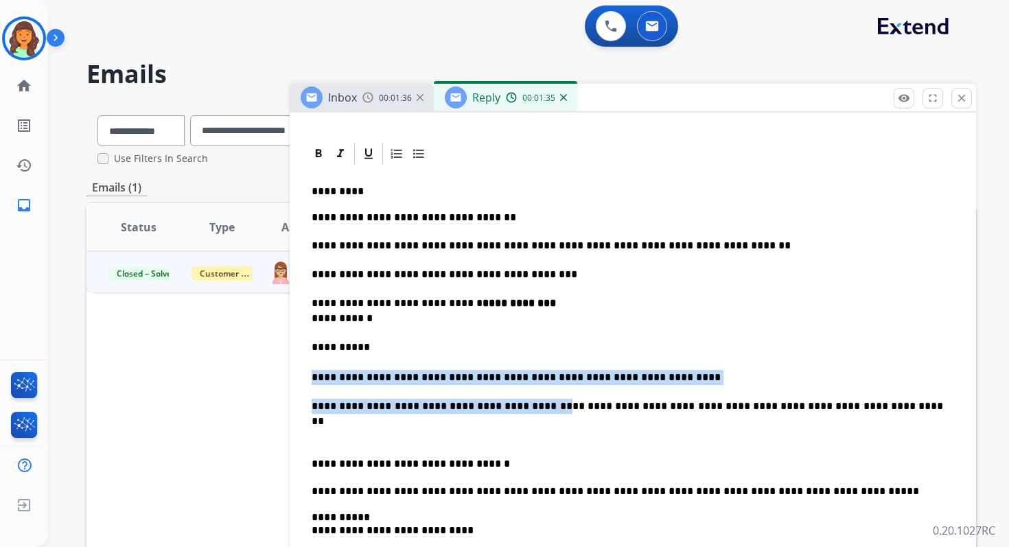
drag, startPoint x: 515, startPoint y: 406, endPoint x: 310, endPoint y: 377, distance: 206.6
click at [310, 377] on div "**********" at bounding box center [632, 490] width 653 height 648
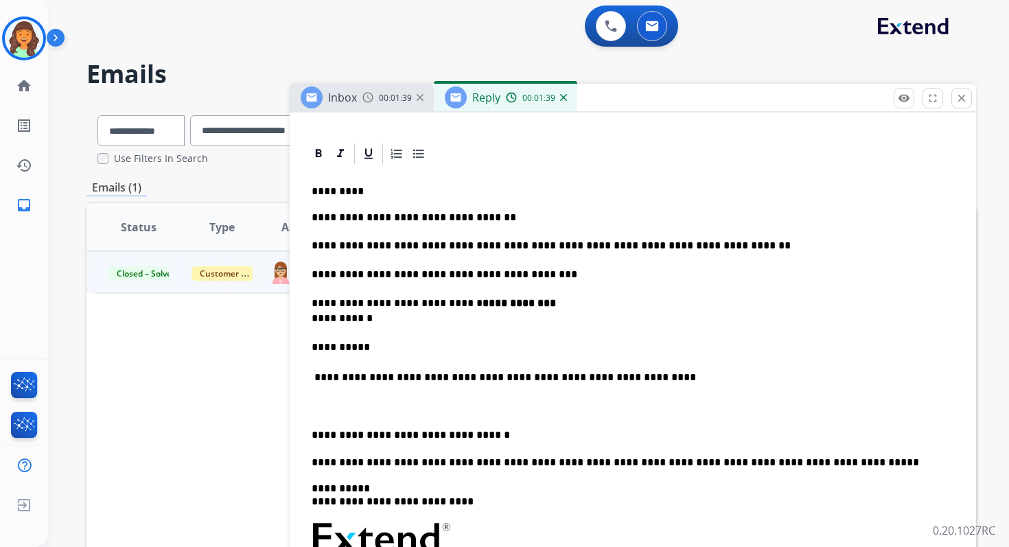
click at [364, 377] on p "**********" at bounding box center [626, 362] width 631 height 45
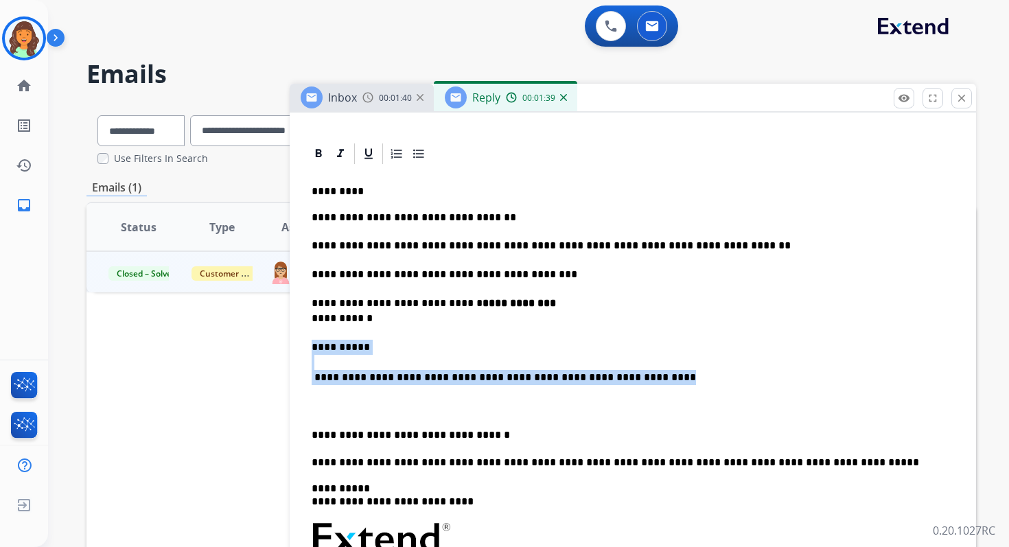
click at [364, 377] on p "**********" at bounding box center [626, 362] width 631 height 45
click at [367, 377] on p "**********" at bounding box center [626, 362] width 631 height 45
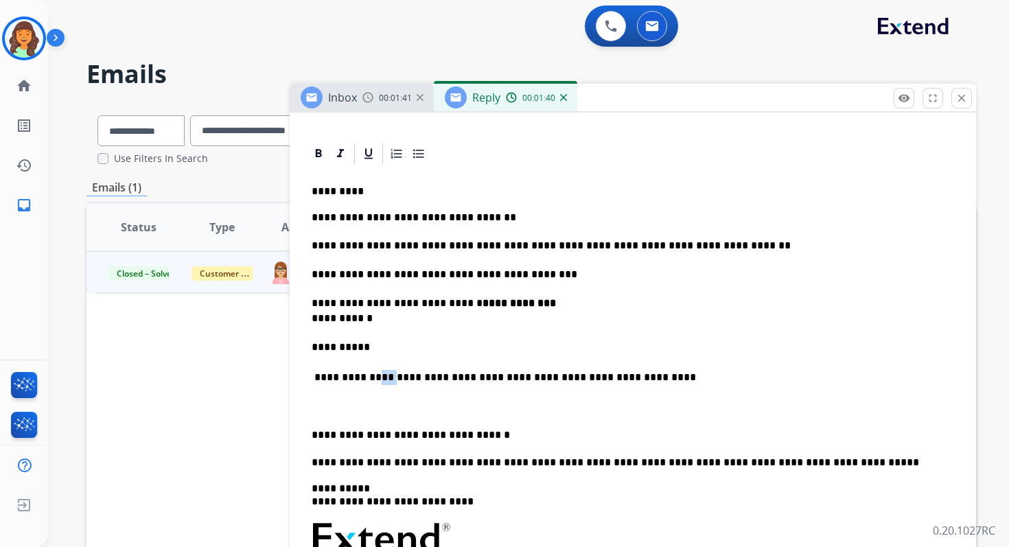
click at [367, 377] on p "**********" at bounding box center [626, 362] width 631 height 45
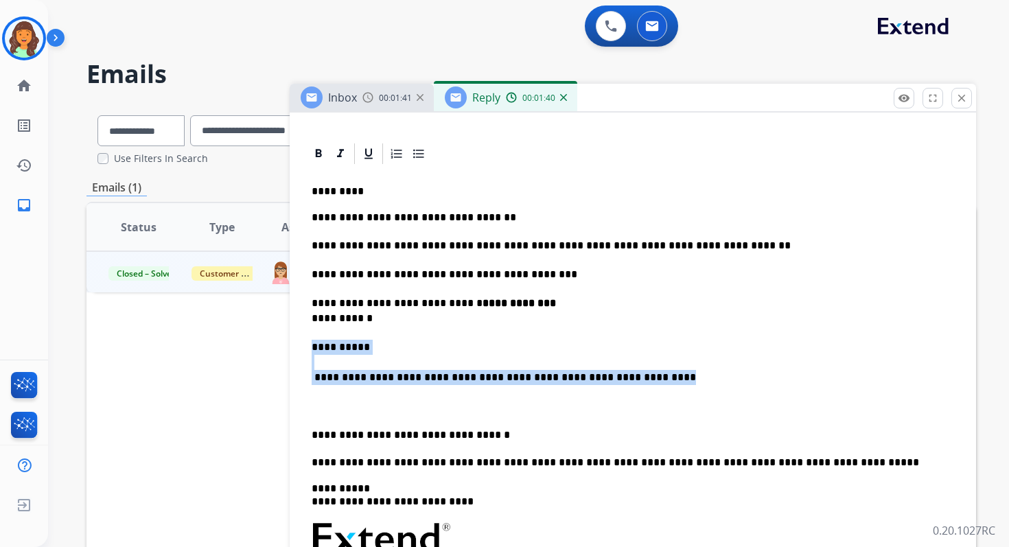
click at [367, 377] on p "**********" at bounding box center [626, 362] width 631 height 45
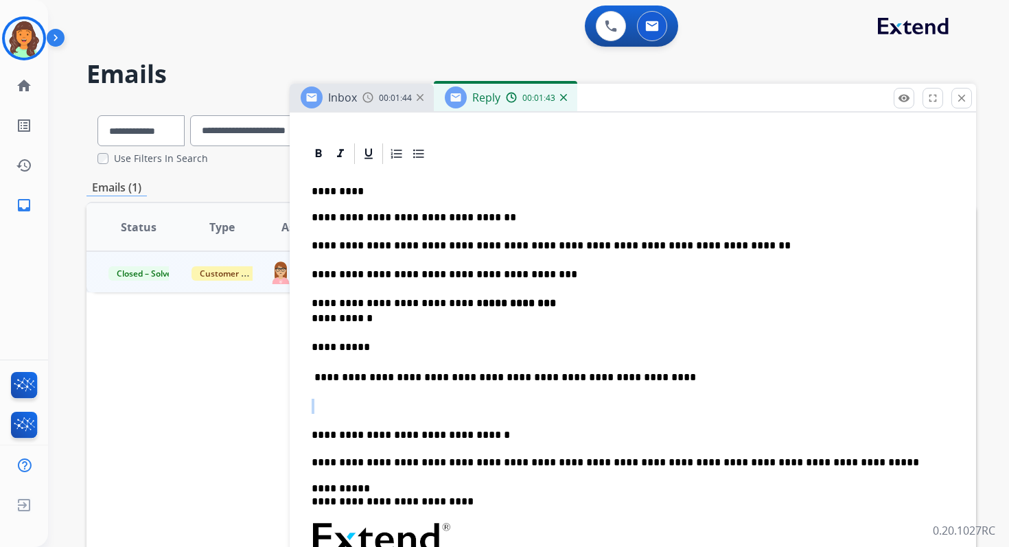
drag, startPoint x: 625, startPoint y: 377, endPoint x: 302, endPoint y: 385, distance: 323.2
drag, startPoint x: 633, startPoint y: 380, endPoint x: 314, endPoint y: 377, distance: 319.1
click at [314, 377] on p "**********" at bounding box center [626, 362] width 631 height 45
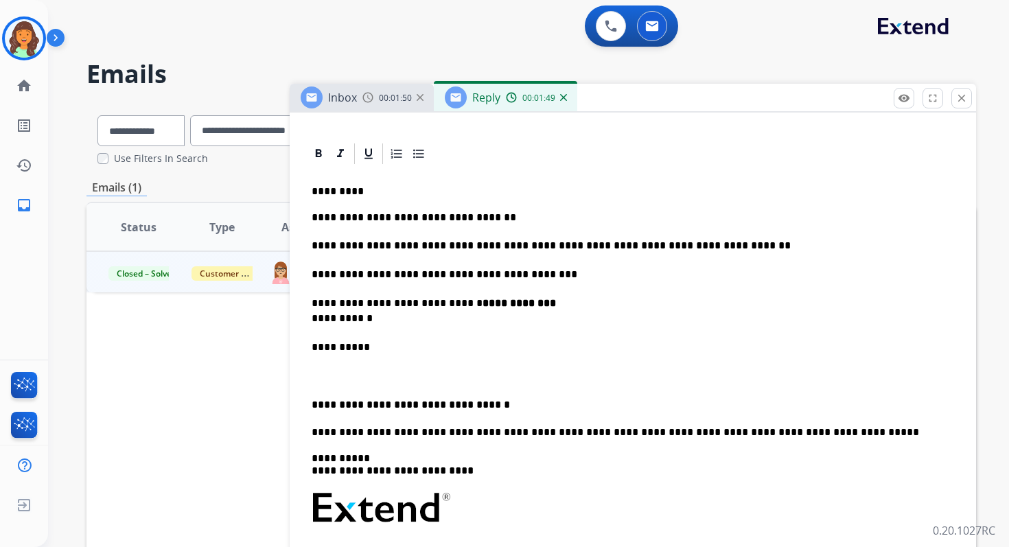
click at [313, 377] on p at bounding box center [632, 375] width 642 height 15
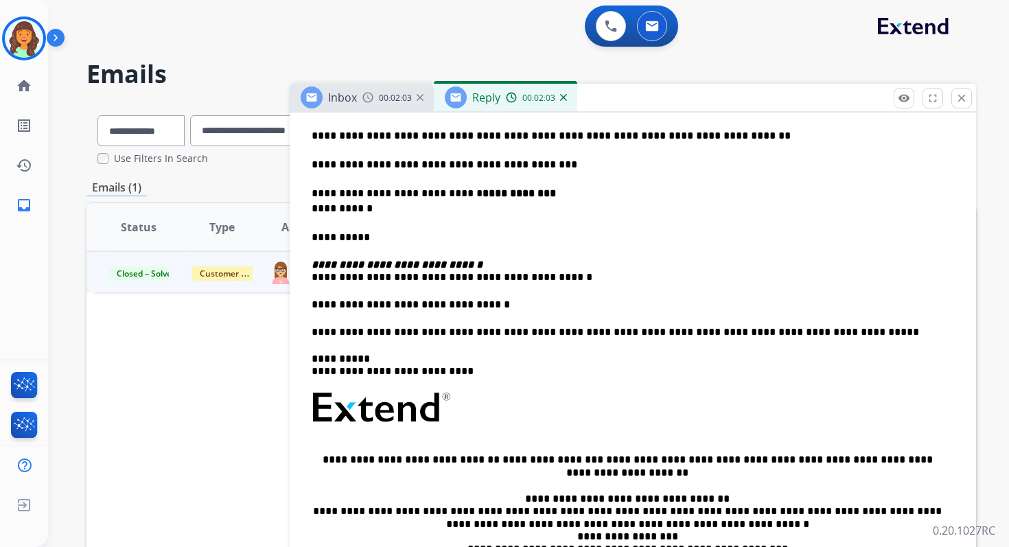
scroll to position [0, 0]
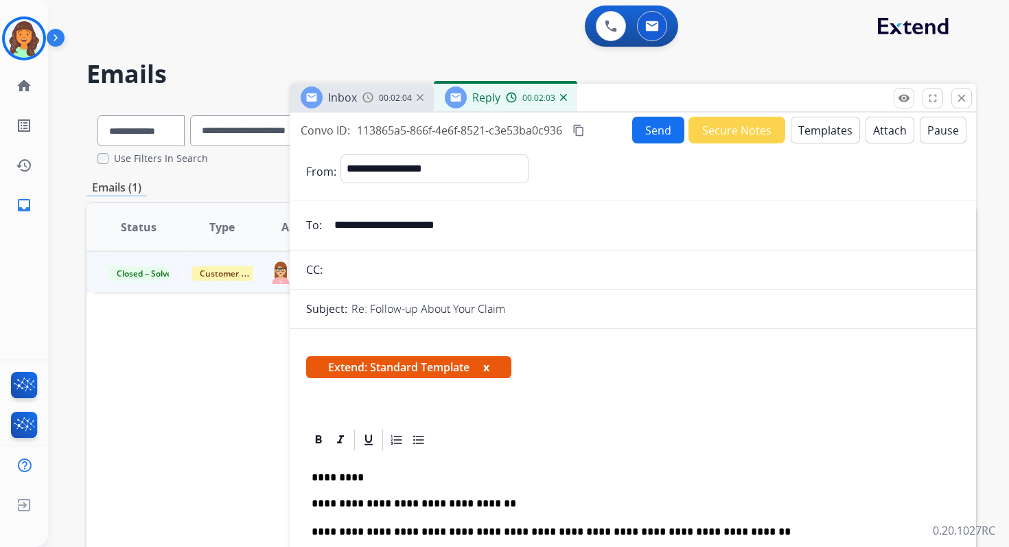
click at [658, 134] on button "Send" at bounding box center [658, 130] width 52 height 27
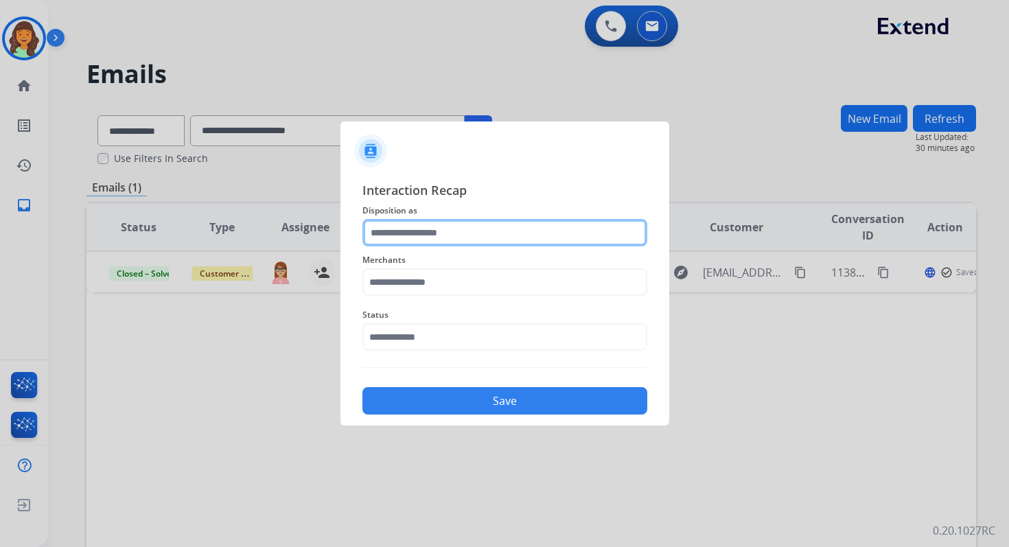
click at [424, 233] on input "text" at bounding box center [504, 232] width 285 height 27
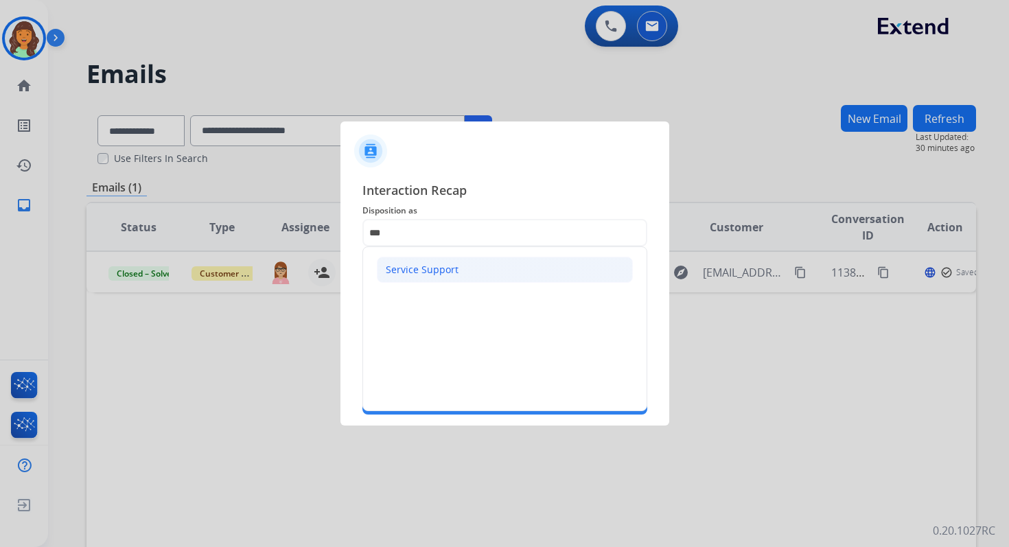
click at [408, 277] on li "Service Support" at bounding box center [505, 270] width 256 height 26
type input "**********"
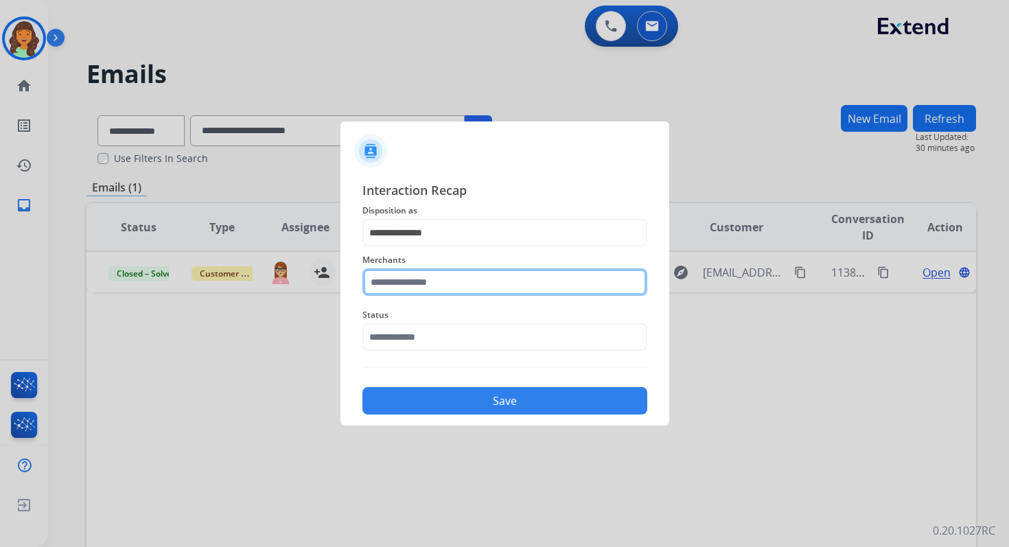
click at [411, 285] on input "text" at bounding box center [504, 281] width 285 height 27
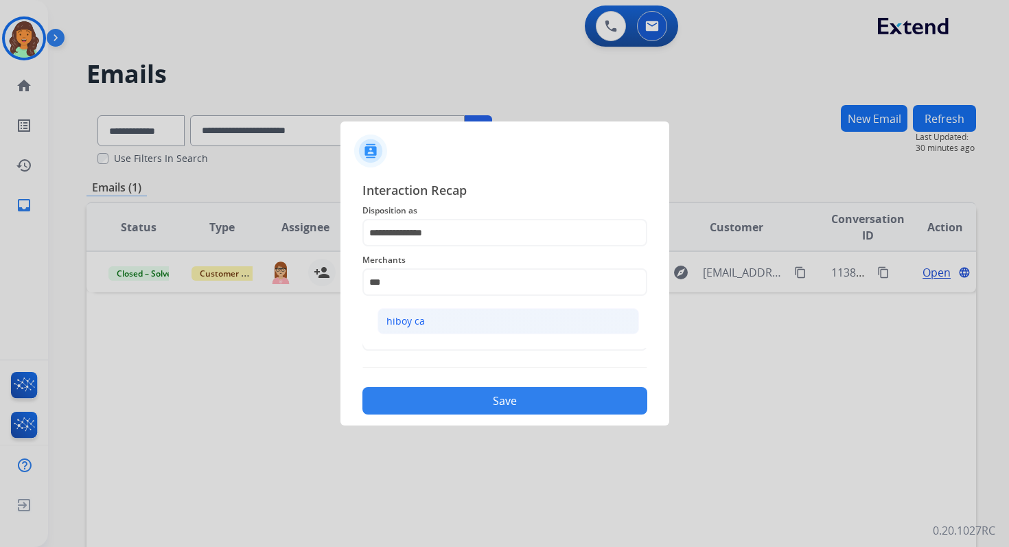
click at [408, 333] on li "hiboy ca" at bounding box center [507, 321] width 261 height 26
type input "********"
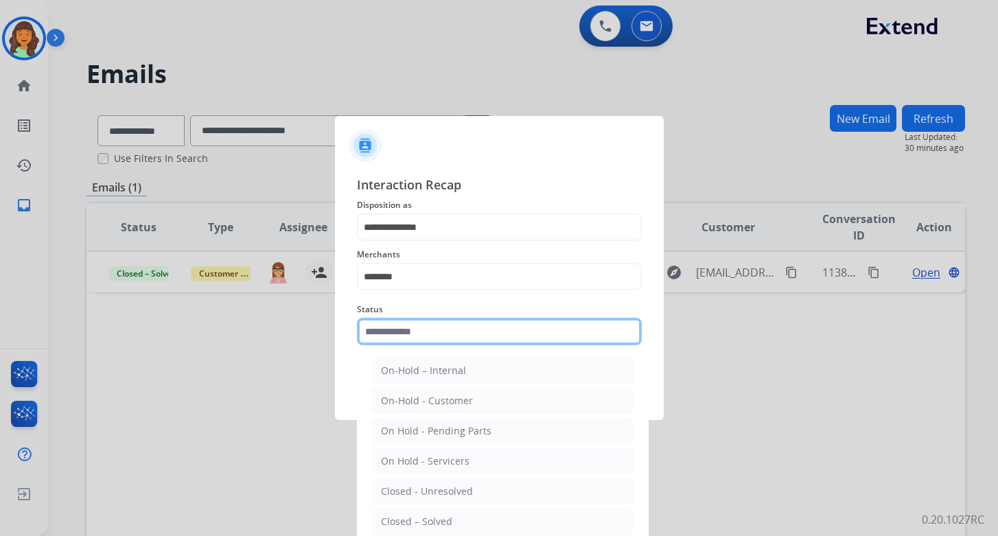
click at [408, 342] on input "text" at bounding box center [499, 331] width 285 height 27
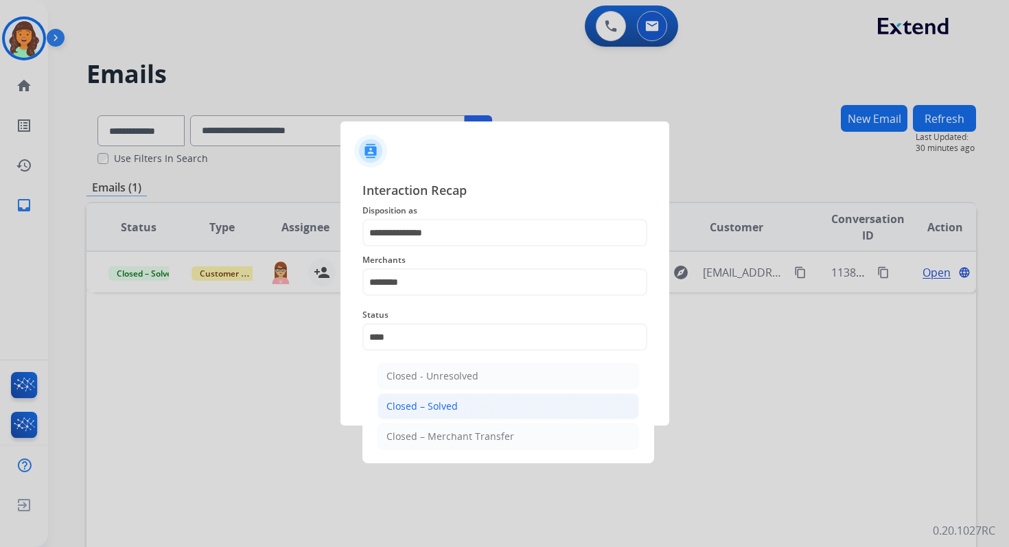
click at [414, 405] on div "Closed – Solved" at bounding box center [421, 406] width 71 height 14
type input "**********"
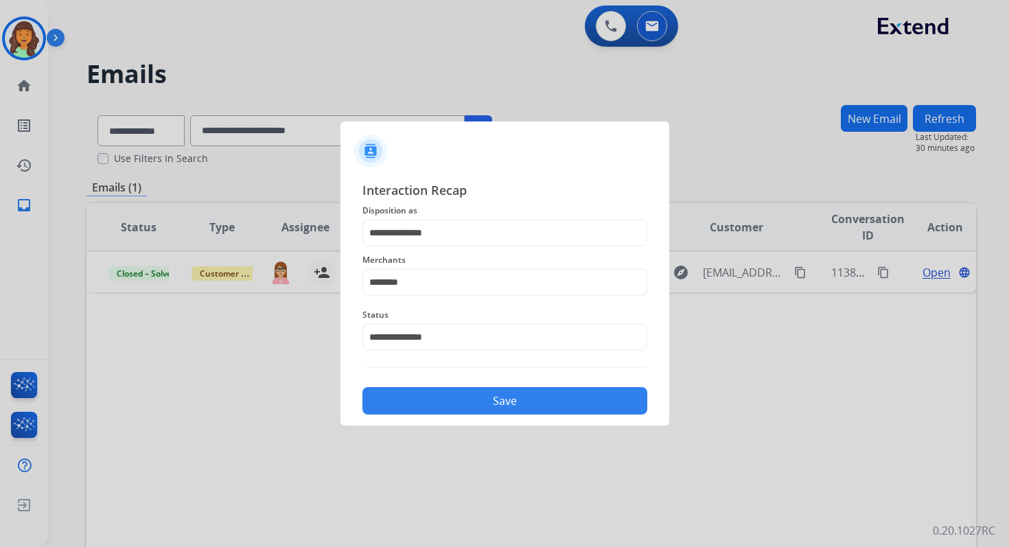
click at [473, 399] on button "Save" at bounding box center [504, 400] width 285 height 27
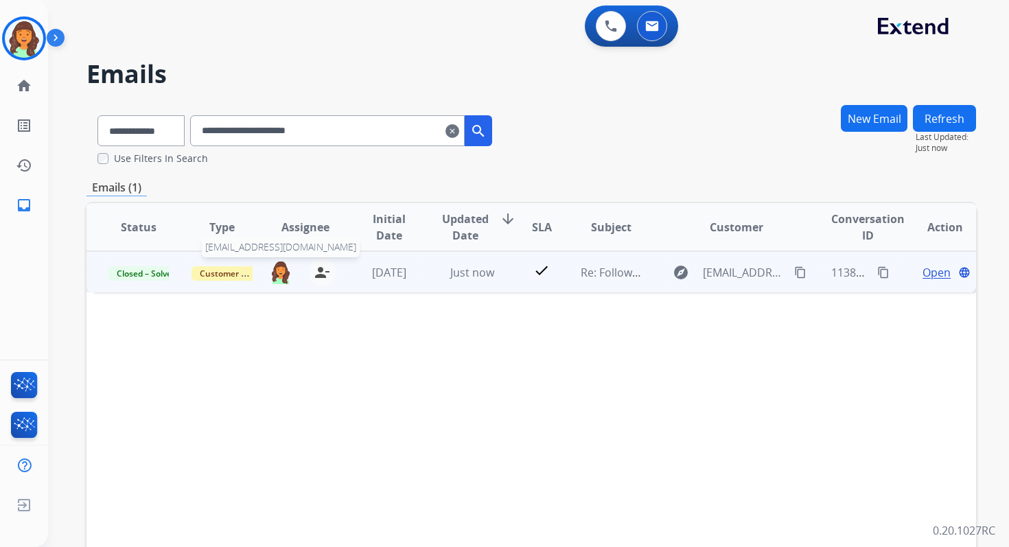
click at [282, 273] on img at bounding box center [281, 271] width 22 height 23
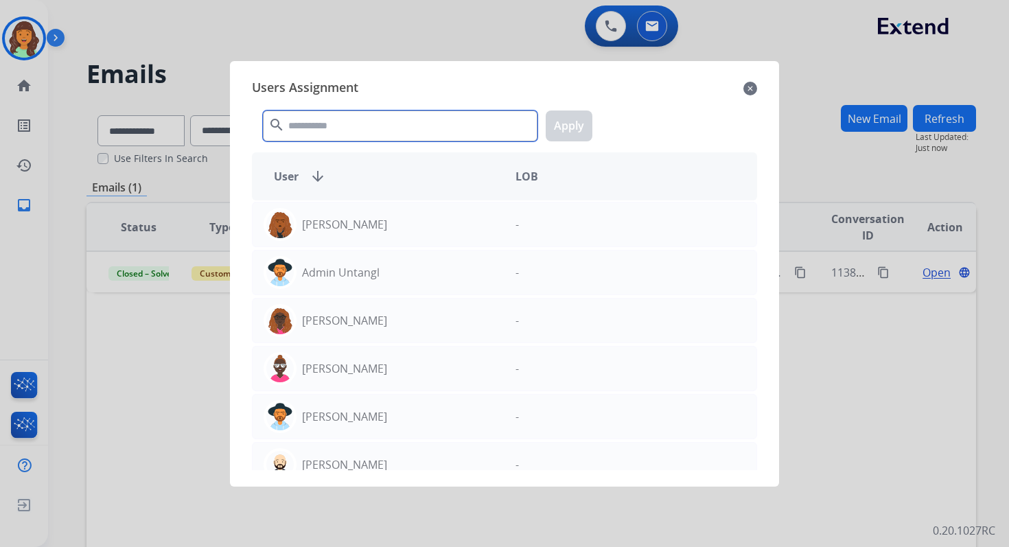
click at [341, 122] on input "text" at bounding box center [400, 125] width 274 height 31
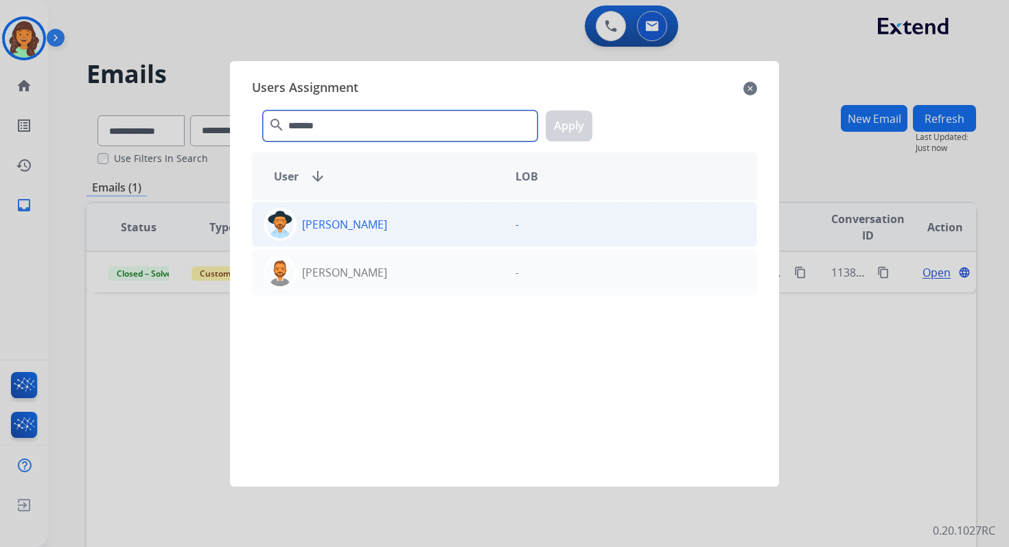
type input "*******"
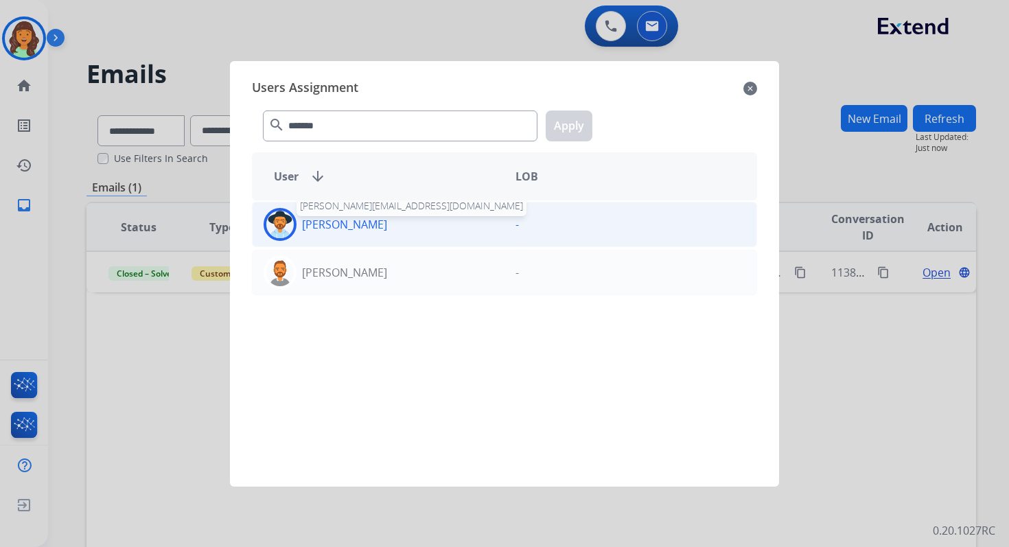
click at [377, 217] on p "Brandon Lettimore" at bounding box center [344, 224] width 85 height 16
click at [578, 118] on button "Apply" at bounding box center [568, 125] width 47 height 31
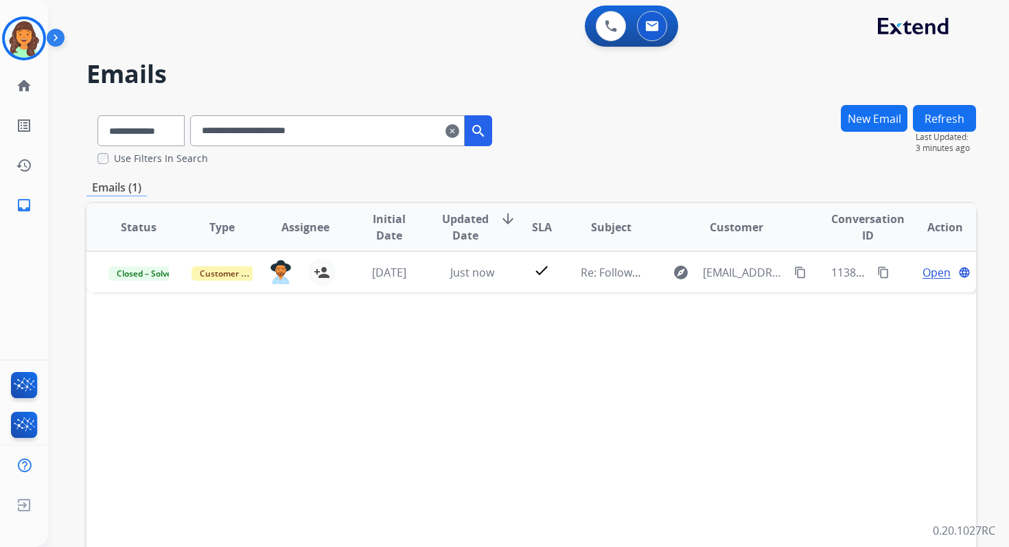
click at [295, 131] on input "**********" at bounding box center [327, 130] width 274 height 31
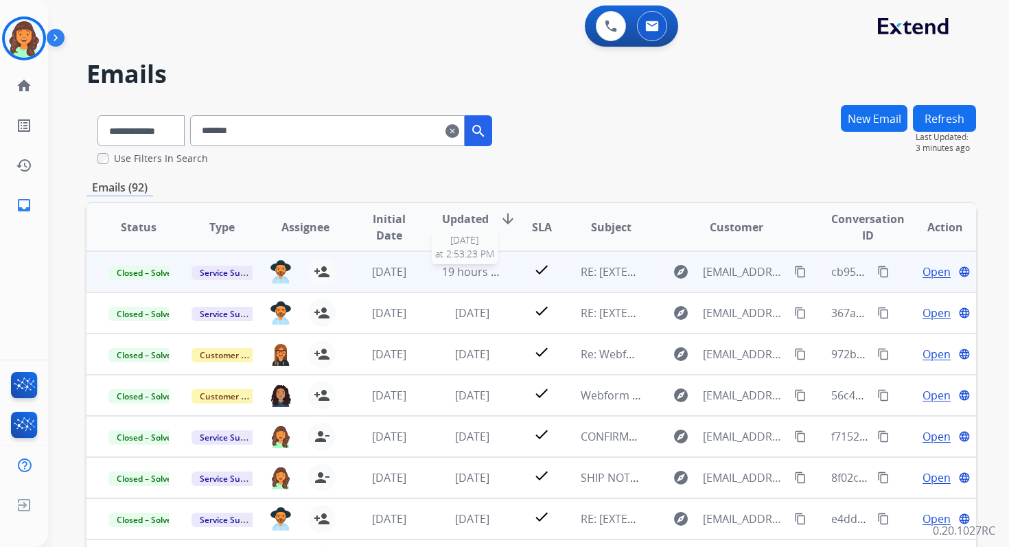
click at [480, 277] on span "19 hours ago" at bounding box center [476, 271] width 68 height 15
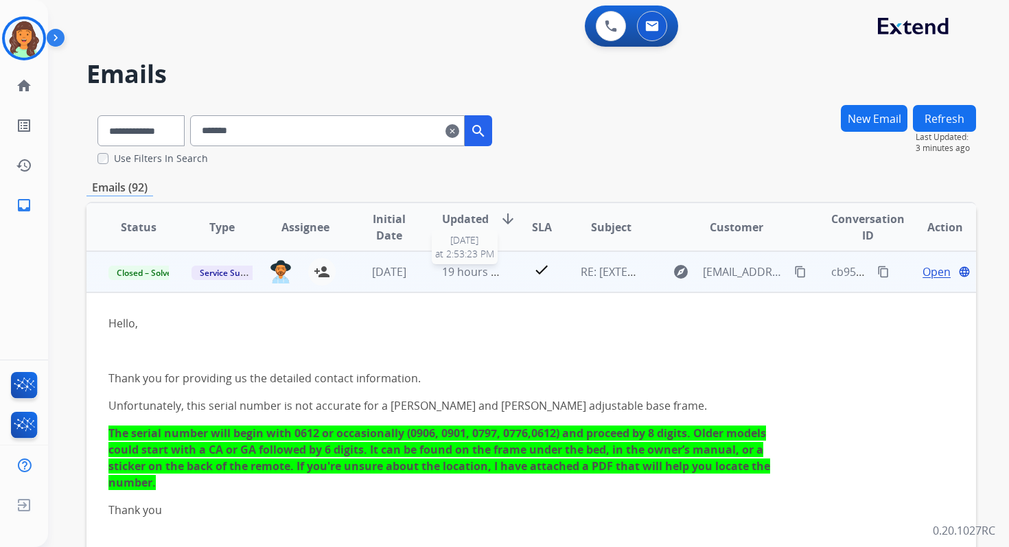
click at [484, 274] on span "19 hours ago" at bounding box center [476, 271] width 68 height 15
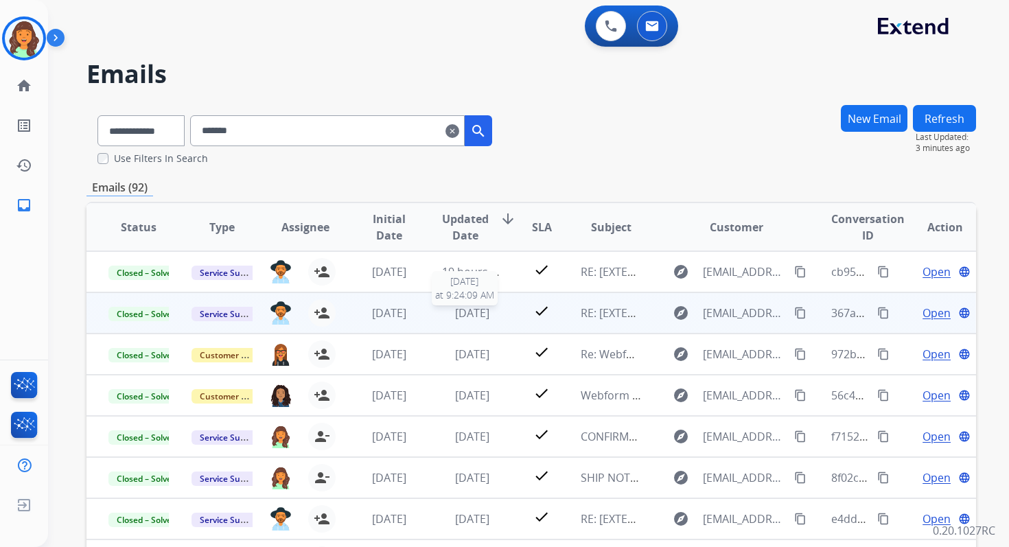
click at [484, 316] on span "[DATE]" at bounding box center [472, 312] width 34 height 15
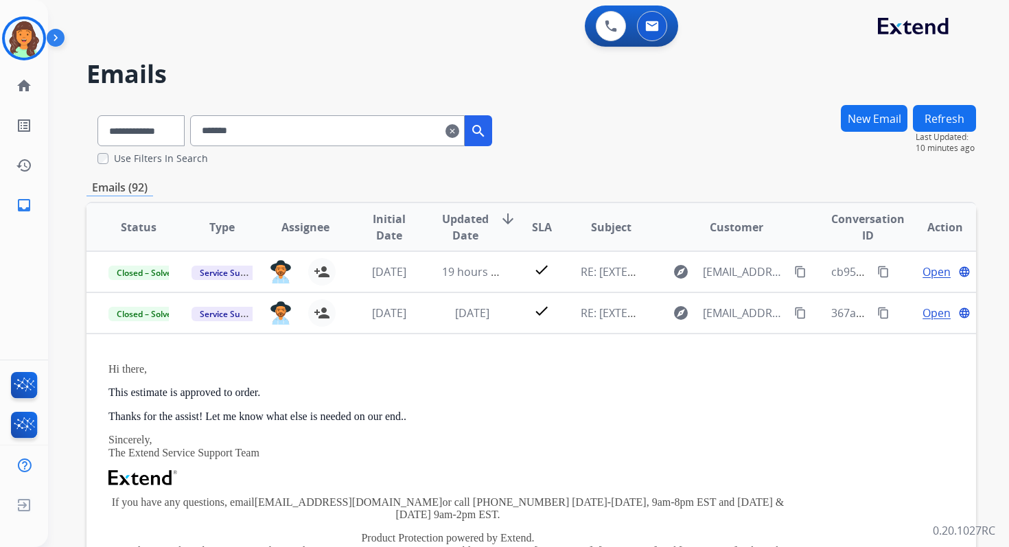
click at [277, 140] on input "*******" at bounding box center [327, 130] width 274 height 31
paste input "*****"
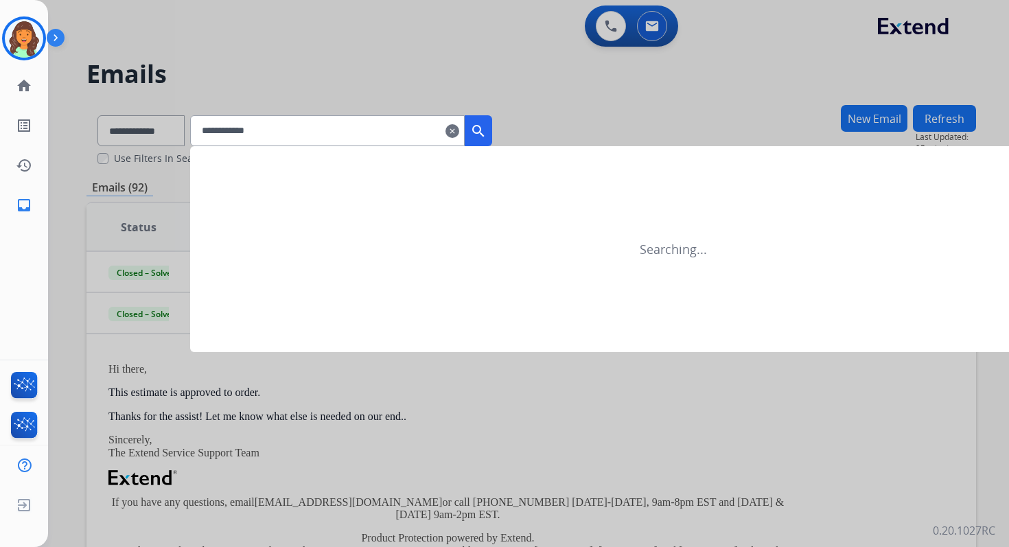
type input "**********"
click at [181, 132] on div at bounding box center [504, 273] width 1009 height 547
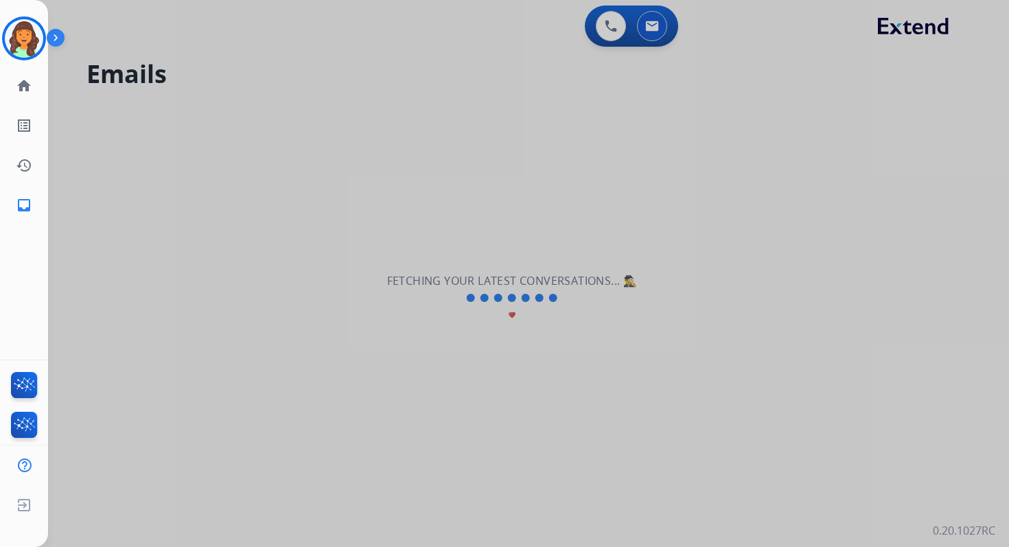
click at [181, 132] on div at bounding box center [504, 273] width 1009 height 547
select select "**********"
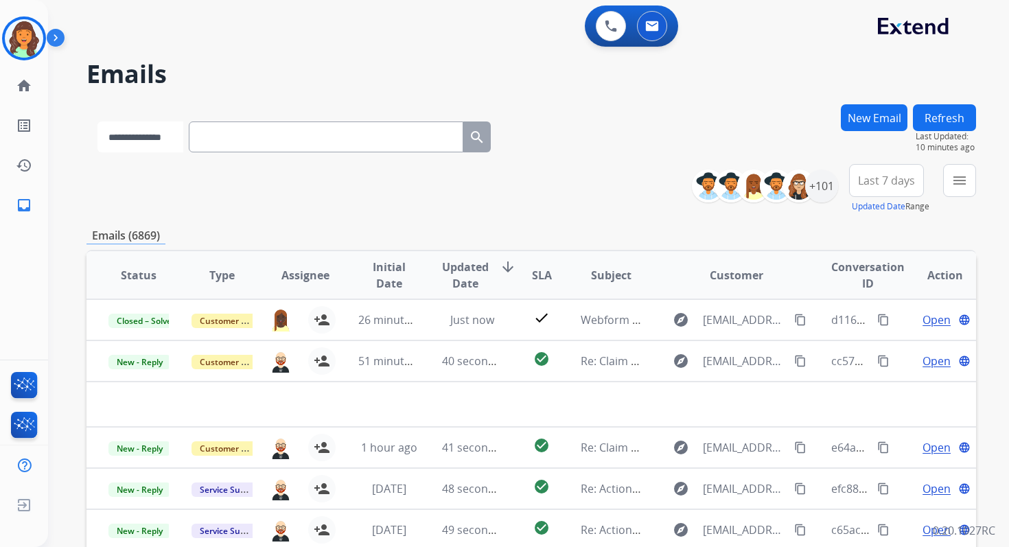
click at [181, 132] on select "**********" at bounding box center [140, 136] width 86 height 31
select select "**********"
click at [97, 121] on select "**********" at bounding box center [140, 136] width 86 height 31
click at [220, 134] on input "text" at bounding box center [327, 136] width 274 height 31
paste input "**********"
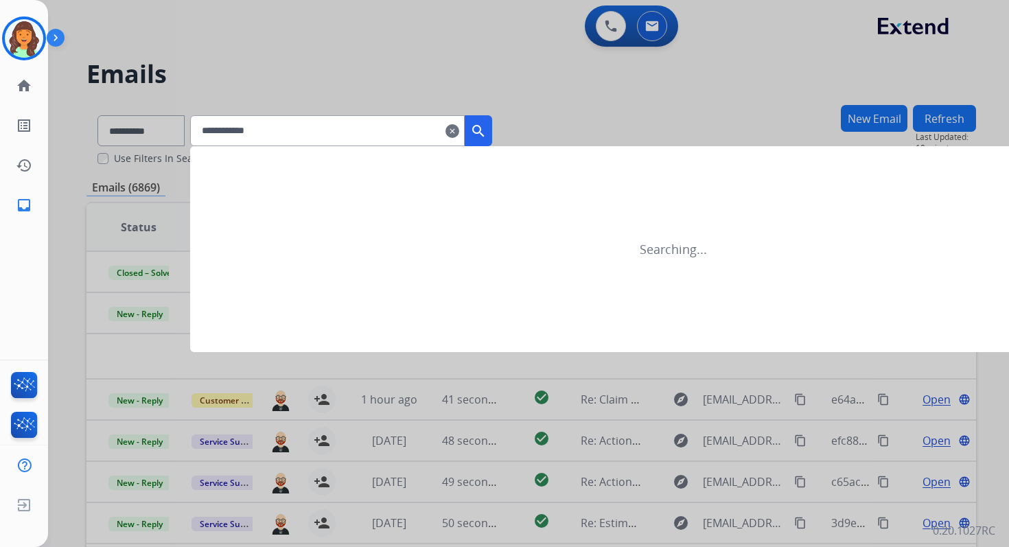
type input "**********"
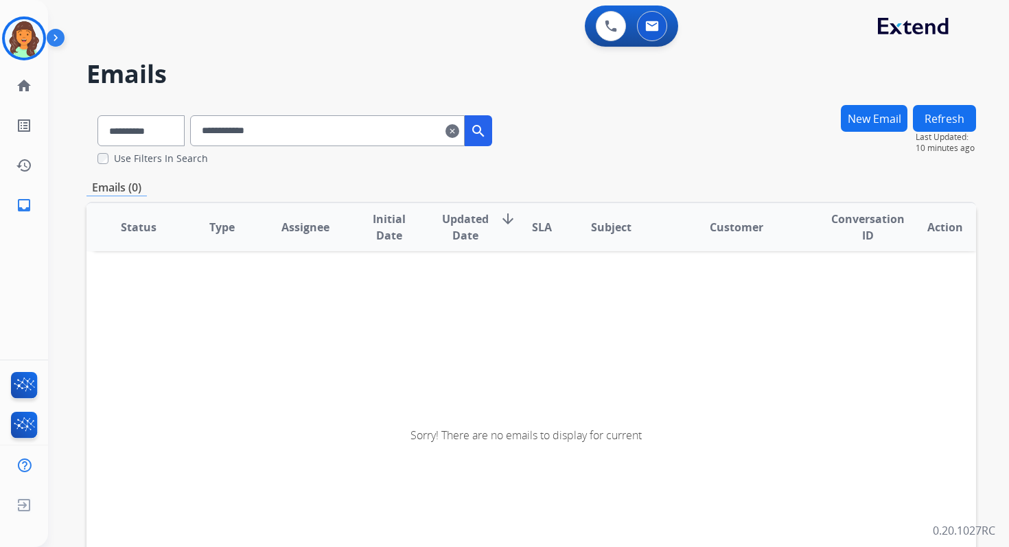
click at [309, 129] on input "**********" at bounding box center [327, 130] width 274 height 31
click at [308, 134] on input "**********" at bounding box center [327, 130] width 274 height 31
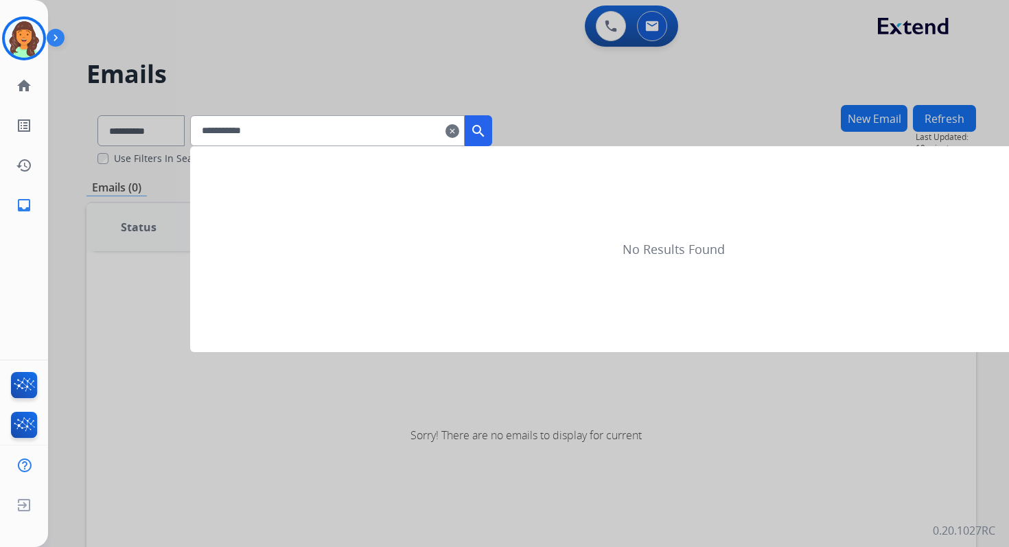
type input "**********"
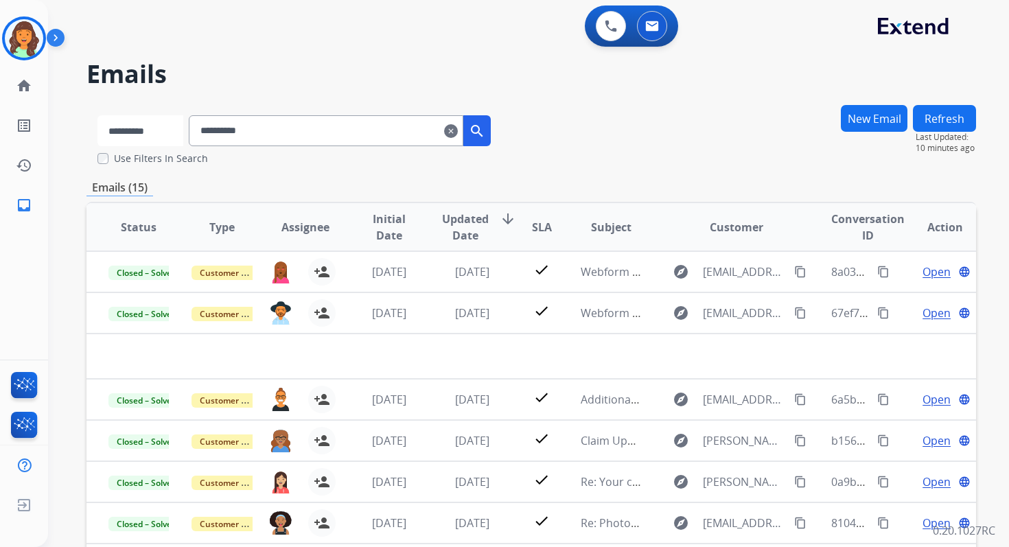
click at [156, 130] on select "**********" at bounding box center [140, 130] width 86 height 31
select select "**********"
click at [97, 115] on select "**********" at bounding box center [140, 130] width 86 height 31
click at [300, 129] on input "**********" at bounding box center [327, 130] width 274 height 31
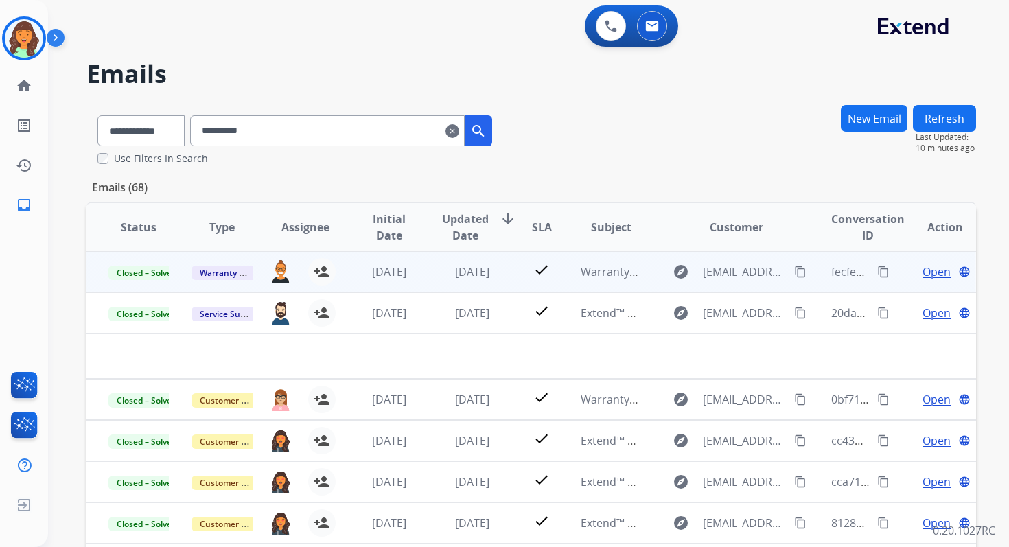
click at [794, 271] on mat-icon "content_copy" at bounding box center [800, 272] width 12 height 12
click at [794, 272] on mat-icon "content_copy" at bounding box center [800, 272] width 12 height 12
click at [794, 268] on mat-icon "content_copy" at bounding box center [800, 272] width 12 height 12
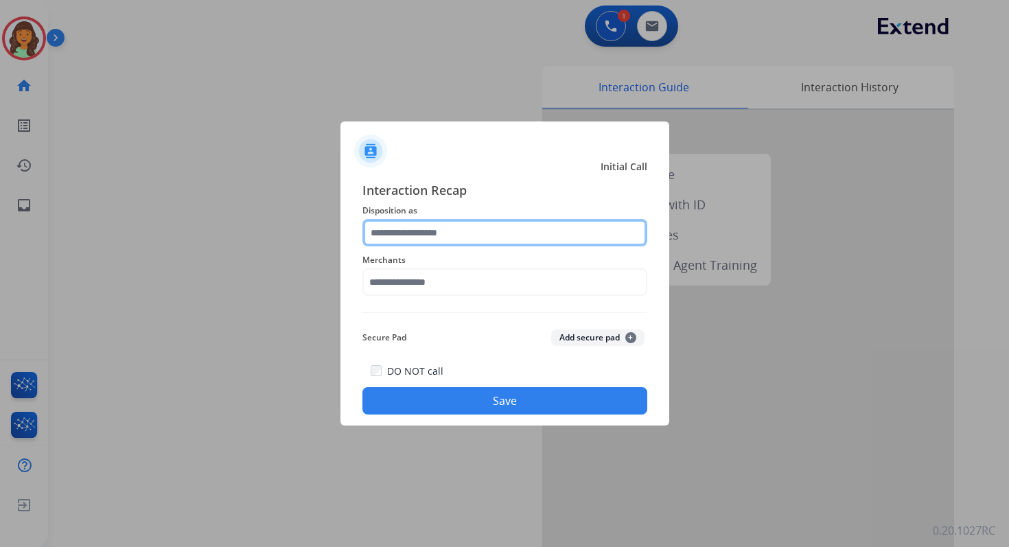
click at [419, 242] on input "text" at bounding box center [504, 232] width 285 height 27
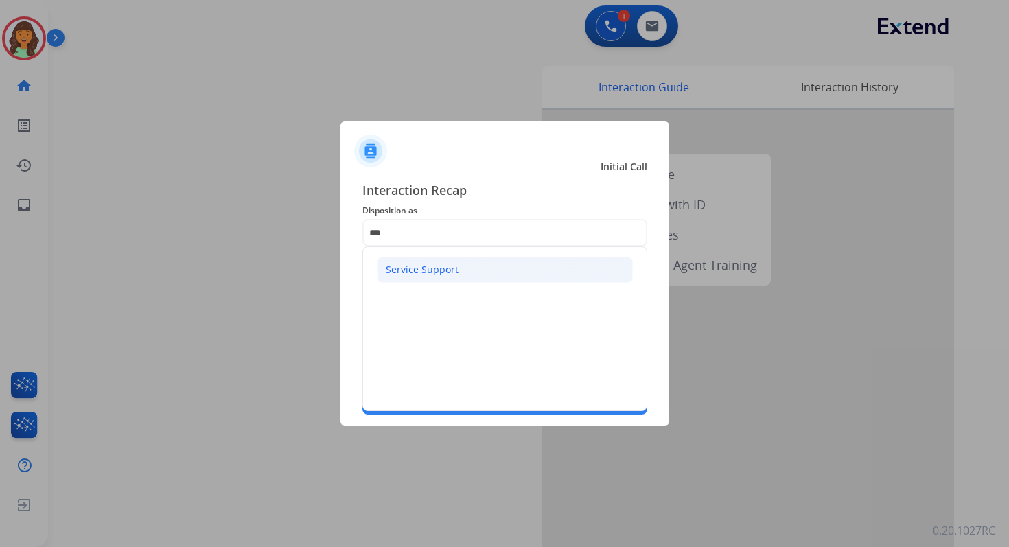
click at [443, 281] on li "Service Support" at bounding box center [505, 270] width 256 height 26
type input "**********"
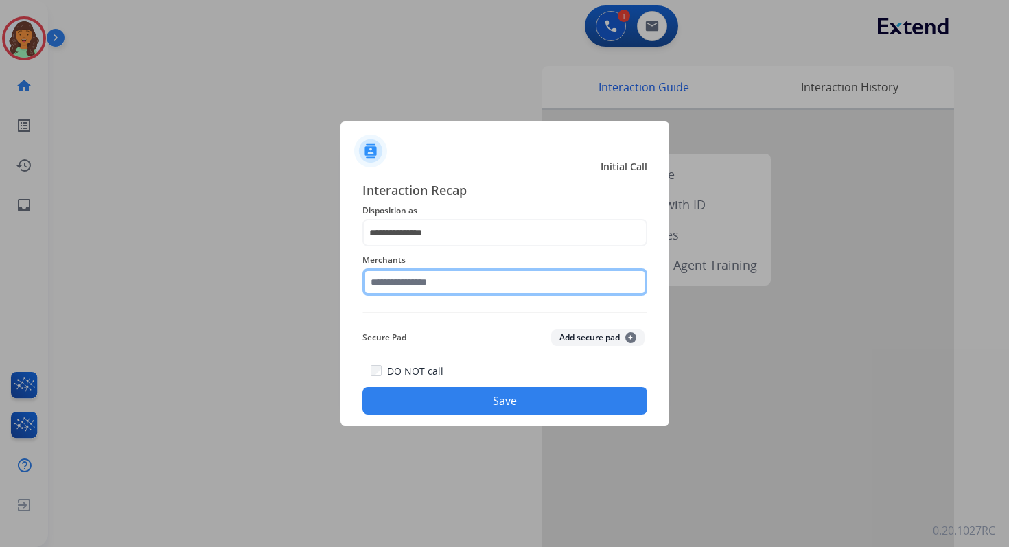
click at [445, 287] on input "text" at bounding box center [504, 281] width 285 height 27
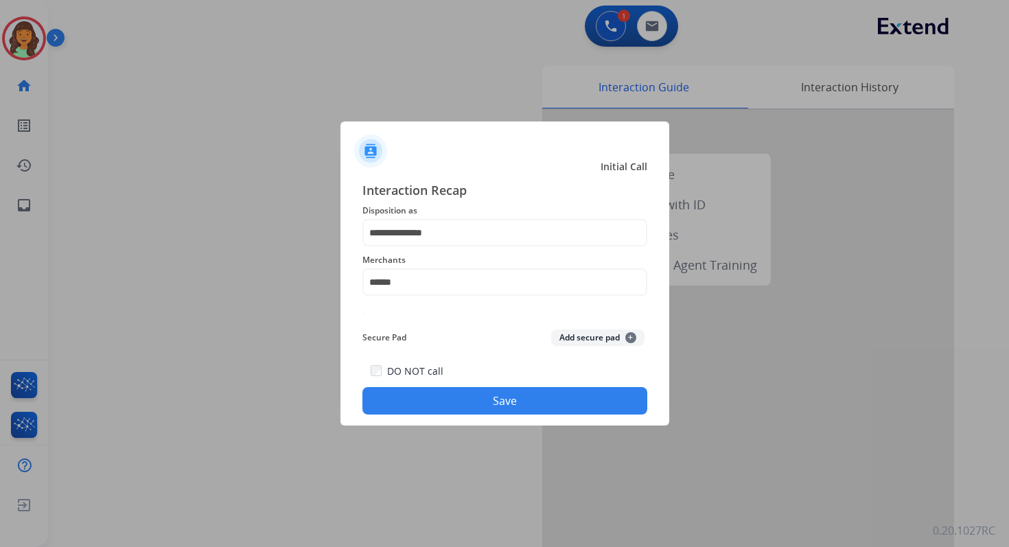
click at [510, 403] on button "Save" at bounding box center [504, 400] width 285 height 27
click at [495, 411] on button "Save" at bounding box center [504, 400] width 285 height 27
click at [433, 298] on div "Merchants Please select a Merchant ******" at bounding box center [504, 273] width 285 height 55
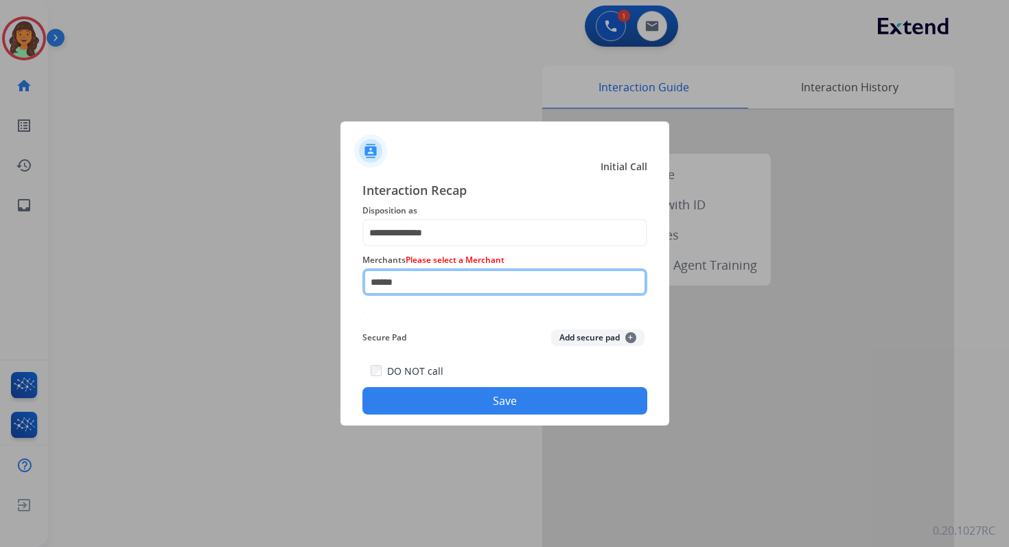
click at [428, 287] on input "******" at bounding box center [504, 281] width 285 height 27
type input "******"
click at [440, 285] on input "******" at bounding box center [504, 281] width 285 height 27
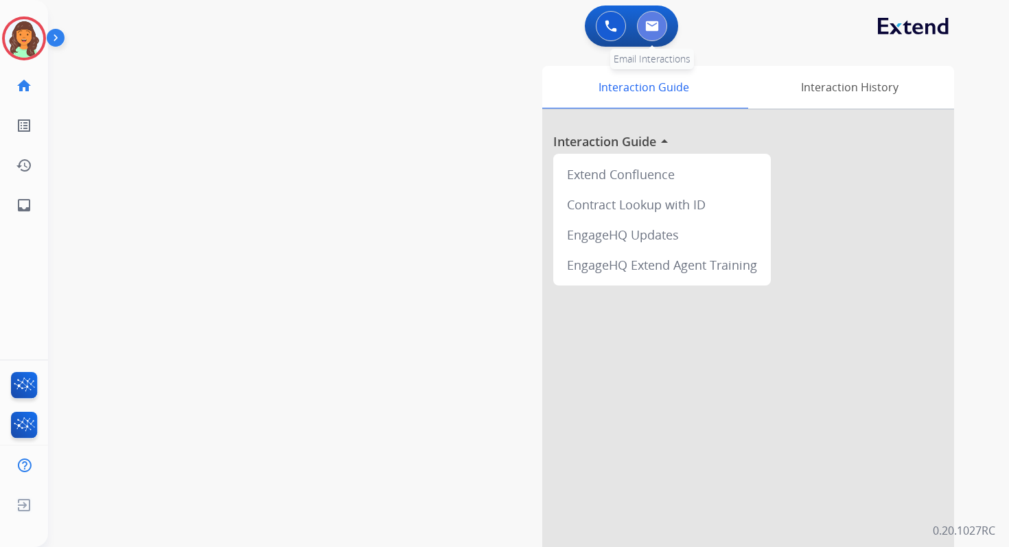
click at [652, 14] on button at bounding box center [652, 26] width 30 height 30
select select "**********"
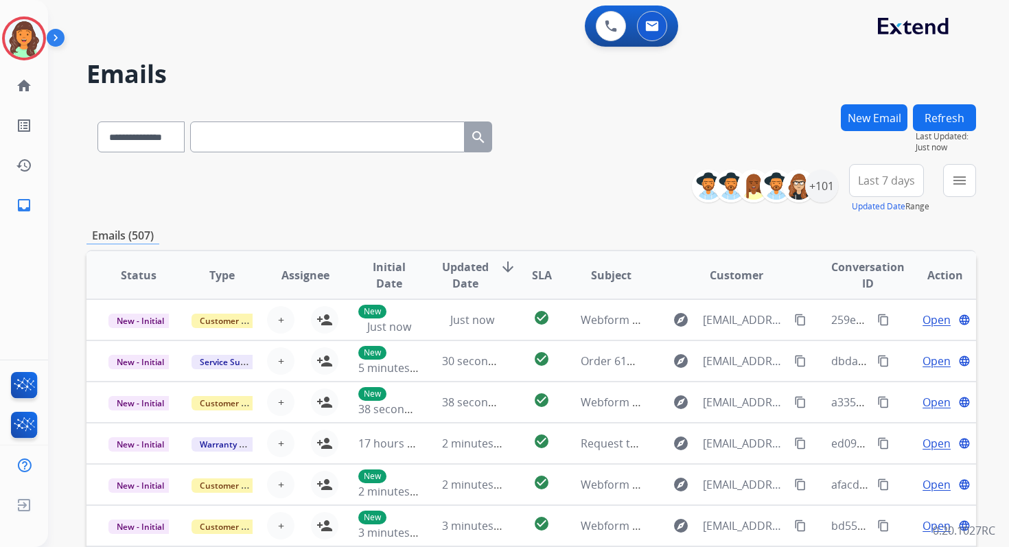
click at [572, 200] on div "**********" at bounding box center [530, 188] width 889 height 49
click at [956, 177] on mat-icon "menu" at bounding box center [959, 180] width 16 height 16
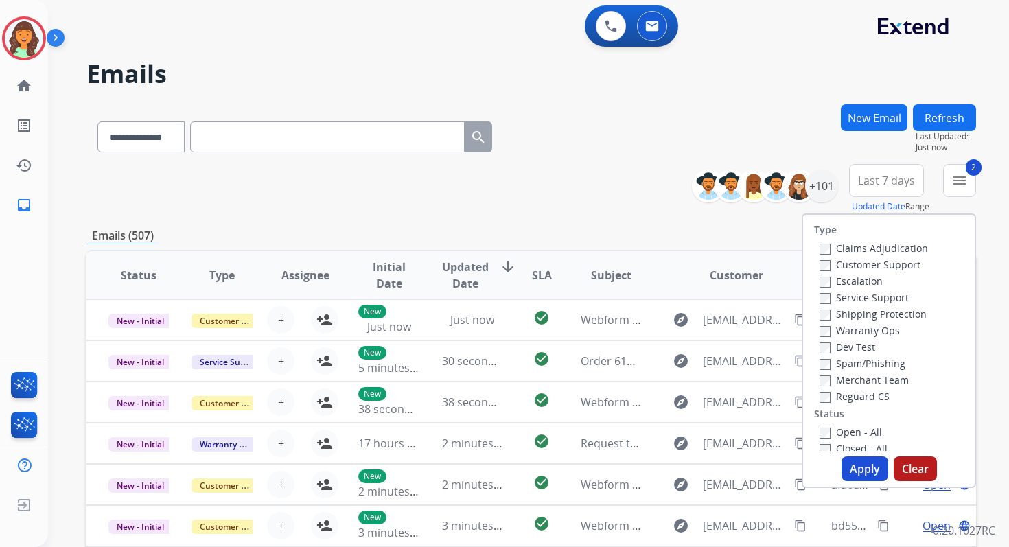
click at [860, 469] on button "Apply" at bounding box center [864, 468] width 47 height 25
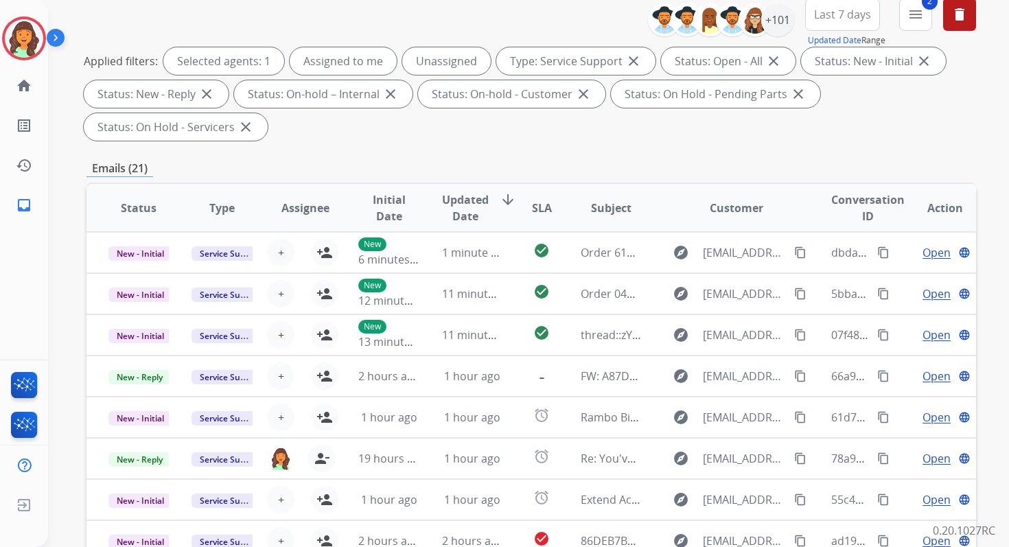
scroll to position [333, 0]
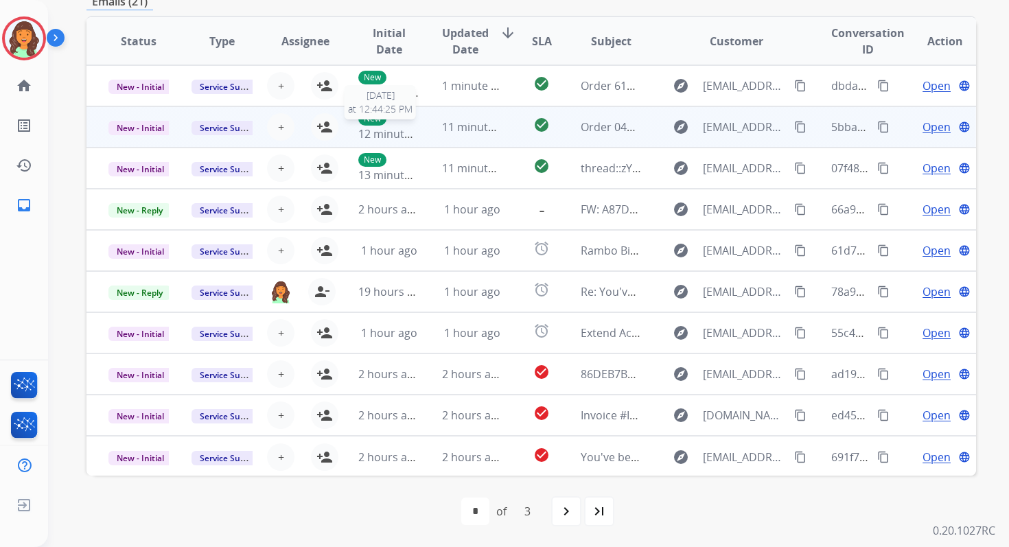
click at [410, 129] on span "12 minutes ago" at bounding box center [398, 133] width 80 height 15
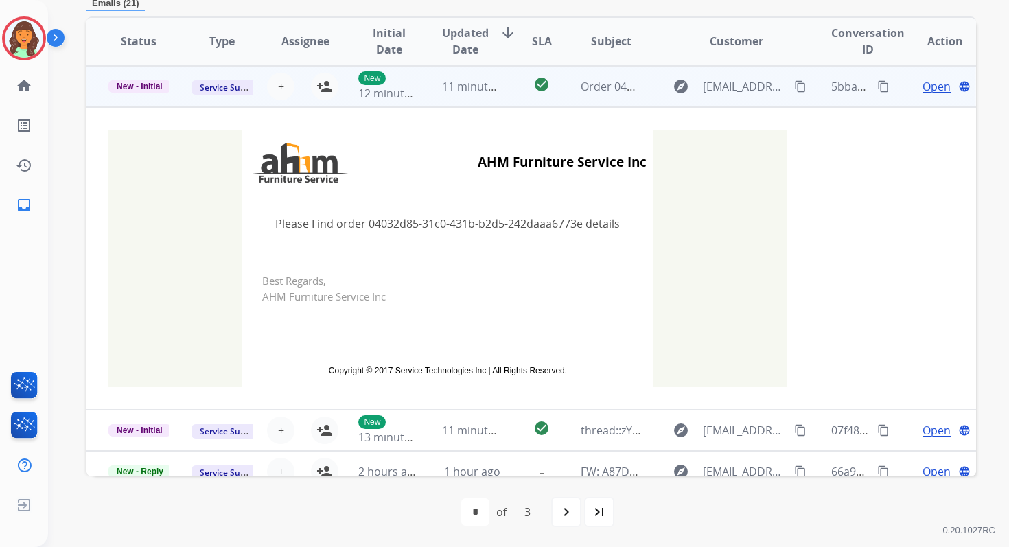
scroll to position [0, 0]
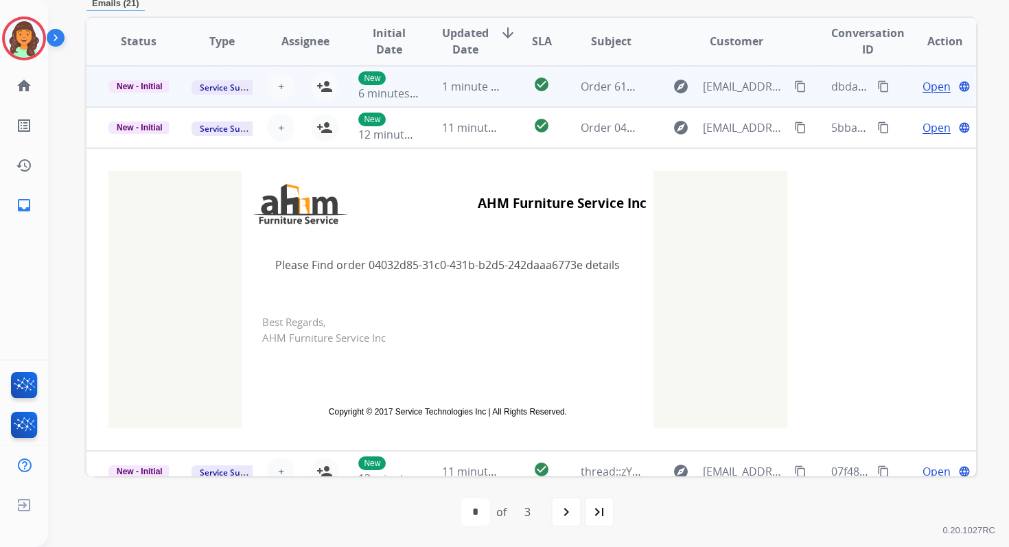
click at [425, 92] on td "1 minute ago" at bounding box center [461, 86] width 83 height 41
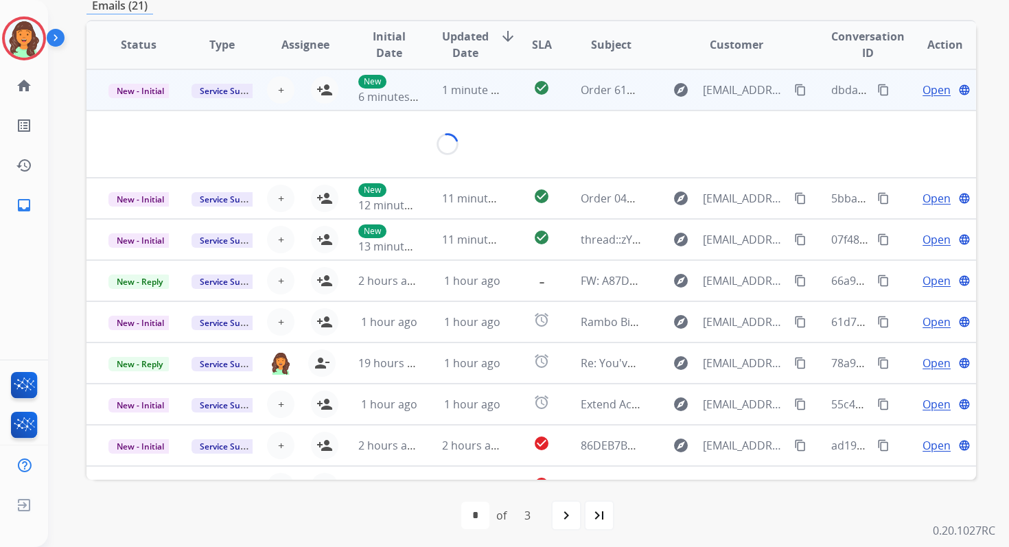
scroll to position [329, 0]
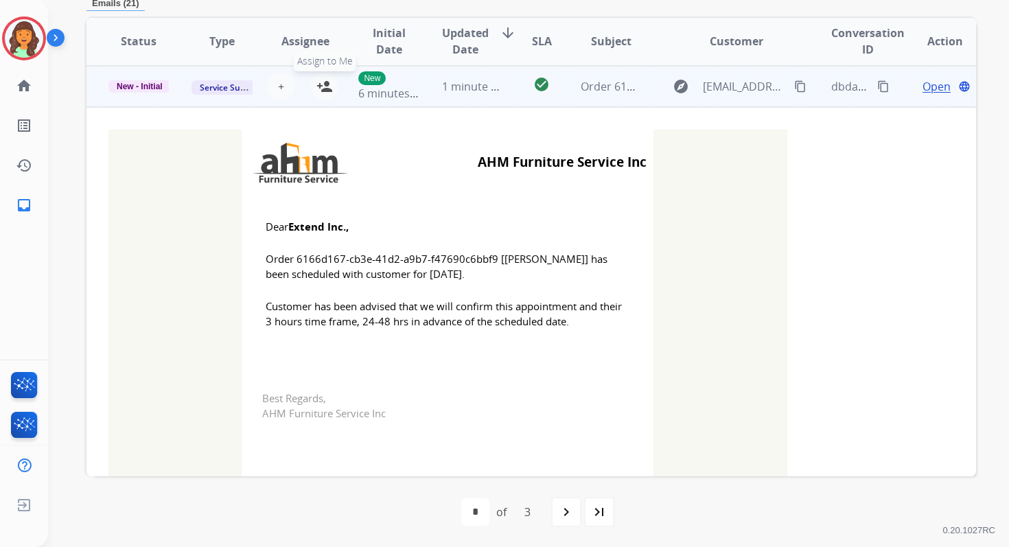
click at [322, 88] on mat-icon "person_add" at bounding box center [324, 86] width 16 height 16
click at [144, 87] on span "New - Initial" at bounding box center [139, 86] width 62 height 12
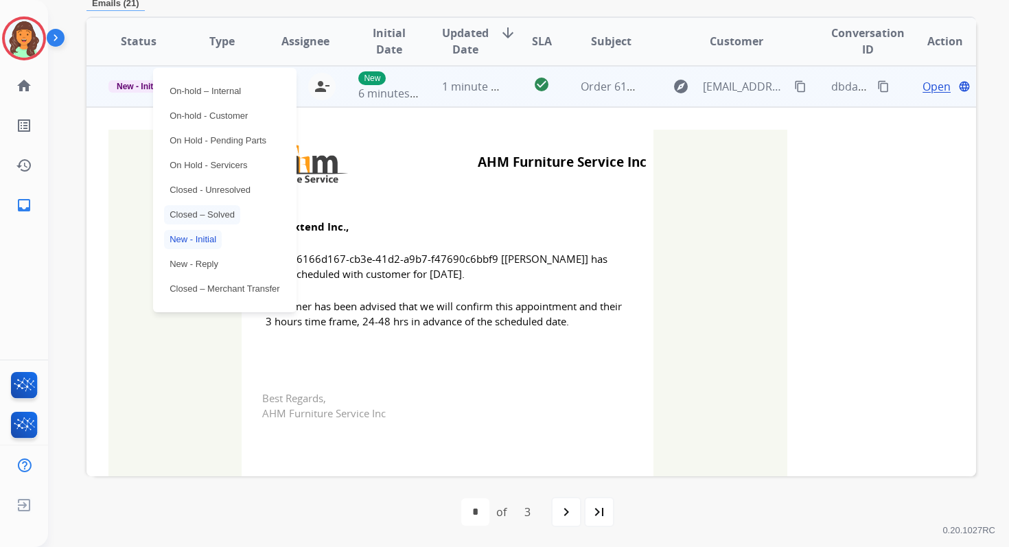
click at [201, 211] on p "Closed – Solved" at bounding box center [202, 214] width 76 height 19
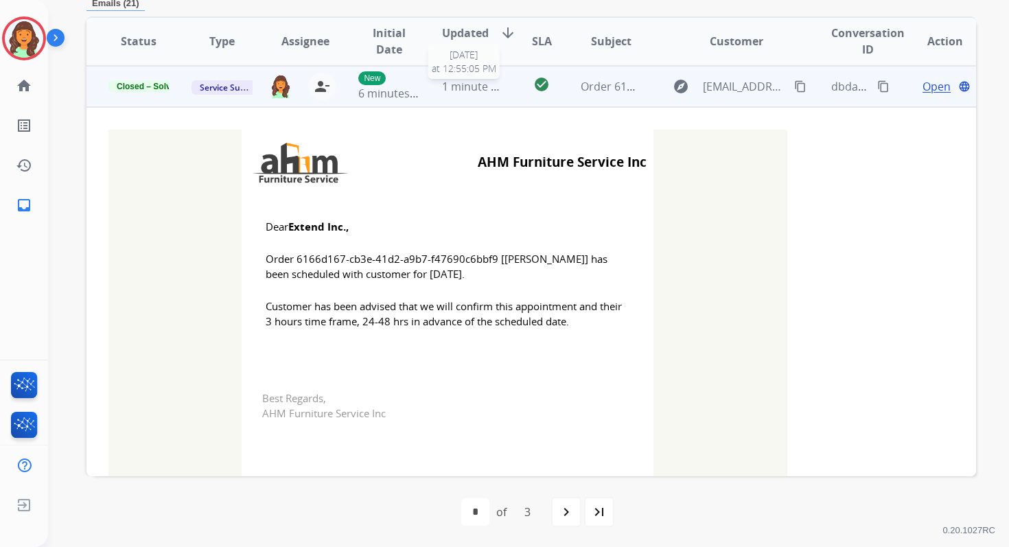
click at [485, 86] on span "1 minute ago" at bounding box center [476, 86] width 68 height 15
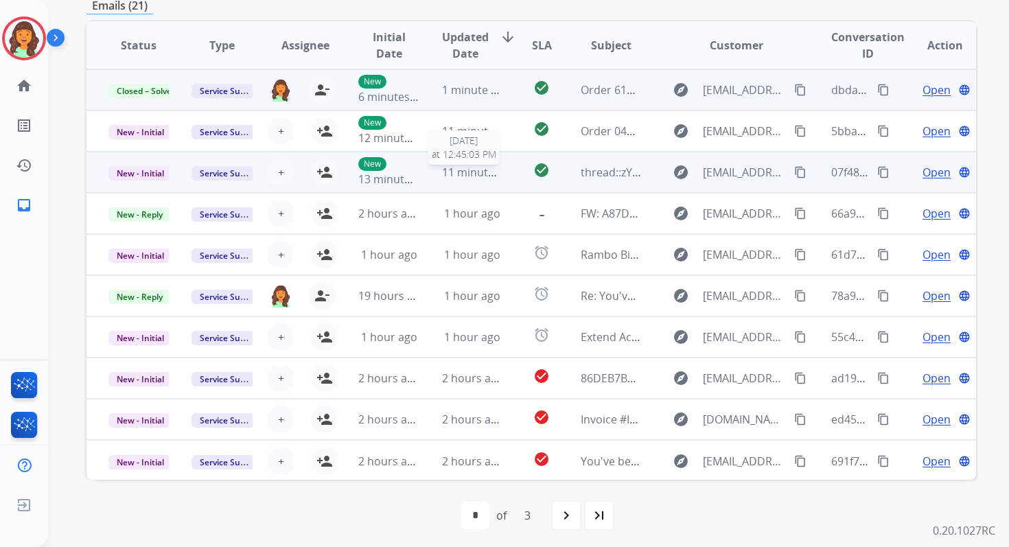
click at [462, 169] on span "11 minutes ago" at bounding box center [482, 172] width 80 height 15
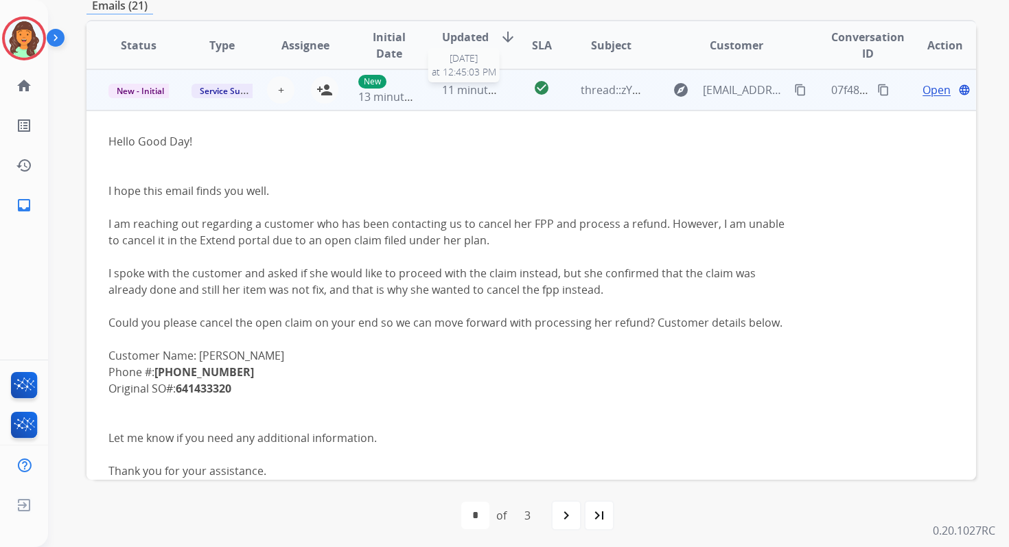
click at [457, 84] on span "11 minutes ago" at bounding box center [482, 89] width 80 height 15
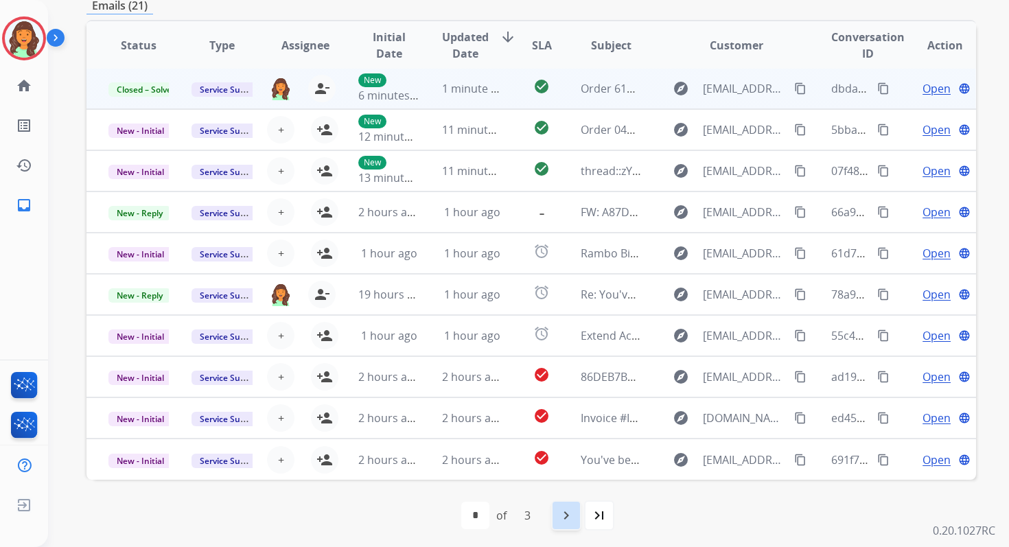
click at [566, 517] on mat-icon "navigate_next" at bounding box center [566, 515] width 16 height 16
select select "*"
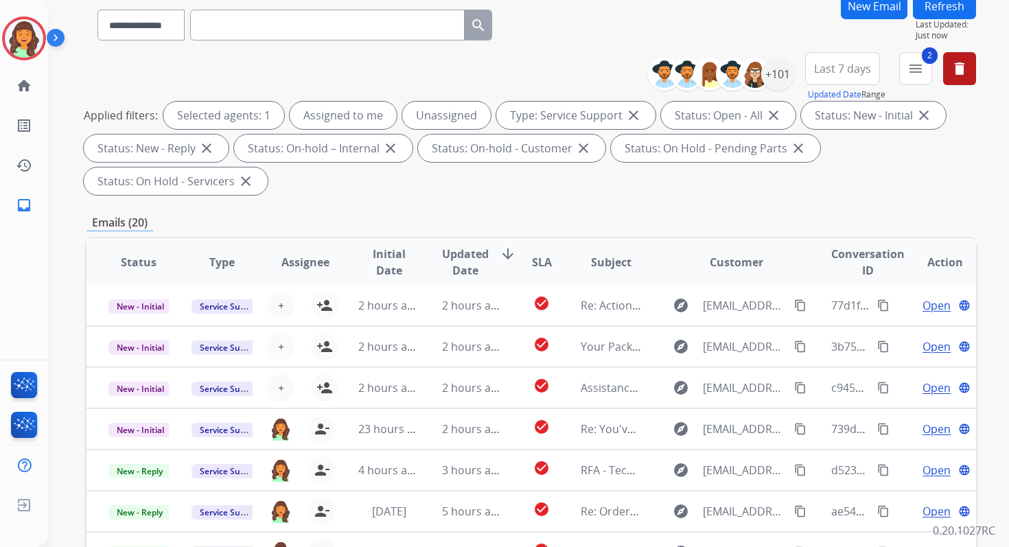
scroll to position [333, 0]
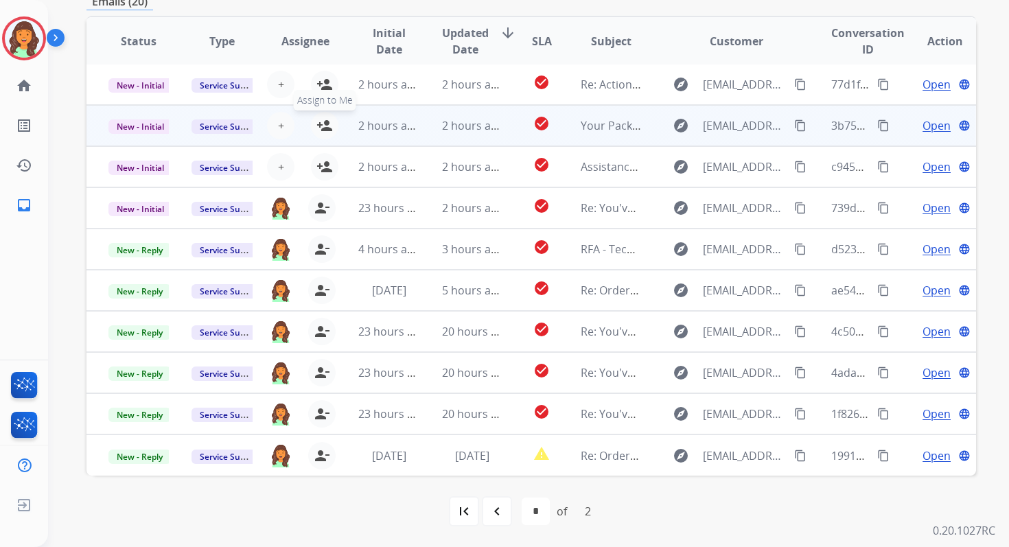
click at [317, 120] on mat-icon "person_add" at bounding box center [324, 125] width 16 height 16
click at [149, 125] on span "New - Initial" at bounding box center [140, 126] width 64 height 14
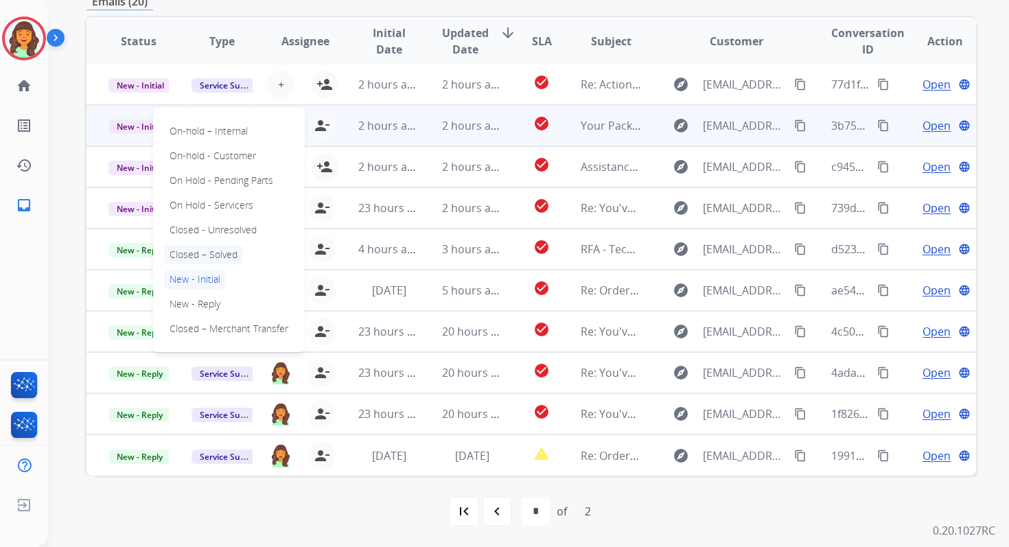
click at [204, 253] on p "Closed – Solved" at bounding box center [203, 254] width 79 height 19
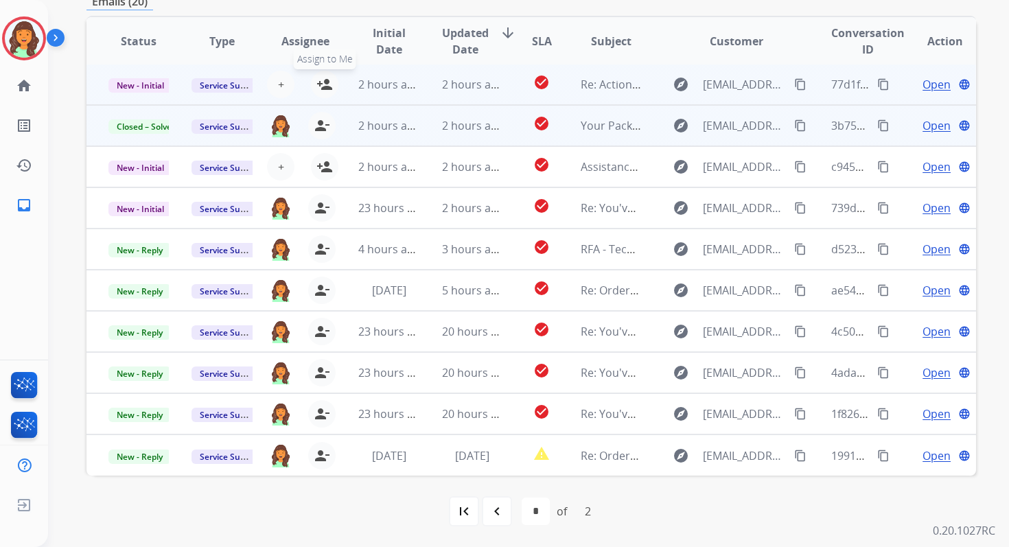
click at [323, 88] on mat-icon "person_add" at bounding box center [324, 84] width 16 height 16
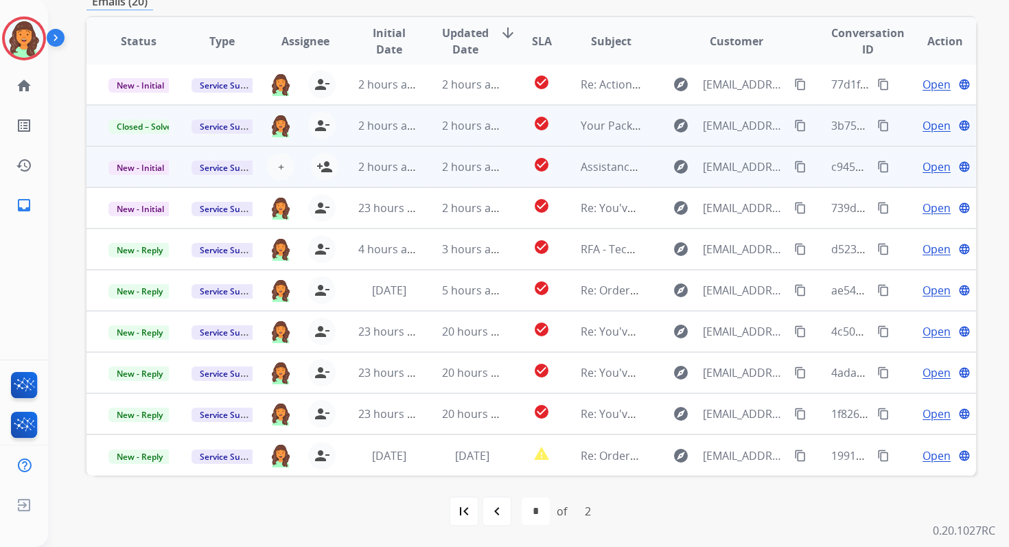
click at [425, 178] on td "2 hours ago" at bounding box center [461, 166] width 83 height 41
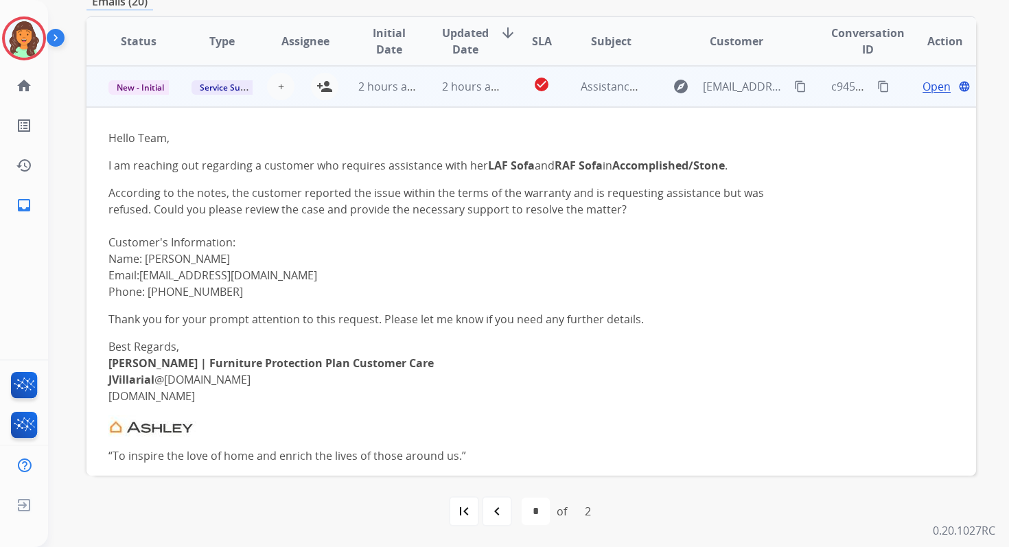
scroll to position [82, 0]
click at [274, 85] on button "+ Select agent" at bounding box center [280, 85] width 27 height 27
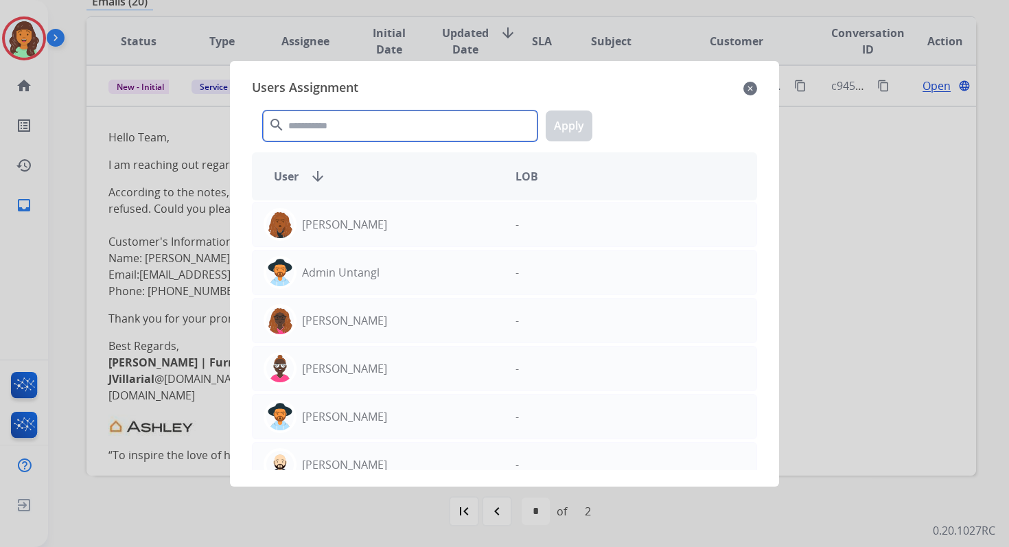
click at [345, 130] on input "text" at bounding box center [400, 125] width 274 height 31
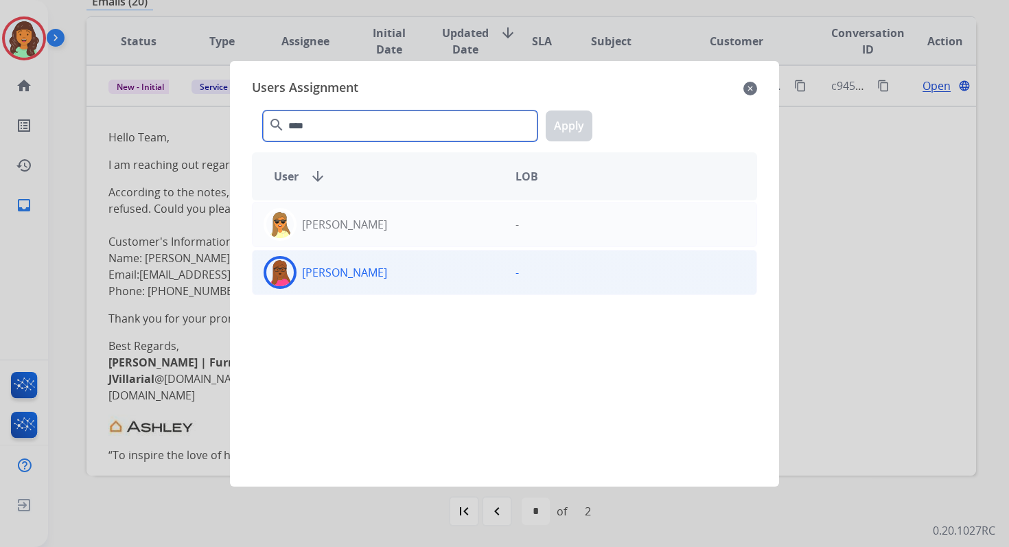
type input "****"
click at [387, 281] on div "Emily Thurman" at bounding box center [378, 272] width 252 height 33
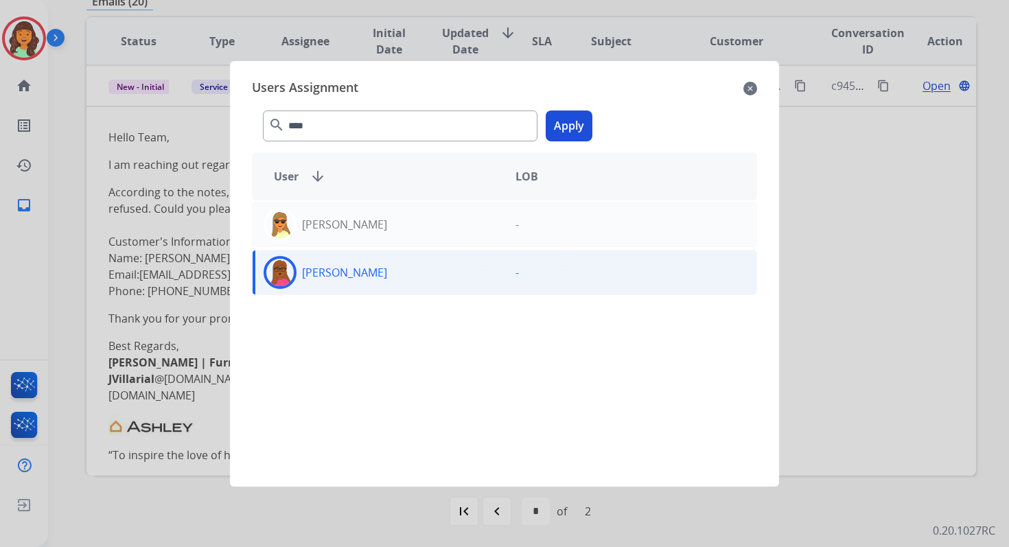
click at [578, 123] on button "Apply" at bounding box center [568, 125] width 47 height 31
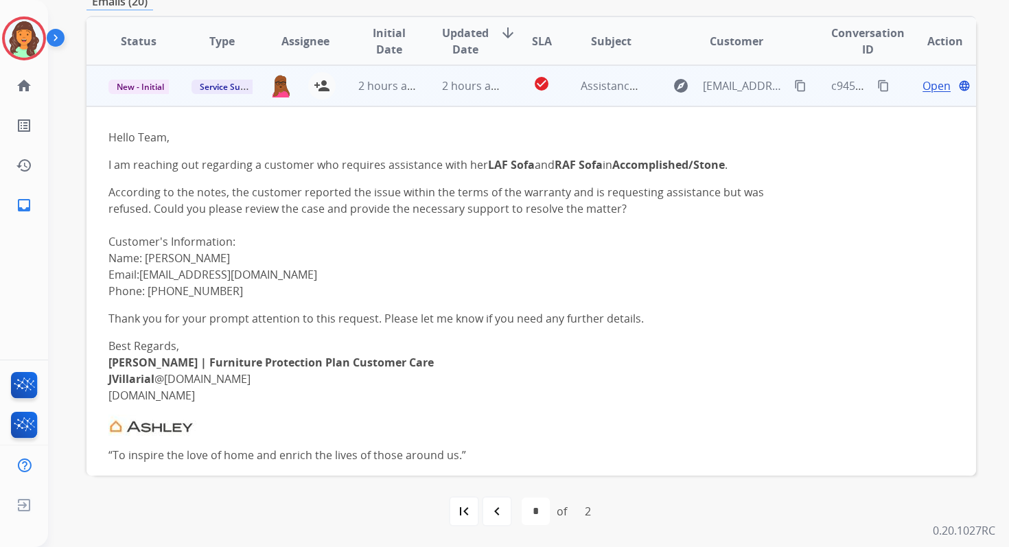
scroll to position [0, 0]
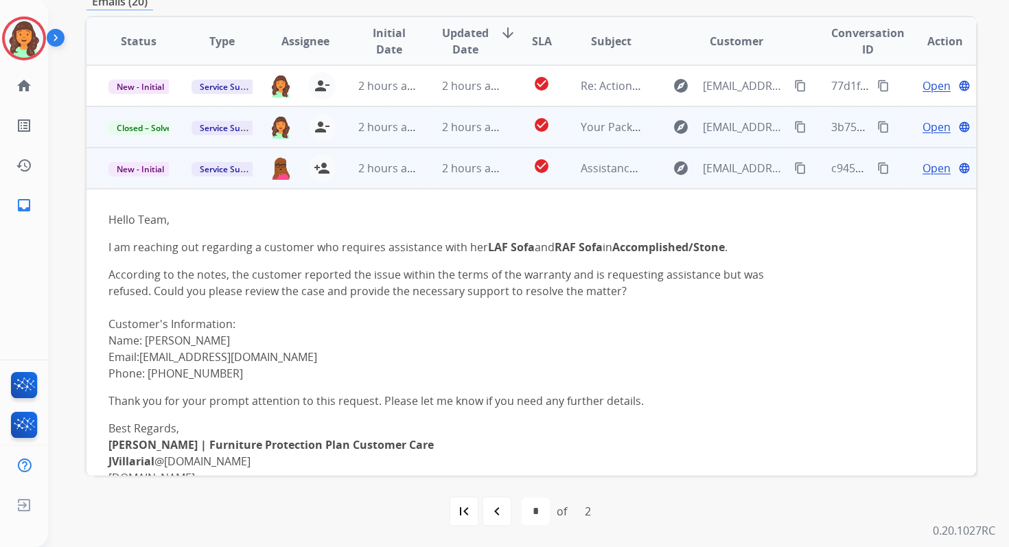
click at [440, 151] on td "2 hours ago" at bounding box center [461, 168] width 83 height 41
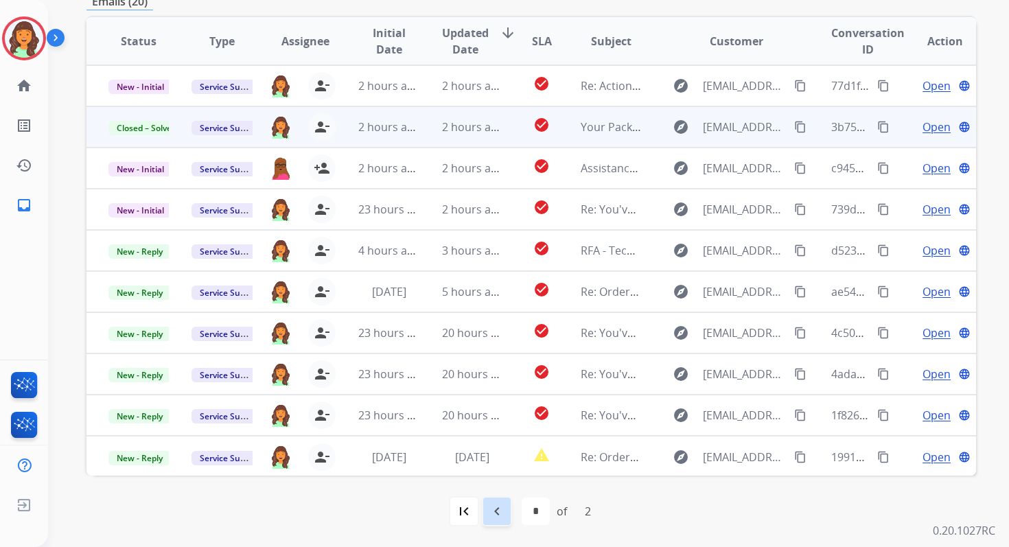
click at [505, 517] on div "navigate_before" at bounding box center [497, 511] width 30 height 30
select select "*"
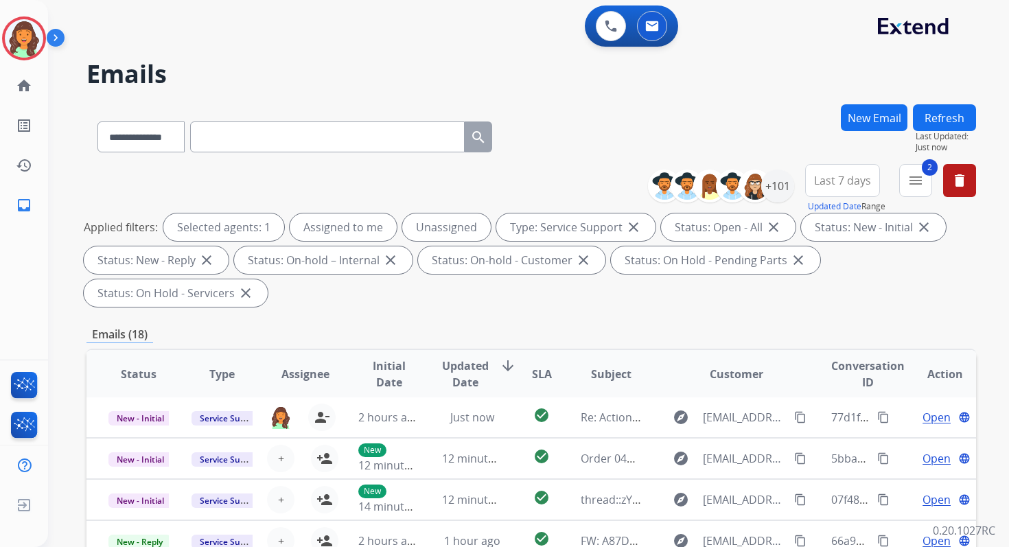
scroll to position [333, 0]
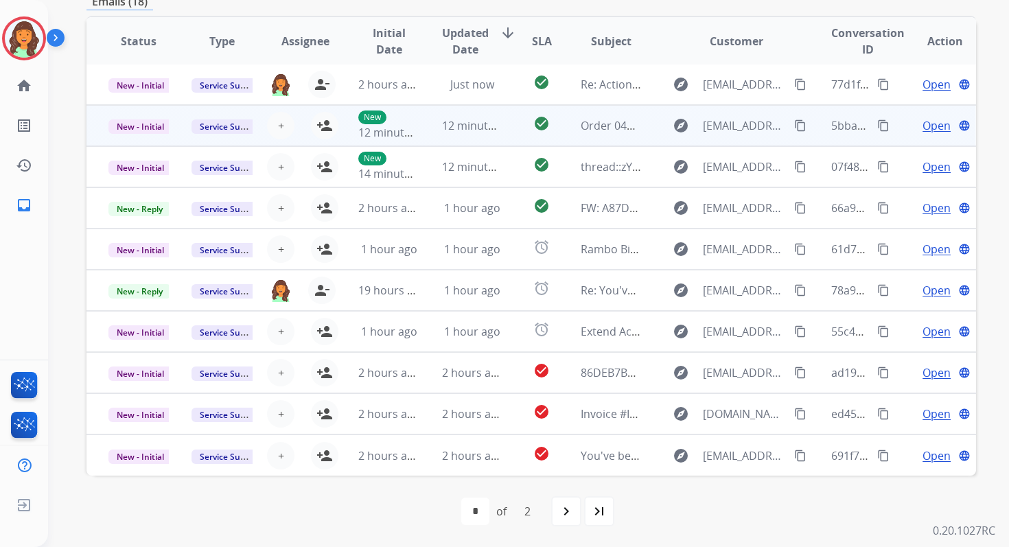
click at [438, 137] on td "12 minutes ago" at bounding box center [461, 125] width 83 height 41
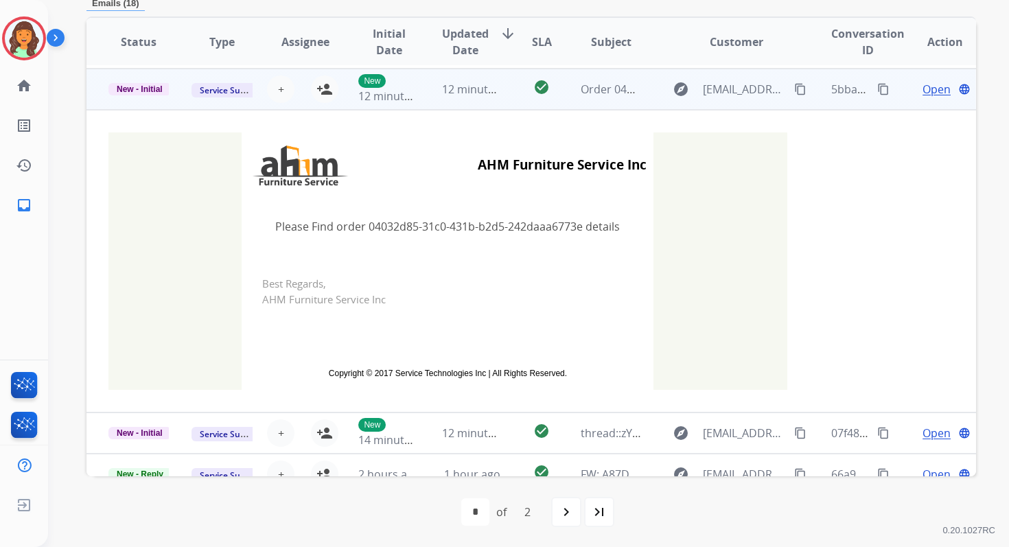
scroll to position [41, 0]
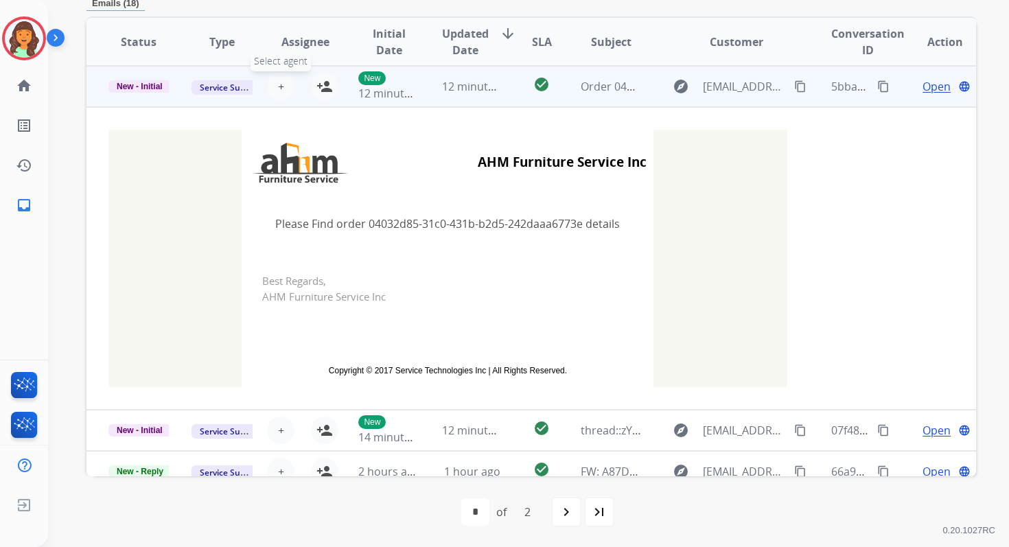
click at [278, 86] on span "+" at bounding box center [281, 86] width 6 height 16
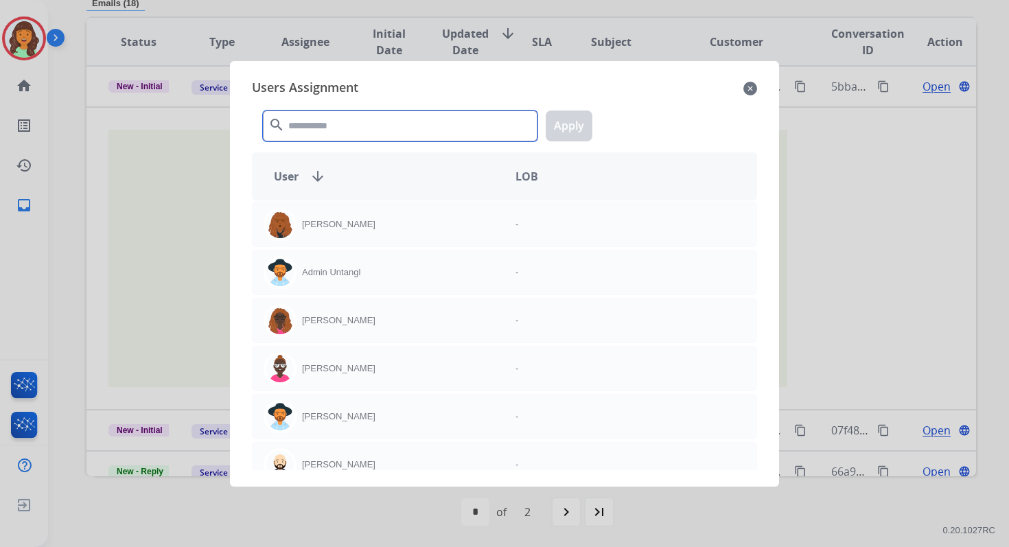
click at [312, 120] on input "text" at bounding box center [400, 125] width 274 height 31
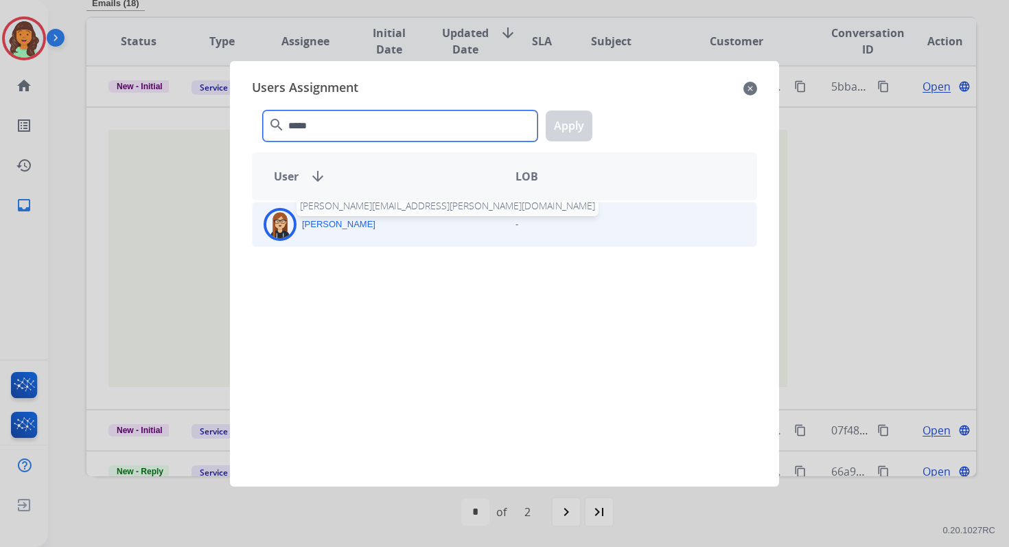
type input "*****"
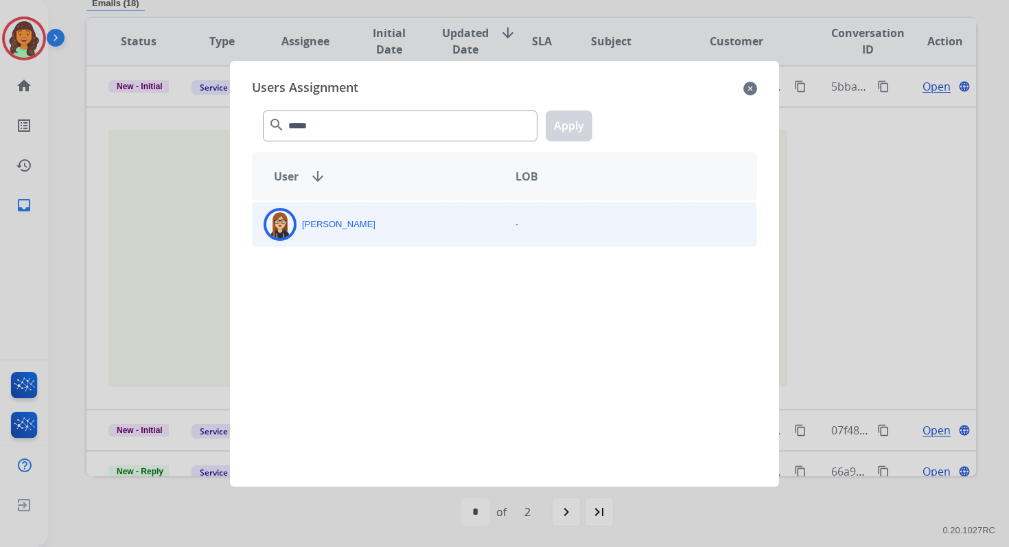
click at [346, 235] on div "Trisha Higgins" at bounding box center [378, 224] width 252 height 33
click at [582, 121] on button "Apply" at bounding box center [568, 125] width 47 height 31
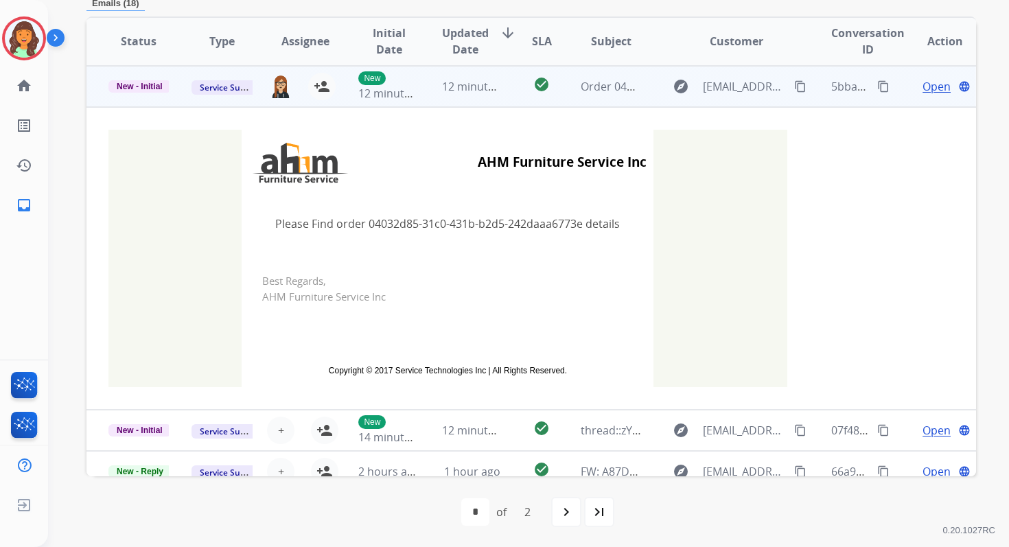
click at [467, 93] on div "12 minutes ago" at bounding box center [472, 86] width 60 height 16
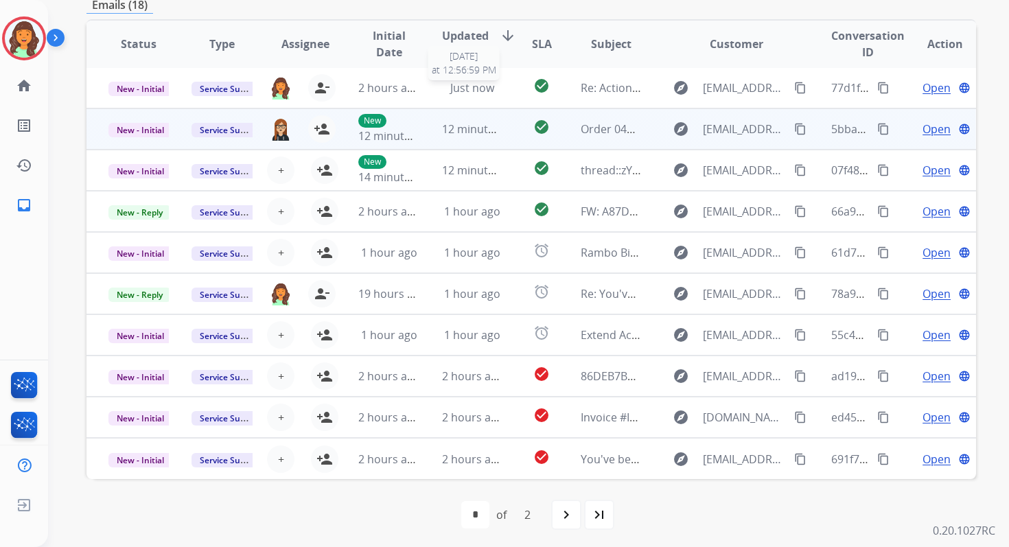
scroll to position [329, 0]
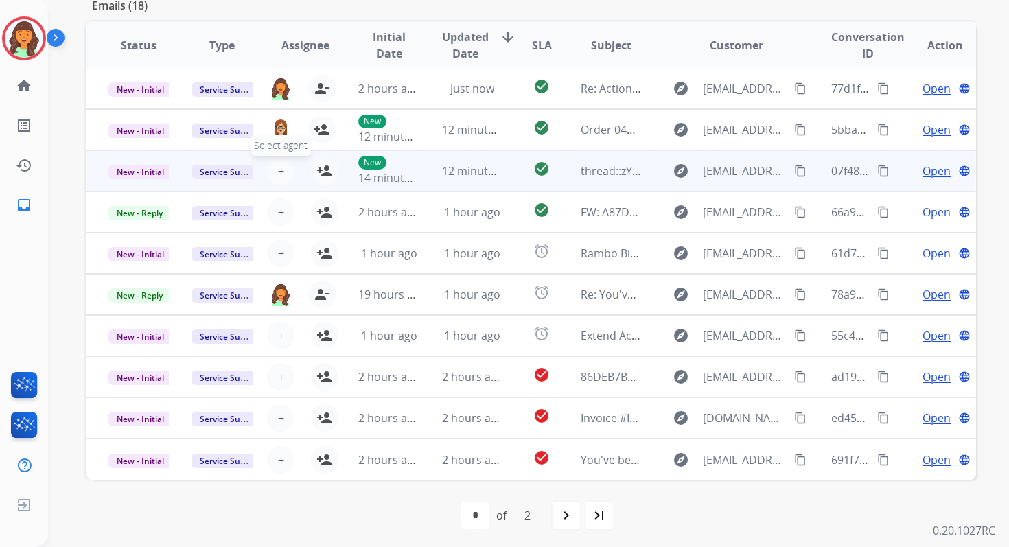
click at [279, 165] on span "+" at bounding box center [281, 171] width 6 height 16
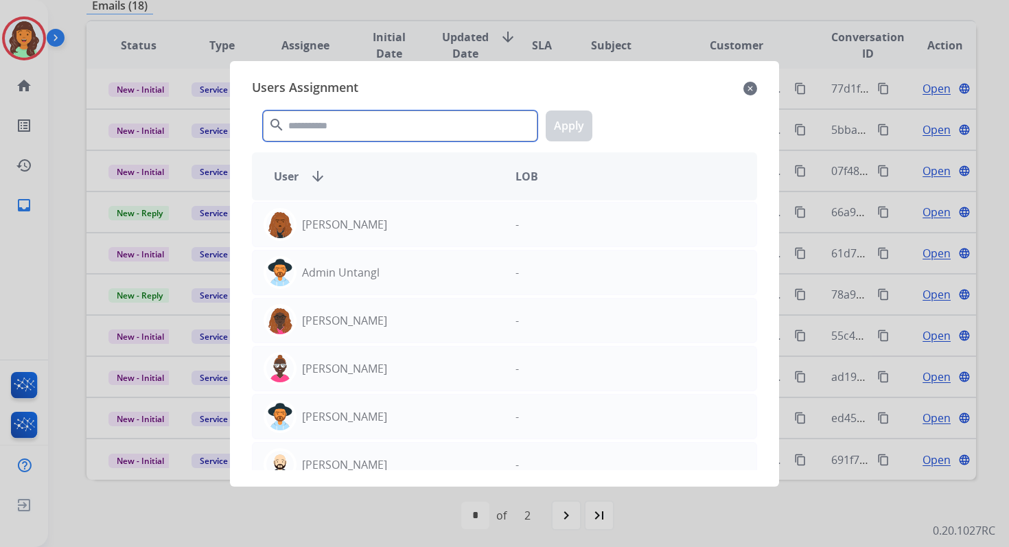
click at [323, 129] on input "text" at bounding box center [400, 125] width 274 height 31
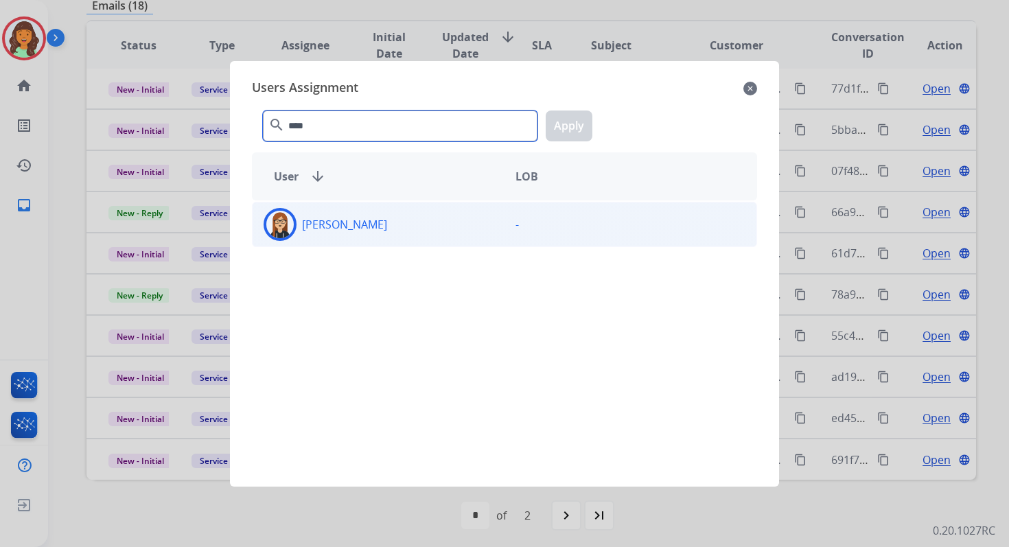
type input "****"
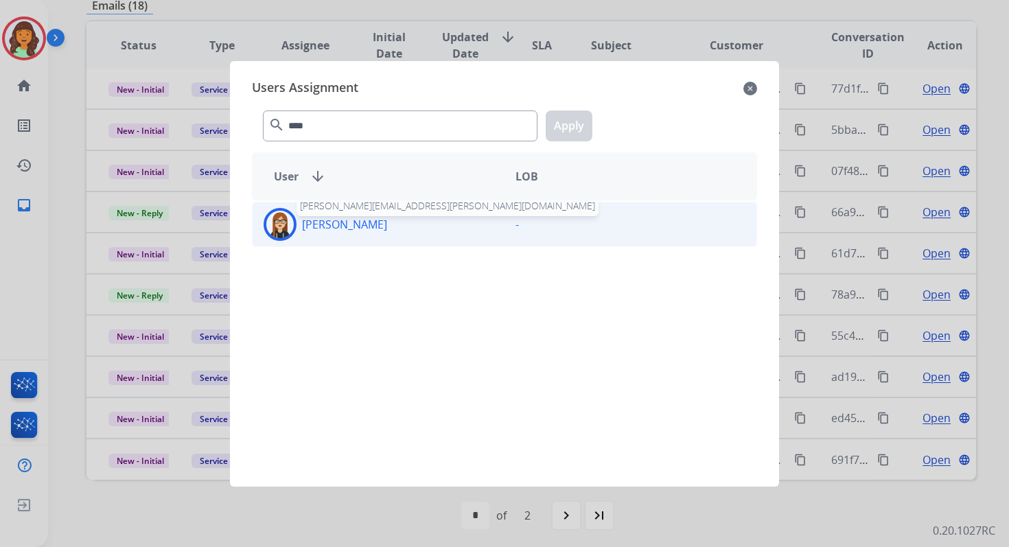
click at [356, 226] on p "Trisha Higgins" at bounding box center [344, 224] width 85 height 16
click at [558, 128] on button "Apply" at bounding box center [568, 125] width 47 height 31
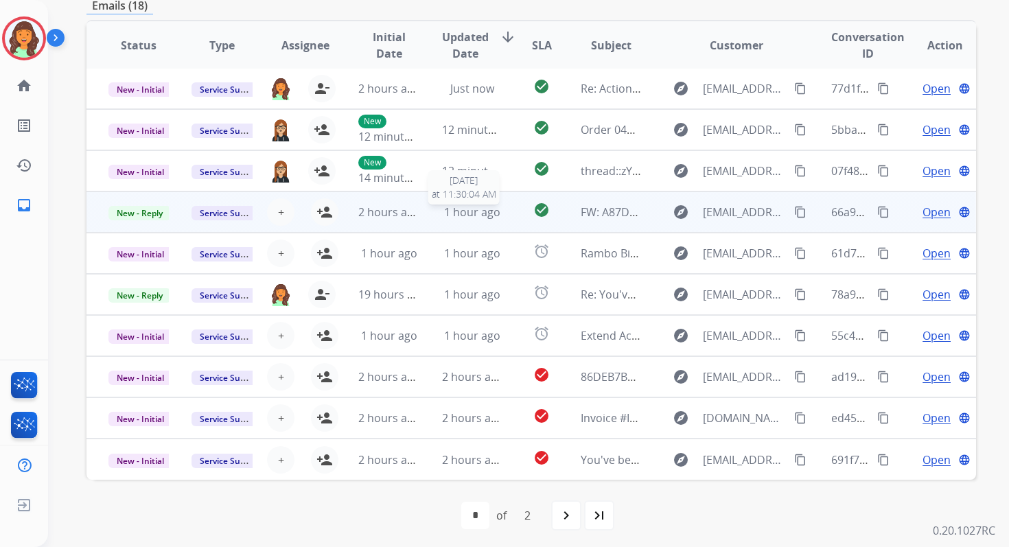
click at [454, 215] on span "1 hour ago" at bounding box center [472, 211] width 56 height 15
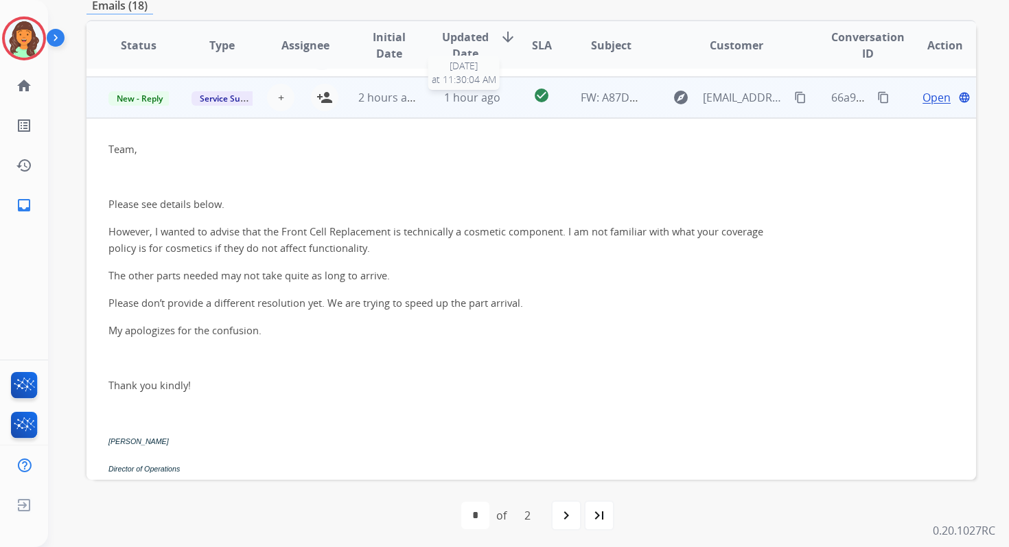
scroll to position [123, 0]
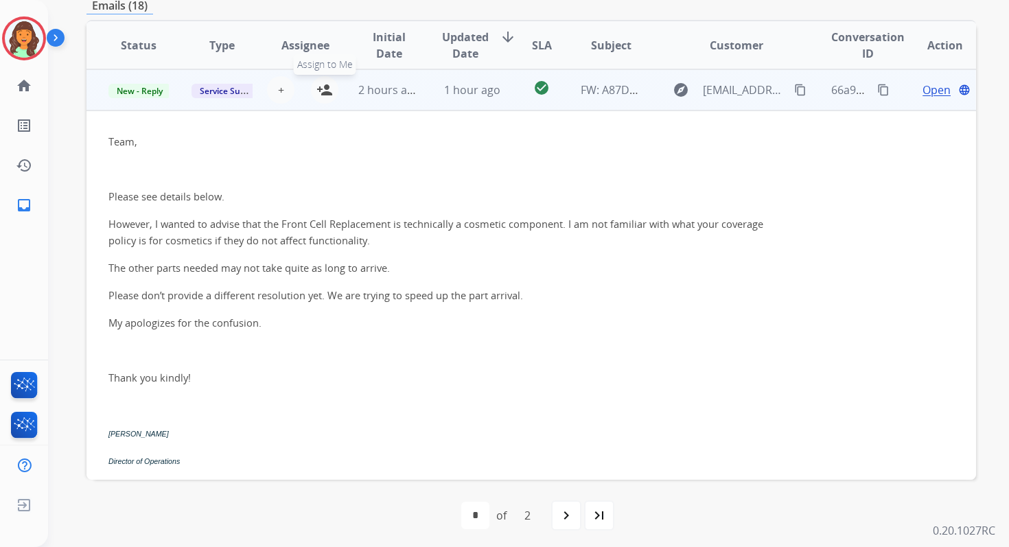
click at [324, 90] on mat-icon "person_add" at bounding box center [324, 90] width 16 height 16
click at [422, 89] on td "1 hour ago" at bounding box center [461, 89] width 83 height 41
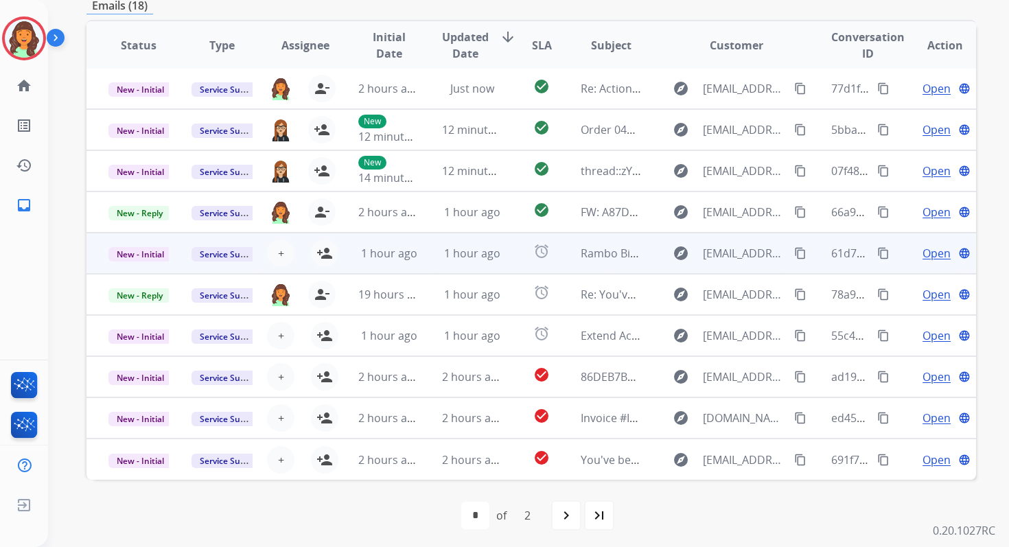
click at [435, 246] on td "1 hour ago" at bounding box center [461, 253] width 83 height 41
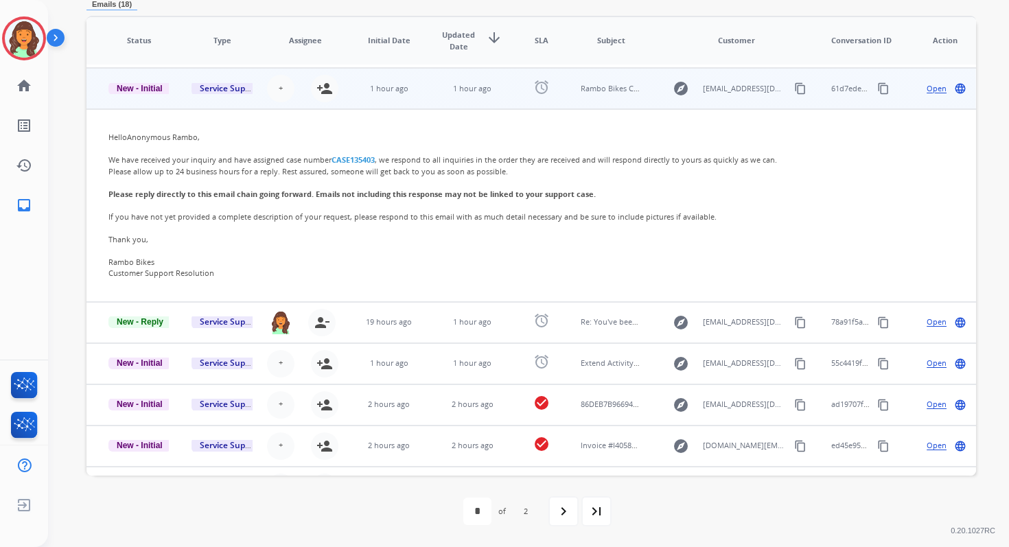
scroll to position [165, 0]
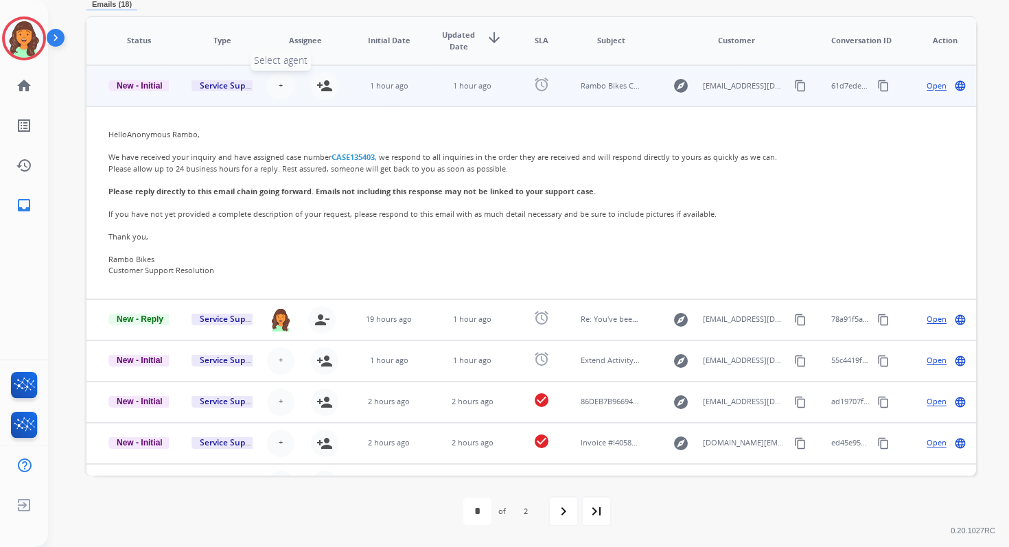
click at [280, 85] on button "+ Select agent" at bounding box center [280, 85] width 27 height 27
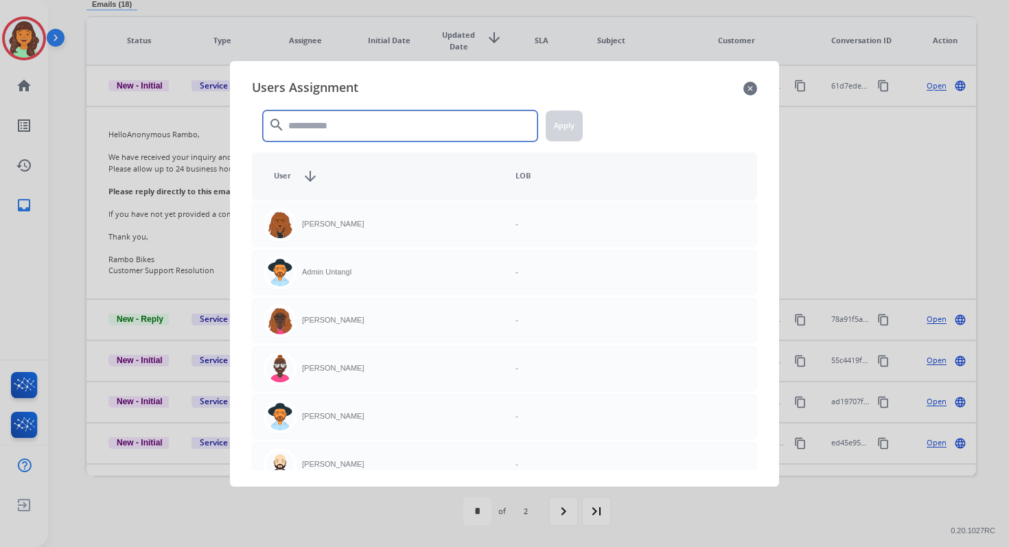
click at [349, 129] on input "text" at bounding box center [400, 125] width 274 height 31
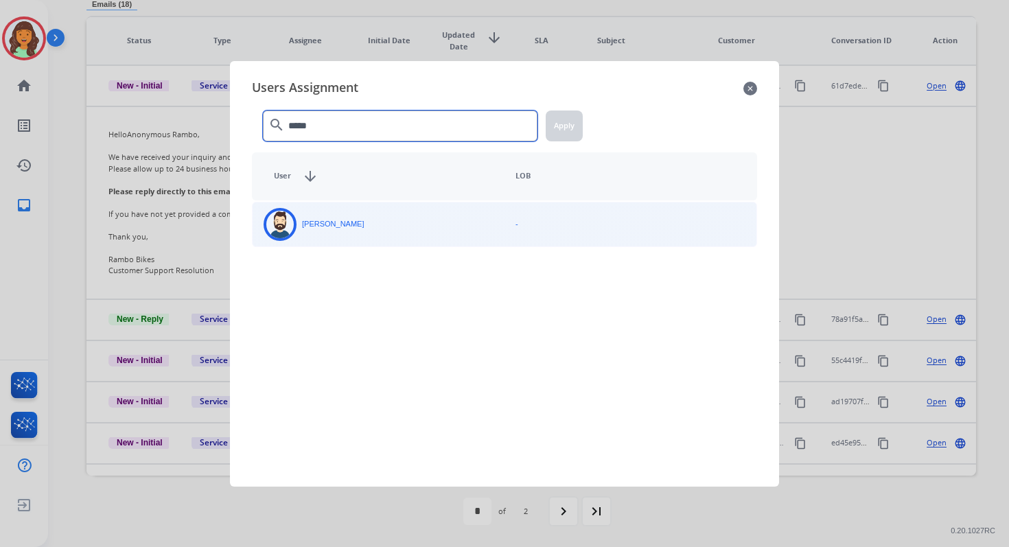
type input "*****"
click at [379, 218] on div "Jared Holt" at bounding box center [378, 224] width 252 height 33
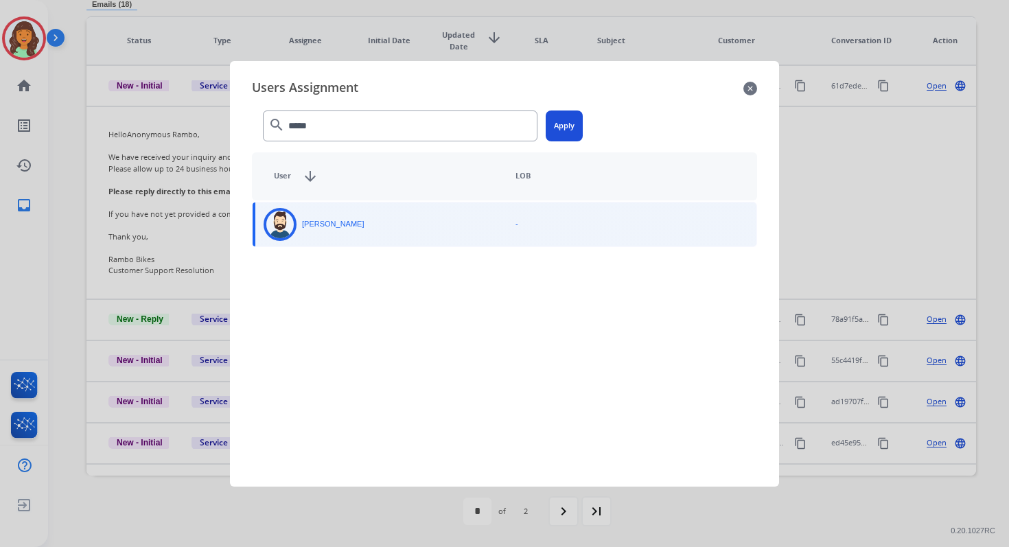
click at [553, 119] on button "Apply" at bounding box center [563, 125] width 37 height 31
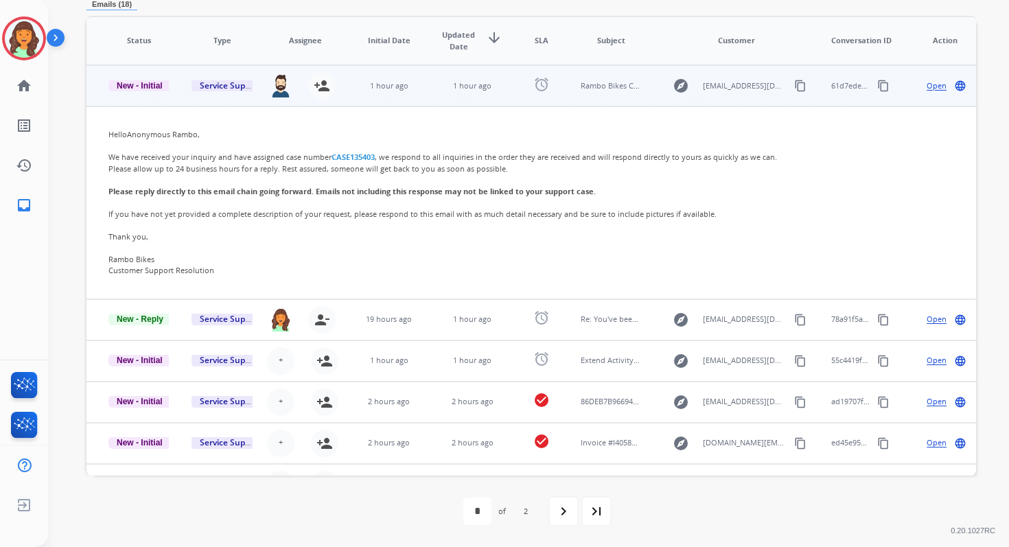
click at [428, 102] on td "1 hour ago" at bounding box center [461, 85] width 83 height 41
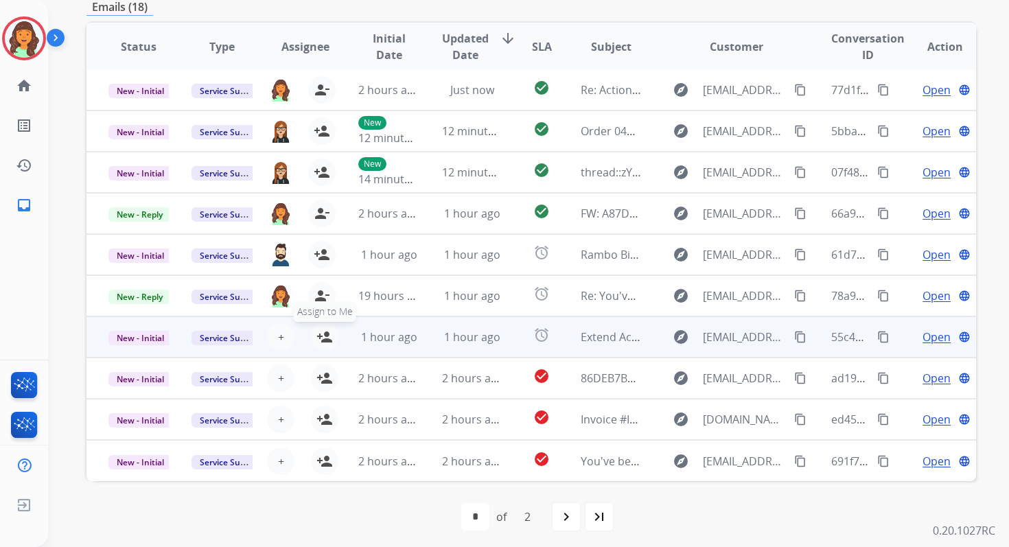
click at [321, 329] on mat-icon "person_add" at bounding box center [324, 337] width 16 height 16
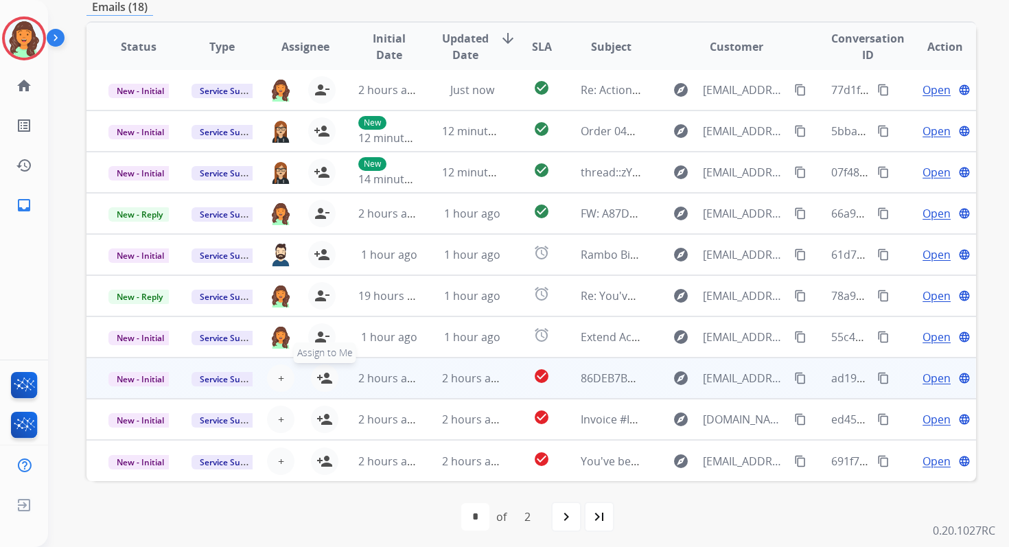
click at [321, 382] on mat-icon "person_add" at bounding box center [324, 378] width 16 height 16
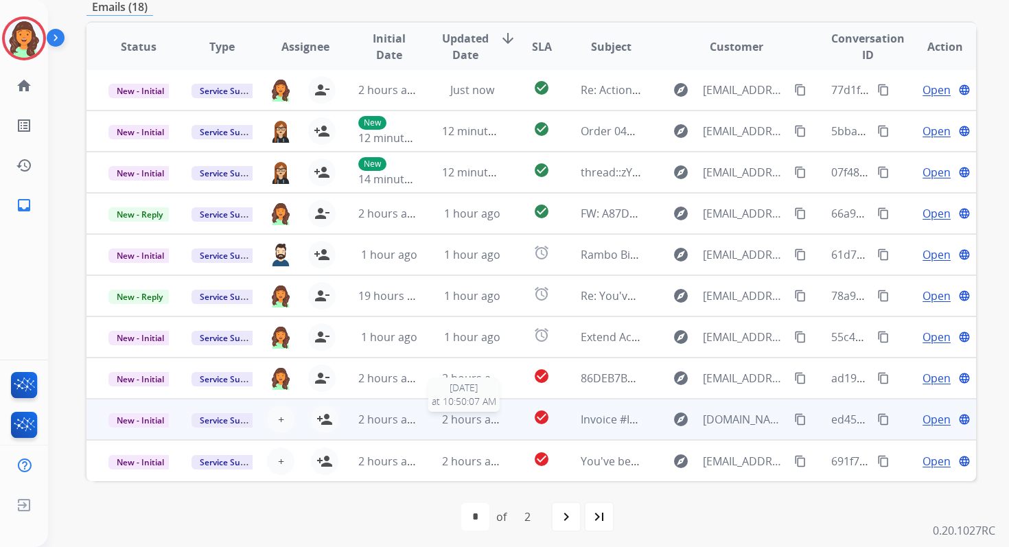
click at [471, 423] on span "2 hours ago" at bounding box center [473, 419] width 62 height 15
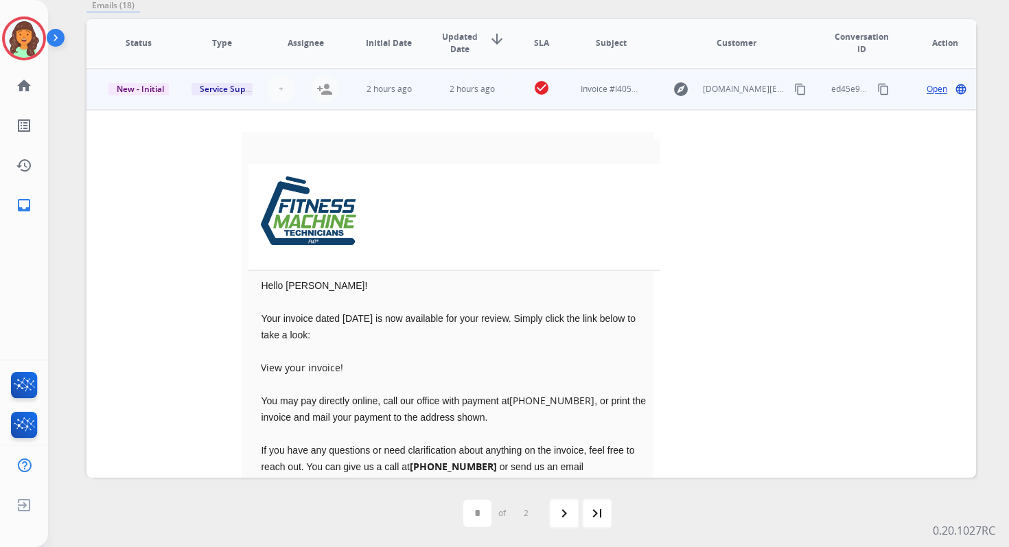
scroll to position [329, 0]
click at [329, 81] on mat-icon "person_add" at bounding box center [324, 88] width 16 height 16
click at [147, 82] on span "New - Initial" at bounding box center [140, 87] width 64 height 14
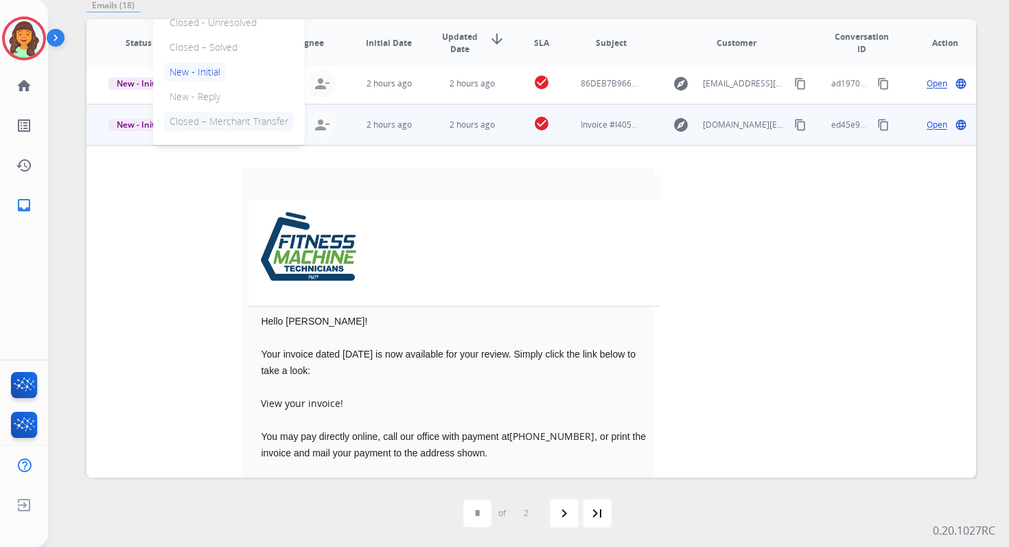
scroll to position [270, 0]
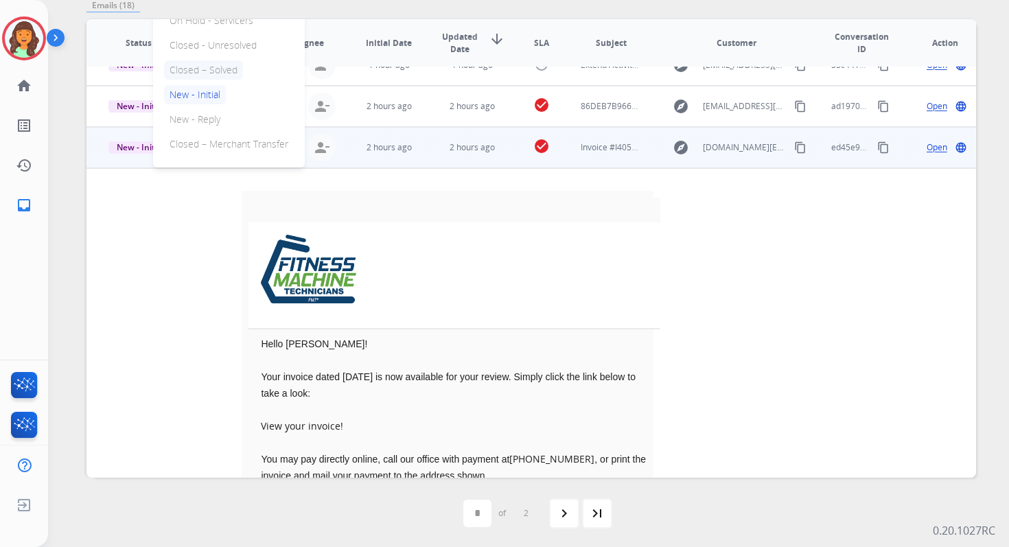
click at [179, 76] on p "Closed – Solved" at bounding box center [203, 69] width 79 height 19
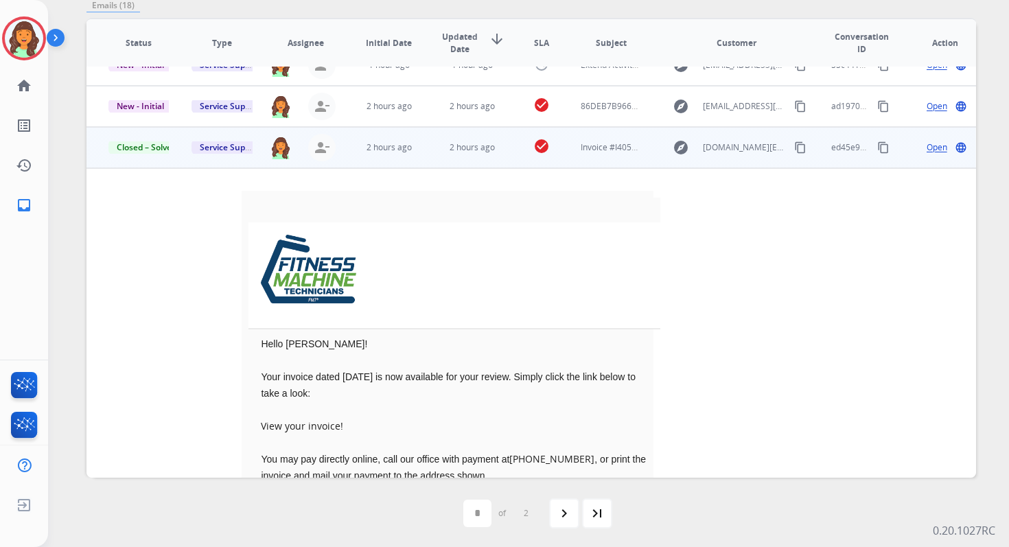
click at [427, 158] on td "2 hours ago" at bounding box center [461, 147] width 83 height 41
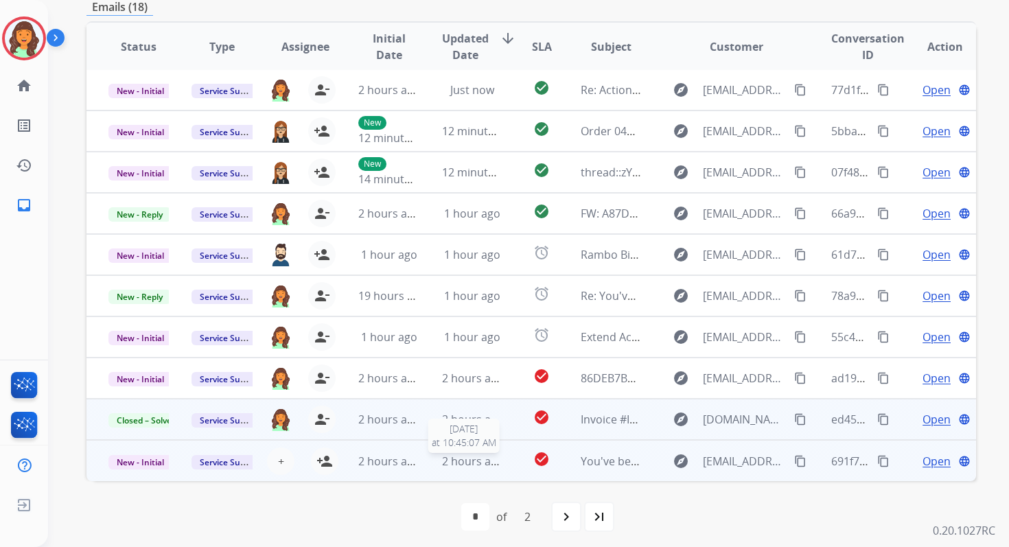
click at [475, 464] on span "2 hours ago" at bounding box center [473, 461] width 62 height 15
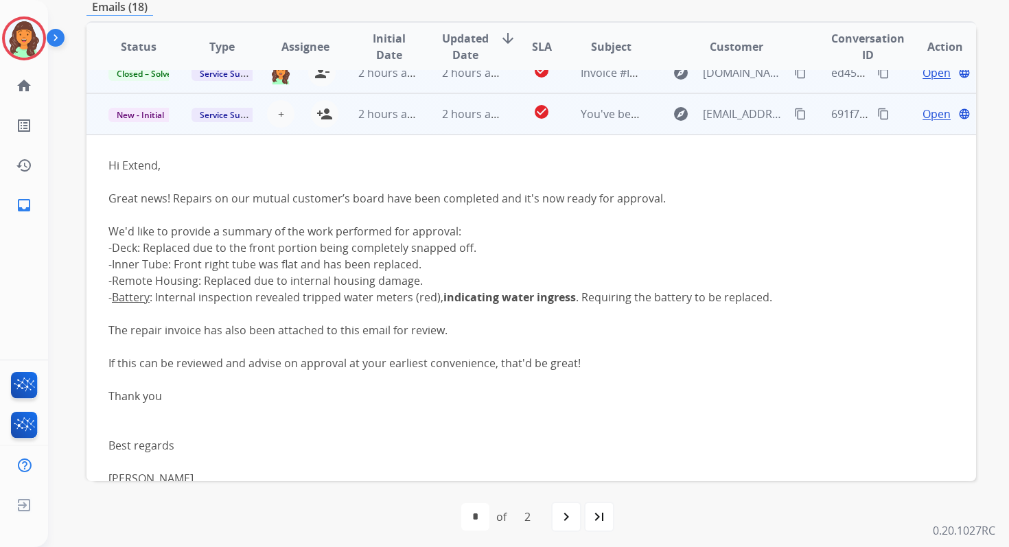
scroll to position [370, 0]
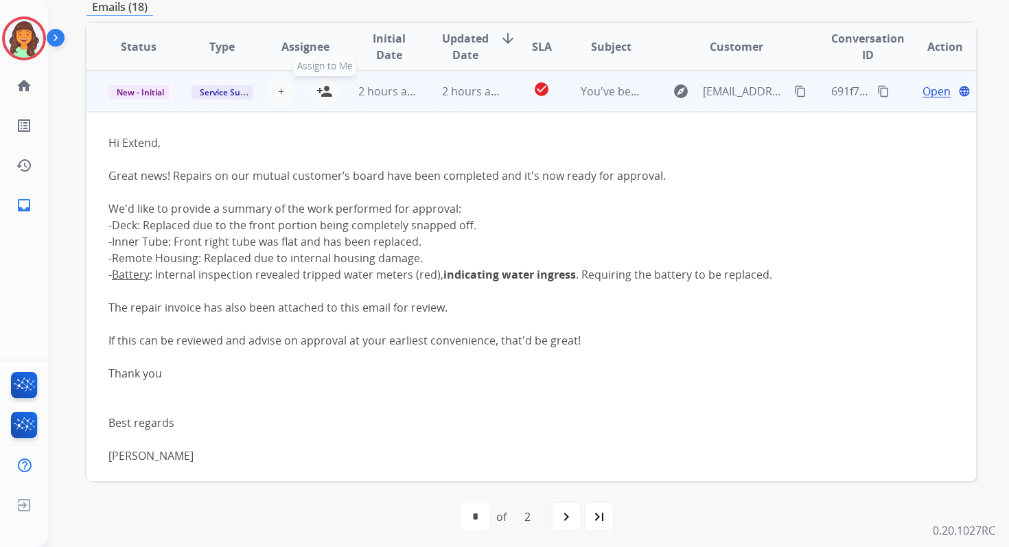
click at [330, 90] on button "person_add Assign to Me" at bounding box center [324, 91] width 27 height 27
click at [414, 90] on span "2 hours ago" at bounding box center [389, 91] width 62 height 15
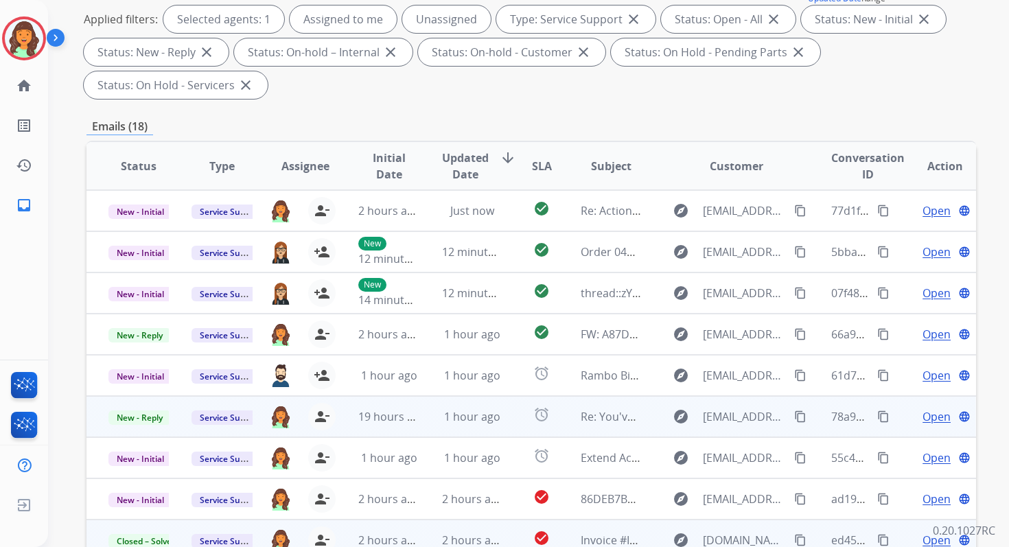
scroll to position [0, 0]
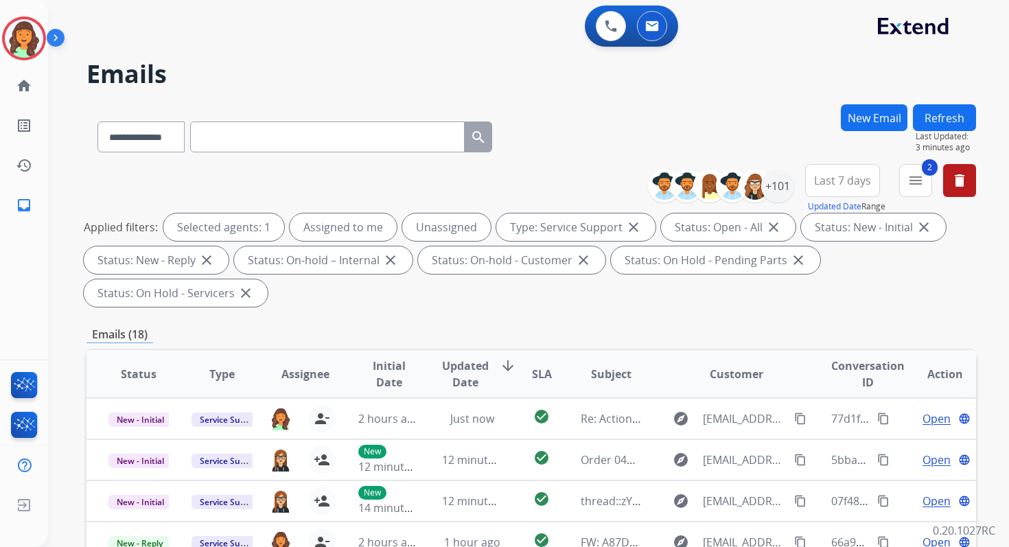
click at [941, 113] on button "Refresh" at bounding box center [944, 117] width 63 height 27
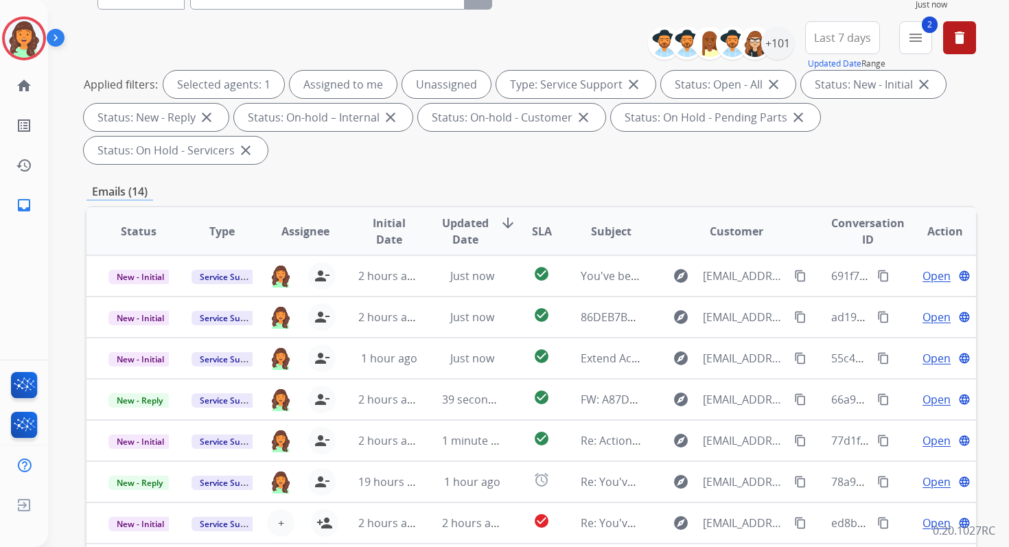
scroll to position [333, 0]
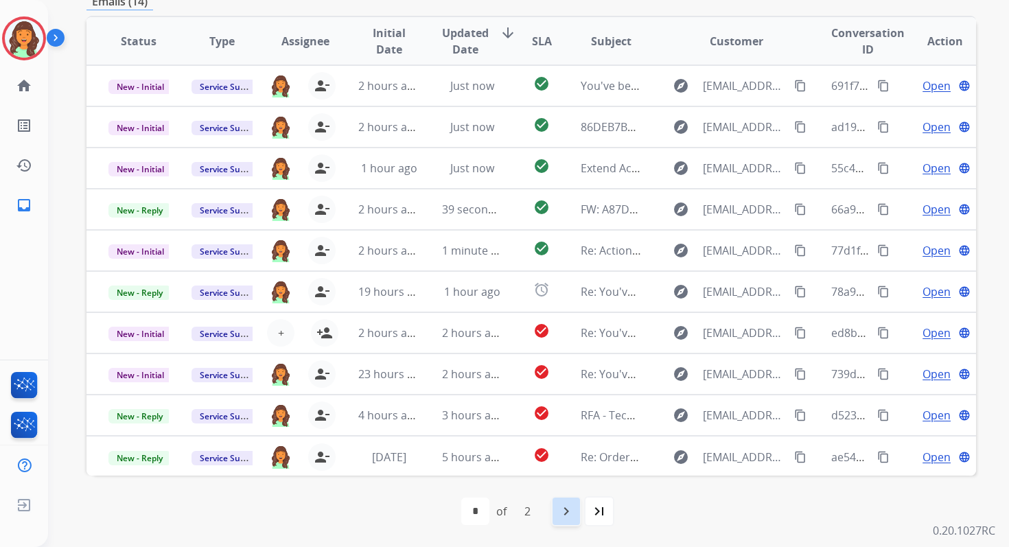
click at [564, 507] on mat-icon "navigate_next" at bounding box center [566, 511] width 16 height 16
select select "*"
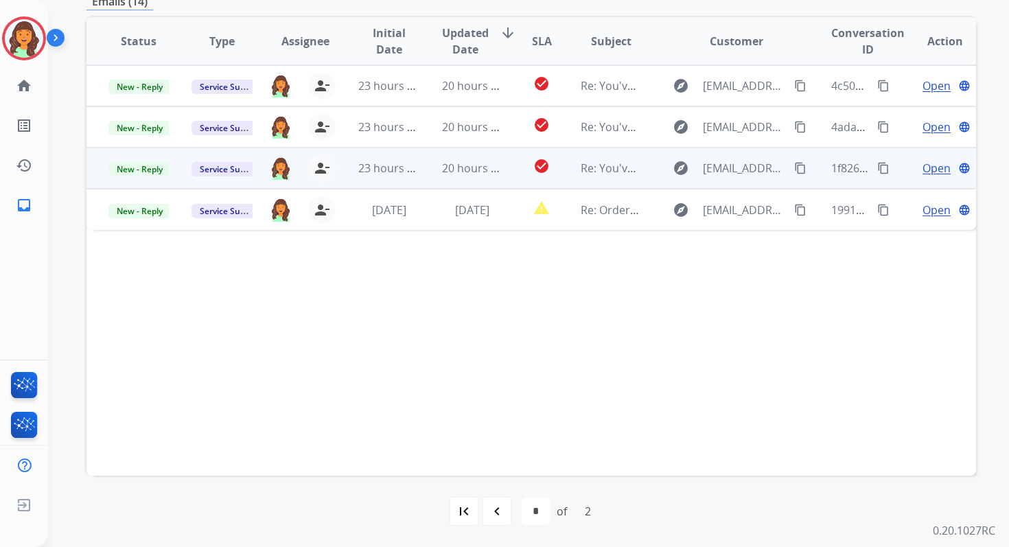
click at [447, 172] on span "20 hours ago" at bounding box center [476, 168] width 68 height 15
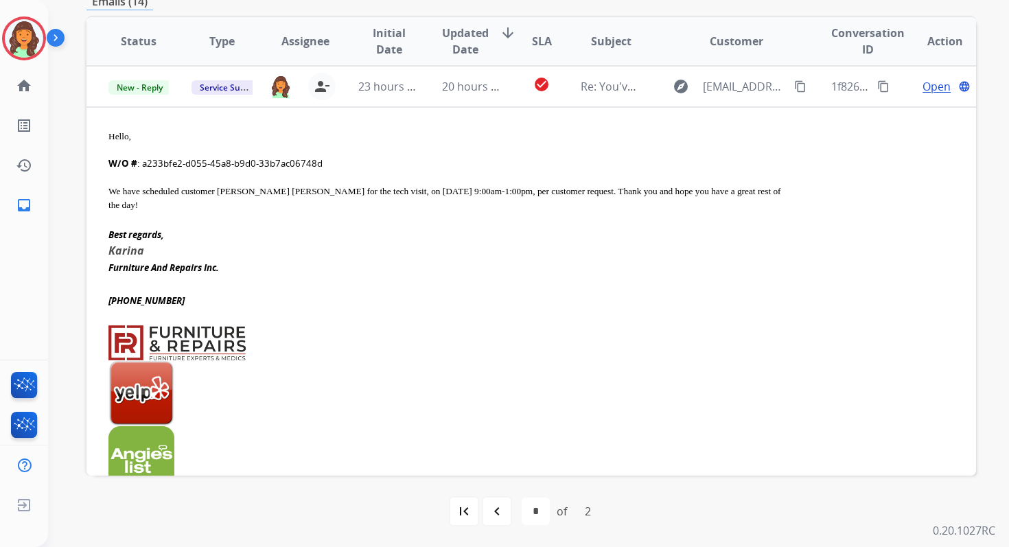
scroll to position [82, 0]
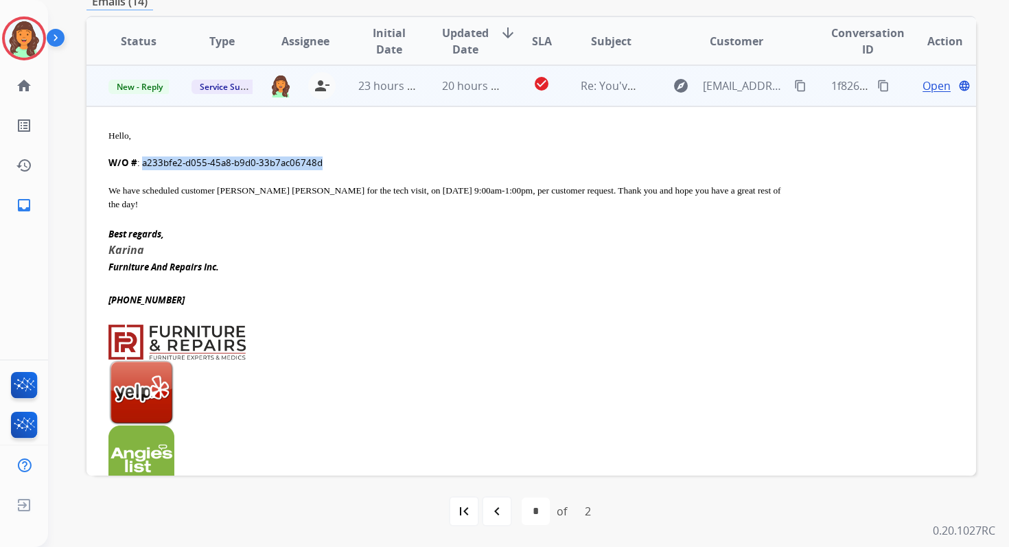
drag, startPoint x: 143, startPoint y: 163, endPoint x: 322, endPoint y: 163, distance: 179.1
click at [322, 163] on div "W/O # : a233bfe2-d055-45a8-b9d0-33b7ac06748d" at bounding box center [447, 163] width 679 height 14
click at [449, 86] on span "20 hours ago" at bounding box center [476, 85] width 68 height 15
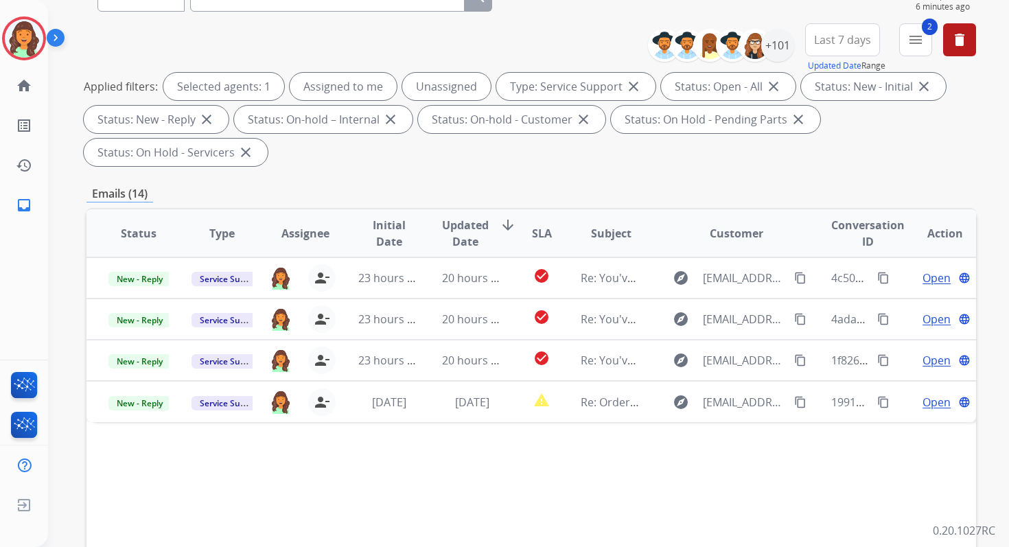
scroll to position [333, 0]
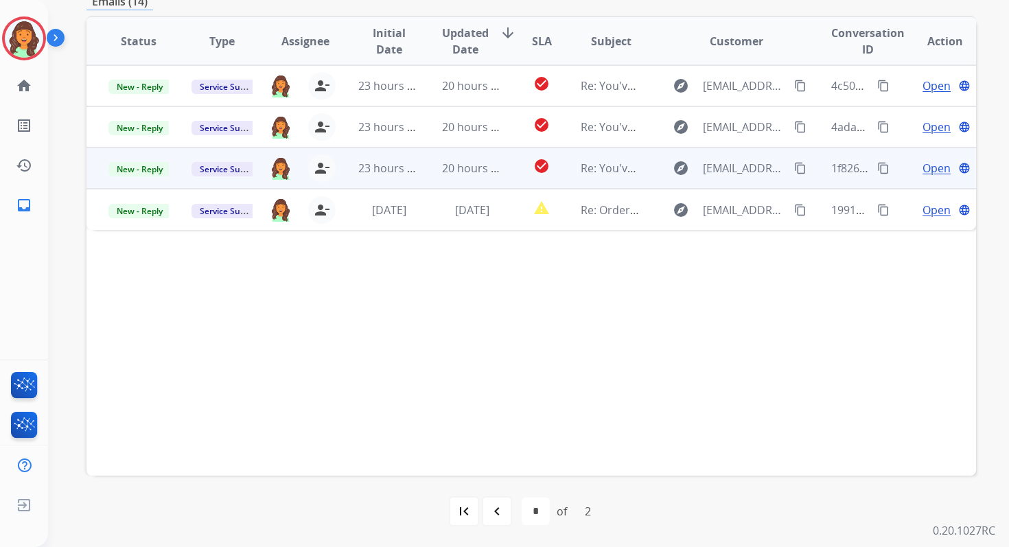
click at [462, 181] on td "20 hours ago" at bounding box center [461, 168] width 83 height 41
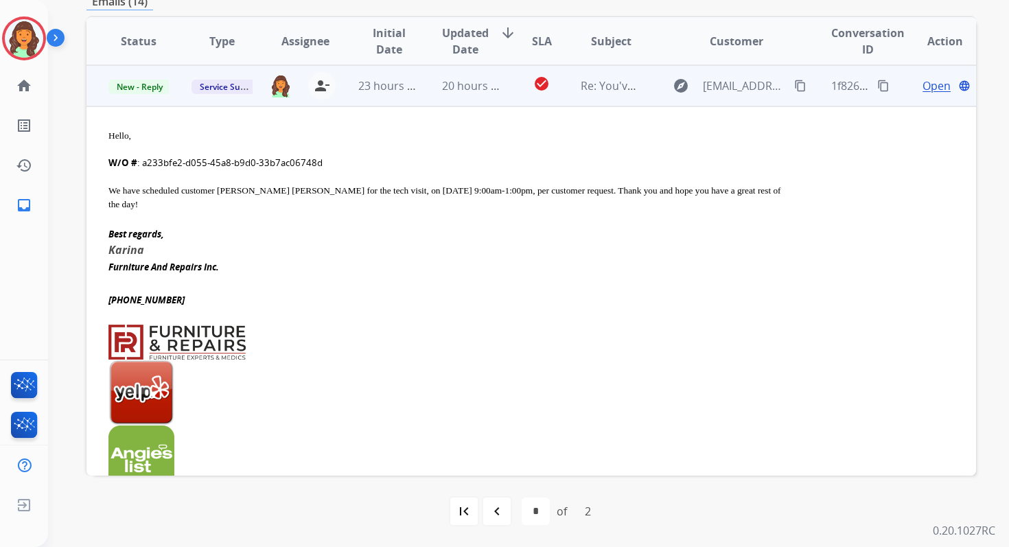
scroll to position [0, 0]
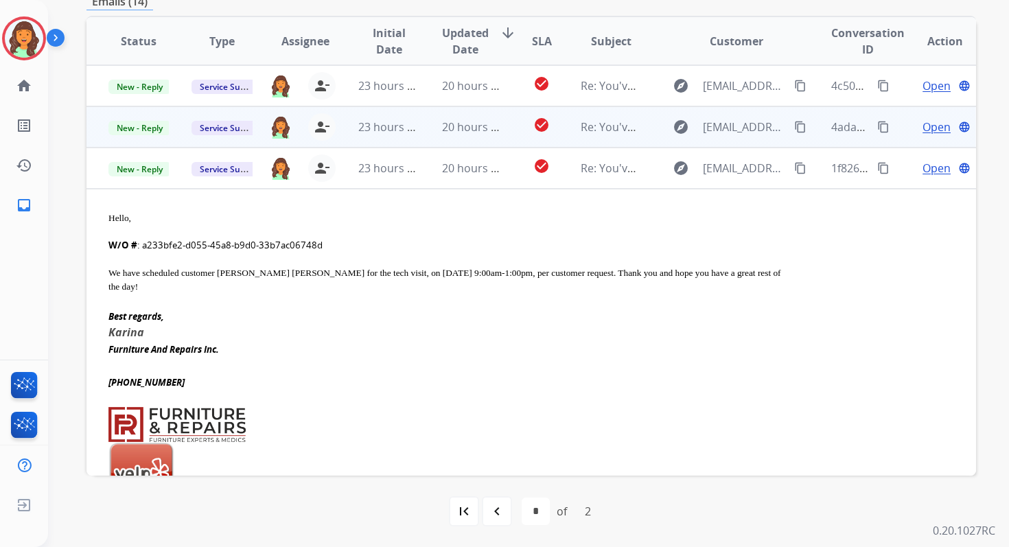
click at [451, 143] on td "20 hours ago" at bounding box center [461, 126] width 83 height 41
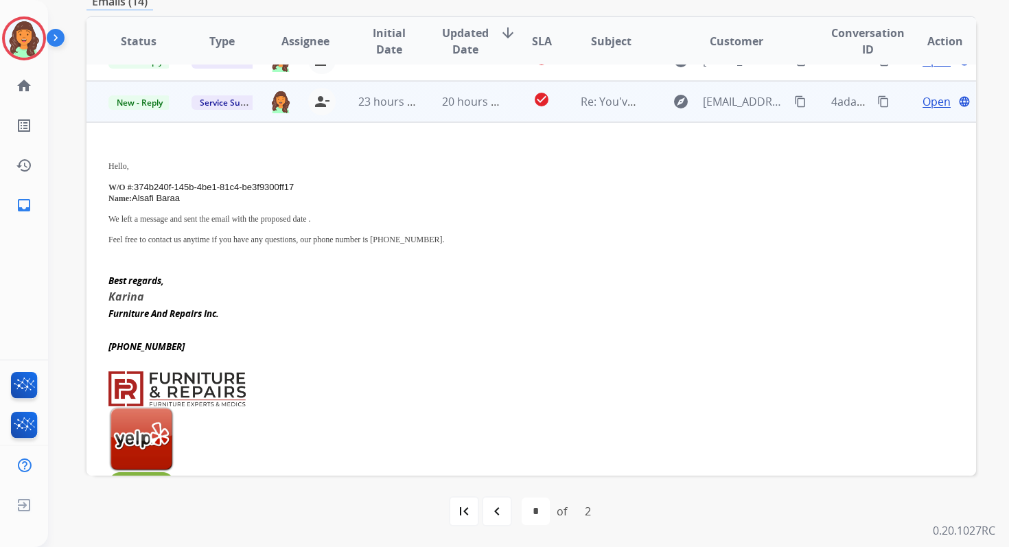
scroll to position [21, 0]
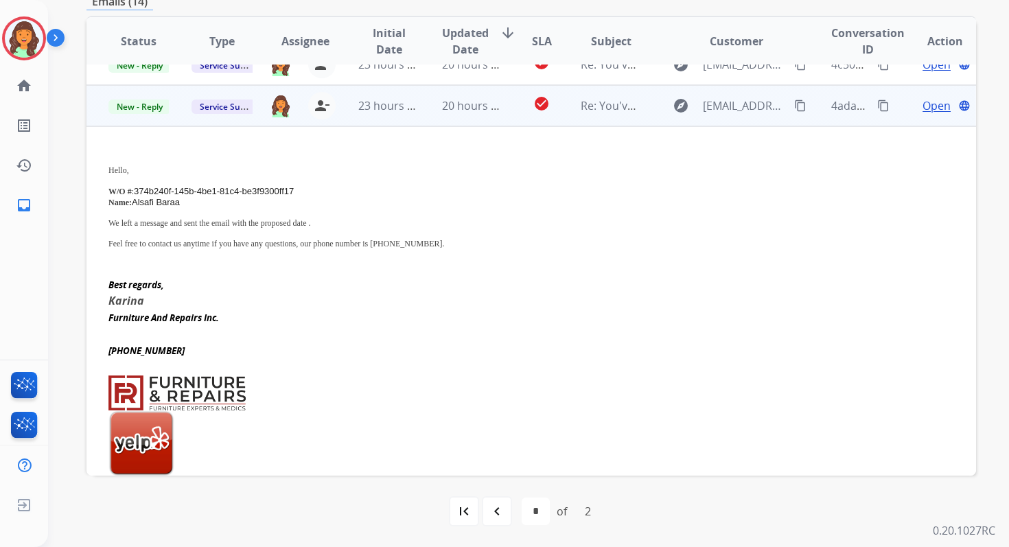
click at [922, 104] on span "Open" at bounding box center [936, 105] width 28 height 16
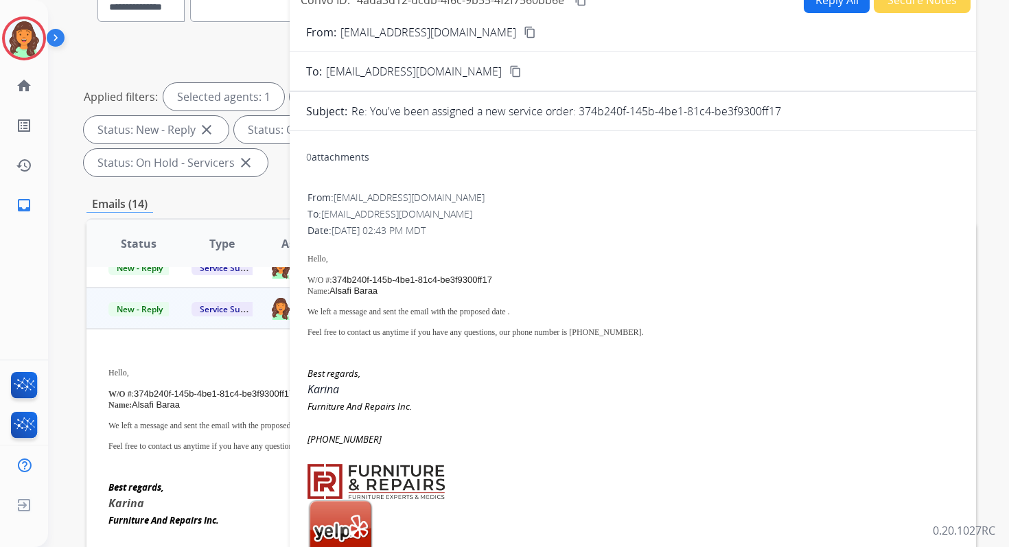
scroll to position [108, 0]
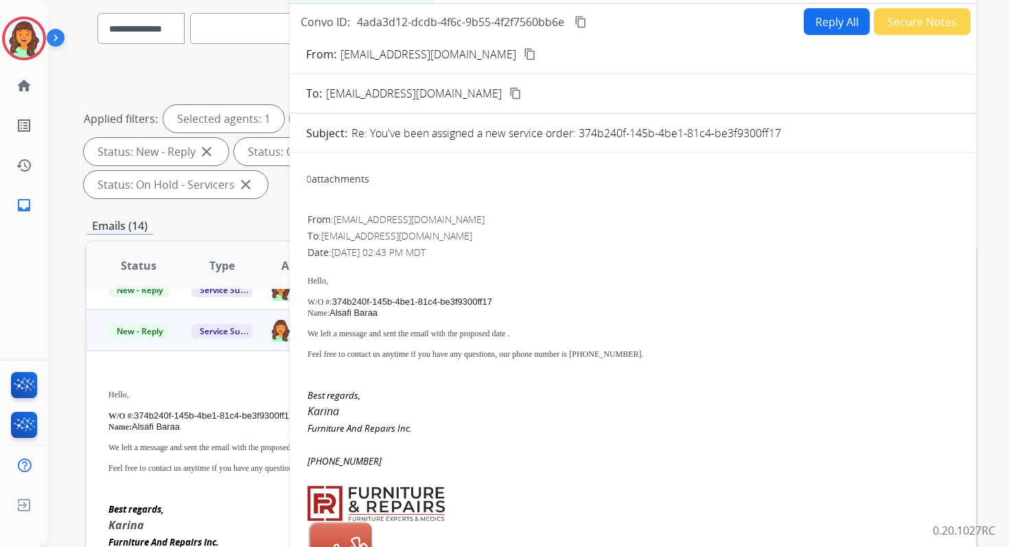
drag, startPoint x: 581, startPoint y: 133, endPoint x: 796, endPoint y: 134, distance: 214.7
click at [796, 134] on div "Re: You've been assigned a new service order: 374b240f-145b-4be1-81c4-be3f9300f…" at bounding box center [655, 133] width 608 height 16
copy p "374b240f-145b-4be1-81c4-be3f9300ff17"
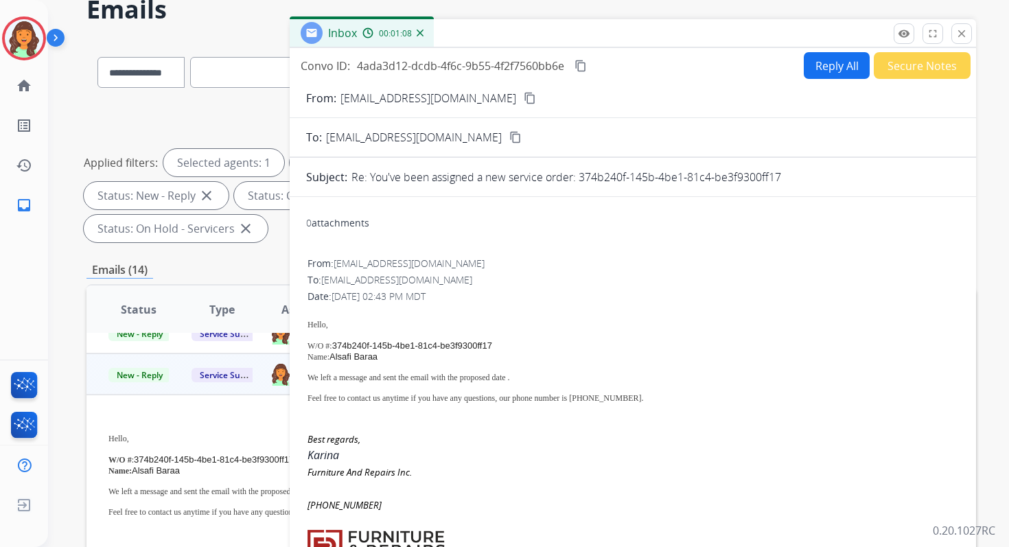
scroll to position [38, 0]
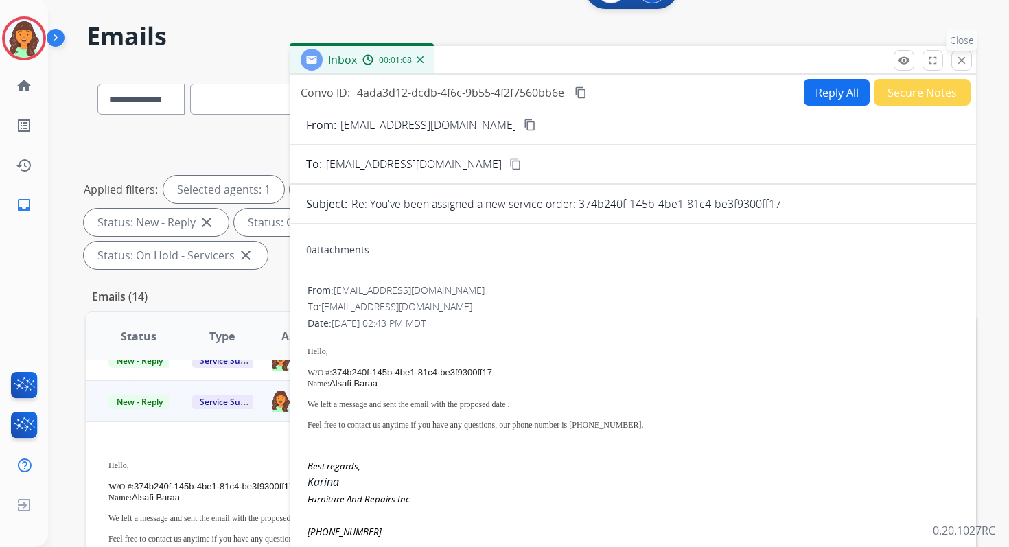
click at [957, 60] on mat-icon "close" at bounding box center [961, 60] width 12 height 12
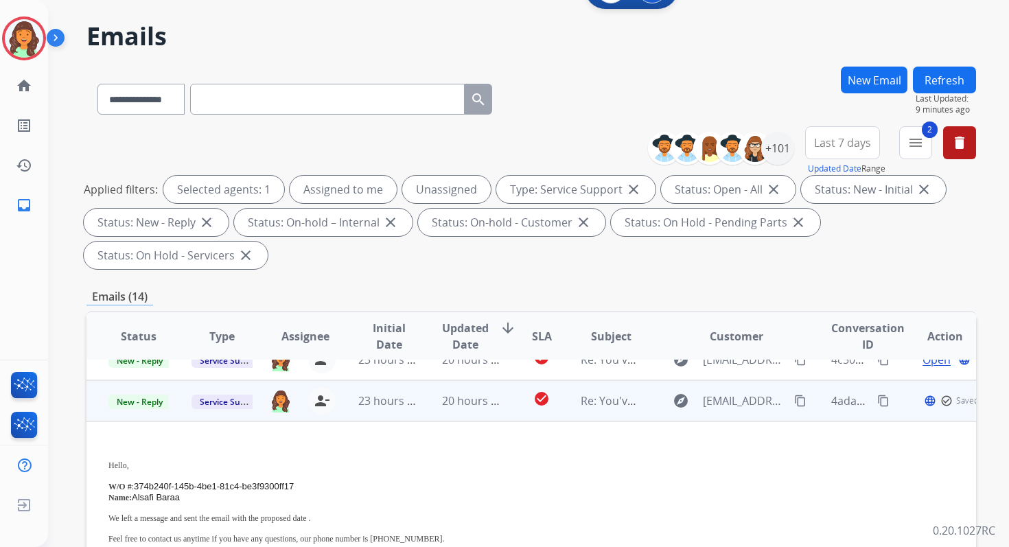
scroll to position [0, 0]
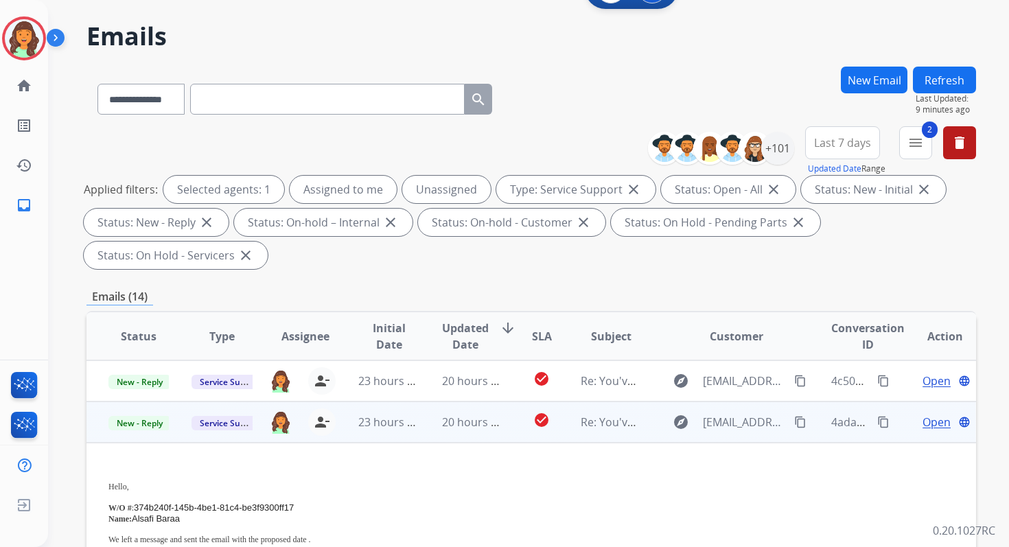
click at [447, 432] on td "20 hours ago" at bounding box center [461, 421] width 83 height 41
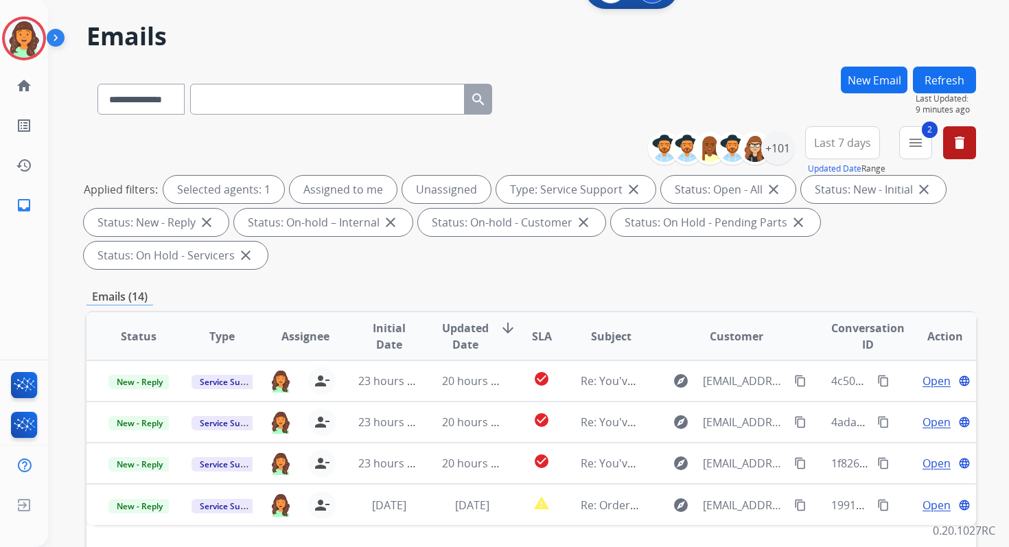
scroll to position [333, 0]
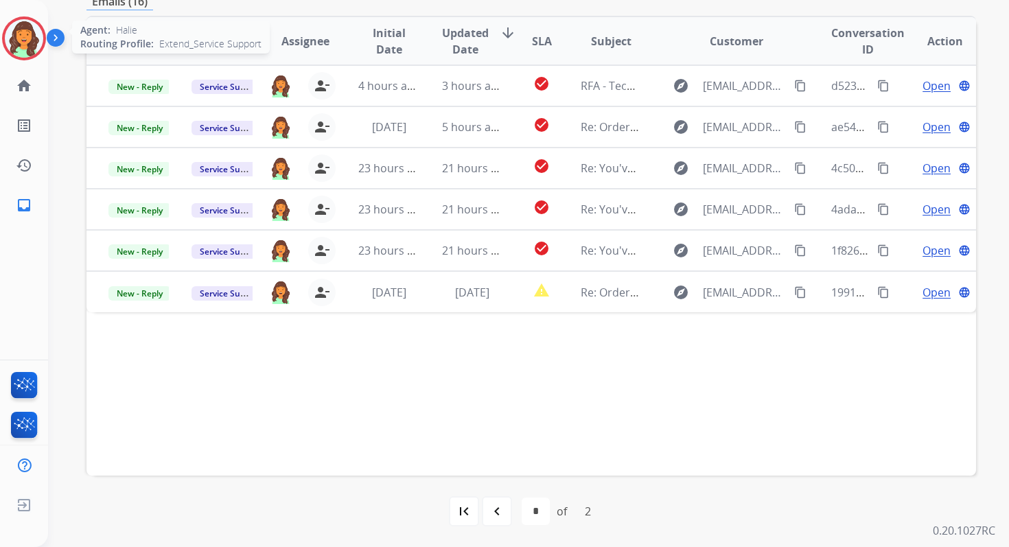
click at [35, 33] on img at bounding box center [24, 38] width 38 height 38
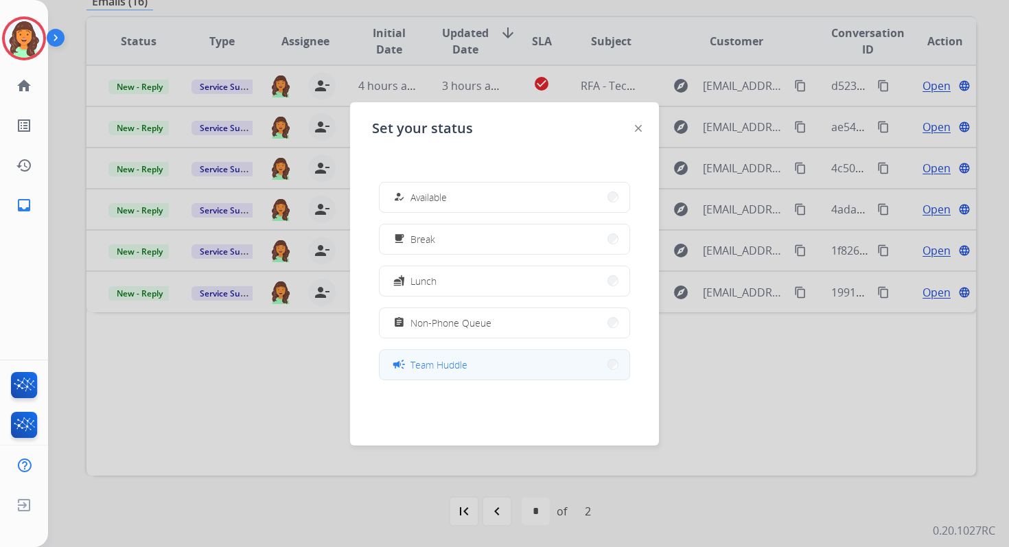
click at [444, 369] on span "Team Huddle" at bounding box center [438, 364] width 57 height 14
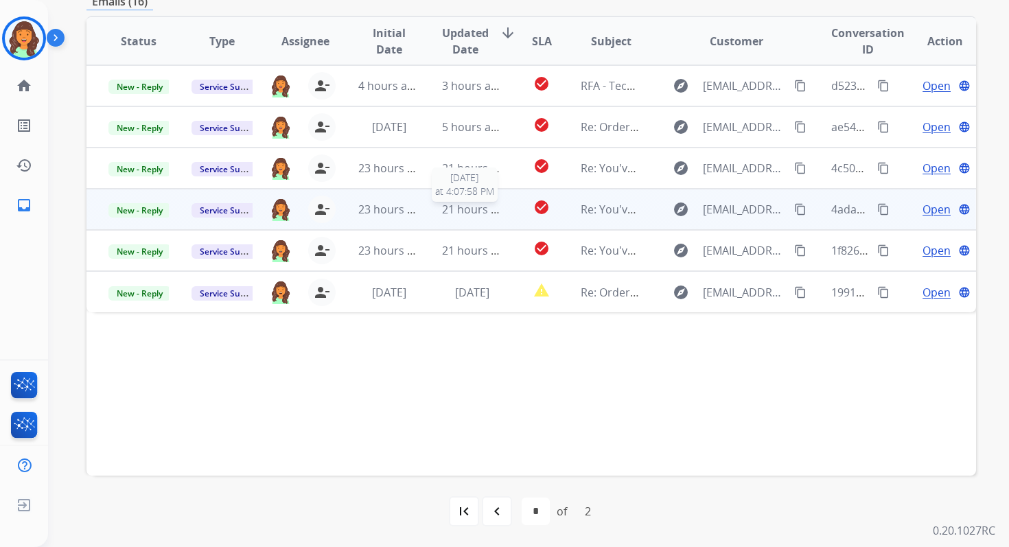
click at [458, 206] on span "21 hours ago" at bounding box center [476, 209] width 68 height 15
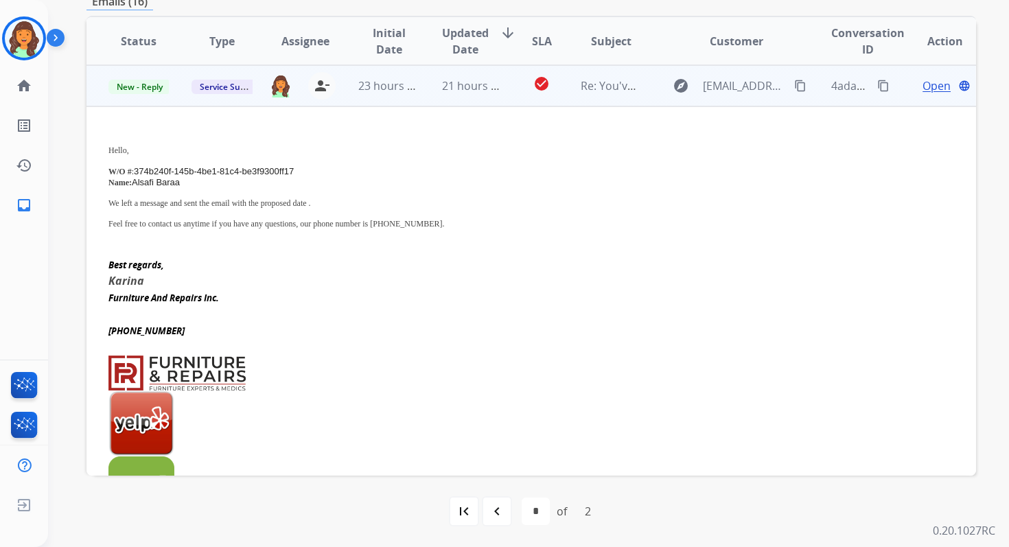
scroll to position [524, 0]
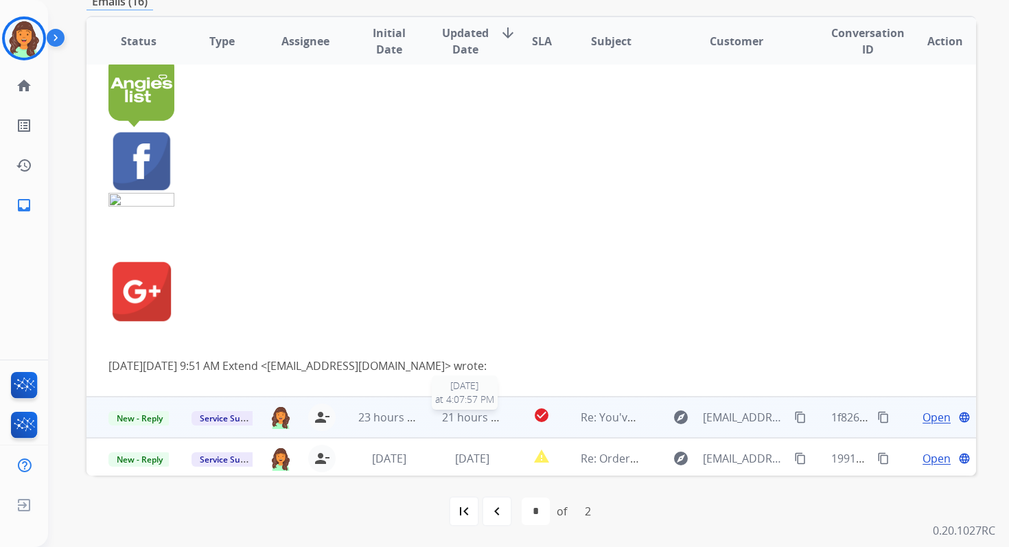
click at [478, 414] on span "21 hours ago" at bounding box center [476, 417] width 68 height 15
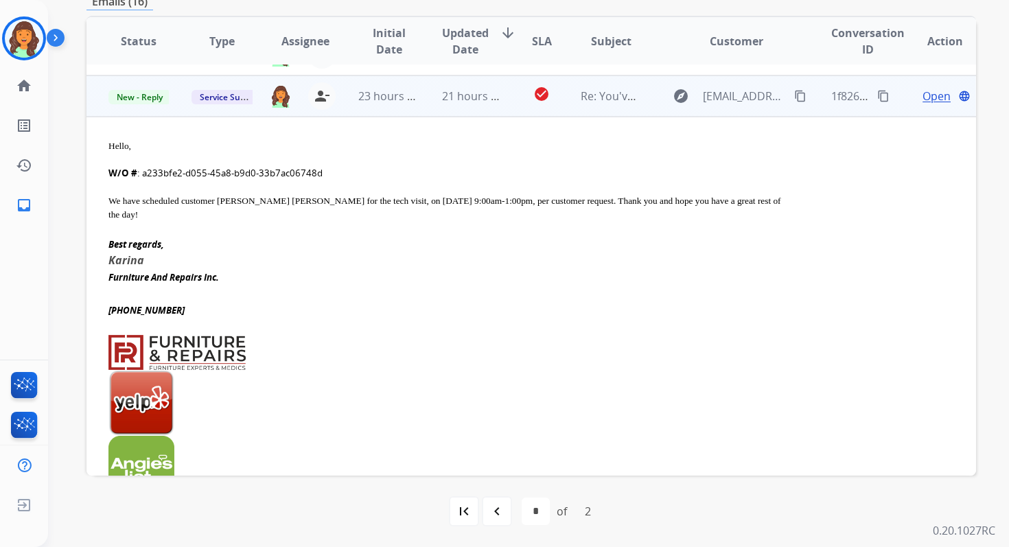
scroll to position [165, 0]
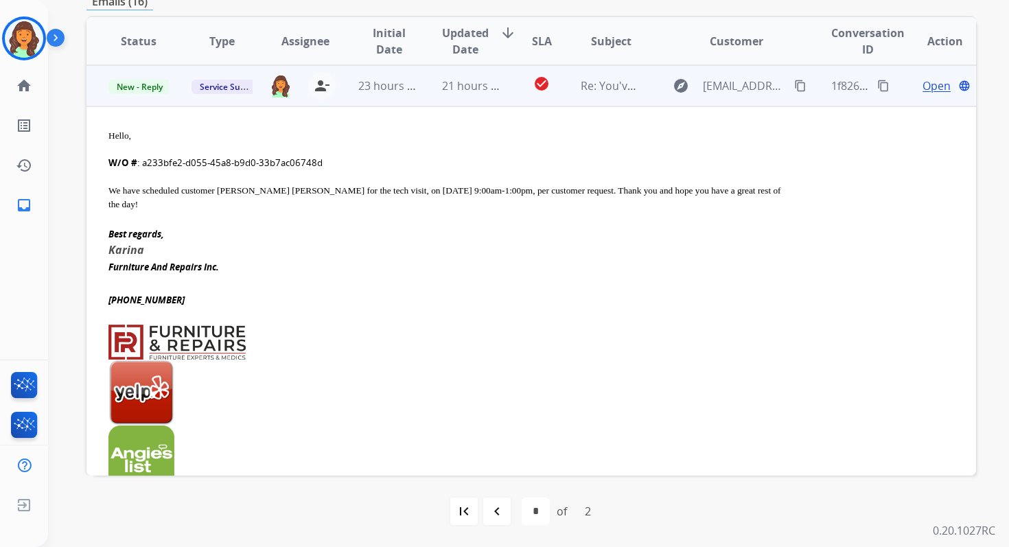
click at [929, 84] on span "Open" at bounding box center [936, 86] width 28 height 16
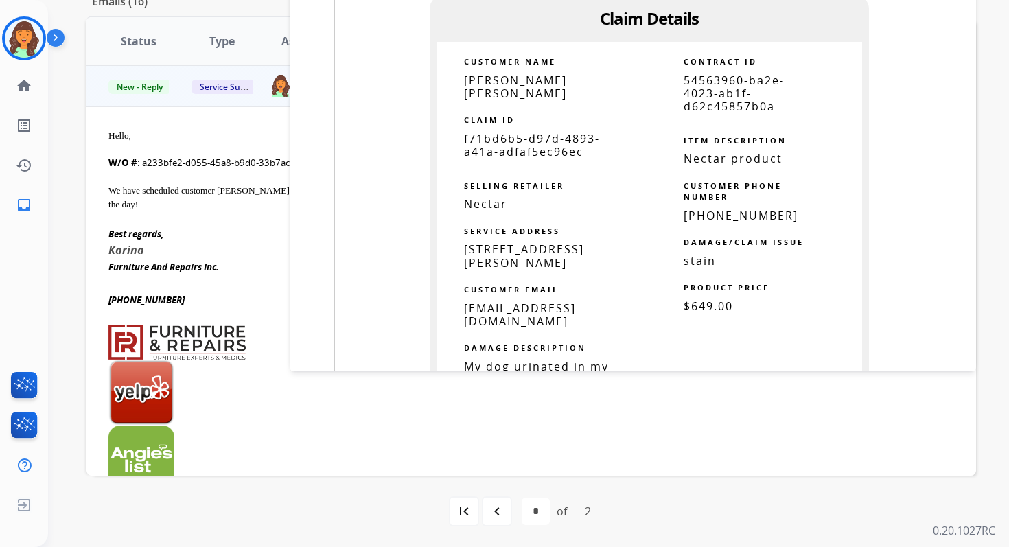
scroll to position [2563, 0]
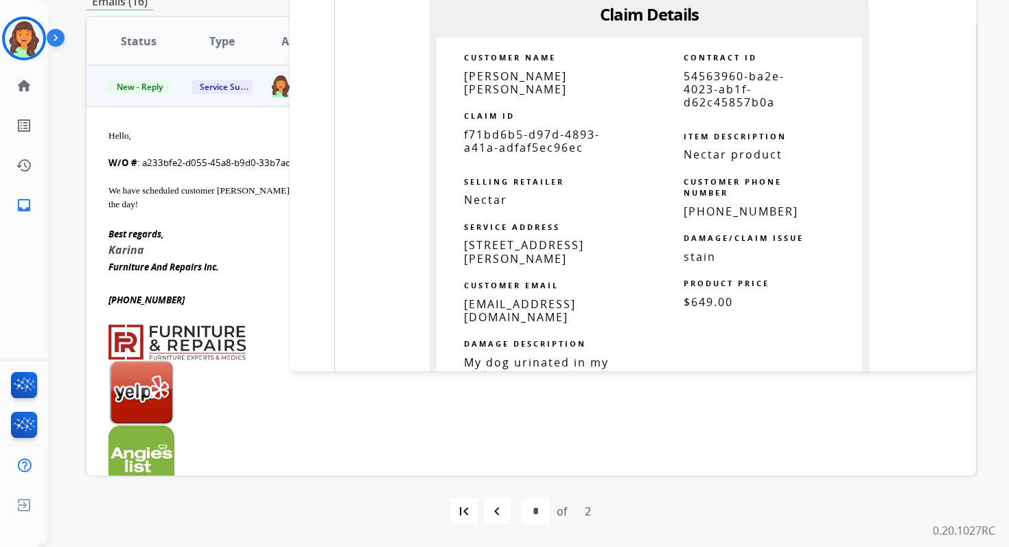
click at [710, 80] on span "54563960-ba2e-4023-ab1f-d62c45857b0a" at bounding box center [733, 89] width 101 height 41
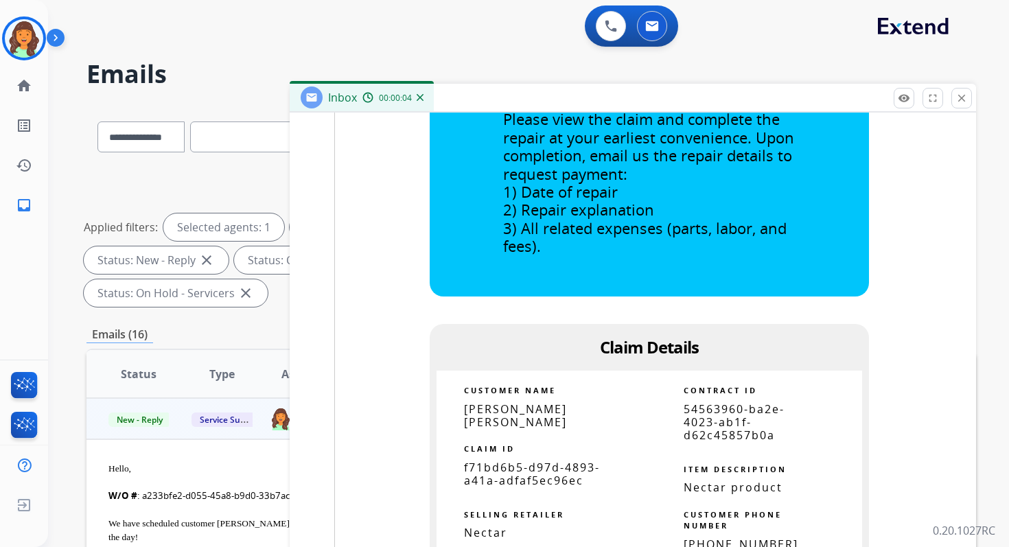
copy tbody
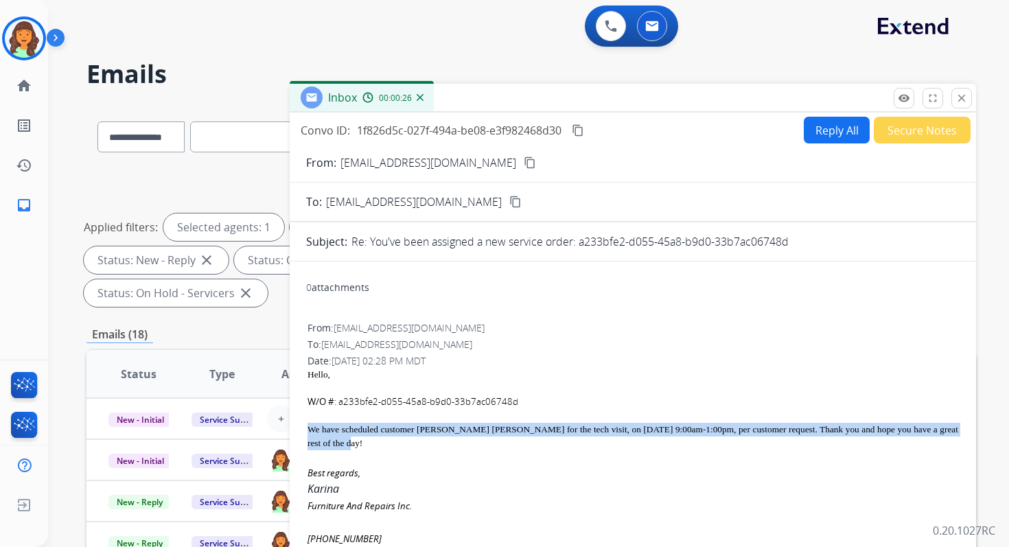
drag, startPoint x: 307, startPoint y: 427, endPoint x: 530, endPoint y: 445, distance: 223.8
click at [530, 445] on div "We have scheduled customer Michael James Vargas for the tech visit, on 09/29/20…" at bounding box center [632, 436] width 650 height 27
copy div "We have scheduled customer Michael James Vargas for the tech visit, on 09/29/20…"
click at [959, 95] on mat-icon "close" at bounding box center [961, 98] width 12 height 12
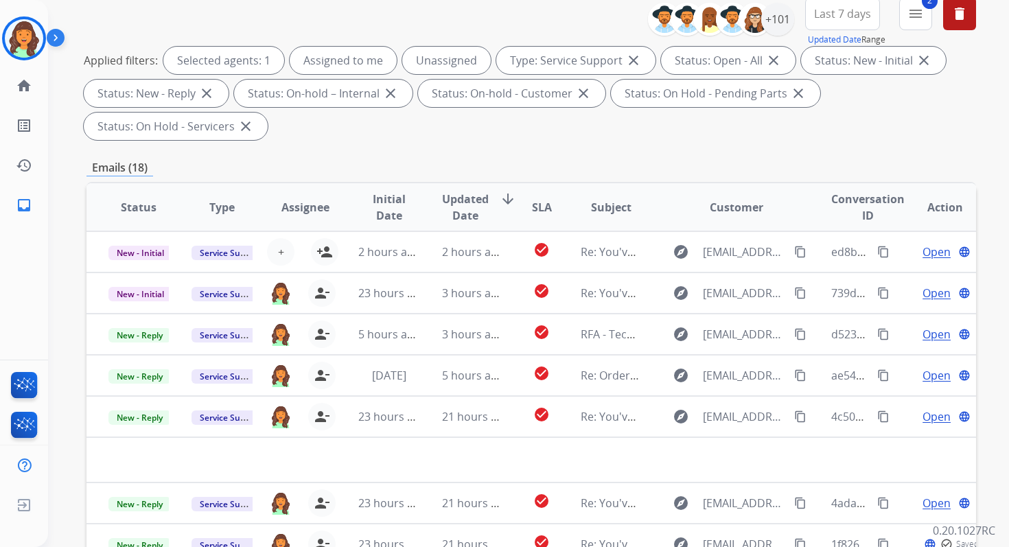
scroll to position [333, 0]
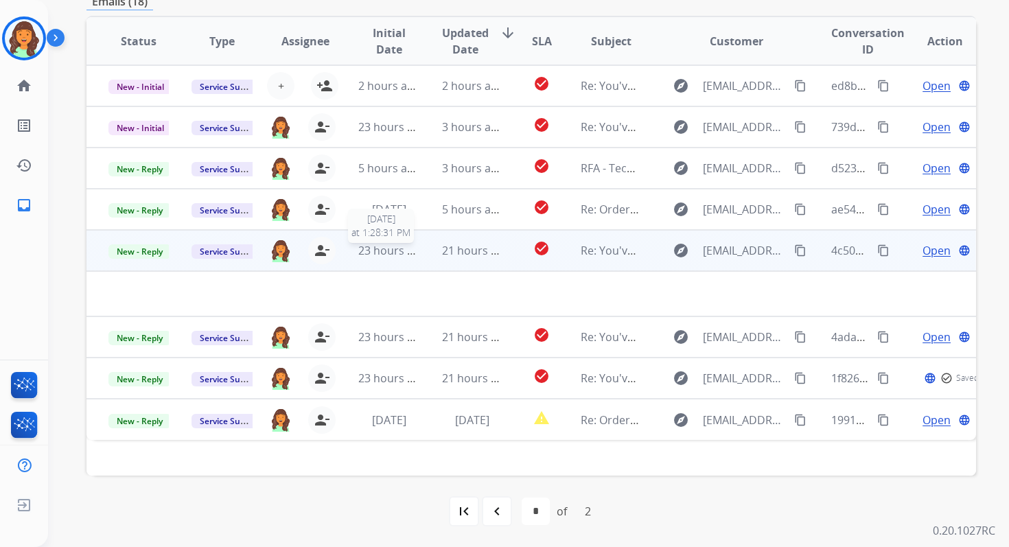
click at [373, 249] on span "23 hours ago" at bounding box center [392, 250] width 68 height 15
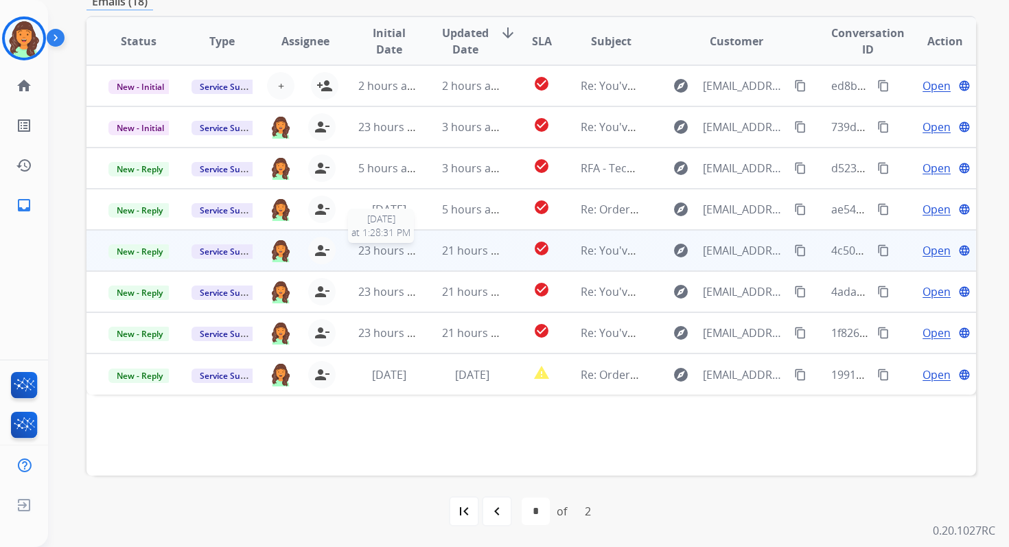
click at [373, 249] on span "23 hours ago" at bounding box center [392, 250] width 68 height 15
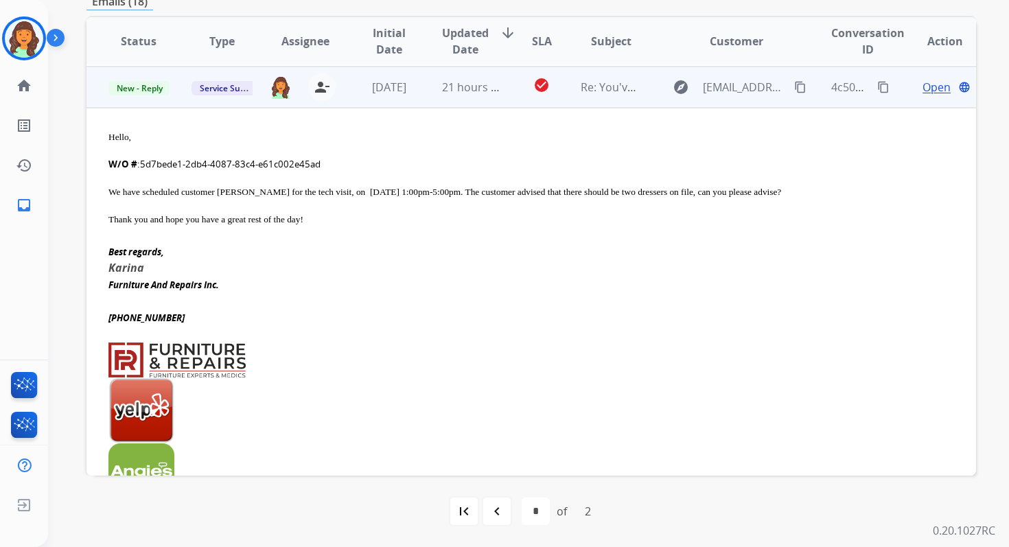
scroll to position [165, 0]
click at [932, 84] on span "Open" at bounding box center [936, 86] width 28 height 16
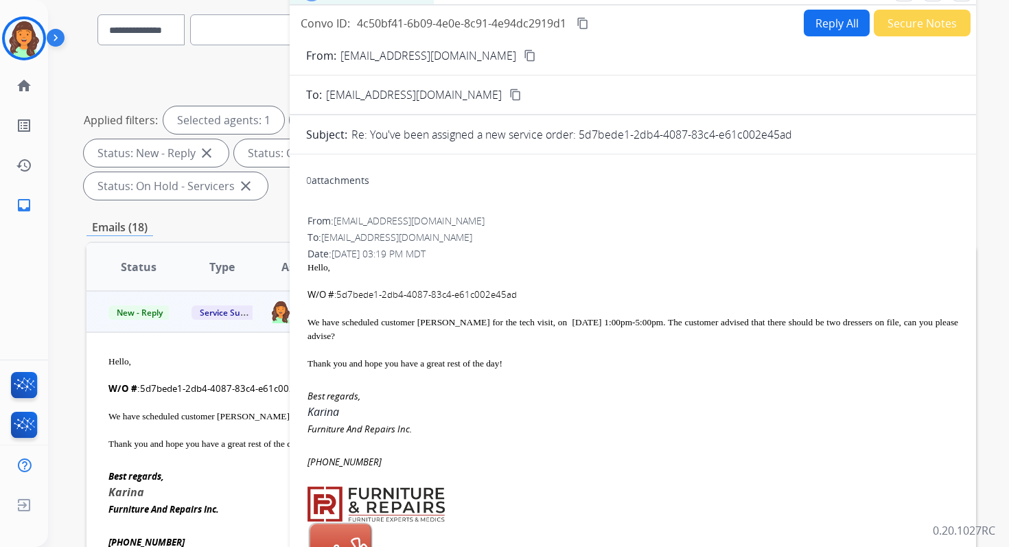
scroll to position [95, 0]
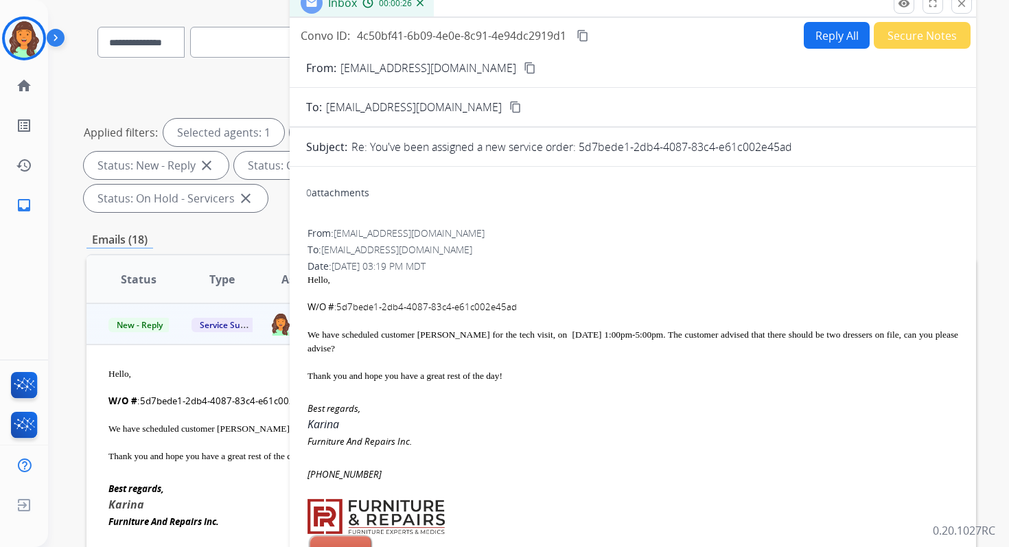
click at [961, 7] on mat-icon "close" at bounding box center [961, 3] width 12 height 12
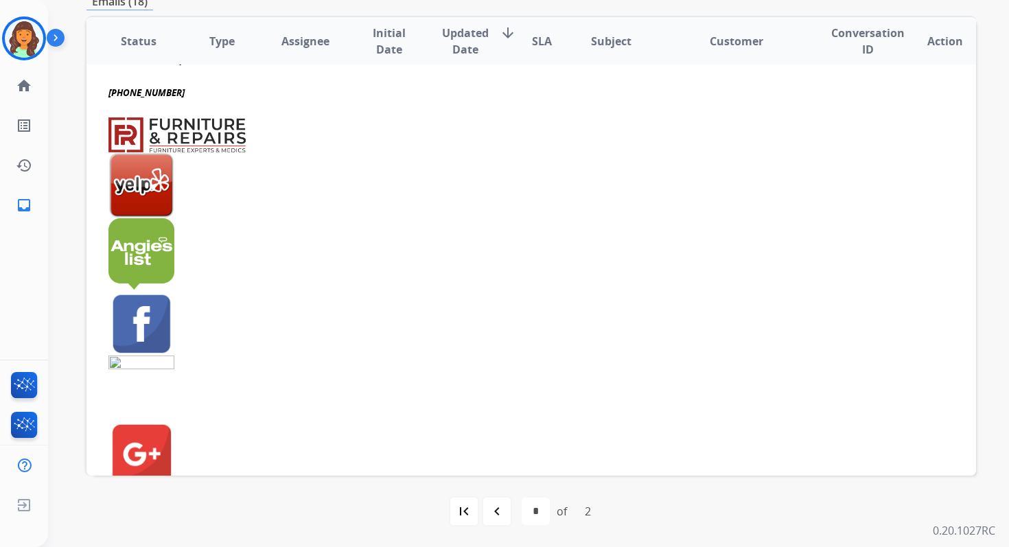
scroll to position [609, 0]
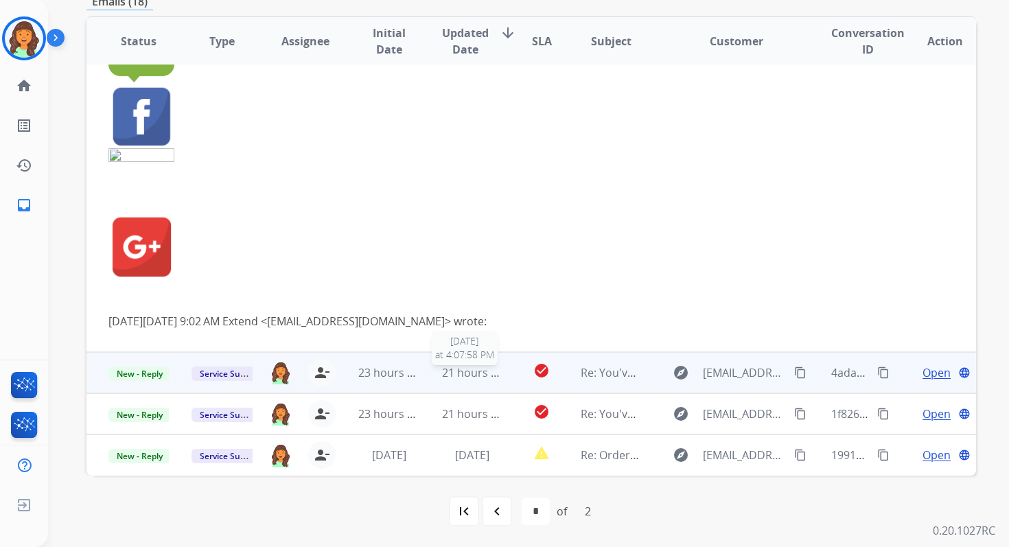
click at [460, 370] on span "21 hours ago" at bounding box center [476, 372] width 68 height 15
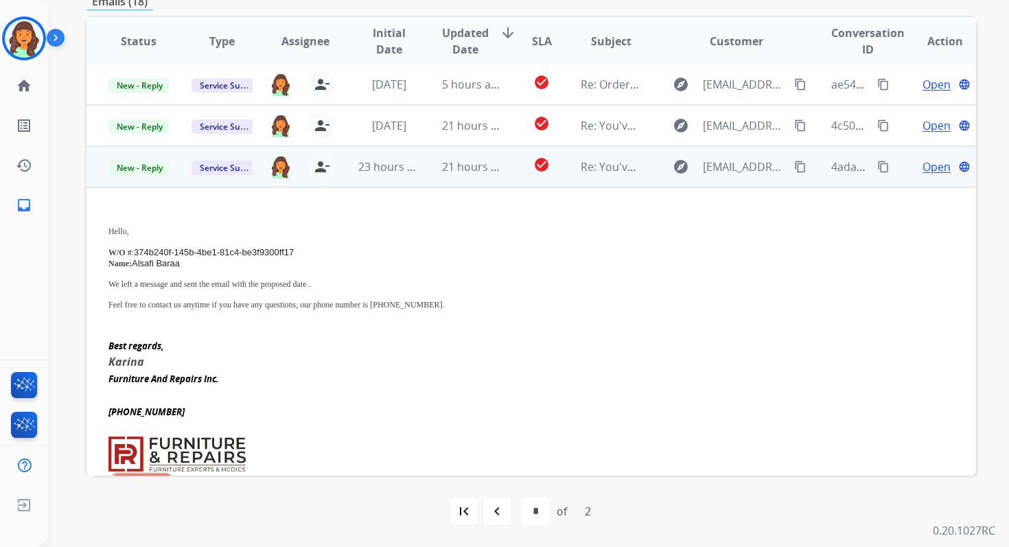
scroll to position [80, 0]
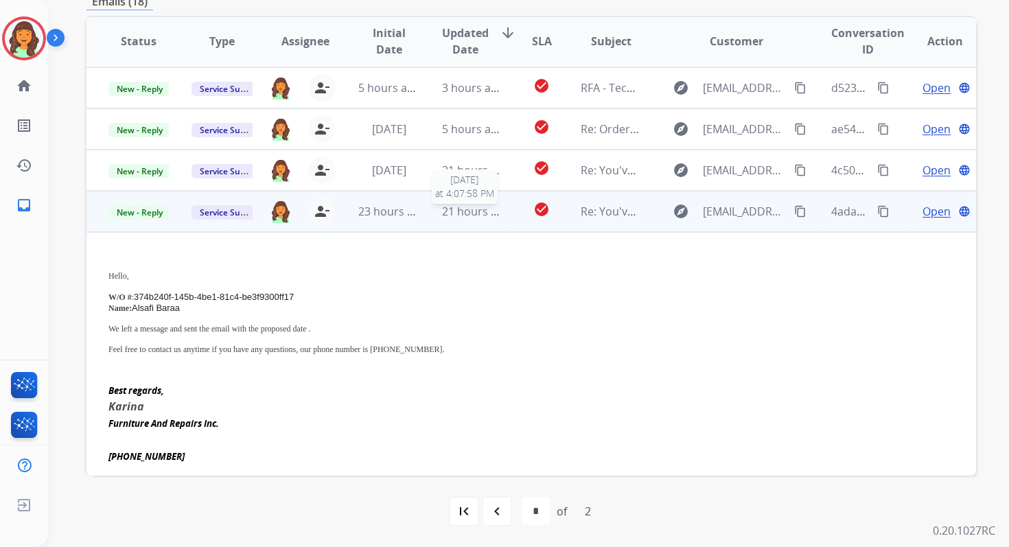
click at [482, 209] on span "21 hours ago" at bounding box center [476, 211] width 68 height 15
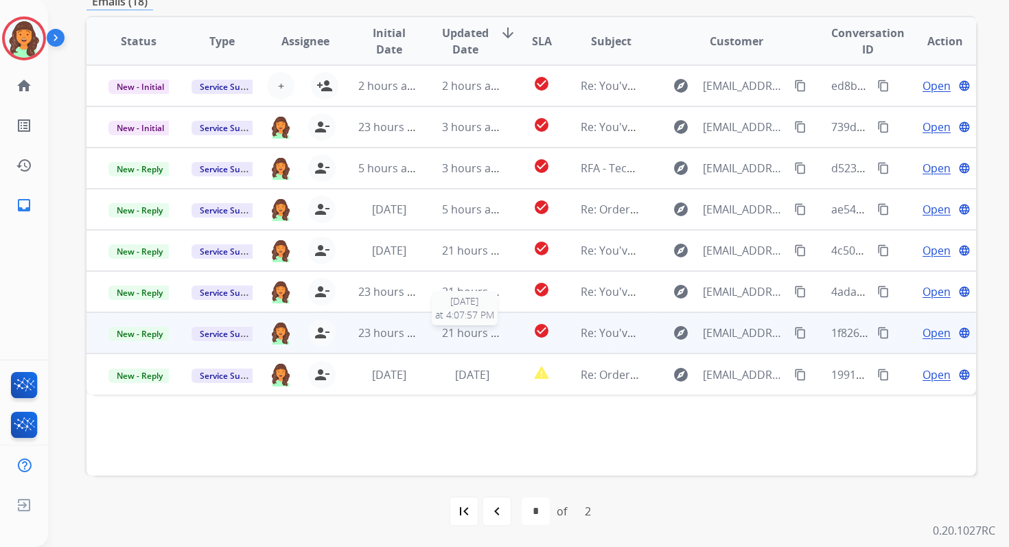
click at [486, 340] on span "21 hours ago" at bounding box center [476, 332] width 68 height 15
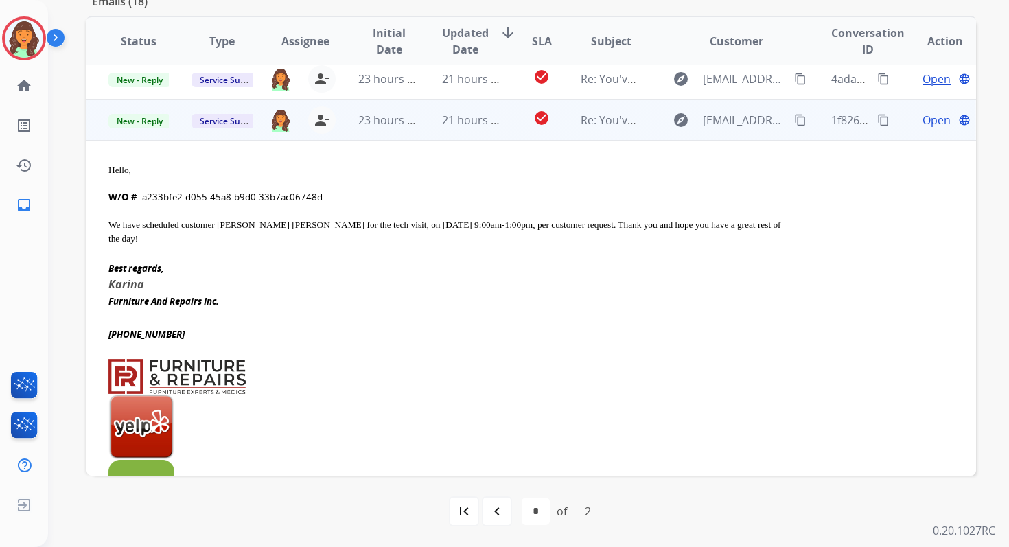
scroll to position [210, 0]
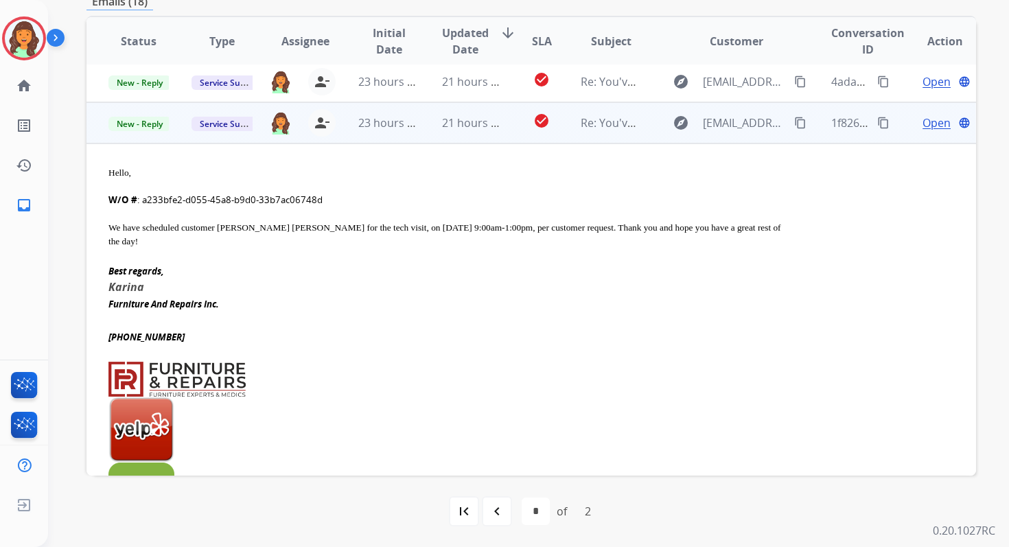
click at [877, 113] on div "1f826d5c-027f-494a-be08-e3f982468d30 content_copy" at bounding box center [861, 123] width 60 height 38
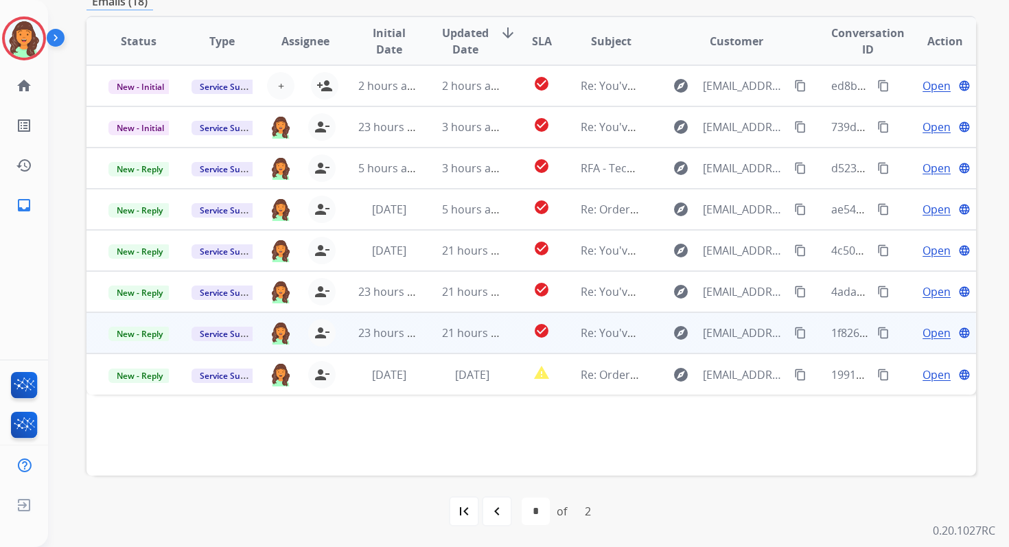
click at [877, 332] on mat-icon "content_copy" at bounding box center [883, 333] width 12 height 12
click at [140, 331] on span "New - Reply" at bounding box center [139, 334] width 62 height 14
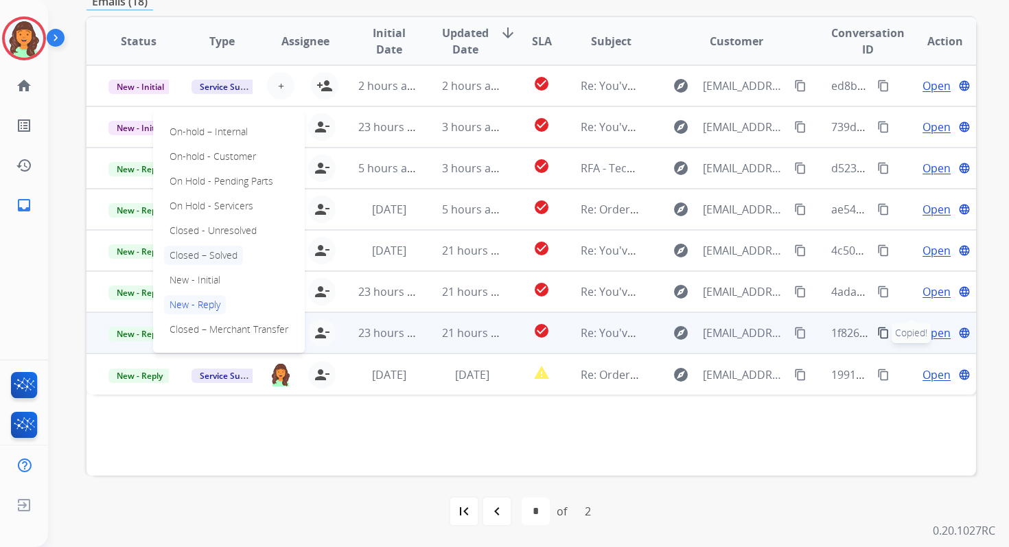
click at [207, 256] on p "Closed – Solved" at bounding box center [203, 255] width 79 height 19
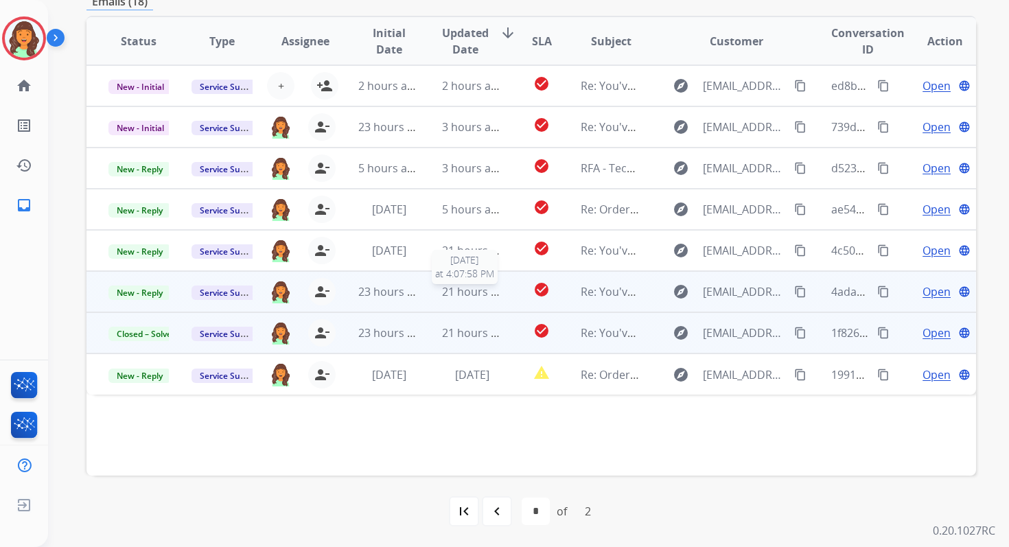
click at [442, 288] on span "21 hours ago" at bounding box center [476, 291] width 68 height 15
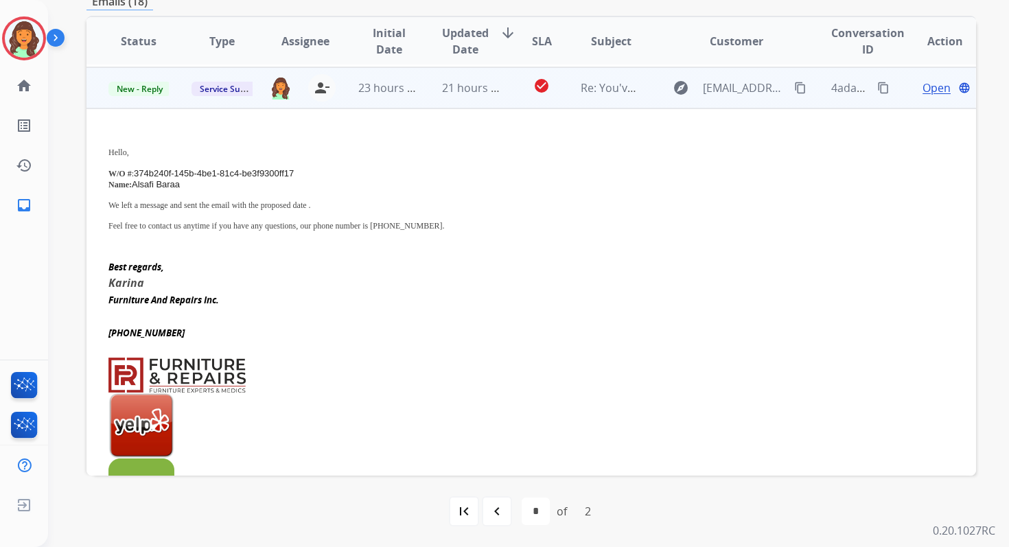
scroll to position [206, 0]
click at [926, 82] on span "Open" at bounding box center [936, 86] width 28 height 16
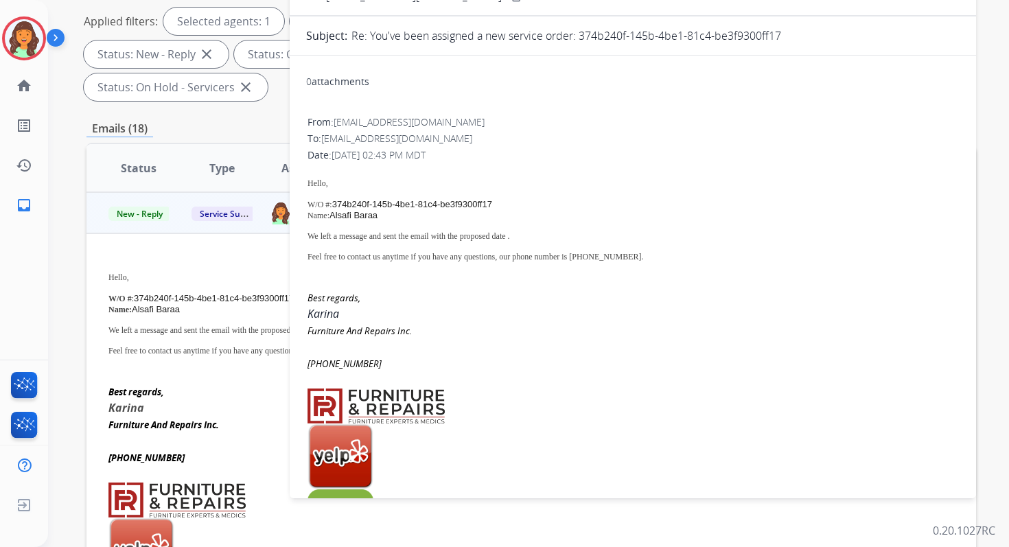
scroll to position [200, 0]
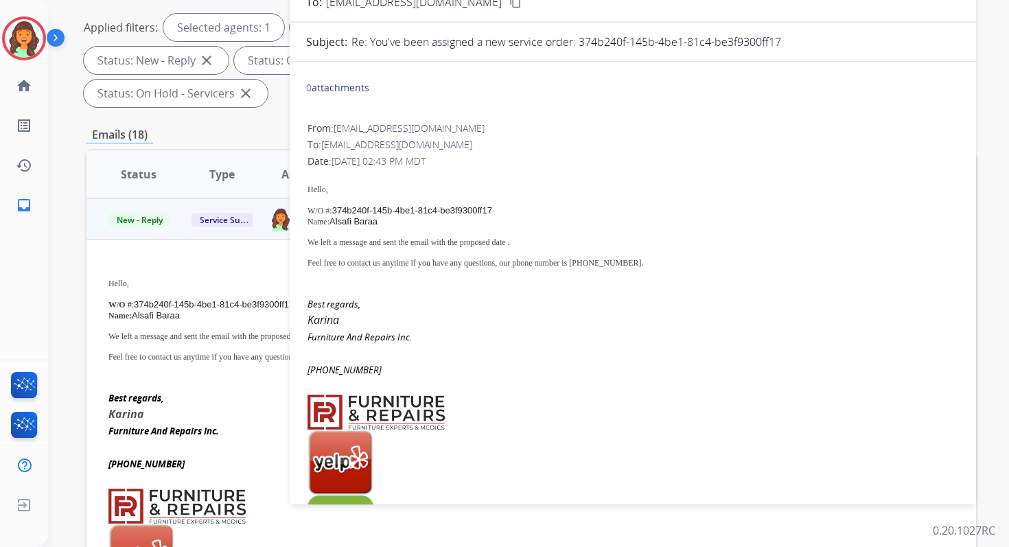
drag, startPoint x: 578, startPoint y: 40, endPoint x: 814, endPoint y: 36, distance: 236.0
click at [814, 36] on div "Re: You've been assigned a new service order: 374b240f-145b-4be1-81c4-be3f9300f…" at bounding box center [655, 42] width 608 height 16
copy p "374b240f-145b-4be1-81c4-be3f9300ff17"
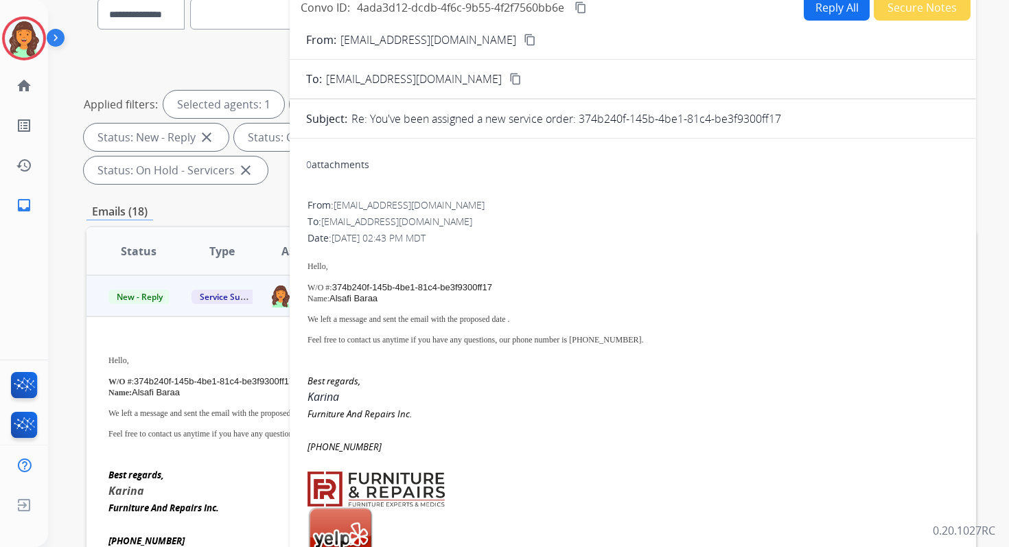
scroll to position [0, 0]
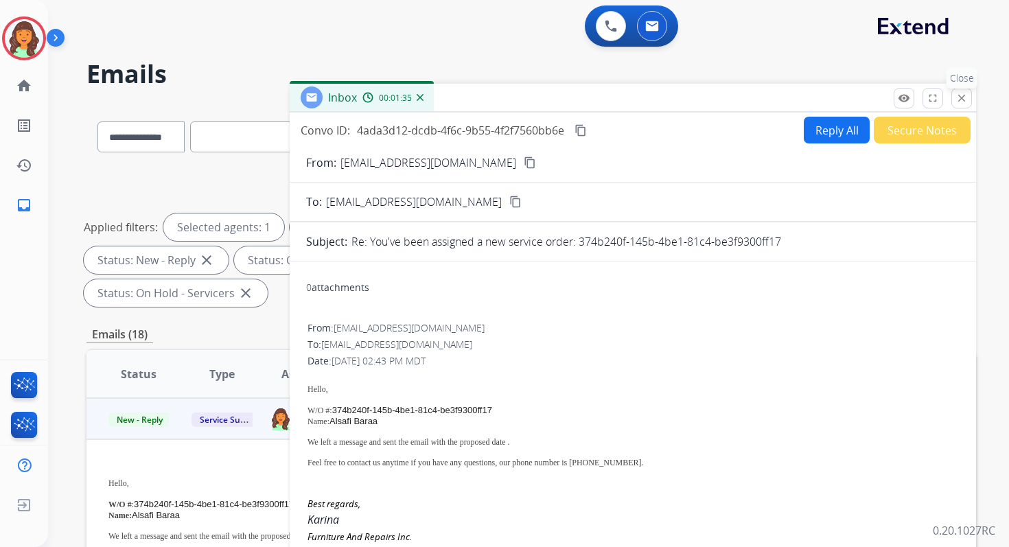
click at [961, 99] on mat-icon "close" at bounding box center [961, 98] width 12 height 12
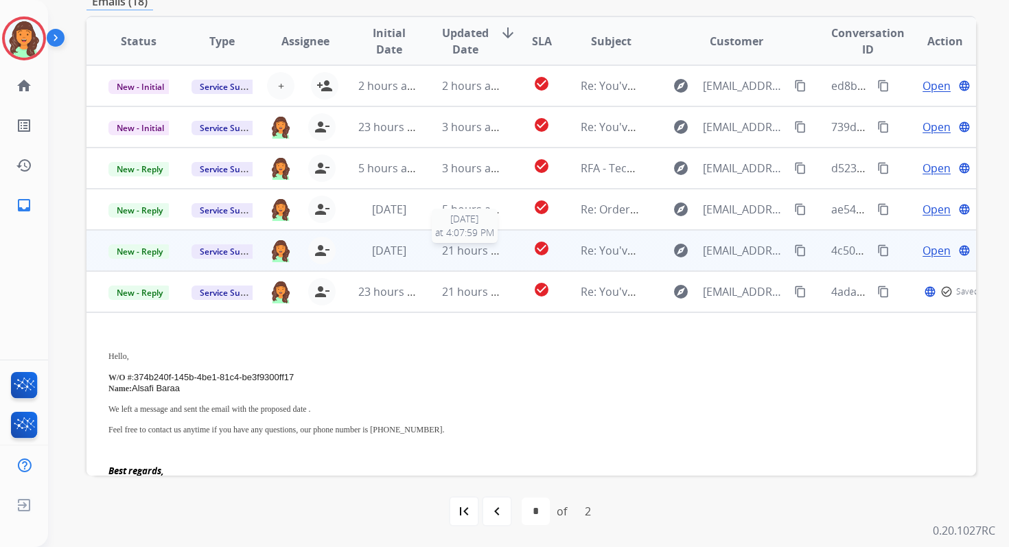
click at [443, 254] on span "21 hours ago" at bounding box center [476, 250] width 68 height 15
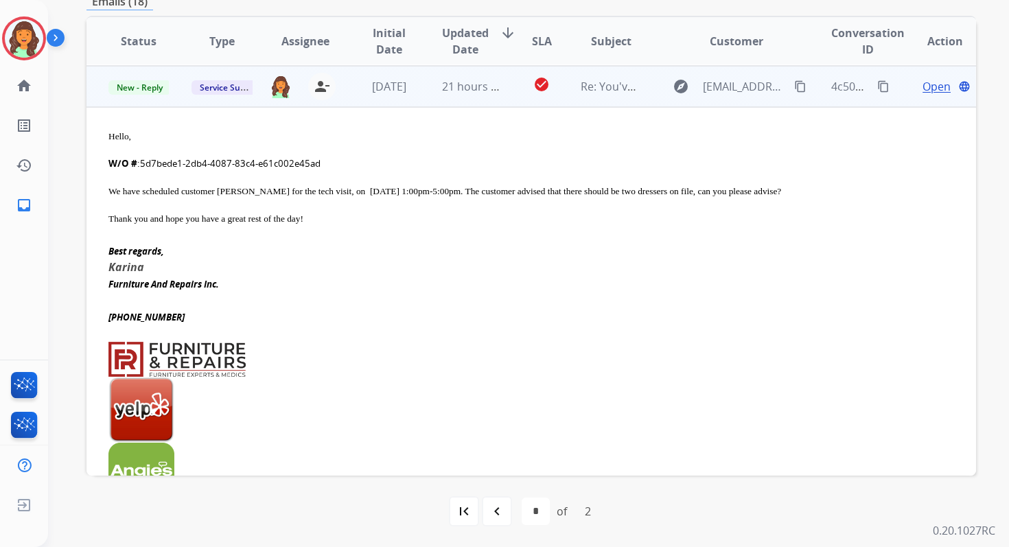
scroll to position [165, 0]
drag, startPoint x: 140, startPoint y: 165, endPoint x: 327, endPoint y: 165, distance: 187.3
click at [327, 165] on div "W/O # :5d7bede1-2db4-4087-83c4-e61c002e45ad" at bounding box center [447, 163] width 679 height 14
copy div "5d7bede1-2db4-4087-83c4-e61c002e45ad"
drag, startPoint x: 108, startPoint y: 191, endPoint x: 306, endPoint y: 202, distance: 197.9
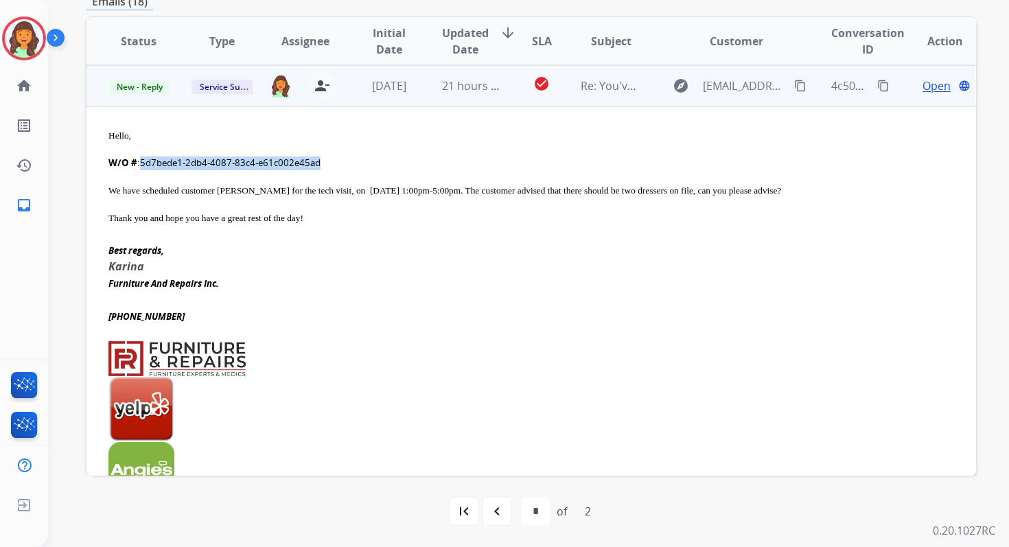
click at [306, 198] on div "We have scheduled customer [PERSON_NAME] for the tech visit, on [DATE] 1:00pm-5…" at bounding box center [447, 191] width 679 height 14
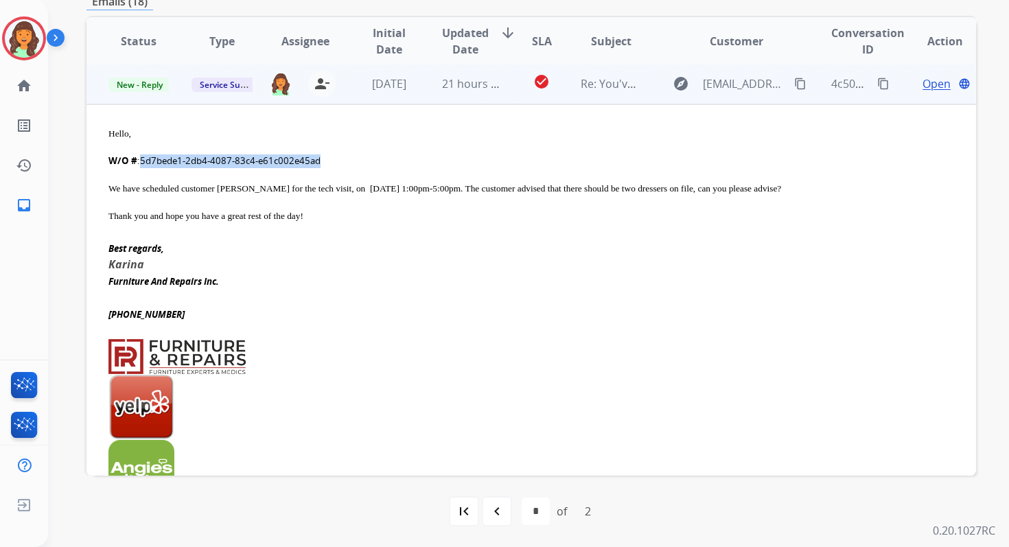
scroll to position [163, 0]
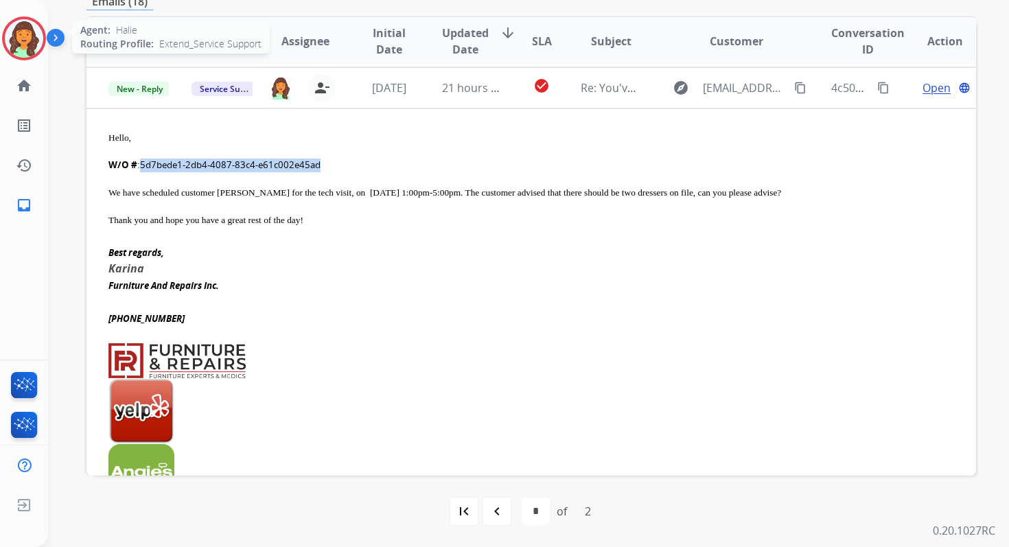
click at [30, 41] on img at bounding box center [24, 38] width 38 height 38
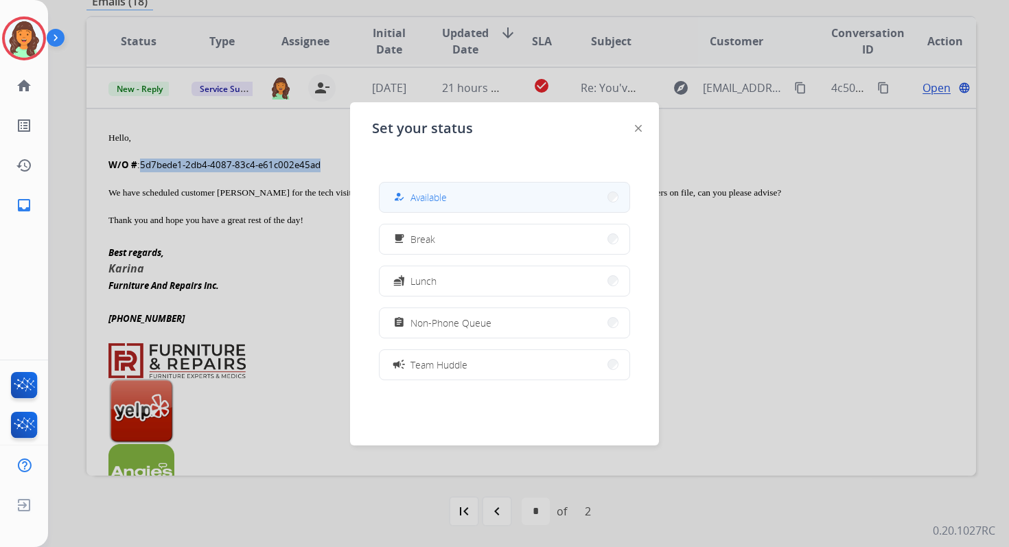
click at [469, 200] on button "how_to_reg Available" at bounding box center [504, 198] width 250 height 30
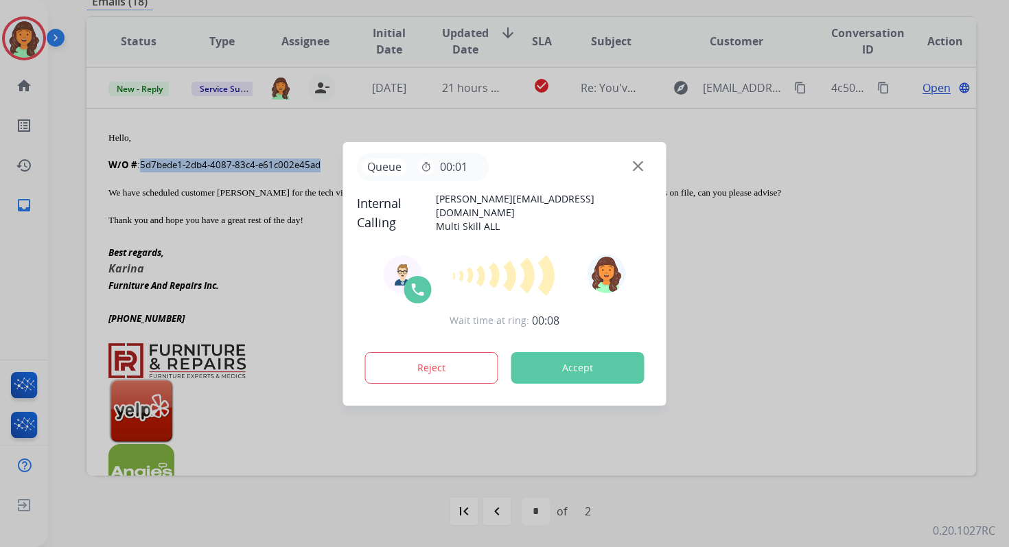
click at [594, 362] on button "Accept" at bounding box center [577, 368] width 133 height 32
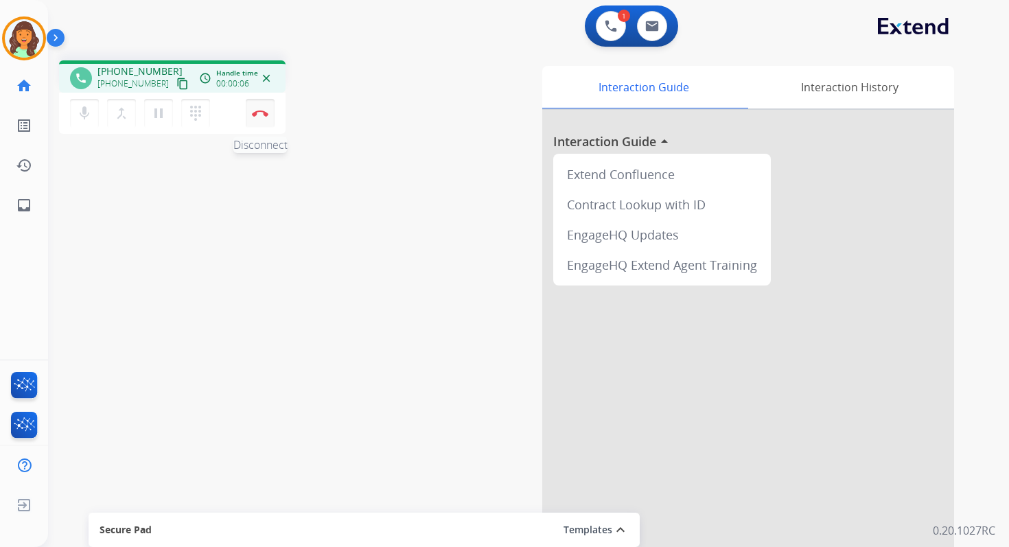
click at [263, 110] on img at bounding box center [260, 113] width 16 height 7
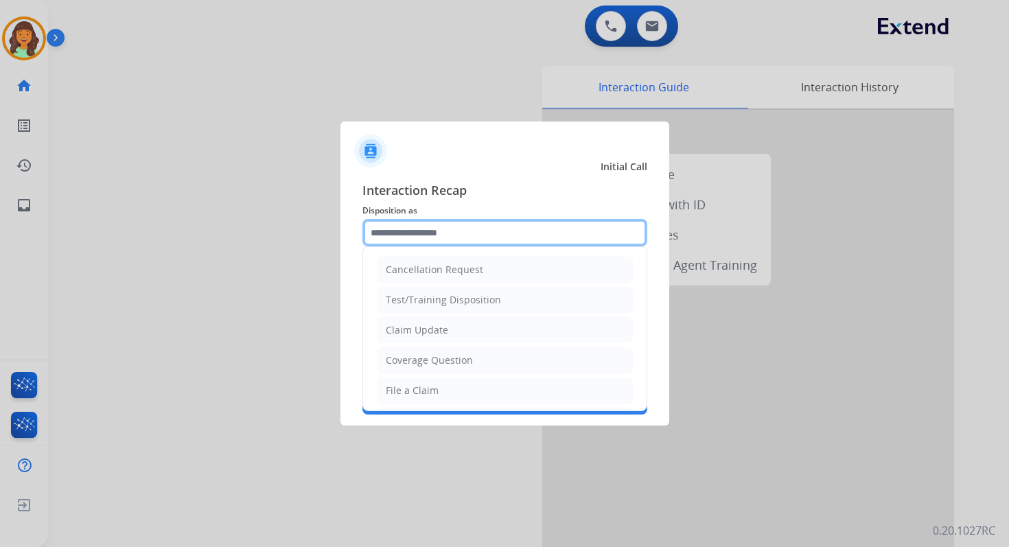
click at [479, 231] on input "text" at bounding box center [504, 232] width 285 height 27
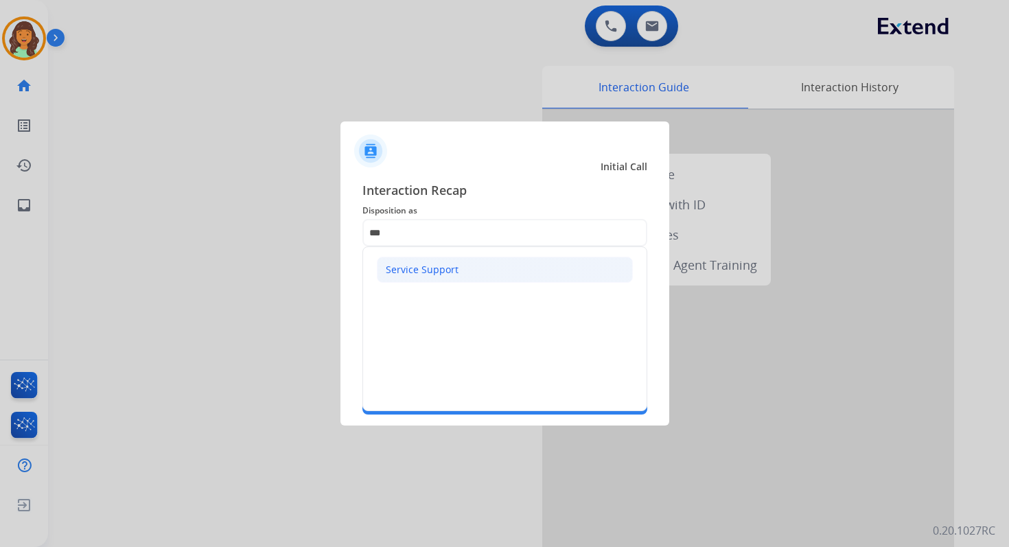
click at [486, 257] on li "Service Support" at bounding box center [505, 270] width 256 height 26
type input "**********"
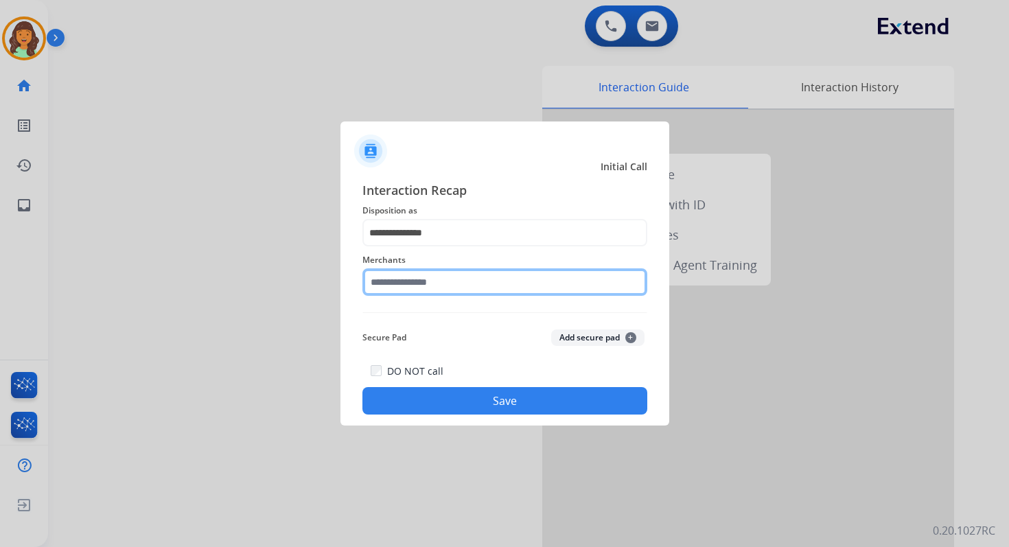
click at [438, 295] on input "text" at bounding box center [504, 281] width 285 height 27
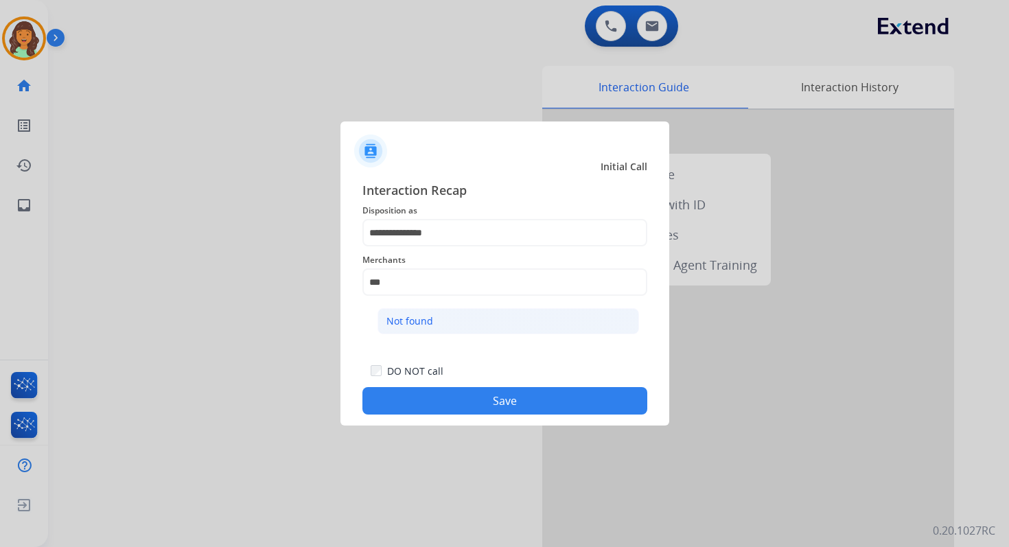
click at [454, 329] on li "Not found" at bounding box center [507, 321] width 261 height 26
type input "*********"
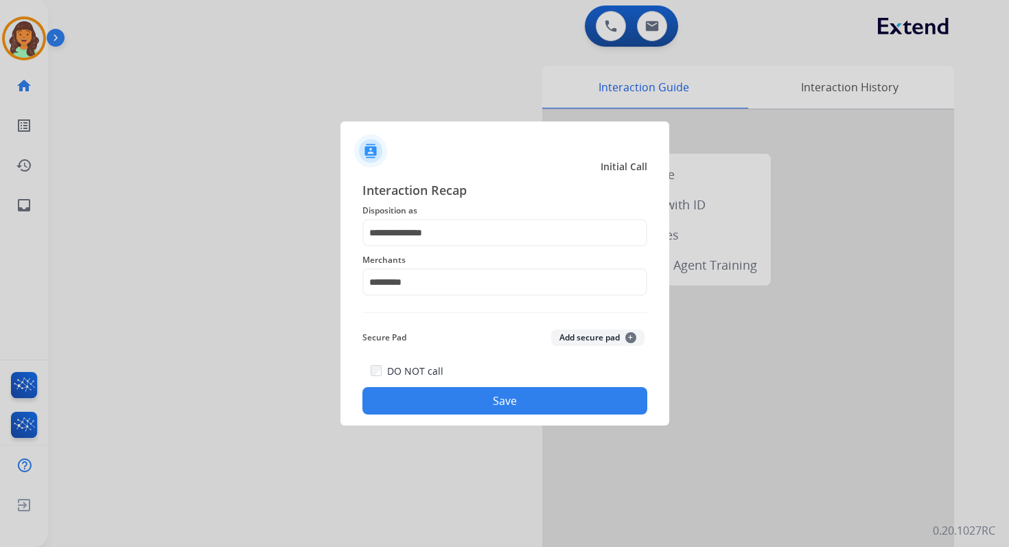
click at [491, 402] on button "Save" at bounding box center [504, 400] width 285 height 27
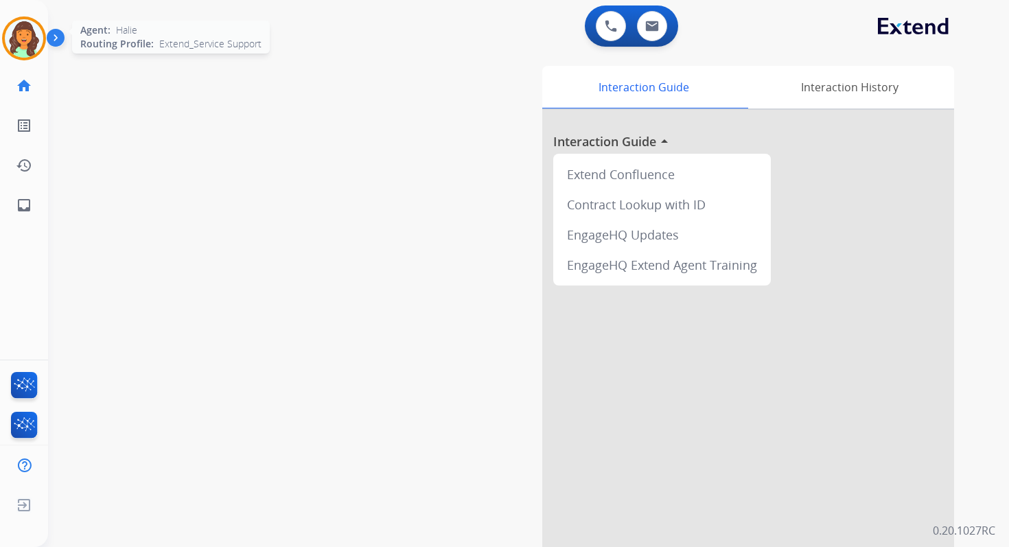
click at [31, 38] on img at bounding box center [24, 38] width 38 height 38
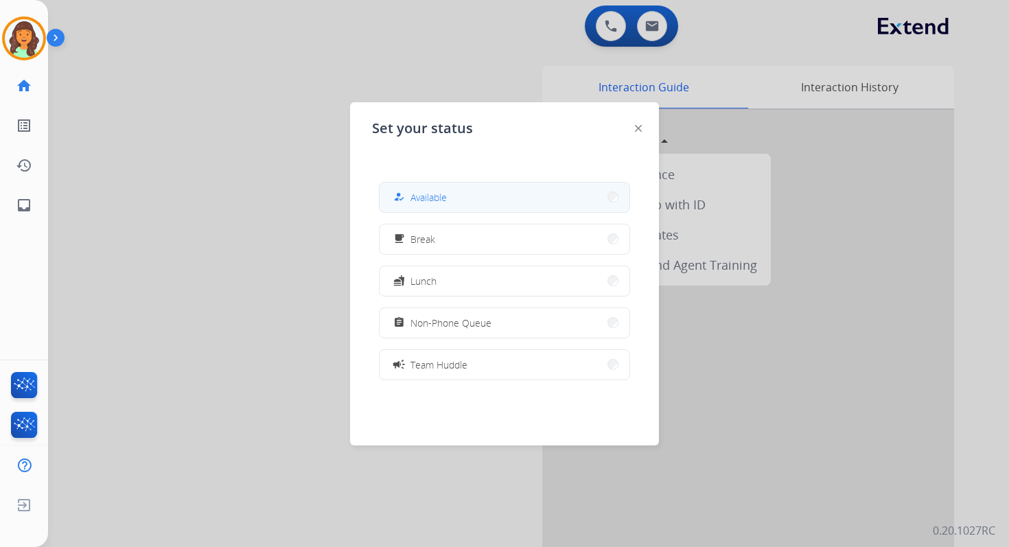
click at [462, 211] on button "how_to_reg Available" at bounding box center [504, 198] width 250 height 30
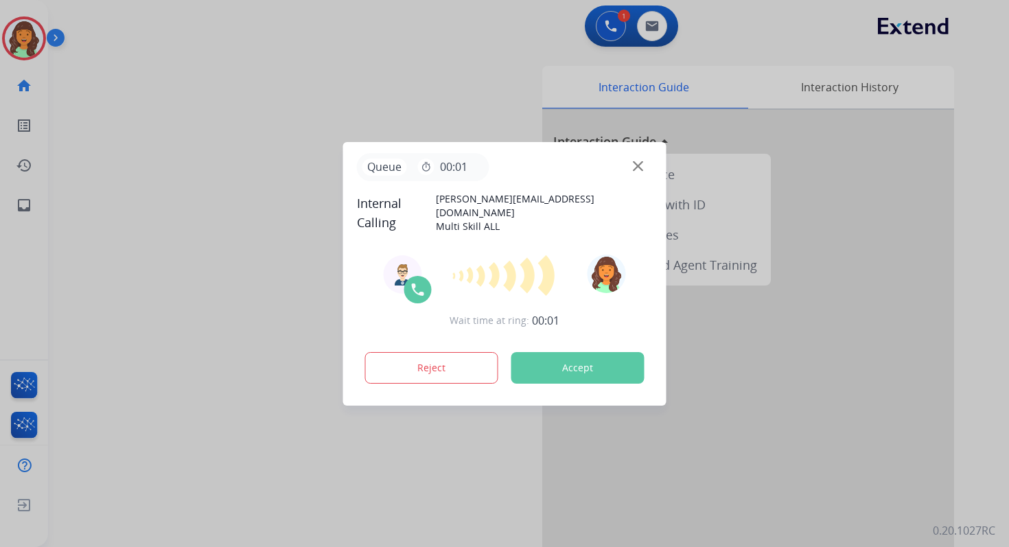
click at [578, 361] on button "Accept" at bounding box center [577, 368] width 133 height 32
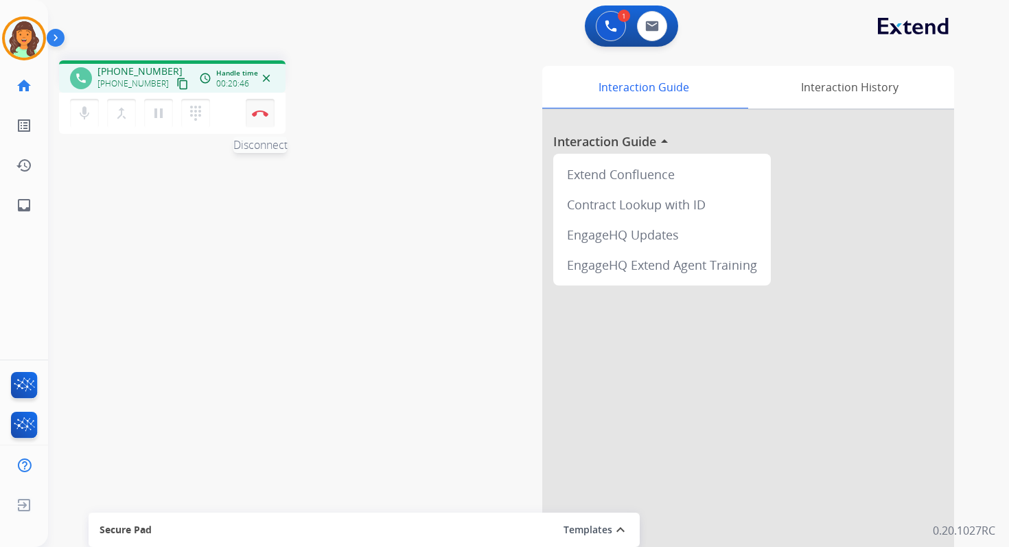
click at [255, 112] on img at bounding box center [260, 113] width 16 height 7
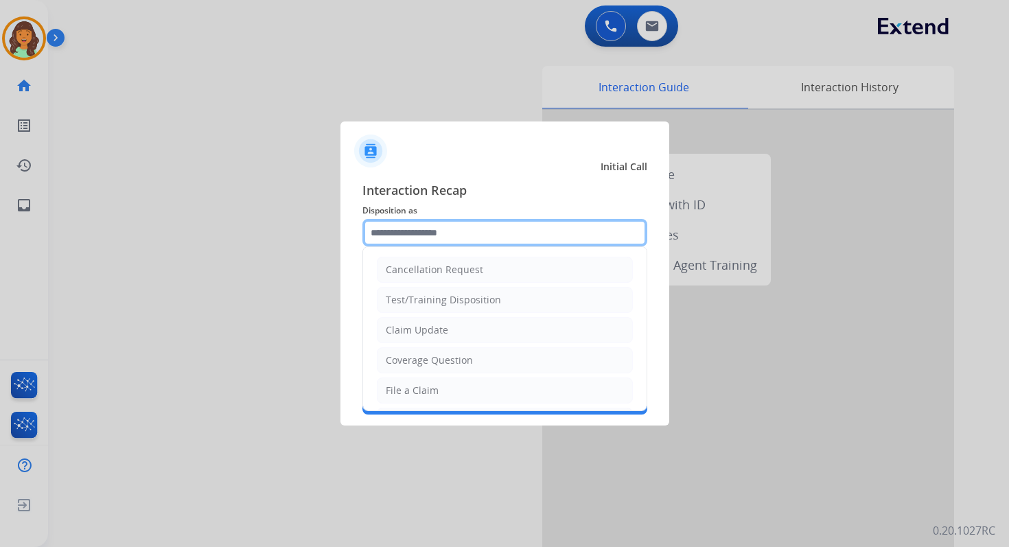
click at [439, 235] on input "text" at bounding box center [504, 232] width 285 height 27
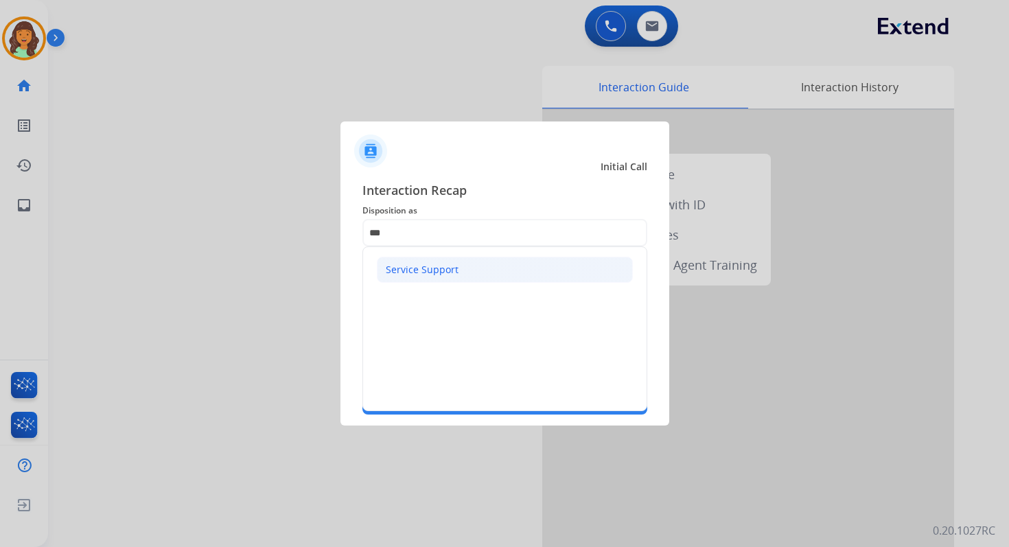
click at [454, 269] on div "Service Support" at bounding box center [422, 270] width 73 height 14
type input "**********"
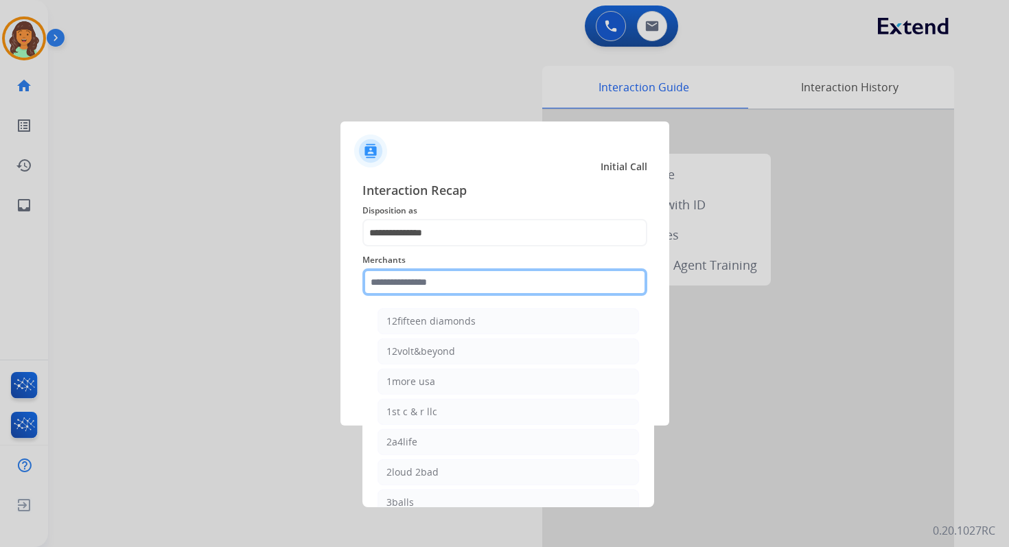
click at [454, 291] on input "text" at bounding box center [504, 281] width 285 height 27
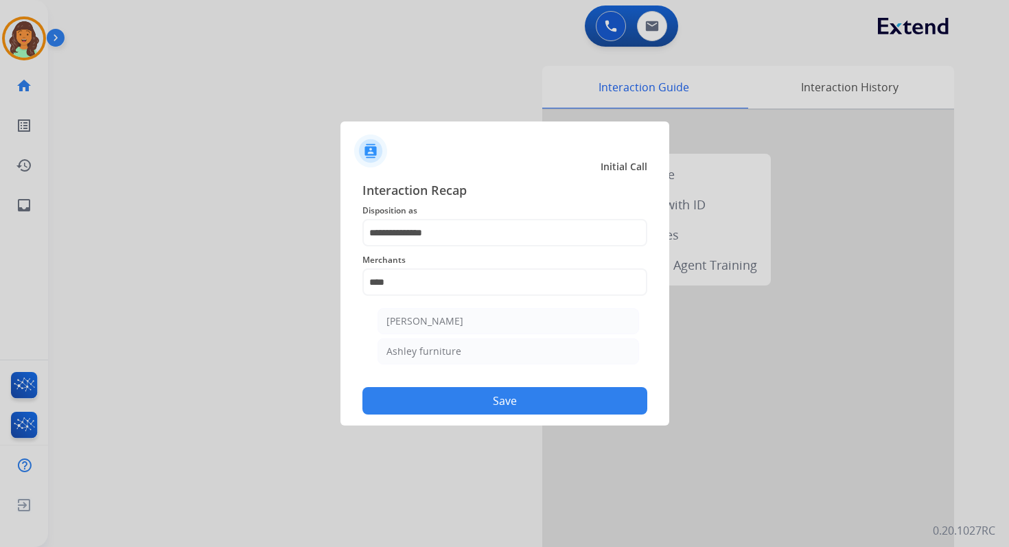
click at [472, 352] on li "Ashley furniture" at bounding box center [507, 351] width 261 height 26
type input "**********"
click at [511, 405] on button "Save" at bounding box center [504, 400] width 285 height 27
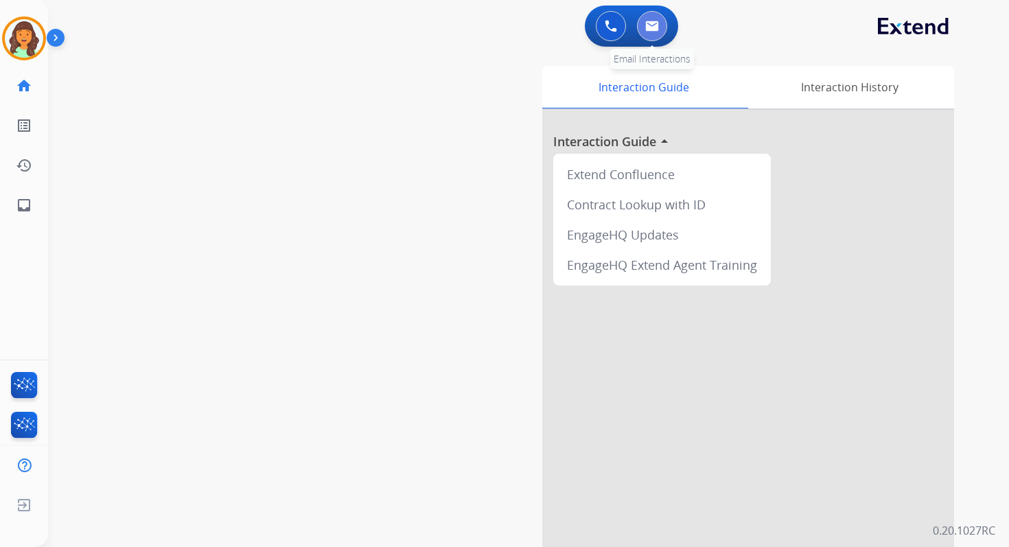
click at [653, 25] on img at bounding box center [652, 26] width 14 height 11
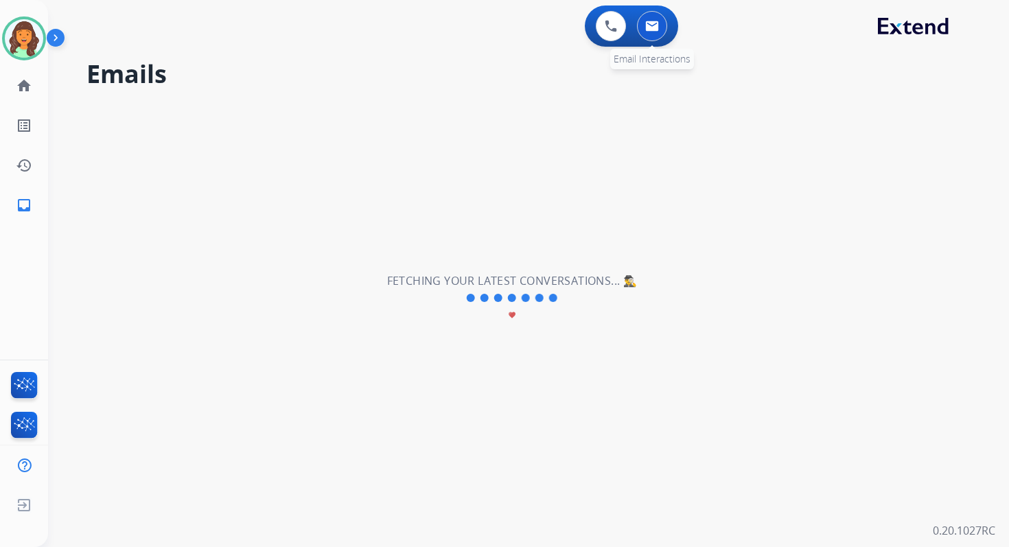
click at [648, 26] on img at bounding box center [652, 26] width 14 height 11
click at [22, 84] on mat-icon "home" at bounding box center [24, 86] width 16 height 16
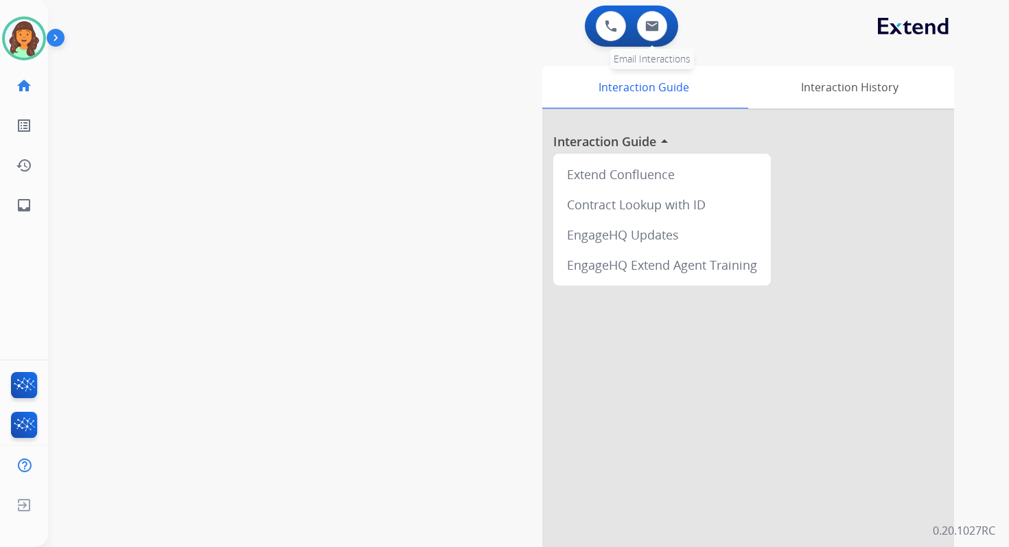
click at [665, 36] on div "0 Email Interactions" at bounding box center [651, 26] width 41 height 30
click at [657, 32] on button at bounding box center [652, 26] width 30 height 30
select select "**********"
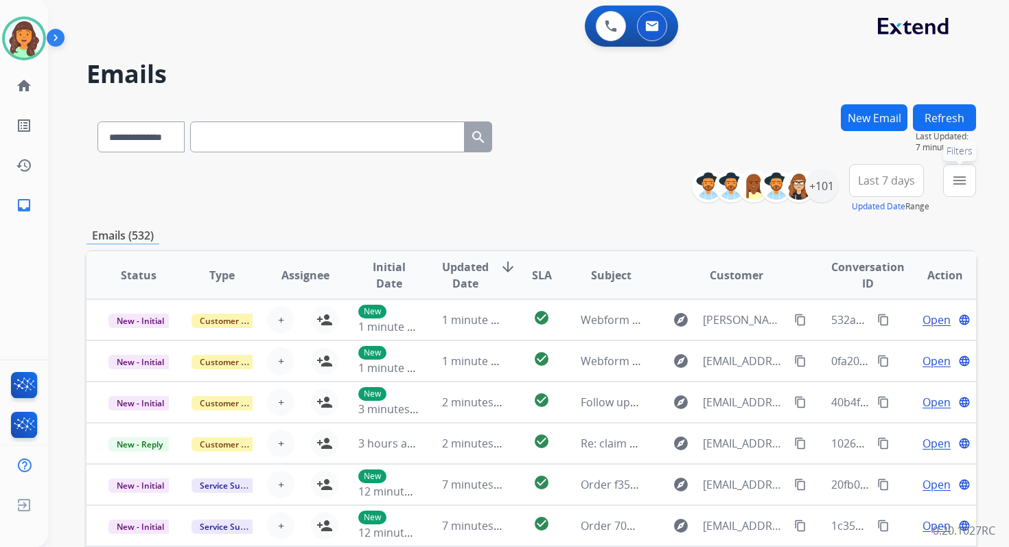
click at [955, 174] on mat-icon "menu" at bounding box center [959, 180] width 16 height 16
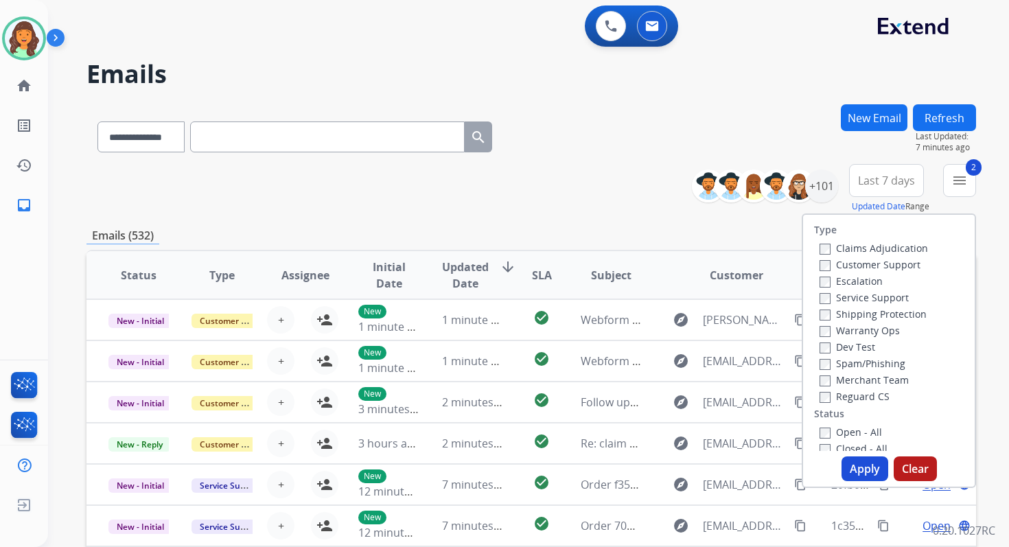
click at [849, 466] on button "Apply" at bounding box center [864, 468] width 47 height 25
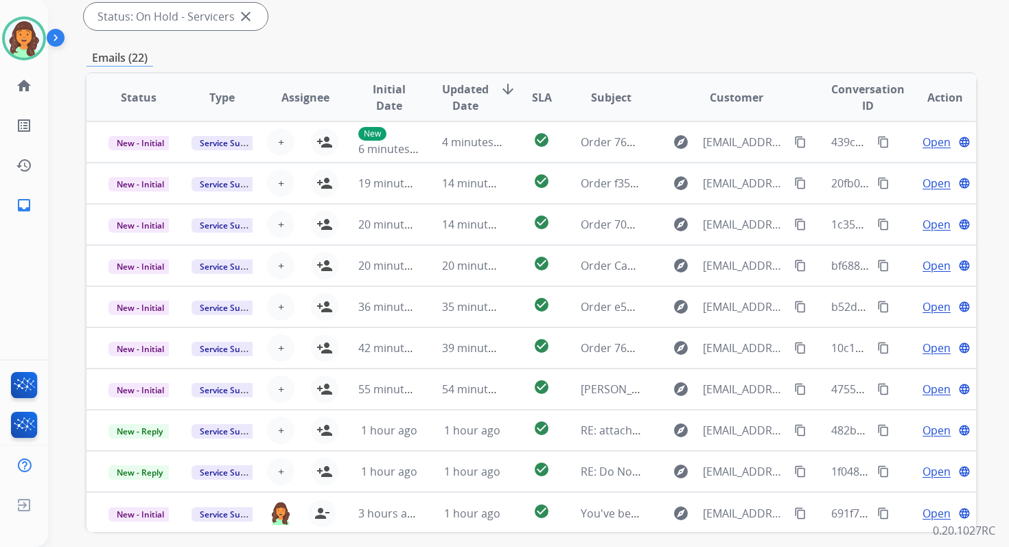
scroll to position [333, 0]
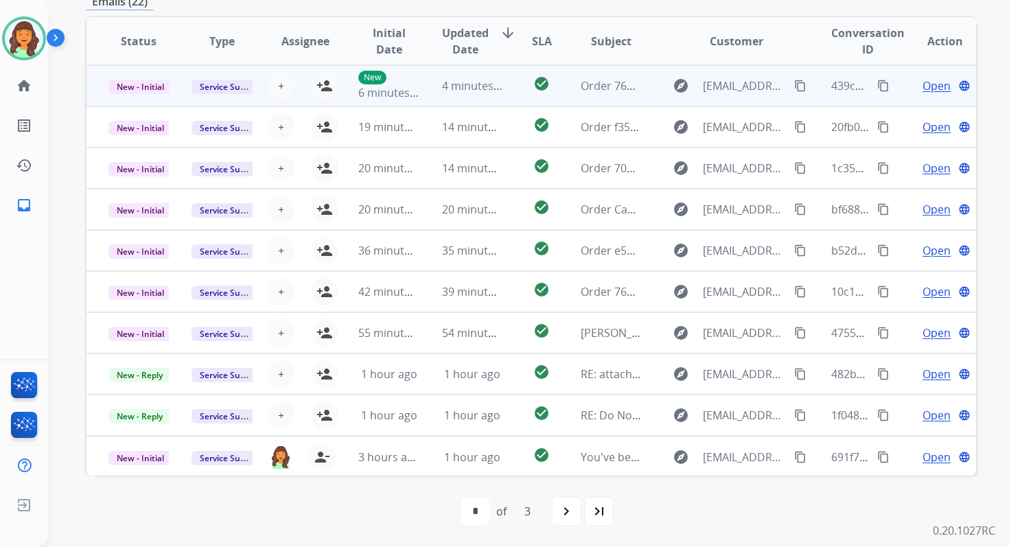
click at [431, 86] on td "4 minutes ago" at bounding box center [461, 85] width 83 height 41
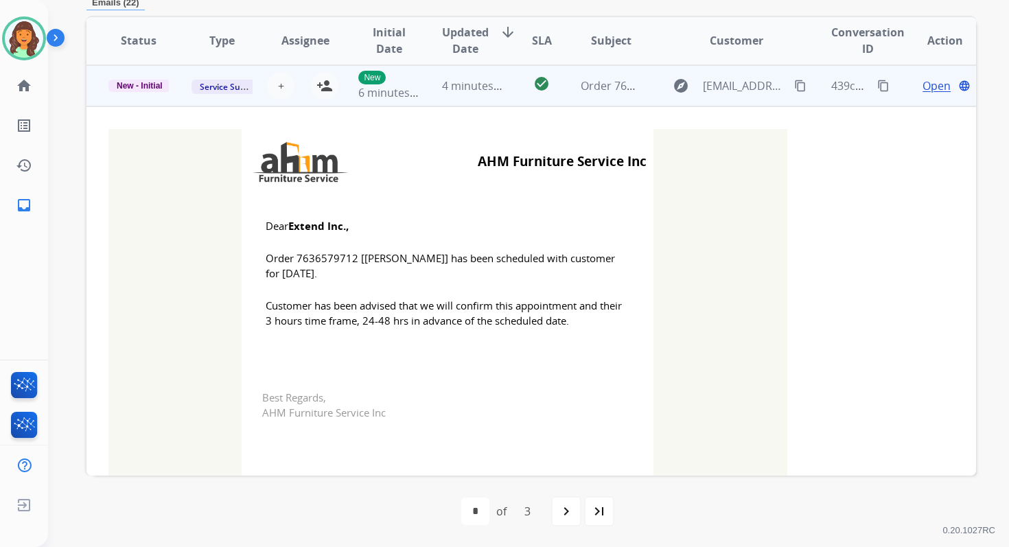
scroll to position [329, 0]
click at [318, 89] on mat-icon "person_add" at bounding box center [324, 86] width 16 height 16
click at [149, 87] on span "New - Initial" at bounding box center [139, 86] width 62 height 12
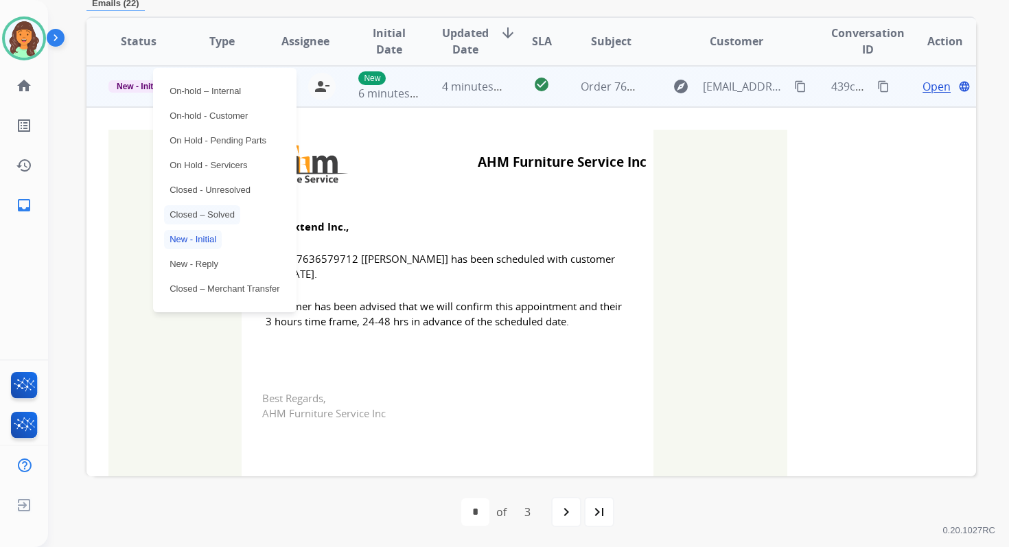
click at [204, 213] on p "Closed – Solved" at bounding box center [202, 214] width 76 height 19
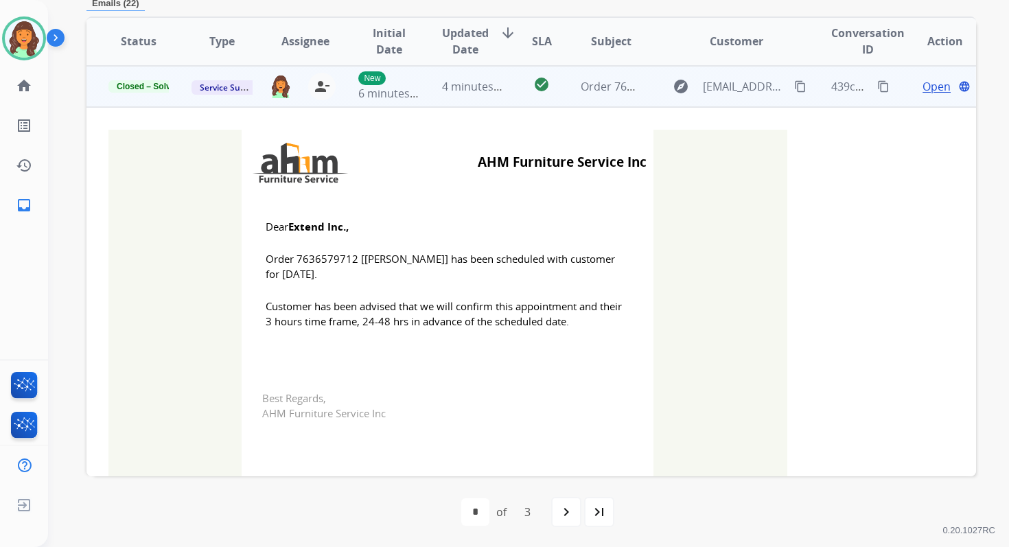
click at [435, 89] on td "4 minutes ago" at bounding box center [461, 86] width 83 height 41
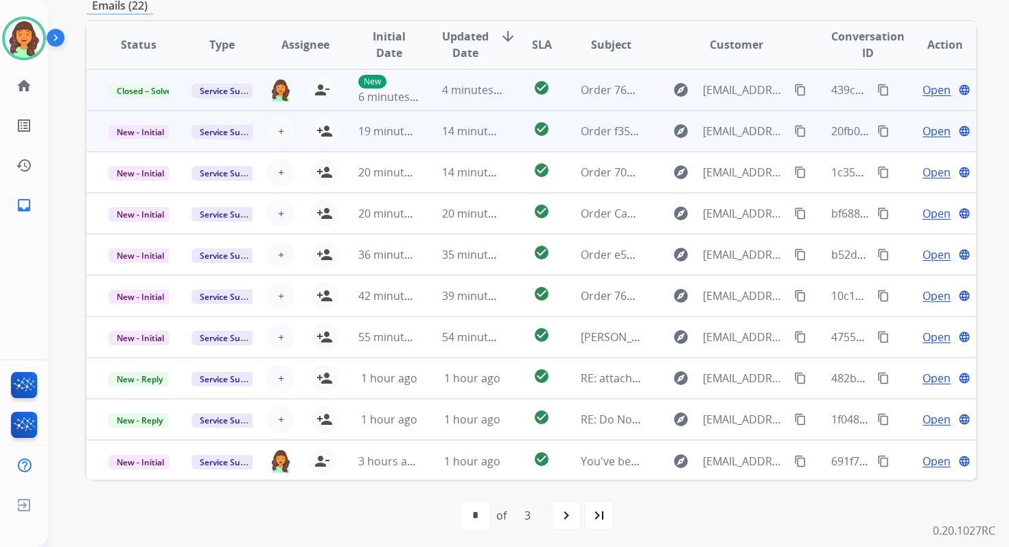
click at [426, 132] on td "14 minutes ago" at bounding box center [461, 130] width 83 height 41
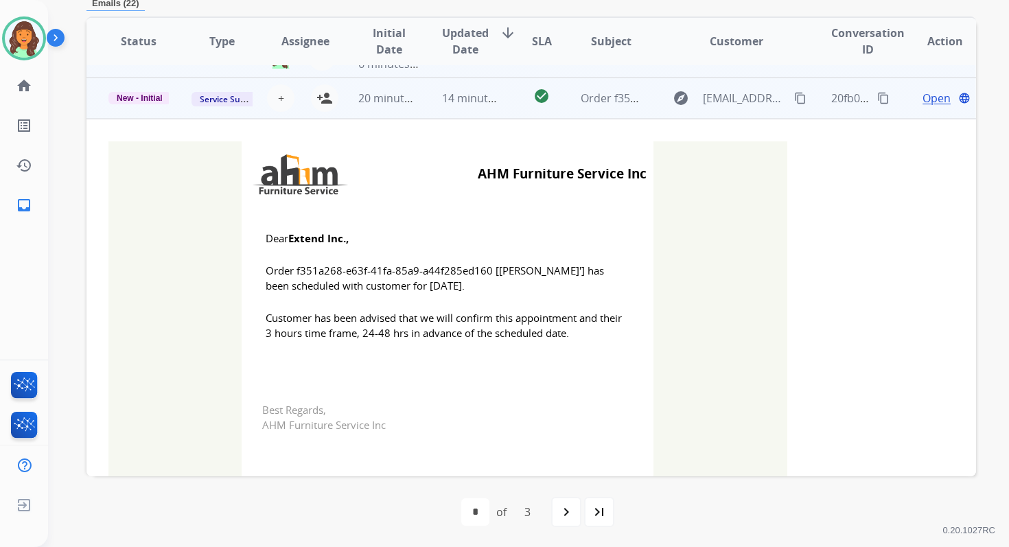
scroll to position [41, 0]
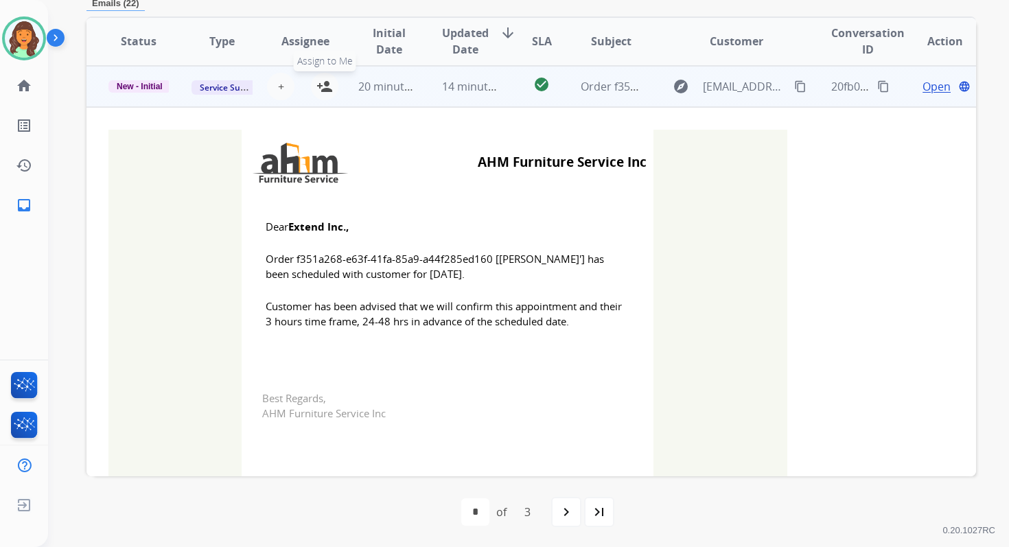
click at [320, 83] on mat-icon "person_add" at bounding box center [324, 86] width 16 height 16
click at [147, 78] on td "New - Initial" at bounding box center [127, 86] width 83 height 41
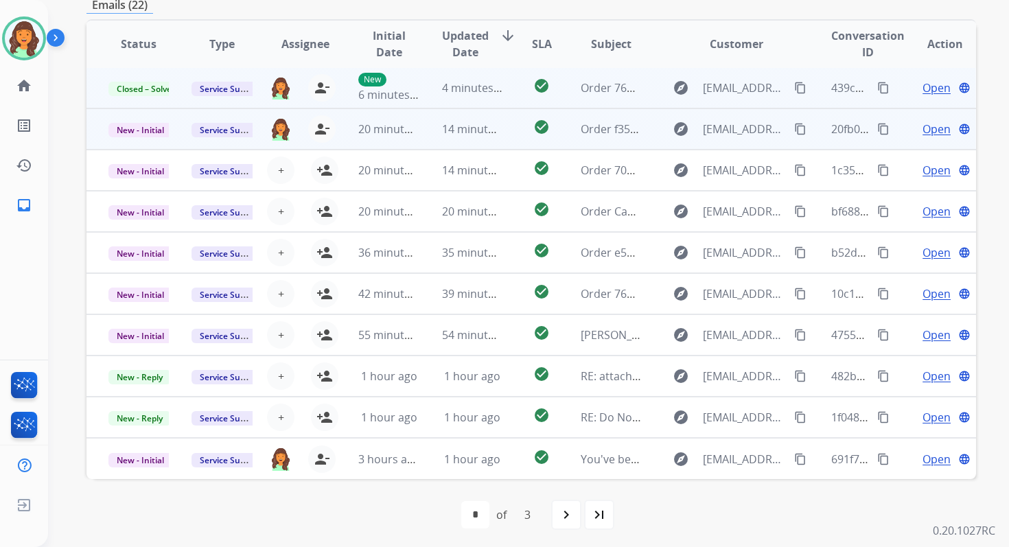
scroll to position [329, 0]
click at [156, 125] on span "New - Initial" at bounding box center [140, 130] width 64 height 14
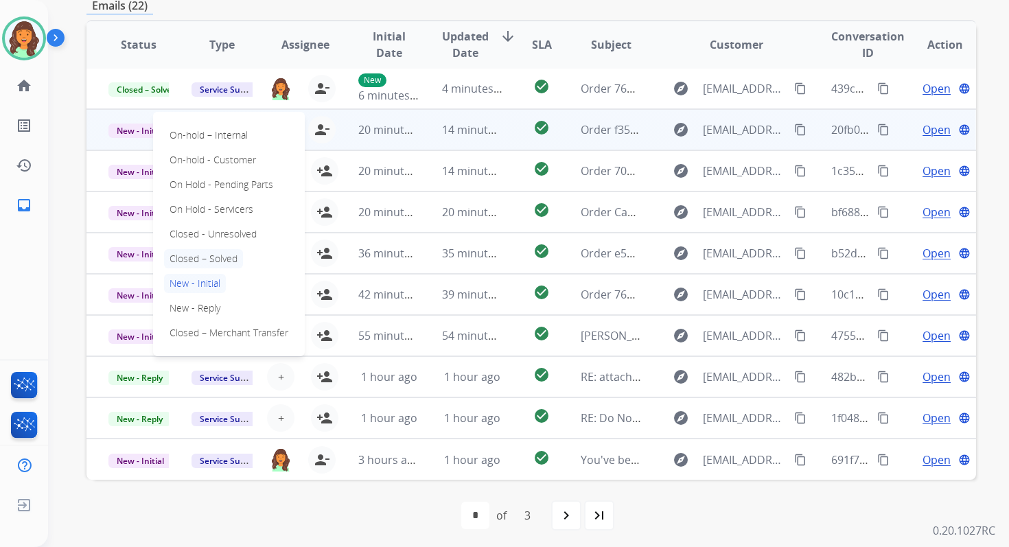
click at [200, 251] on p "Closed – Solved" at bounding box center [203, 258] width 79 height 19
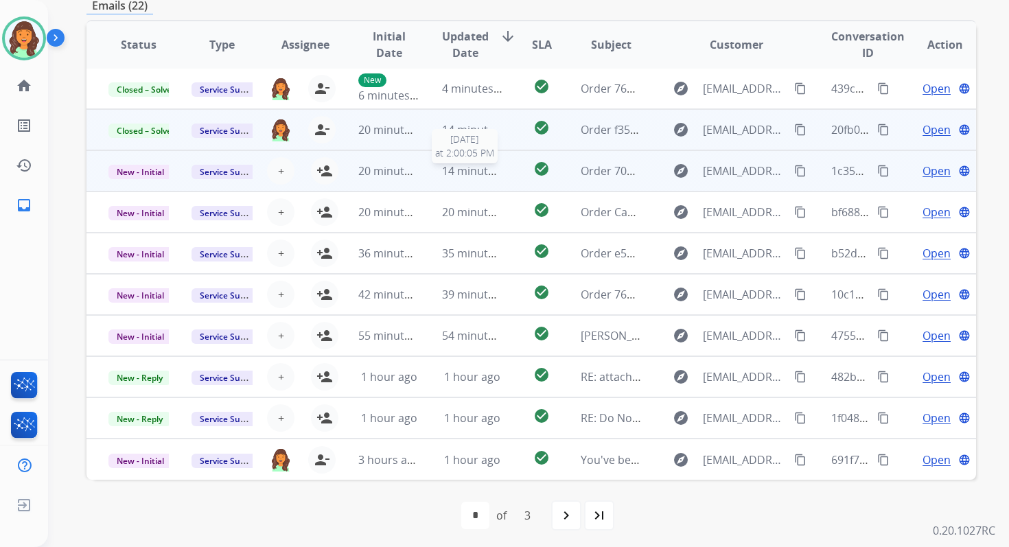
click at [463, 171] on span "14 minutes ago" at bounding box center [482, 170] width 80 height 15
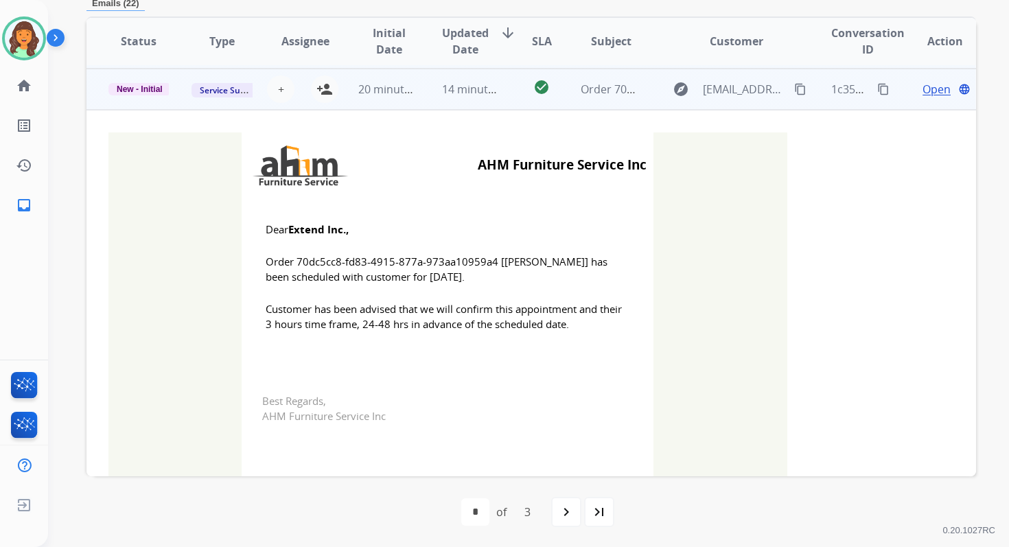
scroll to position [82, 0]
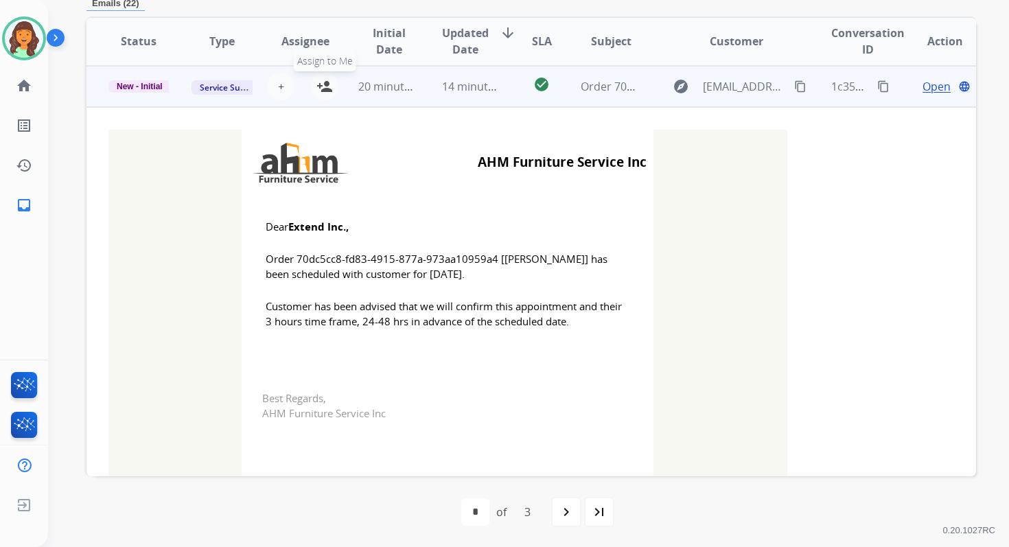
click at [324, 89] on mat-icon "person_add" at bounding box center [324, 86] width 16 height 16
click at [152, 86] on span "New - Initial" at bounding box center [139, 86] width 62 height 12
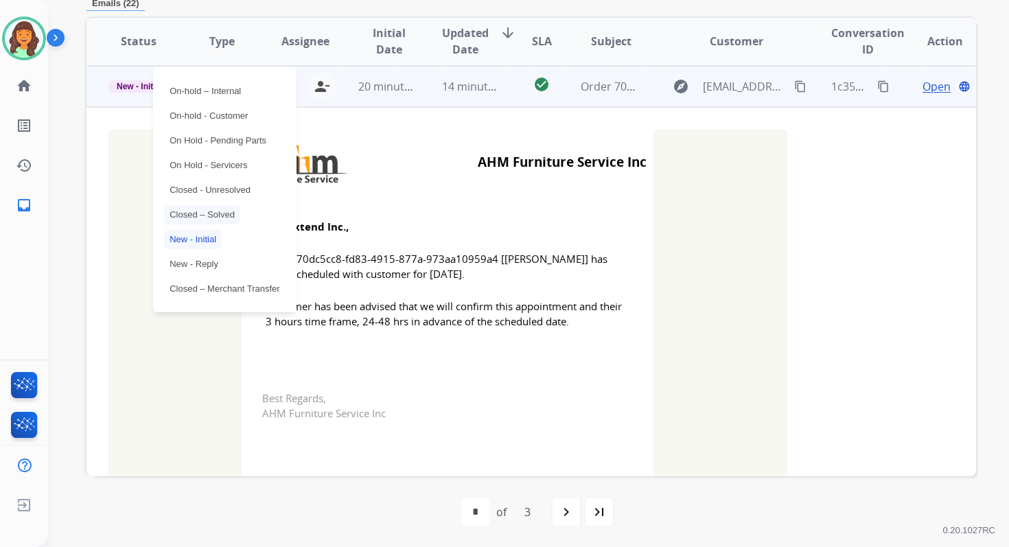
click at [198, 220] on p "Closed – Solved" at bounding box center [202, 214] width 76 height 19
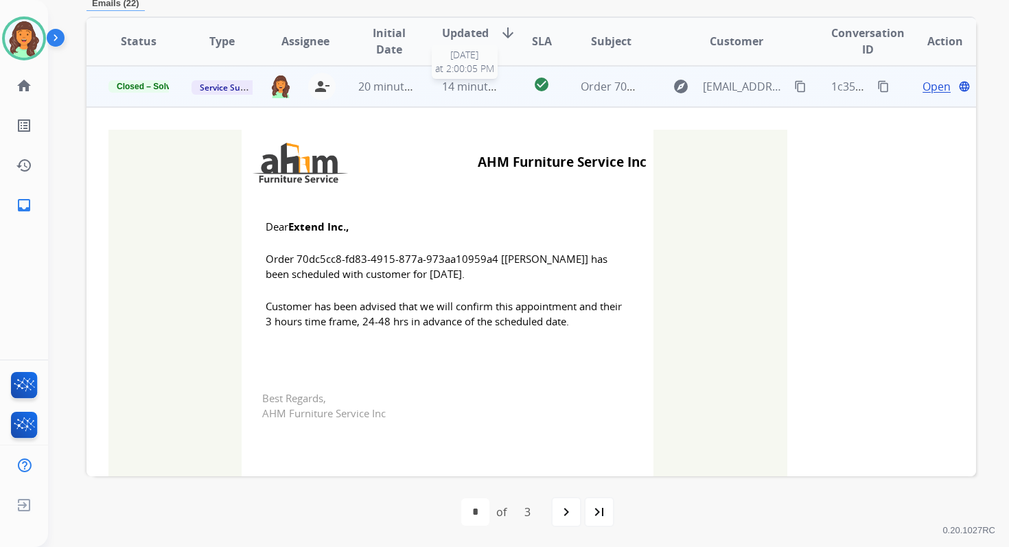
click at [442, 91] on span "14 minutes ago" at bounding box center [482, 86] width 80 height 15
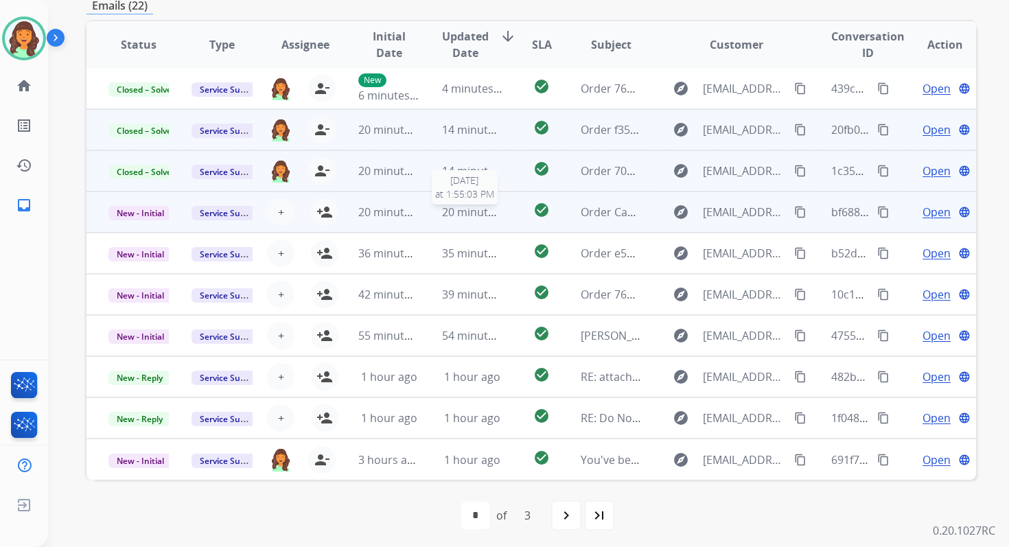
click at [442, 212] on span "20 minutes ago" at bounding box center [482, 211] width 80 height 15
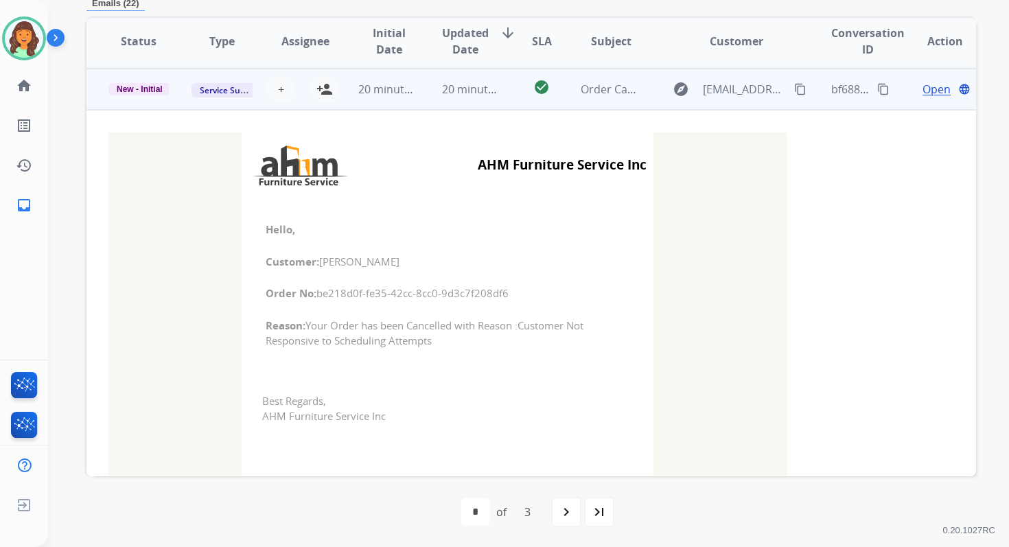
scroll to position [123, 0]
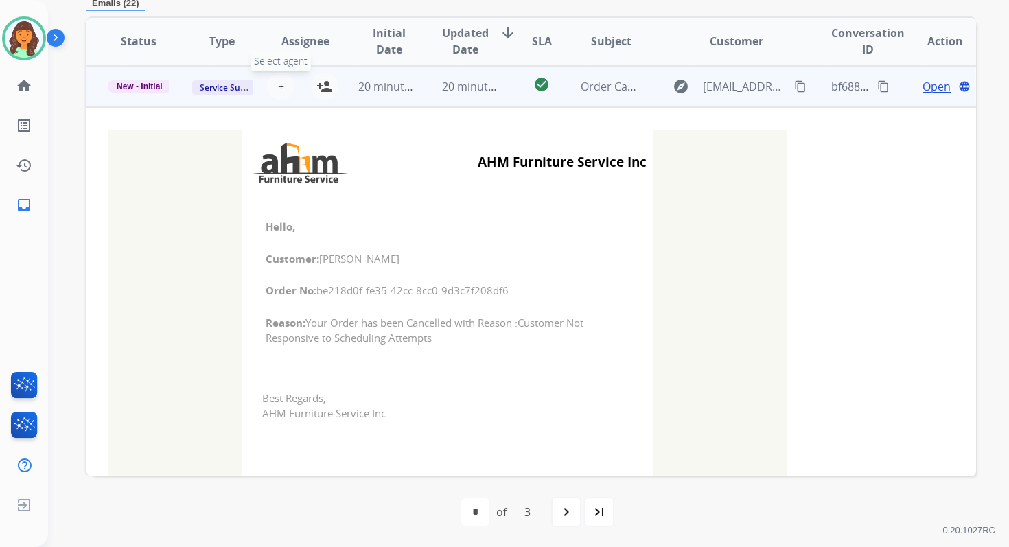
click at [279, 87] on span "+" at bounding box center [281, 86] width 6 height 16
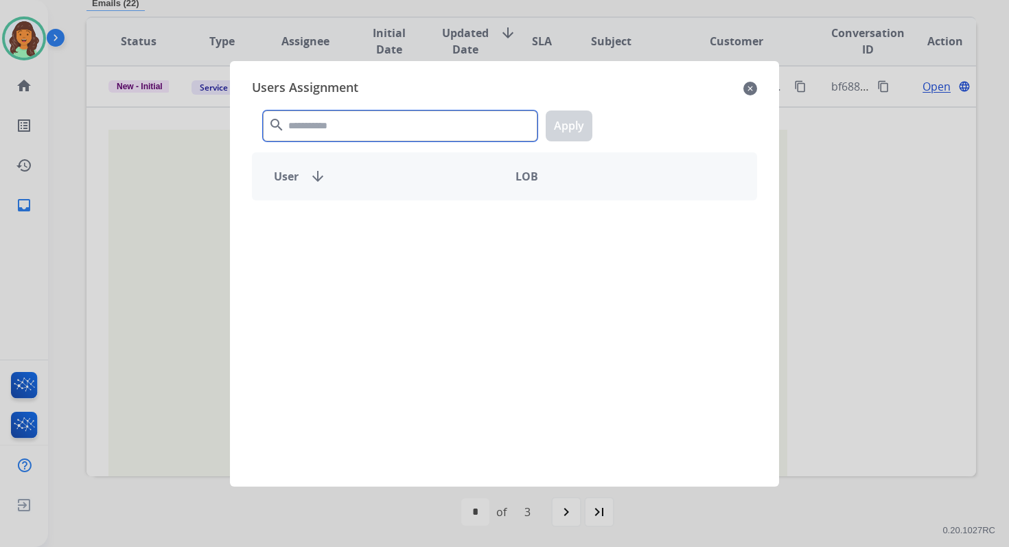
click at [336, 126] on input "text" at bounding box center [400, 125] width 274 height 31
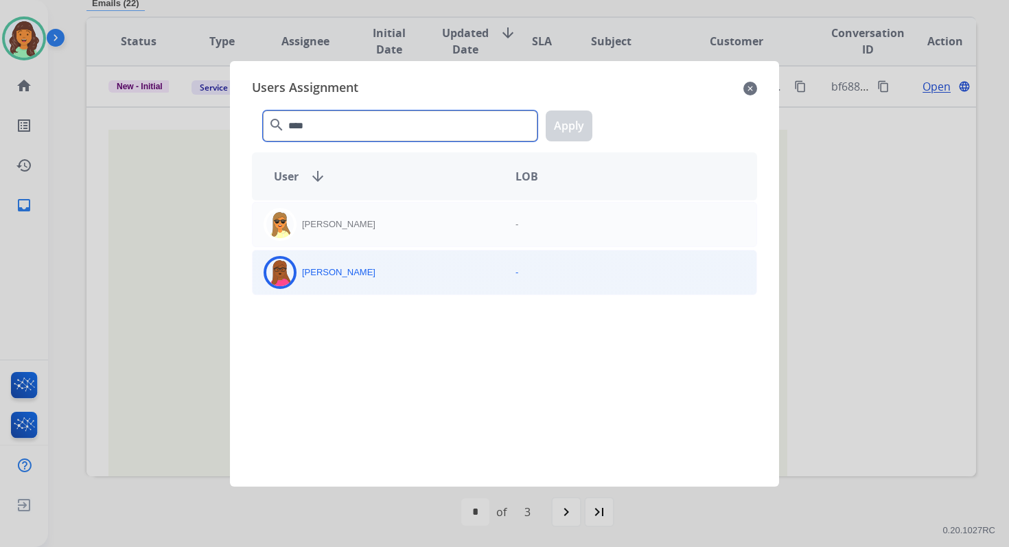
type input "****"
click at [379, 281] on div "[PERSON_NAME]" at bounding box center [378, 272] width 252 height 33
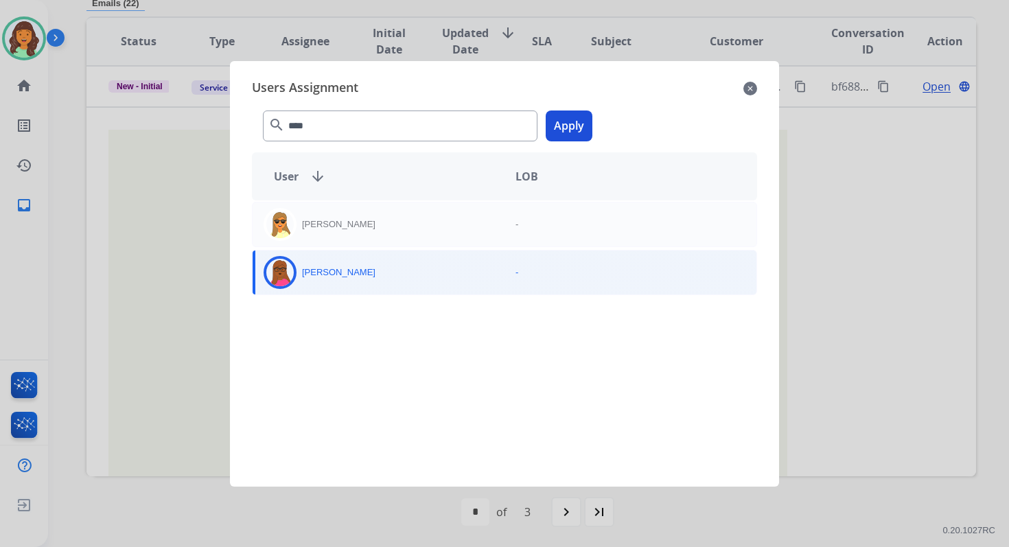
click at [570, 127] on button "Apply" at bounding box center [568, 125] width 47 height 31
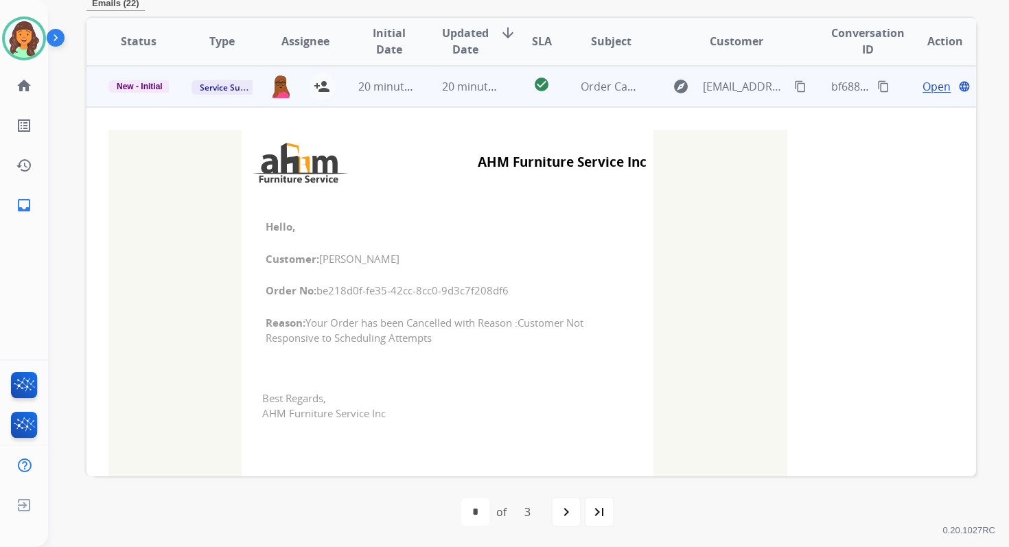
click at [456, 96] on td "20 minutes ago" at bounding box center [461, 86] width 83 height 41
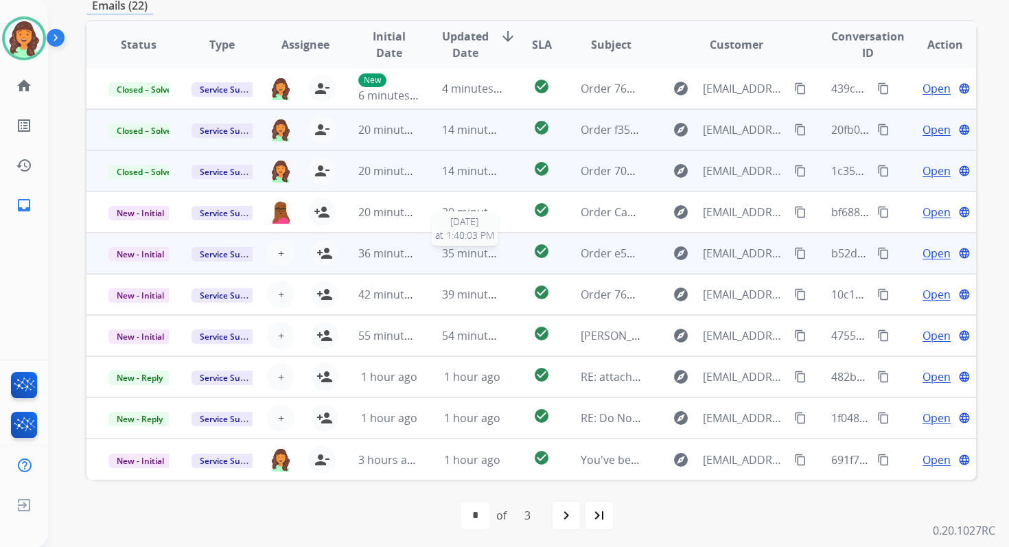
click at [447, 250] on span "35 minutes ago" at bounding box center [482, 253] width 80 height 15
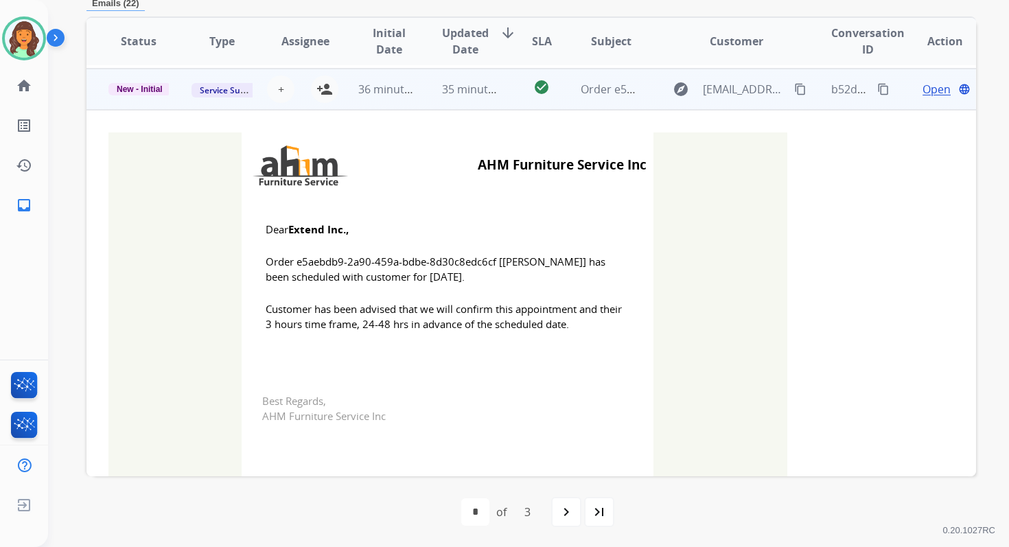
scroll to position [165, 0]
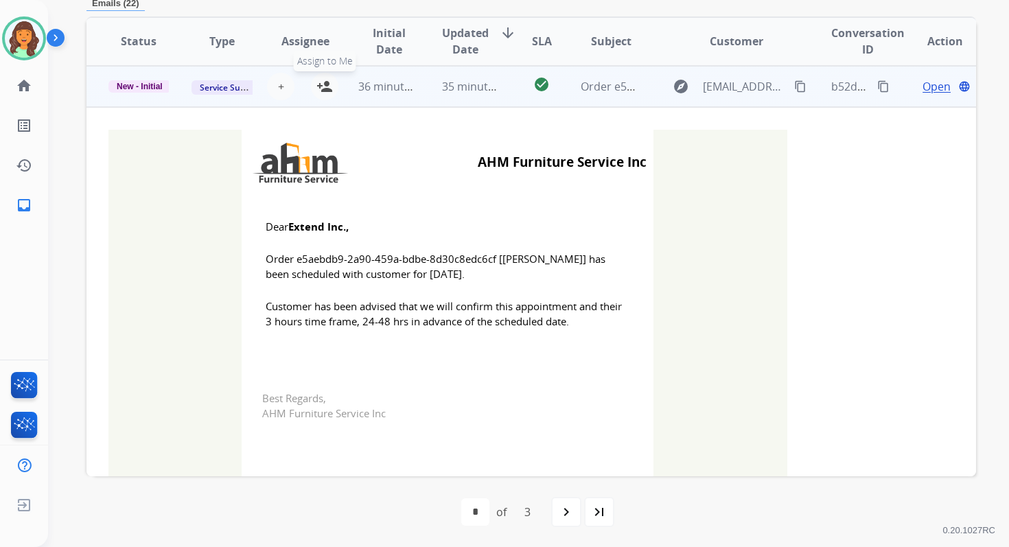
click at [324, 84] on mat-icon "person_add" at bounding box center [324, 86] width 16 height 16
click at [163, 85] on span "New - Initial" at bounding box center [139, 86] width 62 height 12
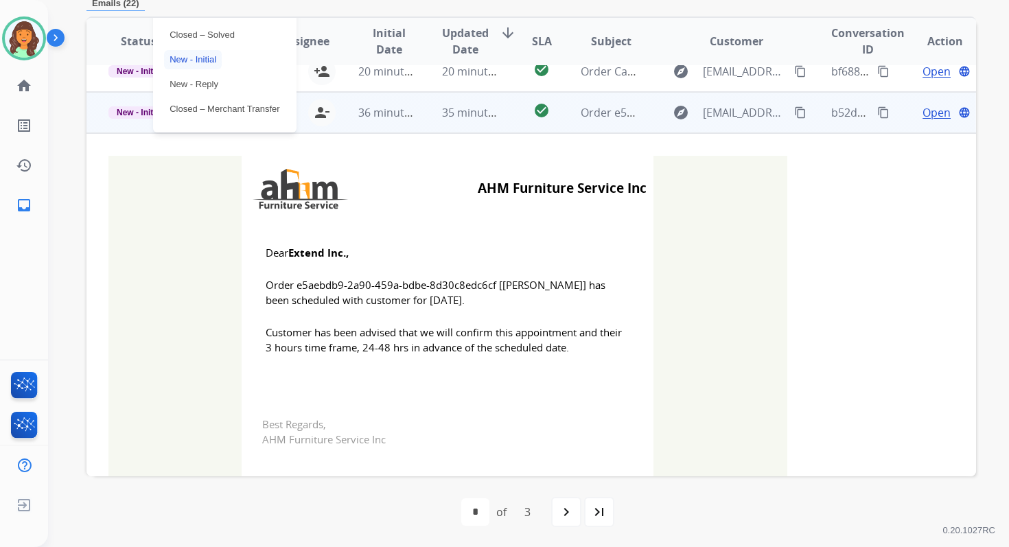
scroll to position [114, 0]
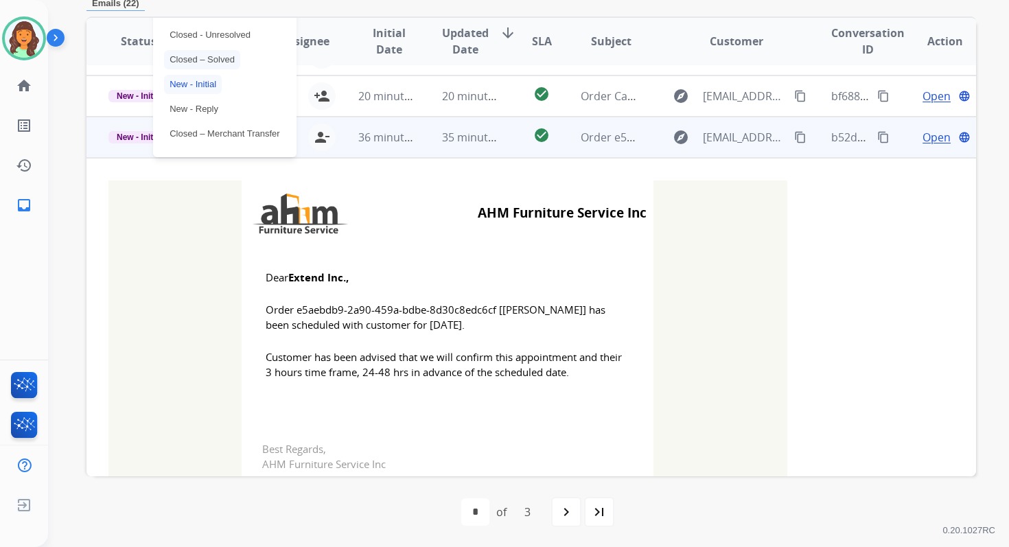
click at [201, 51] on p "Closed – Solved" at bounding box center [202, 59] width 76 height 19
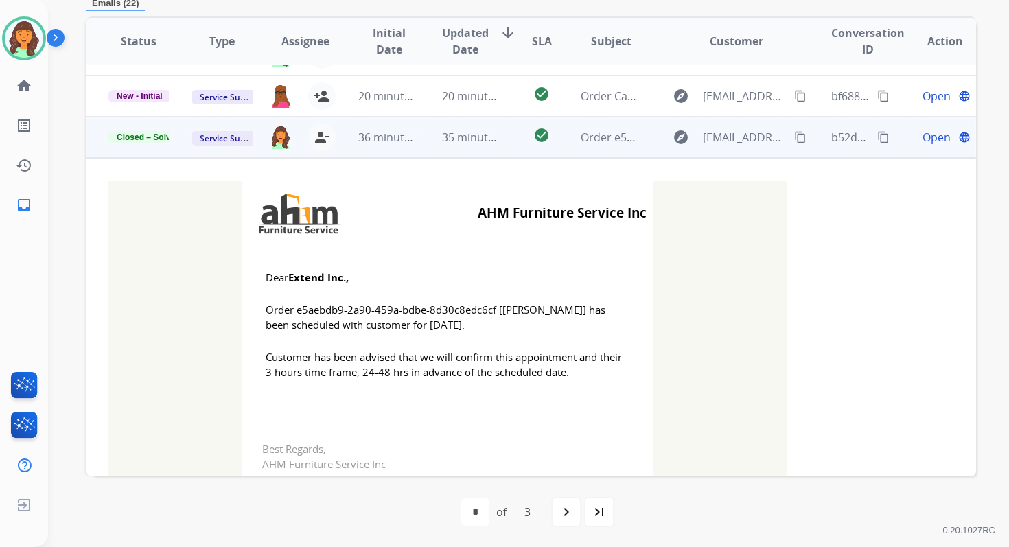
click at [421, 147] on td "35 minutes ago" at bounding box center [461, 137] width 83 height 41
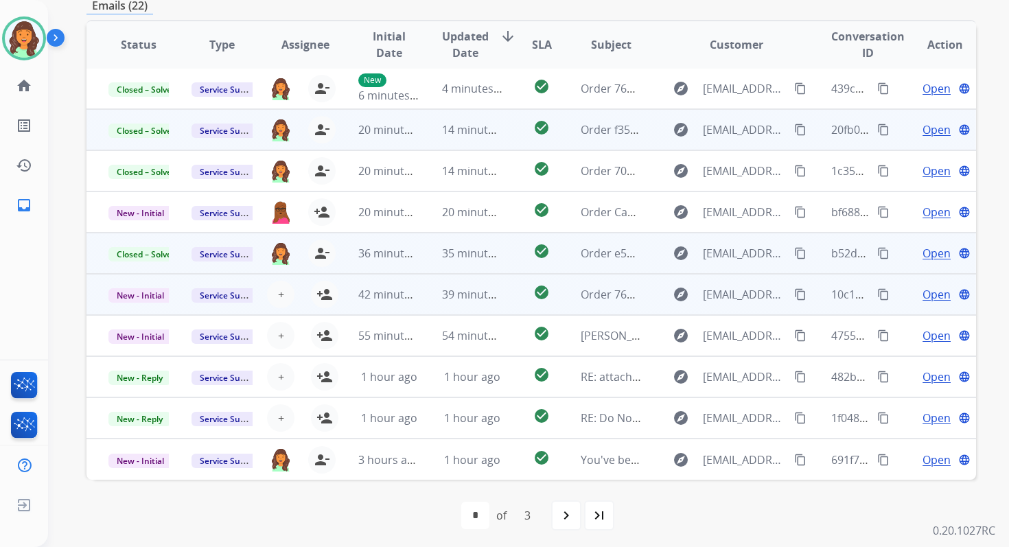
click at [430, 289] on td "39 minutes ago" at bounding box center [461, 294] width 83 height 41
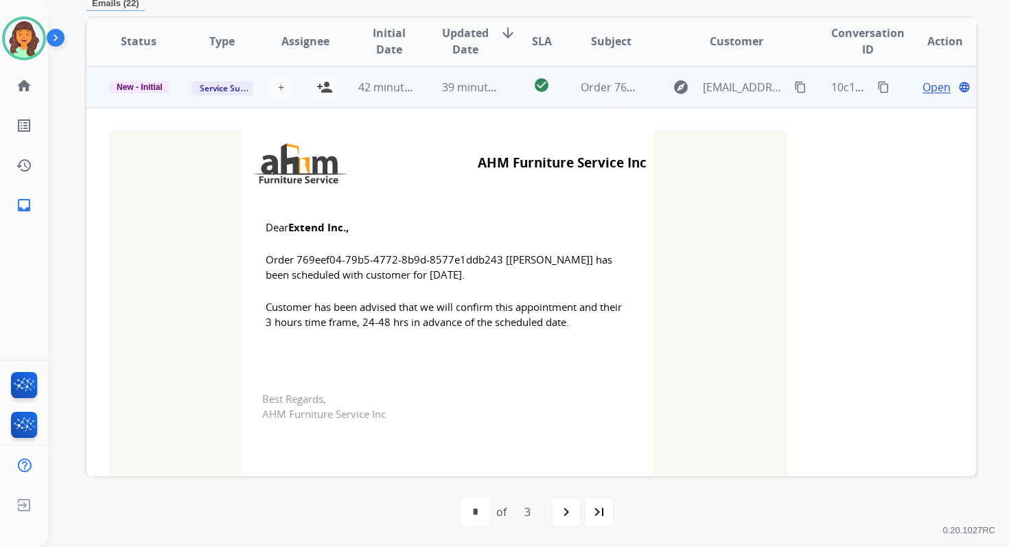
scroll to position [206, 0]
click at [322, 86] on mat-icon "person_add" at bounding box center [324, 86] width 16 height 16
click at [150, 84] on span "New - Initial" at bounding box center [139, 86] width 62 height 12
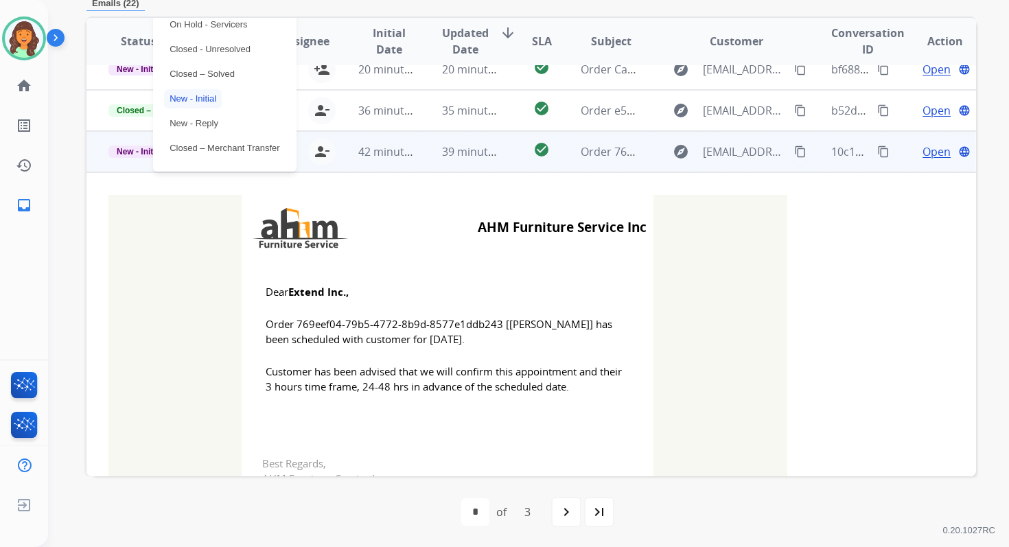
scroll to position [134, 0]
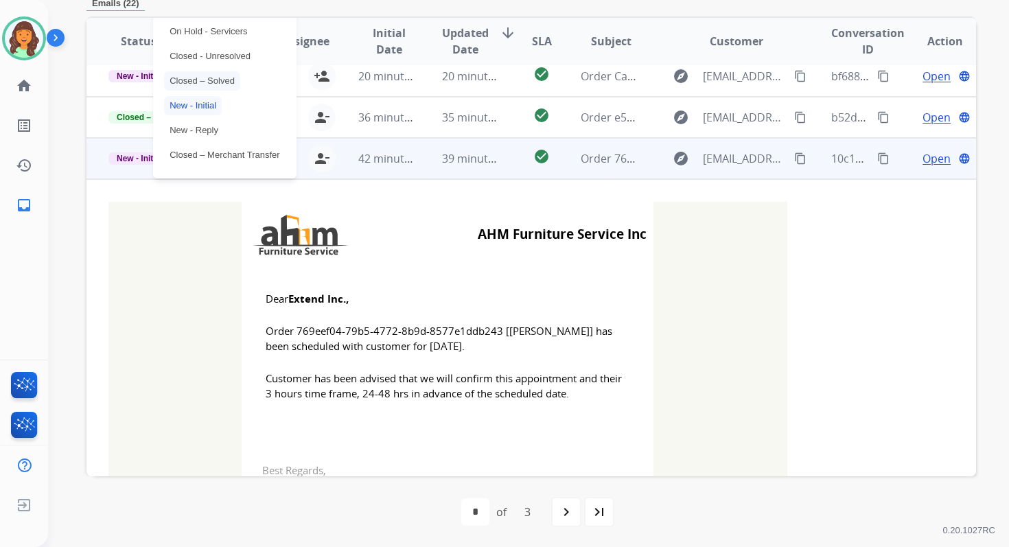
click at [200, 75] on p "Closed – Solved" at bounding box center [202, 80] width 76 height 19
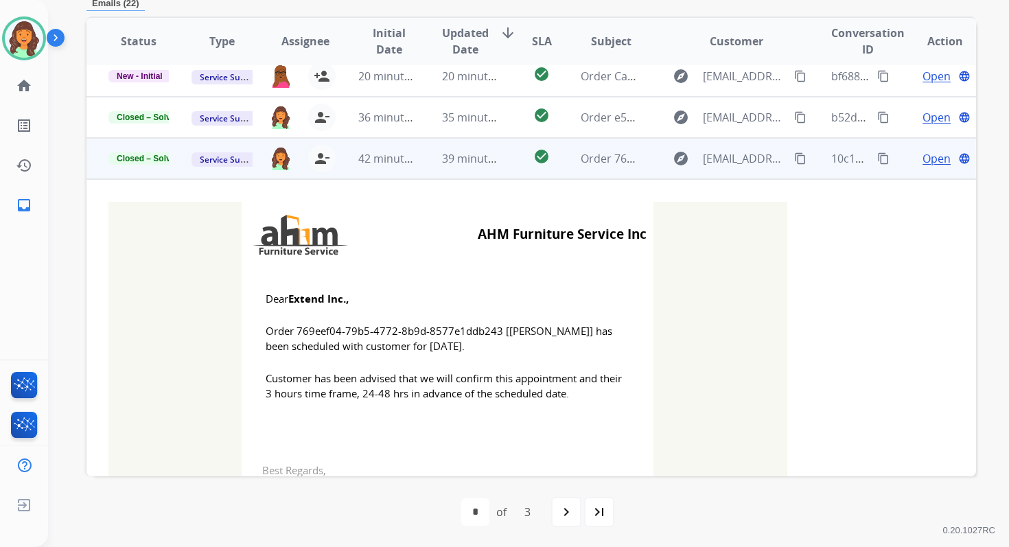
click at [430, 154] on td "39 minutes ago" at bounding box center [461, 158] width 83 height 41
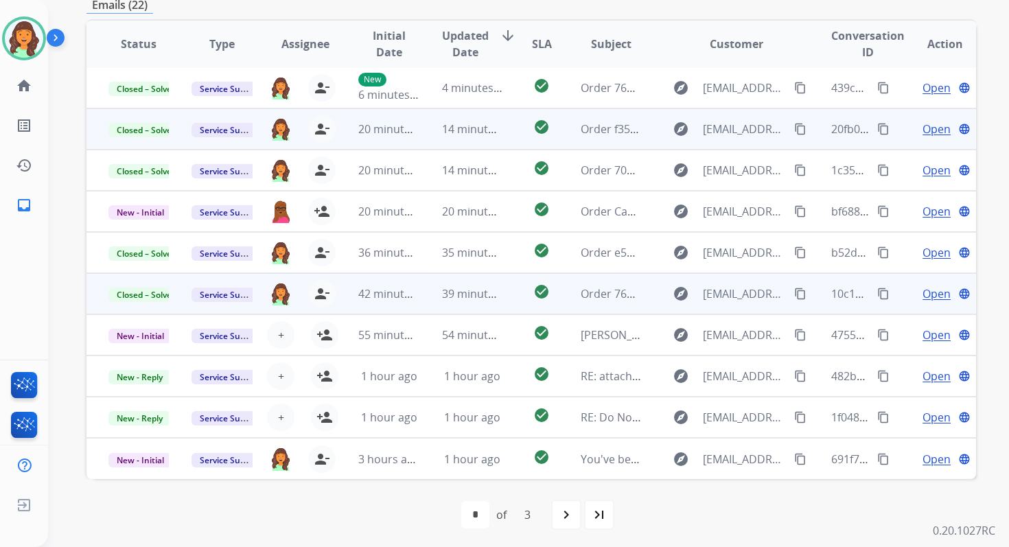
scroll to position [329, 0]
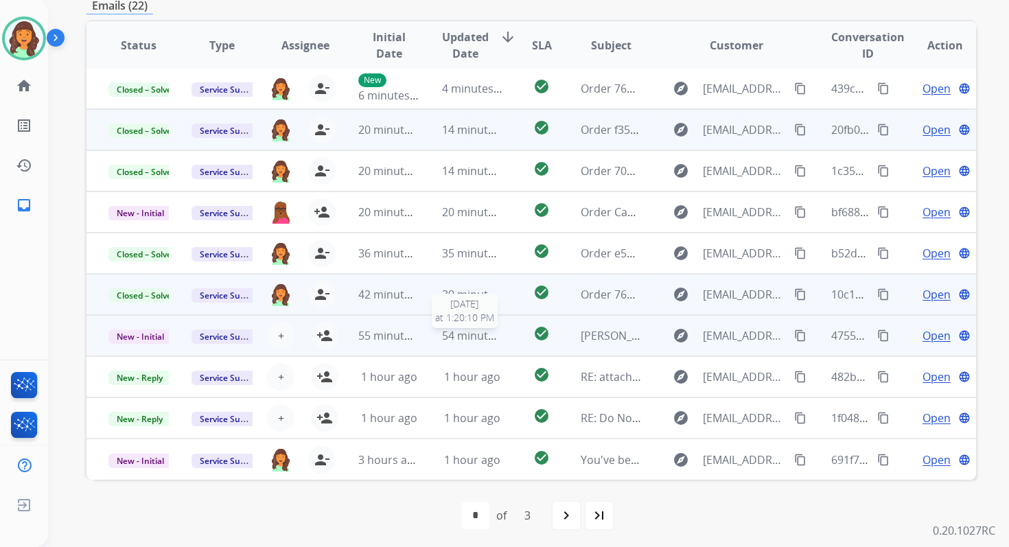
click at [478, 339] on span "54 minutes ago" at bounding box center [482, 335] width 80 height 15
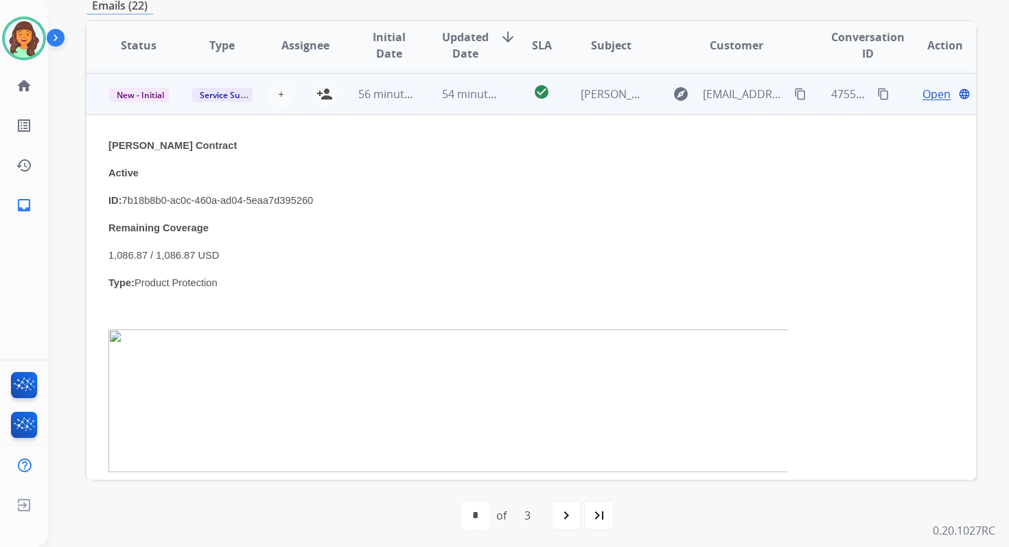
scroll to position [0, 0]
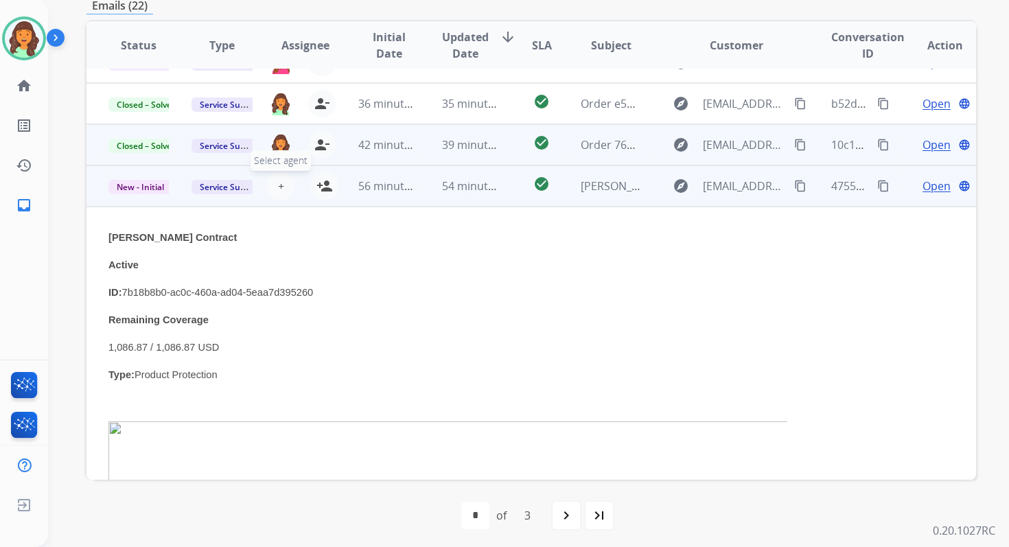
click at [283, 186] on button "+ Select agent" at bounding box center [280, 185] width 27 height 27
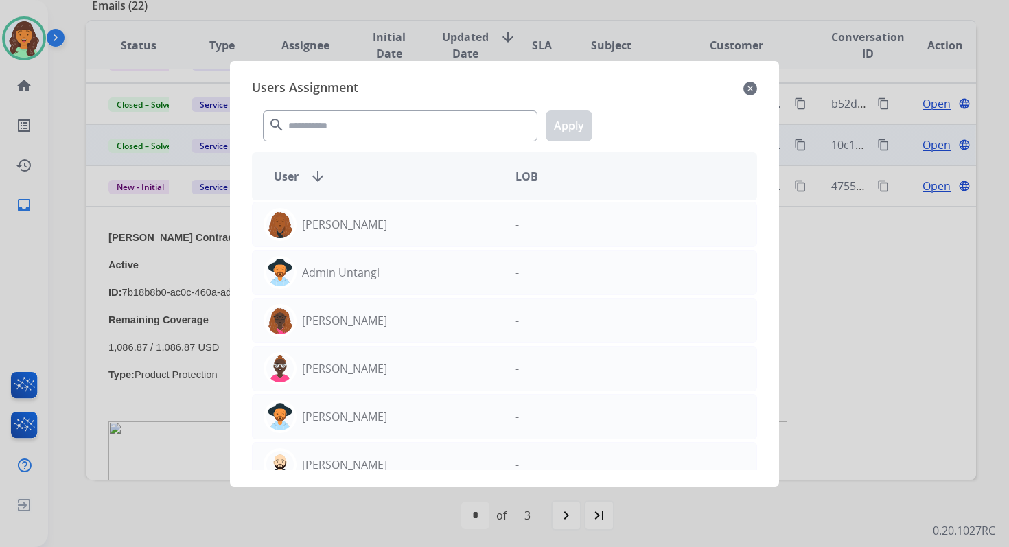
click at [746, 89] on mat-icon "close" at bounding box center [750, 88] width 14 height 16
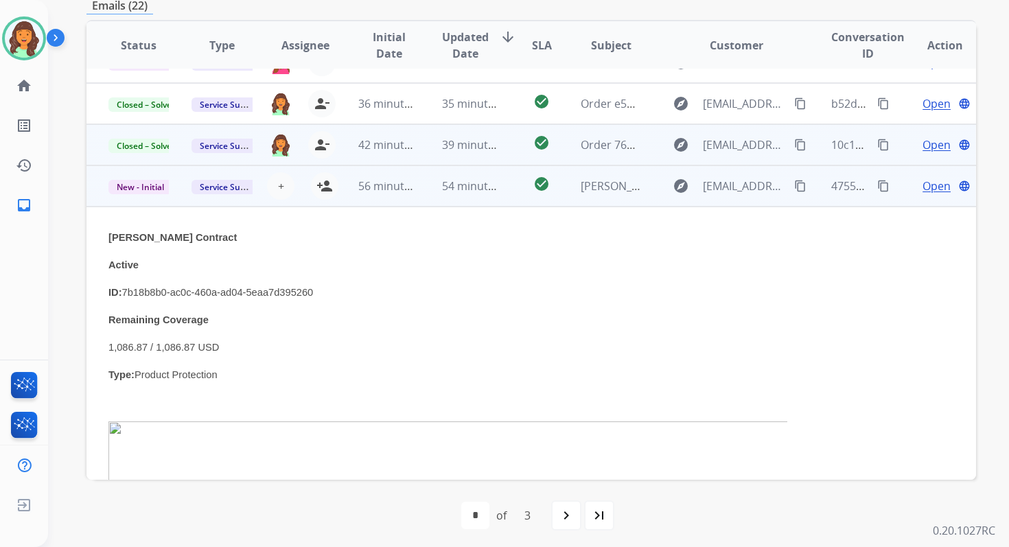
click at [488, 190] on span "54 minutes ago" at bounding box center [482, 185] width 80 height 15
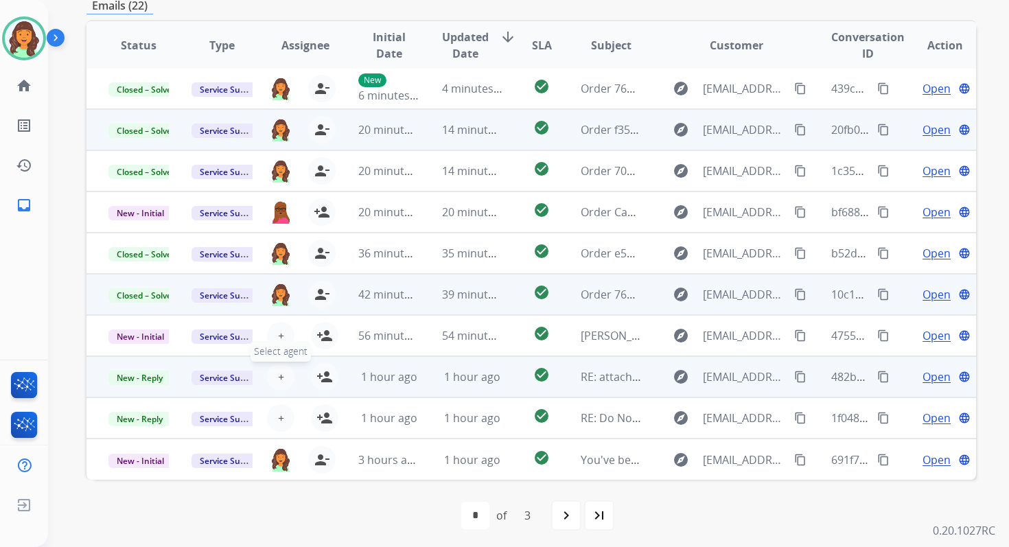
click at [278, 376] on span "+" at bounding box center [281, 376] width 6 height 16
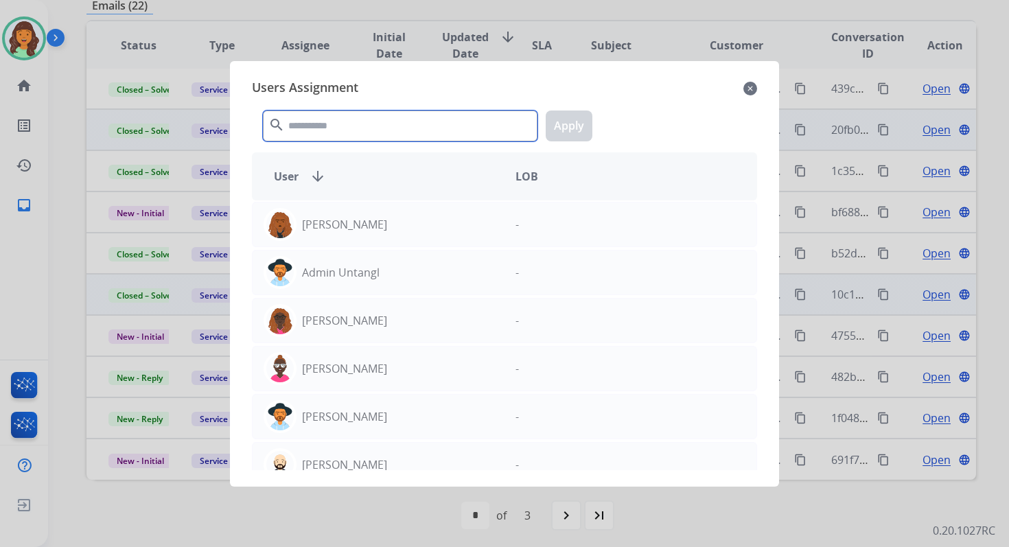
click at [379, 134] on input "text" at bounding box center [400, 125] width 274 height 31
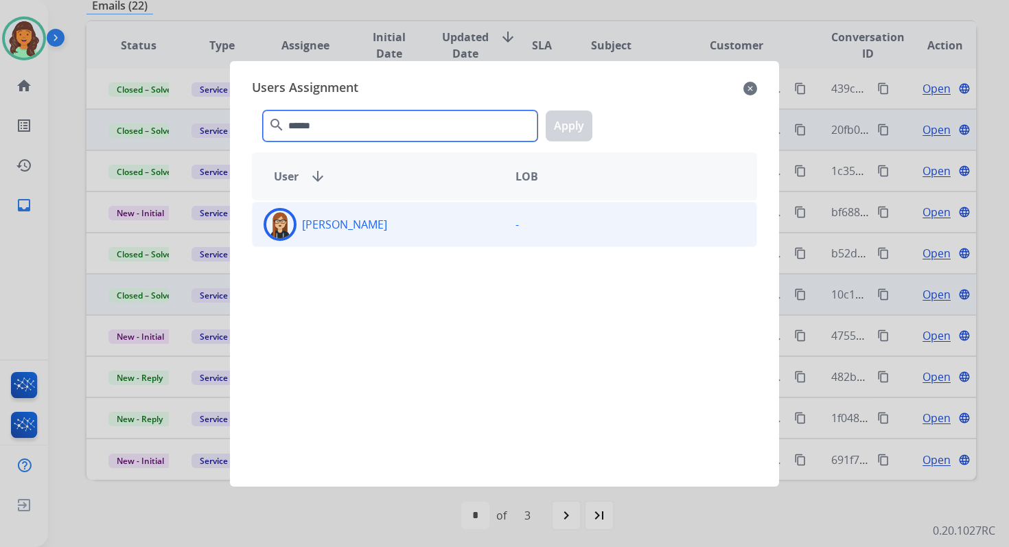
type input "******"
click at [399, 232] on div "[PERSON_NAME]" at bounding box center [378, 224] width 252 height 33
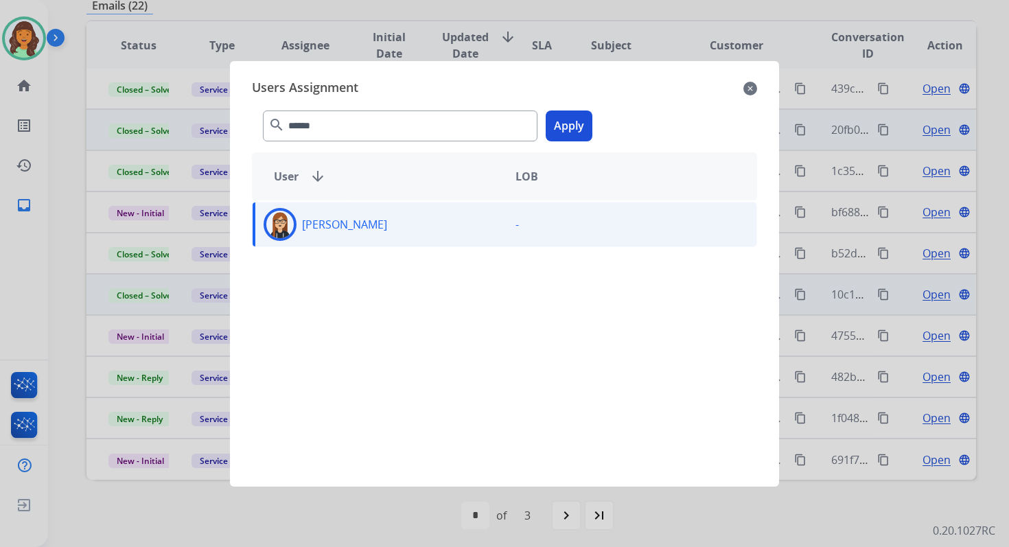
click at [563, 126] on button "Apply" at bounding box center [568, 125] width 47 height 31
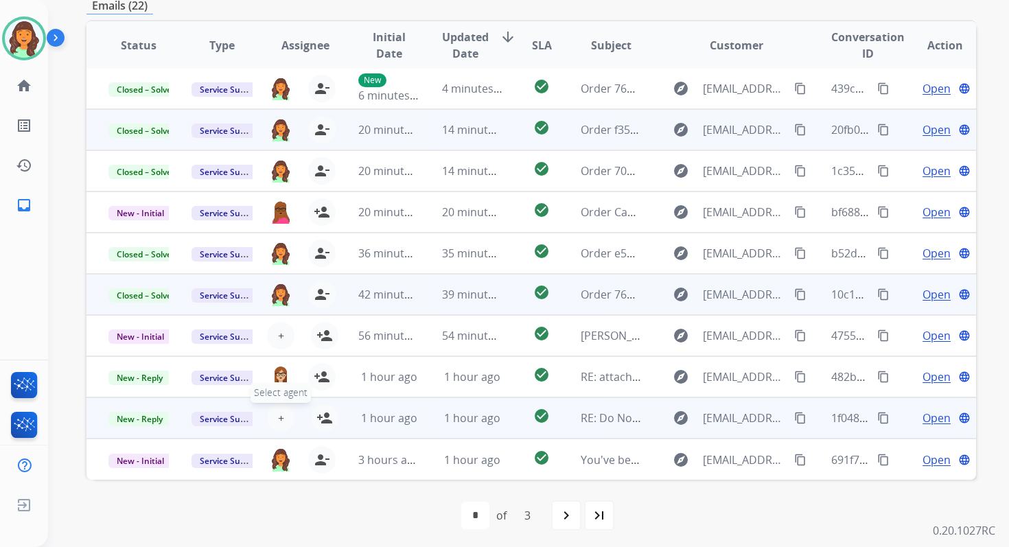
click at [278, 418] on span "+" at bounding box center [281, 418] width 6 height 16
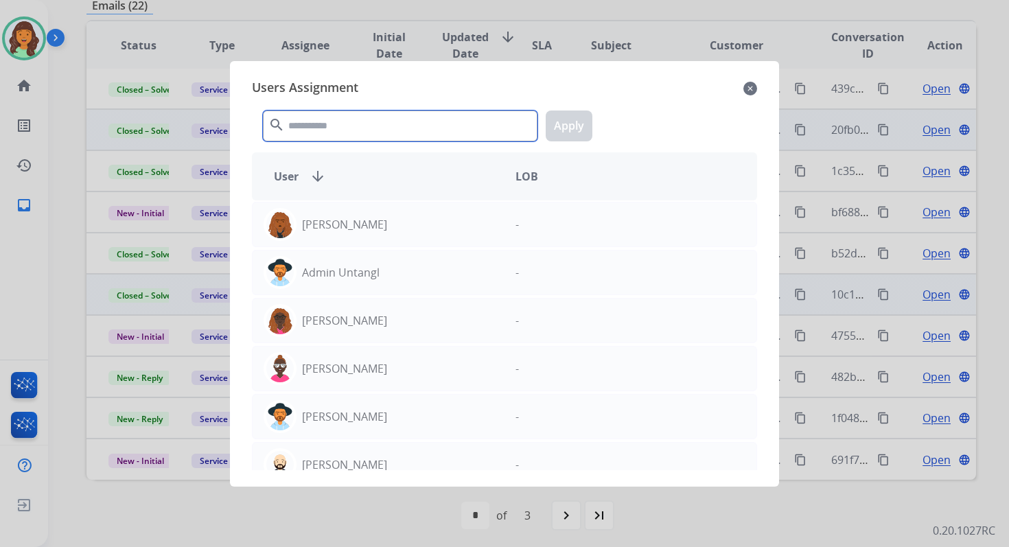
click at [352, 127] on input "text" at bounding box center [400, 125] width 274 height 31
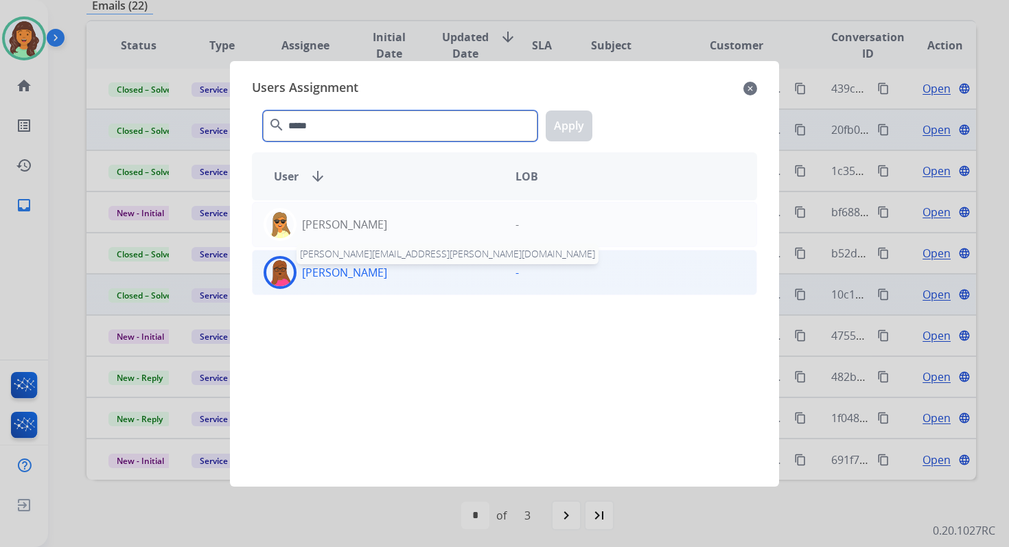
type input "*****"
click at [368, 277] on p "[PERSON_NAME]" at bounding box center [344, 272] width 85 height 16
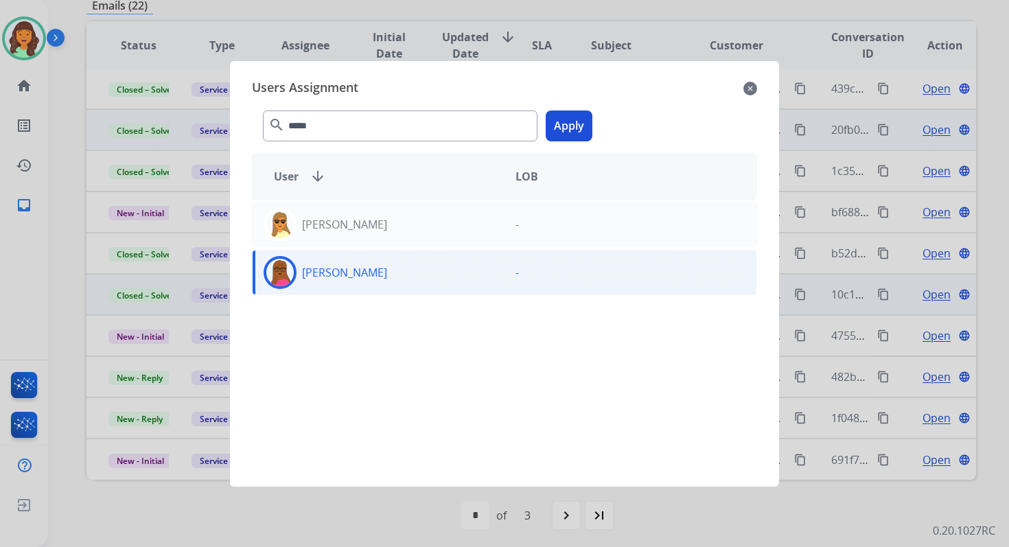
click at [573, 109] on div "***** search Apply" at bounding box center [504, 122] width 505 height 47
click at [572, 132] on button "Apply" at bounding box center [568, 125] width 47 height 31
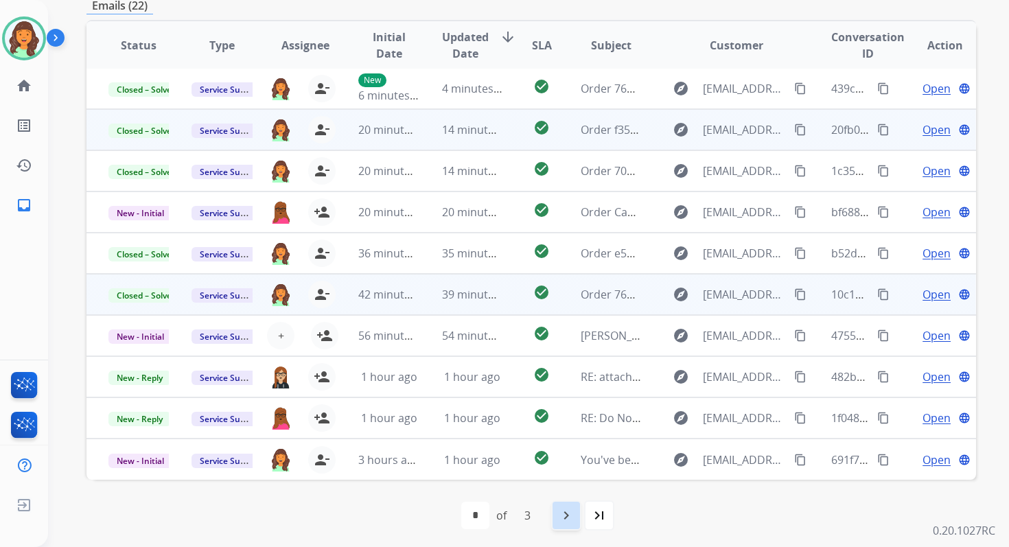
click at [569, 507] on mat-icon "navigate_next" at bounding box center [566, 515] width 16 height 16
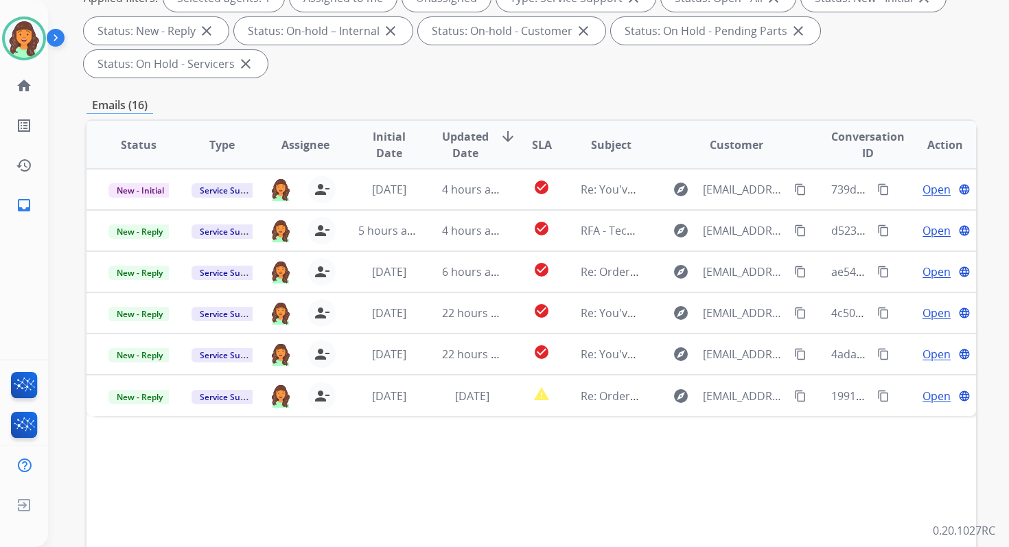
scroll to position [333, 0]
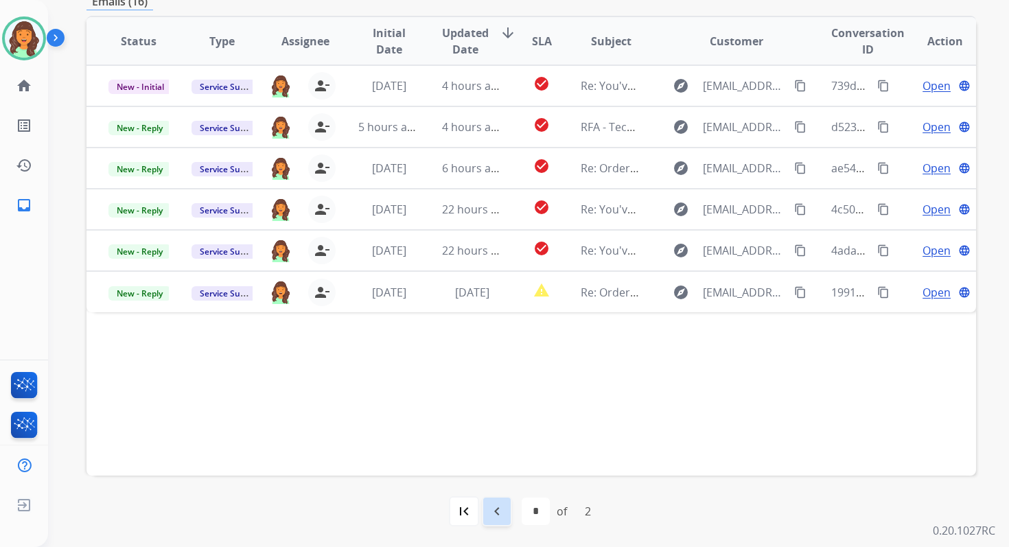
click at [493, 513] on mat-icon "navigate_before" at bounding box center [497, 511] width 16 height 16
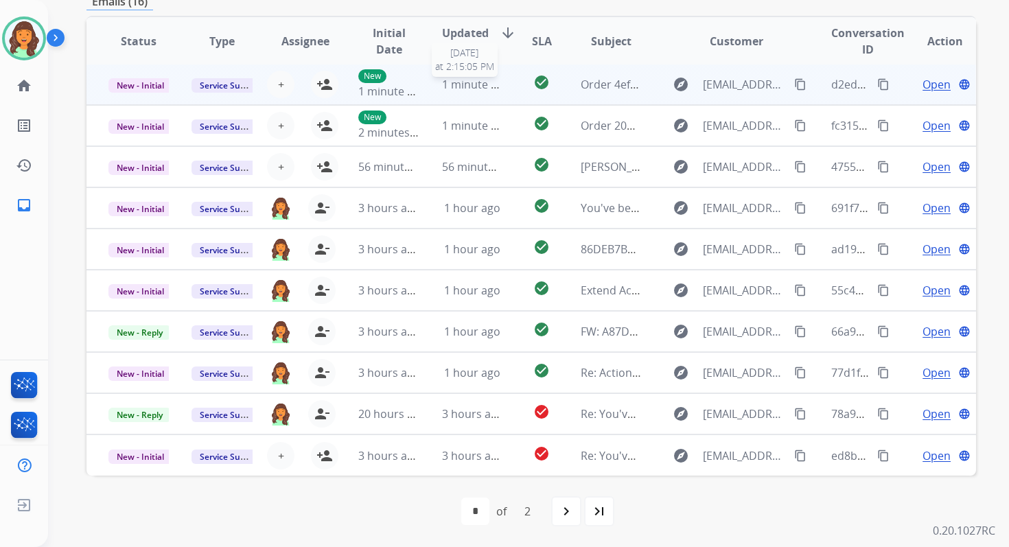
click at [442, 77] on span "1 minute ago" at bounding box center [476, 84] width 68 height 15
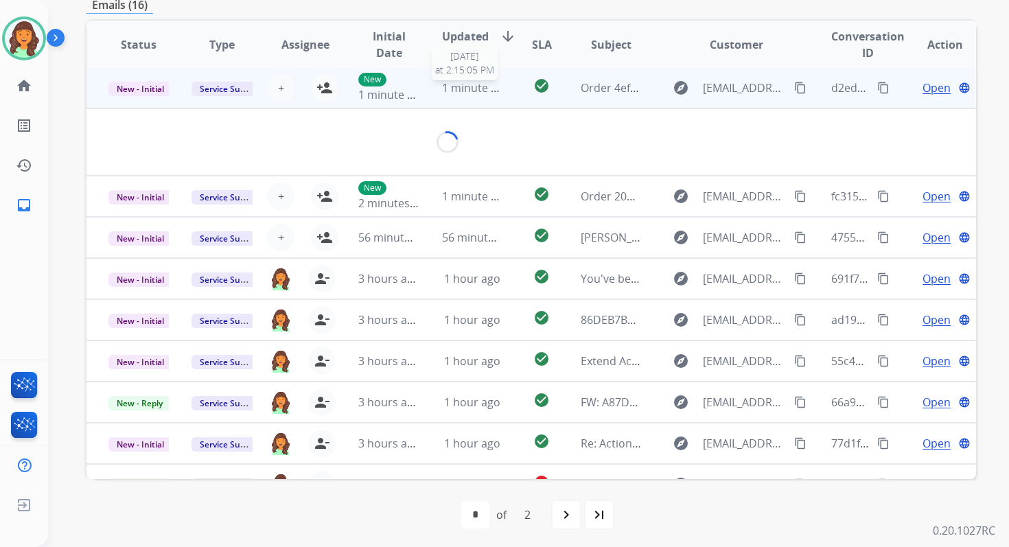
scroll to position [0, 0]
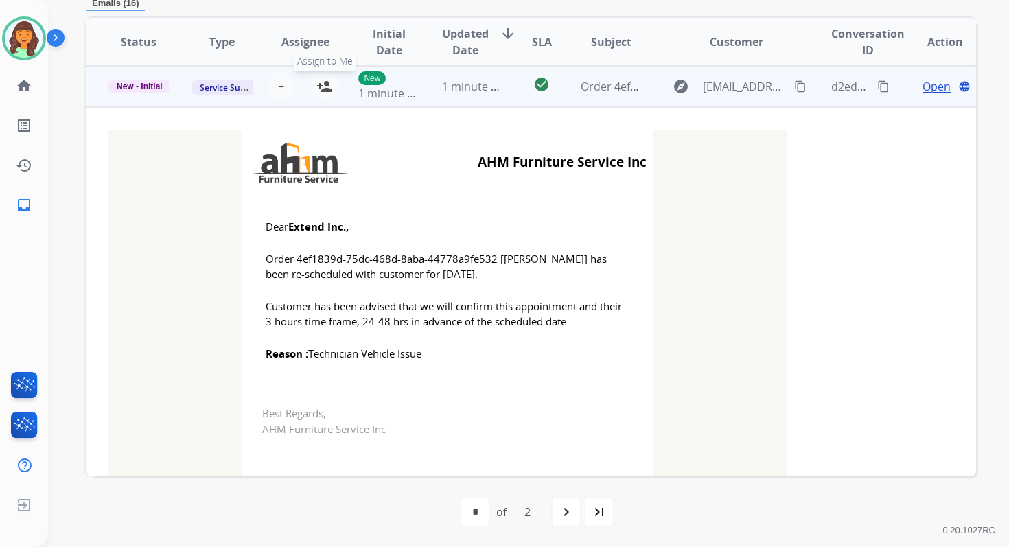
click at [324, 86] on mat-icon "person_add" at bounding box center [324, 86] width 16 height 16
click at [140, 86] on span "New - Initial" at bounding box center [139, 86] width 62 height 12
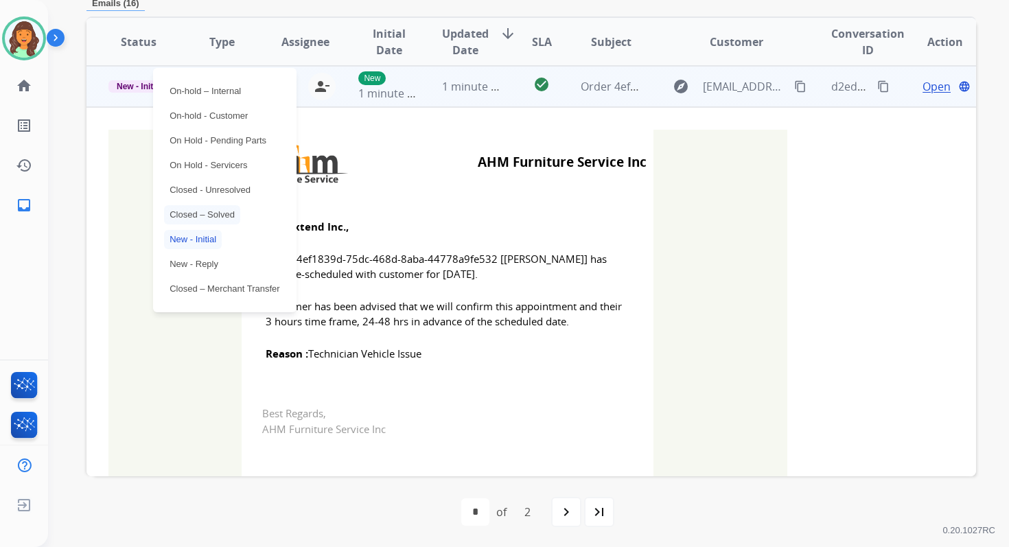
click at [203, 213] on p "Closed – Solved" at bounding box center [202, 214] width 76 height 19
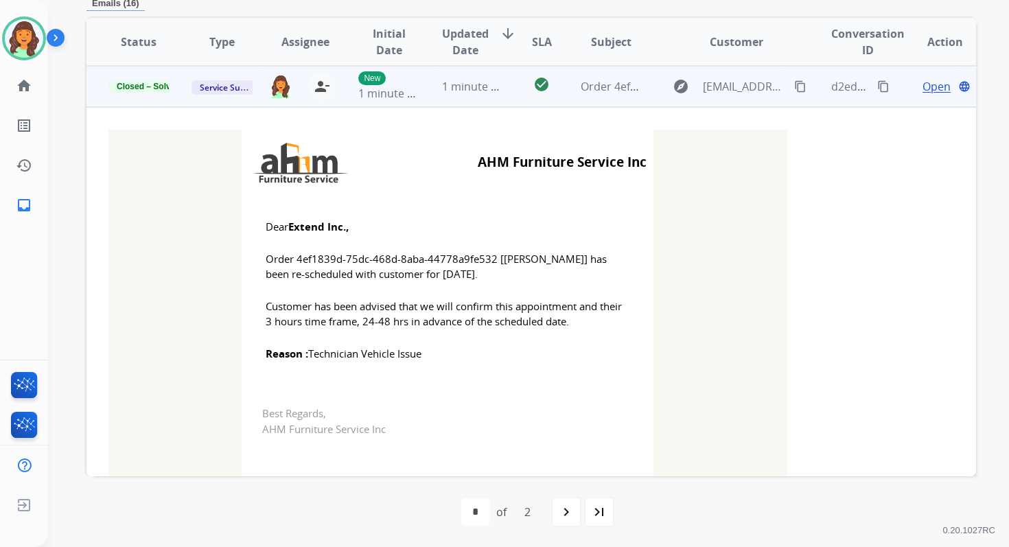
click at [448, 93] on span "1 minute ago" at bounding box center [476, 86] width 68 height 15
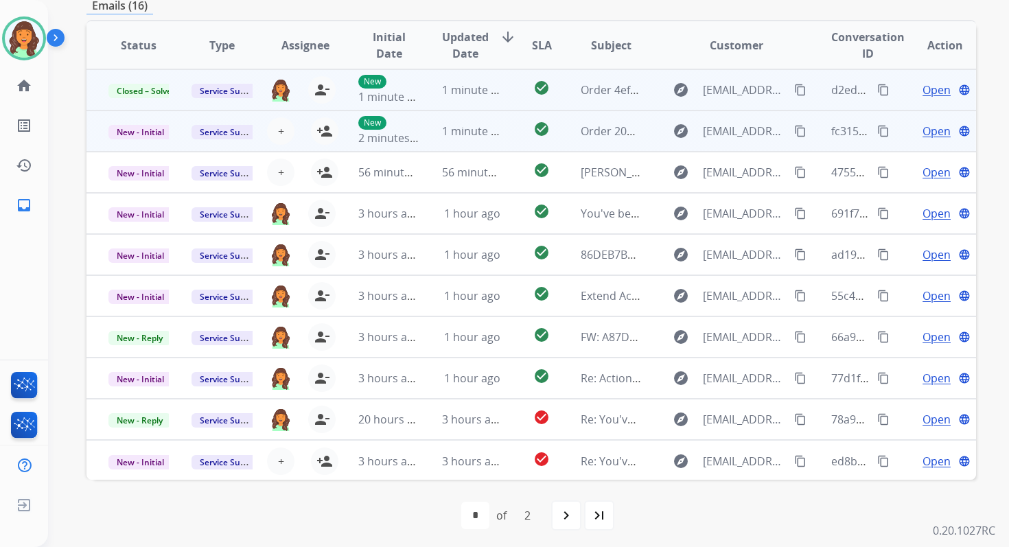
click at [427, 139] on td "1 minute ago" at bounding box center [461, 130] width 83 height 41
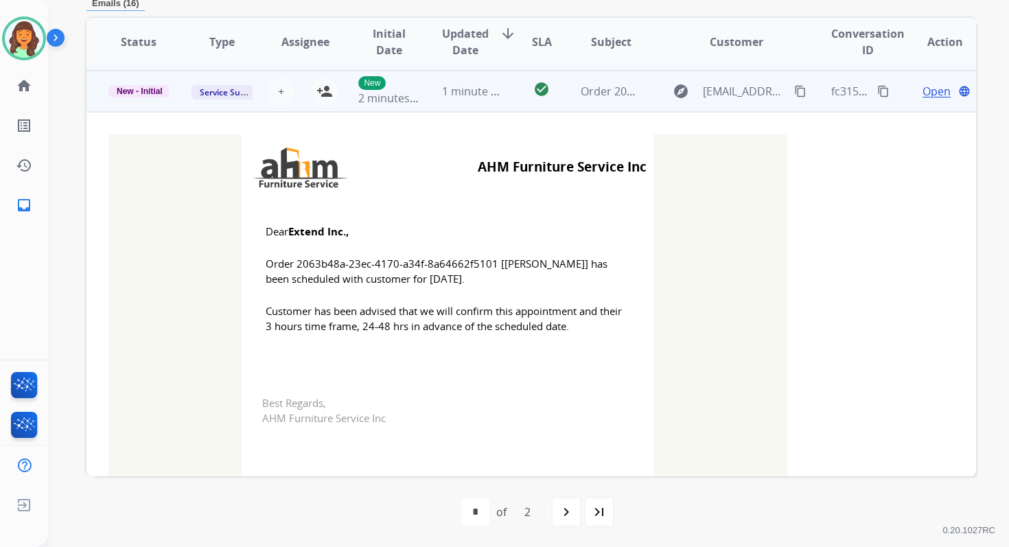
scroll to position [41, 0]
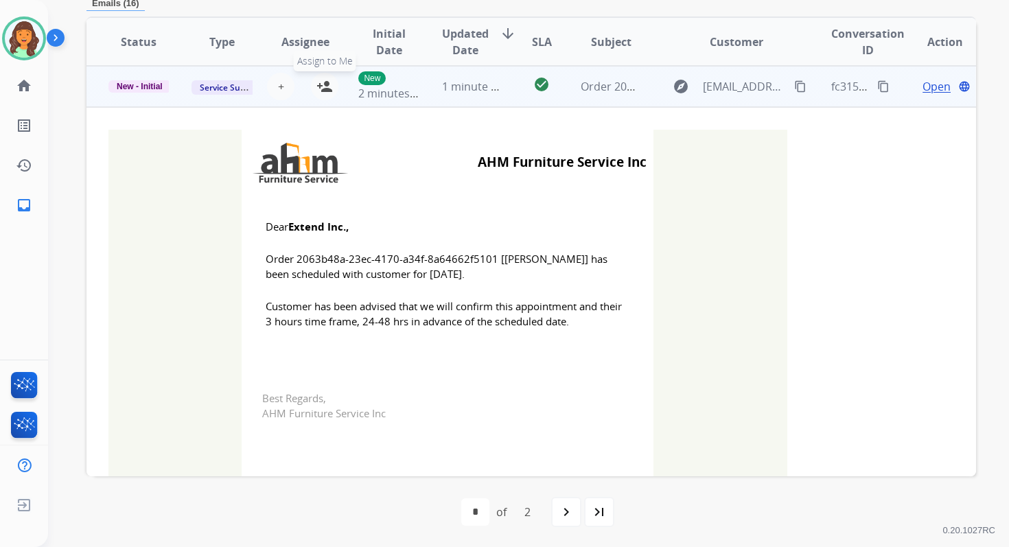
click at [322, 90] on mat-icon "person_add" at bounding box center [324, 86] width 16 height 16
click at [163, 82] on span "New - Initial" at bounding box center [139, 86] width 62 height 12
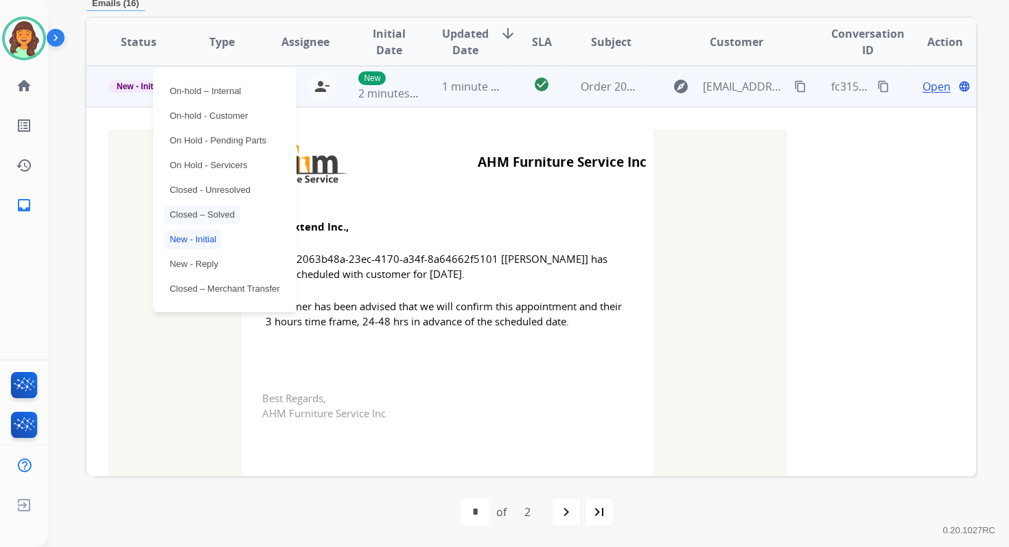
click at [202, 220] on p "Closed – Solved" at bounding box center [202, 214] width 76 height 19
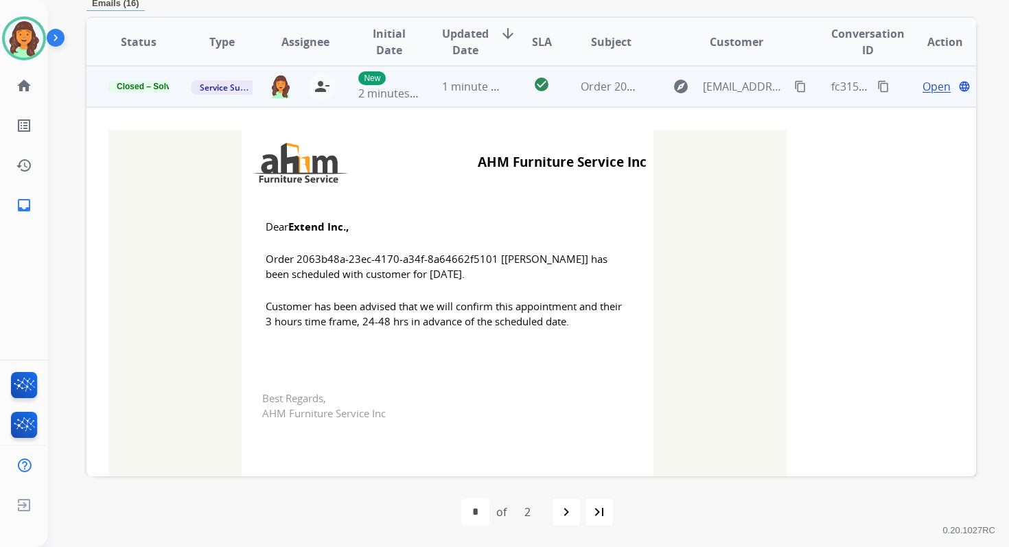
click at [486, 95] on td "1 minute ago" at bounding box center [461, 86] width 83 height 41
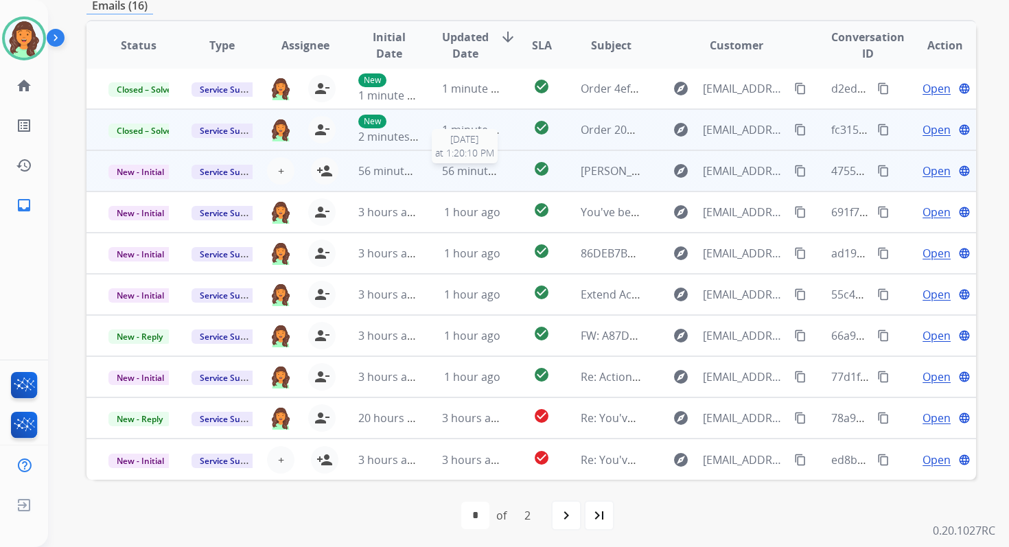
click at [466, 172] on span "56 minutes ago" at bounding box center [482, 170] width 80 height 15
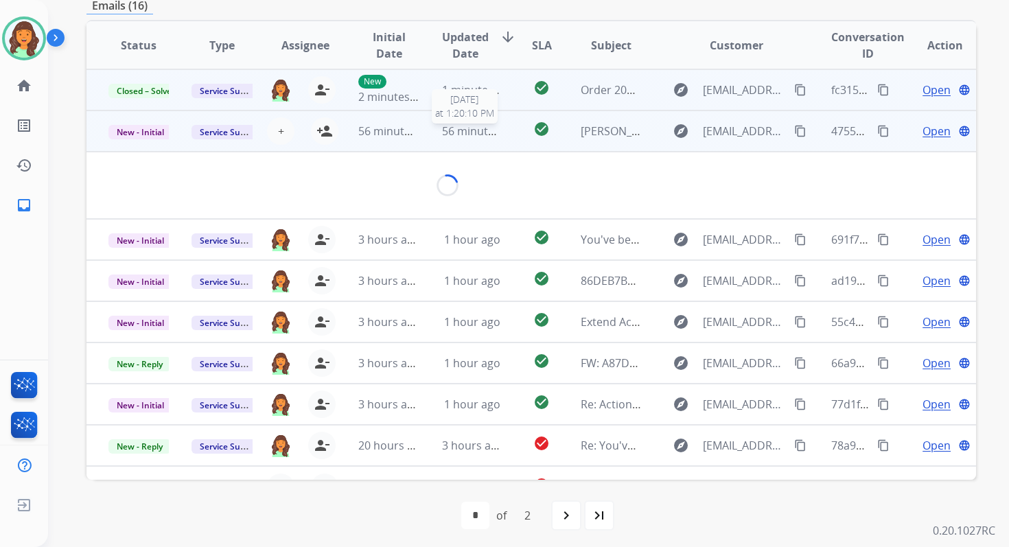
click at [462, 126] on span "56 minutes ago" at bounding box center [482, 130] width 80 height 15
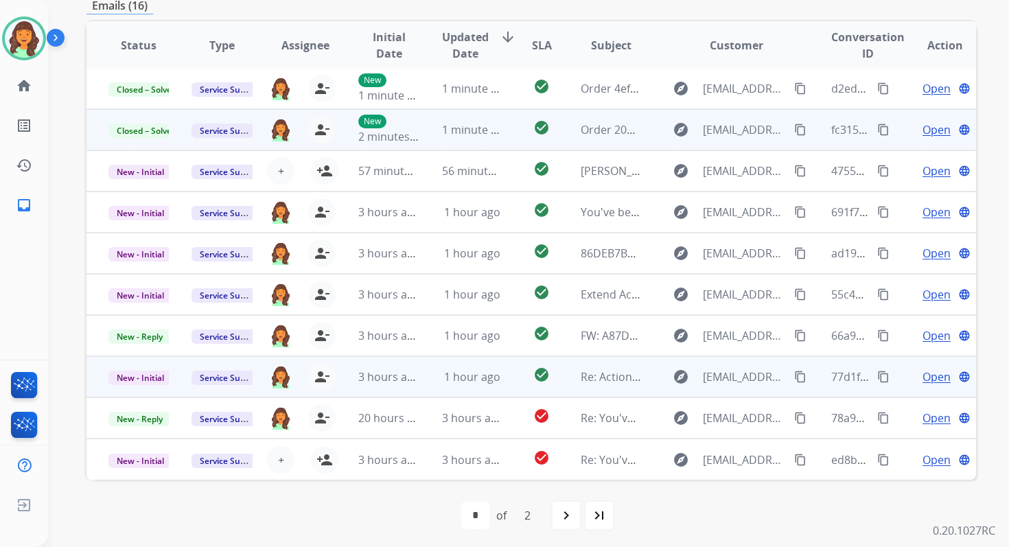
click at [466, 388] on td "1 hour ago" at bounding box center [461, 376] width 83 height 41
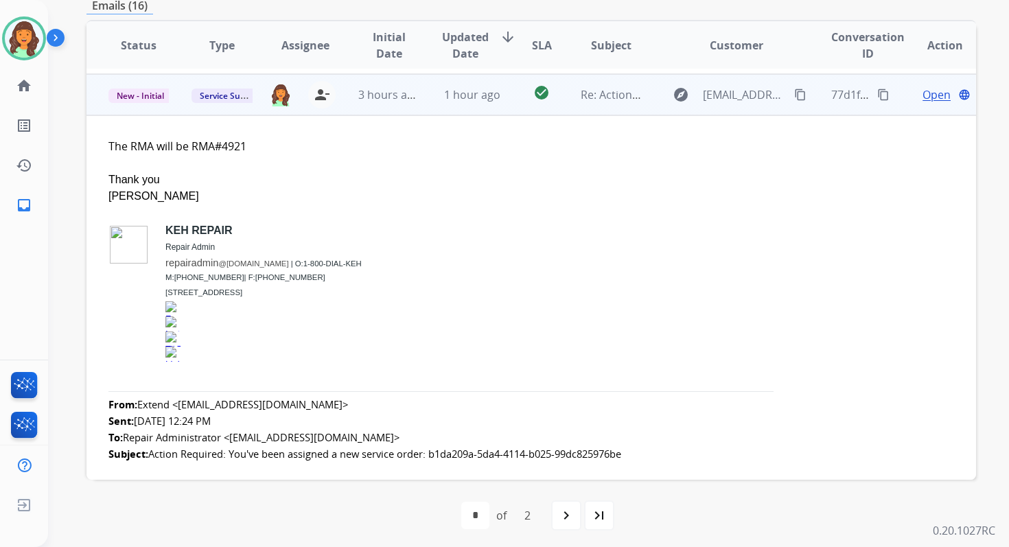
scroll to position [288, 0]
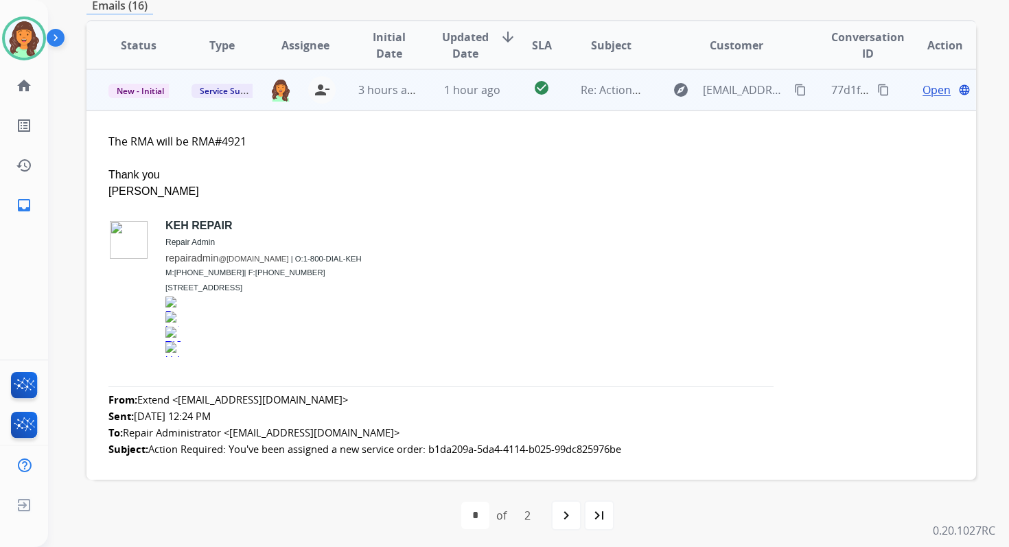
click at [923, 90] on span "Open" at bounding box center [936, 90] width 28 height 16
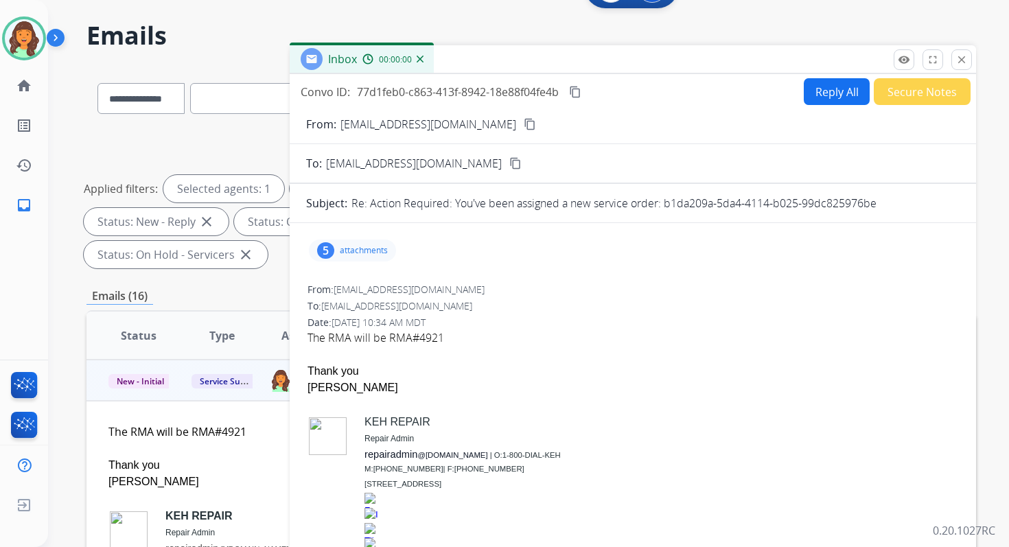
scroll to position [33, 0]
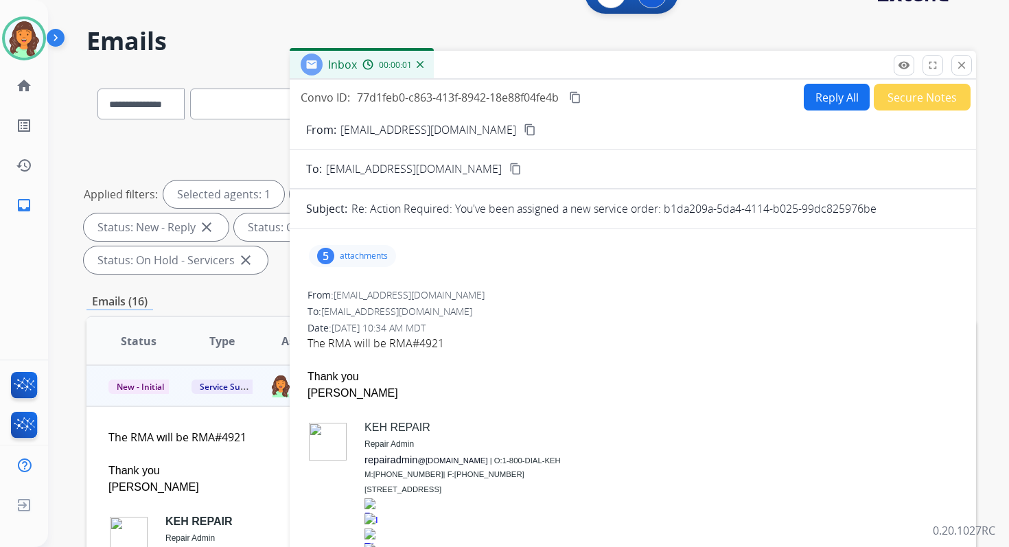
drag, startPoint x: 664, startPoint y: 207, endPoint x: 907, endPoint y: 206, distance: 242.9
click at [907, 206] on div "Re: Action Required: You've been assigned a new service order: b1da209a-5da4-41…" at bounding box center [655, 208] width 608 height 16
copy p "b1da209a-5da4-4114-b025-99dc825976be"
click at [958, 60] on mat-icon "close" at bounding box center [961, 65] width 12 height 12
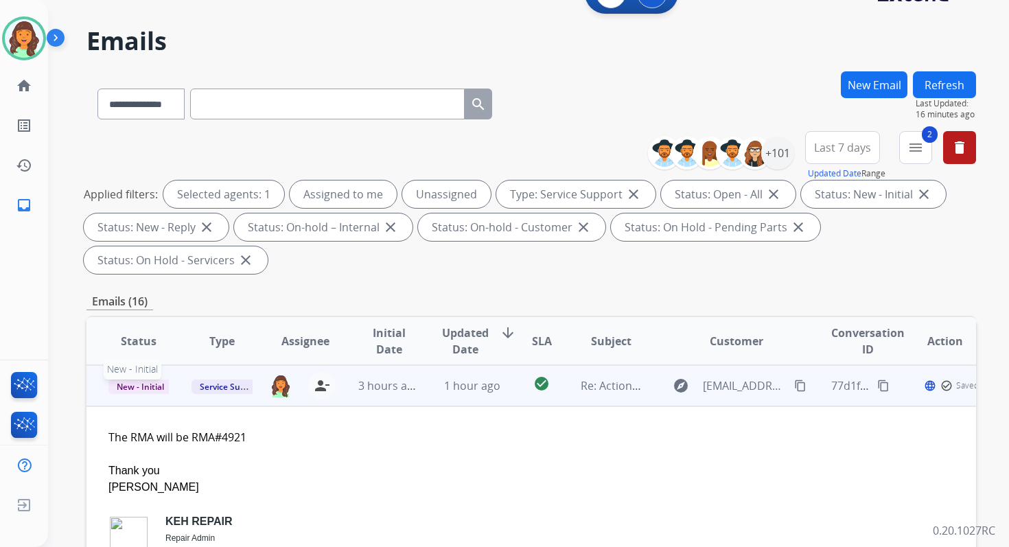
click at [145, 384] on span "New - Initial" at bounding box center [140, 386] width 64 height 14
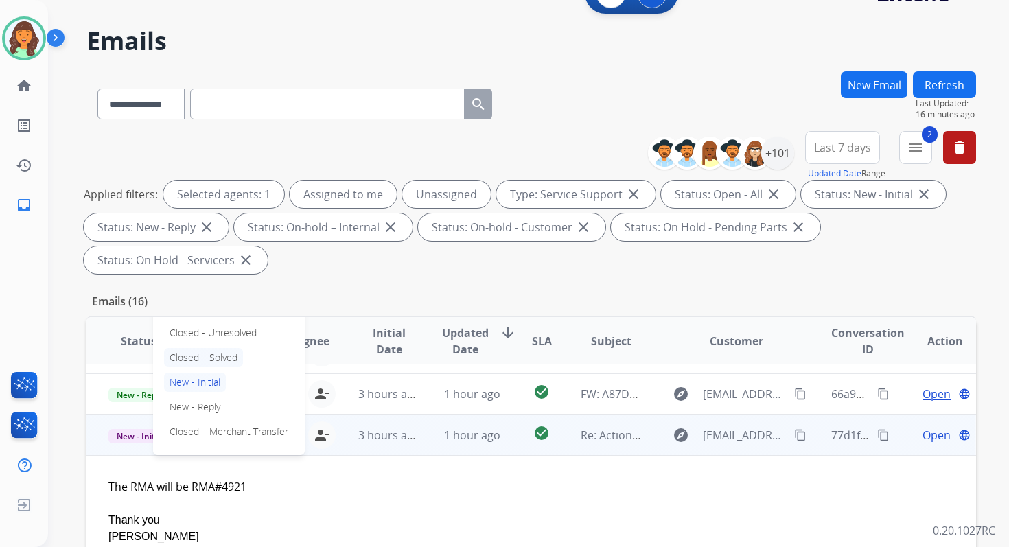
click at [204, 359] on p "Closed – Solved" at bounding box center [203, 357] width 79 height 19
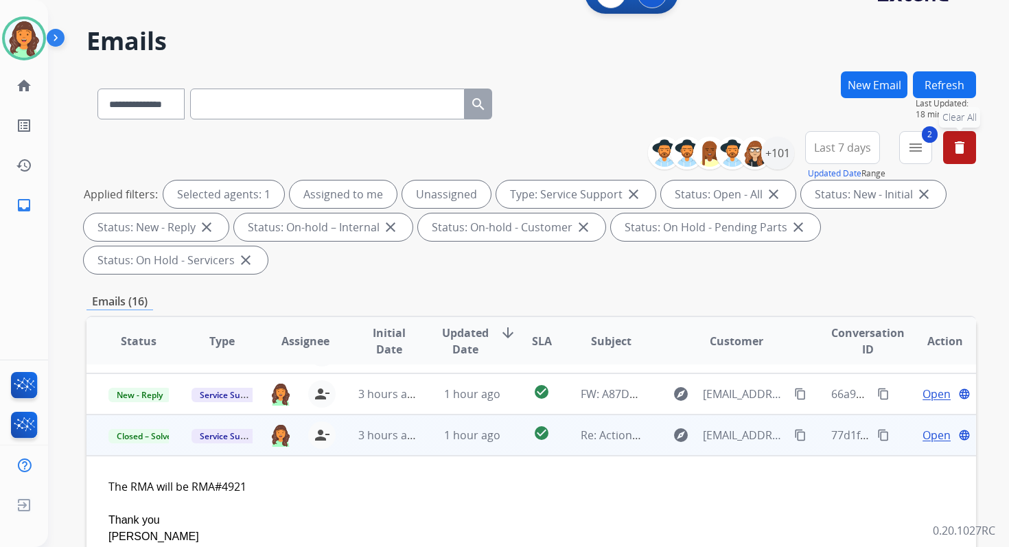
click at [965, 148] on mat-icon "delete" at bounding box center [959, 147] width 16 height 16
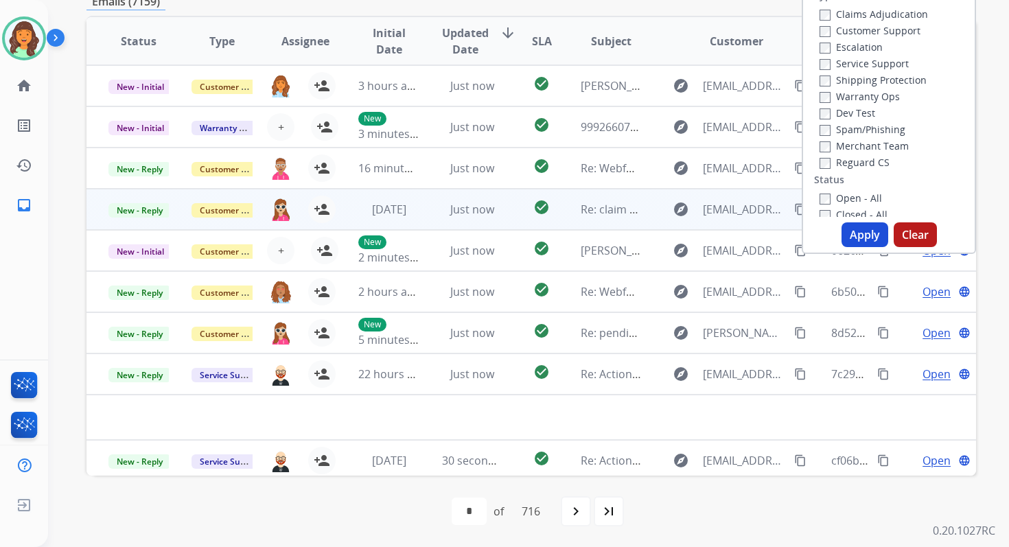
scroll to position [0, 0]
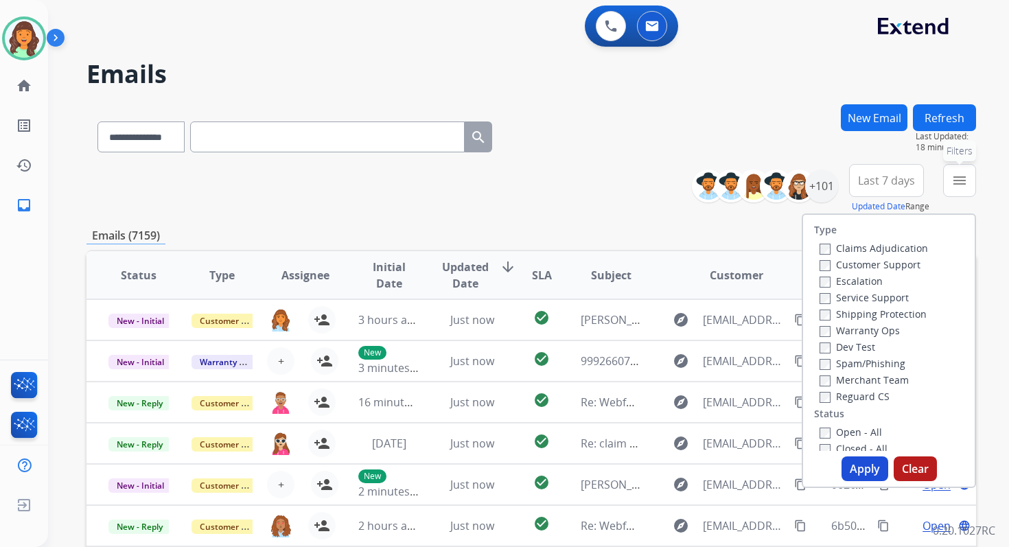
click at [956, 178] on mat-icon "menu" at bounding box center [959, 180] width 16 height 16
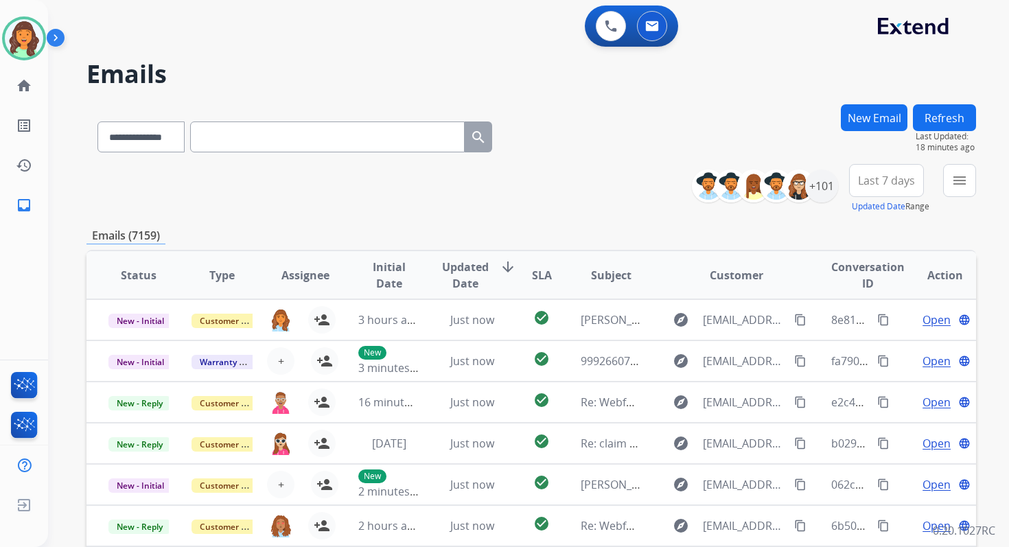
click at [948, 119] on button "Refresh" at bounding box center [944, 117] width 63 height 27
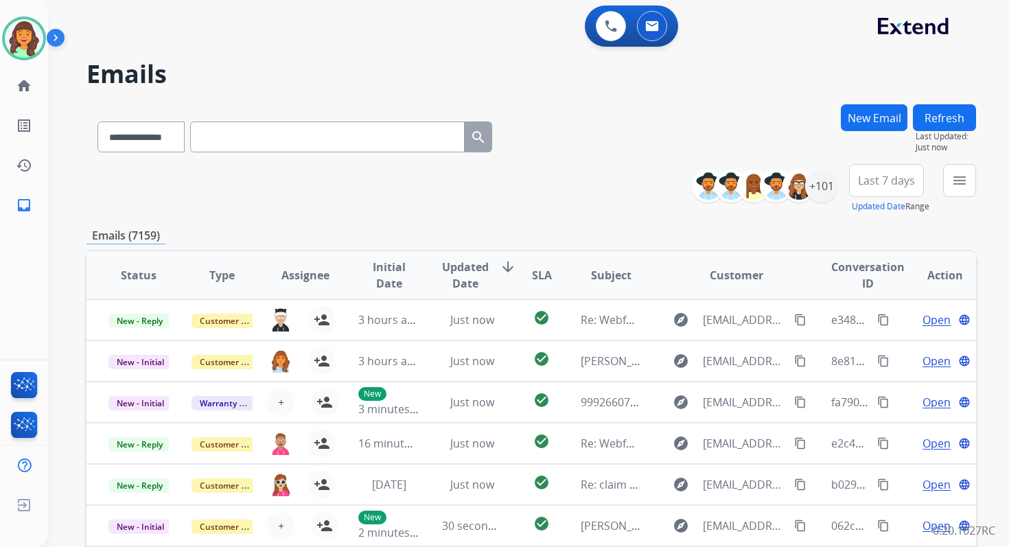
click at [946, 123] on button "Refresh" at bounding box center [944, 117] width 63 height 27
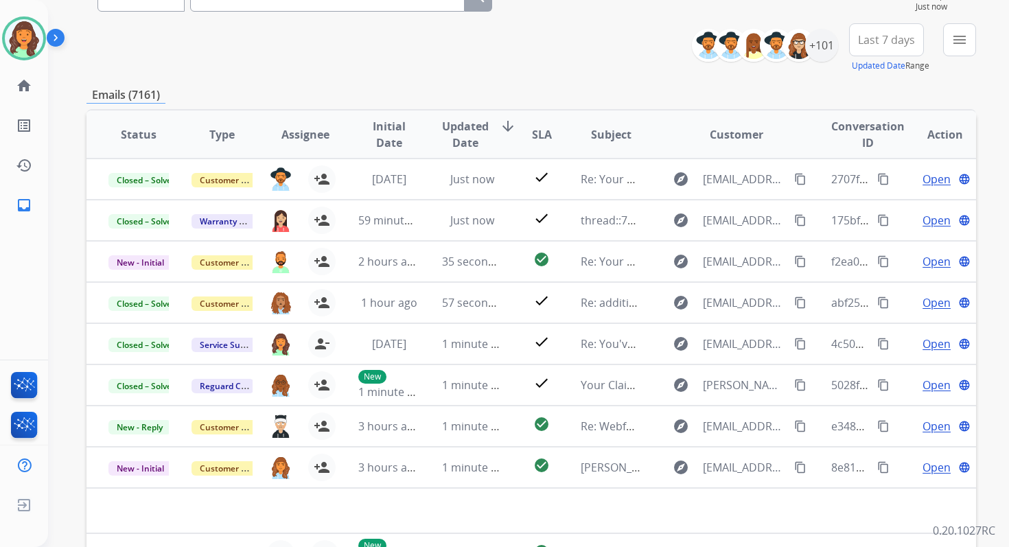
scroll to position [234, 0]
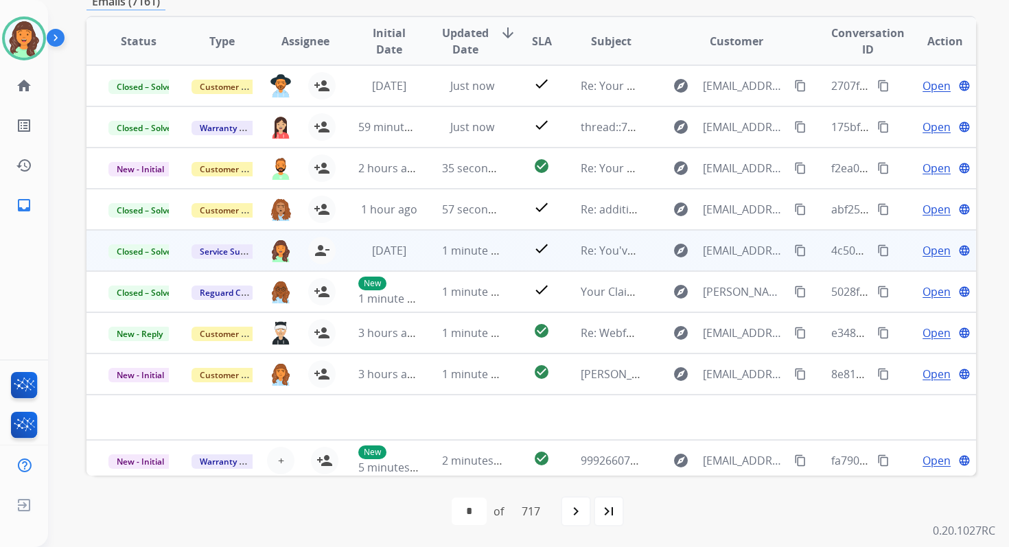
click at [877, 245] on mat-icon "content_copy" at bounding box center [883, 250] width 12 height 12
click at [877, 249] on mat-icon "content_copy" at bounding box center [883, 250] width 12 height 12
click at [928, 249] on span "Open" at bounding box center [936, 250] width 28 height 16
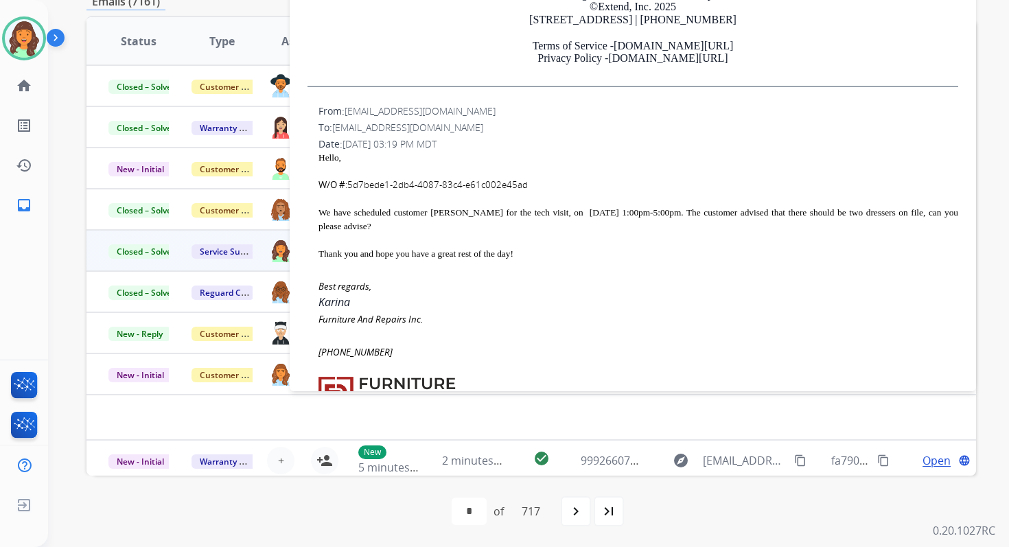
scroll to position [360, 0]
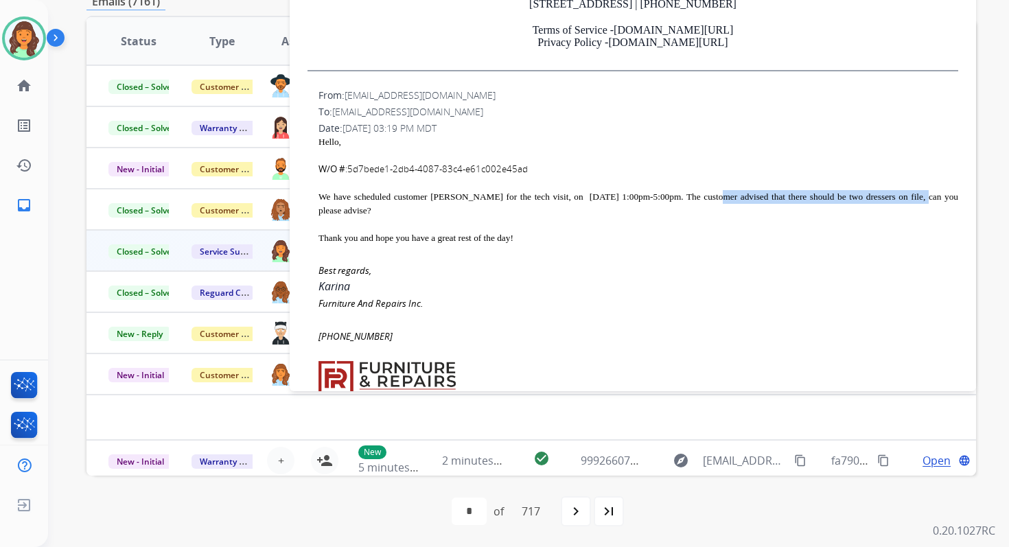
drag, startPoint x: 319, startPoint y: 196, endPoint x: 422, endPoint y: 209, distance: 103.7
click at [422, 209] on div "We have scheduled customer David Simon for the tech visit, on 09/29/2025 1:00pm…" at bounding box center [637, 203] width 639 height 27
copy div "tomer advised that there should be two dressers on file"
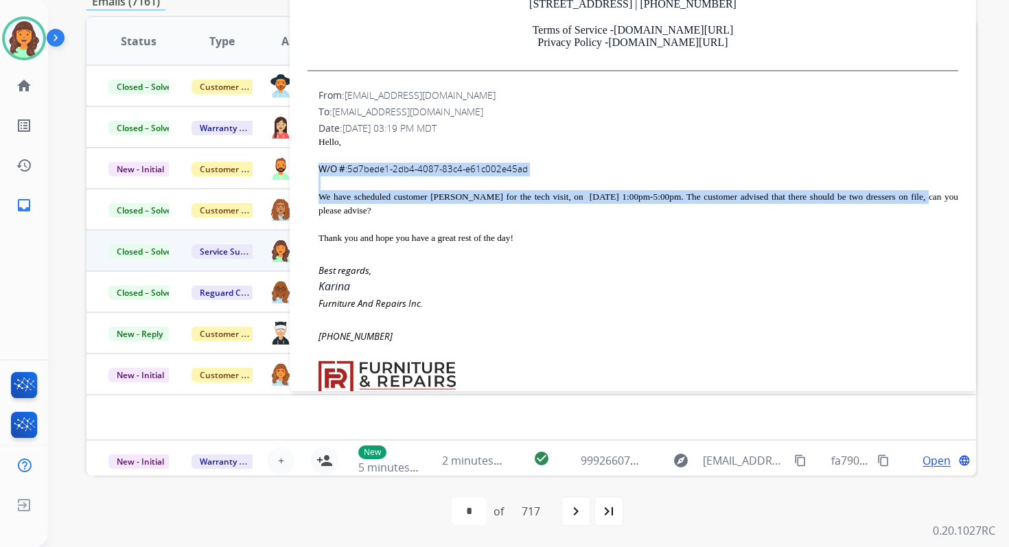
drag, startPoint x: 320, startPoint y: 195, endPoint x: 424, endPoint y: 207, distance: 104.3
click at [424, 207] on div "We have scheduled customer David Simon for the tech visit, on 09/29/2025 1:00pm…" at bounding box center [637, 203] width 639 height 27
copy div "W/O # :5d7bede1-2db4-4087-83c4-e61c002e45ad We have scheduled customer David Si…"
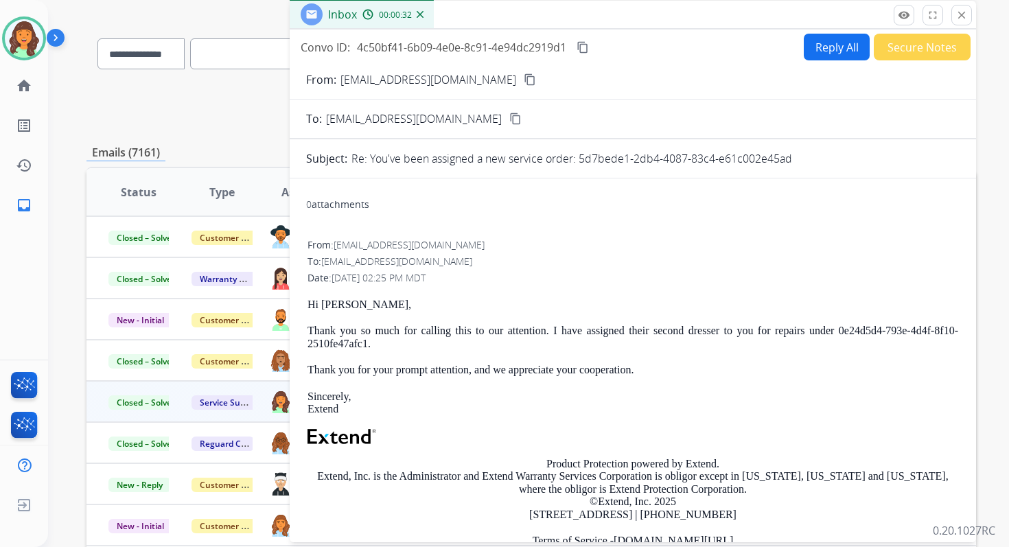
scroll to position [0, 0]
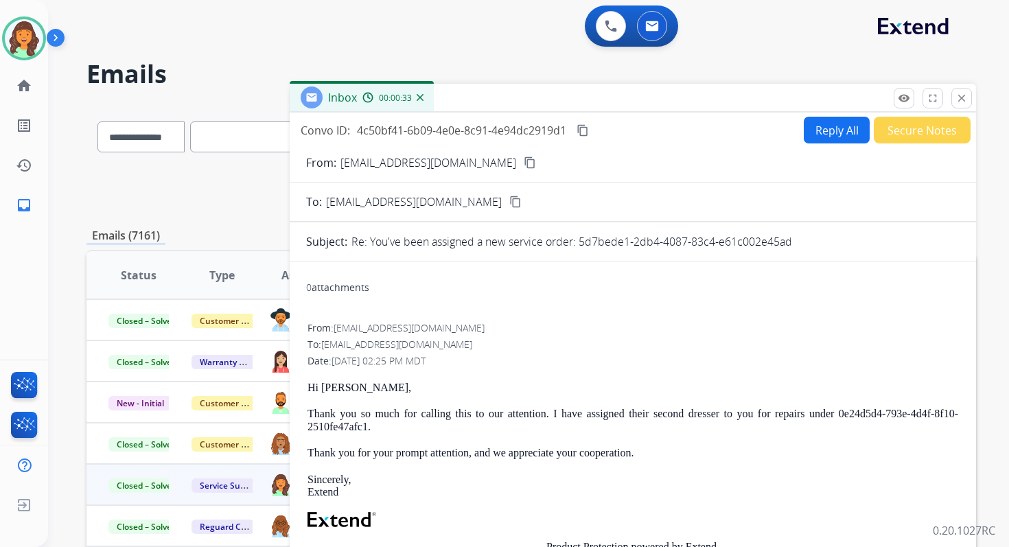
click at [582, 127] on mat-icon "content_copy" at bounding box center [582, 130] width 12 height 12
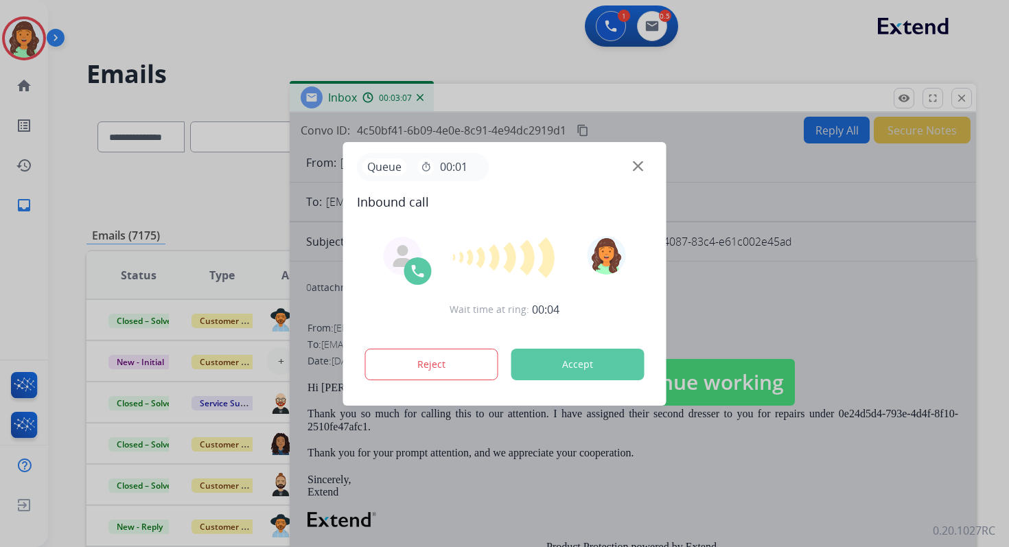
click at [576, 355] on button "Accept" at bounding box center [577, 365] width 133 height 32
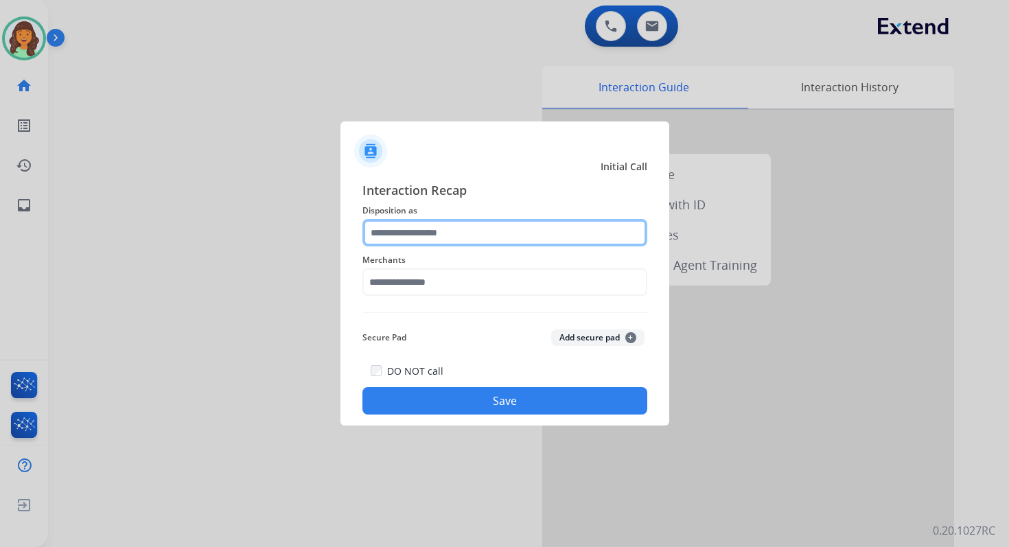
click at [392, 242] on input "text" at bounding box center [504, 232] width 285 height 27
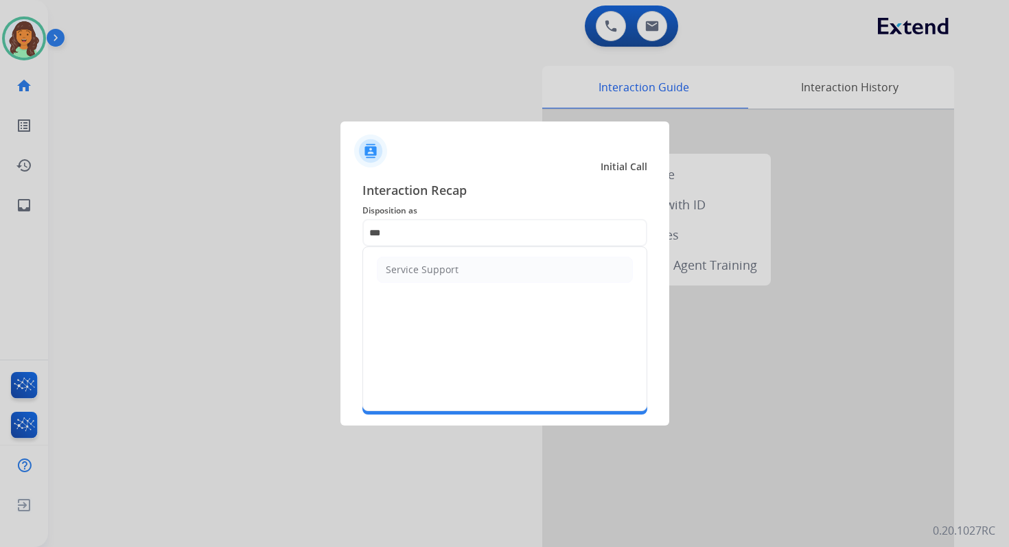
drag, startPoint x: 399, startPoint y: 270, endPoint x: 413, endPoint y: 290, distance: 24.2
click at [413, 290] on ul "Service Support" at bounding box center [504, 269] width 283 height 45
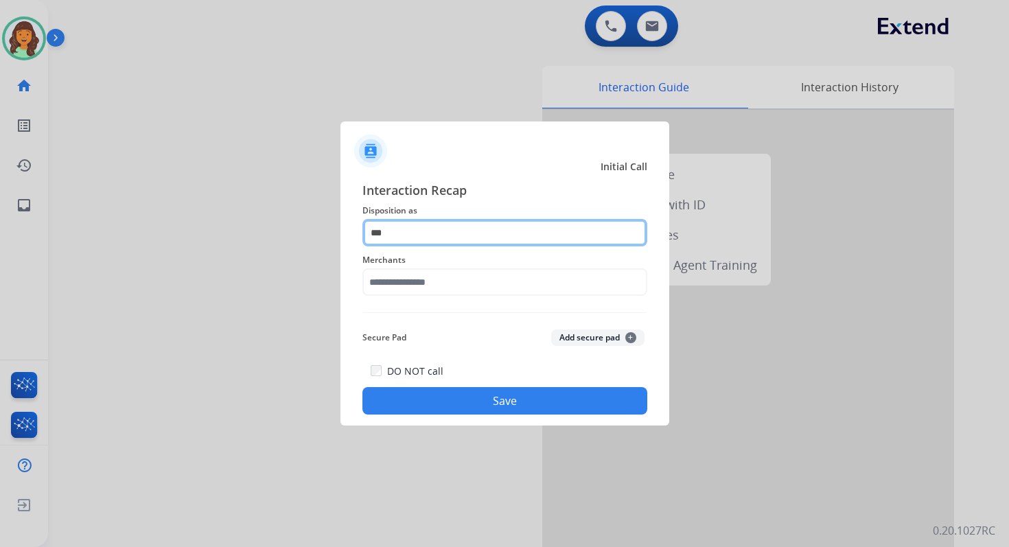
click at [399, 232] on input "***" at bounding box center [504, 232] width 285 height 27
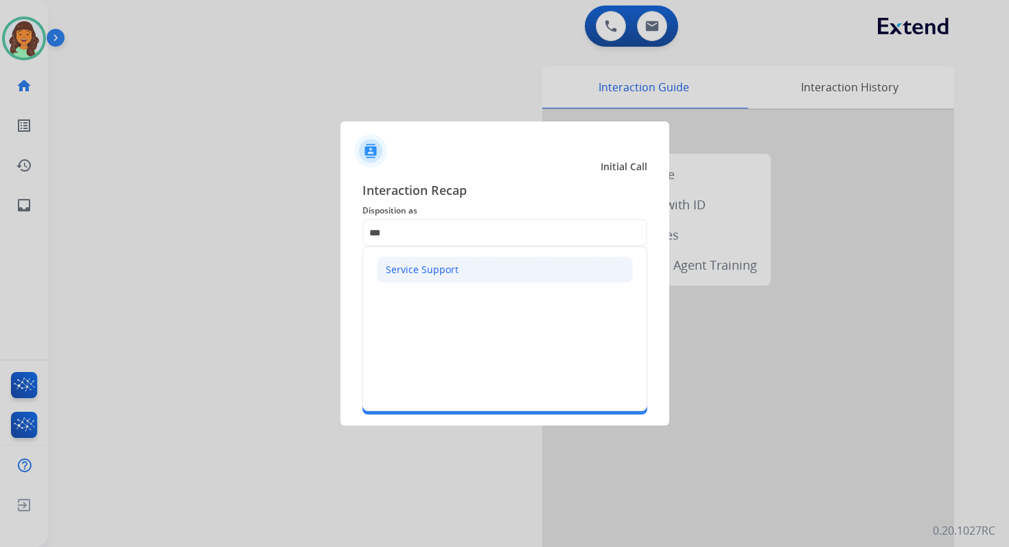
click at [421, 268] on div "Service Support" at bounding box center [422, 270] width 73 height 14
type input "**********"
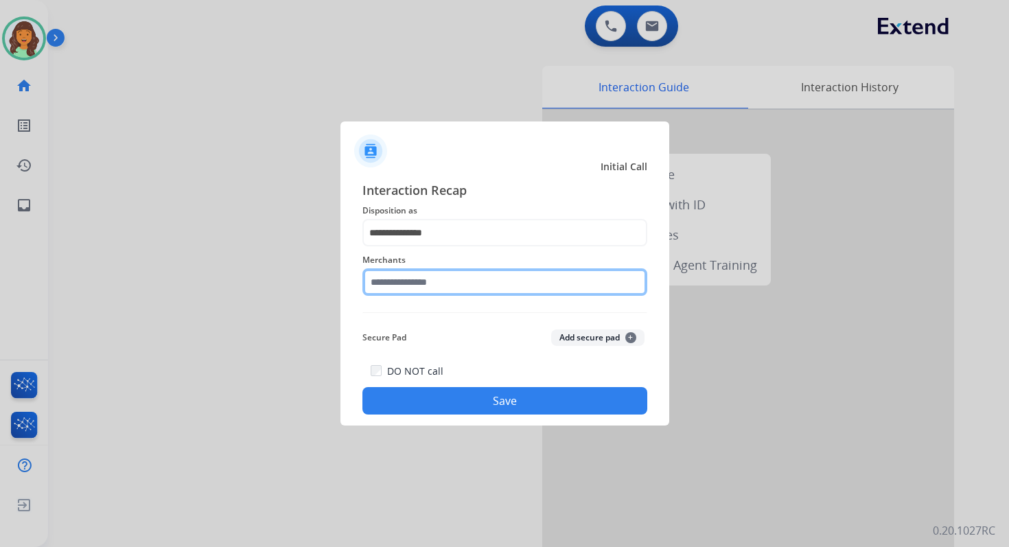
click at [423, 285] on input "text" at bounding box center [504, 281] width 285 height 27
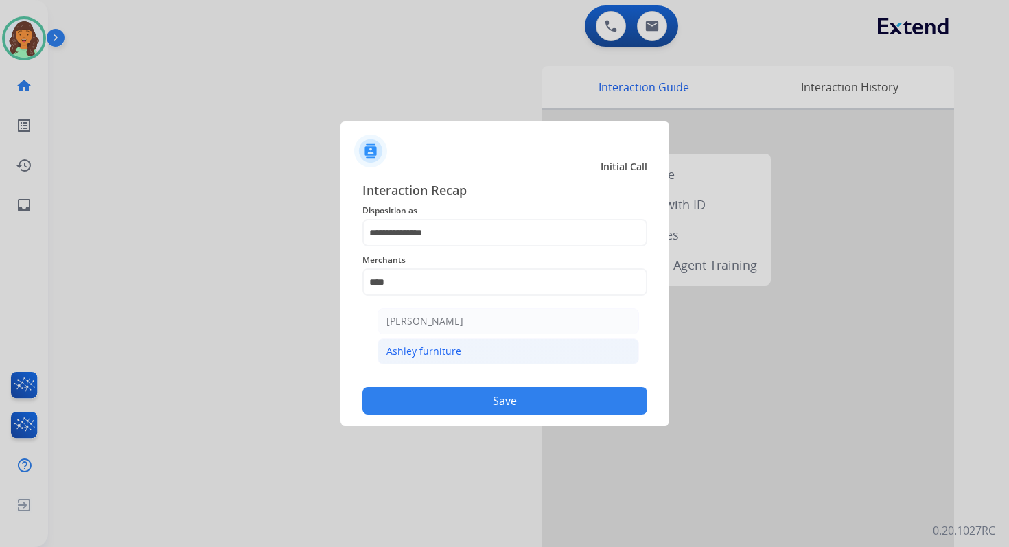
click at [467, 348] on li "Ashley furniture" at bounding box center [507, 351] width 261 height 26
type input "**********"
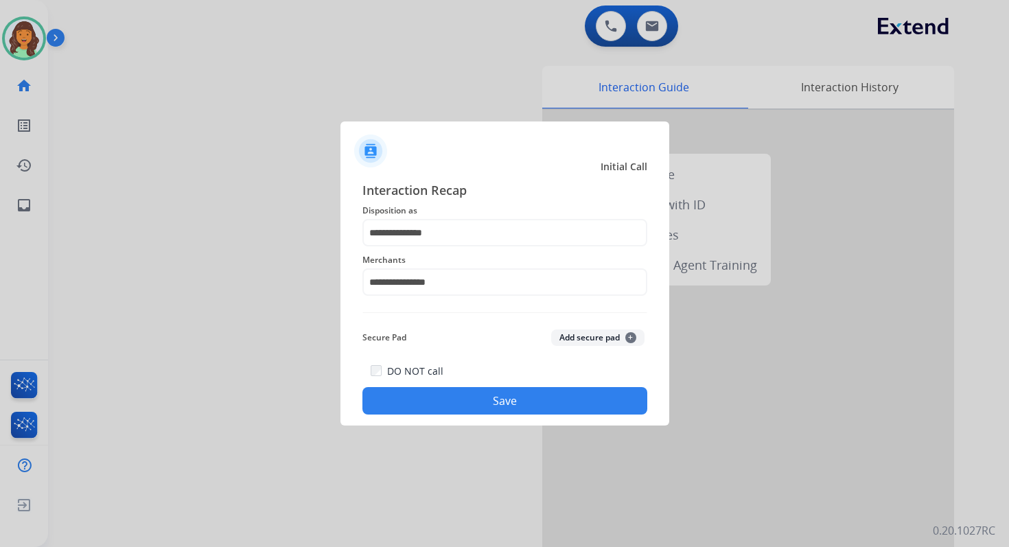
click at [473, 349] on div "Secure Pad Add secure pad +" at bounding box center [504, 337] width 285 height 27
click at [501, 398] on button "Save" at bounding box center [504, 400] width 285 height 27
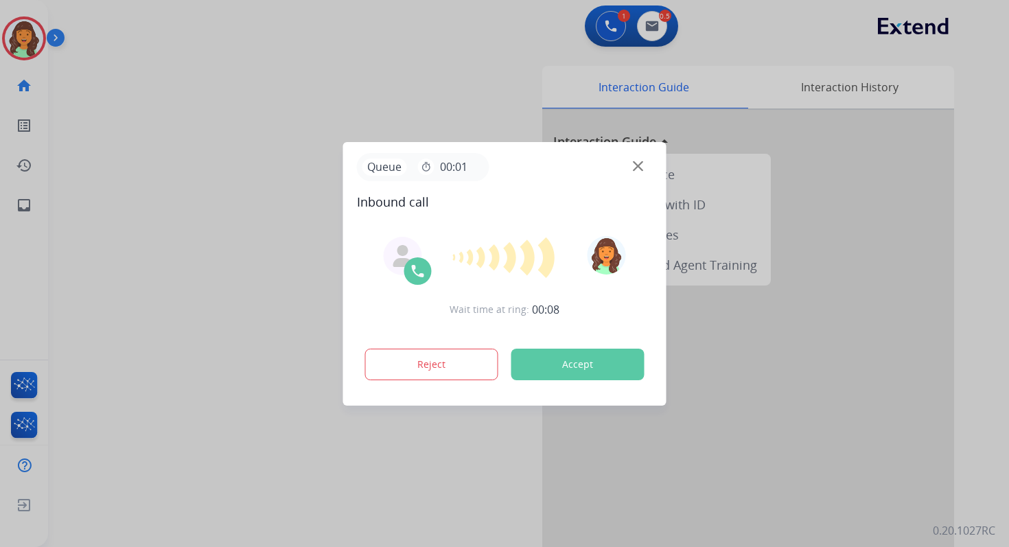
click at [575, 362] on button "Accept" at bounding box center [577, 365] width 133 height 32
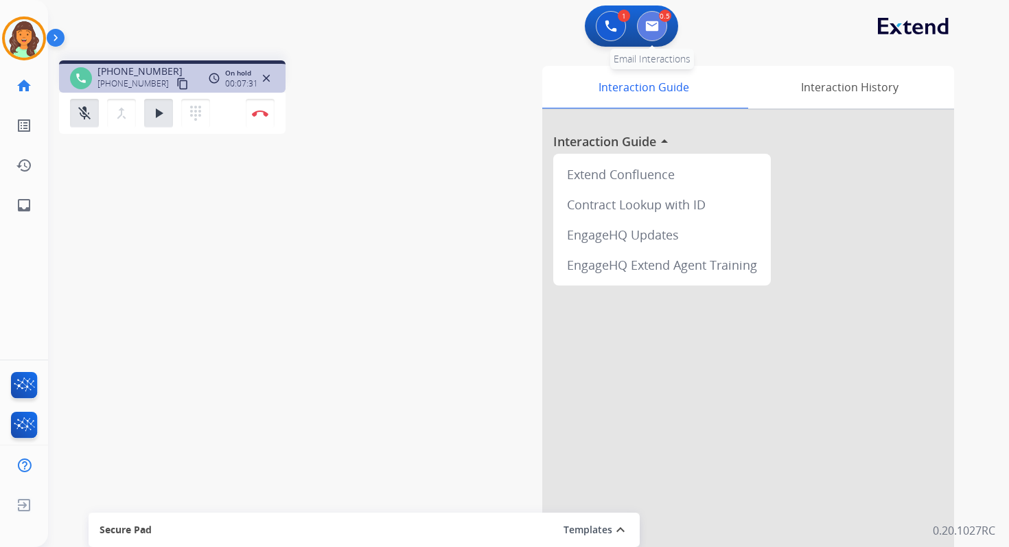
click at [649, 24] on img at bounding box center [652, 26] width 14 height 11
select select "**********"
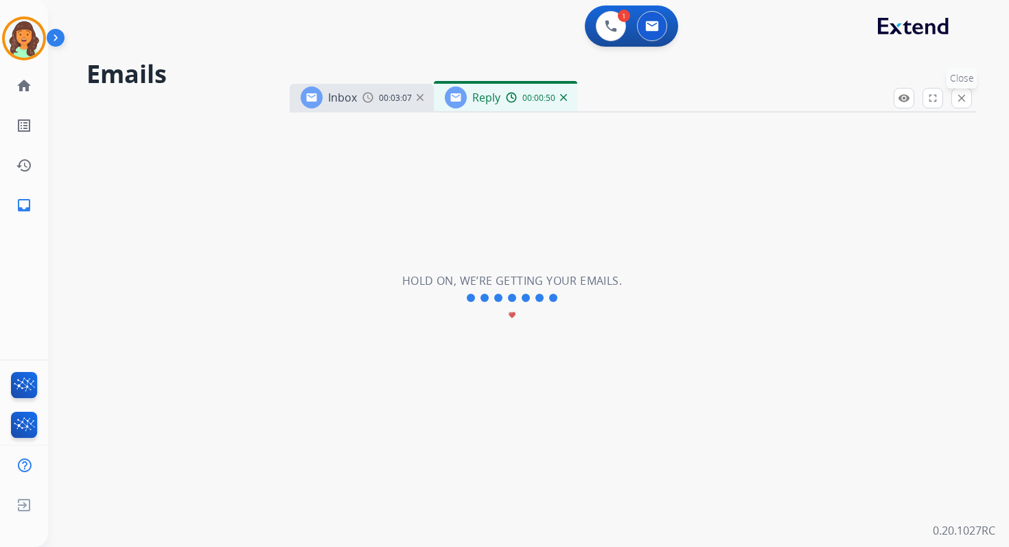
click at [967, 102] on button "close Close" at bounding box center [961, 98] width 21 height 21
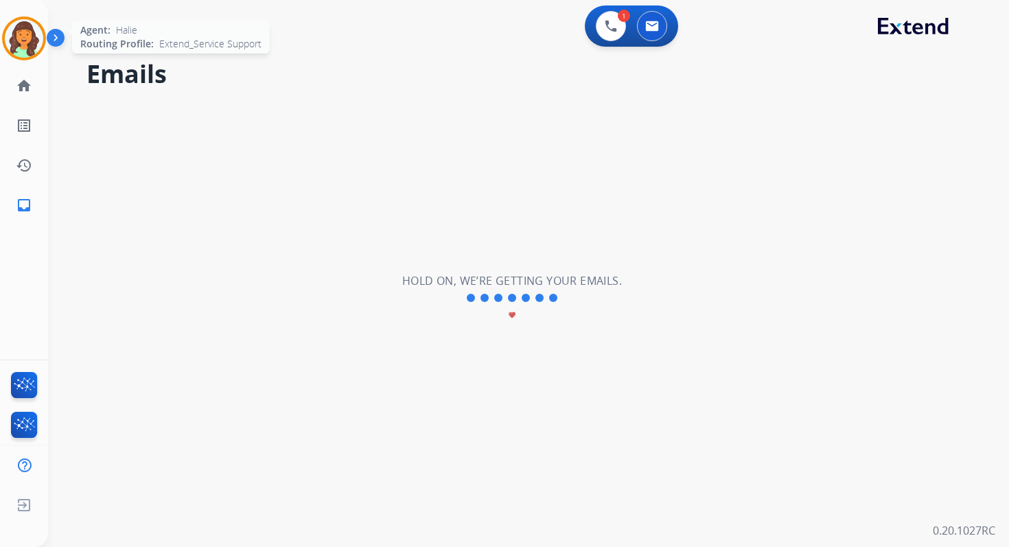
click at [27, 32] on img at bounding box center [24, 38] width 38 height 38
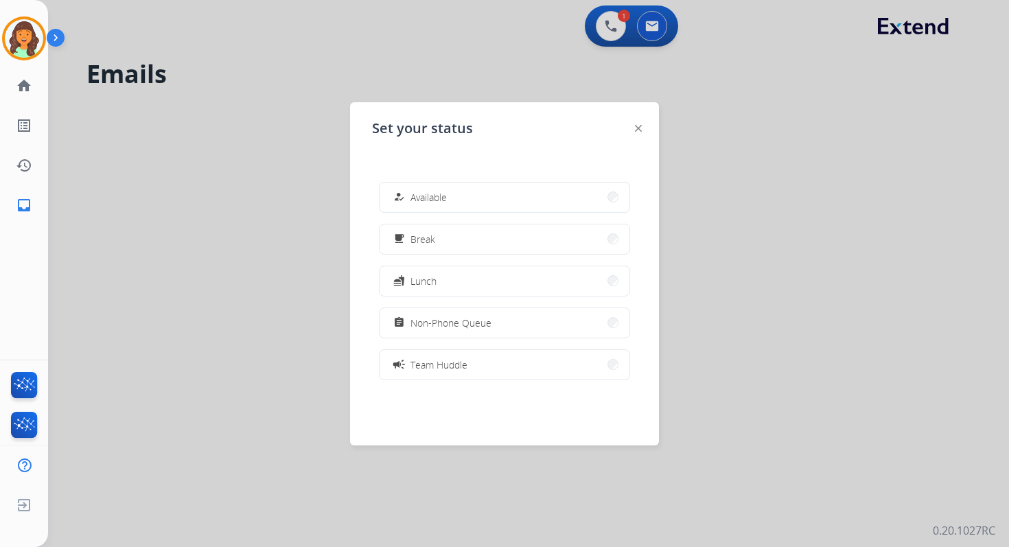
click at [608, 23] on div at bounding box center [504, 273] width 1009 height 547
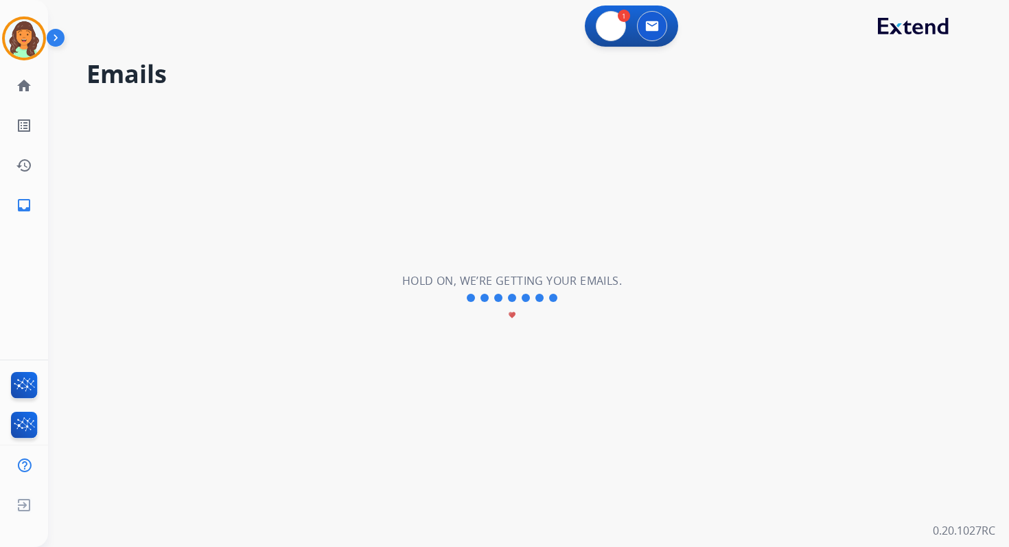
click at [608, 23] on img at bounding box center [610, 26] width 12 height 12
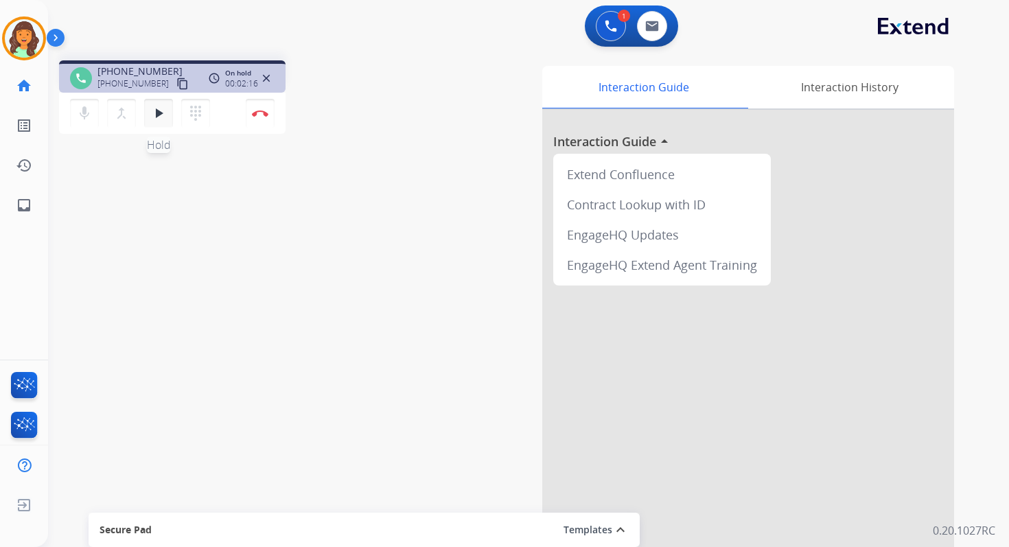
click at [147, 108] on button "play_arrow Hold" at bounding box center [158, 113] width 29 height 29
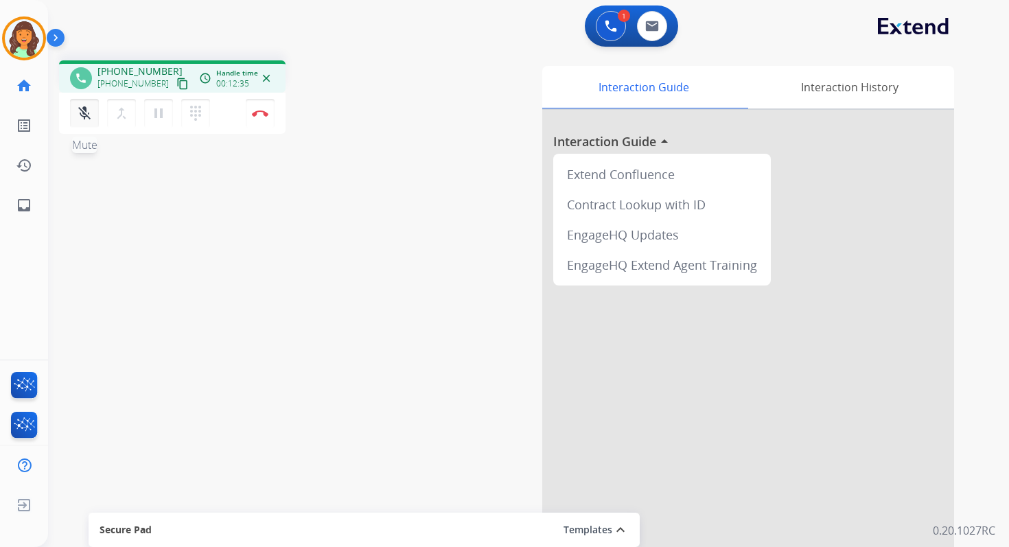
click at [82, 109] on mat-icon "mic_off" at bounding box center [84, 113] width 16 height 16
click at [658, 30] on button at bounding box center [652, 26] width 30 height 30
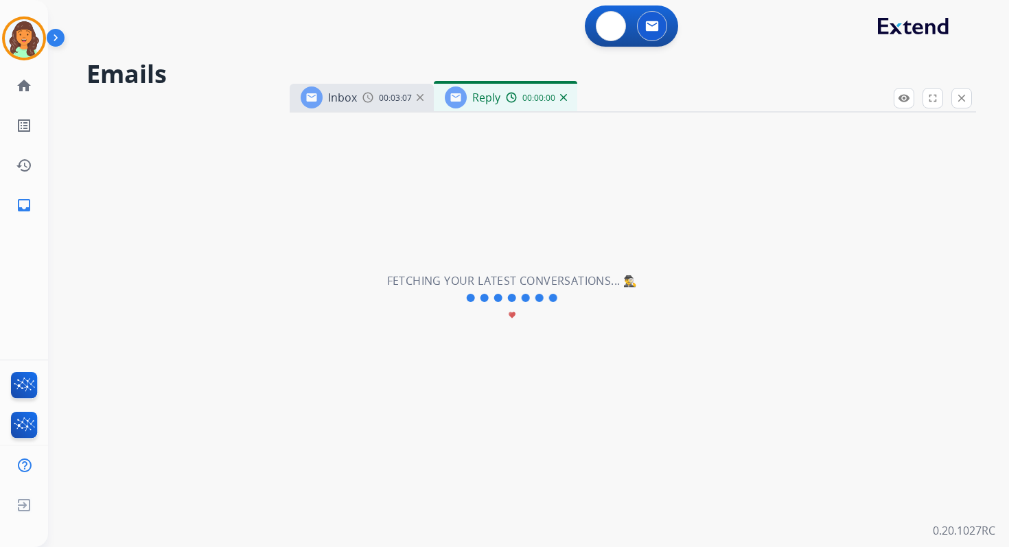
select select "**********"
click at [588, 304] on div "Fetching your latest conversations... 🕵️‍♂️ favorite" at bounding box center [512, 298] width 250 height 52
click at [578, 285] on h2 "Fetching your latest conversations... 🕵️‍♂️" at bounding box center [512, 280] width 250 height 16
click at [965, 90] on button "close Close" at bounding box center [961, 98] width 21 height 21
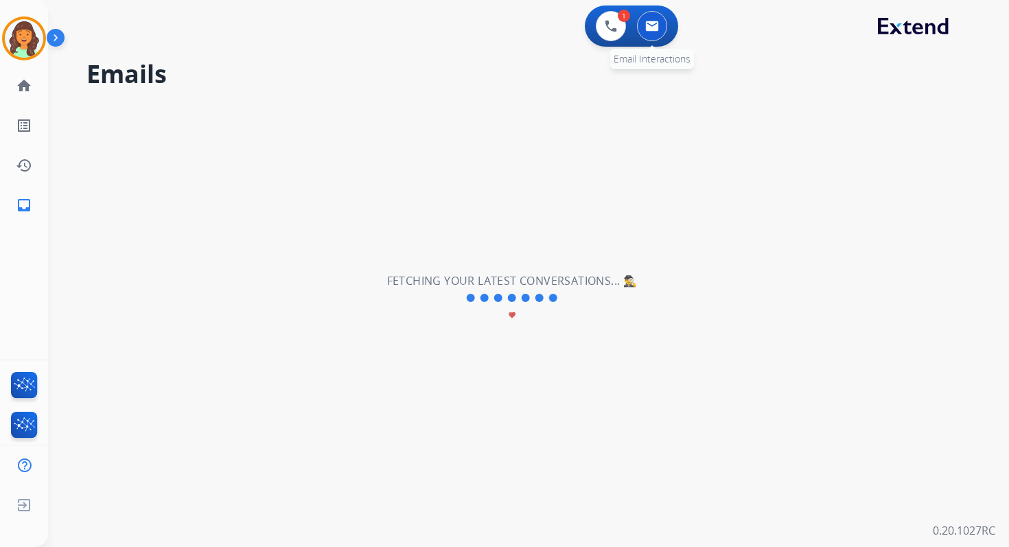
click at [659, 26] on button at bounding box center [652, 26] width 30 height 30
click at [597, 30] on button at bounding box center [611, 26] width 30 height 30
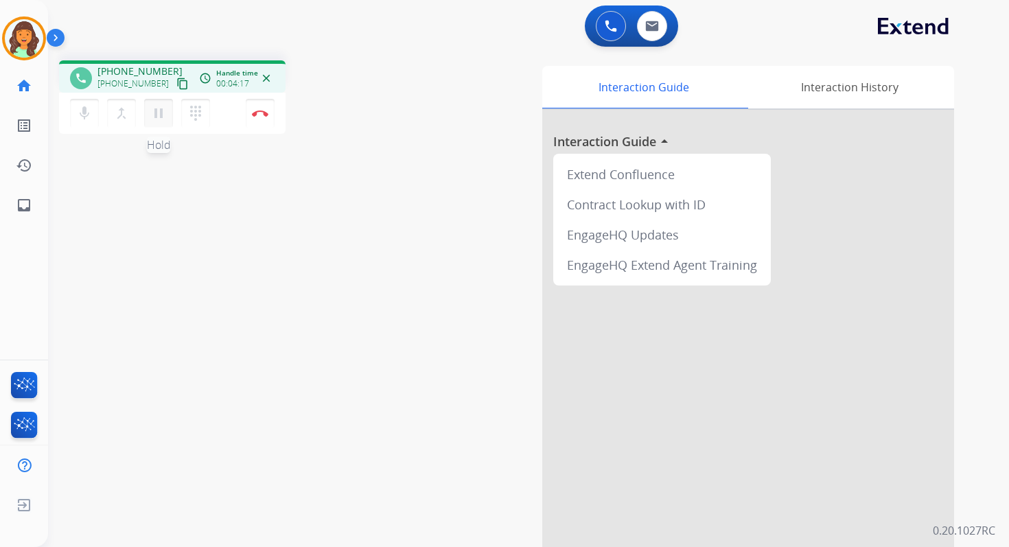
click at [154, 109] on mat-icon "pause" at bounding box center [158, 113] width 16 height 16
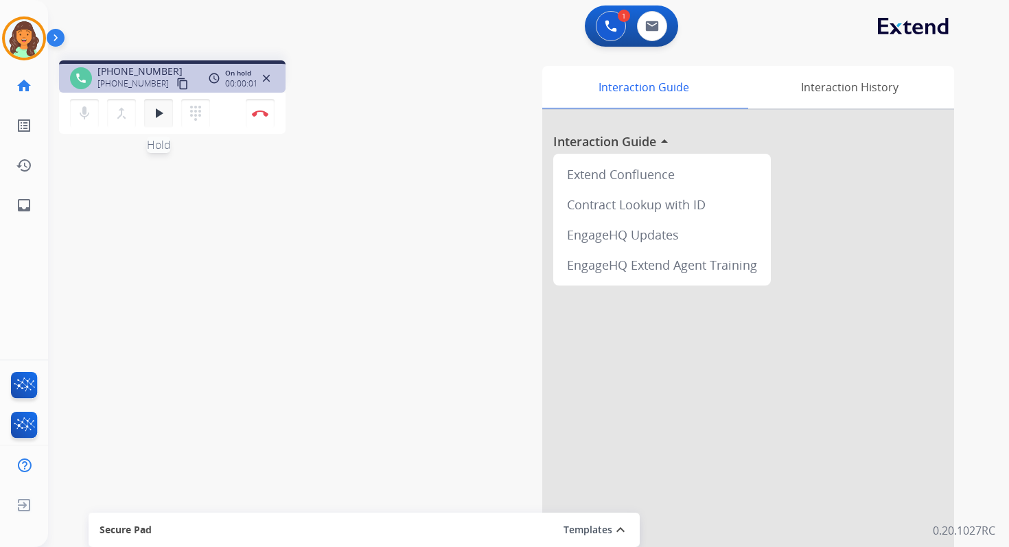
click at [154, 109] on mat-icon "play_arrow" at bounding box center [158, 113] width 16 height 16
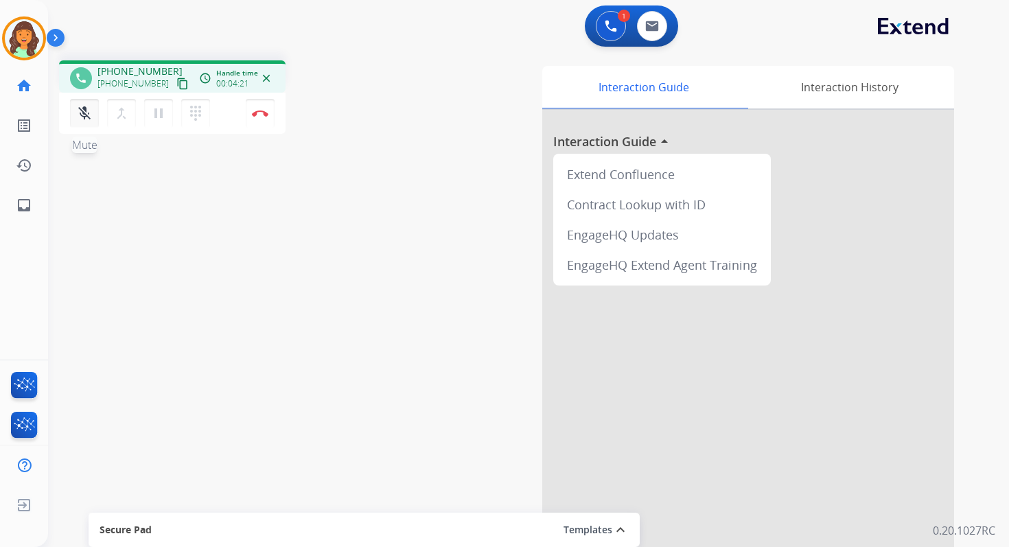
click at [86, 111] on mat-icon "mic_off" at bounding box center [84, 113] width 16 height 16
click at [262, 113] on img at bounding box center [260, 113] width 16 height 7
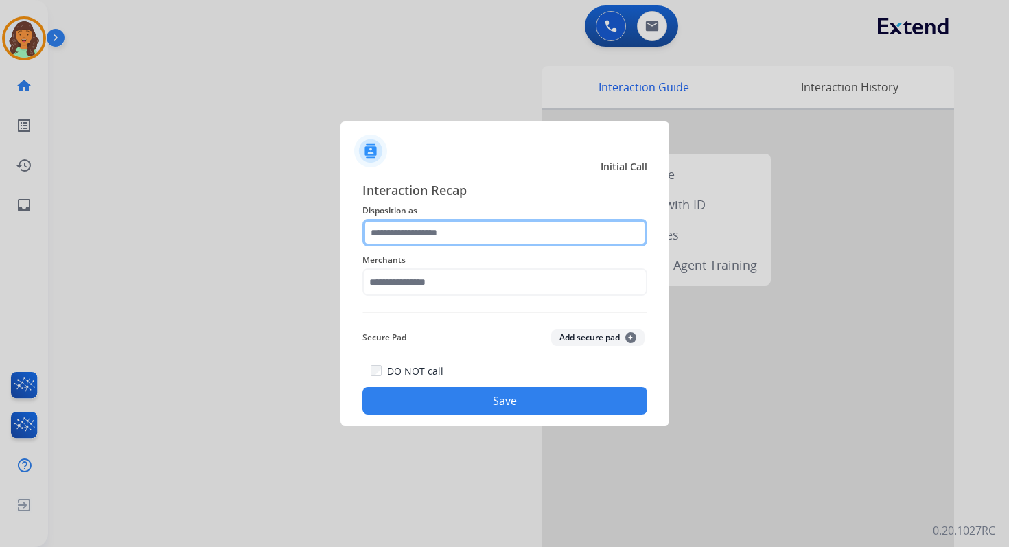
click at [397, 235] on input "text" at bounding box center [504, 232] width 285 height 27
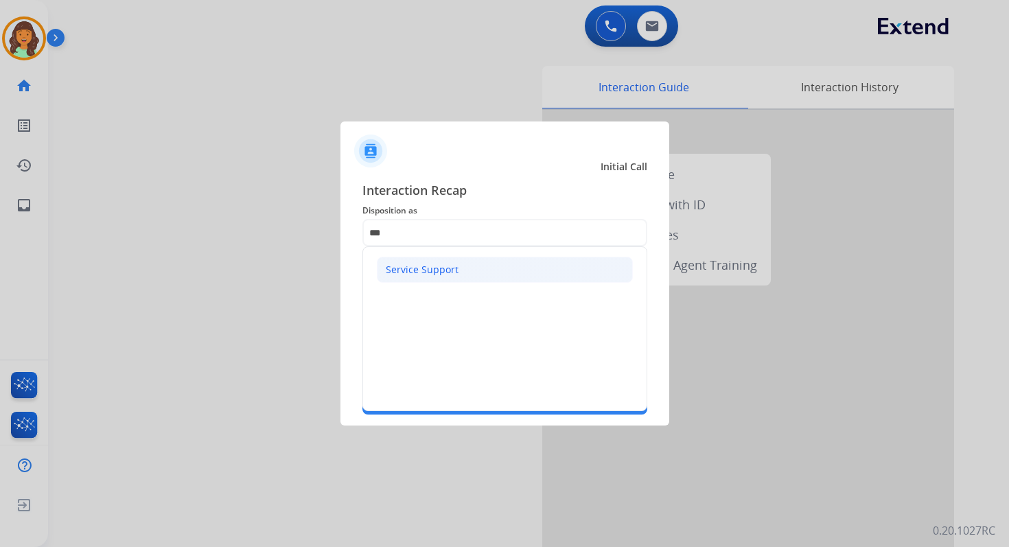
click at [416, 265] on div "Service Support" at bounding box center [422, 270] width 73 height 14
type input "**********"
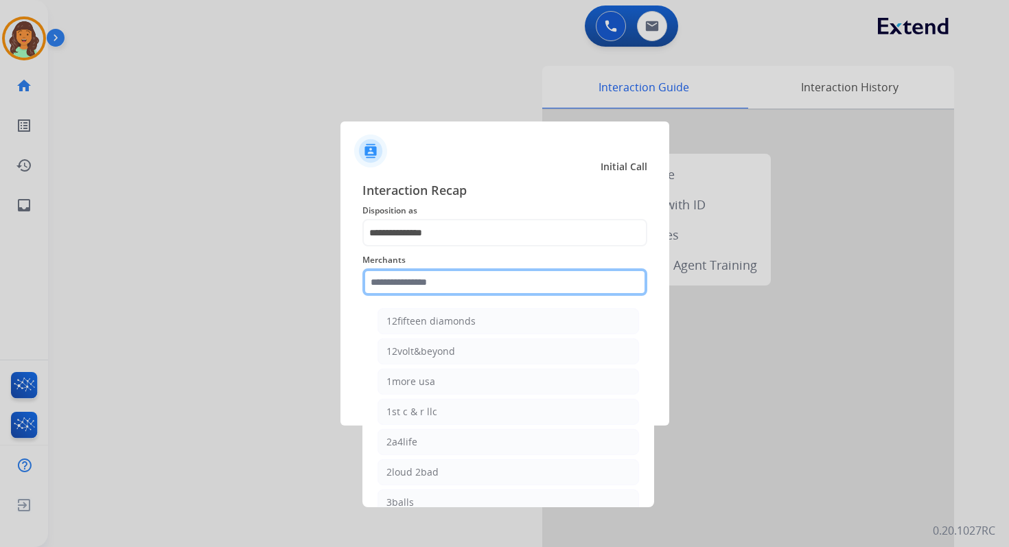
click at [418, 281] on input "text" at bounding box center [504, 281] width 285 height 27
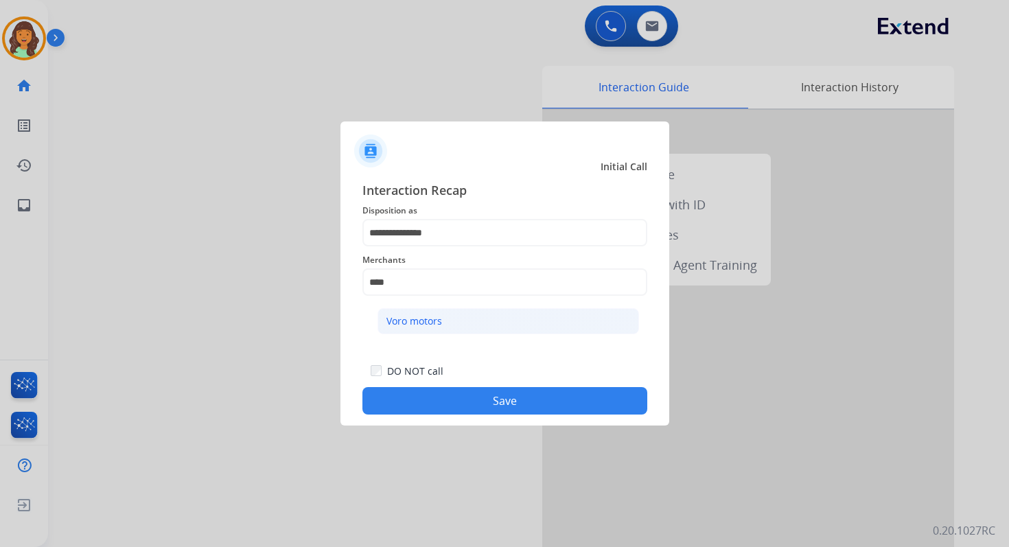
click at [452, 329] on li "Voro motors" at bounding box center [507, 321] width 261 height 26
type input "**********"
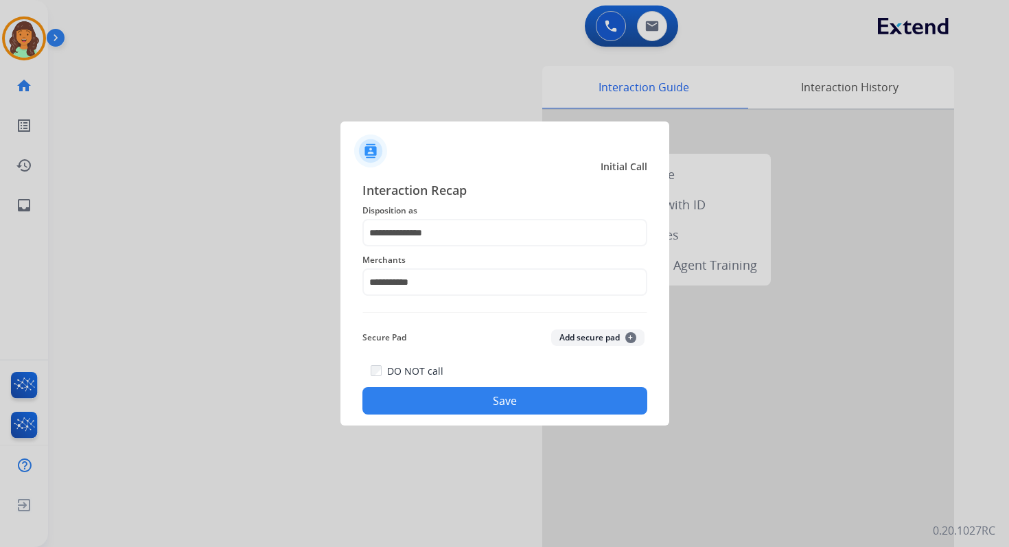
click at [490, 397] on button "Save" at bounding box center [504, 400] width 285 height 27
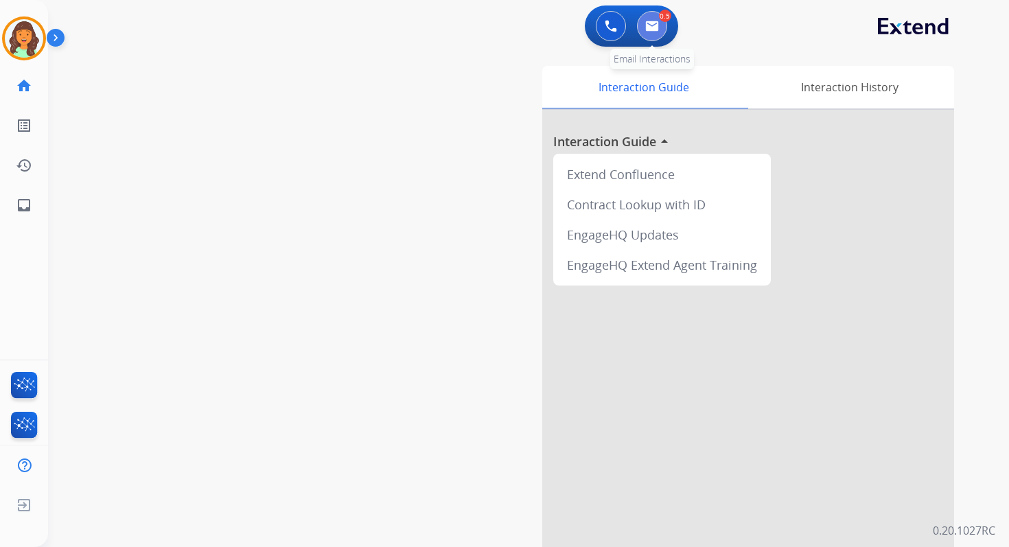
click at [652, 27] on img at bounding box center [652, 26] width 14 height 11
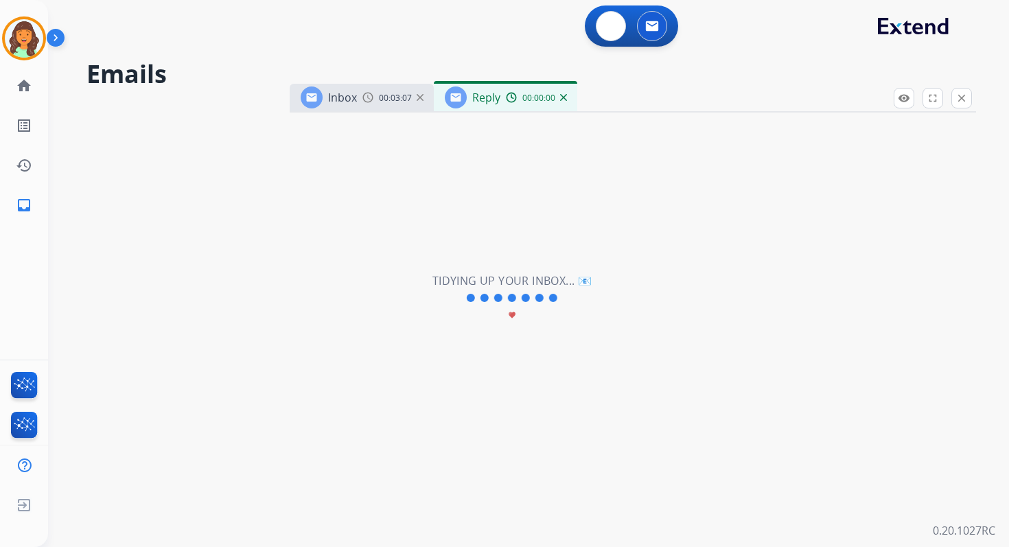
select select "**********"
click at [959, 102] on mat-icon "close" at bounding box center [961, 98] width 12 height 12
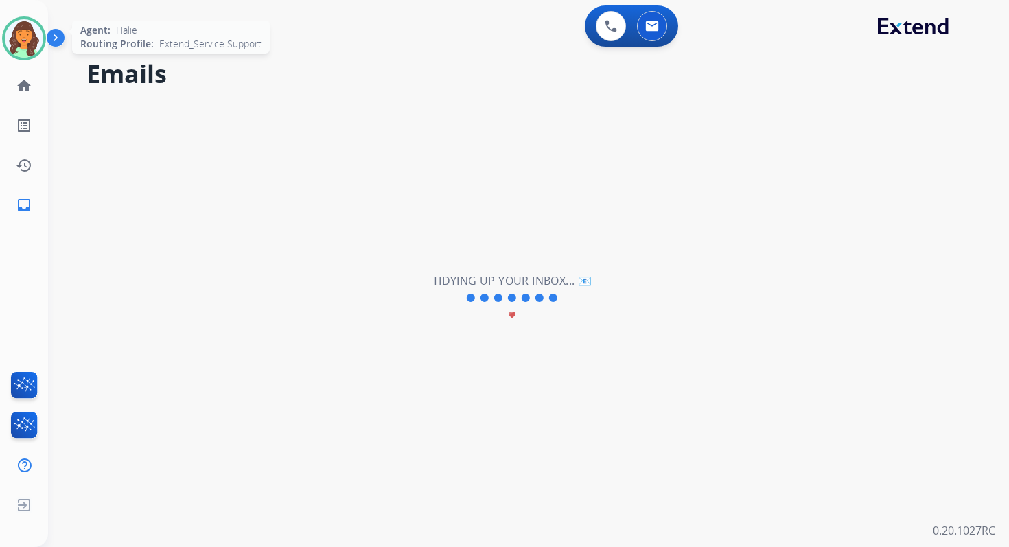
click at [25, 39] on img at bounding box center [24, 38] width 38 height 38
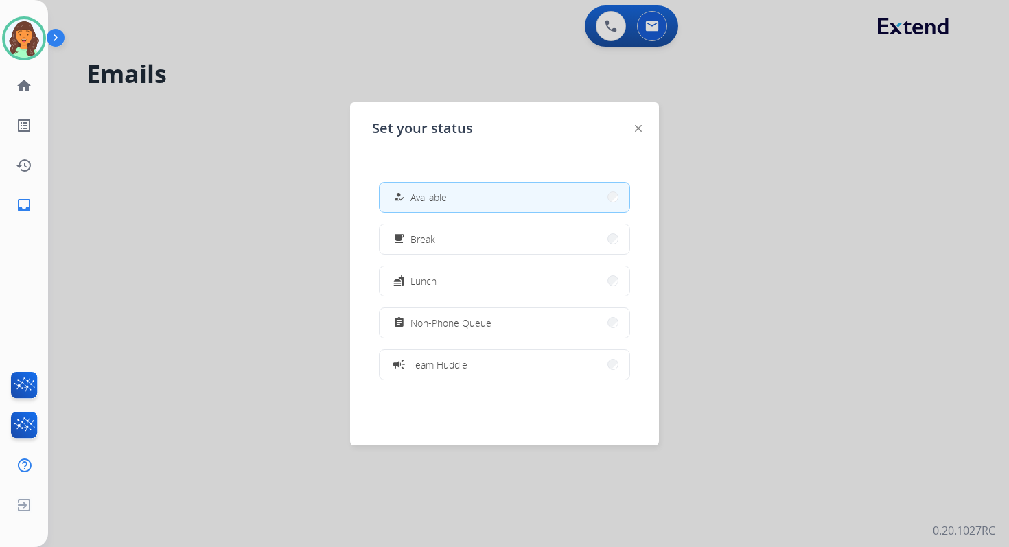
click at [465, 187] on button "how_to_reg Available" at bounding box center [504, 198] width 250 height 30
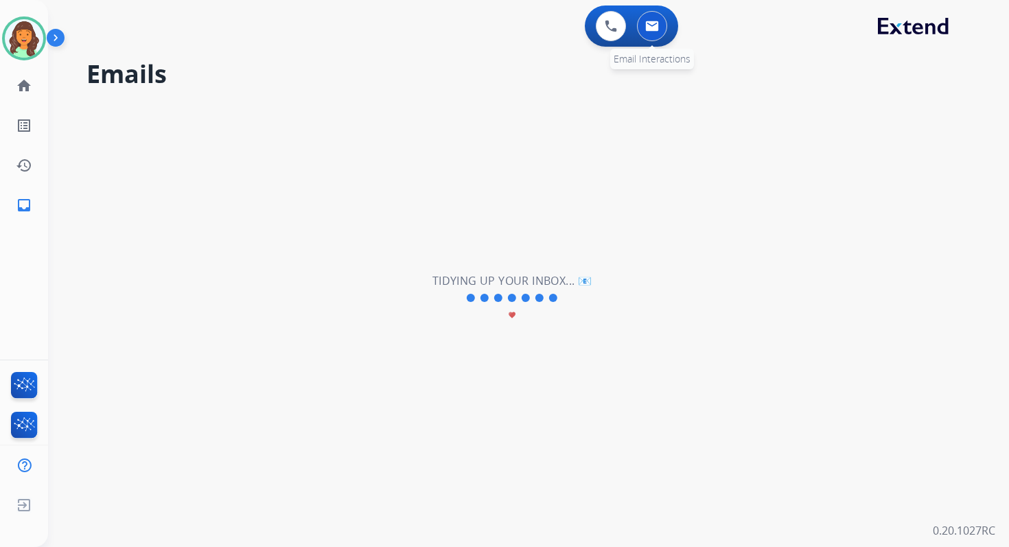
click at [642, 27] on button at bounding box center [652, 26] width 30 height 30
click at [652, 30] on img at bounding box center [652, 26] width 14 height 11
click at [32, 87] on link "home Home" at bounding box center [24, 86] width 38 height 38
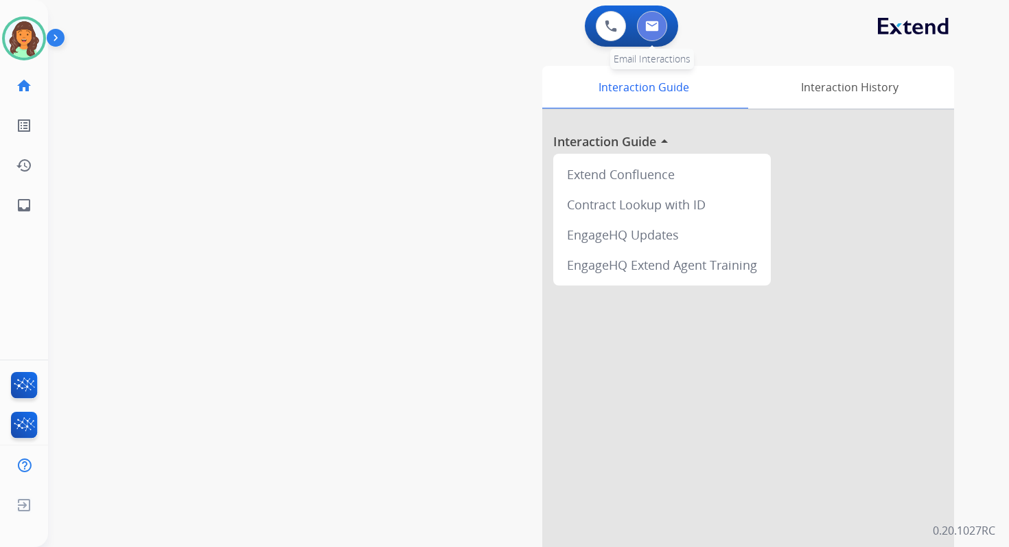
click at [657, 22] on img at bounding box center [652, 26] width 14 height 11
select select "**********"
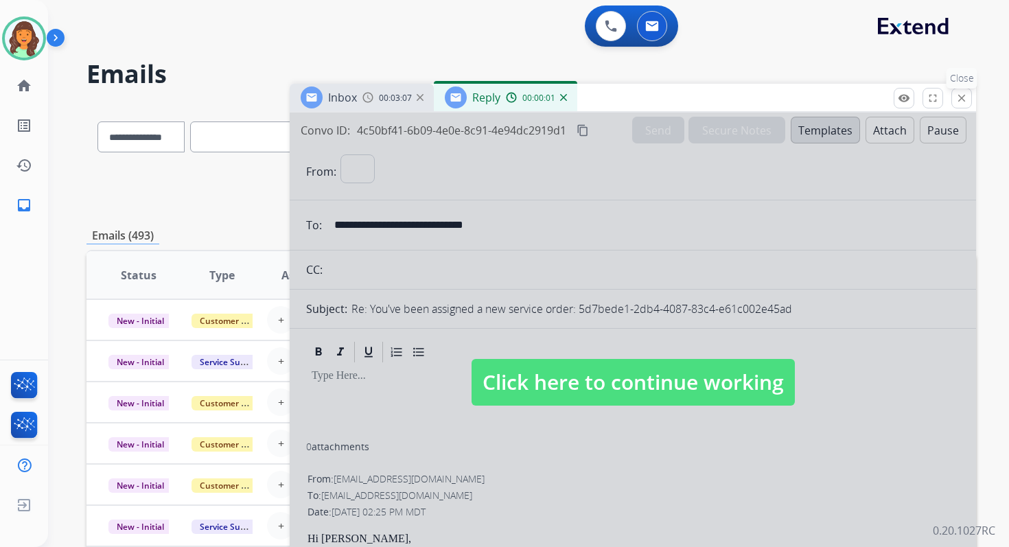
click at [967, 96] on mat-icon "close" at bounding box center [961, 98] width 12 height 12
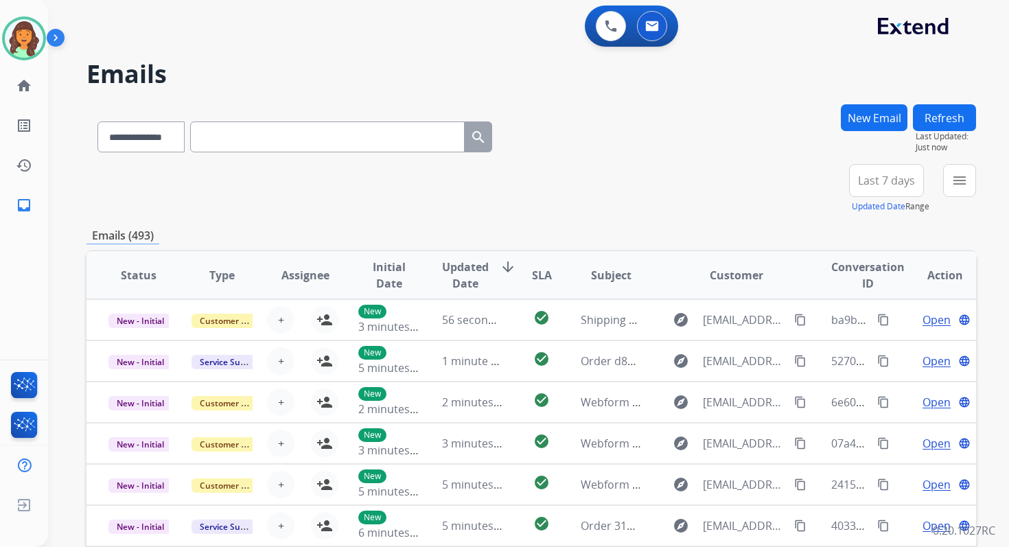
click at [252, 136] on input "text" at bounding box center [327, 136] width 274 height 31
paste input "**********"
type input "**********"
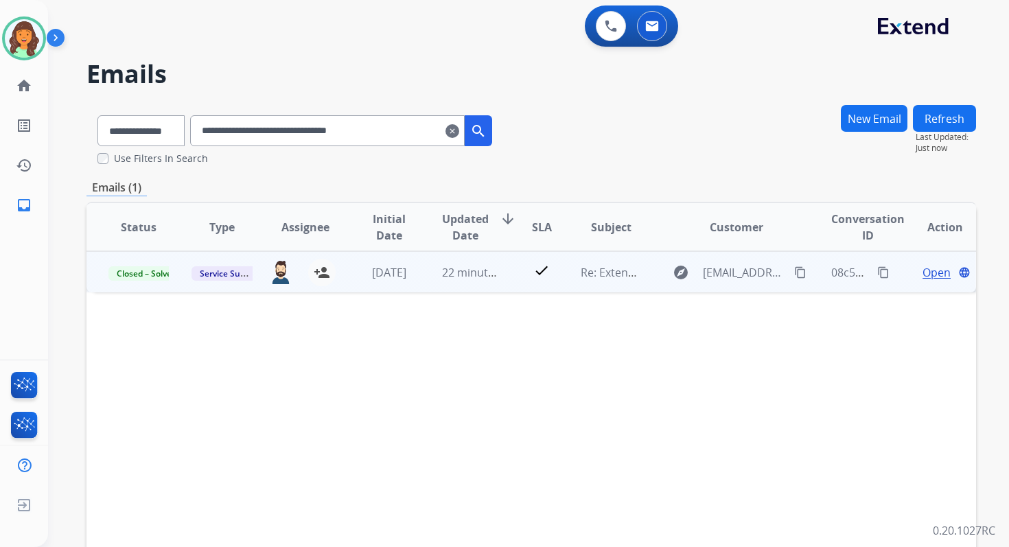
click at [922, 270] on span "Open" at bounding box center [936, 272] width 28 height 16
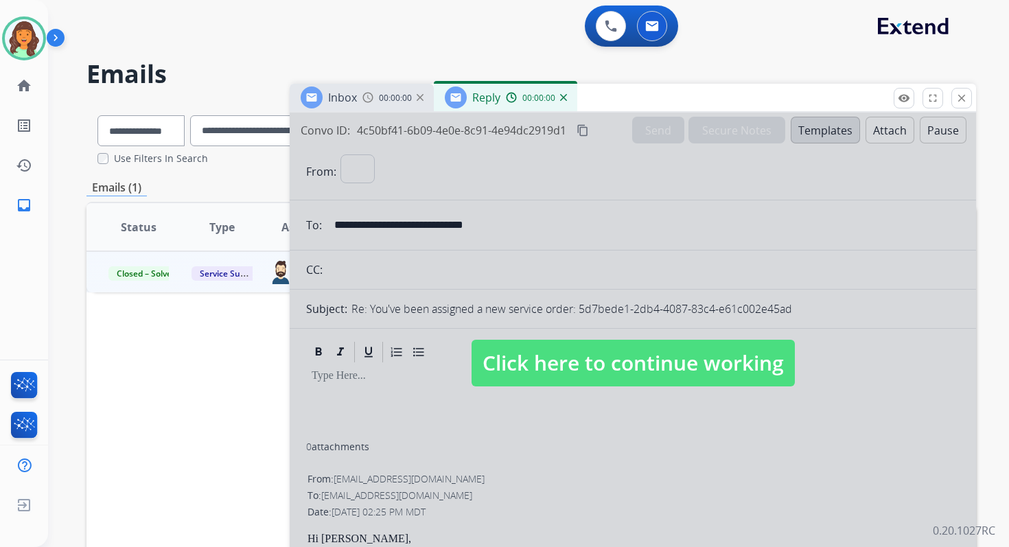
select select "**********"
click at [607, 328] on div at bounding box center [633, 350] width 686 height 474
select select
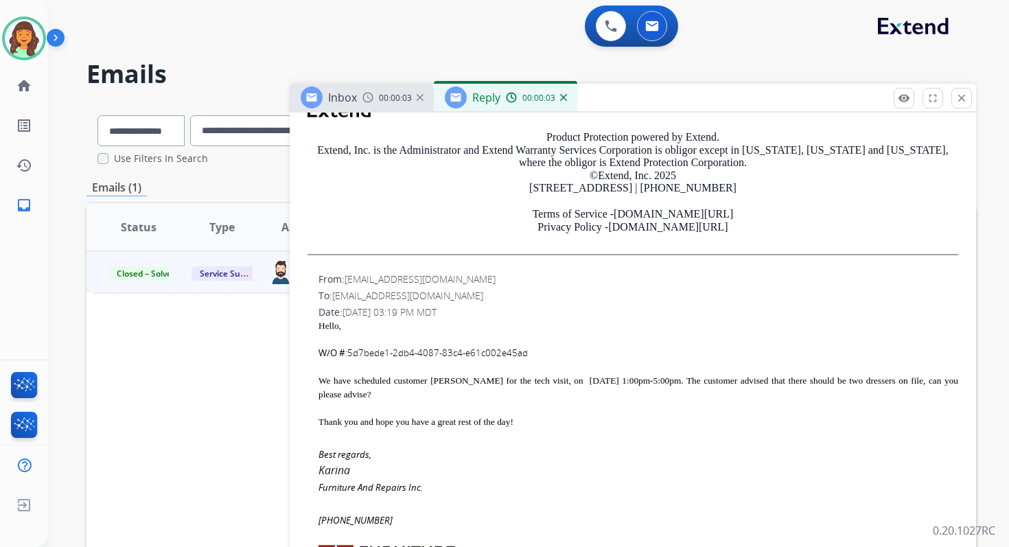
scroll to position [574, 0]
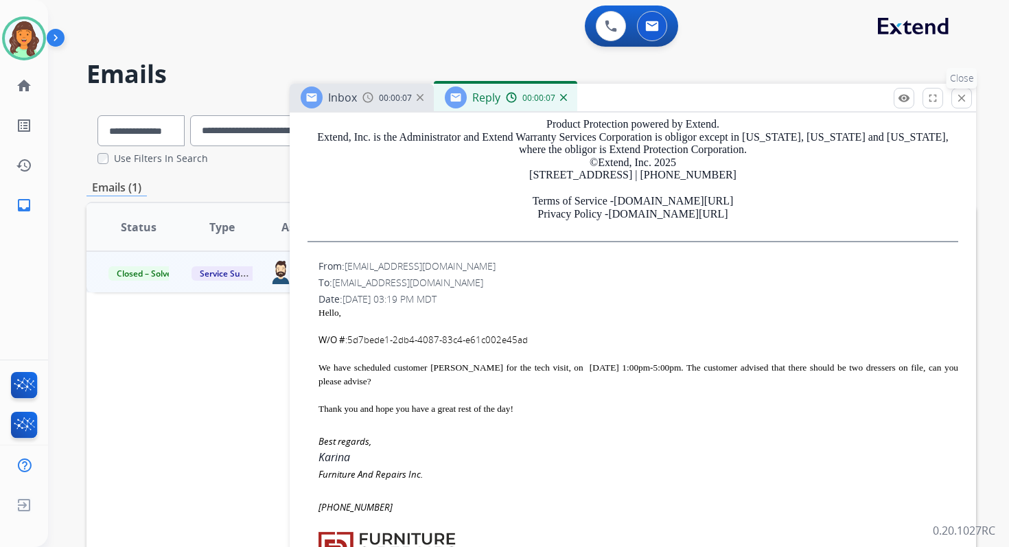
click at [963, 96] on mat-icon "close" at bounding box center [961, 98] width 12 height 12
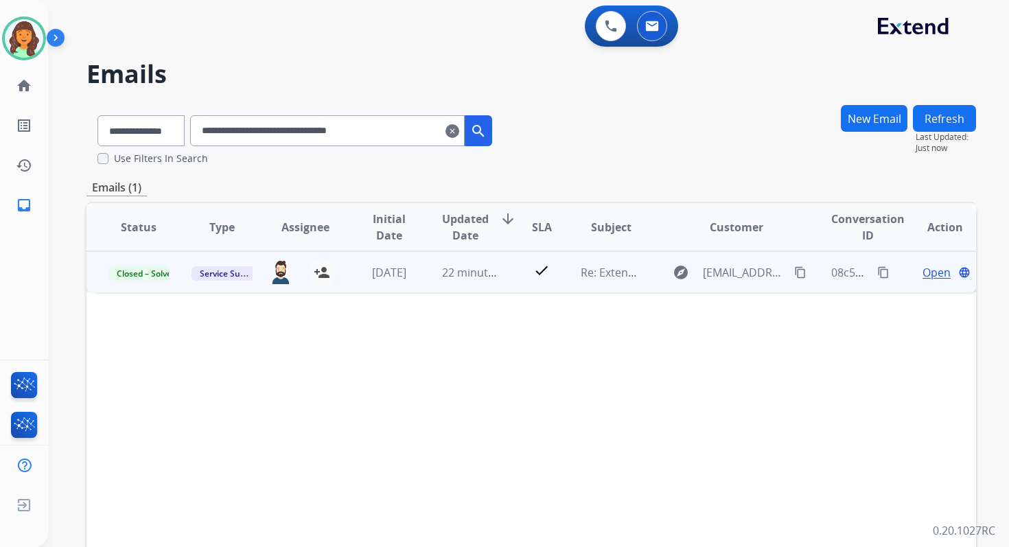
click at [922, 274] on span "Open" at bounding box center [936, 272] width 28 height 16
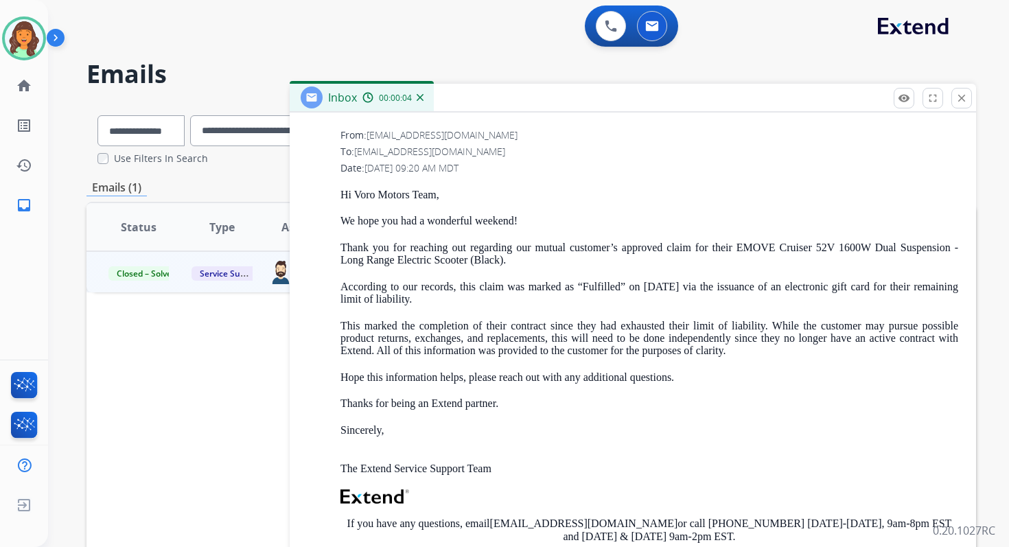
scroll to position [1525, 0]
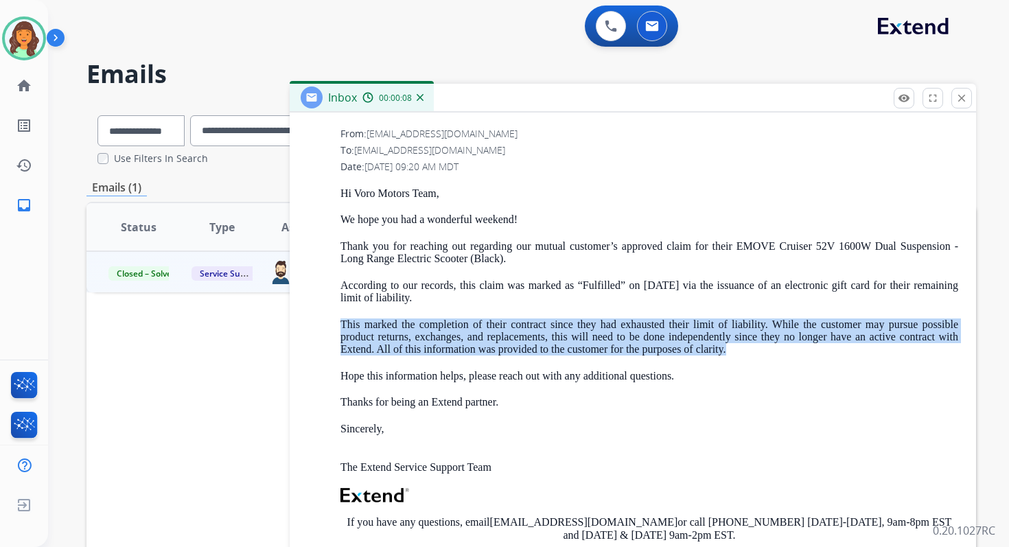
copy p "This marked the completion of their contract since they had exhausted their lim…"
drag, startPoint x: 342, startPoint y: 323, endPoint x: 739, endPoint y: 351, distance: 398.2
click at [739, 351] on p "This marked the completion of their contract since they had exhausted their lim…" at bounding box center [648, 337] width 617 height 38
click at [961, 97] on mat-icon "close" at bounding box center [961, 98] width 12 height 12
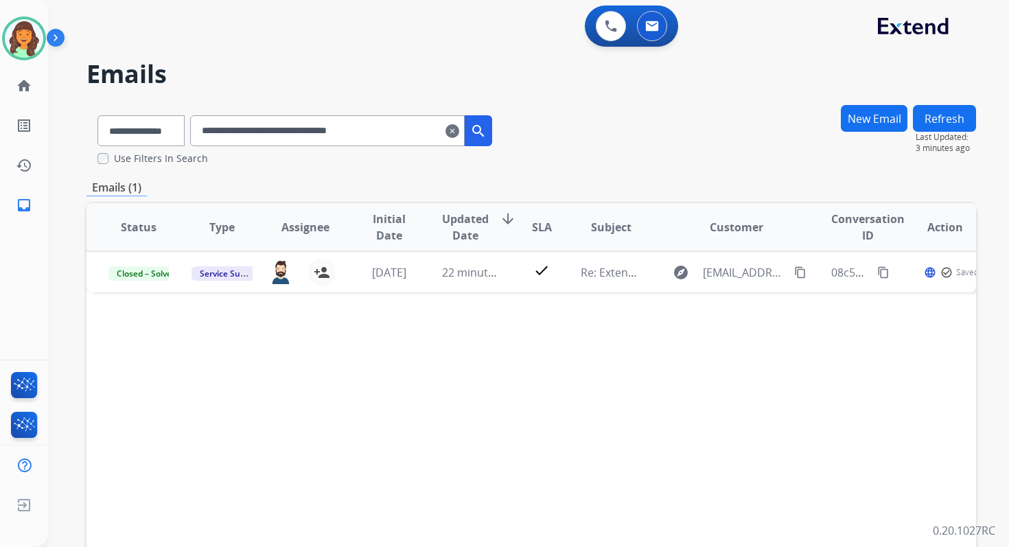
click at [459, 129] on mat-icon "clear" at bounding box center [452, 131] width 14 height 16
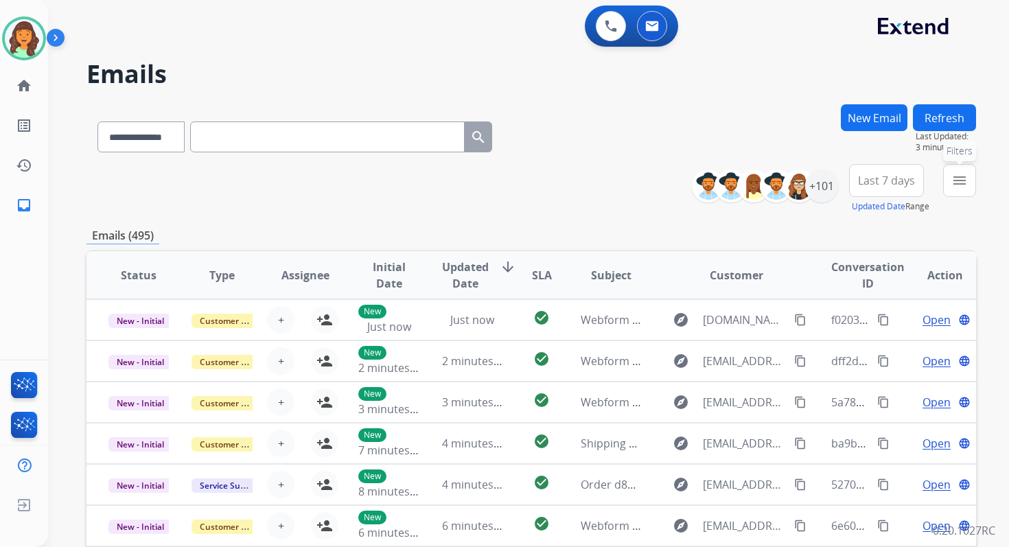
click at [955, 180] on mat-icon "menu" at bounding box center [959, 180] width 16 height 16
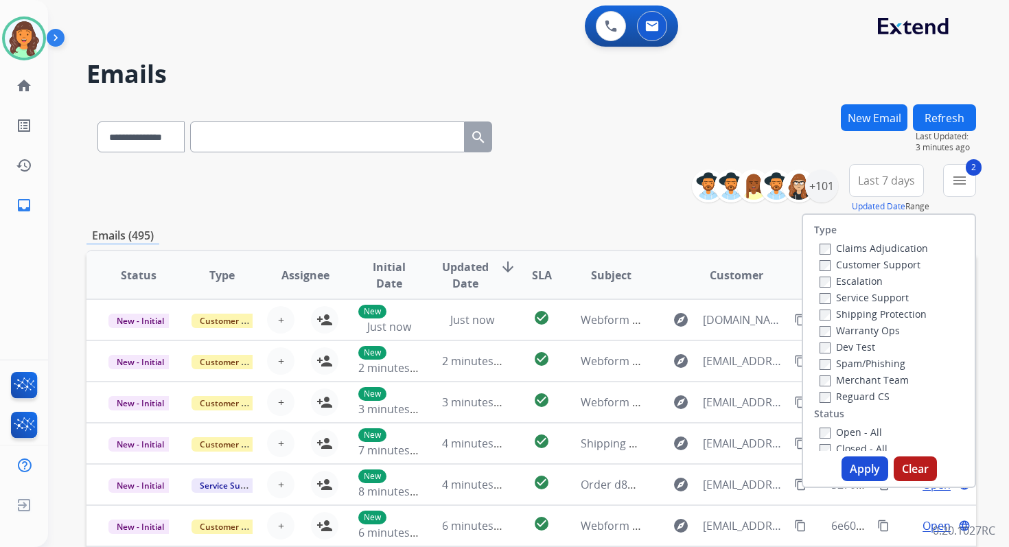
click at [854, 462] on button "Apply" at bounding box center [864, 468] width 47 height 25
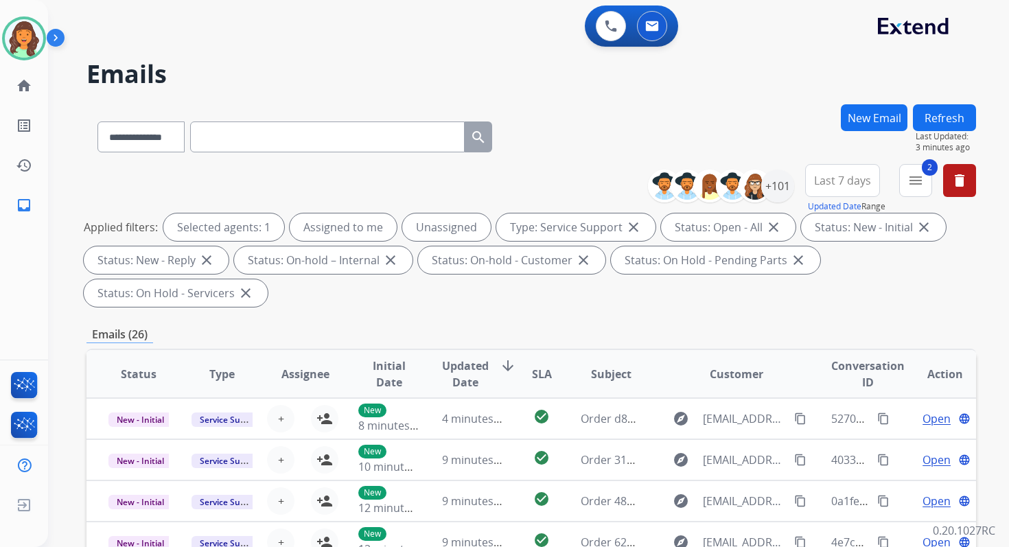
scroll to position [333, 0]
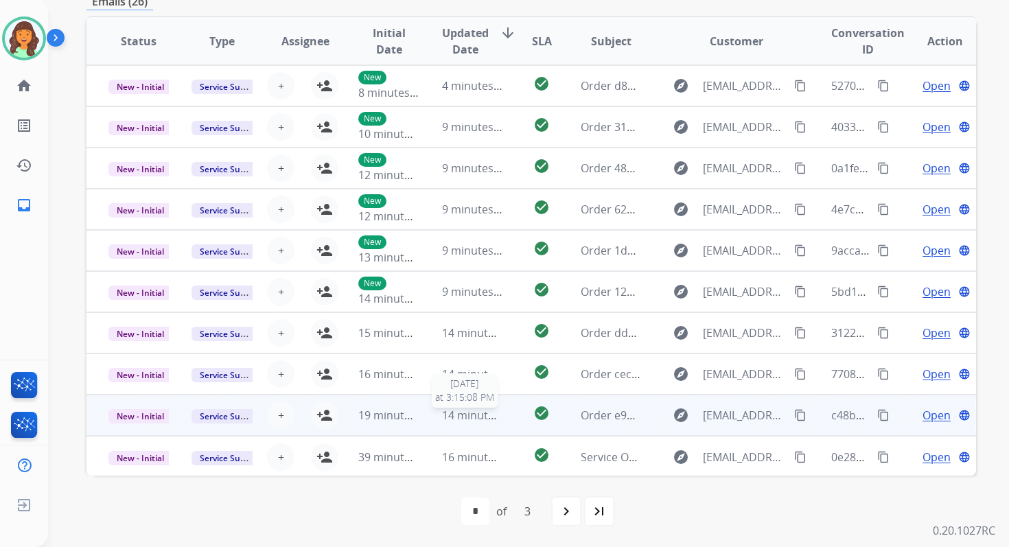
click at [449, 419] on span "14 minutes ago" at bounding box center [482, 415] width 80 height 15
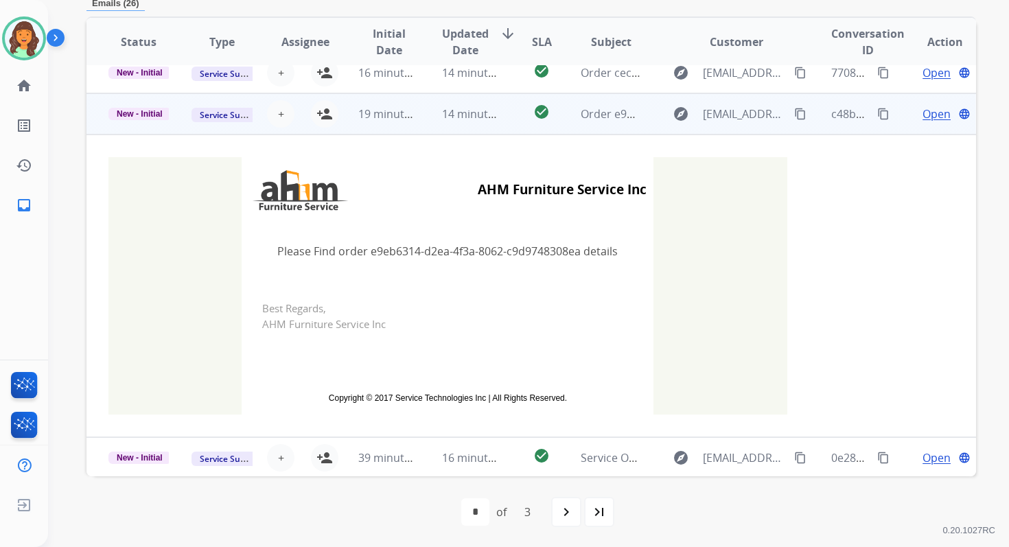
scroll to position [304, 0]
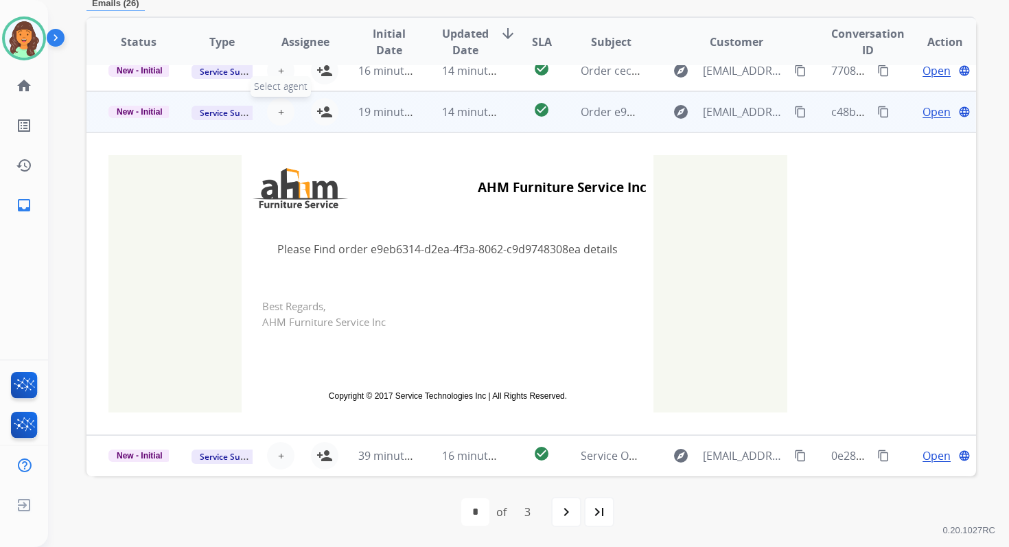
click at [279, 115] on span "+" at bounding box center [281, 112] width 6 height 16
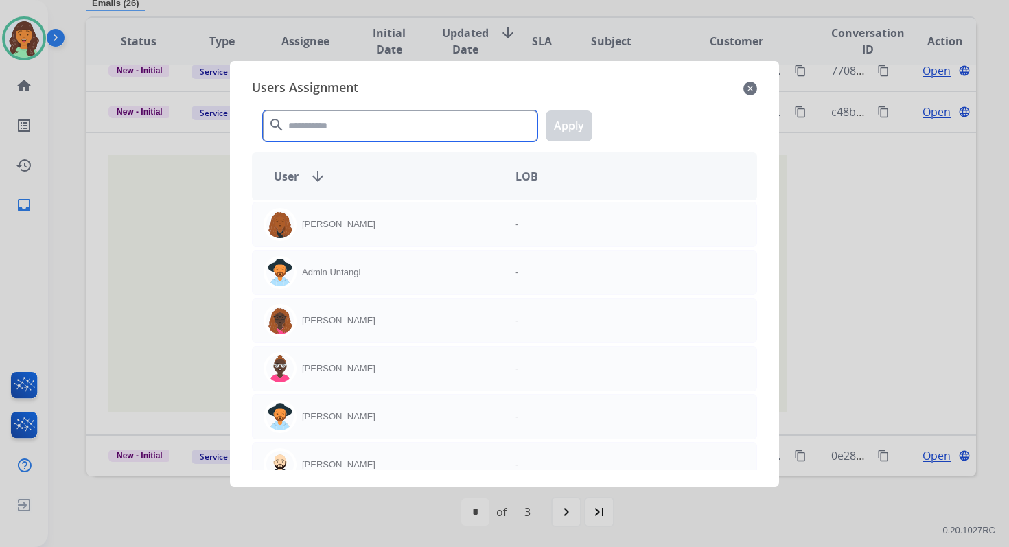
click at [306, 127] on input "text" at bounding box center [400, 125] width 274 height 31
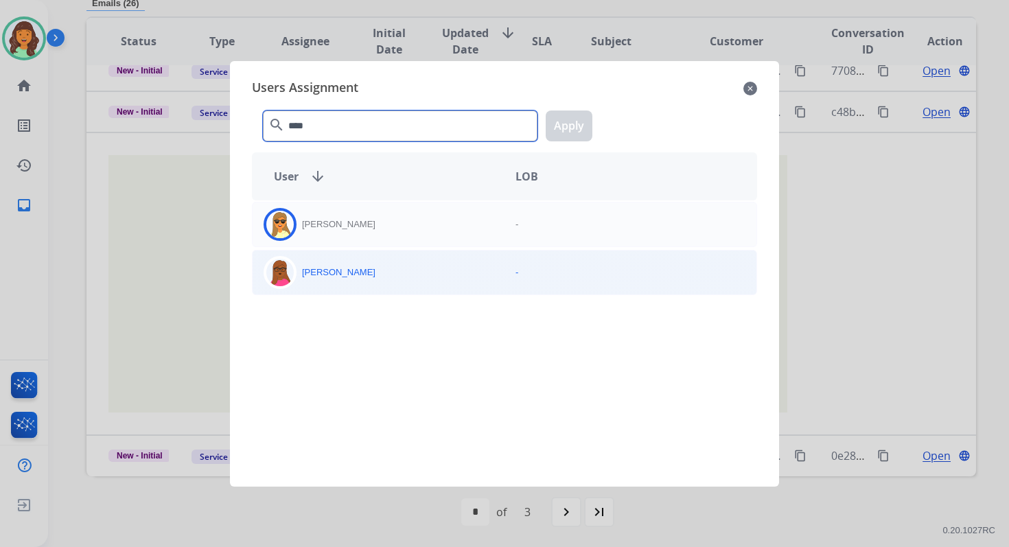
type input "****"
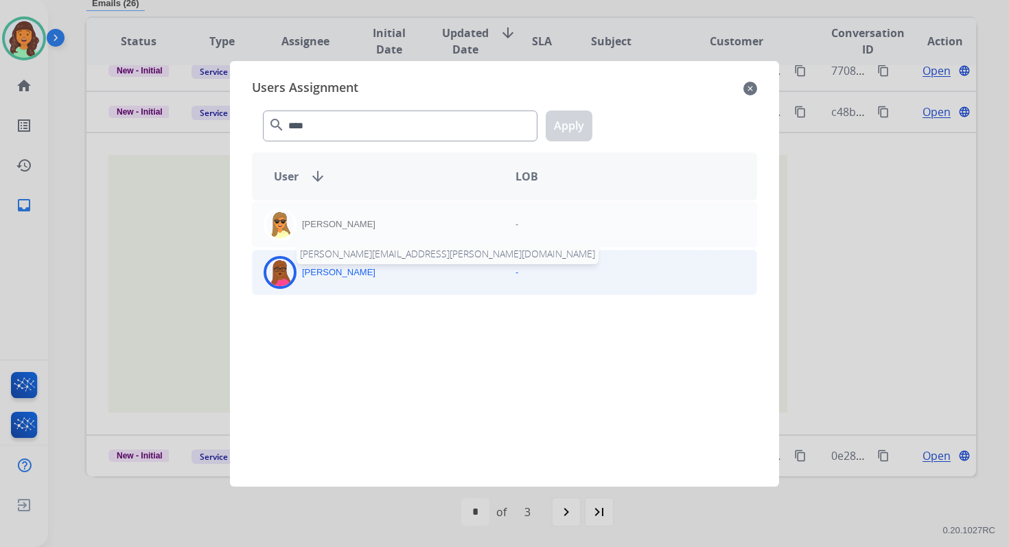
click at [351, 270] on p "[PERSON_NAME]" at bounding box center [338, 273] width 73 height 14
click at [569, 134] on button "Apply" at bounding box center [568, 125] width 47 height 31
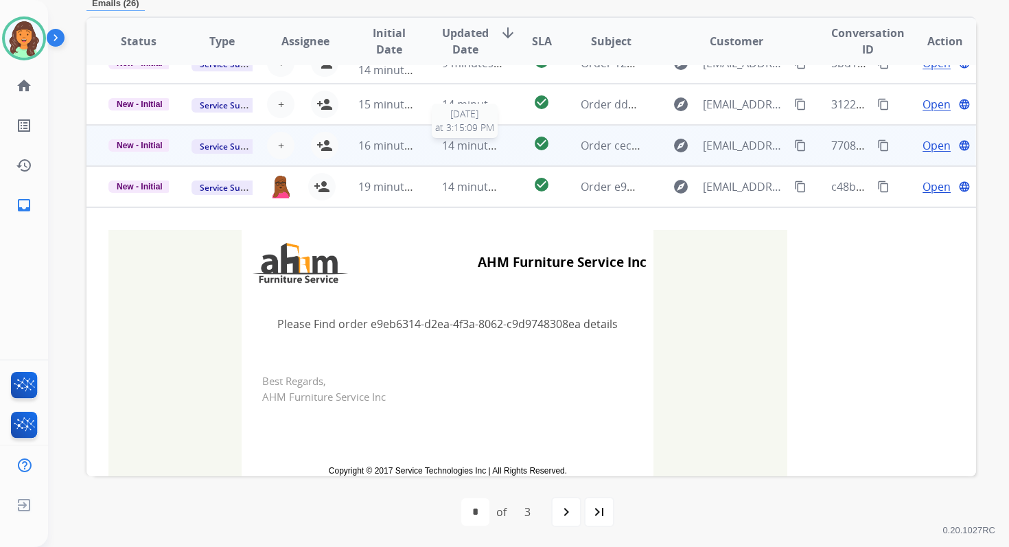
click at [457, 152] on div "14 minutes ago" at bounding box center [472, 145] width 60 height 16
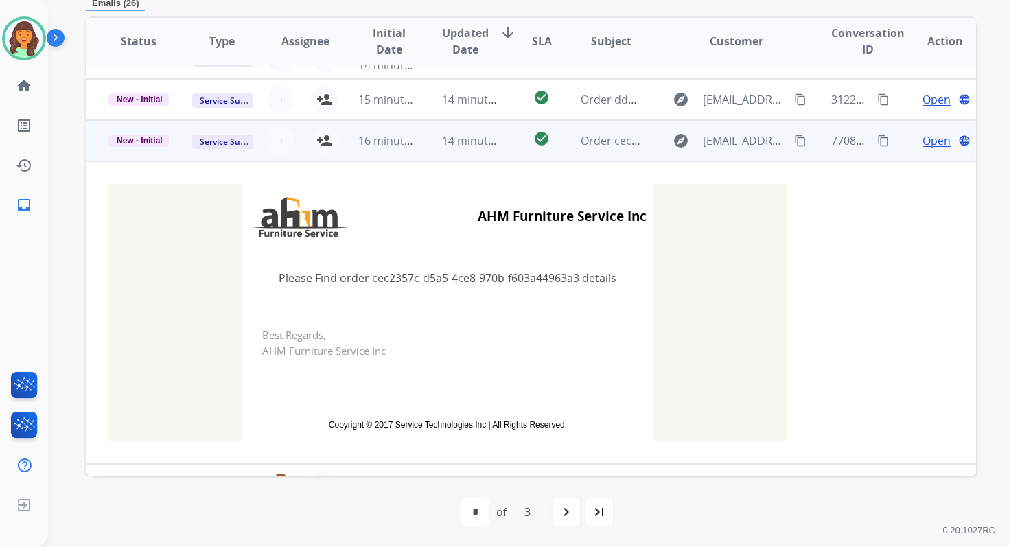
scroll to position [288, 0]
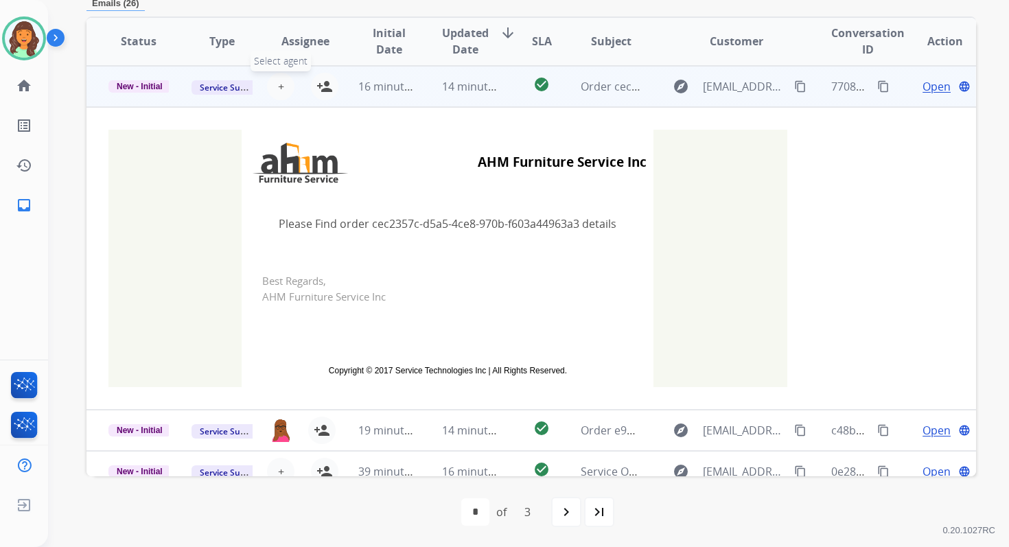
click at [268, 84] on button "+ Select agent" at bounding box center [280, 86] width 27 height 27
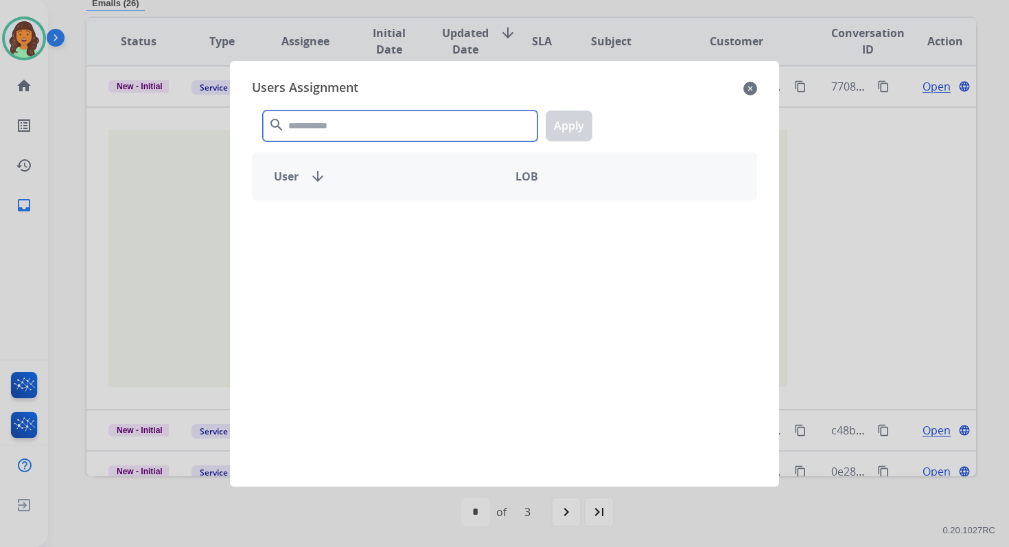
click at [321, 123] on input "text" at bounding box center [400, 125] width 274 height 31
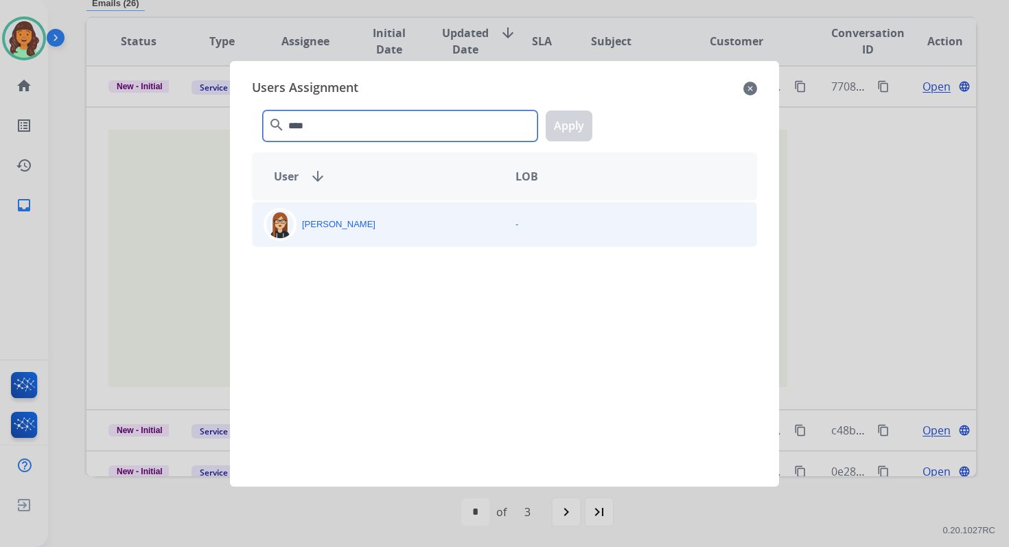
type input "****"
click at [377, 224] on div "[PERSON_NAME]" at bounding box center [378, 224] width 252 height 33
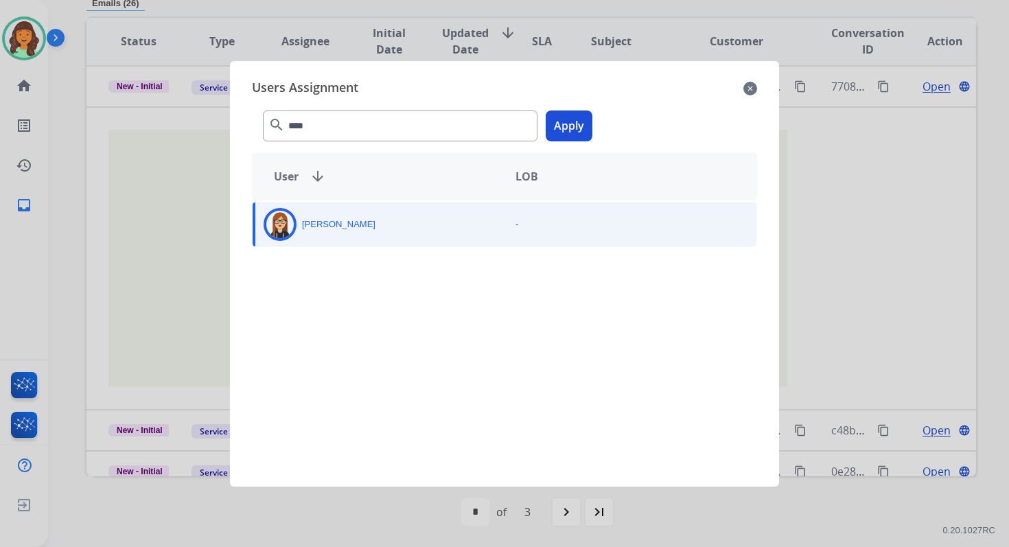
click at [563, 138] on button "Apply" at bounding box center [568, 125] width 47 height 31
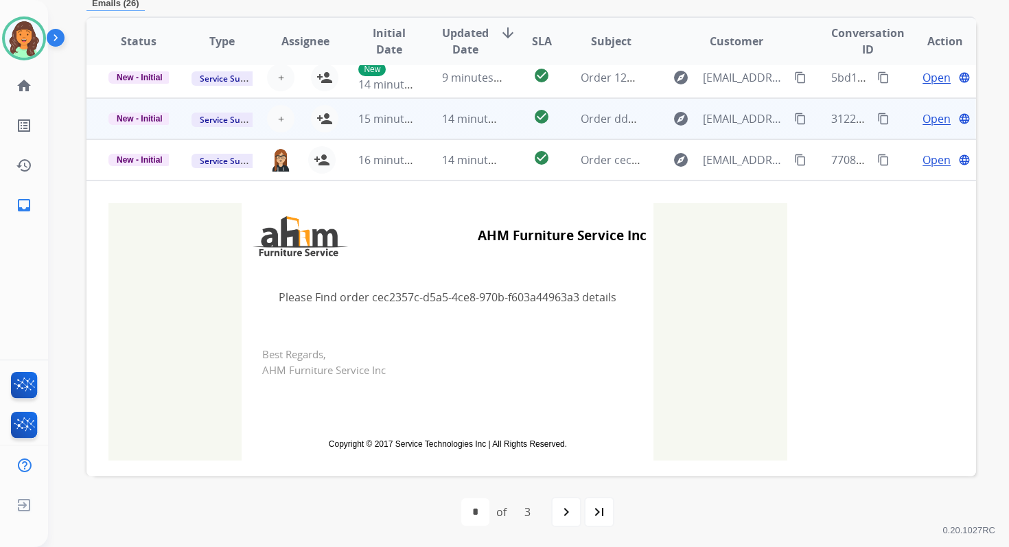
click at [424, 118] on td "14 minutes ago" at bounding box center [461, 118] width 83 height 41
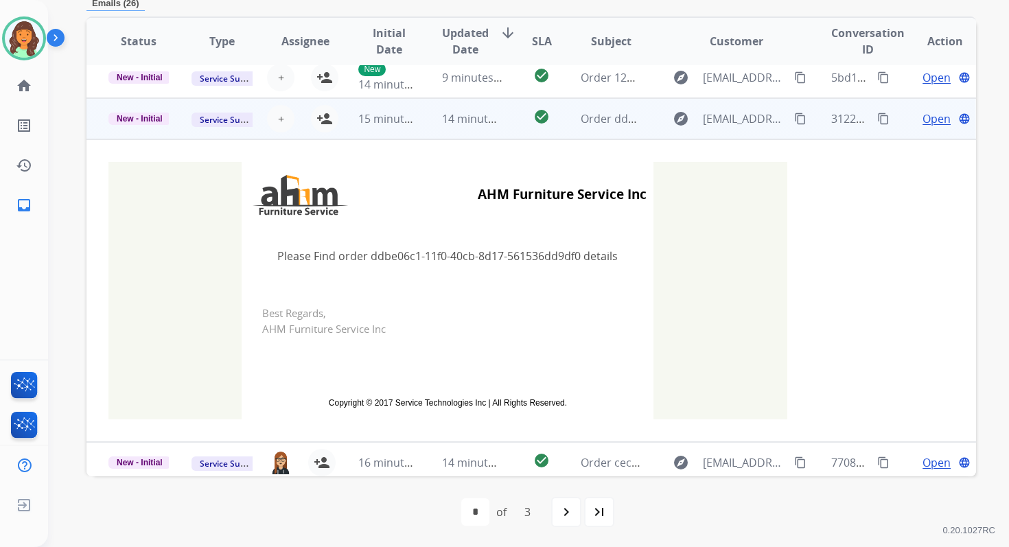
scroll to position [247, 0]
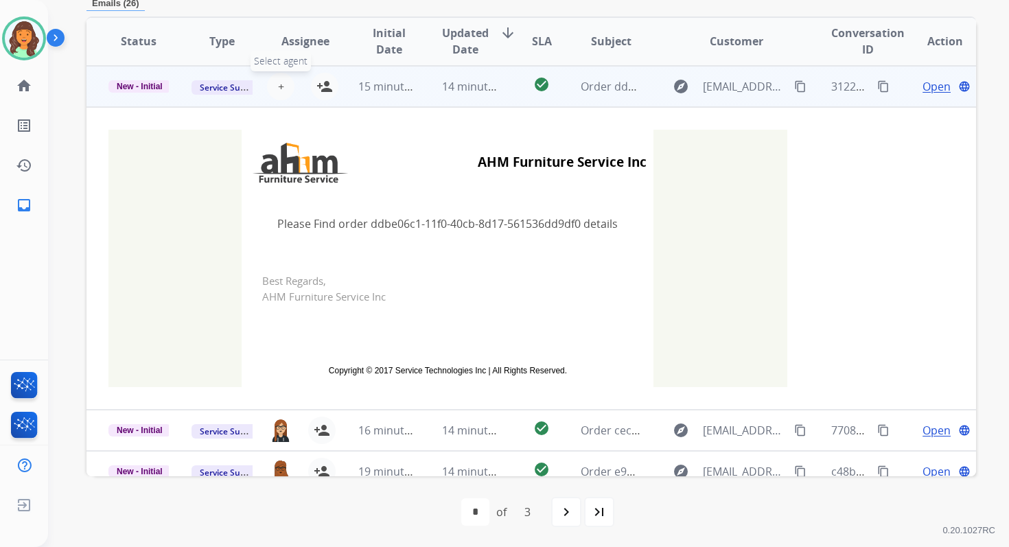
click at [278, 82] on span "+" at bounding box center [281, 86] width 6 height 16
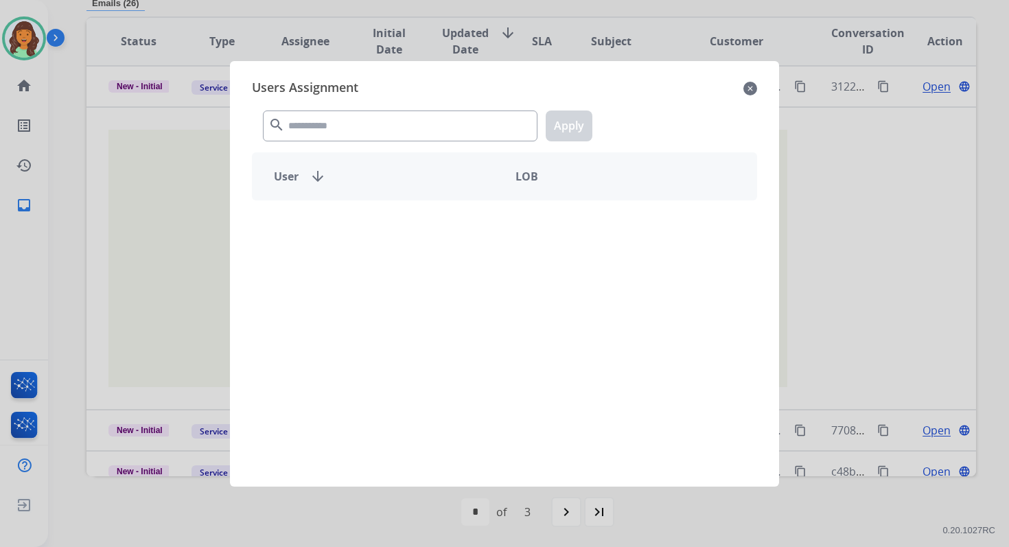
click at [330, 144] on div "search Apply" at bounding box center [504, 122] width 505 height 47
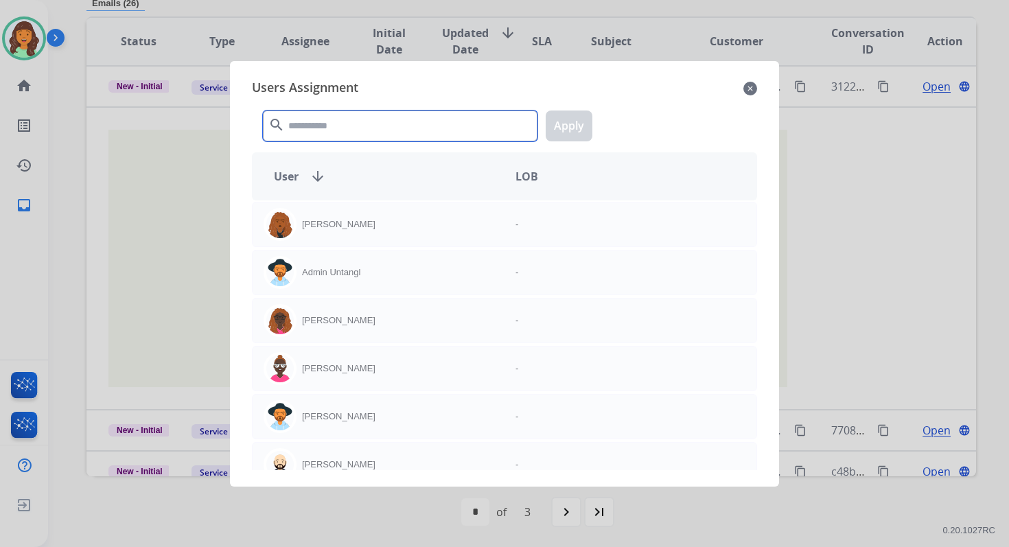
click at [330, 135] on input "text" at bounding box center [400, 125] width 274 height 31
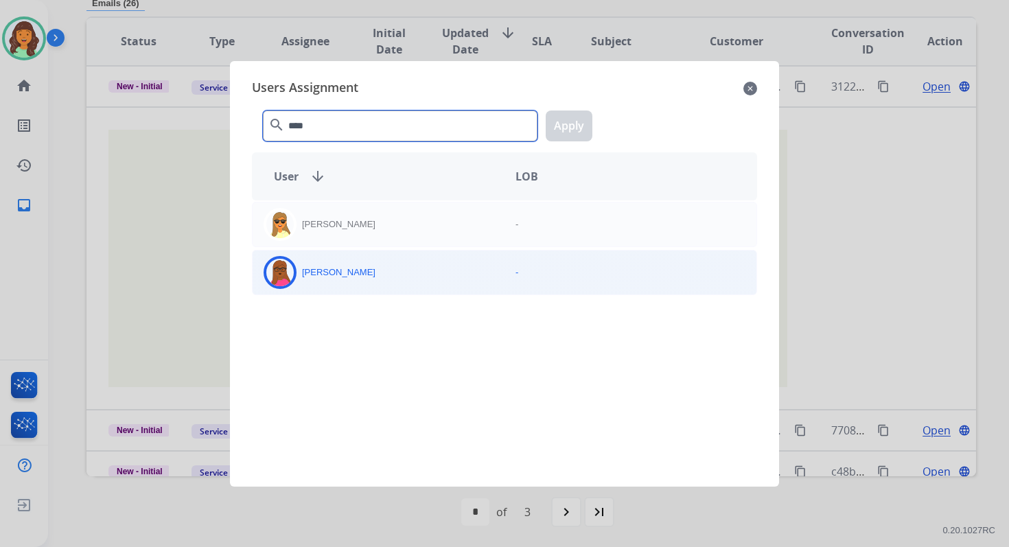
type input "****"
click at [381, 276] on div "[PERSON_NAME]" at bounding box center [378, 272] width 252 height 33
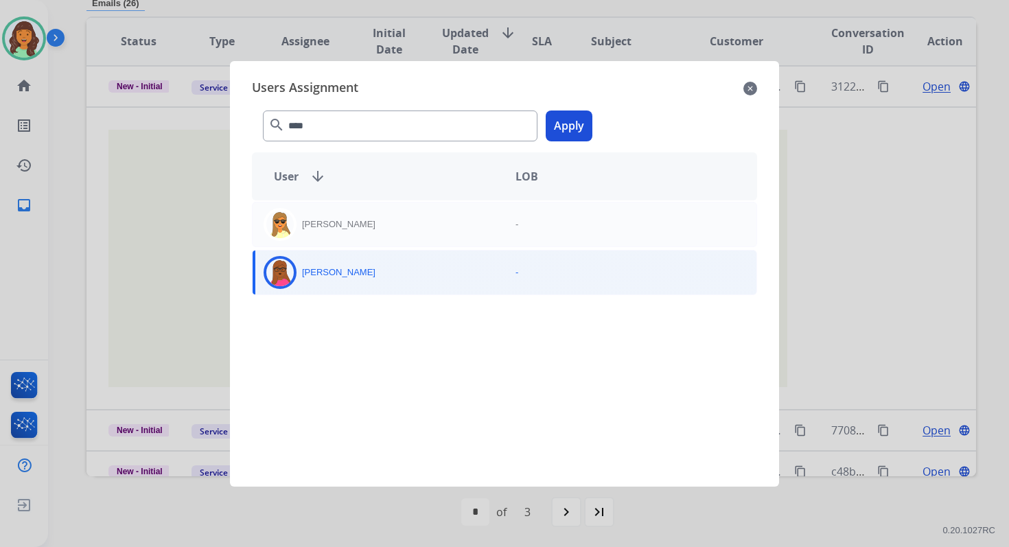
click at [561, 128] on button "Apply" at bounding box center [568, 125] width 47 height 31
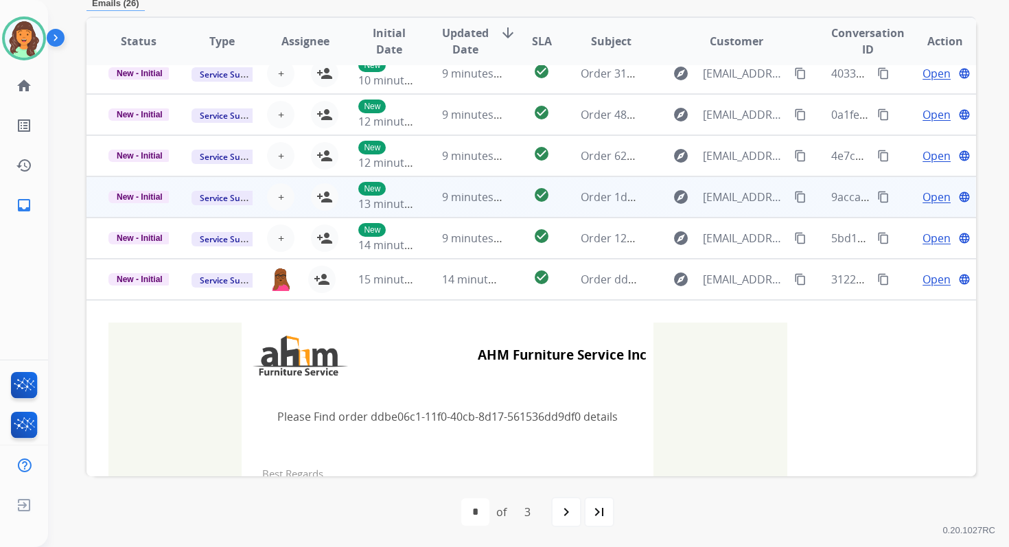
scroll to position [41, 0]
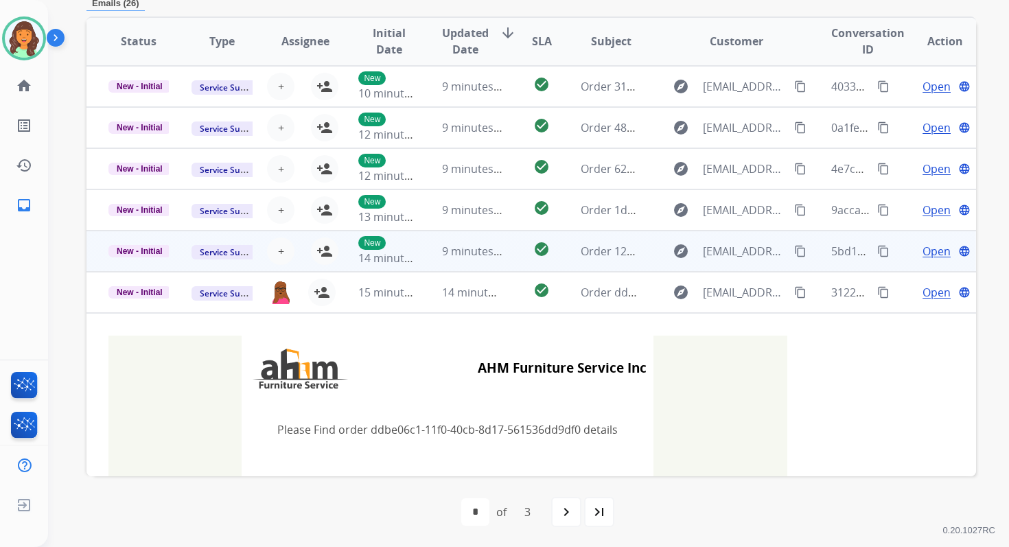
click at [425, 257] on td "9 minutes ago" at bounding box center [461, 251] width 83 height 41
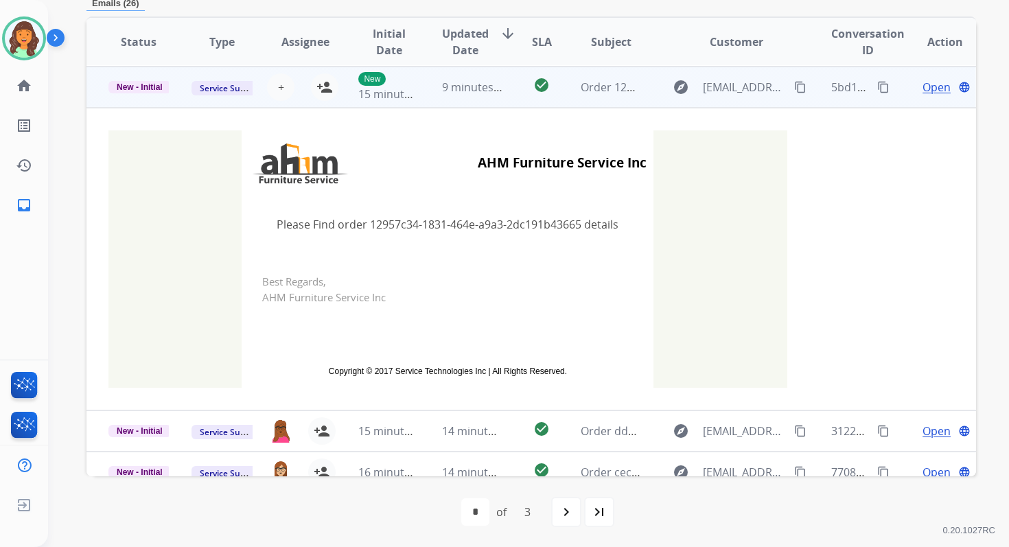
scroll to position [206, 0]
click at [281, 84] on button "+ Select agent" at bounding box center [280, 86] width 27 height 27
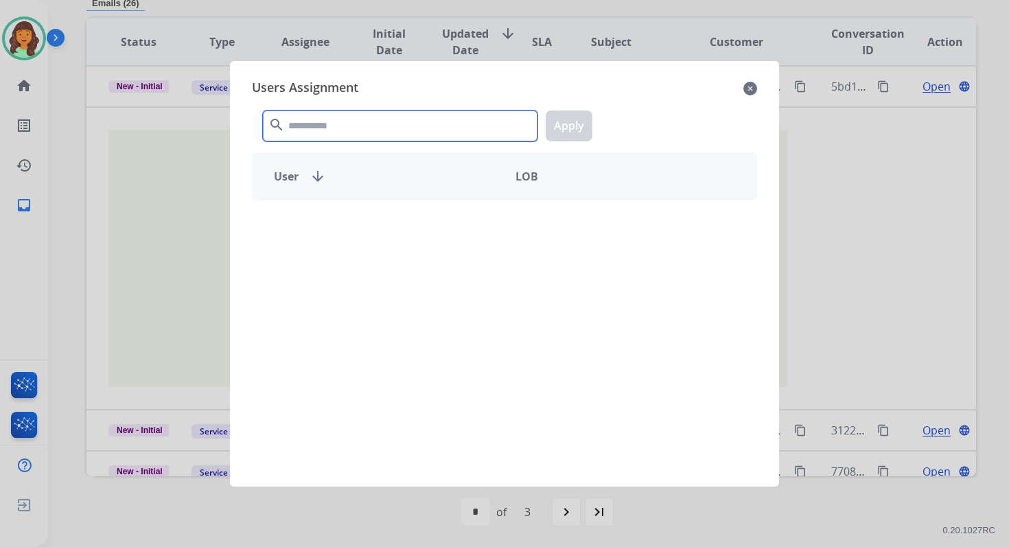
click at [325, 130] on input "text" at bounding box center [400, 125] width 274 height 31
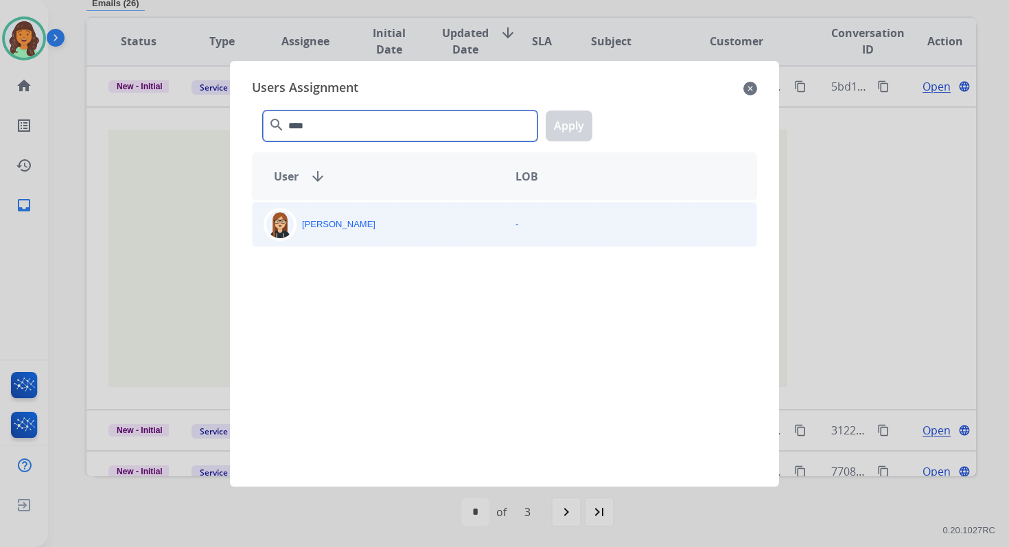
type input "****"
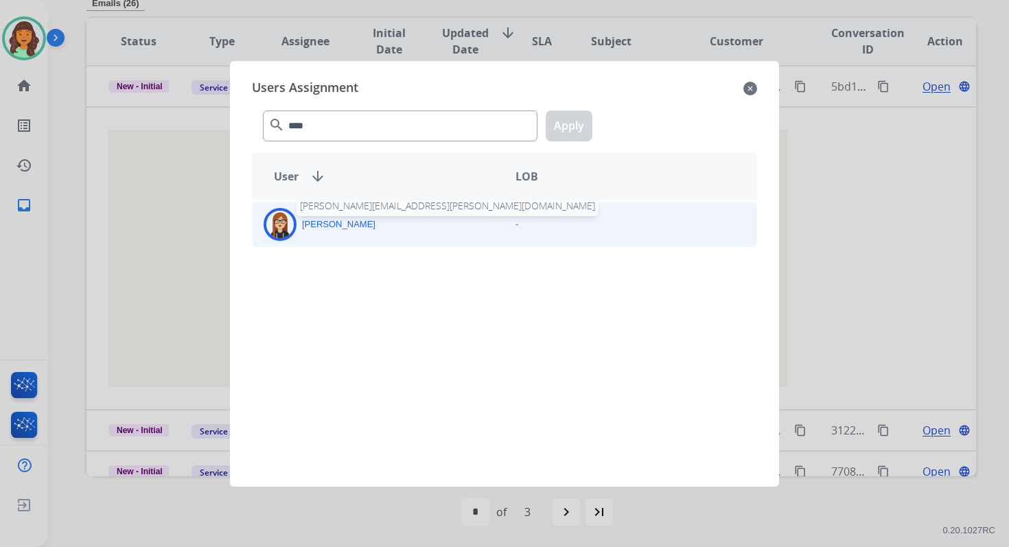
click at [346, 227] on p "[PERSON_NAME]" at bounding box center [338, 224] width 73 height 14
click at [565, 134] on button "Apply" at bounding box center [568, 125] width 47 height 31
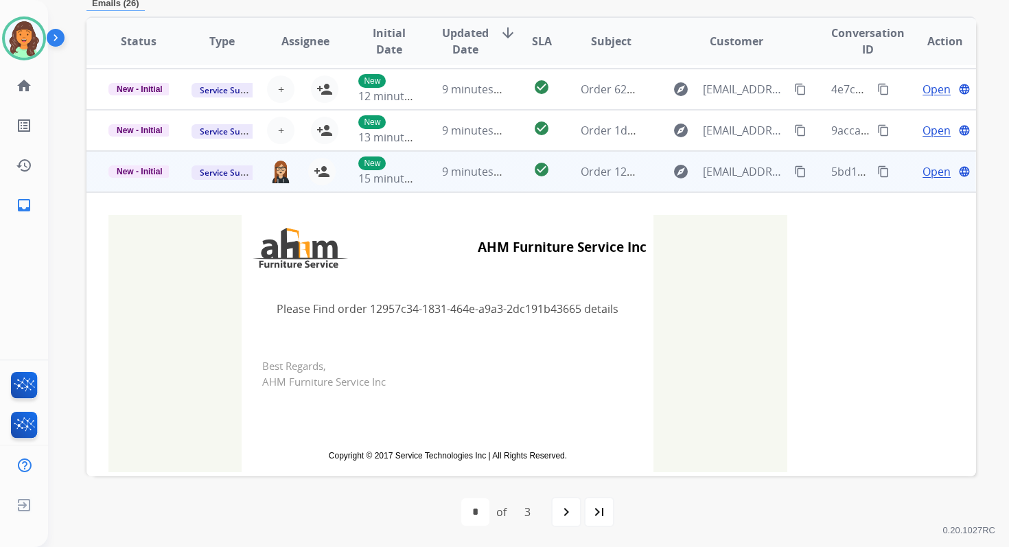
scroll to position [52, 0]
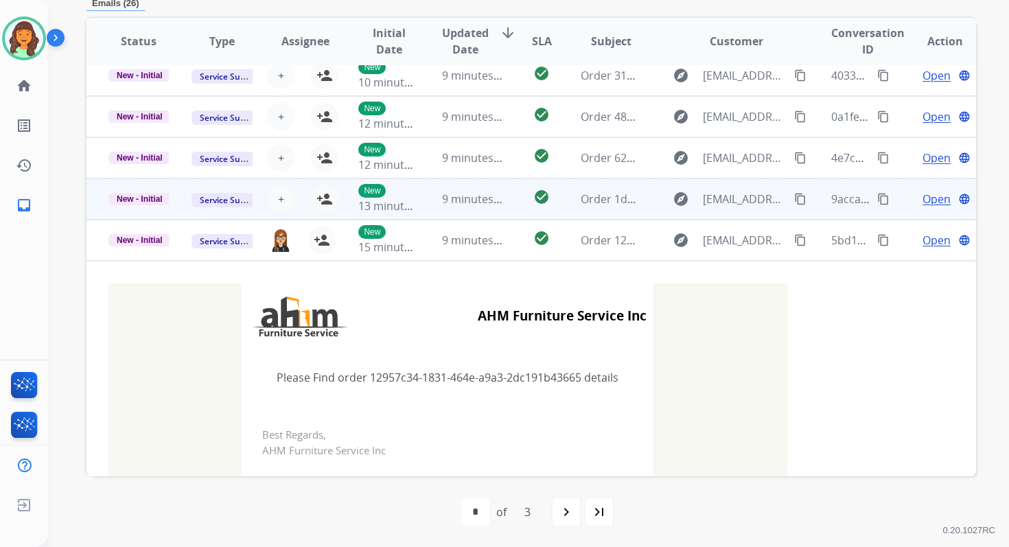
click at [433, 194] on td "9 minutes ago" at bounding box center [461, 198] width 83 height 41
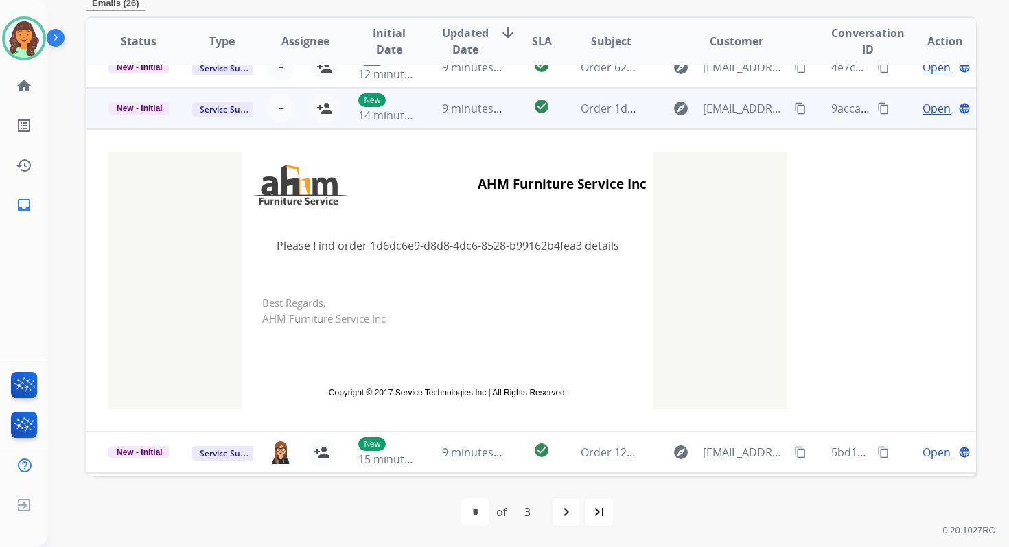
scroll to position [165, 0]
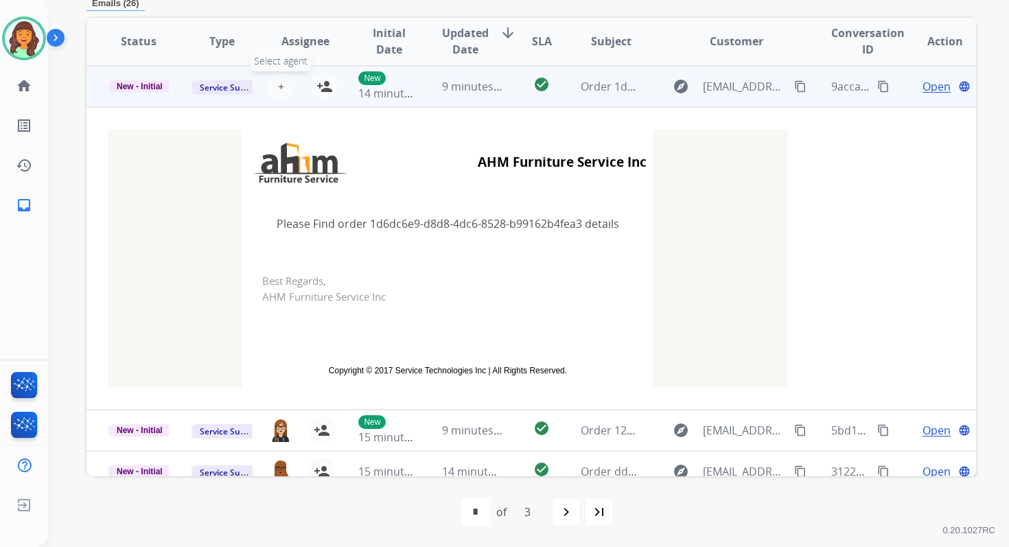
click at [278, 80] on span "+" at bounding box center [281, 86] width 6 height 16
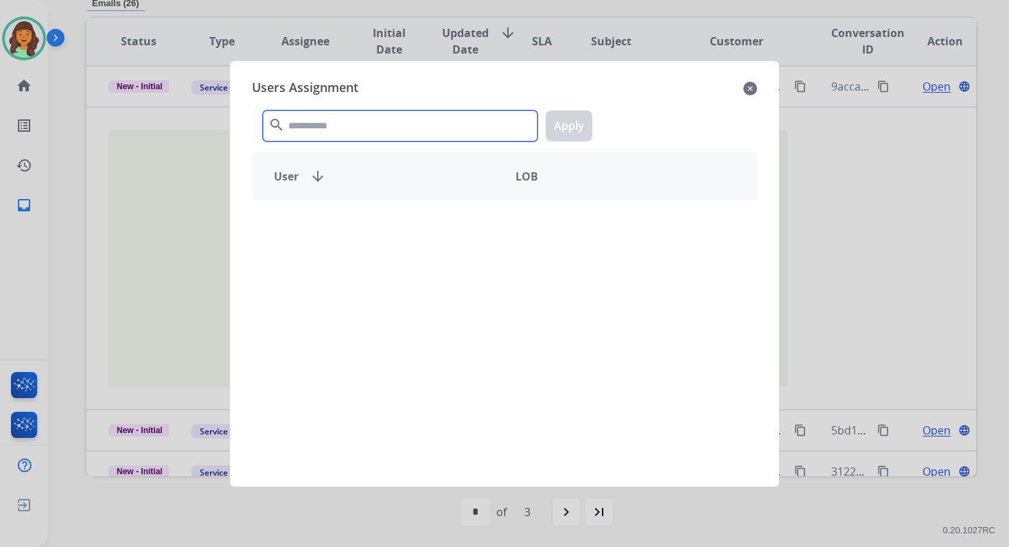
click at [311, 124] on input "text" at bounding box center [400, 125] width 274 height 31
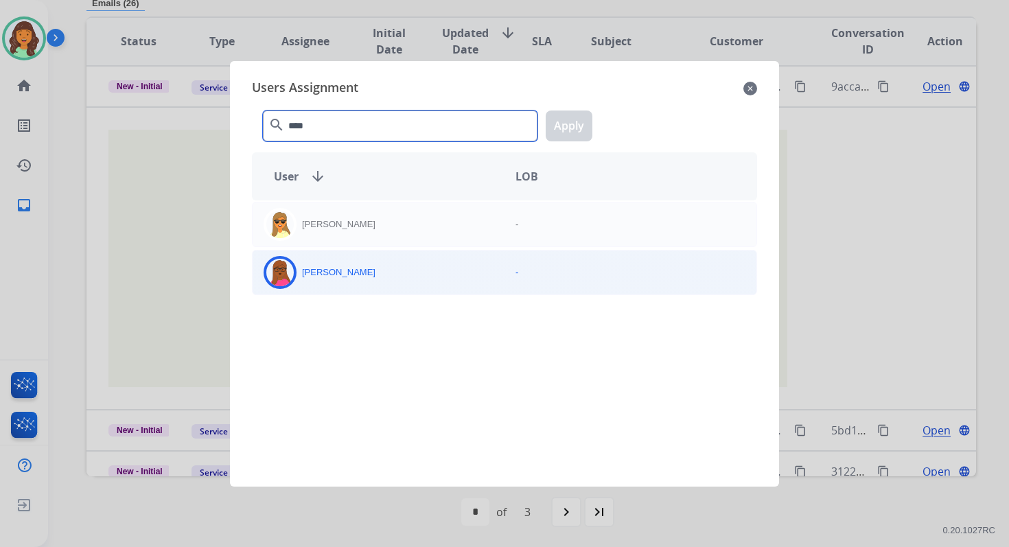
type input "****"
click at [376, 276] on div "[PERSON_NAME]" at bounding box center [378, 272] width 252 height 33
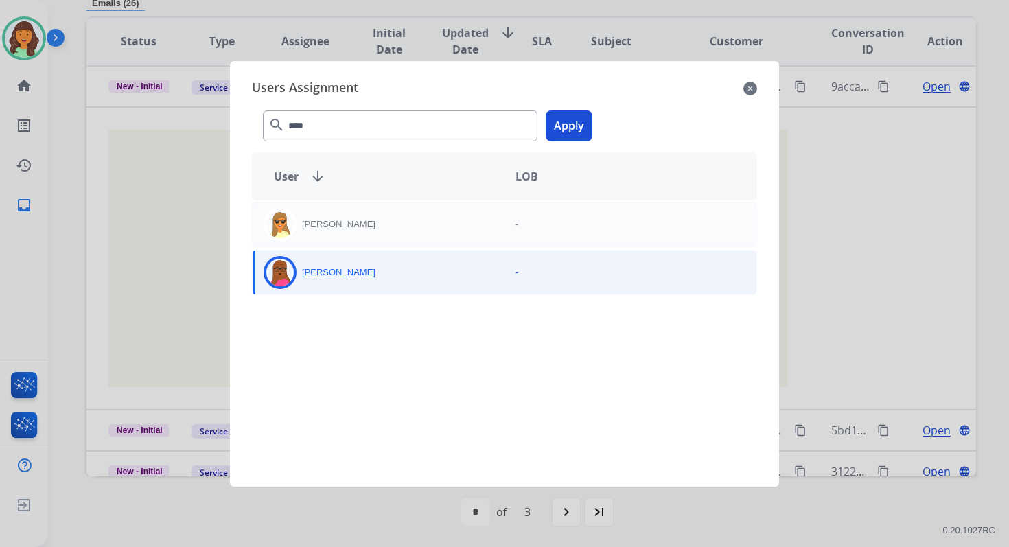
click at [574, 118] on button "Apply" at bounding box center [568, 125] width 47 height 31
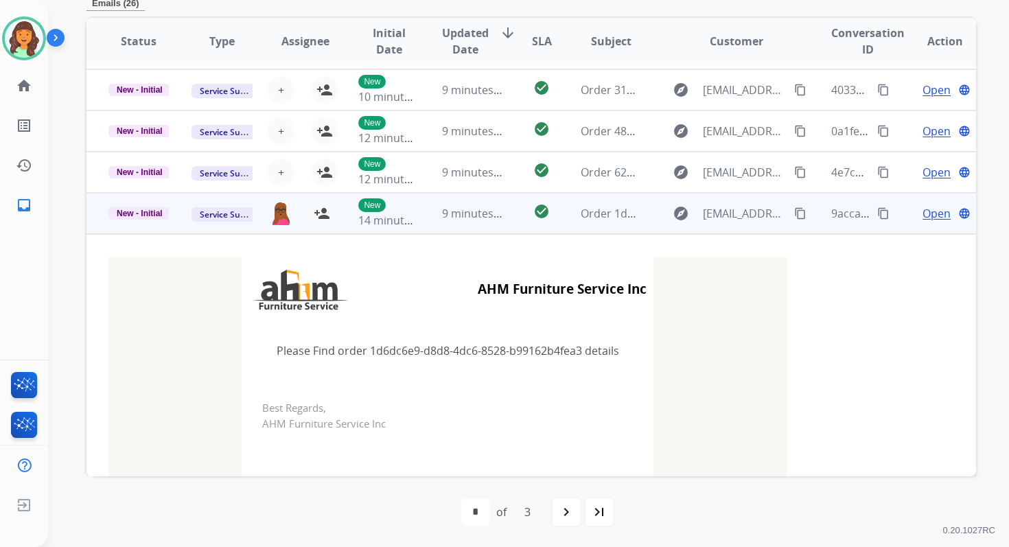
scroll to position [13, 0]
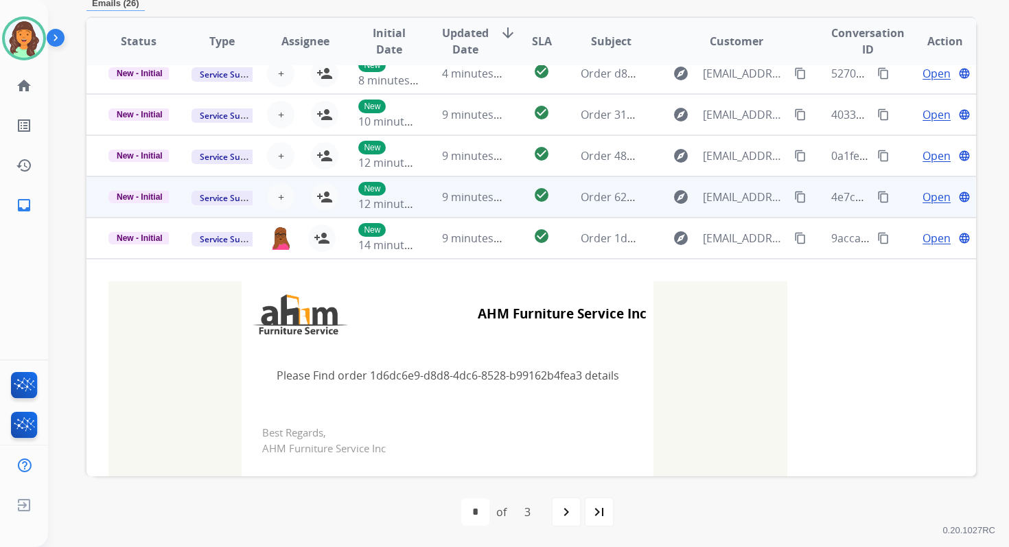
click at [430, 206] on td "9 minutes ago" at bounding box center [461, 196] width 83 height 41
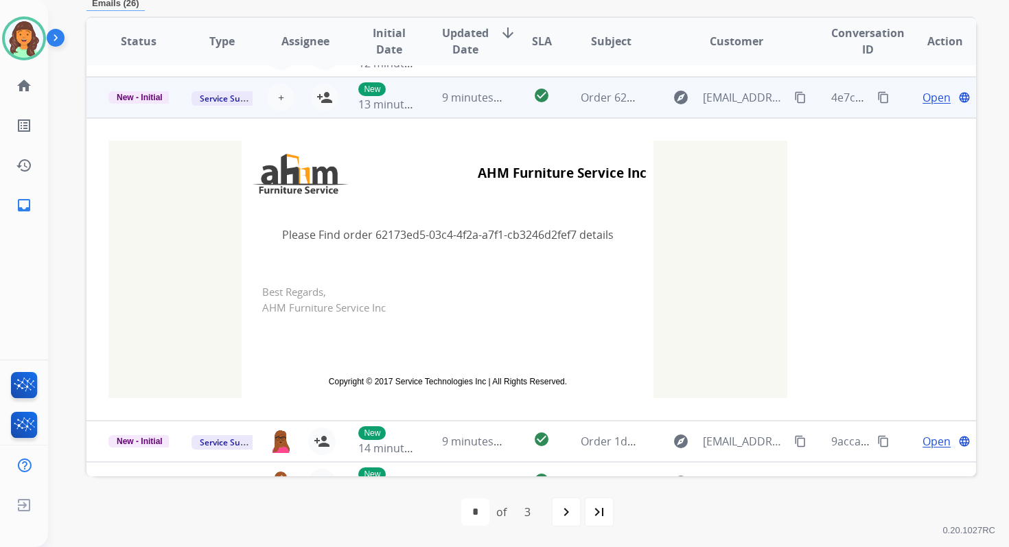
scroll to position [123, 0]
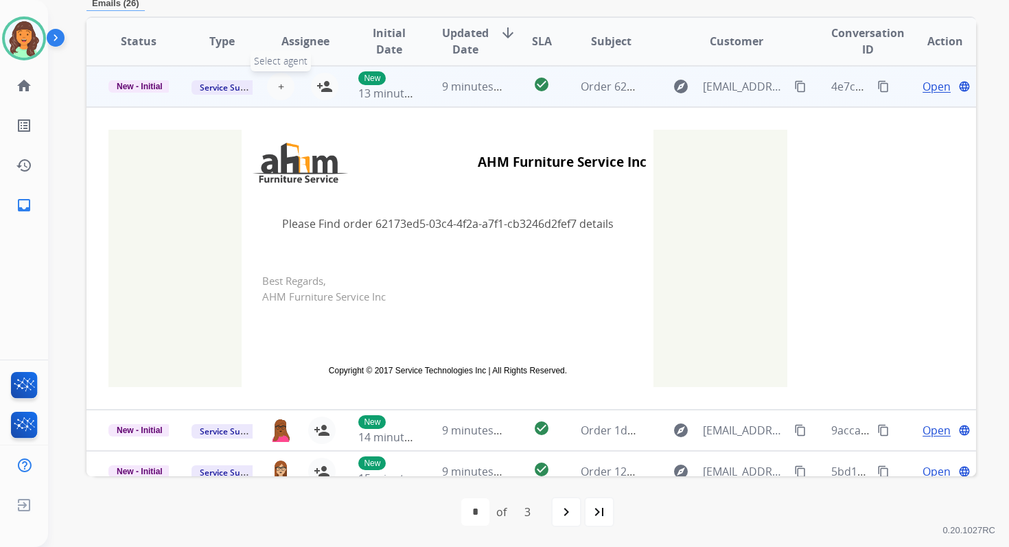
click at [275, 74] on button "+ Select agent" at bounding box center [280, 86] width 27 height 27
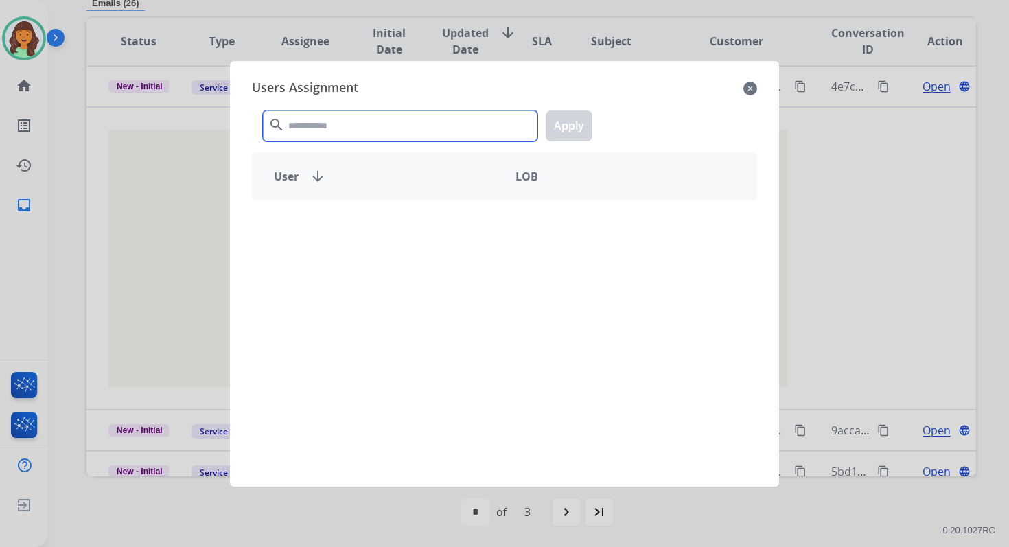
click at [307, 119] on input "text" at bounding box center [400, 125] width 274 height 31
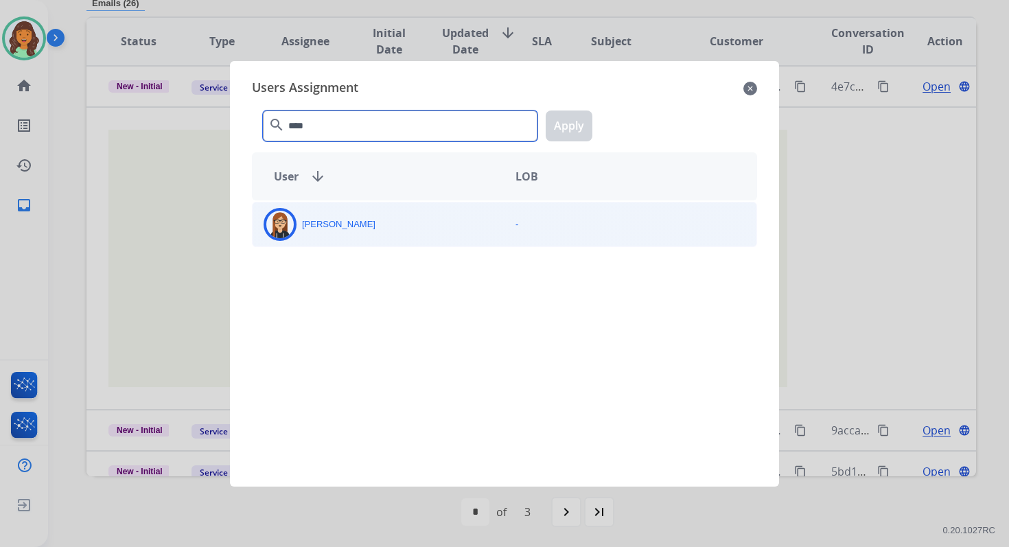
type input "****"
click at [350, 213] on div "[PERSON_NAME]" at bounding box center [378, 224] width 252 height 33
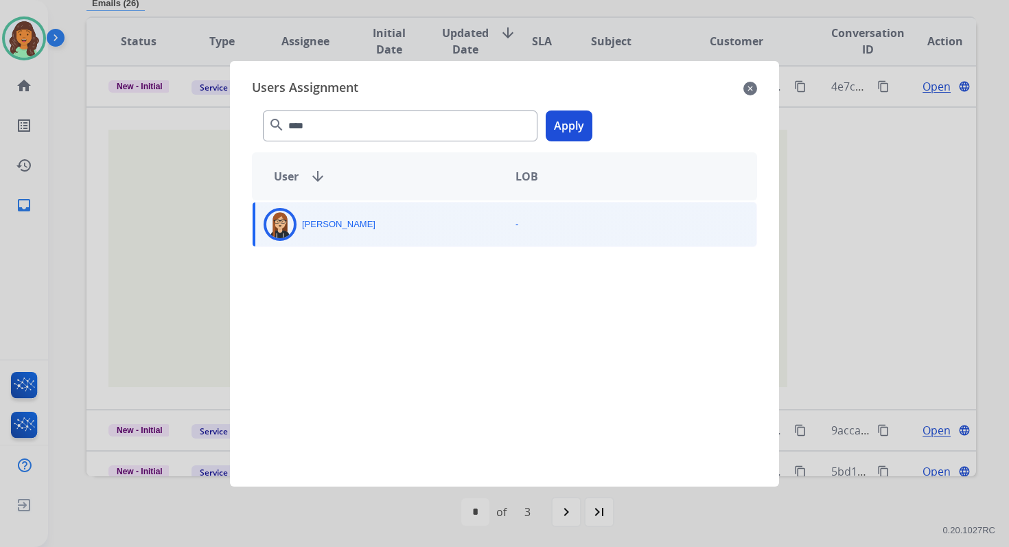
click at [567, 123] on button "Apply" at bounding box center [568, 125] width 47 height 31
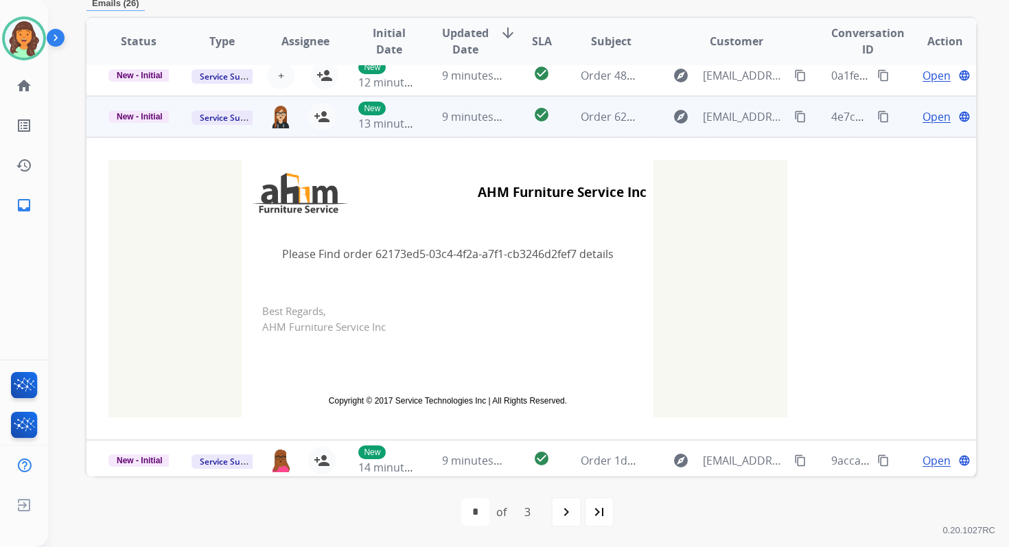
scroll to position [12, 0]
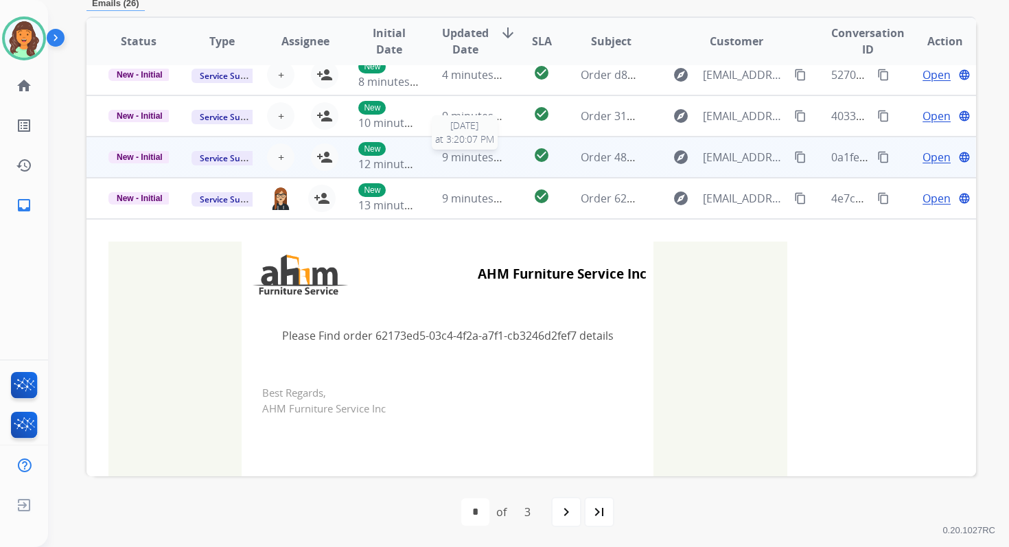
click at [454, 150] on span "9 minutes ago" at bounding box center [478, 157] width 73 height 15
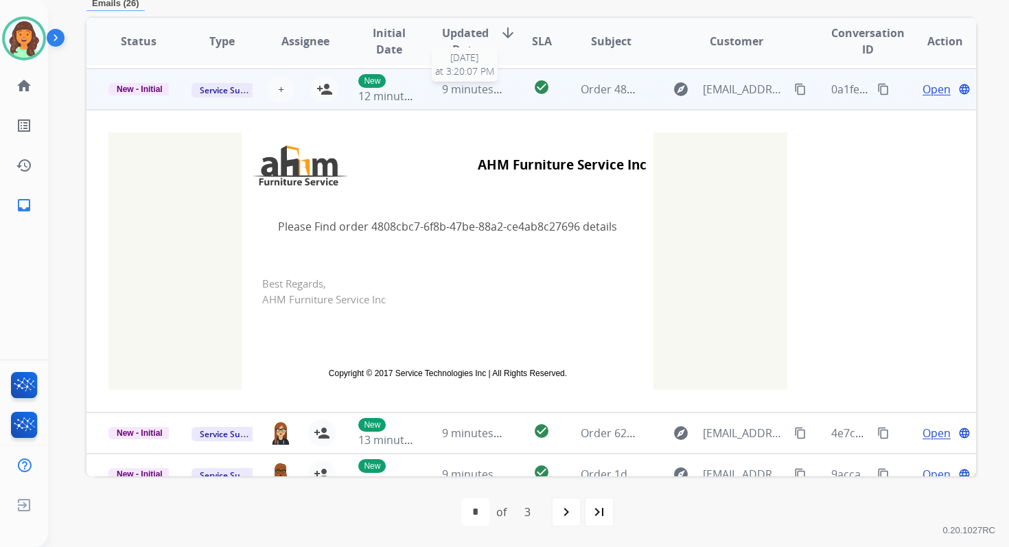
scroll to position [82, 0]
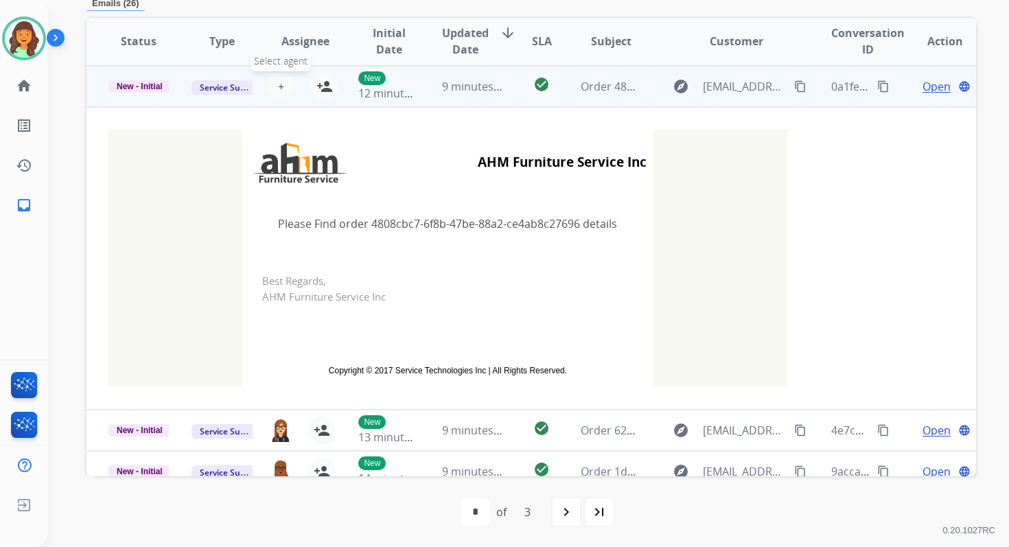
click at [278, 86] on span "+" at bounding box center [281, 86] width 6 height 16
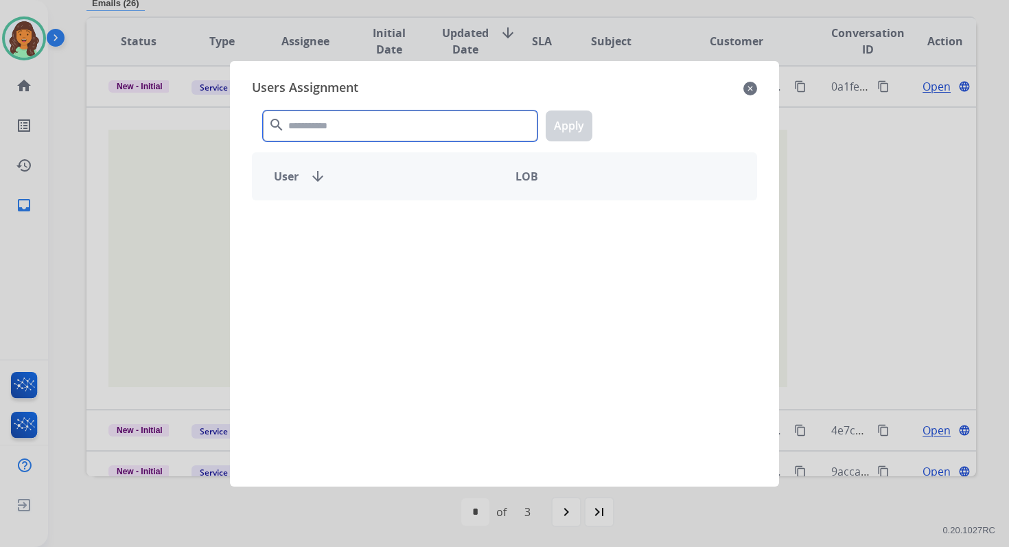
click at [309, 132] on input "text" at bounding box center [400, 125] width 274 height 31
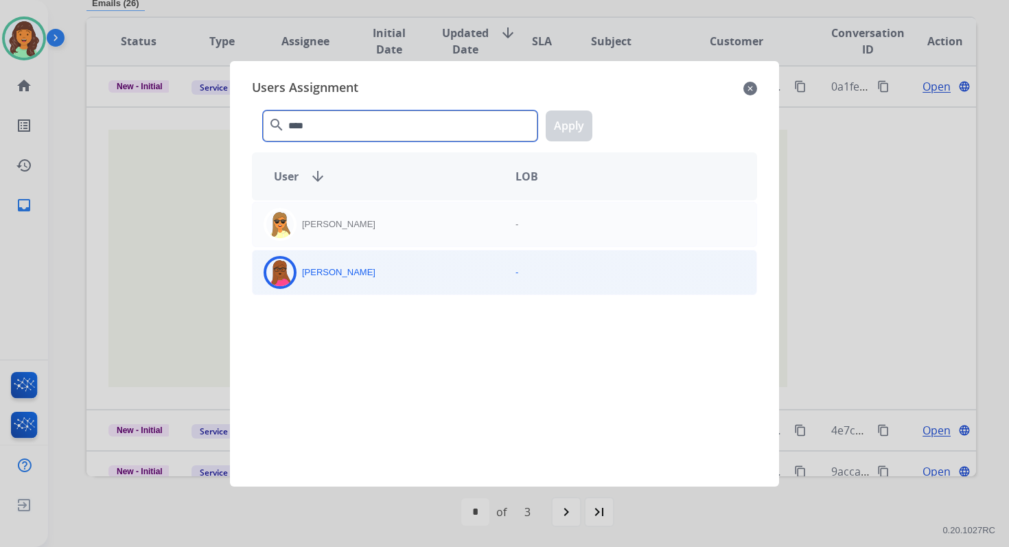
type input "****"
click at [377, 271] on div "[PERSON_NAME]" at bounding box center [378, 272] width 252 height 33
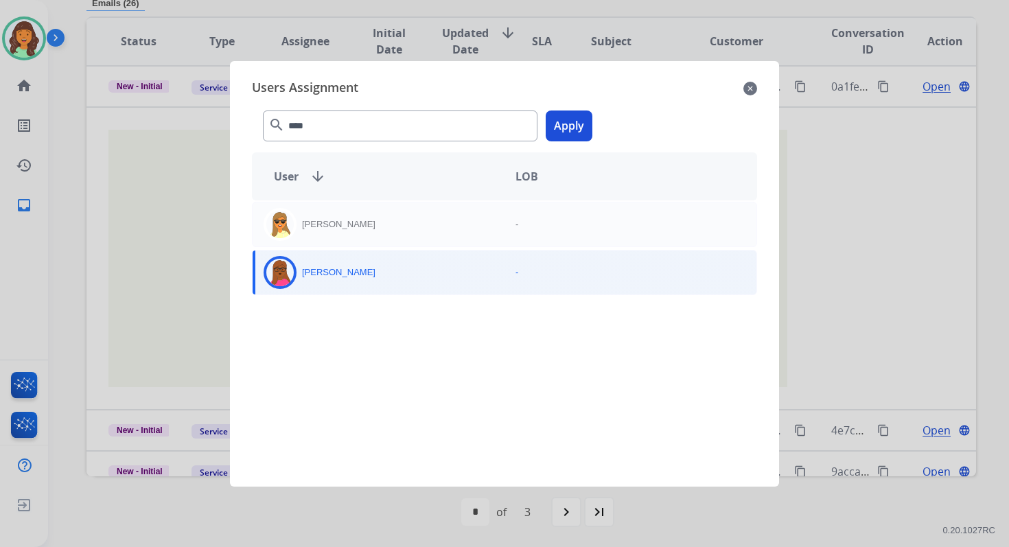
click at [571, 108] on div "**** search Apply" at bounding box center [504, 122] width 505 height 47
click at [568, 117] on button "Apply" at bounding box center [568, 125] width 47 height 31
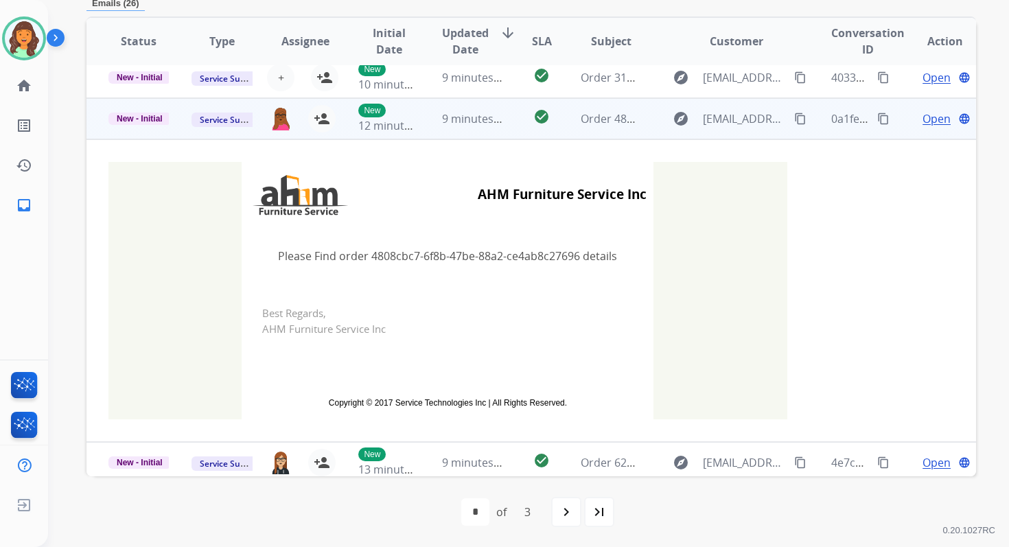
scroll to position [0, 0]
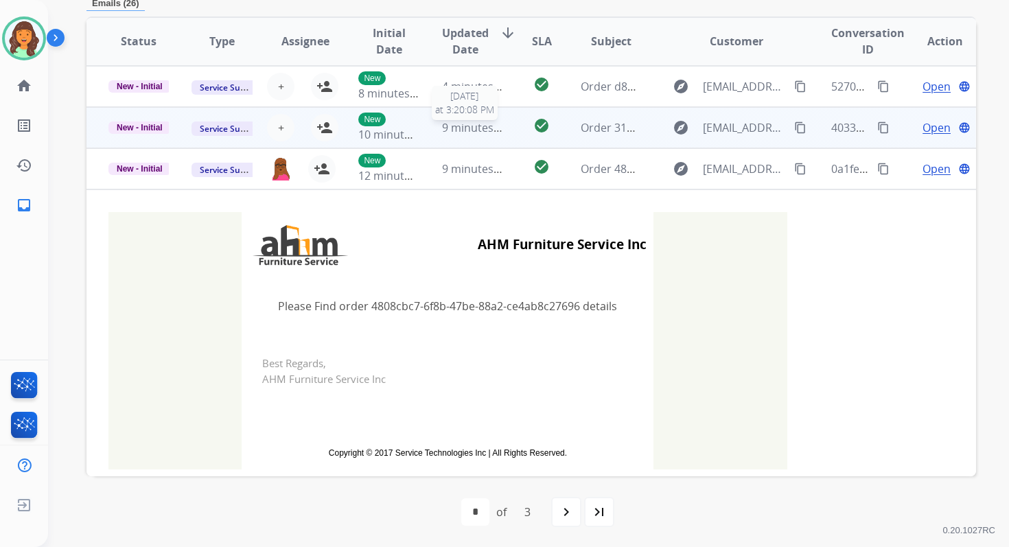
click at [451, 130] on span "9 minutes ago" at bounding box center [478, 127] width 73 height 15
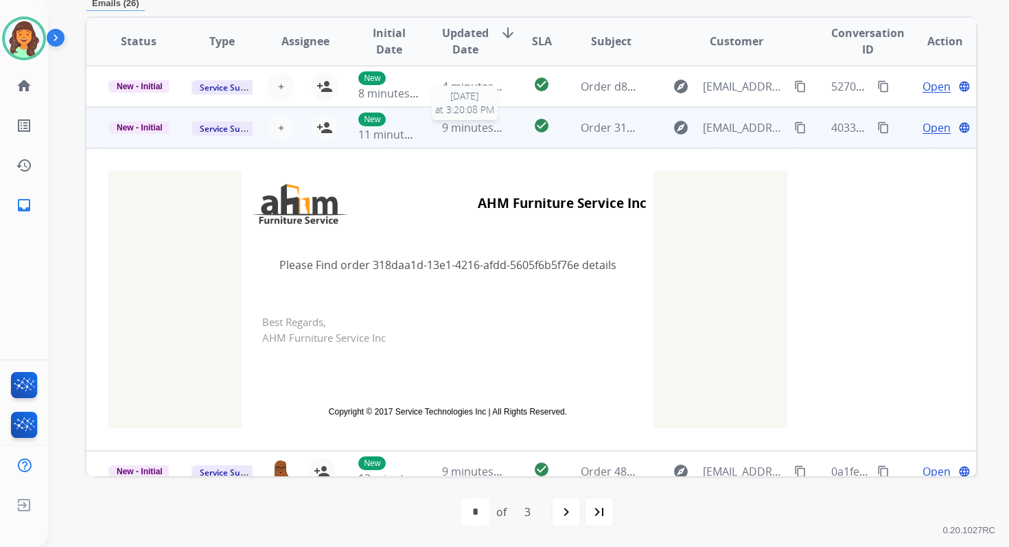
scroll to position [41, 0]
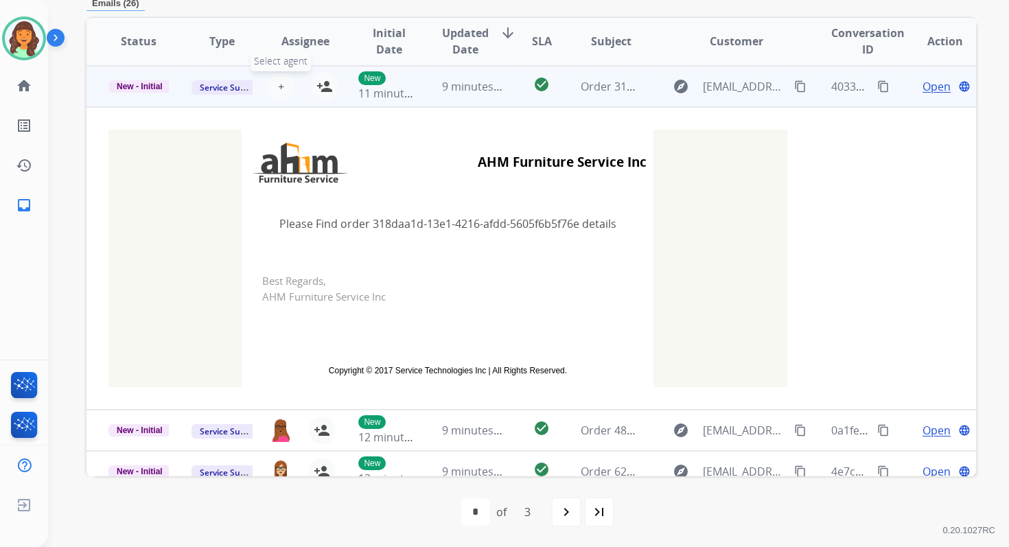
click at [272, 90] on button "+ Select agent" at bounding box center [280, 86] width 27 height 27
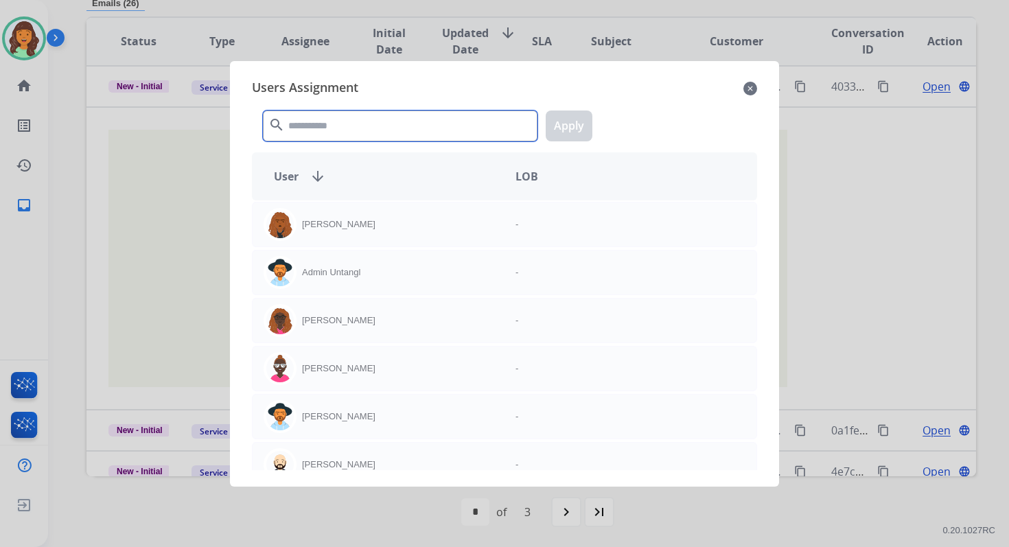
click at [331, 137] on input "text" at bounding box center [400, 125] width 274 height 31
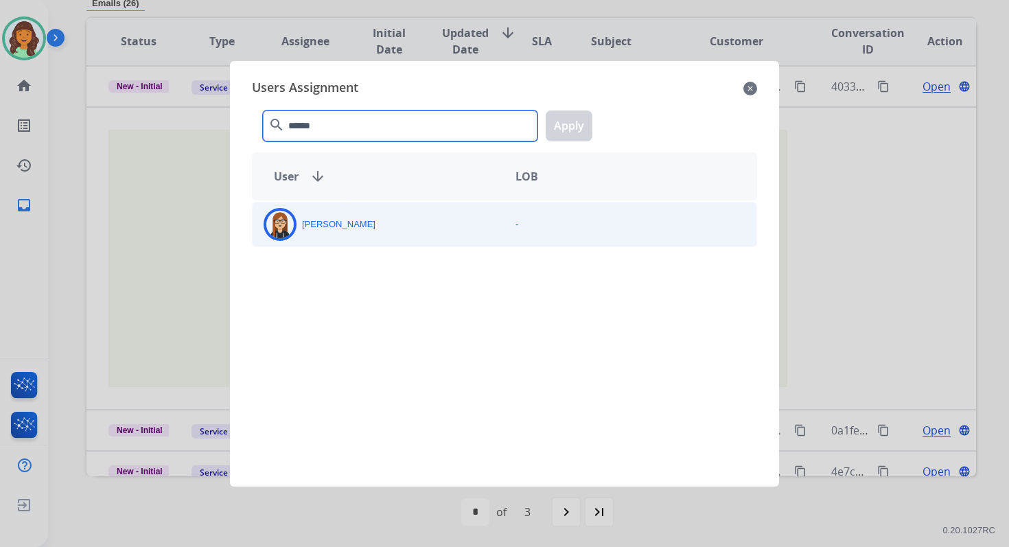
type input "******"
click at [368, 233] on div "[PERSON_NAME]" at bounding box center [378, 224] width 252 height 33
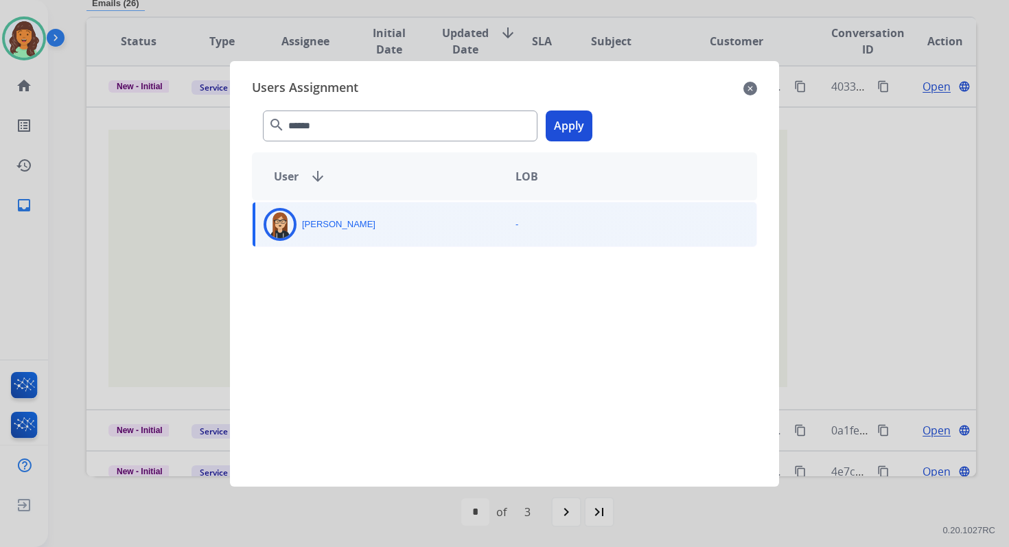
click at [567, 128] on button "Apply" at bounding box center [568, 125] width 47 height 31
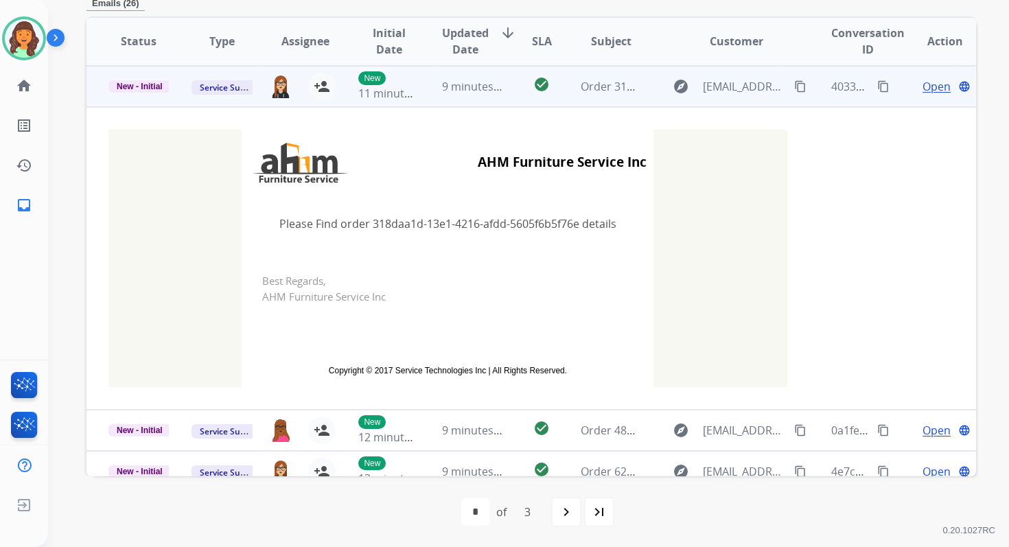
scroll to position [0, 0]
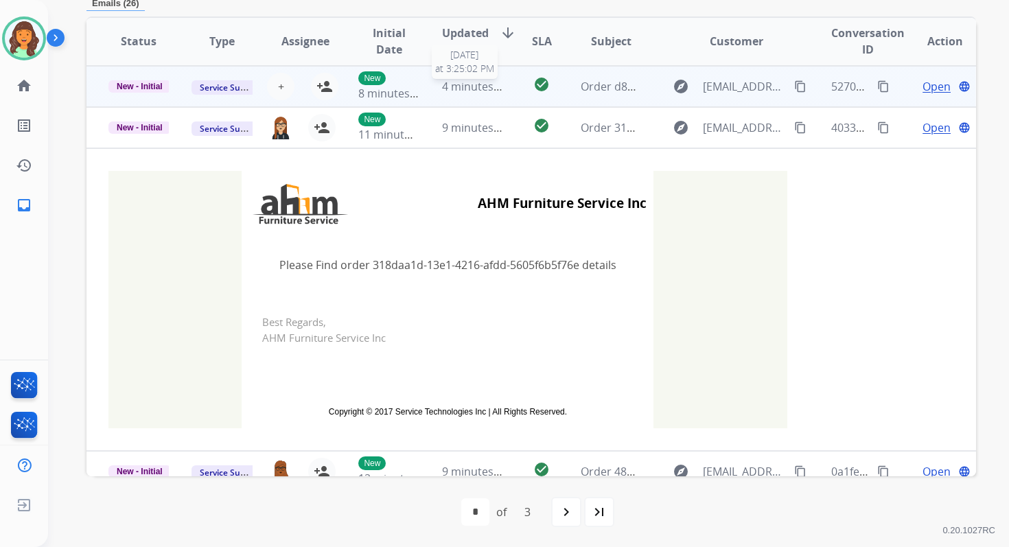
click at [458, 80] on span "4 minutes ago" at bounding box center [478, 86] width 73 height 15
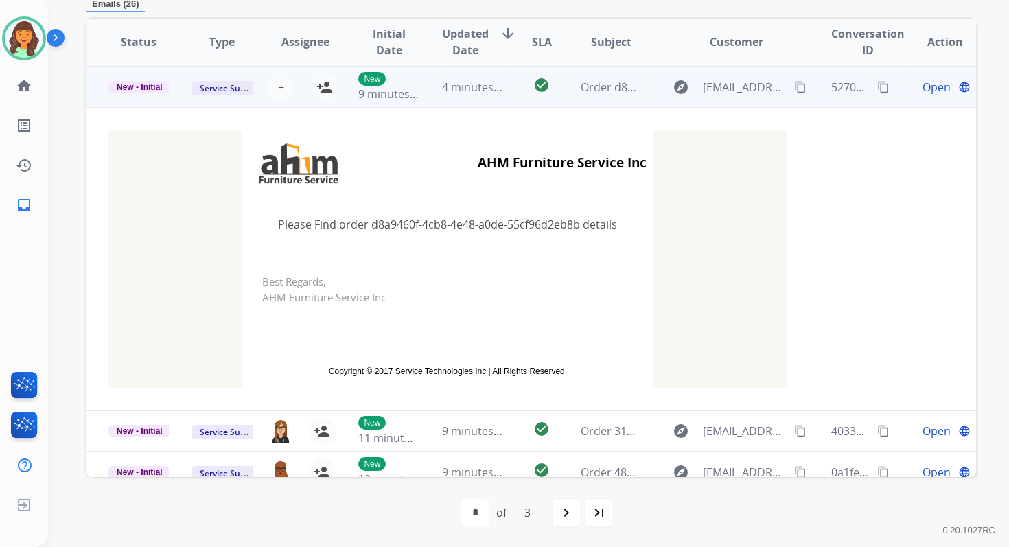
scroll to position [329, 0]
click at [274, 80] on button "+ Select agent" at bounding box center [280, 86] width 27 height 27
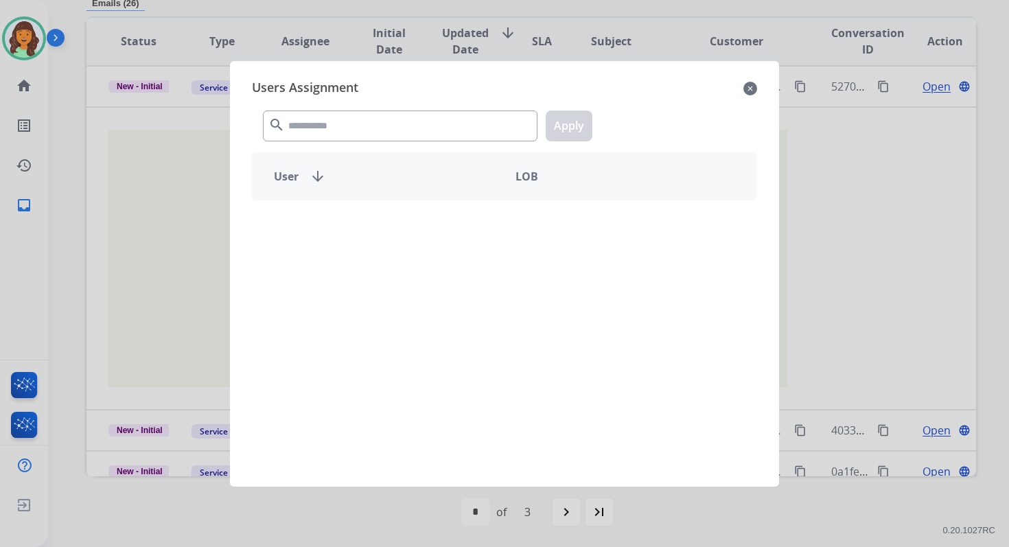
click at [360, 149] on div "Users Assignment close search Apply User arrow_downward LOB" at bounding box center [504, 273] width 527 height 403
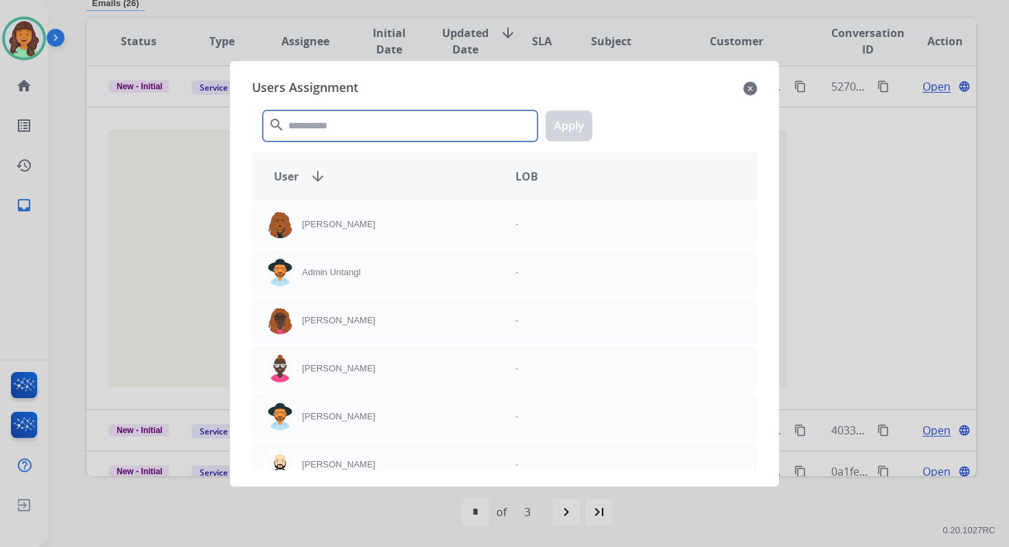
click at [357, 137] on input "text" at bounding box center [400, 125] width 274 height 31
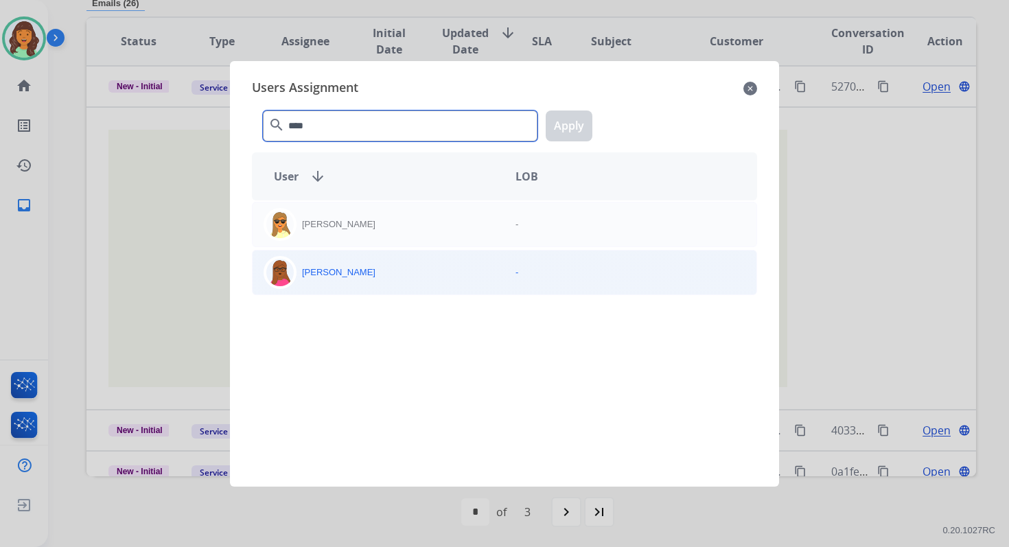
type input "****"
click at [411, 279] on div "[PERSON_NAME]" at bounding box center [378, 272] width 252 height 33
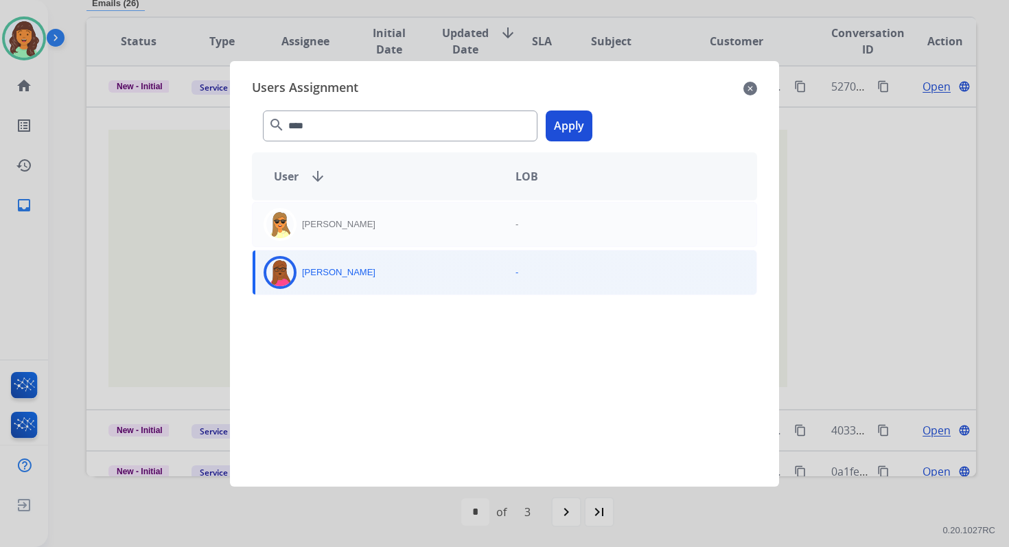
click at [565, 115] on button "Apply" at bounding box center [568, 125] width 47 height 31
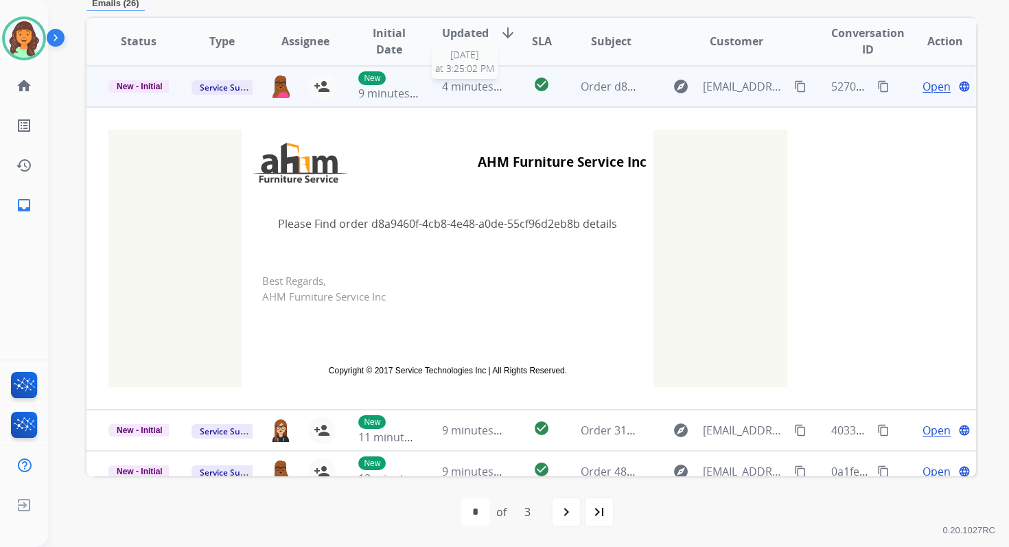
click at [447, 91] on span "4 minutes ago" at bounding box center [478, 86] width 73 height 15
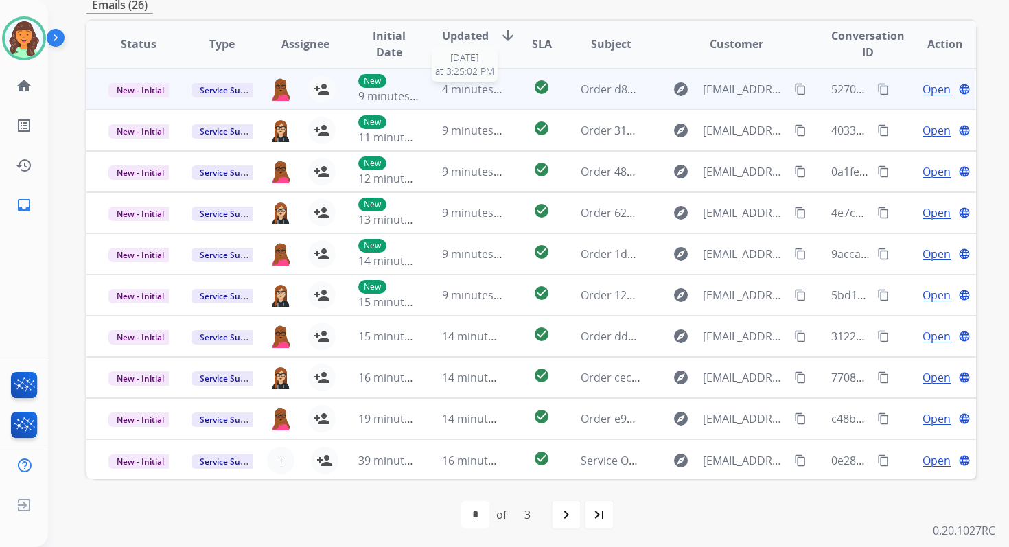
scroll to position [329, 0]
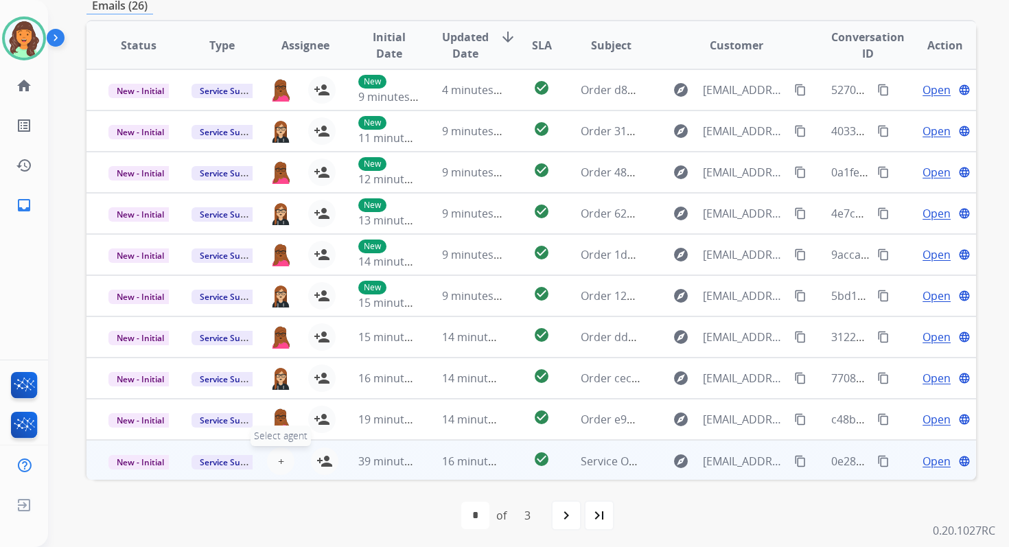
click at [285, 461] on button "+ Select agent" at bounding box center [280, 460] width 27 height 27
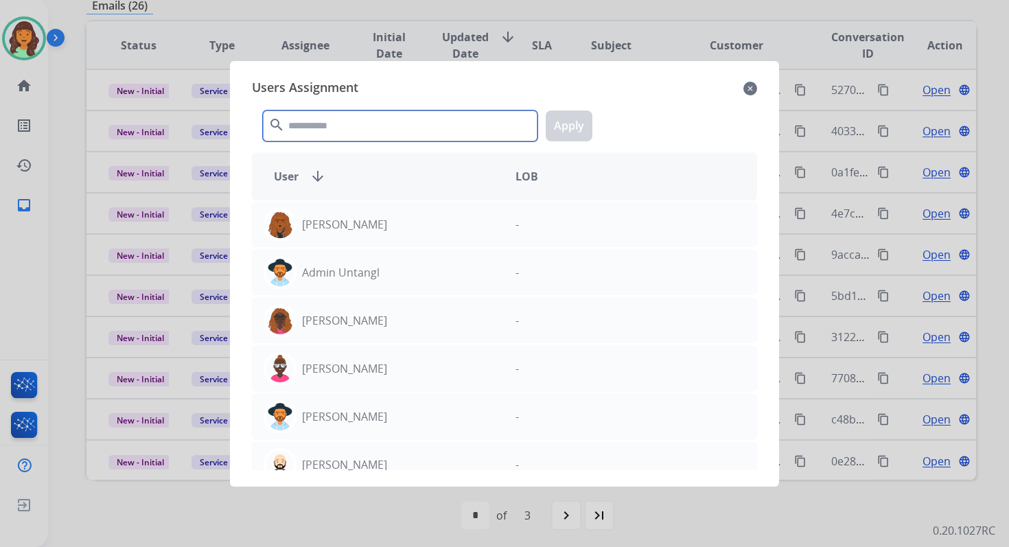
click at [438, 137] on input "text" at bounding box center [400, 125] width 274 height 31
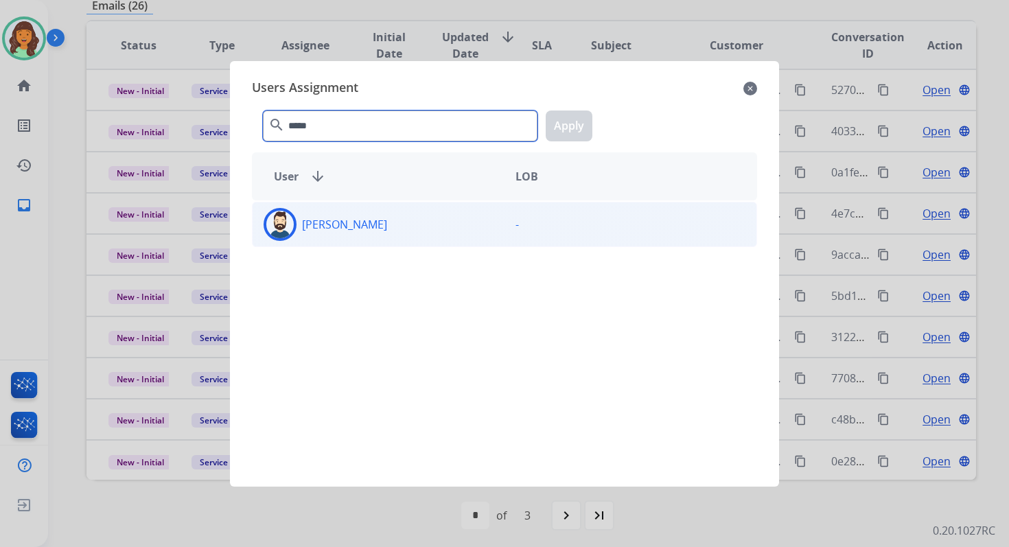
type input "*****"
click at [449, 221] on div "[PERSON_NAME]" at bounding box center [378, 224] width 252 height 33
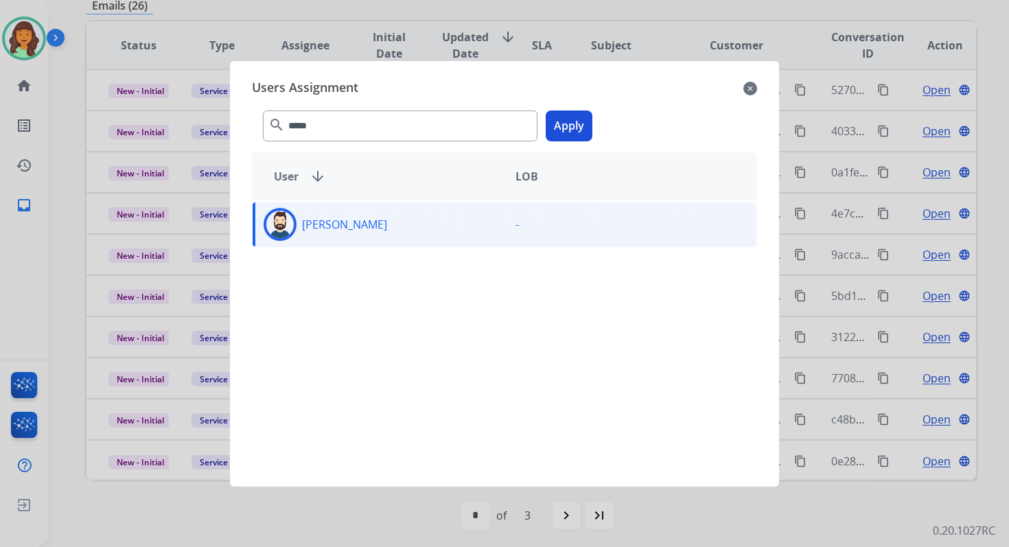
click at [569, 130] on button "Apply" at bounding box center [568, 125] width 47 height 31
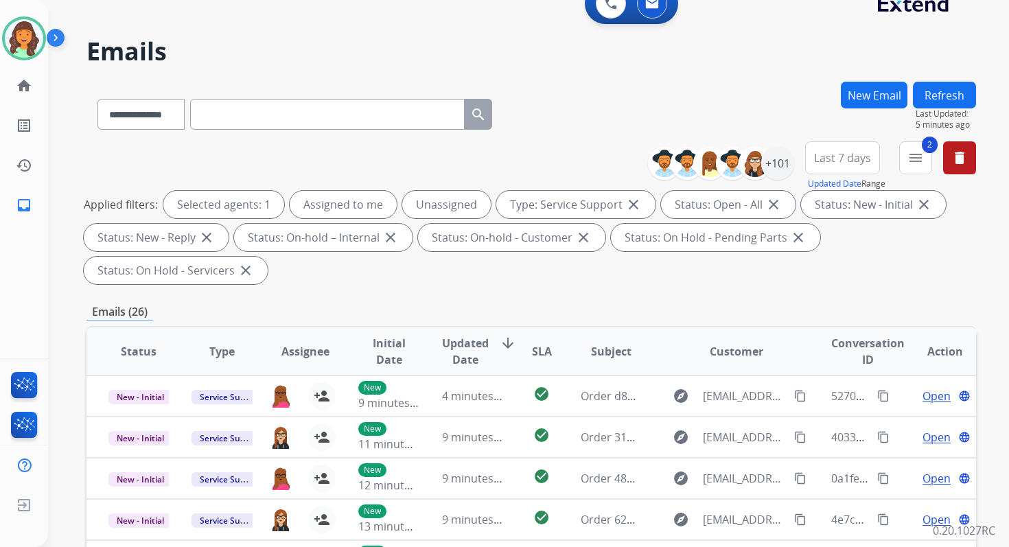
scroll to position [0, 0]
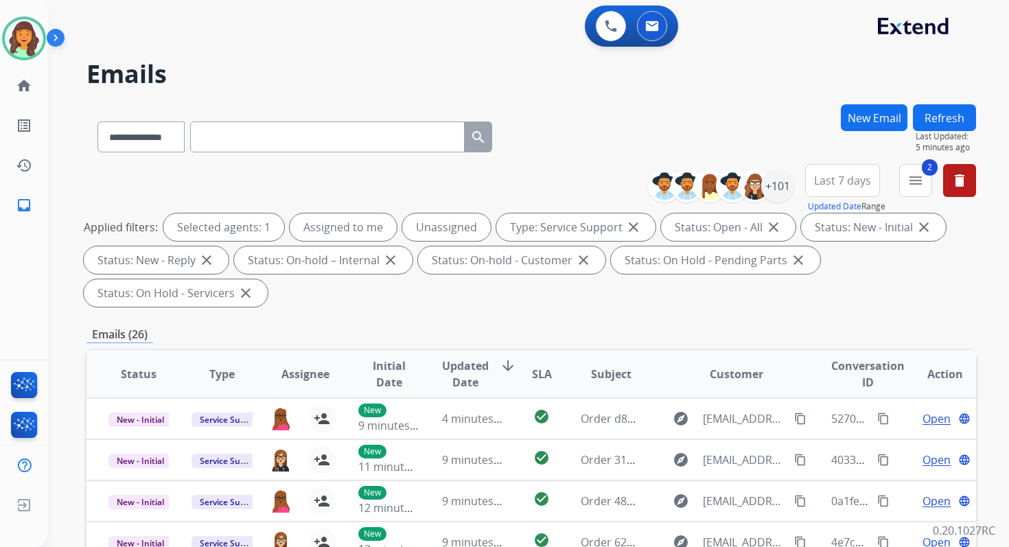
click at [945, 117] on button "Refresh" at bounding box center [944, 117] width 63 height 27
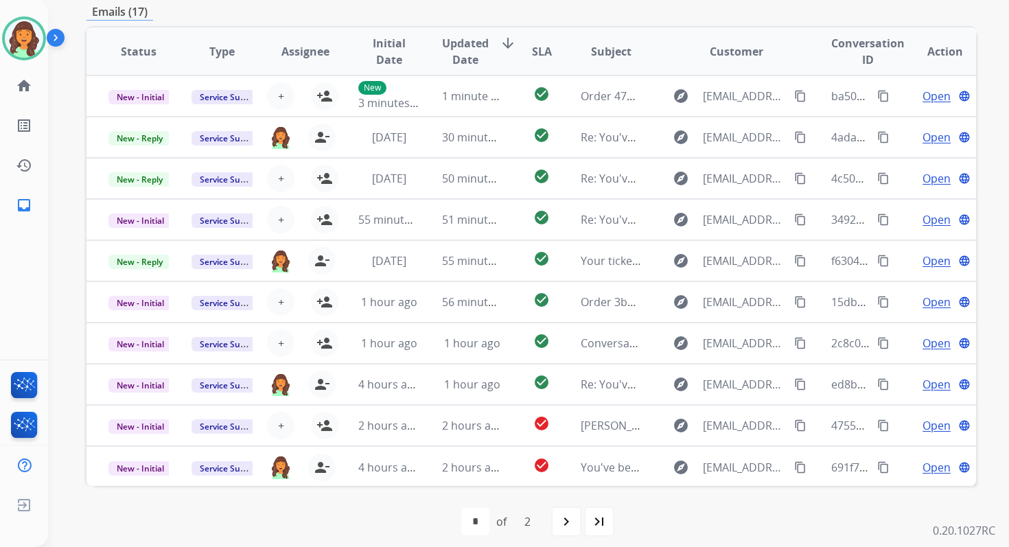
scroll to position [333, 0]
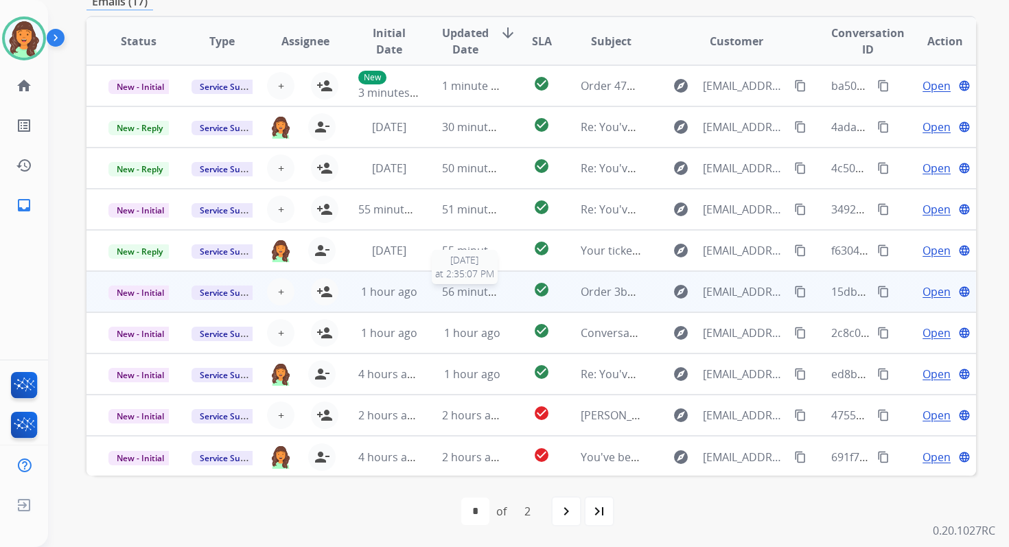
click at [454, 298] on div "56 minutes ago" at bounding box center [472, 291] width 60 height 16
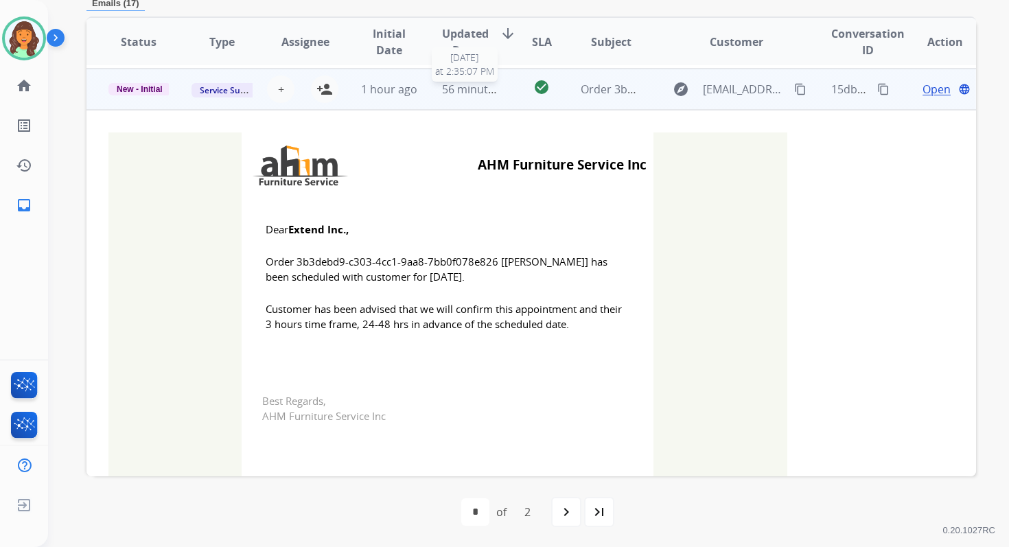
scroll to position [206, 0]
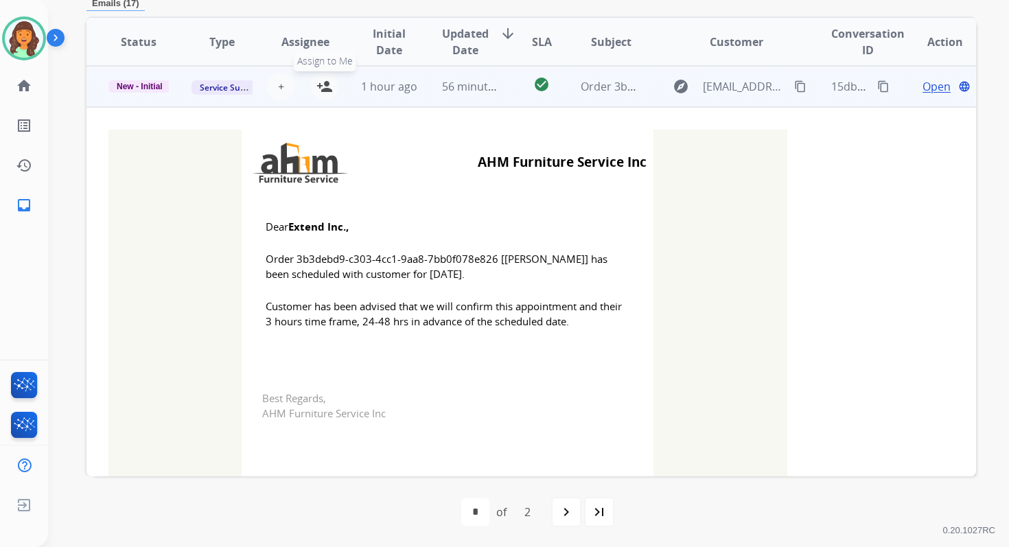
click at [320, 86] on mat-icon "person_add" at bounding box center [324, 86] width 16 height 16
click at [150, 83] on span "New - Initial" at bounding box center [139, 86] width 62 height 12
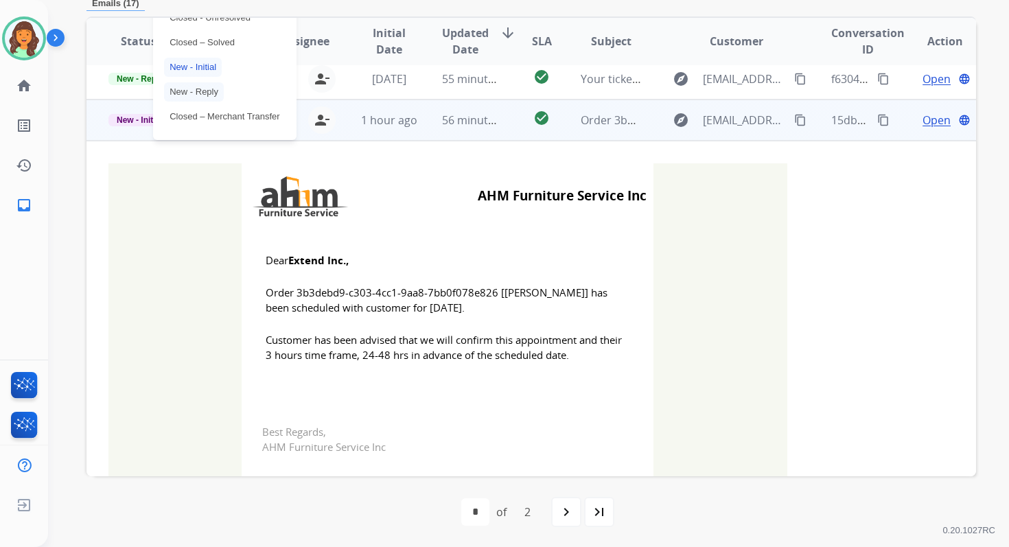
scroll to position [152, 0]
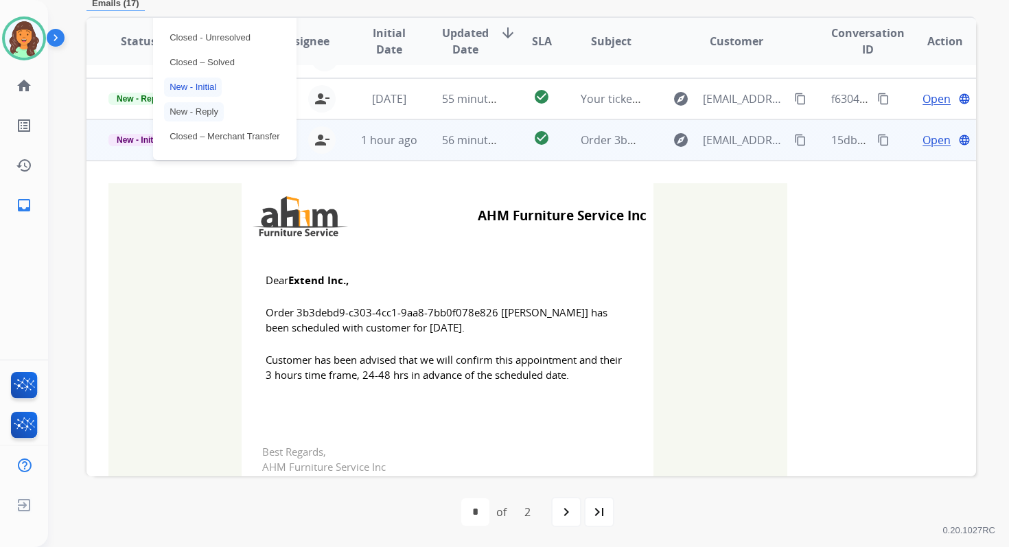
click at [198, 60] on p "Closed – Solved" at bounding box center [202, 62] width 76 height 19
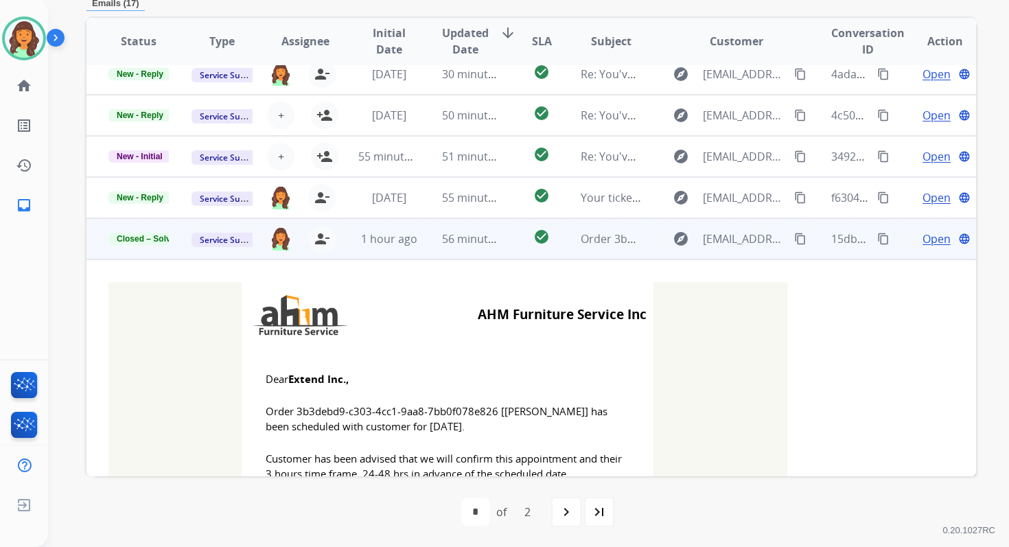
scroll to position [49, 0]
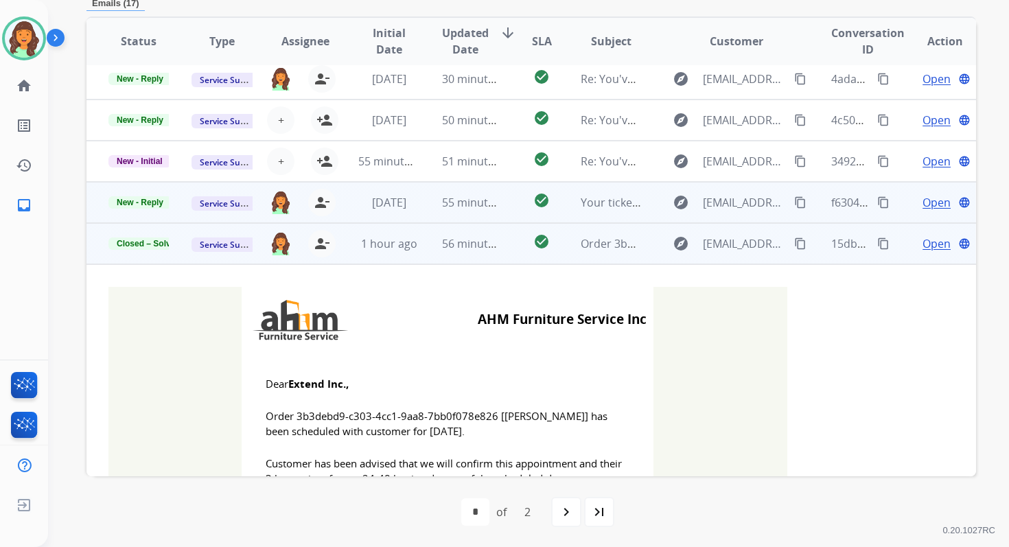
click at [424, 202] on td "55 minutes ago" at bounding box center [461, 202] width 83 height 41
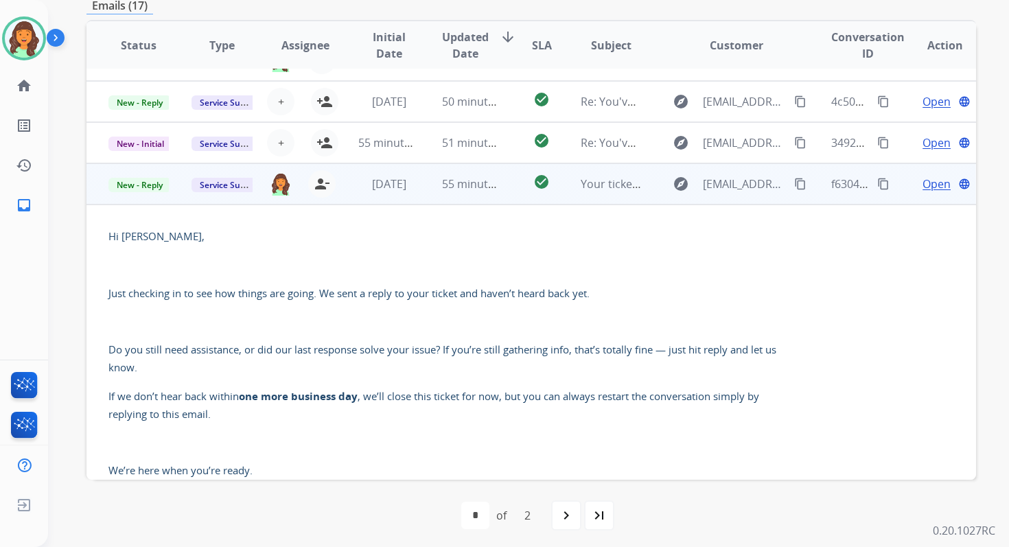
scroll to position [42, 0]
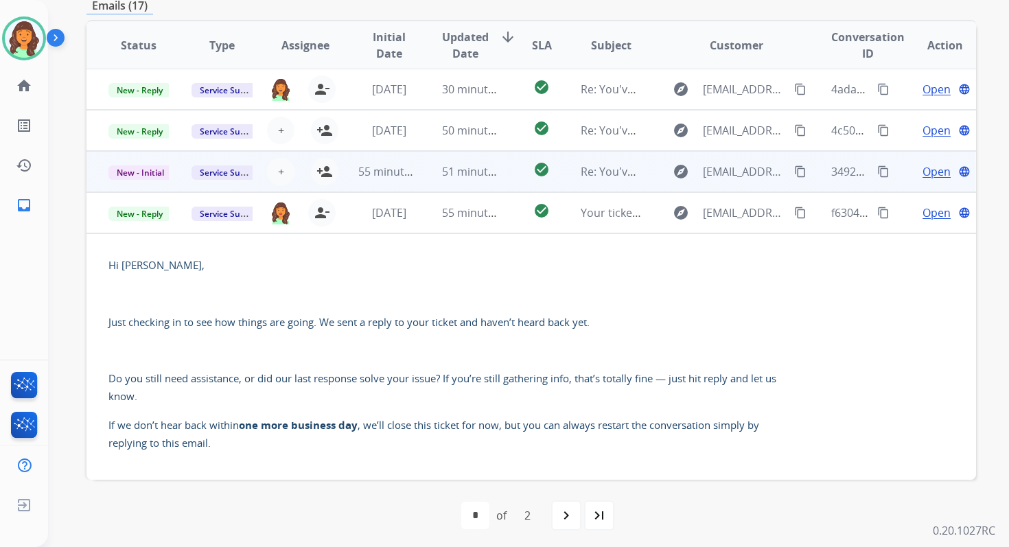
click at [435, 179] on td "51 minutes ago" at bounding box center [461, 171] width 83 height 41
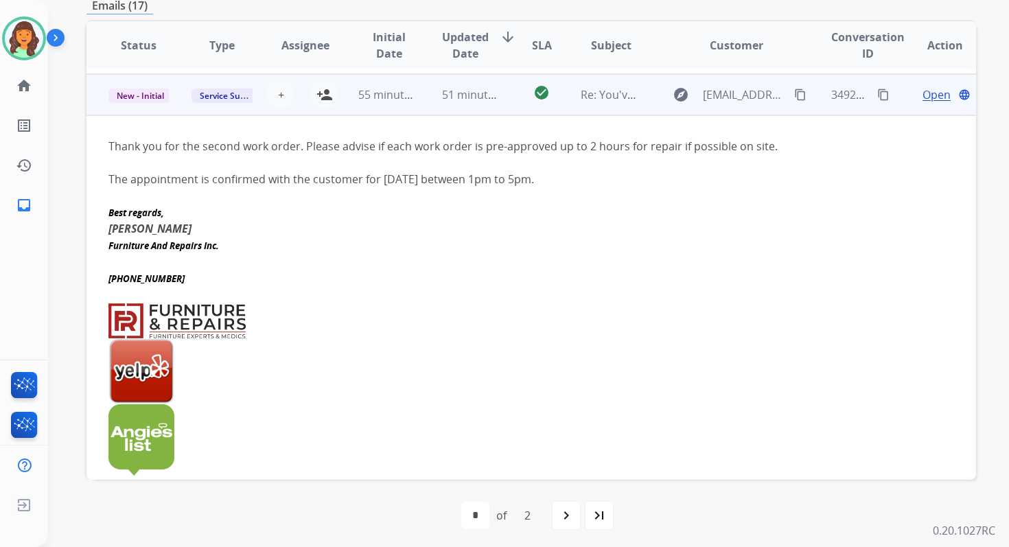
scroll to position [123, 0]
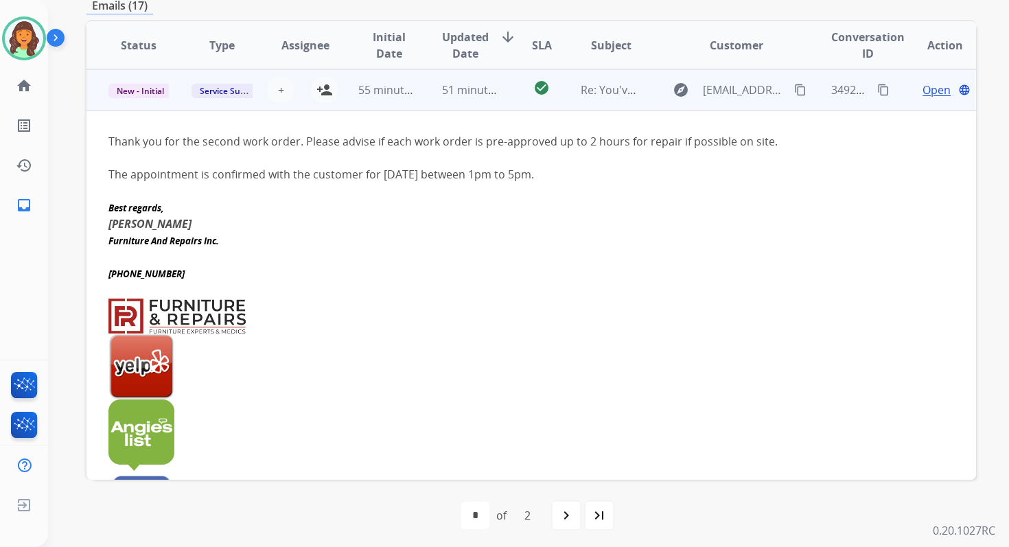
click at [922, 89] on span "Open" at bounding box center [936, 90] width 28 height 16
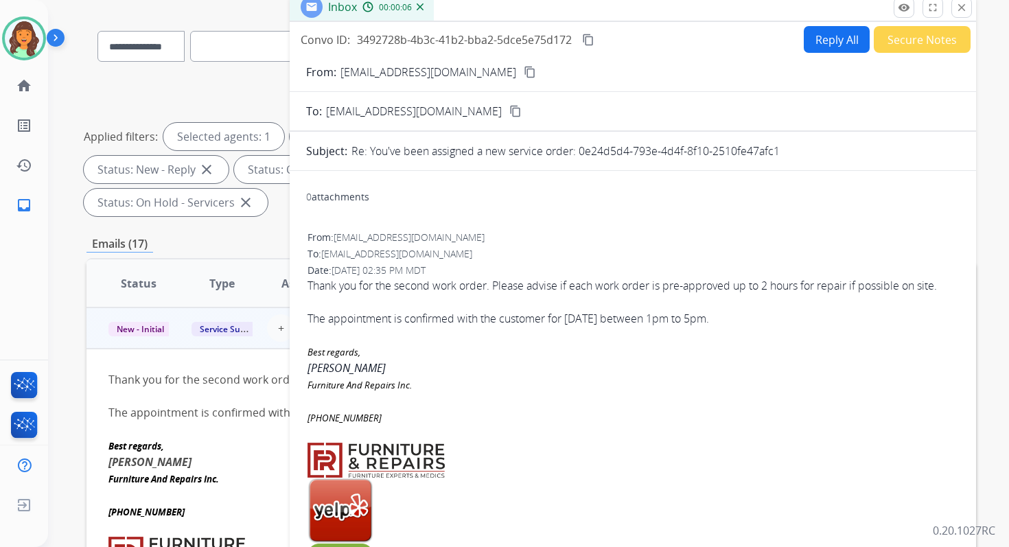
scroll to position [32, 0]
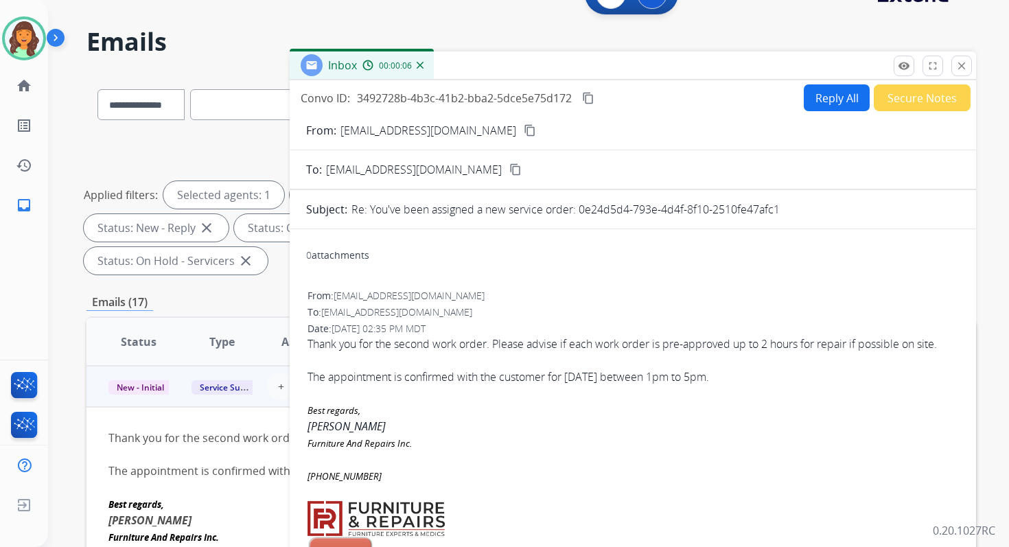
click at [834, 95] on button "Reply All" at bounding box center [836, 97] width 66 height 27
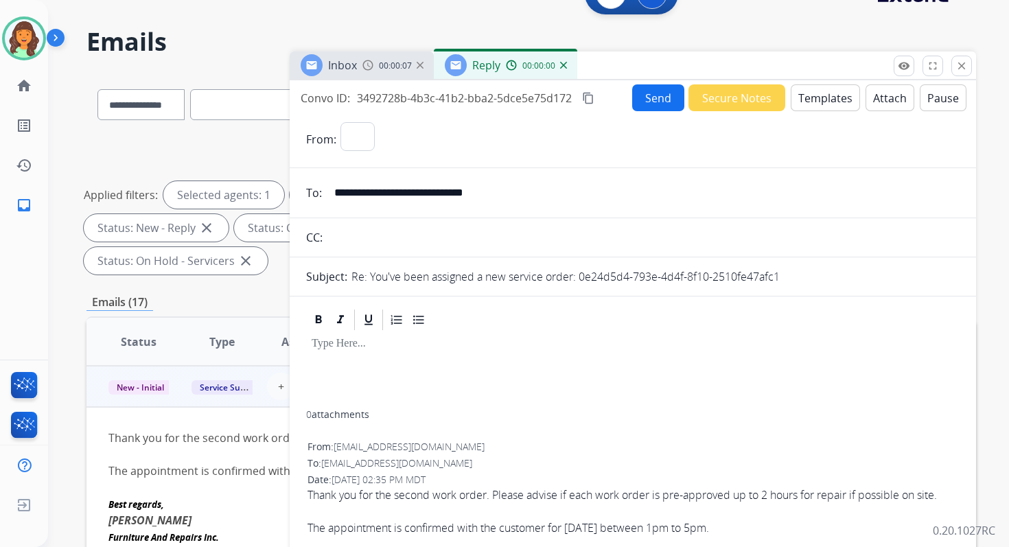
select select "**********"
click at [825, 97] on button "Templates" at bounding box center [824, 97] width 69 height 27
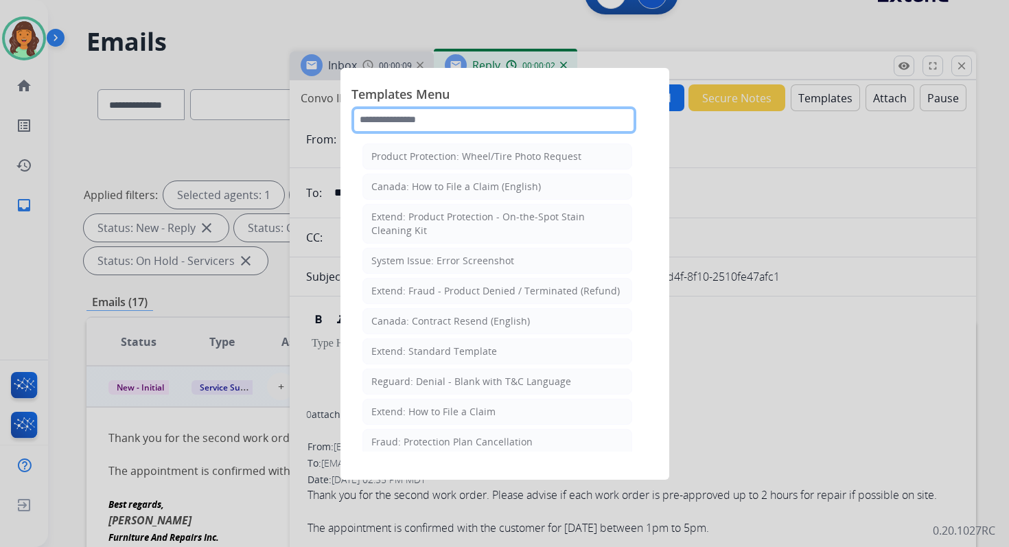
click at [514, 117] on input "text" at bounding box center [493, 119] width 285 height 27
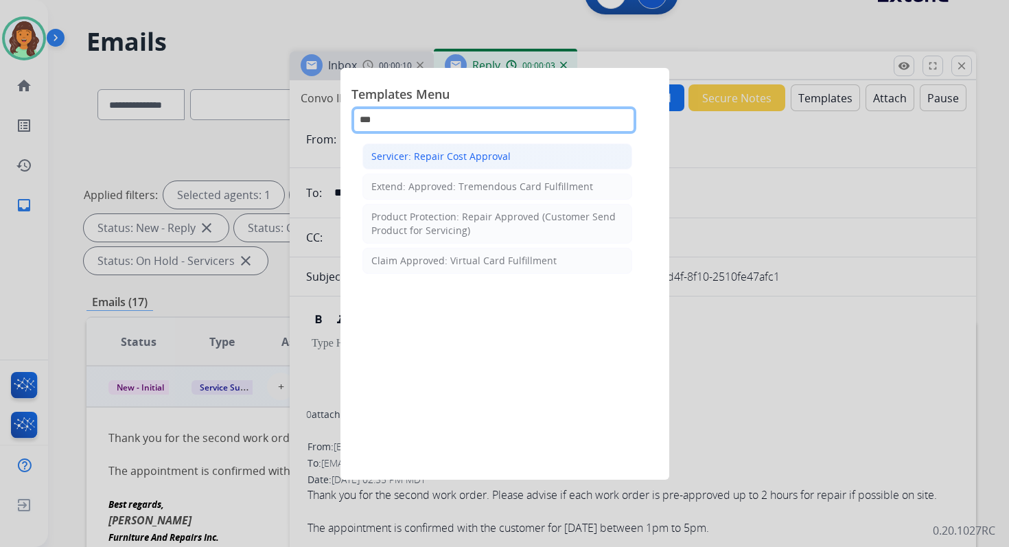
type input "***"
click at [435, 156] on div "Servicer: Repair Cost Approval" at bounding box center [440, 157] width 139 height 14
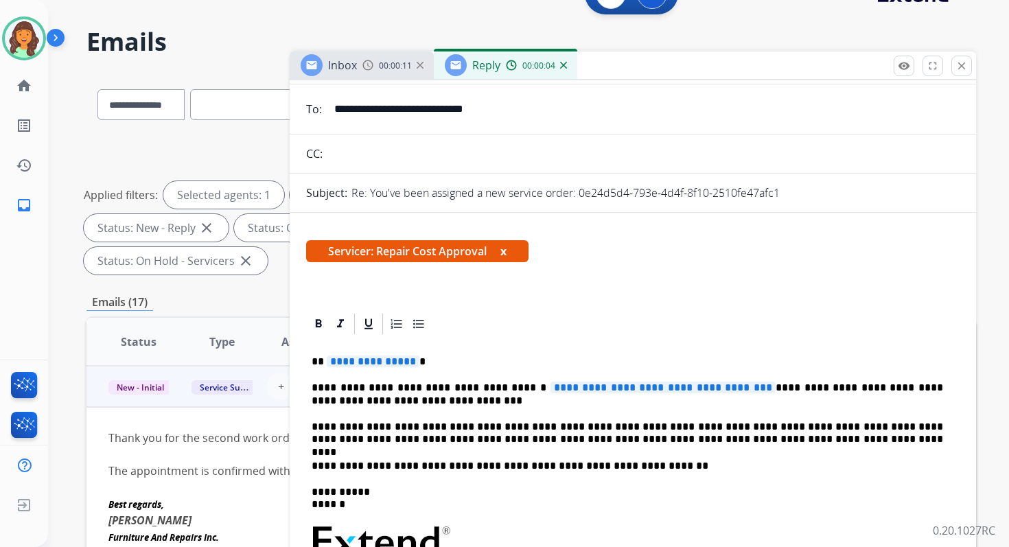
scroll to position [123, 0]
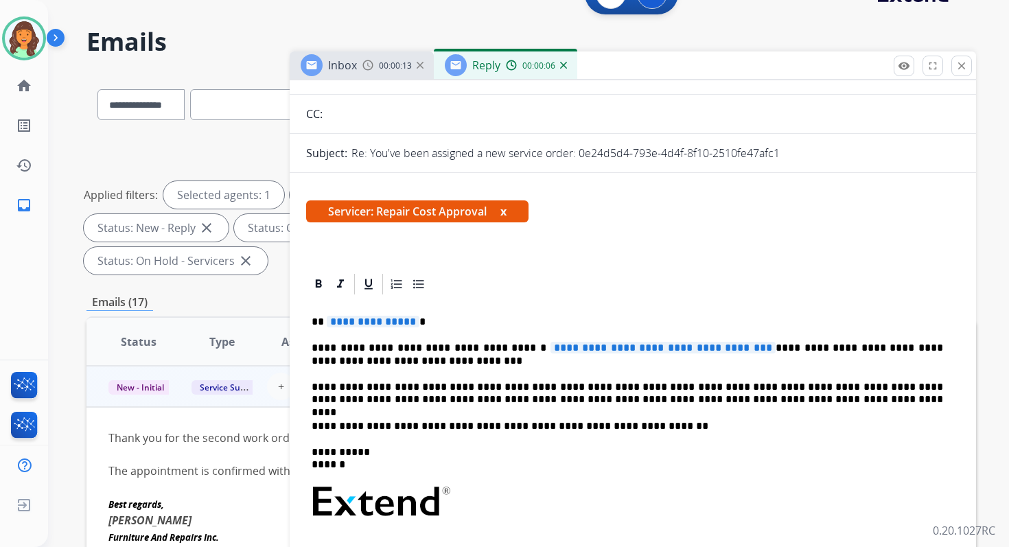
click at [741, 348] on span "**********" at bounding box center [662, 348] width 225 height 12
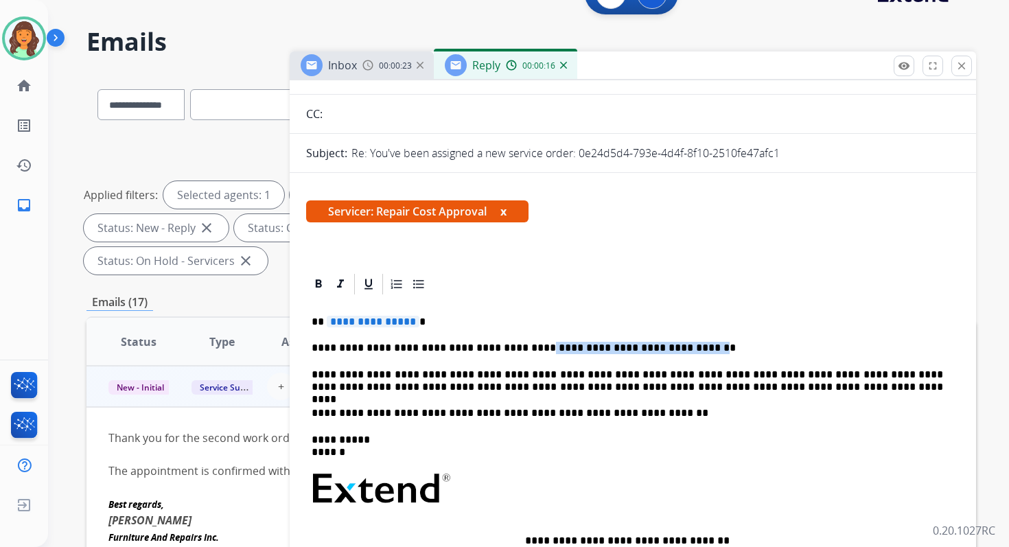
drag, startPoint x: 656, startPoint y: 351, endPoint x: 515, endPoint y: 344, distance: 140.8
click at [515, 344] on p "**********" at bounding box center [626, 348] width 631 height 12
click at [585, 347] on p "**********" at bounding box center [626, 348] width 631 height 12
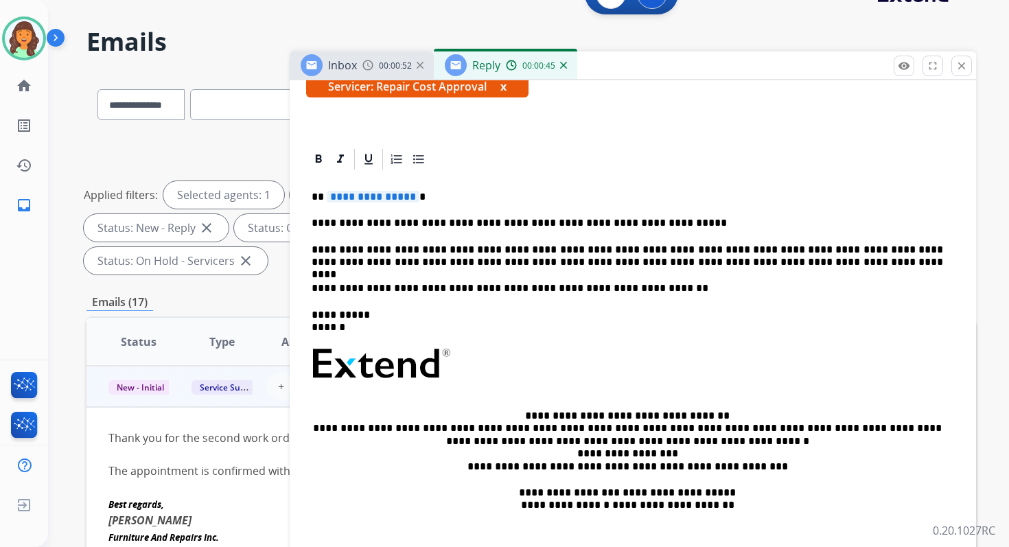
scroll to position [239, 0]
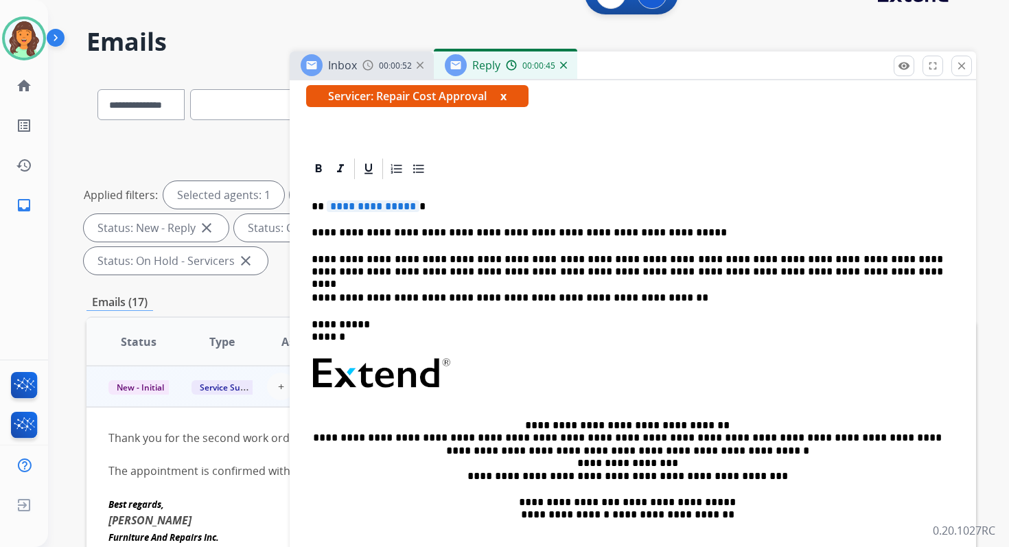
click at [363, 208] on span "**********" at bounding box center [373, 206] width 93 height 12
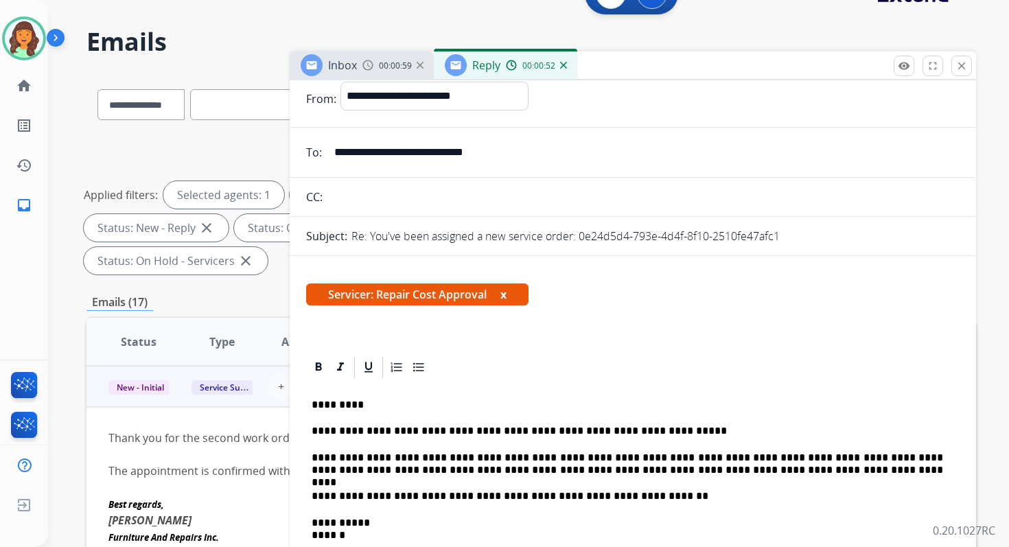
scroll to position [0, 0]
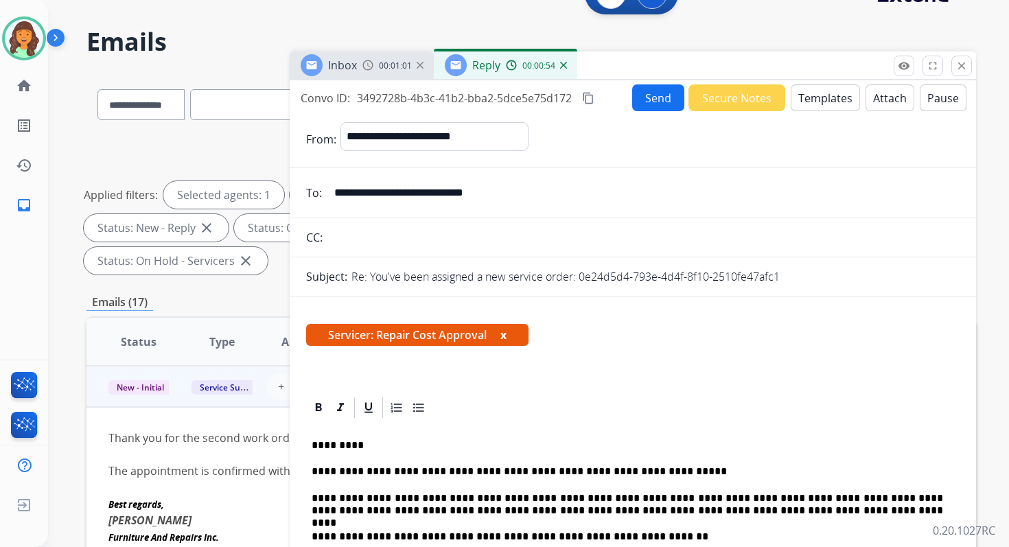
click at [640, 99] on button "Send" at bounding box center [658, 97] width 52 height 27
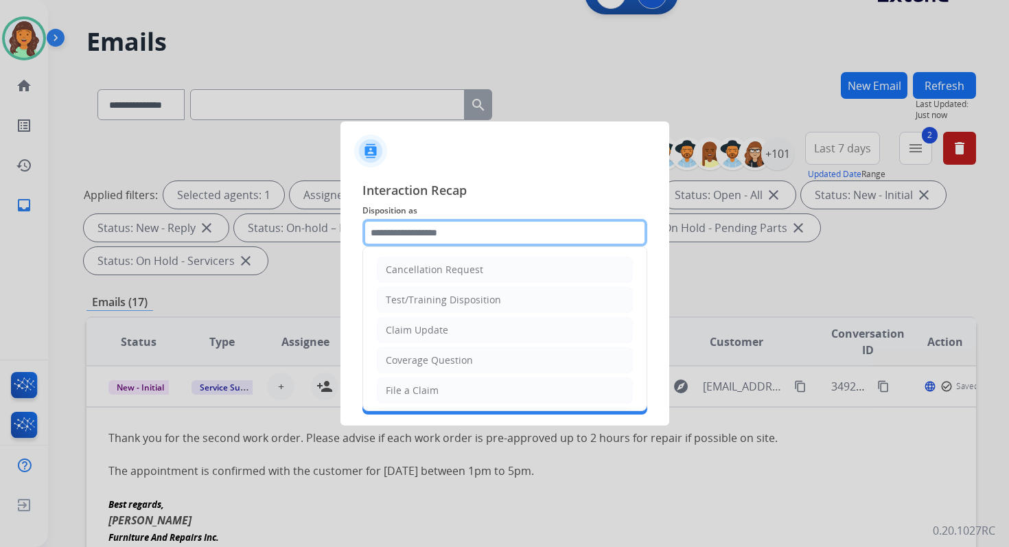
click at [420, 234] on input "text" at bounding box center [504, 232] width 285 height 27
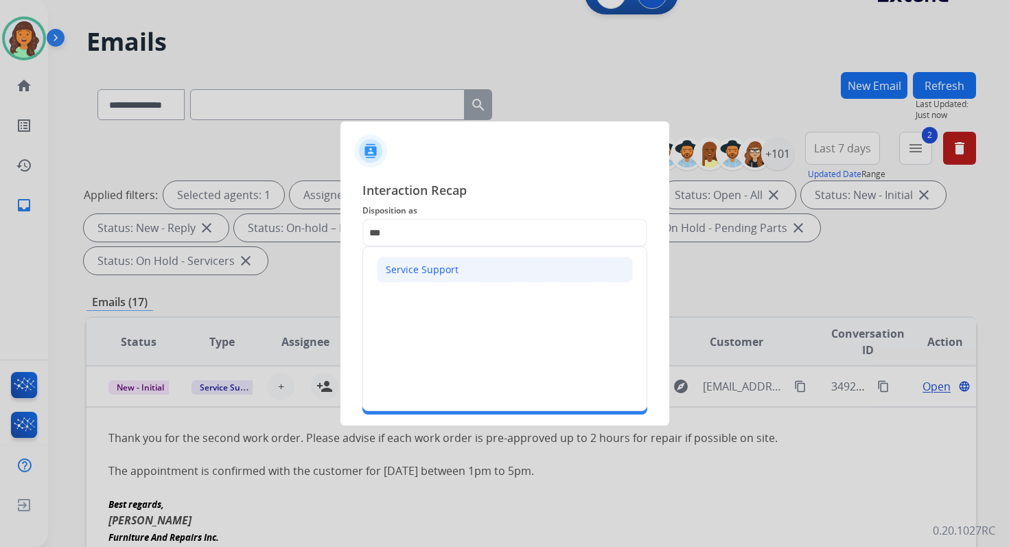
click at [414, 266] on div "Service Support" at bounding box center [422, 270] width 73 height 14
type input "**********"
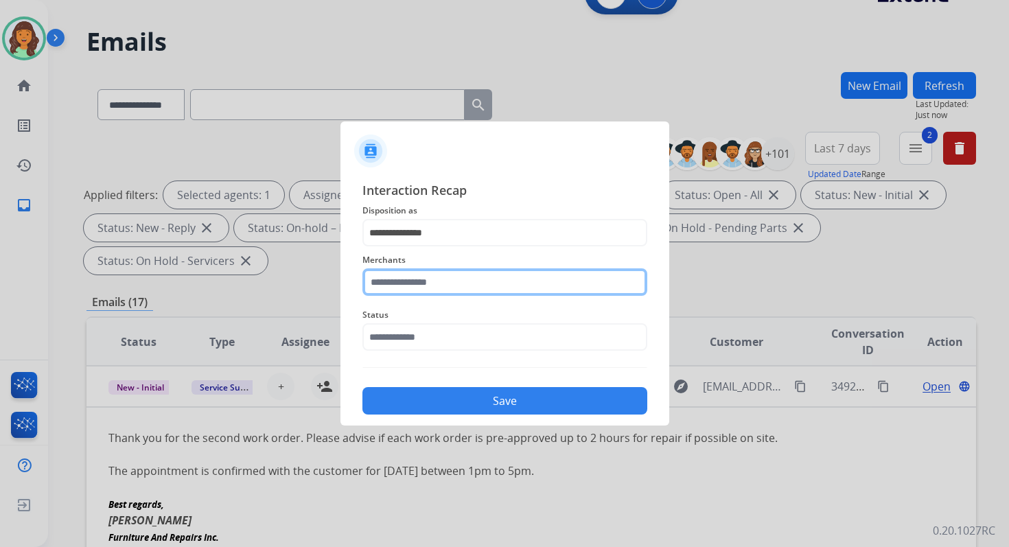
click at [423, 285] on input "text" at bounding box center [504, 281] width 285 height 27
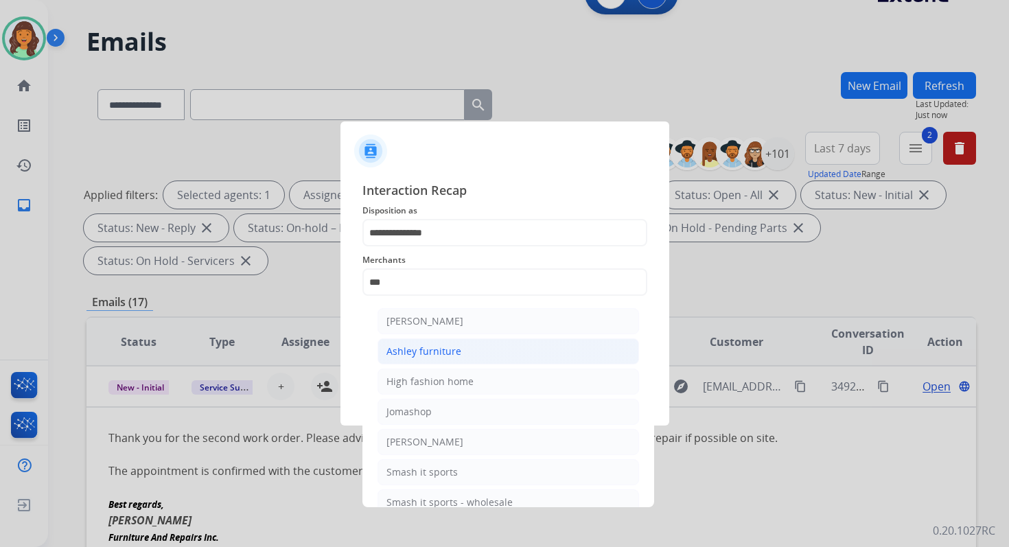
click at [451, 348] on div "Ashley furniture" at bounding box center [423, 351] width 75 height 14
type input "**********"
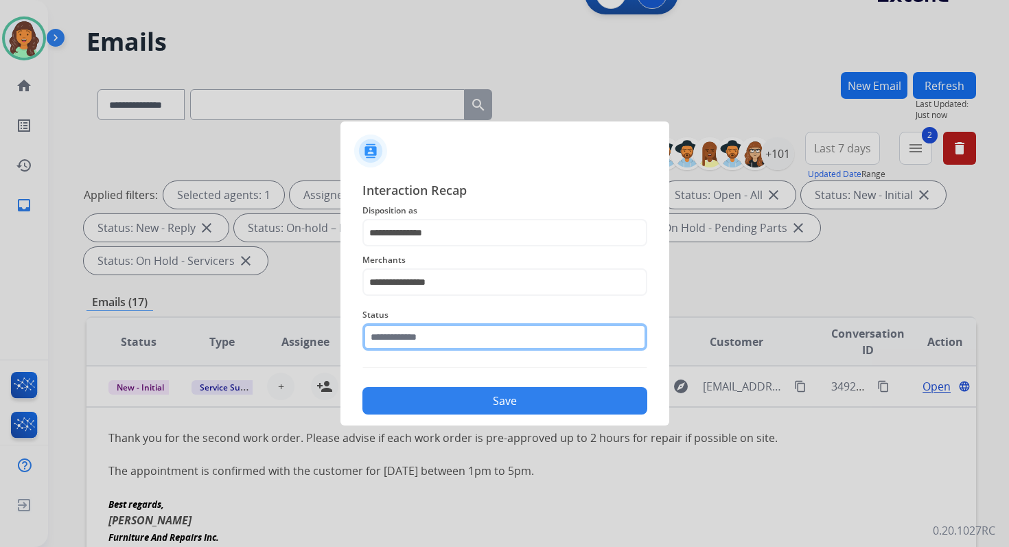
click at [451, 332] on input "text" at bounding box center [504, 336] width 285 height 27
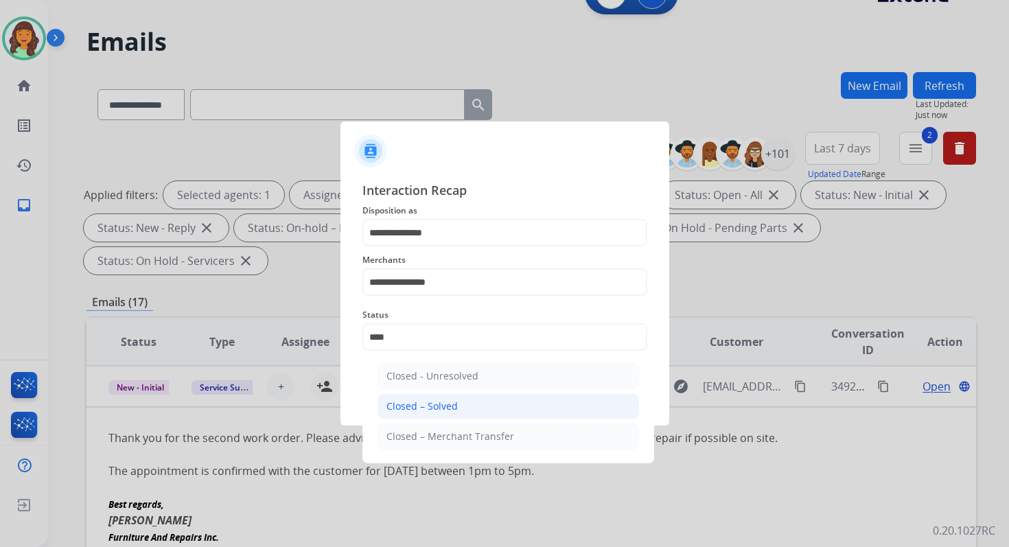
click at [468, 403] on li "Closed – Solved" at bounding box center [507, 406] width 261 height 26
type input "**********"
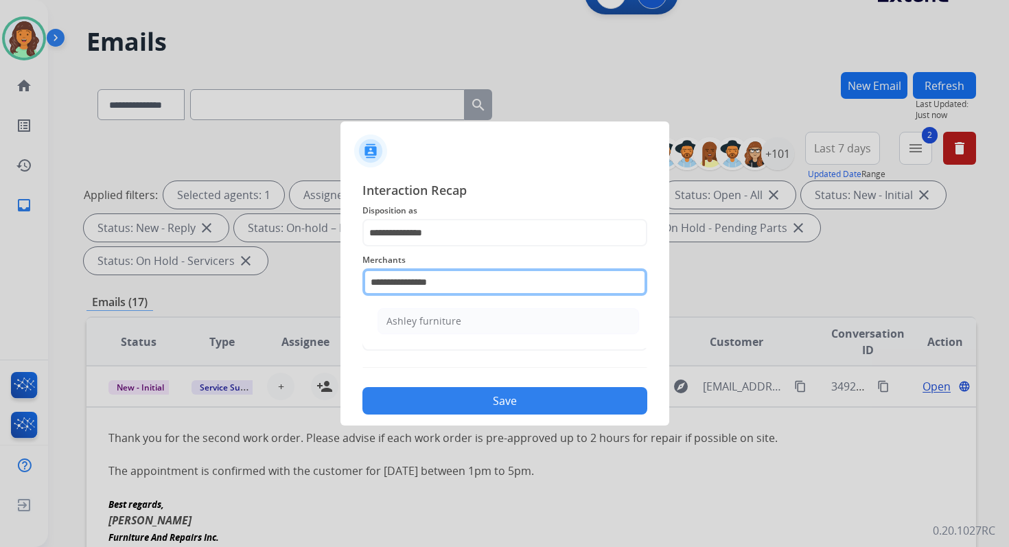
click at [444, 291] on input "**********" at bounding box center [504, 281] width 285 height 27
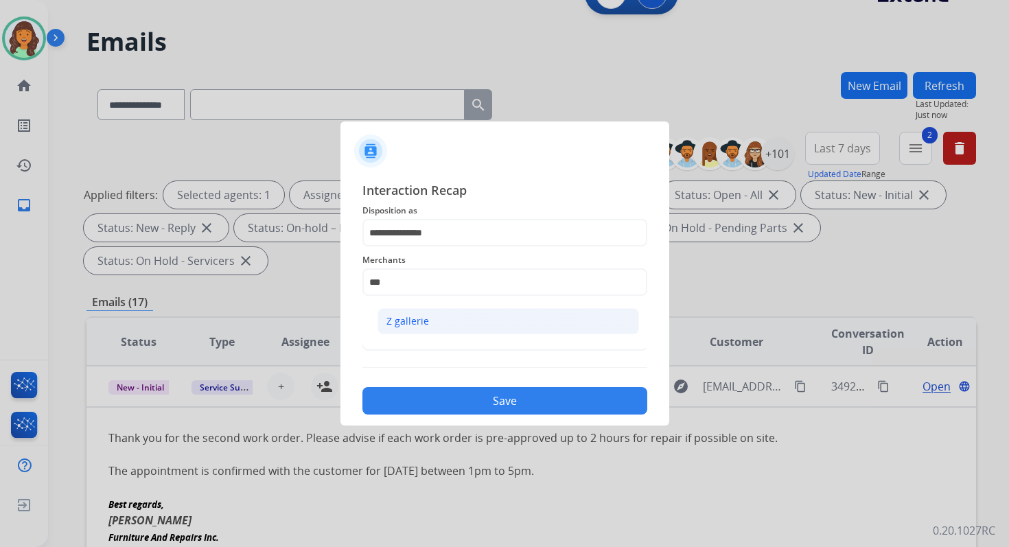
click at [438, 333] on li "Z gallerie" at bounding box center [507, 321] width 261 height 26
type input "**********"
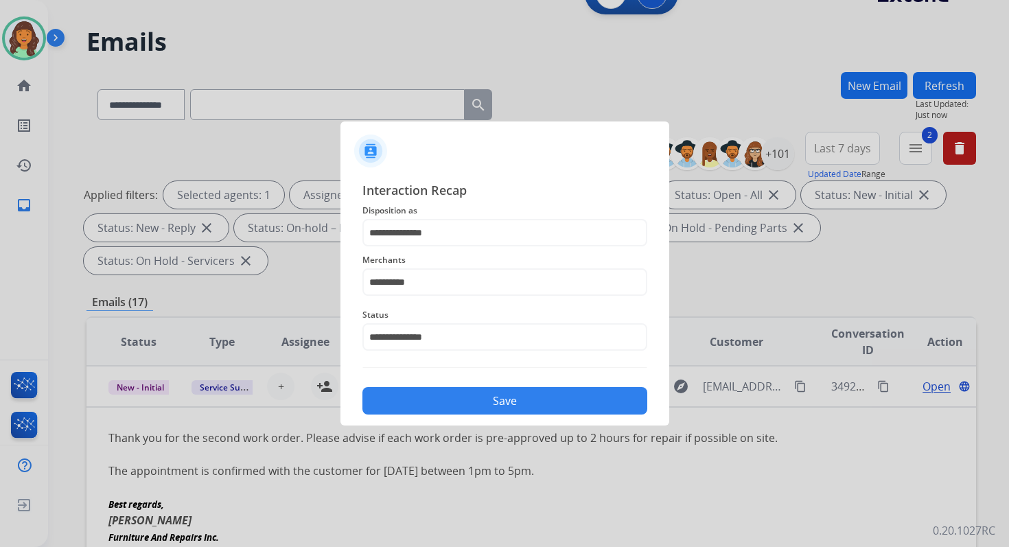
click at [502, 403] on button "Save" at bounding box center [504, 400] width 285 height 27
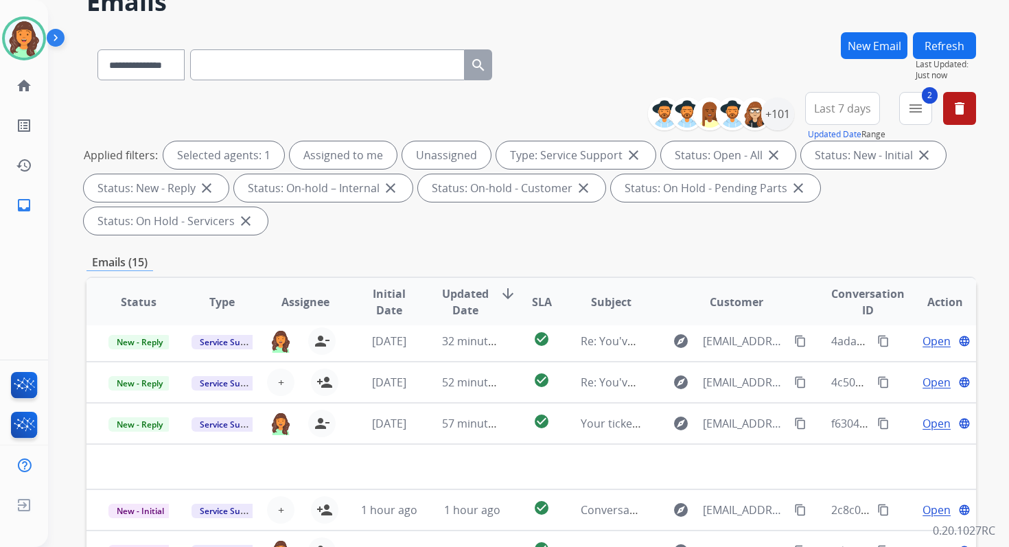
scroll to position [333, 0]
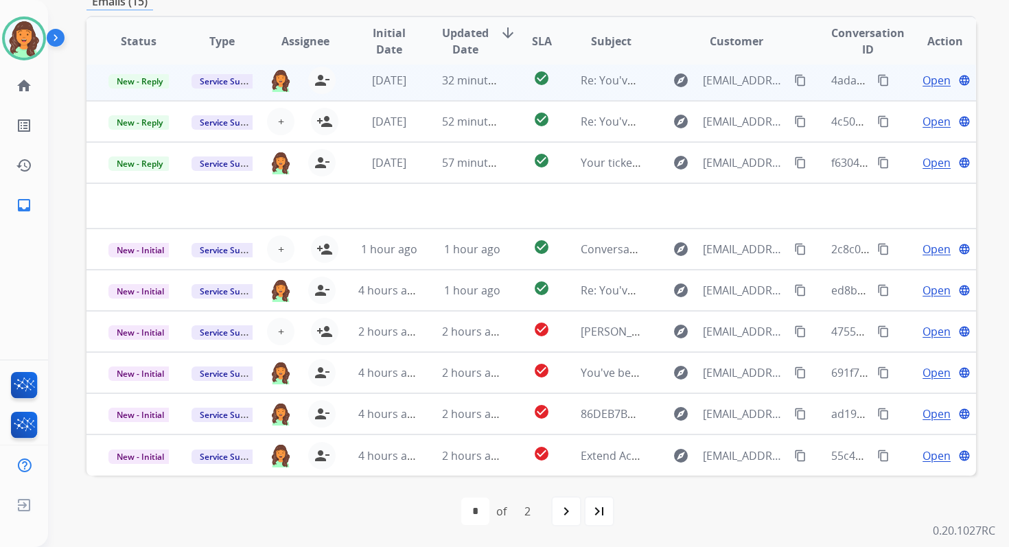
click at [484, 89] on td "32 minutes ago" at bounding box center [461, 80] width 83 height 41
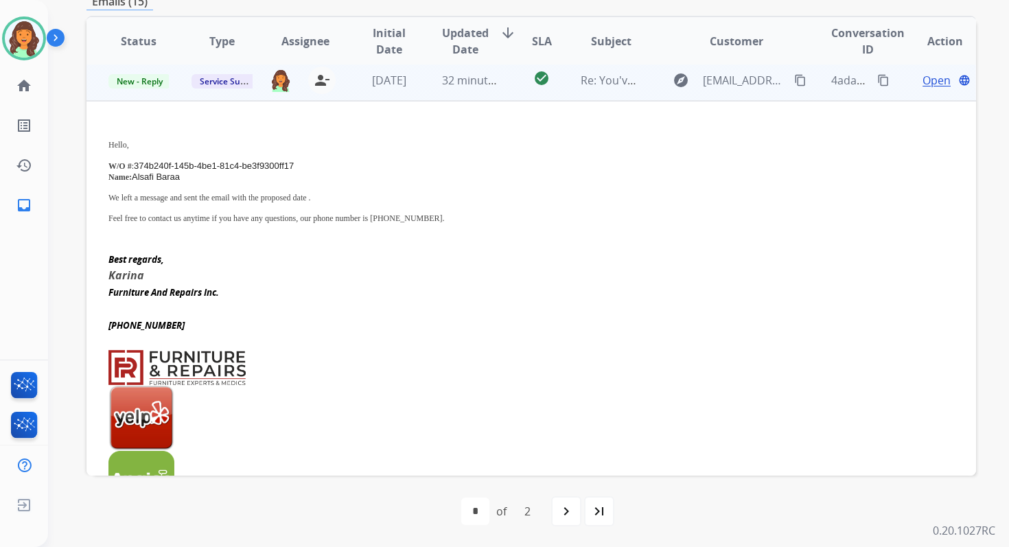
scroll to position [41, 0]
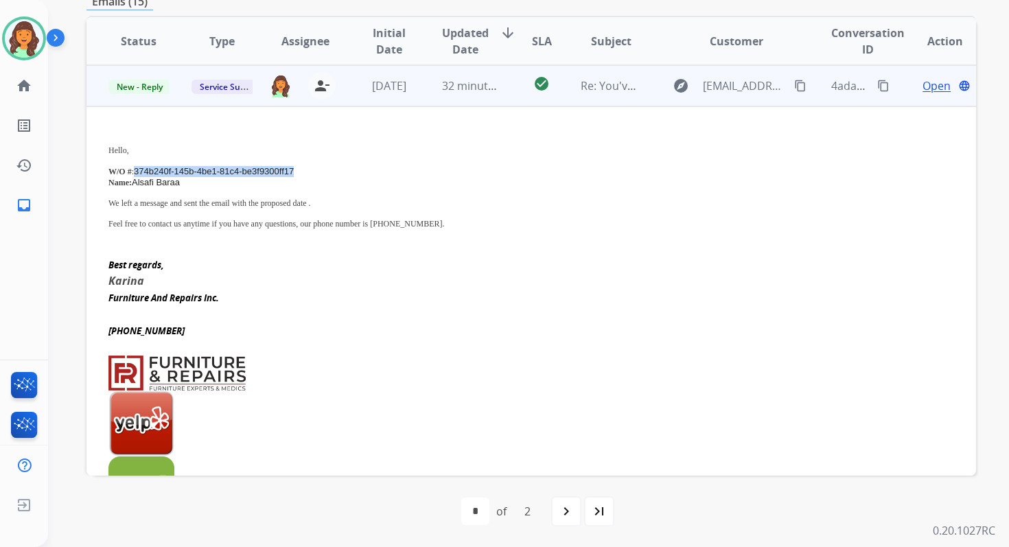
drag, startPoint x: 136, startPoint y: 171, endPoint x: 309, endPoint y: 168, distance: 173.6
click at [309, 168] on p "W/O # : 374b240f-145b-4be1-81c4-be3f9300ff17" at bounding box center [447, 171] width 679 height 11
copy span "374b240f-145b-4be1-81c4-be3f9300ff17"
click at [133, 209] on p at bounding box center [447, 214] width 679 height 10
drag, startPoint x: 111, startPoint y: 171, endPoint x: 342, endPoint y: 205, distance: 233.7
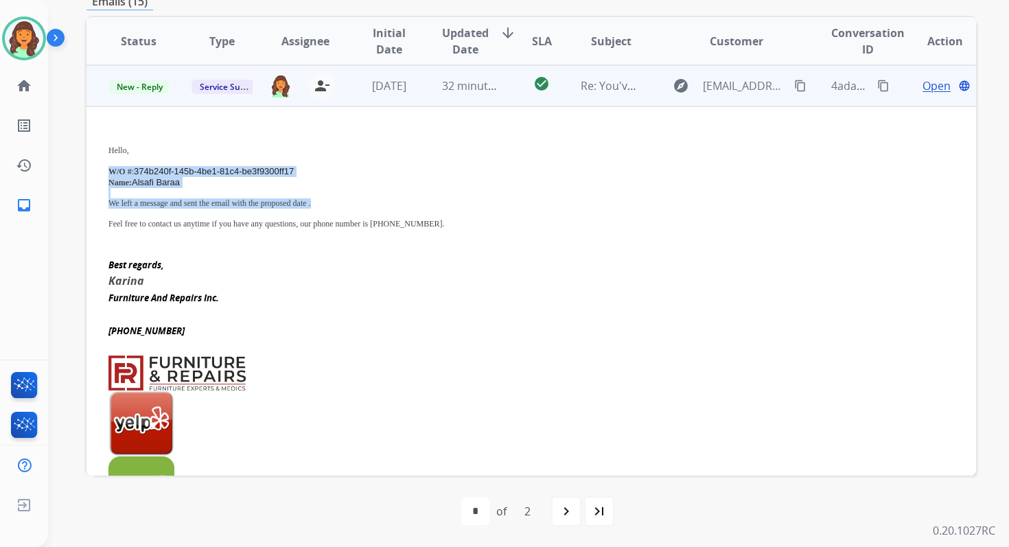
click at [342, 205] on div "Hello, W/O # : 374b240f-145b-4be1-81c4-be3f9300ff17 Name: Alsafi Baraa We left …" at bounding box center [447, 184] width 679 height 110
click at [342, 205] on p "We left a message and sent the email with the proposed date ." at bounding box center [447, 203] width 679 height 10
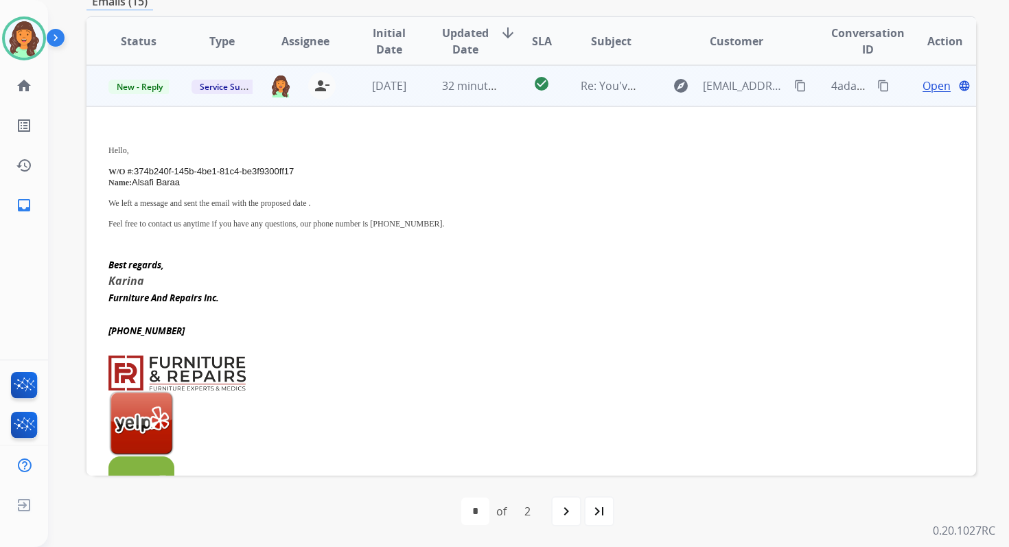
click at [310, 203] on p "We left a message and sent the email with the proposed date ." at bounding box center [447, 203] width 679 height 10
click at [877, 82] on mat-icon "content_copy" at bounding box center [883, 86] width 12 height 12
click at [157, 86] on span "New - Reply" at bounding box center [139, 87] width 62 height 14
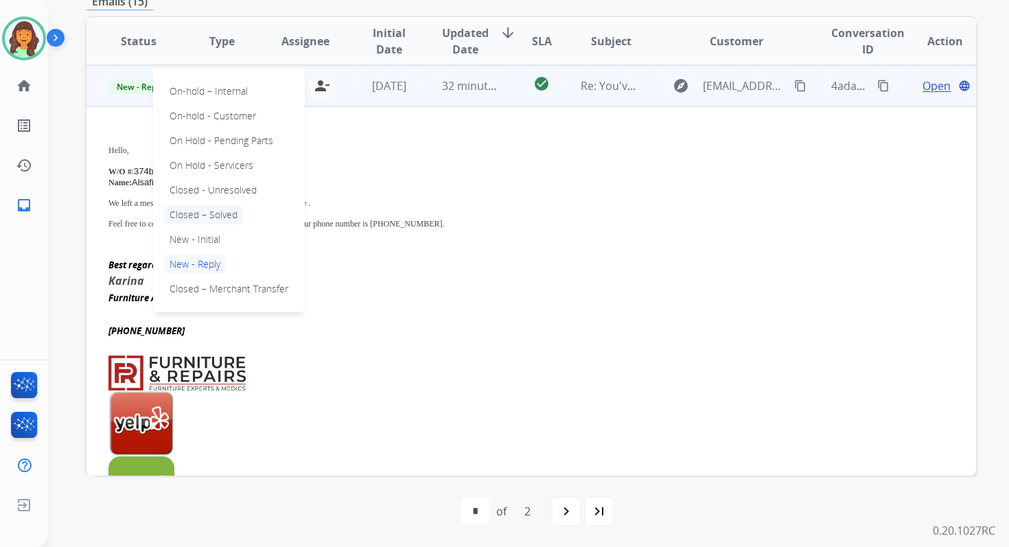
click at [224, 216] on p "Closed – Solved" at bounding box center [203, 214] width 79 height 19
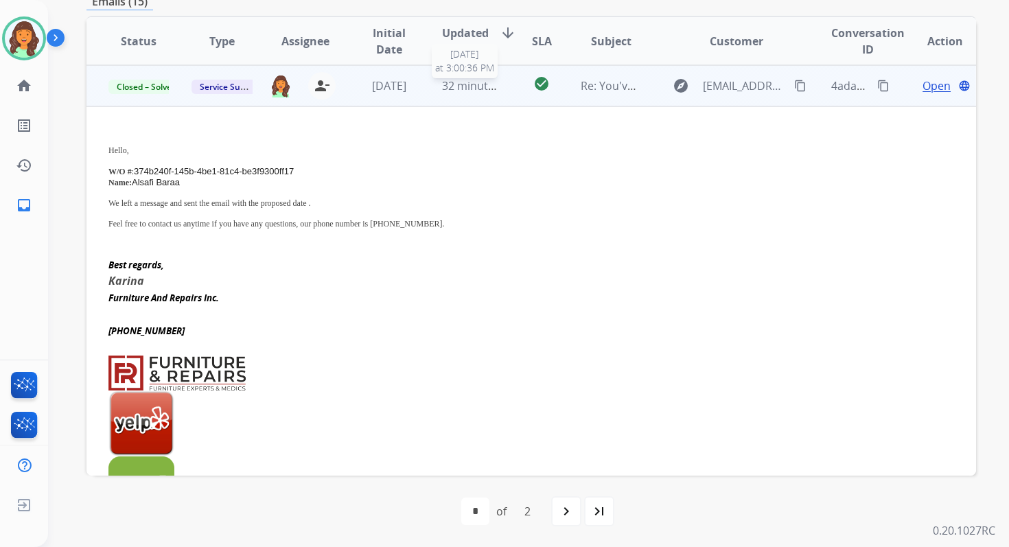
click at [449, 86] on span "32 minutes ago" at bounding box center [482, 85] width 80 height 15
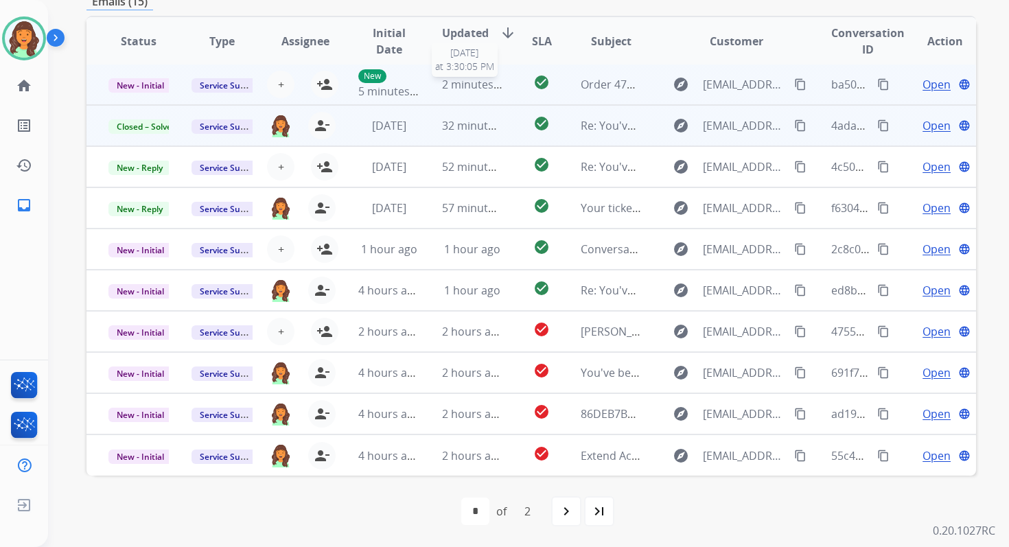
click at [491, 91] on span "2 minutes ago" at bounding box center [478, 84] width 73 height 15
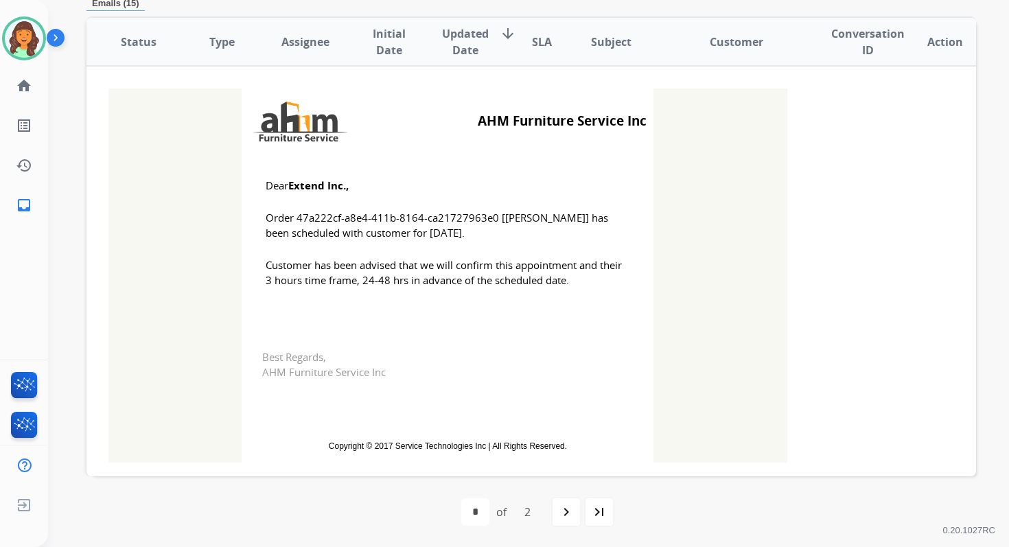
scroll to position [0, 0]
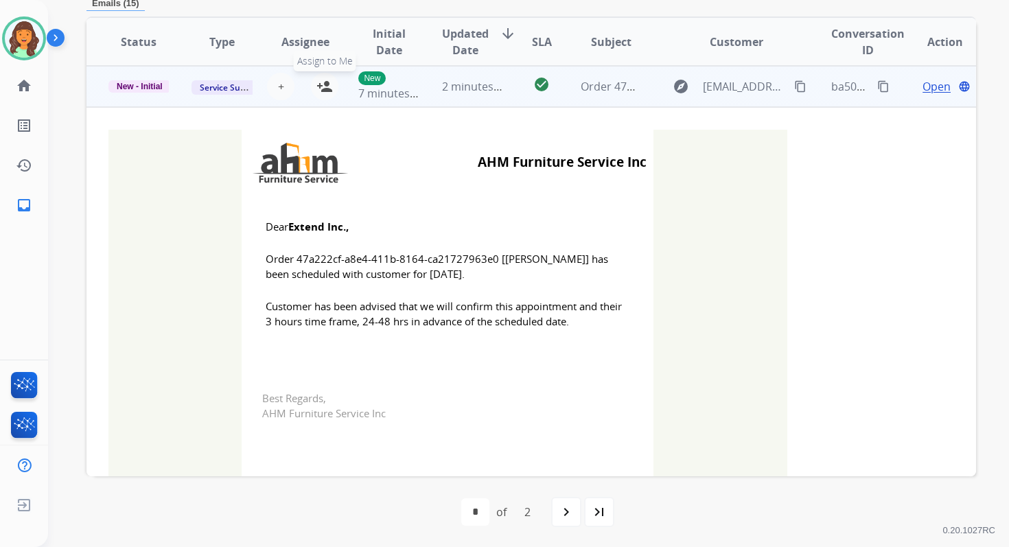
click at [322, 87] on mat-icon "person_add" at bounding box center [324, 86] width 16 height 16
click at [157, 85] on span "New - Initial" at bounding box center [139, 86] width 62 height 12
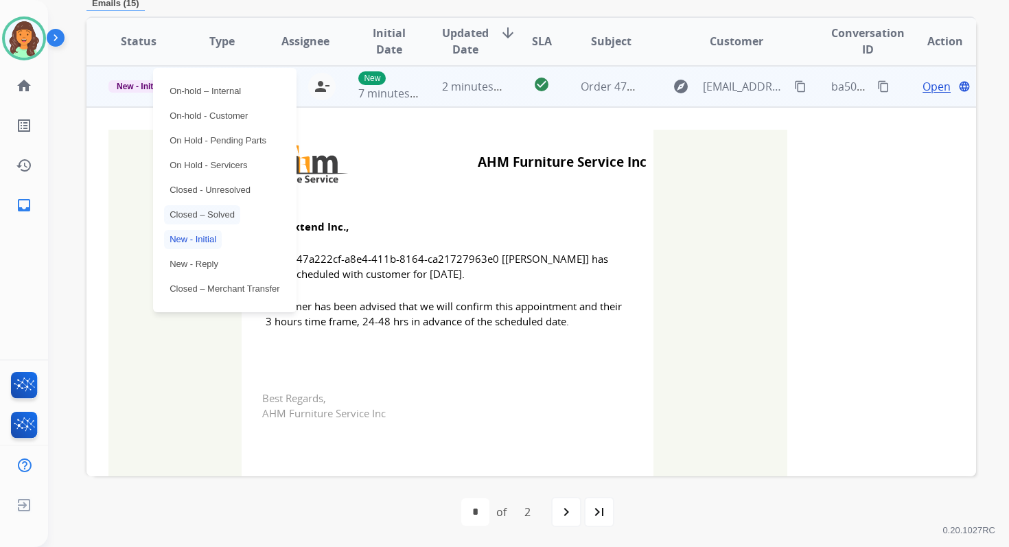
click at [220, 214] on p "Closed – Solved" at bounding box center [202, 214] width 76 height 19
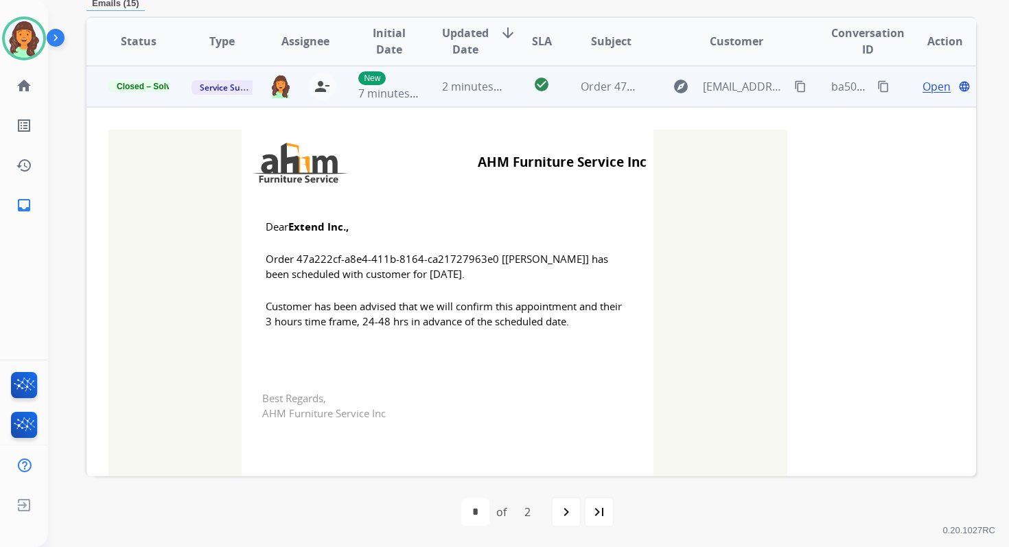
click at [427, 91] on td "2 minutes ago" at bounding box center [461, 86] width 83 height 41
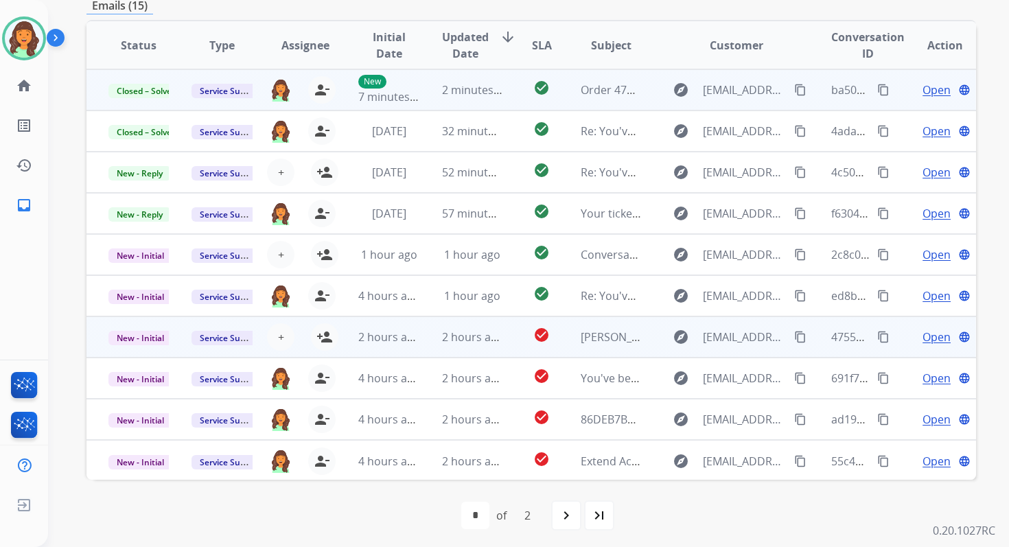
click at [435, 338] on td "2 hours ago" at bounding box center [461, 336] width 83 height 41
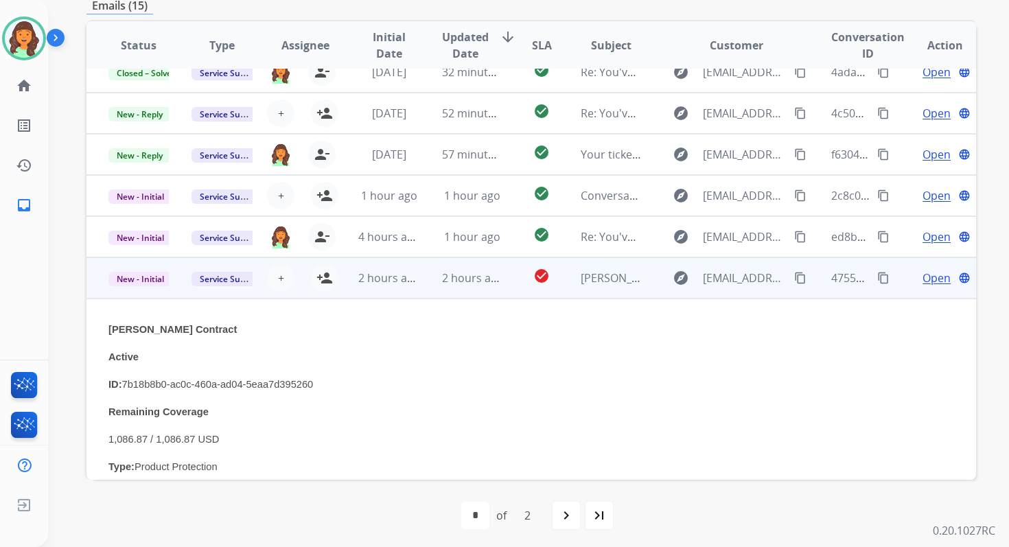
scroll to position [0, 0]
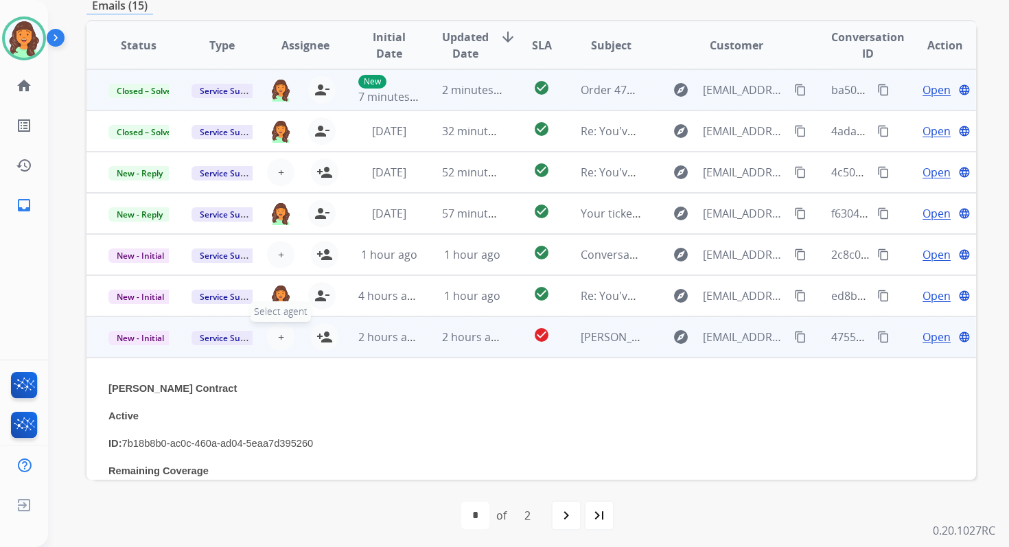
click at [281, 336] on span "+" at bounding box center [281, 337] width 6 height 16
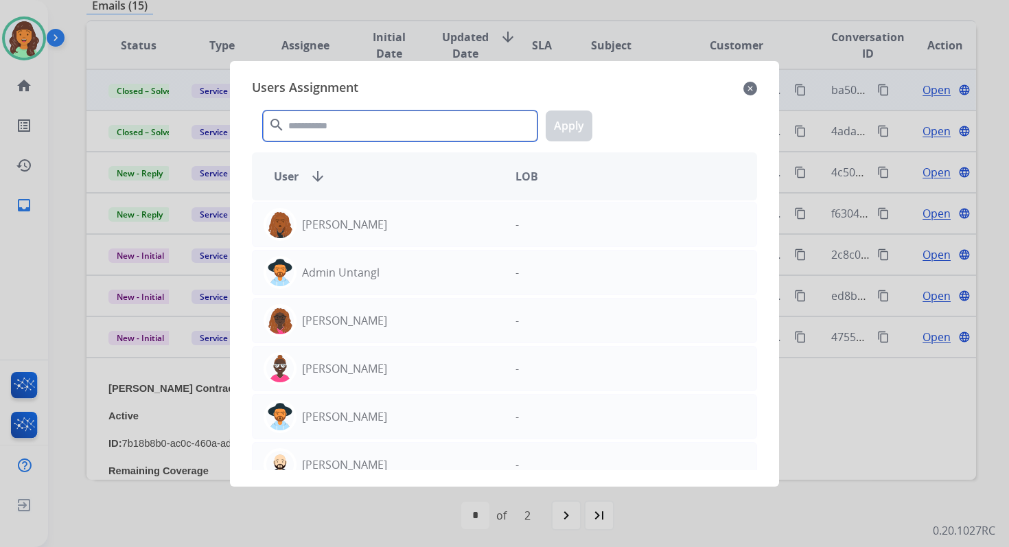
click at [354, 139] on input "text" at bounding box center [400, 125] width 274 height 31
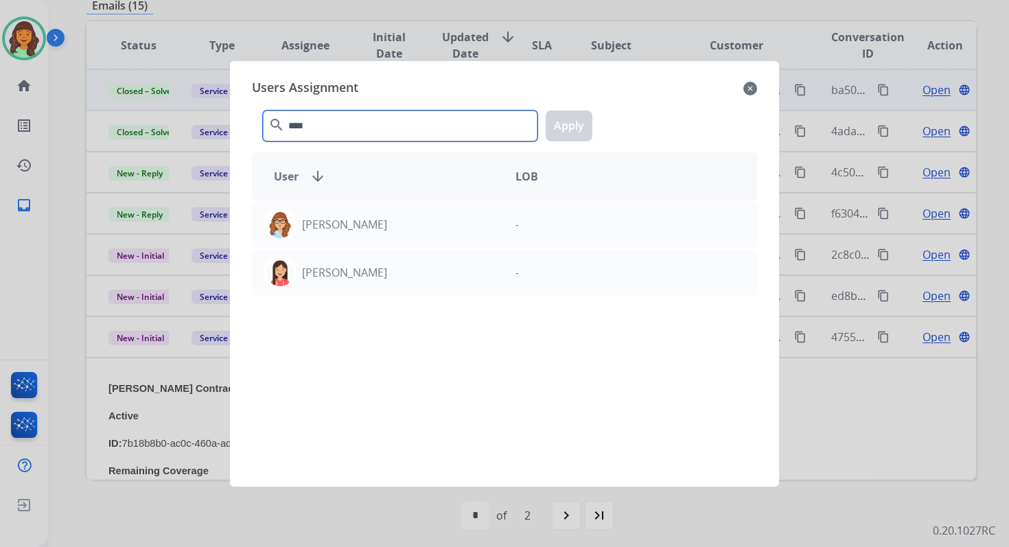
type input "*****"
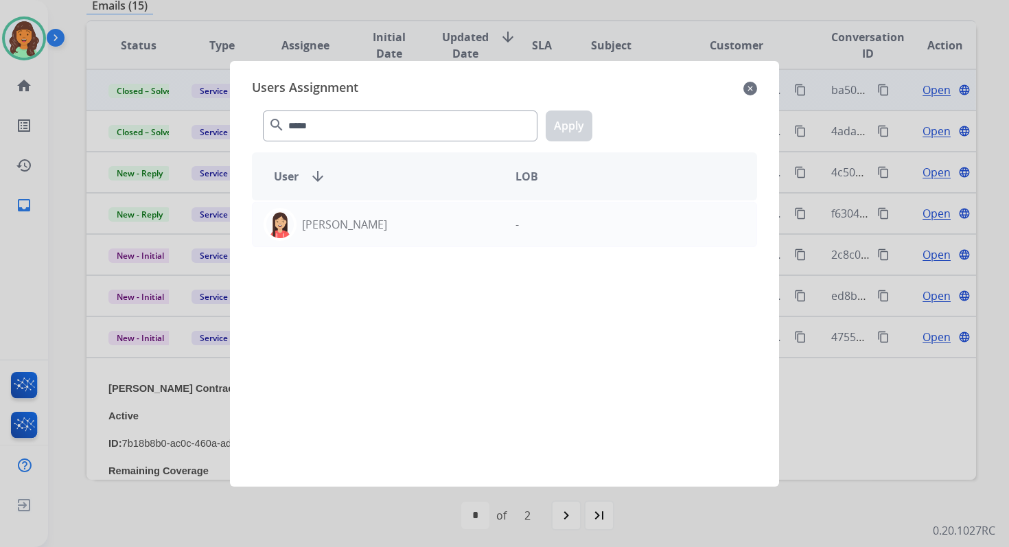
click at [749, 87] on mat-icon "close" at bounding box center [750, 88] width 14 height 16
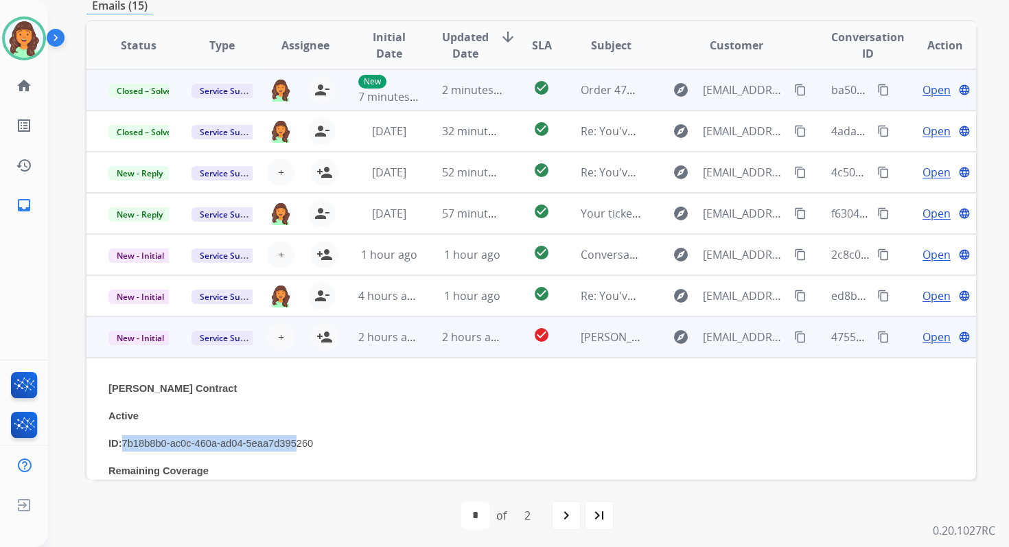
drag, startPoint x: 123, startPoint y: 441, endPoint x: 320, endPoint y: 449, distance: 197.7
click at [316, 449] on p "ID: 7b18b8b0-ac0c-460a-ad04-5eaa7d395260" at bounding box center [447, 443] width 679 height 16
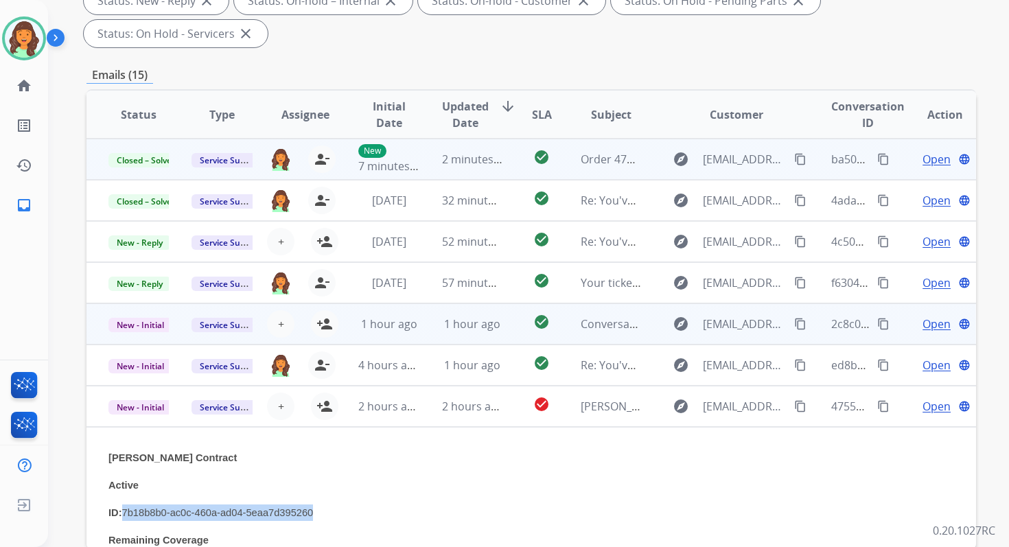
scroll to position [242, 0]
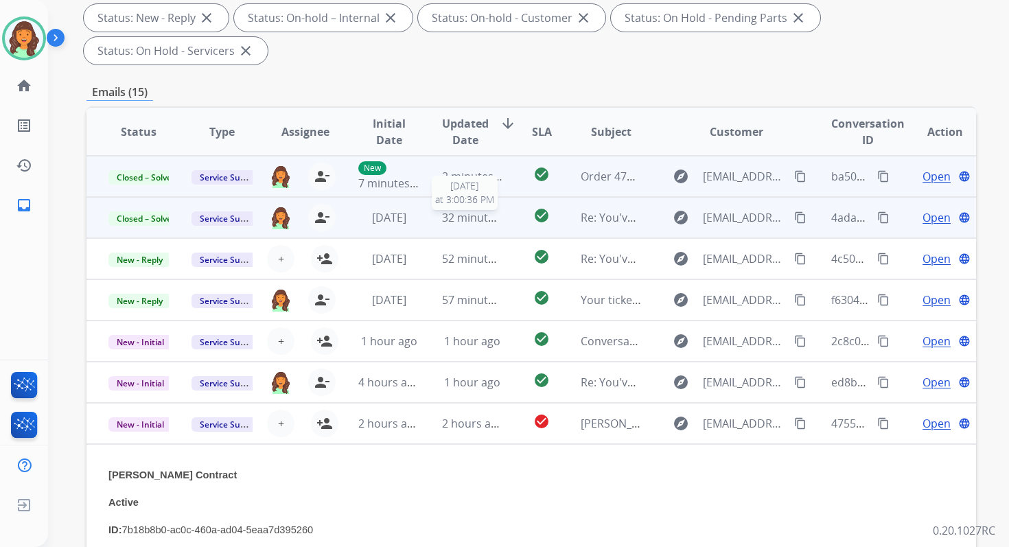
click at [449, 225] on div "32 minutes ago" at bounding box center [472, 217] width 60 height 16
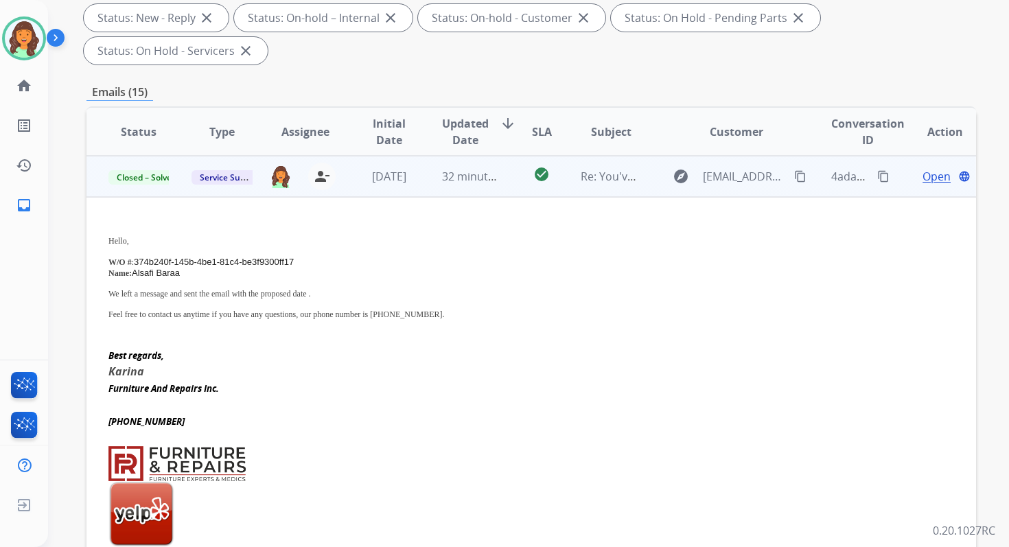
click at [454, 187] on td "32 minutes ago" at bounding box center [461, 176] width 83 height 41
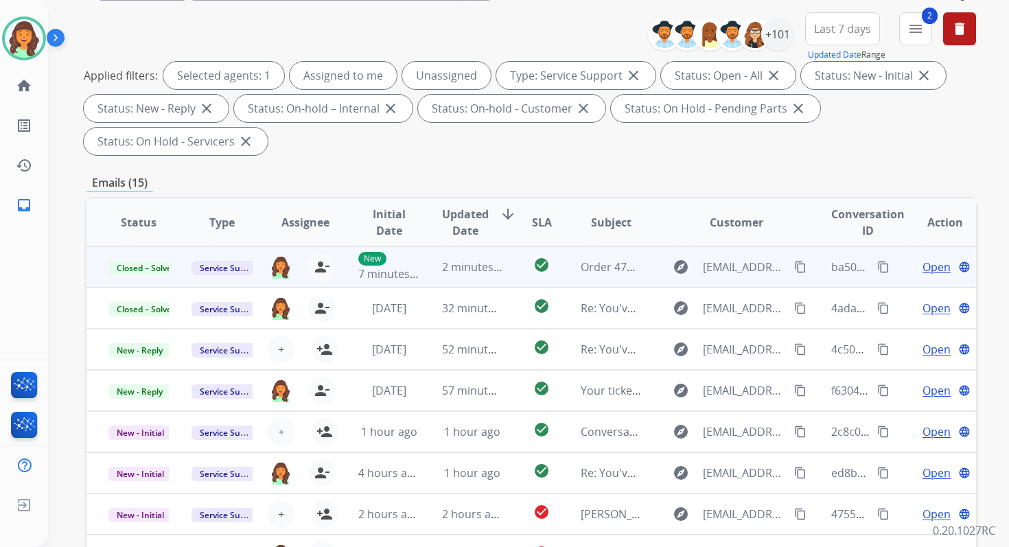
scroll to position [3, 0]
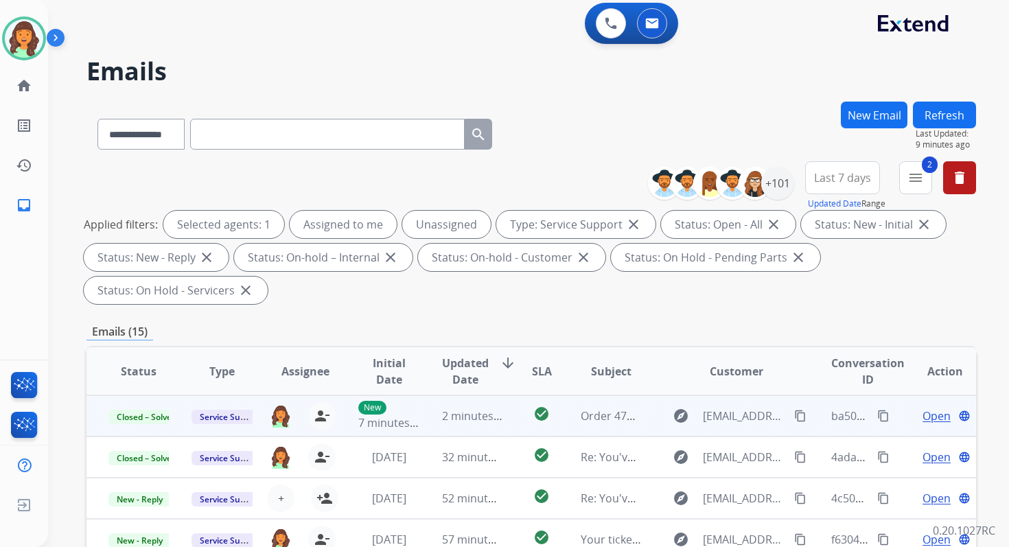
click at [928, 117] on button "Refresh" at bounding box center [944, 115] width 63 height 27
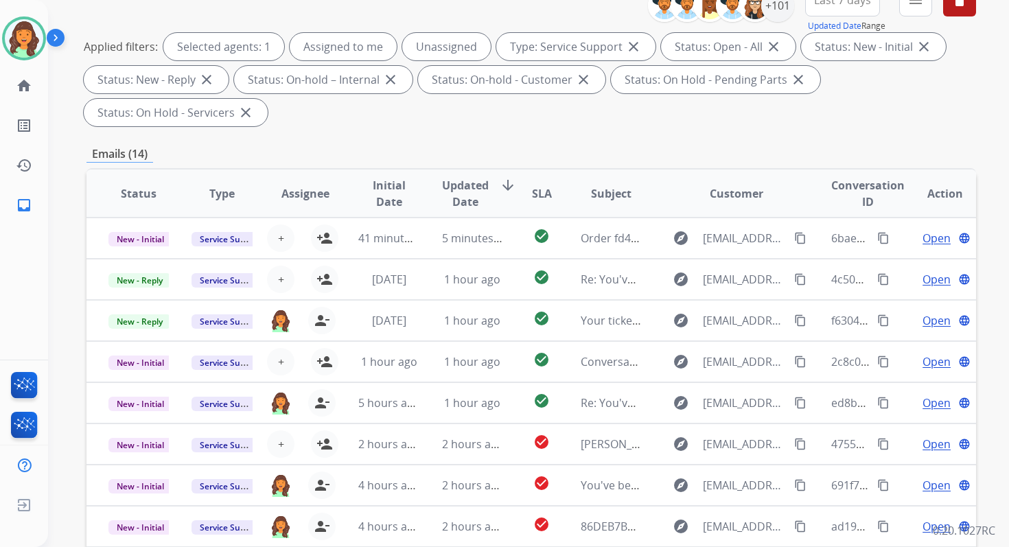
scroll to position [333, 0]
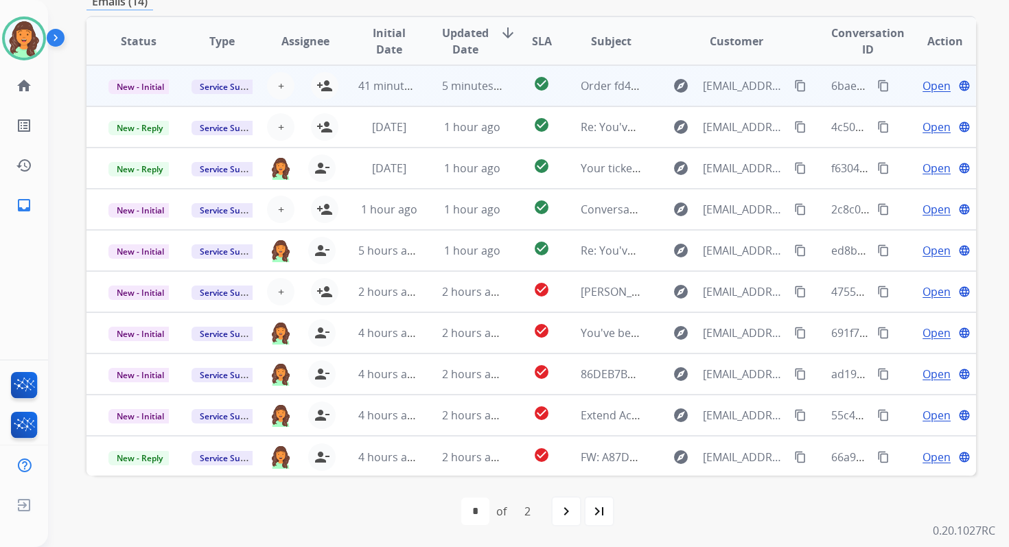
click at [464, 91] on span "5 minutes ago" at bounding box center [478, 85] width 73 height 15
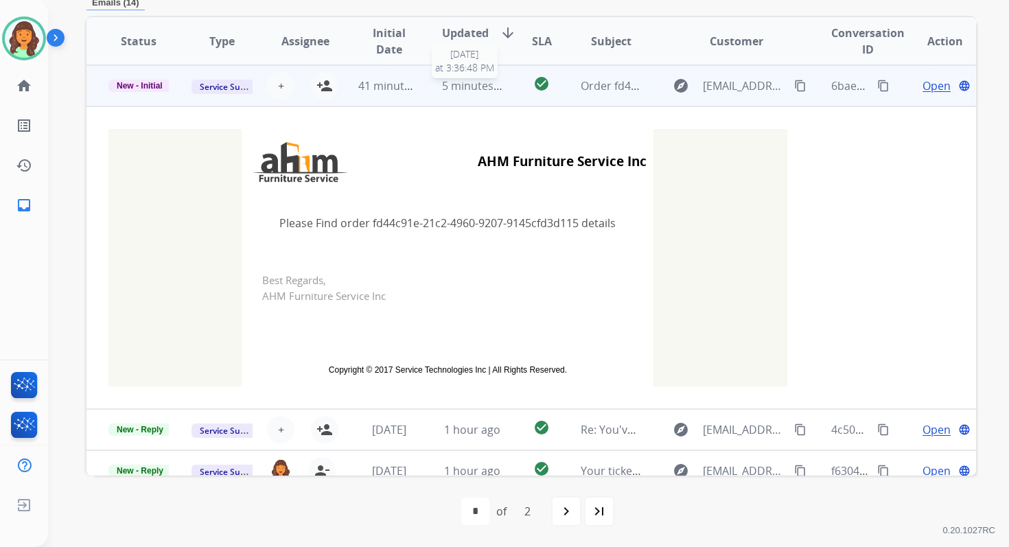
scroll to position [329, 0]
click at [281, 89] on span "+" at bounding box center [281, 86] width 6 height 16
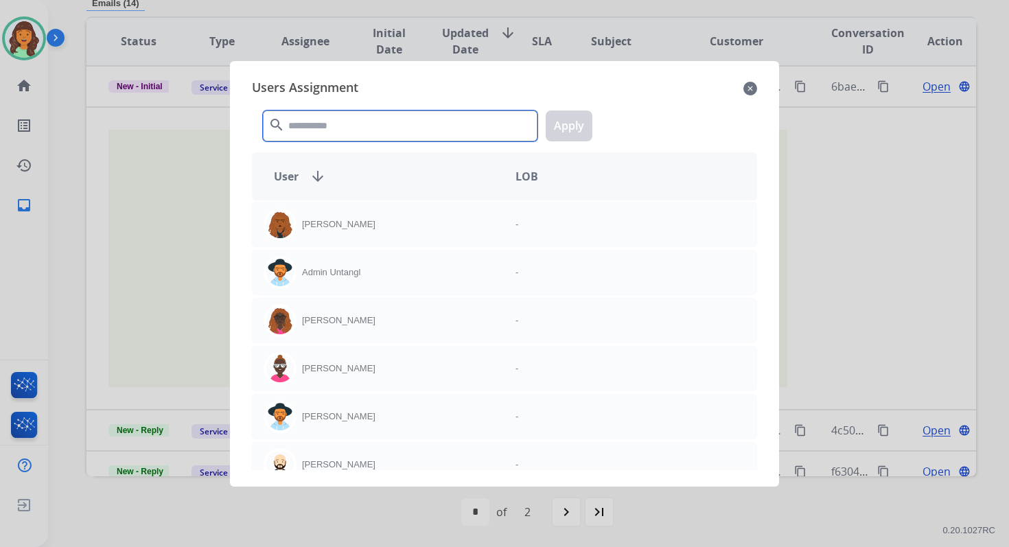
click at [311, 123] on input "text" at bounding box center [400, 125] width 274 height 31
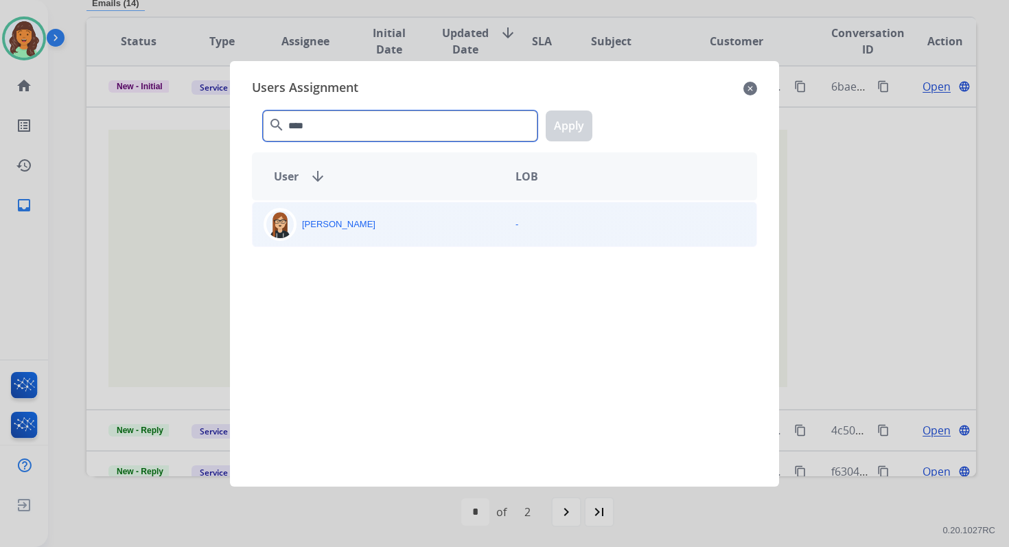
type input "****"
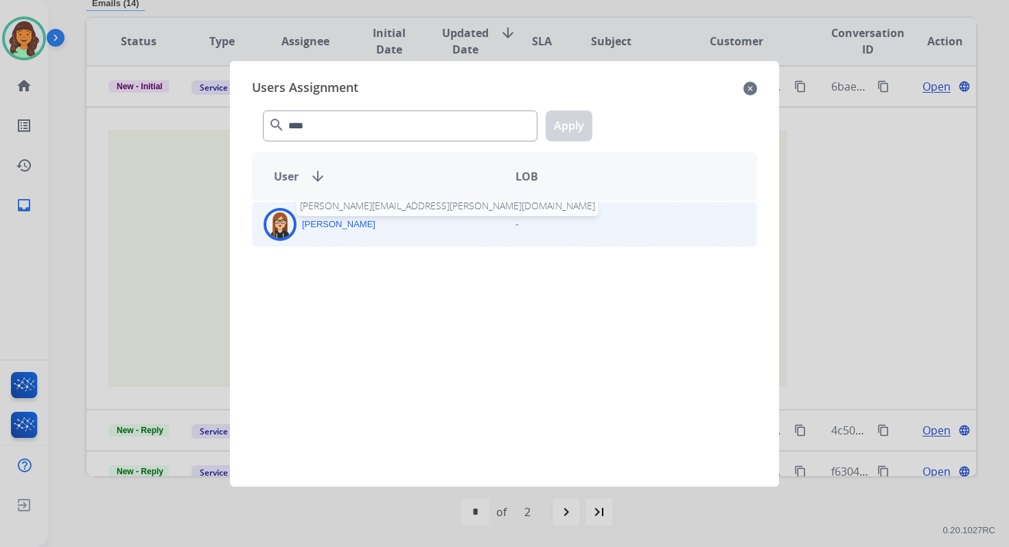
click at [355, 220] on p "[PERSON_NAME]" at bounding box center [338, 224] width 73 height 14
click at [567, 119] on button "Apply" at bounding box center [568, 125] width 47 height 31
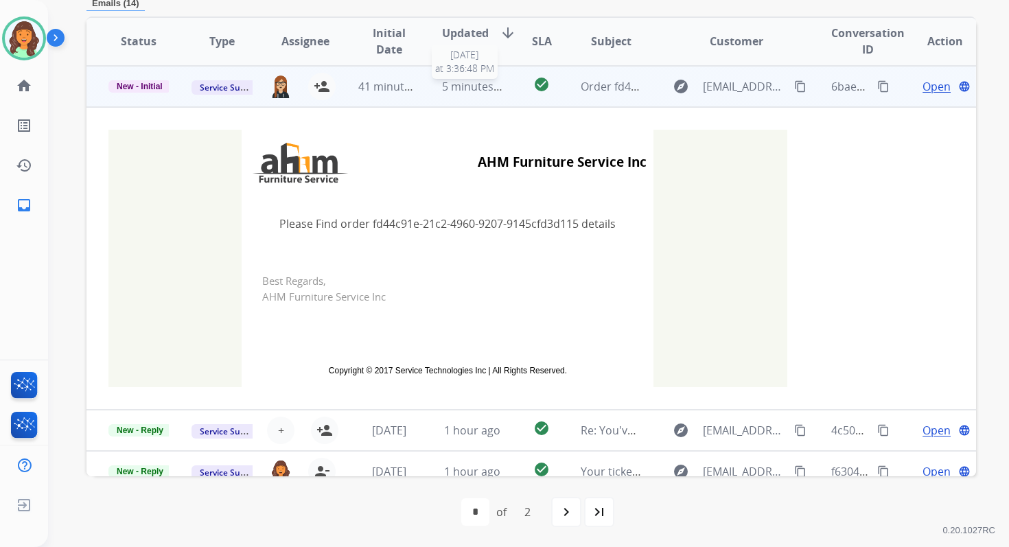
click at [442, 89] on span "5 minutes ago" at bounding box center [478, 86] width 73 height 15
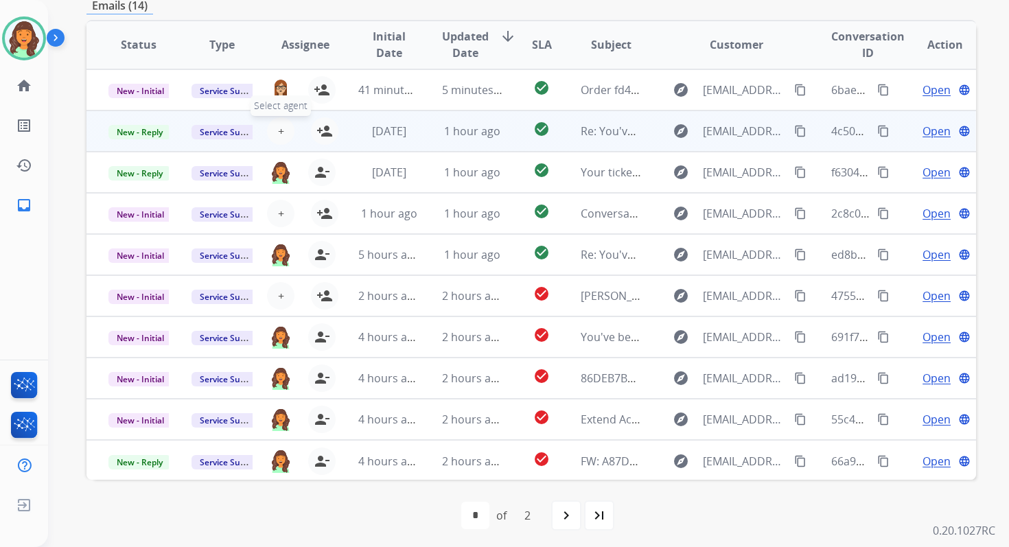
click at [279, 134] on span "+" at bounding box center [281, 131] width 6 height 16
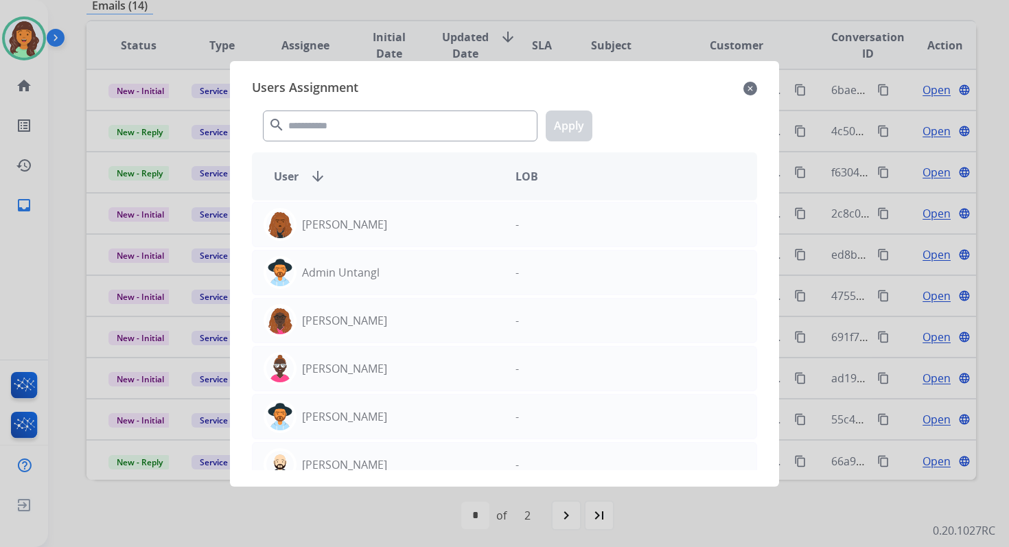
click at [749, 86] on mat-icon "close" at bounding box center [750, 88] width 14 height 16
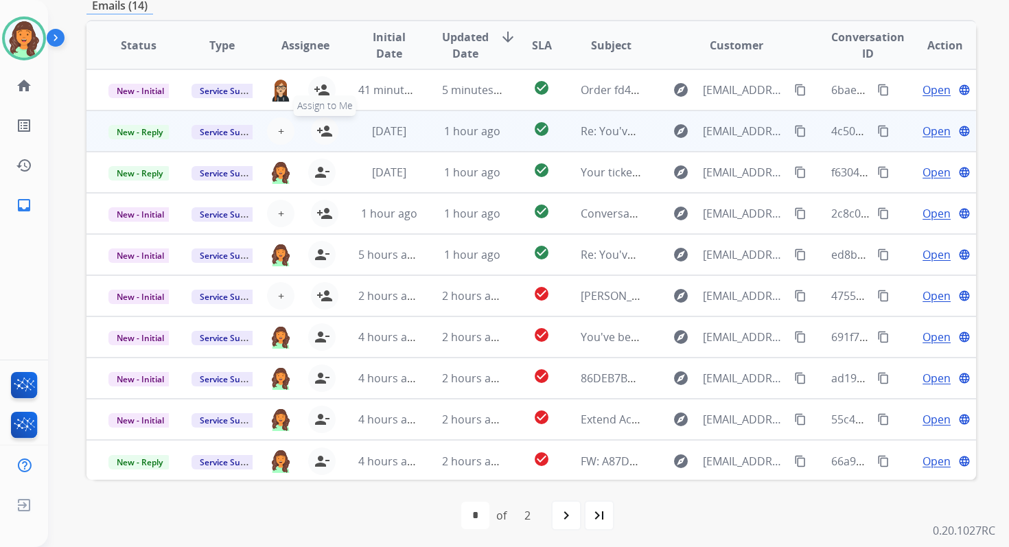
click at [327, 132] on mat-icon "person_add" at bounding box center [324, 131] width 16 height 16
click at [421, 124] on td "1 hour ago" at bounding box center [461, 130] width 83 height 41
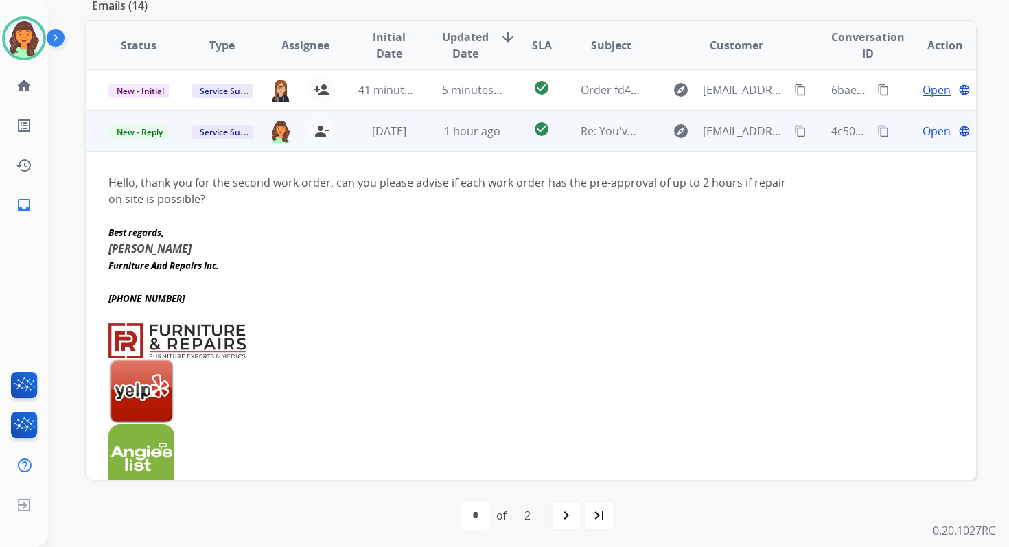
scroll to position [41, 0]
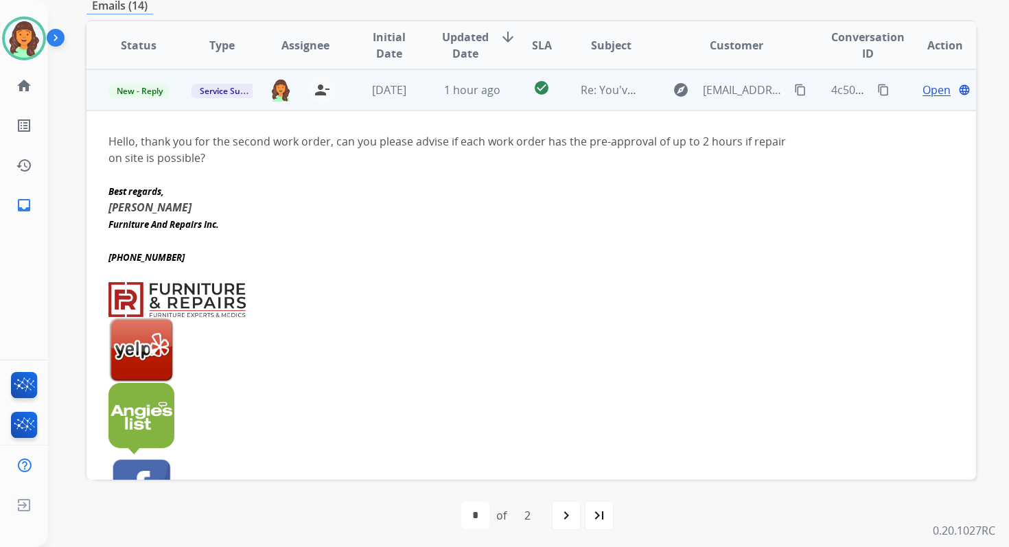
click at [922, 88] on span "Open" at bounding box center [936, 90] width 28 height 16
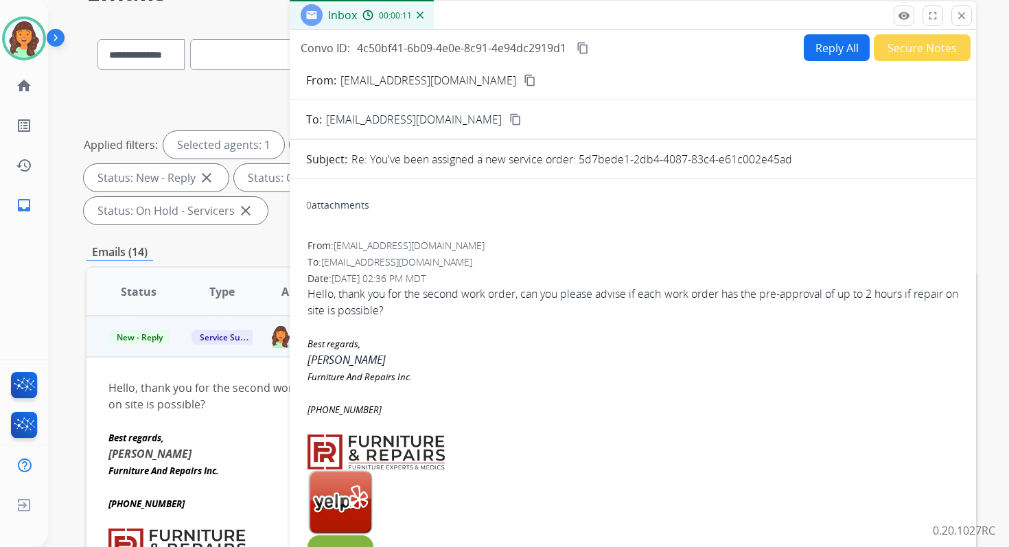
scroll to position [0, 0]
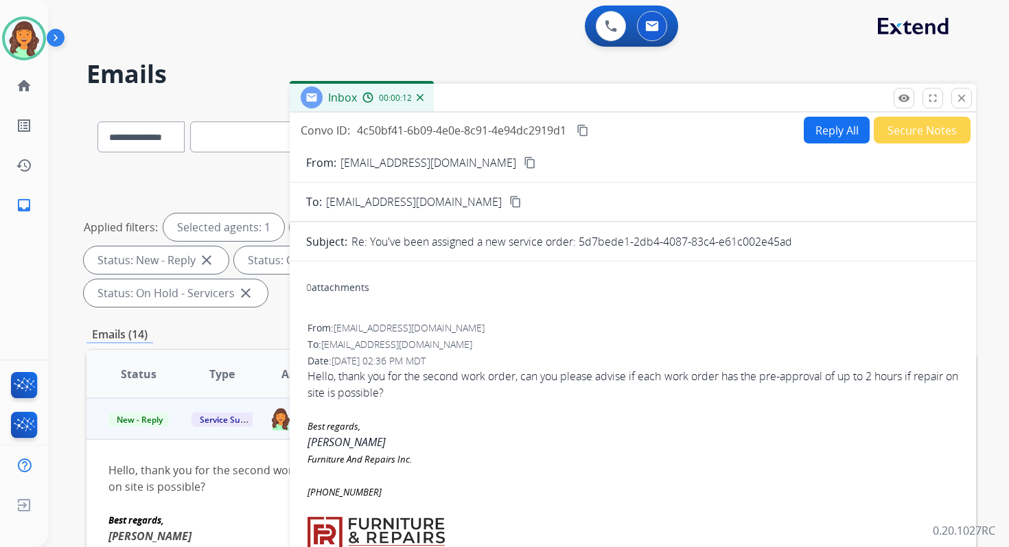
click at [828, 121] on button "Reply All" at bounding box center [836, 130] width 66 height 27
select select "**********"
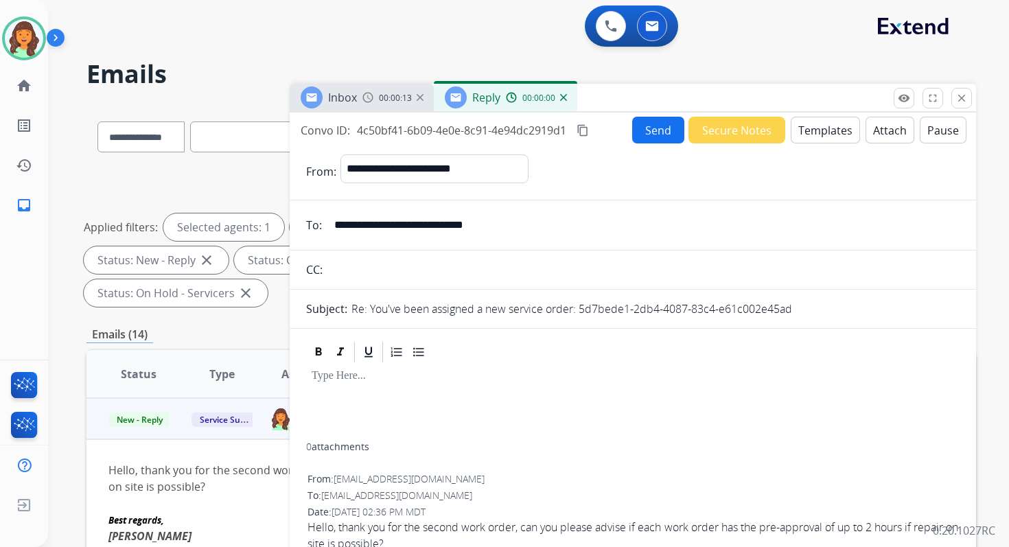
click at [814, 134] on button "Templates" at bounding box center [824, 130] width 69 height 27
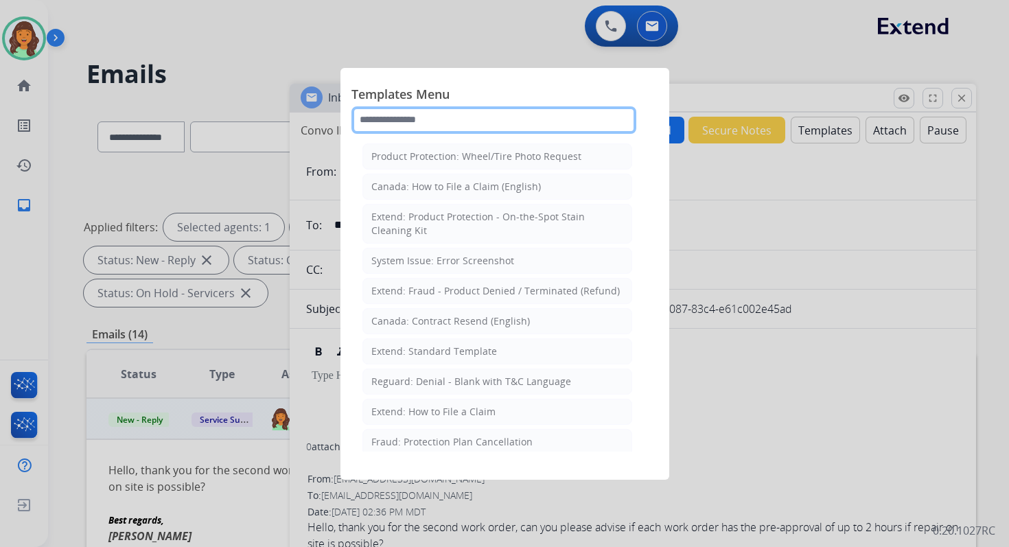
click at [447, 127] on input "text" at bounding box center [493, 119] width 285 height 27
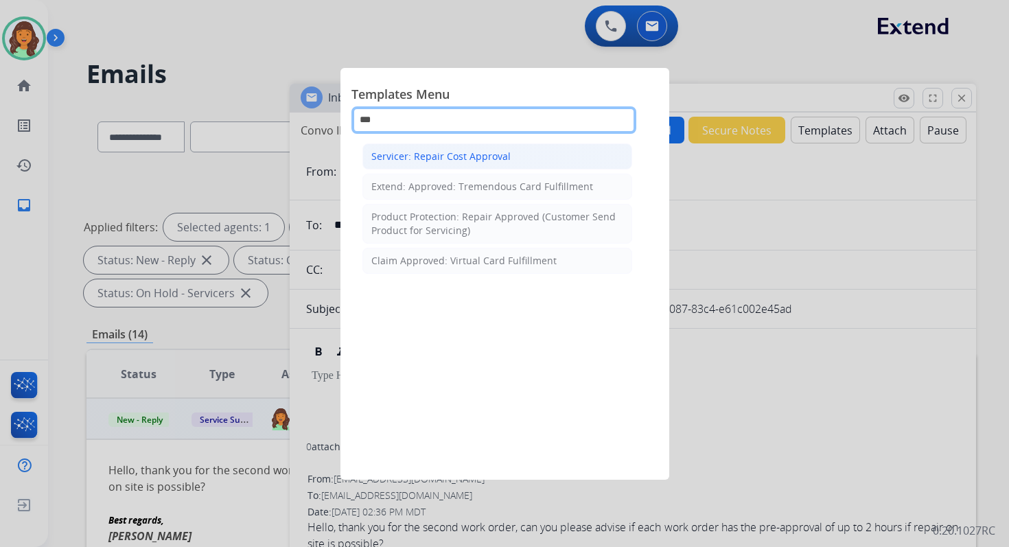
type input "***"
click at [482, 165] on li "Servicer: Repair Cost Approval" at bounding box center [497, 156] width 270 height 26
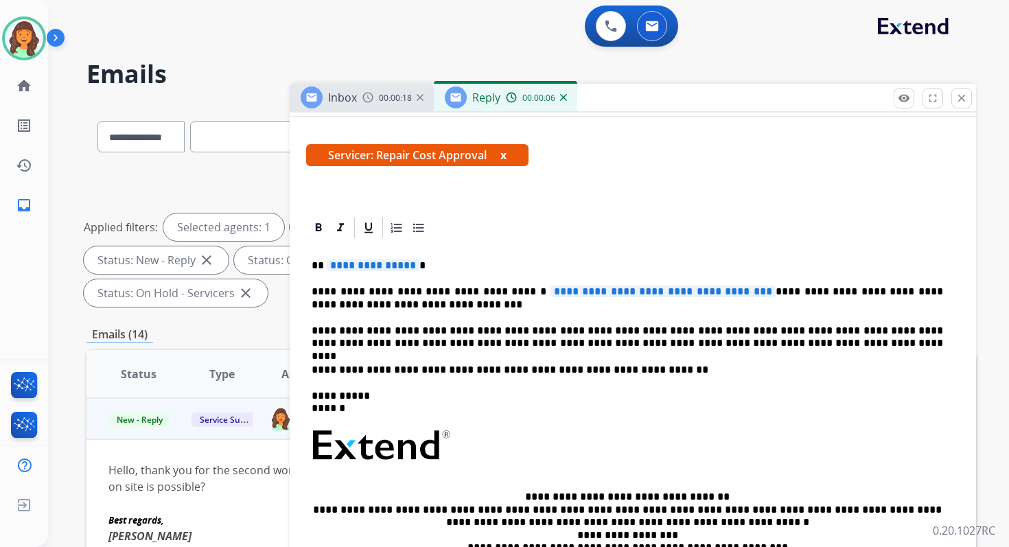
scroll to position [311, 0]
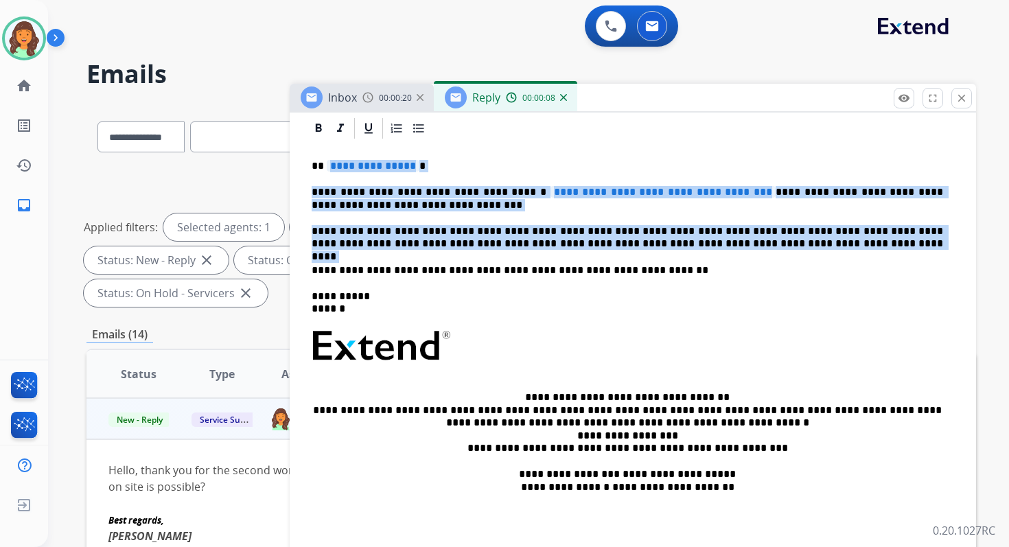
drag, startPoint x: 325, startPoint y: 165, endPoint x: 762, endPoint y: 255, distance: 447.0
click at [762, 255] on div "**********" at bounding box center [632, 347] width 653 height 413
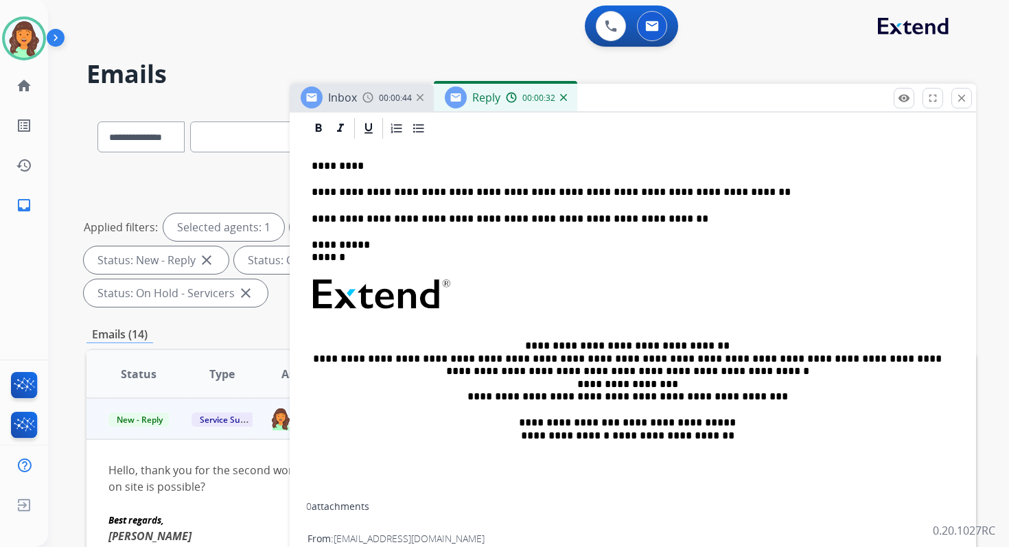
click at [530, 194] on p "**********" at bounding box center [626, 192] width 631 height 12
click at [455, 196] on p "**********" at bounding box center [626, 192] width 631 height 12
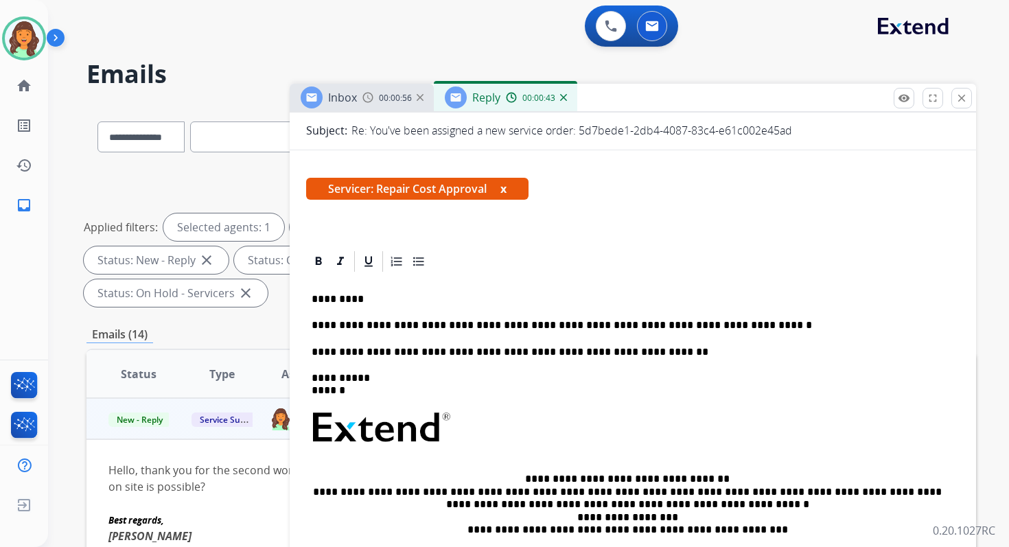
scroll to position [0, 0]
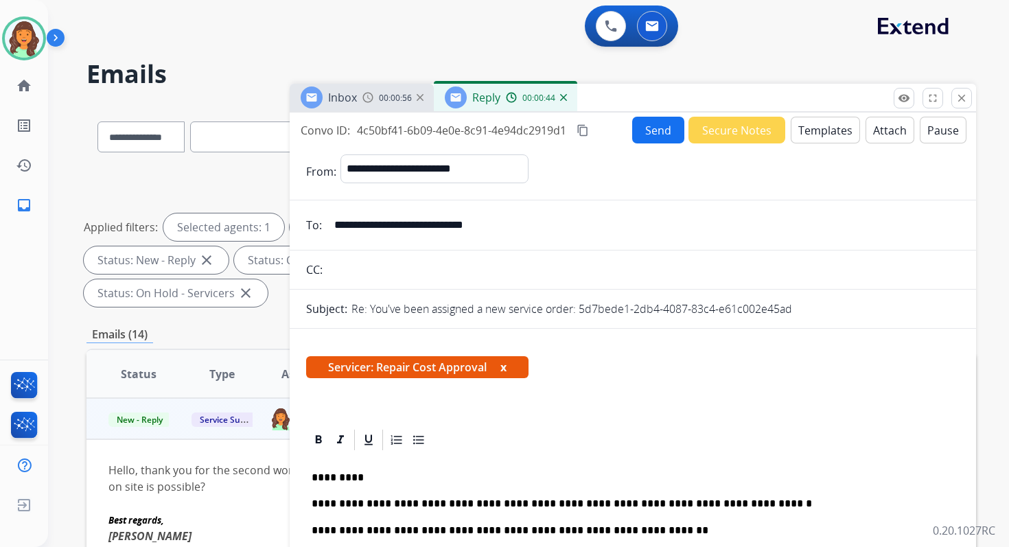
click at [653, 135] on button "Send" at bounding box center [658, 130] width 52 height 27
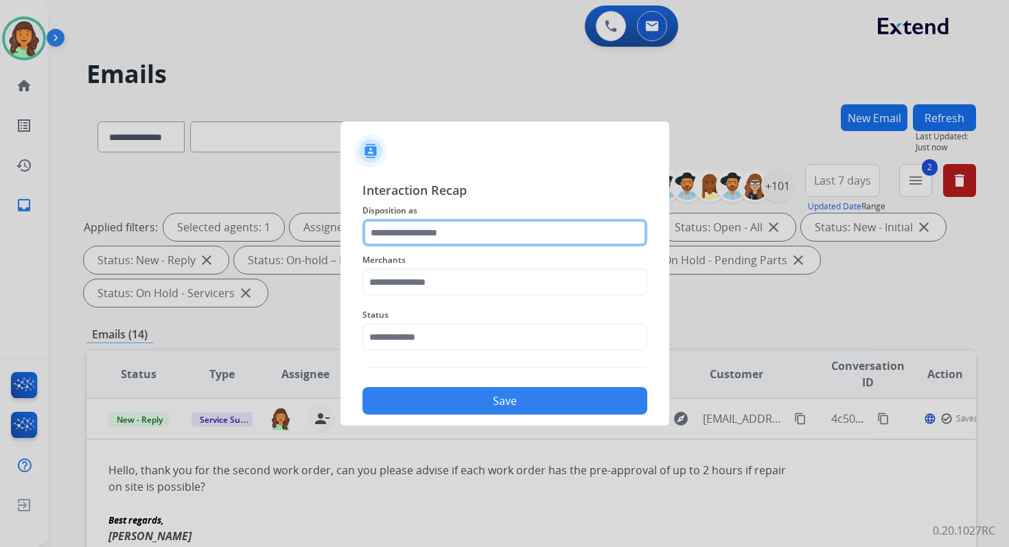
click at [438, 219] on input "text" at bounding box center [504, 232] width 285 height 27
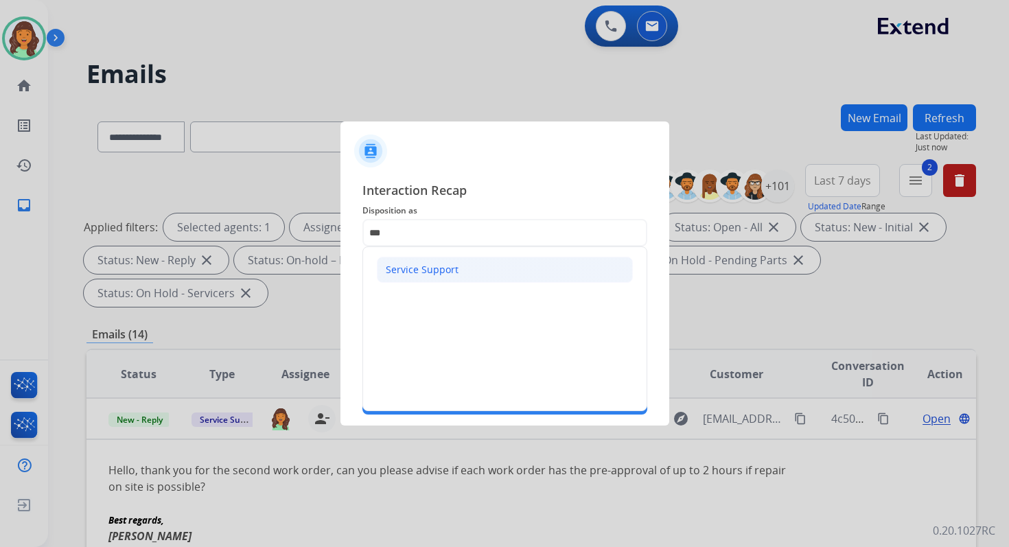
click at [429, 267] on div "Service Support" at bounding box center [422, 270] width 73 height 14
type input "**********"
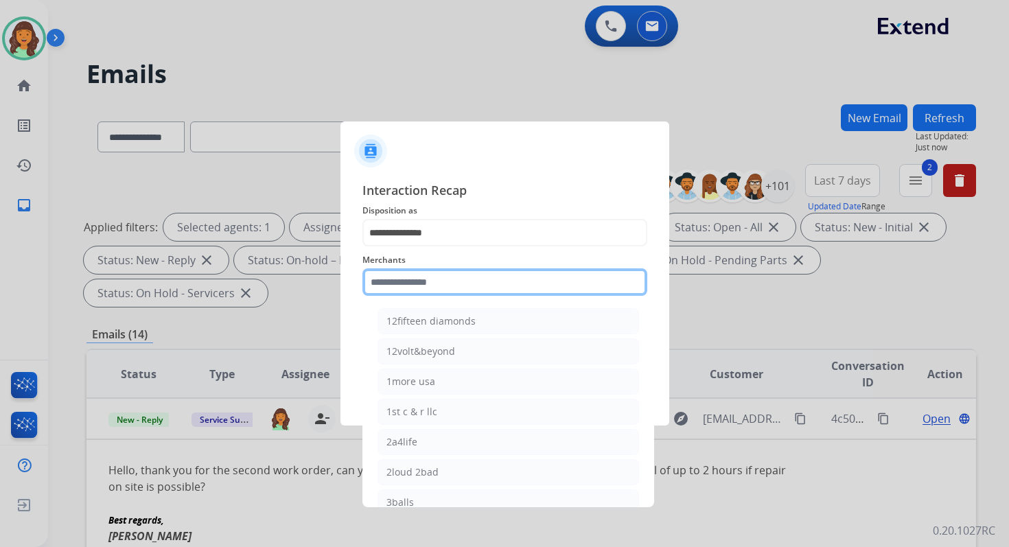
click at [429, 275] on input "text" at bounding box center [504, 281] width 285 height 27
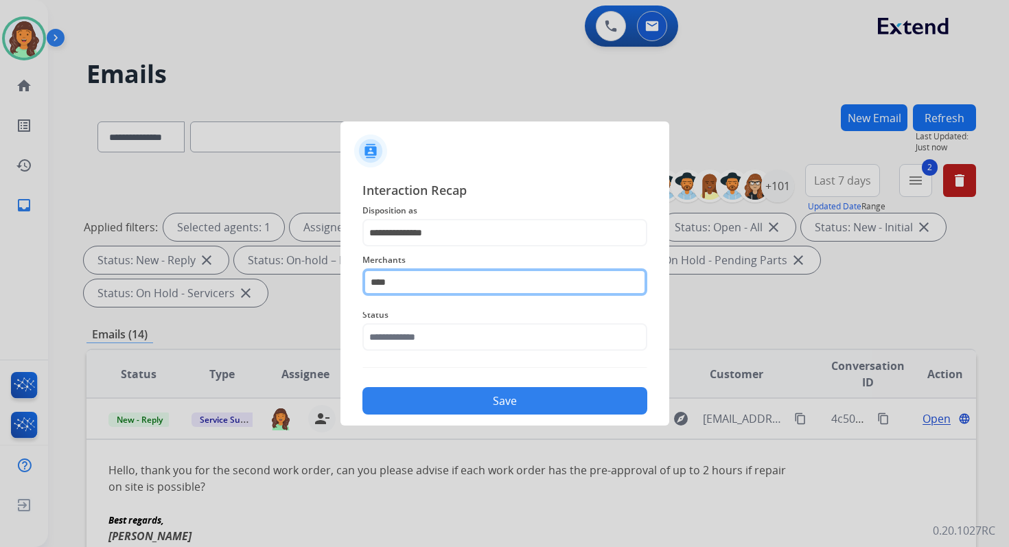
click at [417, 281] on input "****" at bounding box center [504, 281] width 285 height 27
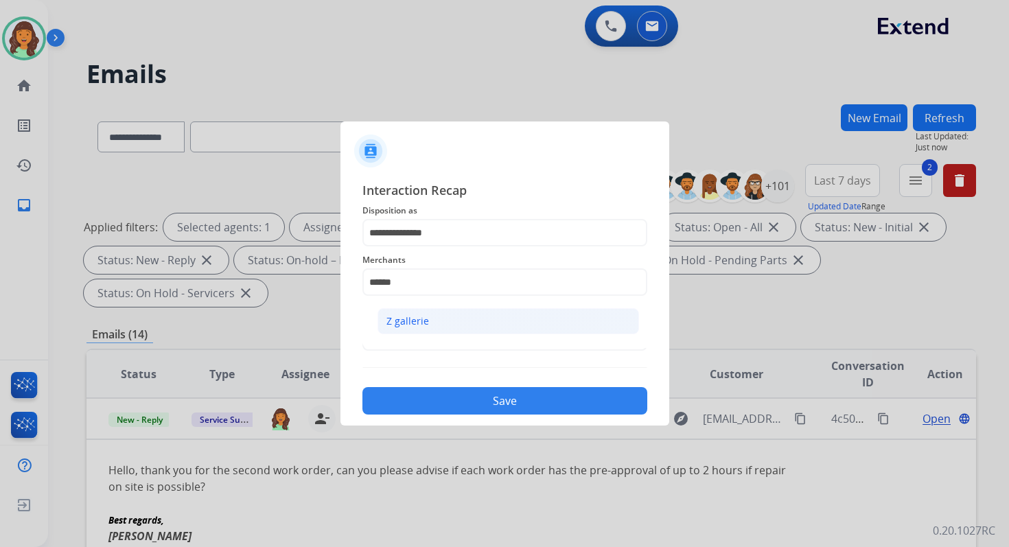
click at [434, 318] on li "Z gallerie" at bounding box center [507, 321] width 261 height 26
type input "**********"
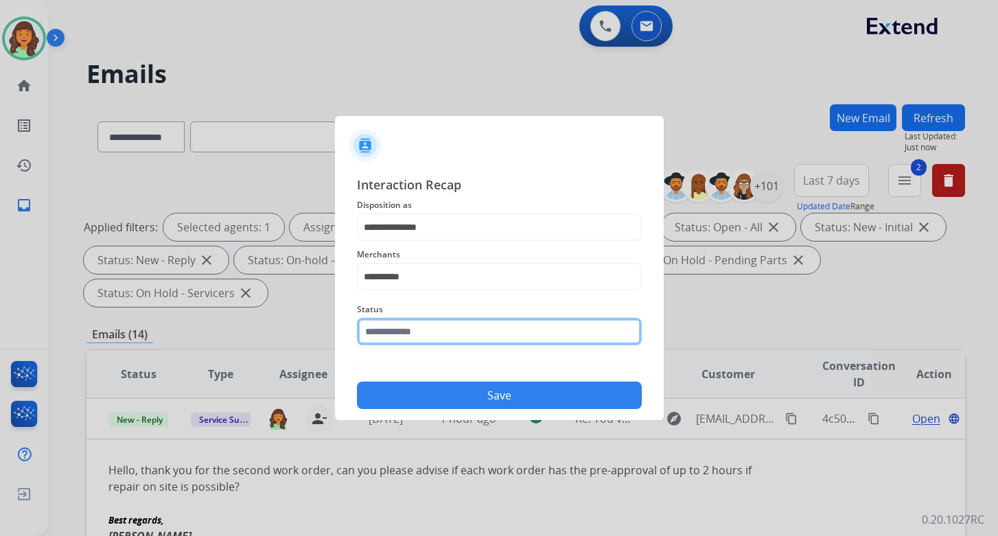
click at [434, 331] on input "text" at bounding box center [499, 331] width 285 height 27
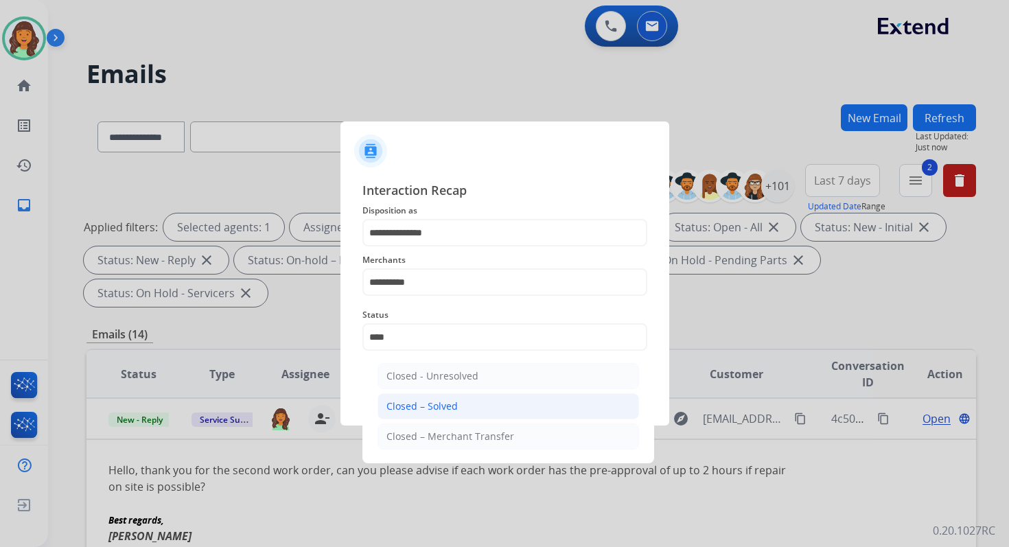
click at [458, 408] on li "Closed – Solved" at bounding box center [507, 406] width 261 height 26
type input "**********"
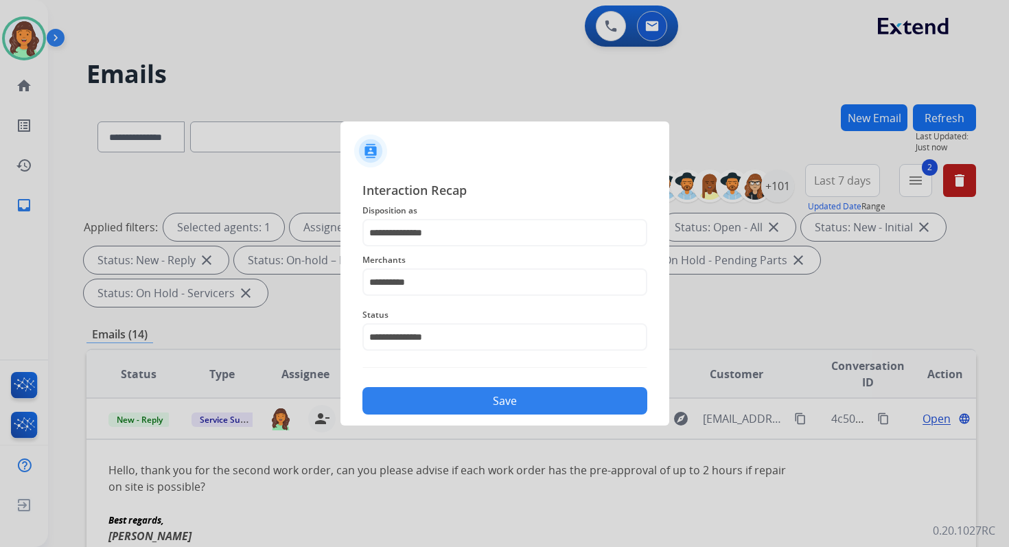
click at [458, 408] on button "Save" at bounding box center [504, 400] width 285 height 27
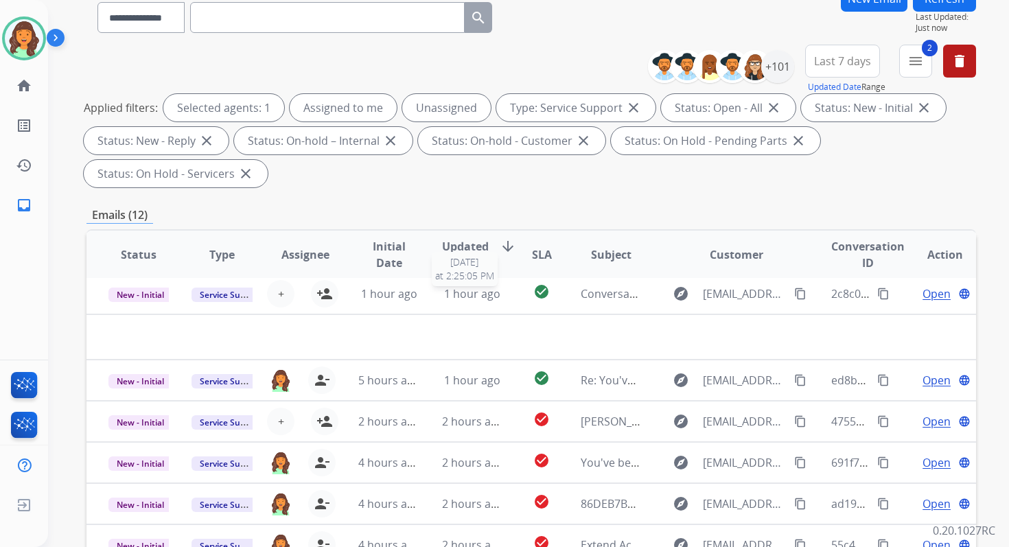
scroll to position [333, 0]
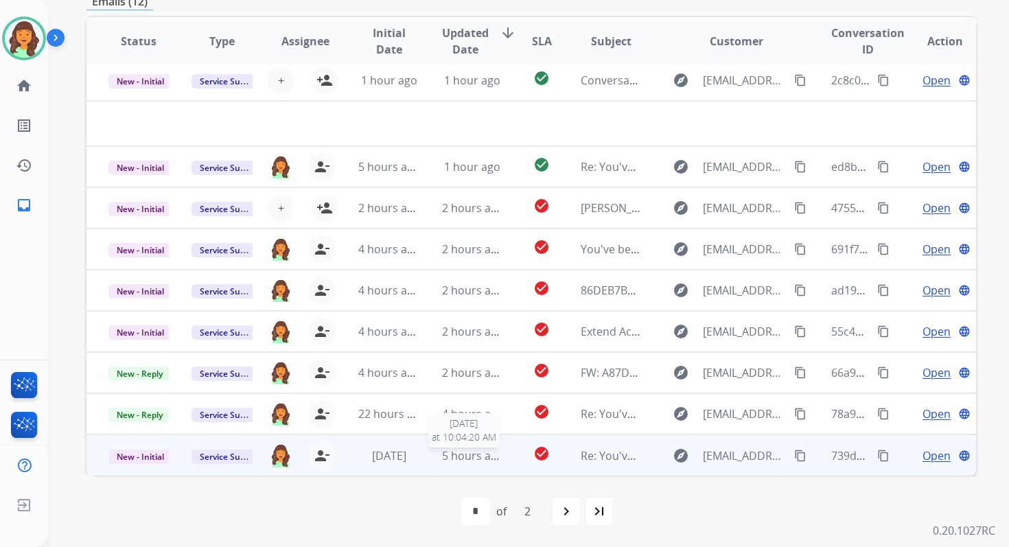
click at [474, 454] on span "5 hours ago" at bounding box center [473, 455] width 62 height 15
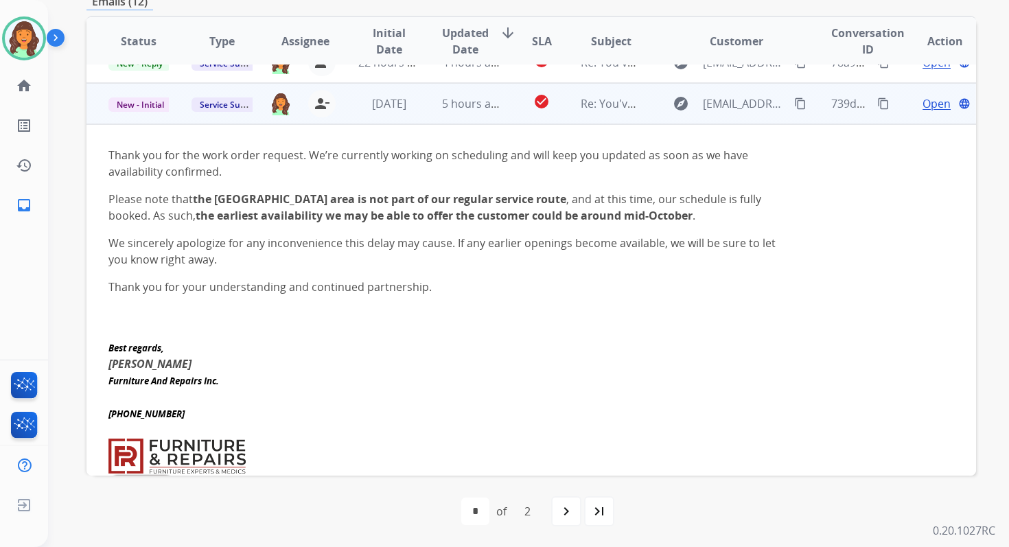
scroll to position [370, 0]
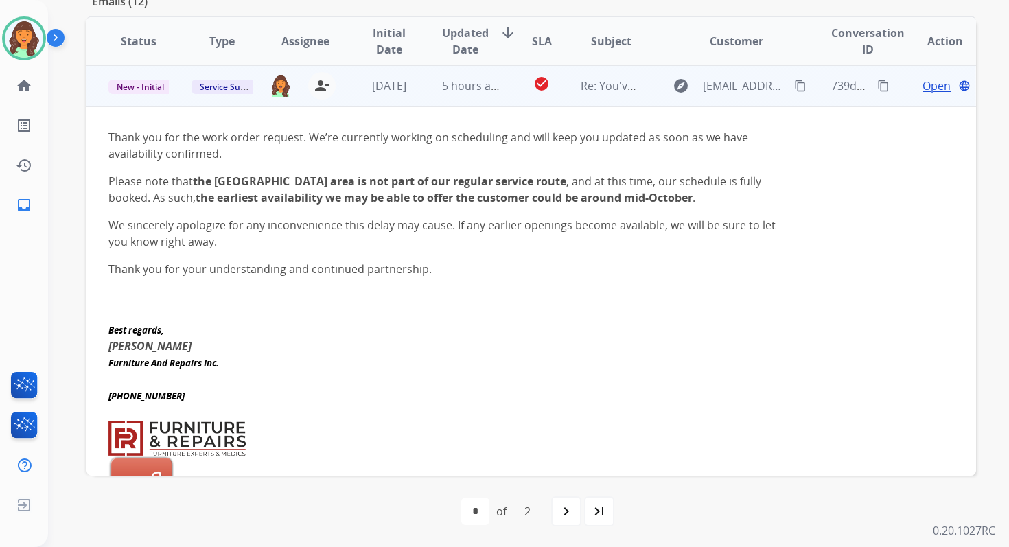
click at [933, 80] on span "Open" at bounding box center [936, 86] width 28 height 16
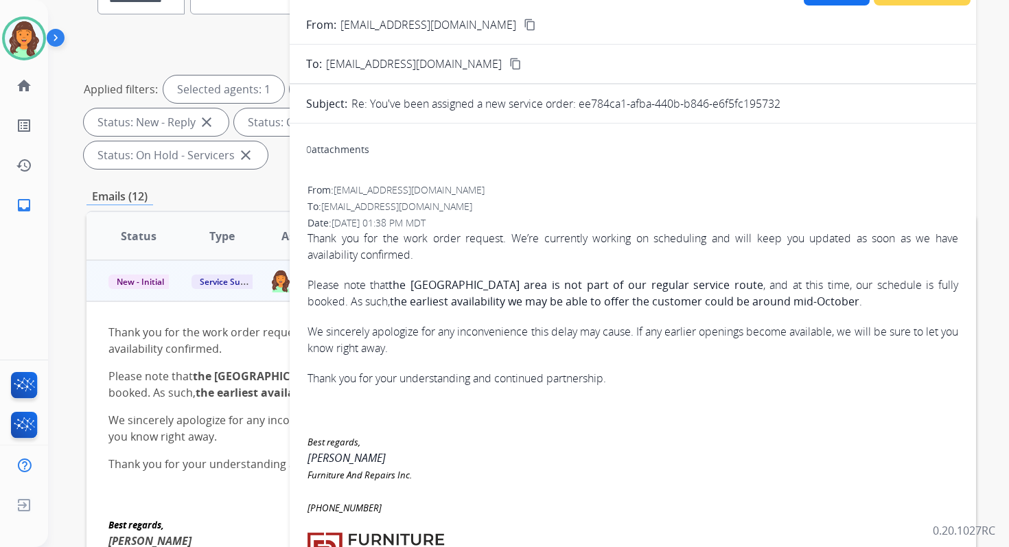
scroll to position [70, 0]
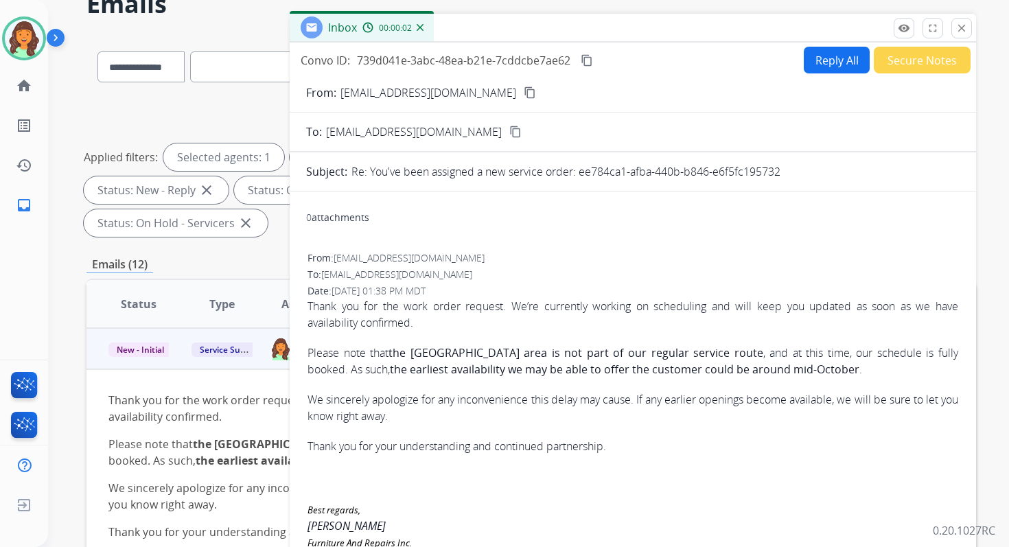
drag, startPoint x: 579, startPoint y: 172, endPoint x: 855, endPoint y: 171, distance: 275.8
click at [855, 171] on div "Re: You've been assigned a new service order: ee784ca1-afba-440b-b846-e6f5fc195…" at bounding box center [655, 171] width 608 height 16
click at [585, 58] on mat-icon "content_copy" at bounding box center [586, 60] width 12 height 12
click at [814, 52] on button "Reply All" at bounding box center [836, 60] width 66 height 27
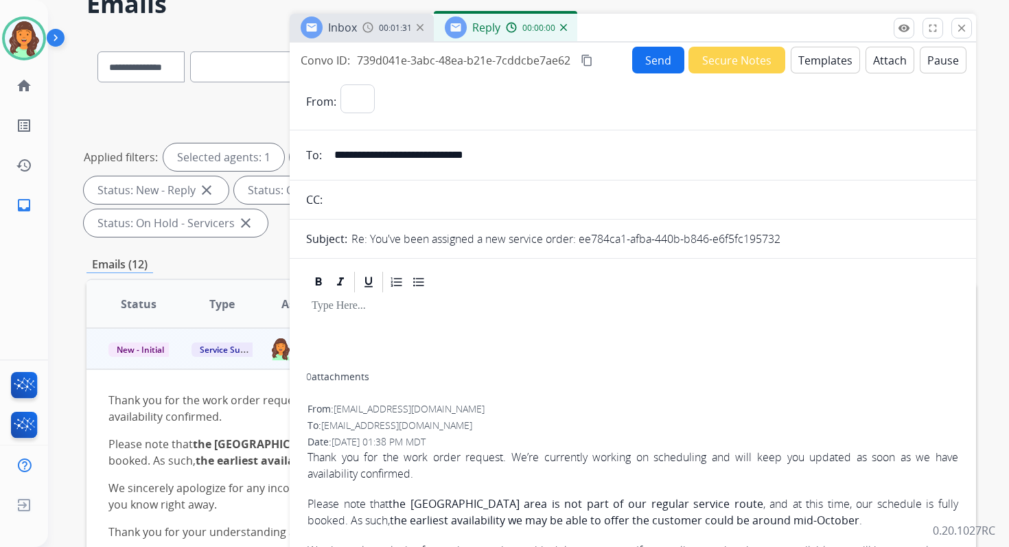
select select "**********"
click at [814, 52] on button "Templates" at bounding box center [824, 60] width 69 height 27
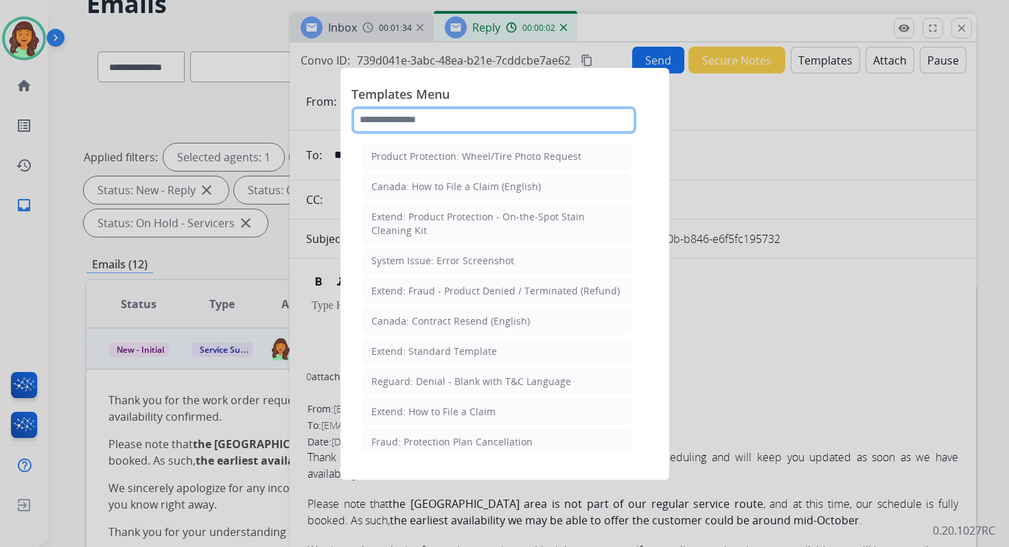
click at [432, 120] on input "text" at bounding box center [493, 119] width 285 height 27
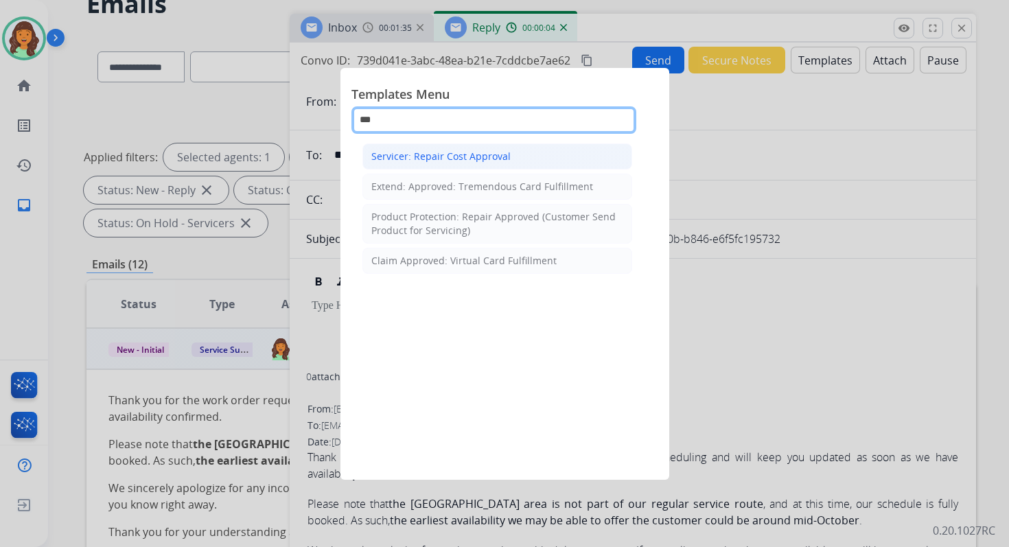
type input "***"
click at [439, 165] on li "Servicer: Repair Cost Approval" at bounding box center [497, 156] width 270 height 26
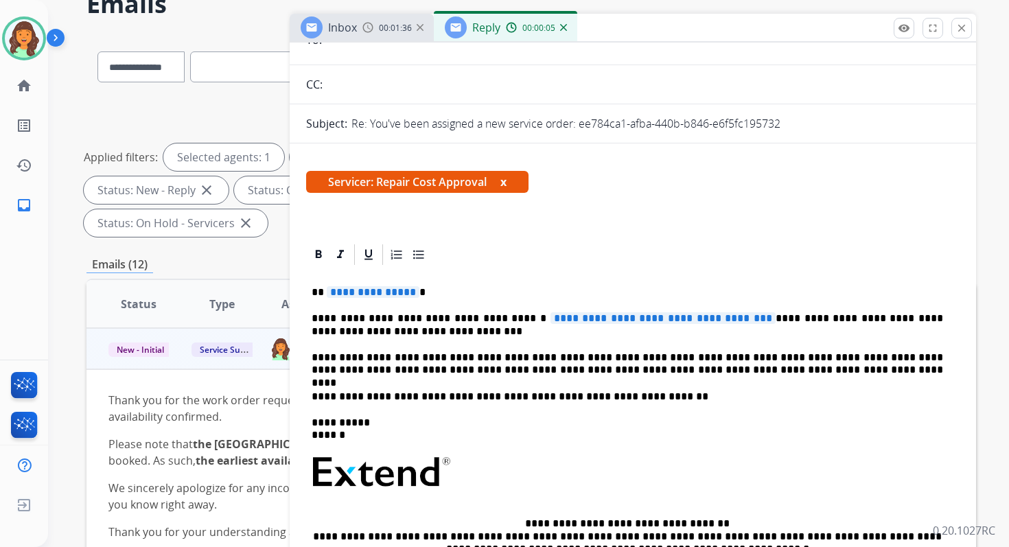
scroll to position [150, 0]
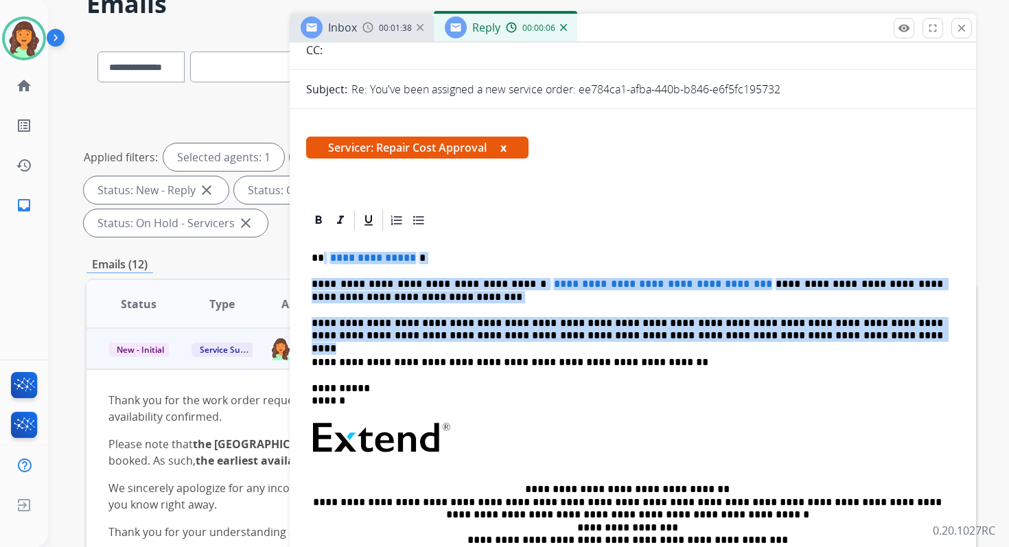
drag, startPoint x: 323, startPoint y: 258, endPoint x: 770, endPoint y: 342, distance: 455.1
click at [770, 342] on div "**********" at bounding box center [632, 439] width 653 height 413
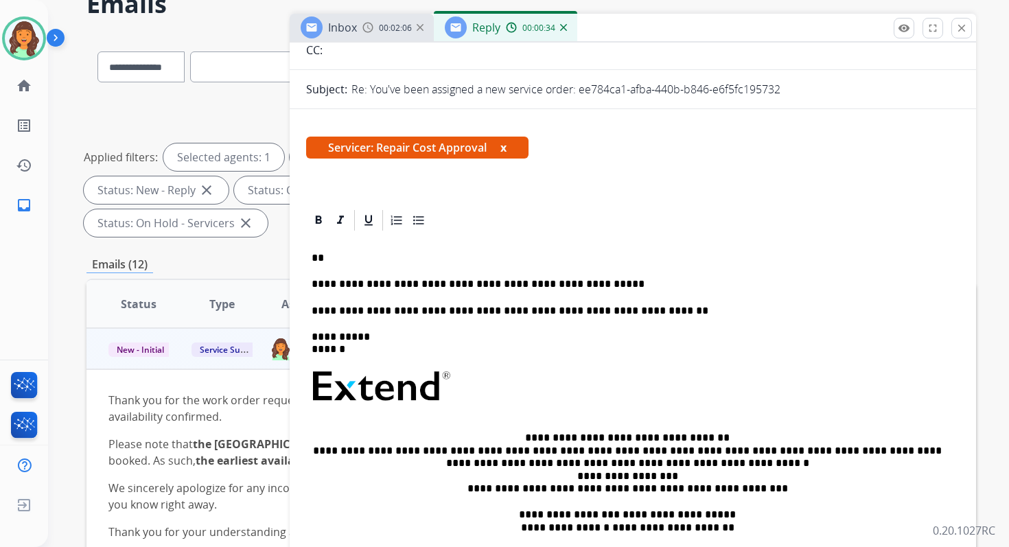
click at [541, 285] on p "**********" at bounding box center [626, 284] width 631 height 12
click at [591, 286] on p "**********" at bounding box center [626, 284] width 631 height 12
click at [346, 260] on p "**" at bounding box center [626, 258] width 631 height 12
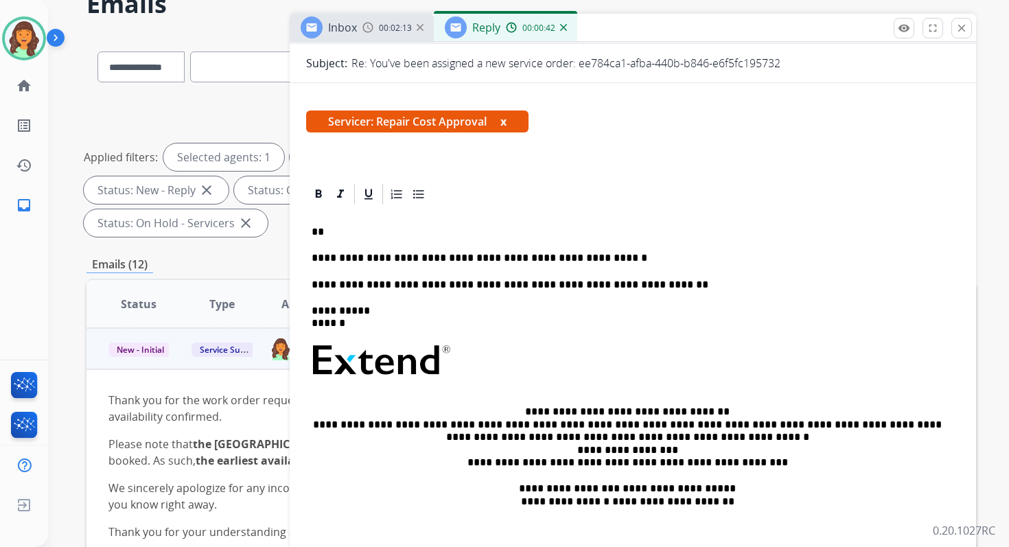
scroll to position [172, 0]
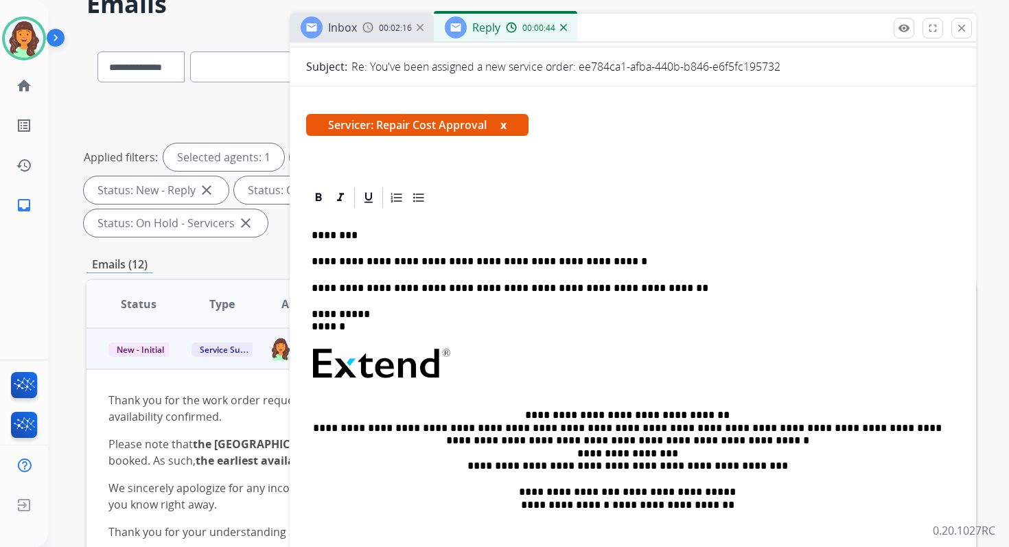
click at [598, 255] on div "**********" at bounding box center [632, 391] width 653 height 362
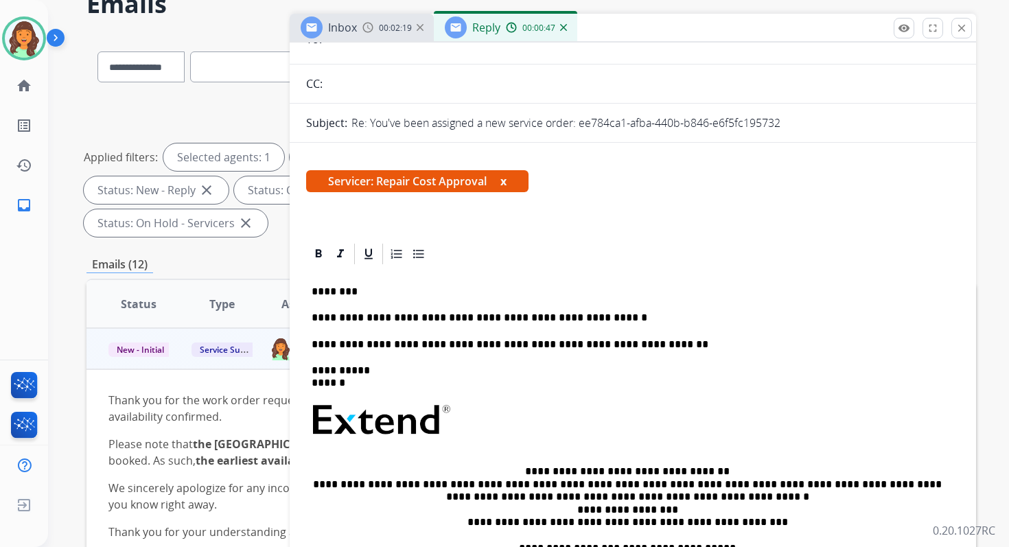
scroll to position [0, 0]
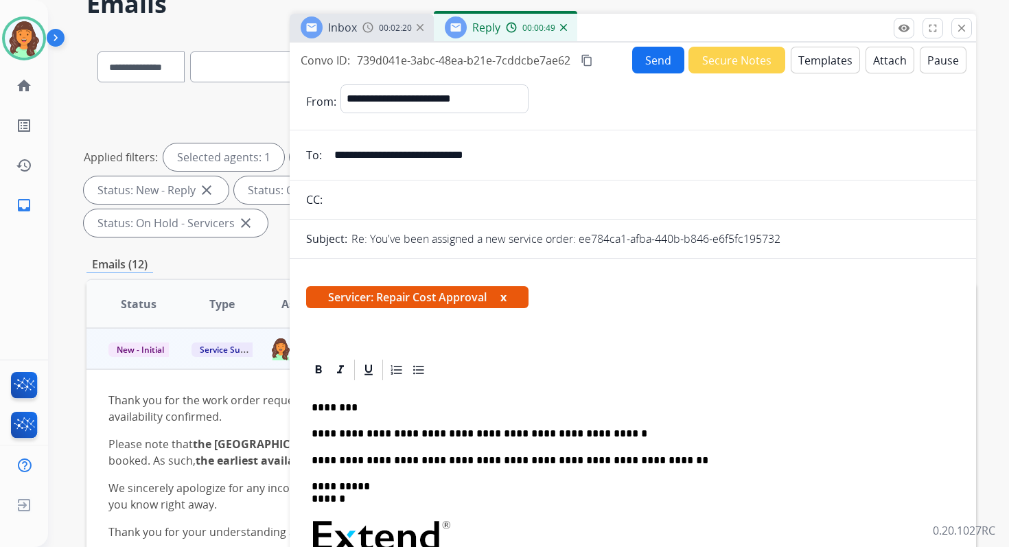
click at [589, 61] on mat-icon "content_copy" at bounding box center [586, 60] width 12 height 12
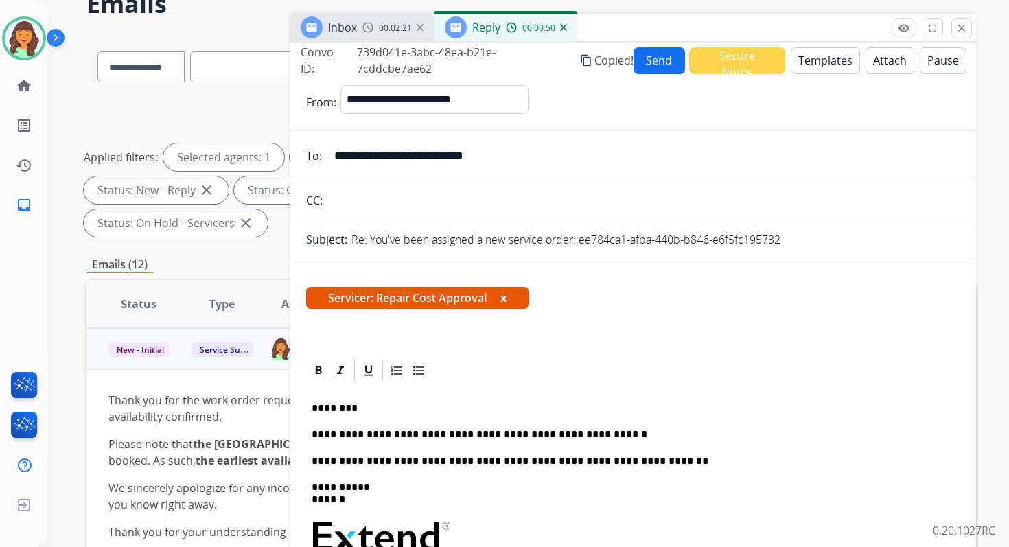
click at [650, 61] on button "Send" at bounding box center [658, 60] width 51 height 27
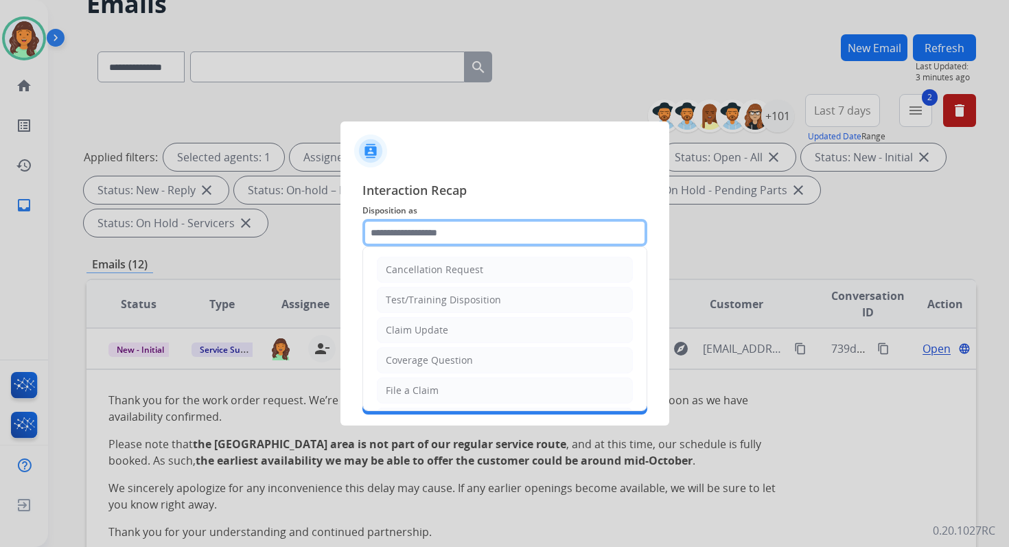
click at [432, 235] on input "text" at bounding box center [504, 232] width 285 height 27
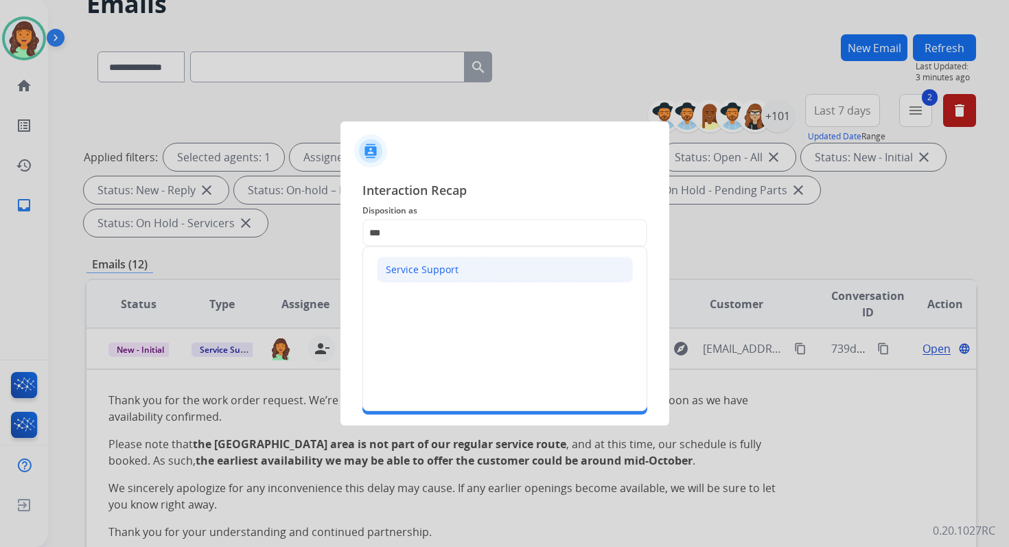
click at [425, 264] on div "Service Support" at bounding box center [422, 270] width 73 height 14
type input "**********"
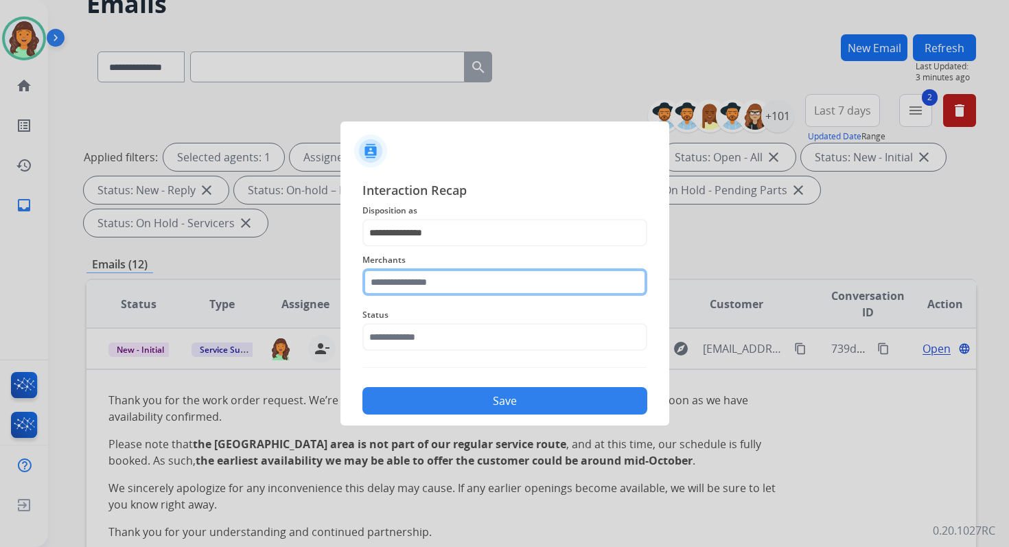
click at [428, 285] on input "text" at bounding box center [504, 281] width 285 height 27
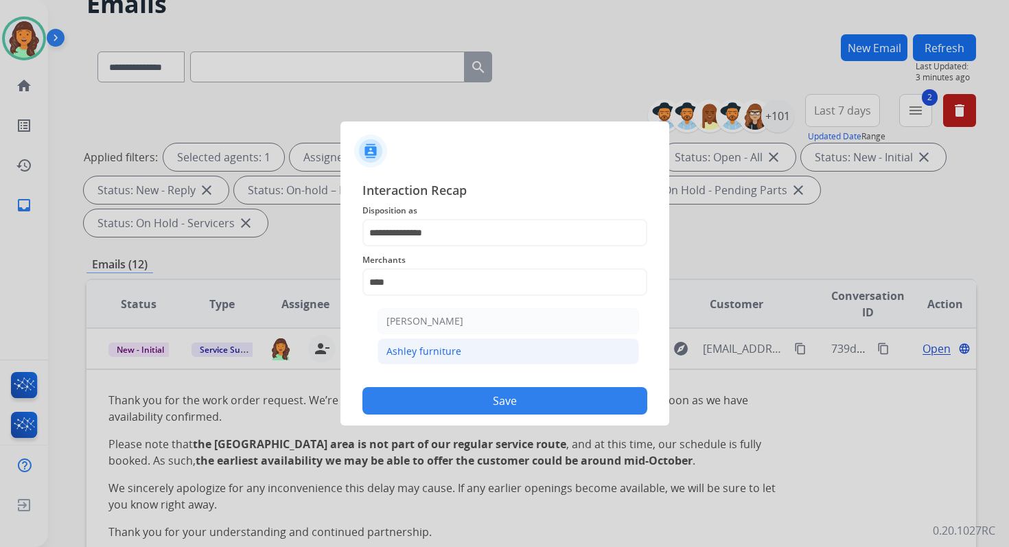
click at [456, 344] on div "Ashley furniture" at bounding box center [423, 351] width 75 height 14
type input "**********"
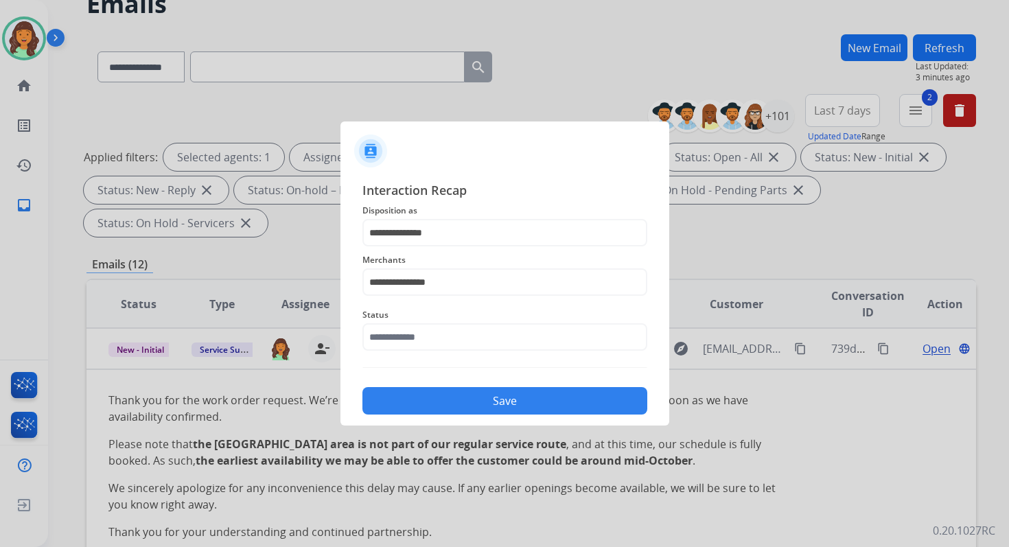
click at [456, 365] on div "**********" at bounding box center [504, 297] width 285 height 234
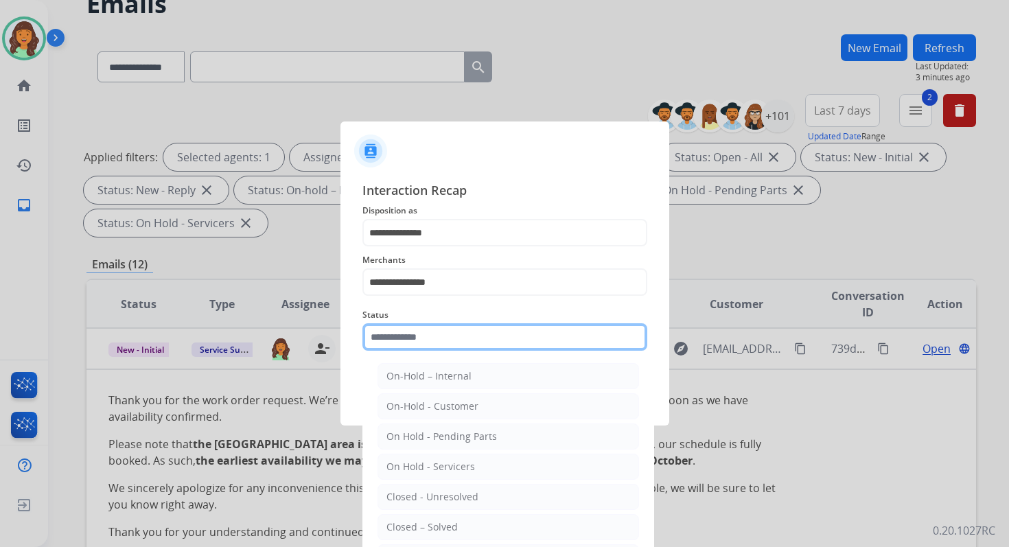
click at [453, 340] on input "text" at bounding box center [504, 336] width 285 height 27
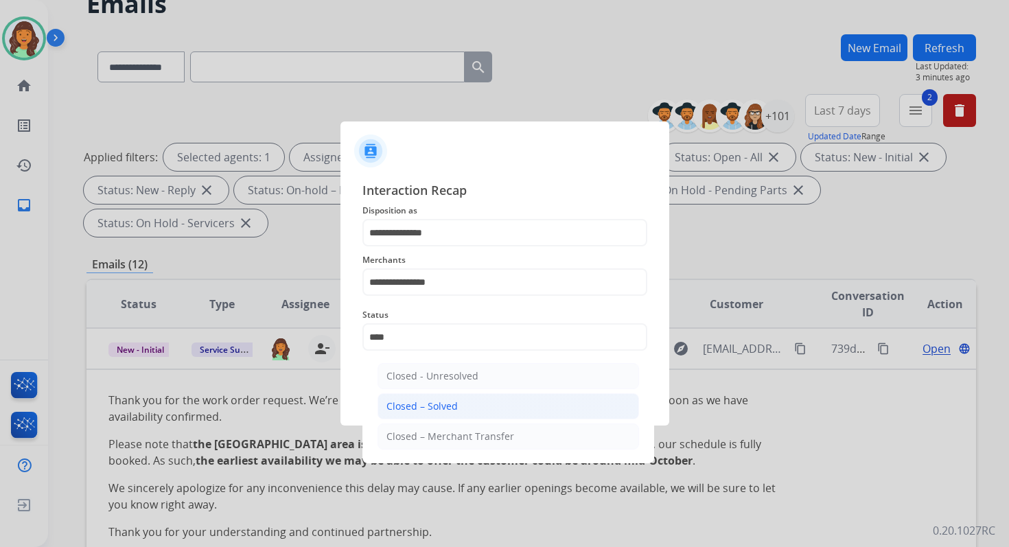
click at [485, 406] on li "Closed – Solved" at bounding box center [507, 406] width 261 height 26
type input "**********"
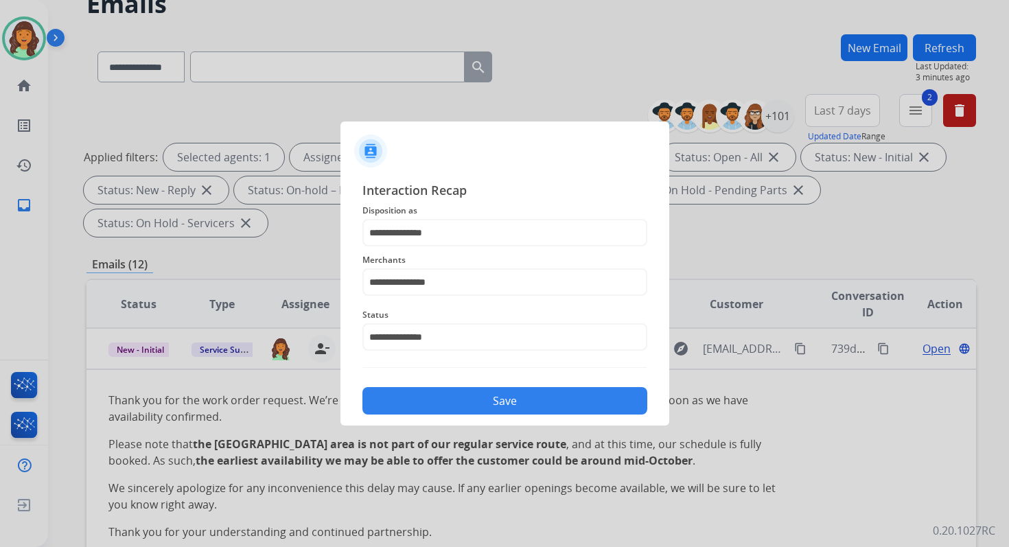
click at [485, 406] on button "Save" at bounding box center [504, 400] width 285 height 27
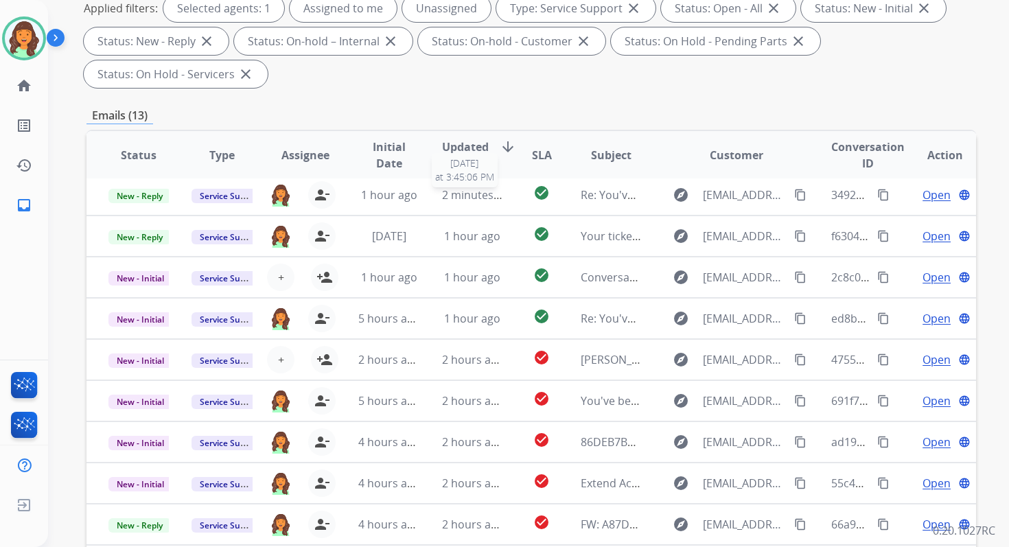
scroll to position [333, 0]
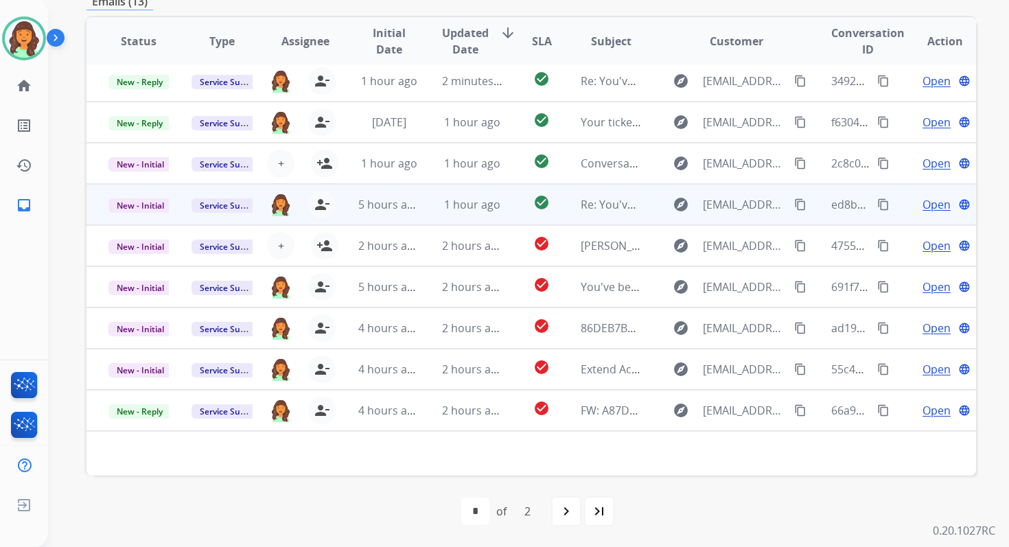
click at [486, 212] on div "1 hour ago" at bounding box center [472, 204] width 60 height 16
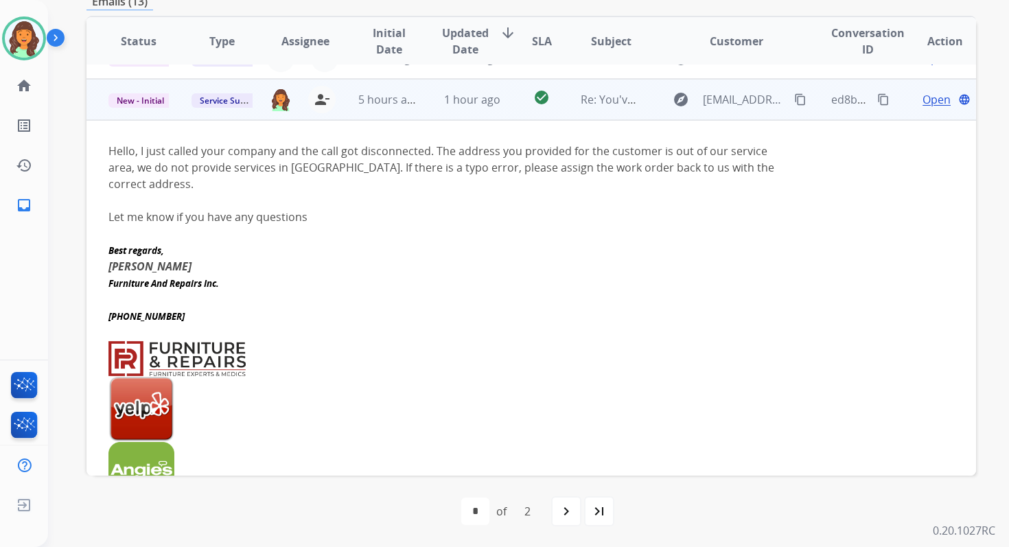
scroll to position [165, 0]
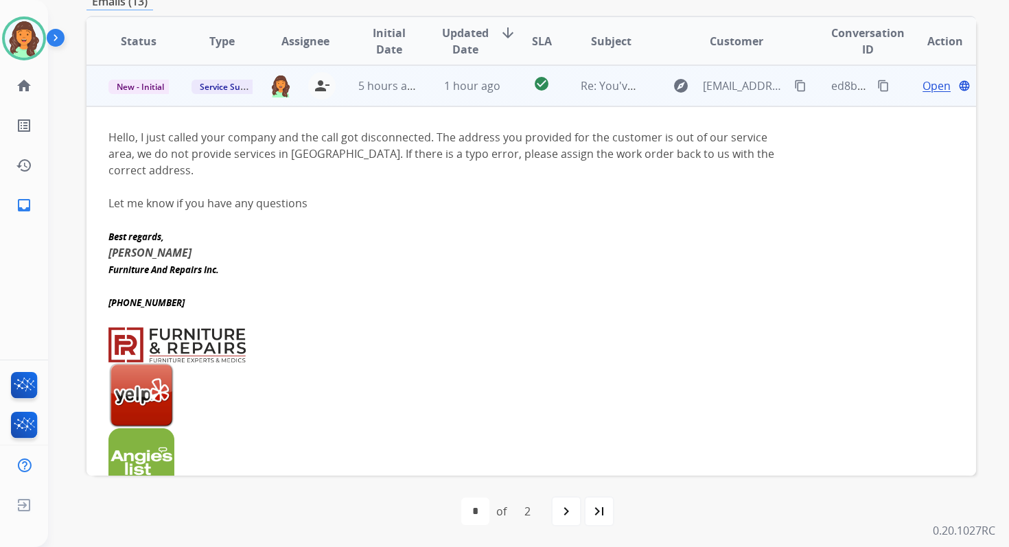
click at [922, 84] on span "Open" at bounding box center [936, 86] width 28 height 16
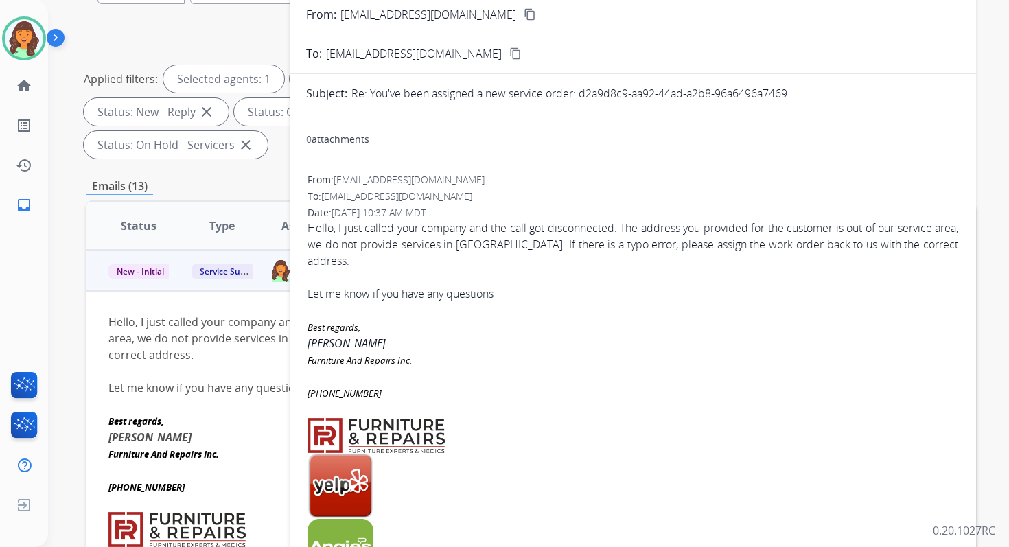
scroll to position [110, 0]
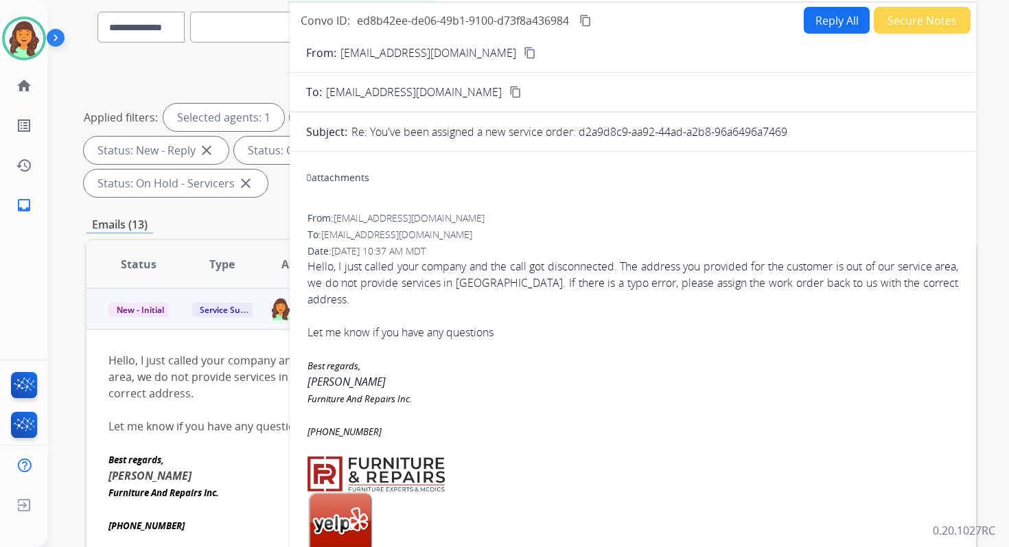
drag, startPoint x: 581, startPoint y: 134, endPoint x: 791, endPoint y: 136, distance: 210.0
click at [791, 136] on div "Re: You've been assigned a new service order: d2a9d8c9-aa92-44ad-a2b8-96a6496a7…" at bounding box center [655, 131] width 608 height 16
click at [818, 28] on button "Reply All" at bounding box center [836, 20] width 66 height 27
select select "**********"
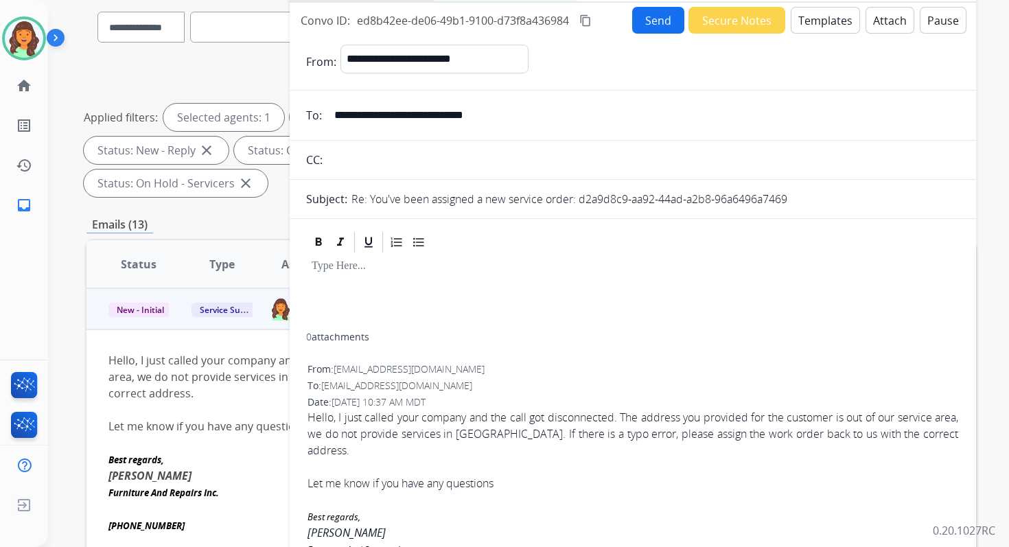
click at [818, 28] on button "Templates" at bounding box center [824, 20] width 69 height 27
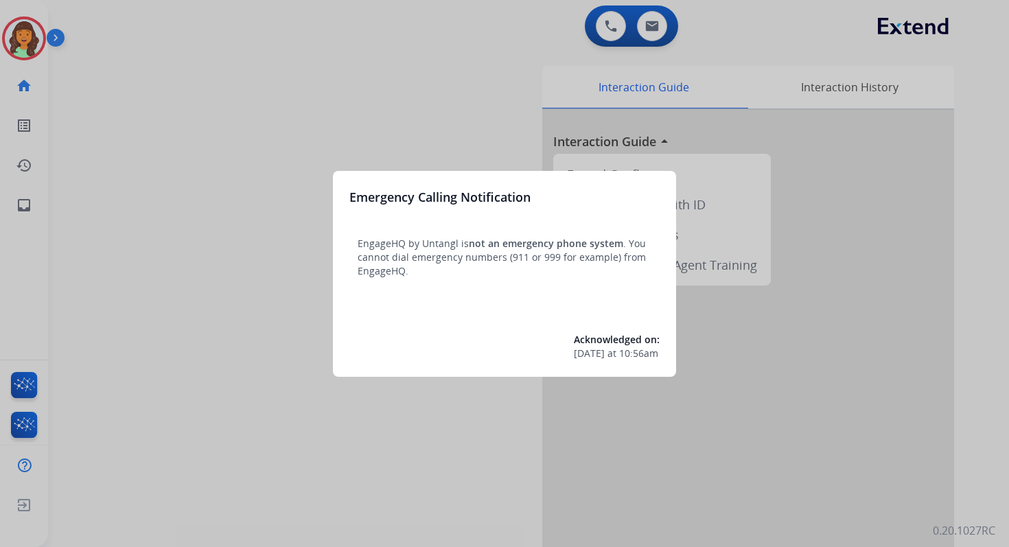
click at [550, 32] on div at bounding box center [504, 273] width 1009 height 547
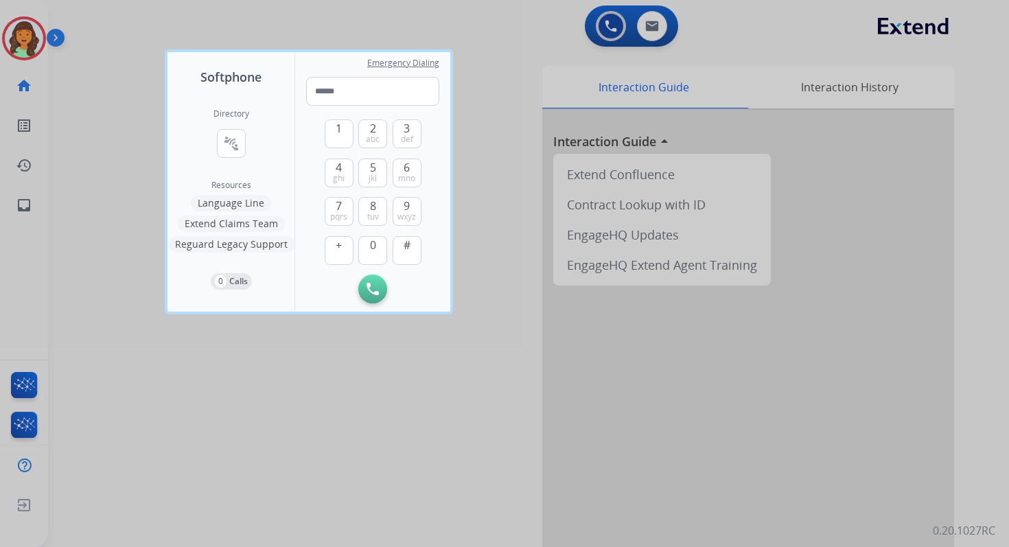
click at [550, 32] on div at bounding box center [504, 273] width 1009 height 547
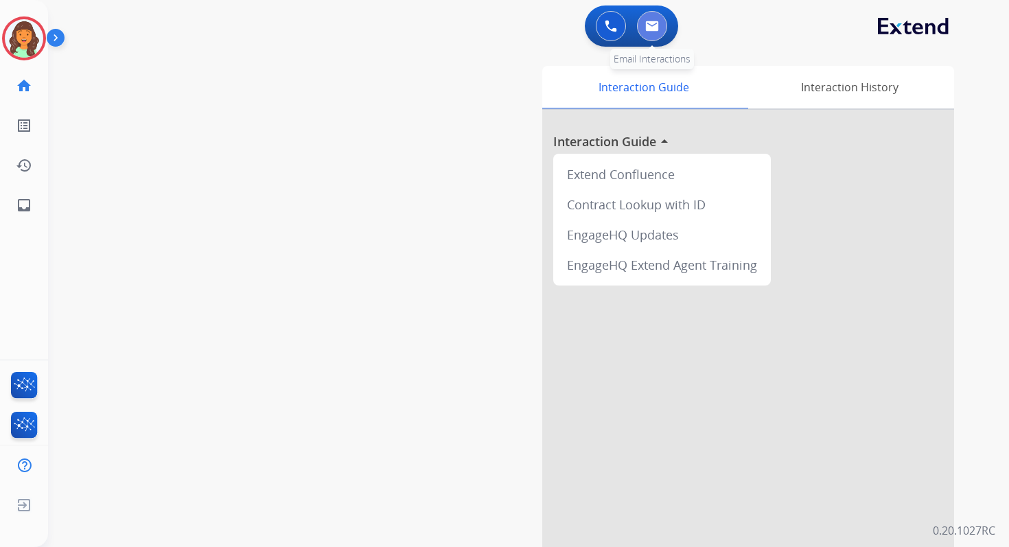
click at [647, 21] on img at bounding box center [652, 26] width 14 height 11
select select "**********"
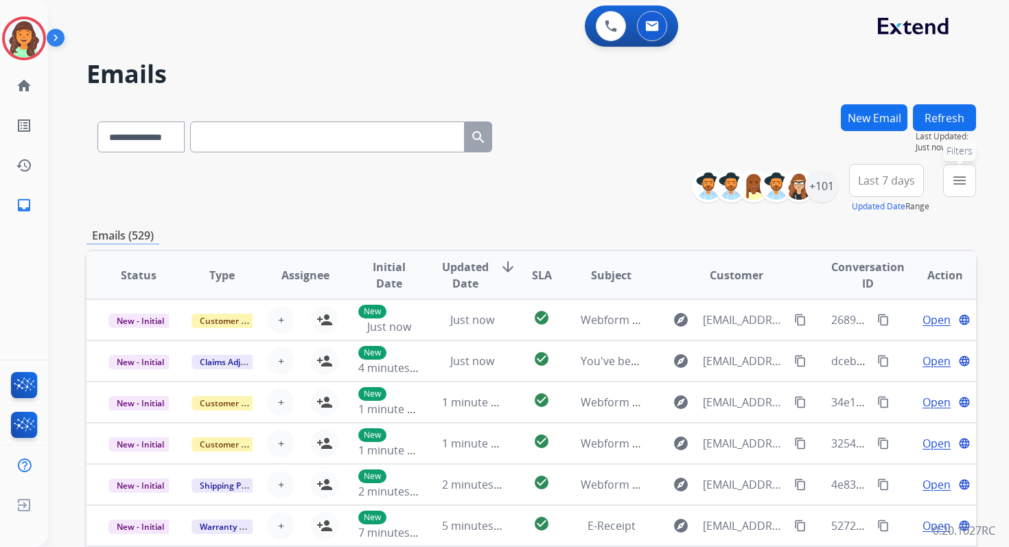
click at [956, 185] on mat-icon "menu" at bounding box center [959, 180] width 16 height 16
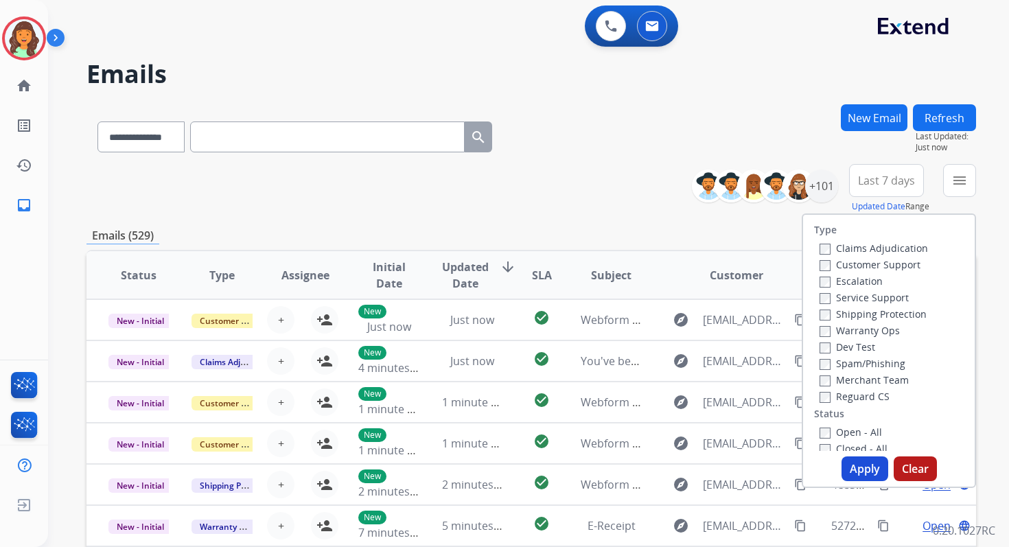
click at [613, 193] on div "**********" at bounding box center [530, 188] width 889 height 49
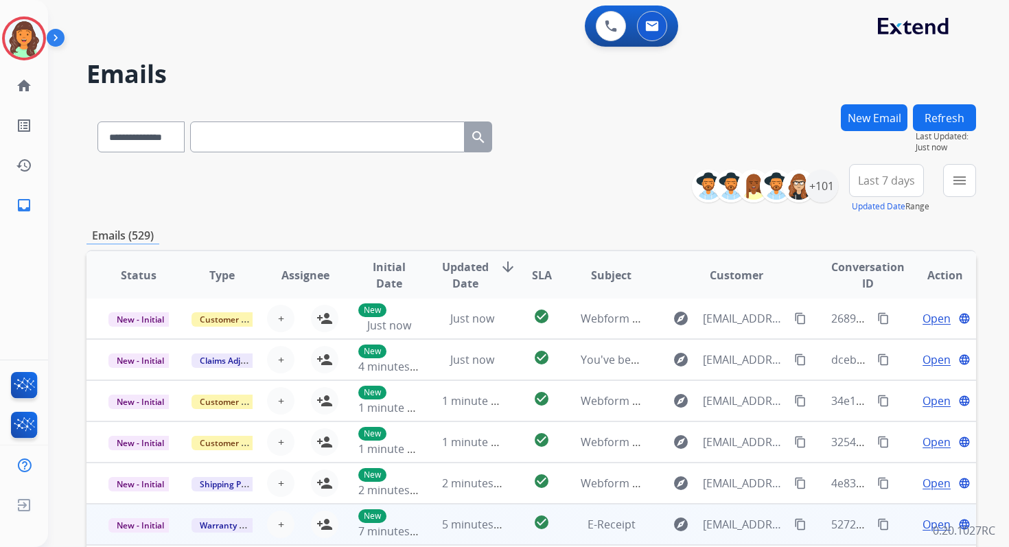
scroll to position [5, 0]
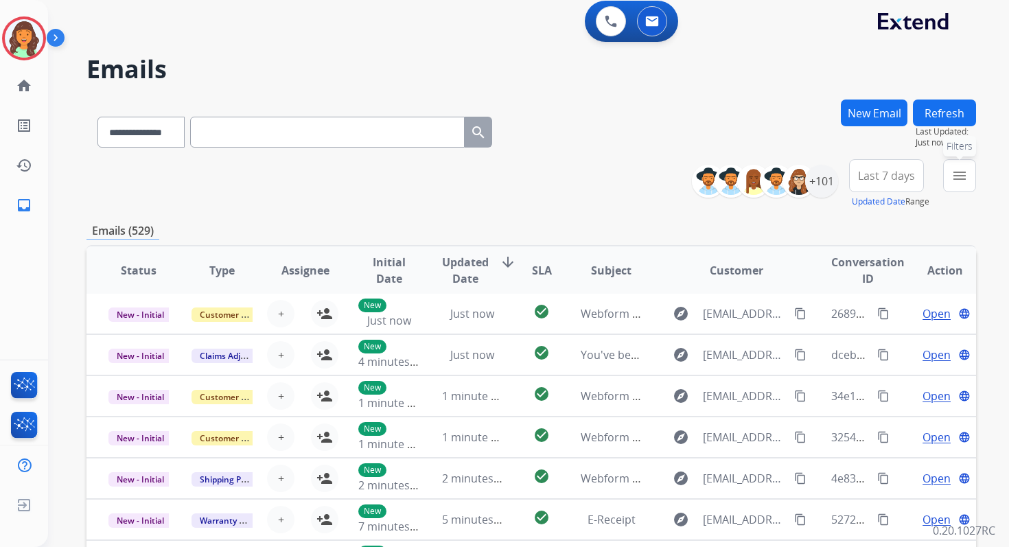
click at [951, 184] on button "menu Filters" at bounding box center [959, 175] width 33 height 33
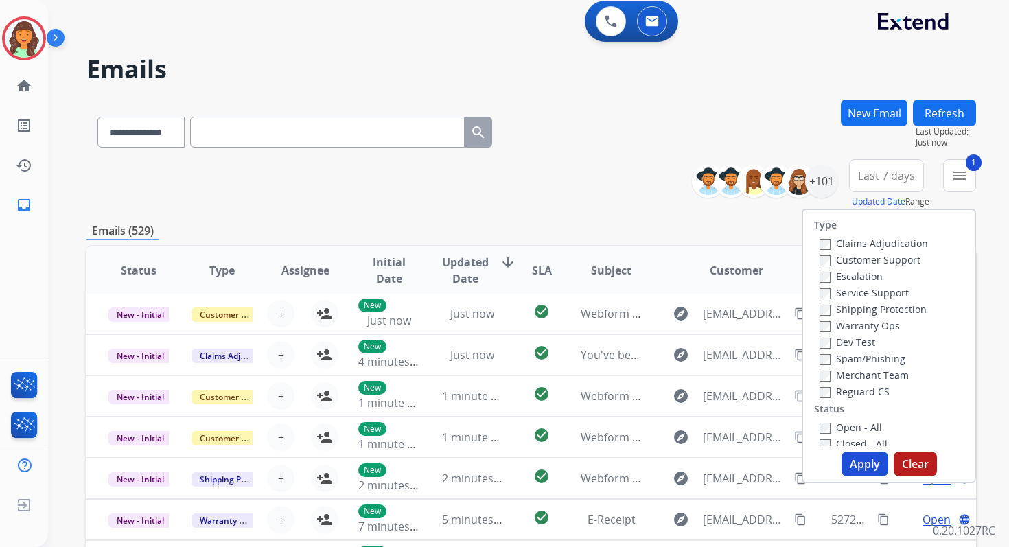
click at [860, 459] on button "Apply" at bounding box center [864, 463] width 47 height 25
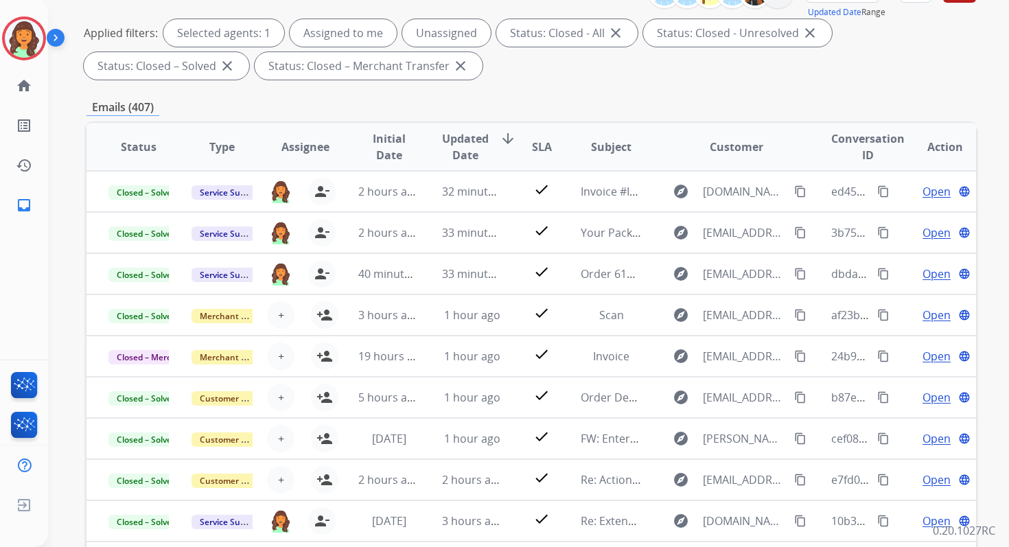
scroll to position [0, 0]
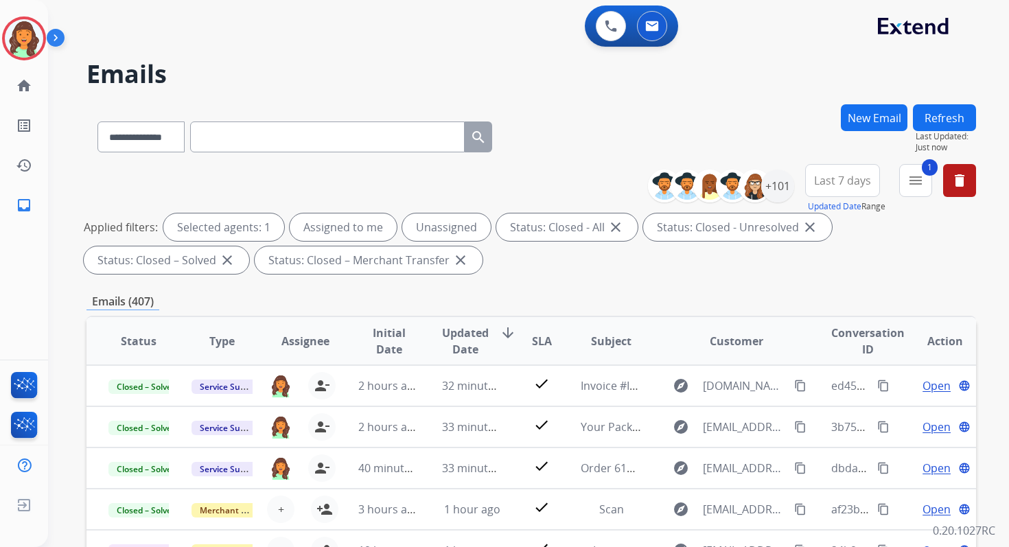
click at [559, 301] on div "Emails (407)" at bounding box center [530, 301] width 889 height 17
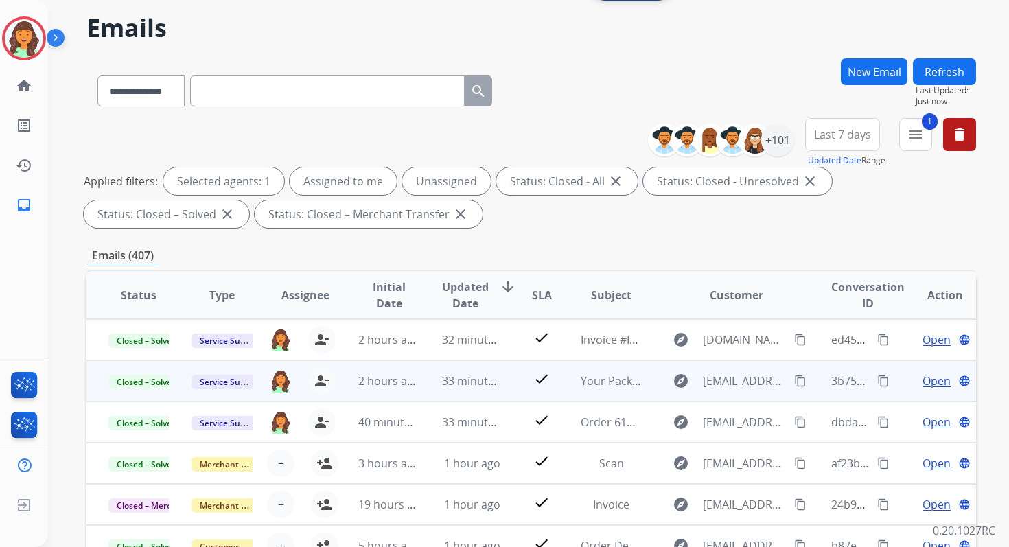
scroll to position [45, 0]
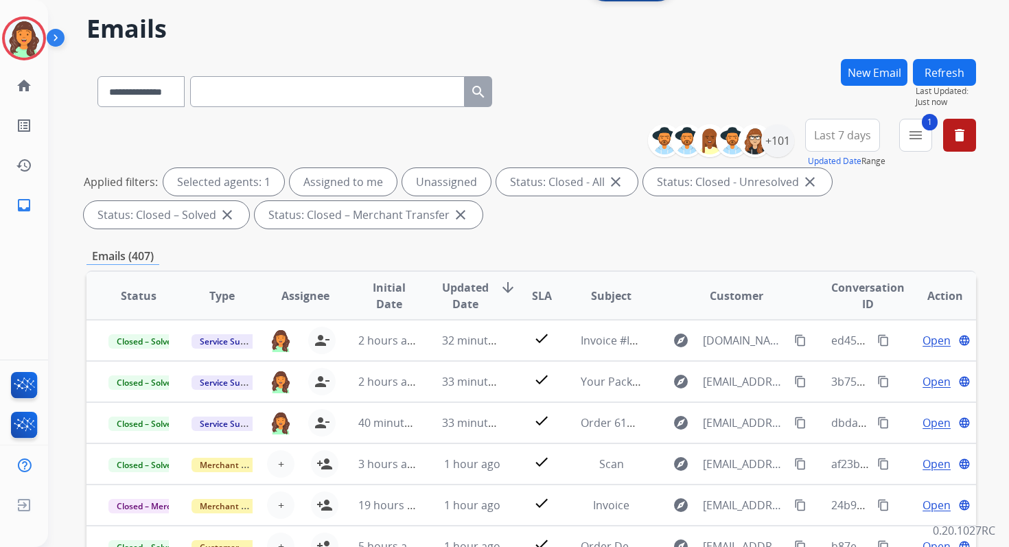
click at [572, 237] on div "**********" at bounding box center [530, 430] width 889 height 742
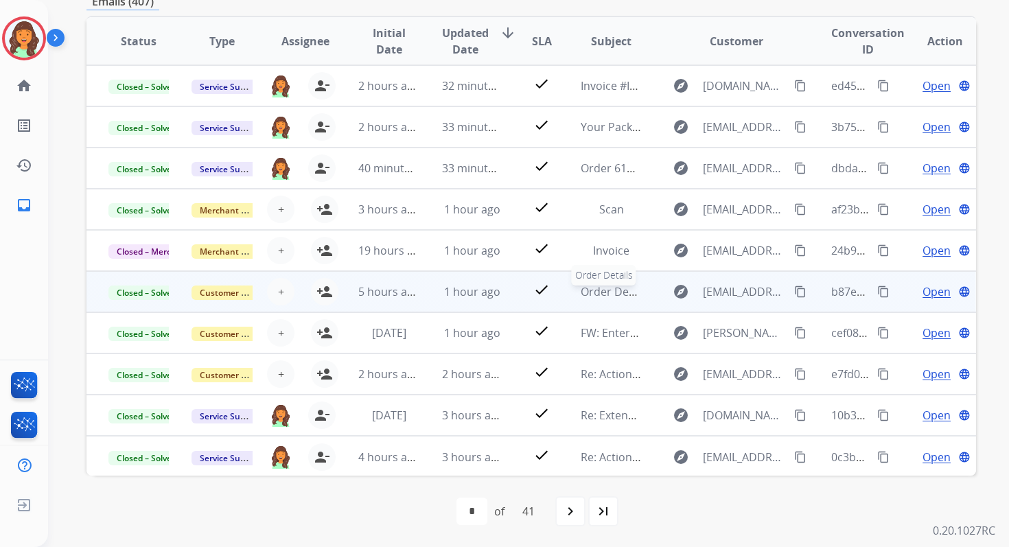
scroll to position [0, 0]
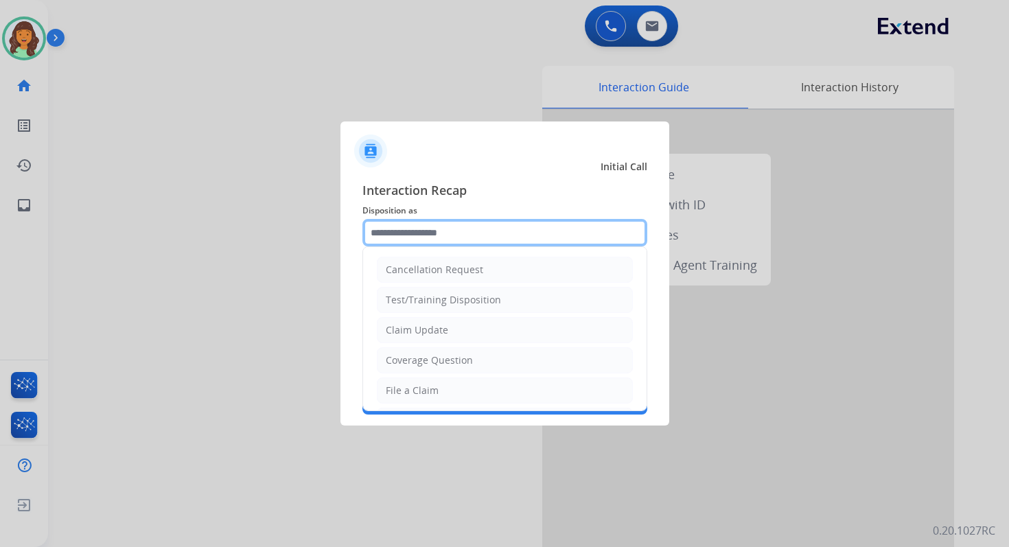
click at [434, 238] on input "text" at bounding box center [504, 232] width 285 height 27
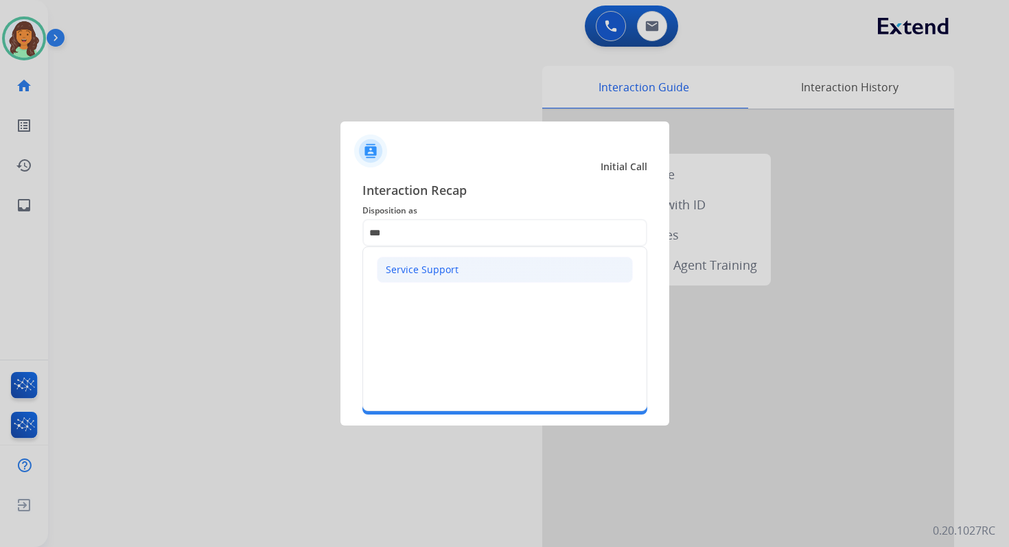
click at [404, 268] on div "Service Support" at bounding box center [422, 270] width 73 height 14
type input "**********"
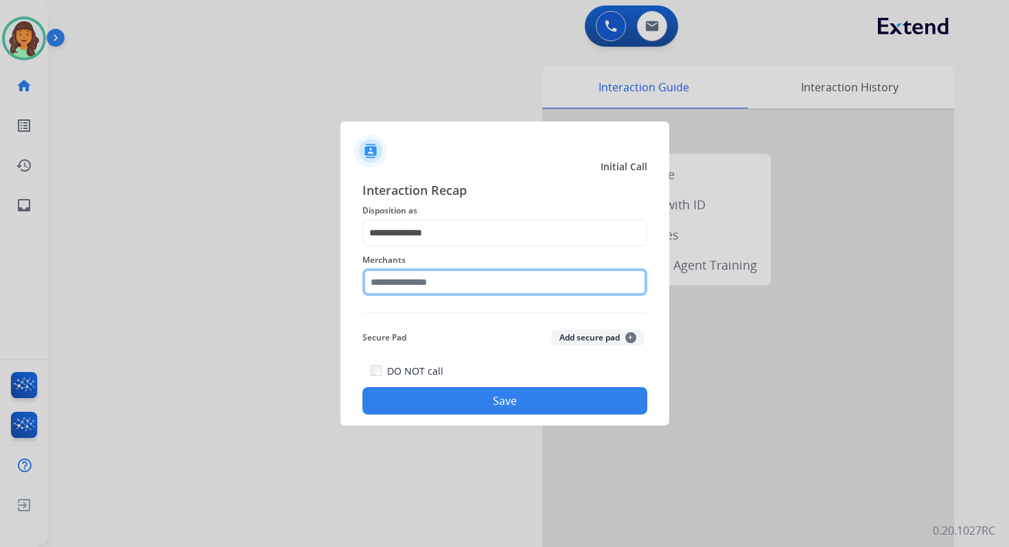
click at [423, 292] on input "text" at bounding box center [504, 281] width 285 height 27
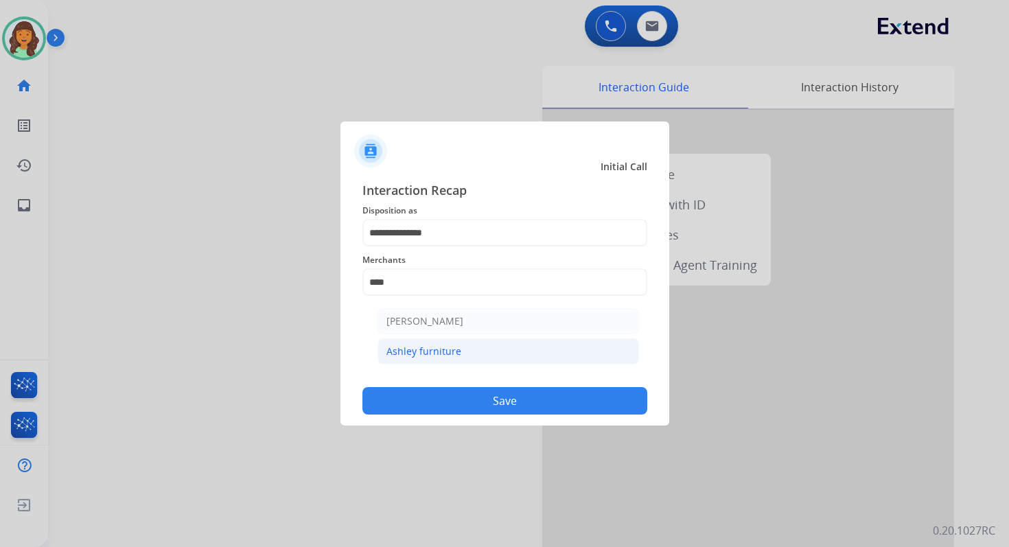
click at [456, 349] on div "Ashley furniture" at bounding box center [423, 351] width 75 height 14
type input "**********"
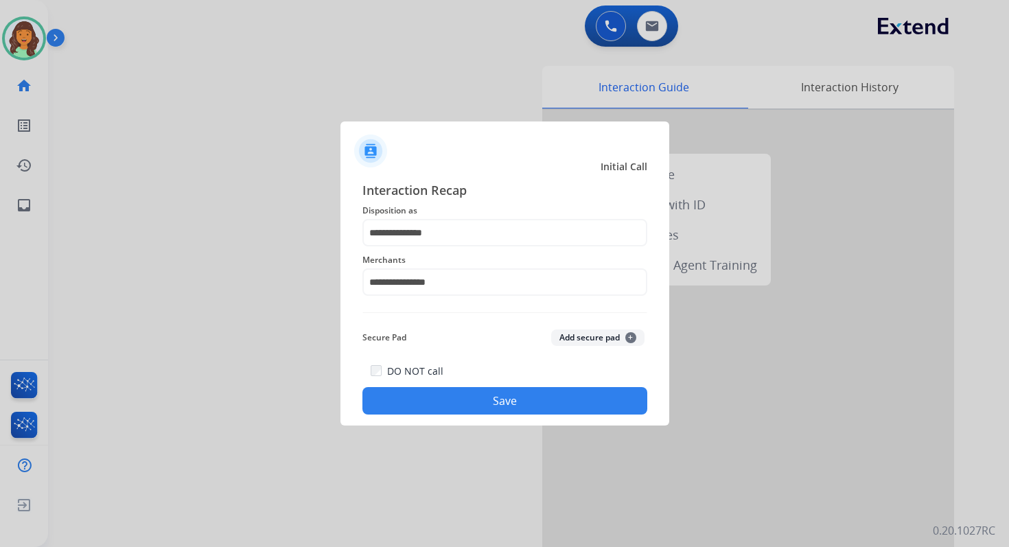
click at [532, 399] on button "Save" at bounding box center [504, 400] width 285 height 27
click at [510, 405] on button "Save" at bounding box center [504, 400] width 285 height 27
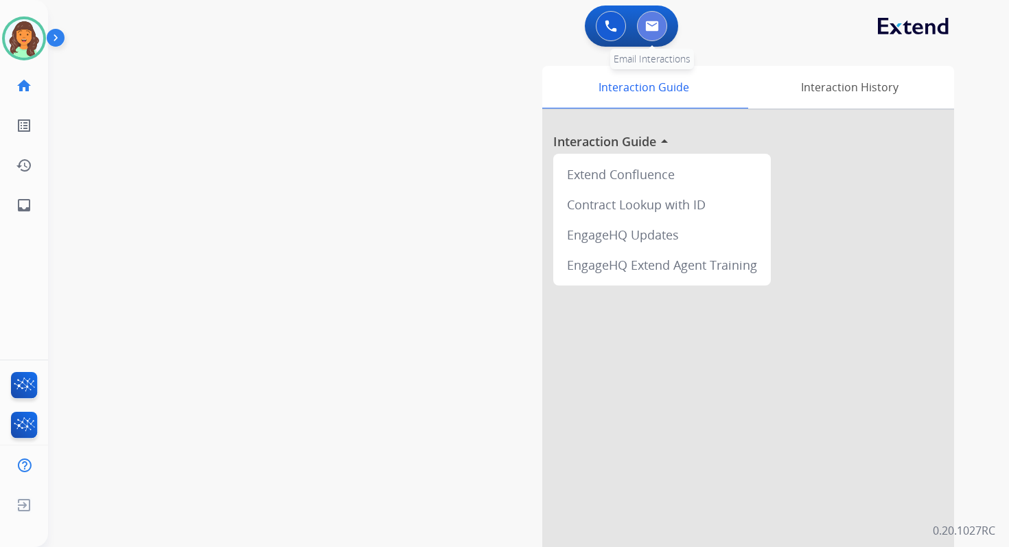
click at [663, 25] on button at bounding box center [652, 26] width 30 height 30
select select "**********"
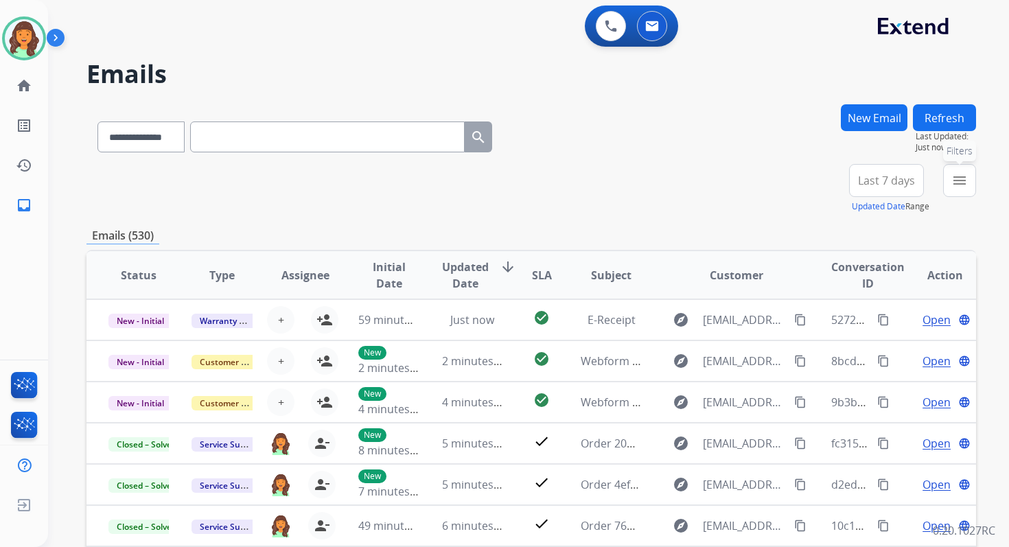
click at [964, 177] on mat-icon "menu" at bounding box center [959, 180] width 16 height 16
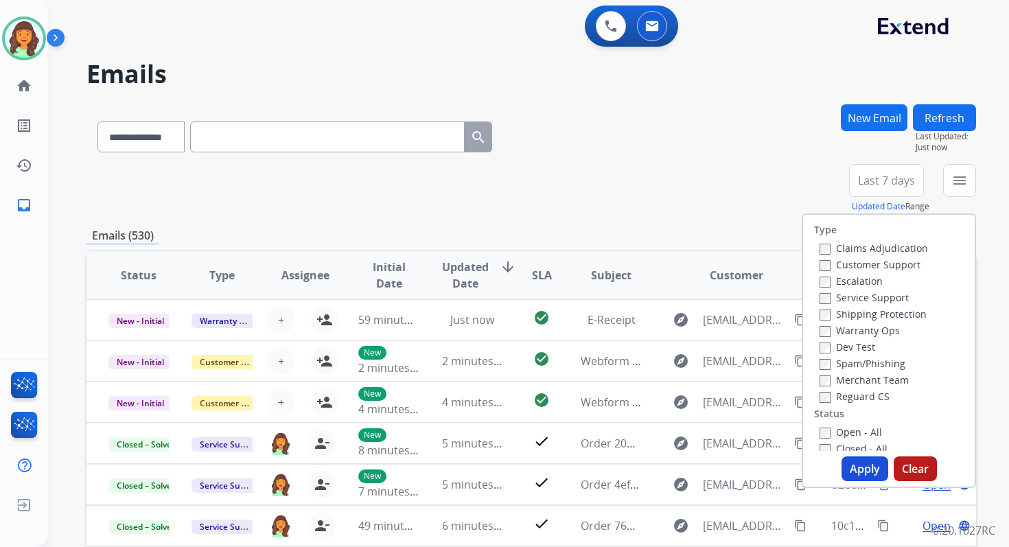
click at [819, 307] on div "Shipping Protection" at bounding box center [873, 313] width 108 height 16
click at [856, 464] on button "Apply" at bounding box center [864, 468] width 47 height 25
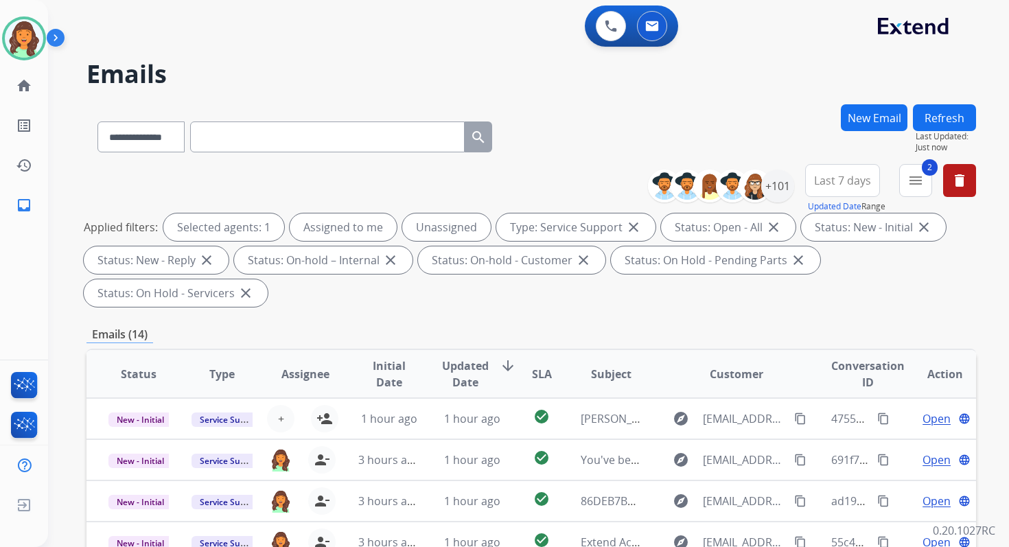
click at [515, 299] on div "Applied filters: Selected agents: 1 Assigned to me Unassigned Type: Service Sup…" at bounding box center [528, 259] width 889 height 93
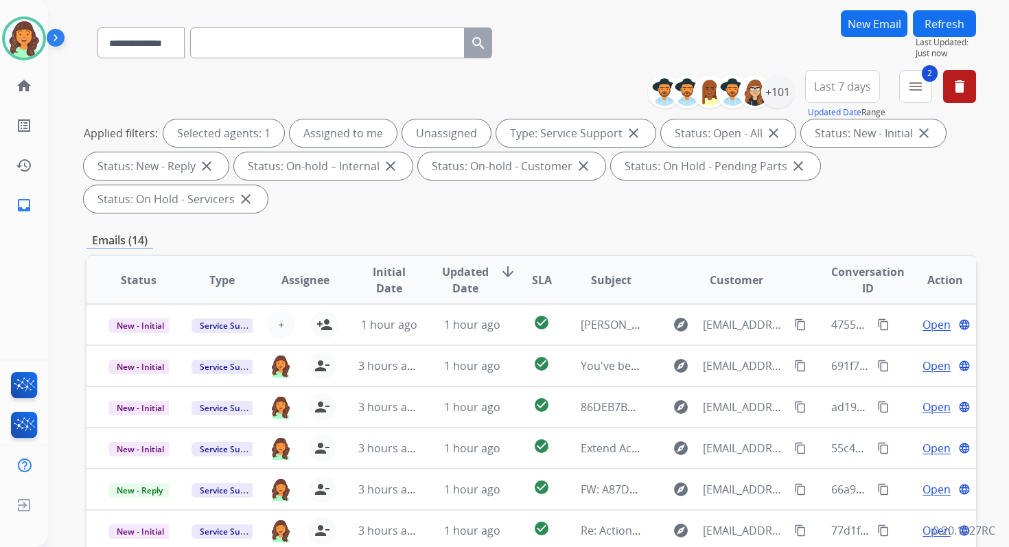
scroll to position [333, 0]
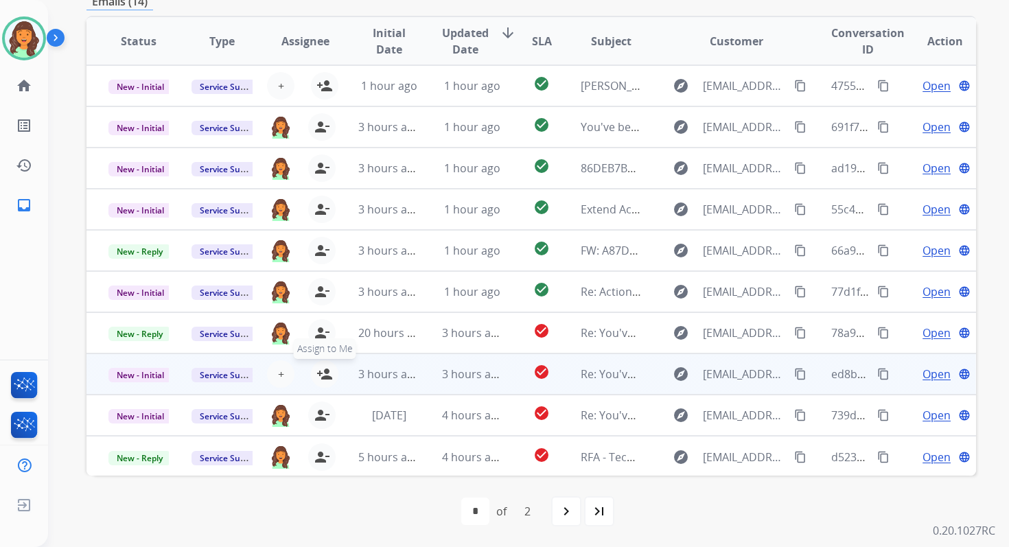
click at [322, 373] on mat-icon "person_add" at bounding box center [324, 374] width 16 height 16
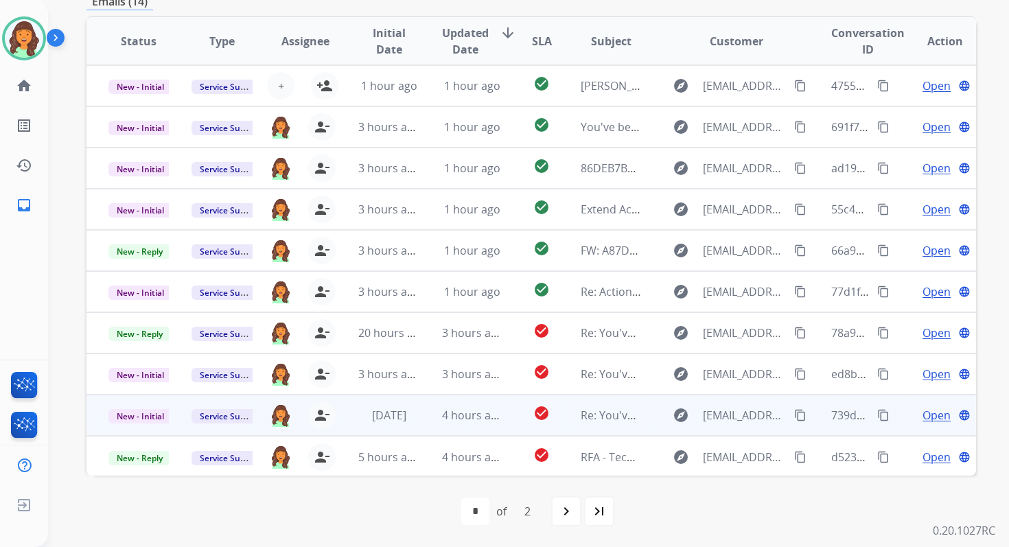
click at [503, 421] on td "check_circle" at bounding box center [531, 415] width 56 height 41
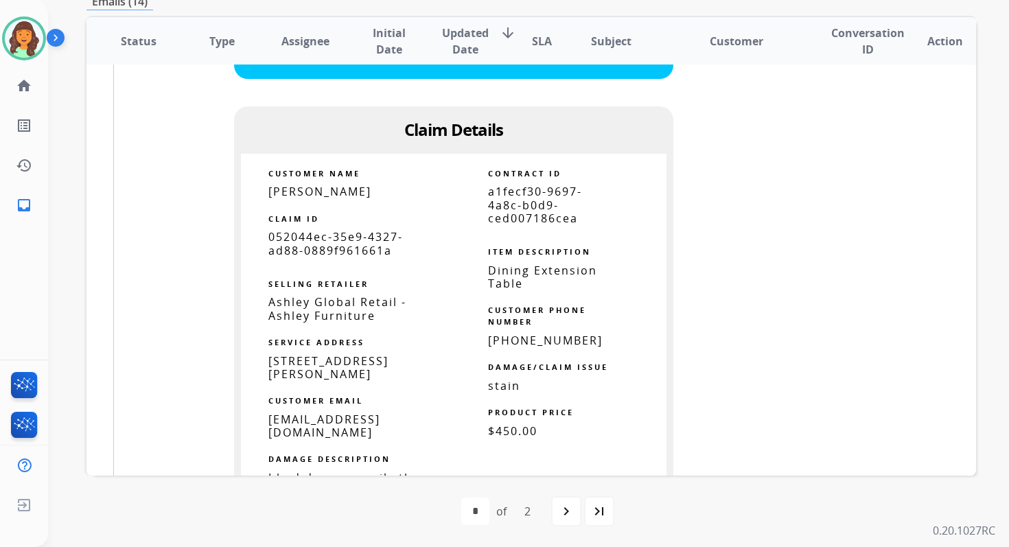
scroll to position [2200, 0]
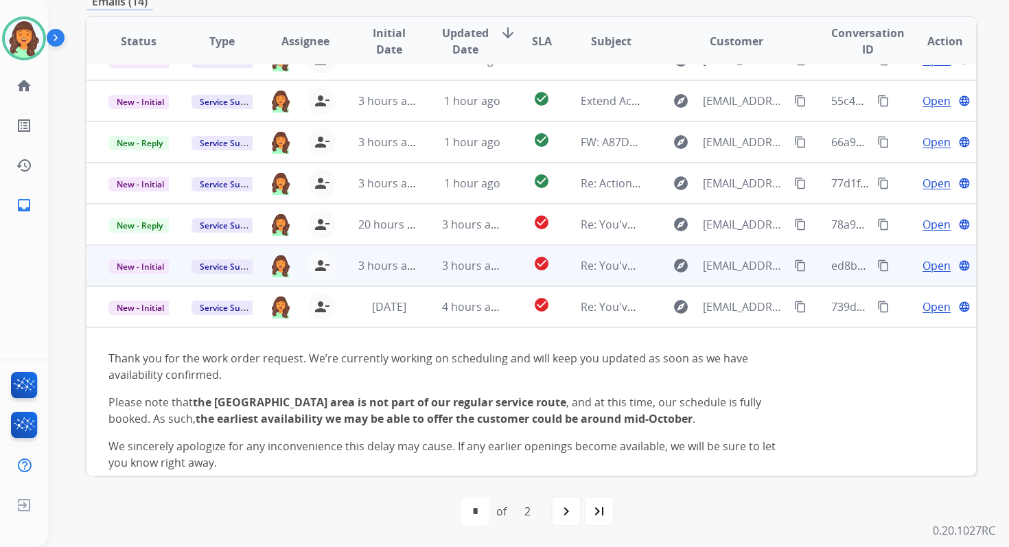
click at [475, 270] on span "3 hours ago" at bounding box center [473, 265] width 62 height 15
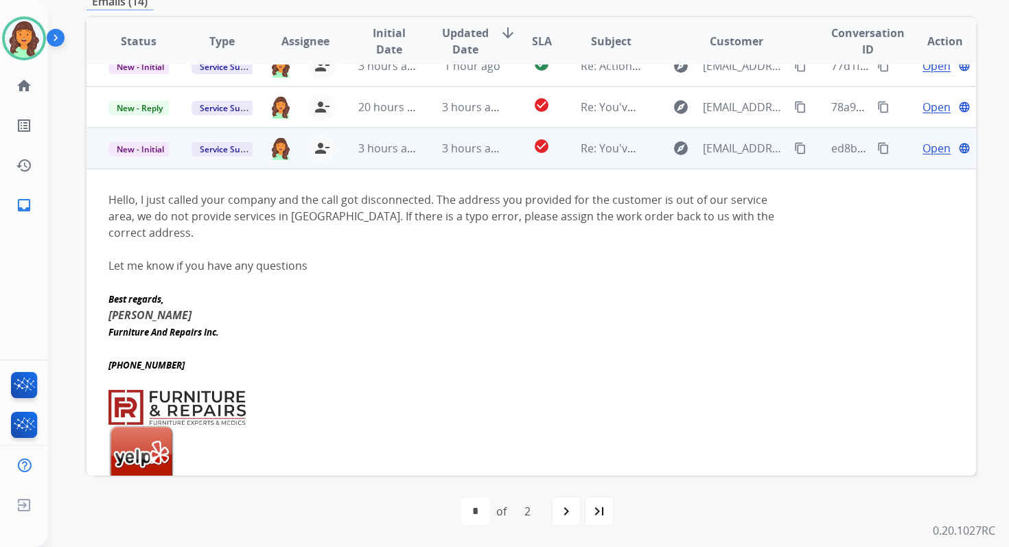
scroll to position [222, 0]
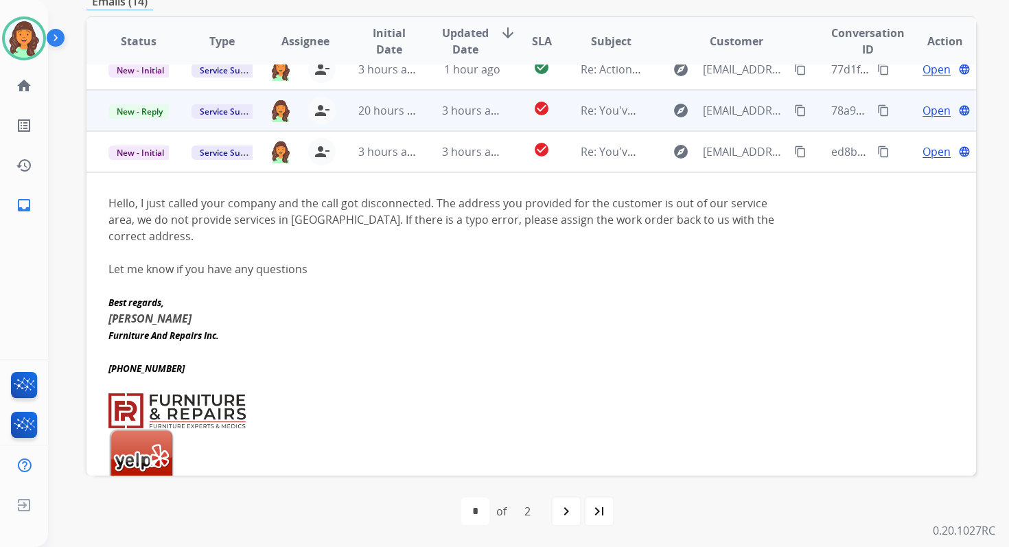
click at [445, 121] on td "3 hours ago" at bounding box center [461, 110] width 83 height 41
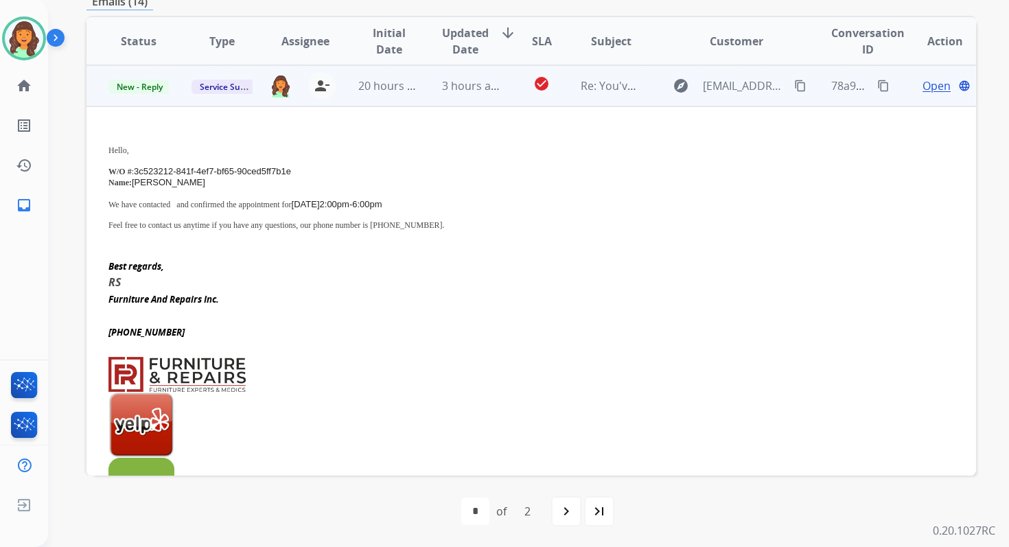
scroll to position [0, 0]
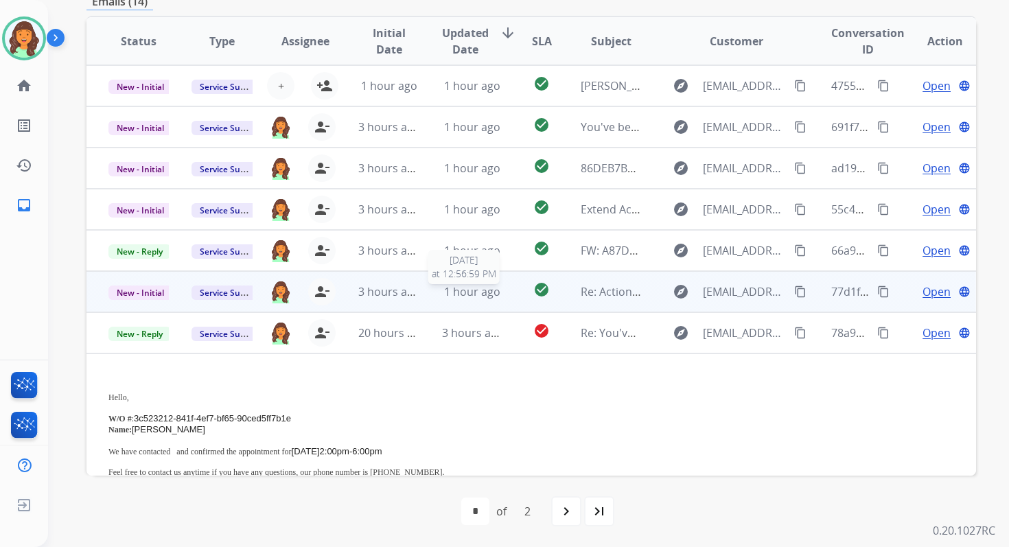
click at [485, 289] on span "1 hour ago" at bounding box center [472, 291] width 56 height 15
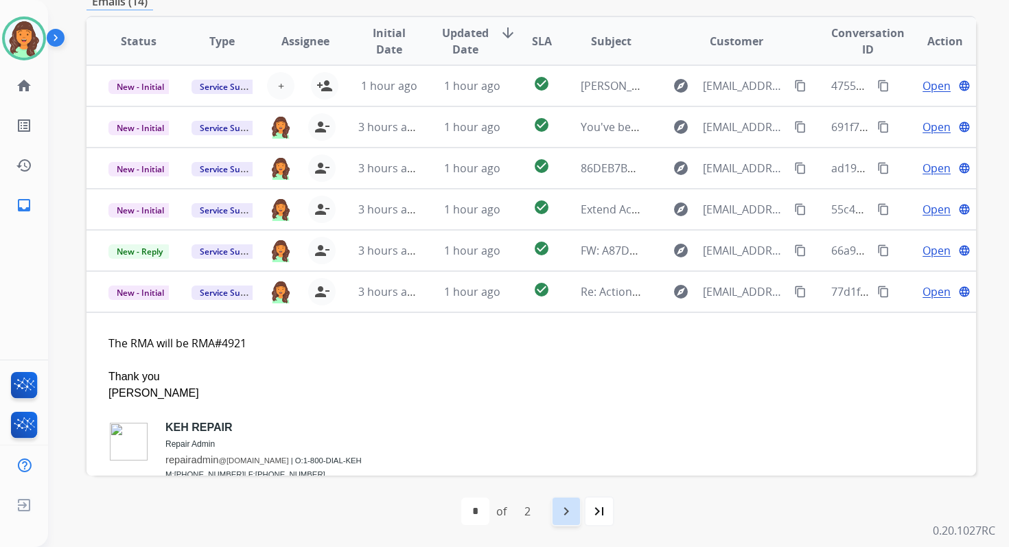
click at [567, 505] on mat-icon "navigate_next" at bounding box center [566, 511] width 16 height 16
select select "*"
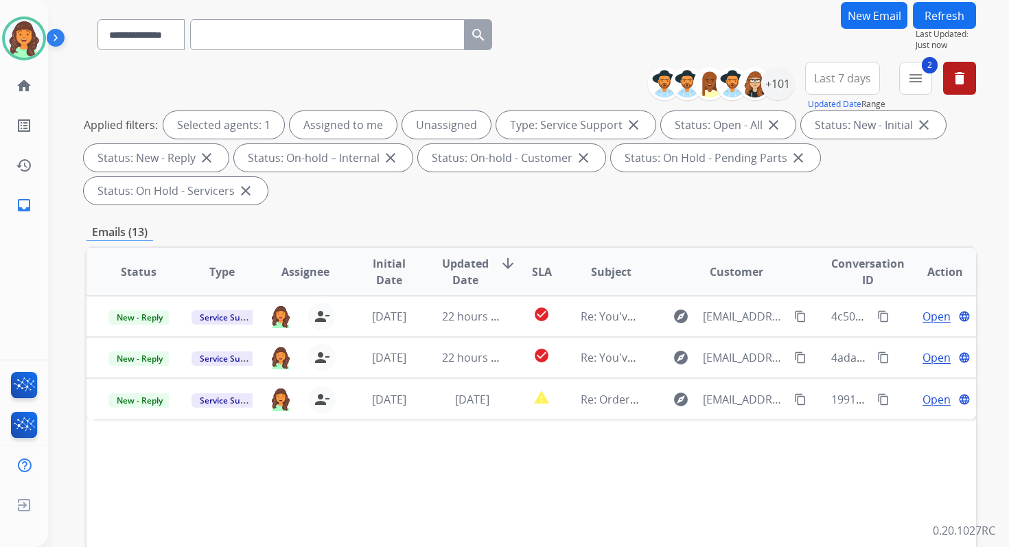
scroll to position [333, 0]
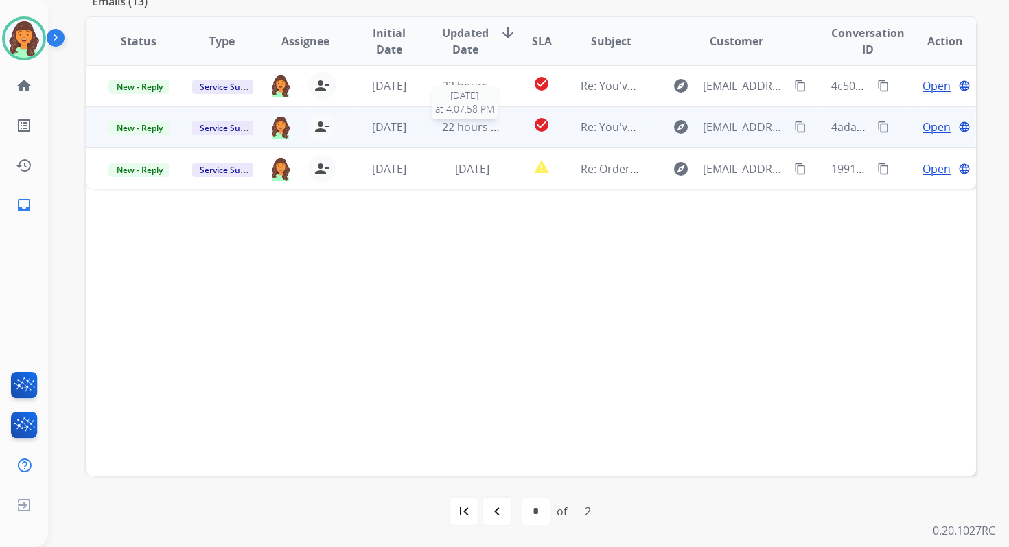
click at [464, 123] on span "22 hours ago" at bounding box center [476, 126] width 68 height 15
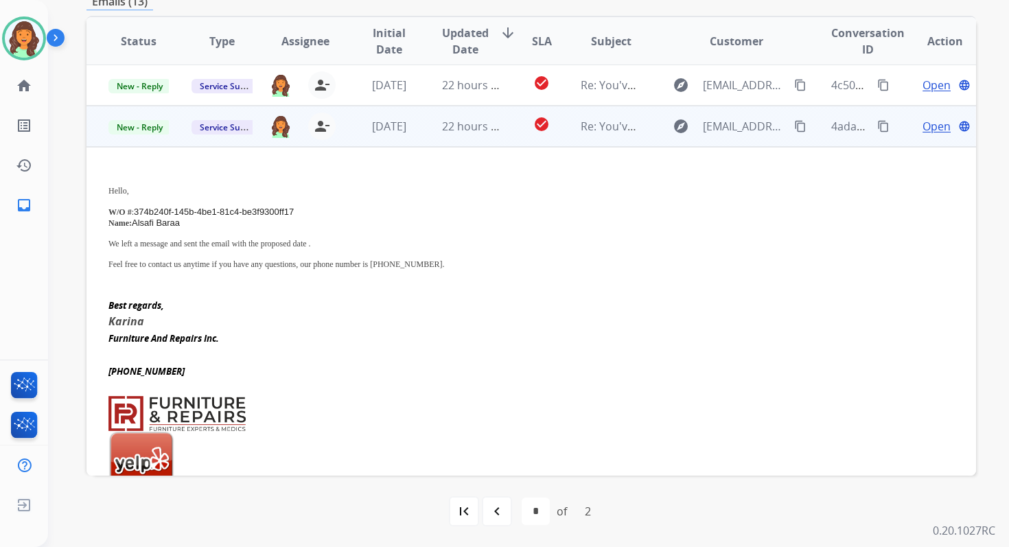
scroll to position [0, 0]
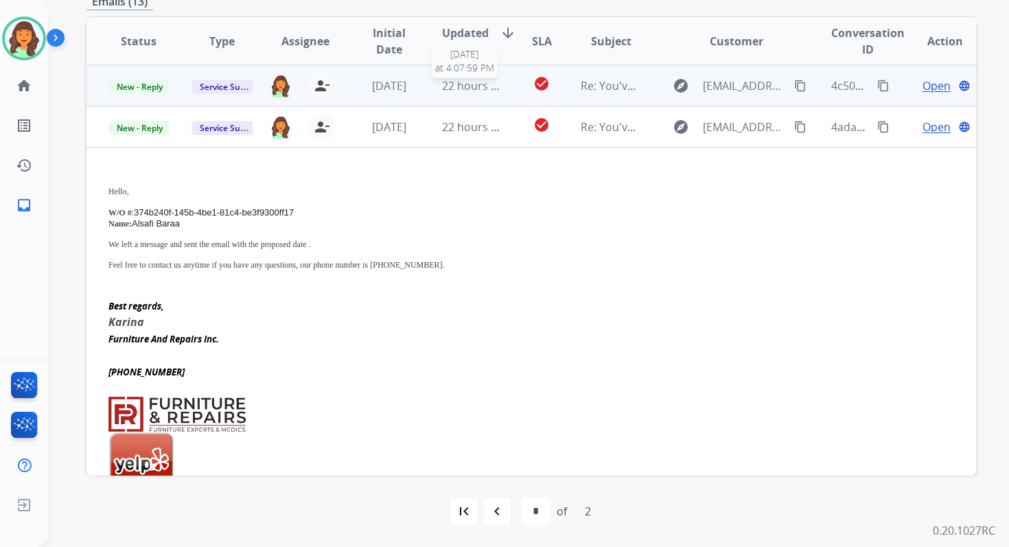
click at [469, 84] on span "22 hours ago" at bounding box center [476, 85] width 68 height 15
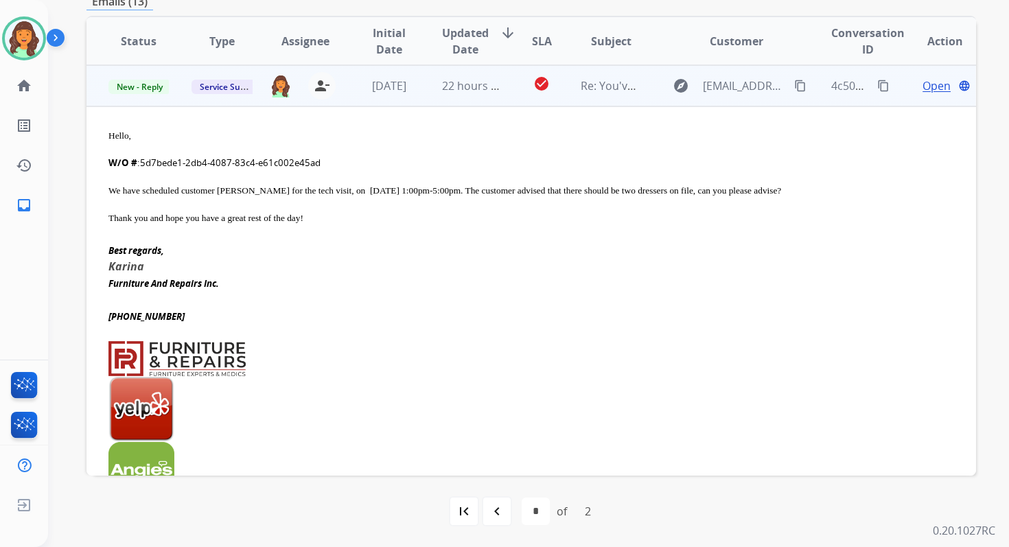
click at [922, 89] on span "Open" at bounding box center [936, 86] width 28 height 16
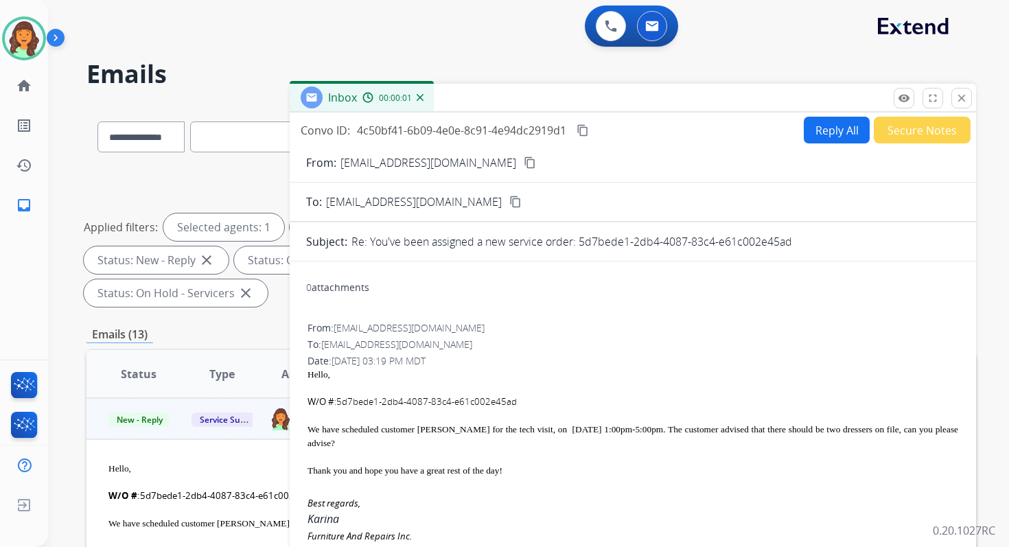
click at [838, 134] on button "Reply All" at bounding box center [836, 130] width 66 height 27
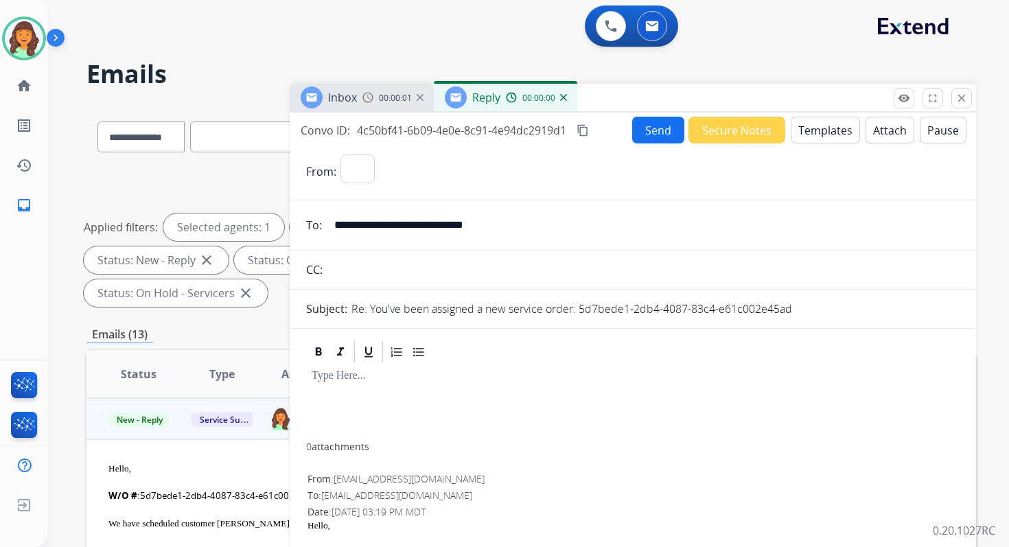
select select "**********"
click at [820, 129] on button "Templates" at bounding box center [824, 130] width 69 height 27
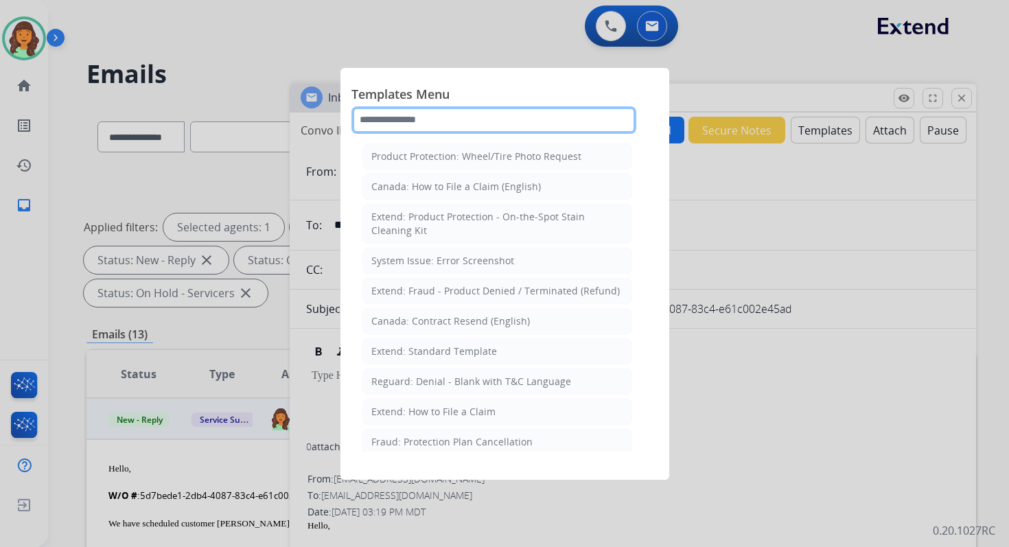
click at [445, 121] on input "text" at bounding box center [493, 119] width 285 height 27
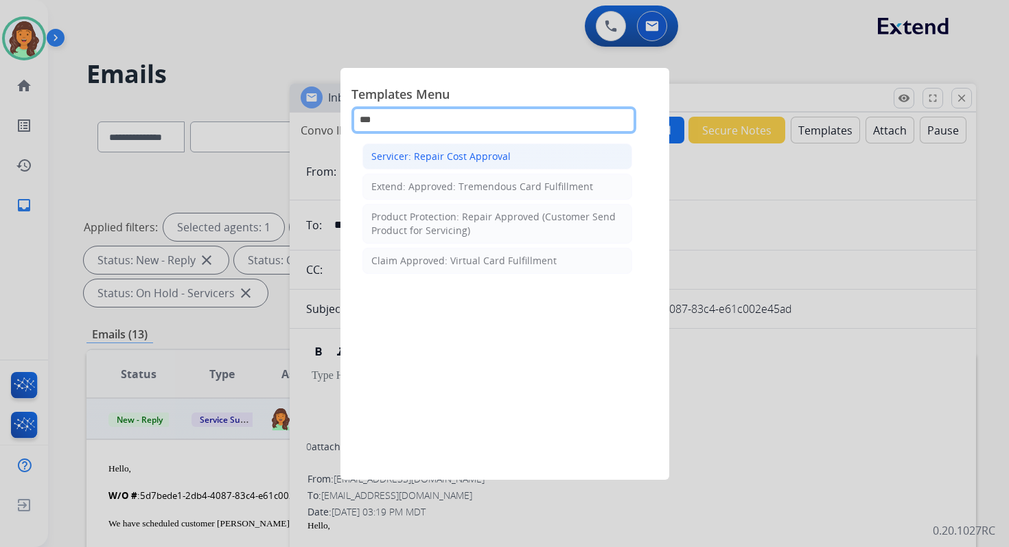
type input "***"
click at [495, 159] on div "Servicer: Repair Cost Approval" at bounding box center [440, 157] width 139 height 14
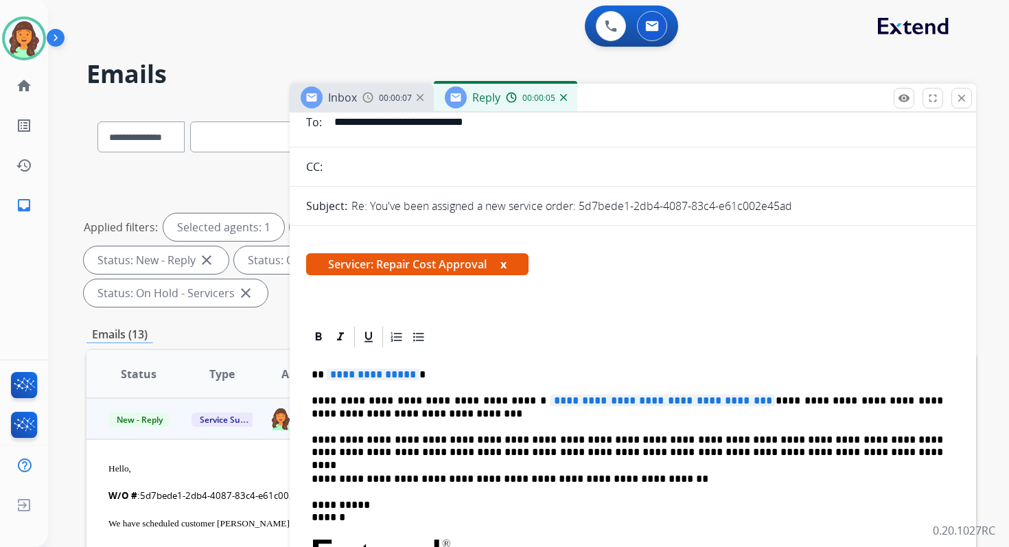
scroll to position [133, 0]
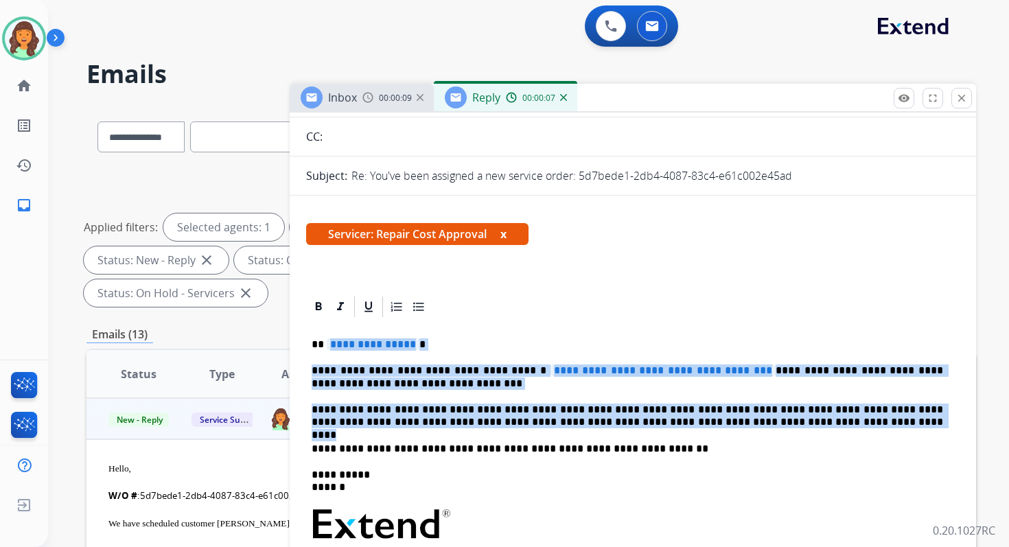
drag, startPoint x: 327, startPoint y: 346, endPoint x: 752, endPoint y: 427, distance: 433.0
click at [752, 427] on div "**********" at bounding box center [632, 525] width 653 height 413
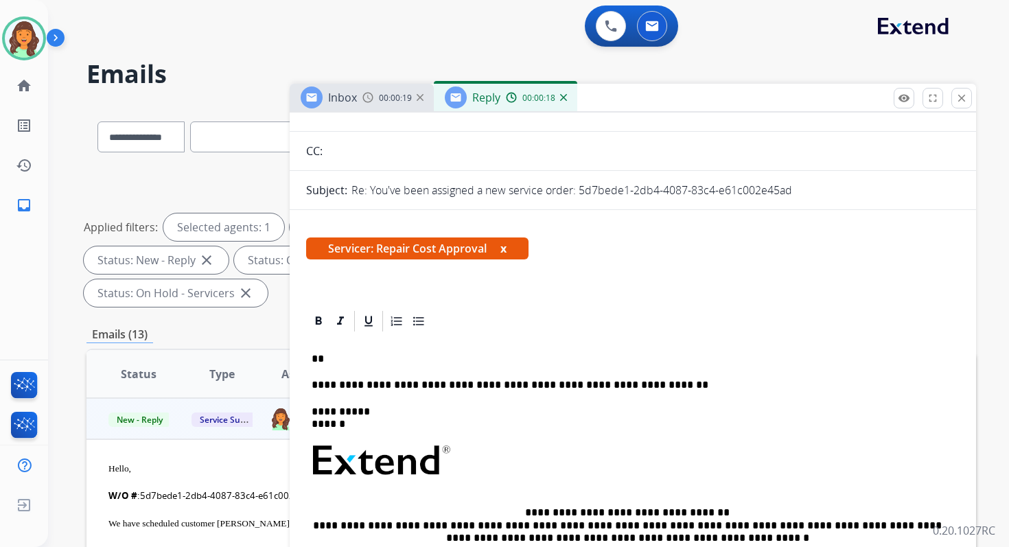
scroll to position [73, 0]
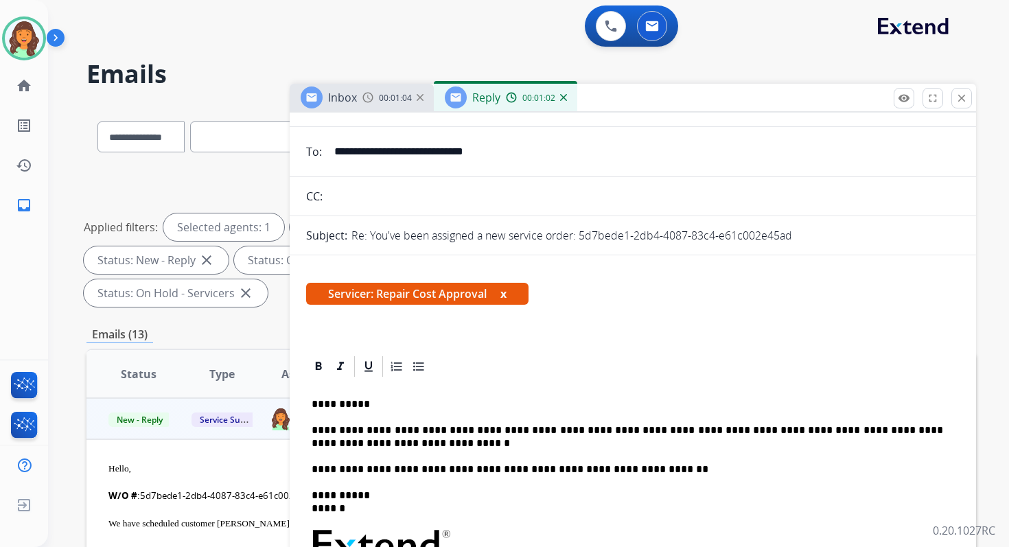
click at [568, 432] on p "**********" at bounding box center [626, 436] width 631 height 25
click at [388, 448] on p "**********" at bounding box center [626, 436] width 631 height 25
drag, startPoint x: 512, startPoint y: 446, endPoint x: 379, endPoint y: 445, distance: 133.1
click at [379, 445] on p "**********" at bounding box center [626, 436] width 631 height 25
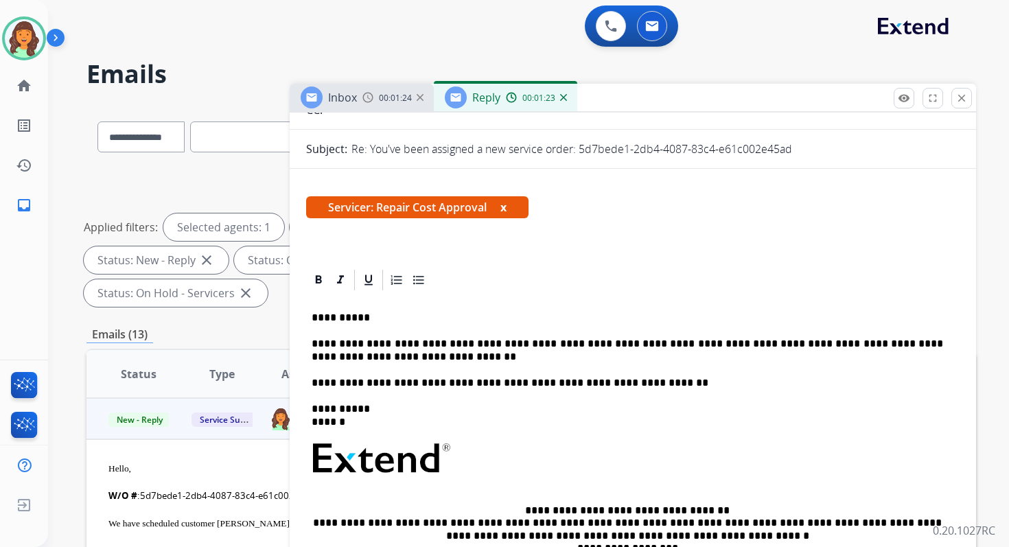
scroll to position [0, 0]
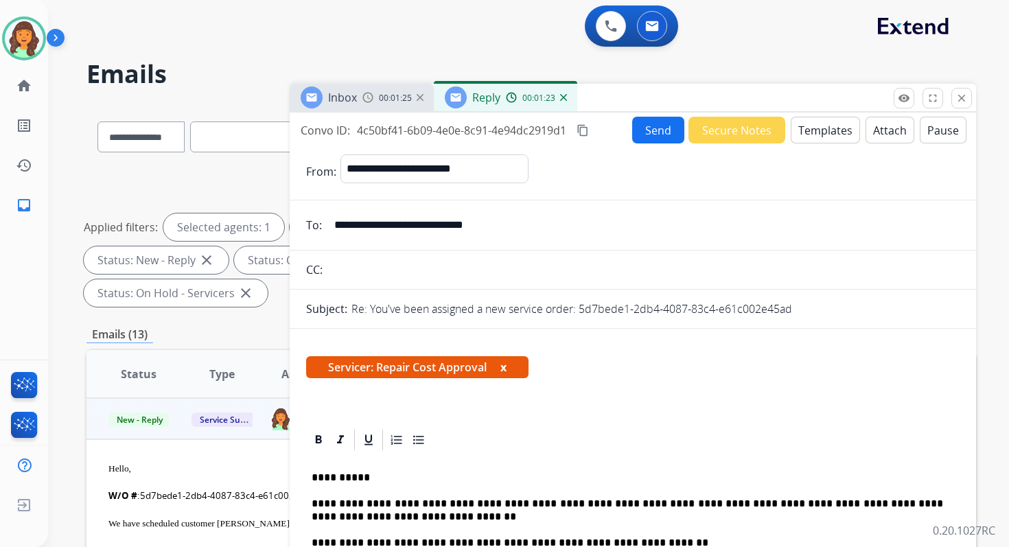
click at [657, 127] on button "Send" at bounding box center [658, 130] width 52 height 27
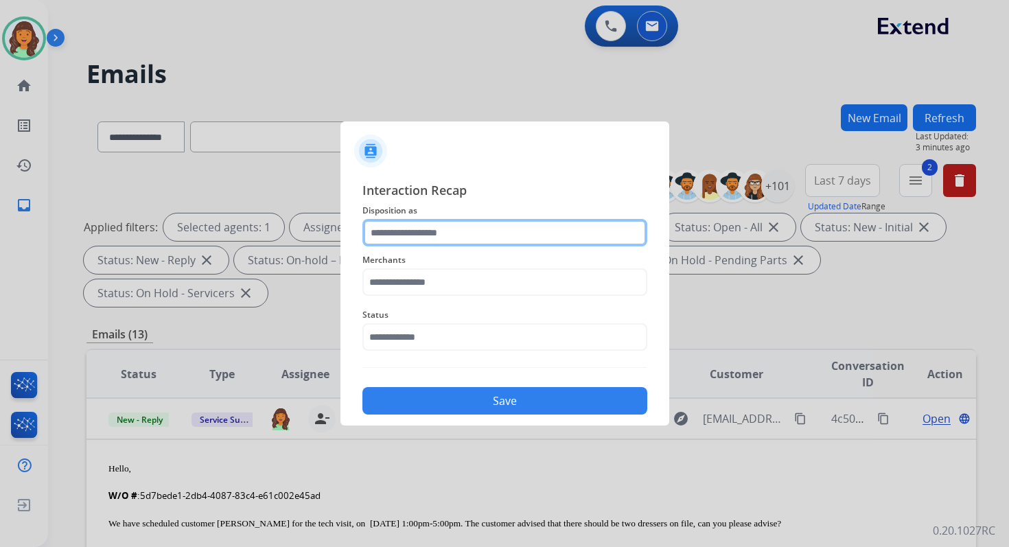
click at [390, 244] on input "text" at bounding box center [504, 232] width 285 height 27
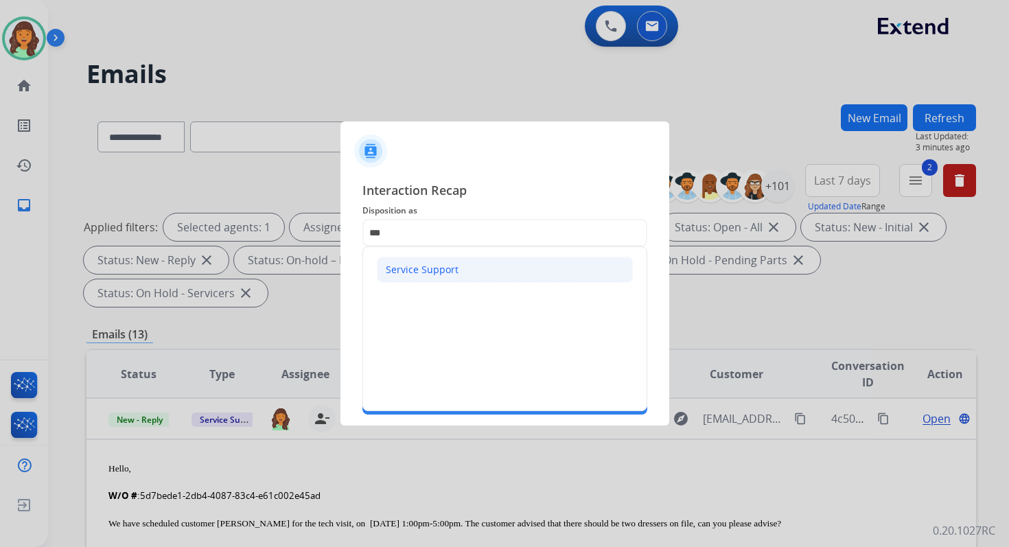
click at [424, 269] on div "Service Support" at bounding box center [422, 270] width 73 height 14
type input "**********"
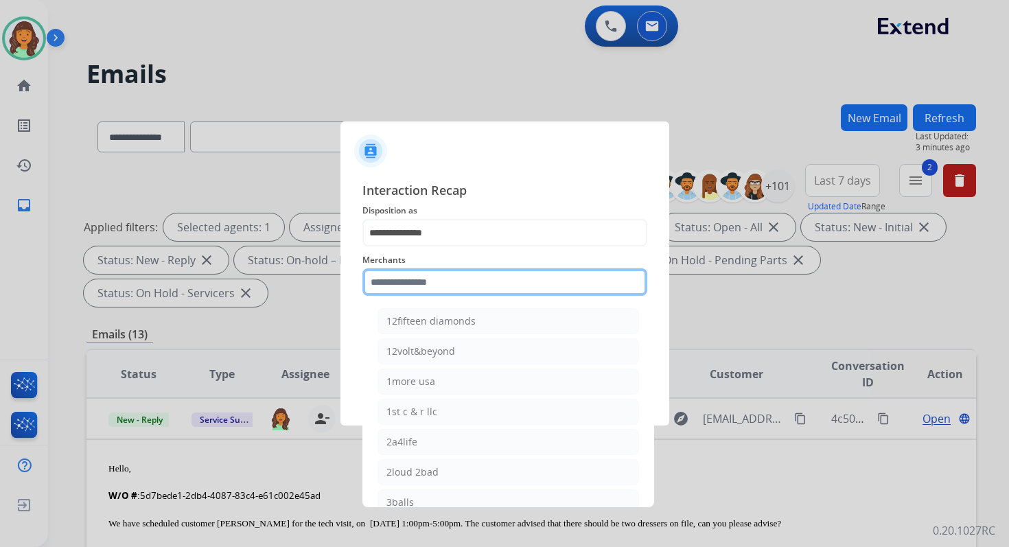
click at [424, 283] on input "text" at bounding box center [504, 281] width 285 height 27
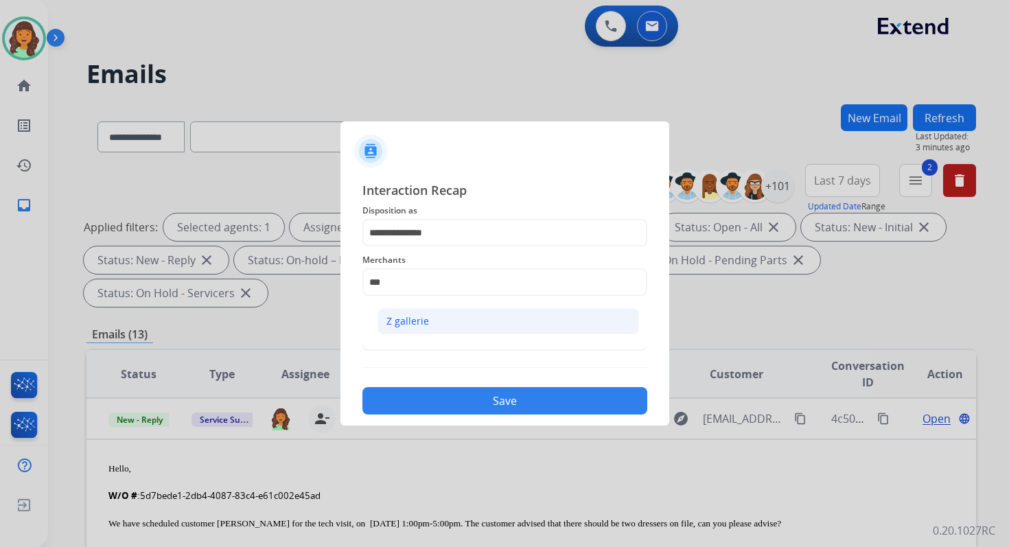
click at [443, 319] on li "Z gallerie" at bounding box center [507, 321] width 261 height 26
type input "**********"
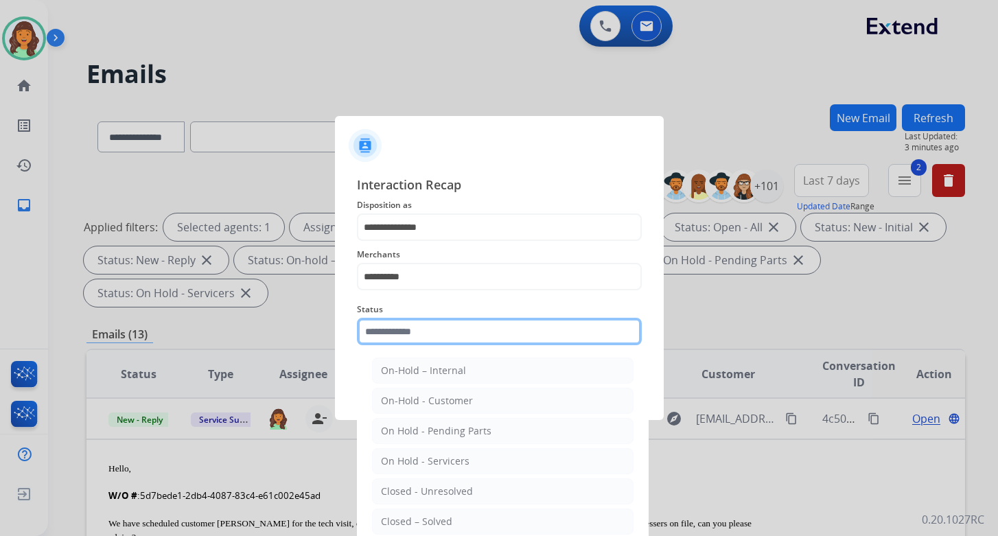
click at [443, 332] on input "text" at bounding box center [499, 331] width 285 height 27
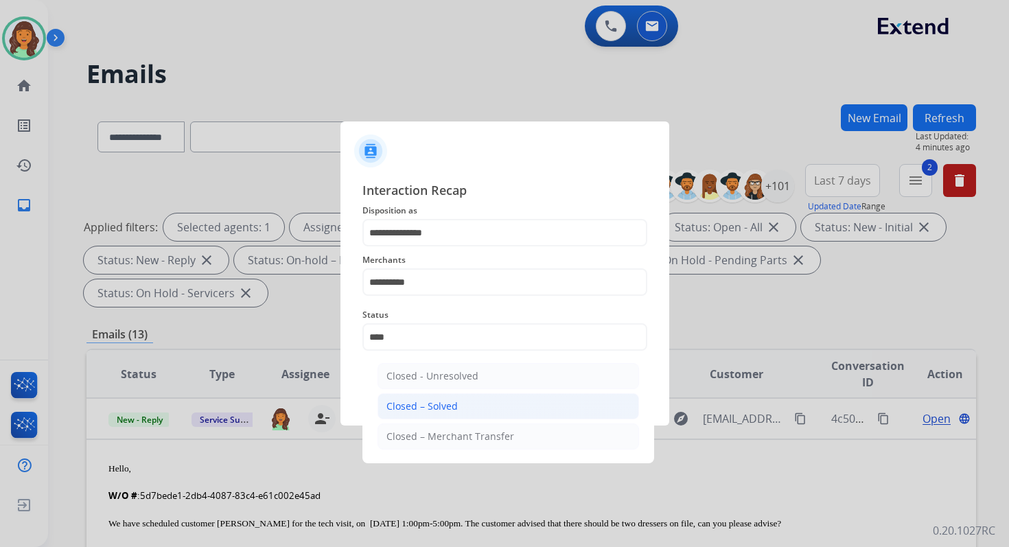
click at [456, 398] on li "Closed – Solved" at bounding box center [507, 406] width 261 height 26
type input "**********"
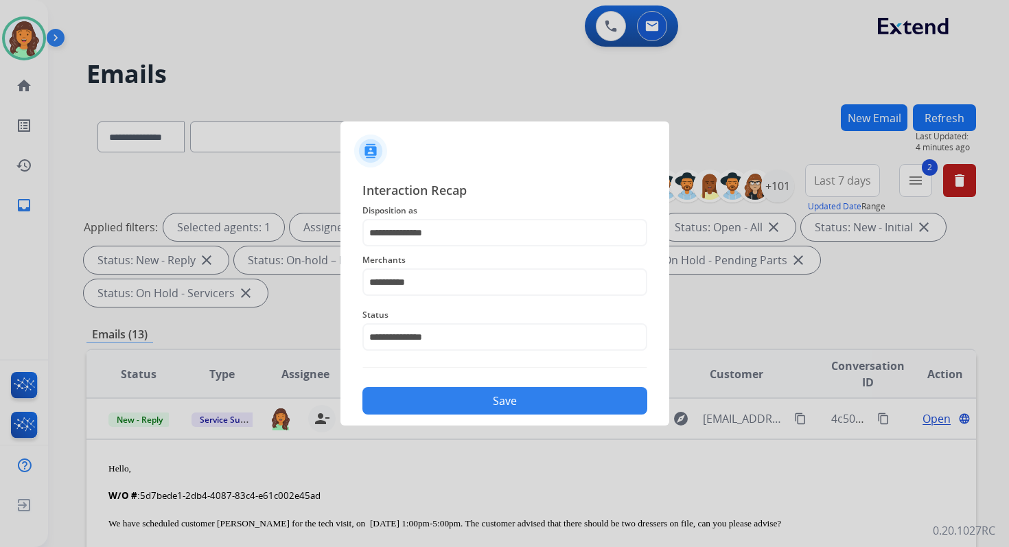
click at [473, 401] on button "Save" at bounding box center [504, 400] width 285 height 27
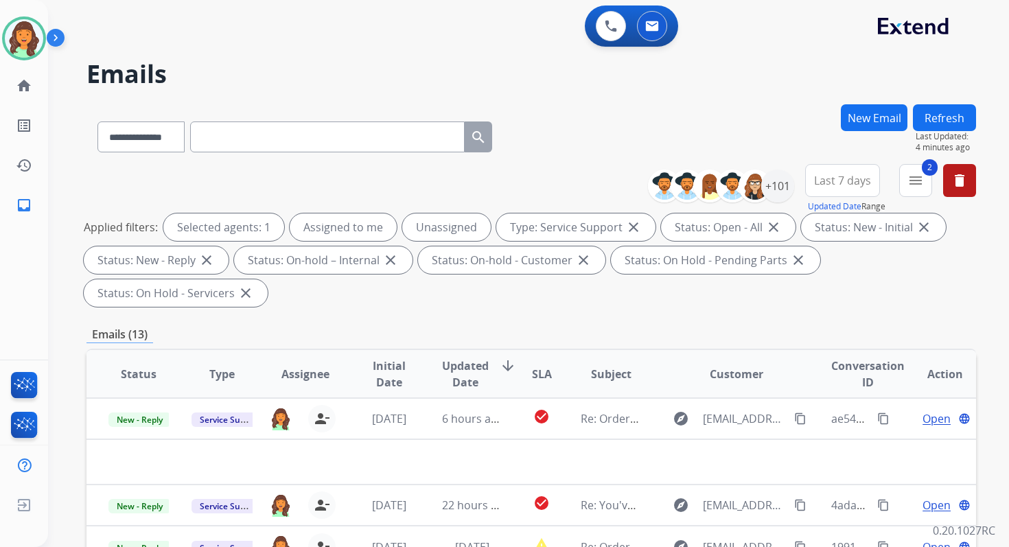
click at [943, 107] on button "Refresh" at bounding box center [944, 117] width 63 height 27
click at [515, 306] on div "Applied filters: Selected agents: 1 Assigned to me Unassigned Type: Service Sup…" at bounding box center [528, 259] width 889 height 93
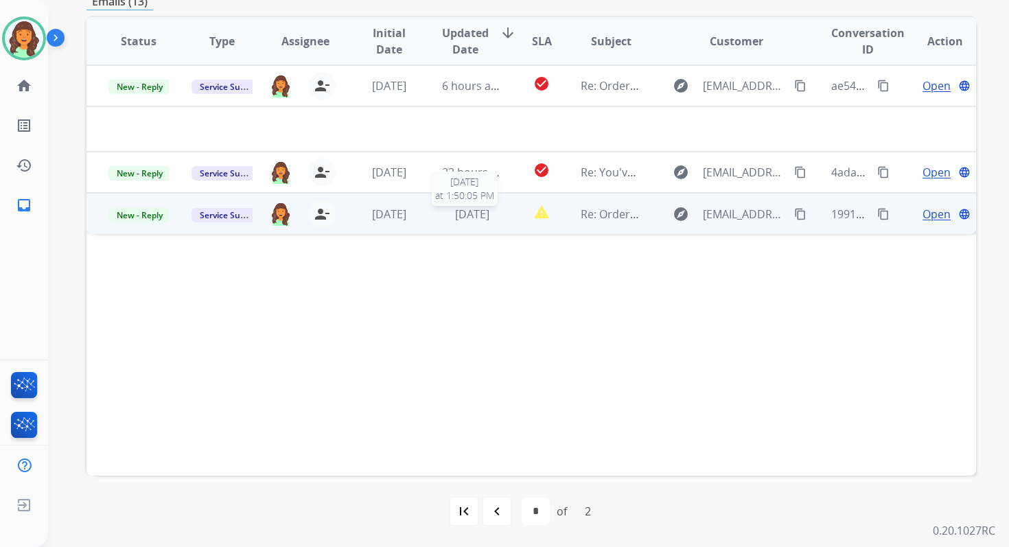
click at [455, 217] on span "[DATE]" at bounding box center [472, 214] width 34 height 15
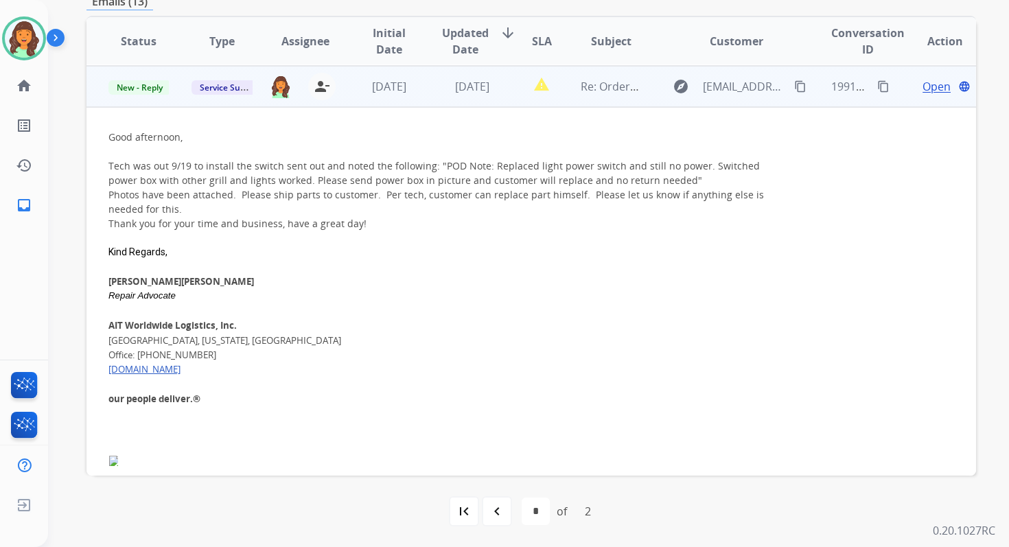
scroll to position [82, 0]
click at [138, 84] on span "New - Reply" at bounding box center [139, 87] width 62 height 14
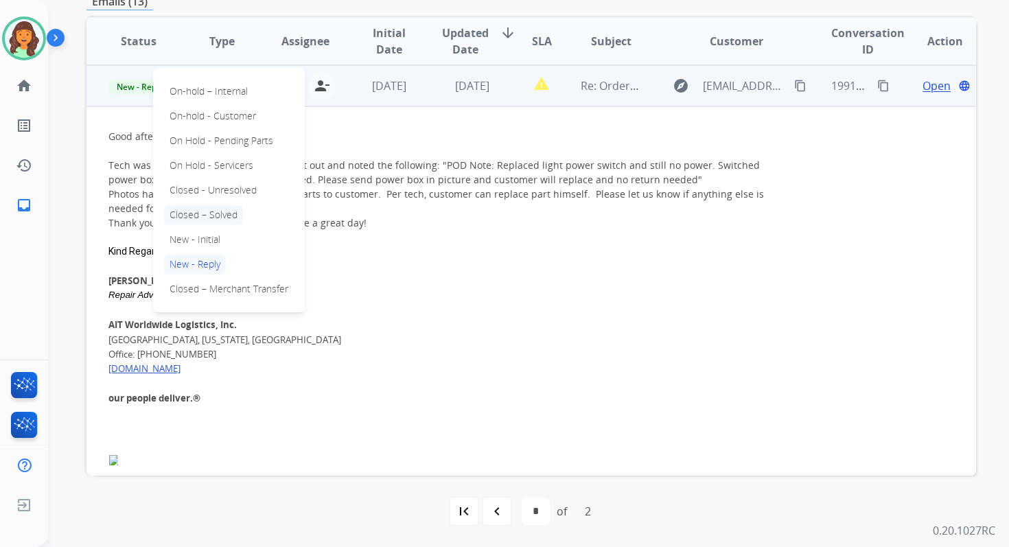
click at [204, 218] on p "Closed – Solved" at bounding box center [203, 214] width 79 height 19
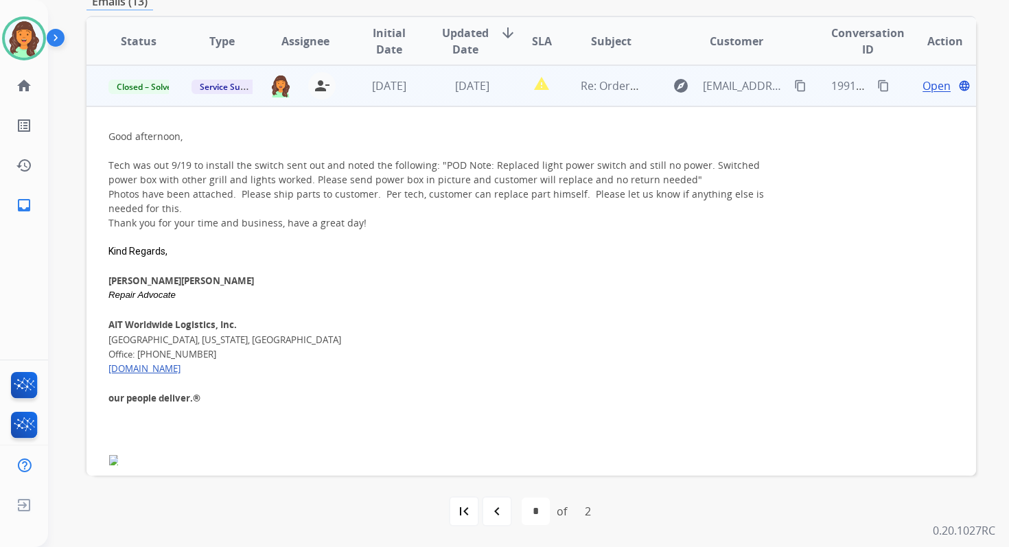
scroll to position [0, 0]
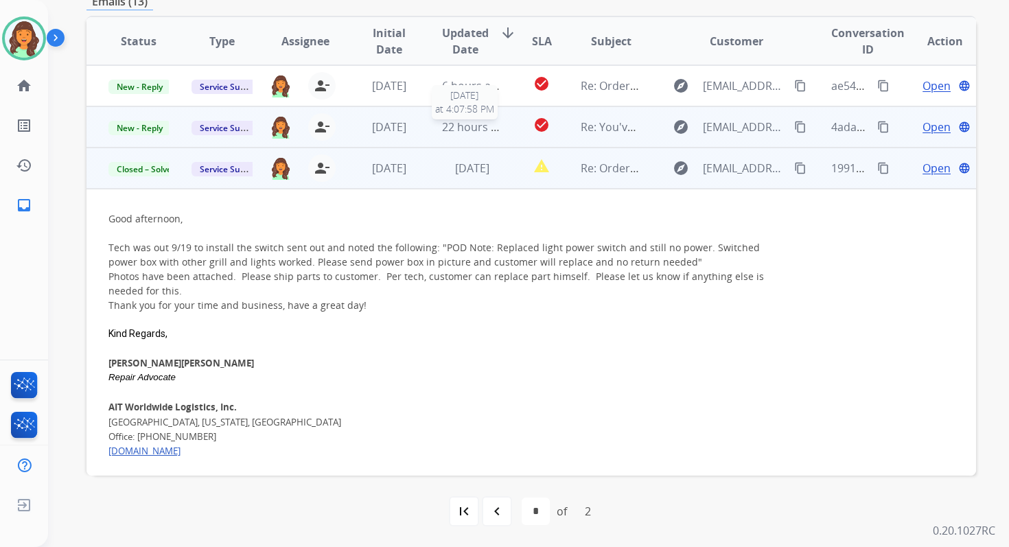
click at [458, 131] on span "22 hours ago" at bounding box center [476, 126] width 68 height 15
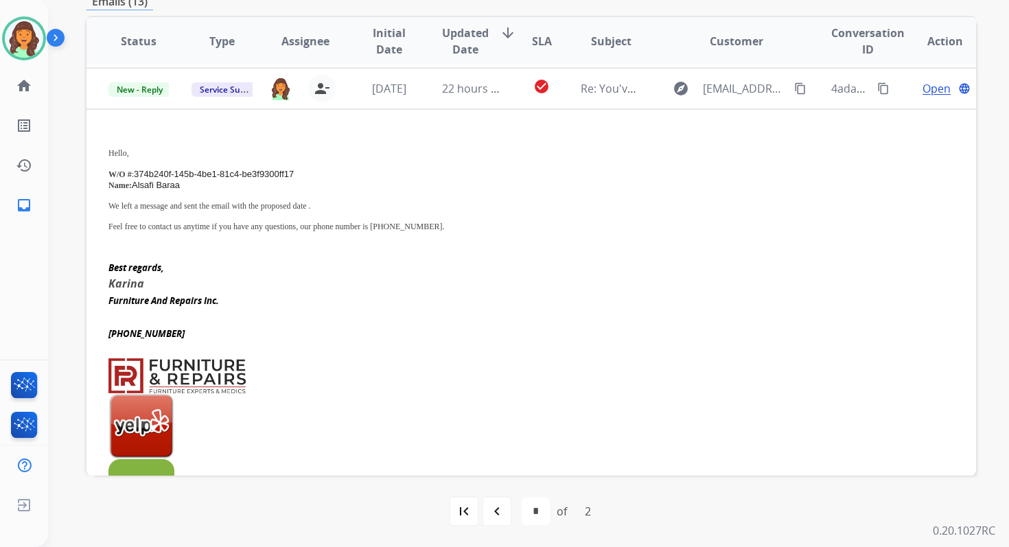
scroll to position [41, 0]
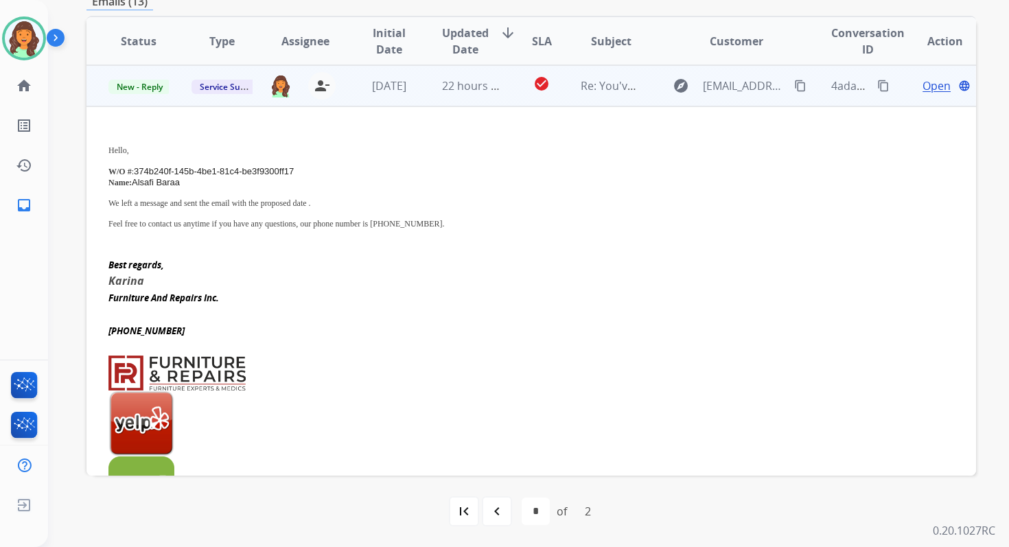
click at [931, 84] on span "Open" at bounding box center [936, 86] width 28 height 16
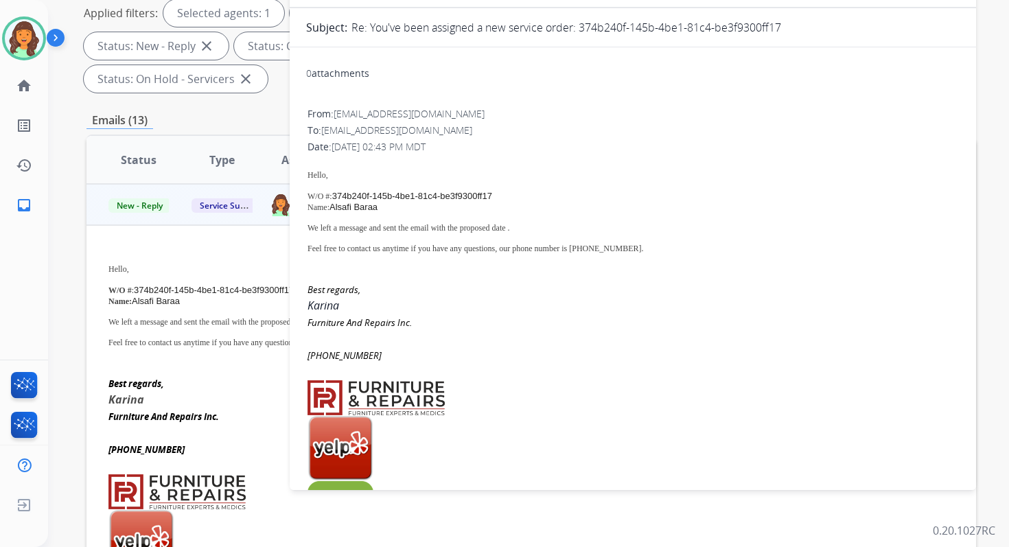
scroll to position [149, 0]
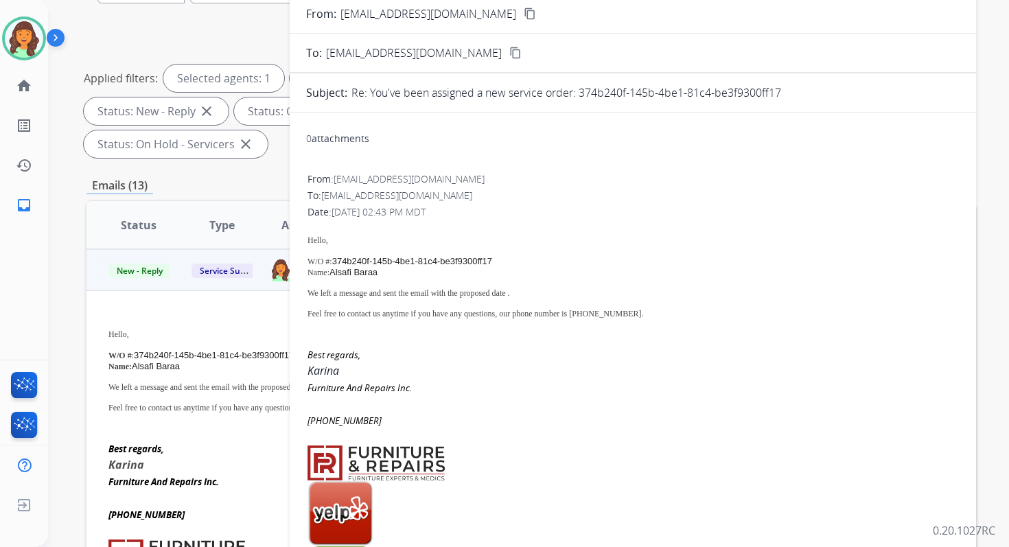
drag, startPoint x: 579, startPoint y: 90, endPoint x: 864, endPoint y: 90, distance: 284.7
click at [864, 90] on div "Re: You've been assigned a new service order: 374b240f-145b-4be1-81c4-be3f9300f…" at bounding box center [655, 92] width 608 height 16
copy p "374b240f-145b-4be1-81c4-be3f9300ff17"
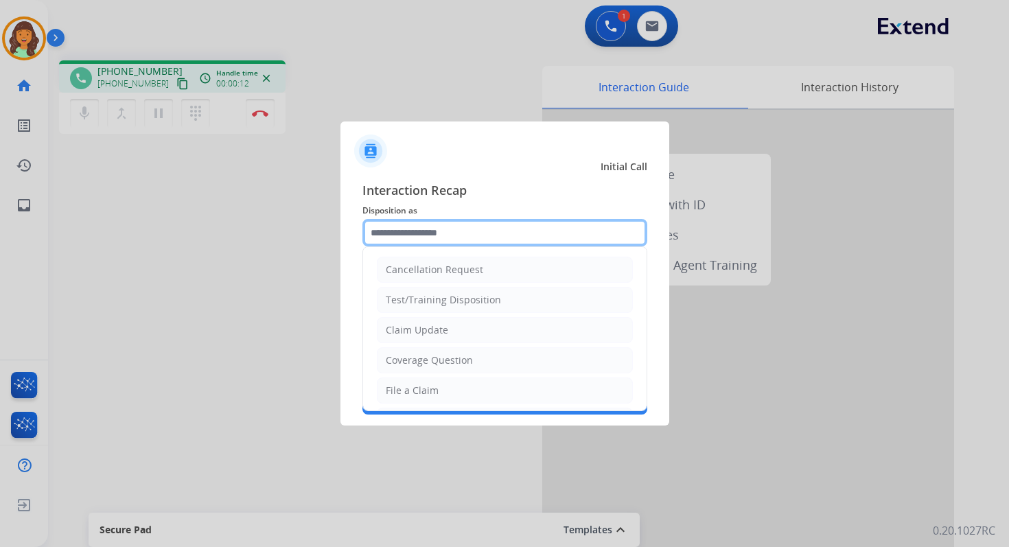
click at [413, 233] on input "text" at bounding box center [504, 232] width 285 height 27
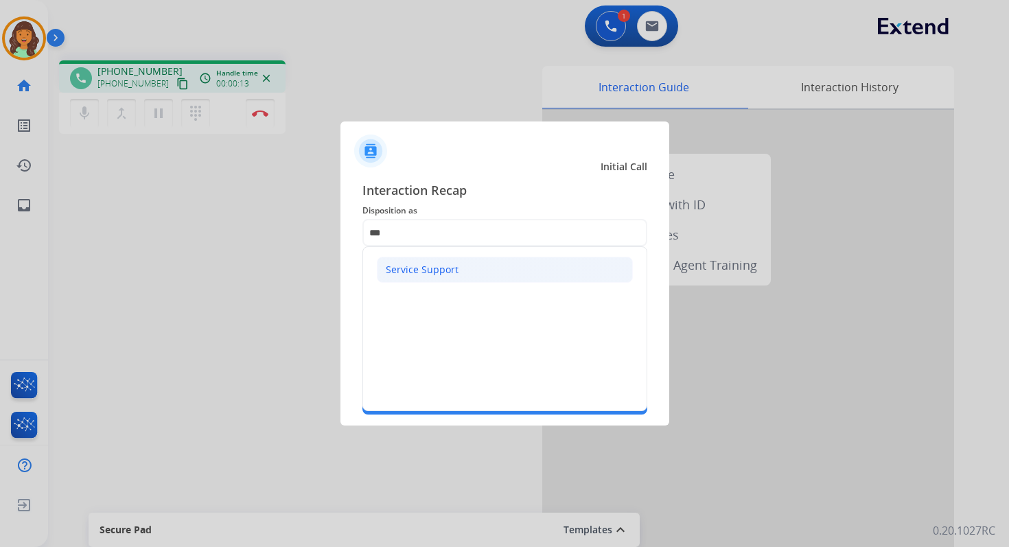
click at [427, 266] on div "Service Support" at bounding box center [422, 270] width 73 height 14
type input "**********"
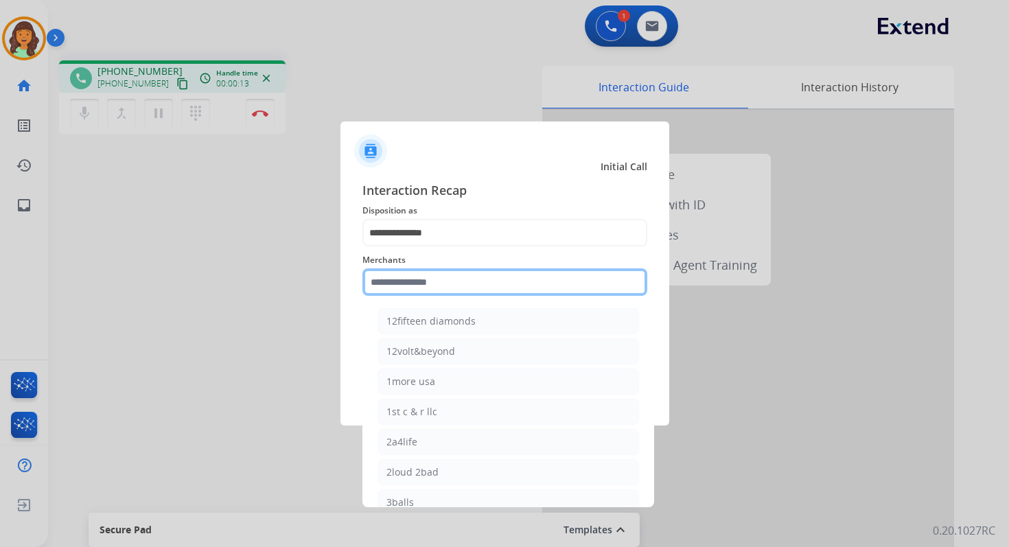
click at [427, 283] on input "text" at bounding box center [504, 281] width 285 height 27
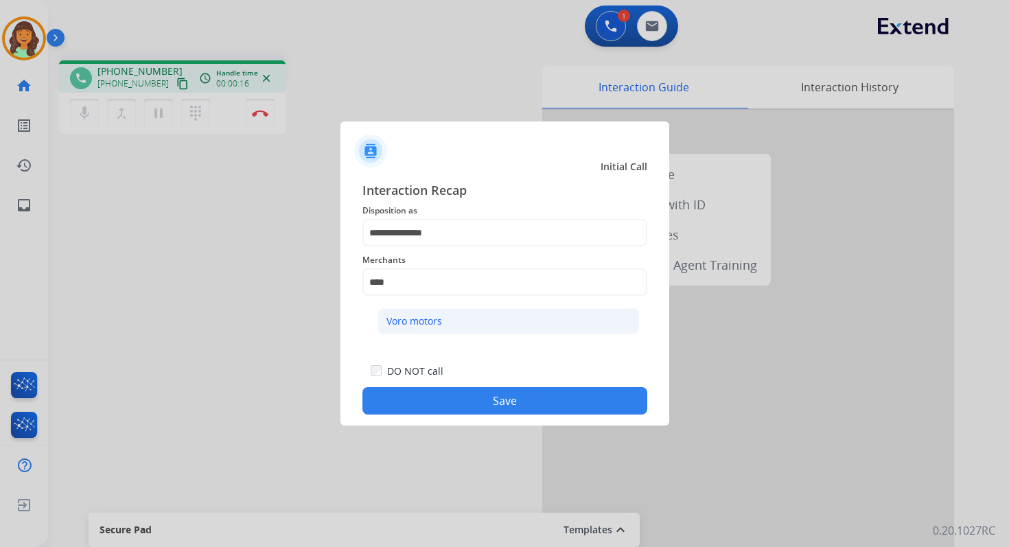
click at [434, 321] on div "Voro motors" at bounding box center [414, 321] width 56 height 14
type input "**********"
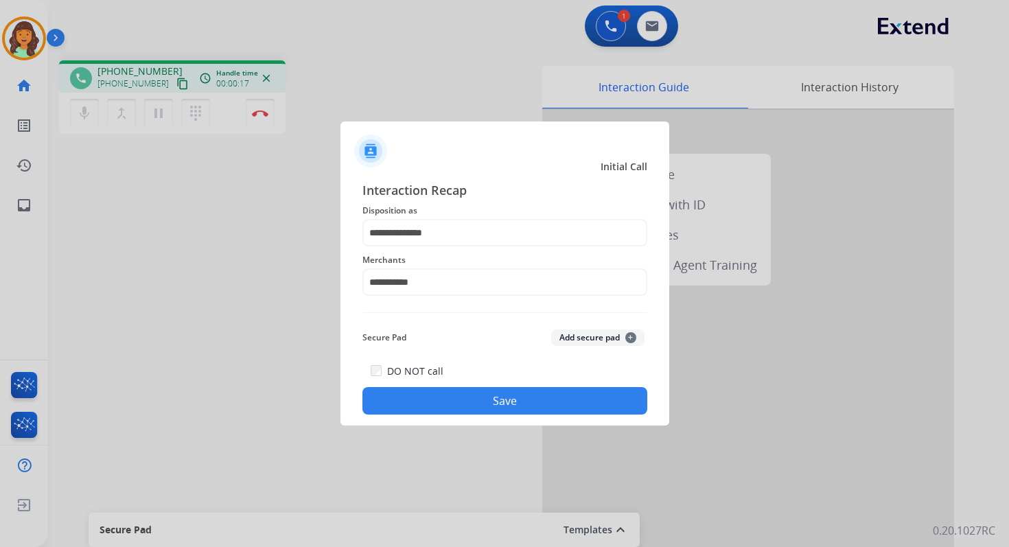
click at [530, 404] on button "Save" at bounding box center [504, 400] width 285 height 27
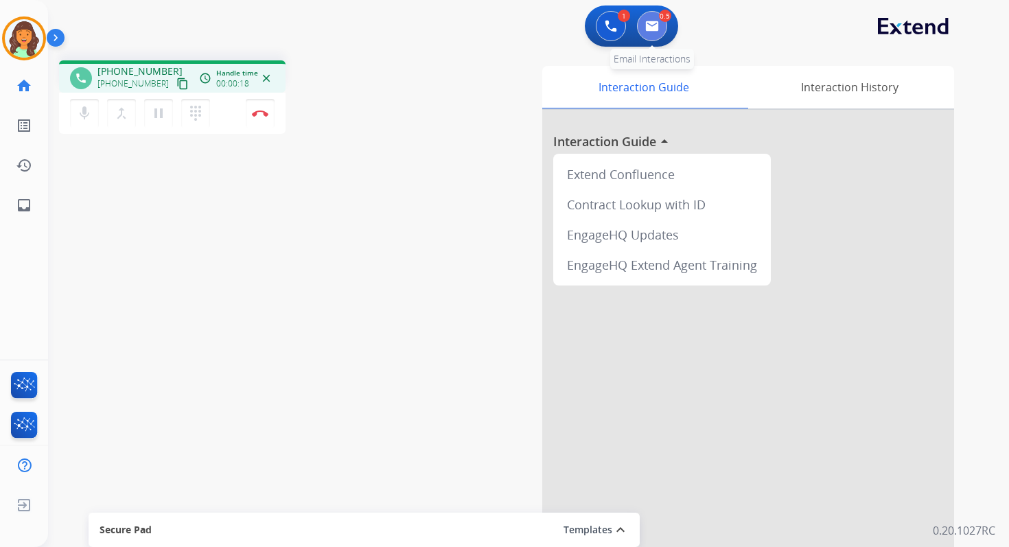
click at [654, 24] on img at bounding box center [652, 26] width 14 height 11
select select "**********"
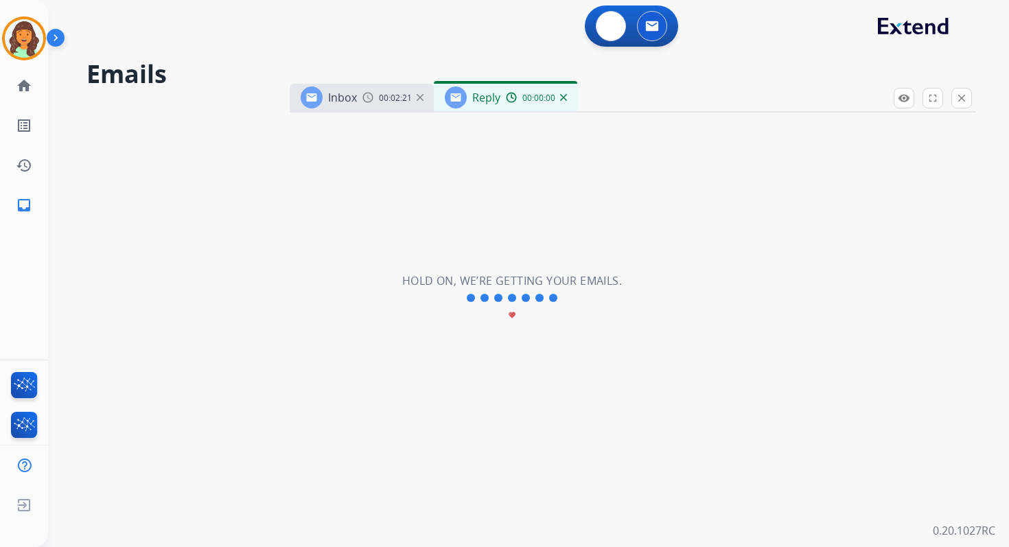
select select "**********"
click at [961, 101] on mat-icon "close" at bounding box center [961, 98] width 12 height 12
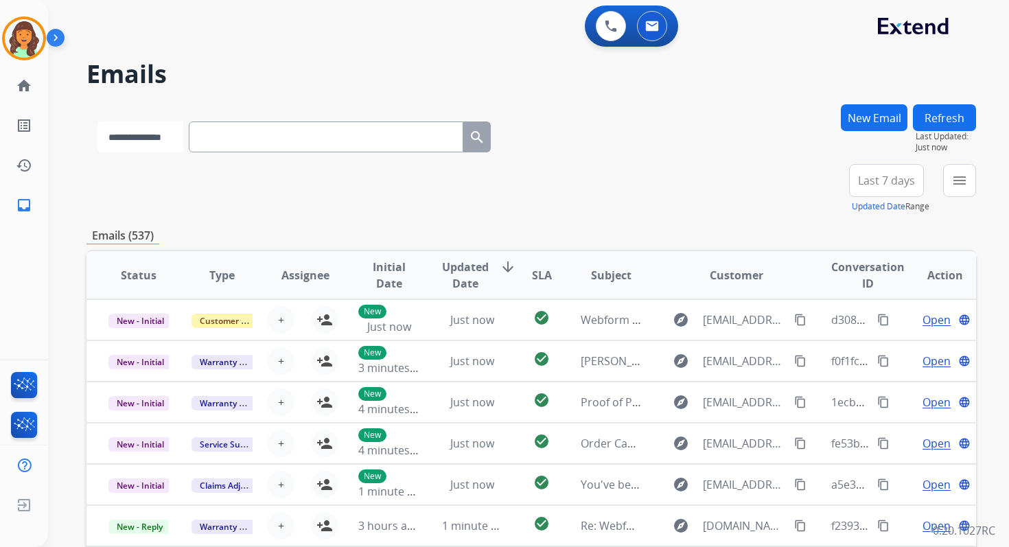
click at [171, 140] on select "**********" at bounding box center [140, 136] width 86 height 31
click at [233, 143] on input "text" at bounding box center [327, 136] width 274 height 31
paste input "**********"
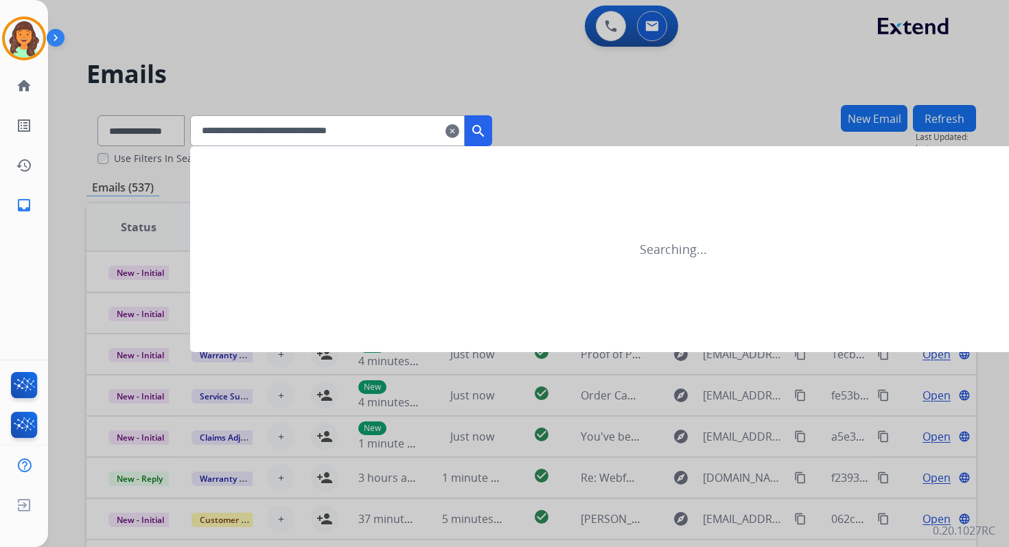
type input "**********"
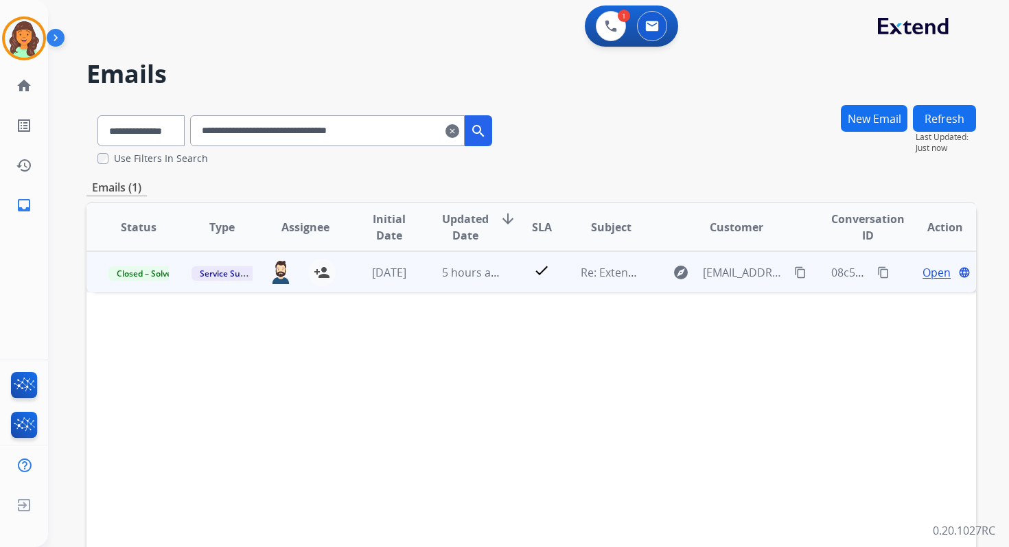
click at [926, 275] on span "Open" at bounding box center [936, 272] width 28 height 16
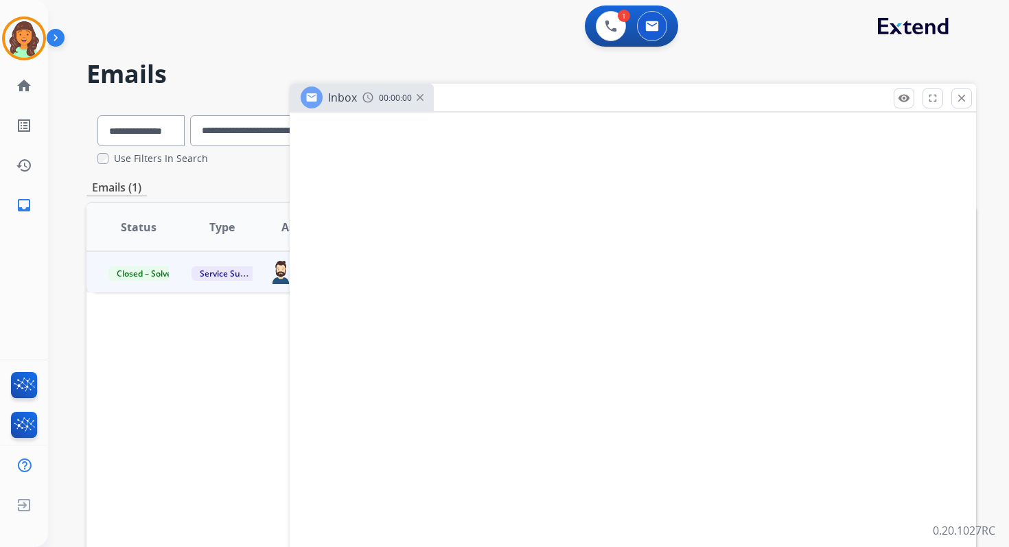
select select "**********"
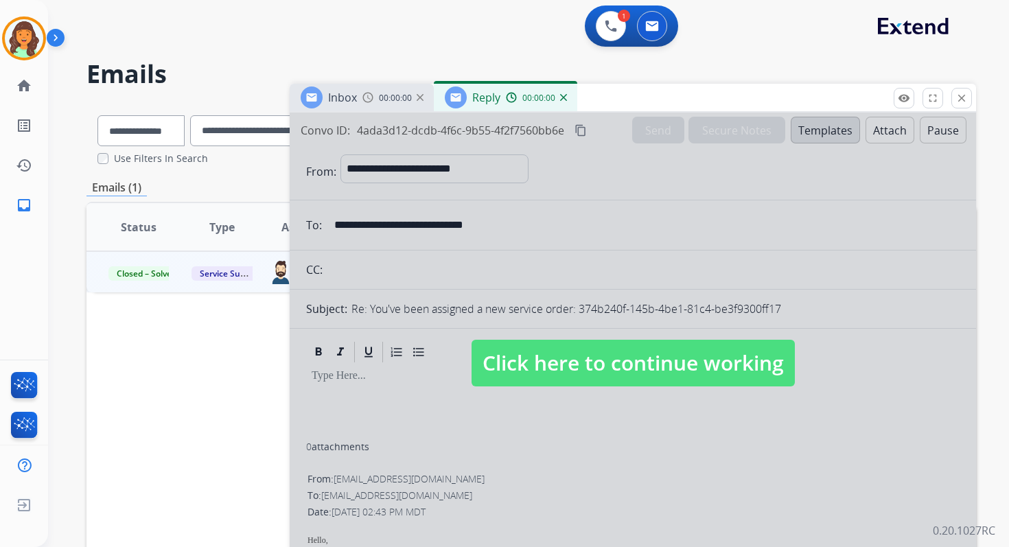
click at [572, 355] on span "Click here to continue working" at bounding box center [632, 363] width 323 height 47
select select
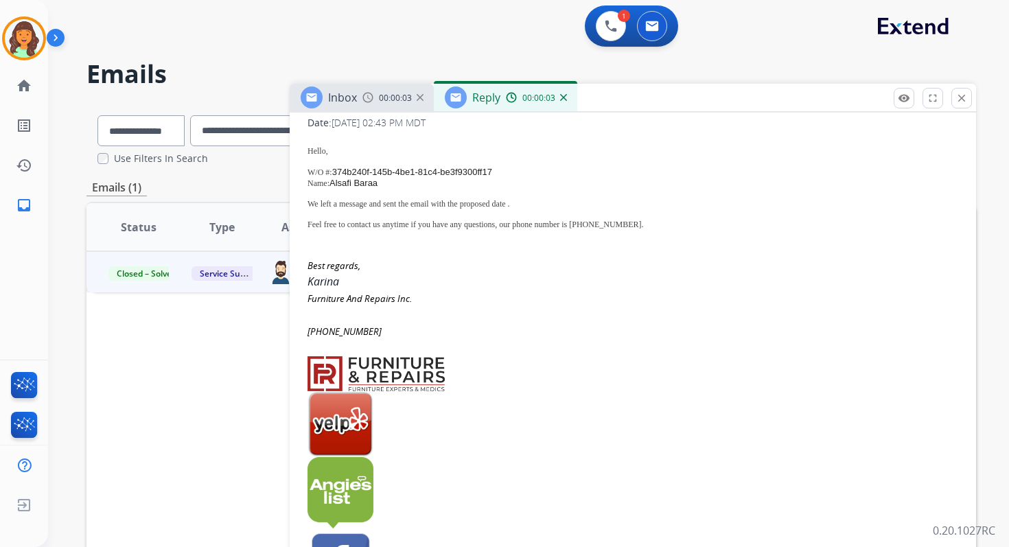
scroll to position [337, 0]
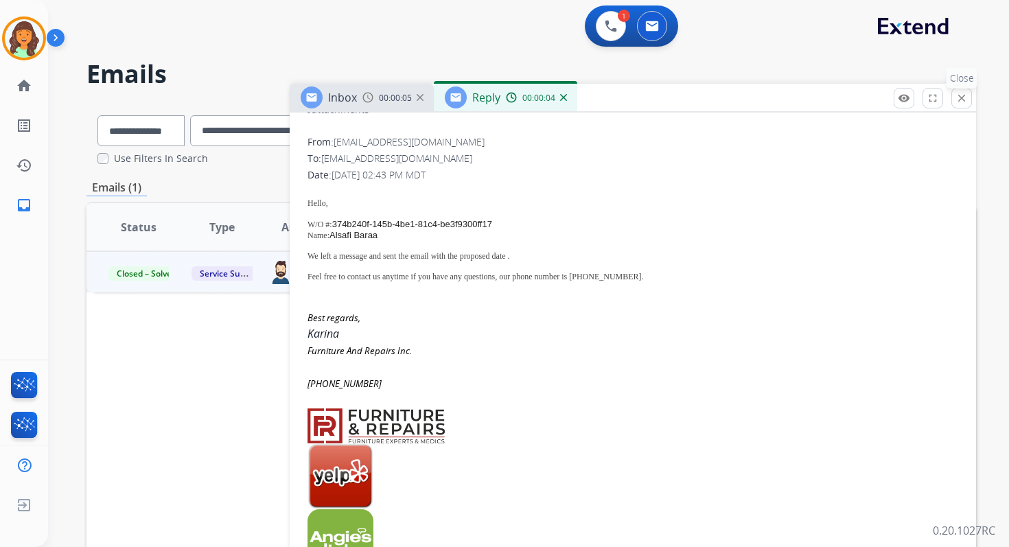
click at [963, 91] on button "close Close" at bounding box center [961, 98] width 21 height 21
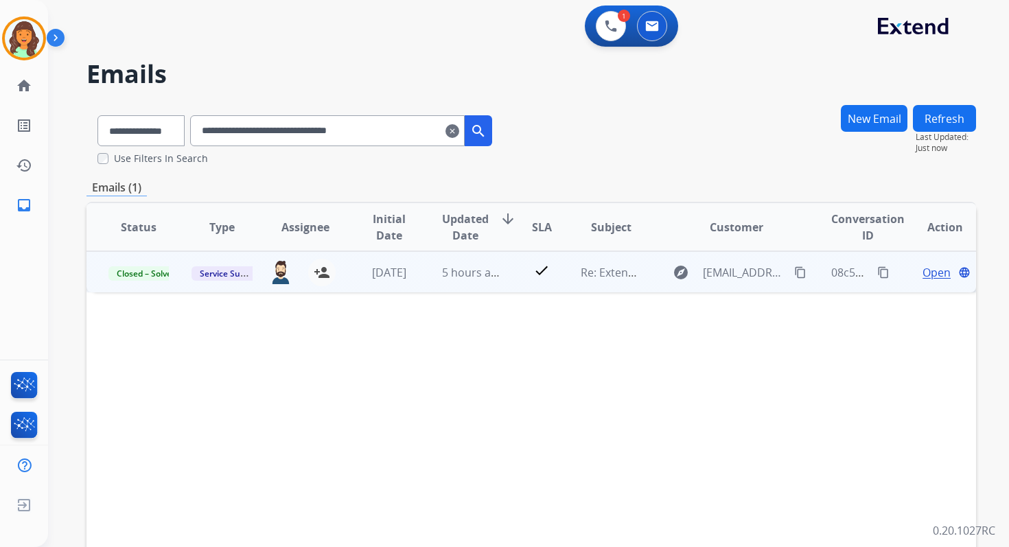
click at [923, 270] on span "Open" at bounding box center [936, 272] width 28 height 16
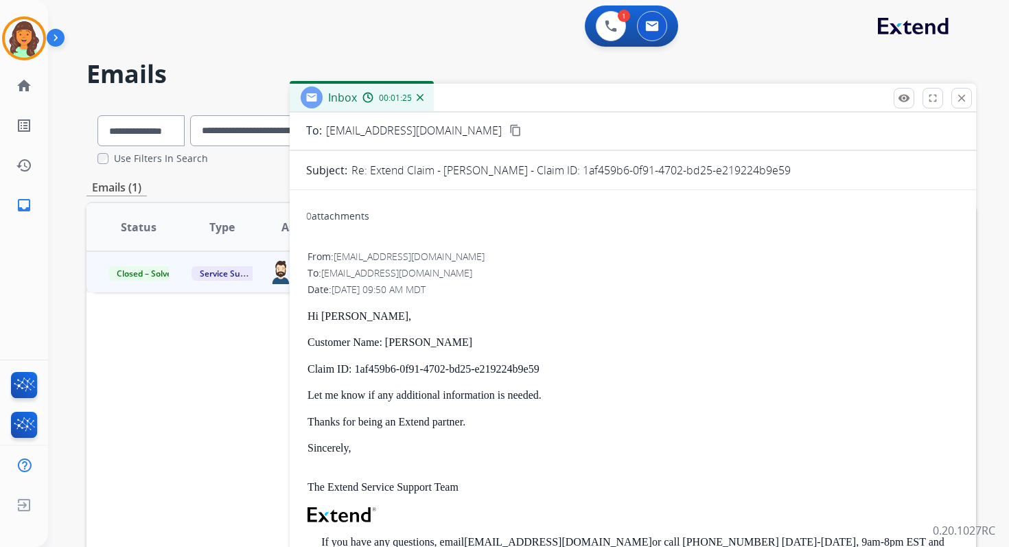
scroll to position [0, 0]
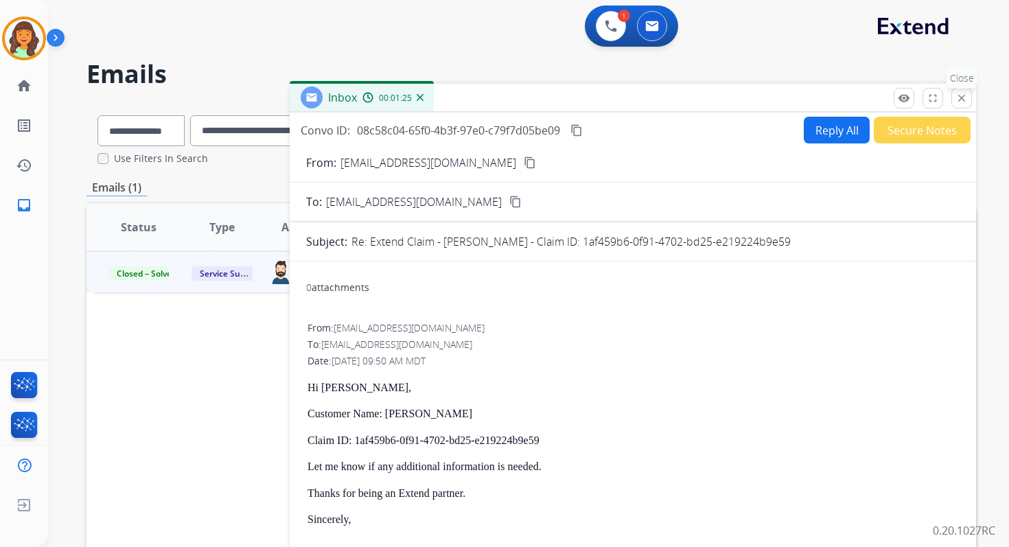
click at [960, 100] on mat-icon "close" at bounding box center [961, 98] width 12 height 12
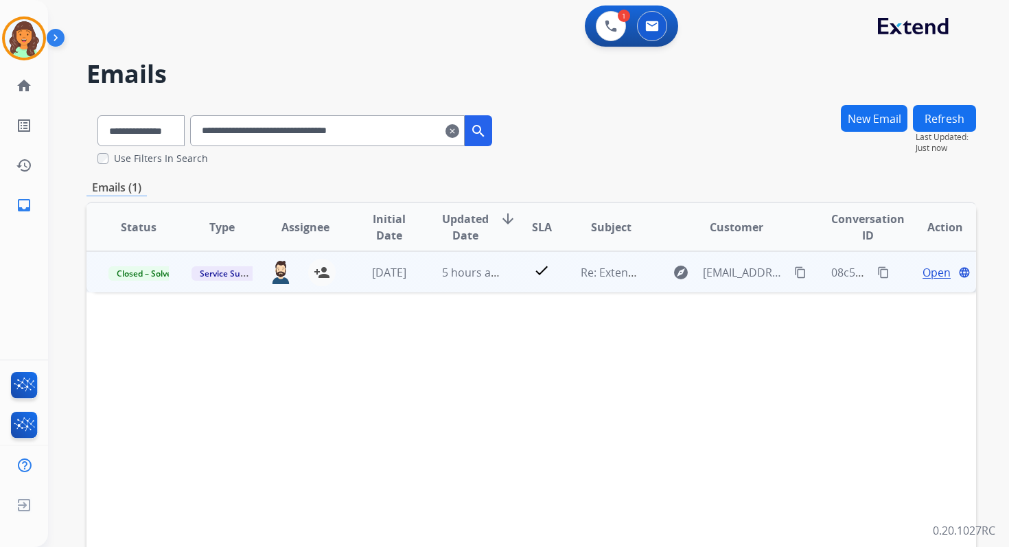
click at [923, 270] on span "Open" at bounding box center [936, 272] width 28 height 16
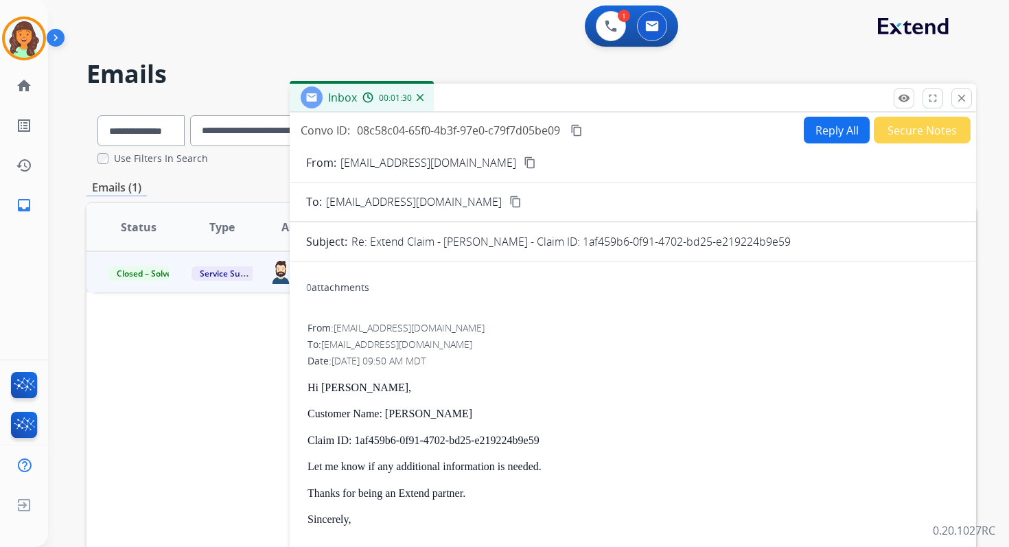
click at [832, 139] on button "Reply All" at bounding box center [836, 130] width 66 height 27
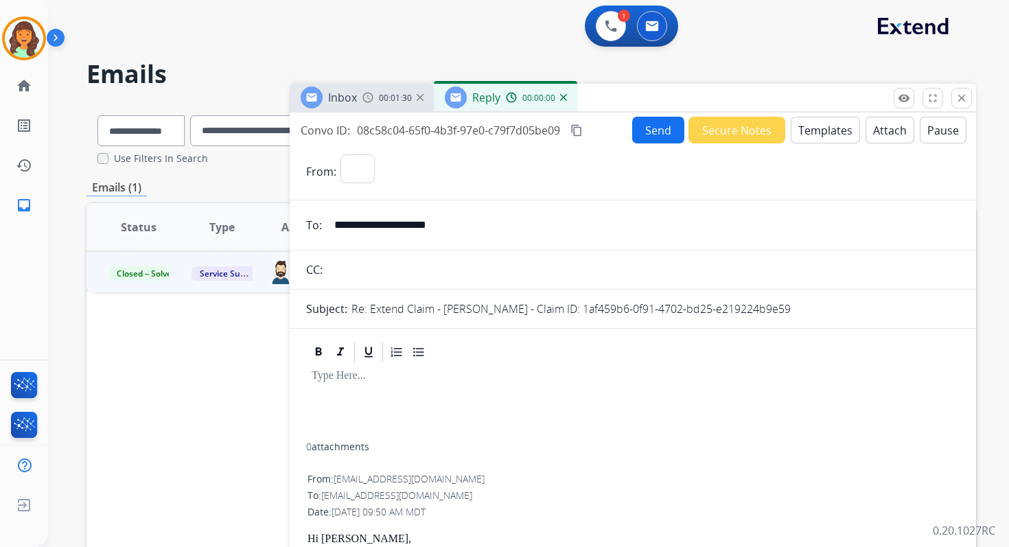
select select "**********"
click at [963, 104] on button "close Close" at bounding box center [961, 98] width 21 height 21
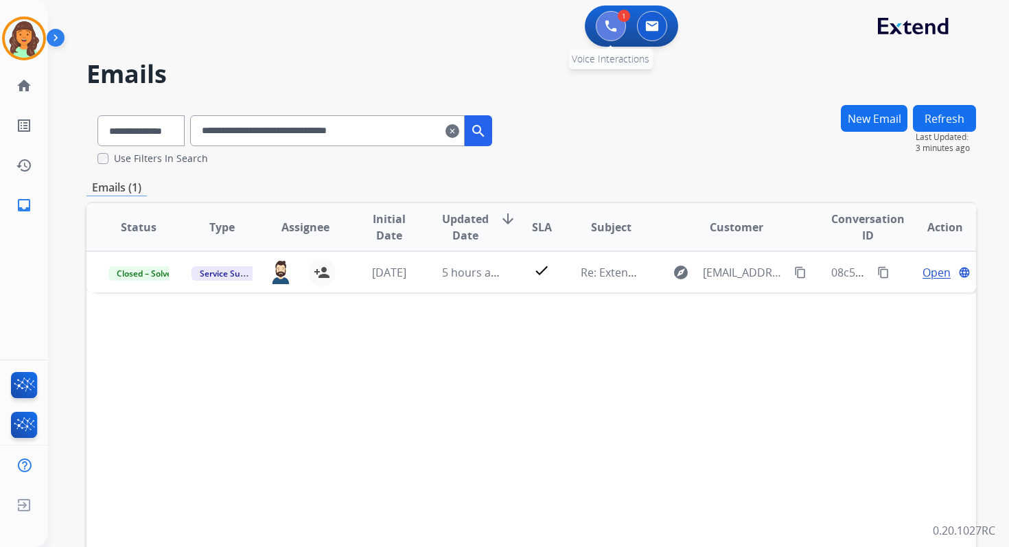
click at [609, 27] on img at bounding box center [610, 26] width 12 height 12
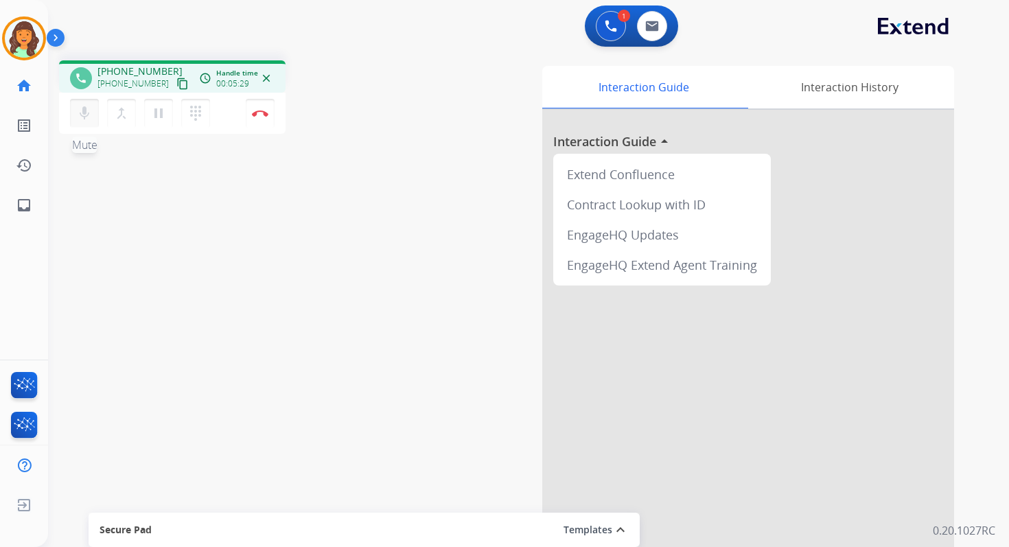
click at [83, 114] on mat-icon "mic" at bounding box center [84, 113] width 16 height 16
click at [85, 110] on mat-icon "mic_off" at bounding box center [84, 113] width 16 height 16
click at [85, 110] on mat-icon "mic" at bounding box center [84, 113] width 16 height 16
click at [160, 113] on mat-icon "pause" at bounding box center [158, 113] width 16 height 16
click at [651, 32] on button at bounding box center [652, 26] width 30 height 30
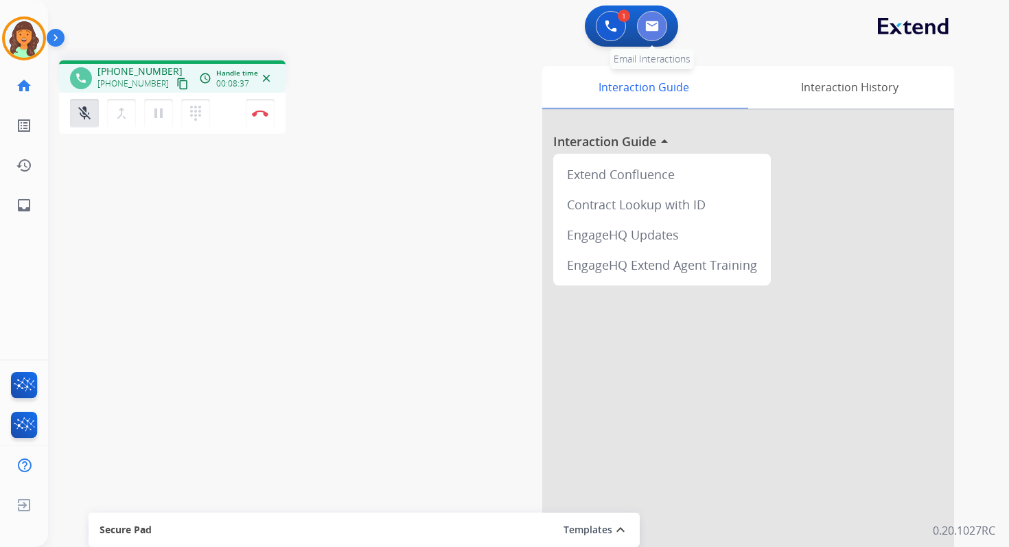
select select "**********"
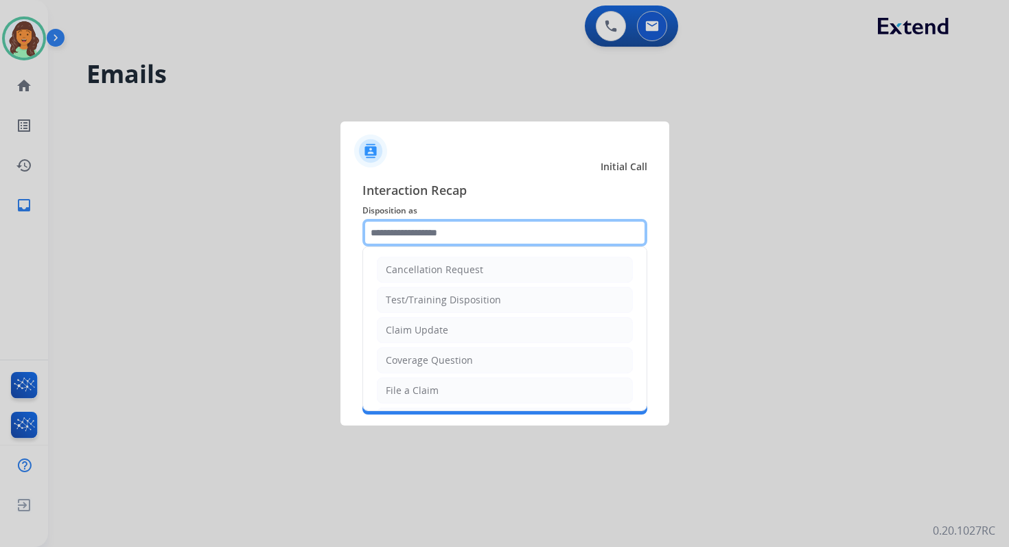
click at [416, 236] on input "text" at bounding box center [504, 232] width 285 height 27
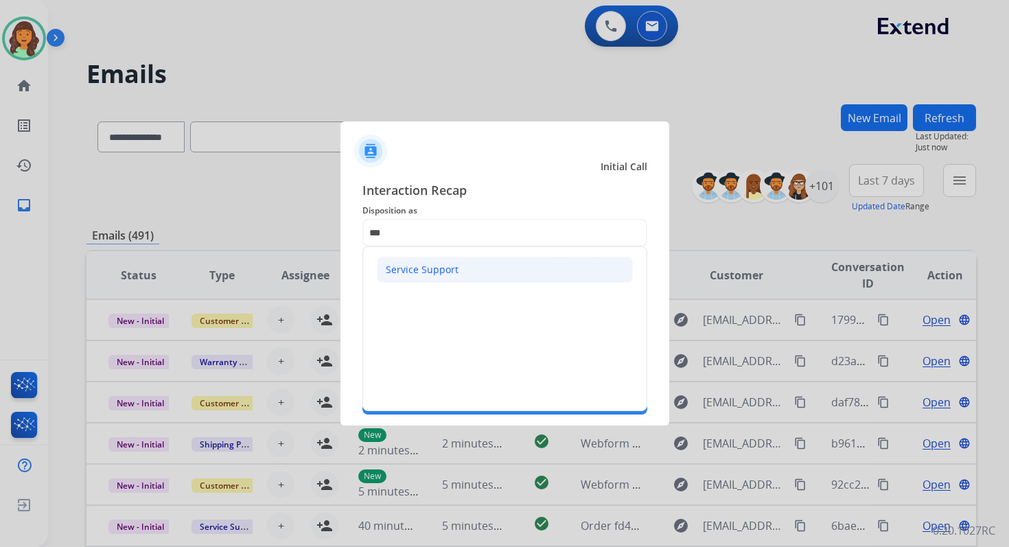
click at [423, 279] on li "Service Support" at bounding box center [505, 270] width 256 height 26
type input "**********"
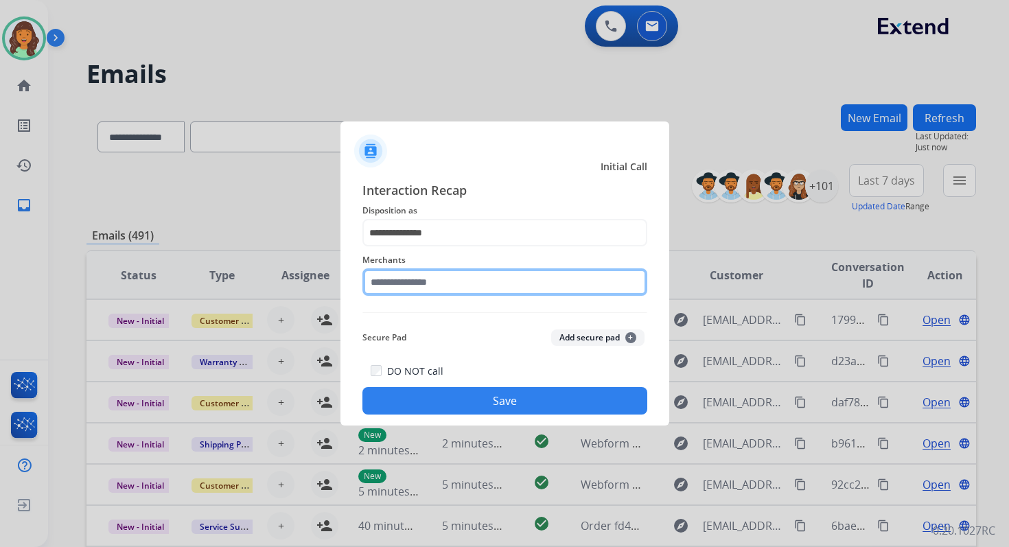
click at [423, 277] on input "text" at bounding box center [504, 281] width 285 height 27
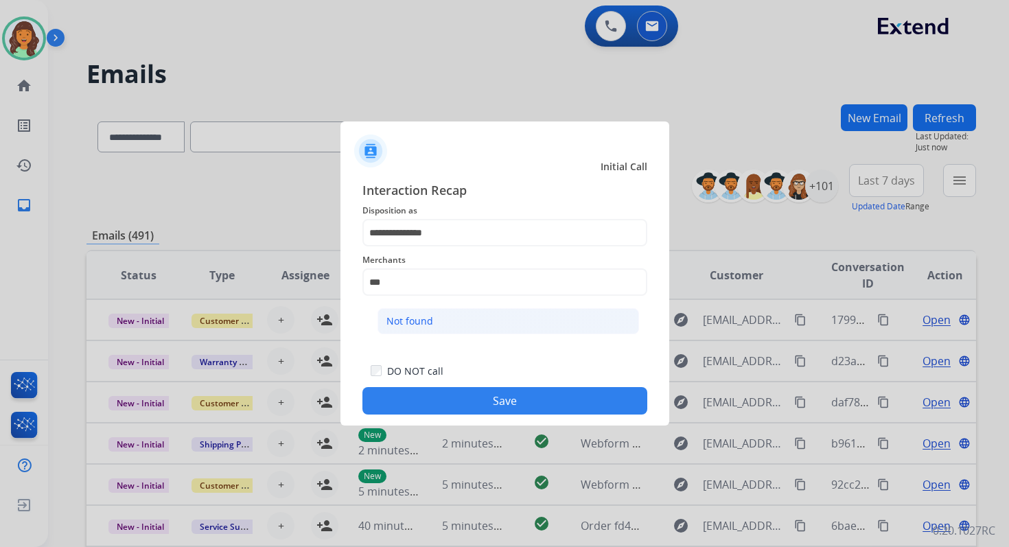
click at [458, 327] on li "Not found" at bounding box center [507, 321] width 261 height 26
type input "*********"
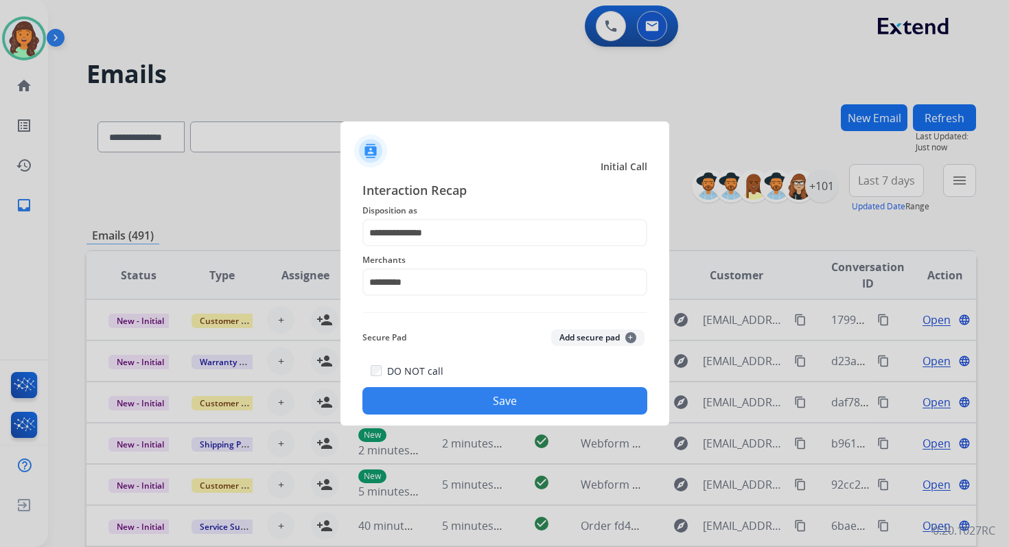
click at [521, 397] on button "Save" at bounding box center [504, 400] width 285 height 27
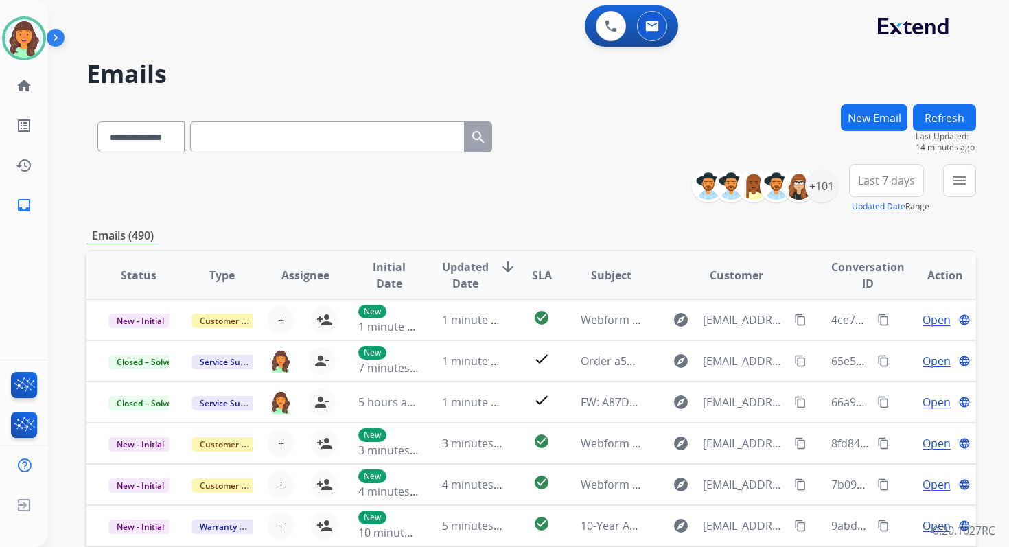
click at [860, 122] on button "New Email" at bounding box center [873, 117] width 67 height 27
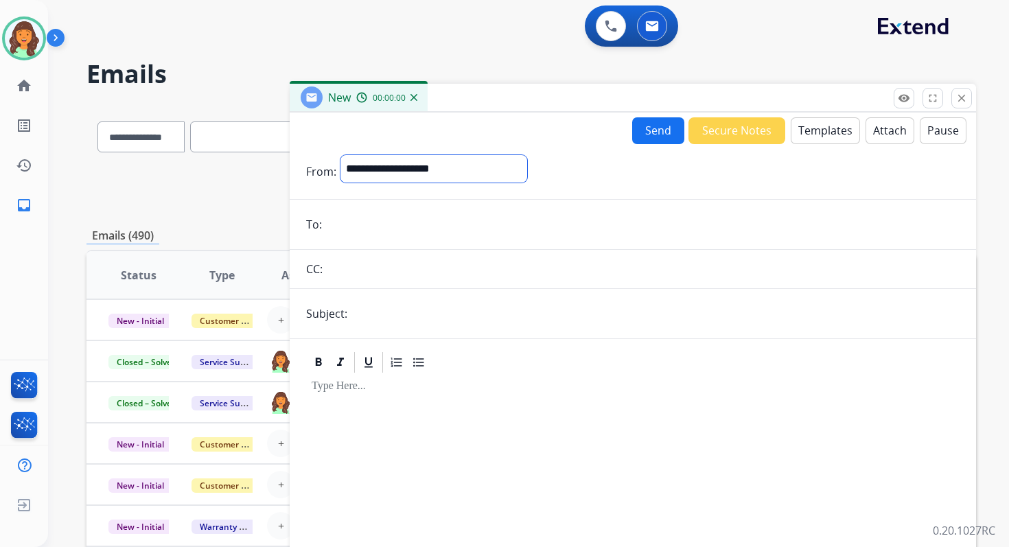
click at [371, 167] on select "**********" at bounding box center [433, 168] width 187 height 27
select select "**********"
click at [340, 155] on select "**********" at bounding box center [433, 168] width 187 height 27
click at [379, 228] on input "email" at bounding box center [642, 225] width 633 height 27
paste input "**********"
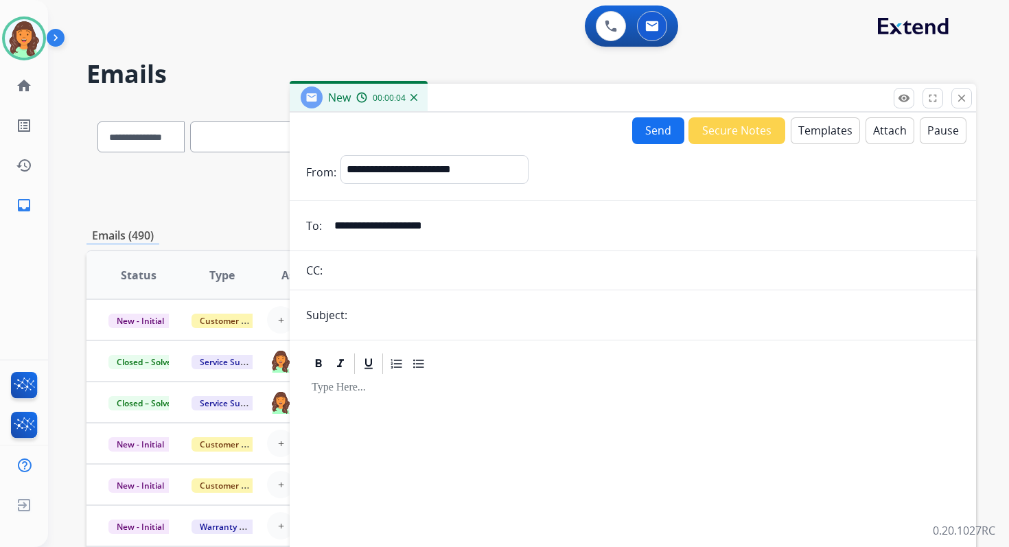
type input "**********"
click at [377, 316] on input "text" at bounding box center [655, 314] width 608 height 27
type input "**********"
click at [806, 135] on button "Templates" at bounding box center [824, 130] width 69 height 27
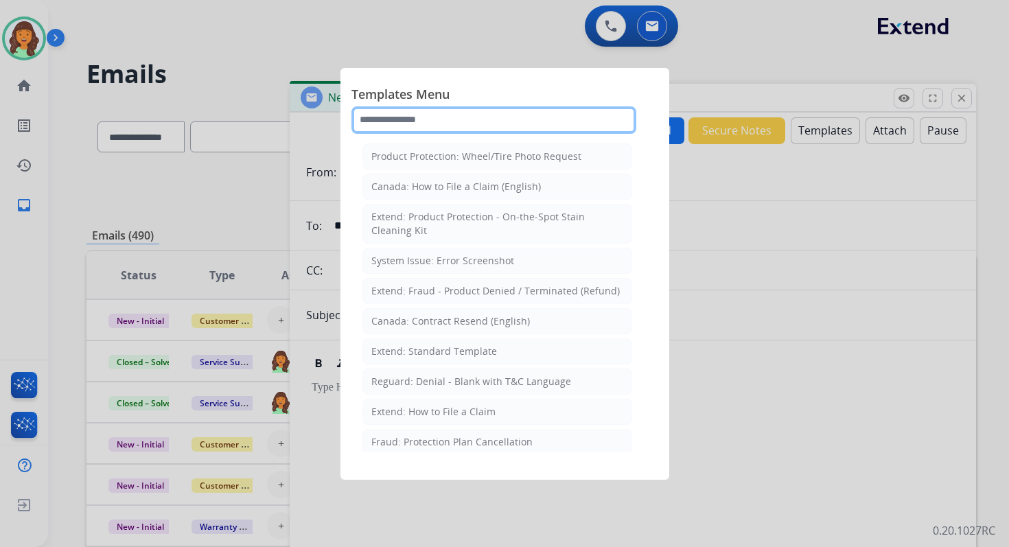
click at [482, 121] on input "text" at bounding box center [493, 119] width 285 height 27
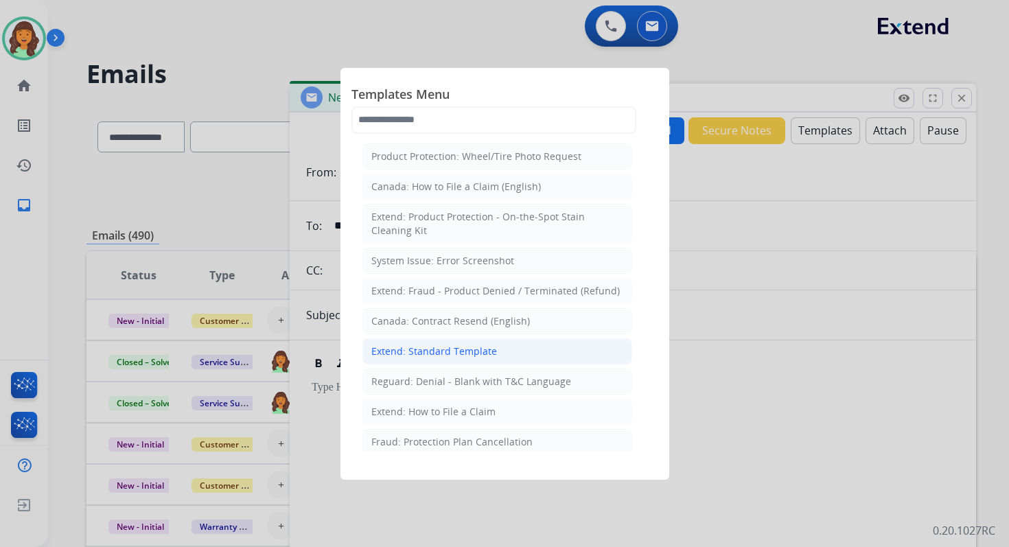
click at [447, 347] on div "Extend: Standard Template" at bounding box center [434, 351] width 126 height 14
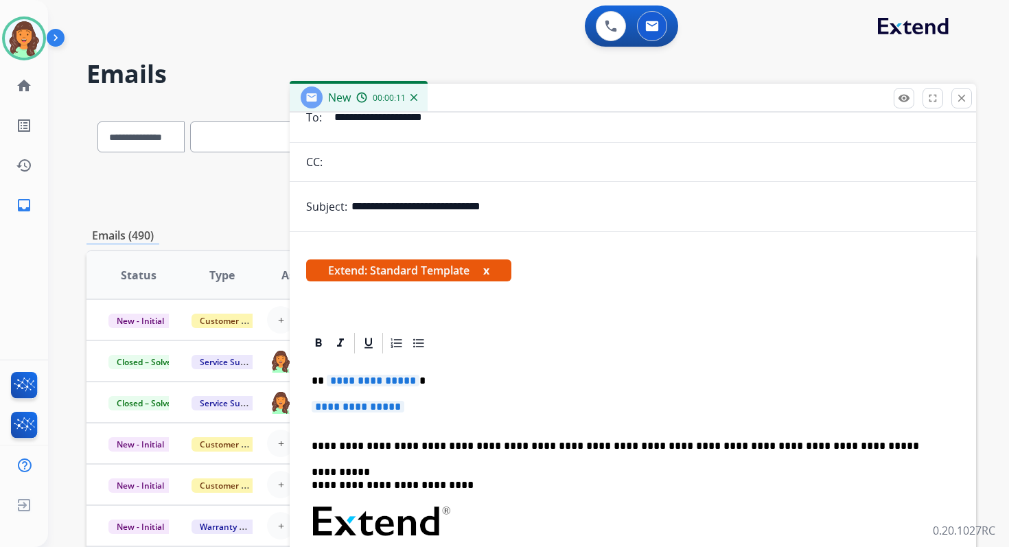
scroll to position [191, 0]
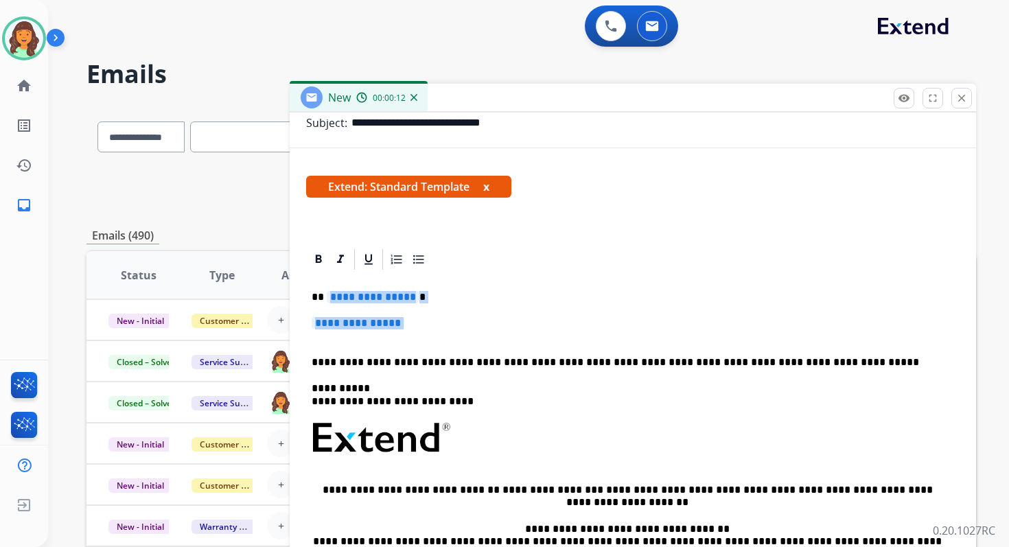
drag, startPoint x: 328, startPoint y: 298, endPoint x: 411, endPoint y: 334, distance: 90.6
click at [411, 334] on div "**********" at bounding box center [632, 470] width 653 height 397
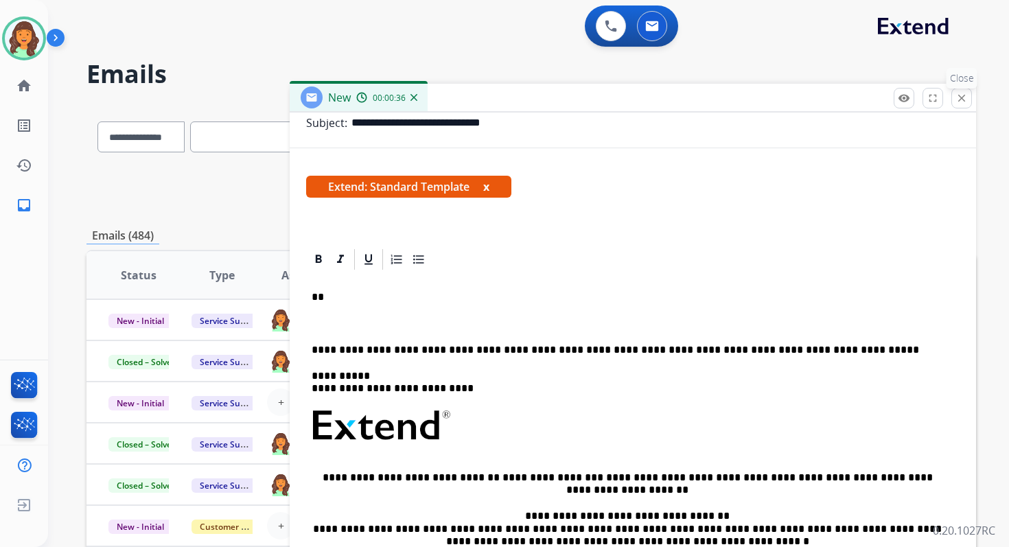
click at [962, 101] on mat-icon "close" at bounding box center [961, 98] width 12 height 12
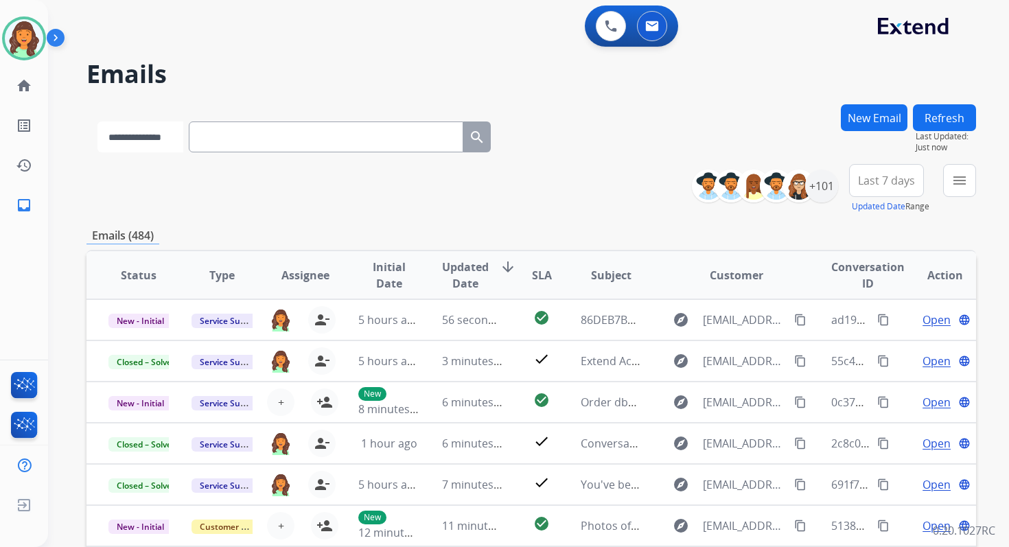
click at [168, 134] on select "**********" at bounding box center [140, 136] width 86 height 31
select select "**********"
click at [97, 121] on select "**********" at bounding box center [140, 136] width 86 height 31
click at [220, 141] on input "text" at bounding box center [327, 136] width 274 height 31
paste input "**********"
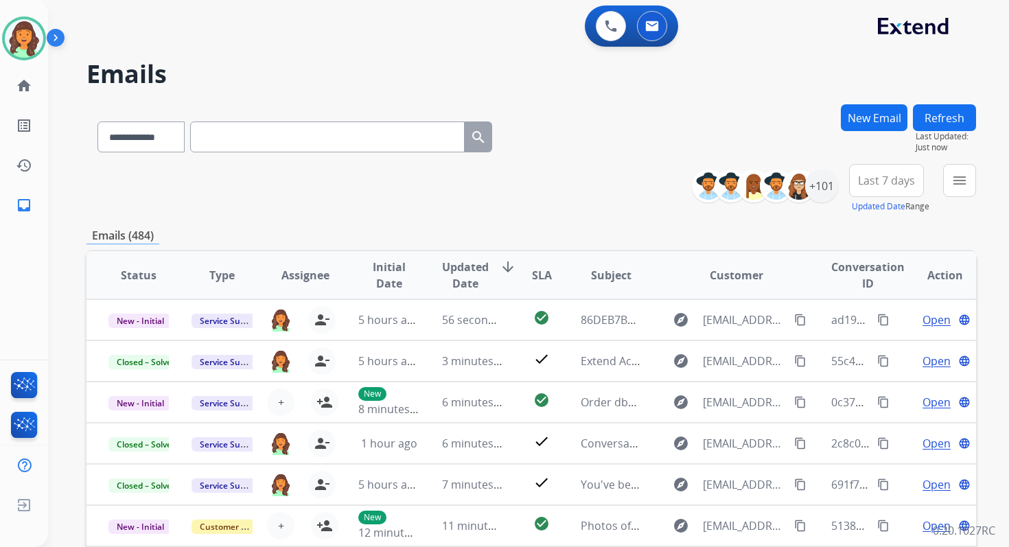
type input "**********"
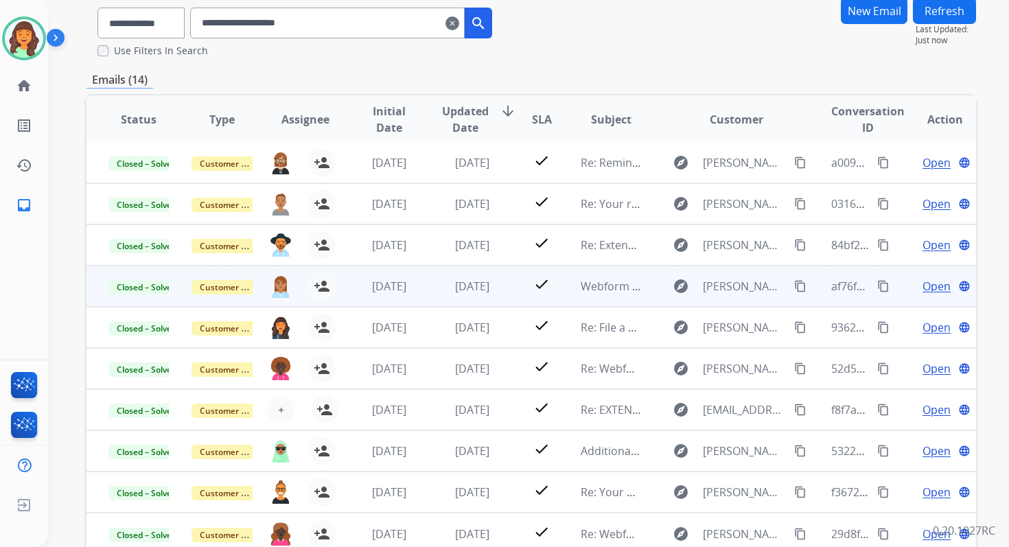
scroll to position [186, 0]
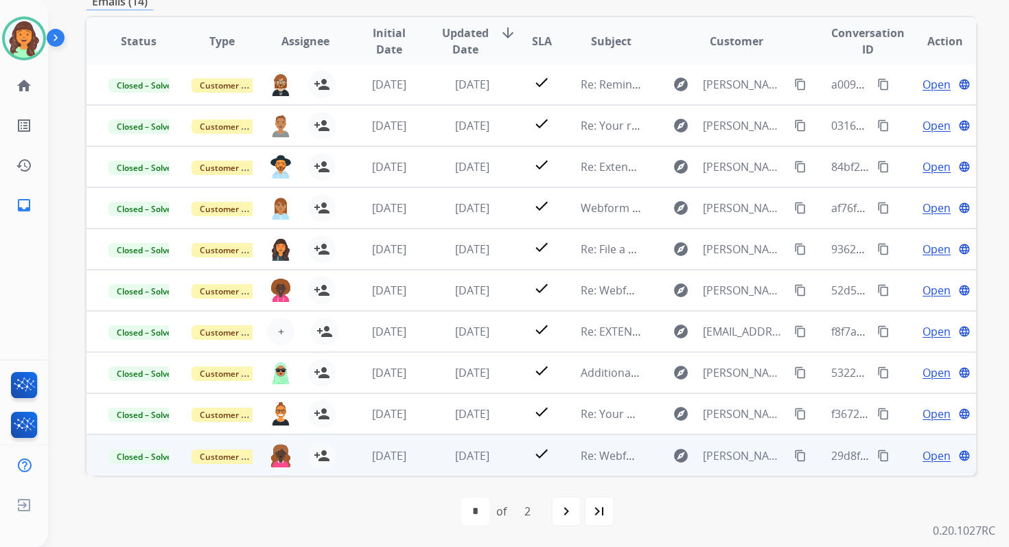
click at [925, 456] on span "Open" at bounding box center [936, 455] width 28 height 16
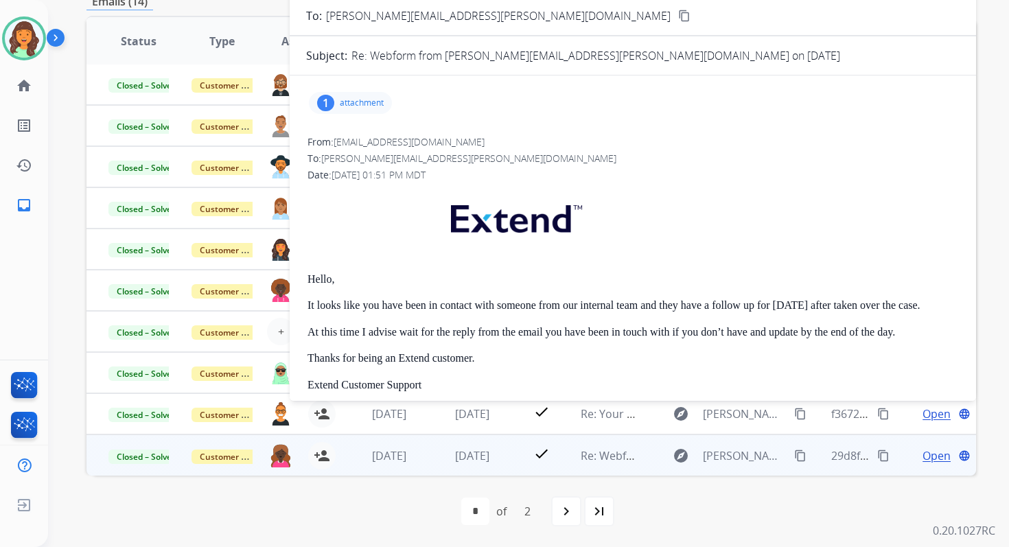
click at [353, 96] on div "1 attachment" at bounding box center [350, 103] width 83 height 22
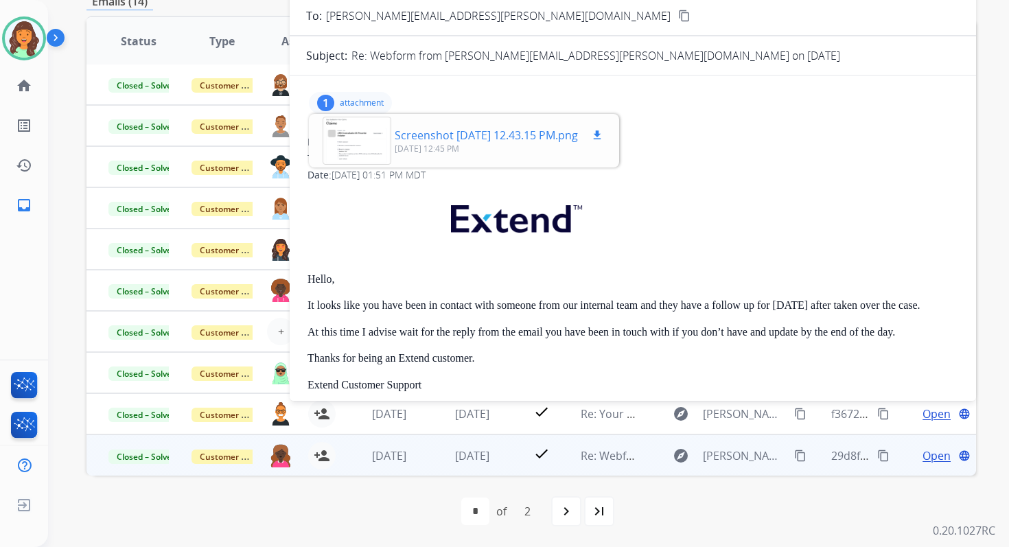
click at [360, 137] on div at bounding box center [356, 141] width 69 height 48
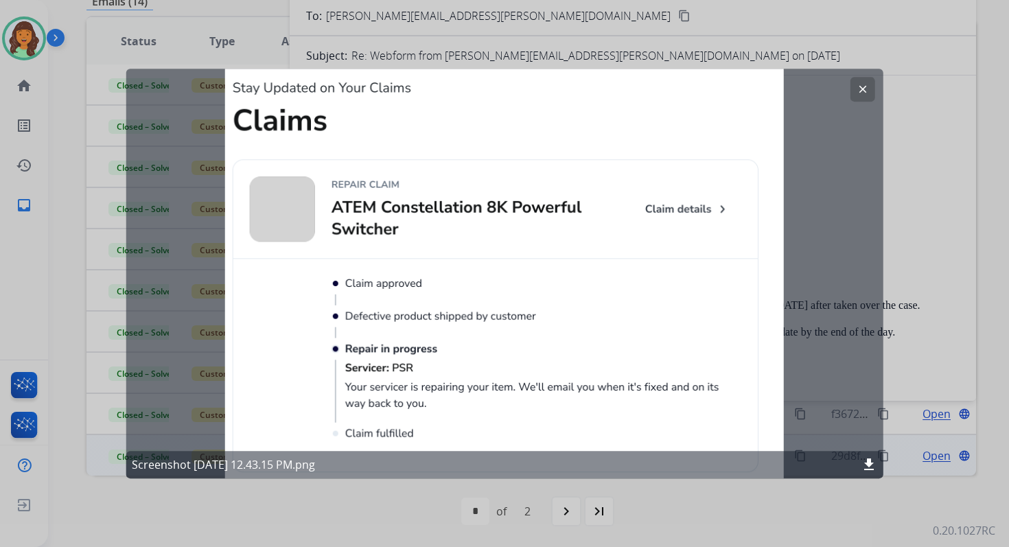
click at [862, 84] on mat-icon "clear" at bounding box center [862, 89] width 12 height 12
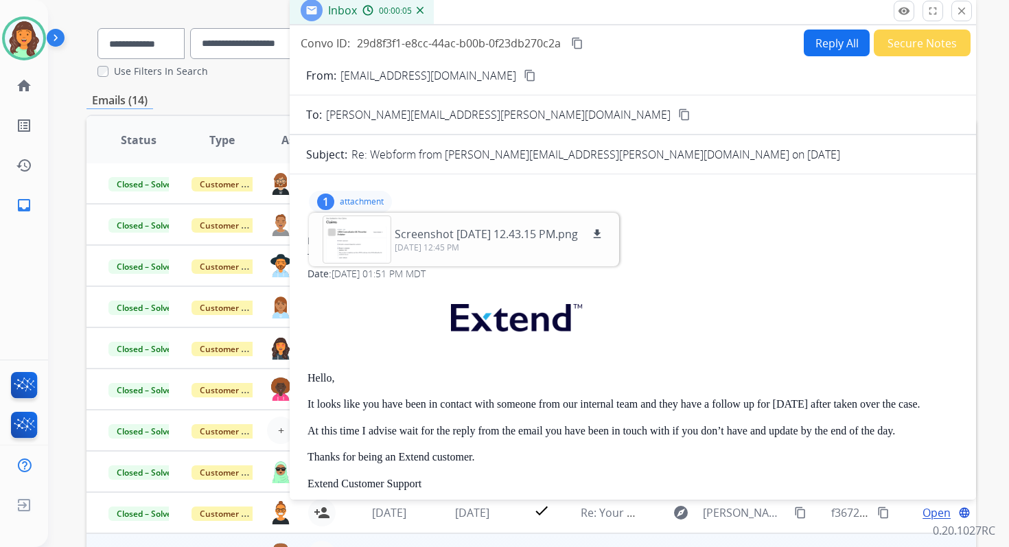
scroll to position [22, 0]
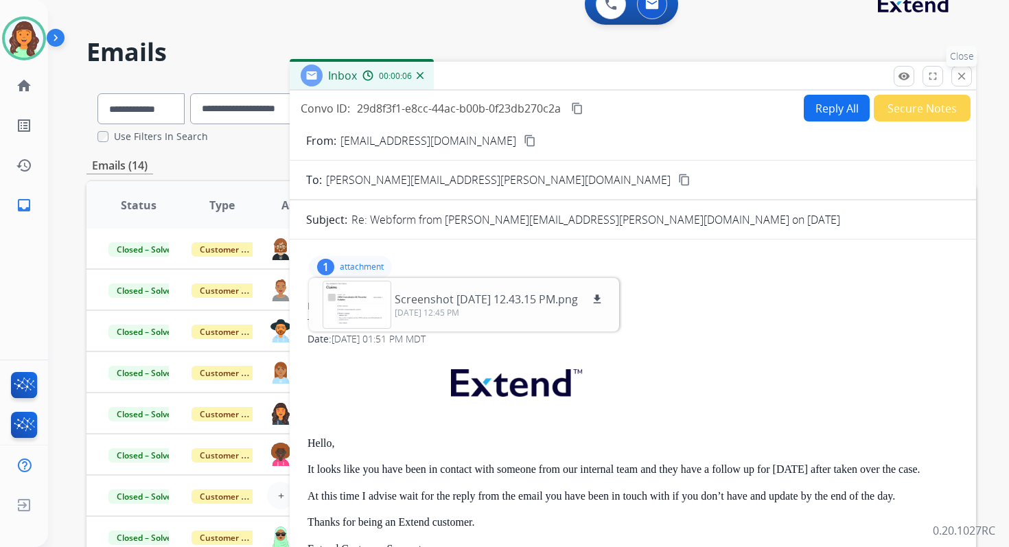
click at [965, 78] on mat-icon "close" at bounding box center [961, 76] width 12 height 12
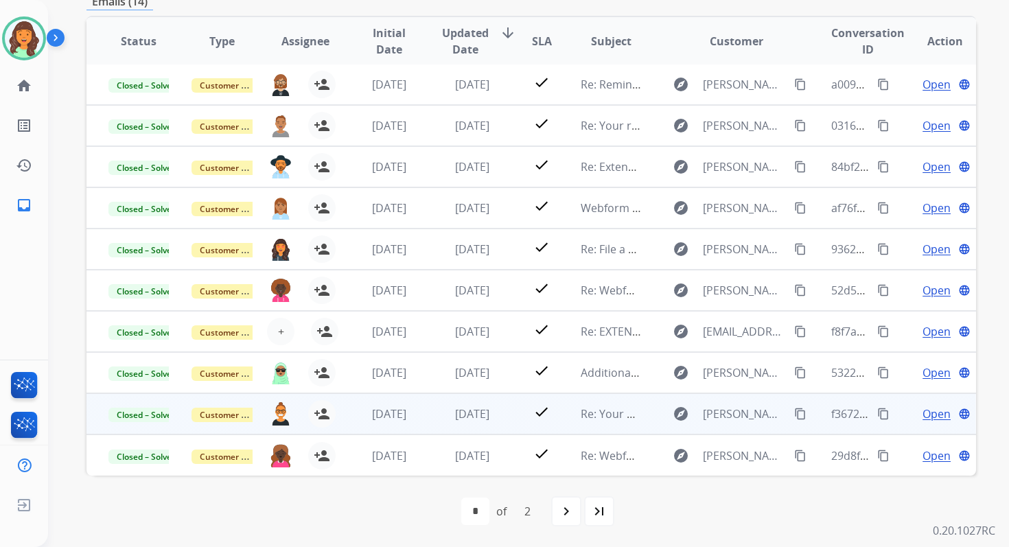
scroll to position [1, 0]
click at [922, 416] on span "Open" at bounding box center [936, 413] width 28 height 16
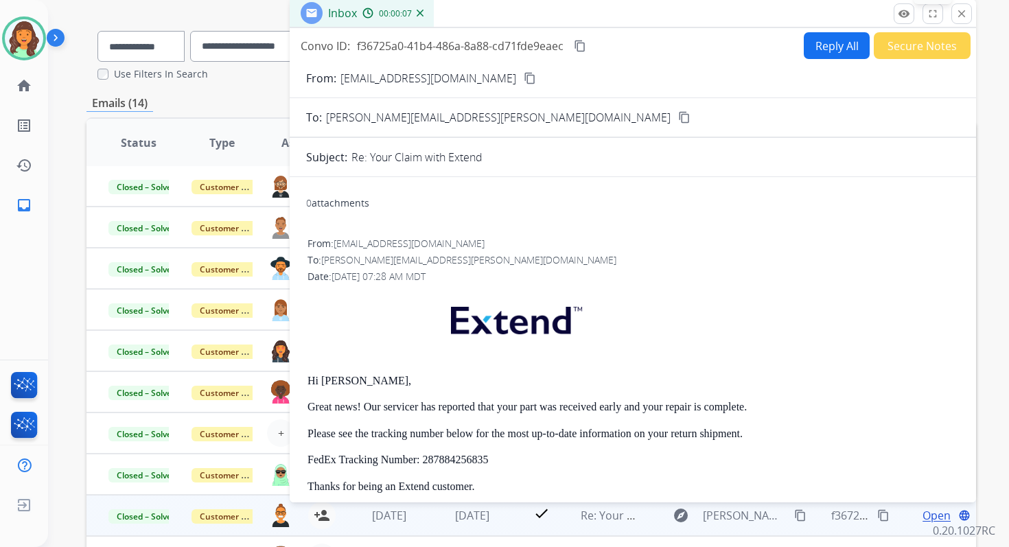
scroll to position [69, 0]
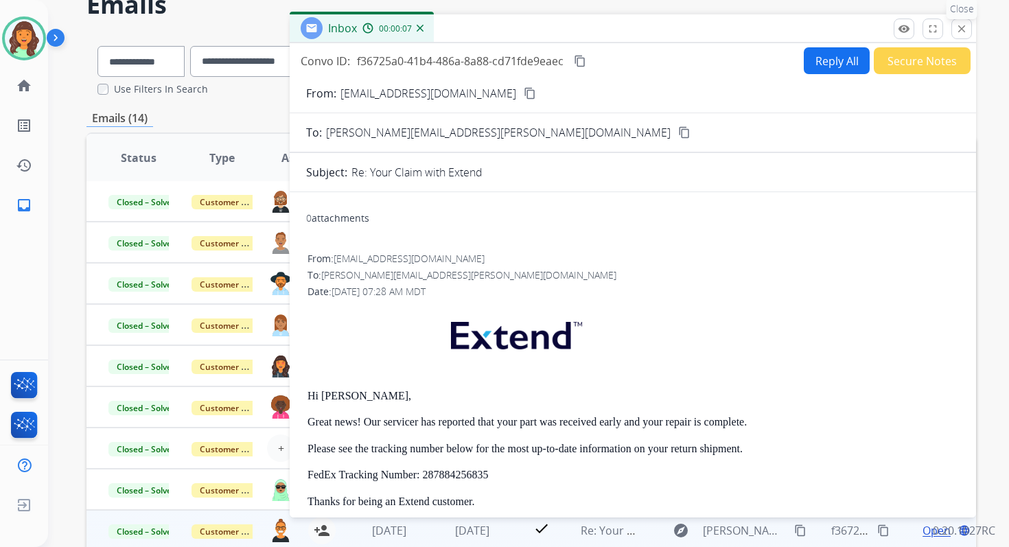
click at [963, 28] on mat-icon "close" at bounding box center [961, 29] width 12 height 12
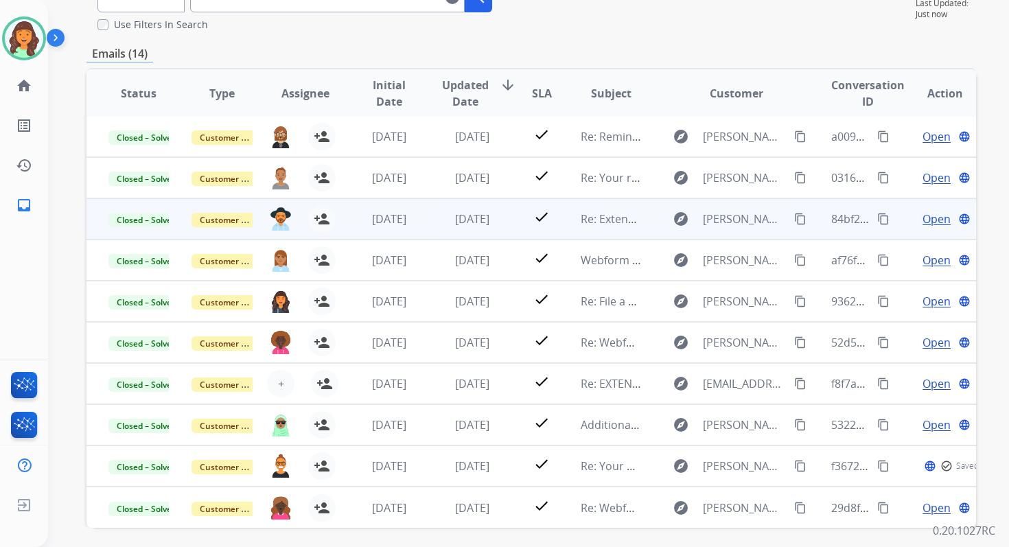
scroll to position [186, 0]
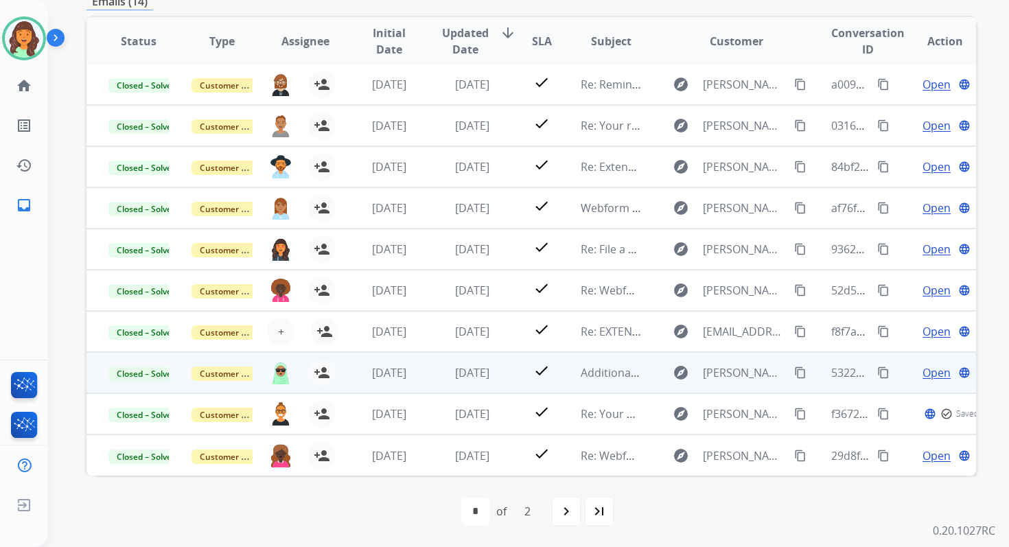
click at [923, 364] on span "Open" at bounding box center [936, 372] width 28 height 16
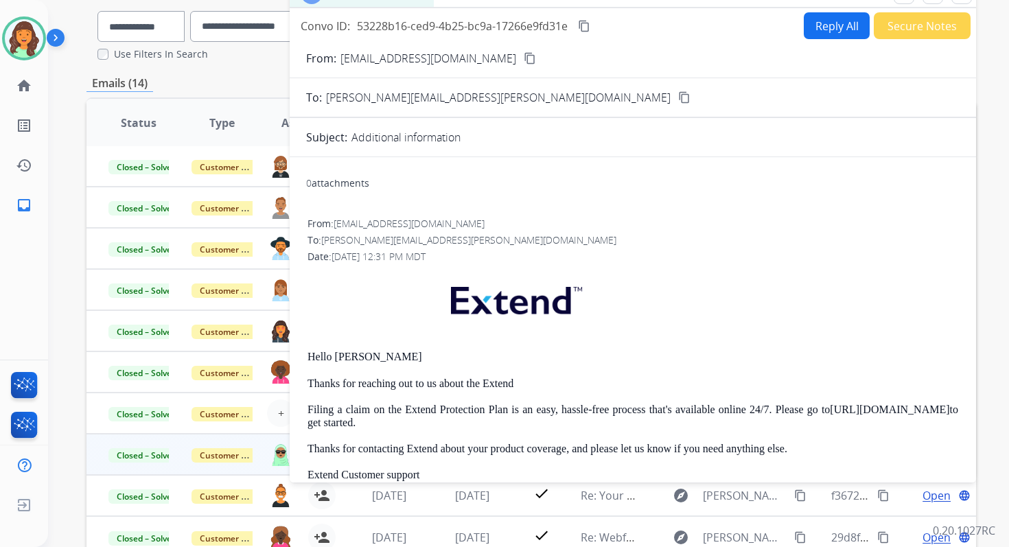
scroll to position [102, 0]
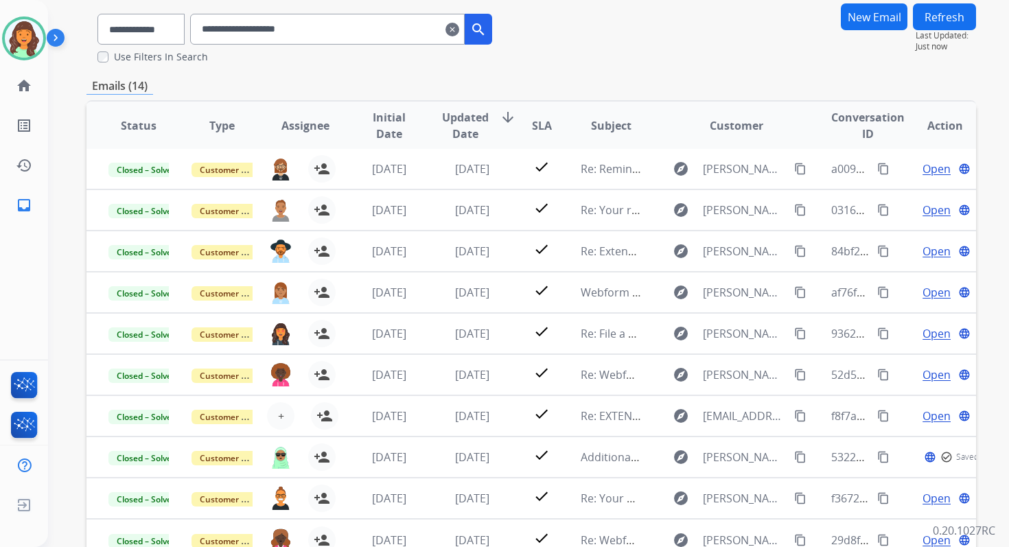
scroll to position [12, 0]
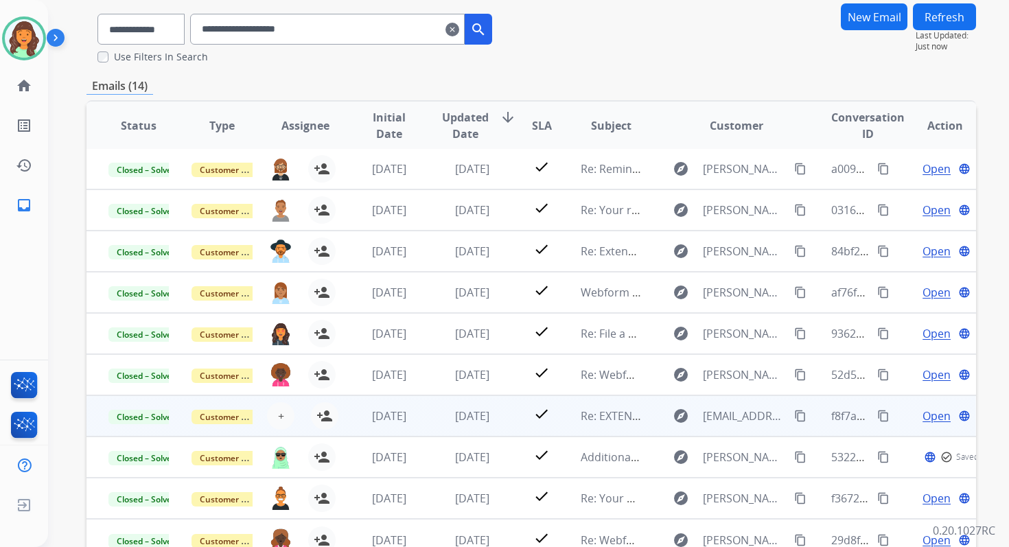
click at [925, 408] on span "Open" at bounding box center [936, 416] width 28 height 16
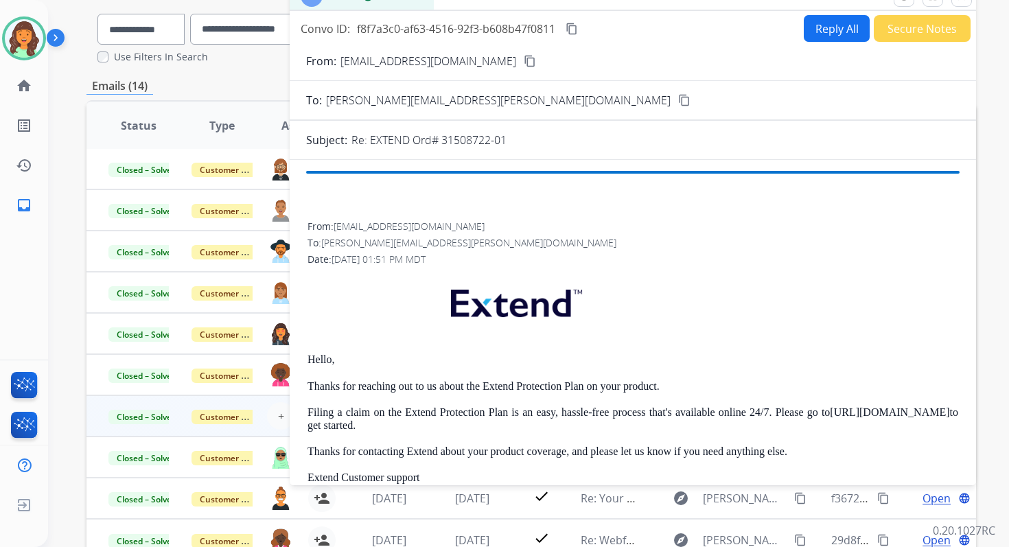
scroll to position [1, 0]
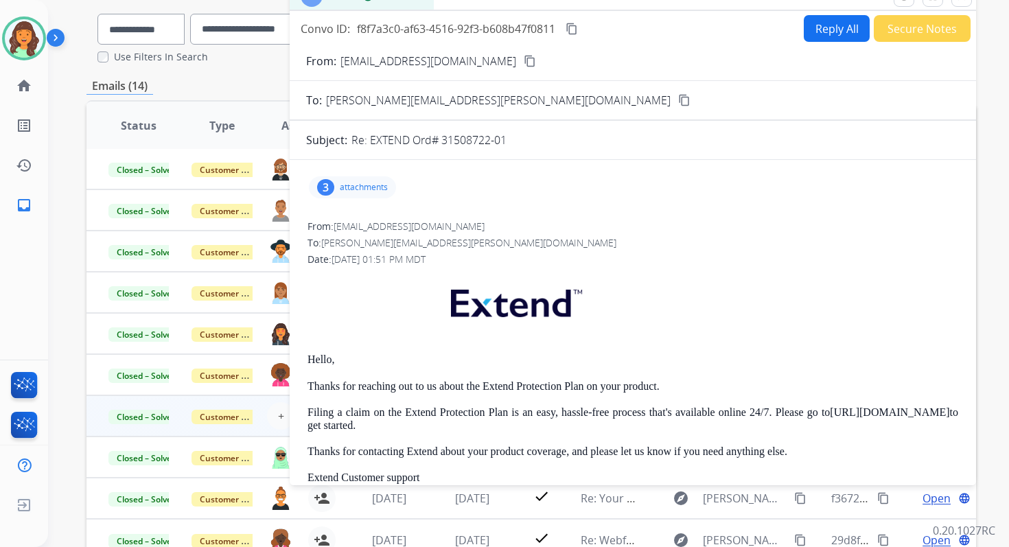
click at [368, 185] on p "attachments" at bounding box center [364, 187] width 48 height 11
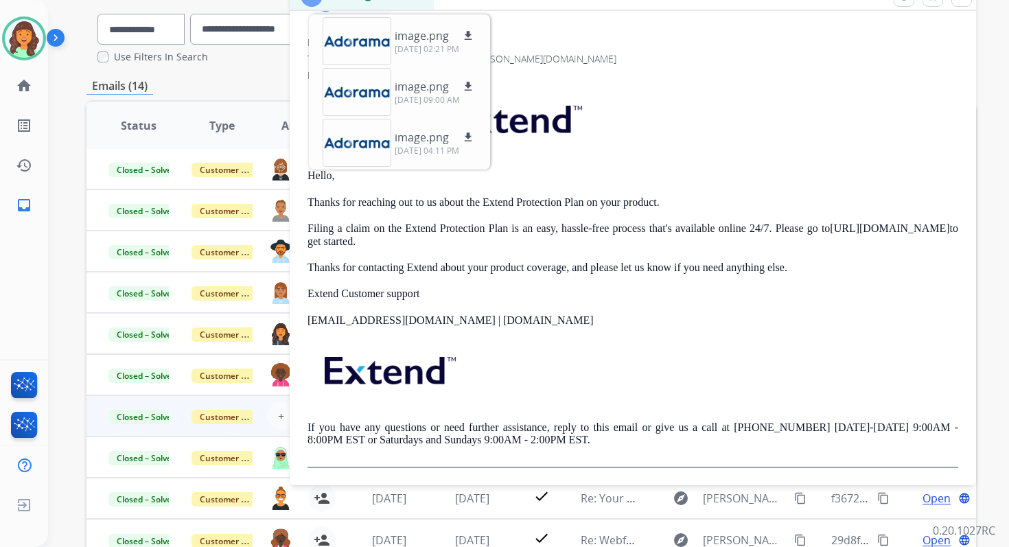
scroll to position [0, 0]
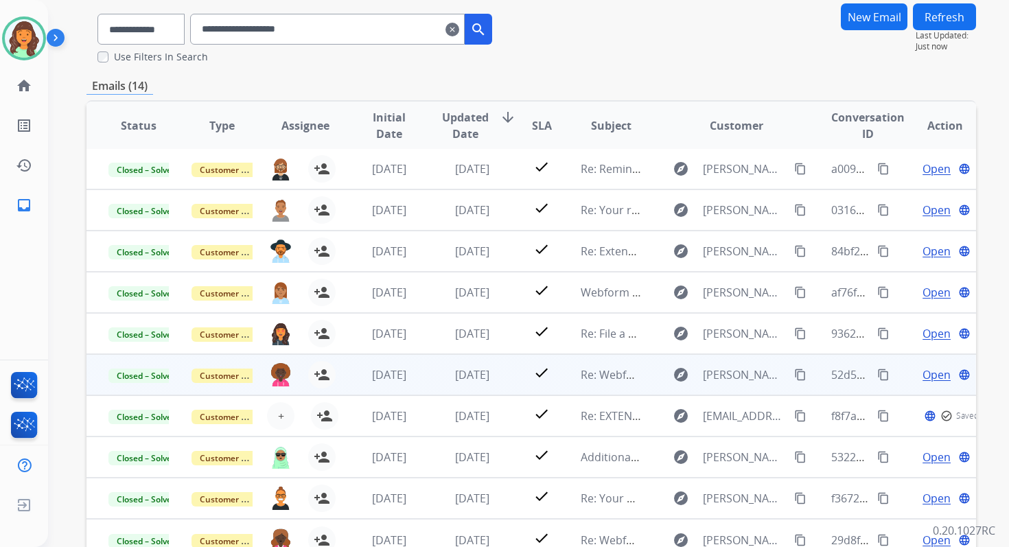
click at [926, 366] on span "Open" at bounding box center [936, 374] width 28 height 16
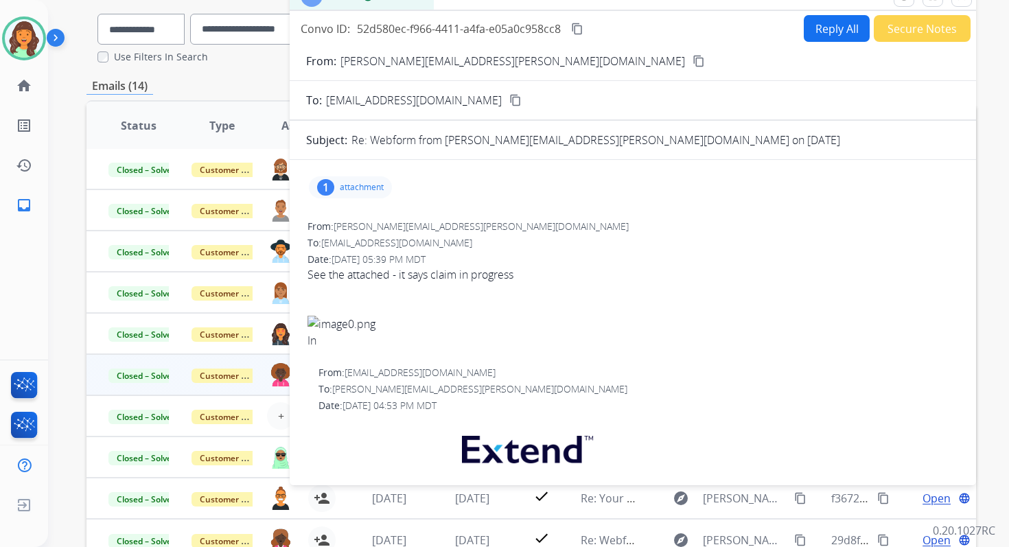
scroll to position [1, 0]
click at [364, 188] on p "attachment" at bounding box center [362, 187] width 44 height 11
click at [363, 219] on div at bounding box center [356, 225] width 69 height 48
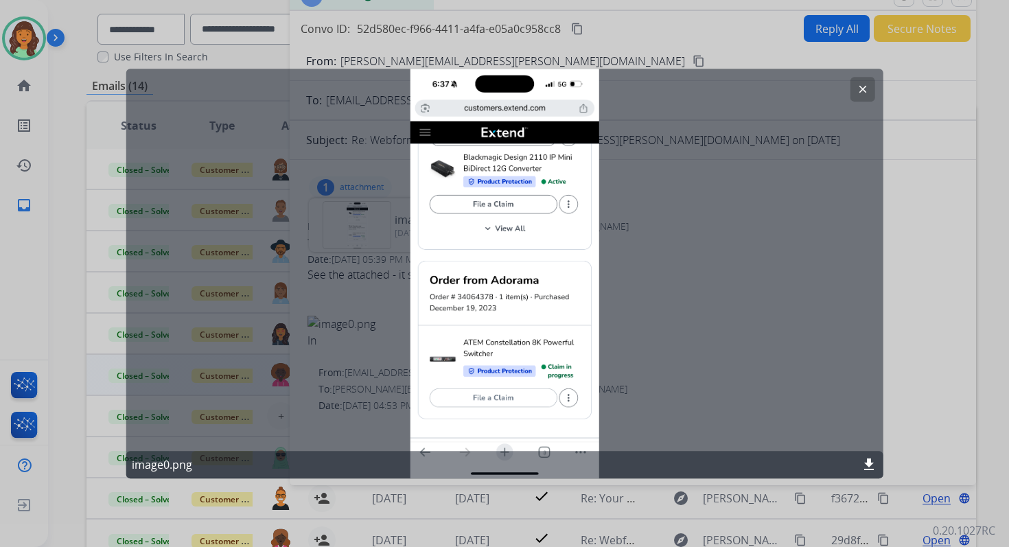
click at [860, 91] on mat-icon "clear" at bounding box center [862, 89] width 12 height 12
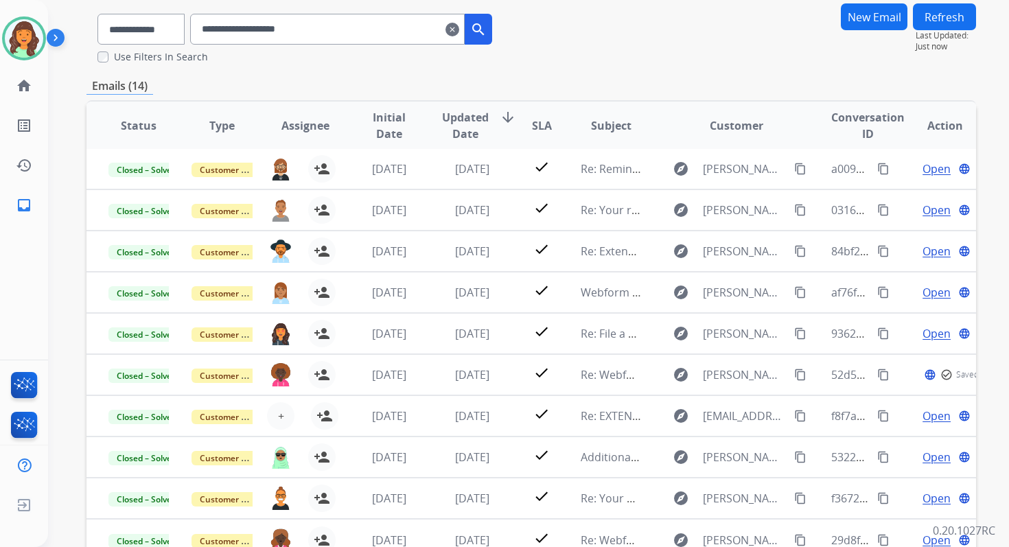
scroll to position [12, 0]
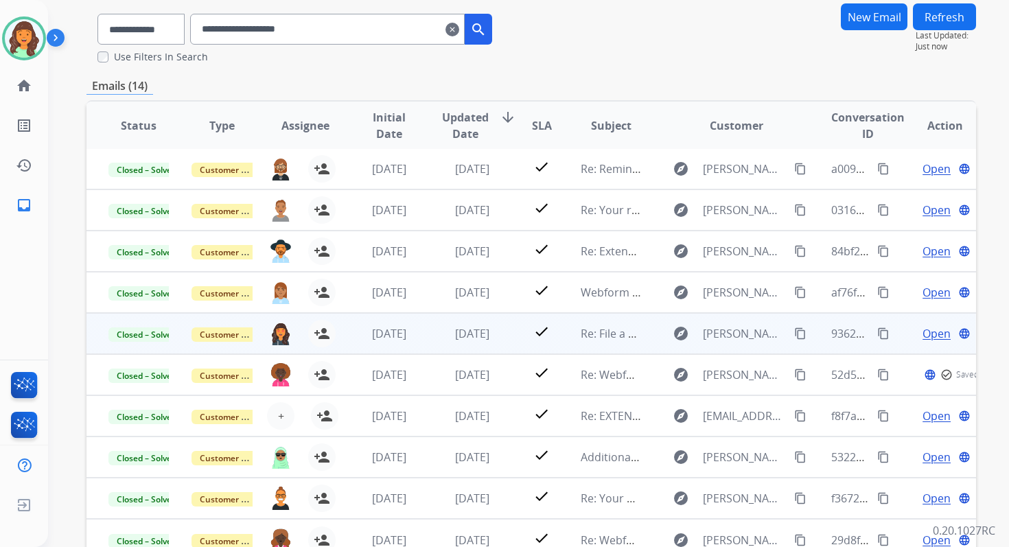
click at [926, 325] on span "Open" at bounding box center [936, 333] width 28 height 16
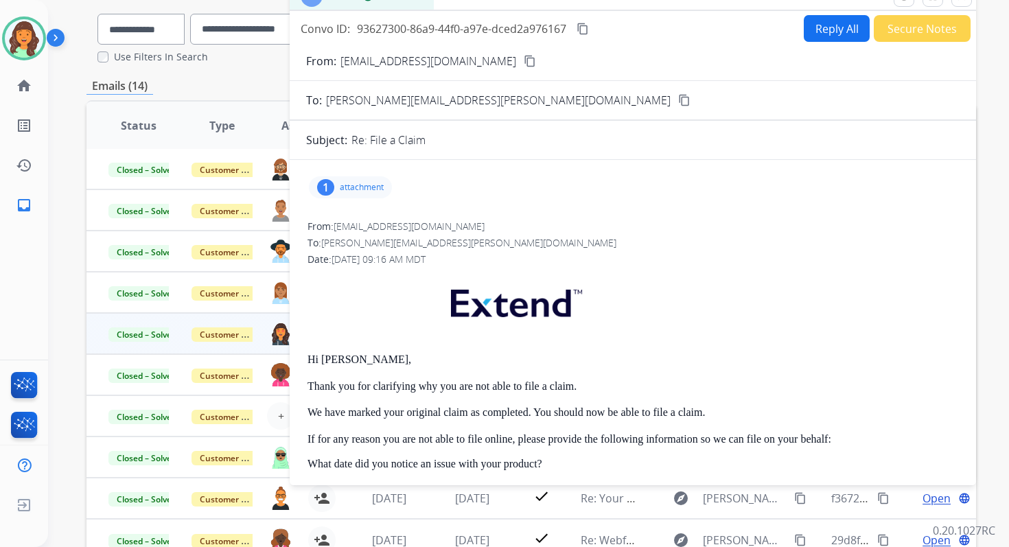
scroll to position [1, 0]
click at [361, 191] on p "attachment" at bounding box center [362, 187] width 44 height 11
click at [365, 218] on div at bounding box center [356, 225] width 69 height 48
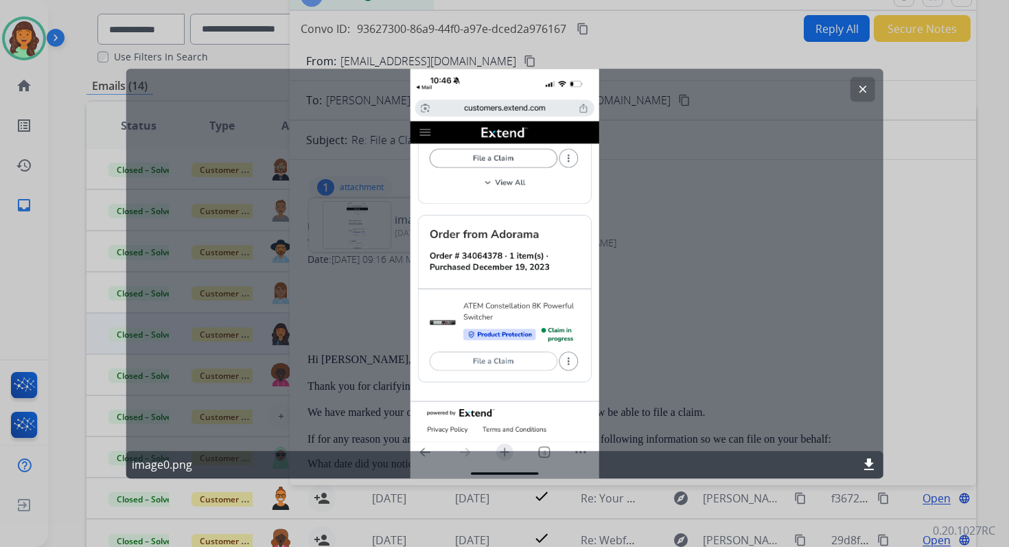
click at [858, 89] on mat-icon "clear" at bounding box center [862, 89] width 12 height 12
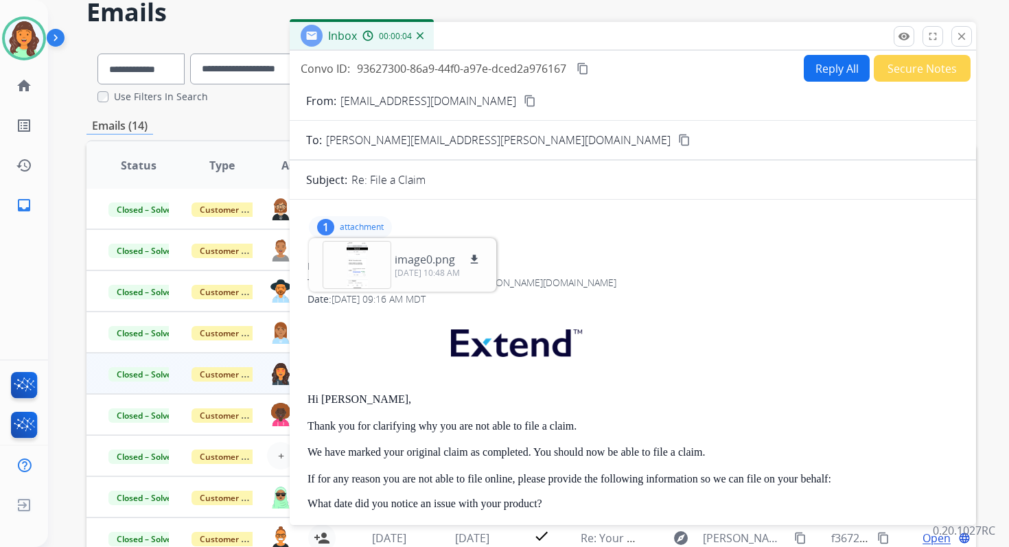
scroll to position [41, 0]
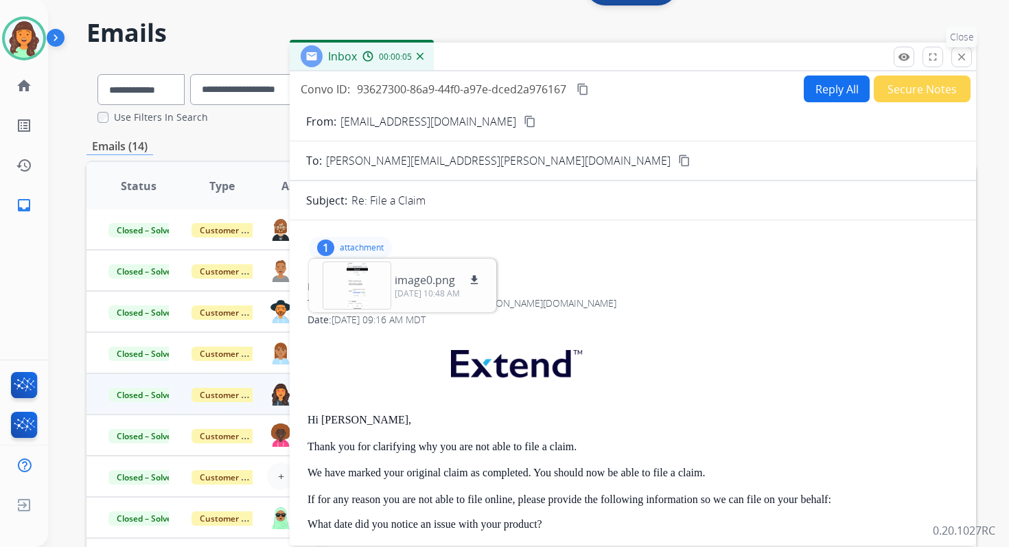
click at [961, 47] on button "close Close" at bounding box center [961, 57] width 21 height 21
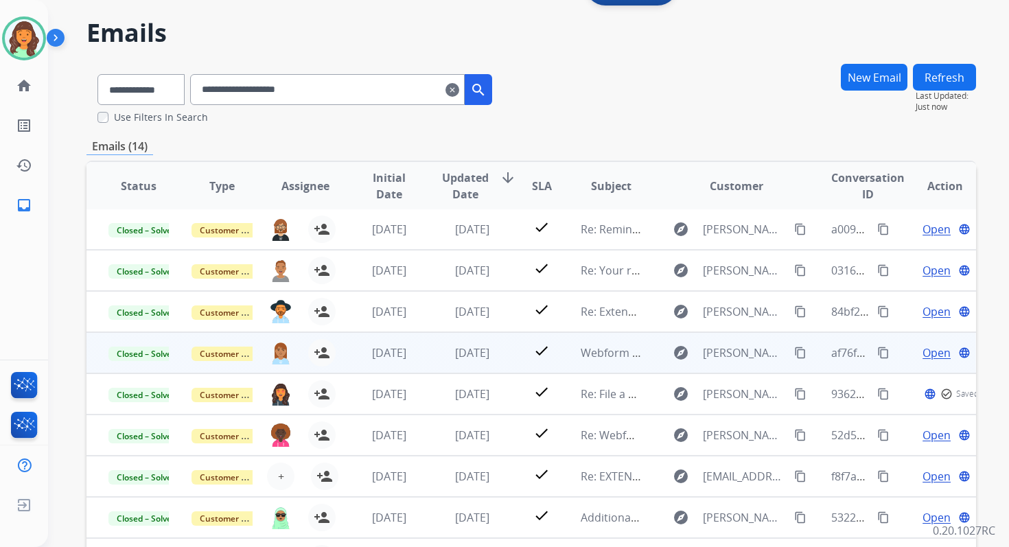
click at [922, 346] on span "Open" at bounding box center [936, 352] width 28 height 16
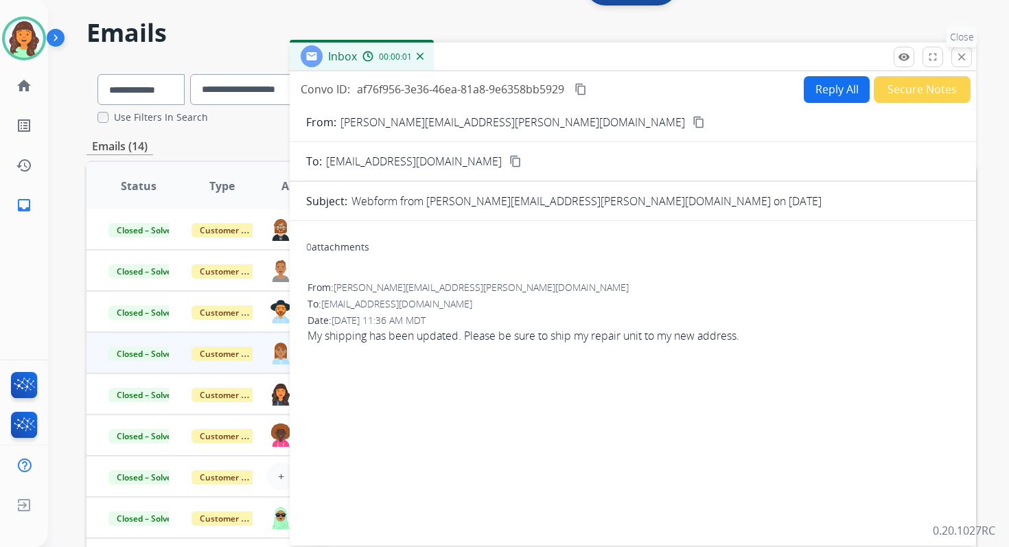
click at [955, 58] on mat-icon "close" at bounding box center [961, 57] width 12 height 12
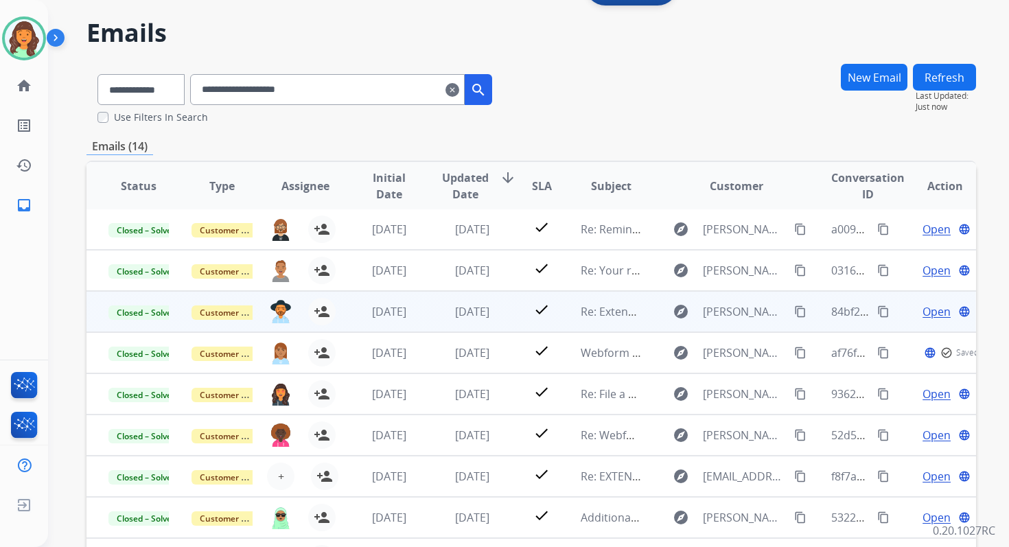
click at [923, 306] on span "Open" at bounding box center [936, 311] width 28 height 16
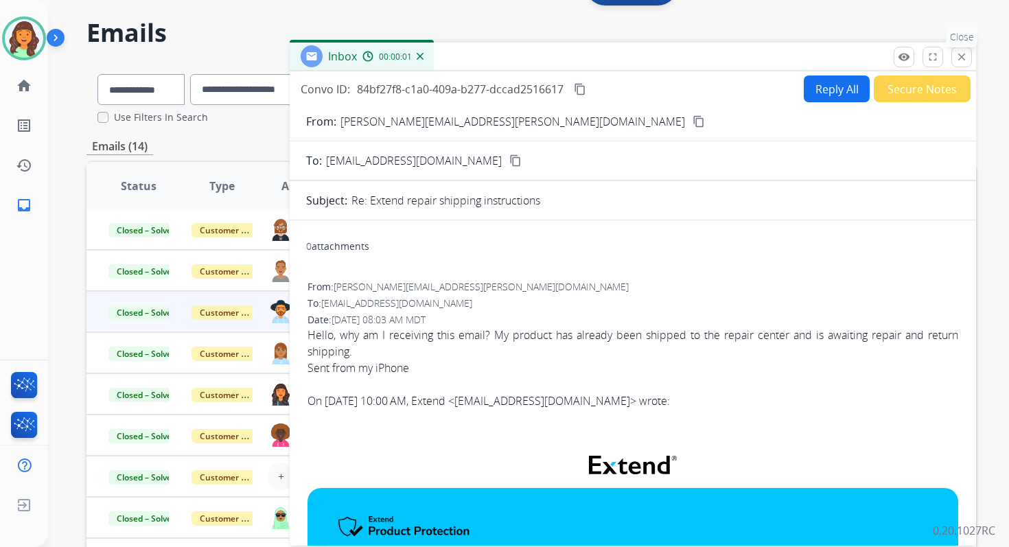
click at [961, 57] on mat-icon "close" at bounding box center [961, 57] width 12 height 12
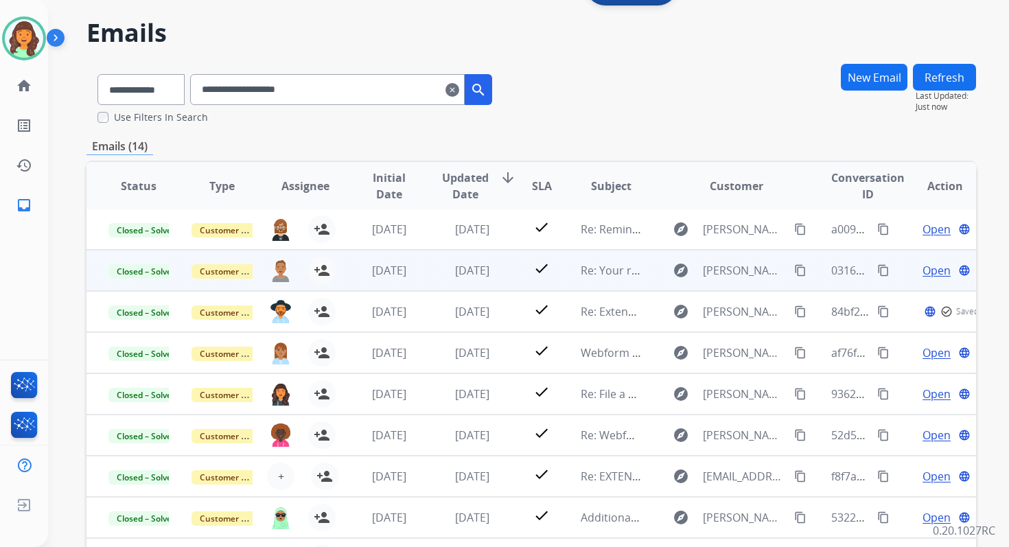
click at [924, 262] on span "Open" at bounding box center [936, 270] width 28 height 16
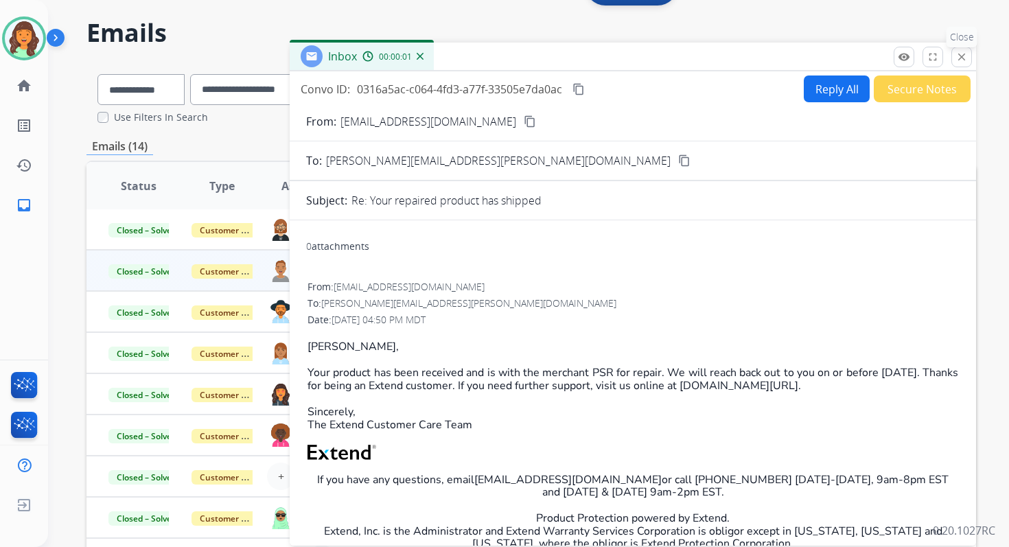
click at [959, 57] on mat-icon "close" at bounding box center [961, 57] width 12 height 12
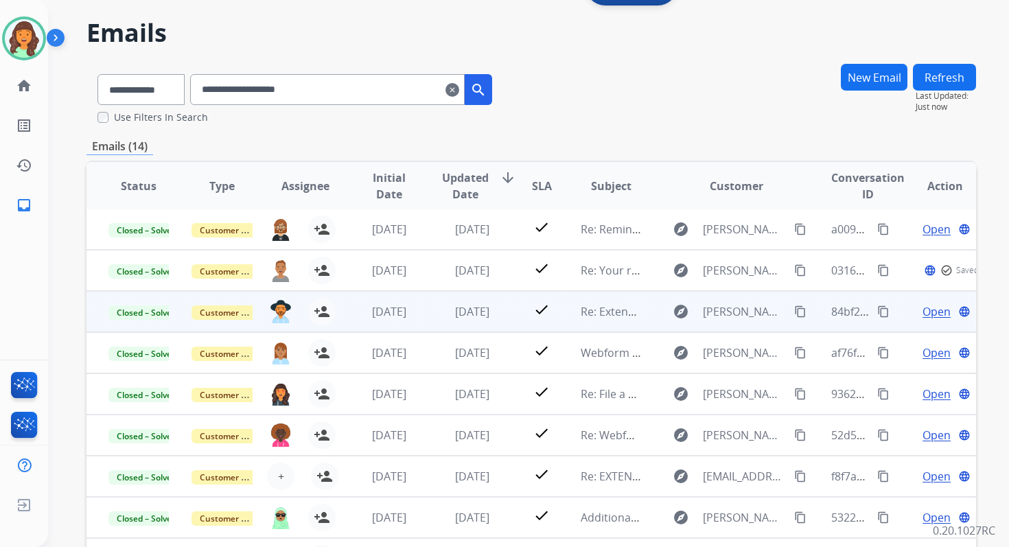
scroll to position [0, 0]
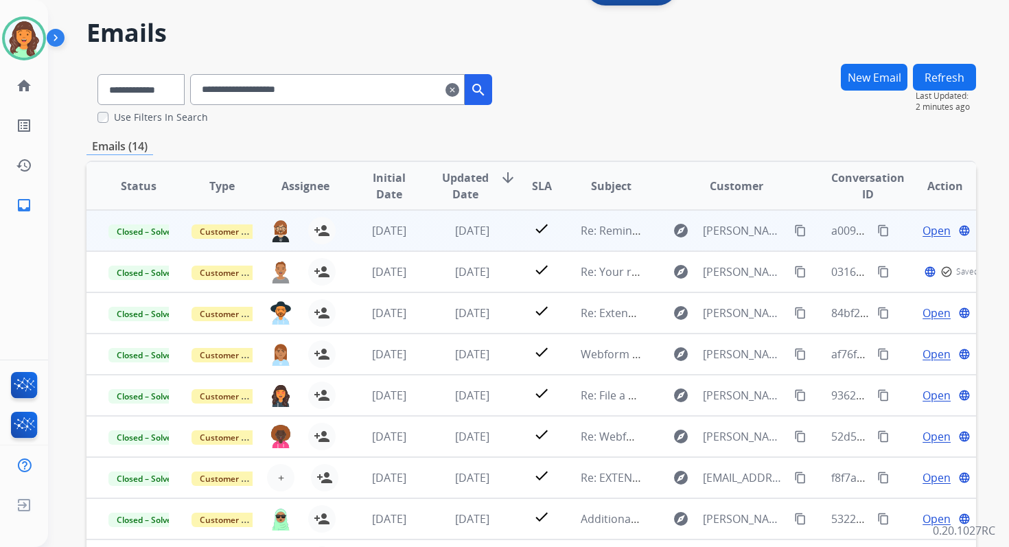
click at [922, 231] on span "Open" at bounding box center [936, 230] width 28 height 16
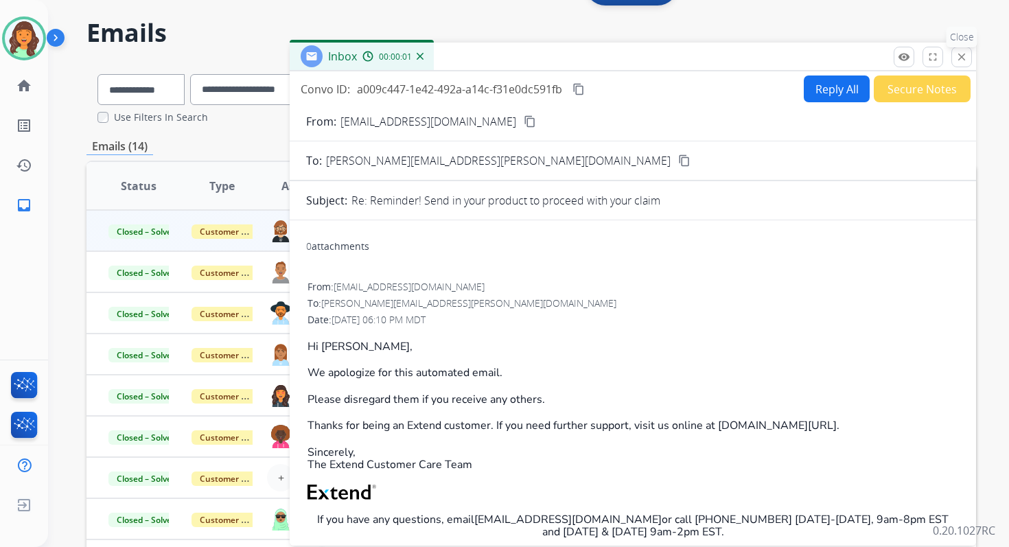
click at [959, 50] on button "close Close" at bounding box center [961, 57] width 21 height 21
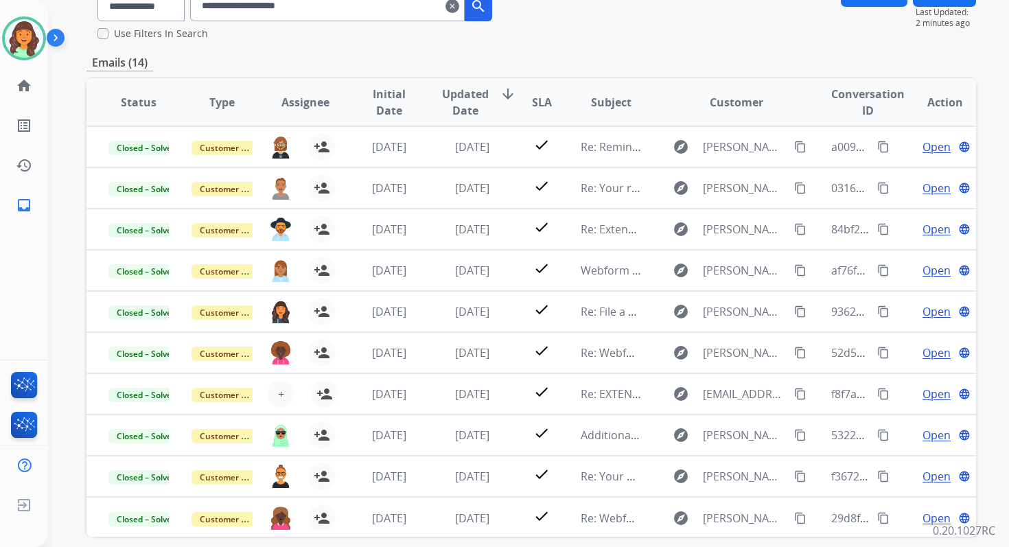
scroll to position [186, 0]
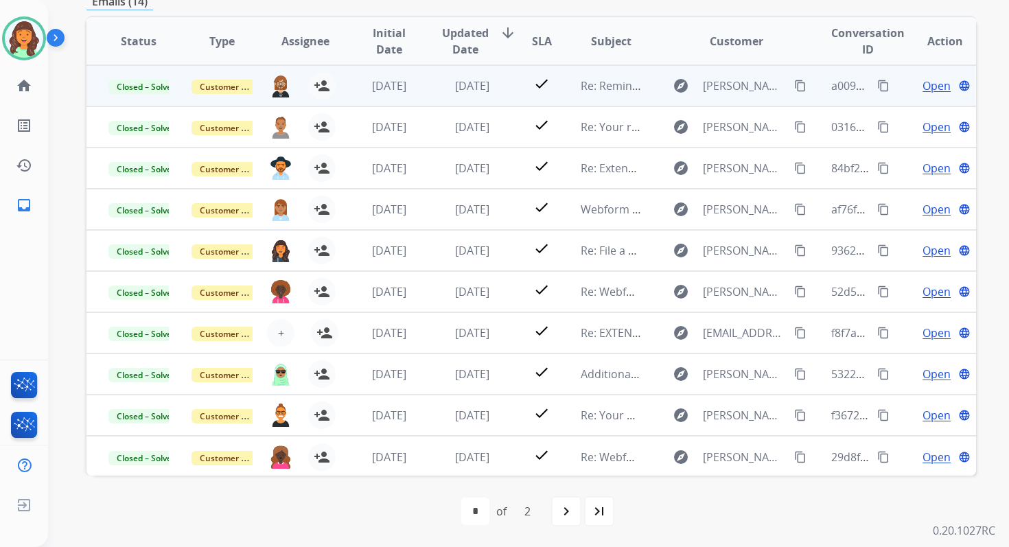
click at [922, 85] on span "Open" at bounding box center [936, 86] width 28 height 16
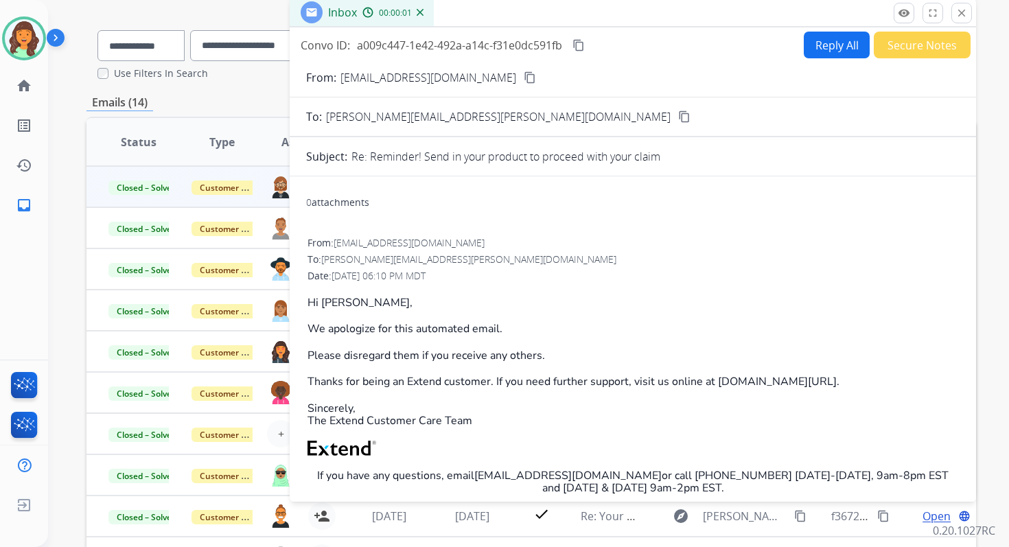
scroll to position [67, 0]
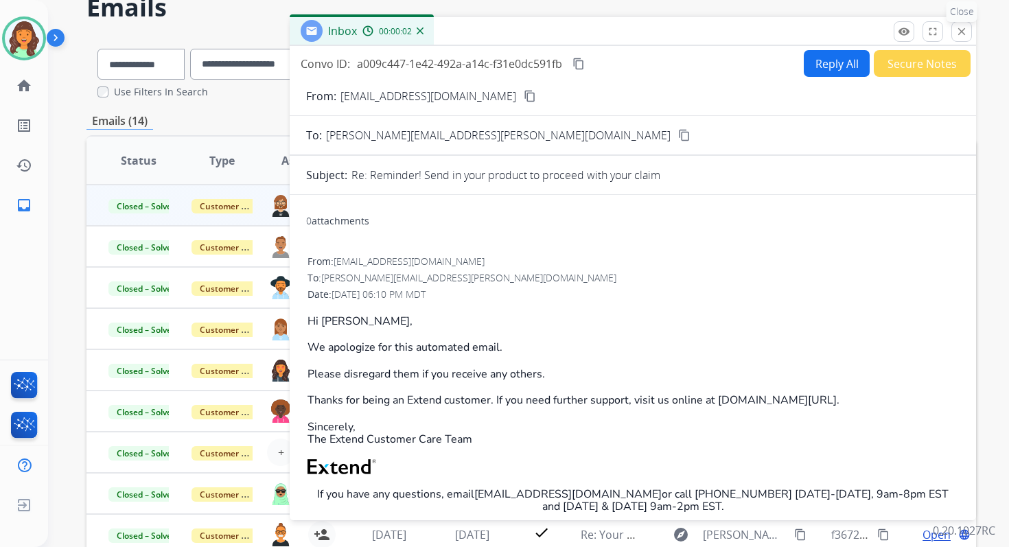
click at [962, 27] on mat-icon "close" at bounding box center [961, 31] width 12 height 12
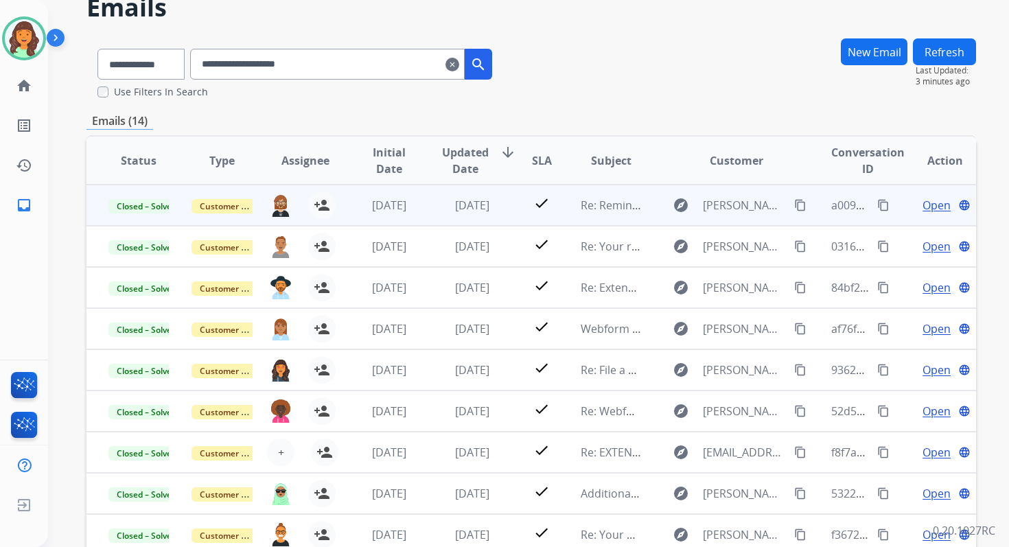
click at [932, 207] on span "Open" at bounding box center [936, 205] width 28 height 16
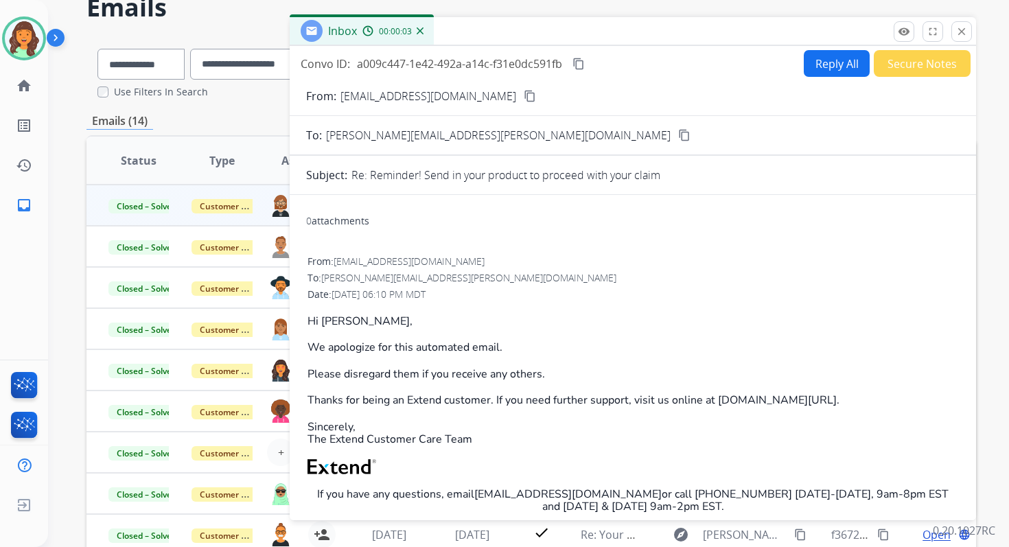
click at [821, 69] on button "Reply All" at bounding box center [836, 63] width 66 height 27
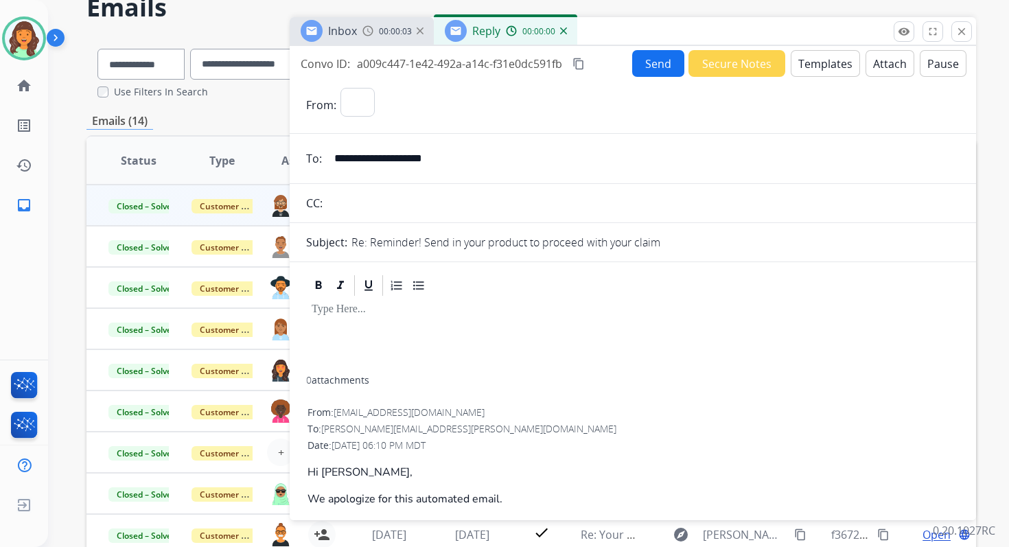
select select "**********"
click at [821, 69] on button "Templates" at bounding box center [824, 63] width 69 height 27
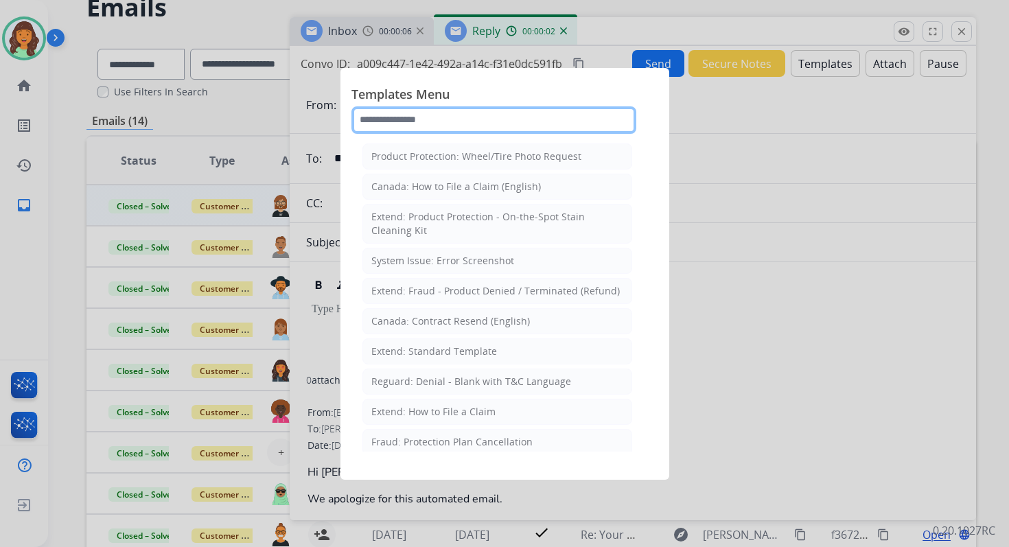
click at [435, 123] on input "text" at bounding box center [493, 119] width 285 height 27
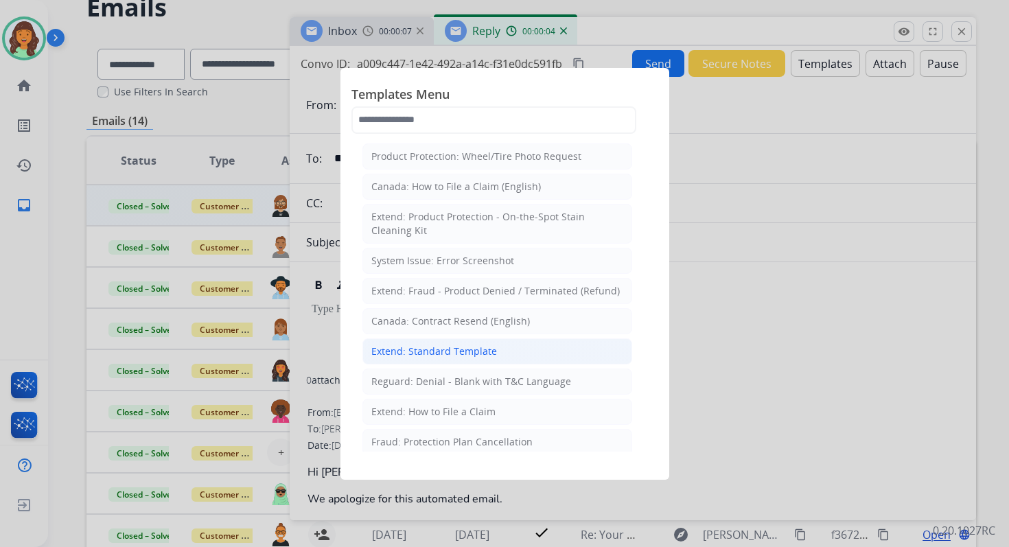
click at [395, 349] on div "Extend: Standard Template" at bounding box center [434, 351] width 126 height 14
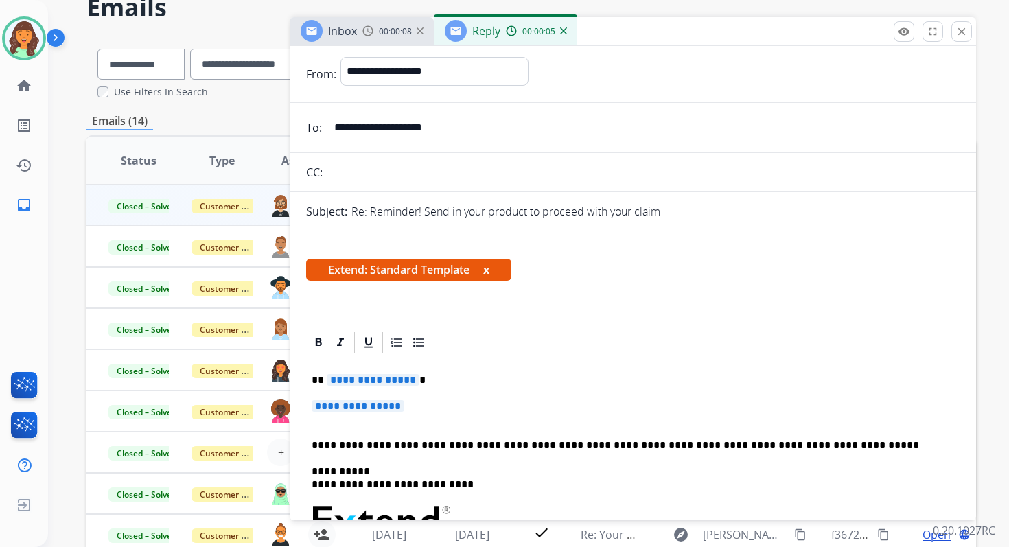
scroll to position [39, 0]
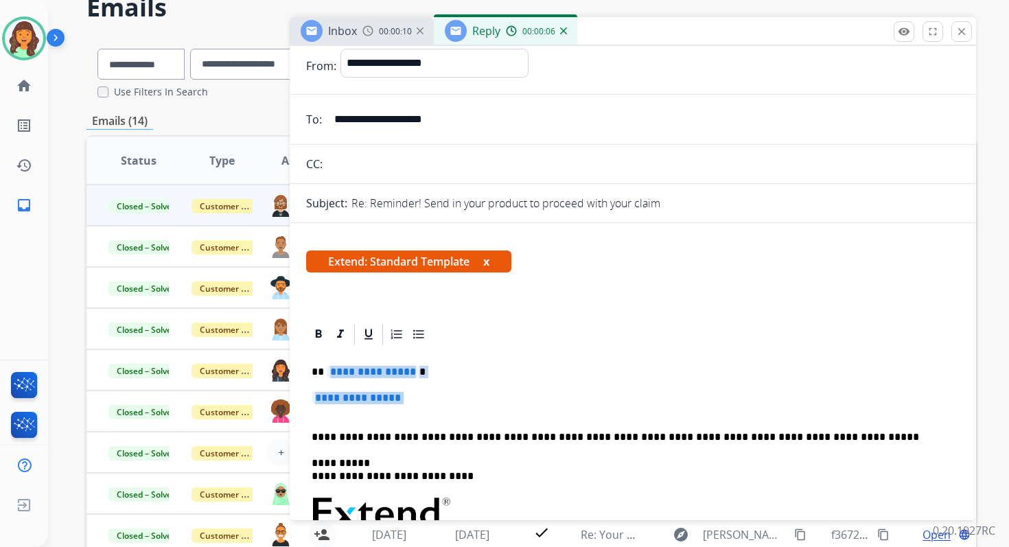
drag, startPoint x: 325, startPoint y: 370, endPoint x: 428, endPoint y: 408, distance: 109.6
click at [428, 408] on div "**********" at bounding box center [632, 552] width 653 height 413
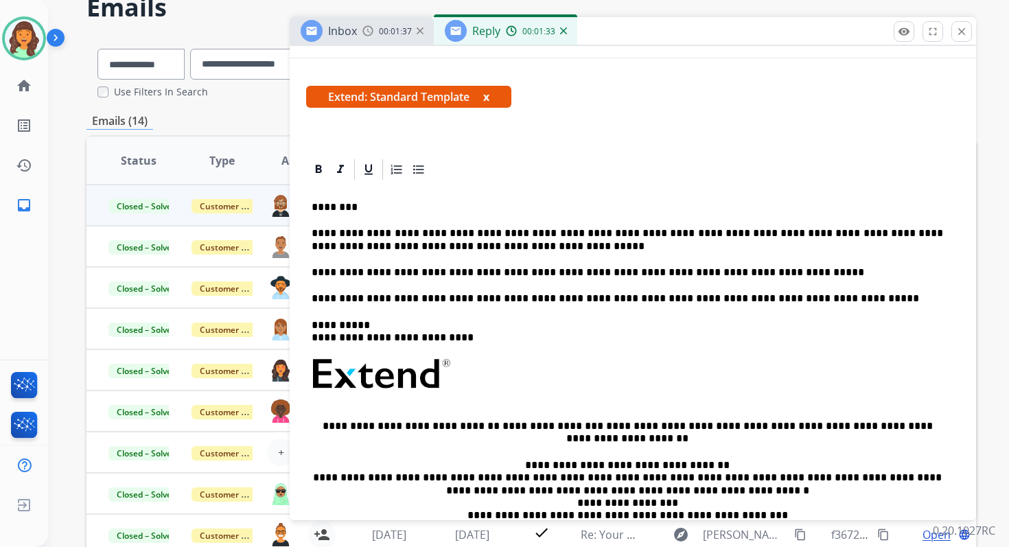
scroll to position [0, 0]
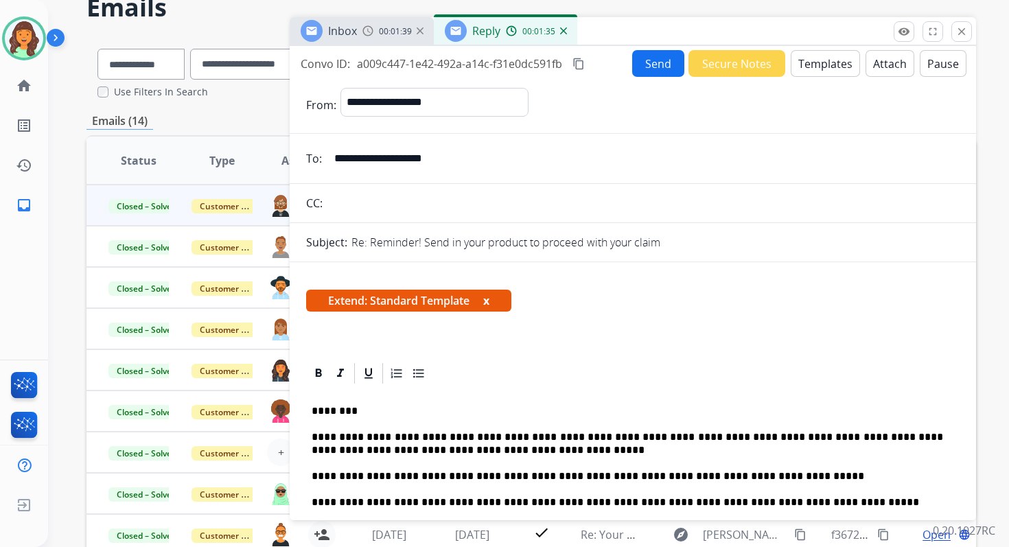
click at [658, 62] on button "Send" at bounding box center [658, 63] width 52 height 27
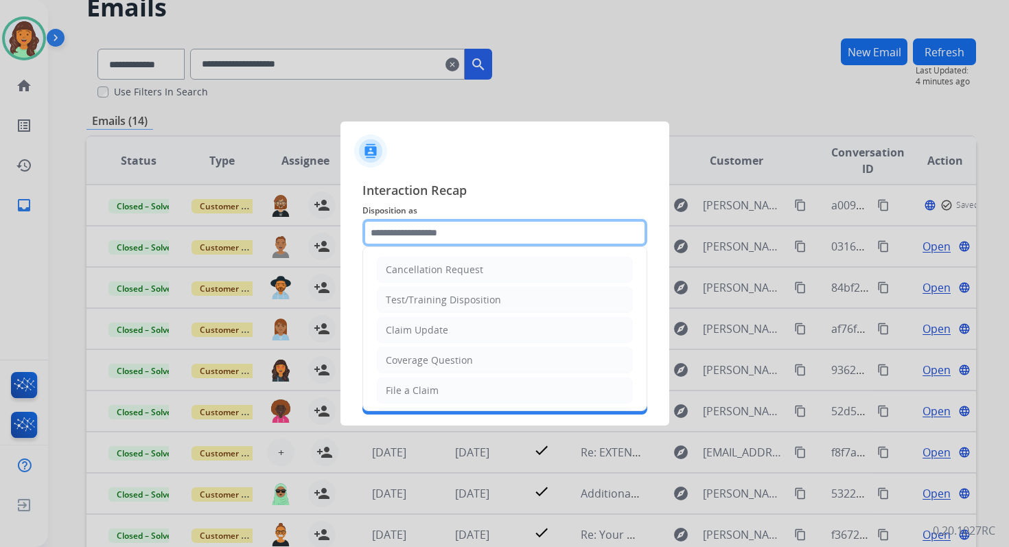
click at [412, 225] on input "text" at bounding box center [504, 232] width 285 height 27
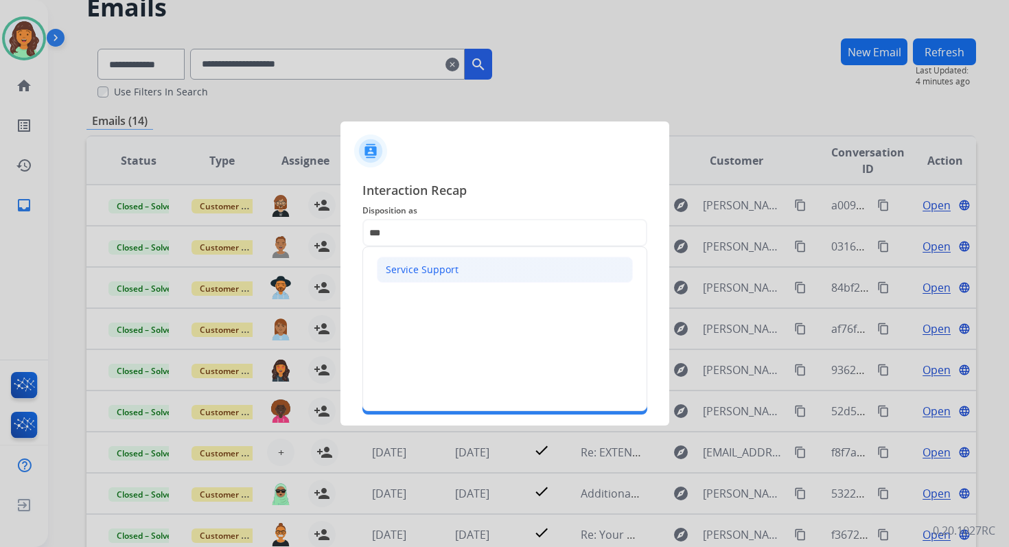
click at [406, 268] on div "Service Support" at bounding box center [422, 270] width 73 height 14
type input "**********"
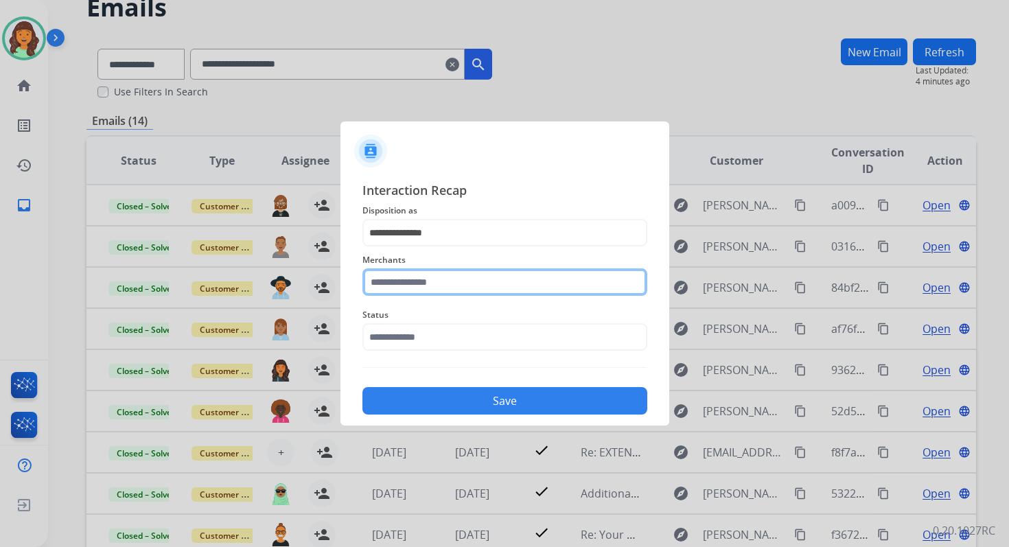
click at [411, 285] on input "text" at bounding box center [504, 281] width 285 height 27
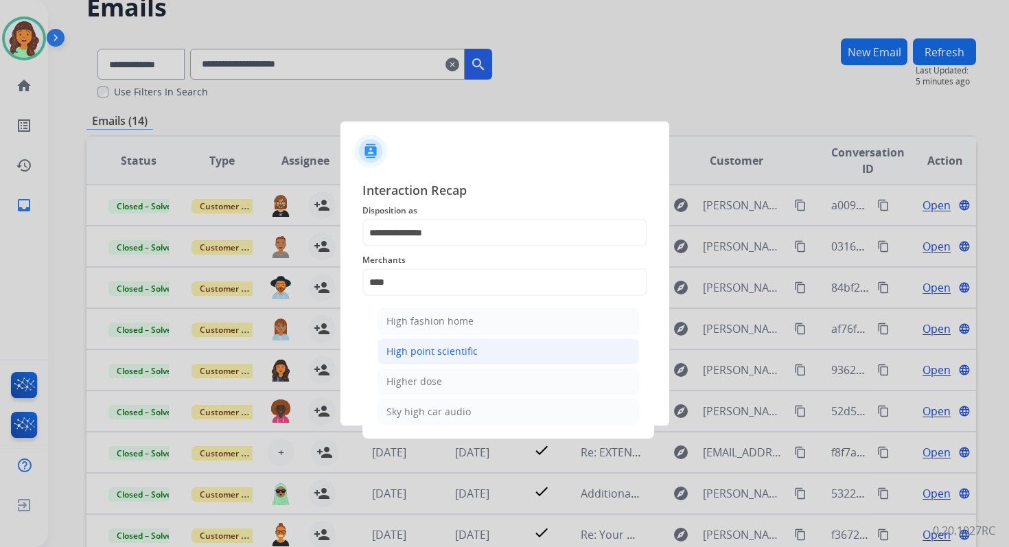
click at [447, 349] on div "High point scientific" at bounding box center [431, 351] width 91 height 14
type input "**********"
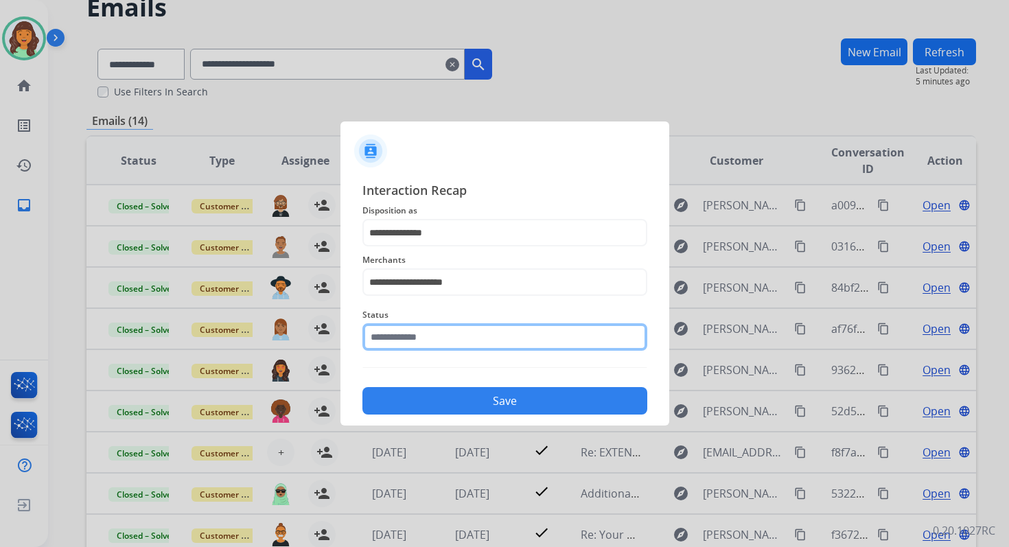
click at [439, 343] on input "text" at bounding box center [504, 336] width 285 height 27
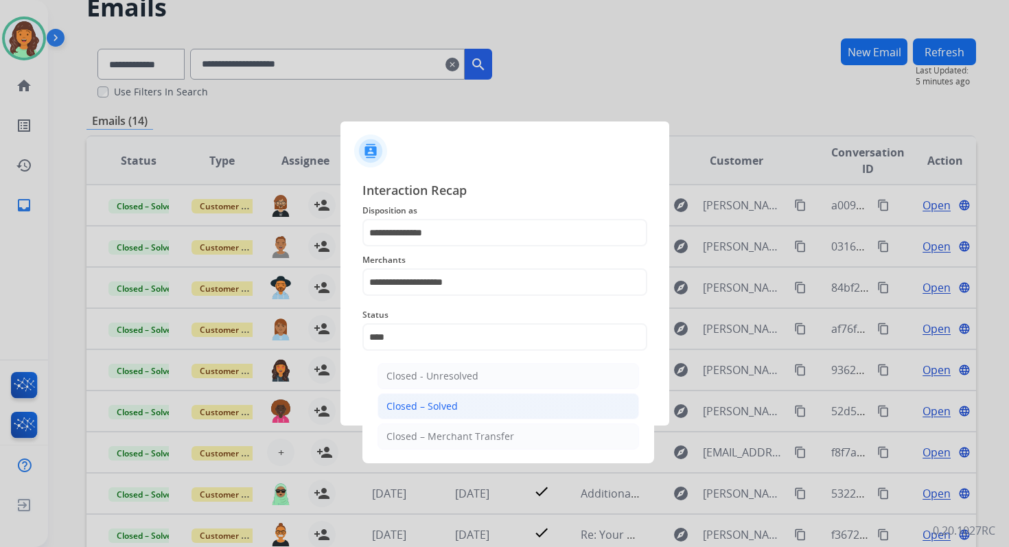
click at [462, 407] on li "Closed – Solved" at bounding box center [507, 406] width 261 height 26
type input "**********"
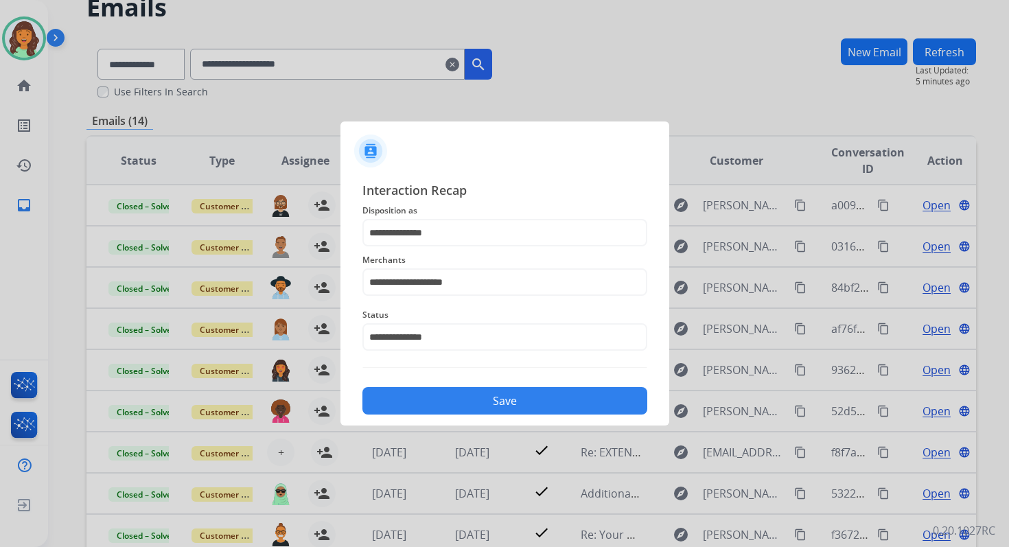
click at [462, 407] on button "Save" at bounding box center [504, 400] width 285 height 27
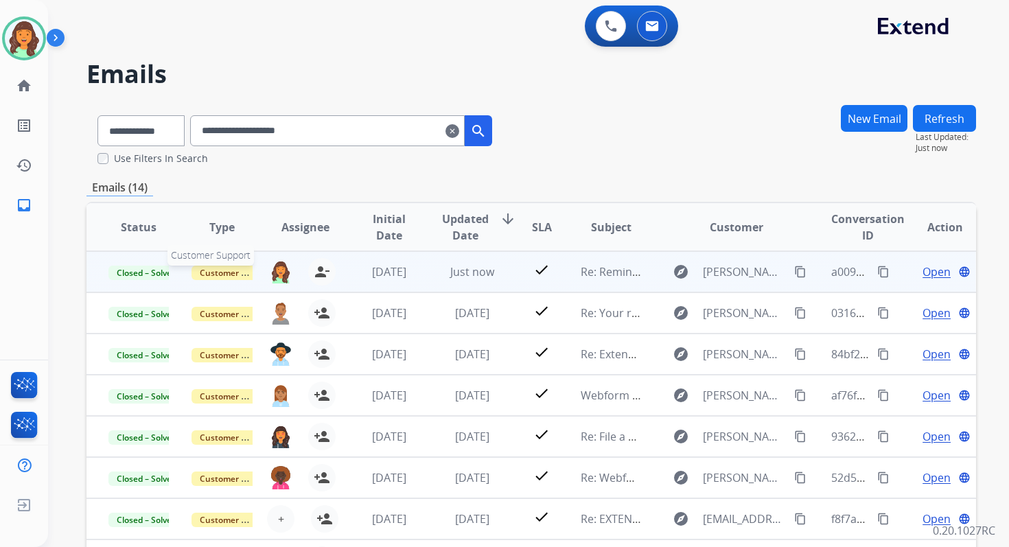
click at [233, 270] on span "Customer Support" at bounding box center [235, 273] width 89 height 14
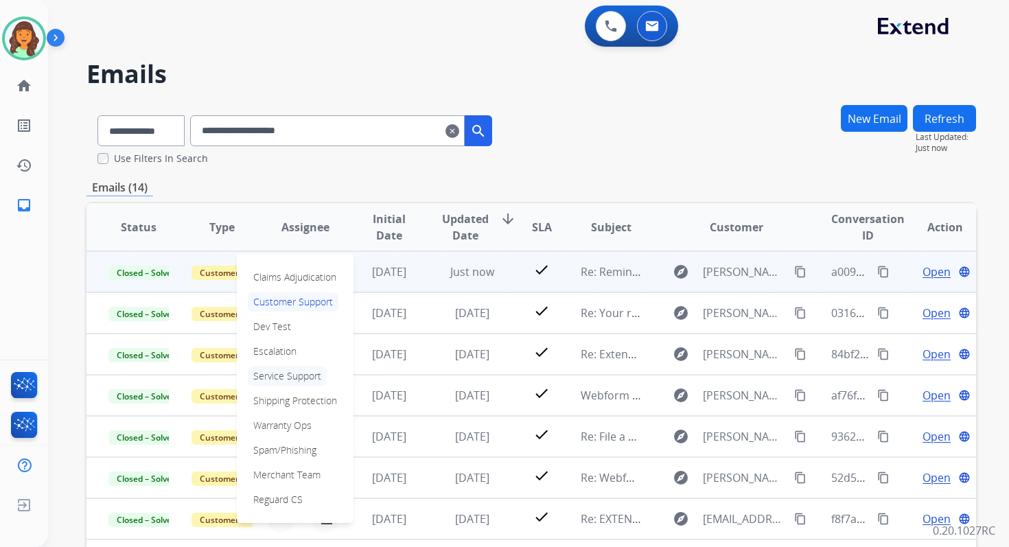
click at [278, 374] on p "Service Support" at bounding box center [287, 375] width 79 height 19
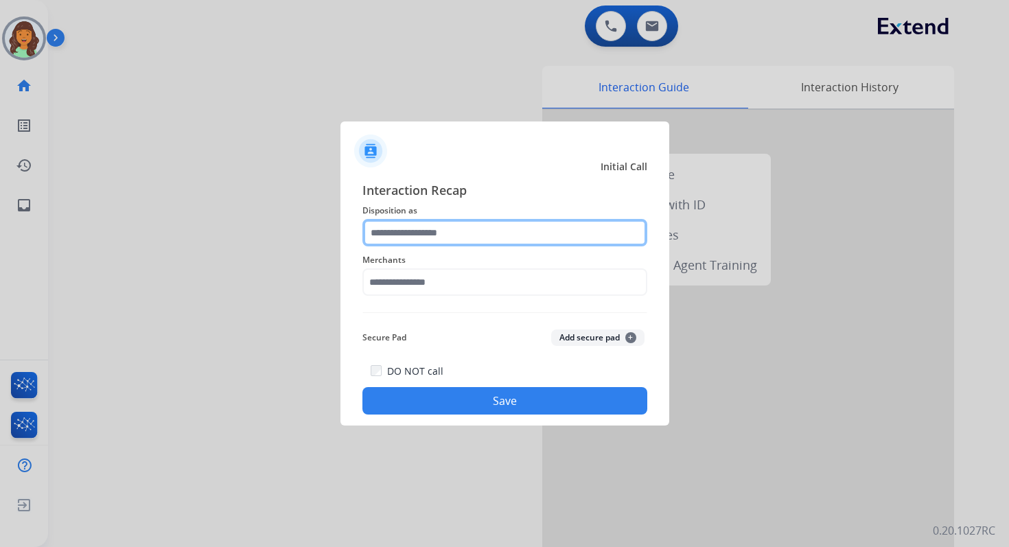
click at [421, 237] on input "text" at bounding box center [504, 232] width 285 height 27
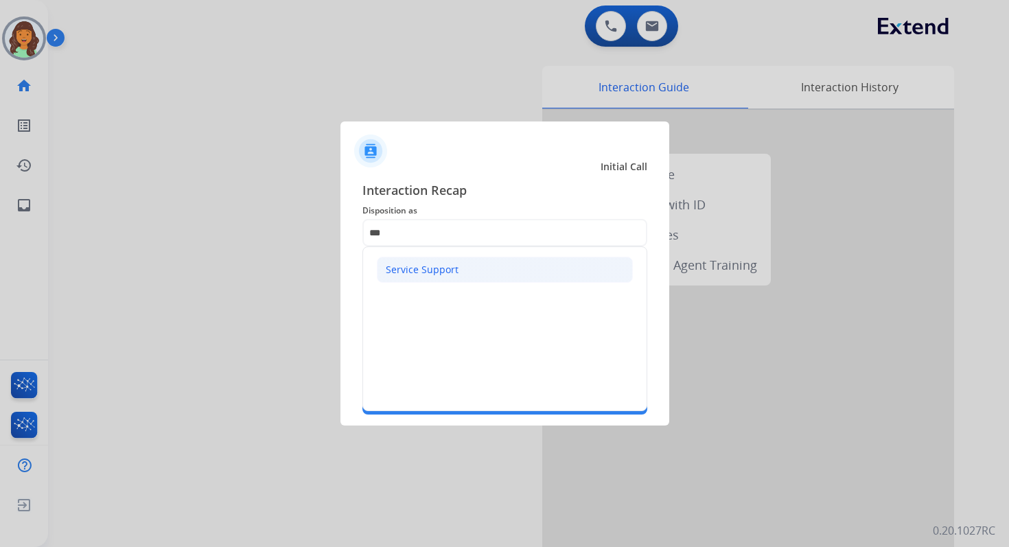
click at [425, 276] on li "Service Support" at bounding box center [505, 270] width 256 height 26
type input "**********"
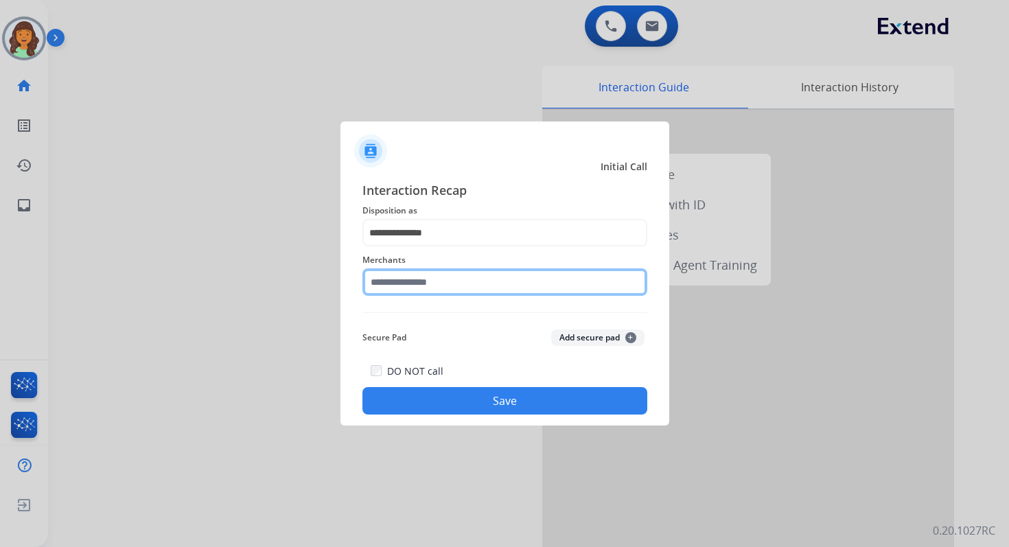
click at [425, 288] on input "text" at bounding box center [504, 281] width 285 height 27
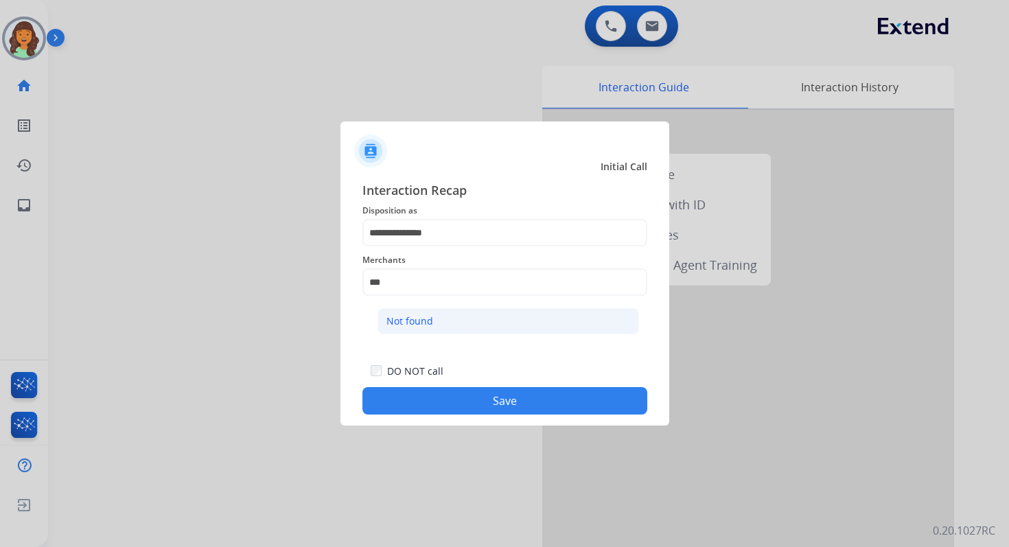
click at [436, 317] on li "Not found" at bounding box center [507, 321] width 261 height 26
type input "*********"
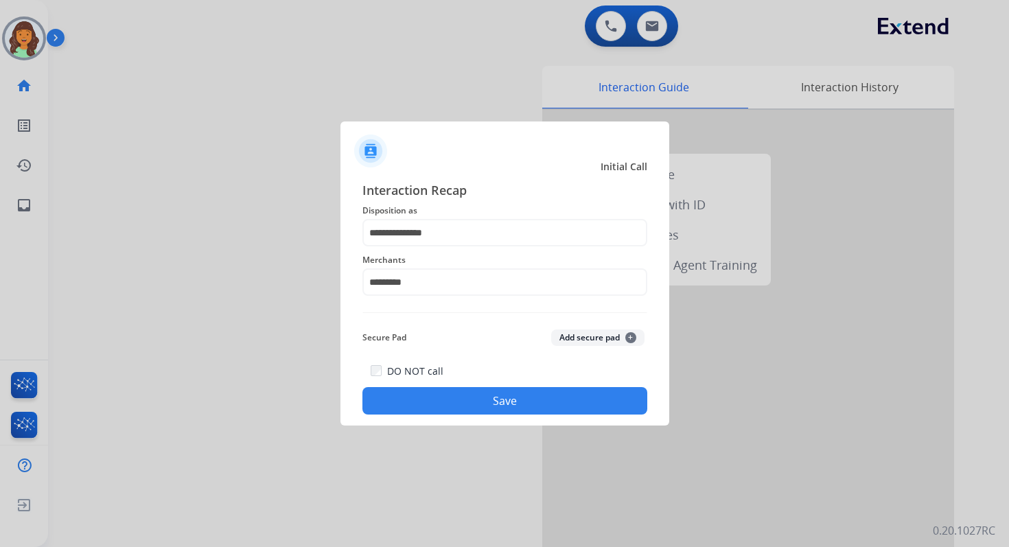
click at [482, 401] on button "Save" at bounding box center [504, 400] width 285 height 27
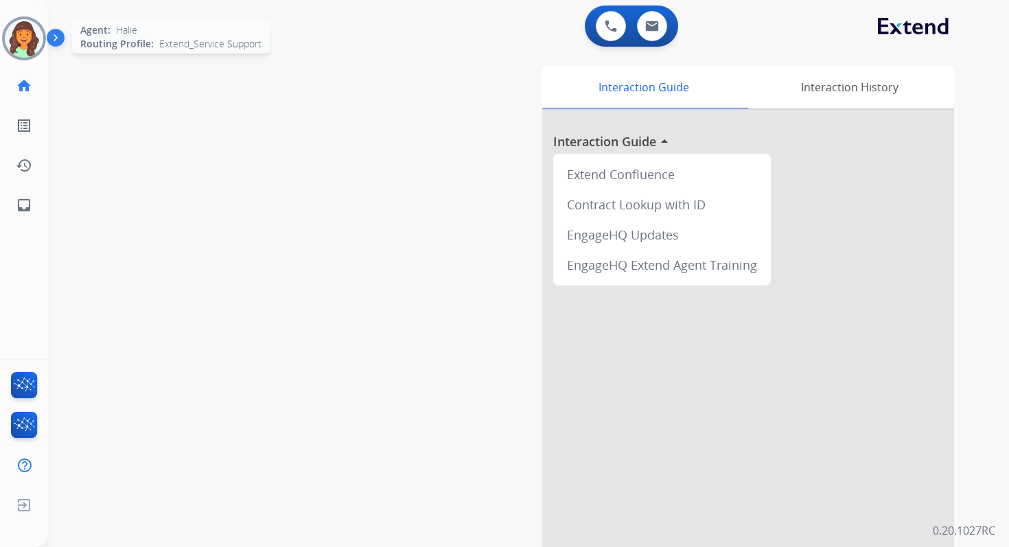
click at [23, 36] on img at bounding box center [24, 38] width 38 height 38
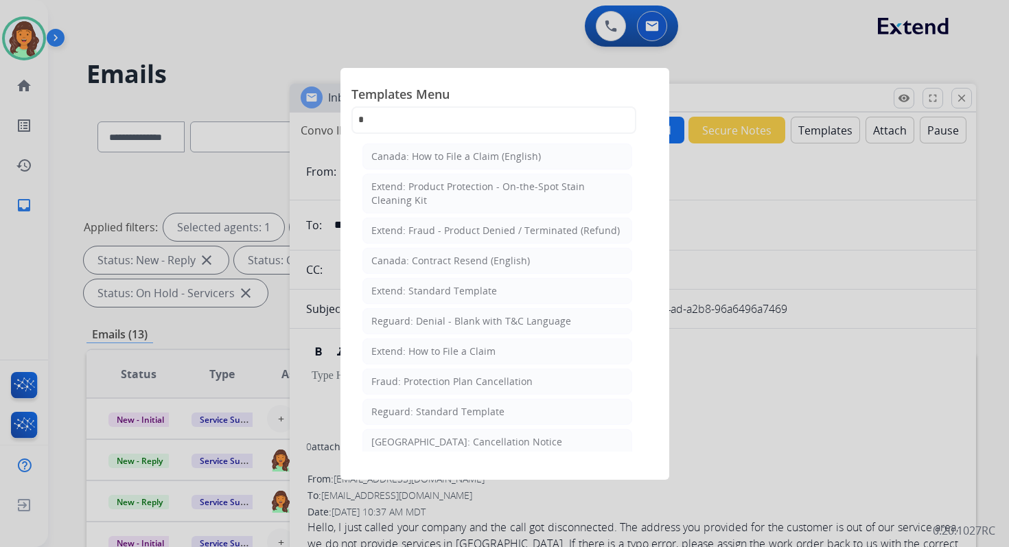
select select "**********"
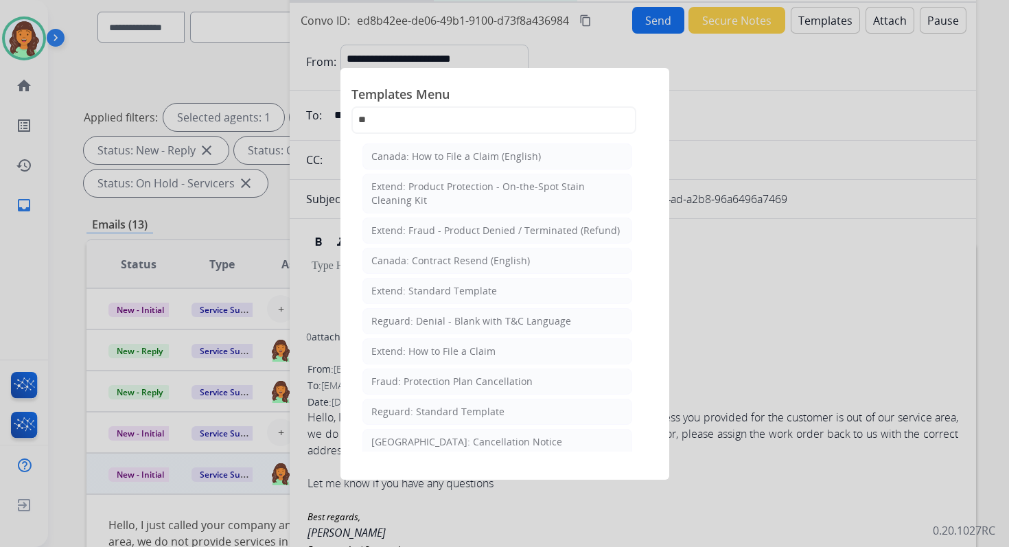
scroll to position [165, 0]
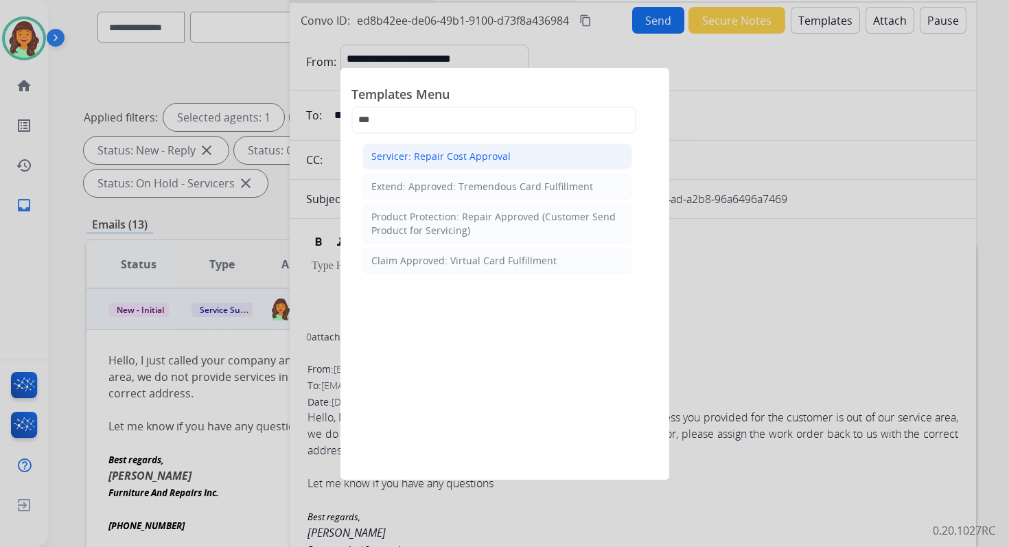
type input "***"
click at [465, 158] on div "Servicer: Repair Cost Approval" at bounding box center [440, 157] width 139 height 14
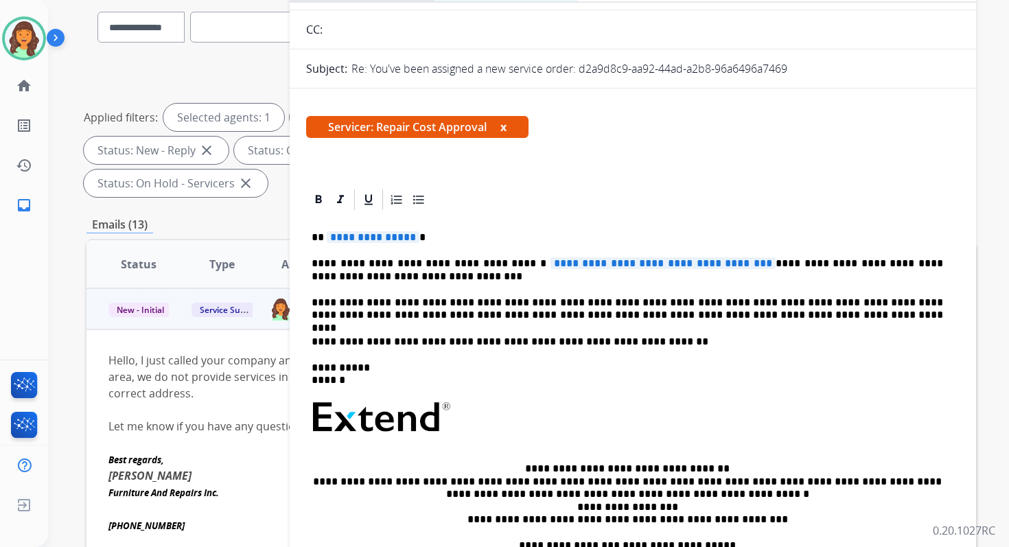
scroll to position [151, 0]
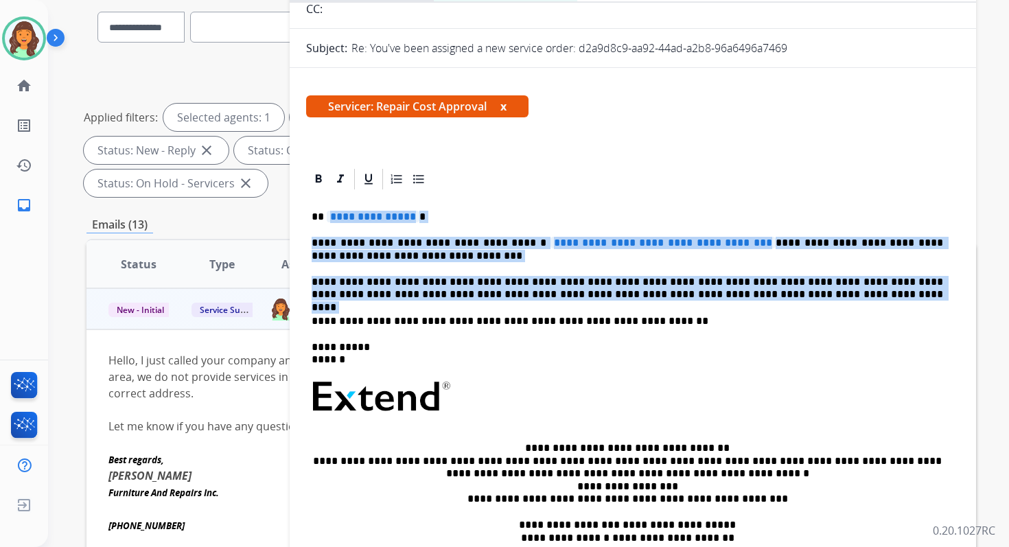
drag, startPoint x: 329, startPoint y: 216, endPoint x: 742, endPoint y: 302, distance: 422.5
click at [742, 302] on div "**********" at bounding box center [632, 397] width 653 height 413
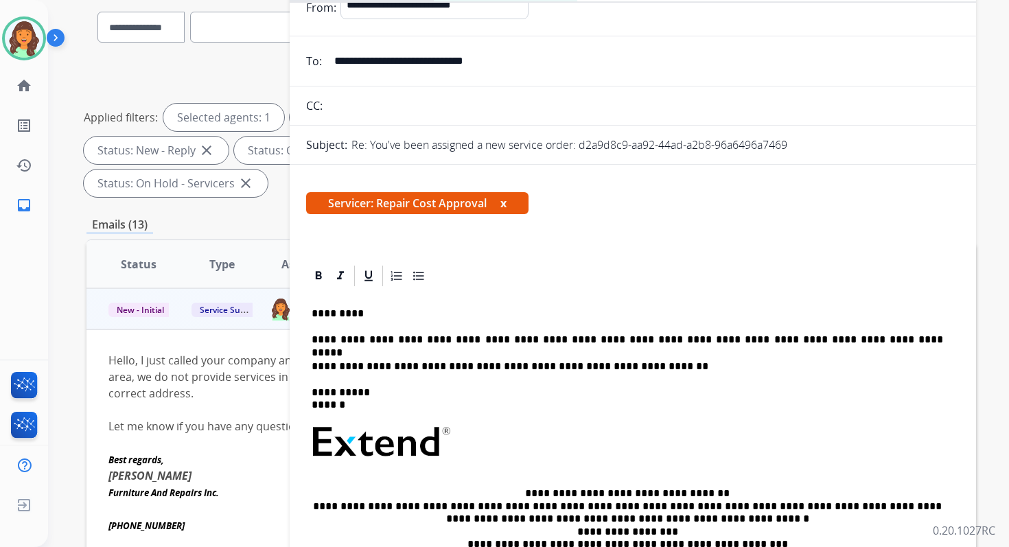
scroll to position [0, 0]
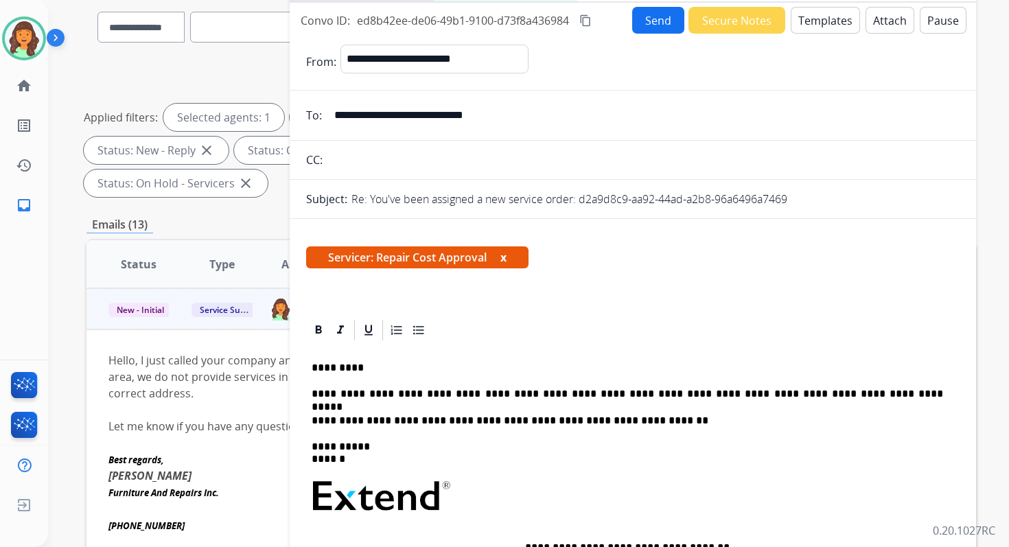
click at [589, 22] on mat-icon "content_copy" at bounding box center [585, 20] width 12 height 12
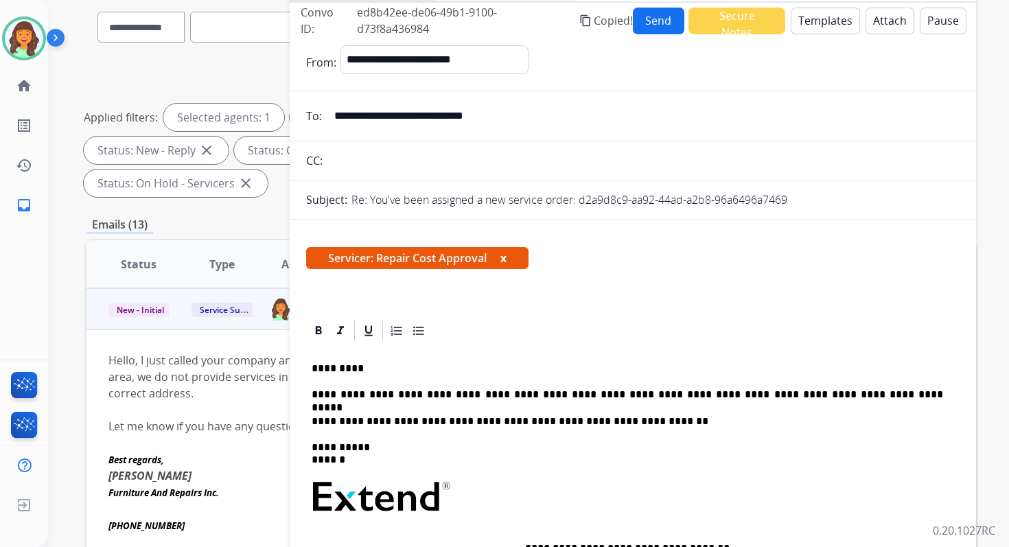
click at [657, 22] on button "Send" at bounding box center [659, 21] width 52 height 27
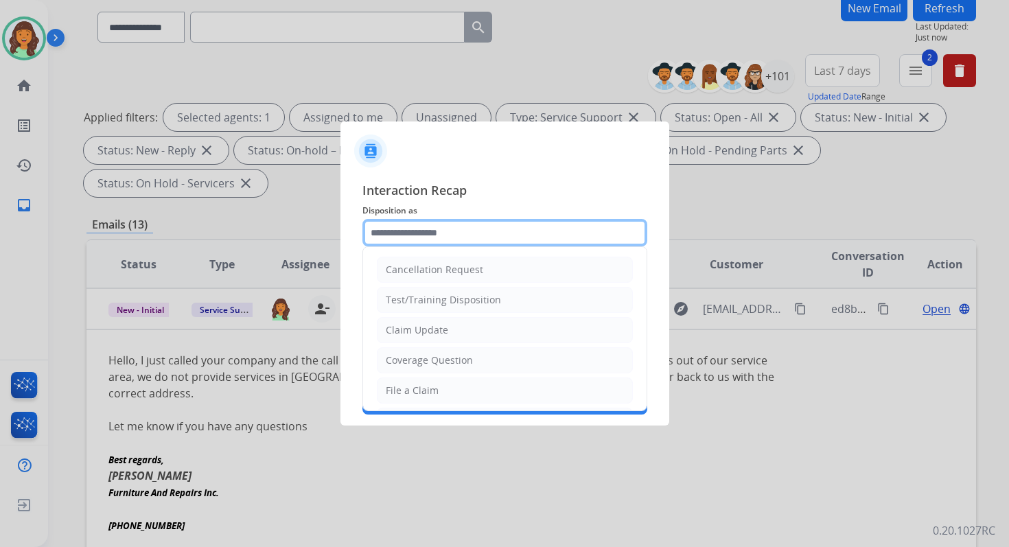
click at [430, 229] on input "text" at bounding box center [504, 232] width 285 height 27
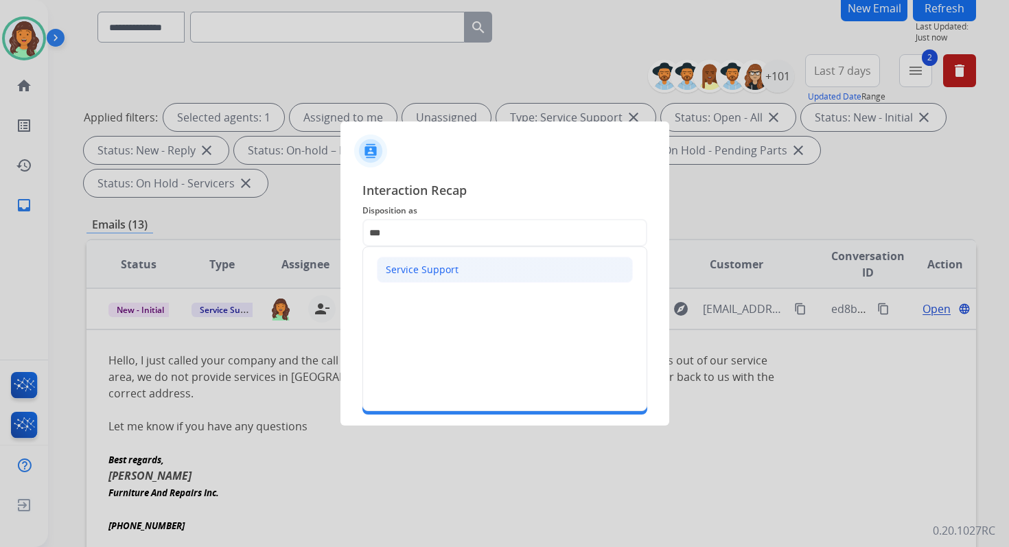
click at [425, 269] on div "Service Support" at bounding box center [422, 270] width 73 height 14
type input "**********"
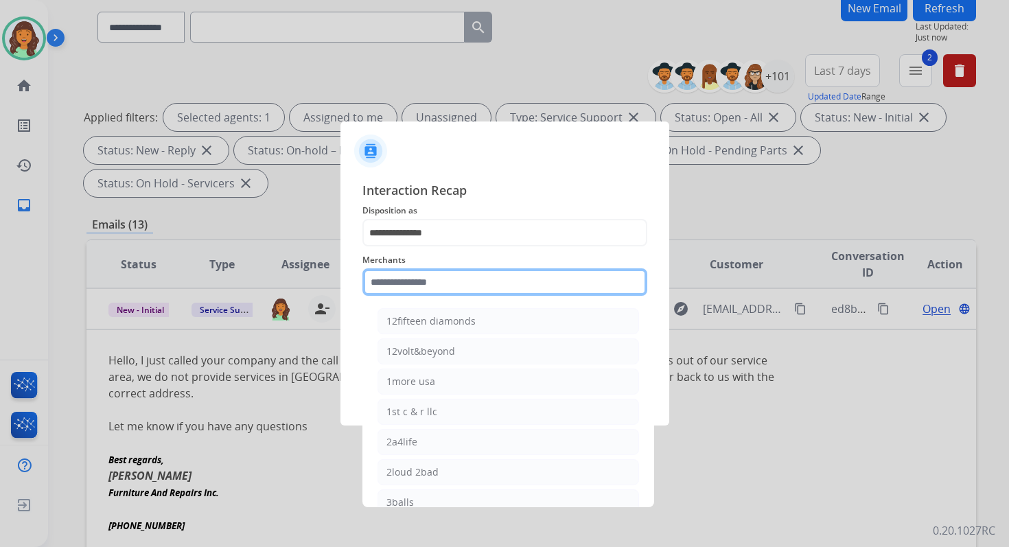
click at [427, 291] on input "text" at bounding box center [504, 281] width 285 height 27
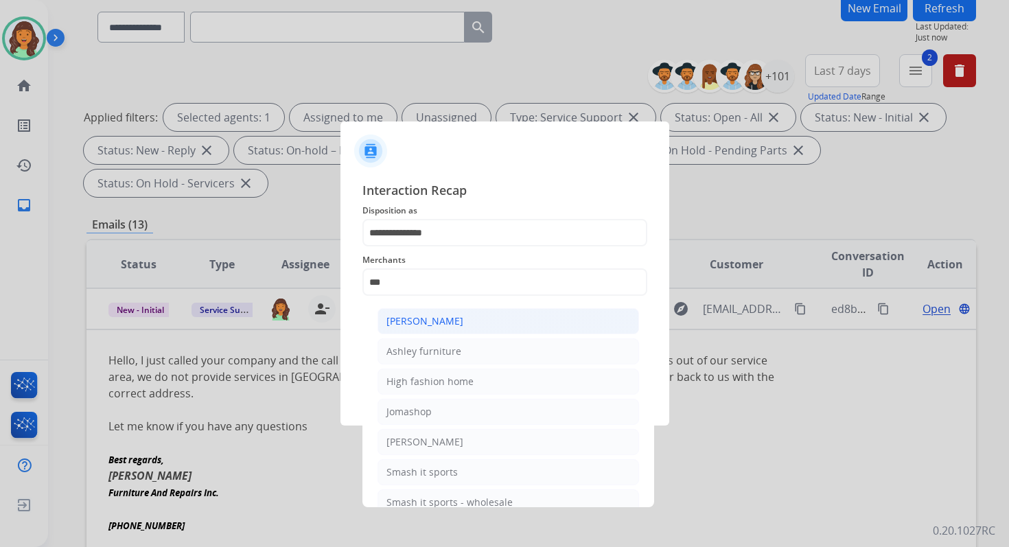
click at [438, 331] on li "[PERSON_NAME]" at bounding box center [507, 321] width 261 height 26
type input "**********"
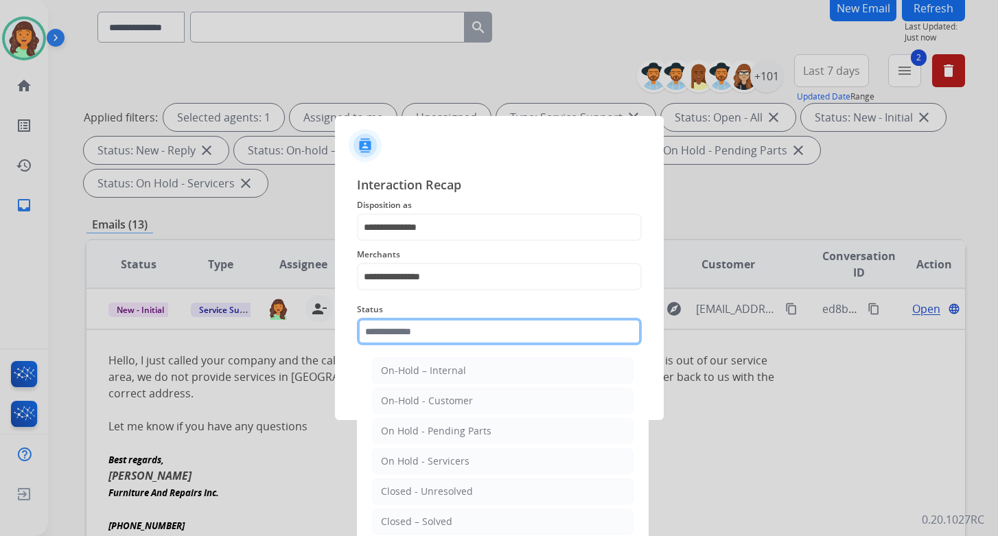
click at [437, 340] on input "text" at bounding box center [499, 331] width 285 height 27
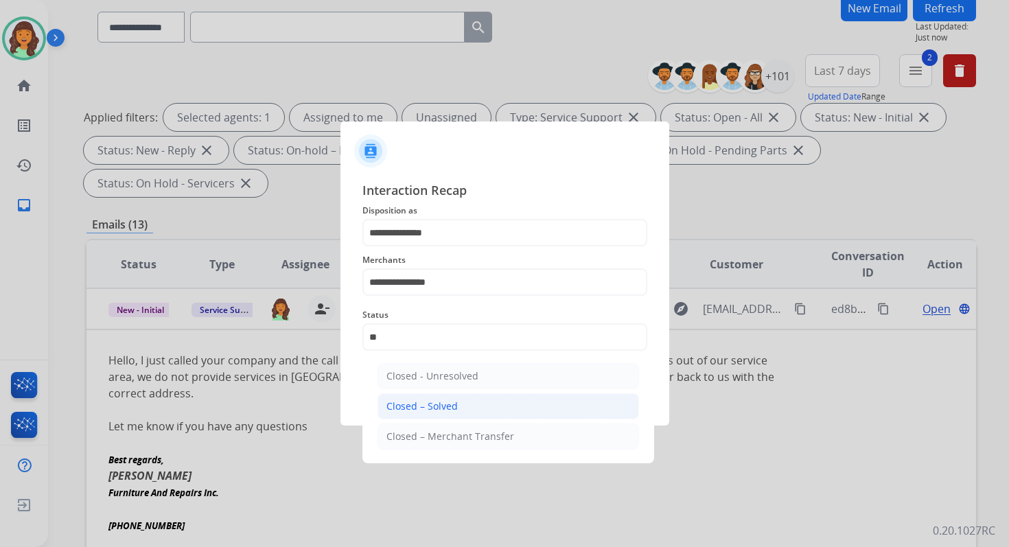
click at [445, 399] on div "Closed – Solved" at bounding box center [421, 406] width 71 height 14
type input "**********"
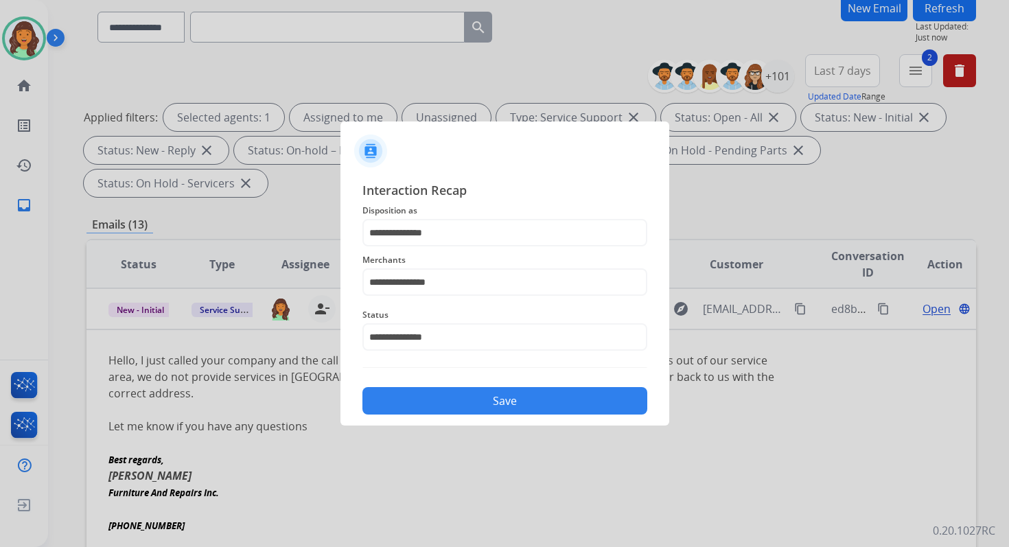
click at [445, 399] on button "Save" at bounding box center [504, 400] width 285 height 27
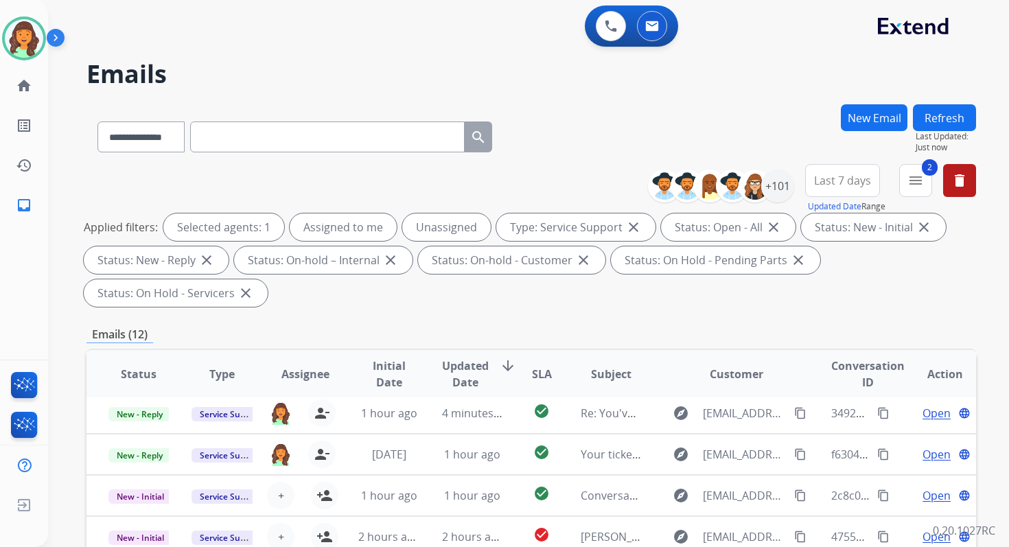
scroll to position [47, 0]
click at [951, 113] on button "Refresh" at bounding box center [944, 117] width 63 height 27
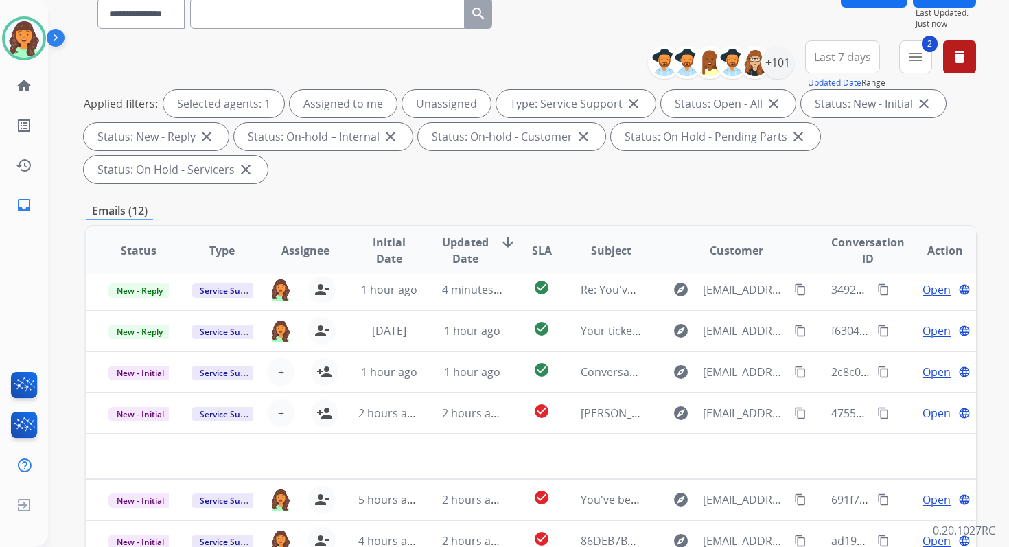
scroll to position [333, 0]
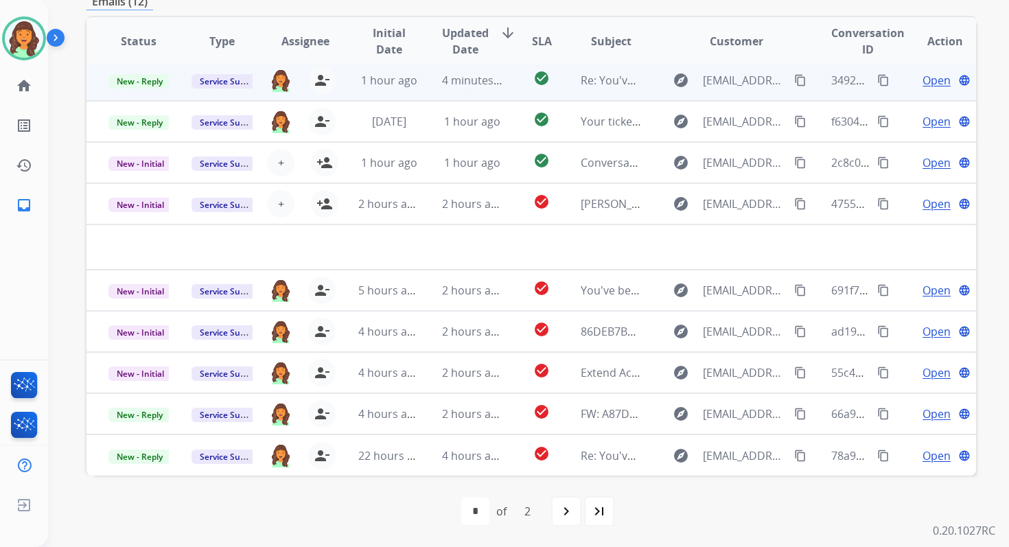
click at [471, 78] on span "4 minutes ago" at bounding box center [478, 80] width 73 height 15
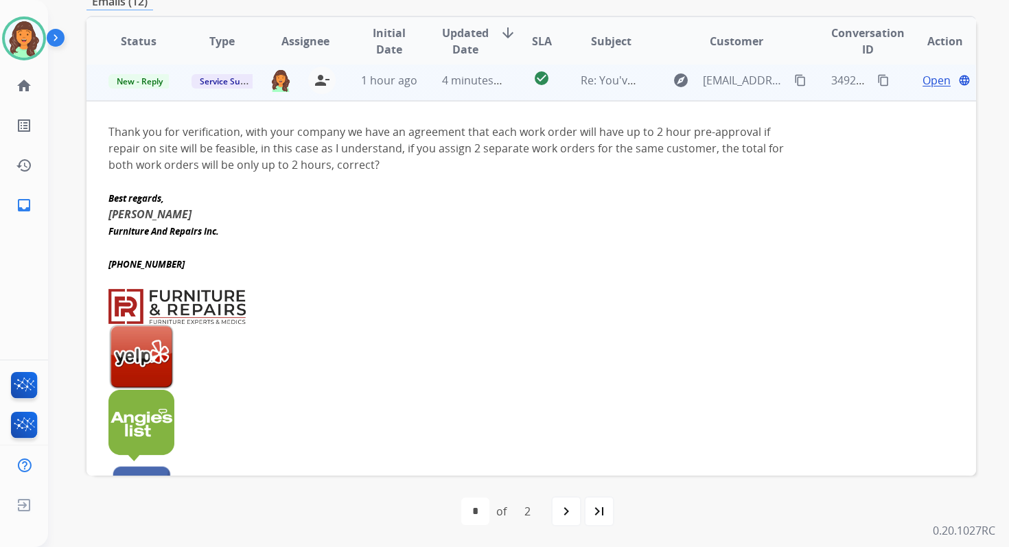
scroll to position [41, 0]
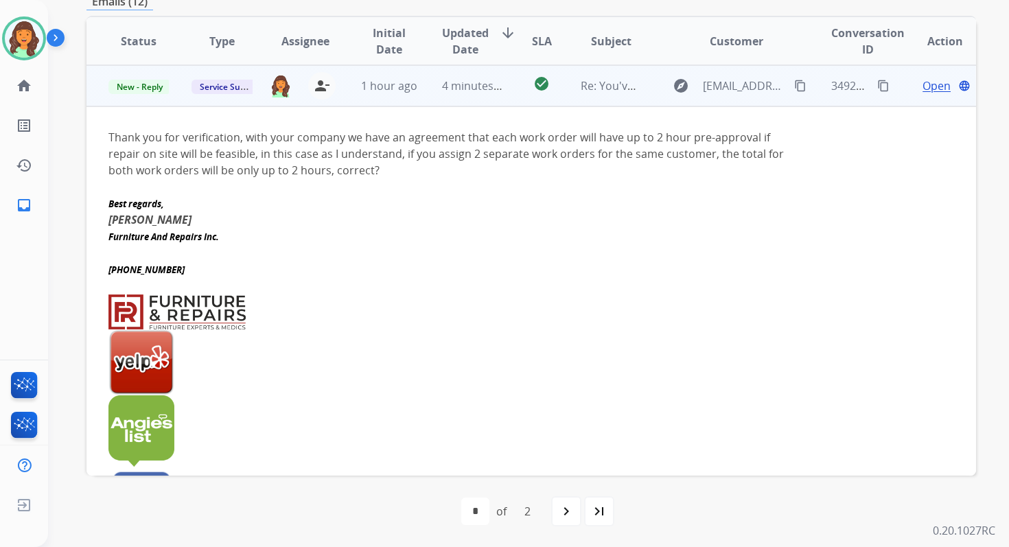
click at [930, 88] on span "Open" at bounding box center [936, 86] width 28 height 16
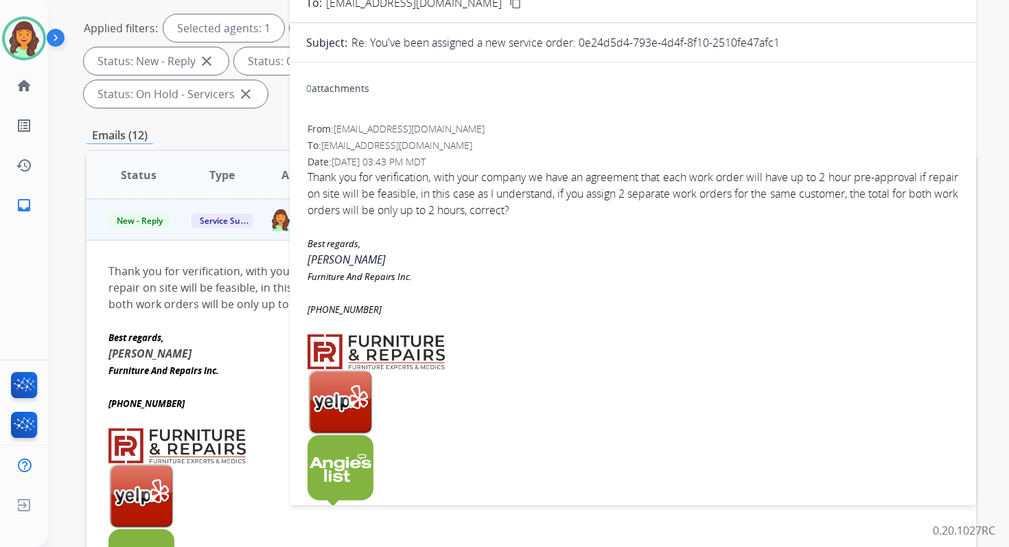
scroll to position [0, 0]
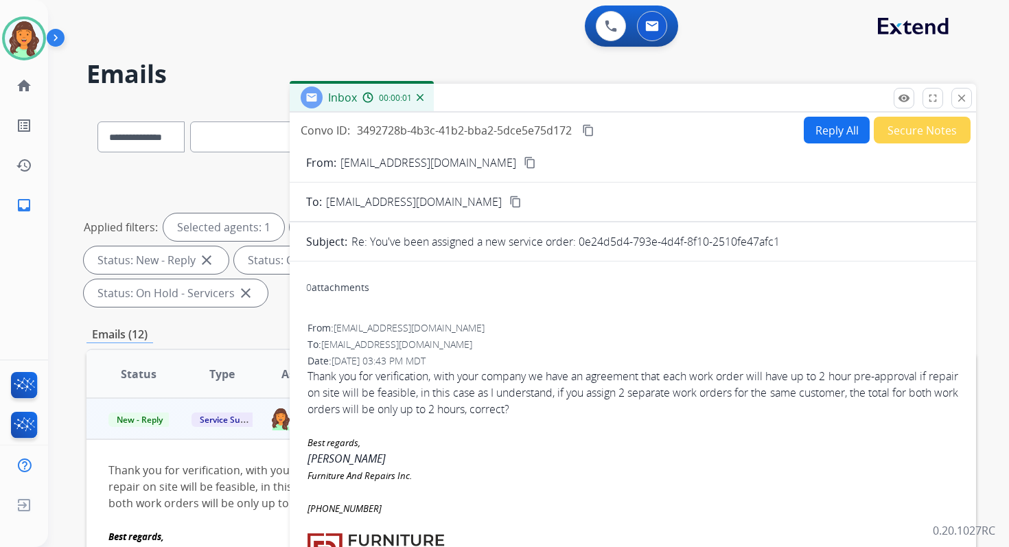
click at [815, 129] on button "Reply All" at bounding box center [836, 130] width 66 height 27
select select "**********"
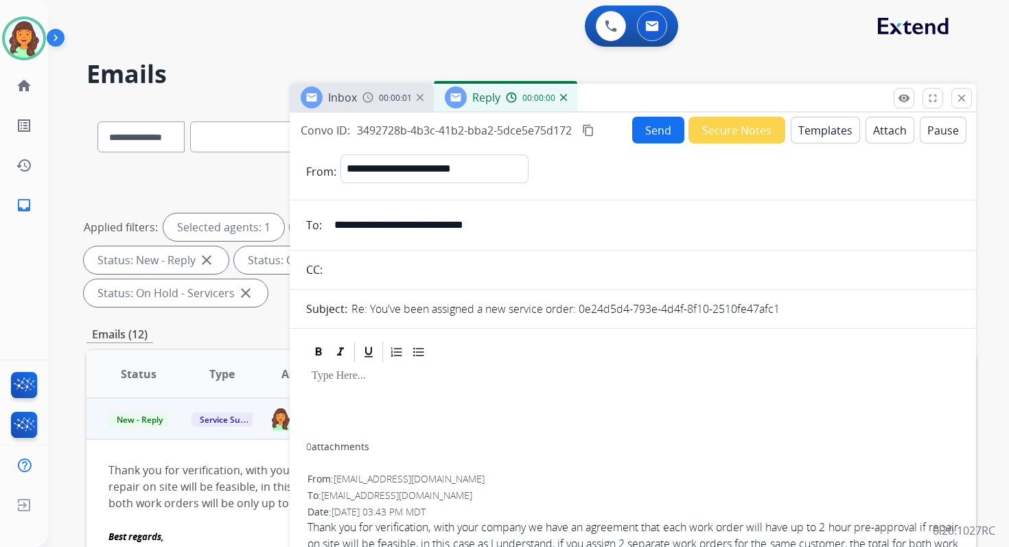
click at [815, 129] on button "Templates" at bounding box center [824, 130] width 69 height 27
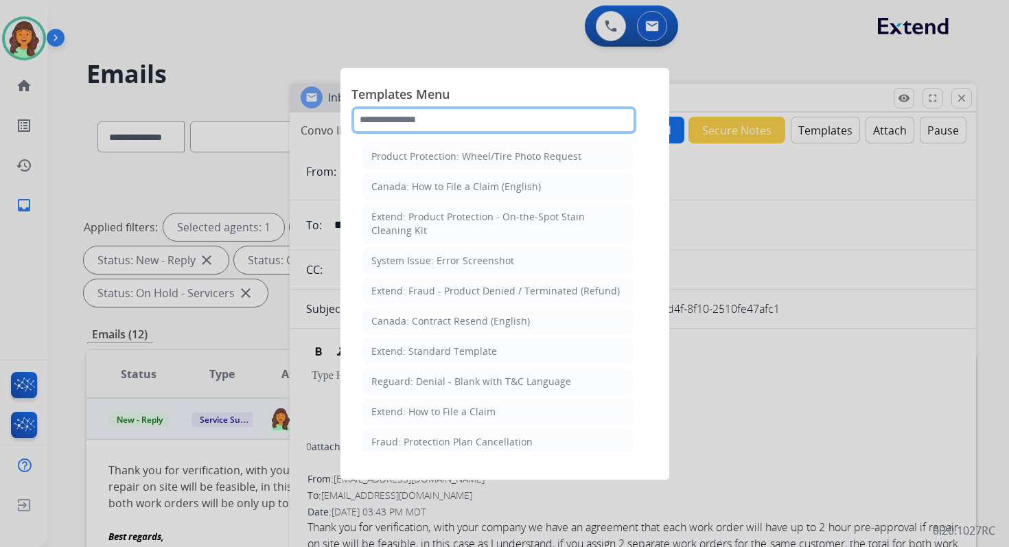
click at [449, 119] on input "text" at bounding box center [493, 119] width 285 height 27
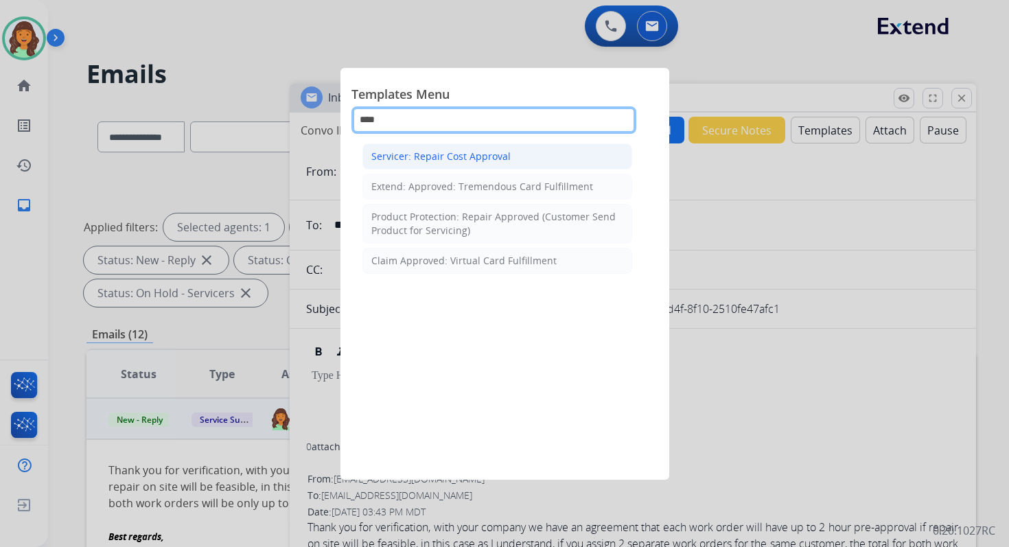
type input "****"
click at [467, 151] on div "Servicer: Repair Cost Approval" at bounding box center [440, 157] width 139 height 14
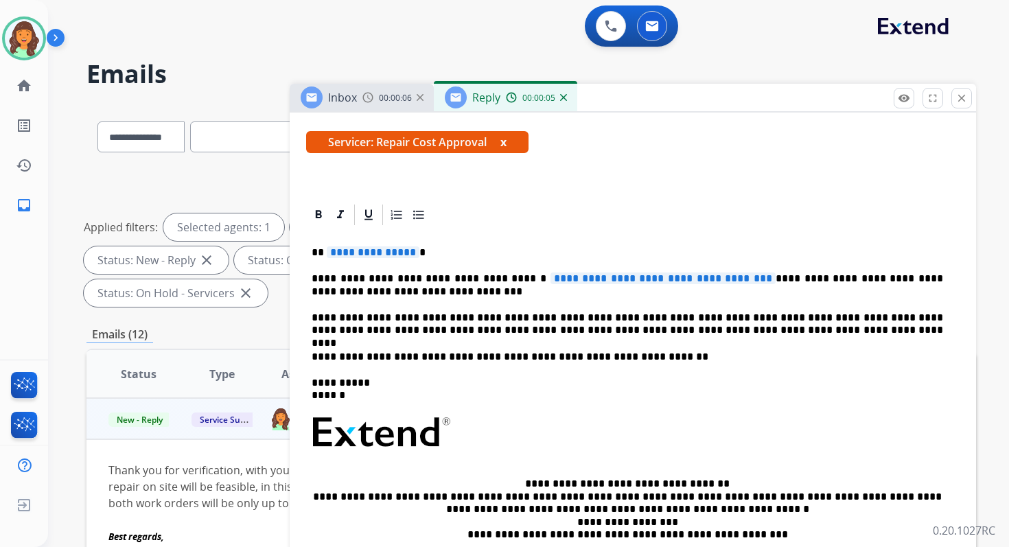
scroll to position [306, 0]
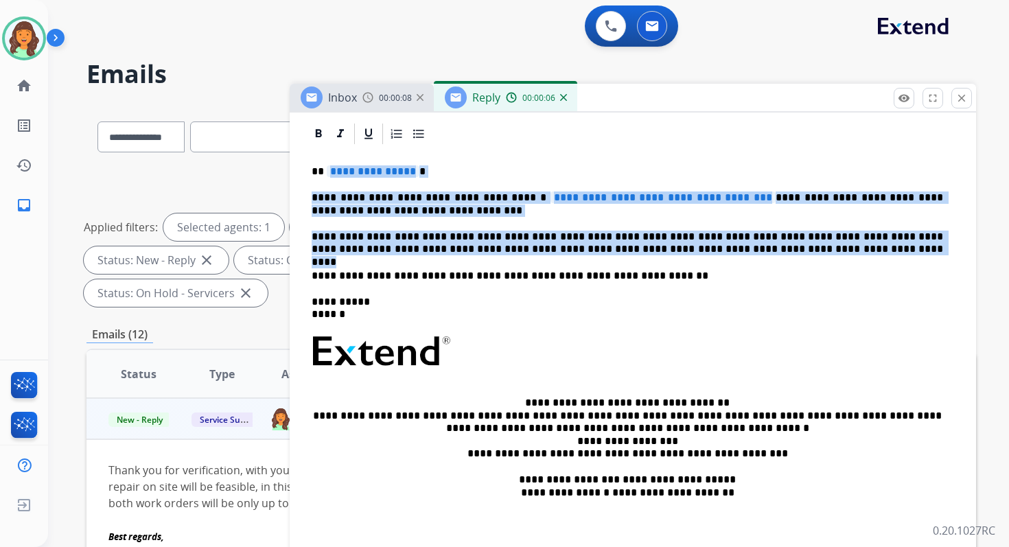
drag, startPoint x: 329, startPoint y: 169, endPoint x: 760, endPoint y: 256, distance: 439.5
click at [760, 256] on div "**********" at bounding box center [632, 352] width 653 height 413
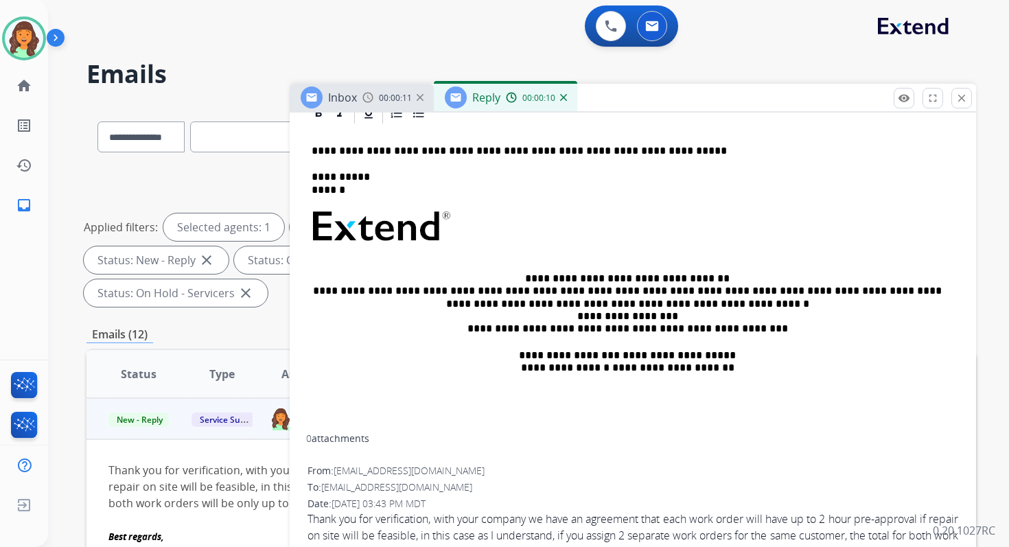
scroll to position [163, 0]
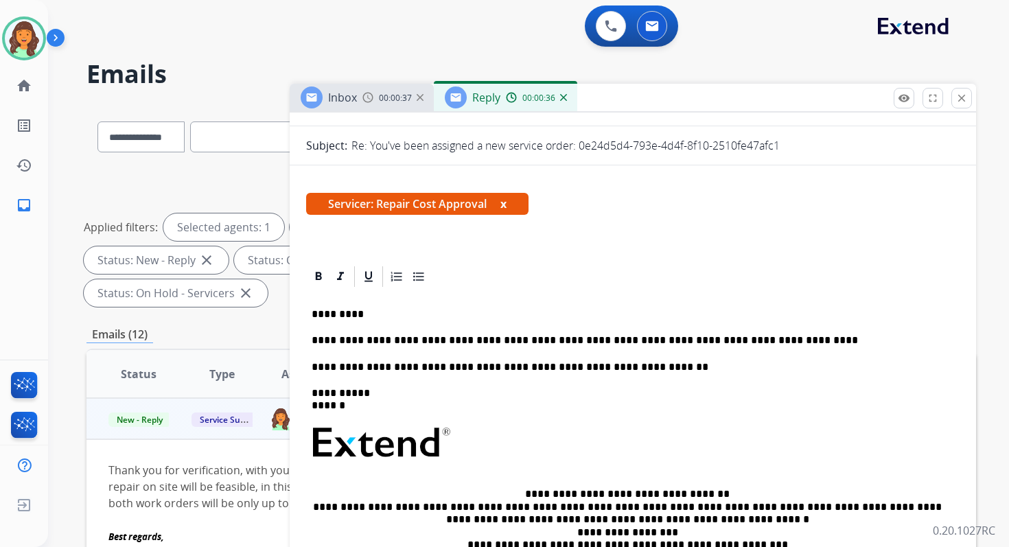
click at [380, 340] on p "**********" at bounding box center [626, 340] width 631 height 12
drag, startPoint x: 495, startPoint y: 341, endPoint x: 450, endPoint y: 340, distance: 44.6
click at [450, 340] on p "**********" at bounding box center [626, 340] width 631 height 12
click at [698, 342] on p "**********" at bounding box center [626, 340] width 631 height 12
click at [479, 340] on p "**********" at bounding box center [626, 340] width 631 height 12
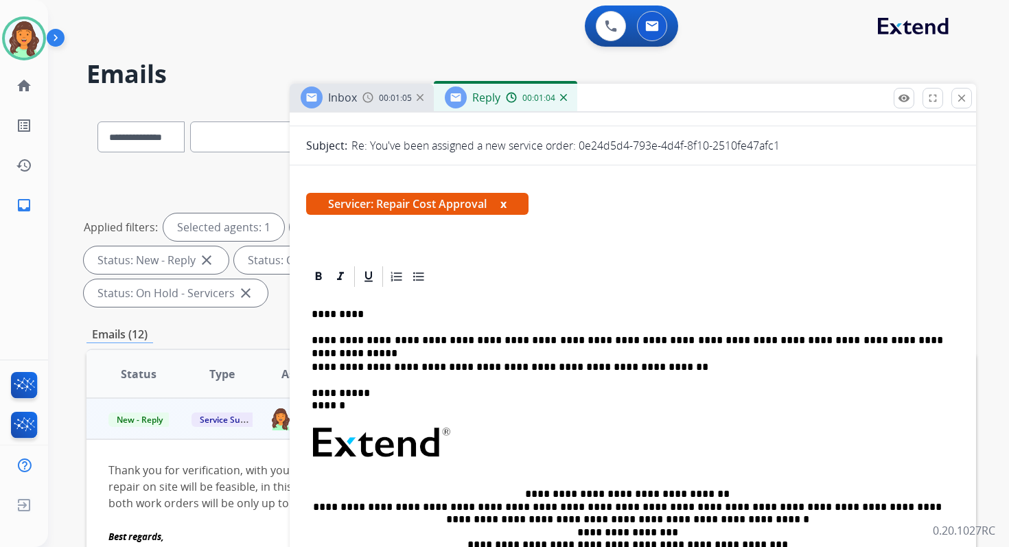
click at [896, 342] on p "**********" at bounding box center [626, 340] width 631 height 12
click at [589, 342] on p "**********" at bounding box center [626, 340] width 631 height 12
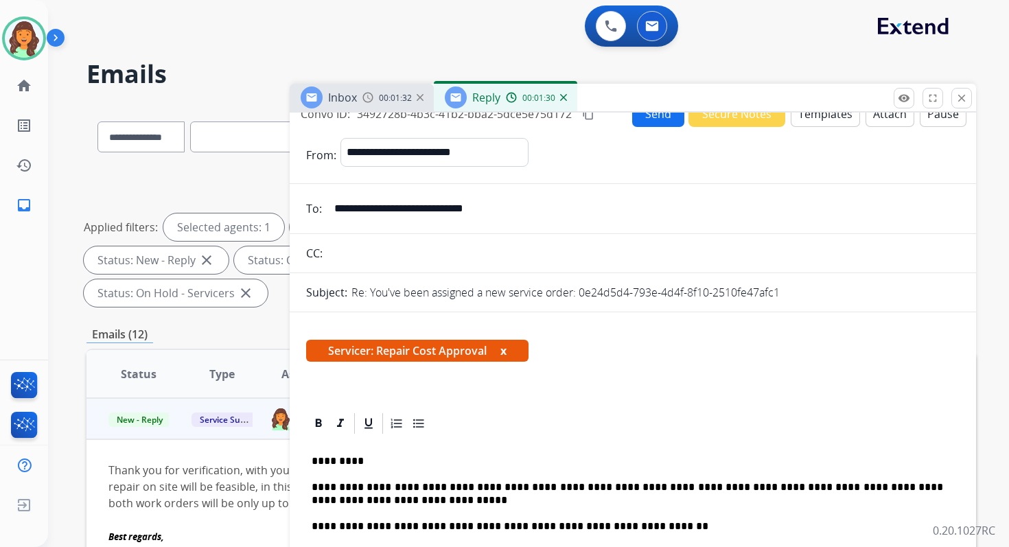
scroll to position [0, 0]
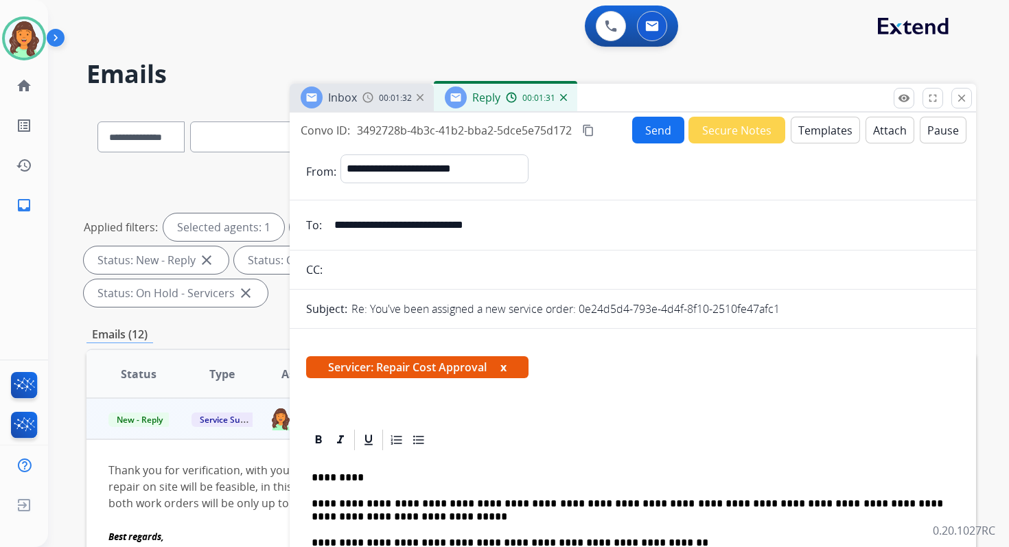
click at [650, 128] on button "Send" at bounding box center [658, 130] width 52 height 27
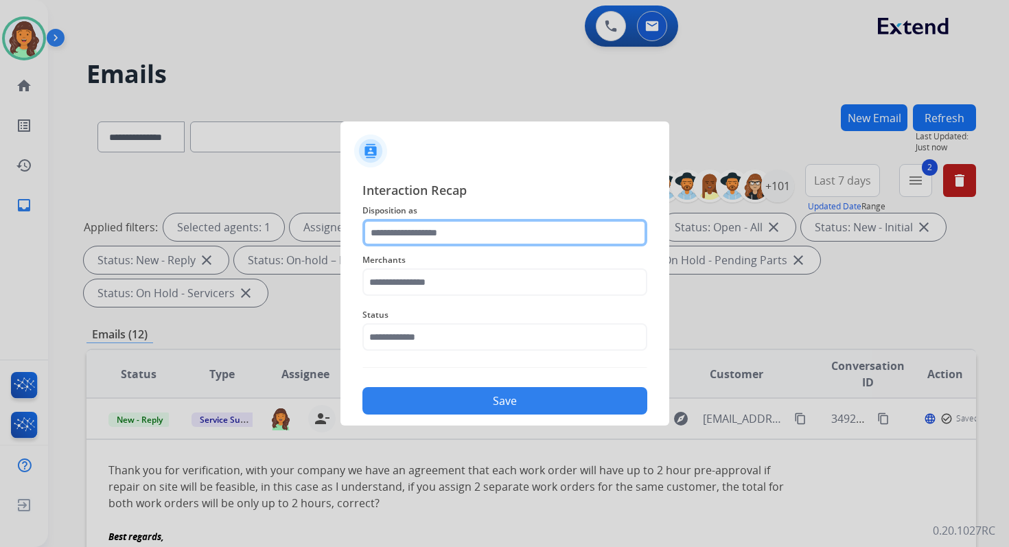
click at [489, 228] on input "text" at bounding box center [504, 232] width 285 height 27
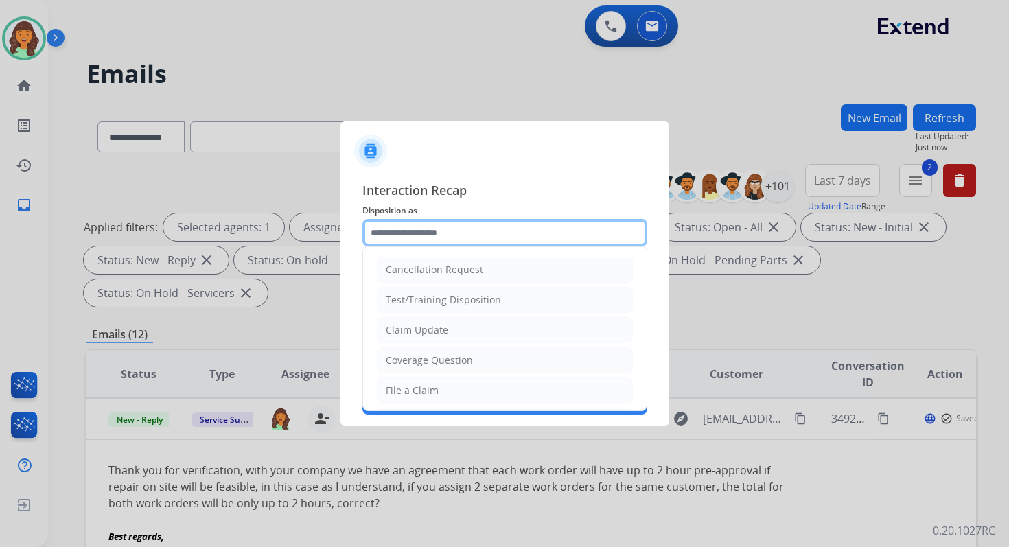
type input "*"
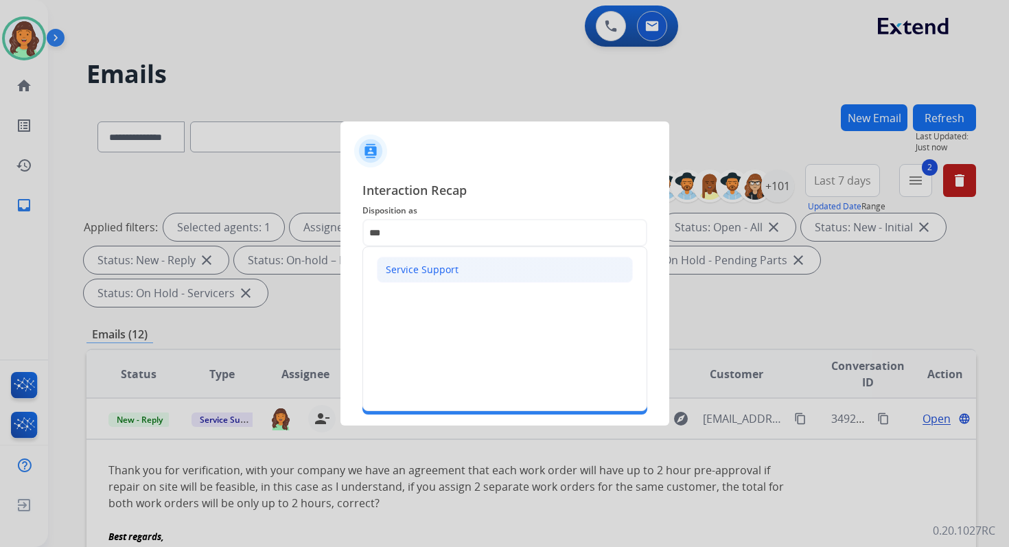
click at [460, 261] on li "Service Support" at bounding box center [505, 270] width 256 height 26
type input "**********"
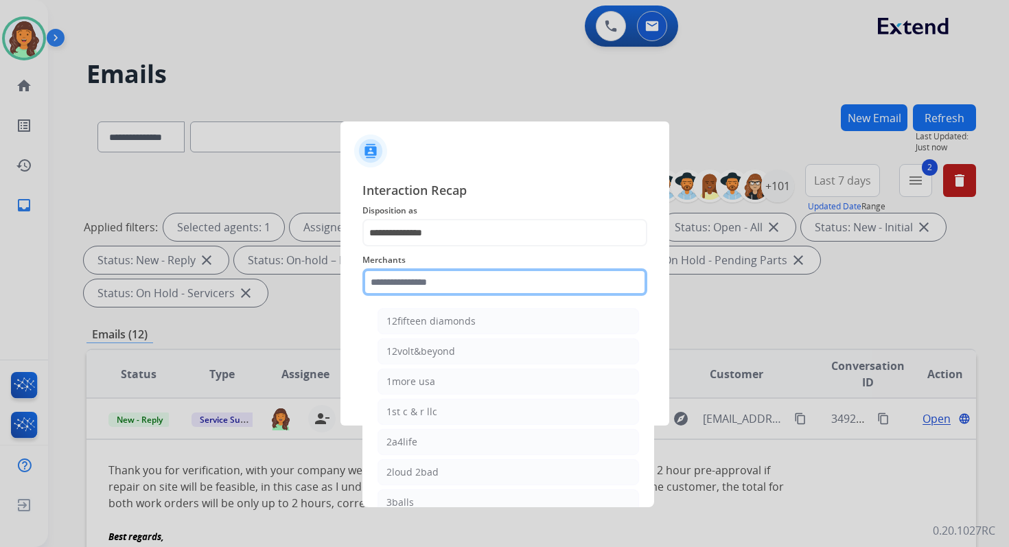
click at [455, 294] on input "text" at bounding box center [504, 281] width 285 height 27
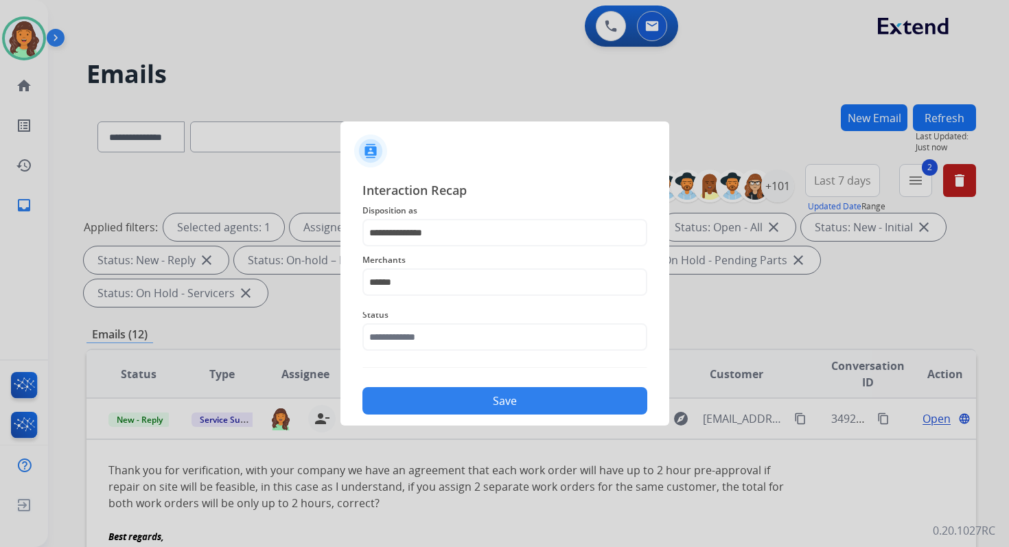
click at [462, 352] on div "Status" at bounding box center [504, 328] width 285 height 55
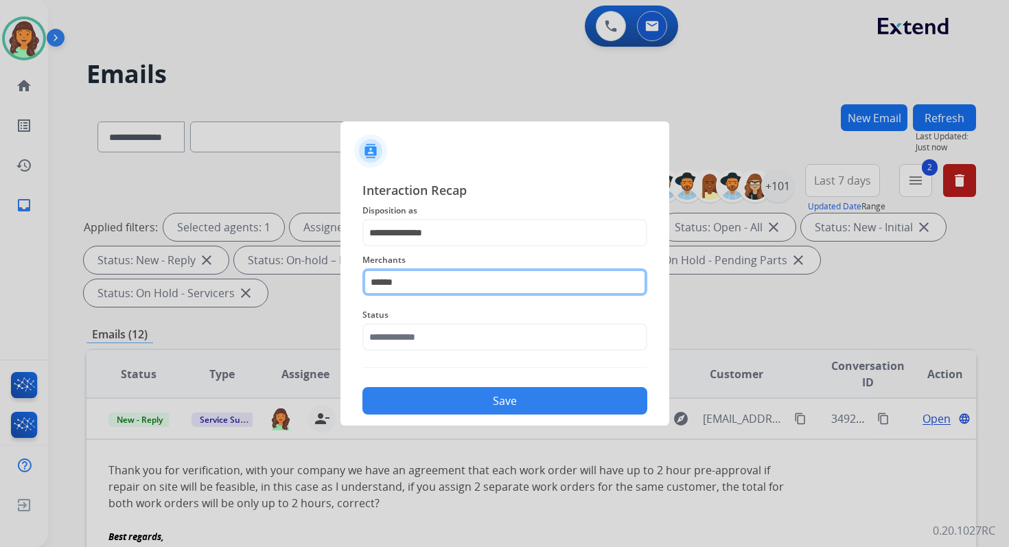
click at [416, 279] on input "******" at bounding box center [504, 281] width 285 height 27
click at [422, 274] on input "****" at bounding box center [504, 281] width 285 height 27
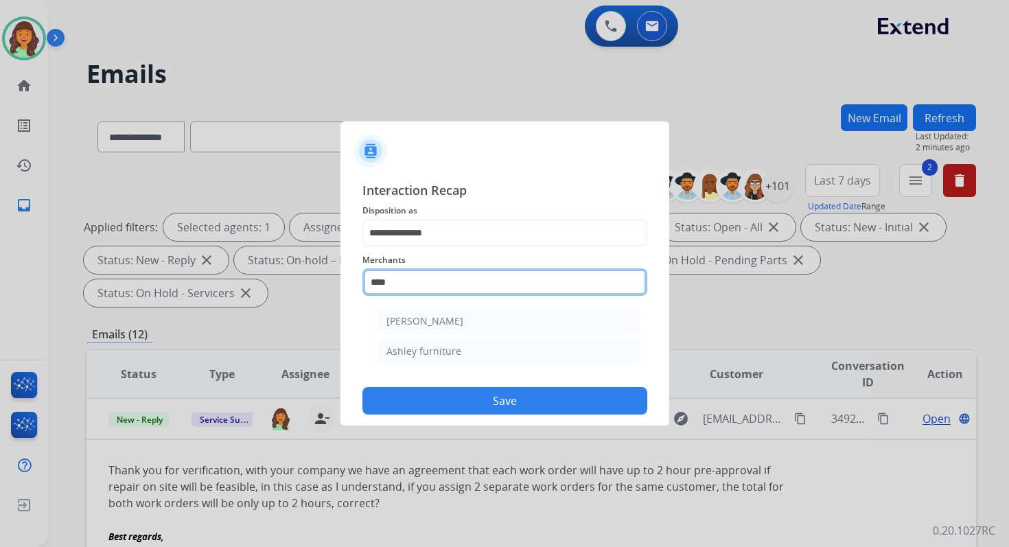
click at [422, 274] on input "****" at bounding box center [504, 281] width 285 height 27
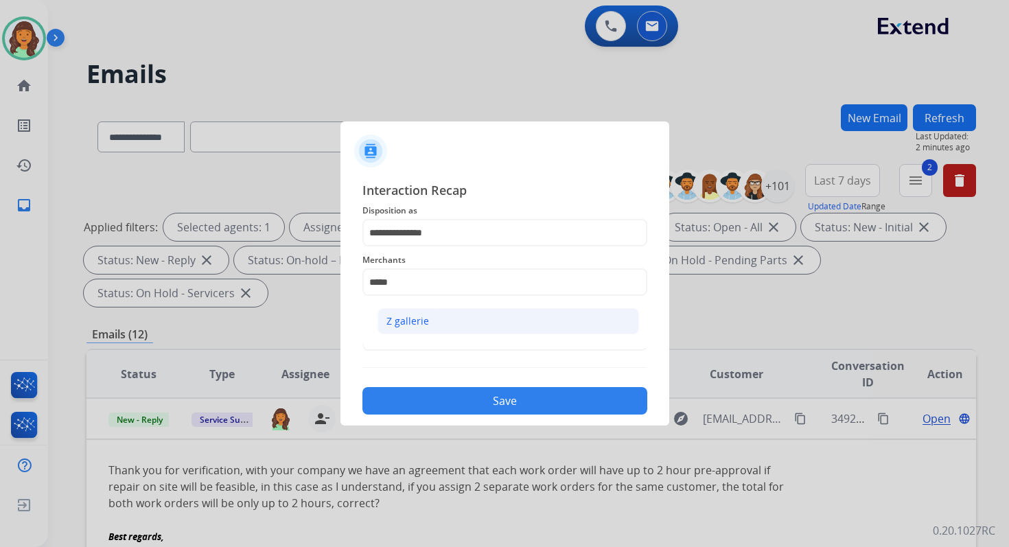
click at [440, 311] on li "Z gallerie" at bounding box center [507, 321] width 261 height 26
type input "**********"
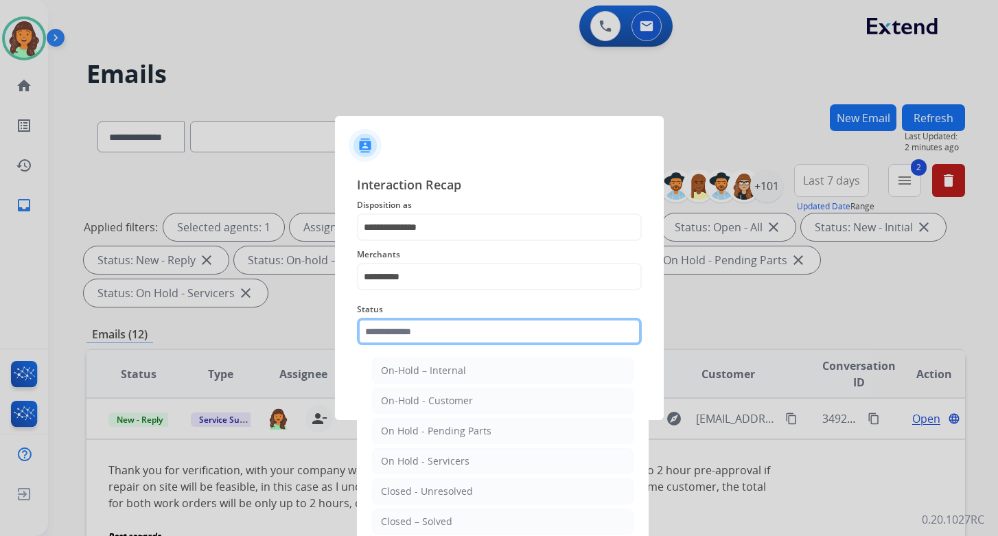
click at [440, 341] on input "text" at bounding box center [499, 331] width 285 height 27
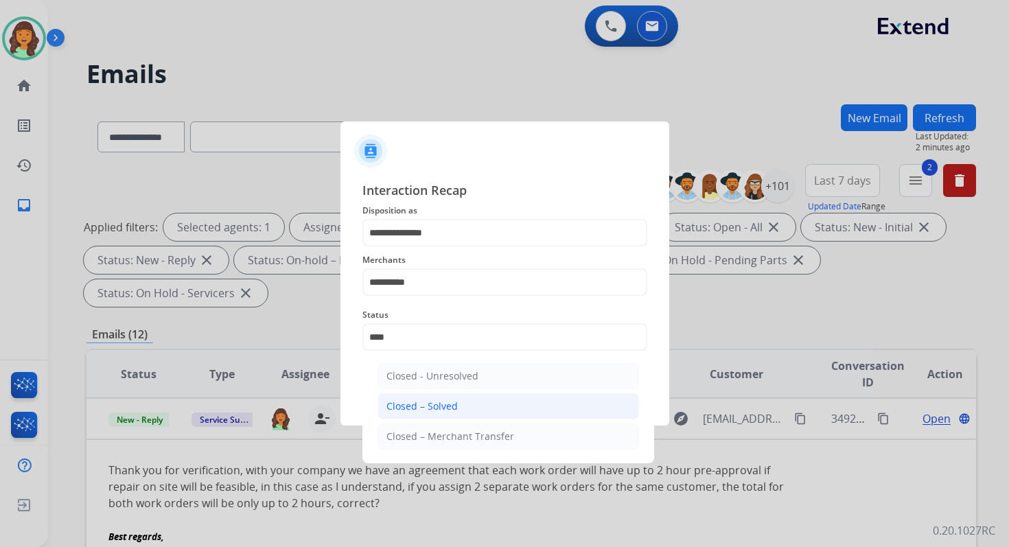
click at [474, 402] on li "Closed – Solved" at bounding box center [507, 406] width 261 height 26
type input "**********"
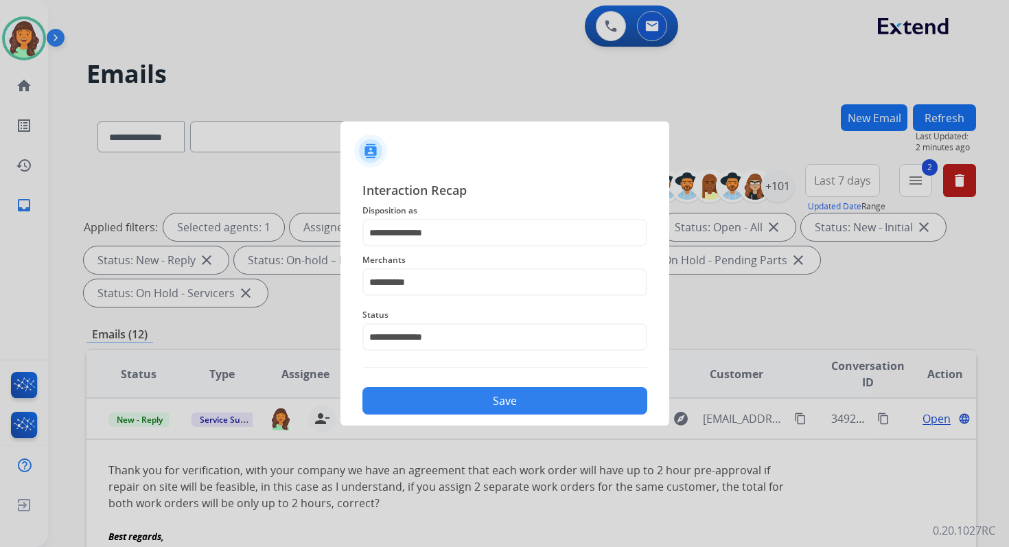
click at [474, 402] on button "Save" at bounding box center [504, 400] width 285 height 27
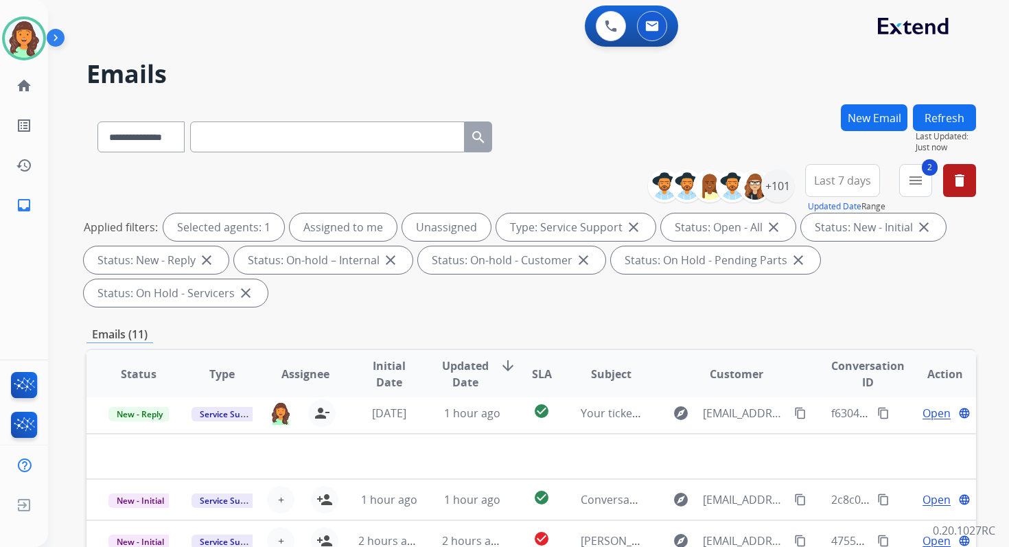
scroll to position [333, 0]
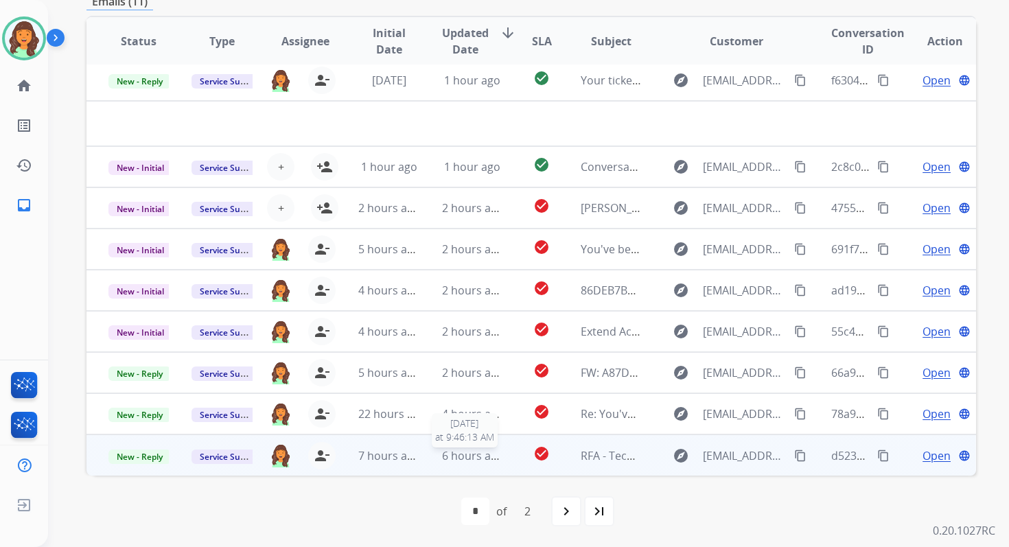
click at [462, 456] on span "6 hours ago" at bounding box center [473, 455] width 62 height 15
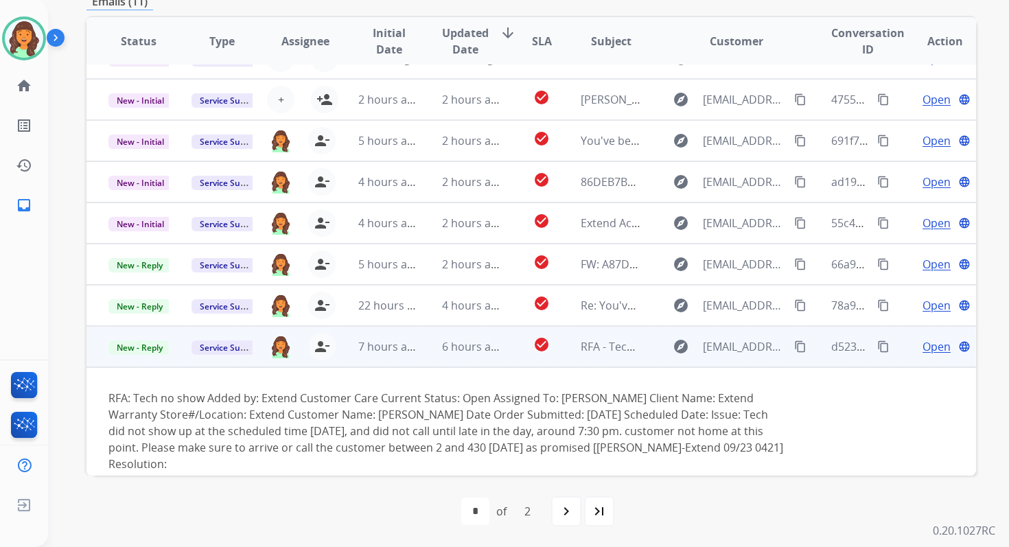
scroll to position [112, 0]
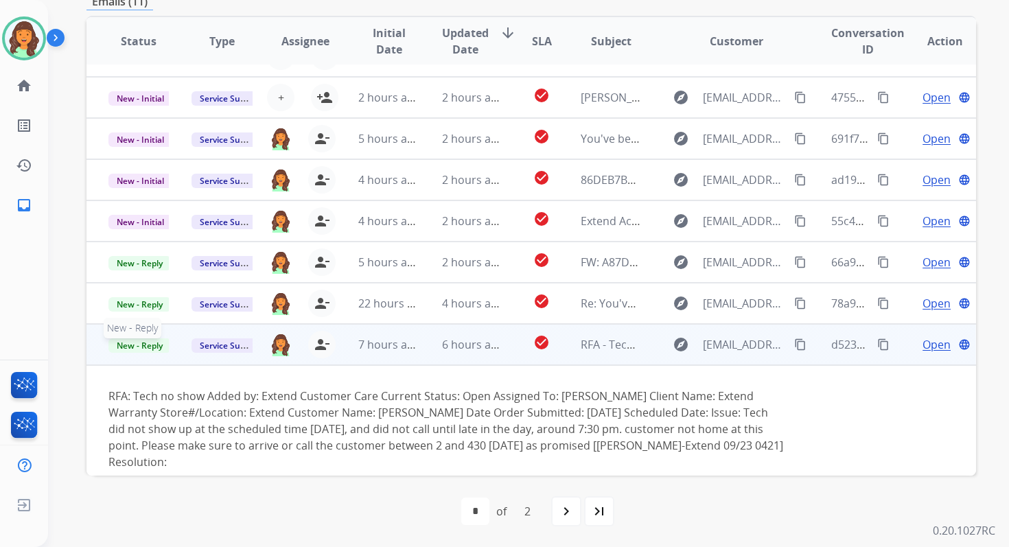
click at [143, 346] on span "New - Reply" at bounding box center [139, 345] width 62 height 14
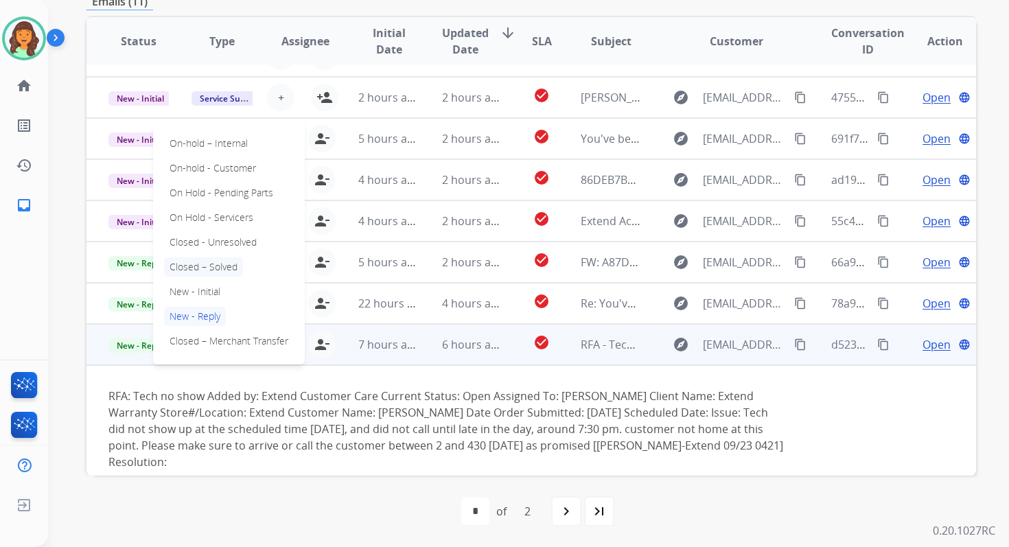
click at [203, 266] on p "Closed – Solved" at bounding box center [203, 266] width 79 height 19
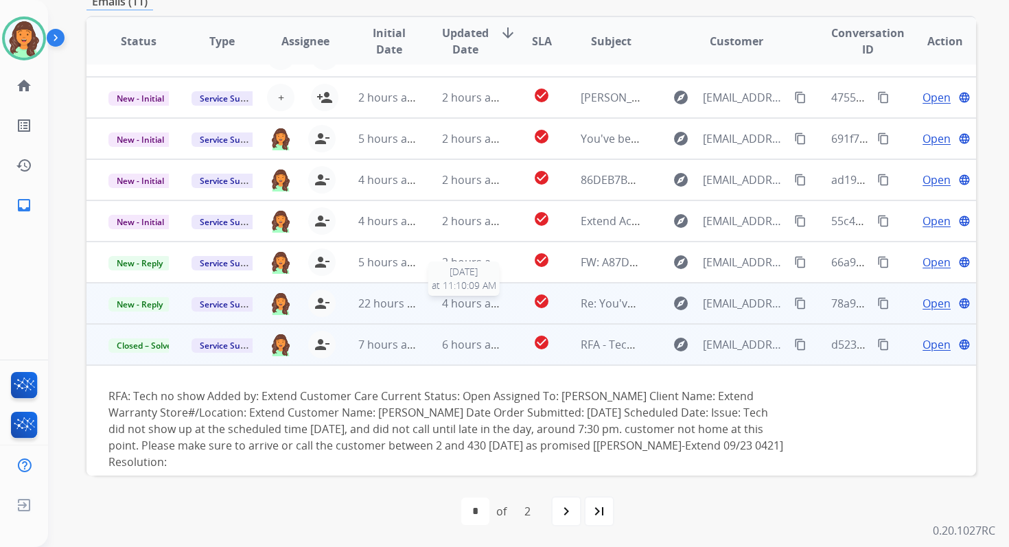
click at [471, 298] on span "4 hours ago" at bounding box center [473, 303] width 62 height 15
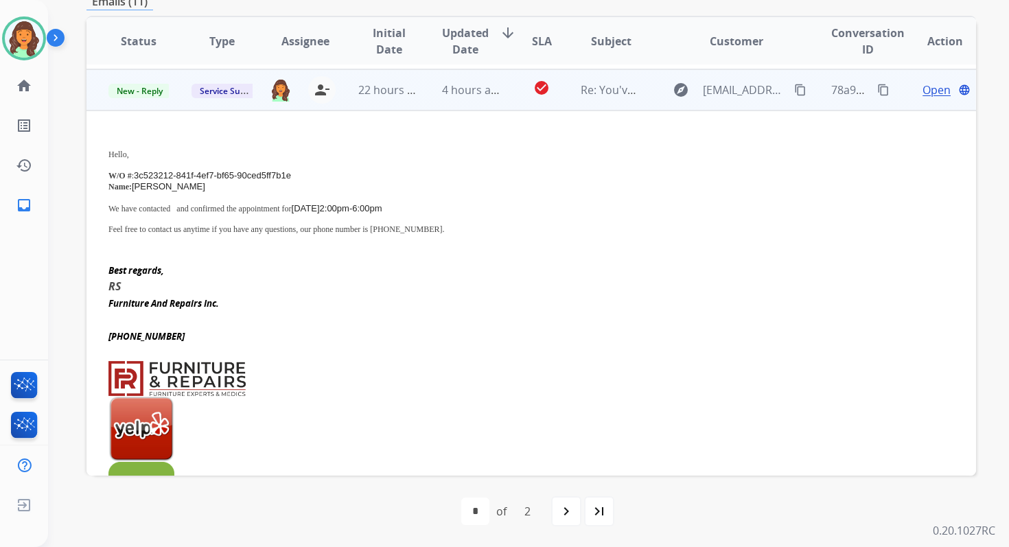
scroll to position [329, 0]
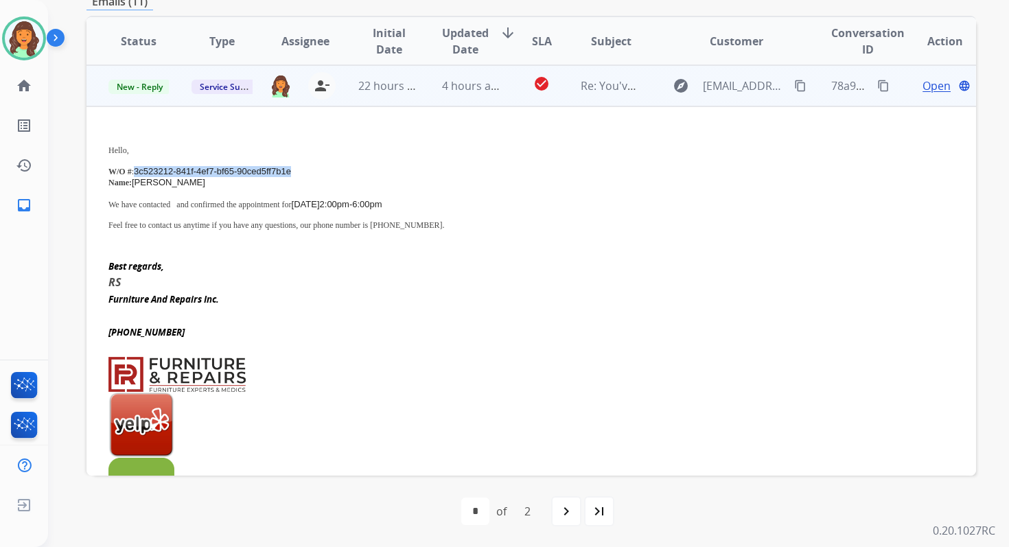
drag, startPoint x: 137, startPoint y: 169, endPoint x: 290, endPoint y: 167, distance: 153.0
click at [290, 167] on span "3c523212-841f-4ef7-bf65-90ced5ff7b1e" at bounding box center [212, 171] width 157 height 10
copy span "3c523212-841f-4ef7-bf65-90ced5ff7b1e"
click at [877, 80] on mat-icon "content_copy" at bounding box center [883, 86] width 12 height 12
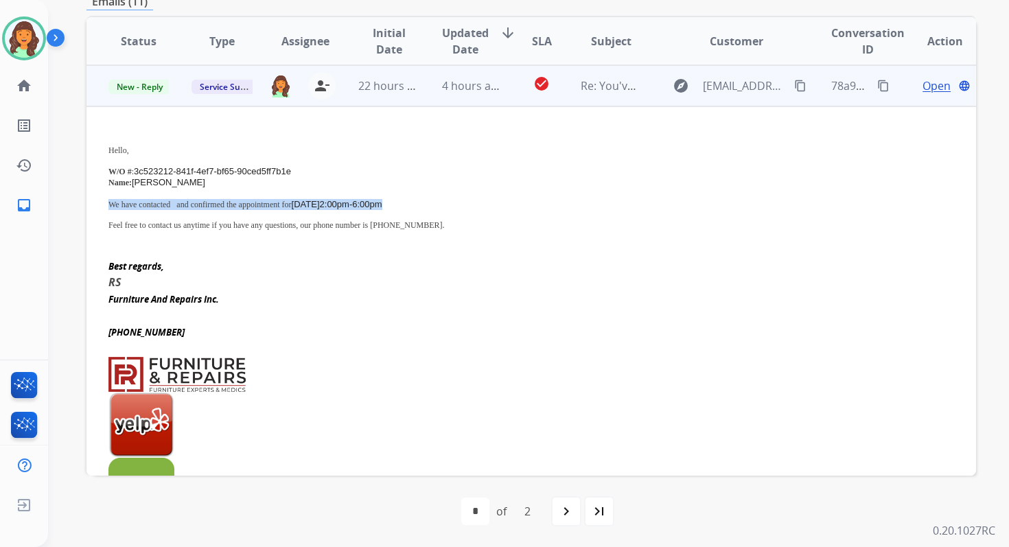
drag, startPoint x: 110, startPoint y: 202, endPoint x: 440, endPoint y: 202, distance: 330.7
click at [440, 202] on p "We have contacted and confirmed the appointment for 09/25/2025 2:00pm-6:00pm" at bounding box center [447, 204] width 679 height 11
copy p "We have contacted and confirmed the appointment for 09/25/2025 2:00pm-6:00pm"
click at [134, 87] on span "New - Reply" at bounding box center [139, 87] width 62 height 14
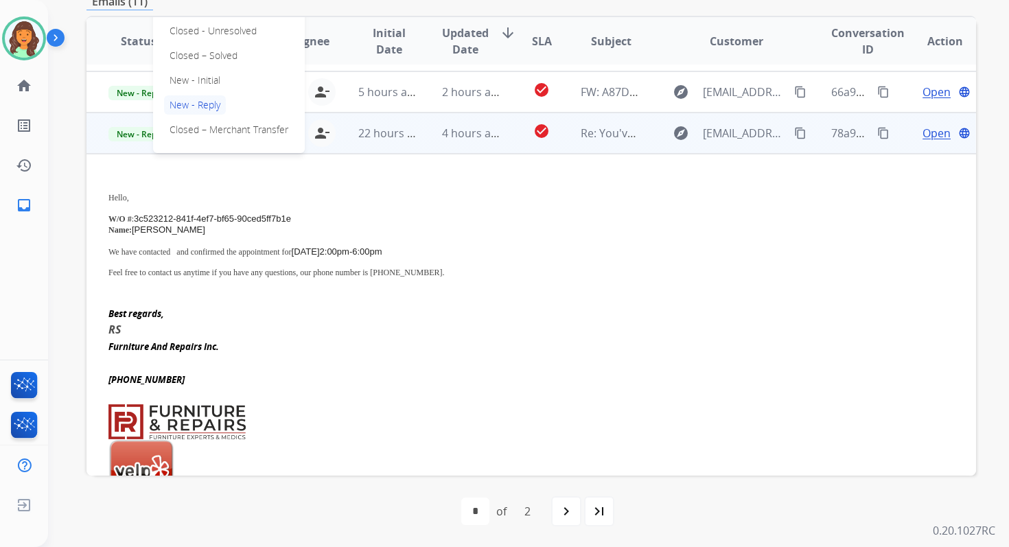
scroll to position [255, 0]
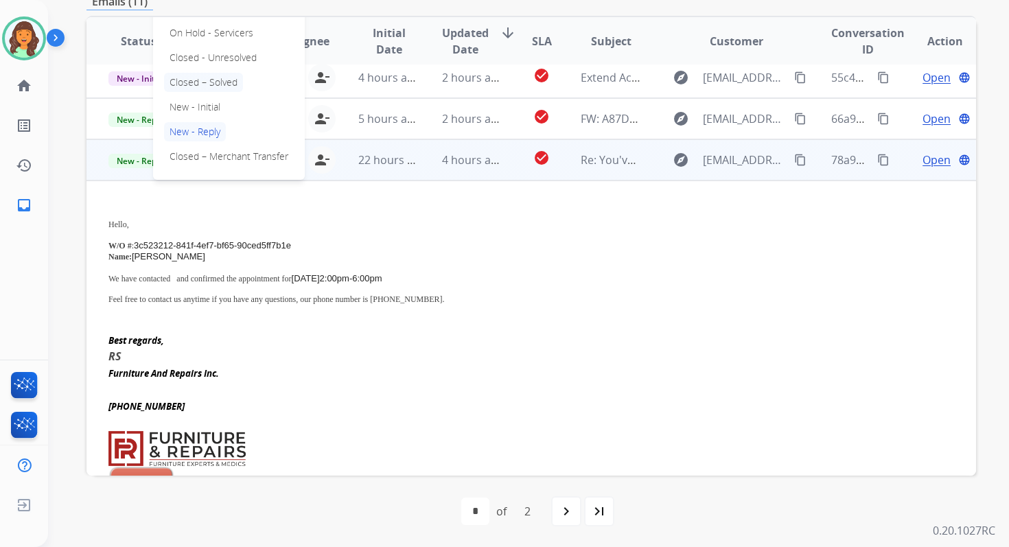
click at [200, 78] on p "Closed – Solved" at bounding box center [203, 82] width 79 height 19
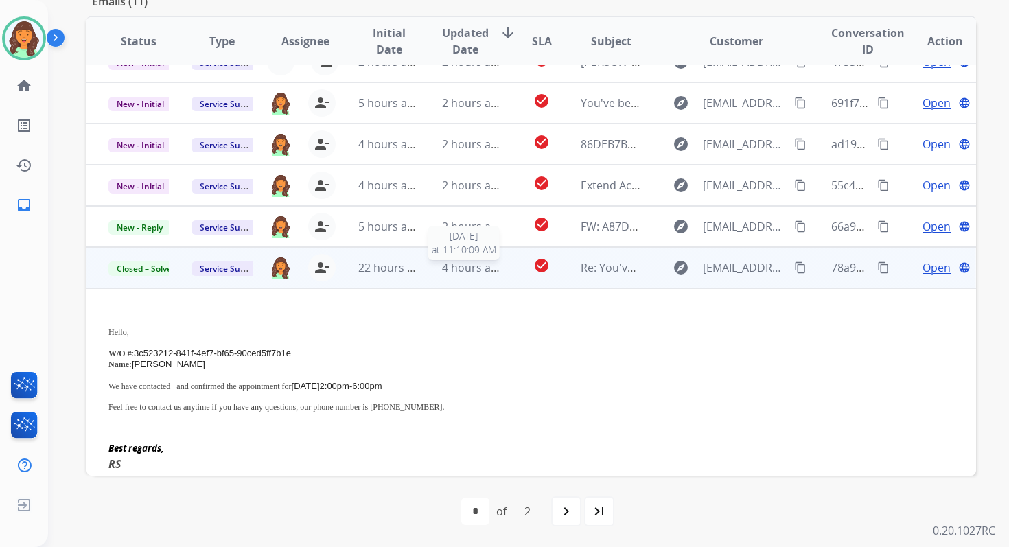
scroll to position [0, 0]
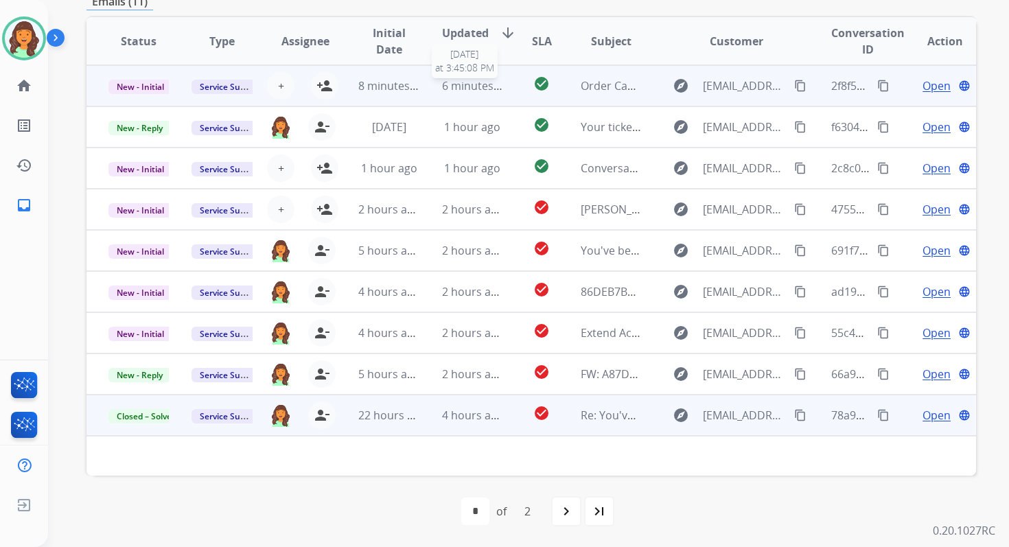
click at [461, 84] on span "6 minutes ago" at bounding box center [478, 85] width 73 height 15
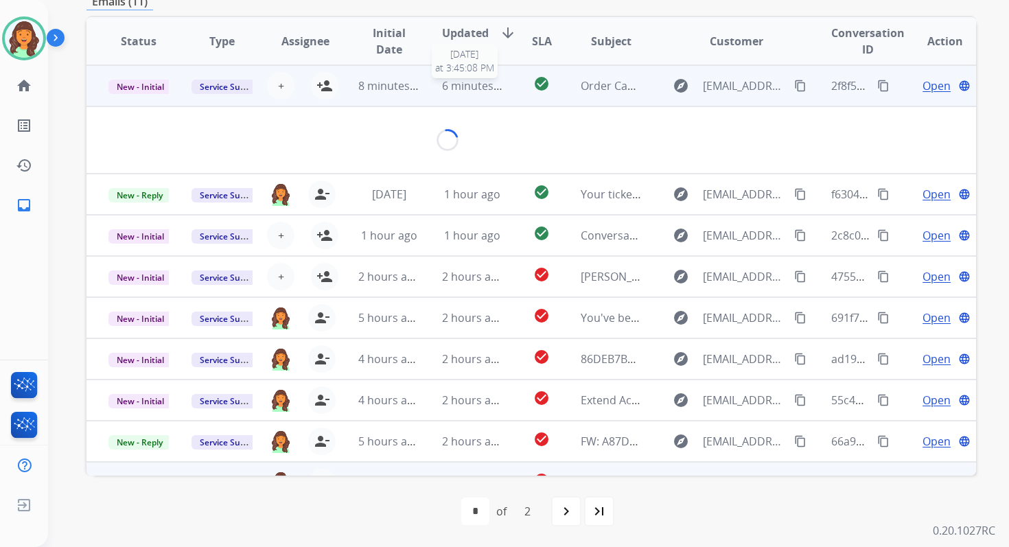
scroll to position [329, 0]
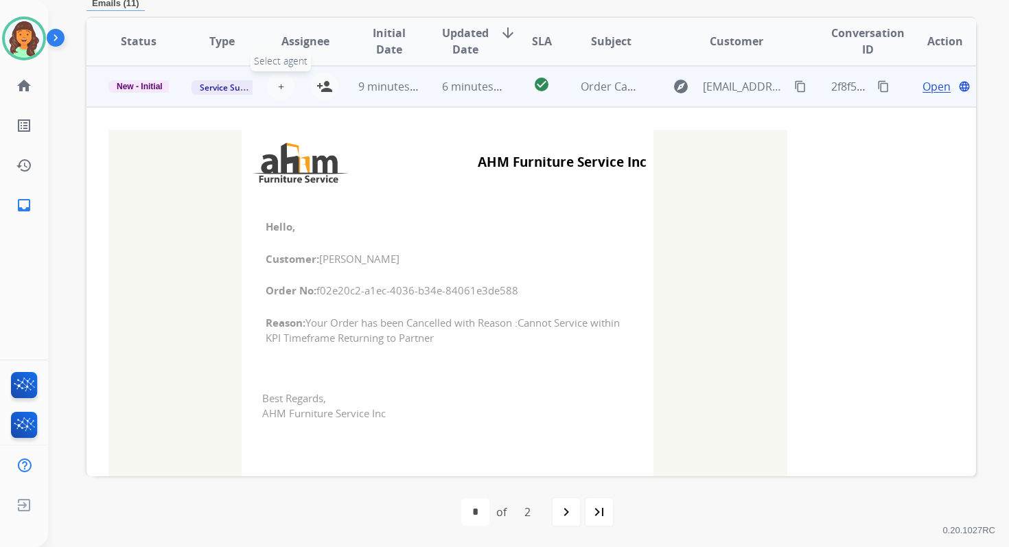
click at [274, 86] on button "+ Select agent" at bounding box center [280, 86] width 27 height 27
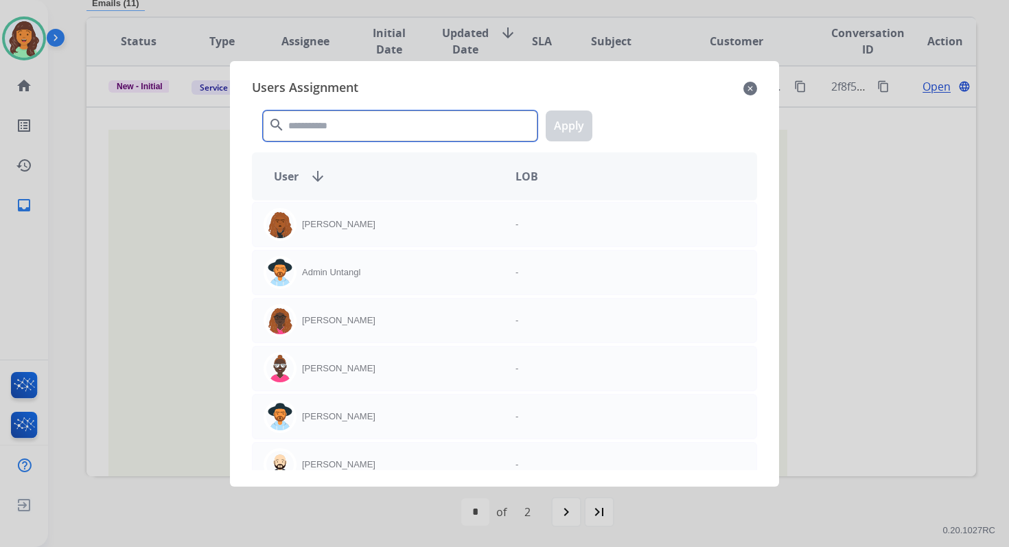
click at [339, 121] on input "text" at bounding box center [400, 125] width 274 height 31
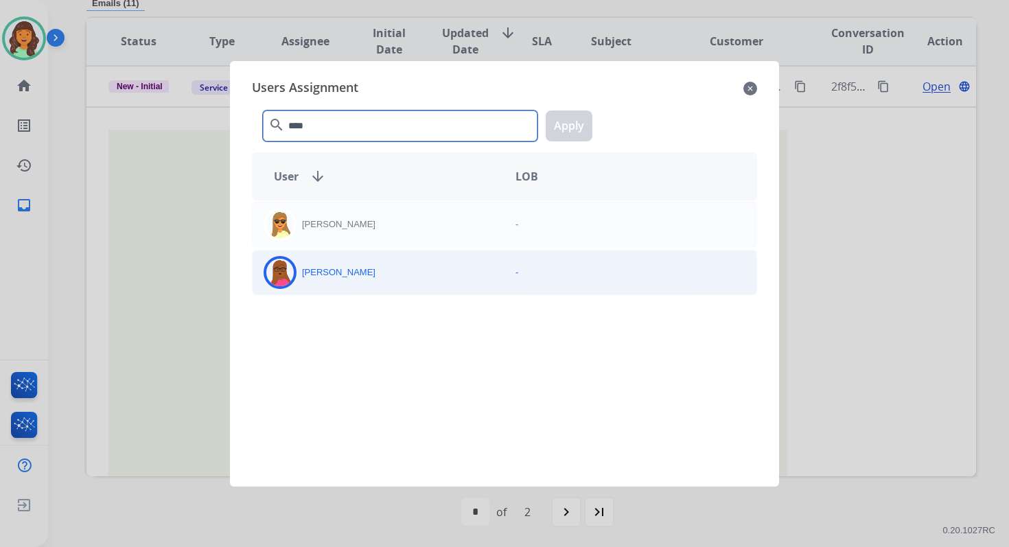
type input "****"
click at [408, 279] on div "[PERSON_NAME]" at bounding box center [378, 272] width 252 height 33
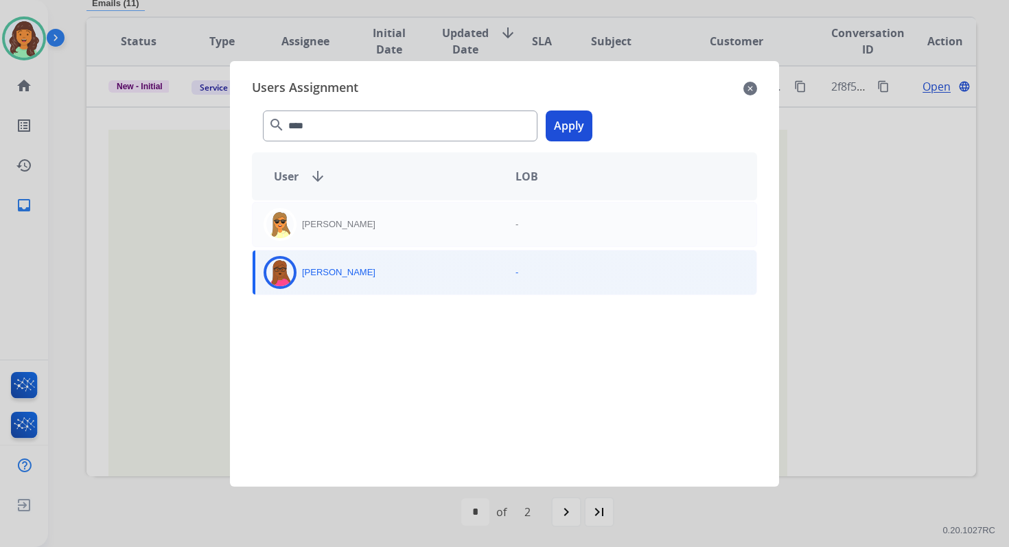
click at [559, 123] on button "Apply" at bounding box center [568, 125] width 47 height 31
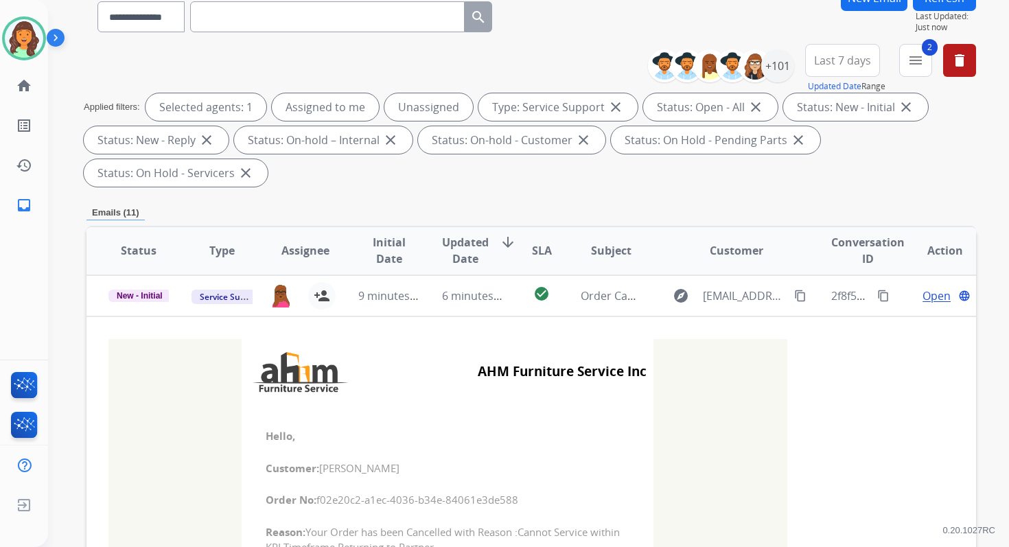
scroll to position [0, 0]
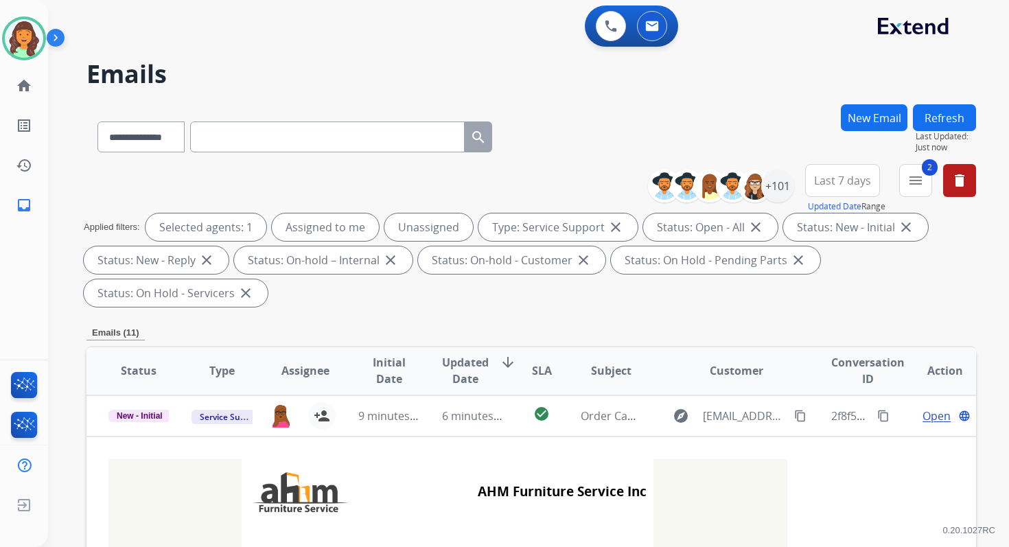
click at [946, 118] on button "Refresh" at bounding box center [944, 117] width 63 height 27
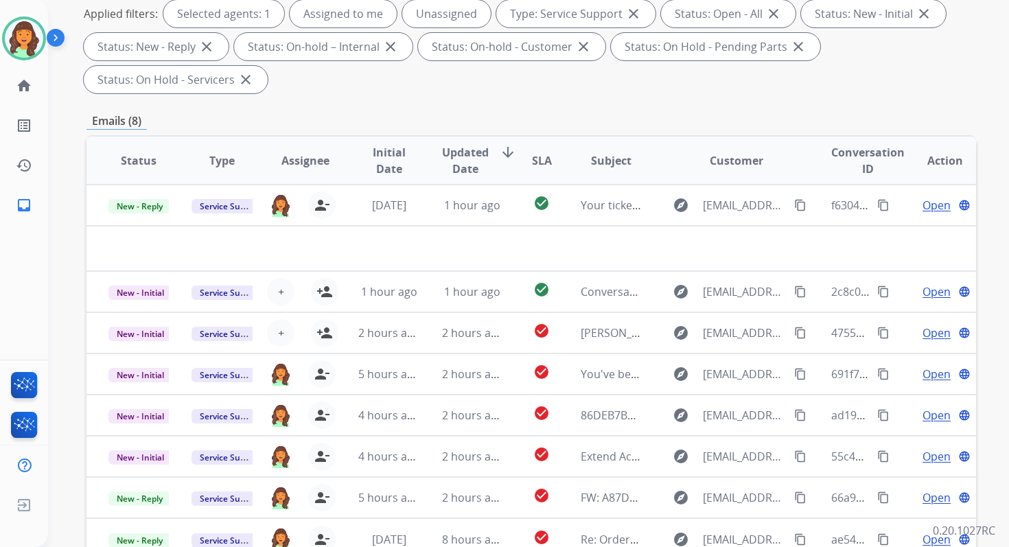
scroll to position [333, 0]
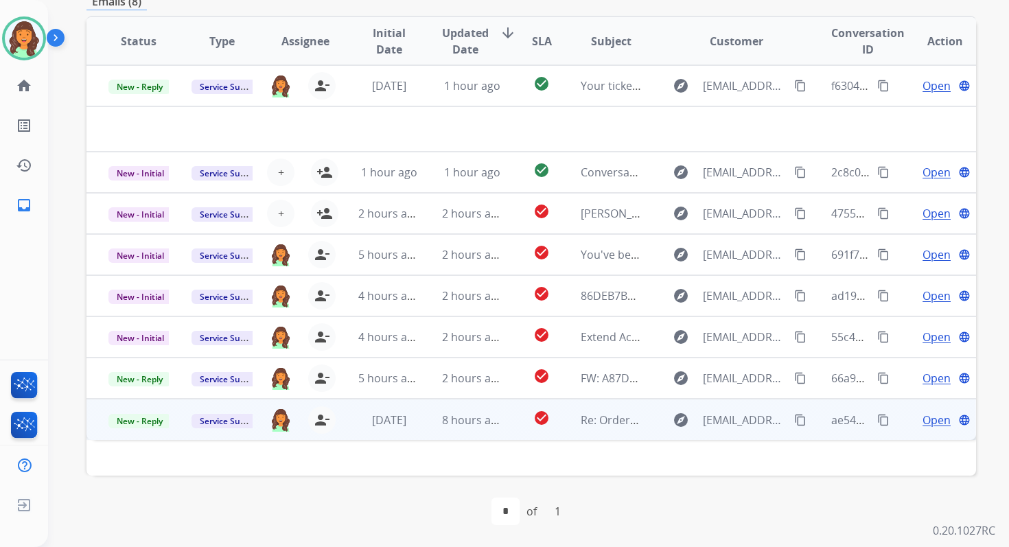
click at [475, 410] on td "8 hours ago" at bounding box center [461, 419] width 83 height 41
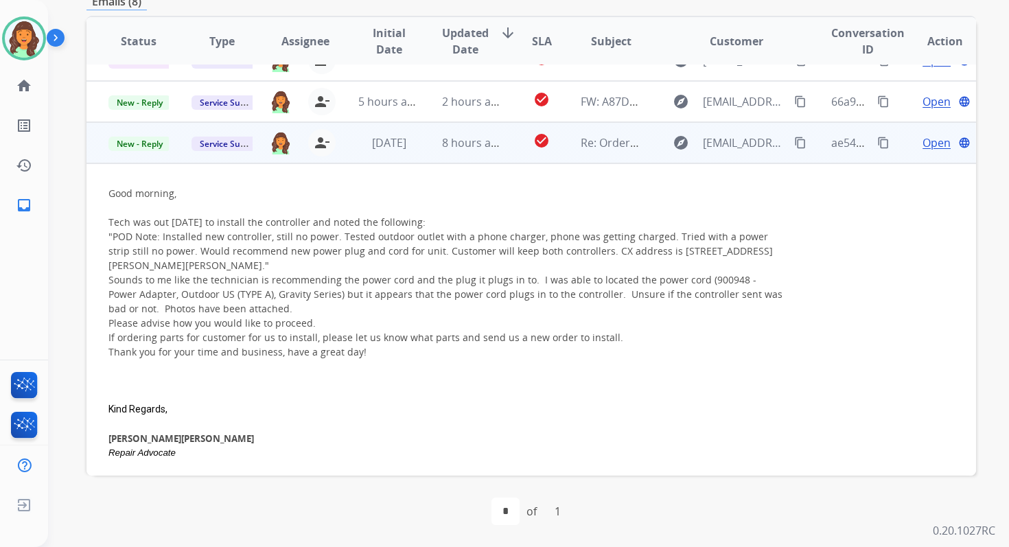
scroll to position [170, 0]
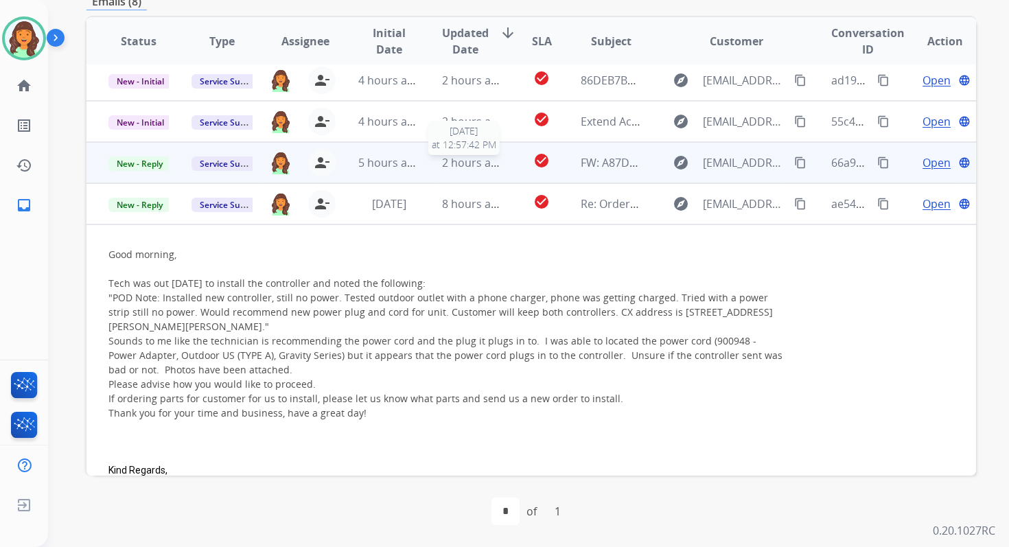
click at [457, 158] on span "2 hours ago" at bounding box center [473, 162] width 62 height 15
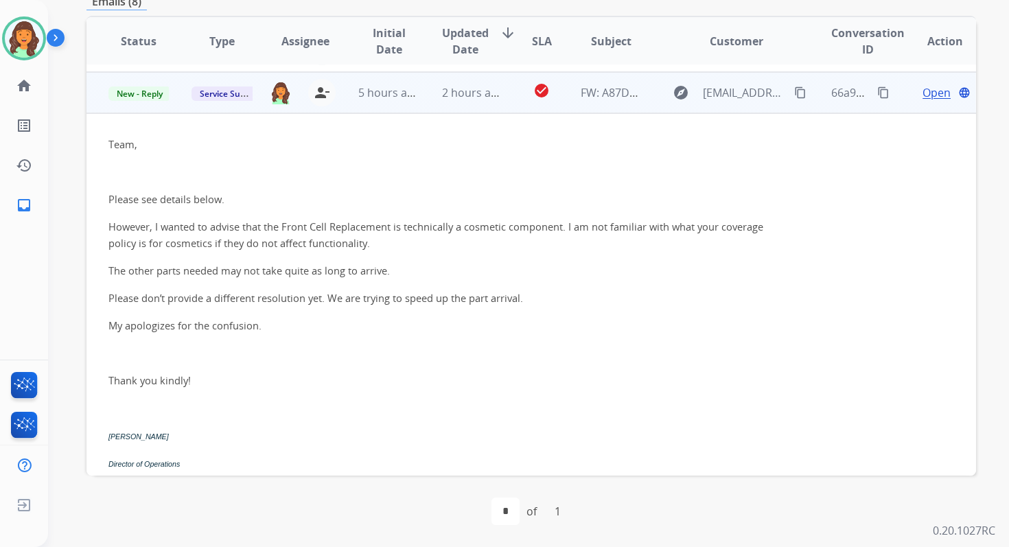
scroll to position [247, 0]
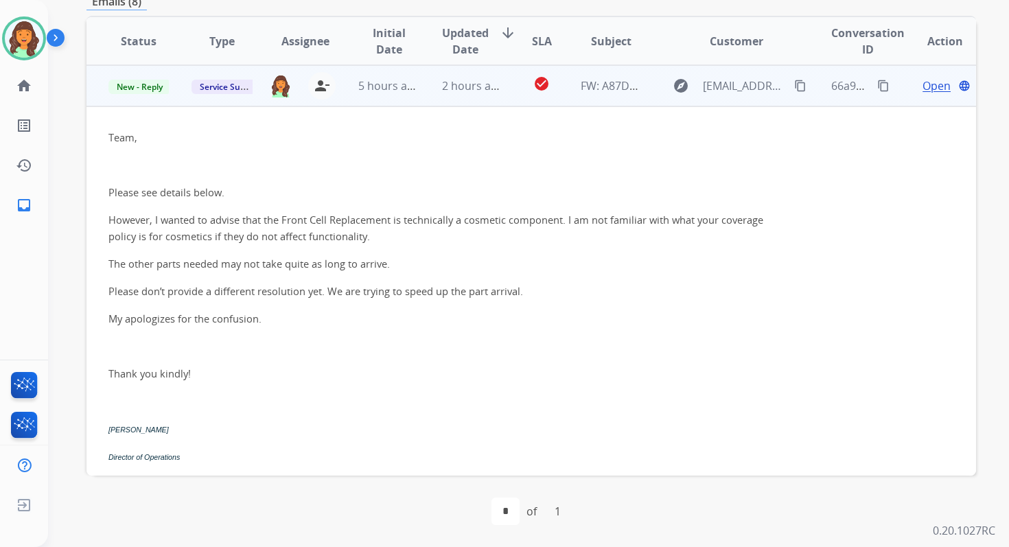
click at [922, 91] on span "Open" at bounding box center [936, 86] width 28 height 16
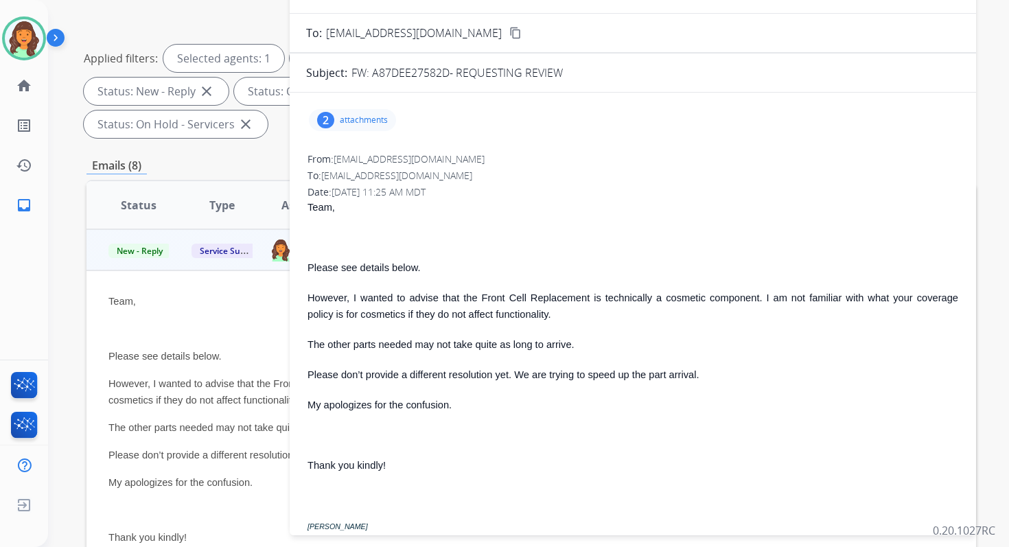
scroll to position [167, 0]
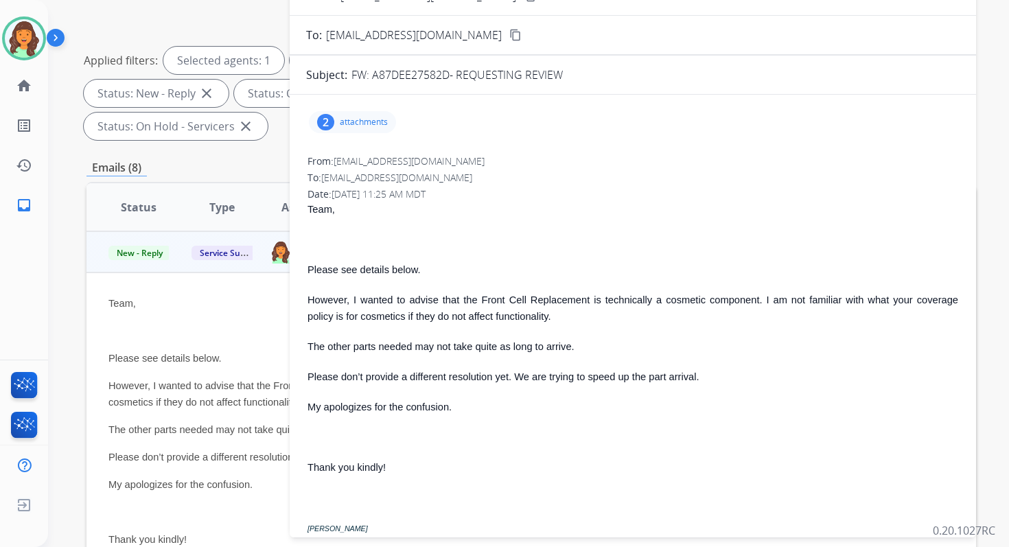
click at [370, 123] on p "attachments" at bounding box center [364, 122] width 48 height 11
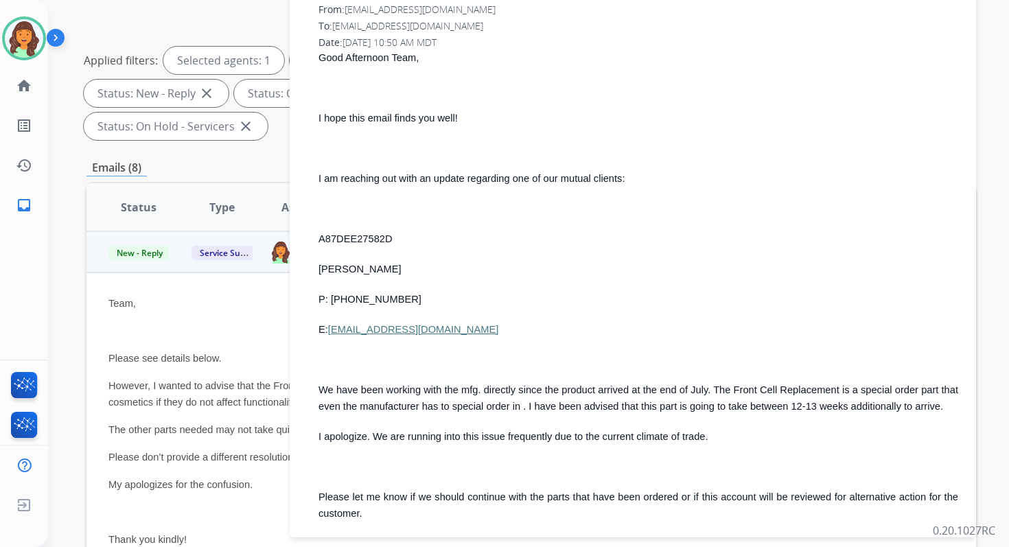
scroll to position [956, 0]
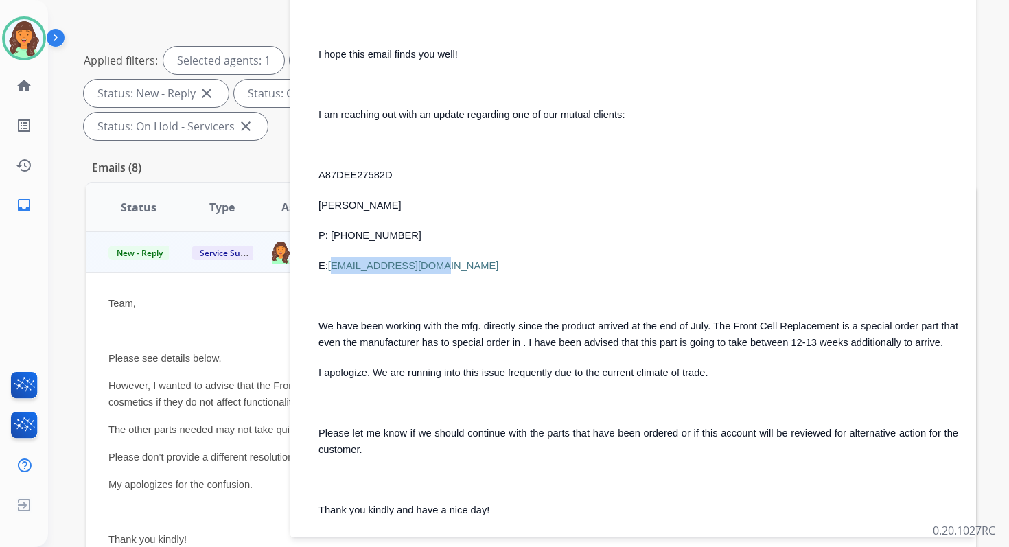
drag, startPoint x: 453, startPoint y: 266, endPoint x: 331, endPoint y: 265, distance: 122.1
click at [331, 265] on p "E: JSY2167@HOTMAIL.COM" at bounding box center [637, 265] width 639 height 16
copy link "JSY2167@HOTMAIL.COM"
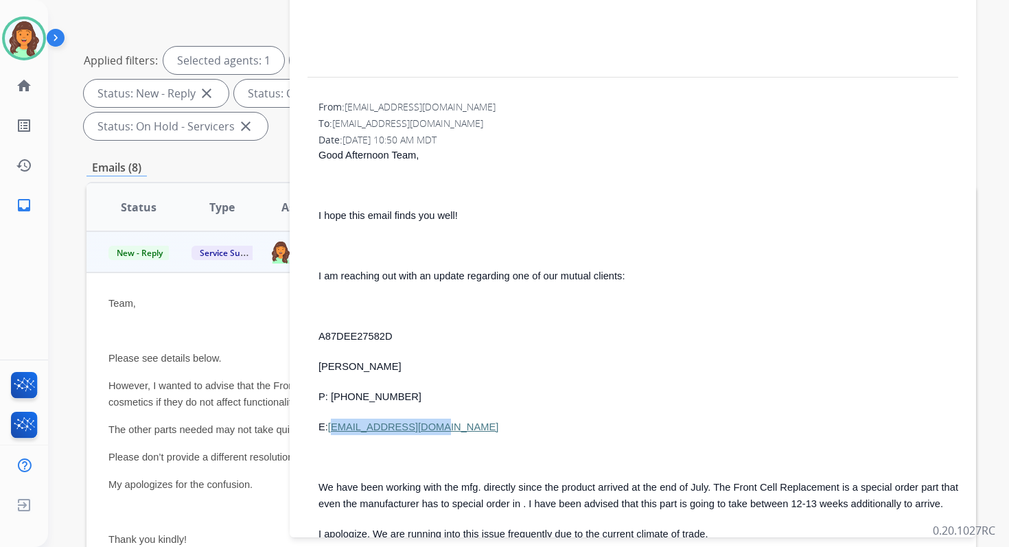
scroll to position [806, 0]
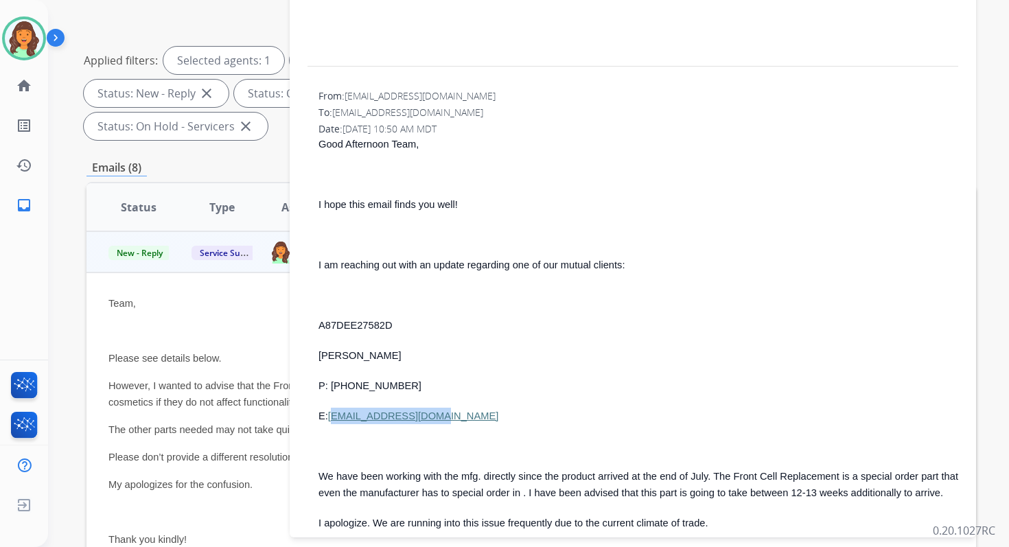
copy link "JSY2167@HOTMAIL.COM"
drag, startPoint x: 396, startPoint y: 383, endPoint x: 329, endPoint y: 383, distance: 66.6
click at [329, 383] on p "P: 757-758-9339" at bounding box center [637, 385] width 639 height 16
copy span "757-758-9339"
drag, startPoint x: 456, startPoint y: 414, endPoint x: 331, endPoint y: 416, distance: 124.9
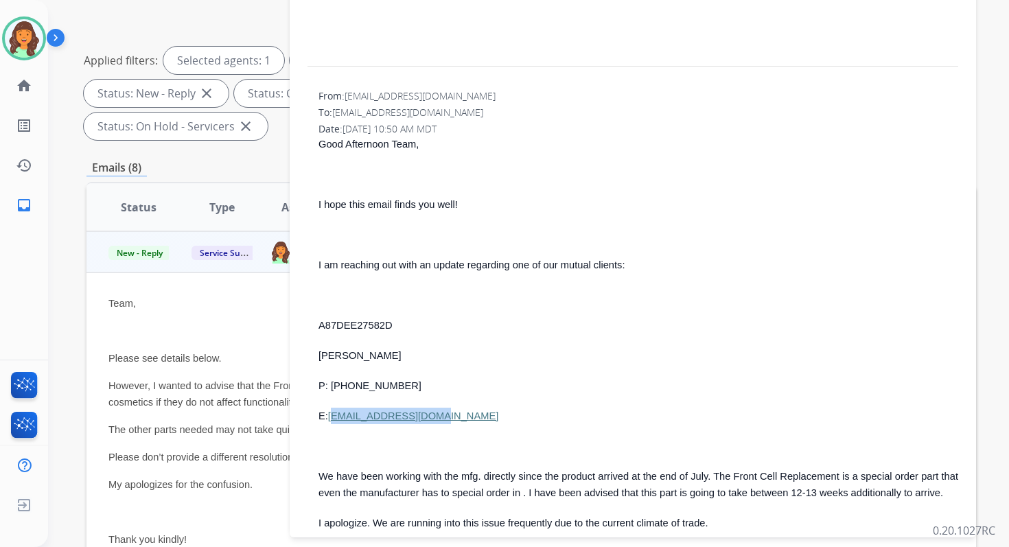
click at [331, 416] on p "E: JSY2167@HOTMAIL.COM" at bounding box center [637, 416] width 639 height 16
copy link "JSY2167@HOTMAIL.COM"
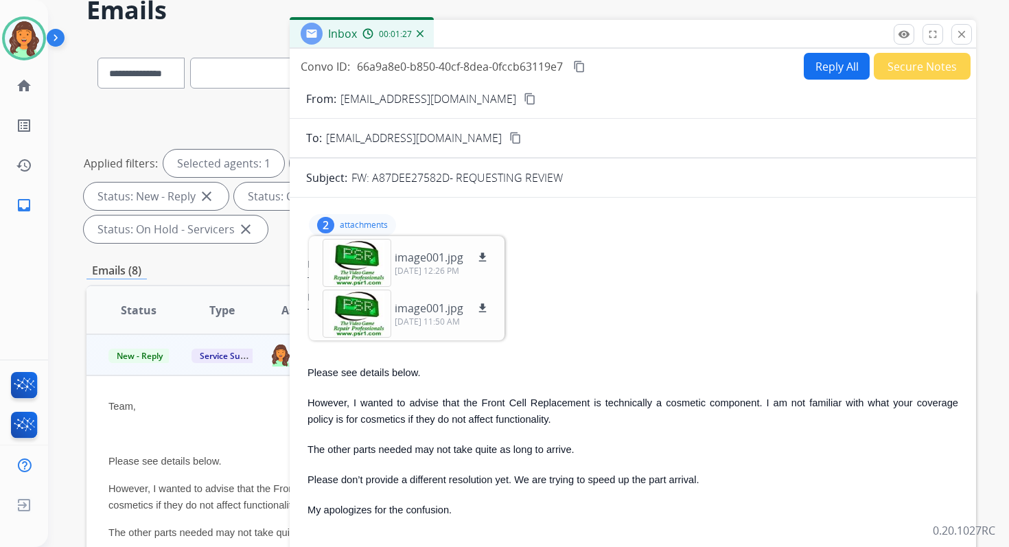
scroll to position [0, 0]
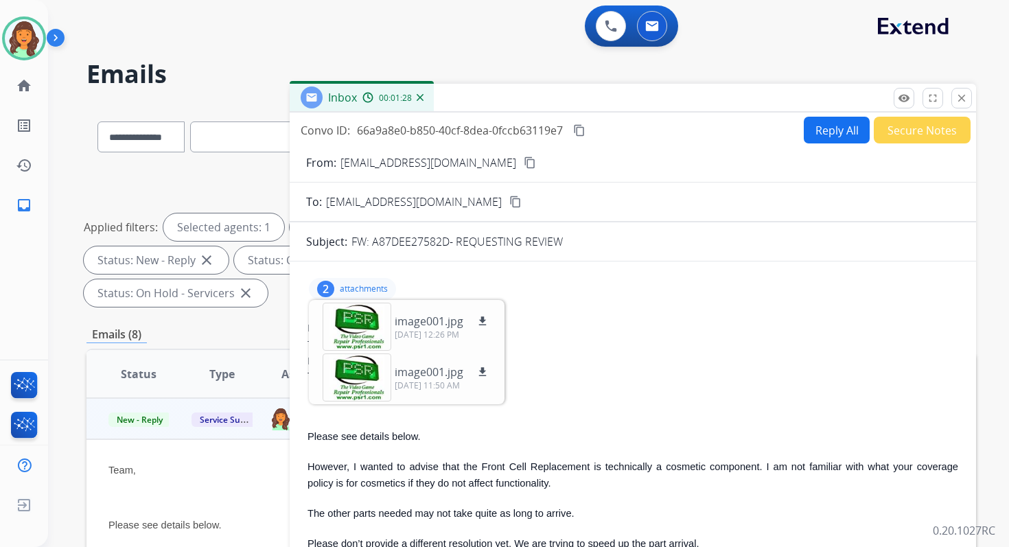
click at [818, 117] on button "Reply All" at bounding box center [836, 130] width 66 height 27
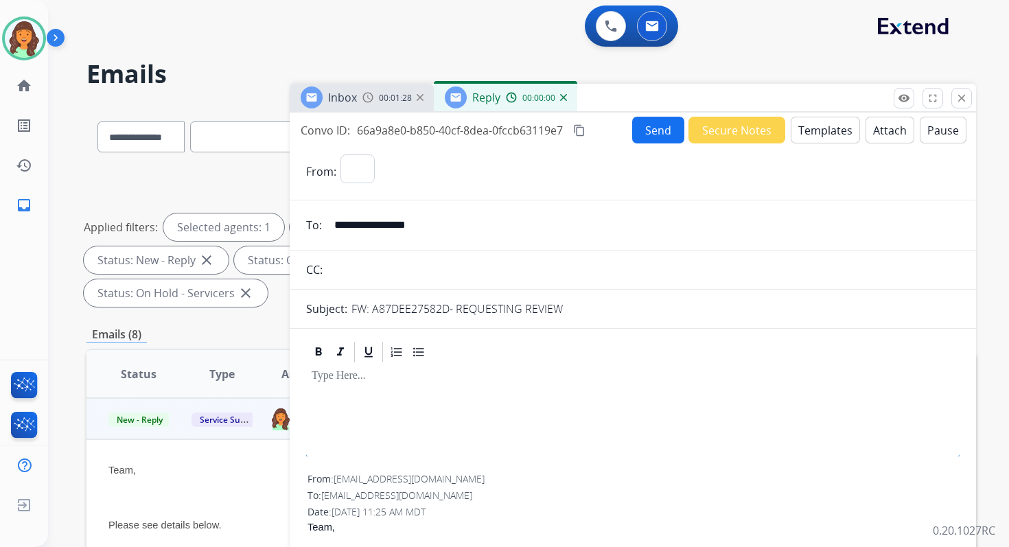
click at [821, 126] on button "Templates" at bounding box center [824, 130] width 69 height 27
select select "**********"
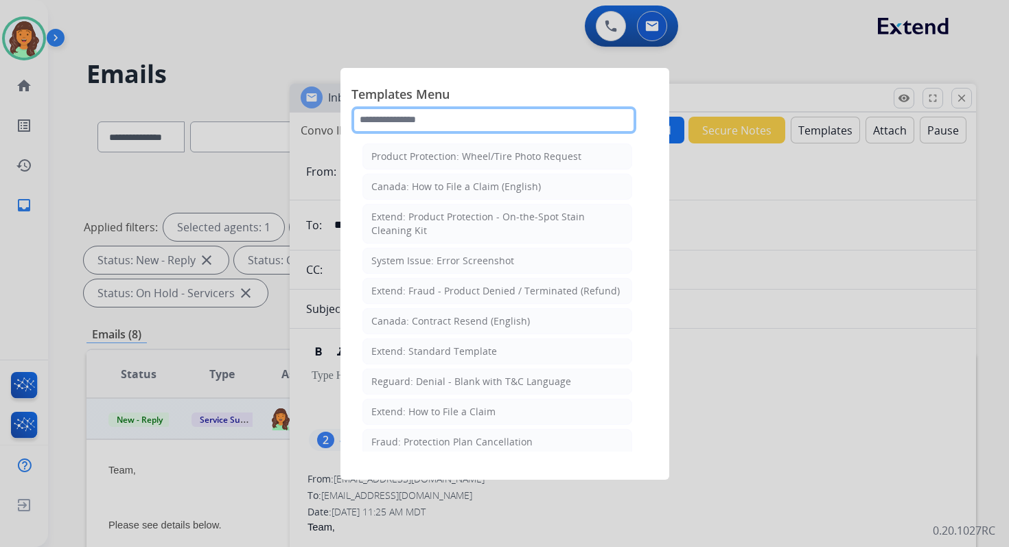
click at [416, 124] on input "text" at bounding box center [493, 119] width 285 height 27
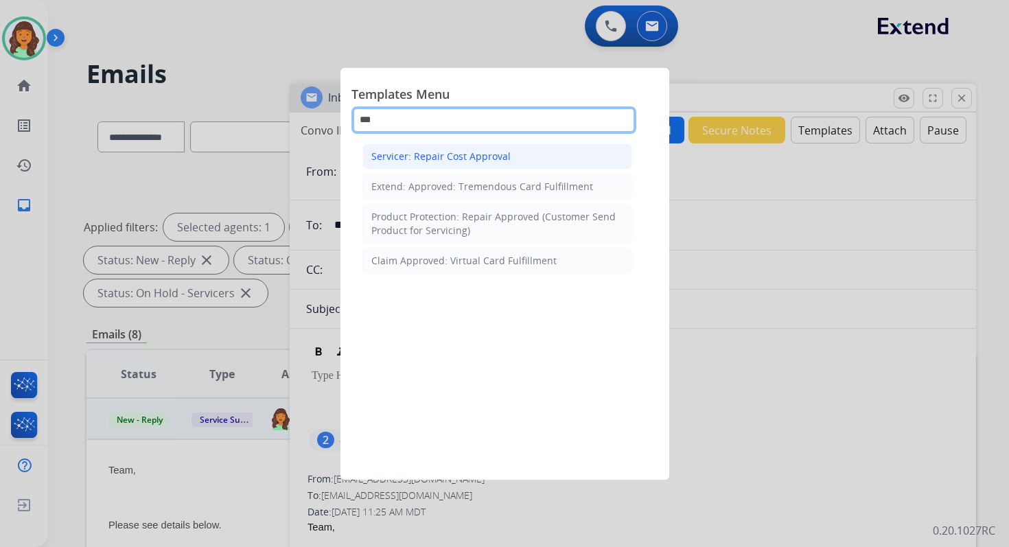
type input "***"
click at [480, 158] on div "Servicer: Repair Cost Approval" at bounding box center [440, 157] width 139 height 14
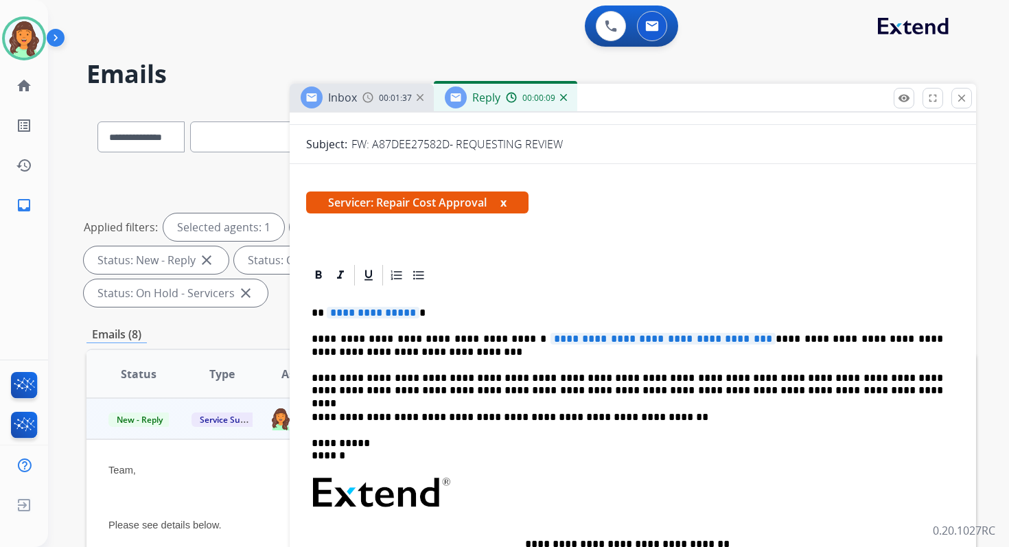
scroll to position [214, 0]
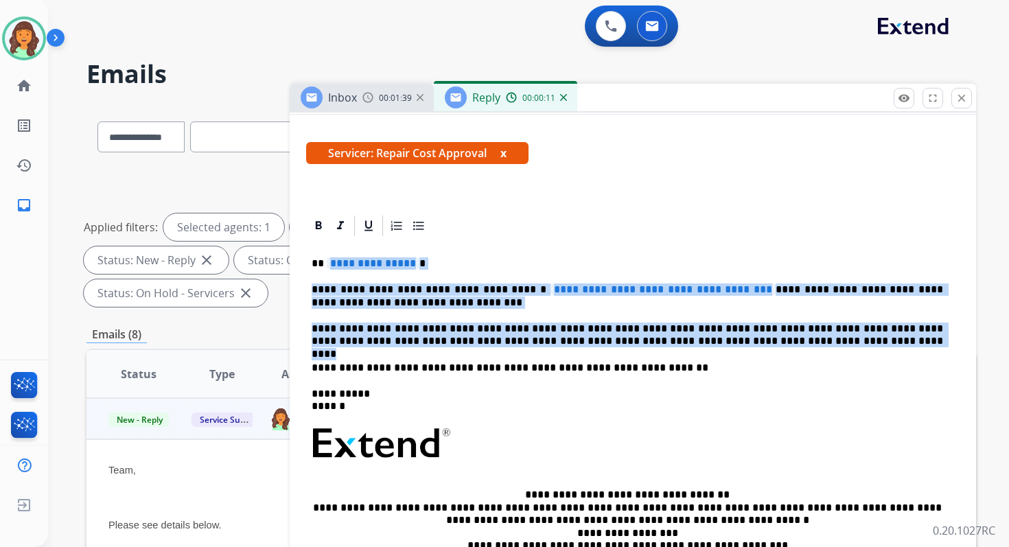
drag, startPoint x: 327, startPoint y: 263, endPoint x: 773, endPoint y: 342, distance: 452.2
click at [773, 342] on div "**********" at bounding box center [632, 436] width 653 height 397
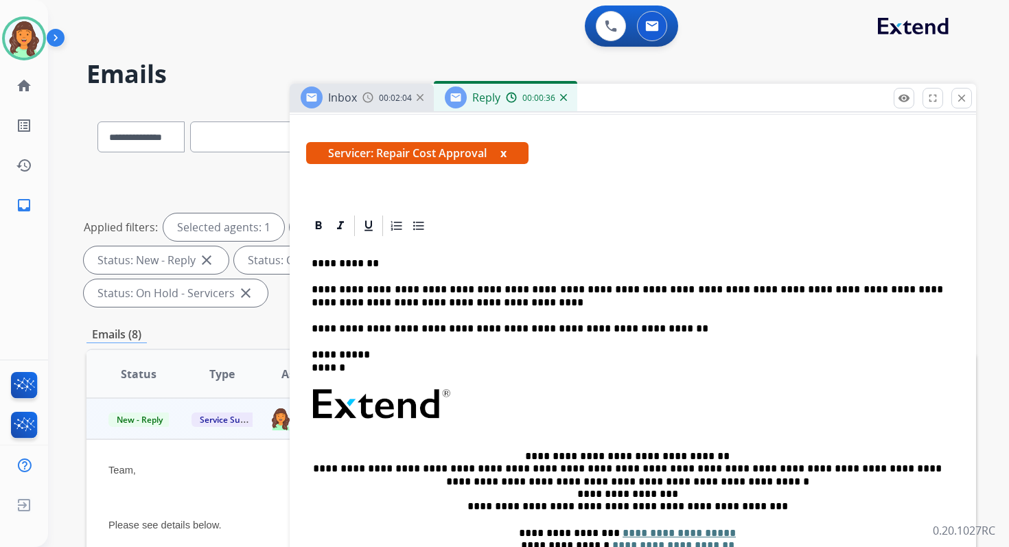
click at [534, 290] on p "**********" at bounding box center [626, 295] width 631 height 25
click at [449, 304] on p "**********" at bounding box center [626, 295] width 631 height 25
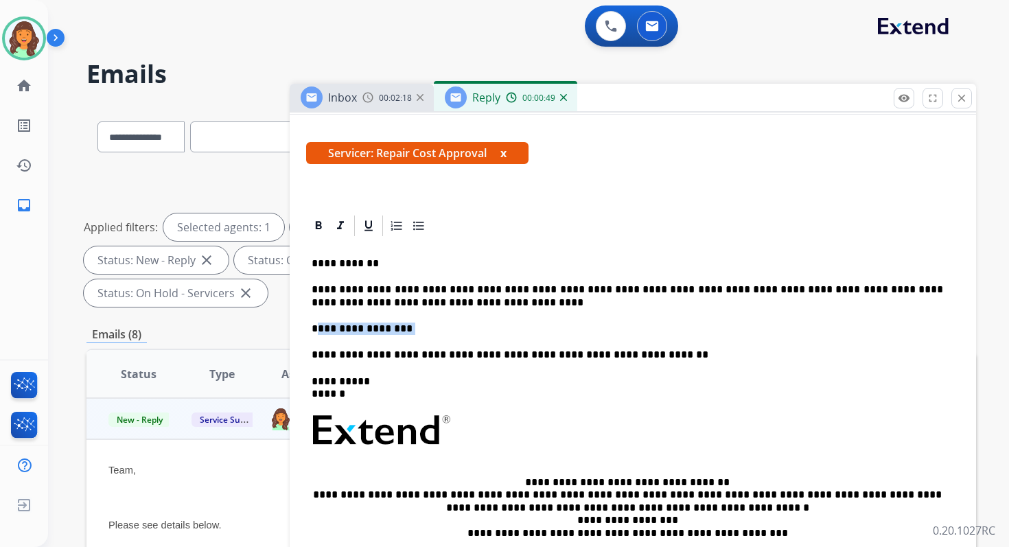
drag, startPoint x: 399, startPoint y: 331, endPoint x: 317, endPoint y: 326, distance: 82.5
click at [317, 326] on p "**********" at bounding box center [626, 328] width 631 height 12
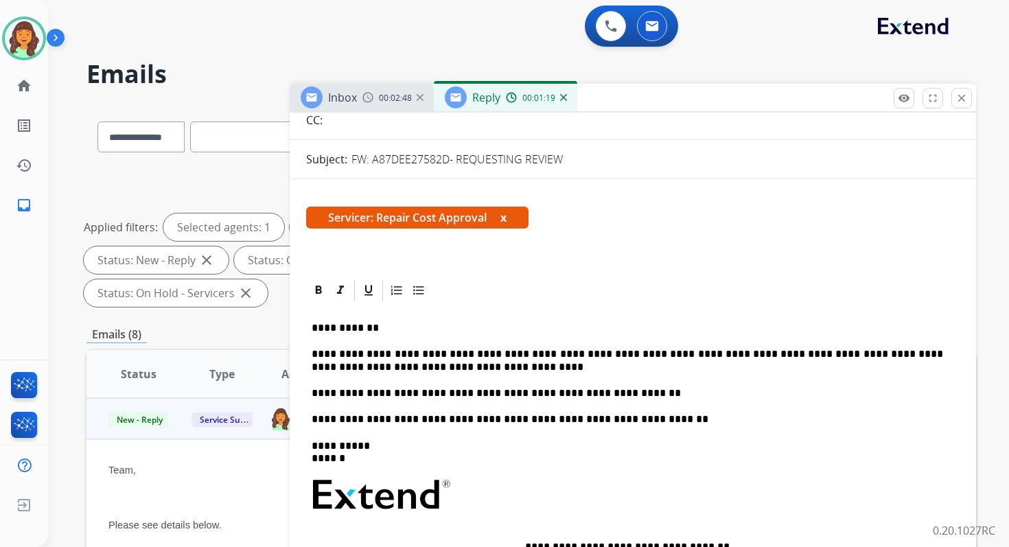
scroll to position [0, 0]
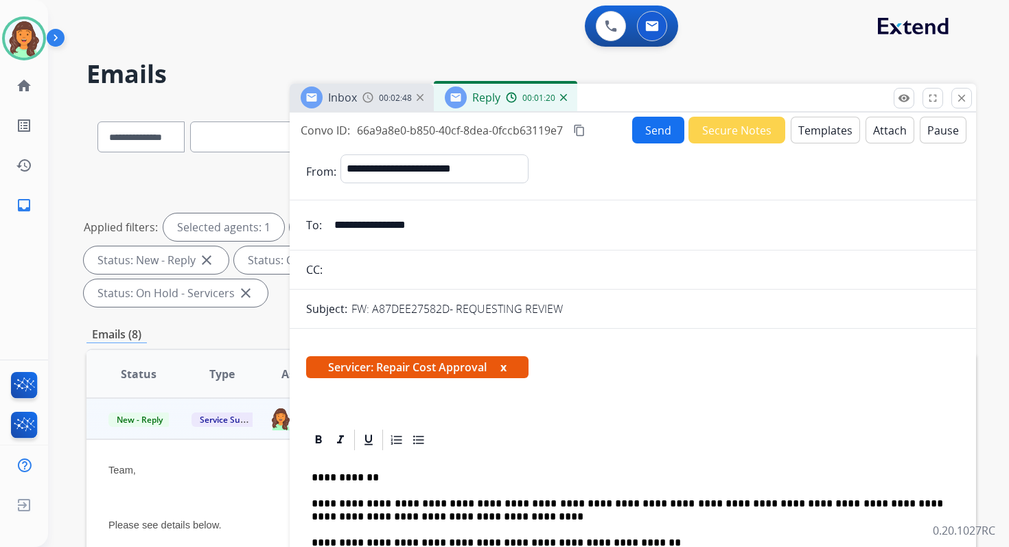
click at [582, 128] on mat-icon "content_copy" at bounding box center [579, 130] width 12 height 12
click at [663, 128] on button "Send" at bounding box center [658, 130] width 52 height 27
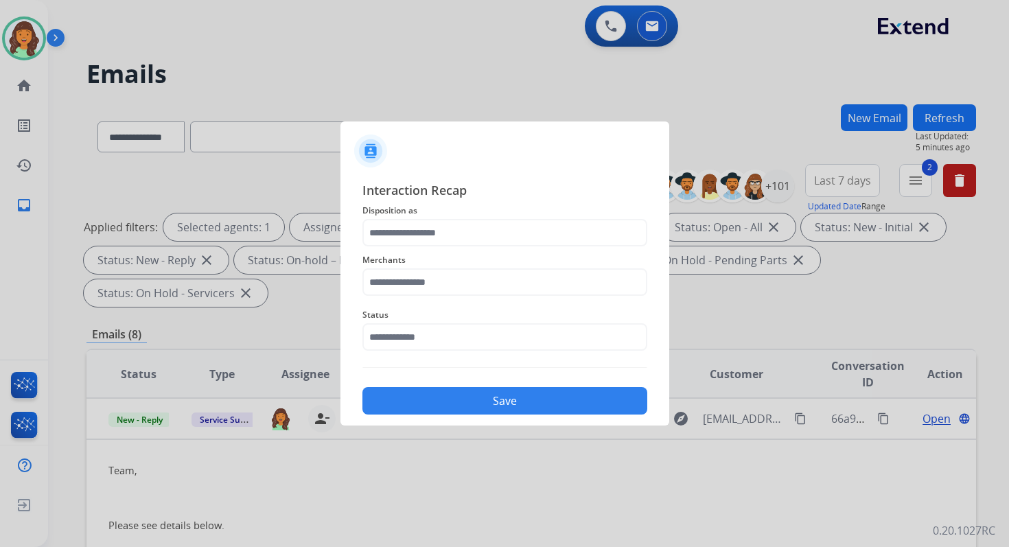
click at [431, 215] on span "Disposition as" at bounding box center [504, 210] width 285 height 16
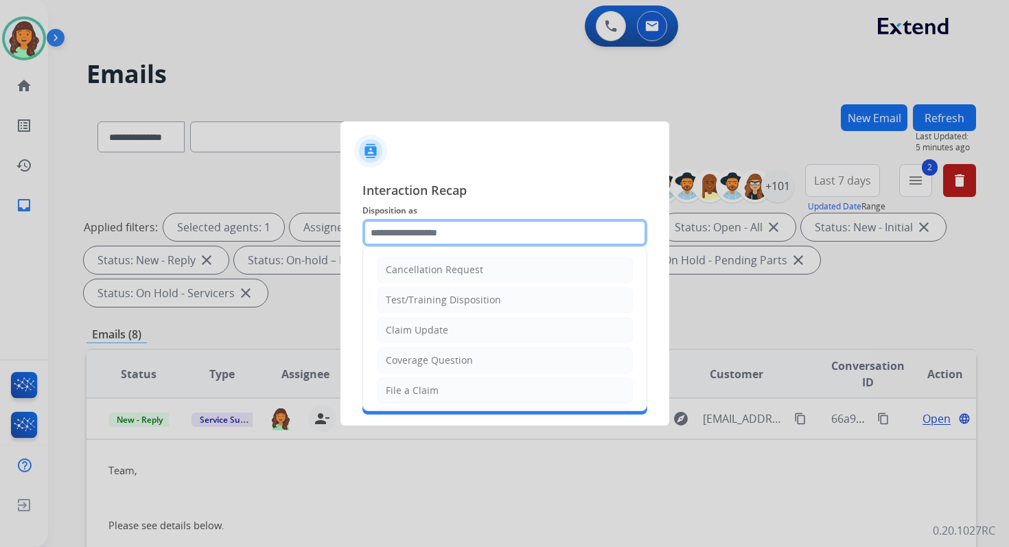
click at [431, 226] on input "text" at bounding box center [504, 232] width 285 height 27
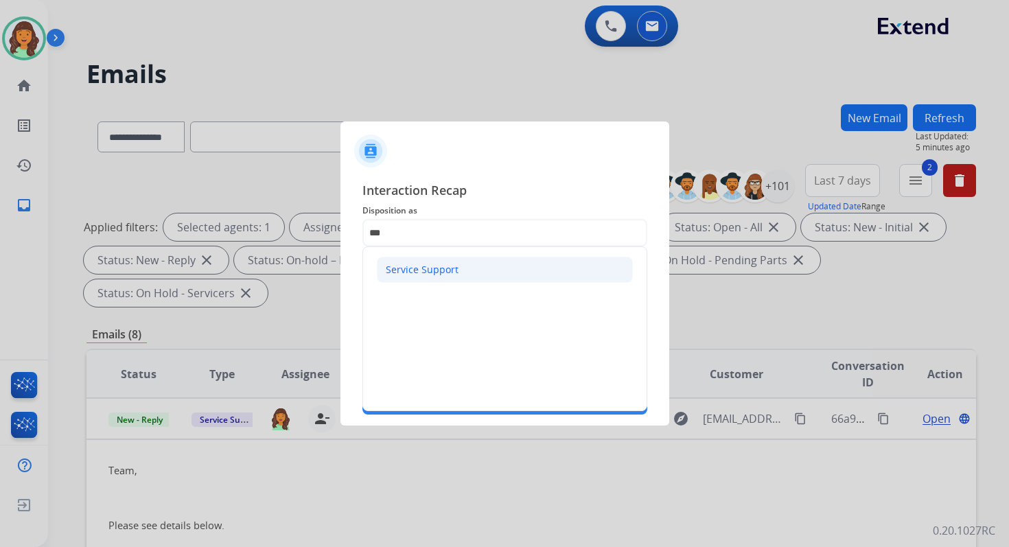
click at [429, 266] on div "Service Support" at bounding box center [422, 270] width 73 height 14
type input "**********"
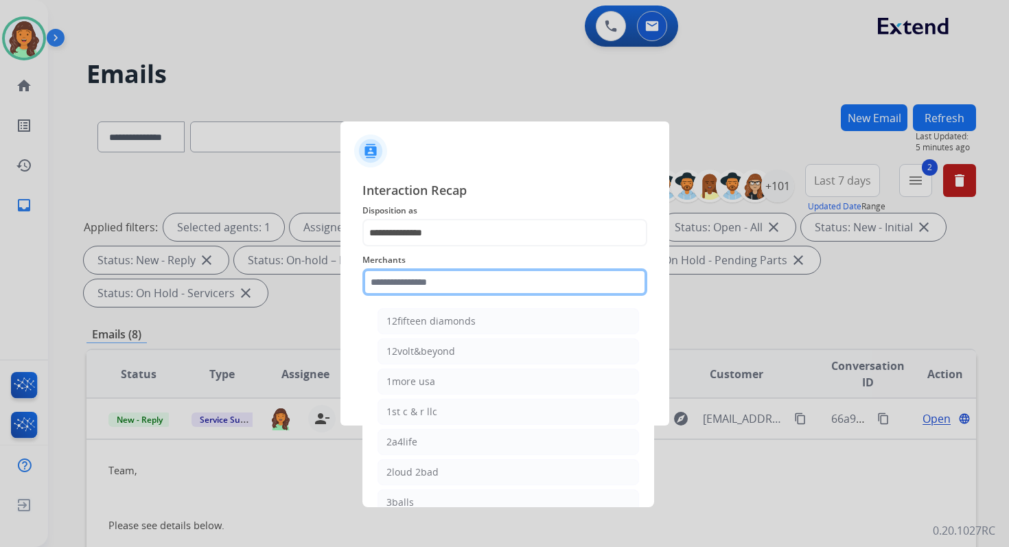
click at [432, 283] on input "text" at bounding box center [504, 281] width 285 height 27
type input "*"
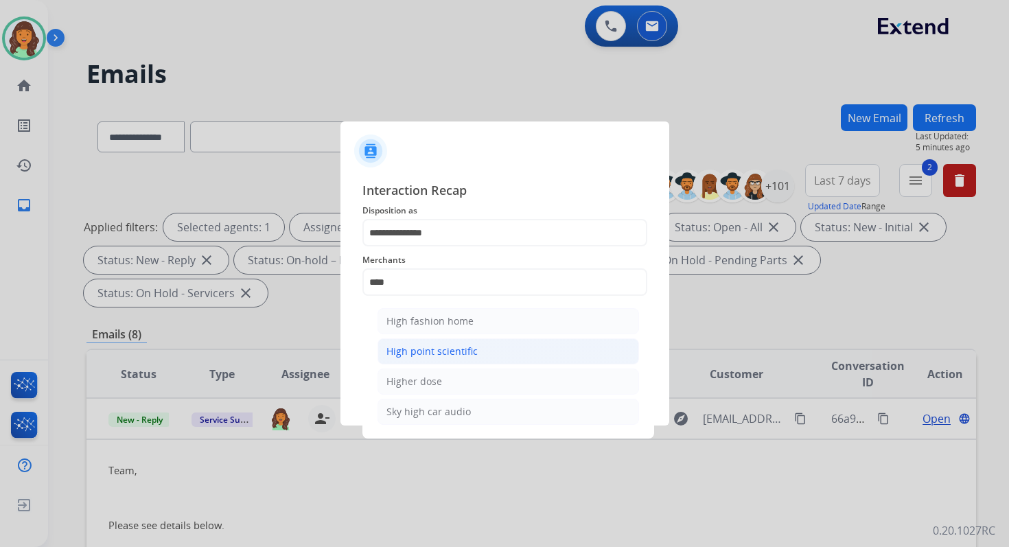
click at [441, 351] on div "High point scientific" at bounding box center [431, 351] width 91 height 14
type input "**********"
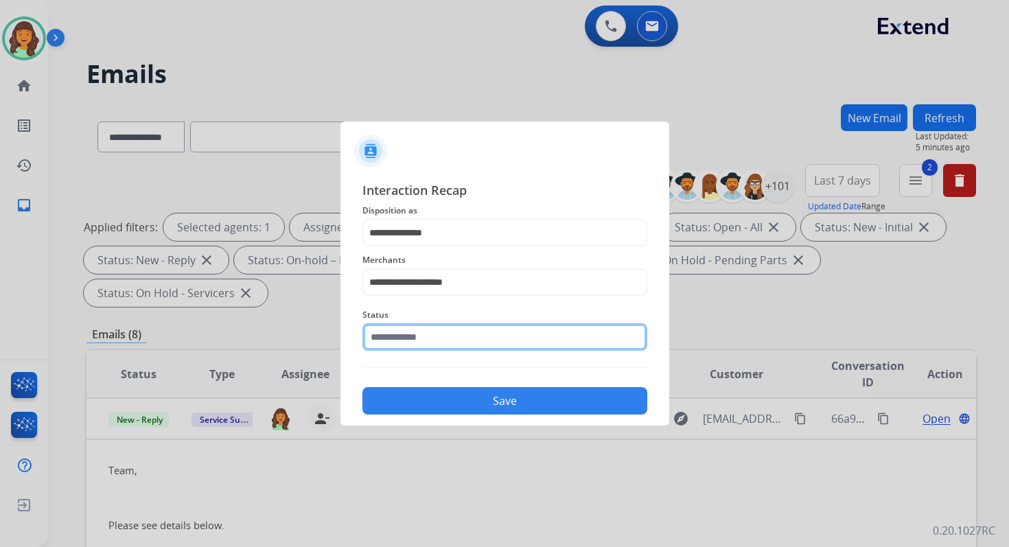
click at [436, 338] on input "text" at bounding box center [504, 336] width 285 height 27
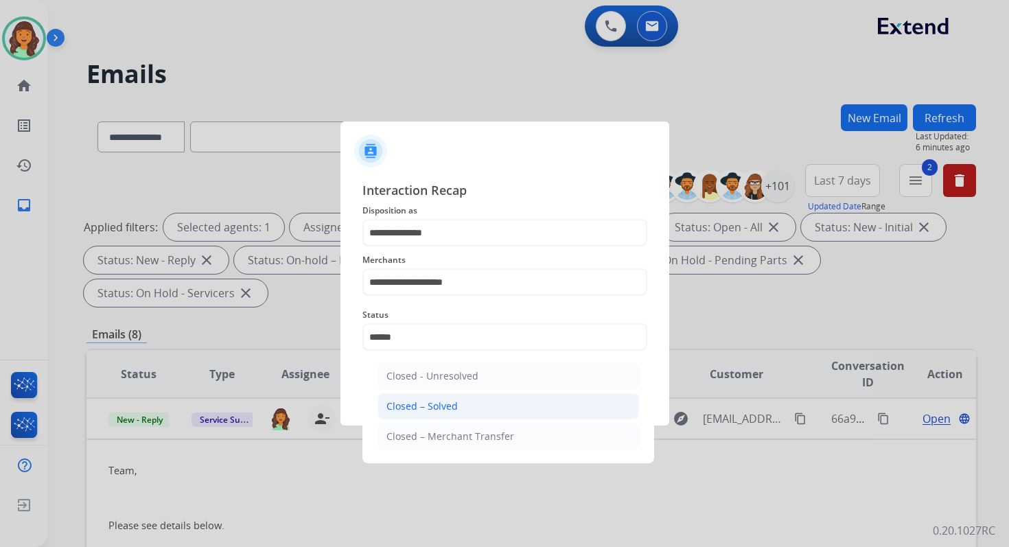
click at [456, 404] on li "Closed – Solved" at bounding box center [507, 406] width 261 height 26
type input "**********"
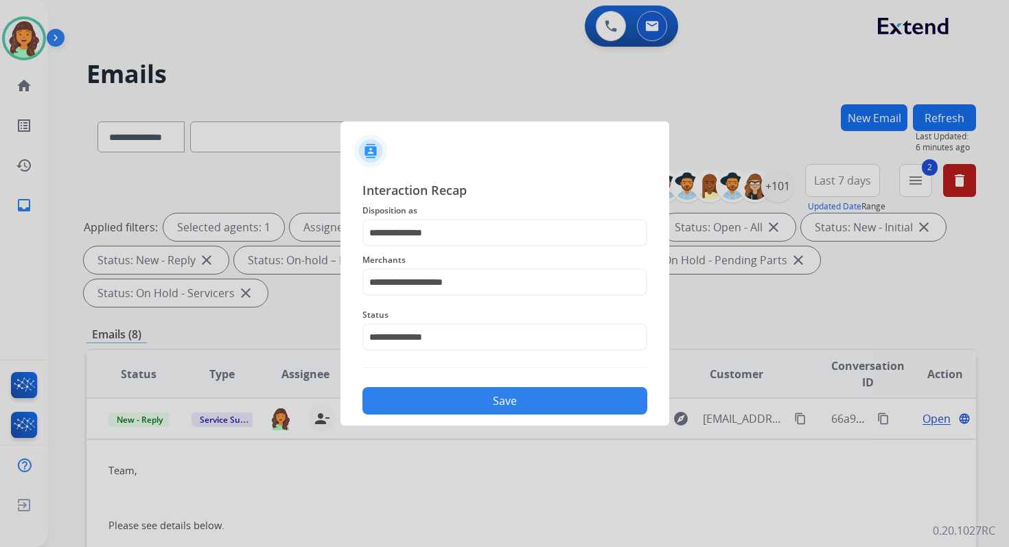
click at [456, 404] on button "Save" at bounding box center [504, 400] width 285 height 27
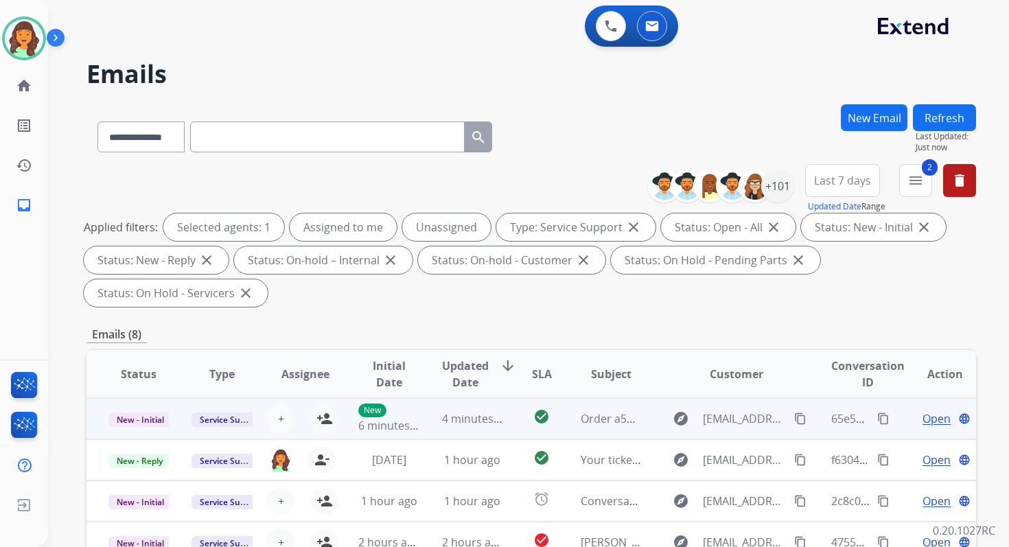
click at [471, 408] on td "4 minutes ago" at bounding box center [461, 418] width 83 height 41
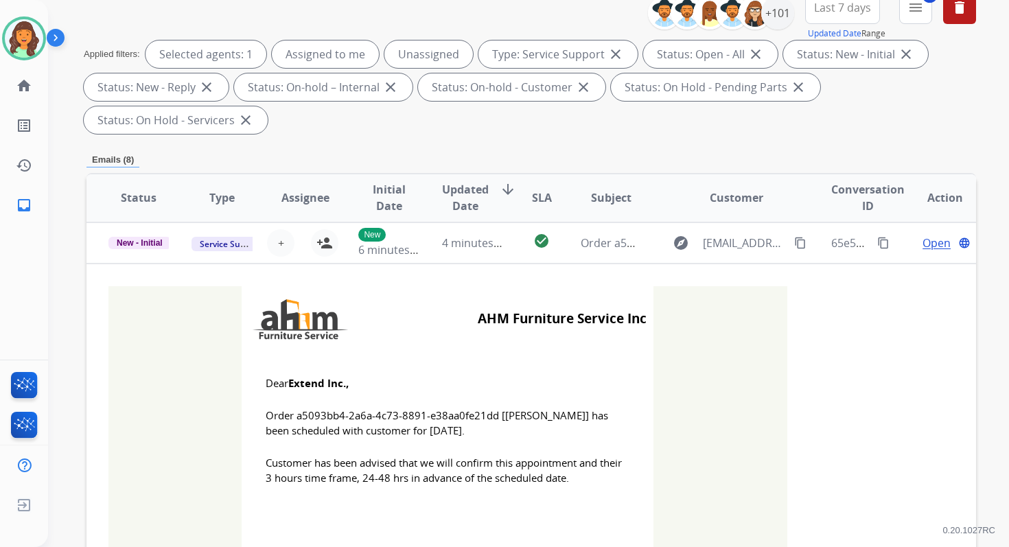
scroll to position [329, 0]
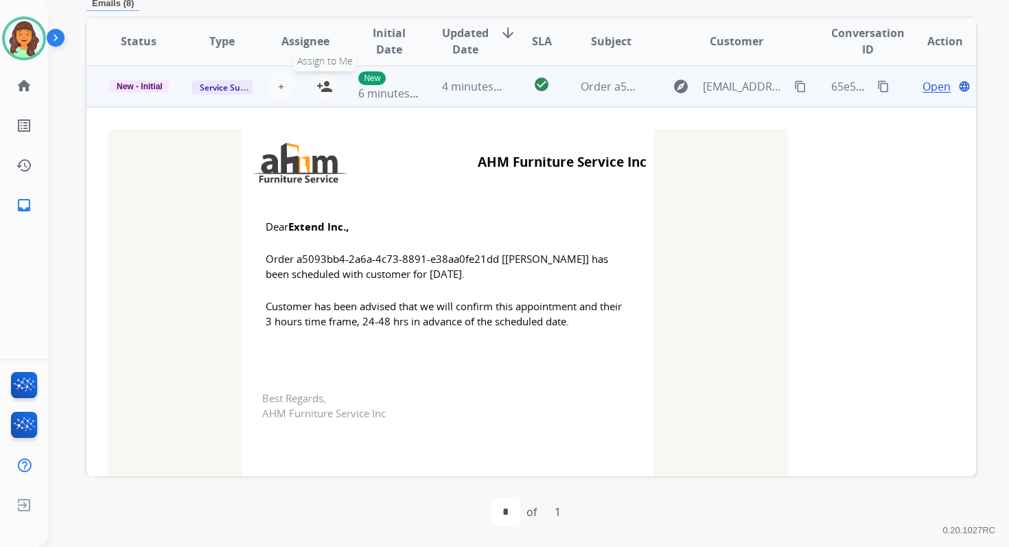
click at [324, 87] on mat-icon "person_add" at bounding box center [324, 86] width 16 height 16
click at [135, 86] on span "New - Initial" at bounding box center [139, 86] width 62 height 12
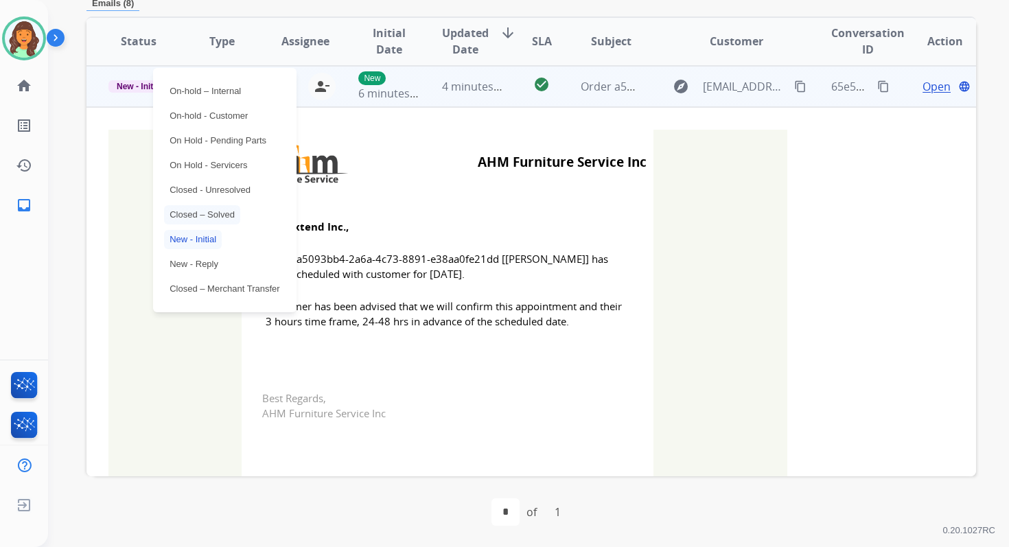
click at [204, 208] on p "Closed – Solved" at bounding box center [202, 214] width 76 height 19
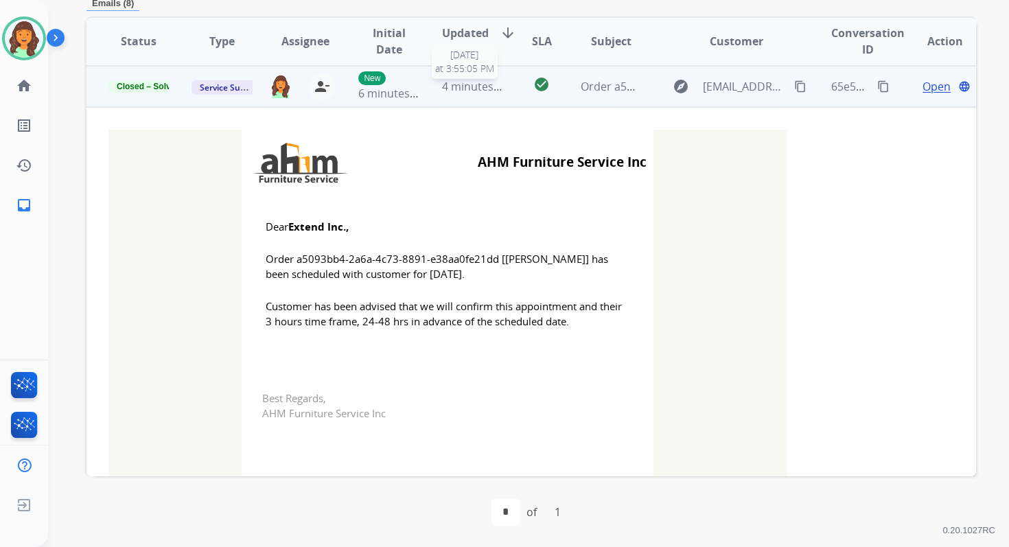
click at [447, 79] on span "4 minutes ago" at bounding box center [478, 86] width 73 height 15
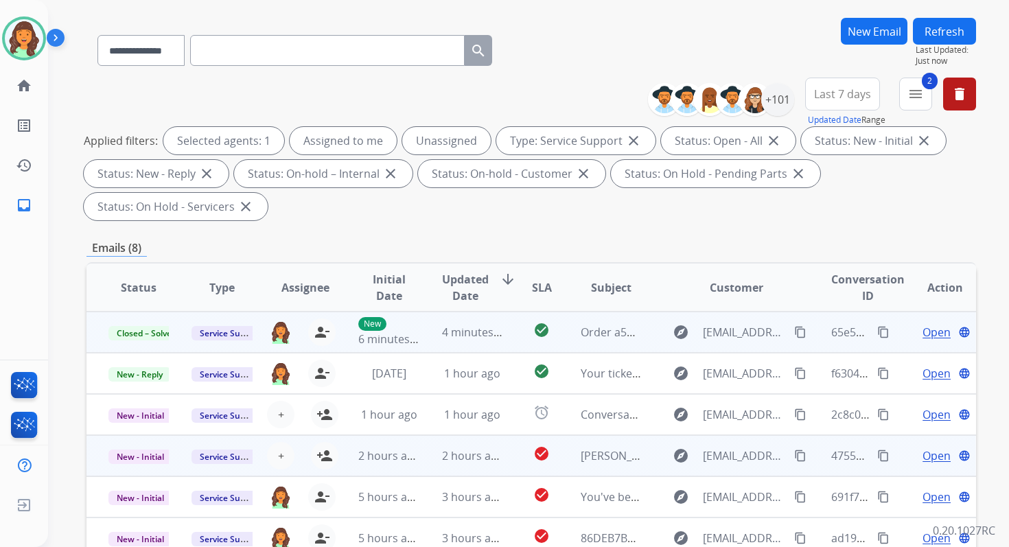
scroll to position [0, 0]
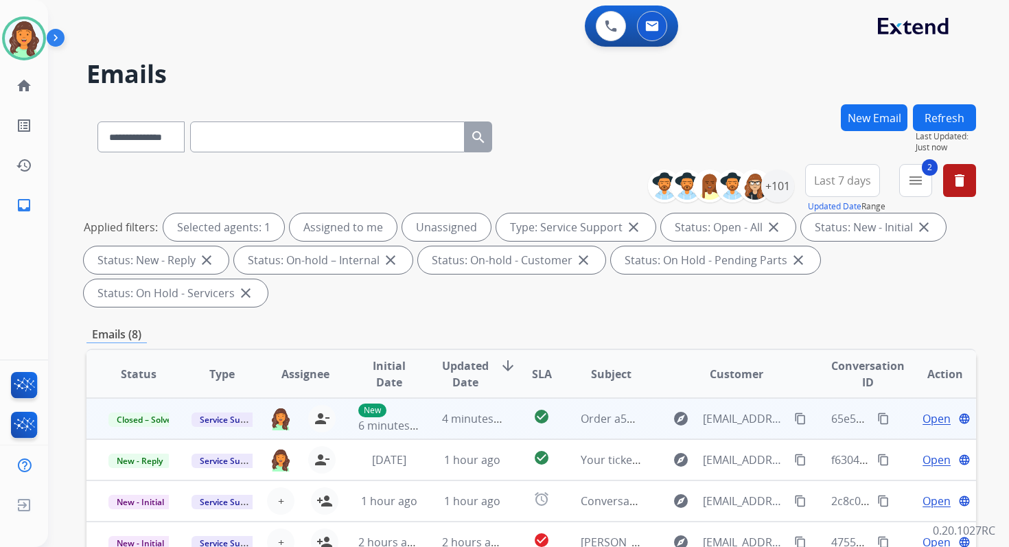
click at [933, 117] on button "Refresh" at bounding box center [944, 117] width 63 height 27
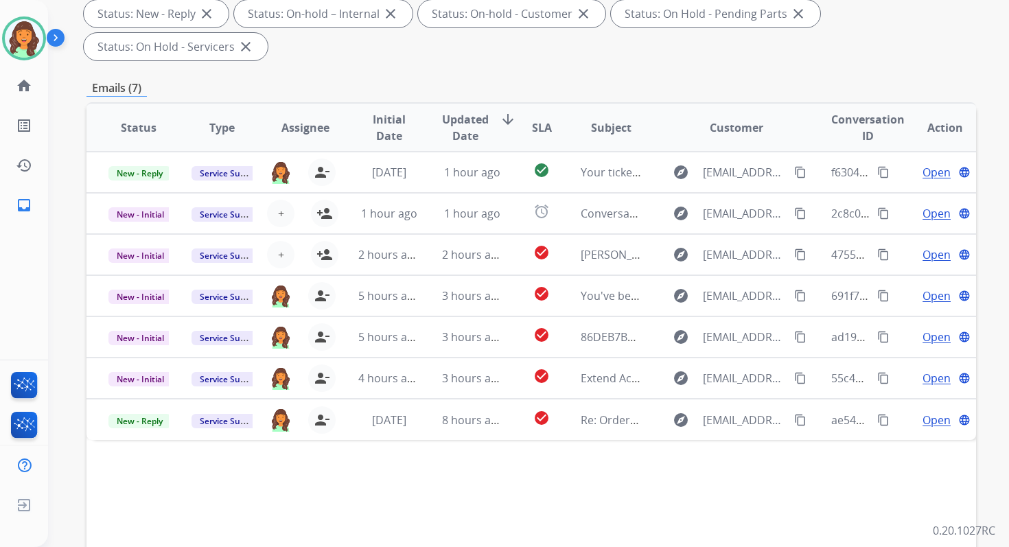
scroll to position [333, 0]
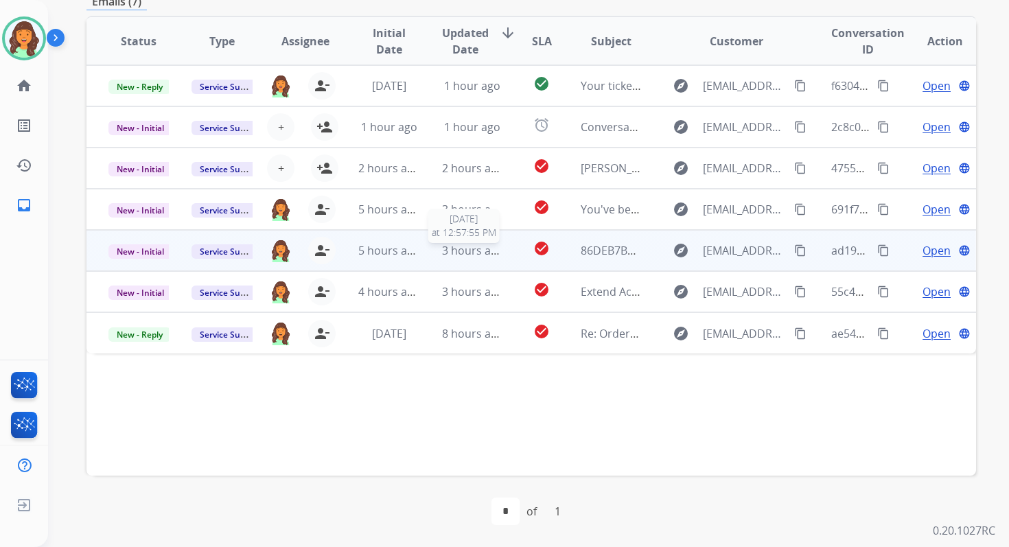
click at [471, 258] on div "3 hours ago" at bounding box center [472, 250] width 60 height 16
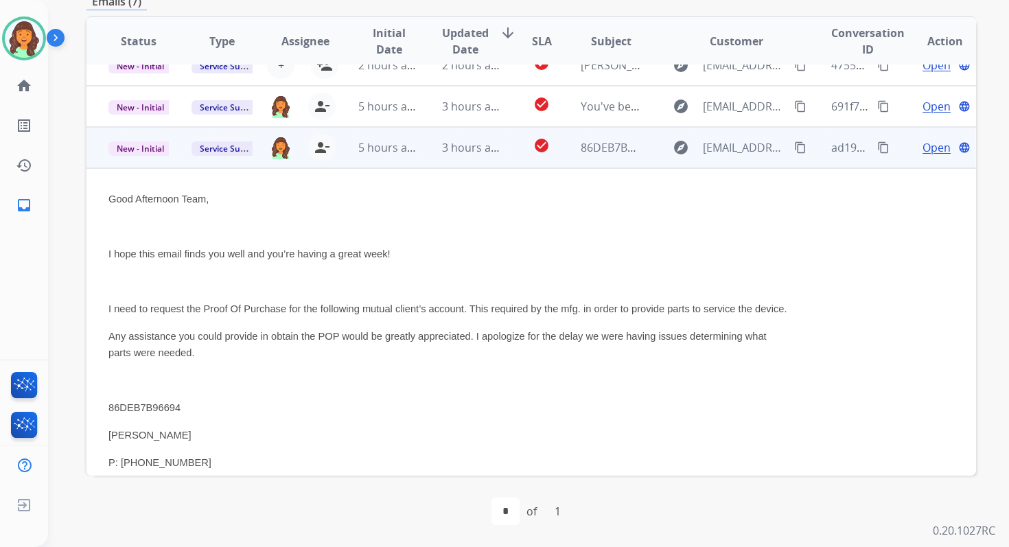
scroll to position [67, 0]
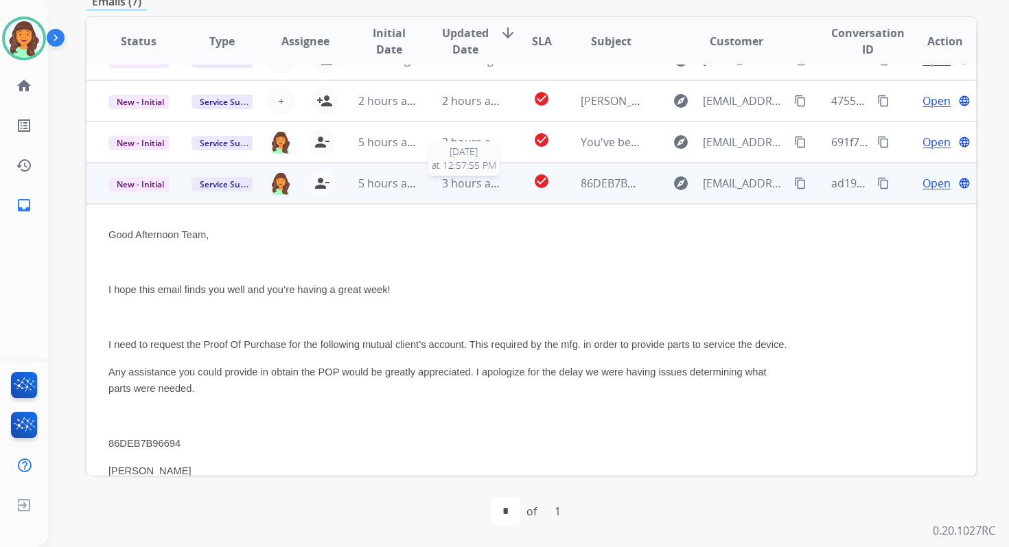
click at [453, 180] on span "3 hours ago" at bounding box center [473, 183] width 62 height 15
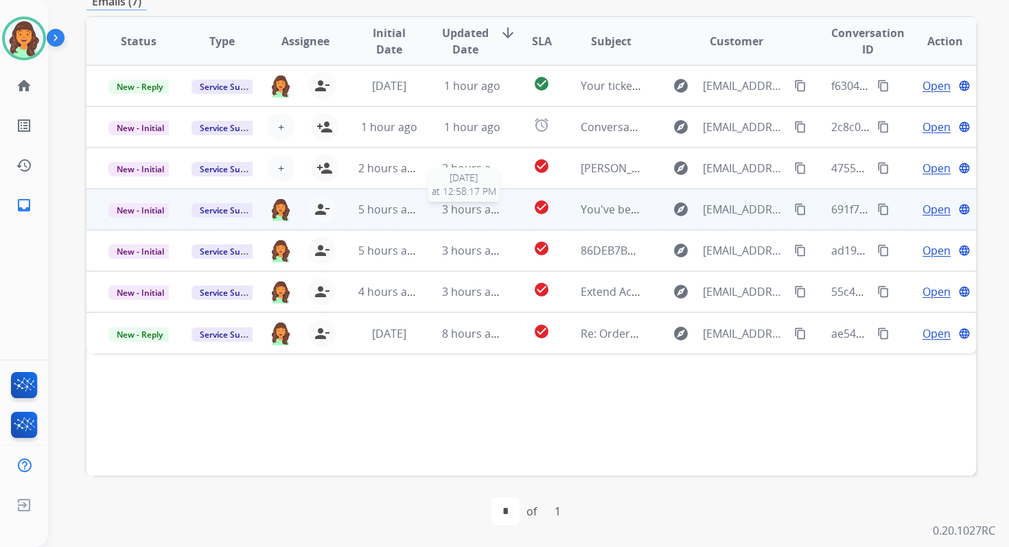
click at [471, 211] on span "3 hours ago" at bounding box center [473, 209] width 62 height 15
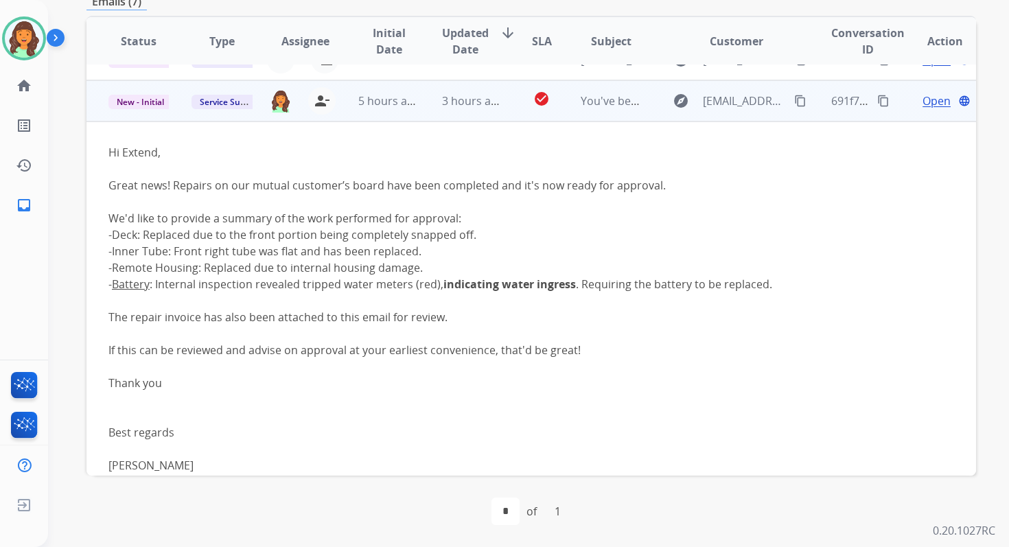
scroll to position [123, 0]
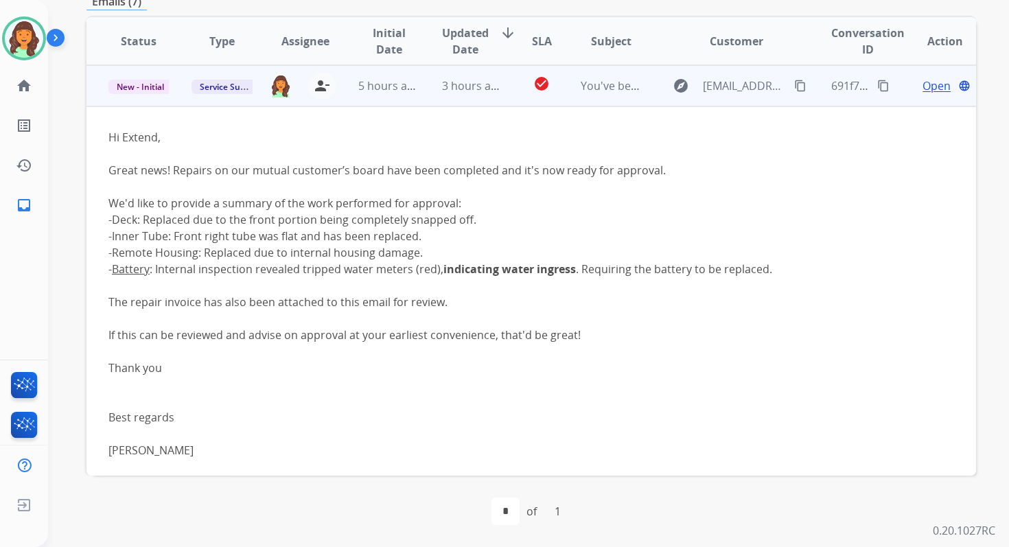
click at [924, 85] on span "Open" at bounding box center [936, 86] width 28 height 16
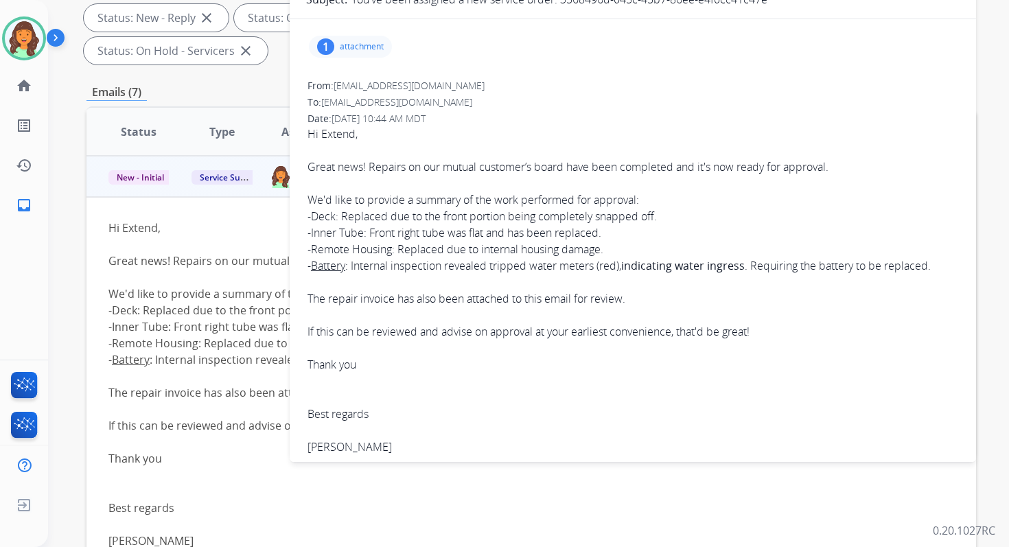
scroll to position [118, 0]
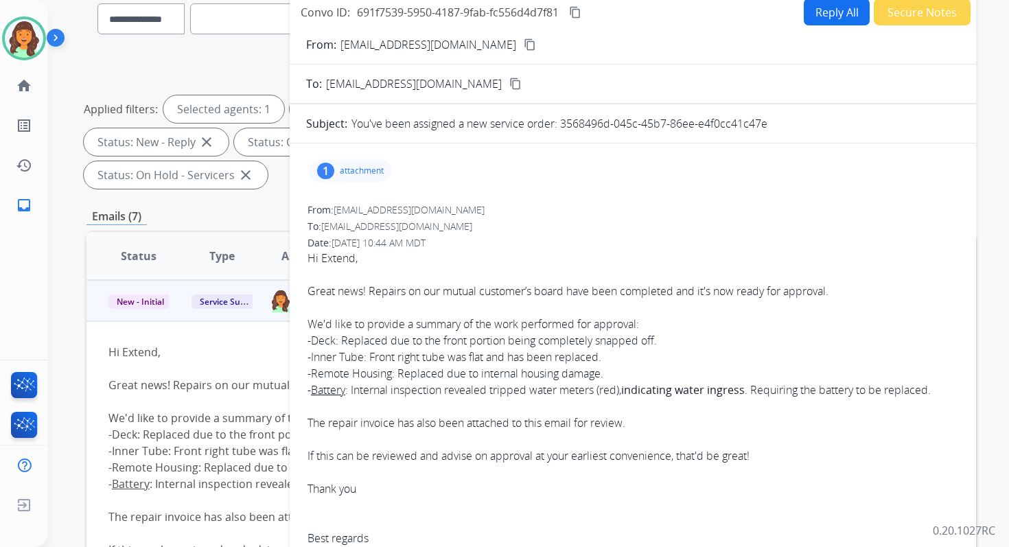
drag, startPoint x: 562, startPoint y: 123, endPoint x: 773, endPoint y: 124, distance: 211.3
click at [773, 124] on div "You've been assigned a new service order: 3568496d-045c-45b7-86ee-e4f0cc41c47e" at bounding box center [655, 123] width 608 height 16
copy p "3568496d-045c-45b7-86ee-e4f0cc41c47e"
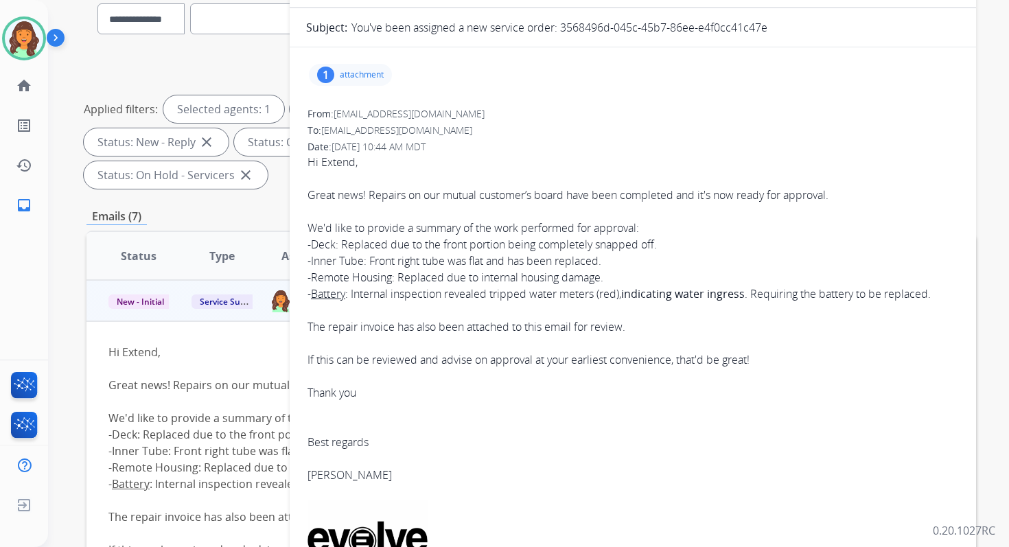
scroll to position [123, 0]
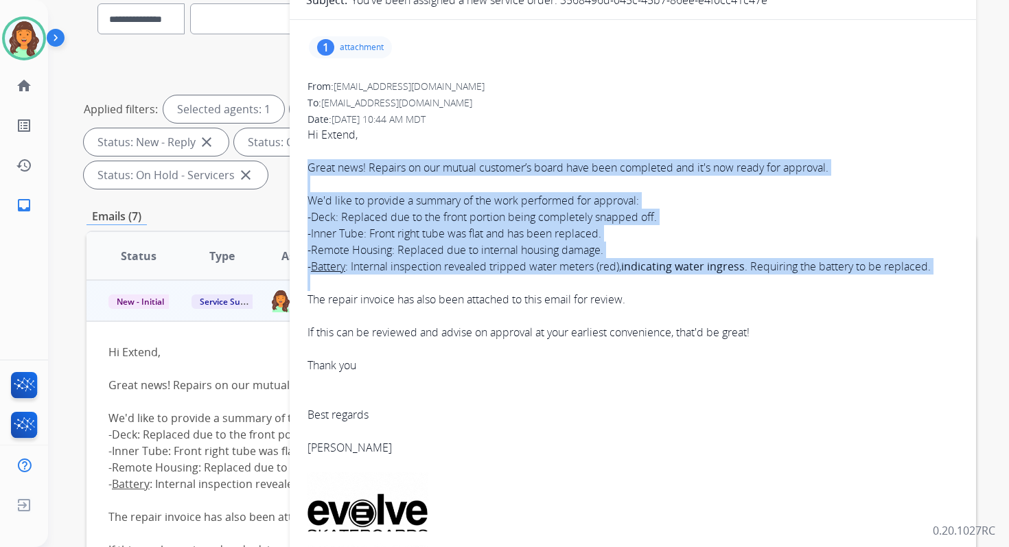
copy span "Great news! Repairs on our mutual customer’s board have been completed and it's…"
drag, startPoint x: 309, startPoint y: 167, endPoint x: 746, endPoint y: 282, distance: 452.0
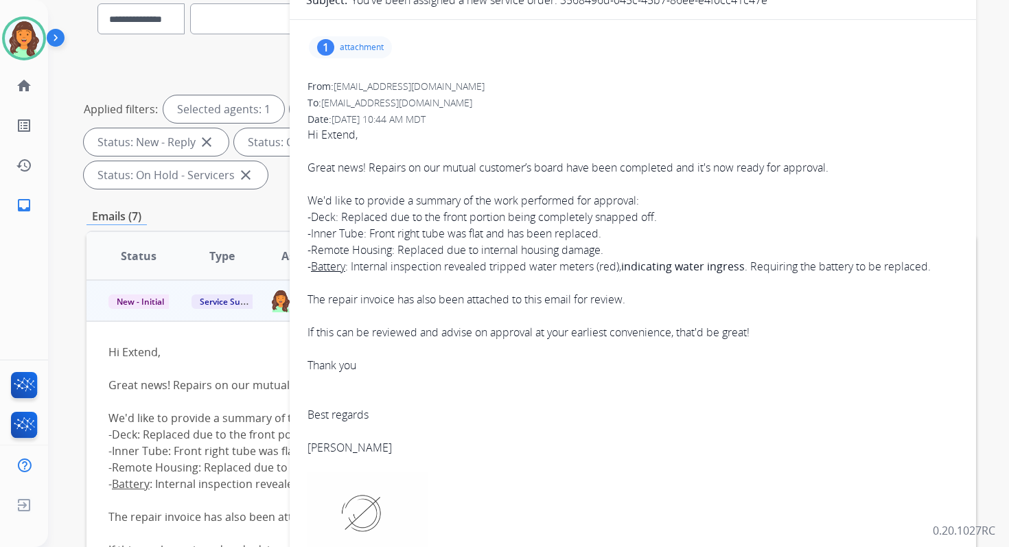
click at [352, 50] on p "attachment" at bounding box center [362, 47] width 44 height 11
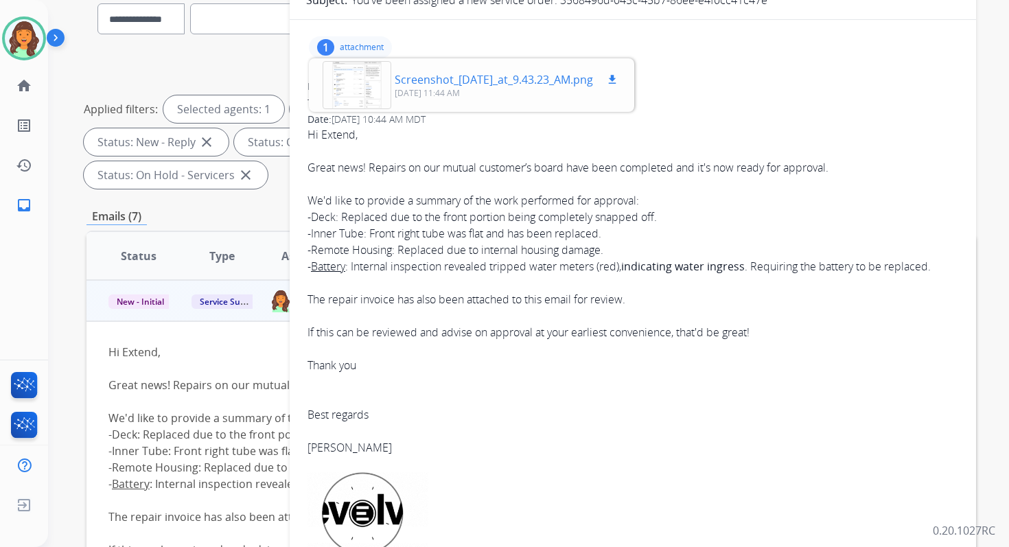
click at [370, 80] on div at bounding box center [356, 85] width 69 height 48
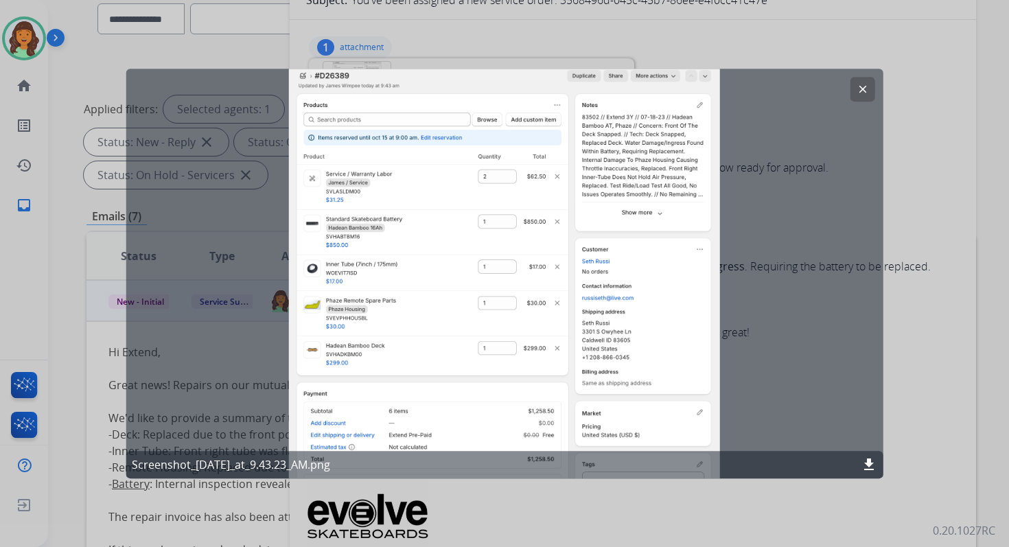
click at [867, 91] on button "clear" at bounding box center [861, 89] width 25 height 25
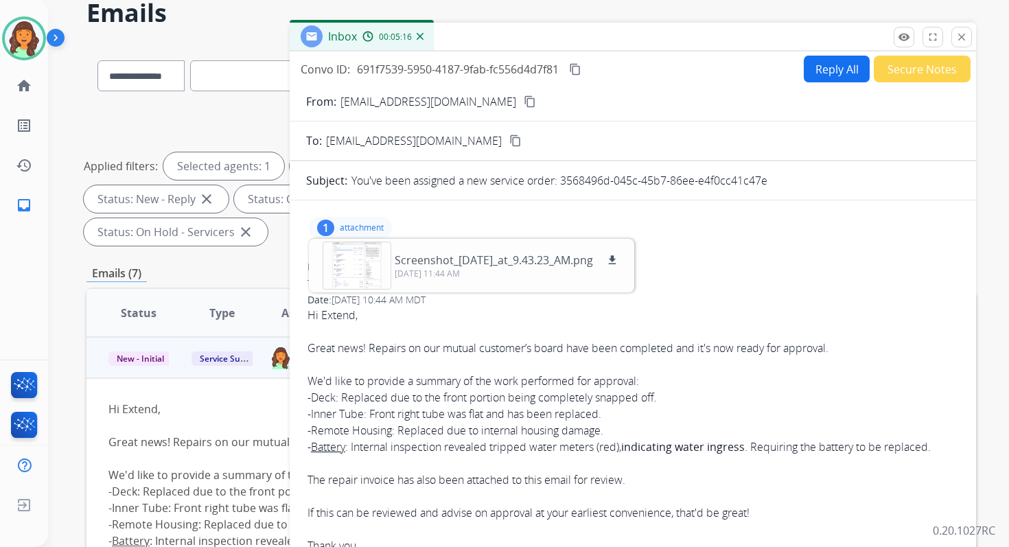
scroll to position [0, 0]
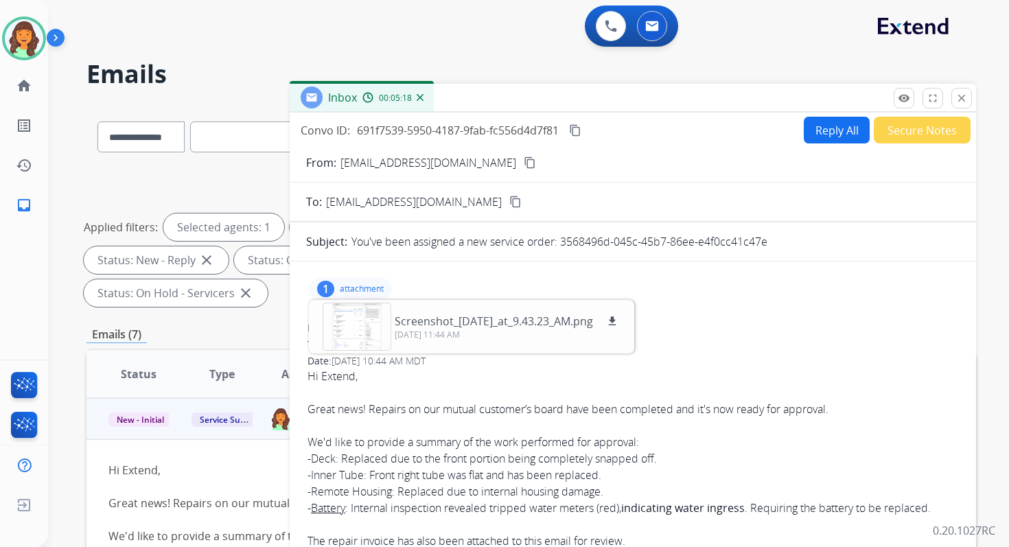
click at [352, 281] on div "1 attachment Screenshot_2025-09-24_at_9.43.23_AM.png download 09/24/2025, 11:44…" at bounding box center [350, 289] width 83 height 22
click at [825, 130] on button "Reply All" at bounding box center [836, 130] width 66 height 27
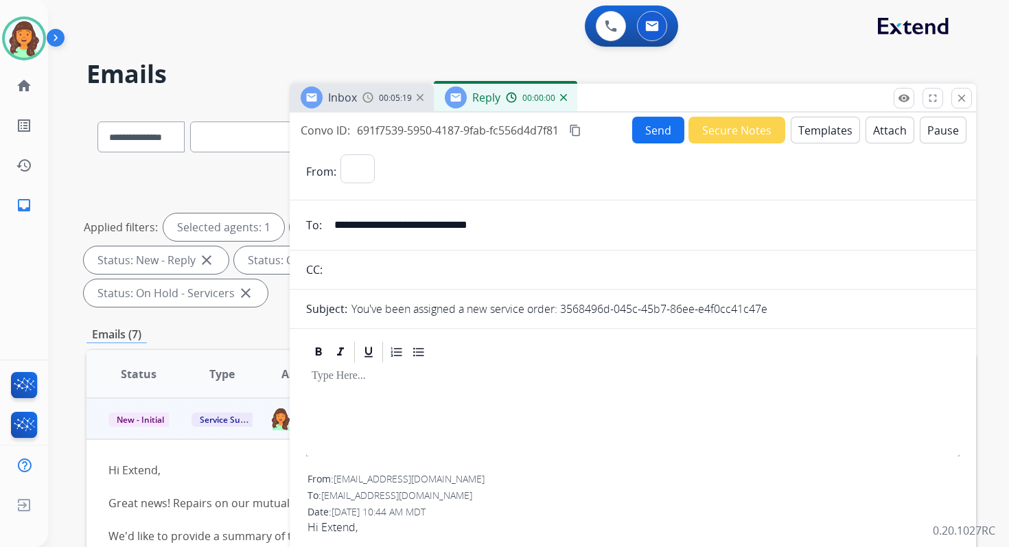
click at [825, 130] on button "Templates" at bounding box center [824, 130] width 69 height 27
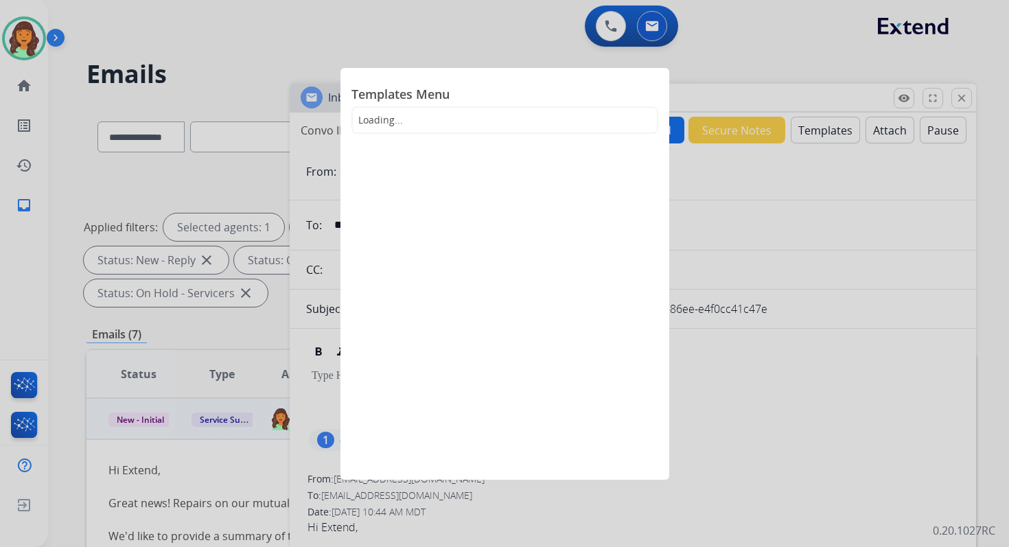
select select "**********"
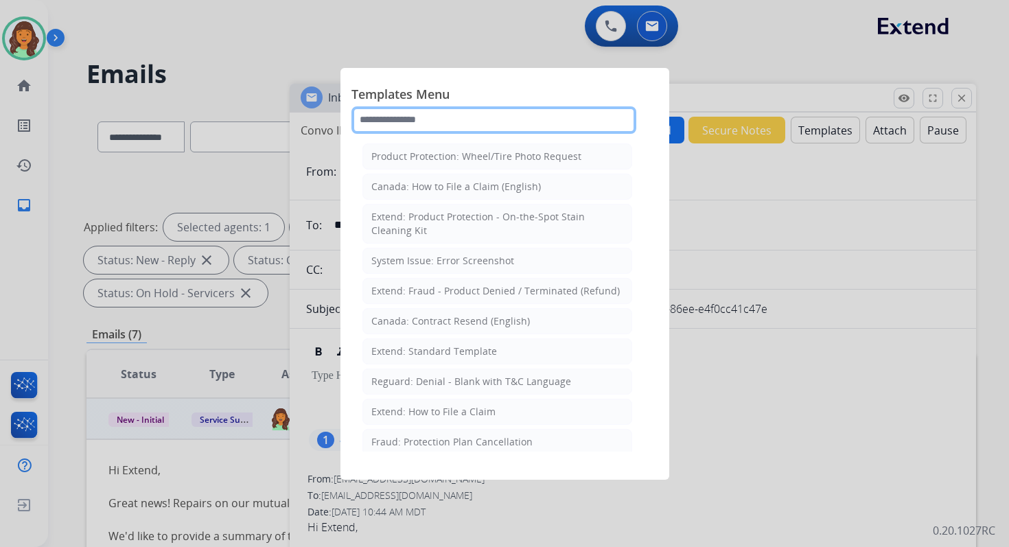
click at [456, 110] on input "text" at bounding box center [493, 119] width 285 height 27
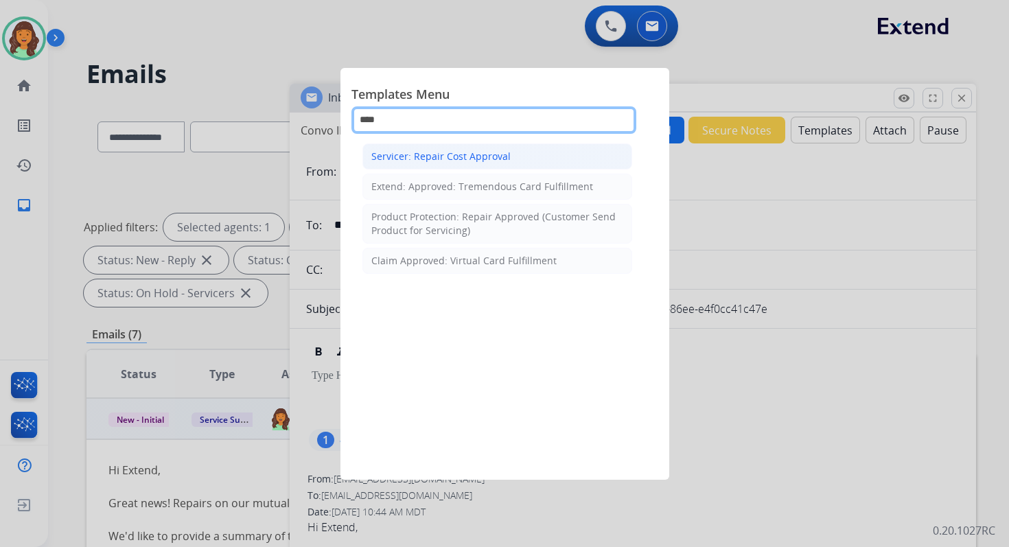
type input "****"
click at [462, 154] on div "Servicer: Repair Cost Approval" at bounding box center [440, 157] width 139 height 14
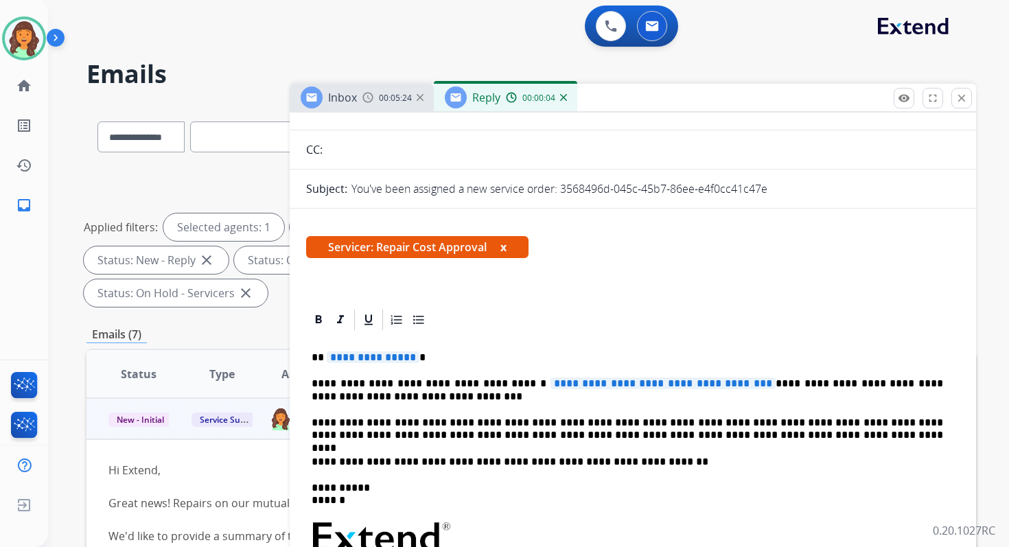
scroll to position [152, 0]
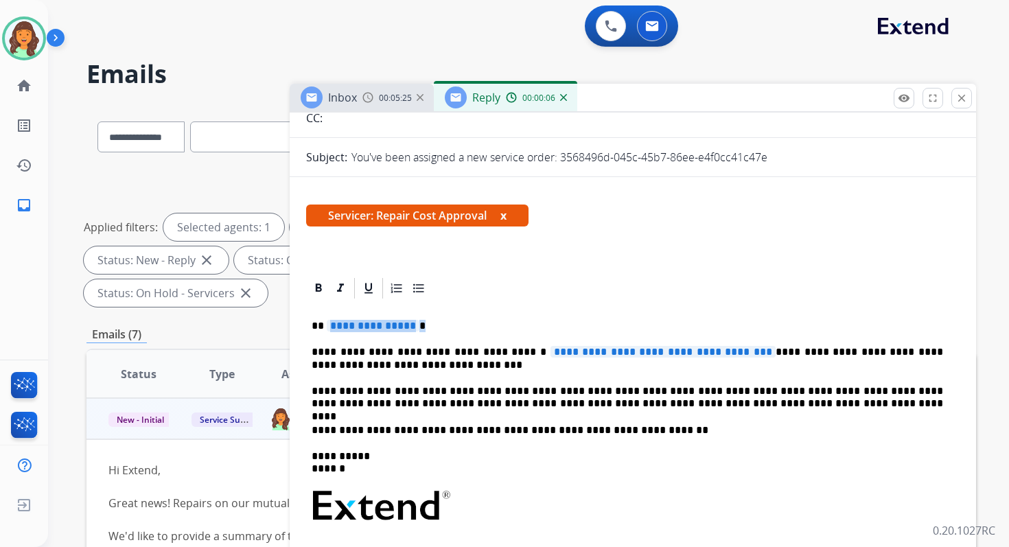
drag, startPoint x: 414, startPoint y: 327, endPoint x: 325, endPoint y: 327, distance: 88.5
click at [325, 327] on p "**********" at bounding box center [626, 326] width 631 height 12
click at [558, 351] on span "**********" at bounding box center [662, 352] width 225 height 12
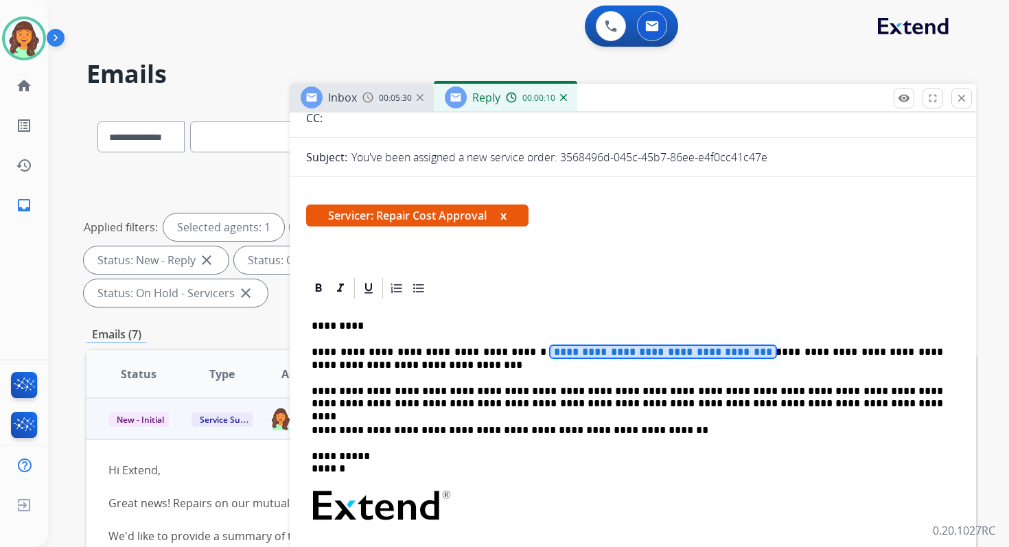
click at [558, 351] on span "**********" at bounding box center [662, 352] width 225 height 12
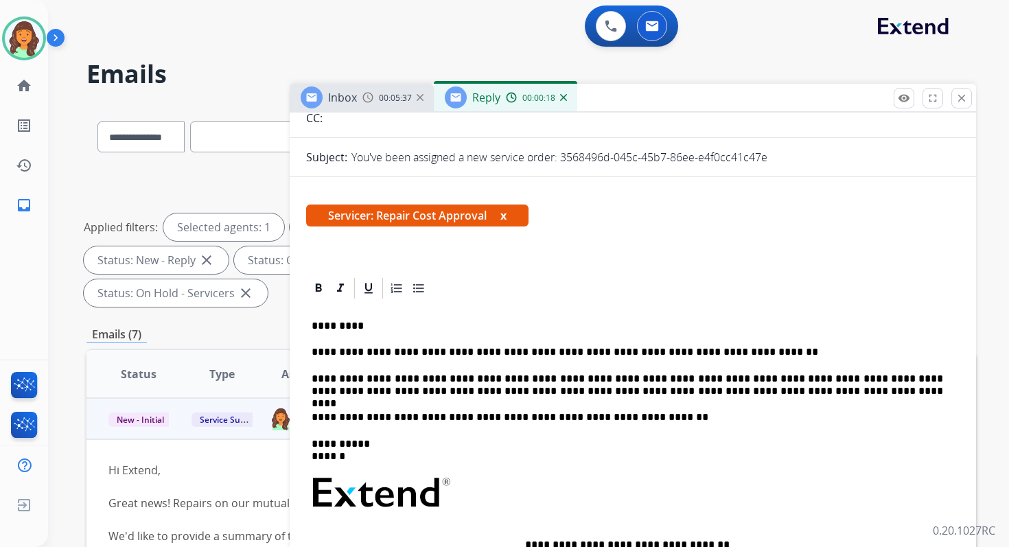
click at [622, 357] on p "**********" at bounding box center [626, 352] width 631 height 12
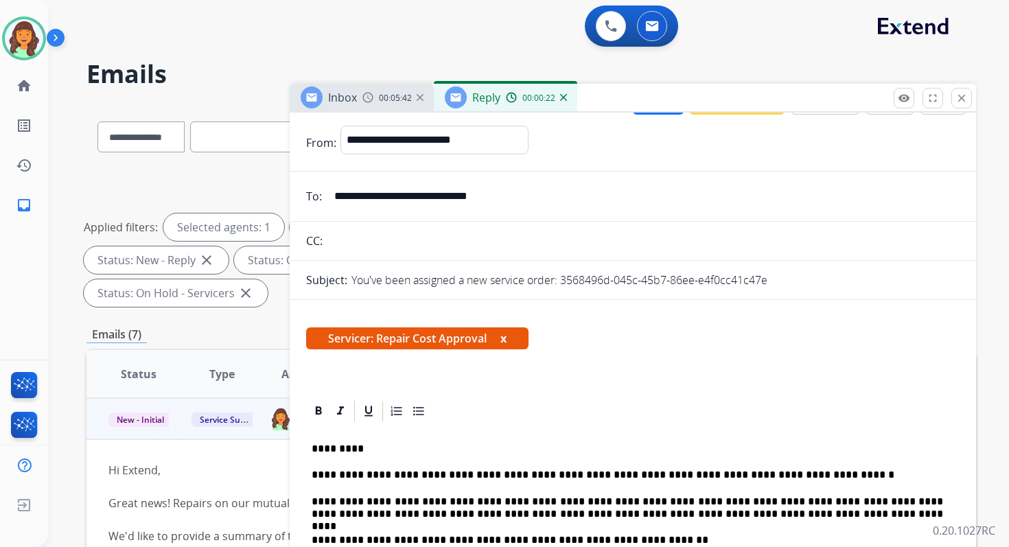
scroll to position [0, 0]
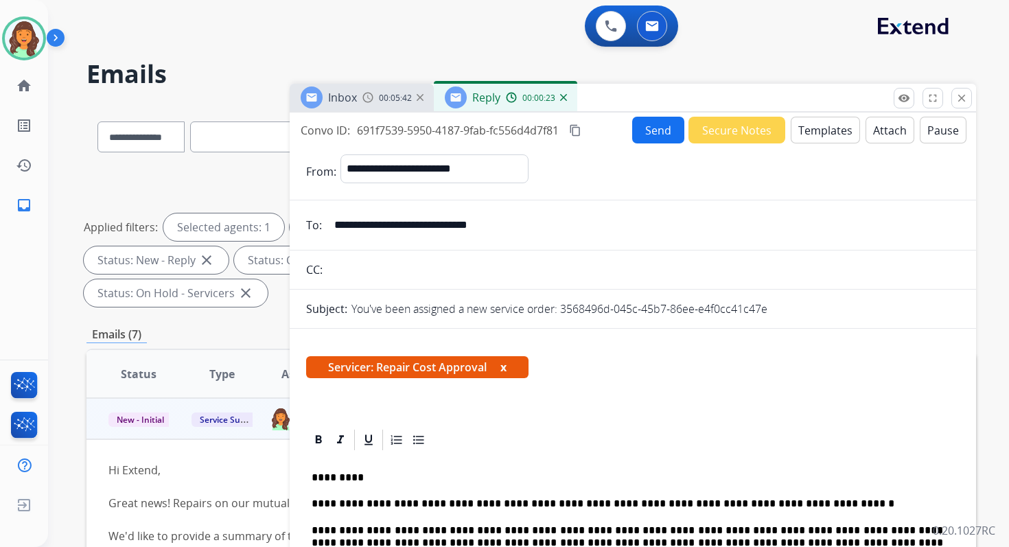
click at [583, 130] on button "content_copy" at bounding box center [575, 130] width 16 height 16
click at [638, 130] on button "Send" at bounding box center [658, 130] width 52 height 27
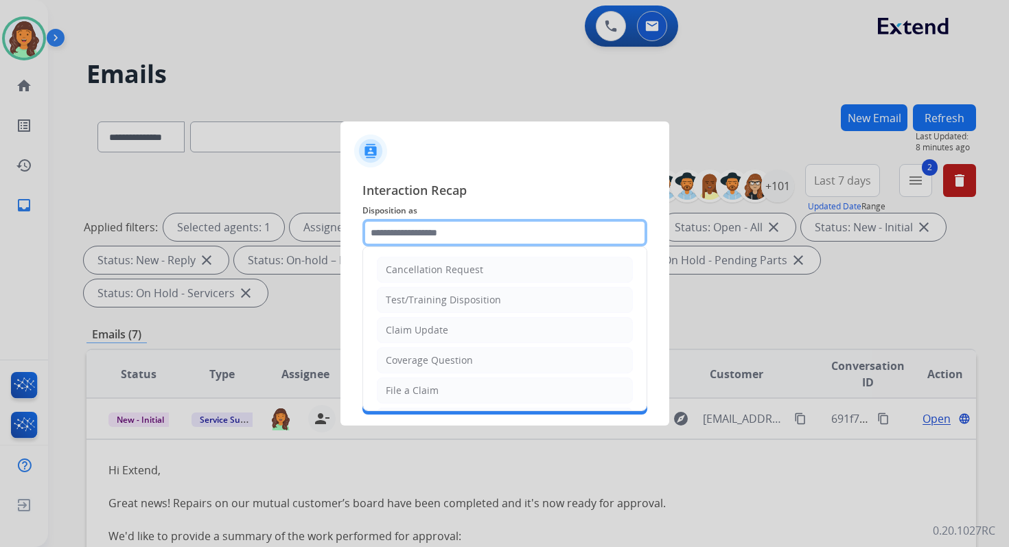
click at [412, 234] on input "text" at bounding box center [504, 232] width 285 height 27
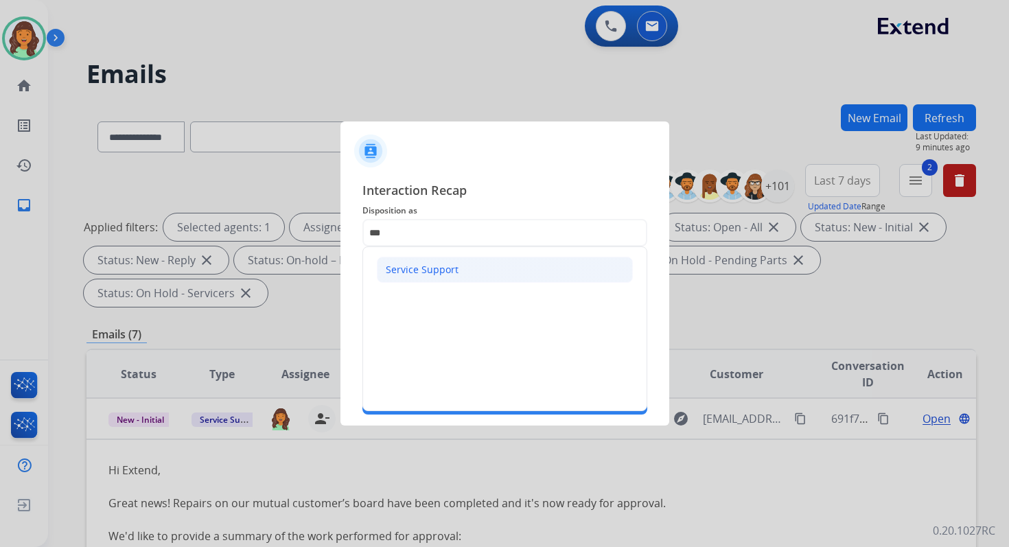
click at [400, 273] on div "Service Support" at bounding box center [422, 270] width 73 height 14
type input "**********"
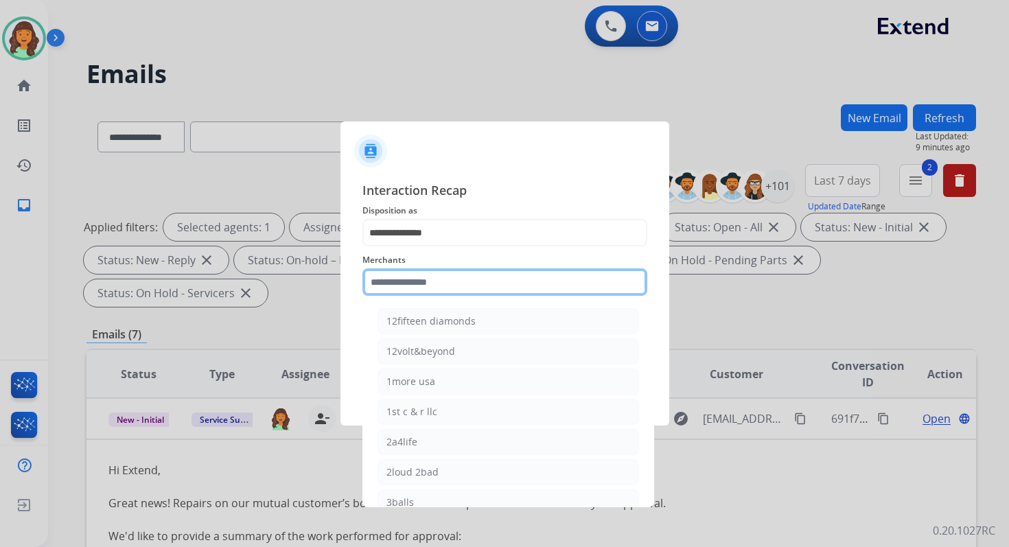
click at [406, 285] on input "text" at bounding box center [504, 281] width 285 height 27
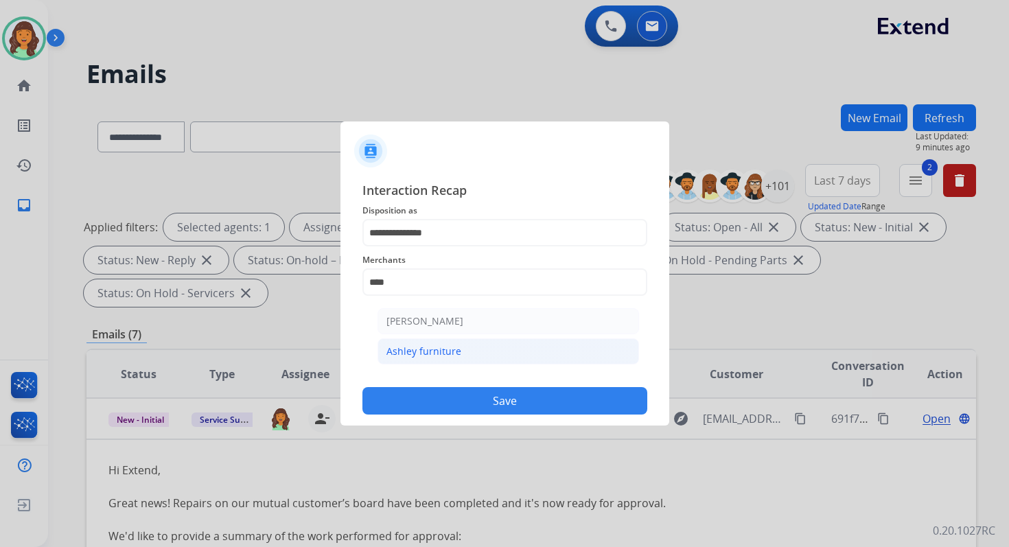
click at [423, 340] on li "Ashley furniture" at bounding box center [507, 351] width 261 height 26
type input "**********"
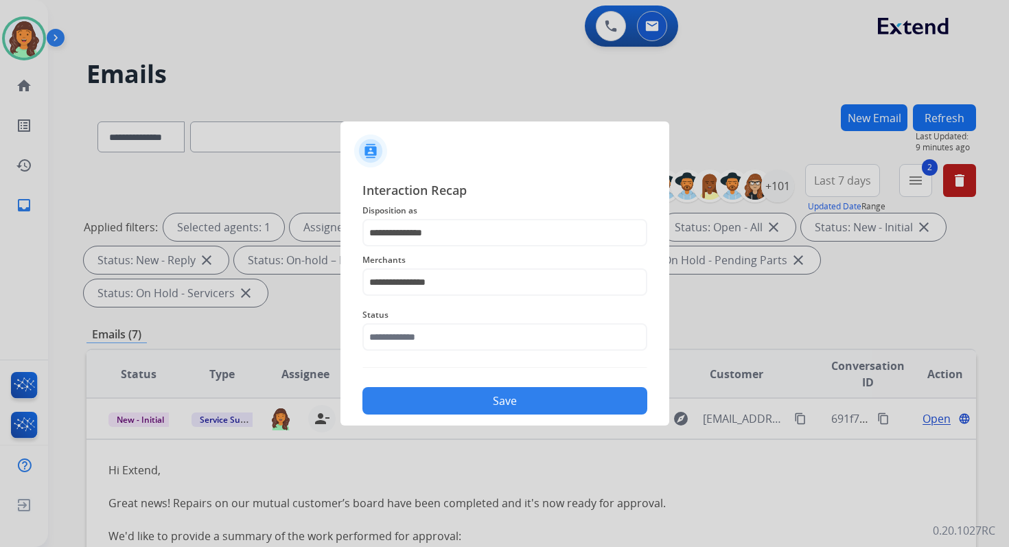
click at [423, 356] on div "**********" at bounding box center [504, 297] width 285 height 234
click at [423, 351] on div "Status" at bounding box center [504, 328] width 285 height 55
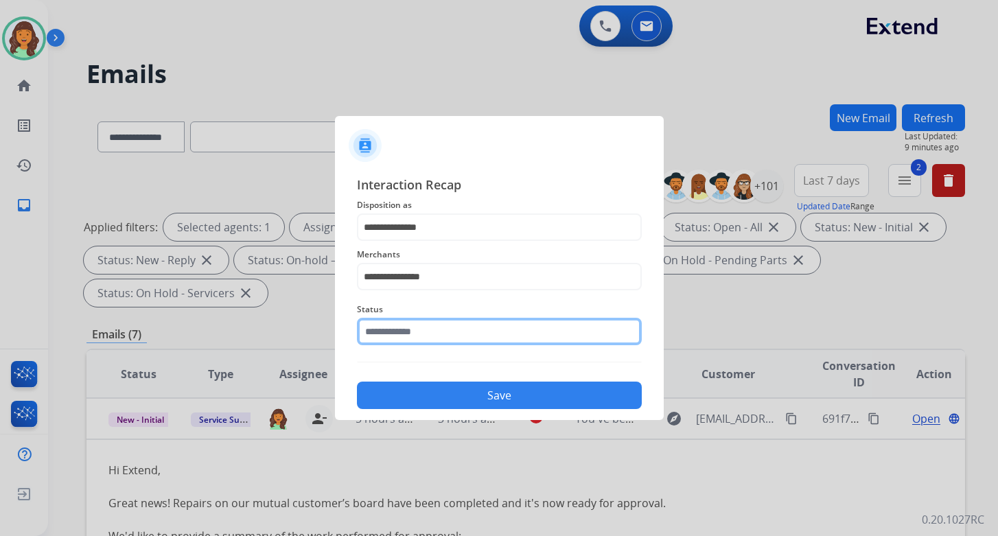
click at [423, 343] on input "text" at bounding box center [499, 331] width 285 height 27
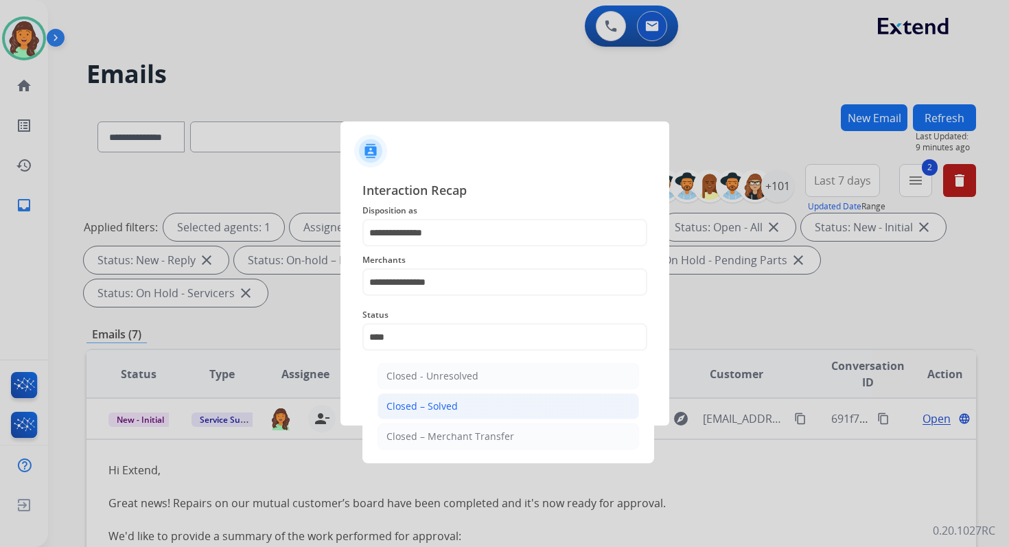
click at [456, 415] on li "Closed – Solved" at bounding box center [507, 406] width 261 height 26
type input "**********"
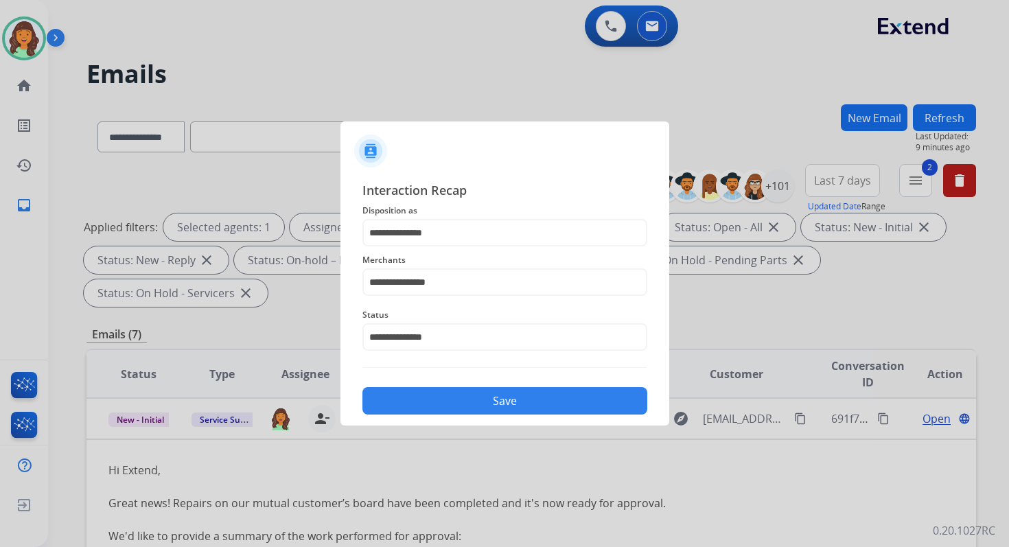
click at [506, 401] on button "Save" at bounding box center [504, 400] width 285 height 27
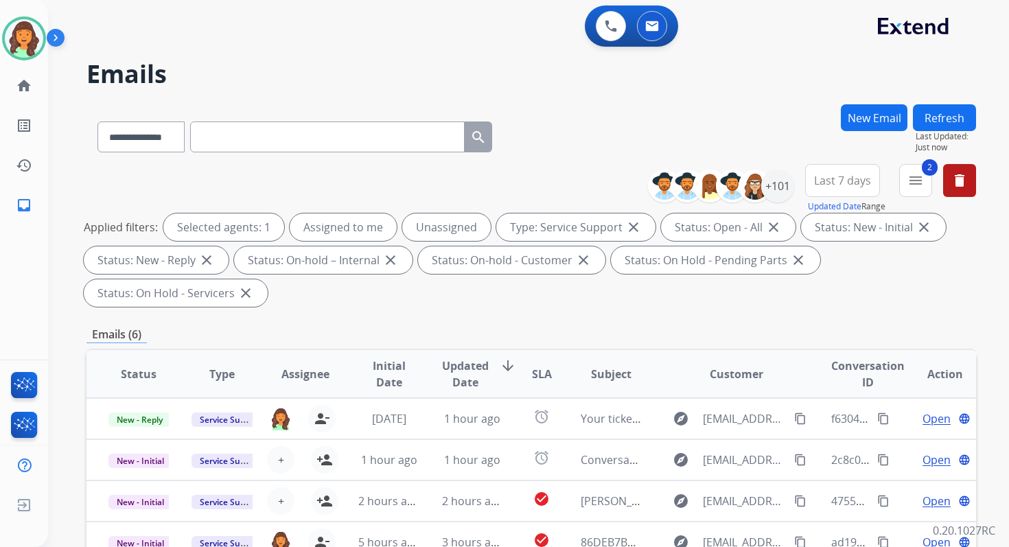
click at [502, 325] on div "**********" at bounding box center [530, 491] width 889 height 775
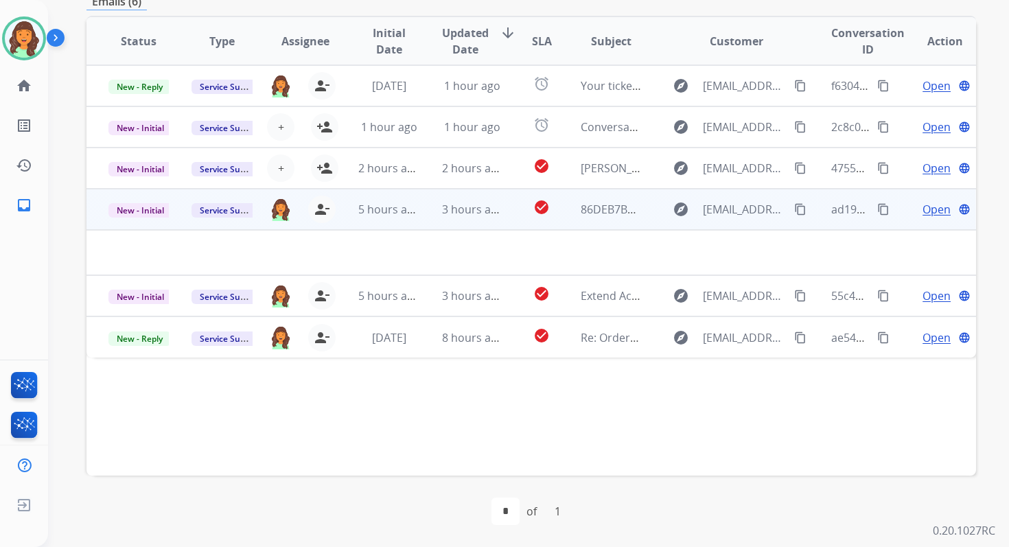
click at [433, 213] on td "3 hours ago" at bounding box center [461, 209] width 83 height 41
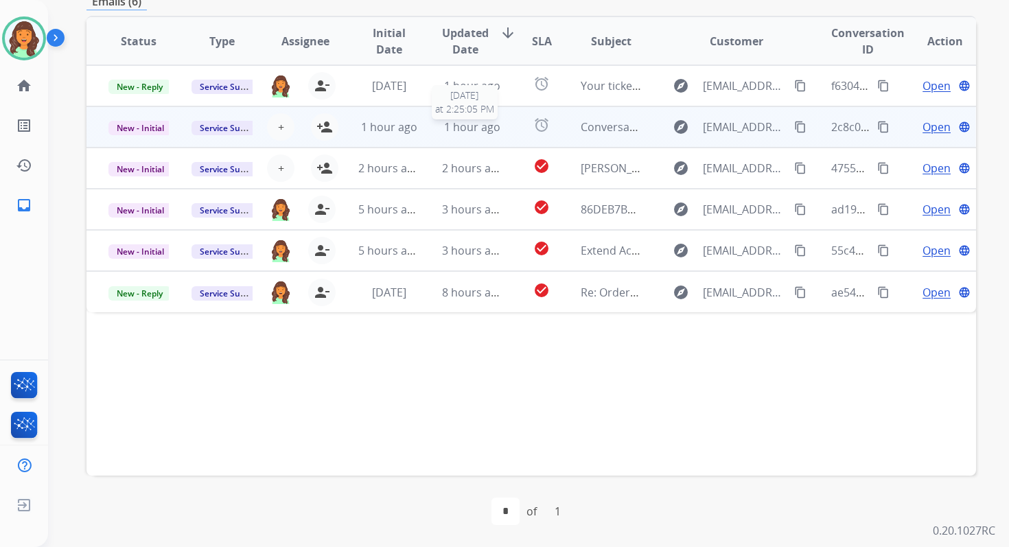
click at [471, 130] on span "1 hour ago" at bounding box center [472, 126] width 56 height 15
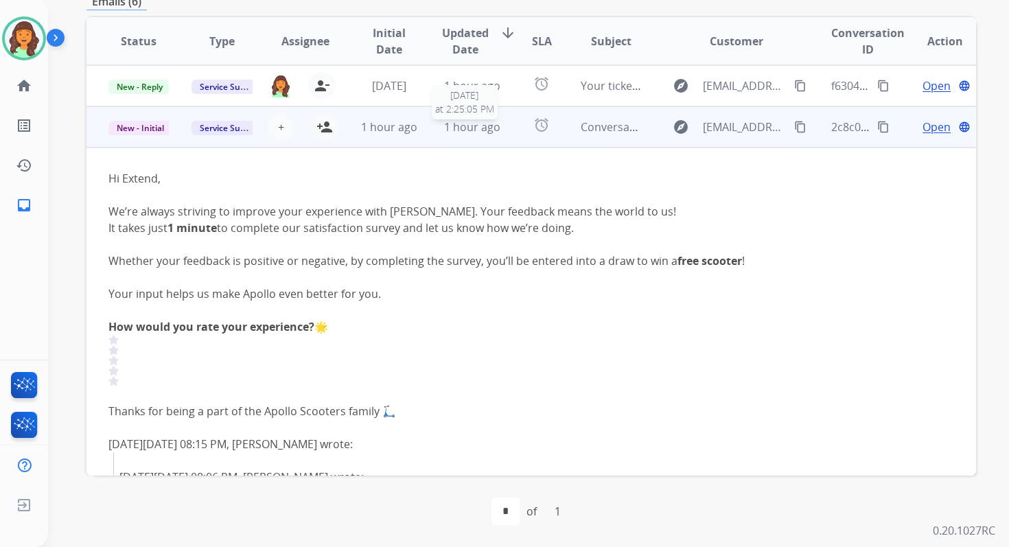
scroll to position [41, 0]
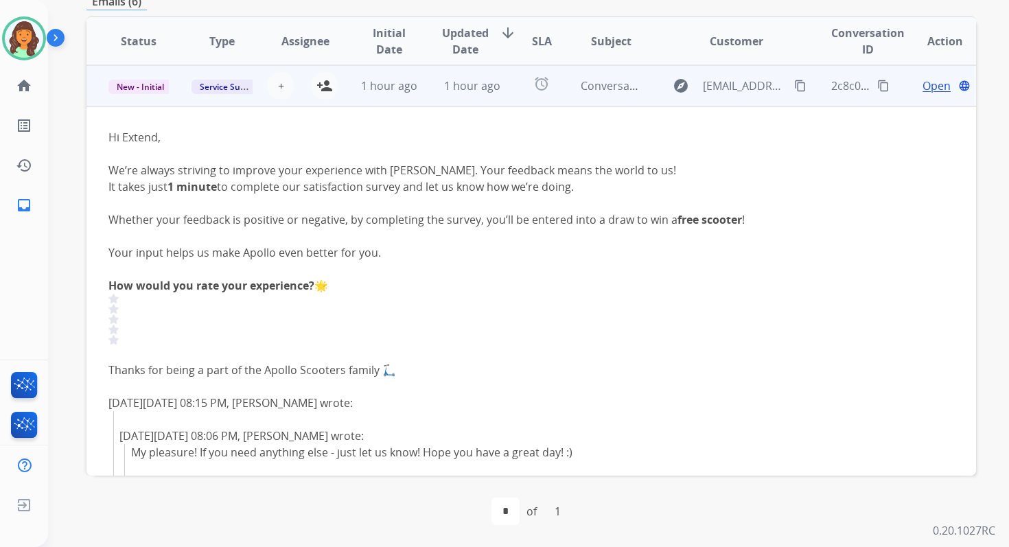
click at [922, 82] on span "Open" at bounding box center [936, 86] width 28 height 16
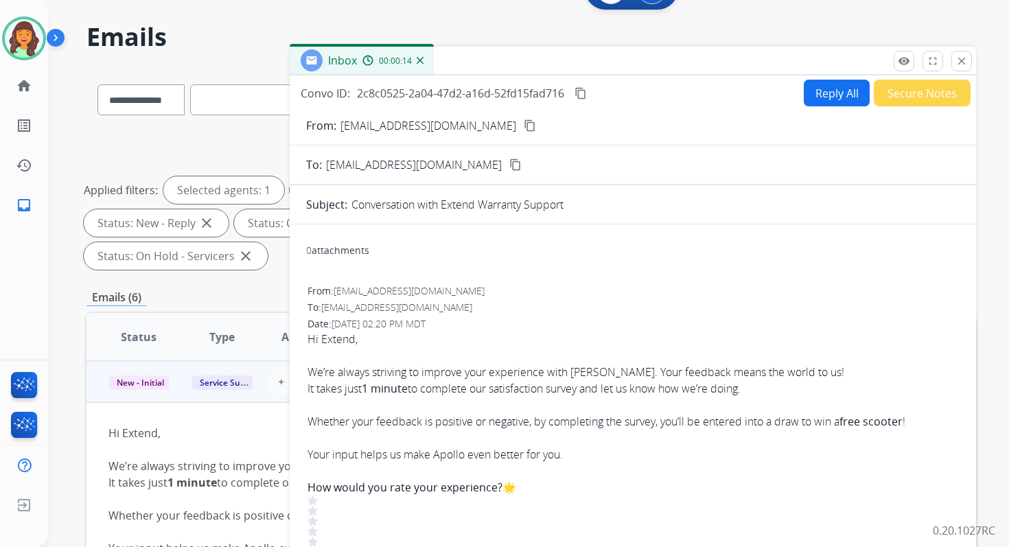
scroll to position [0, 0]
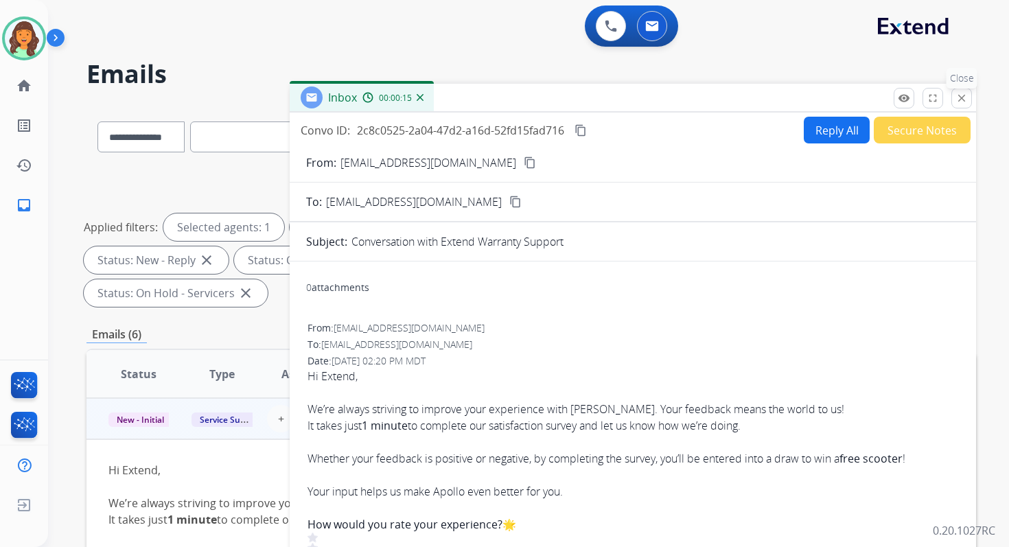
click at [964, 95] on mat-icon "close" at bounding box center [961, 98] width 12 height 12
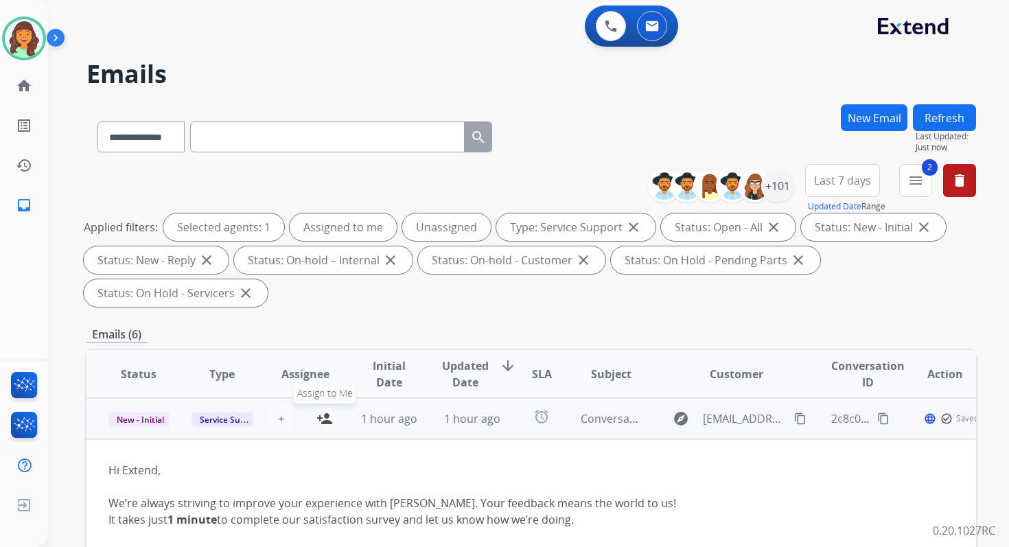
click at [330, 416] on button "person_add Assign to Me" at bounding box center [324, 418] width 27 height 27
click at [145, 426] on span "New - Initial" at bounding box center [140, 419] width 64 height 14
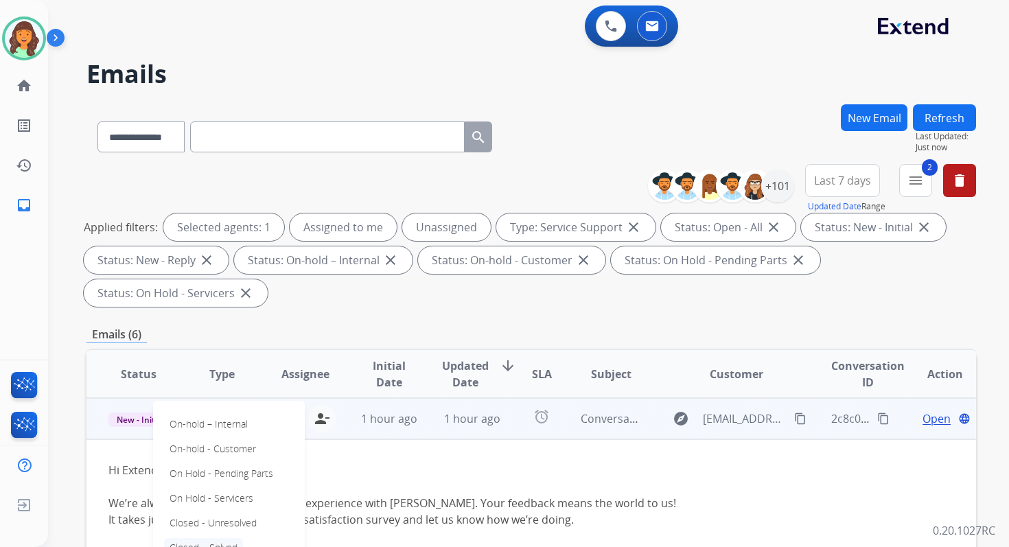
click at [206, 540] on p "Closed – Solved" at bounding box center [203, 547] width 79 height 19
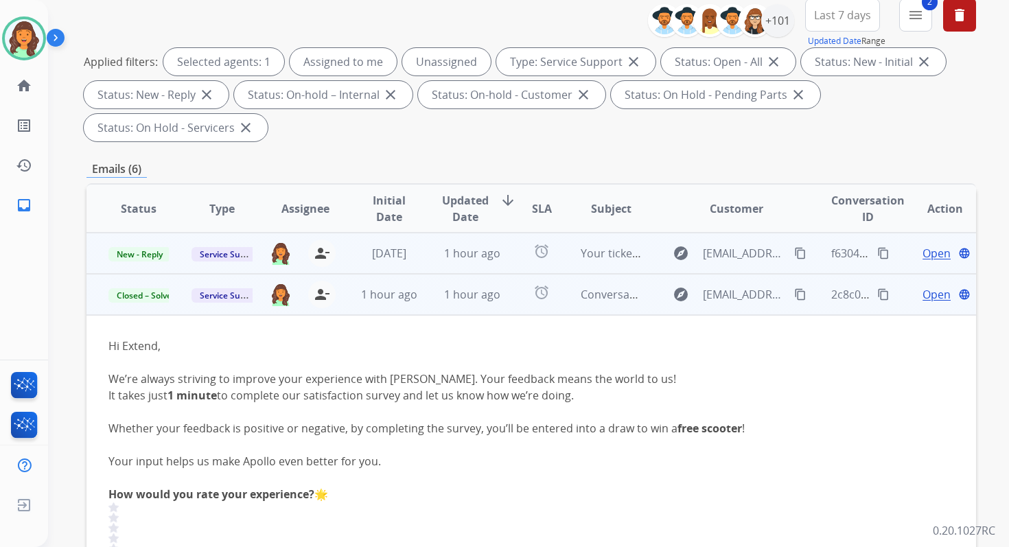
scroll to position [123, 0]
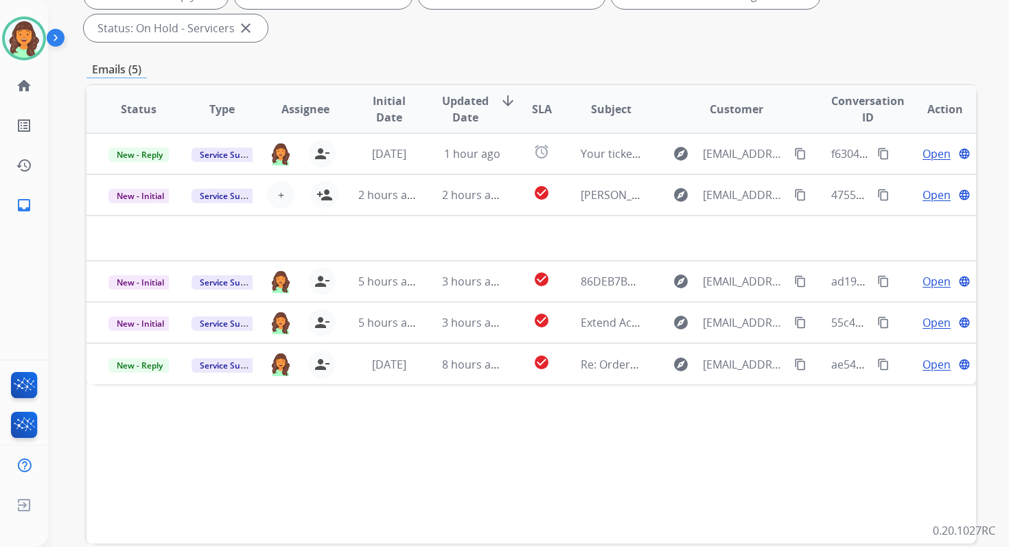
scroll to position [333, 0]
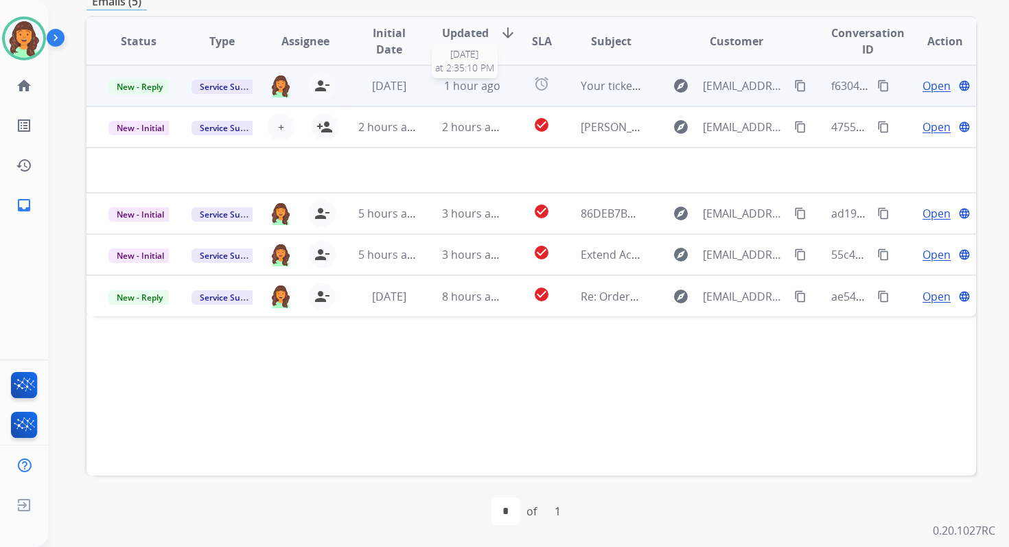
click at [478, 83] on span "1 hour ago" at bounding box center [472, 85] width 56 height 15
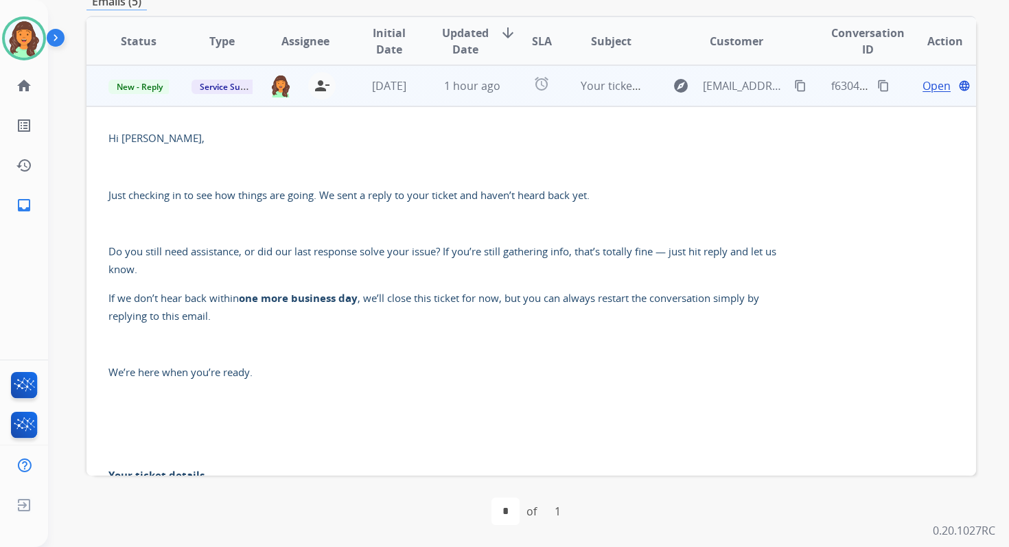
click at [924, 84] on span "Open" at bounding box center [936, 86] width 28 height 16
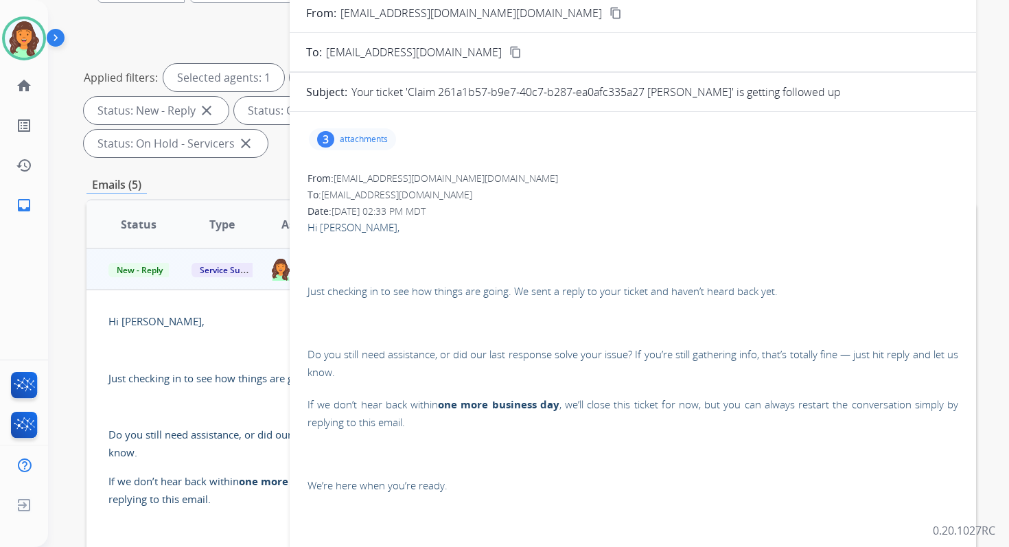
scroll to position [0, 0]
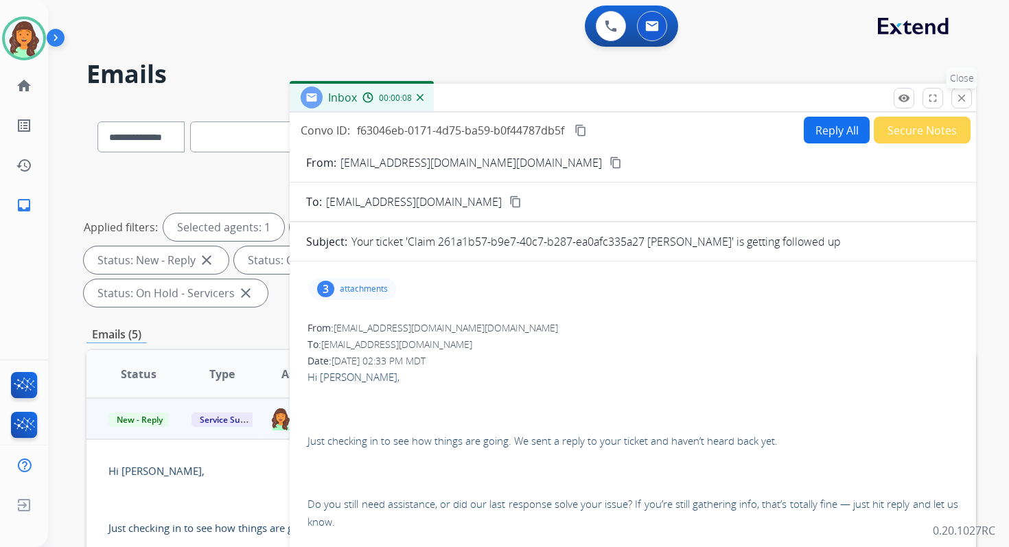
click at [961, 100] on mat-icon "close" at bounding box center [961, 98] width 12 height 12
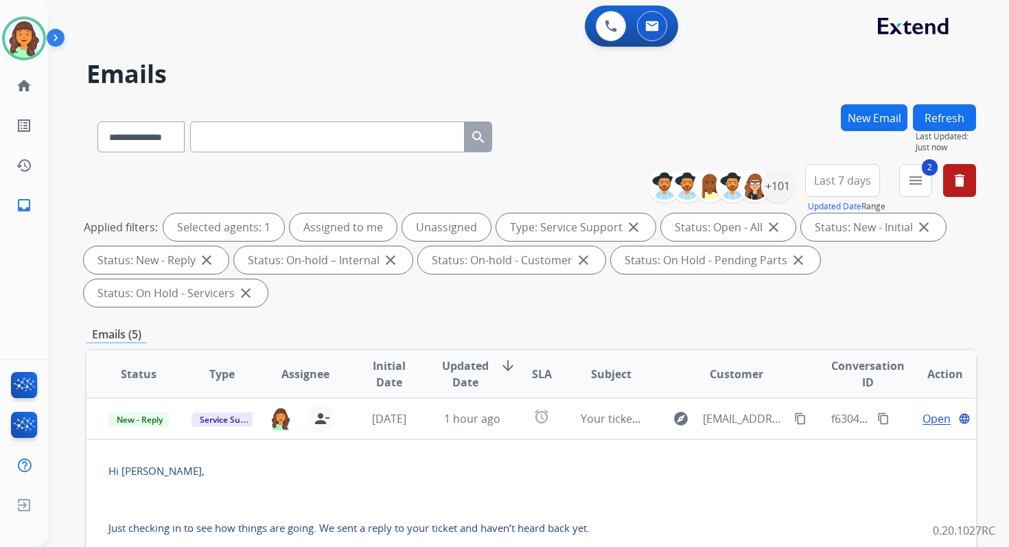
click at [490, 51] on div "**********" at bounding box center [512, 322] width 928 height 547
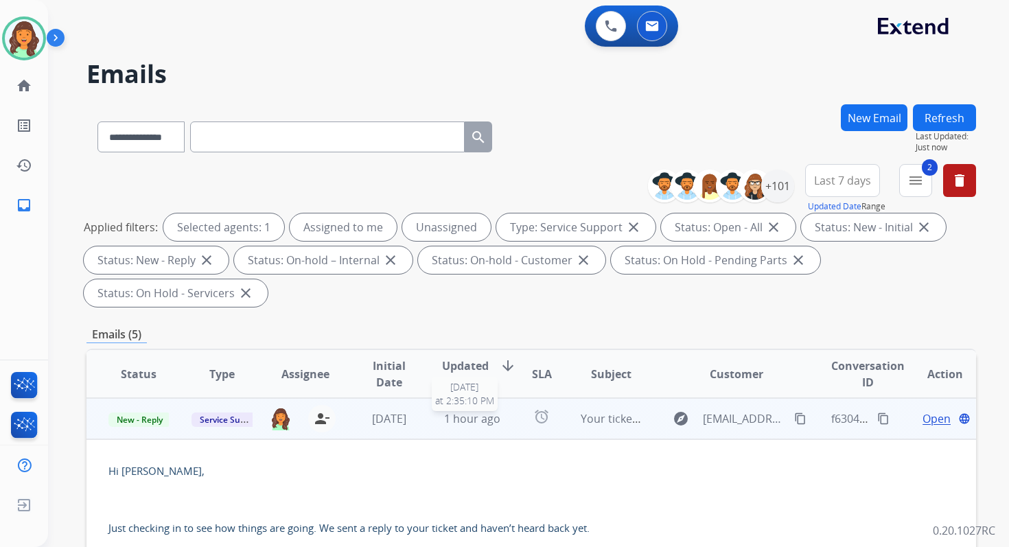
click at [485, 418] on span "1 hour ago" at bounding box center [472, 418] width 56 height 15
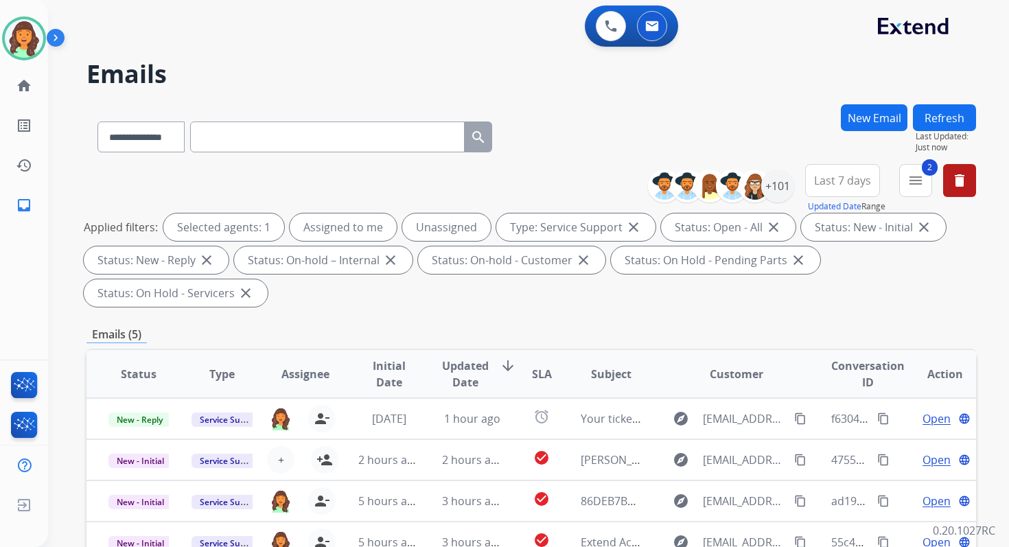
scroll to position [333, 0]
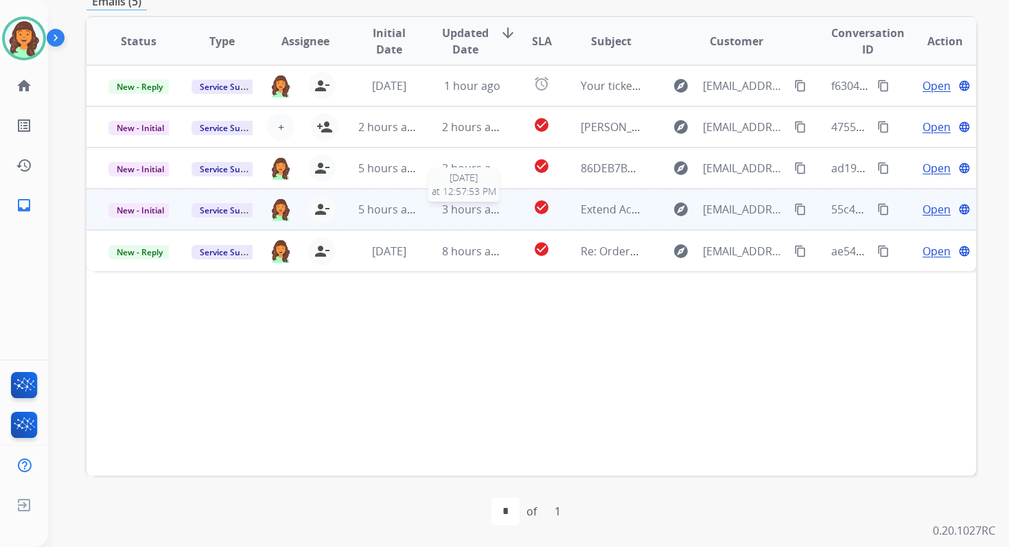
click at [475, 211] on span "3 hours ago" at bounding box center [473, 209] width 62 height 15
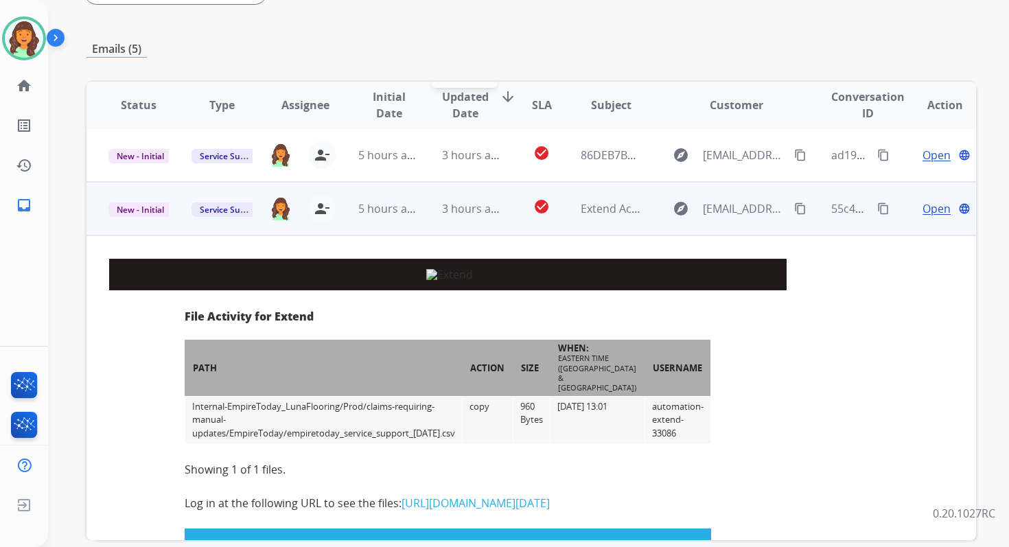
scroll to position [123, 0]
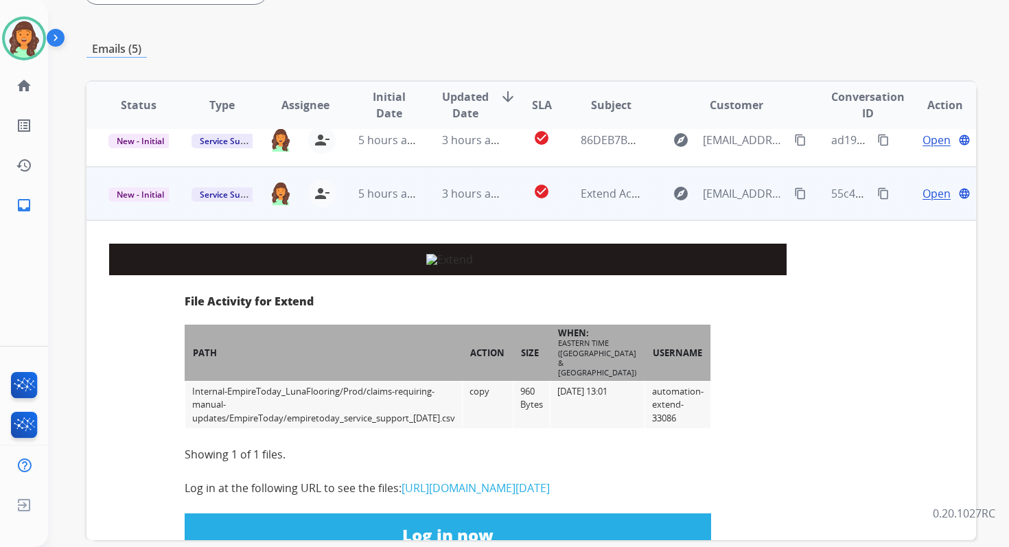
click at [443, 496] on p "Log in at the following URL to see the files: https://files.extend.com/files/In…" at bounding box center [448, 488] width 526 height 16
click at [445, 495] on link "https://files.extend.com/files/Internal-EmpireToday_LunaFlooring/Prod/claims-re…" at bounding box center [475, 487] width 148 height 15
click at [152, 196] on span "New - Initial" at bounding box center [140, 194] width 64 height 14
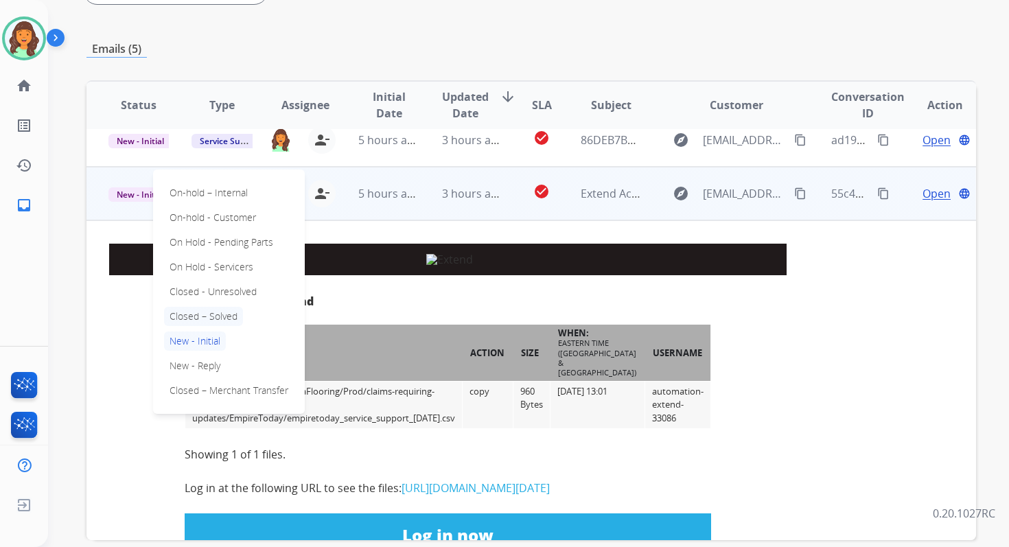
click at [199, 316] on p "Closed – Solved" at bounding box center [203, 316] width 79 height 19
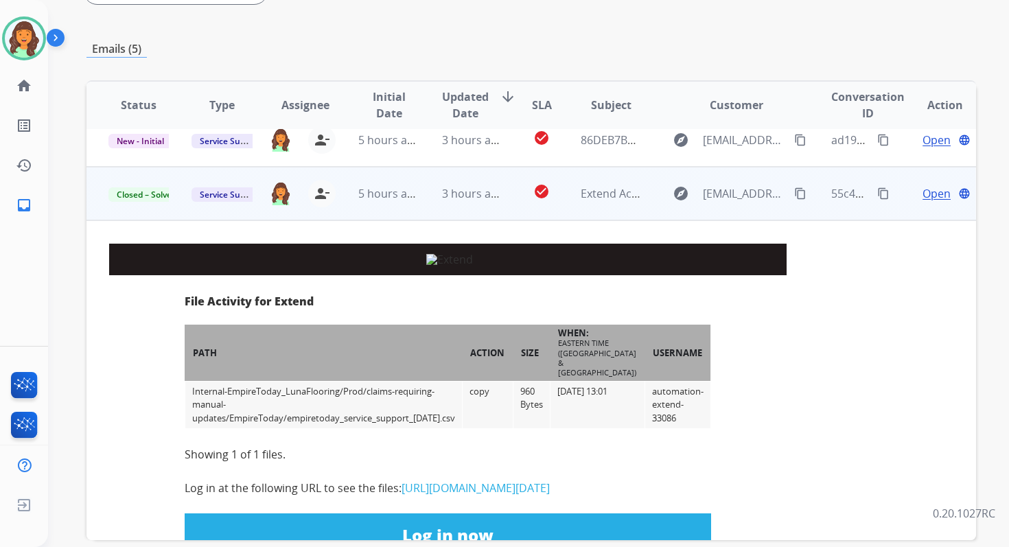
click at [445, 198] on span "3 hours ago" at bounding box center [473, 193] width 62 height 15
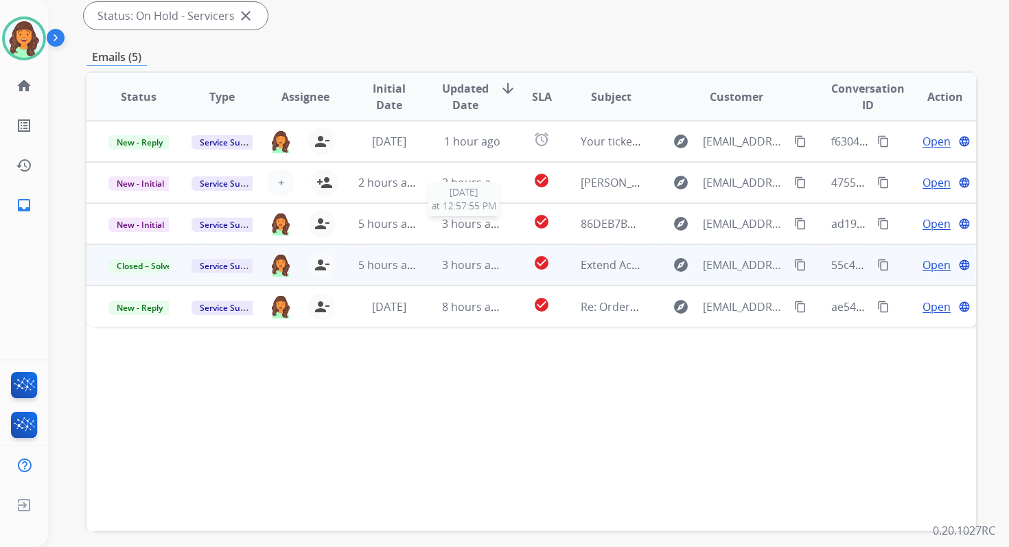
scroll to position [268, 0]
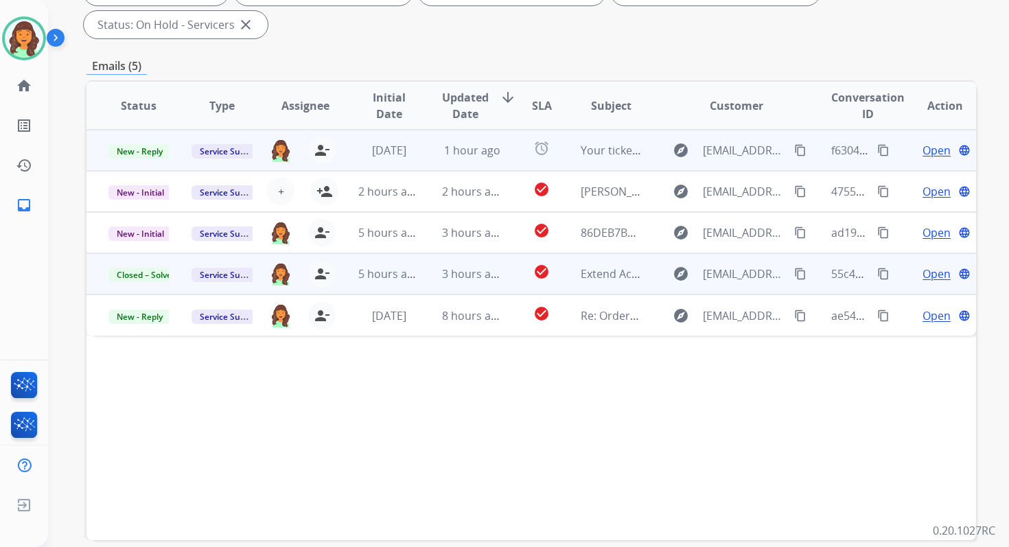
click at [458, 156] on span "1 hour ago" at bounding box center [472, 150] width 56 height 15
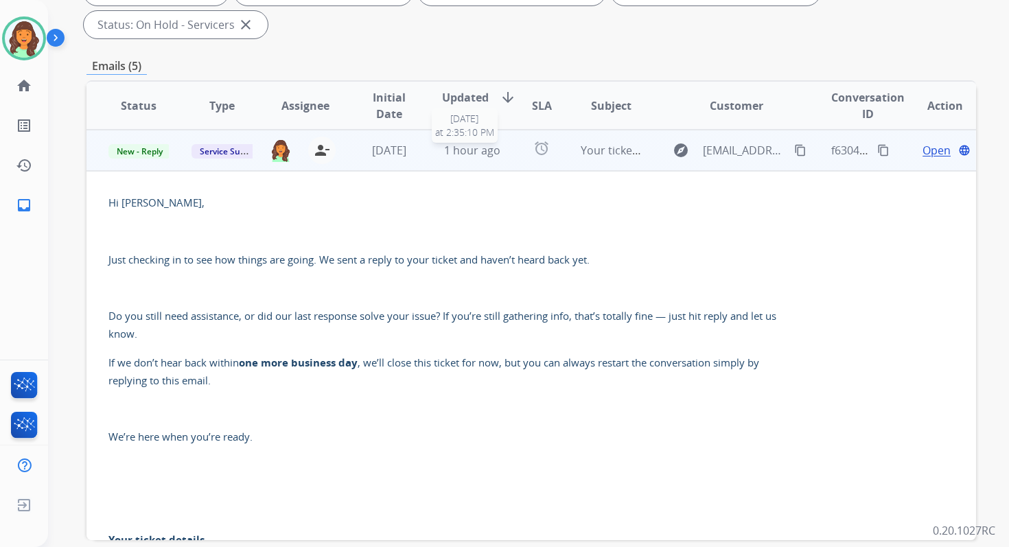
click at [457, 156] on span "1 hour ago" at bounding box center [472, 150] width 56 height 15
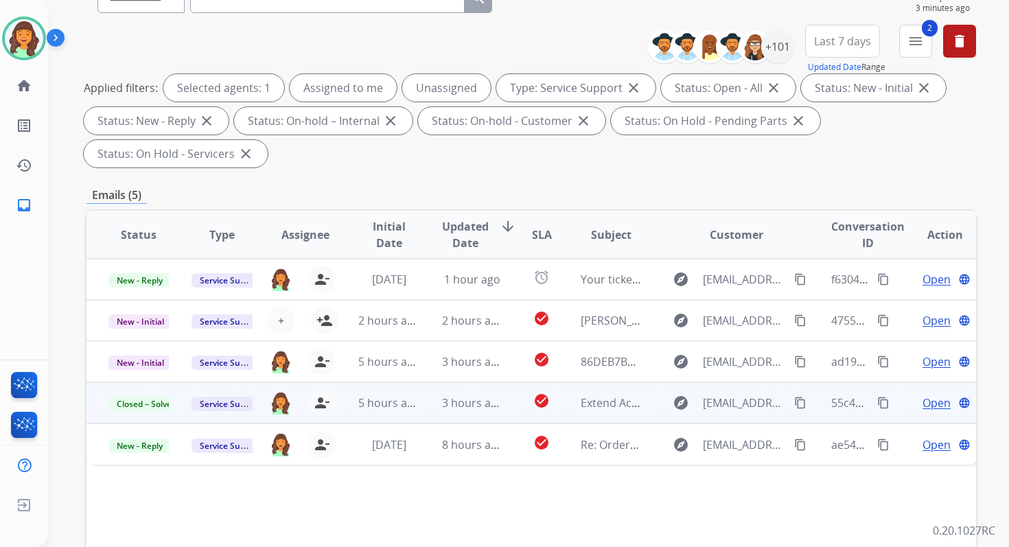
scroll to position [137, 0]
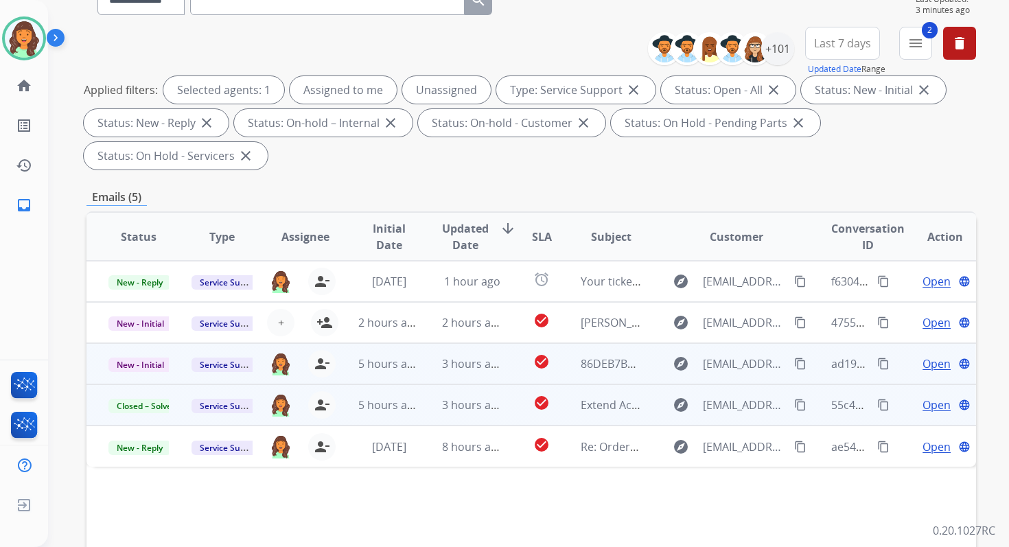
click at [922, 362] on span "Open" at bounding box center [936, 363] width 28 height 16
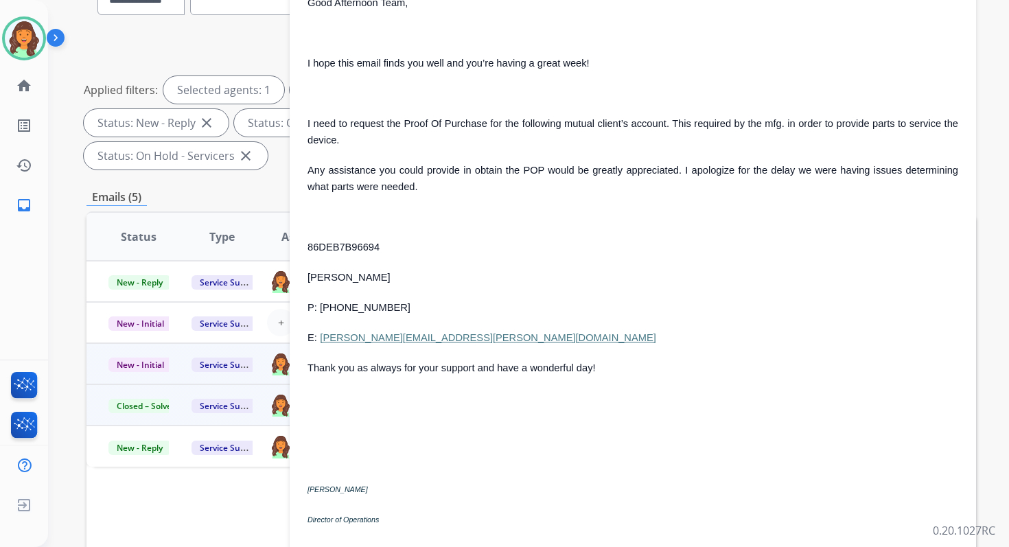
scroll to position [145, 0]
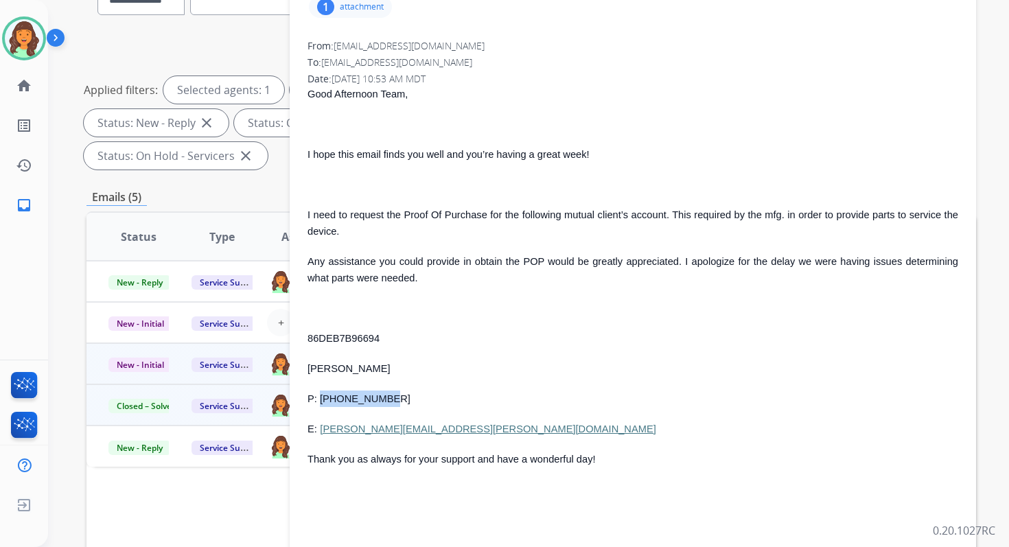
drag, startPoint x: 386, startPoint y: 400, endPoint x: 320, endPoint y: 400, distance: 65.2
click at [320, 400] on p "P: 646-415-1638" at bounding box center [632, 398] width 650 height 16
copy span "646-415-1638"
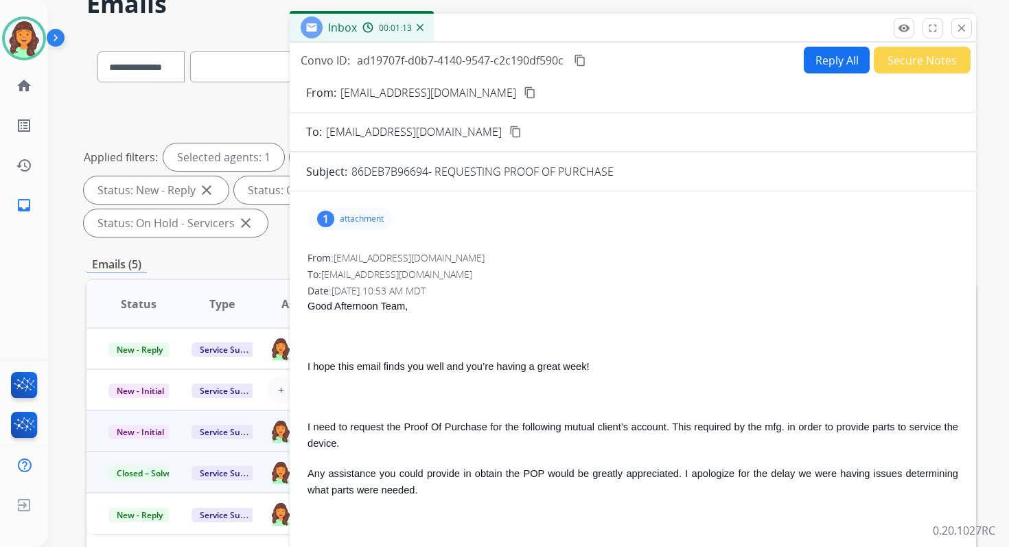
scroll to position [60, 0]
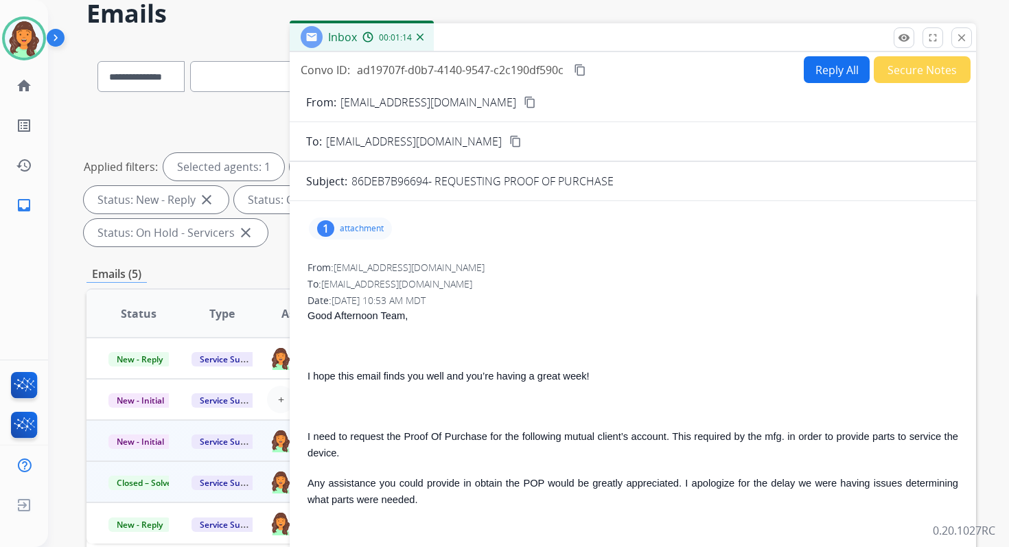
click at [812, 74] on button "Reply All" at bounding box center [836, 69] width 66 height 27
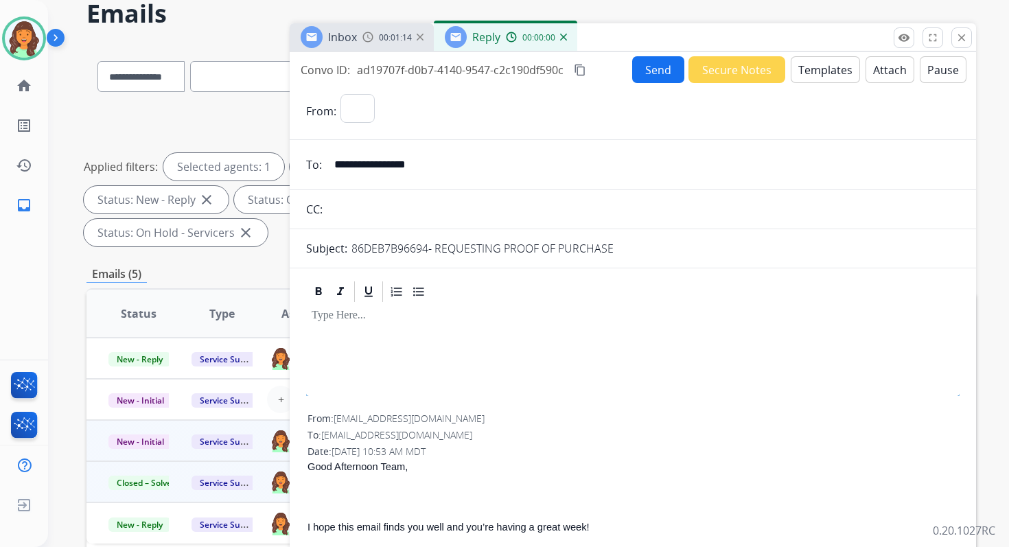
select select "**********"
click at [812, 74] on button "Templates" at bounding box center [824, 69] width 69 height 27
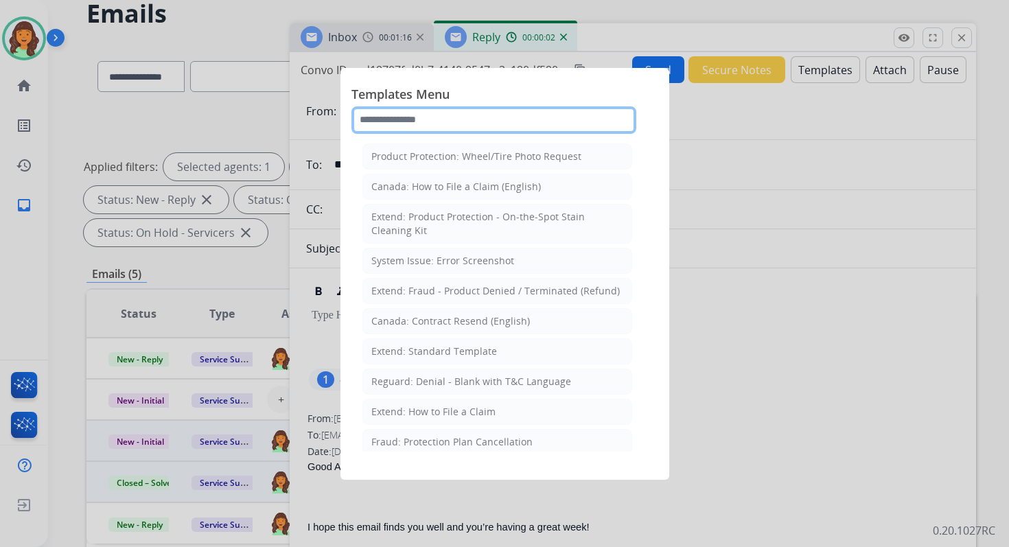
click at [448, 117] on input "text" at bounding box center [493, 119] width 285 height 27
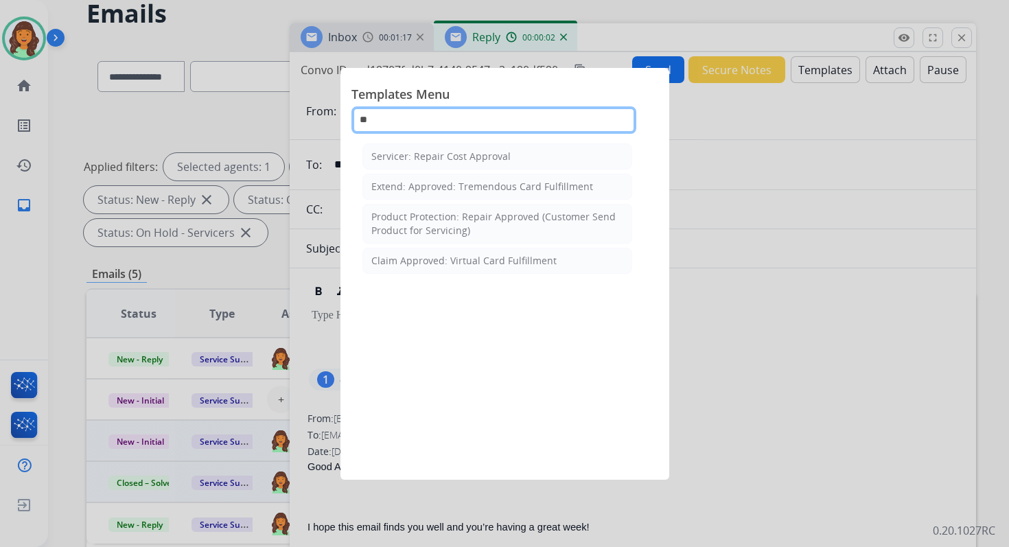
type input "***"
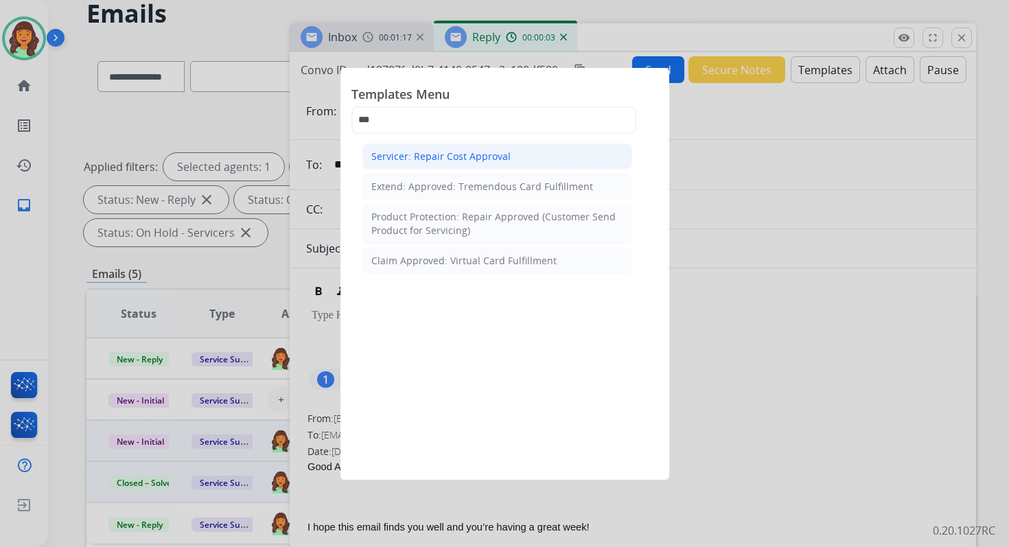
click at [448, 160] on div "Servicer: Repair Cost Approval" at bounding box center [440, 157] width 139 height 14
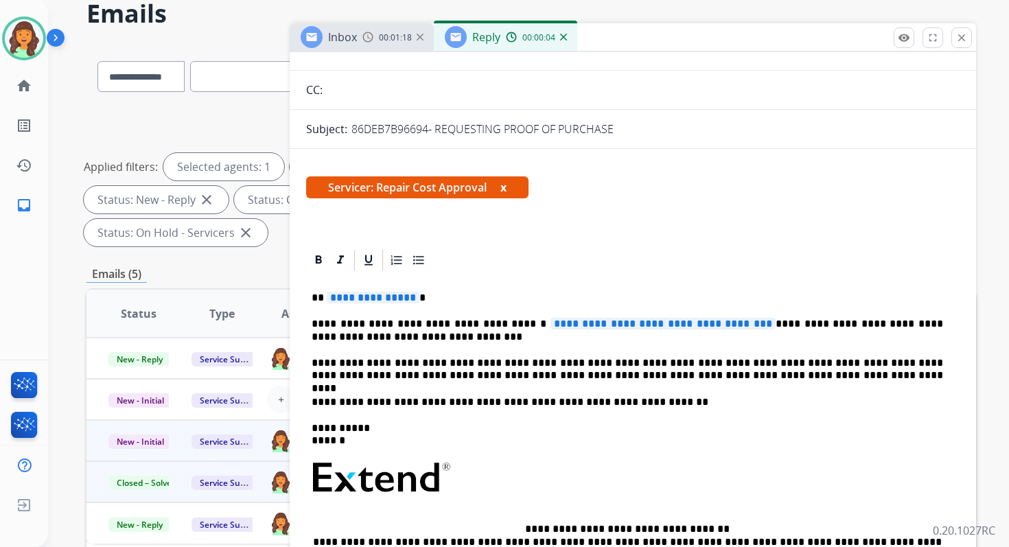
scroll to position [144, 0]
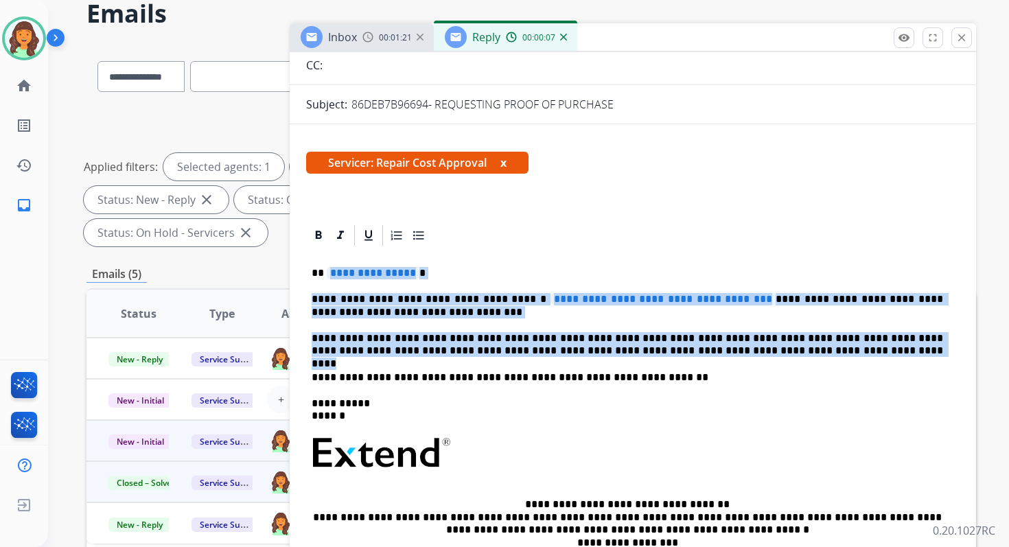
drag, startPoint x: 328, startPoint y: 272, endPoint x: 777, endPoint y: 353, distance: 456.0
click at [777, 353] on div "**********" at bounding box center [632, 446] width 653 height 397
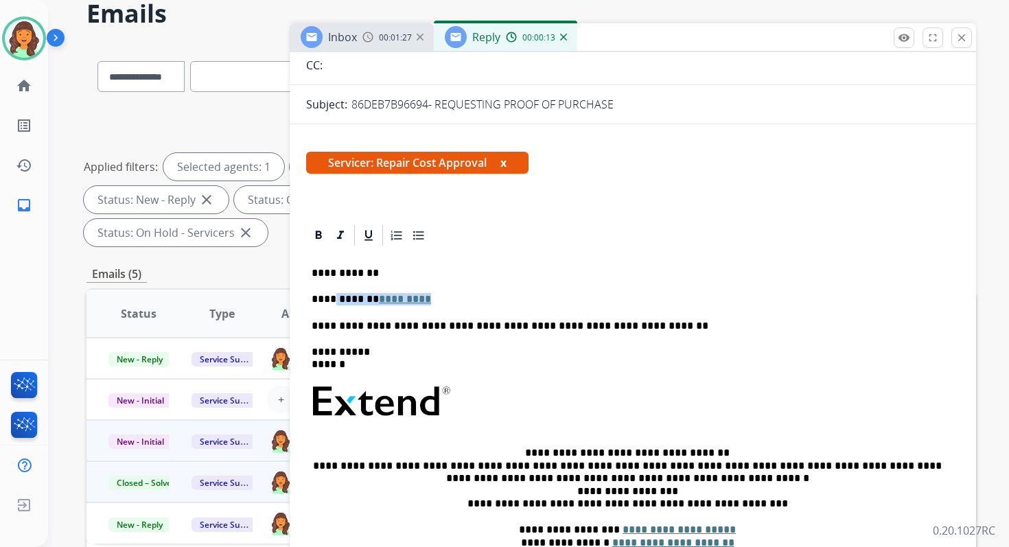
drag, startPoint x: 425, startPoint y: 300, endPoint x: 327, endPoint y: 300, distance: 98.8
click at [327, 300] on p "**********" at bounding box center [626, 299] width 631 height 12
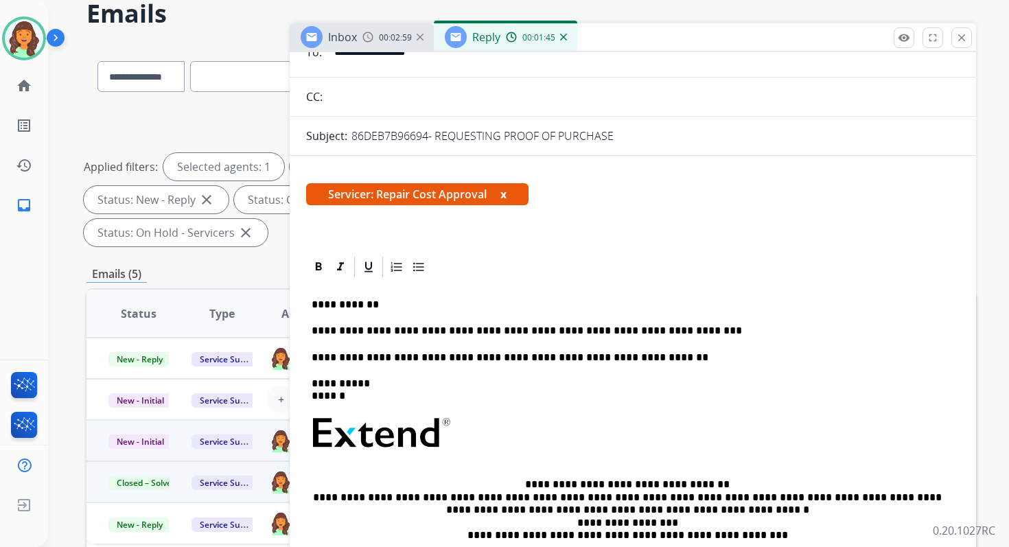
scroll to position [128, 0]
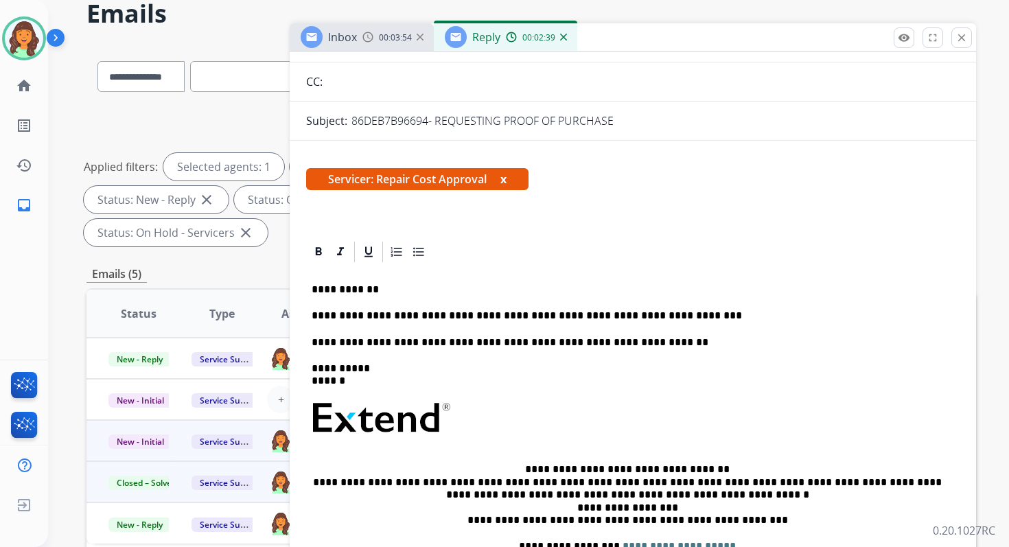
click at [659, 317] on p "**********" at bounding box center [626, 315] width 631 height 12
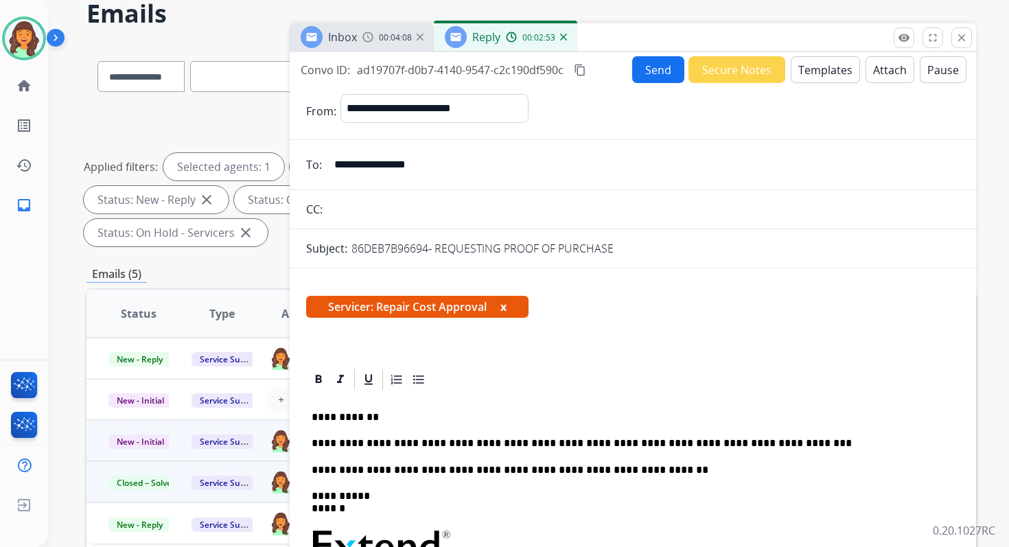
click at [581, 71] on mat-icon "content_copy" at bounding box center [580, 70] width 12 height 12
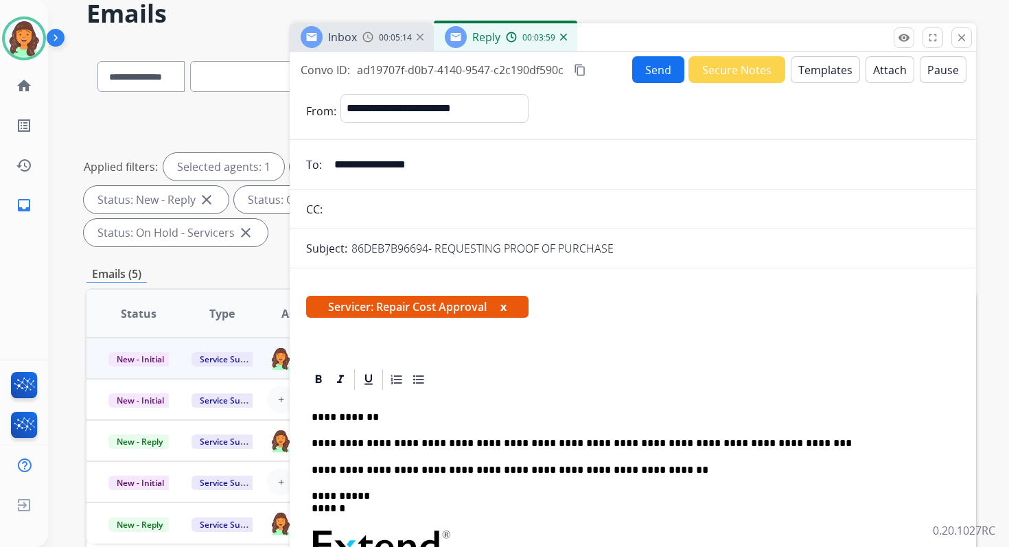
click at [582, 67] on mat-icon "content_copy" at bounding box center [580, 70] width 12 height 12
click at [650, 68] on button "Send" at bounding box center [658, 69] width 52 height 27
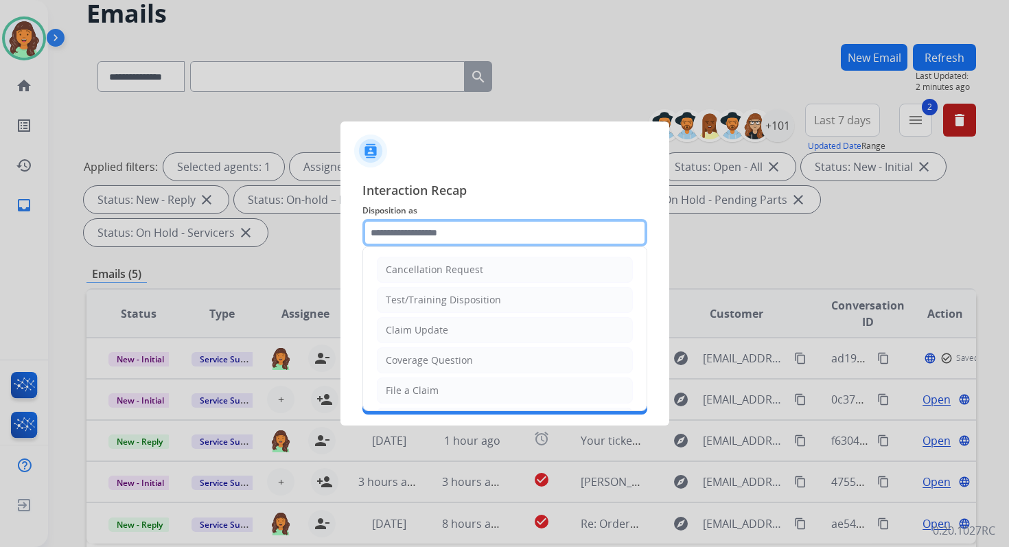
click at [446, 235] on input "text" at bounding box center [504, 232] width 285 height 27
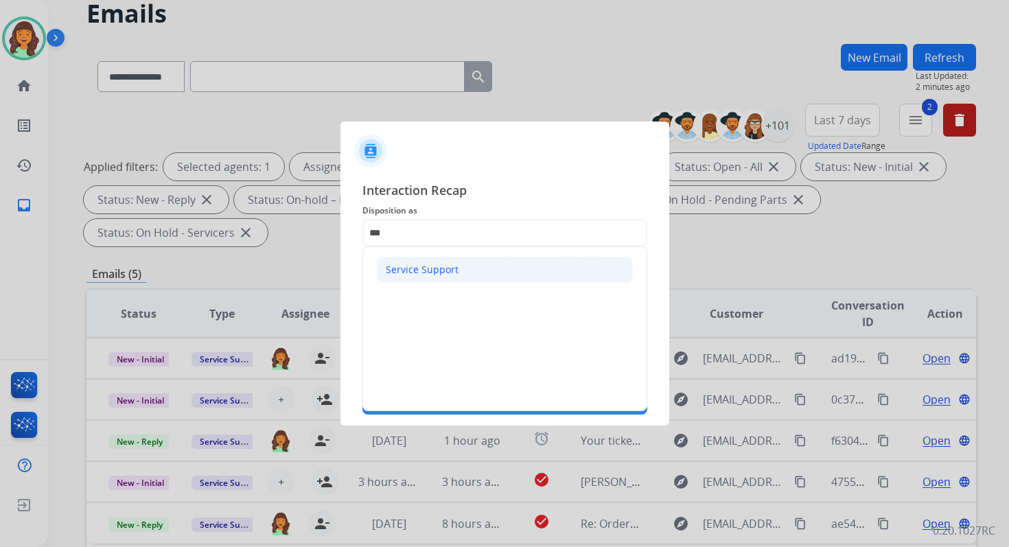
click at [443, 271] on div "Service Support" at bounding box center [422, 270] width 73 height 14
type input "**********"
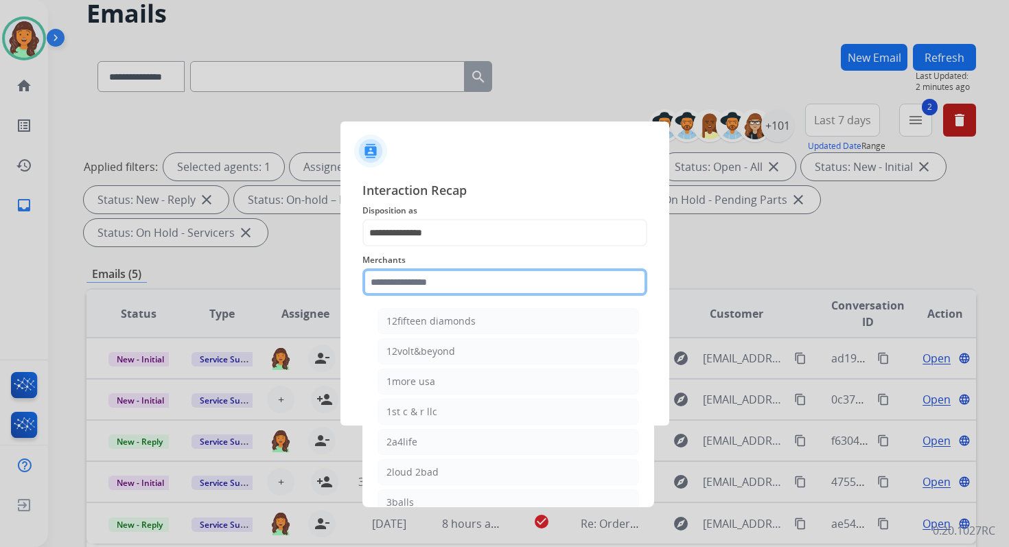
click at [443, 281] on input "text" at bounding box center [504, 281] width 285 height 27
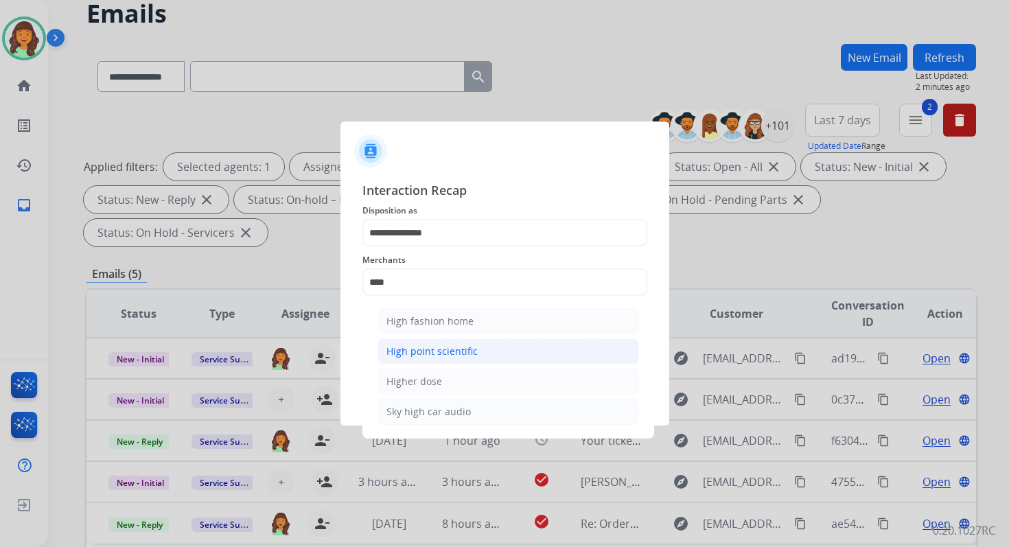
click at [419, 349] on div "High point scientific" at bounding box center [431, 351] width 91 height 14
type input "**********"
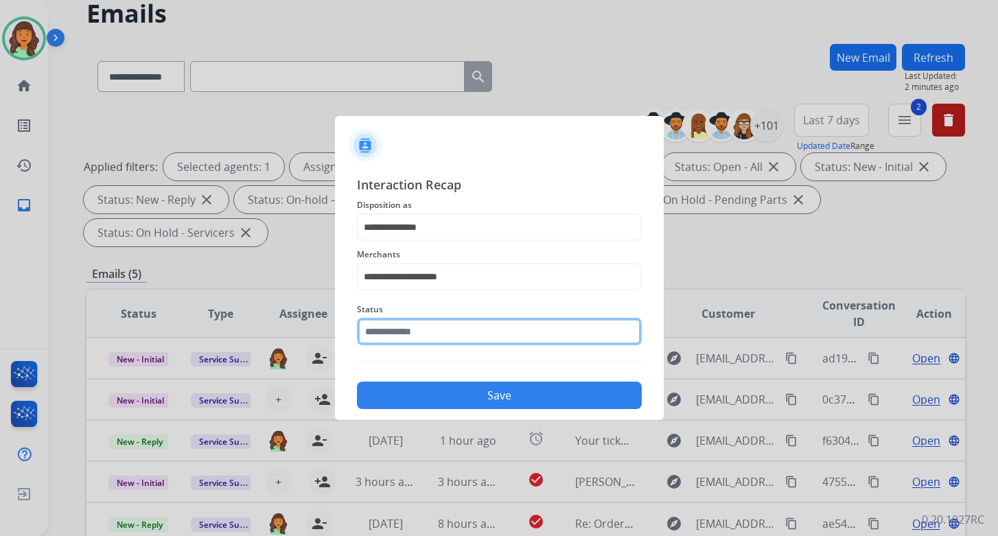
click at [419, 340] on input "text" at bounding box center [499, 331] width 285 height 27
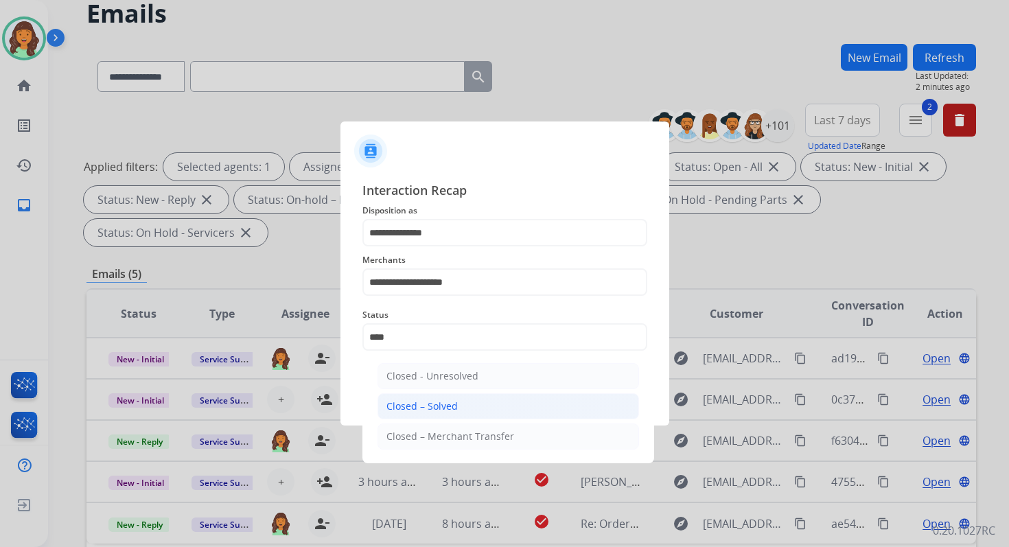
click at [443, 406] on div "Closed – Solved" at bounding box center [421, 406] width 71 height 14
type input "**********"
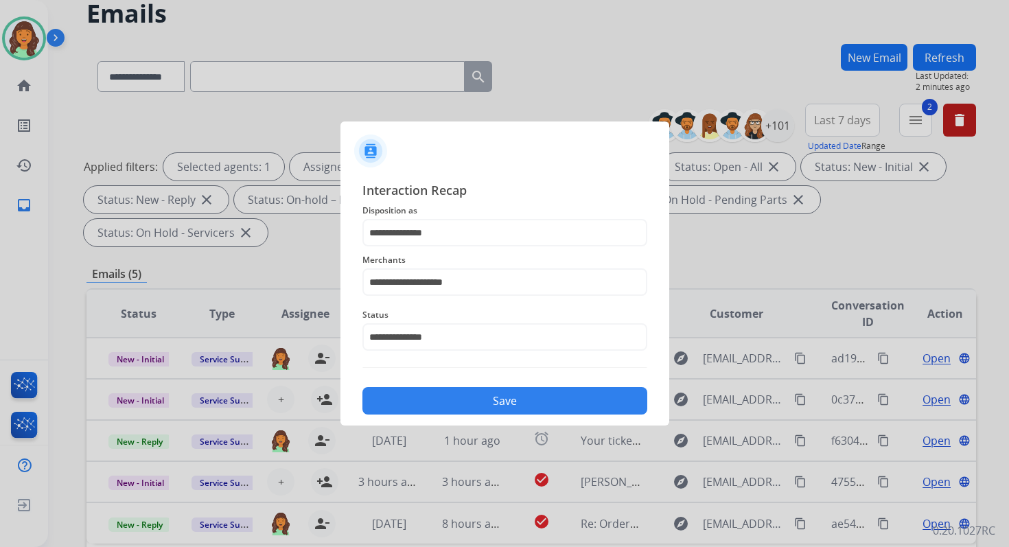
click at [443, 406] on button "Save" at bounding box center [504, 400] width 285 height 27
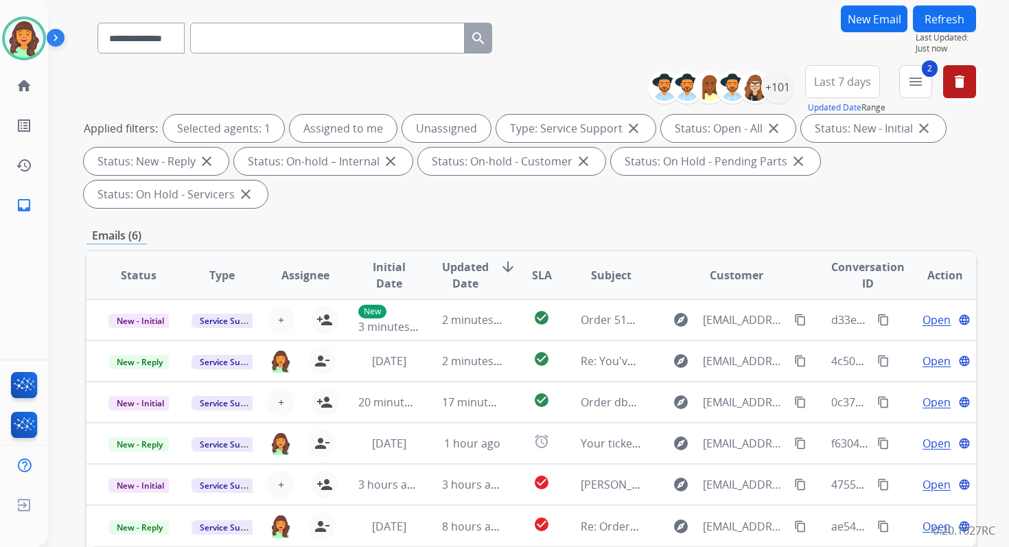
scroll to position [333, 0]
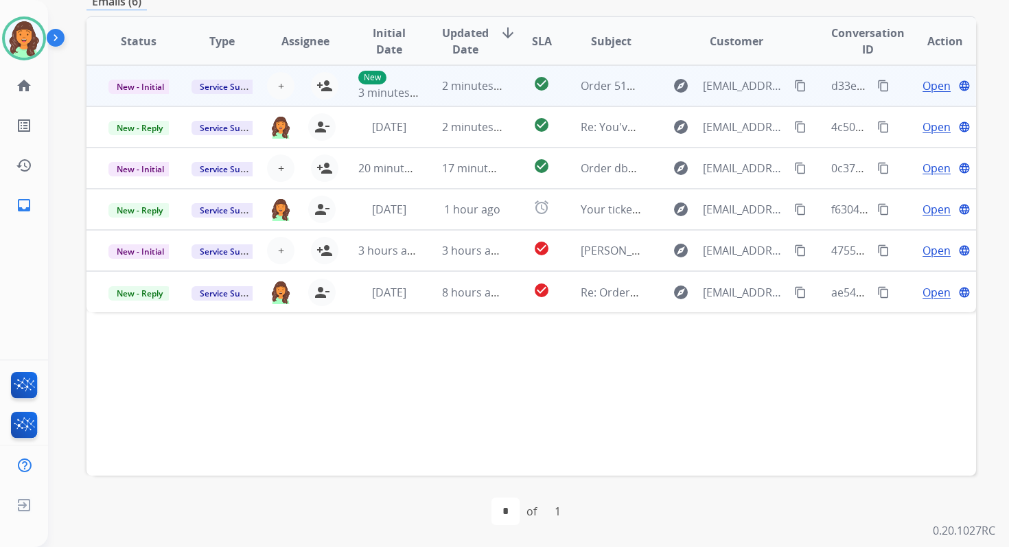
click at [456, 78] on span "2 minutes ago" at bounding box center [478, 85] width 73 height 15
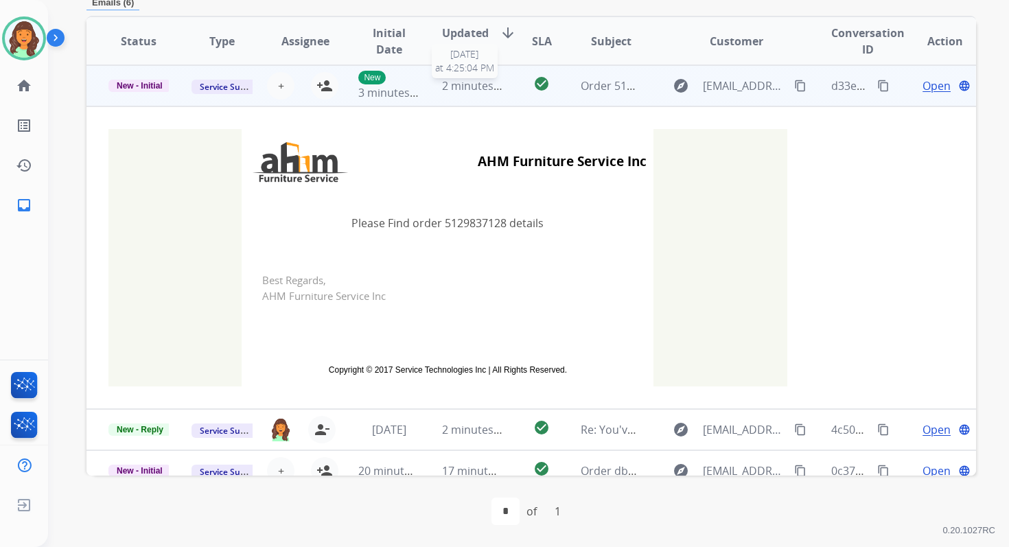
scroll to position [329, 0]
click at [281, 86] on span "+" at bounding box center [281, 86] width 6 height 16
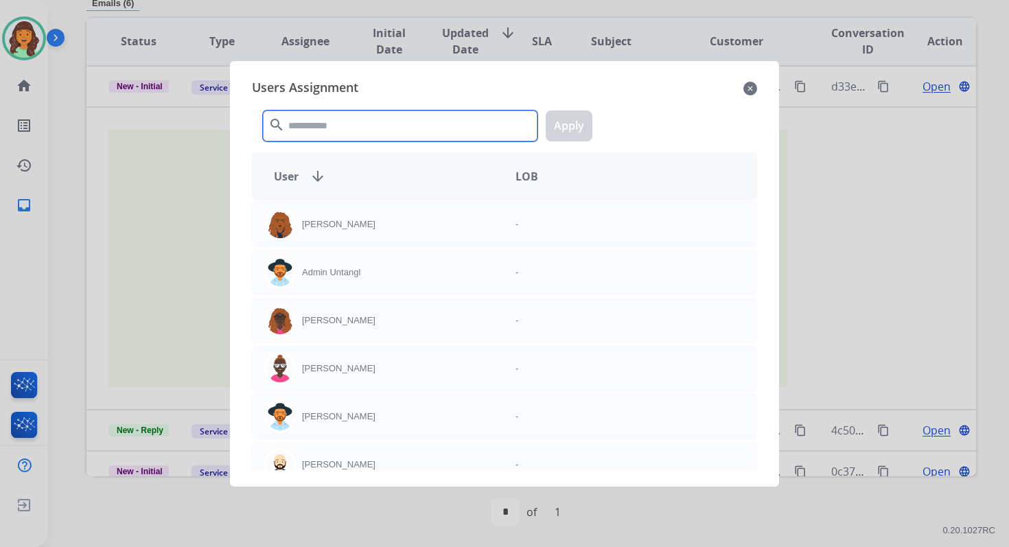
click at [341, 123] on input "text" at bounding box center [400, 125] width 274 height 31
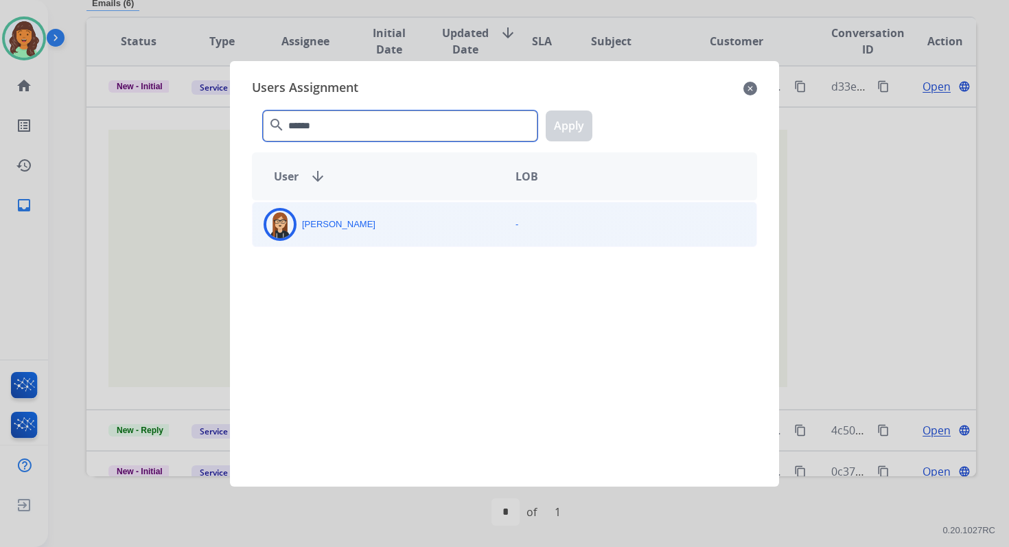
type input "******"
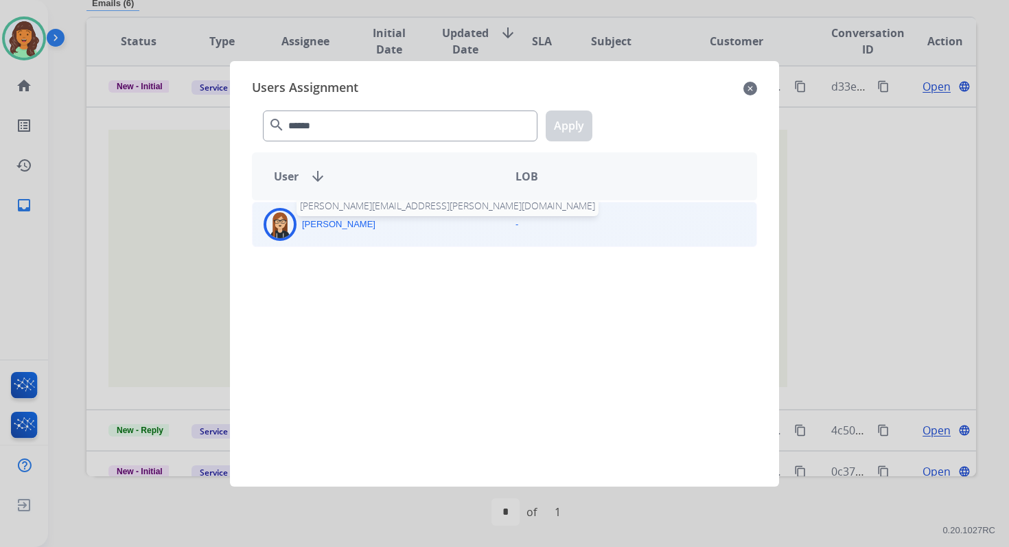
click at [351, 228] on p "Trisha Higgins" at bounding box center [338, 224] width 73 height 14
click at [569, 115] on button "Apply" at bounding box center [568, 125] width 47 height 31
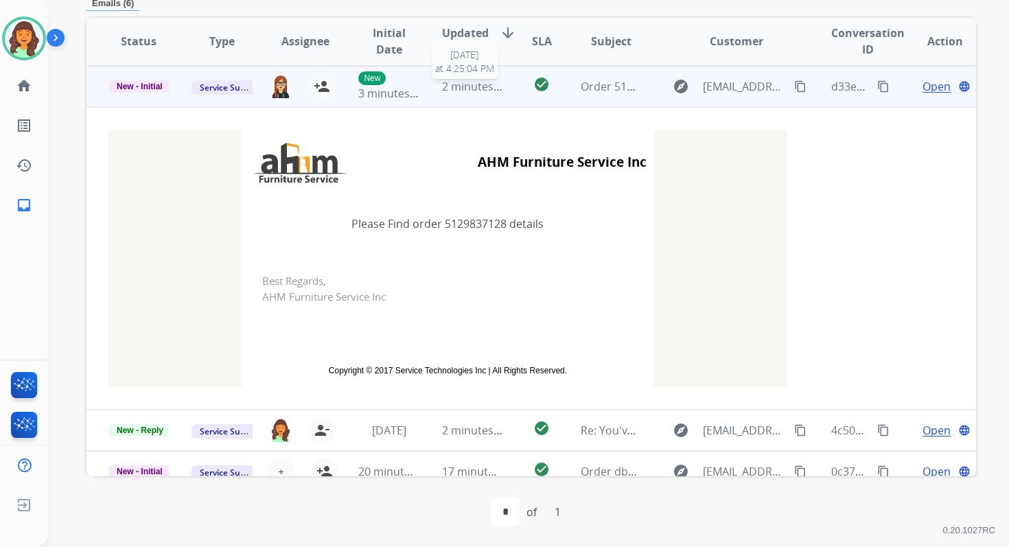
click at [452, 86] on span "2 minutes ago" at bounding box center [478, 86] width 73 height 15
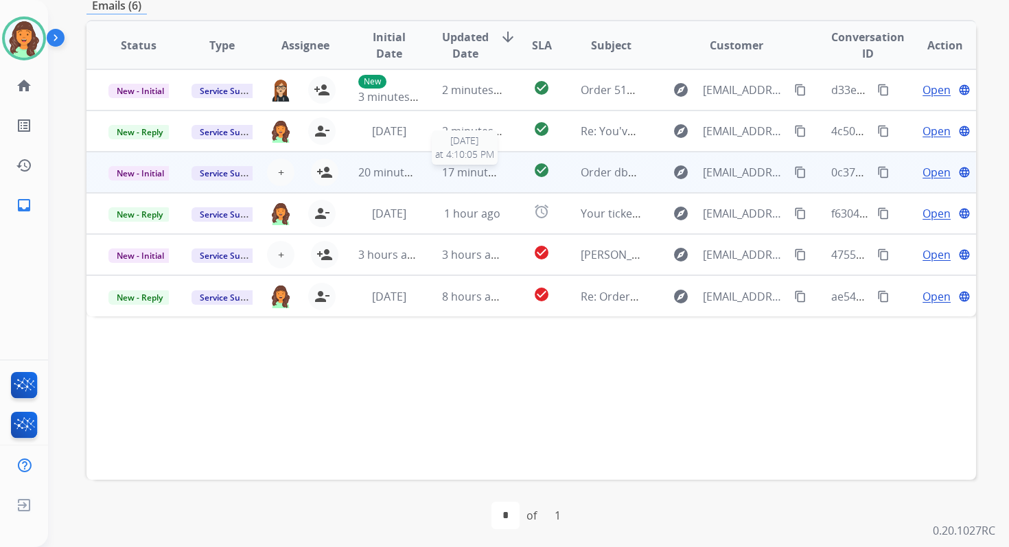
click at [448, 176] on span "17 minutes ago" at bounding box center [482, 172] width 80 height 15
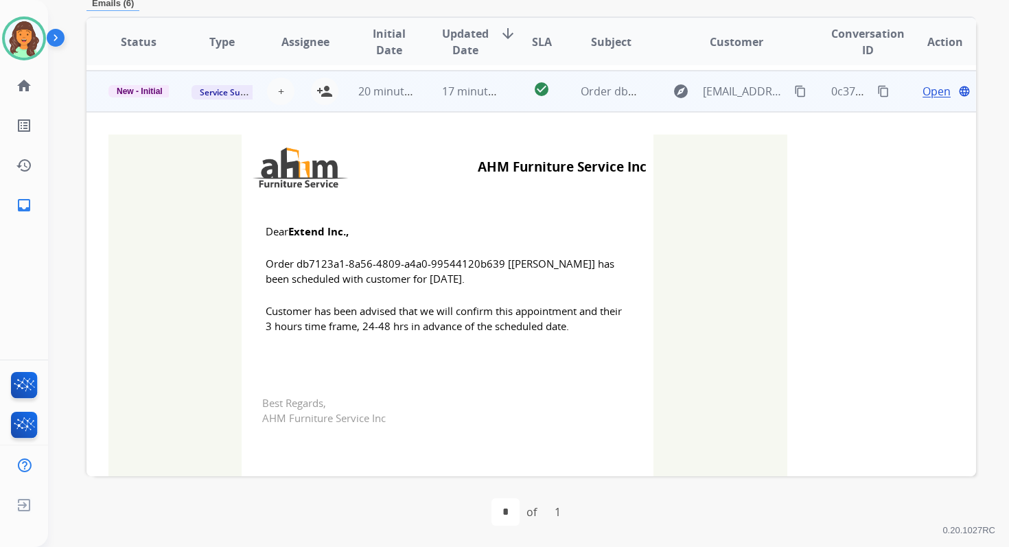
scroll to position [82, 0]
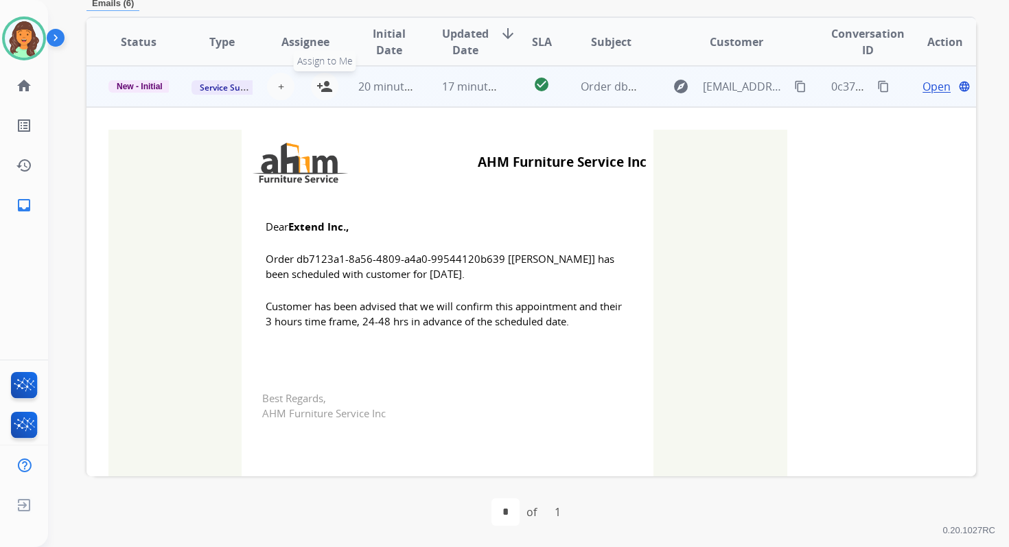
click at [327, 82] on mat-icon "person_add" at bounding box center [324, 86] width 16 height 16
click at [153, 82] on span "New - Initial" at bounding box center [139, 86] width 62 height 12
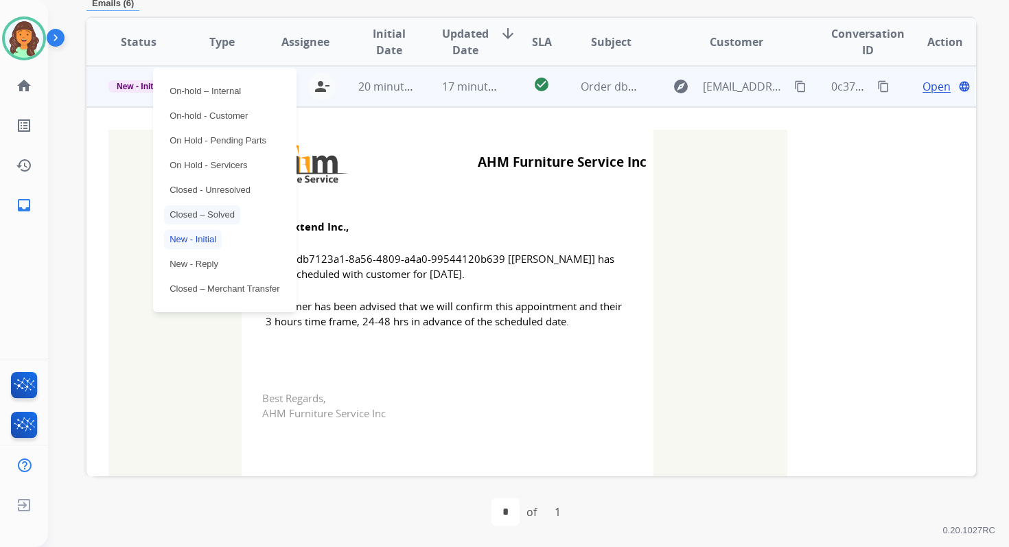
click at [213, 215] on p "Closed – Solved" at bounding box center [202, 214] width 76 height 19
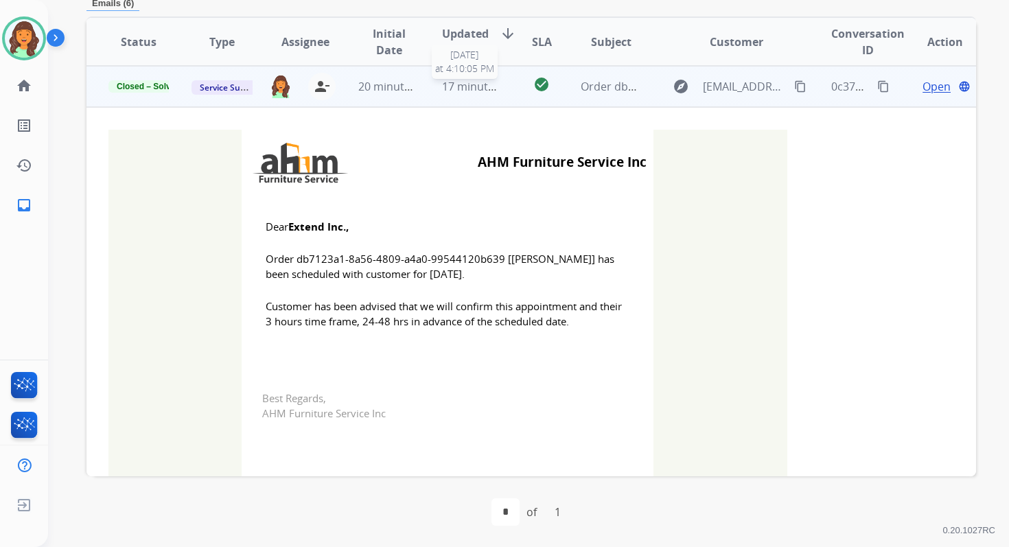
click at [442, 89] on span "17 minutes ago" at bounding box center [482, 86] width 80 height 15
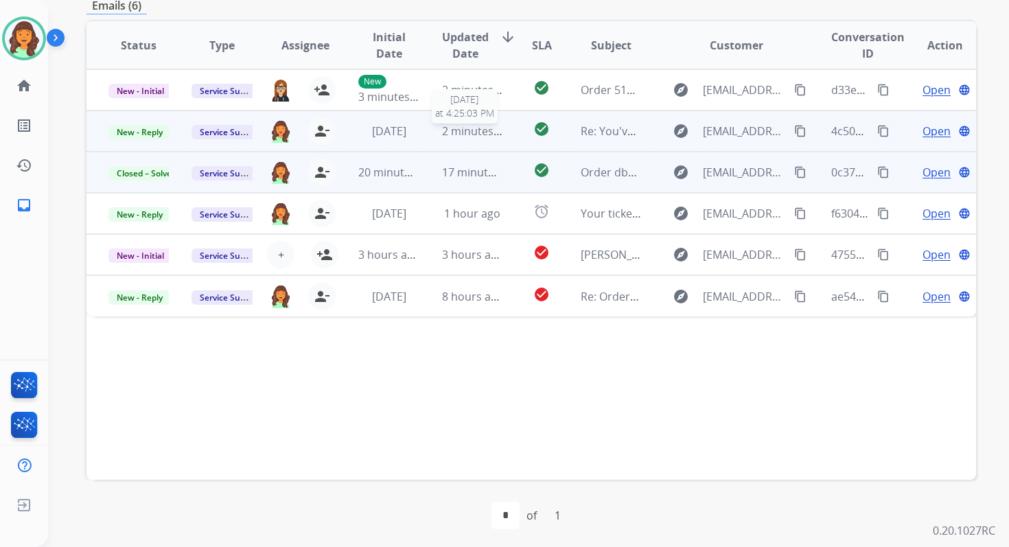
click at [490, 133] on span "2 minutes ago" at bounding box center [478, 130] width 73 height 15
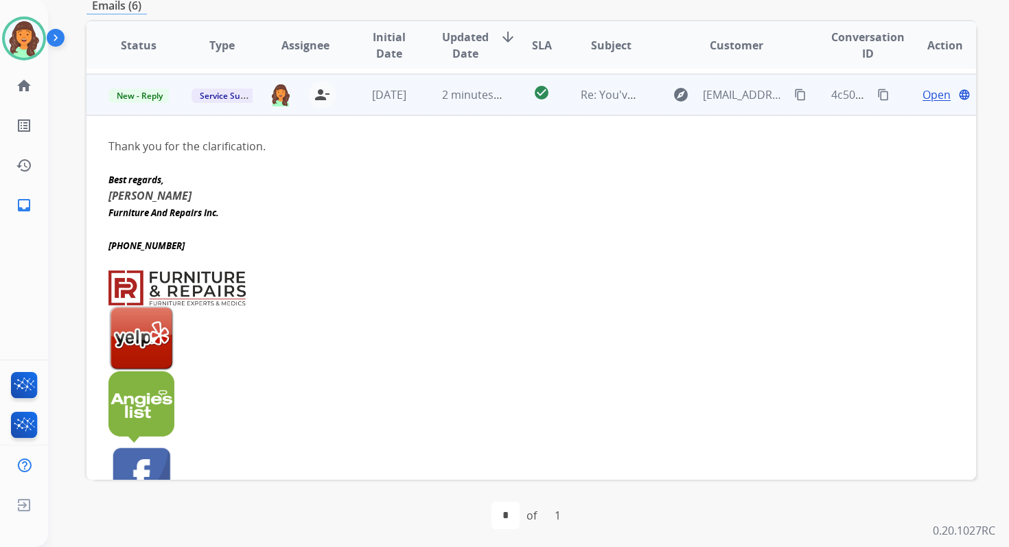
scroll to position [41, 0]
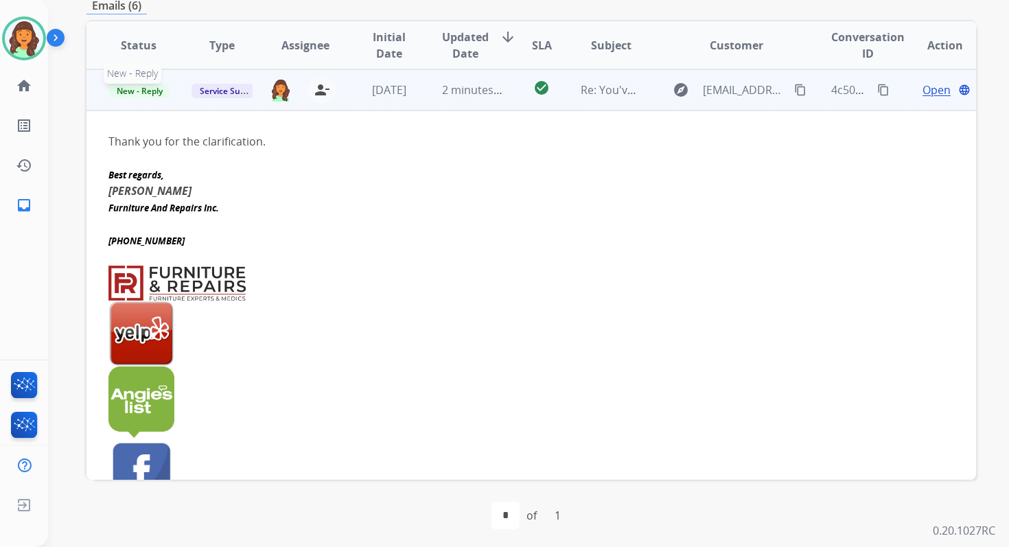
click at [149, 92] on span "New - Reply" at bounding box center [139, 91] width 62 height 14
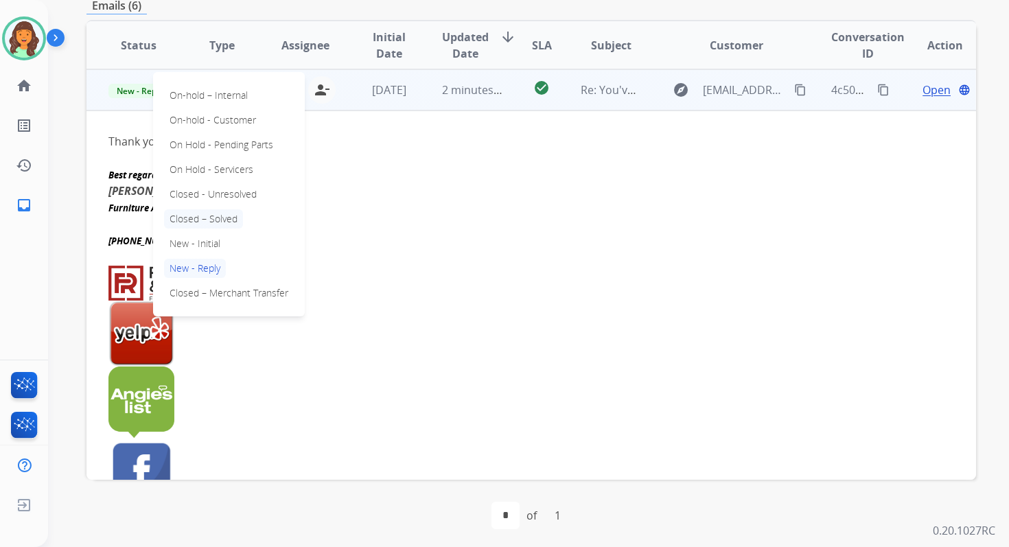
click at [199, 222] on p "Closed – Solved" at bounding box center [203, 218] width 79 height 19
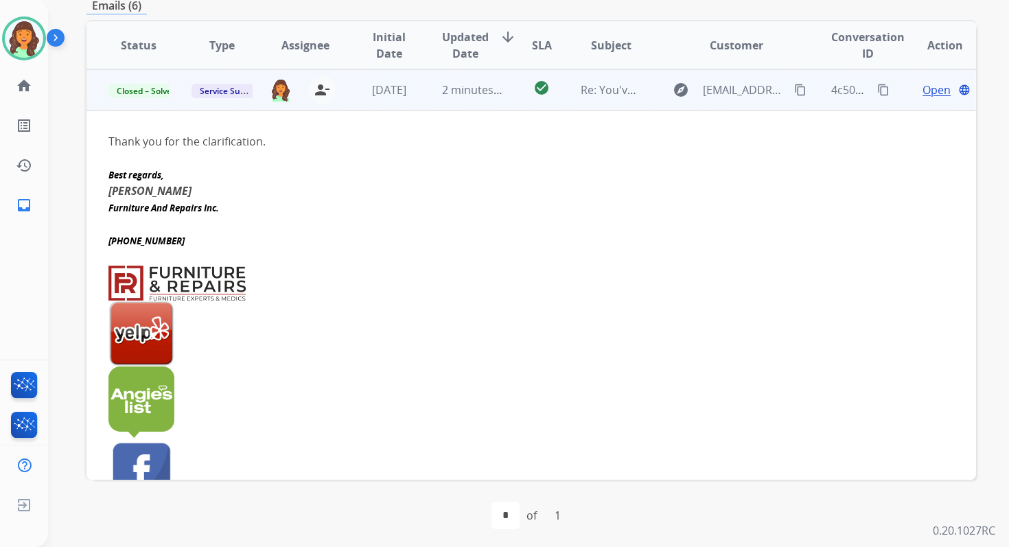
click at [443, 110] on td "2 minutes ago" at bounding box center [461, 89] width 83 height 41
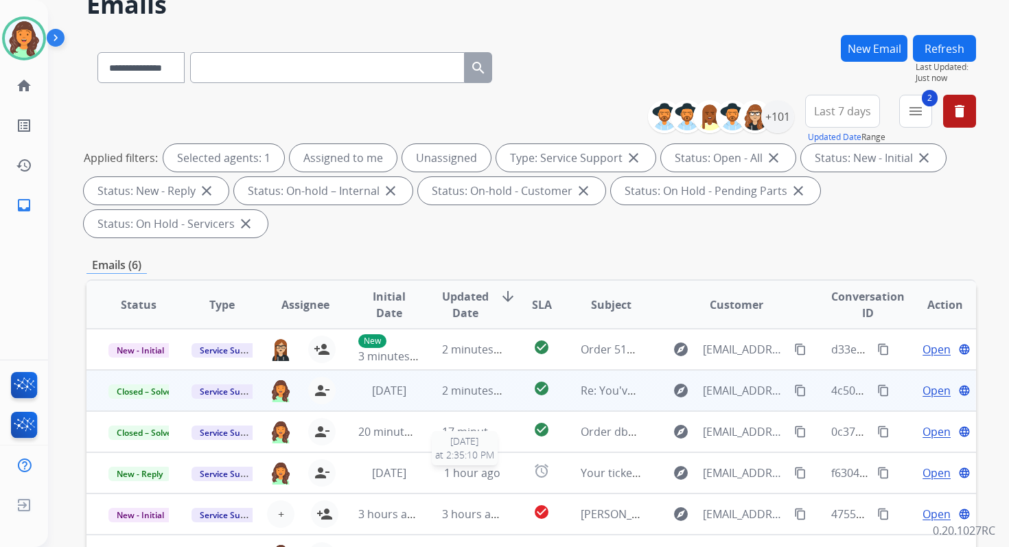
scroll to position [0, 0]
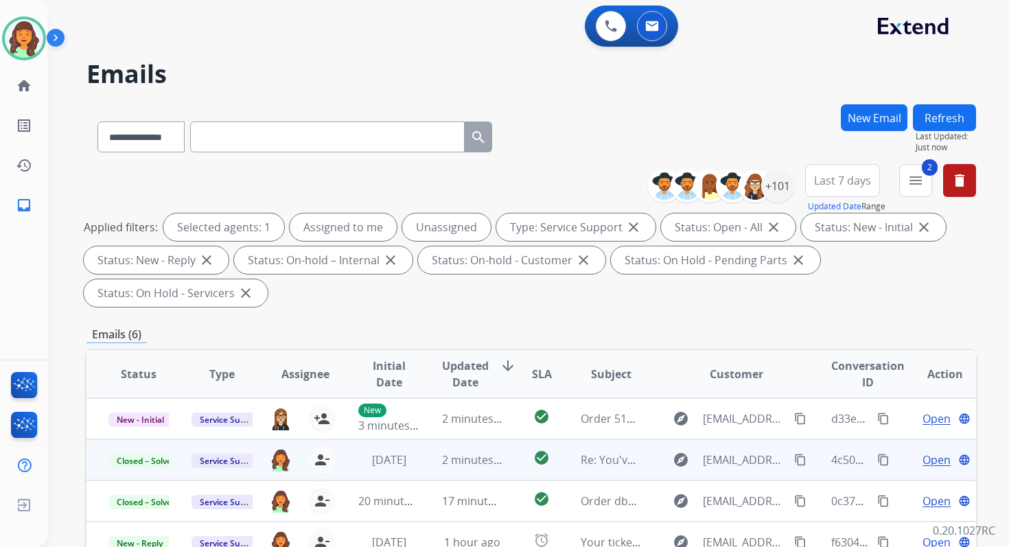
click at [940, 111] on button "Refresh" at bounding box center [944, 117] width 63 height 27
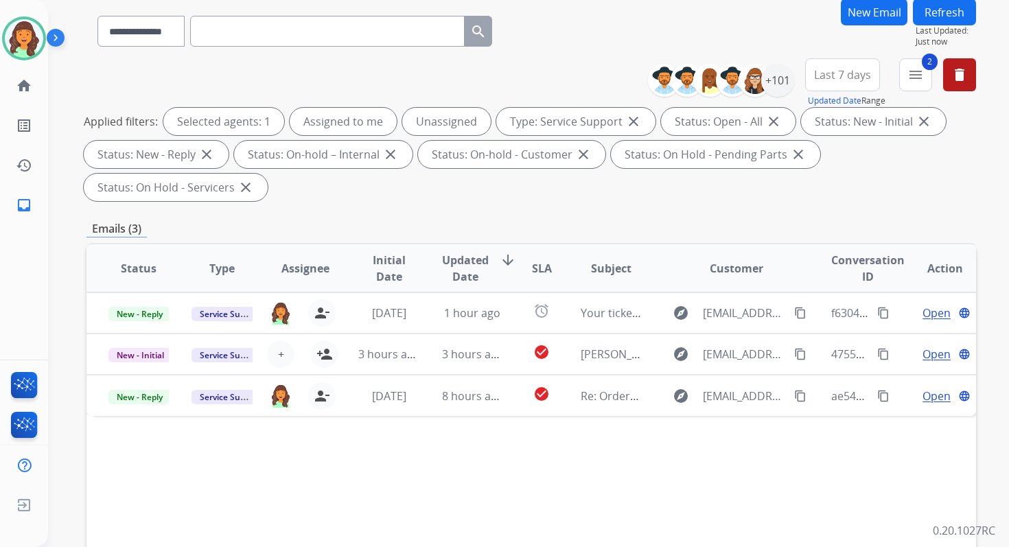
scroll to position [333, 0]
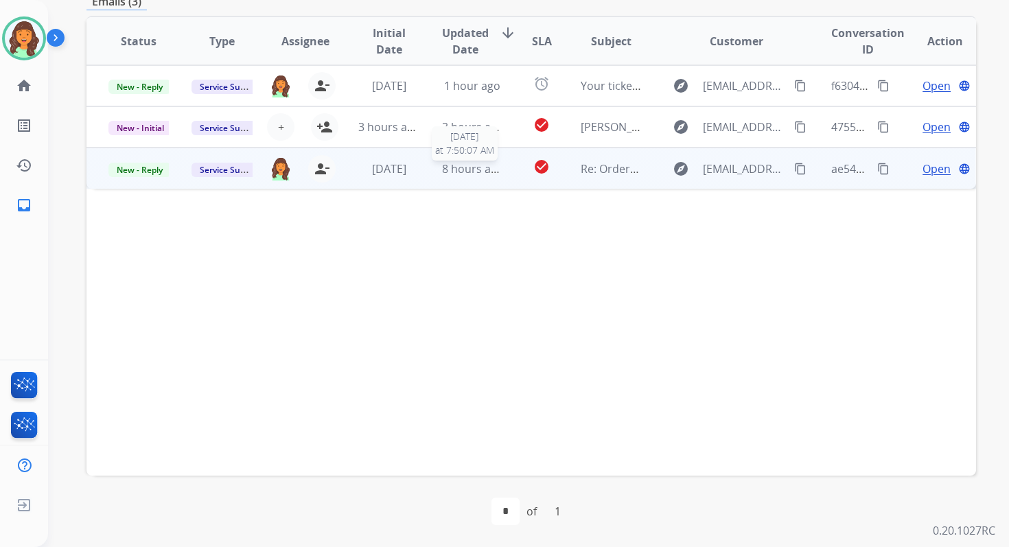
click at [461, 174] on span "8 hours ago" at bounding box center [473, 168] width 62 height 15
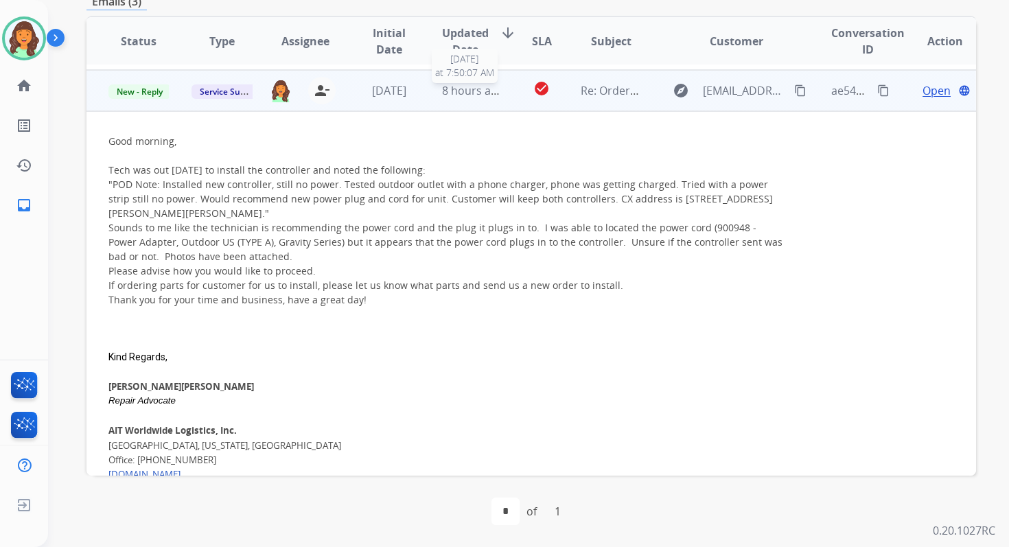
scroll to position [82, 0]
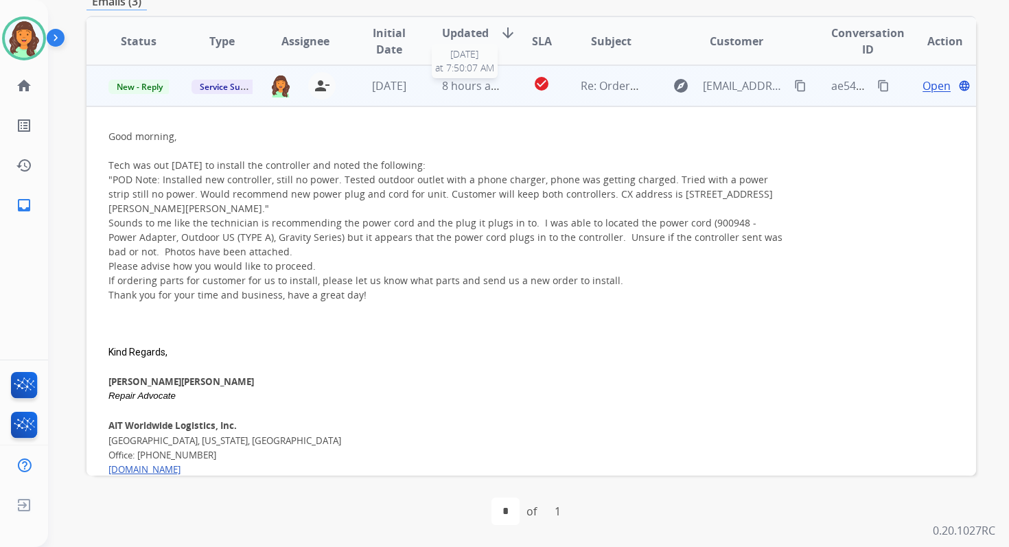
click at [449, 89] on span "8 hours ago" at bounding box center [473, 85] width 62 height 15
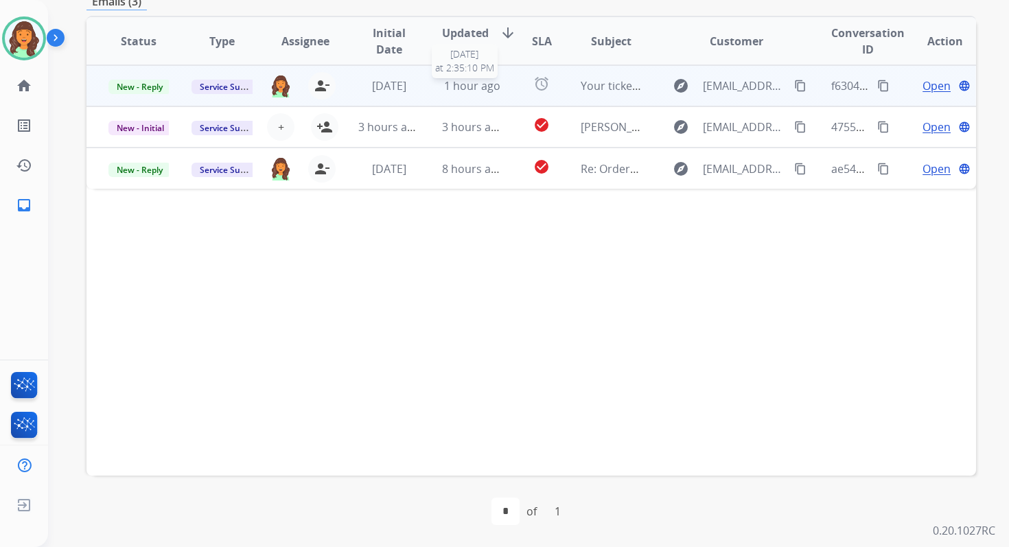
click at [461, 93] on span "1 hour ago" at bounding box center [472, 85] width 56 height 15
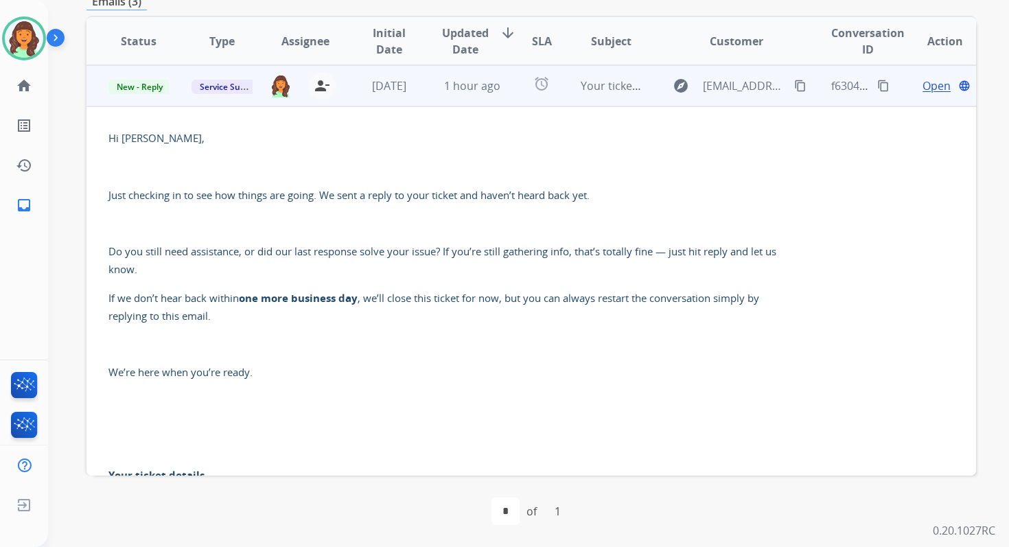
click at [930, 83] on span "Open" at bounding box center [936, 86] width 28 height 16
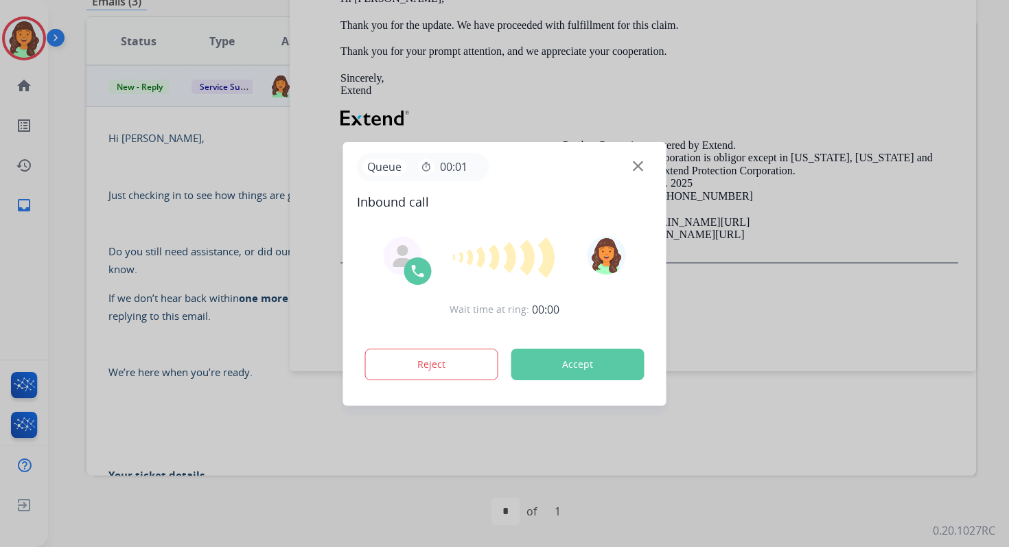
scroll to position [2056, 0]
click at [574, 369] on button "Accept" at bounding box center [577, 365] width 133 height 32
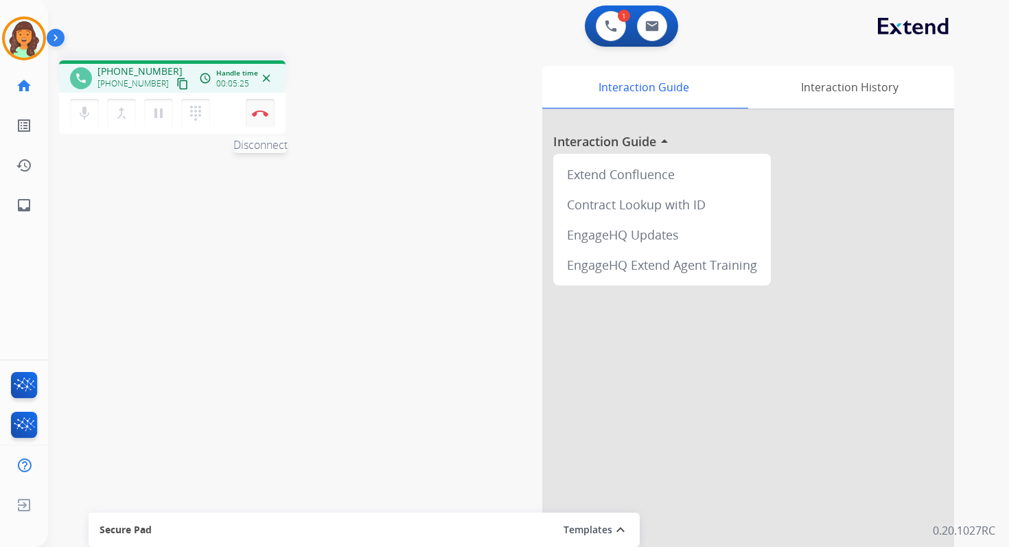
click at [256, 119] on button "Disconnect" at bounding box center [260, 113] width 29 height 29
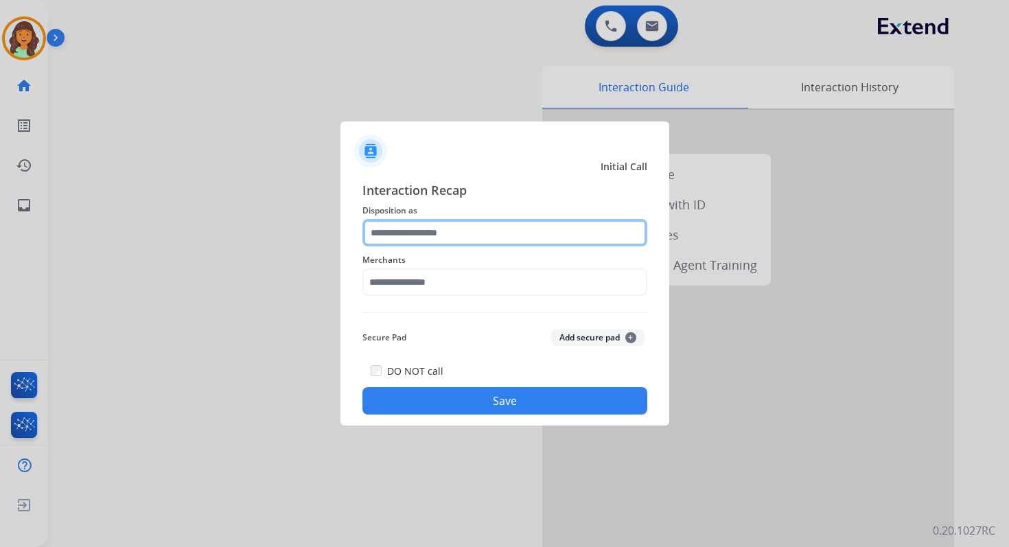
click at [427, 242] on input "text" at bounding box center [504, 232] width 285 height 27
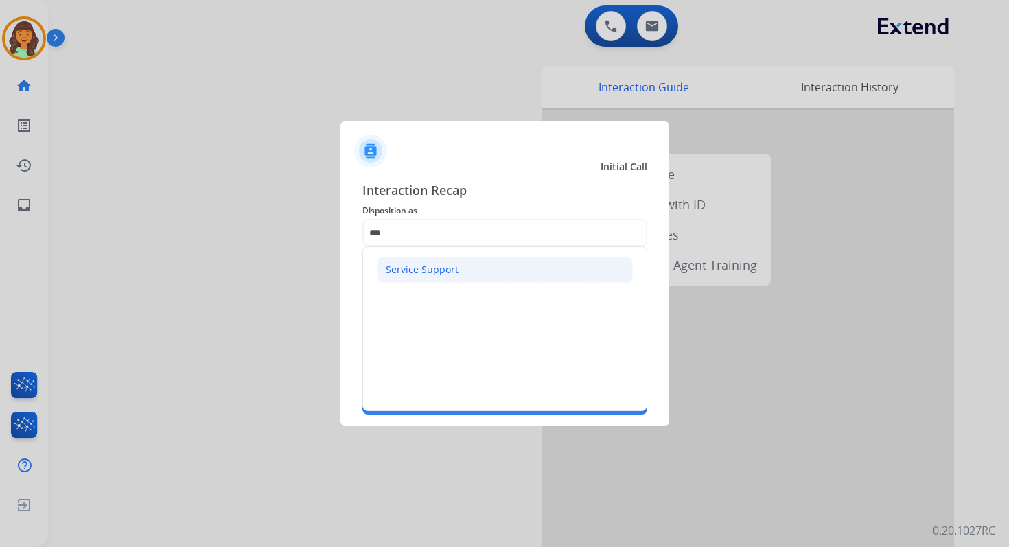
click at [447, 267] on div "Service Support" at bounding box center [422, 270] width 73 height 14
type input "**********"
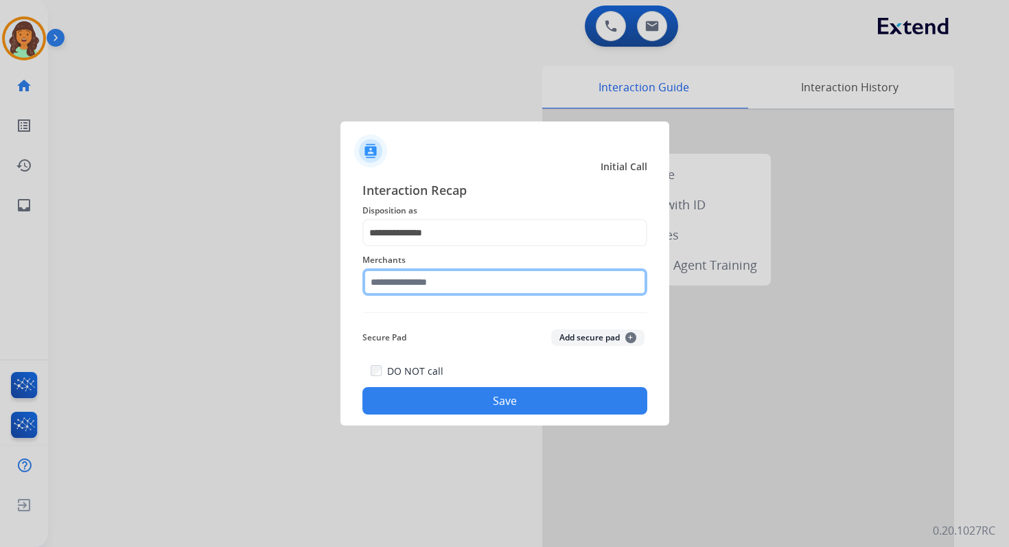
click at [449, 283] on input "text" at bounding box center [504, 281] width 285 height 27
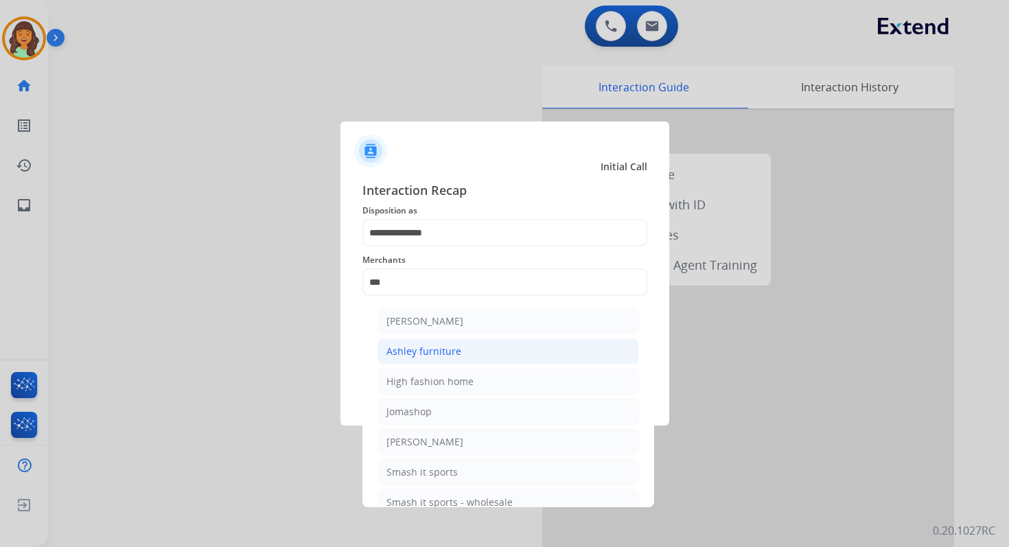
click at [447, 348] on div "Ashley furniture" at bounding box center [423, 351] width 75 height 14
type input "**********"
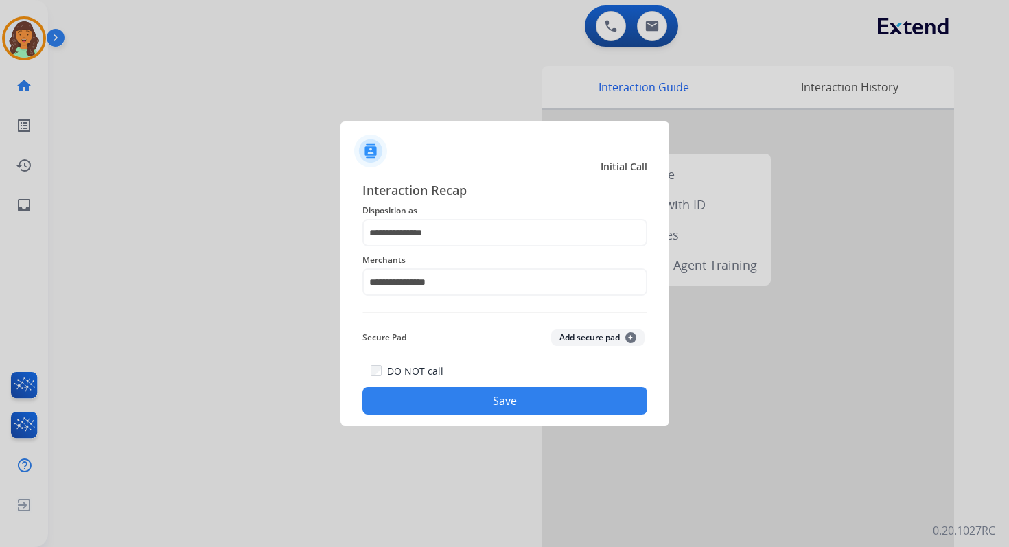
click at [473, 401] on button "Save" at bounding box center [504, 400] width 285 height 27
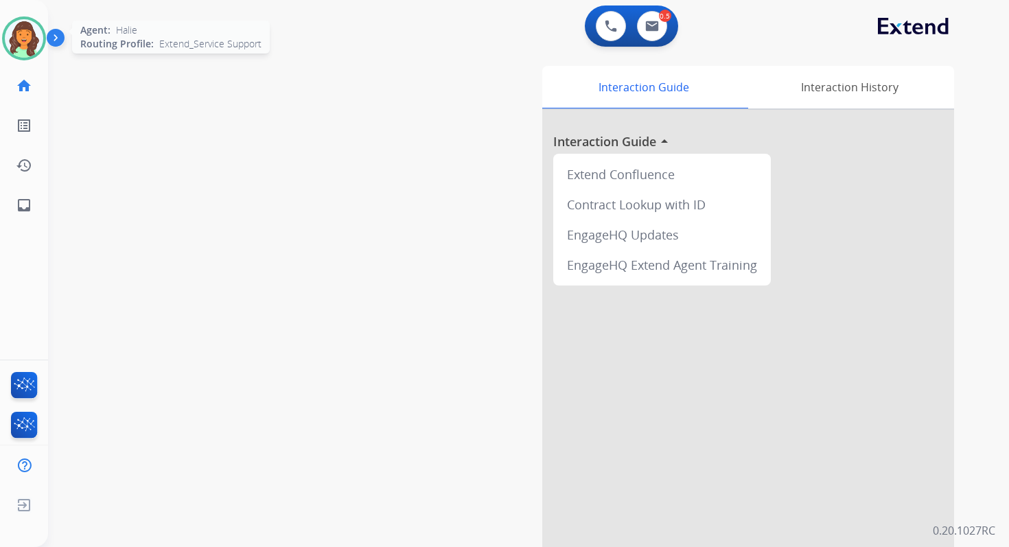
click at [30, 36] on img at bounding box center [24, 38] width 38 height 38
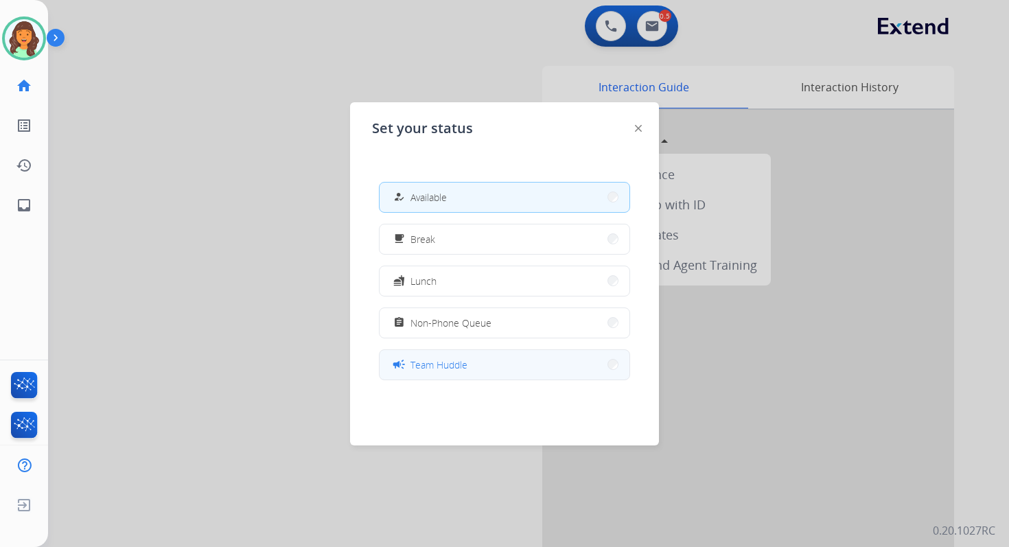
click at [495, 357] on button "campaign Team Huddle" at bounding box center [504, 365] width 250 height 30
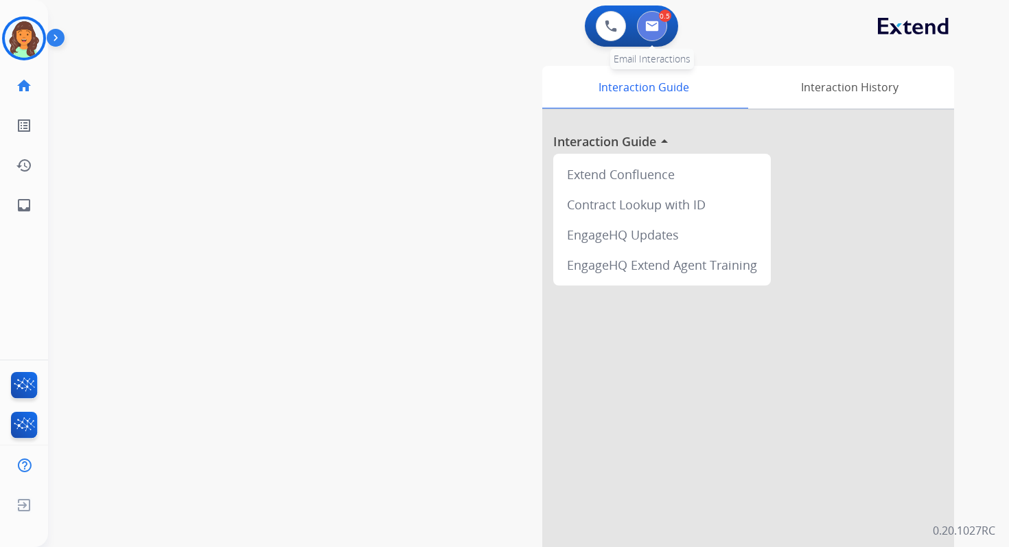
click at [648, 36] on button at bounding box center [652, 26] width 30 height 30
select select "**********"
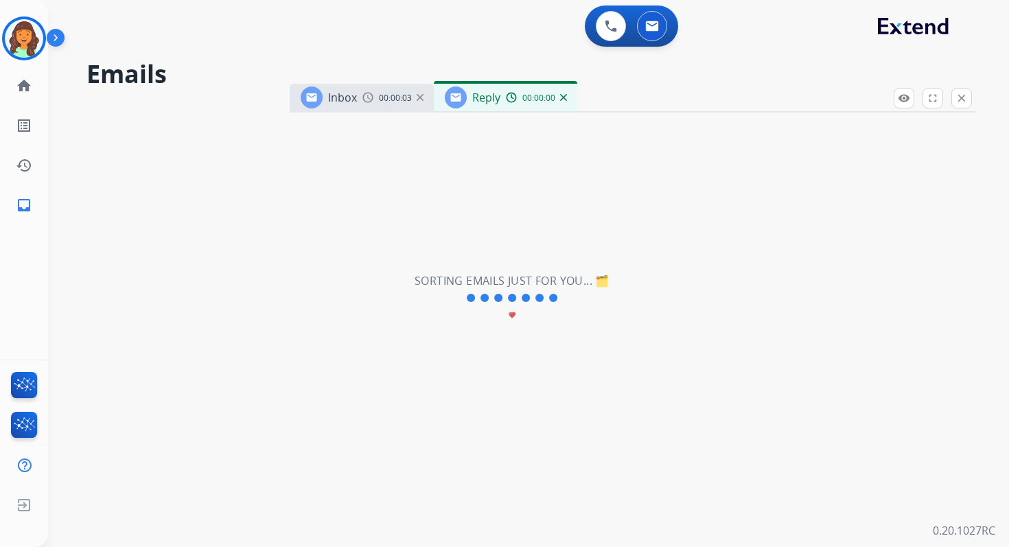
select select "**********"
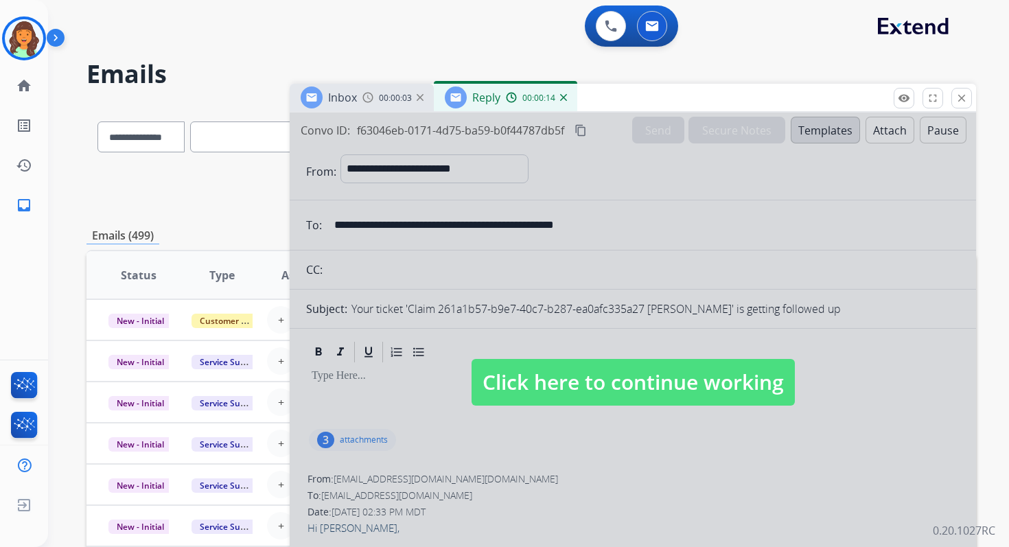
click at [602, 368] on span "Click here to continue working" at bounding box center [632, 382] width 323 height 47
select select
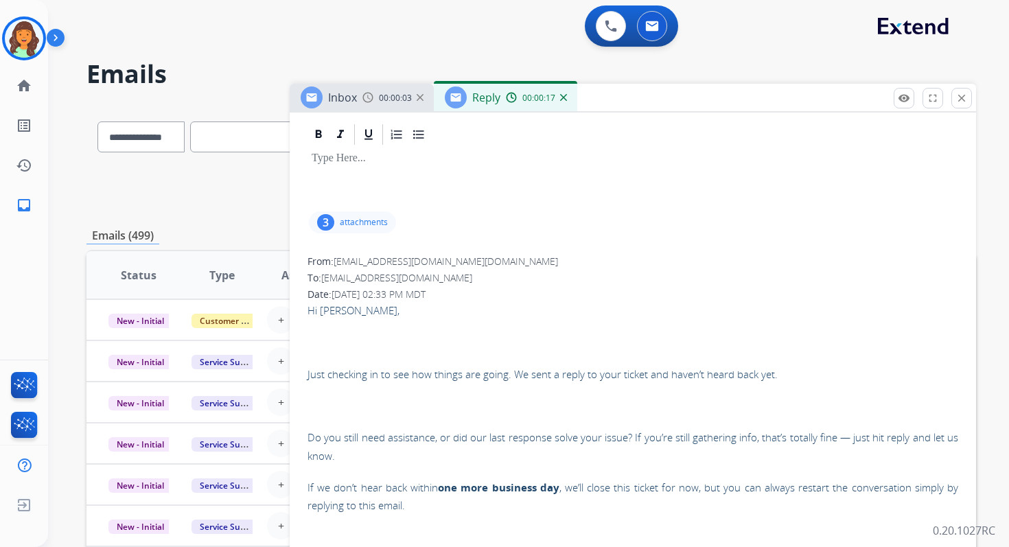
scroll to position [226, 0]
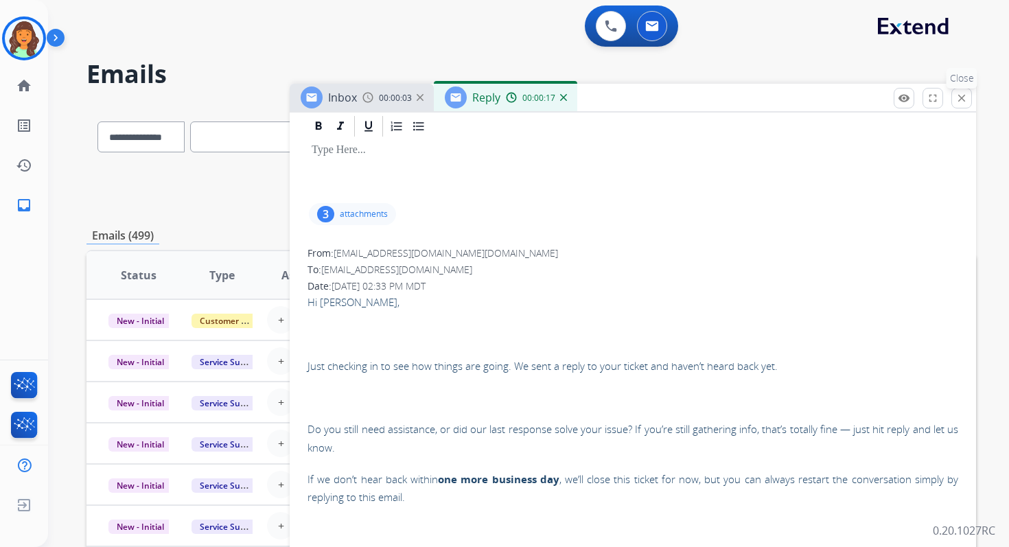
click at [955, 101] on mat-icon "close" at bounding box center [961, 98] width 12 height 12
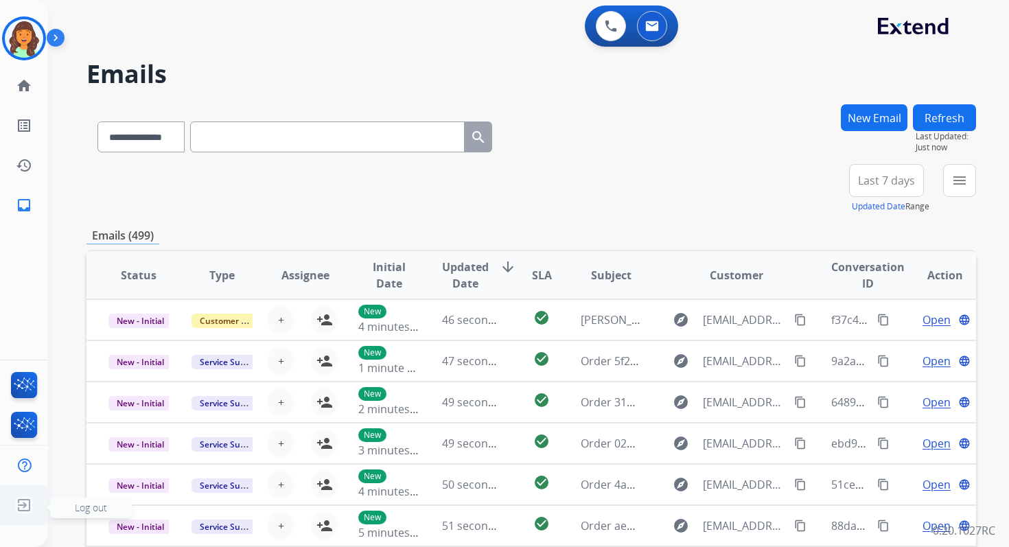
click at [81, 506] on span "Log out" at bounding box center [91, 507] width 32 height 13
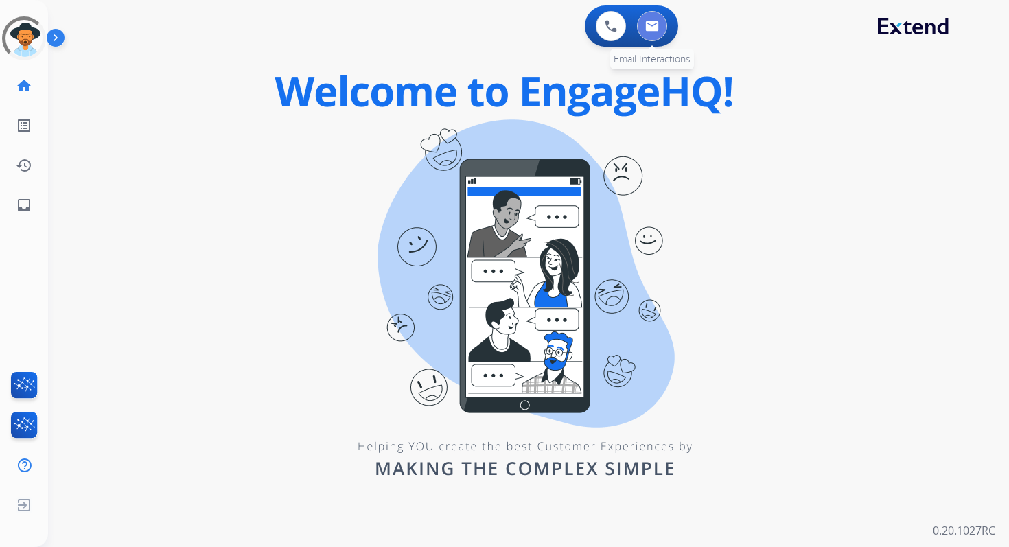
click at [650, 19] on button at bounding box center [652, 26] width 30 height 30
select select "**********"
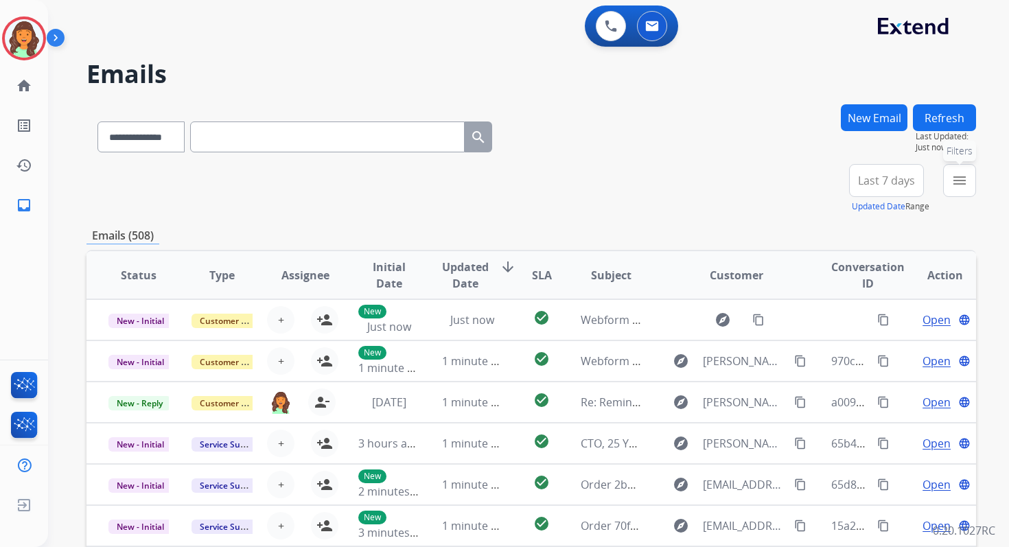
click at [956, 182] on mat-icon "menu" at bounding box center [959, 180] width 16 height 16
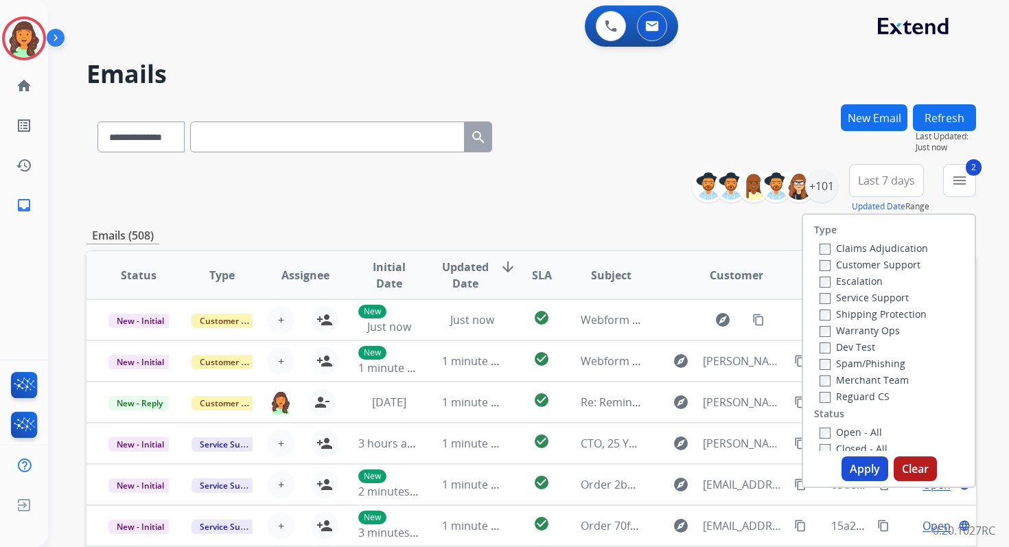
click at [869, 464] on button "Apply" at bounding box center [864, 468] width 47 height 25
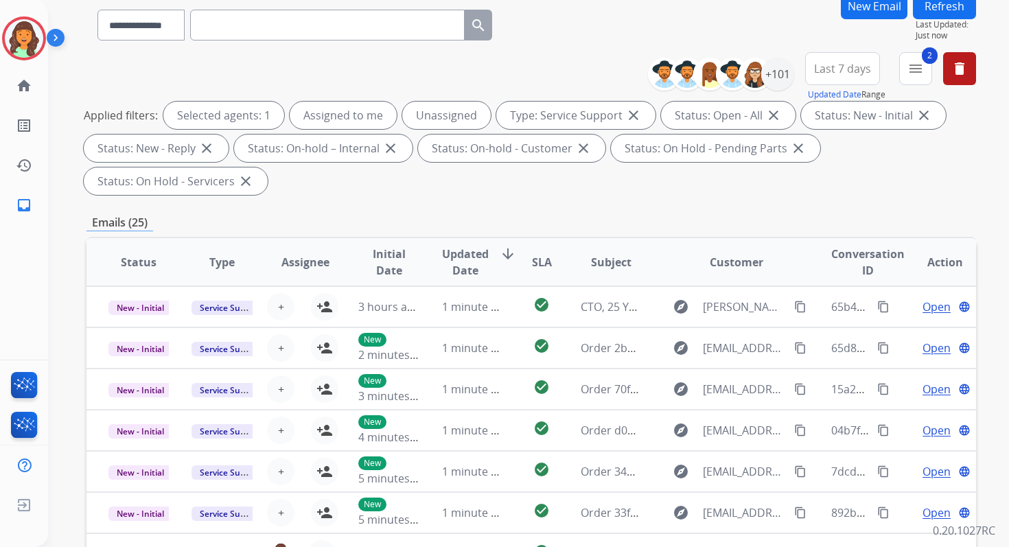
scroll to position [333, 0]
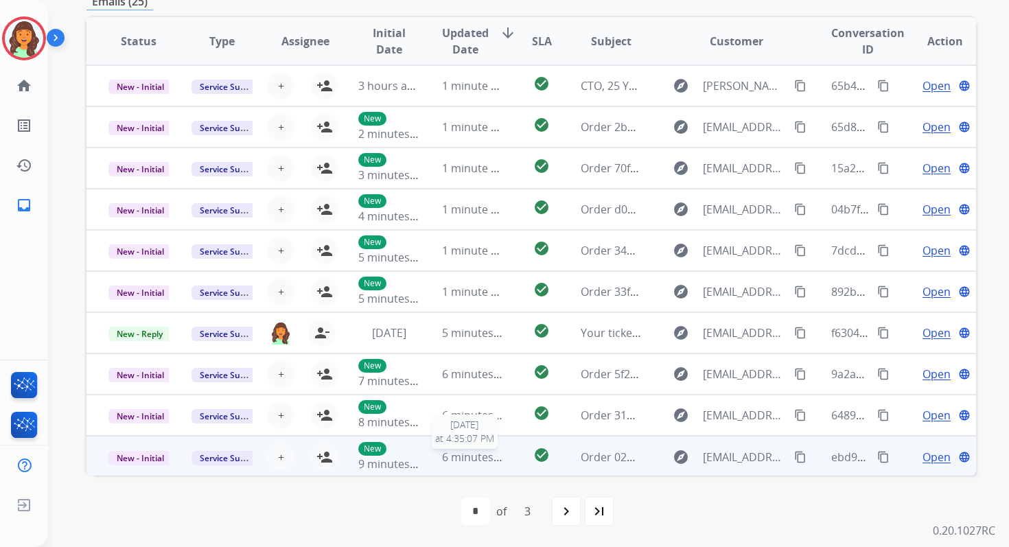
click at [477, 458] on span "6 minutes ago" at bounding box center [478, 456] width 73 height 15
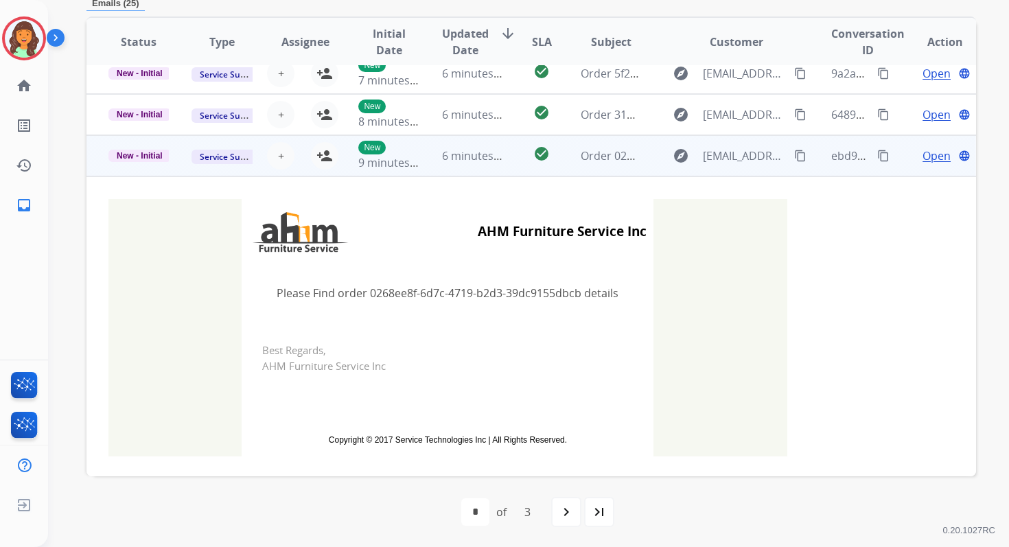
scroll to position [303, 0]
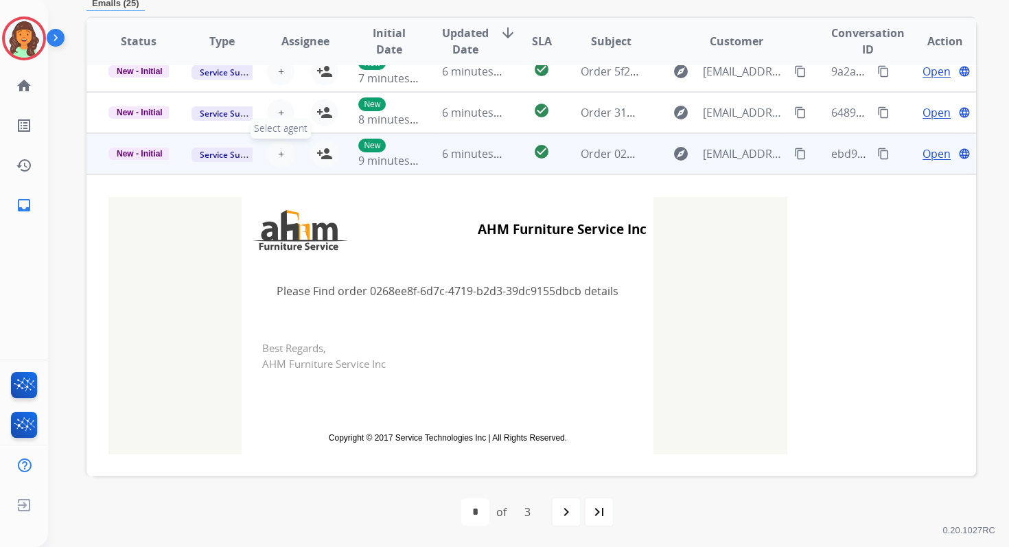
click at [278, 152] on span "+" at bounding box center [281, 153] width 6 height 16
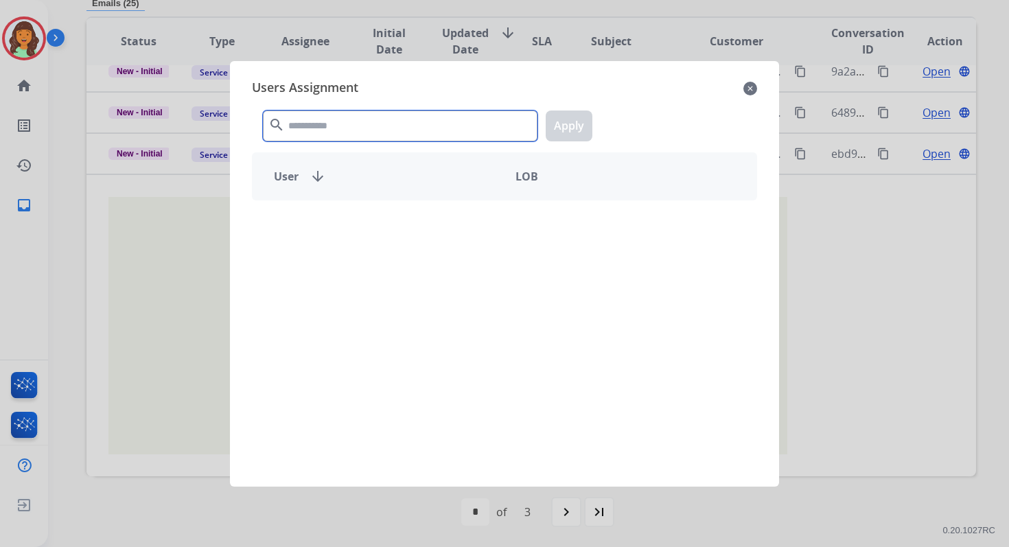
click at [319, 128] on input "text" at bounding box center [400, 125] width 274 height 31
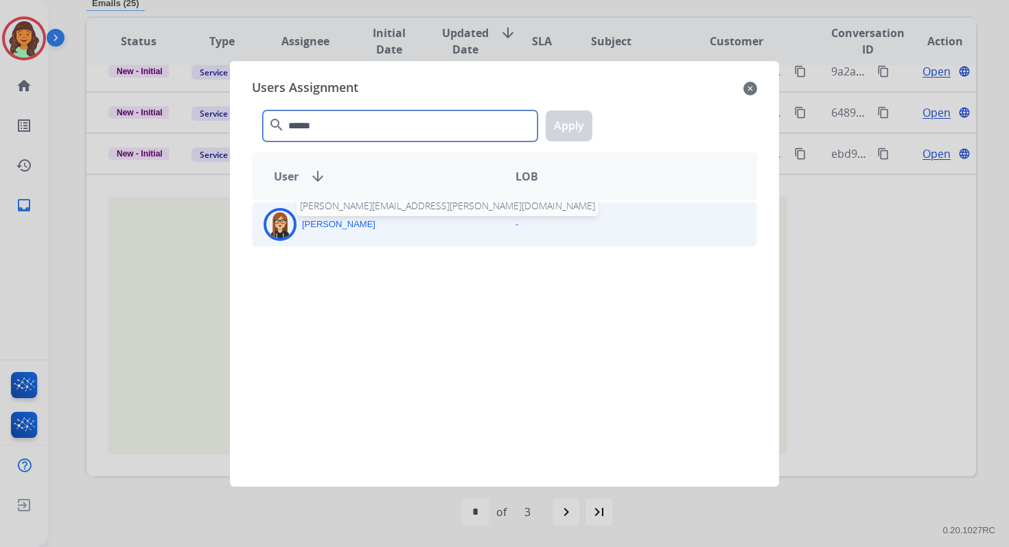
type input "******"
click at [337, 238] on div "[PERSON_NAME] [PERSON_NAME][EMAIL_ADDRESS][PERSON_NAME][DOMAIN_NAME]" at bounding box center [378, 224] width 252 height 33
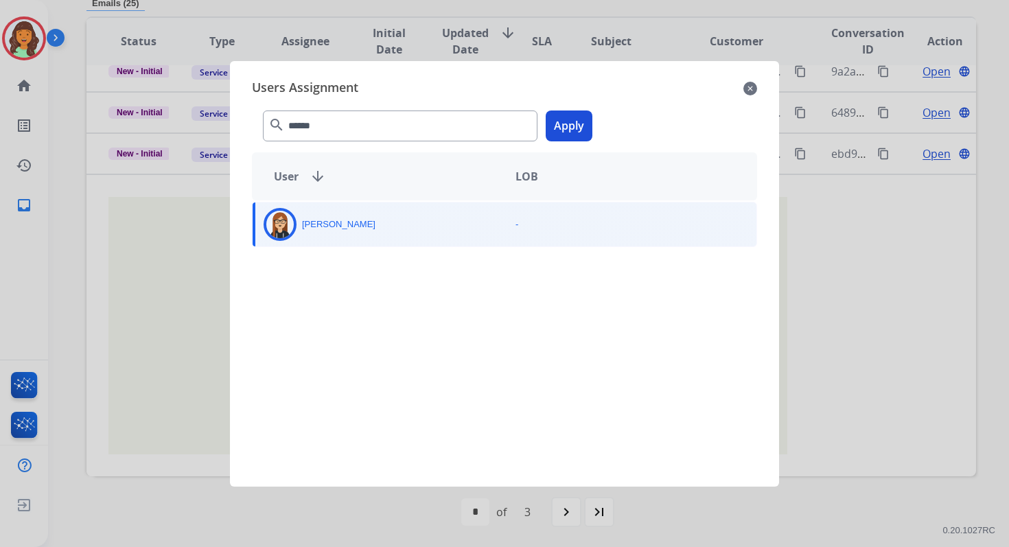
click at [567, 115] on button "Apply" at bounding box center [568, 125] width 47 height 31
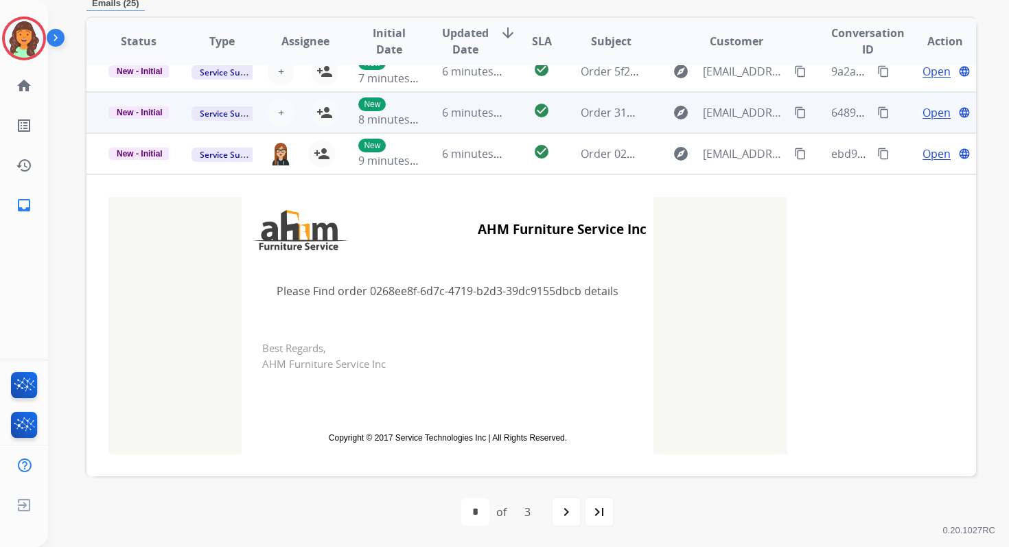
click at [454, 122] on td "6 minutes ago" at bounding box center [461, 112] width 83 height 41
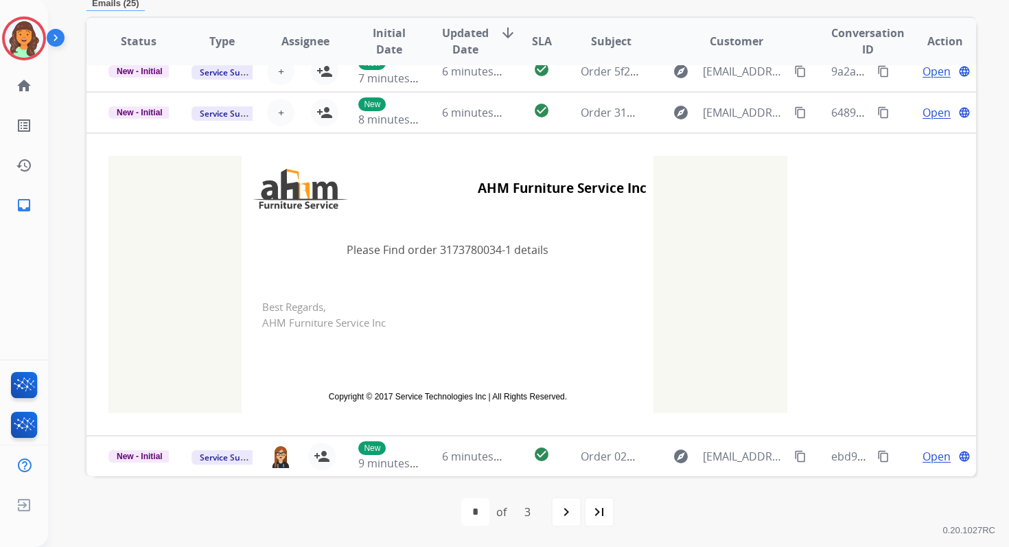
scroll to position [304, 0]
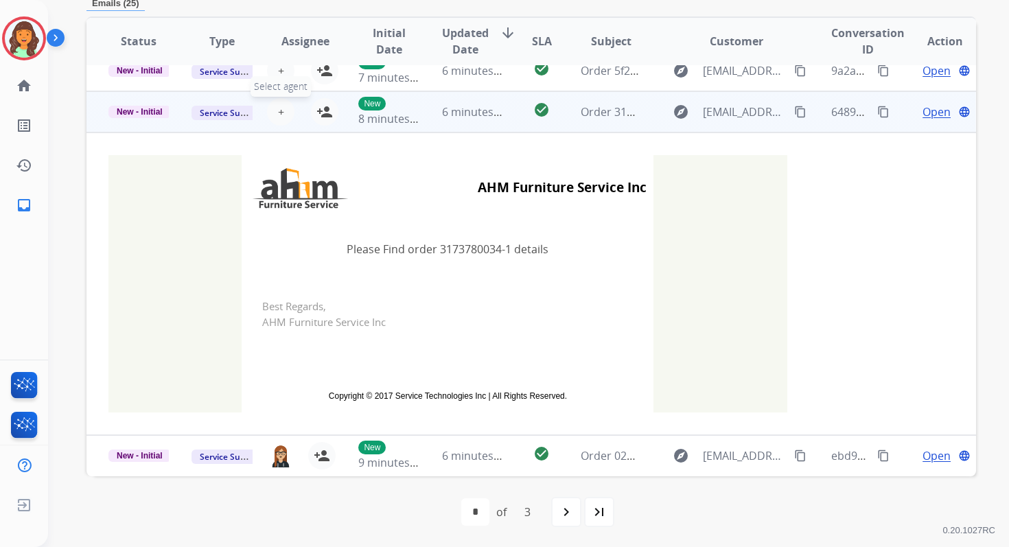
click at [280, 112] on span "+" at bounding box center [281, 112] width 6 height 16
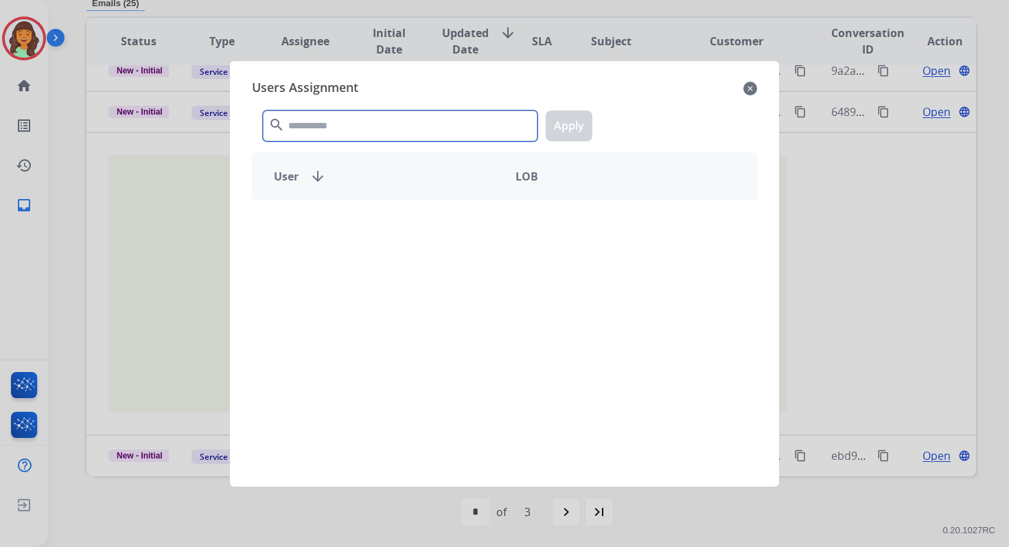
click at [310, 134] on input "text" at bounding box center [400, 125] width 274 height 31
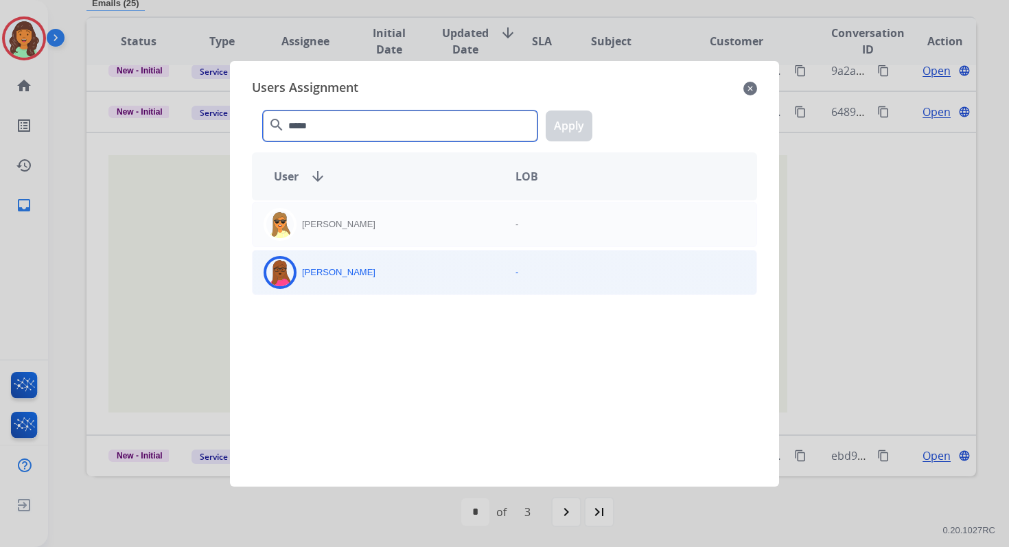
type input "*****"
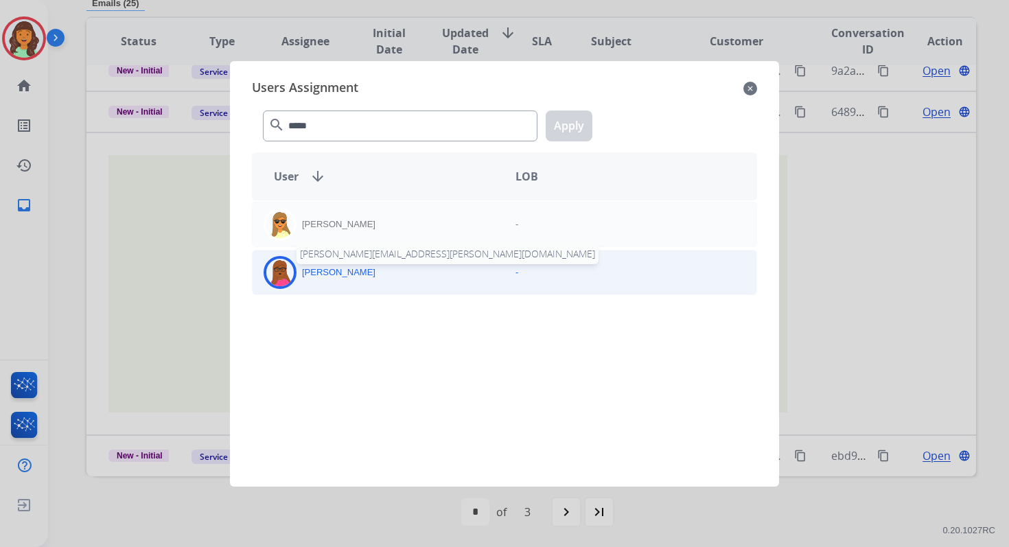
click at [337, 268] on p "Emily Thurman" at bounding box center [338, 273] width 73 height 14
click button "Apply"
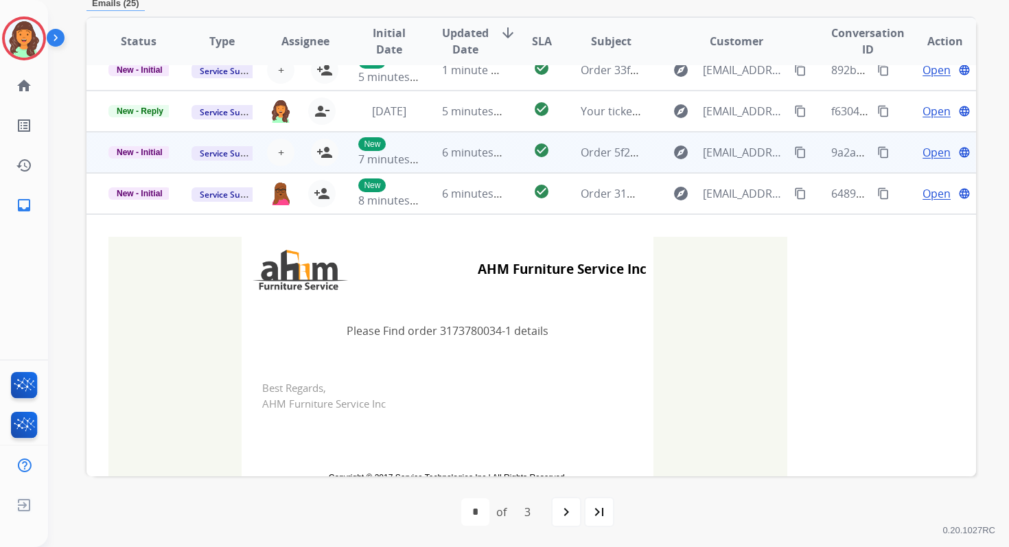
click td "6 minutes ago"
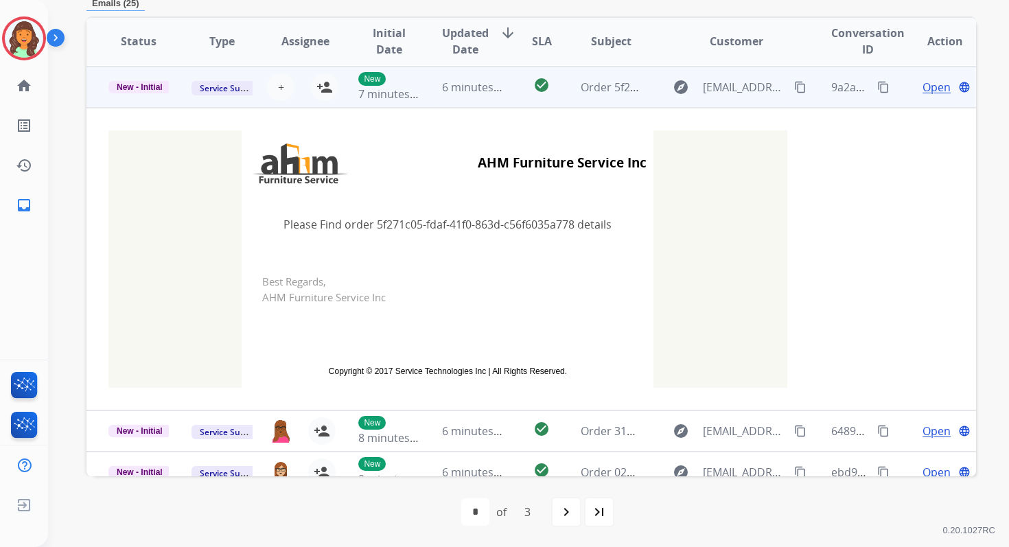
scroll to position [288, 0]
click span "+"
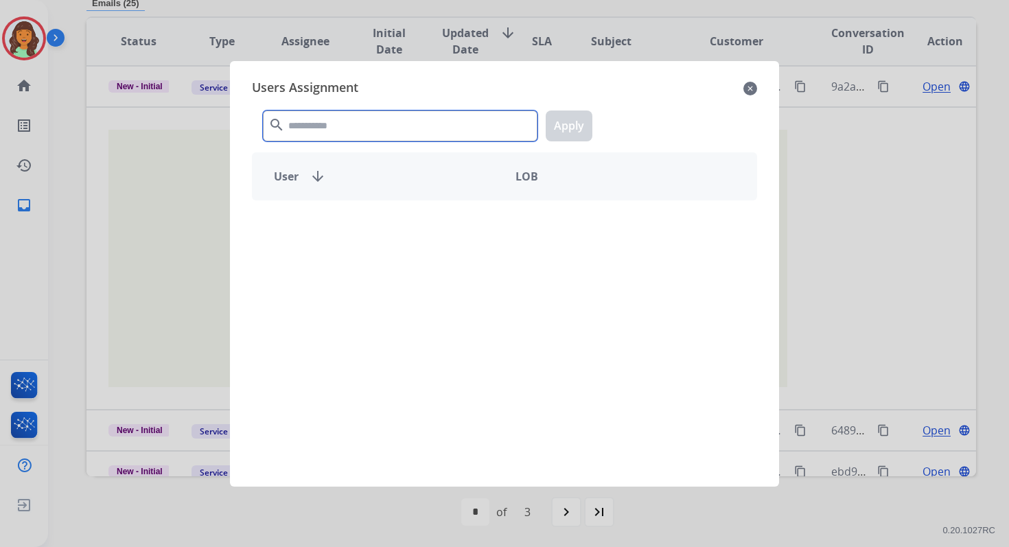
click input "text"
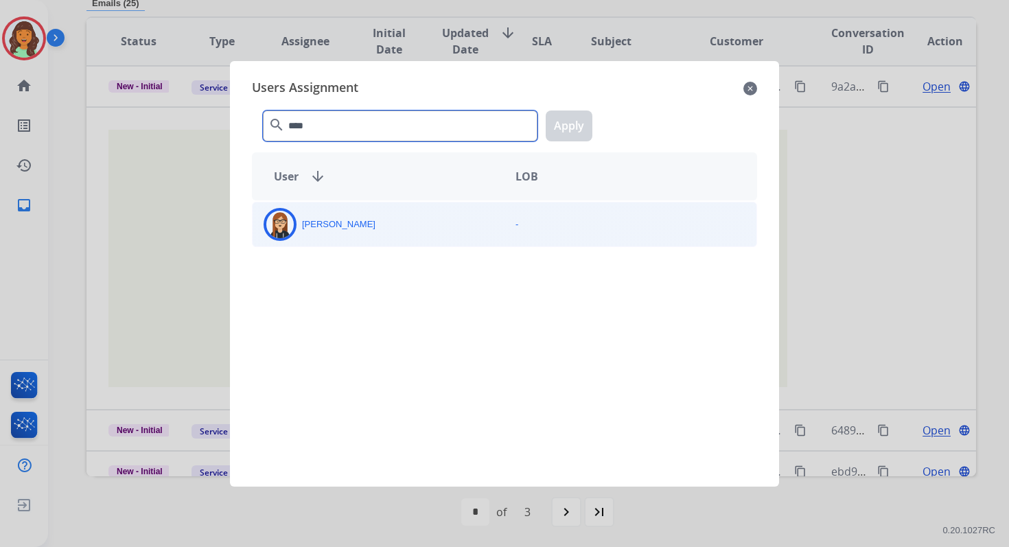
type input "****"
click p "Trisha Higgins"
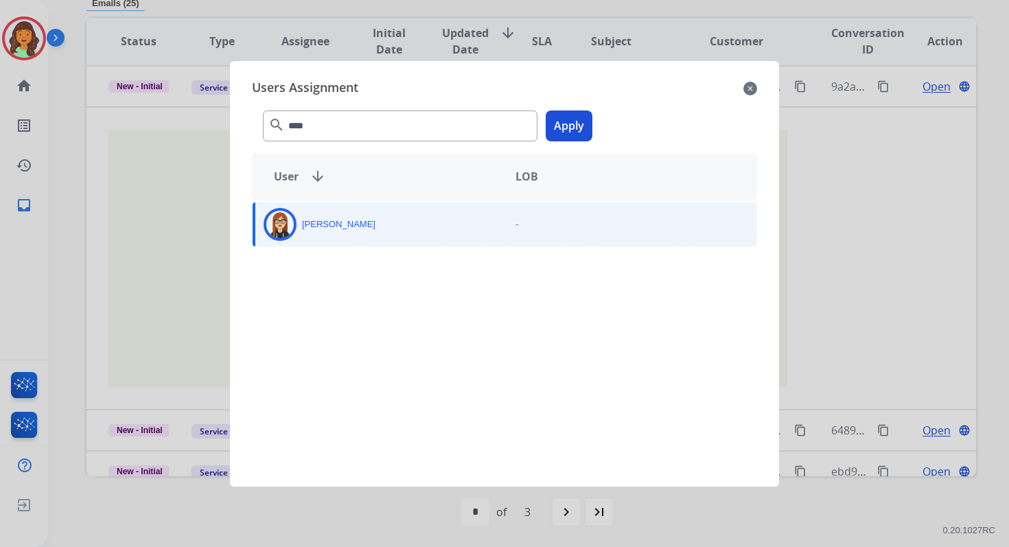
click button "Apply"
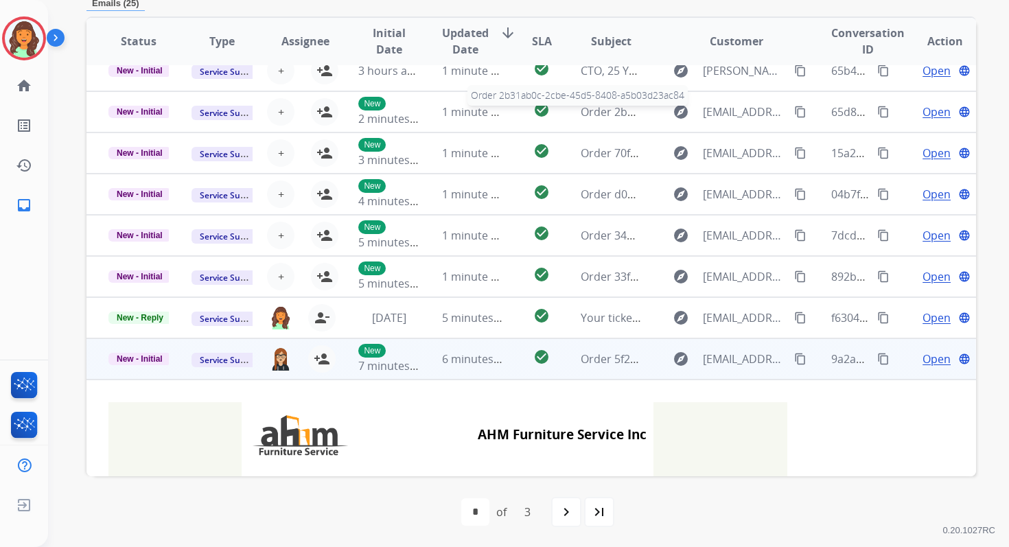
scroll to position [0, 0]
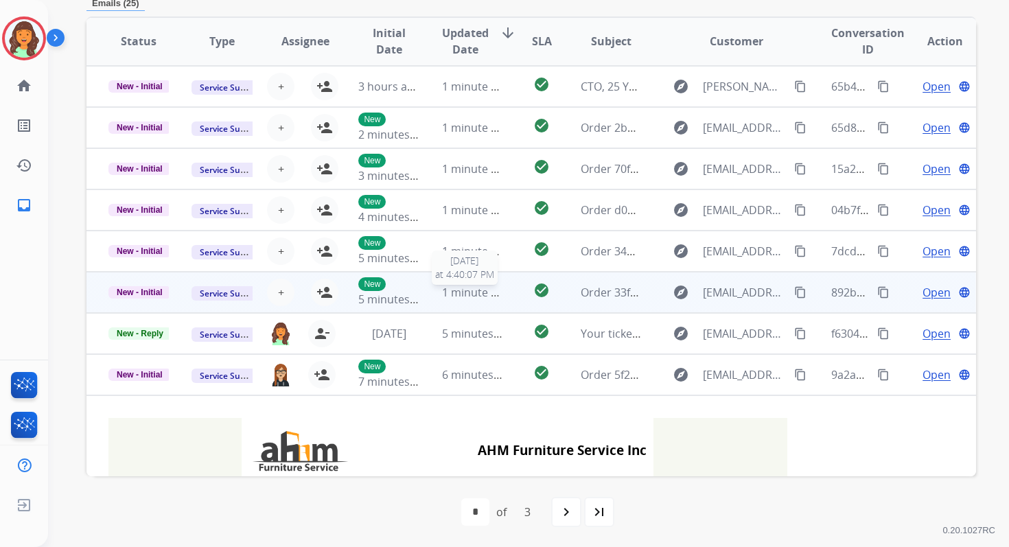
click span "1 minute ago"
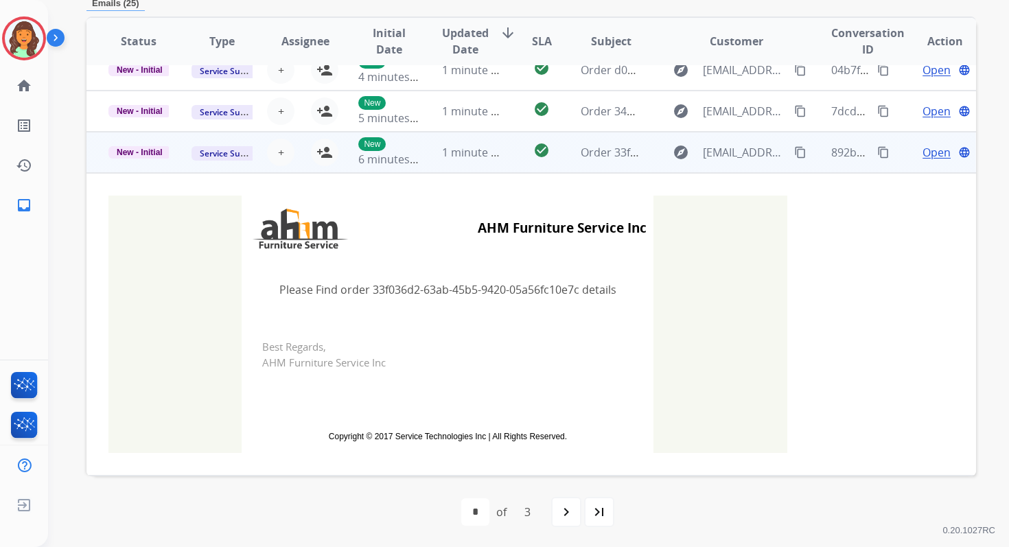
scroll to position [45, 0]
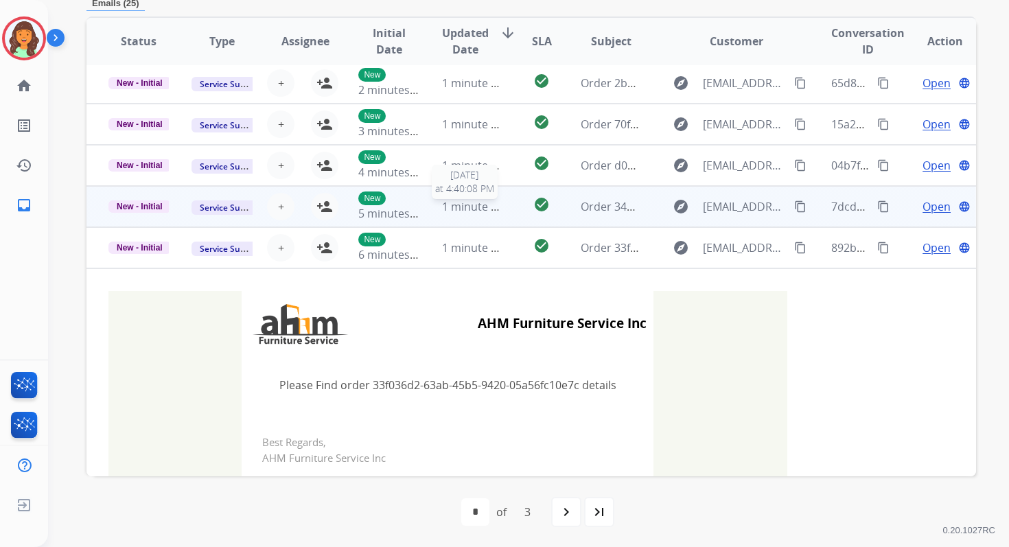
click span "1 minute ago"
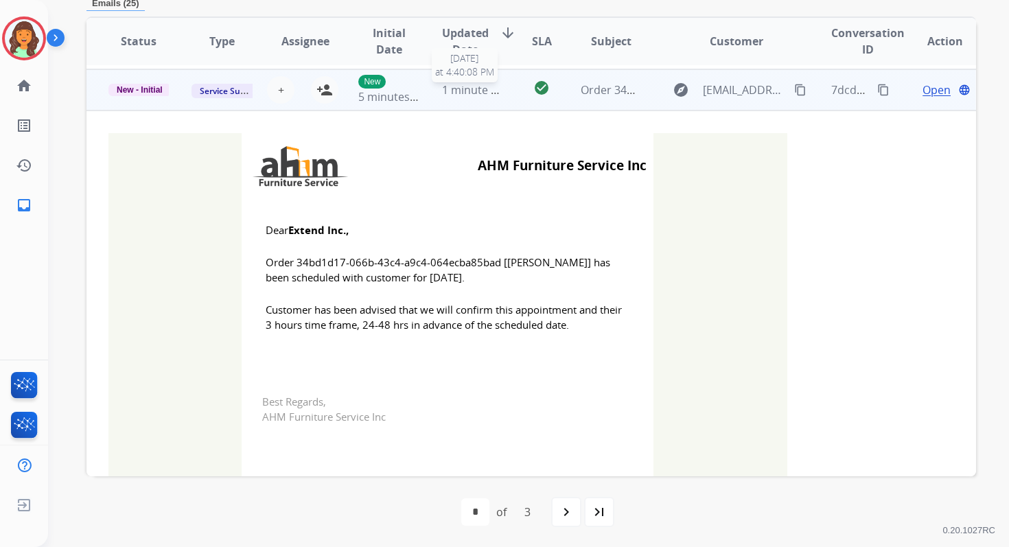
scroll to position [165, 0]
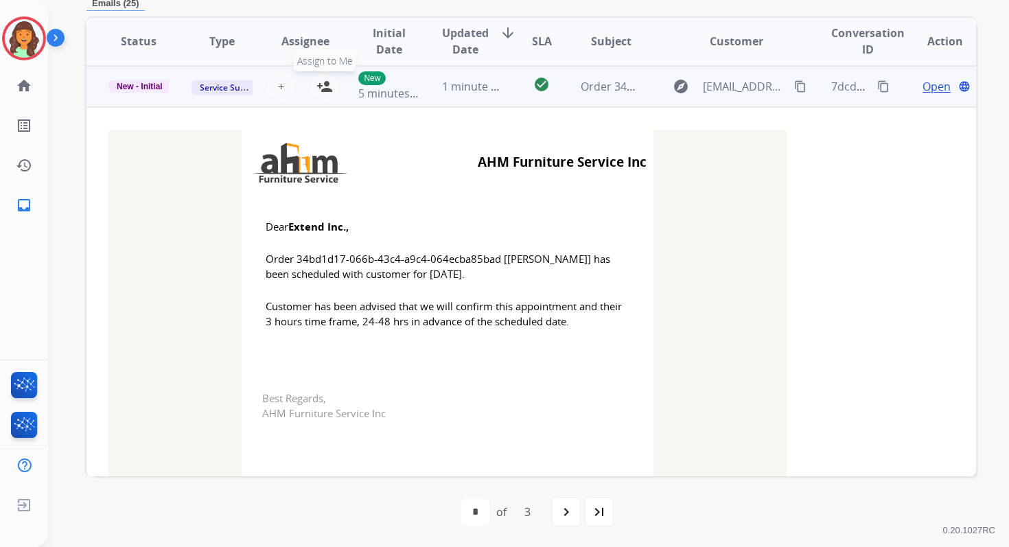
click mat-icon "person_add"
click span "New - Initial"
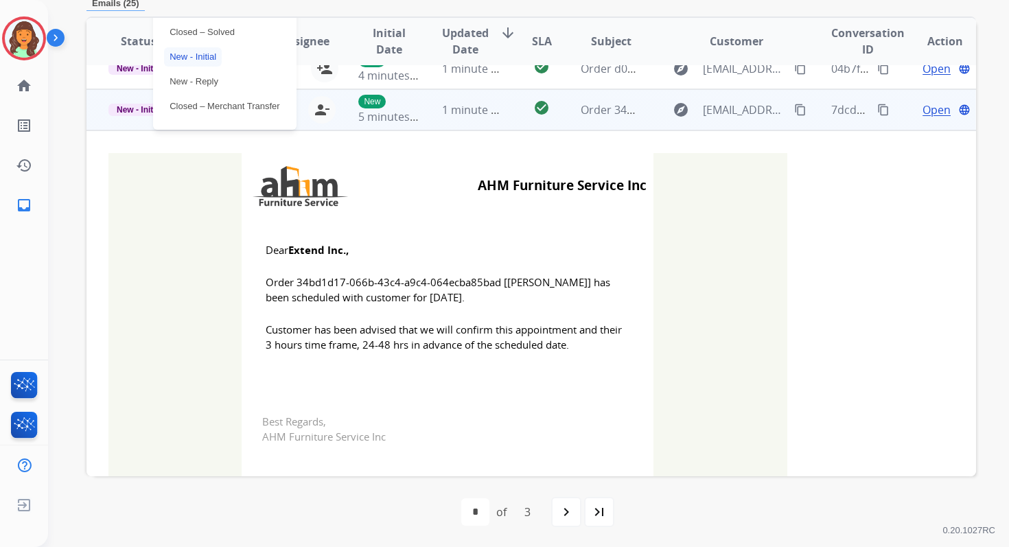
scroll to position [108, 0]
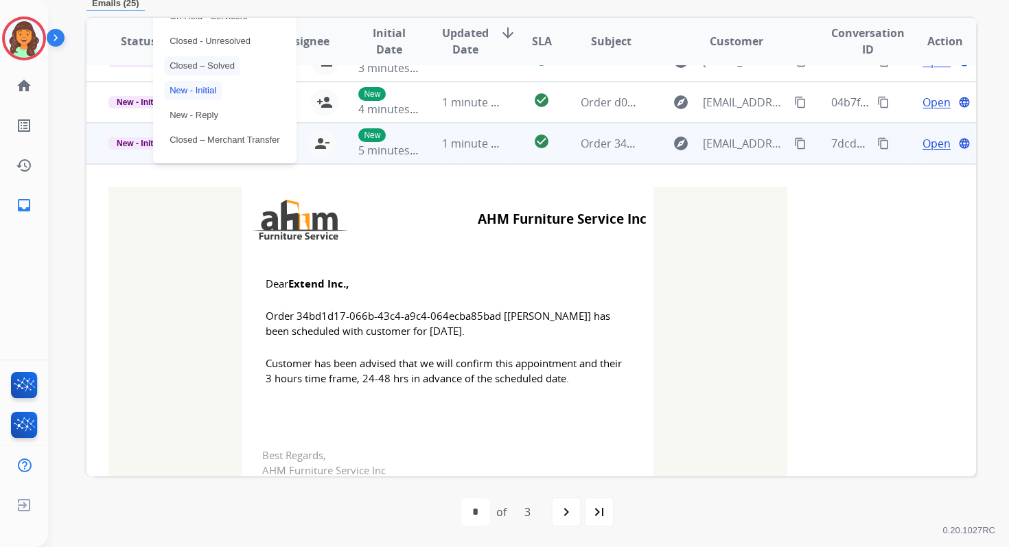
click p "Closed – Solved"
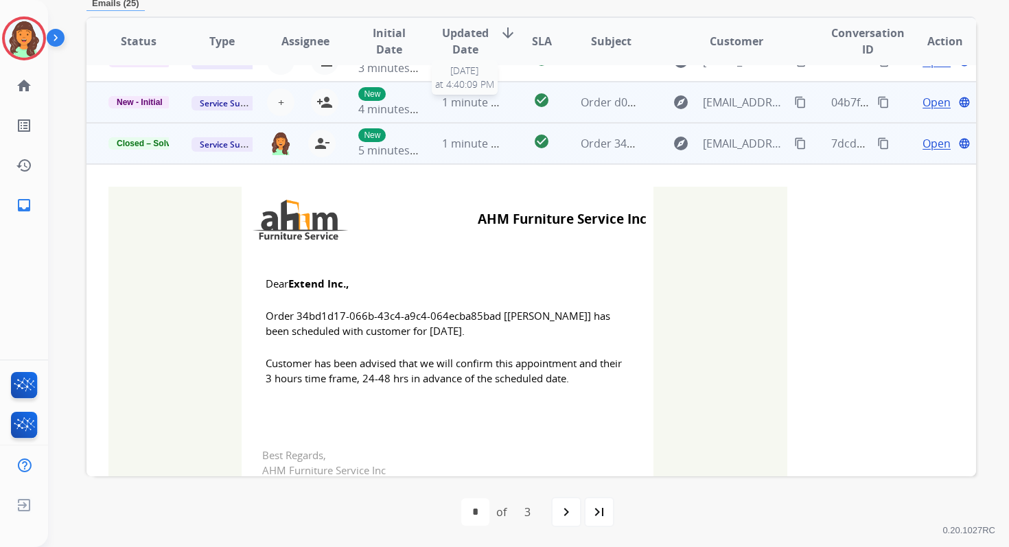
click span "1 minute ago"
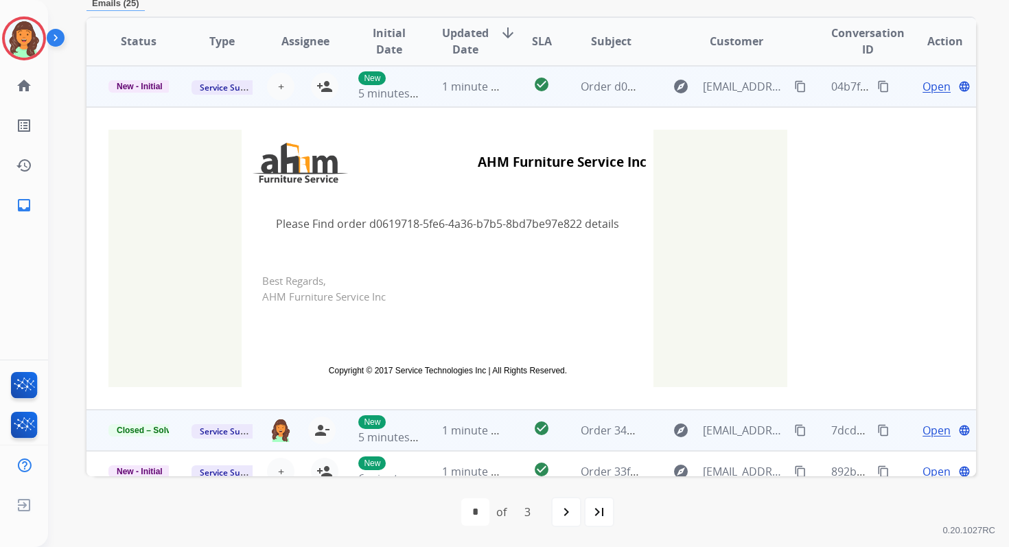
scroll to position [0, 0]
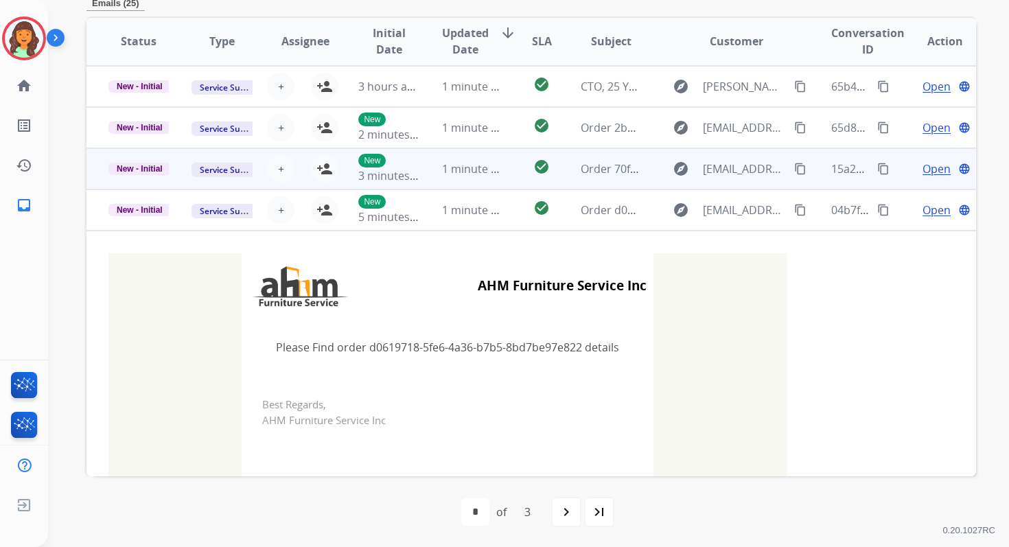
click td "1 minute ago"
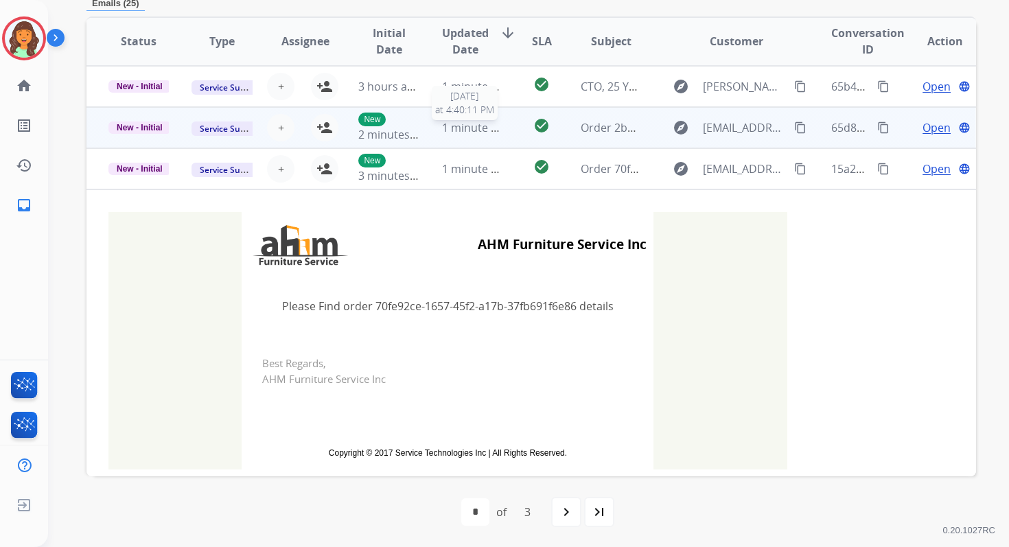
click span "1 minute ago"
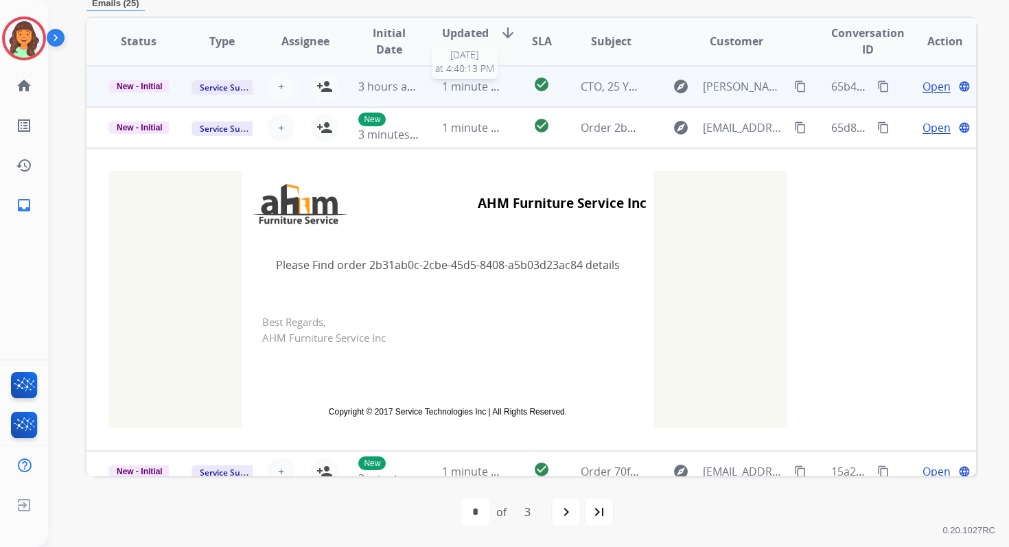
click span "1 minute ago"
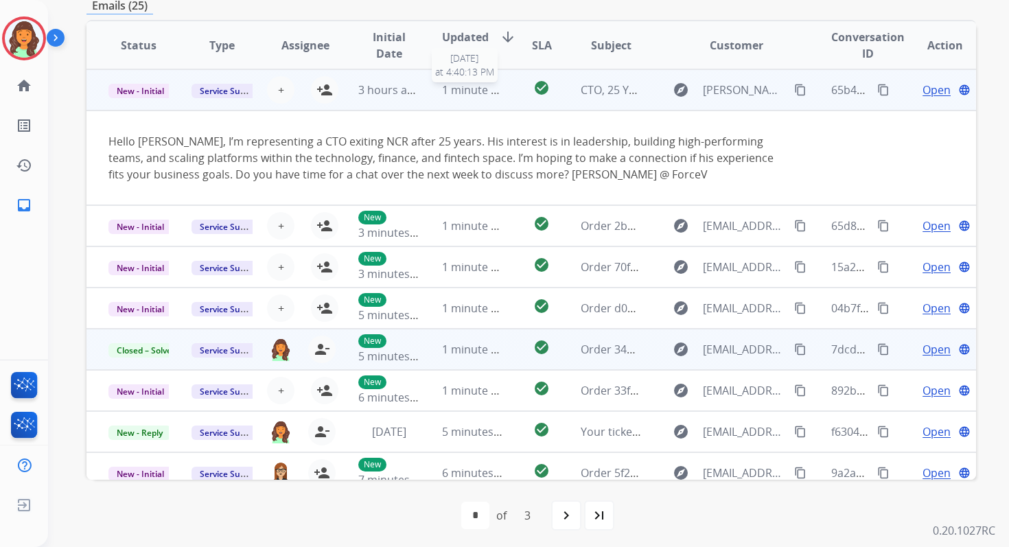
click span "1 minute ago"
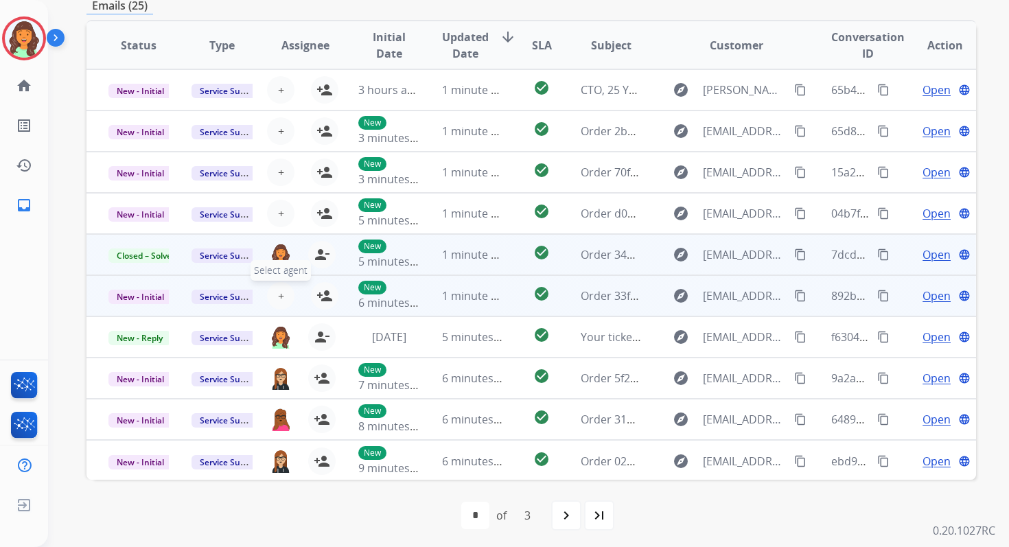
click span "+"
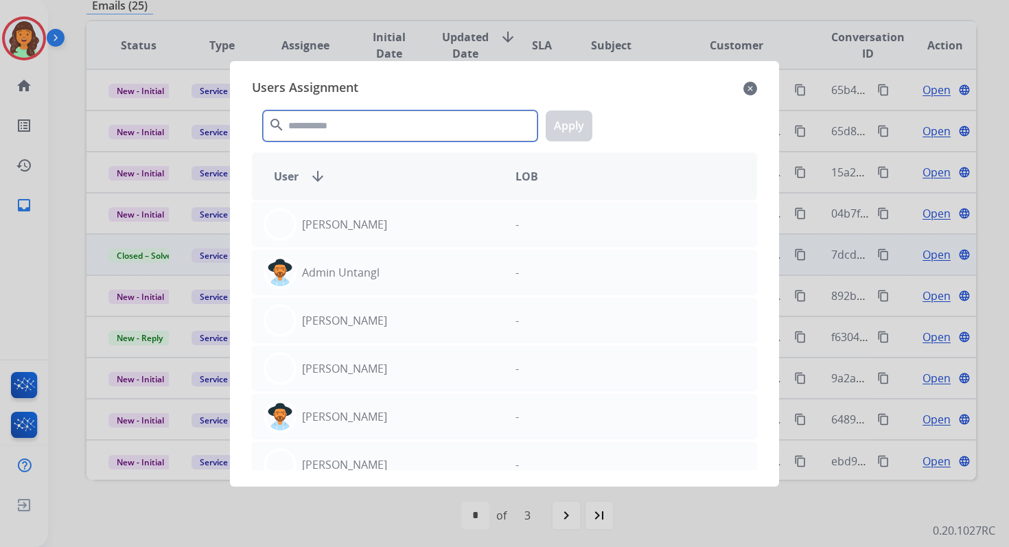
click input "text"
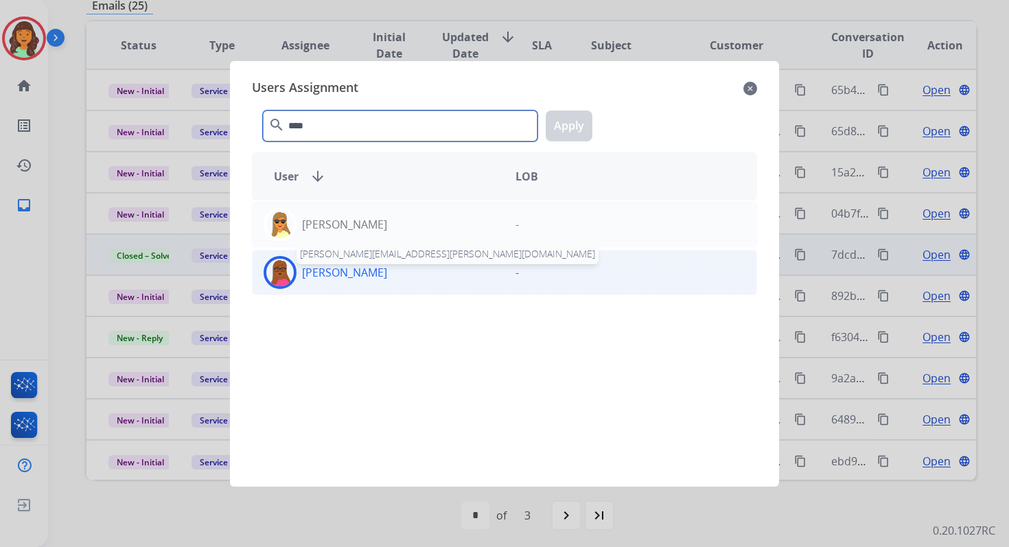
type input "****"
click p "Emily Thurman"
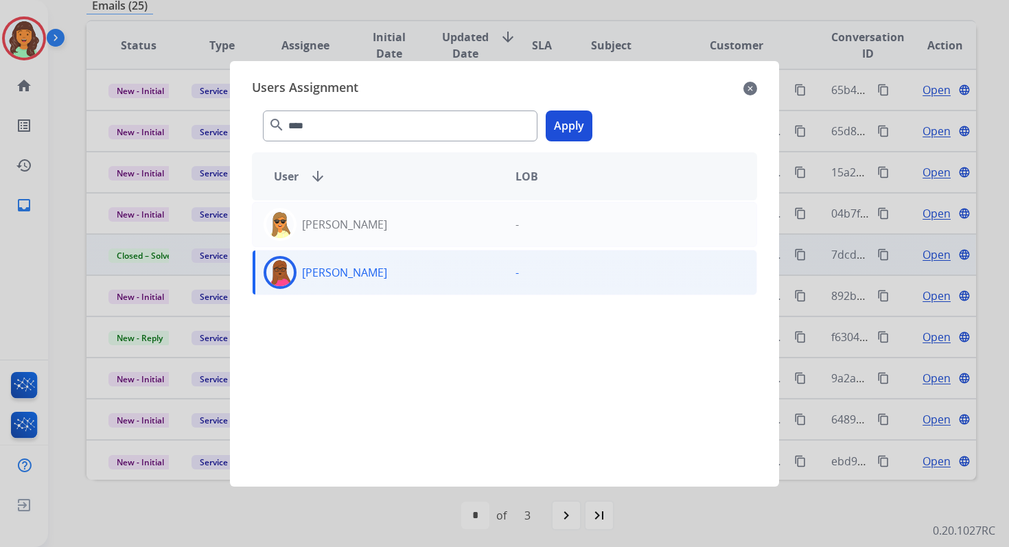
click button "Apply"
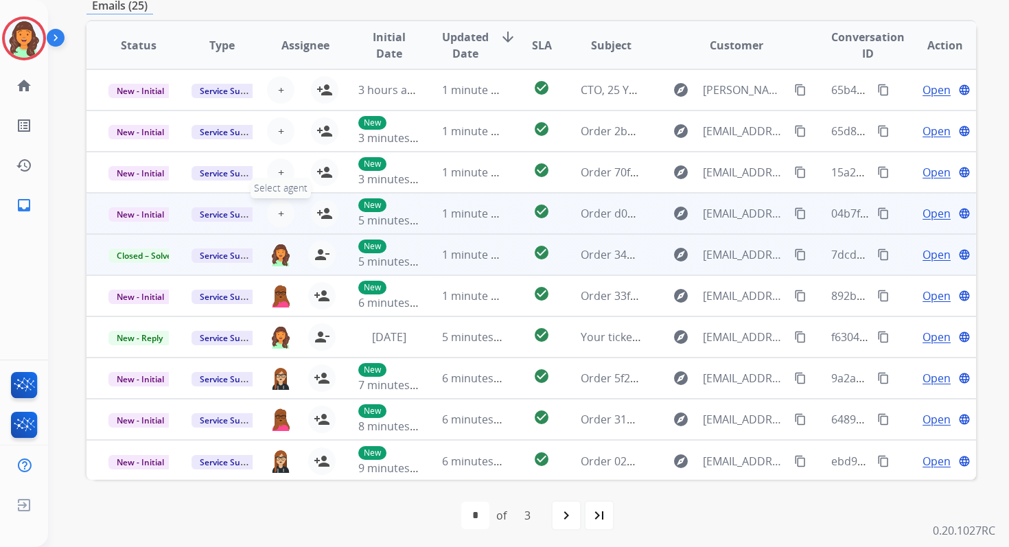
click span "+"
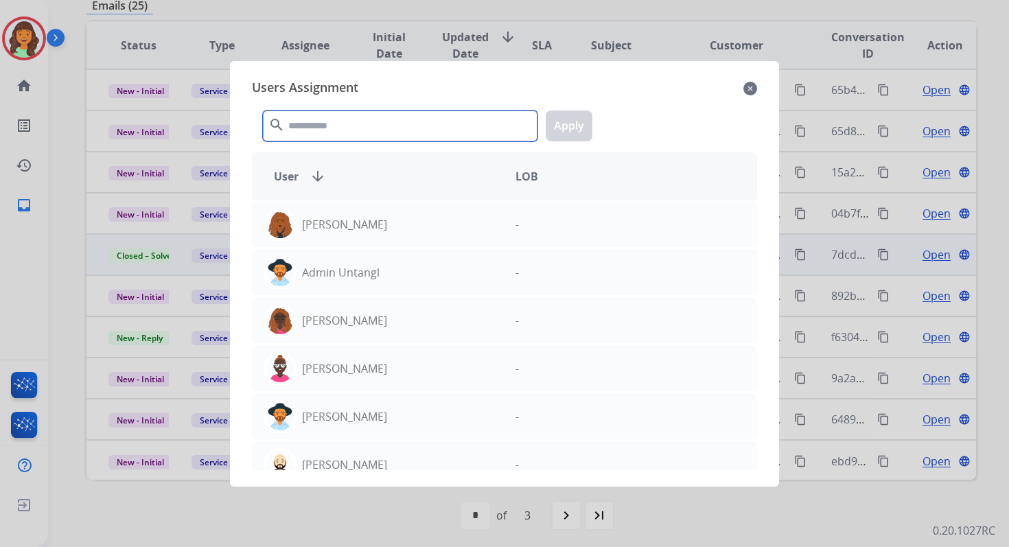
click input "text"
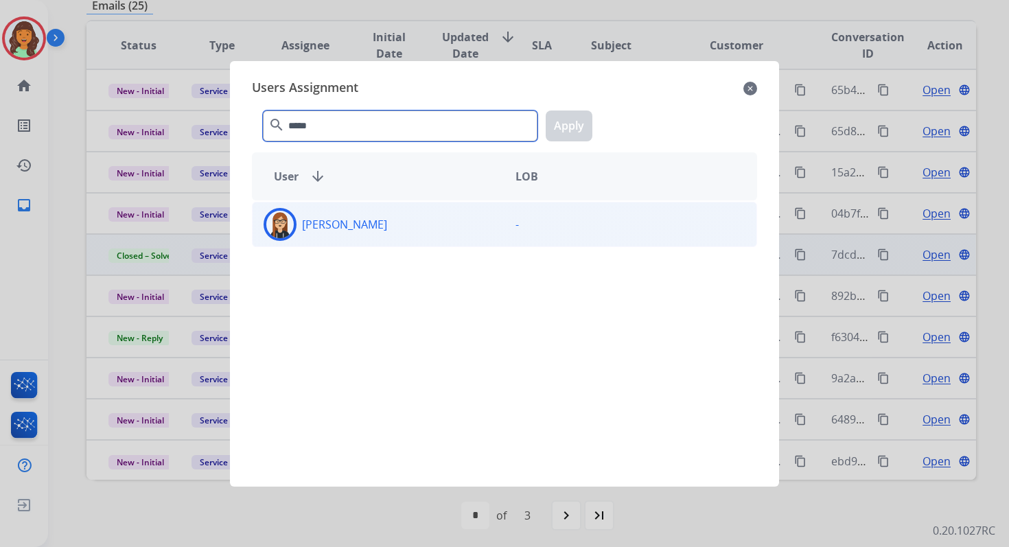
type input "*****"
click p "Trisha Higgins"
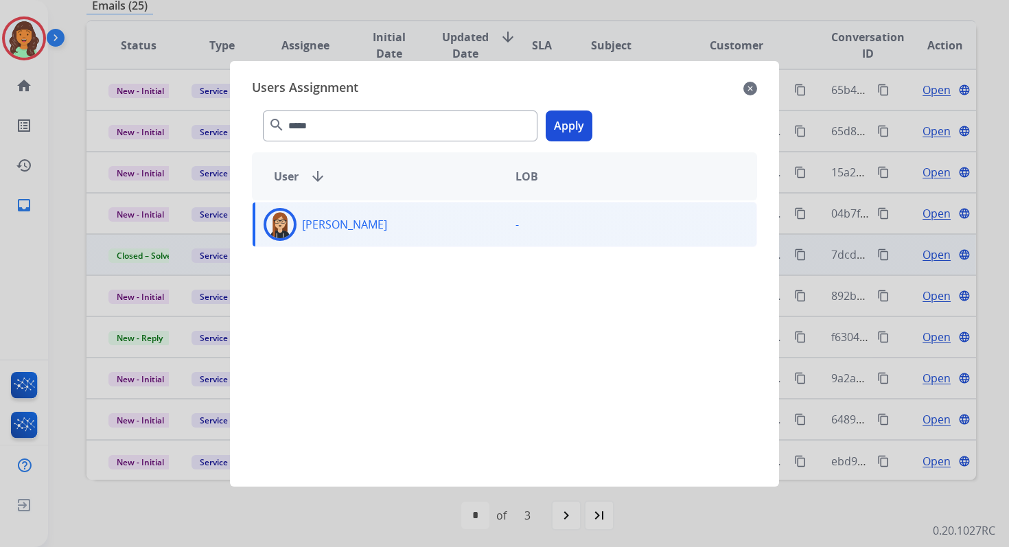
click button "Apply"
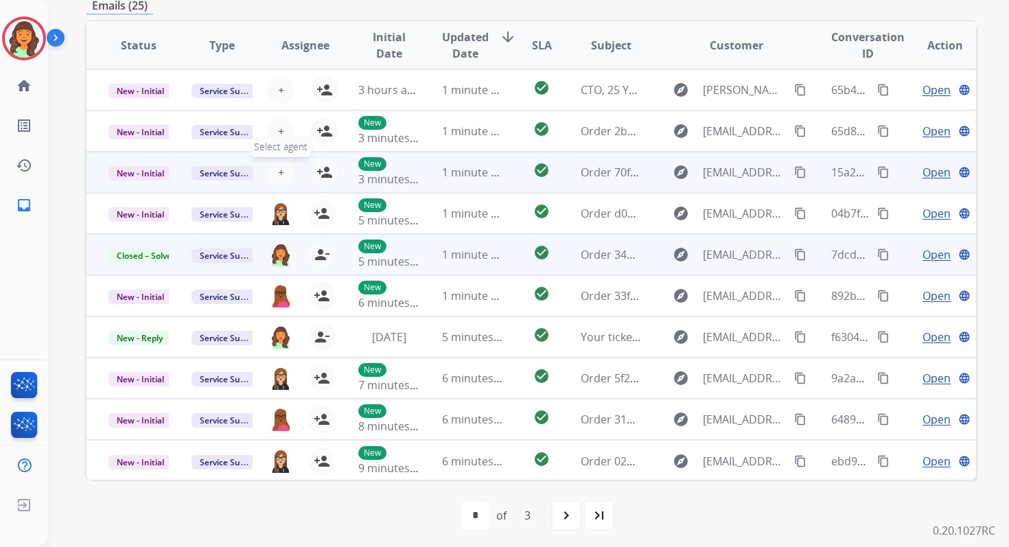
click span "+"
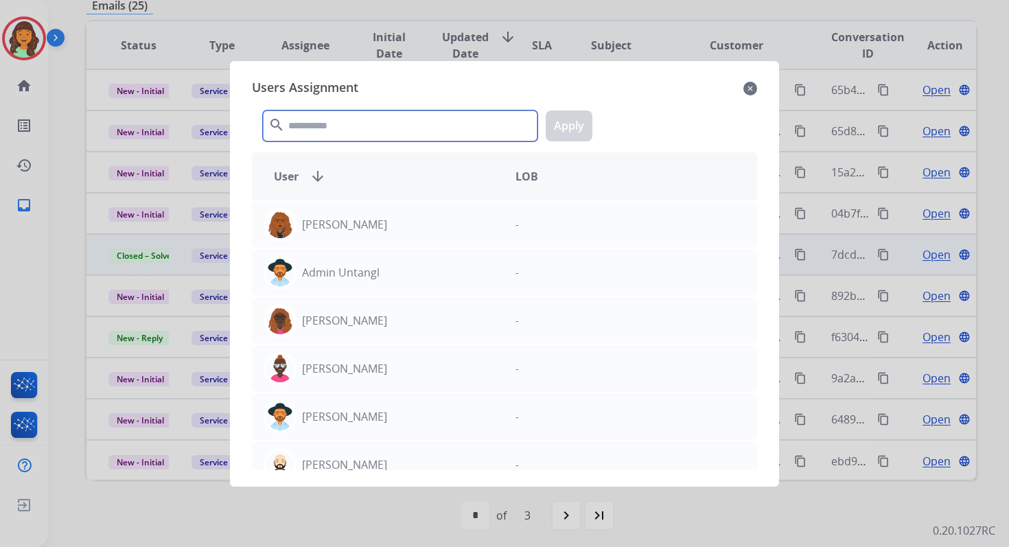
click input "text"
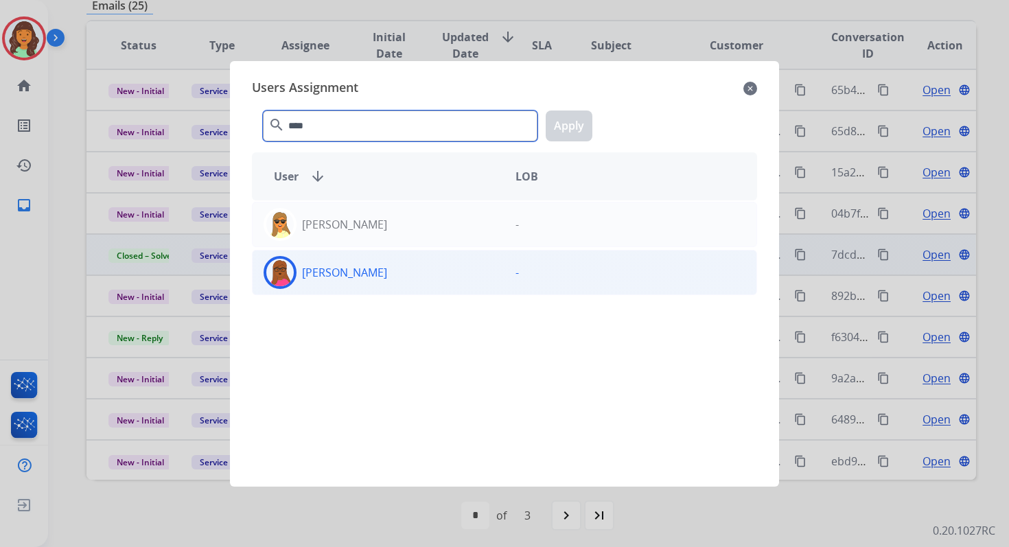
type input "****"
click div "Emily Thurman"
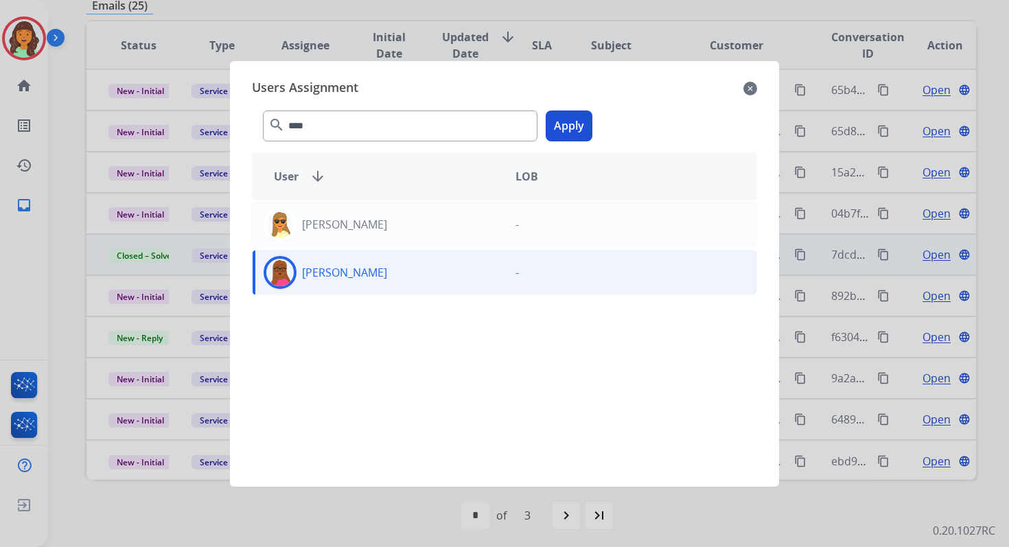
click div "**** search Apply"
click button "Apply"
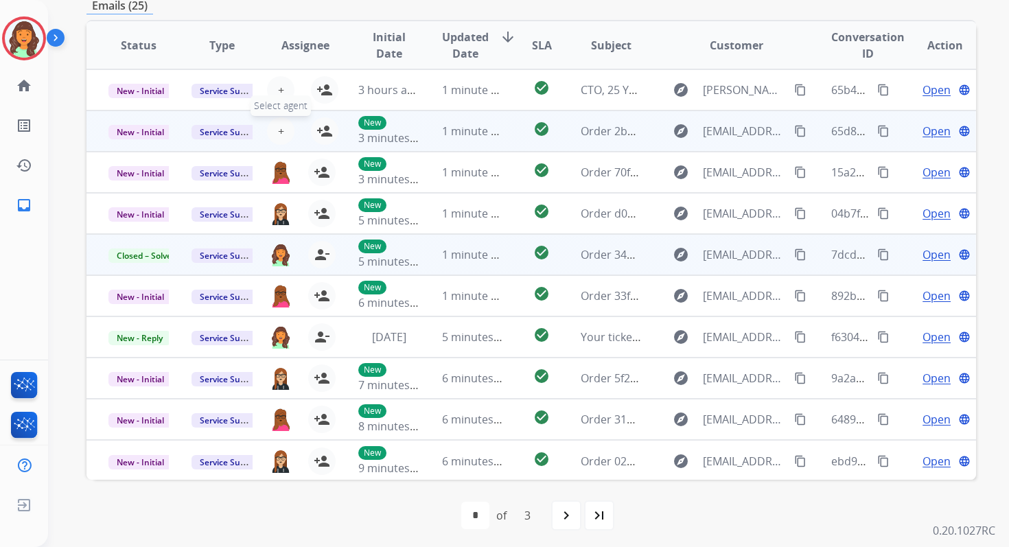
click span "+"
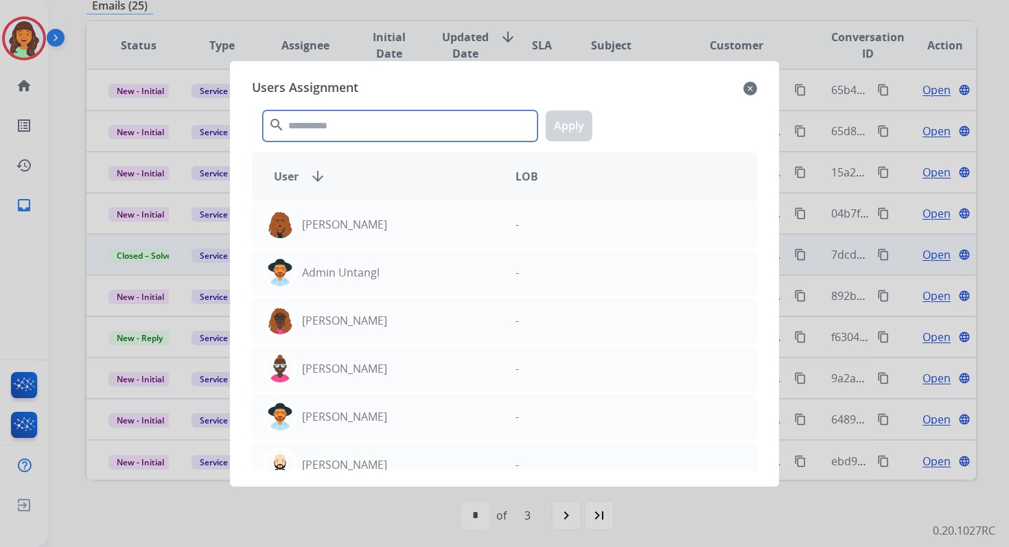
click input "text"
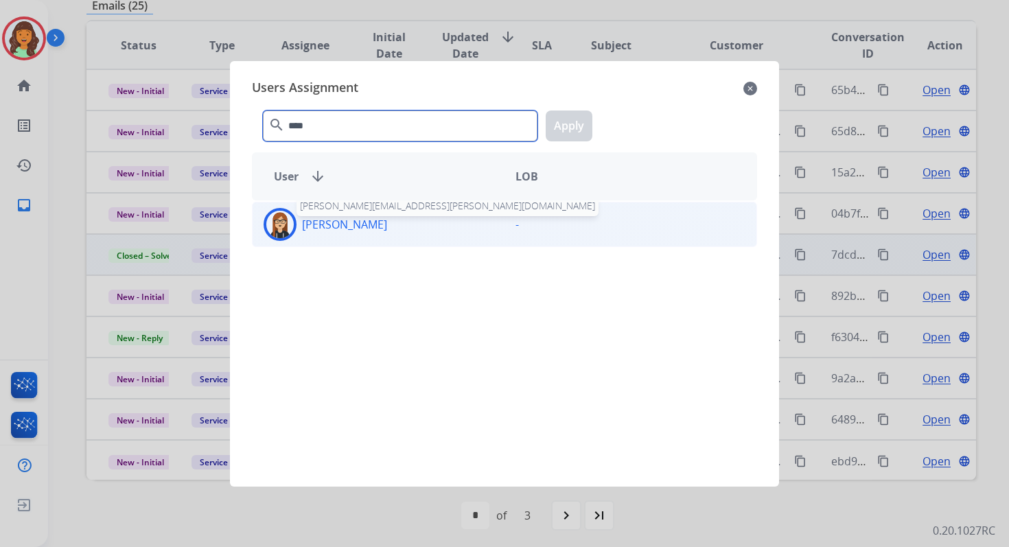
type input "****"
click p "Trisha Higgins"
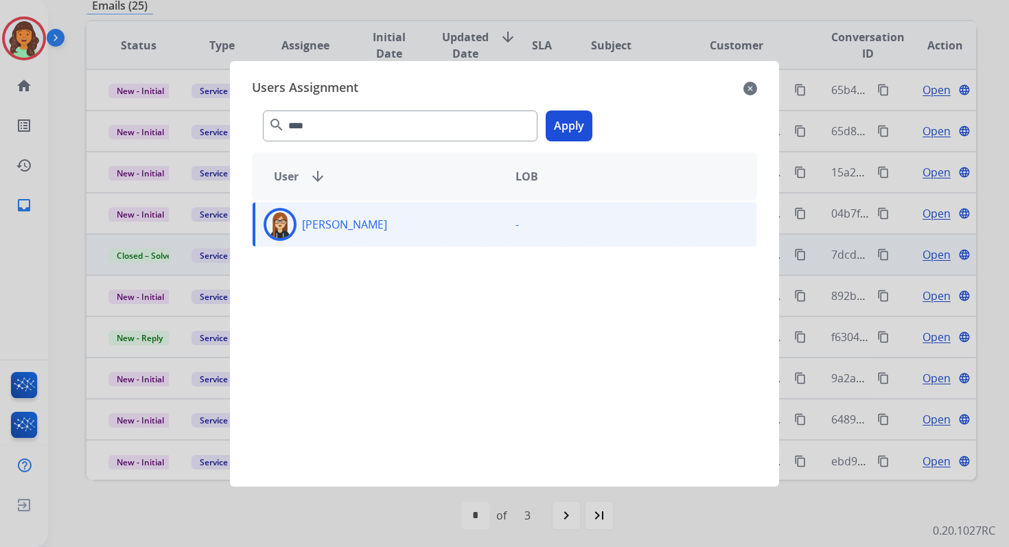
click button "Apply"
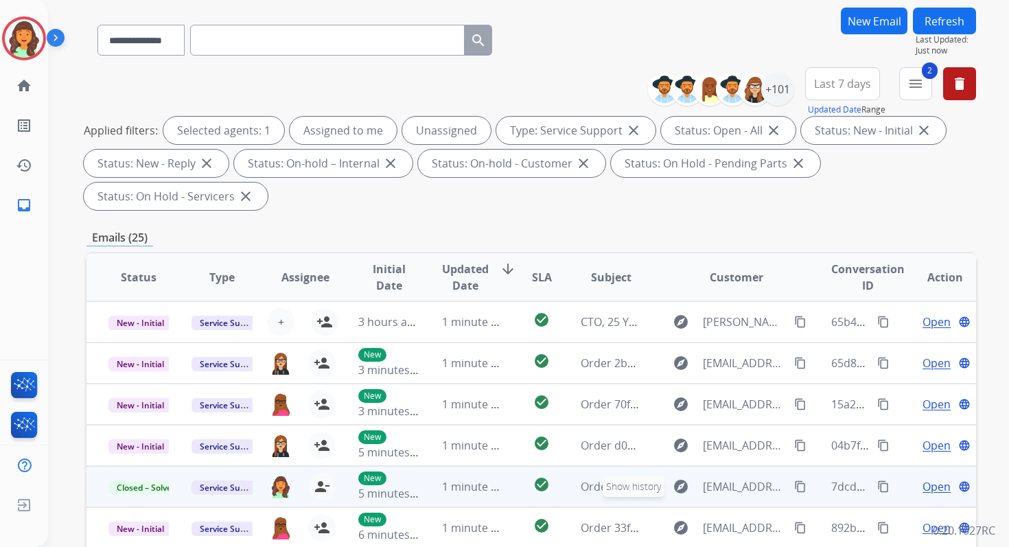
scroll to position [0, 0]
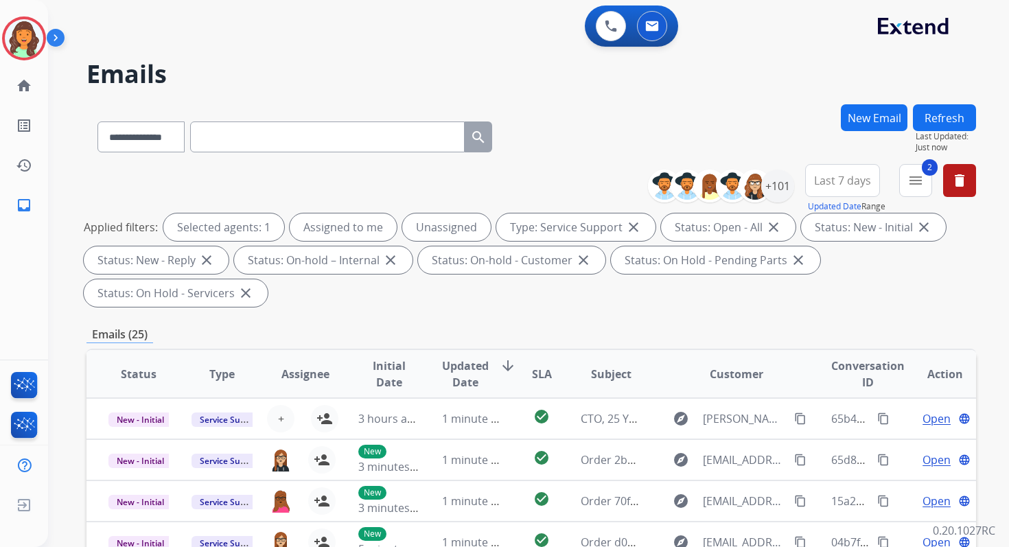
click button "Refresh"
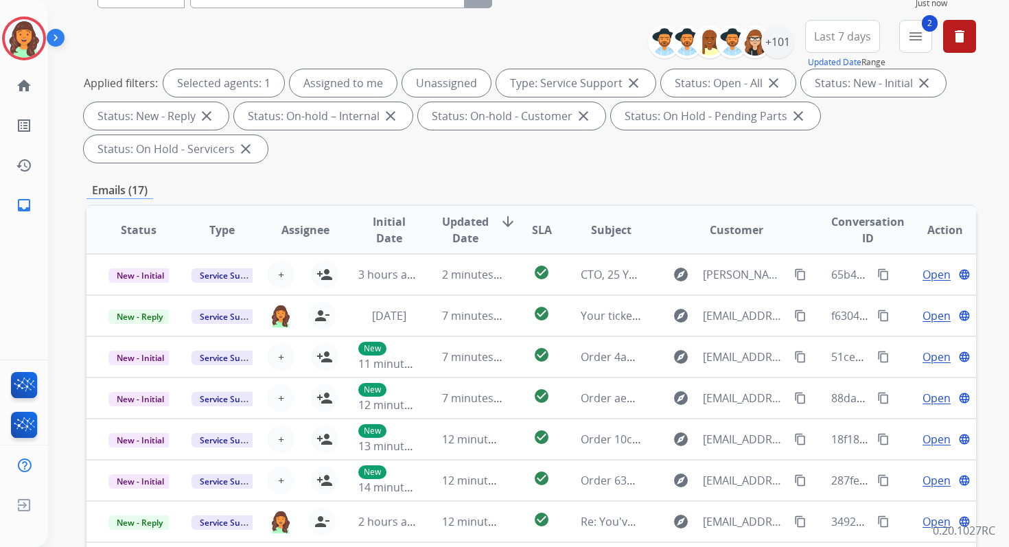
scroll to position [333, 0]
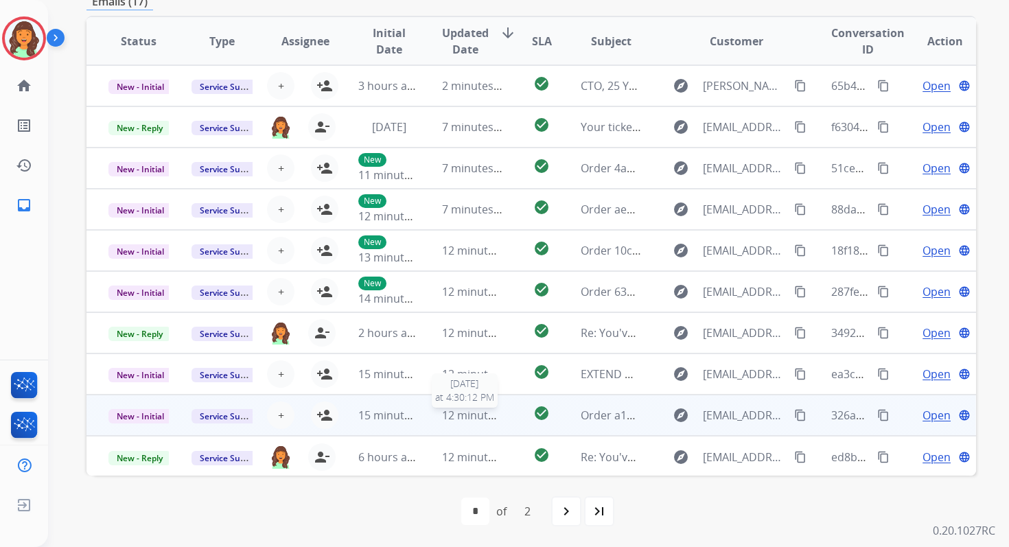
click span "12 minutes ago"
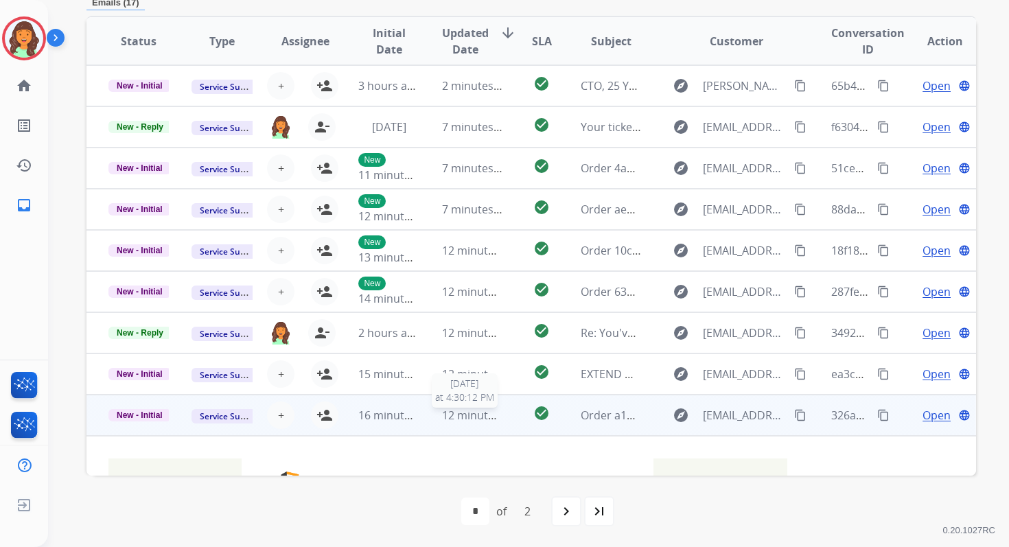
scroll to position [329, 0]
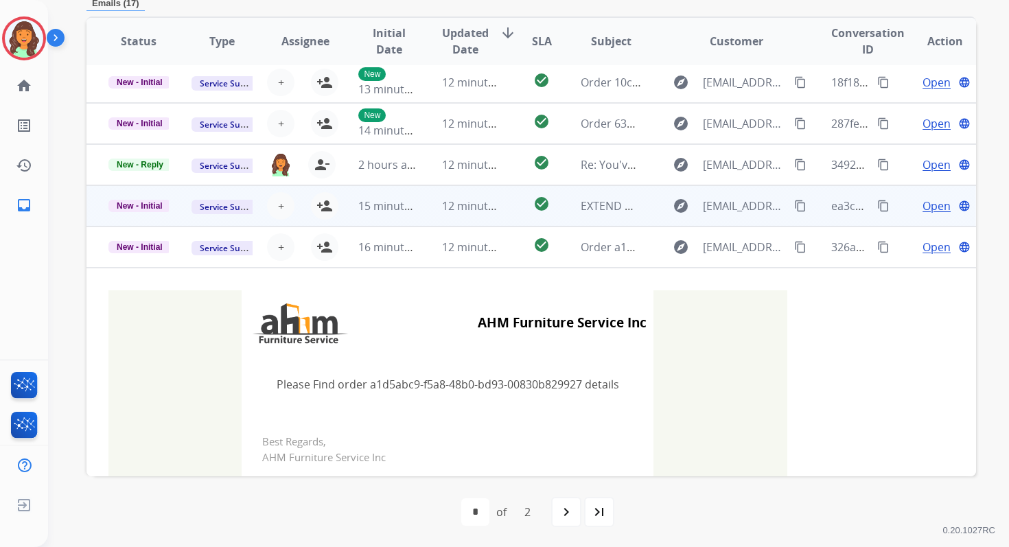
click span "12 minutes ago"
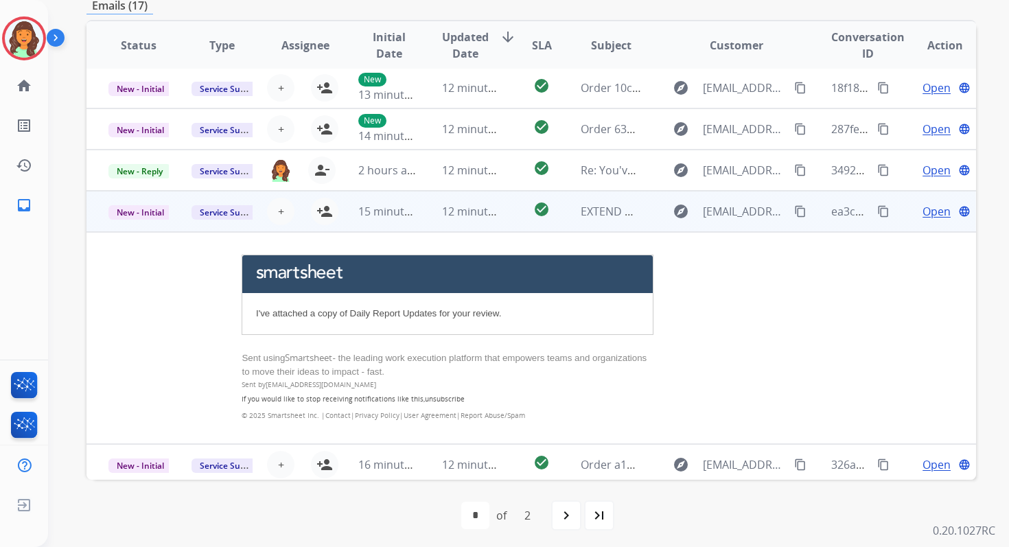
scroll to position [136, 0]
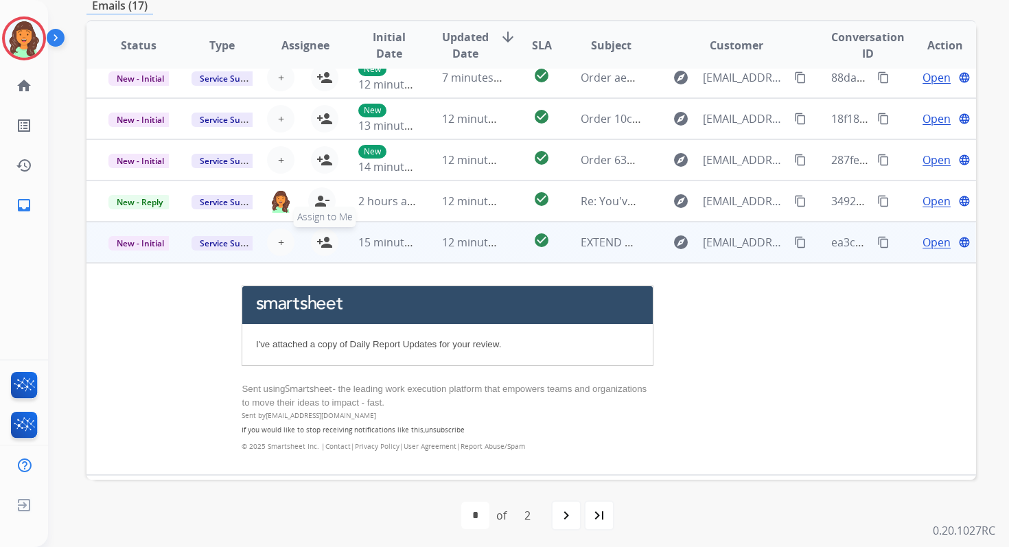
click mat-icon "person_add"
click span "New - Initial"
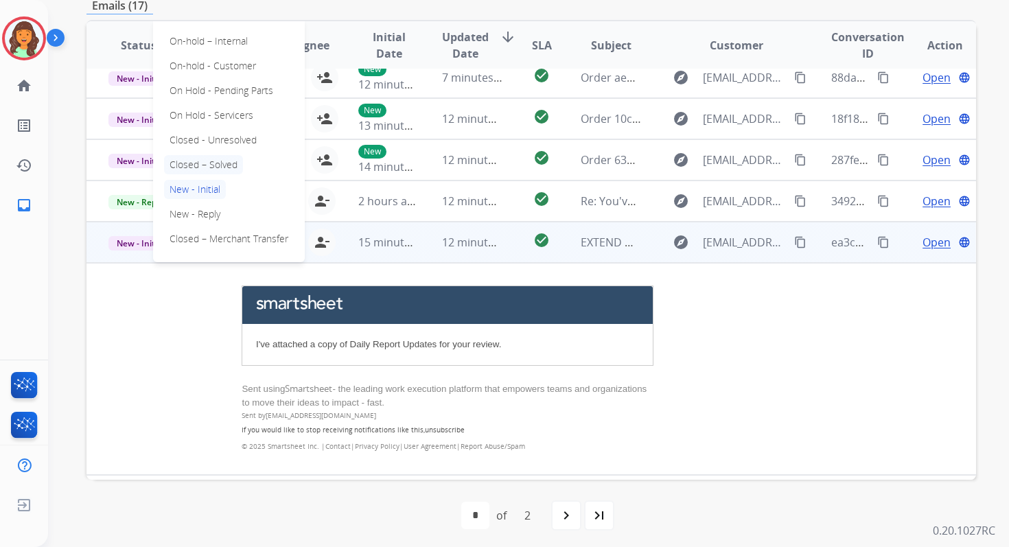
click p "Closed – Solved"
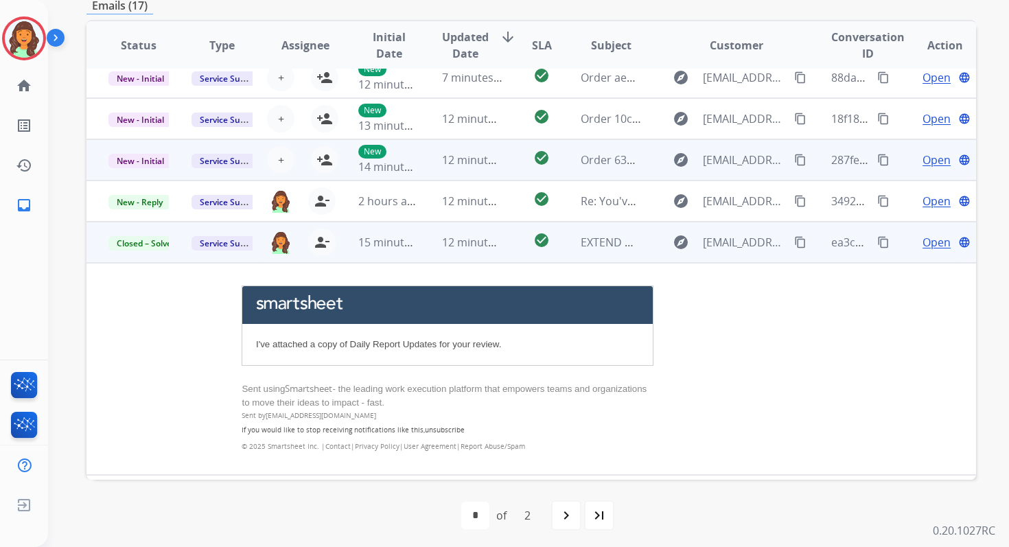
click td "12 minutes ago"
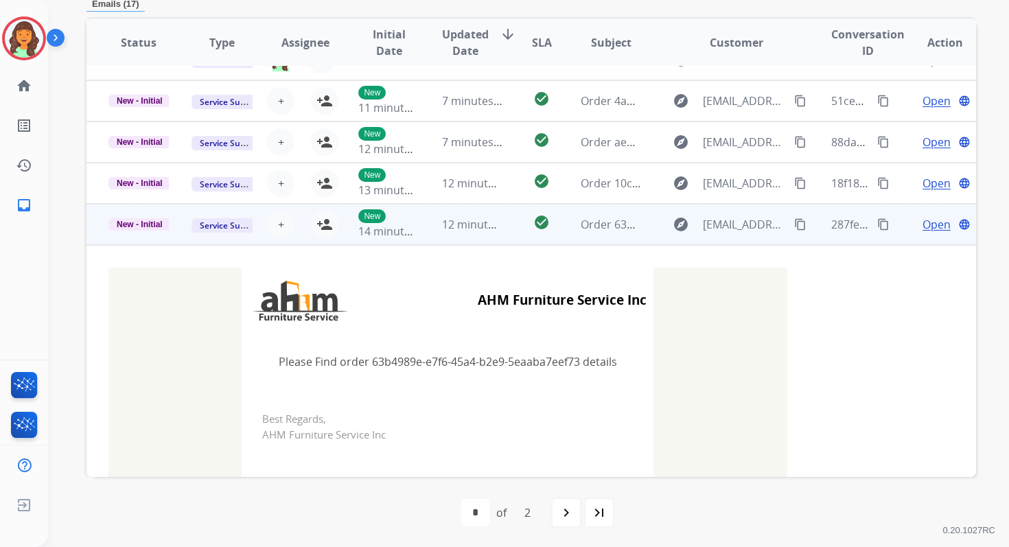
scroll to position [329, 0]
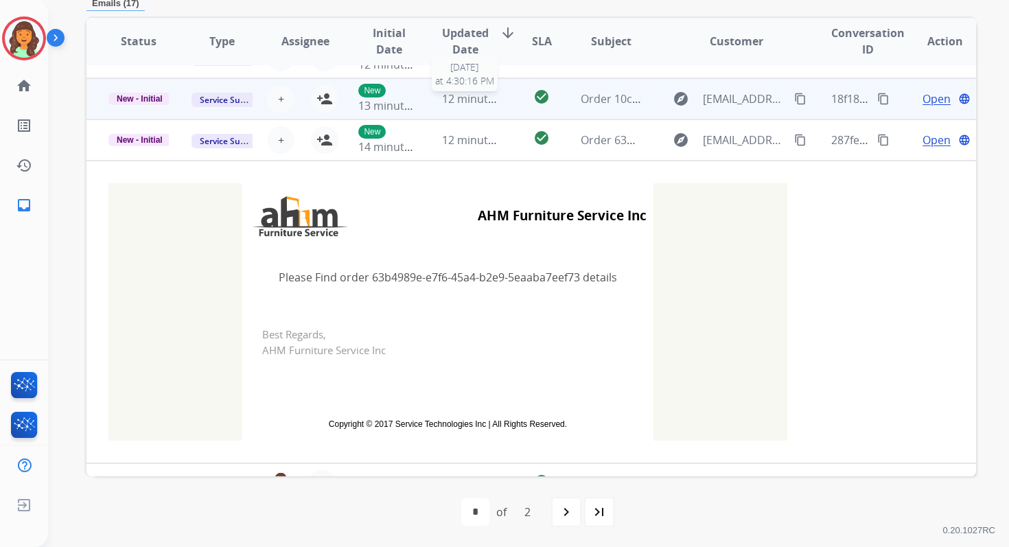
click span "12 minutes ago"
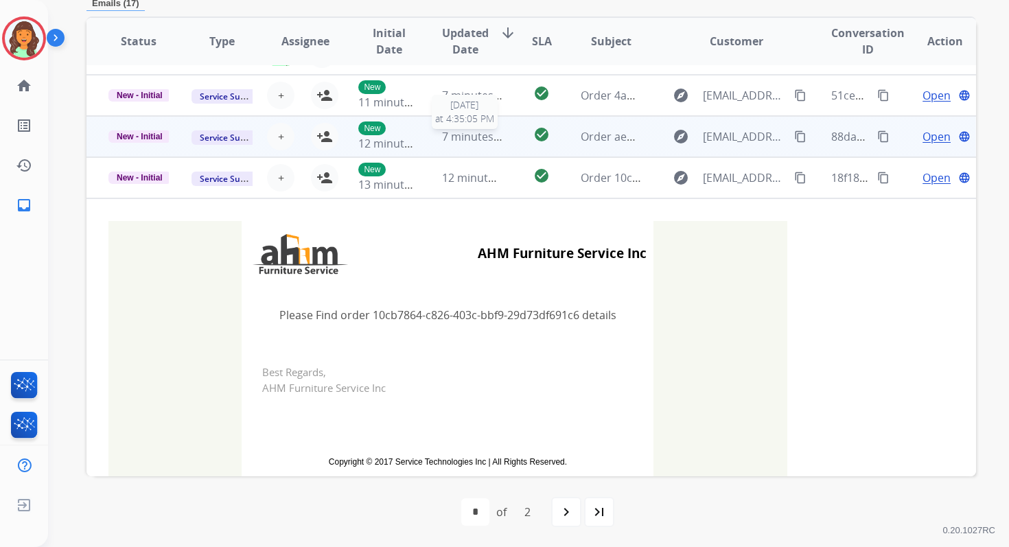
click span "7 minutes ago"
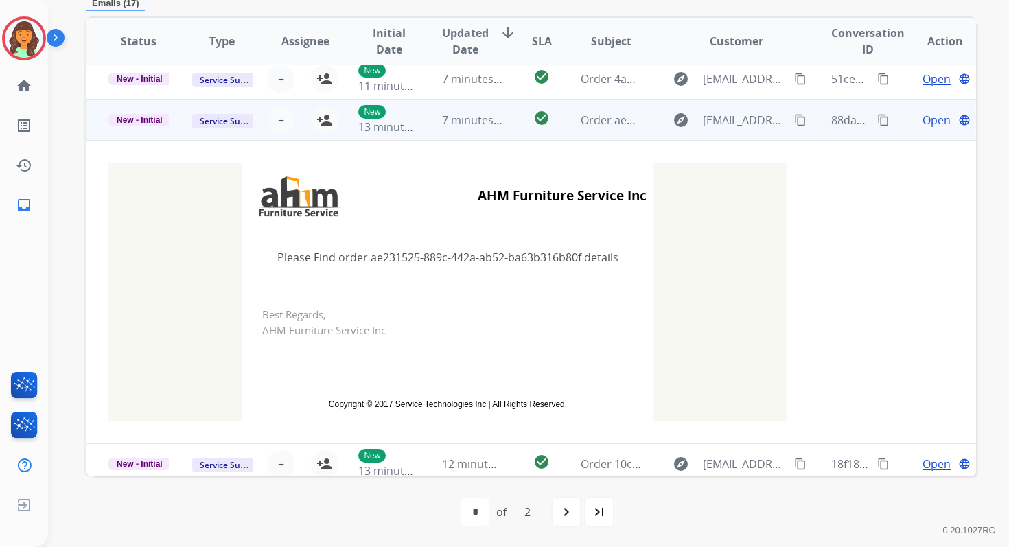
scroll to position [43, 0]
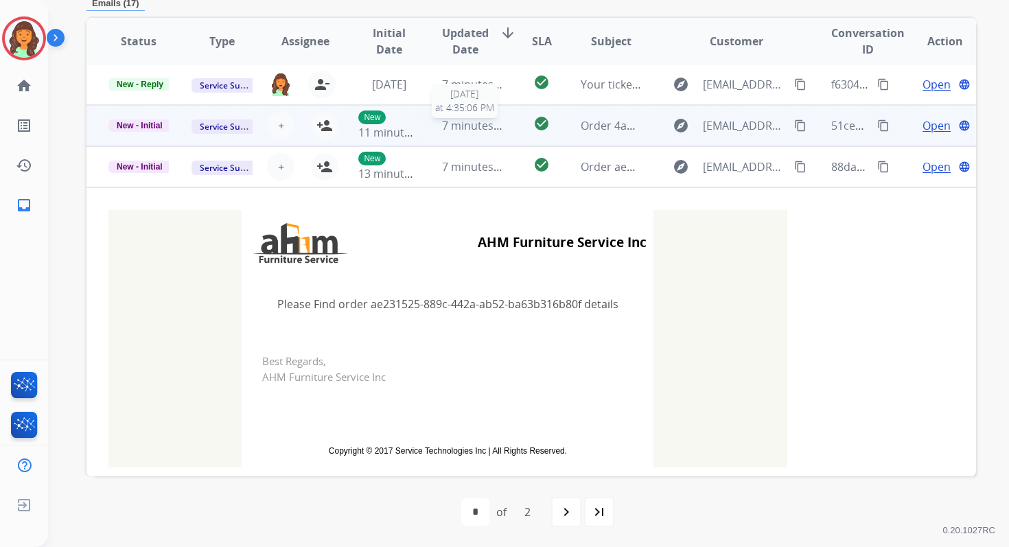
click span "7 minutes ago"
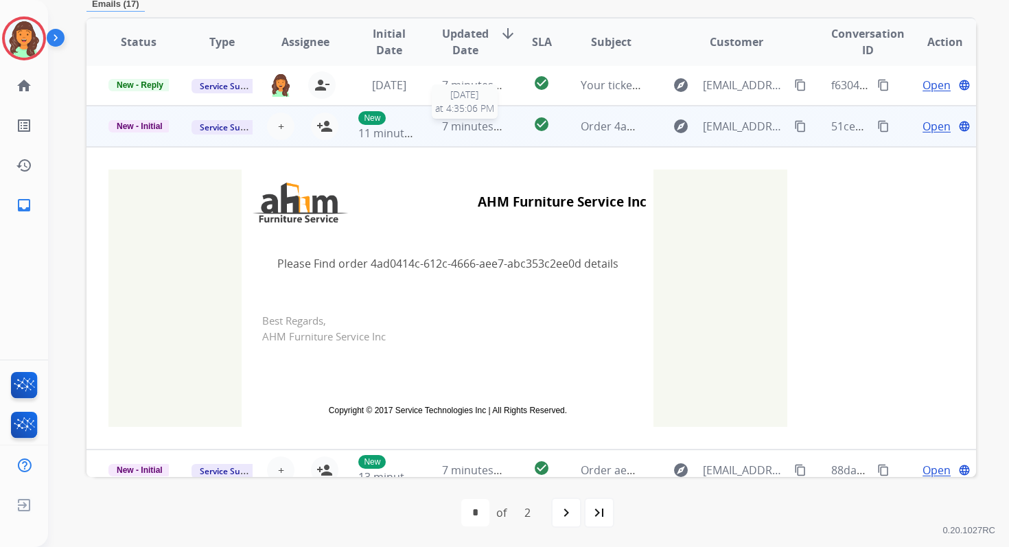
scroll to position [329, 0]
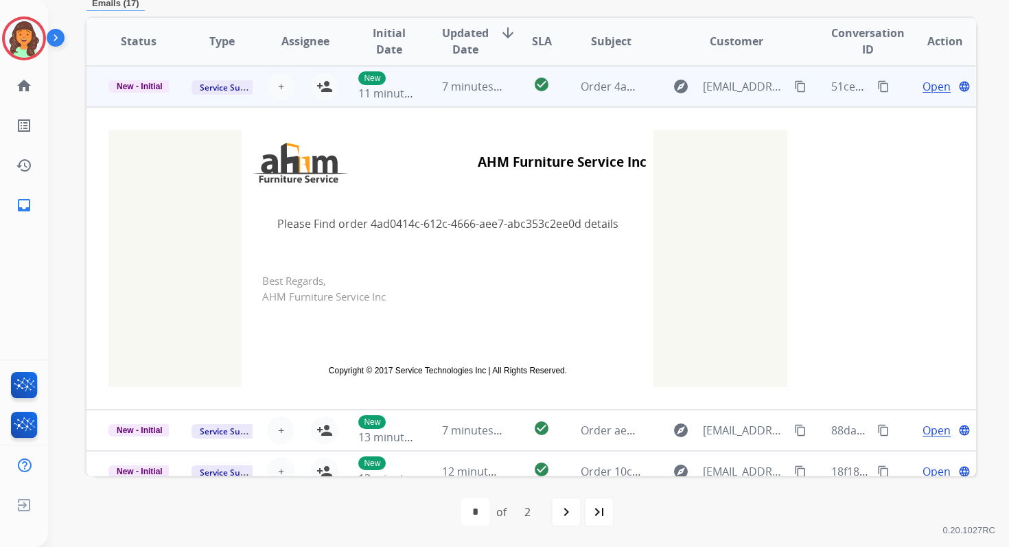
click td "7 minutes ago"
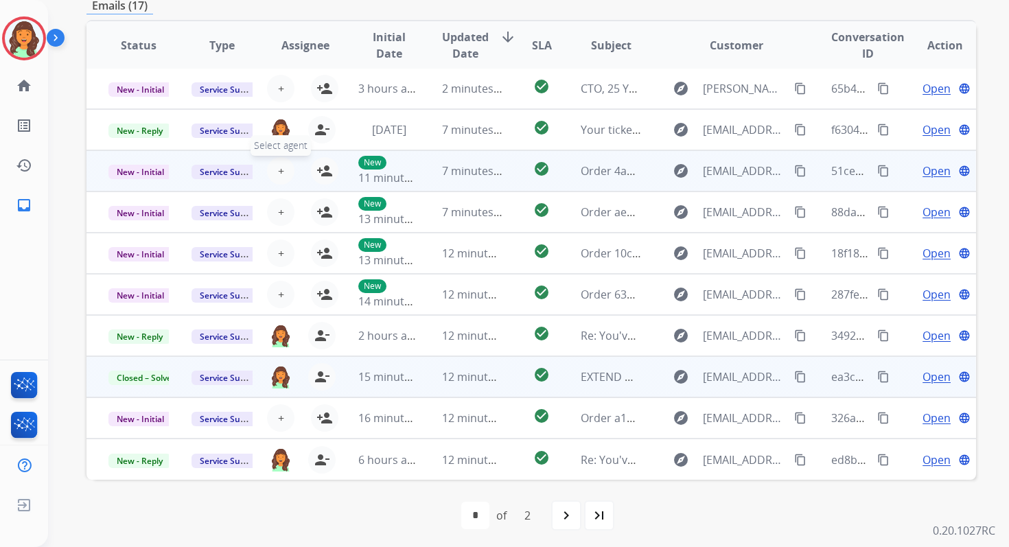
click span "+"
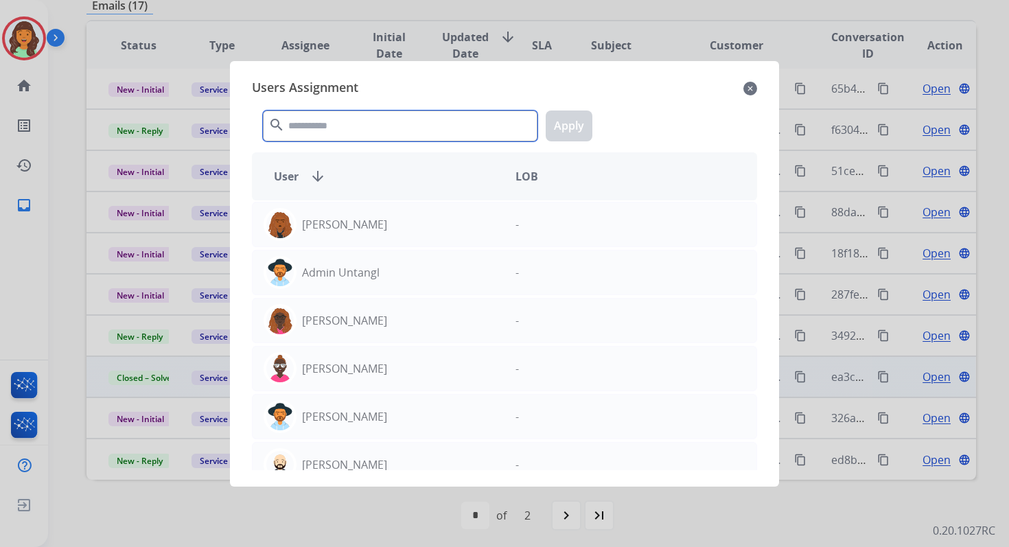
click input "text"
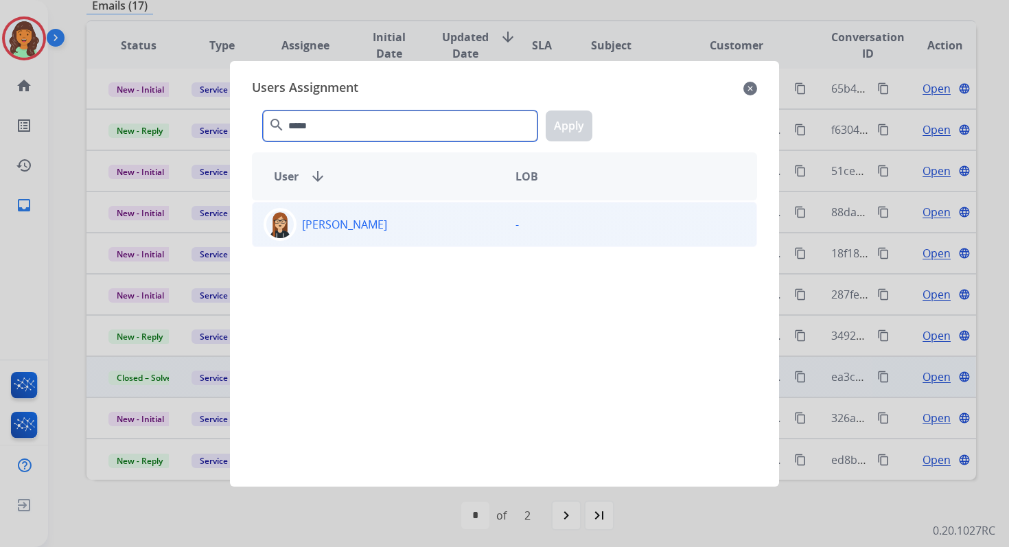
type input "*****"
click div "Trisha Higgins"
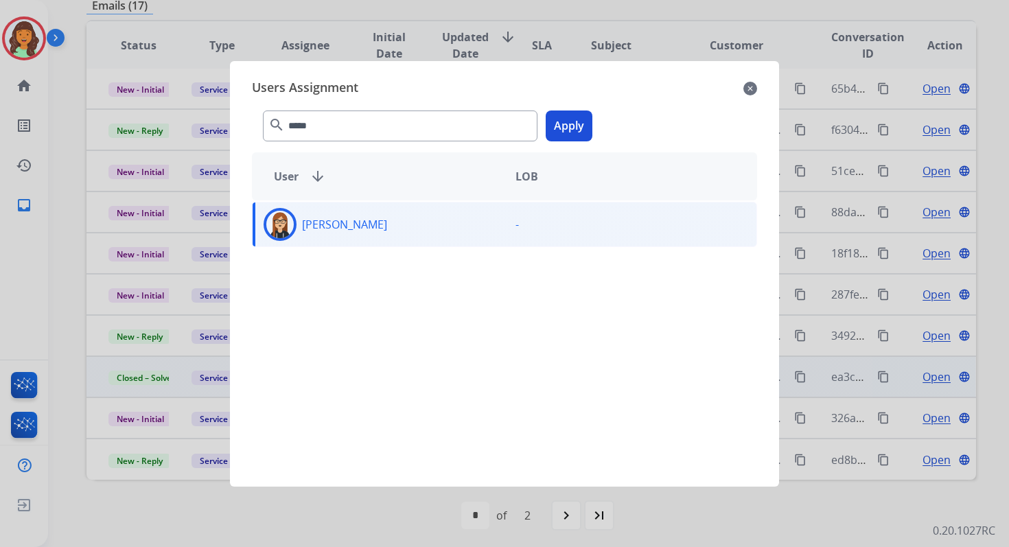
click button "Apply"
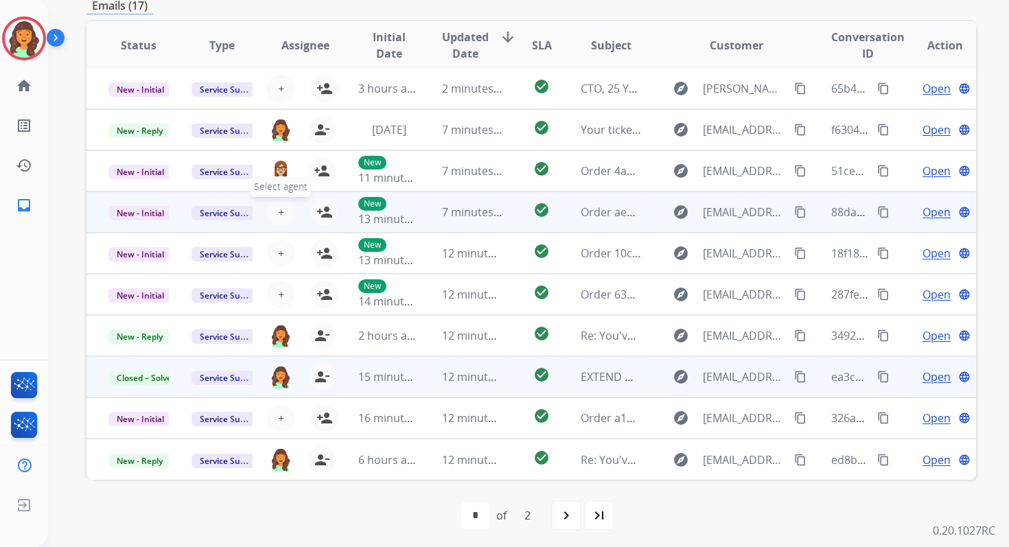
click span "+"
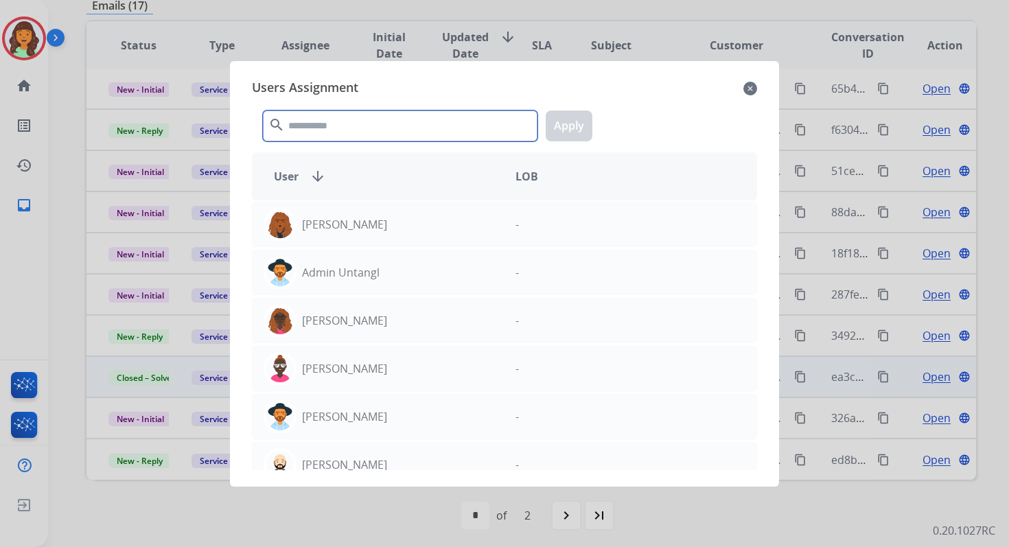
click input "text"
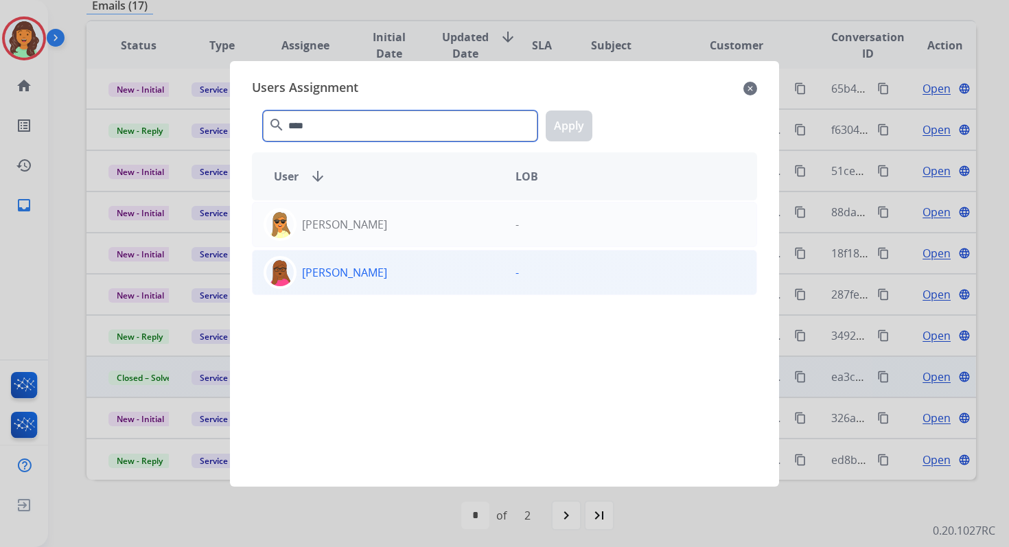
type input "****"
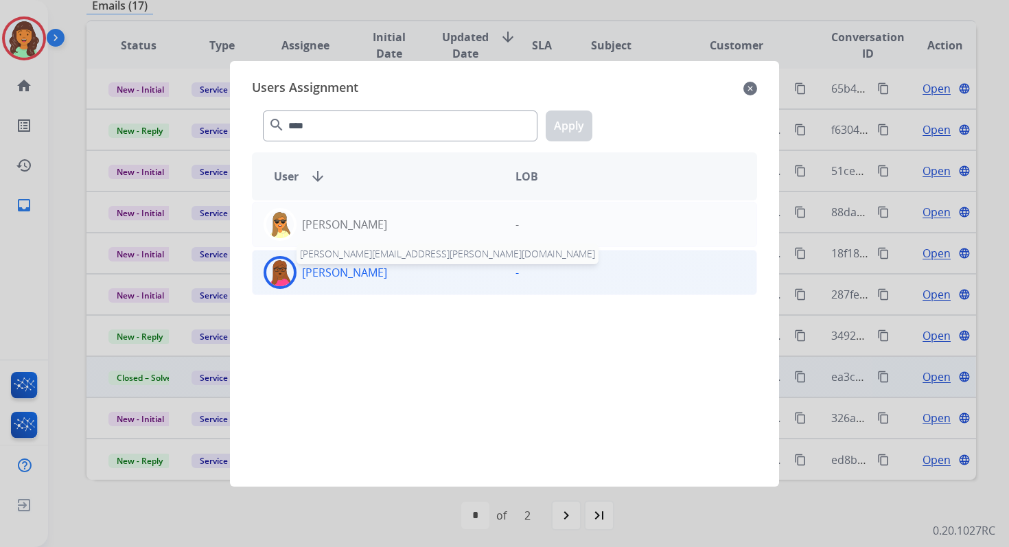
click p "Emily Thurman"
click button "Apply"
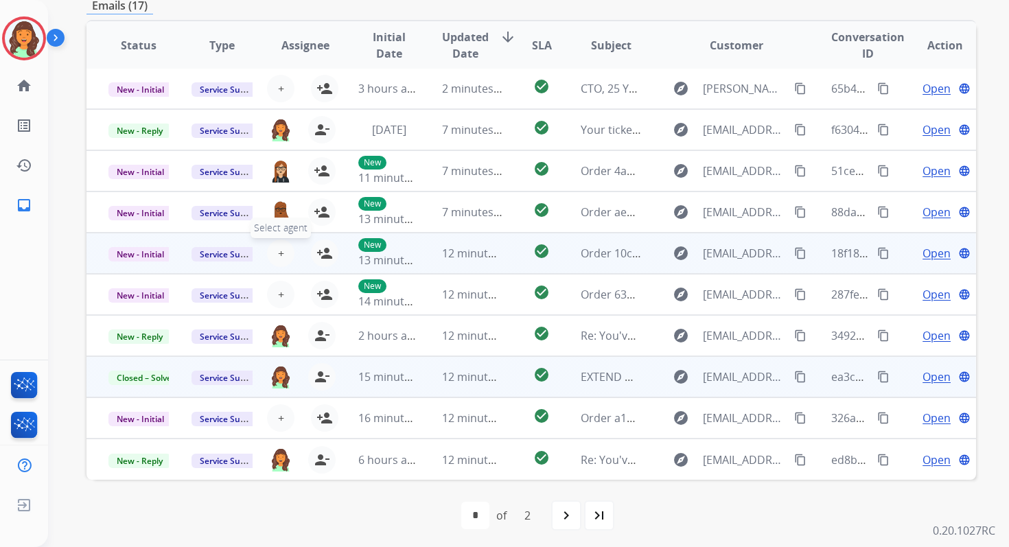
click span "+"
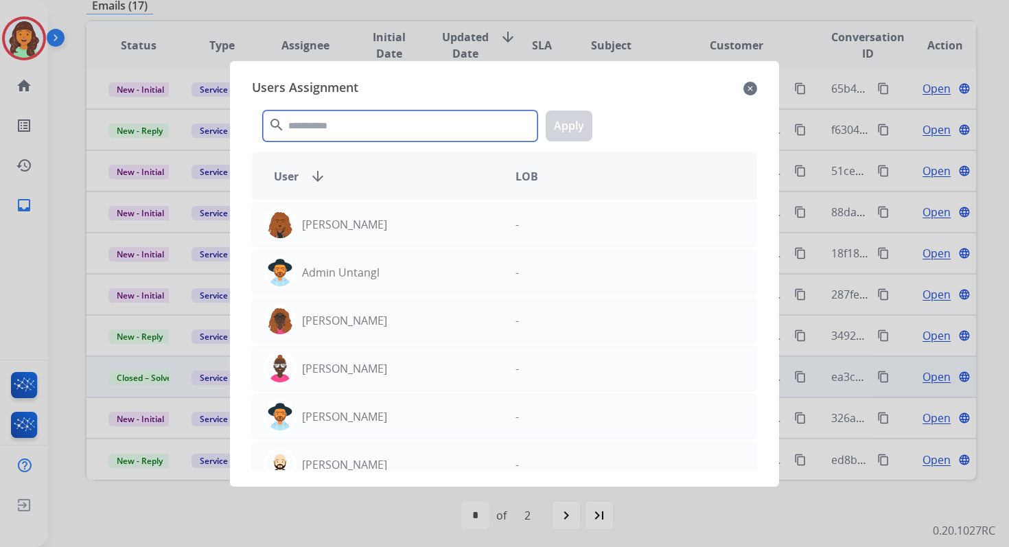
click input "text"
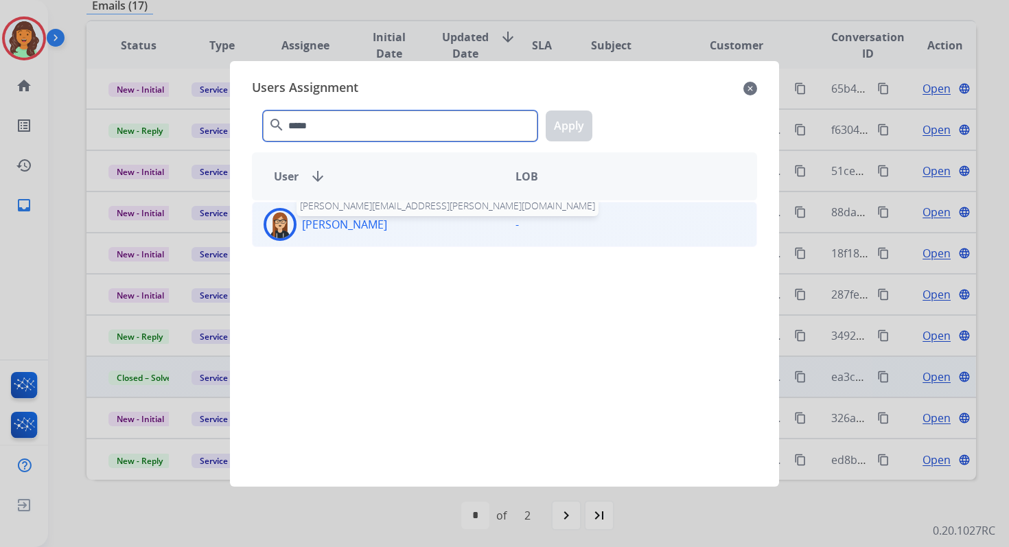
type input "*****"
click p "Trisha Higgins"
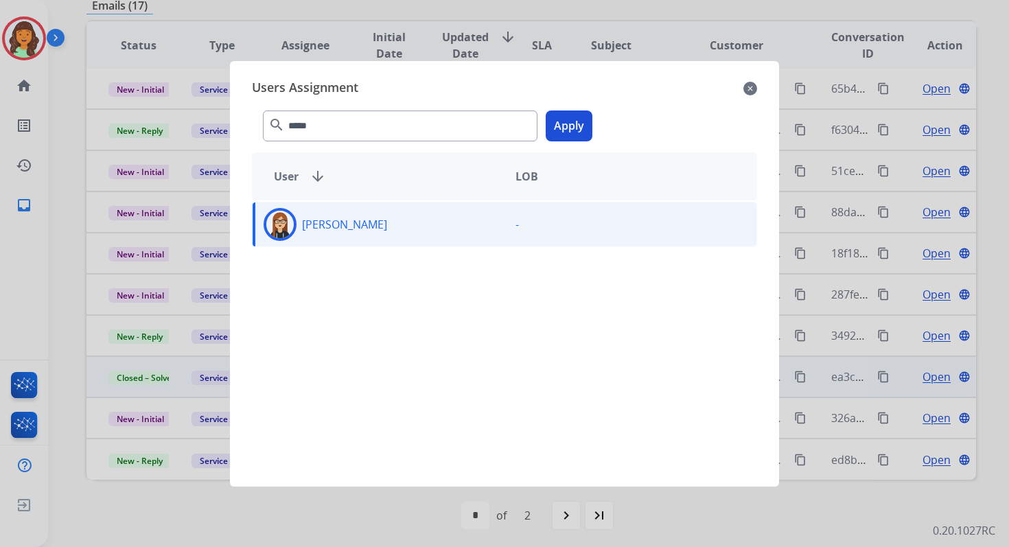
click button "Apply"
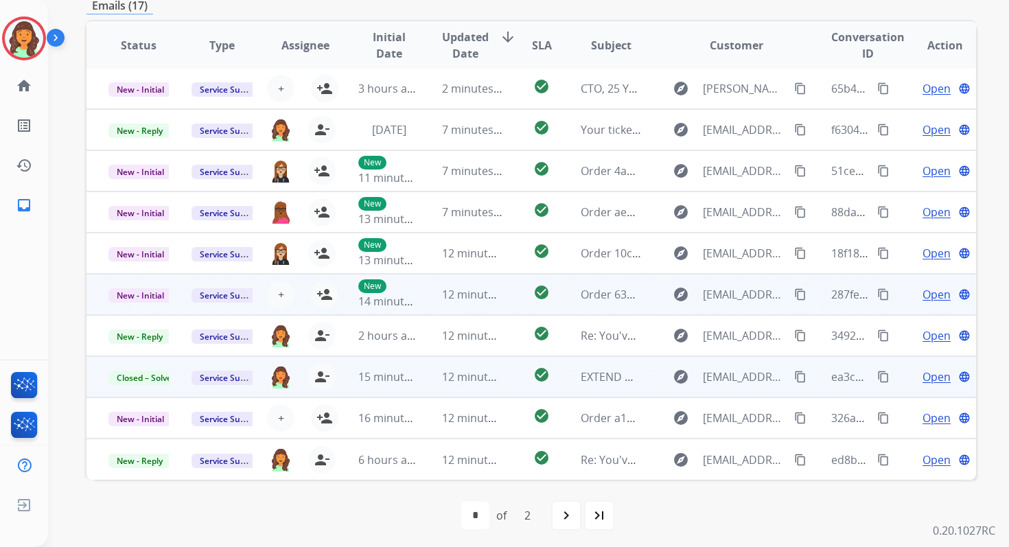
click td "12 minutes ago"
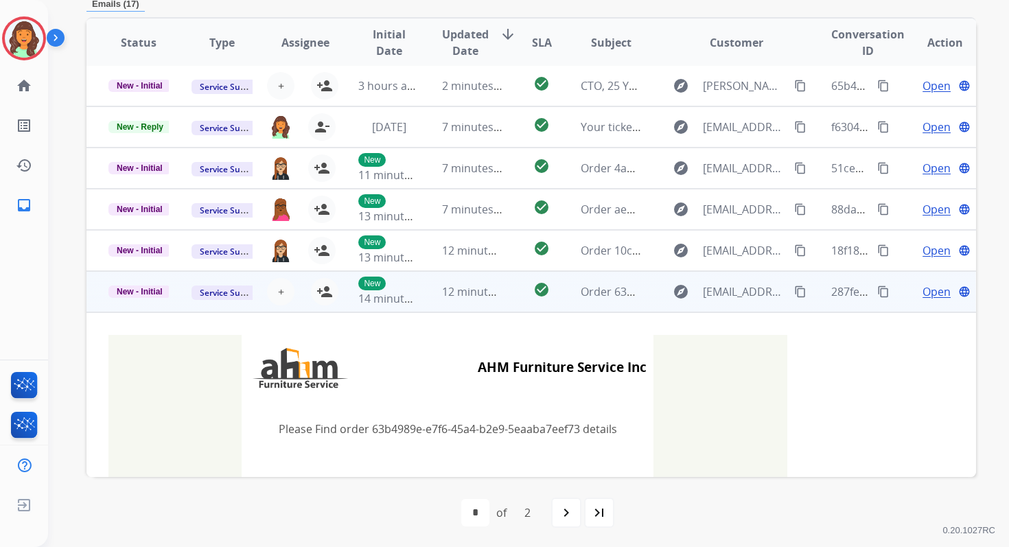
scroll to position [329, 0]
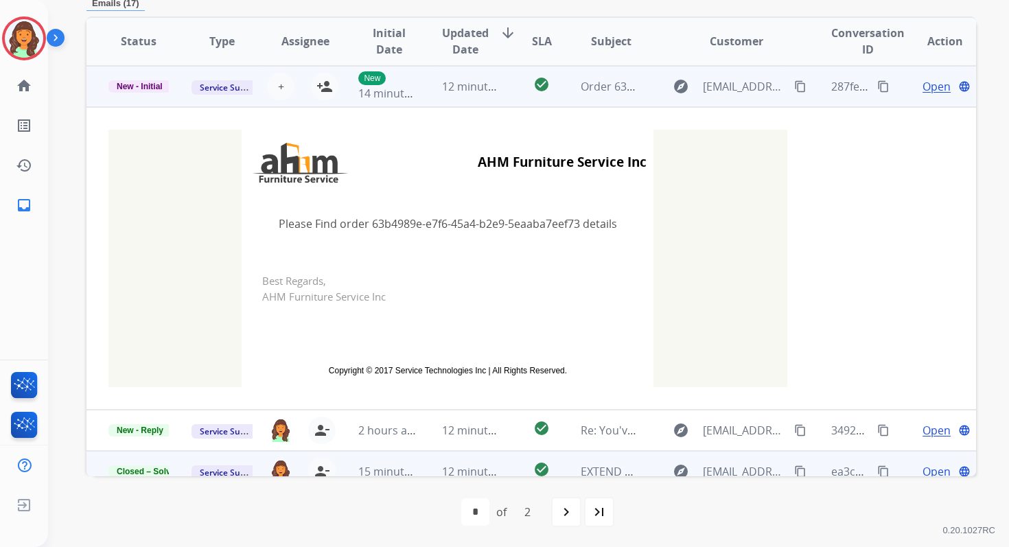
click td "12 minutes ago"
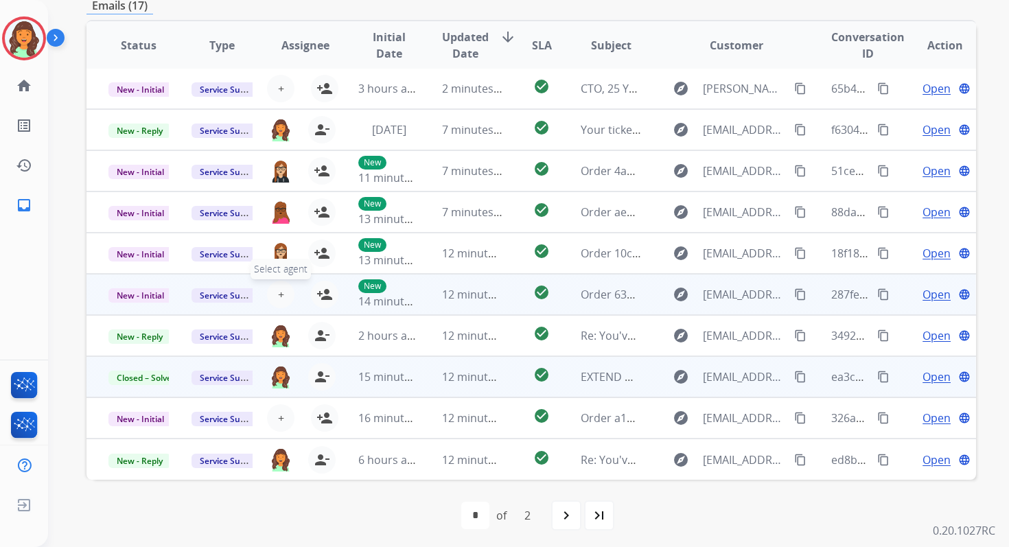
click span "+"
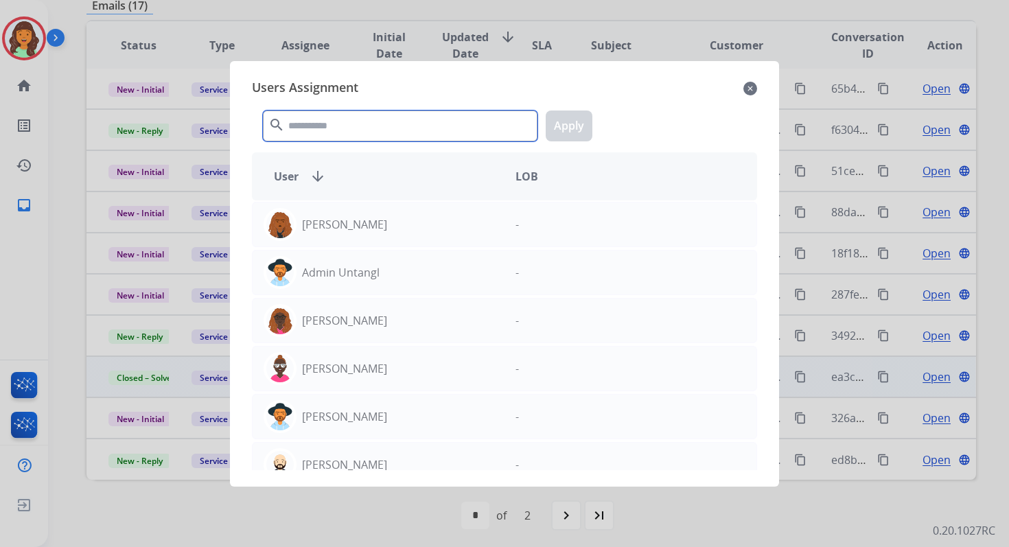
click input "text"
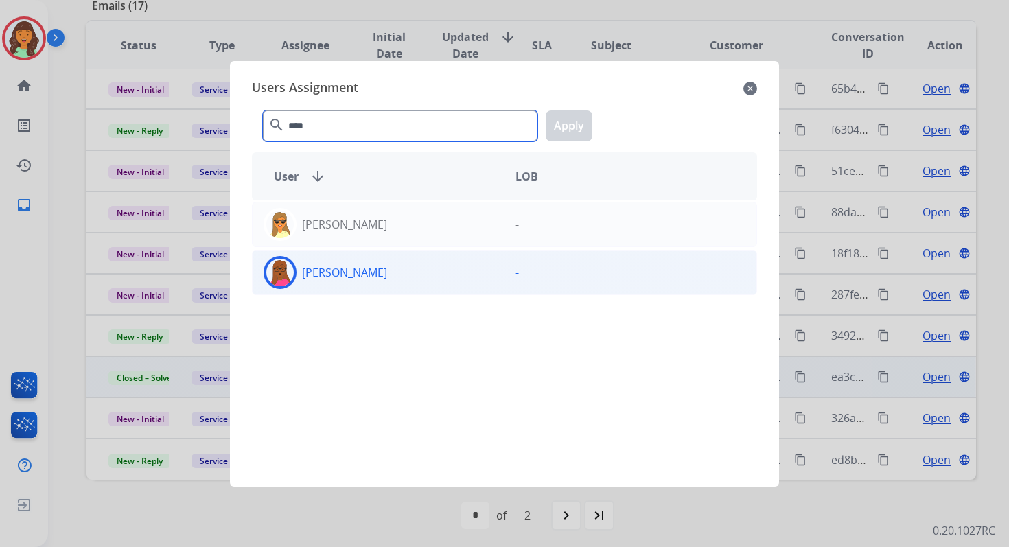
type input "****"
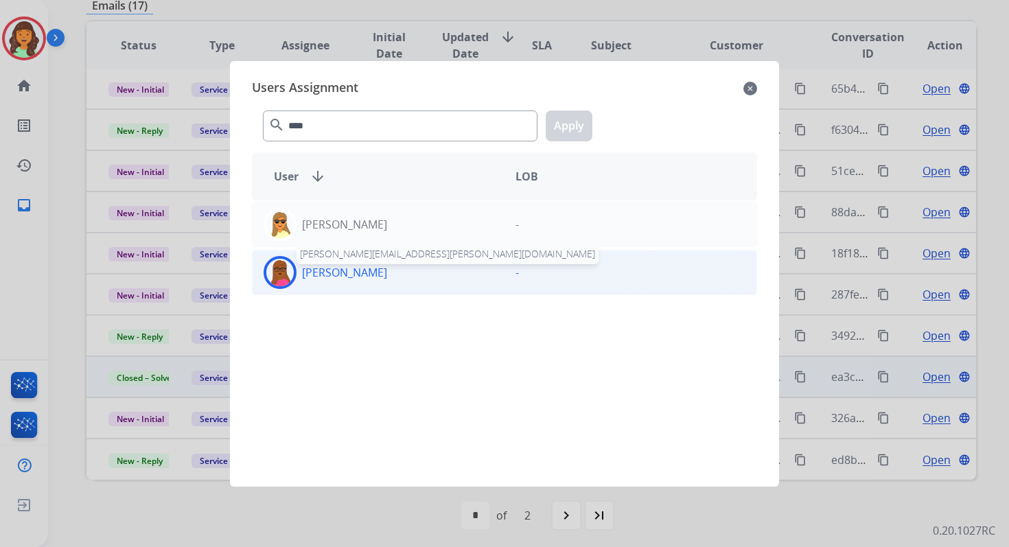
click p "Emily Thurman"
click button "Apply"
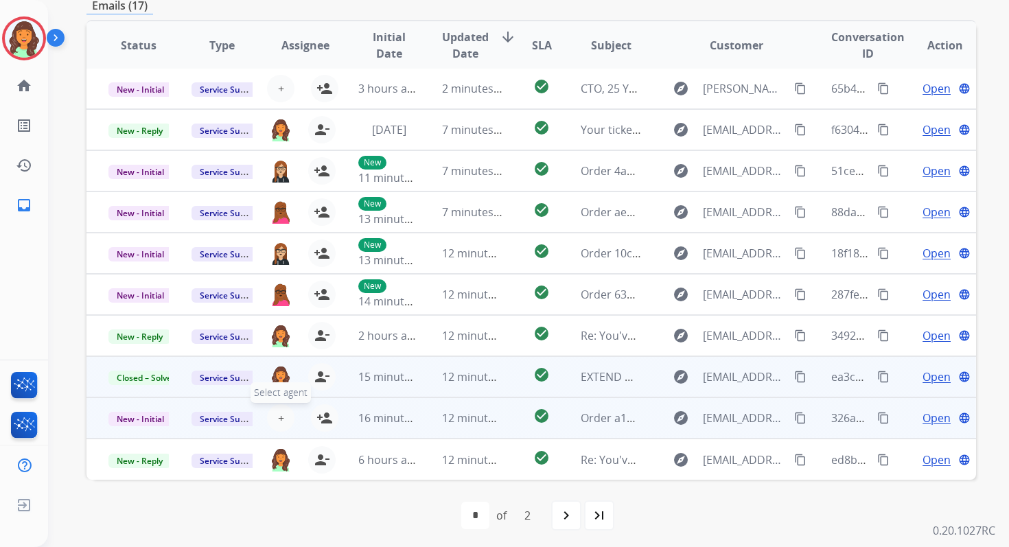
click span "+"
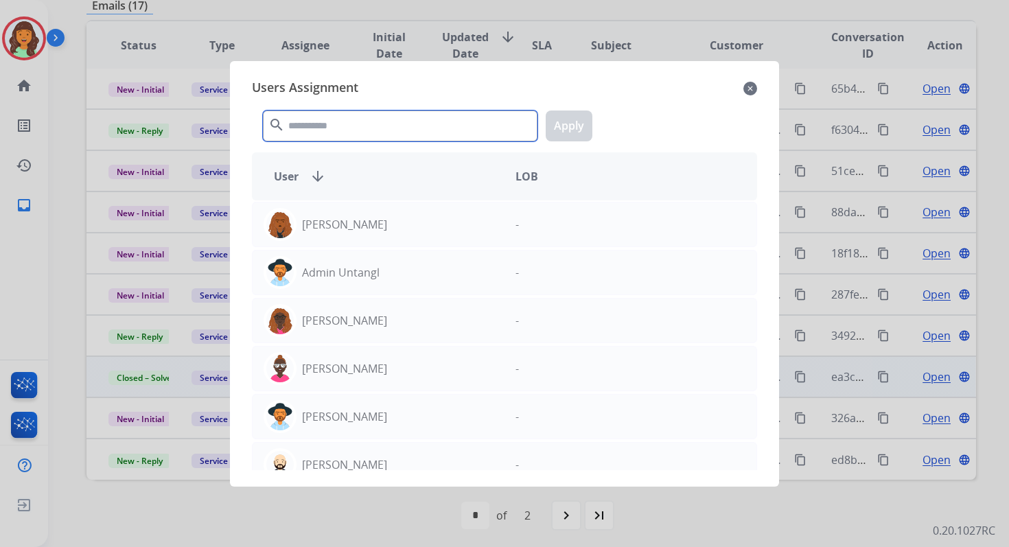
click input "text"
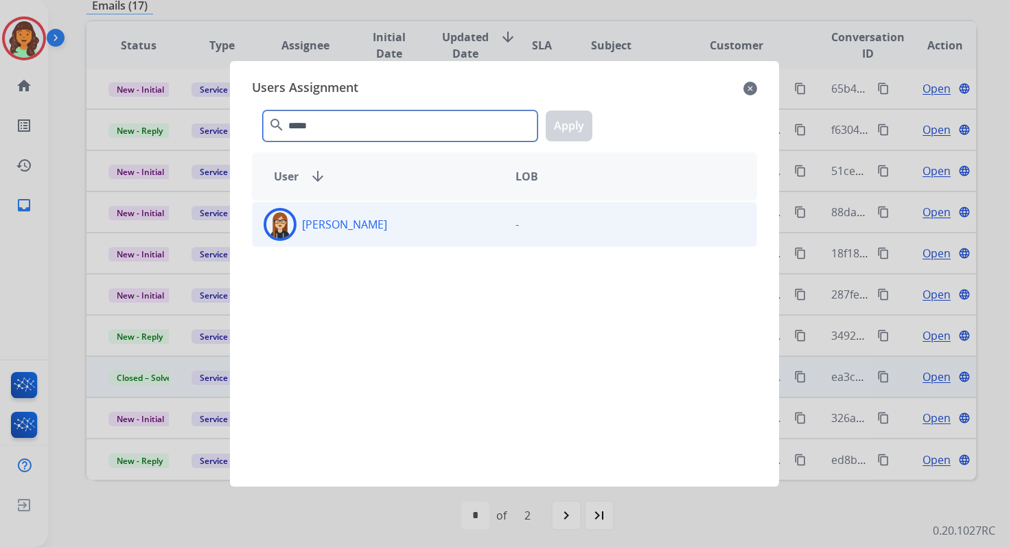
type input "*****"
click div "Trisha Higgins"
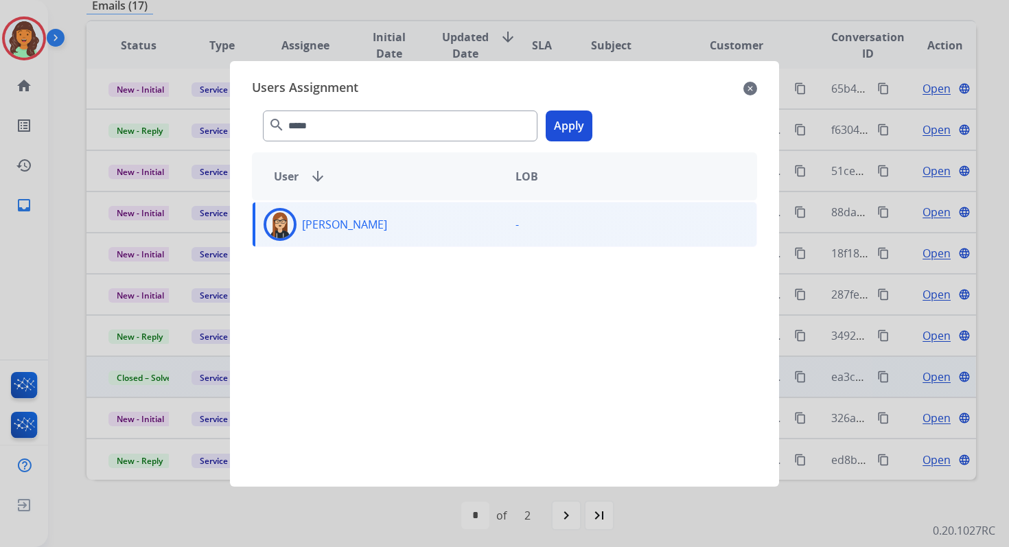
click button "Apply"
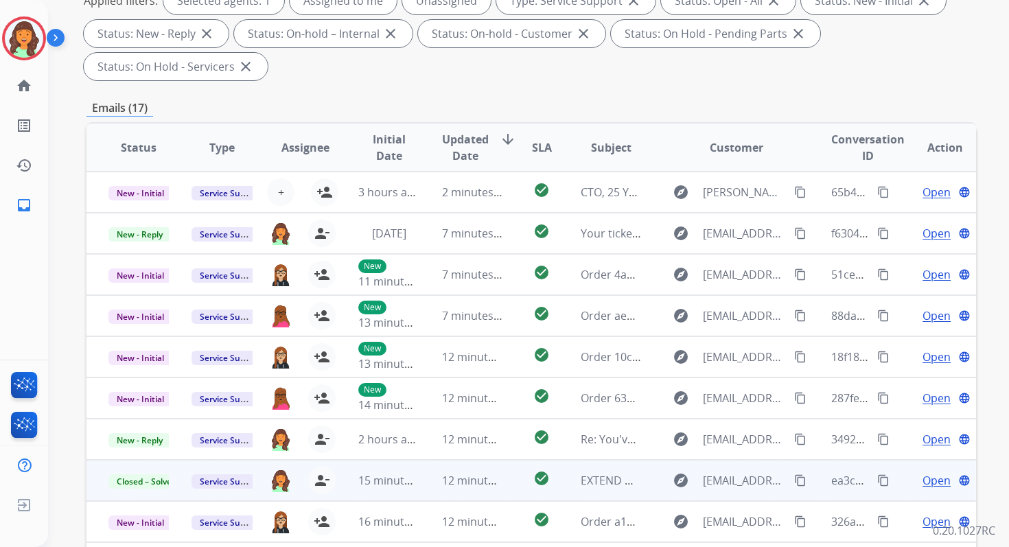
scroll to position [0, 0]
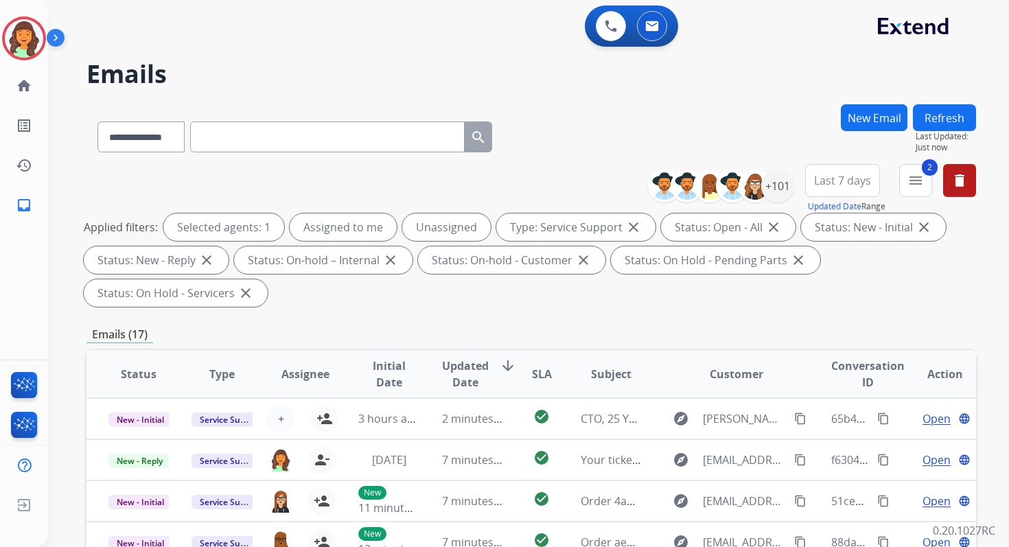
click button "Refresh"
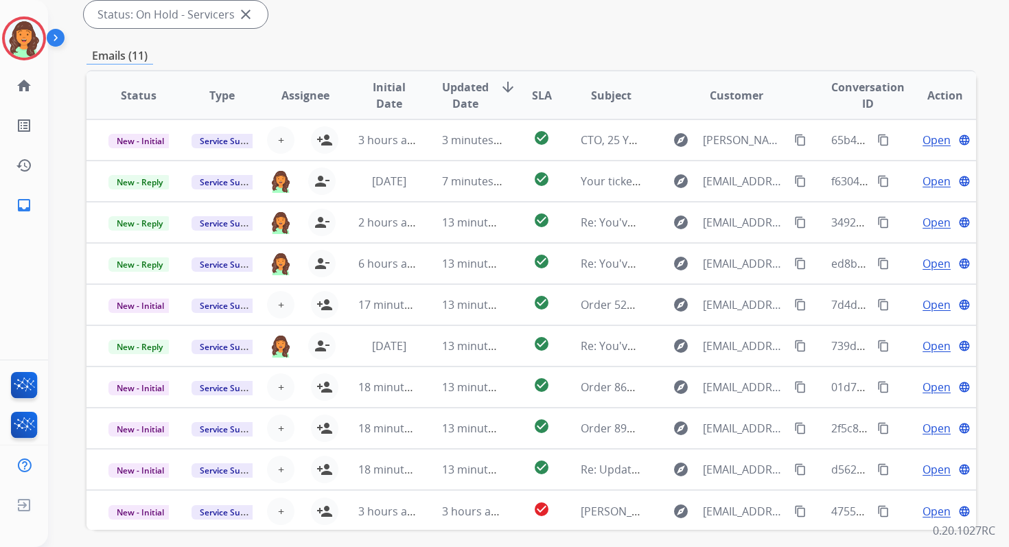
scroll to position [333, 0]
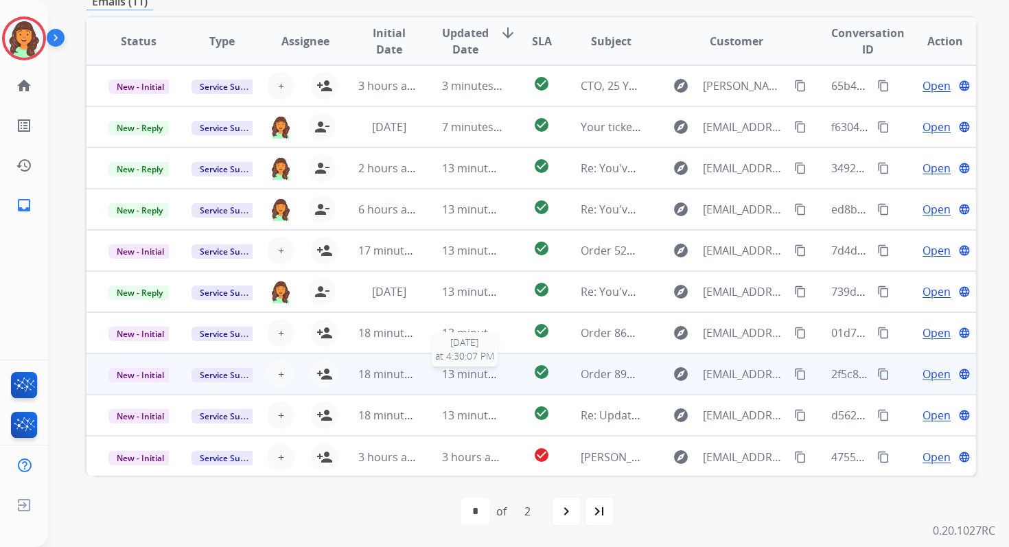
click span "13 minutes ago"
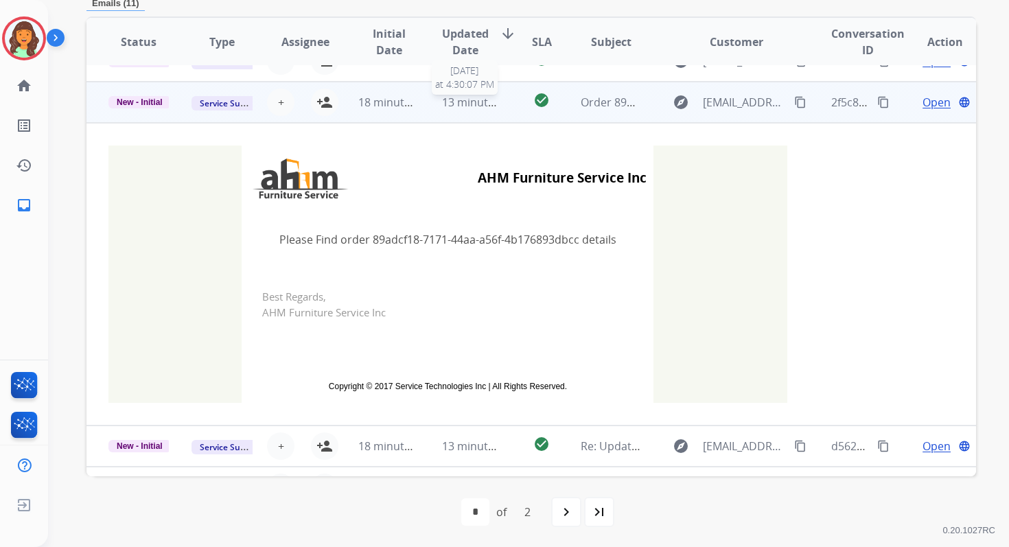
scroll to position [288, 0]
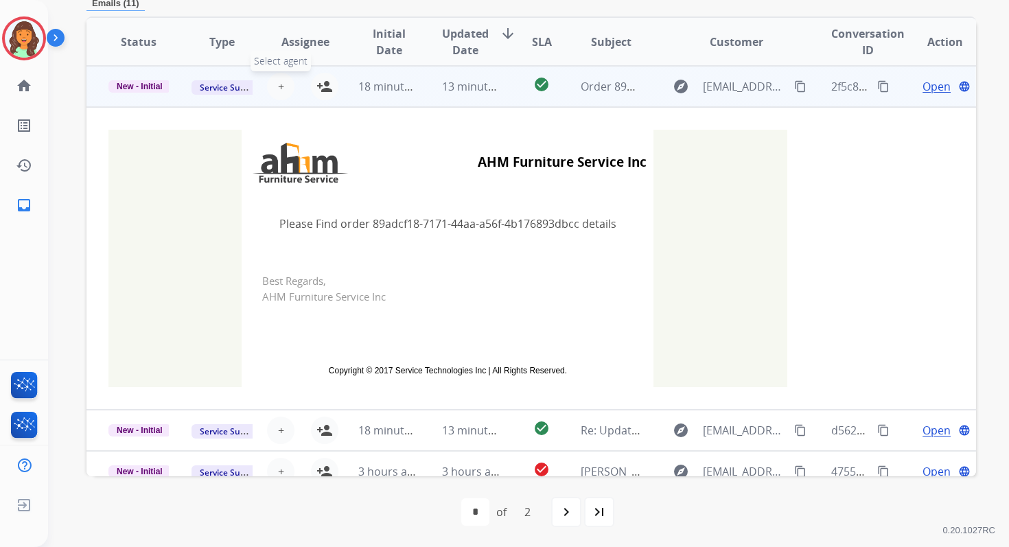
click span "+"
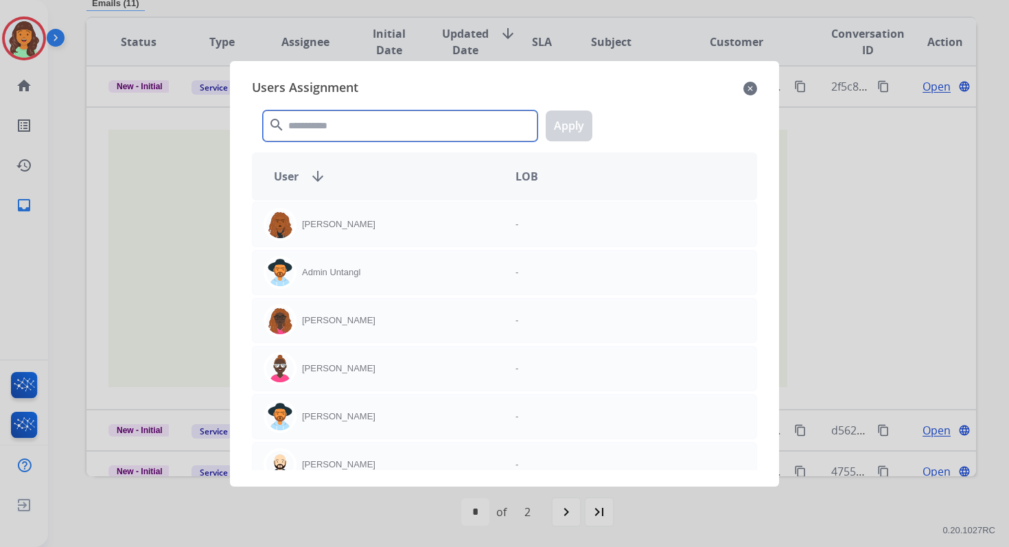
click input "text"
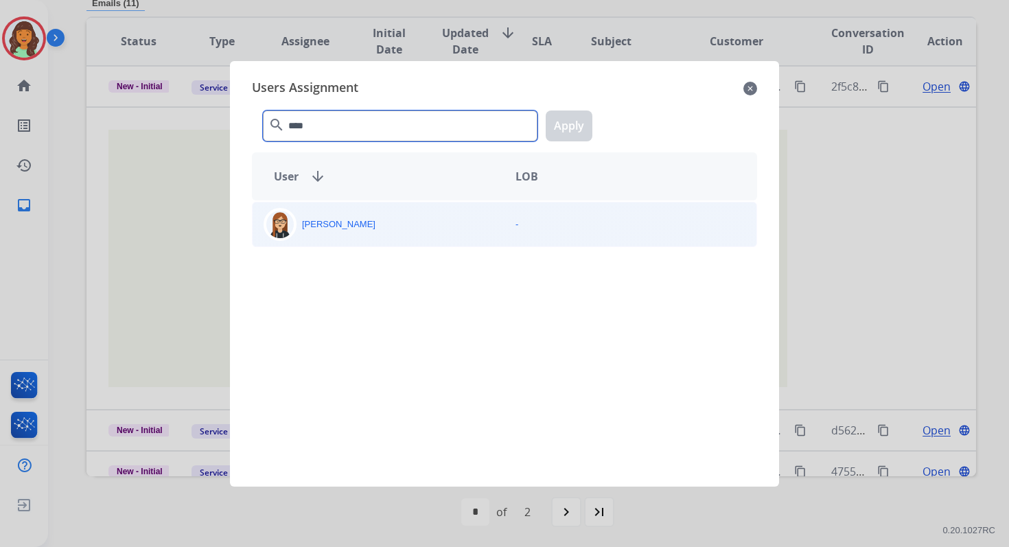
type input "****"
click div "Trisha Higgins -"
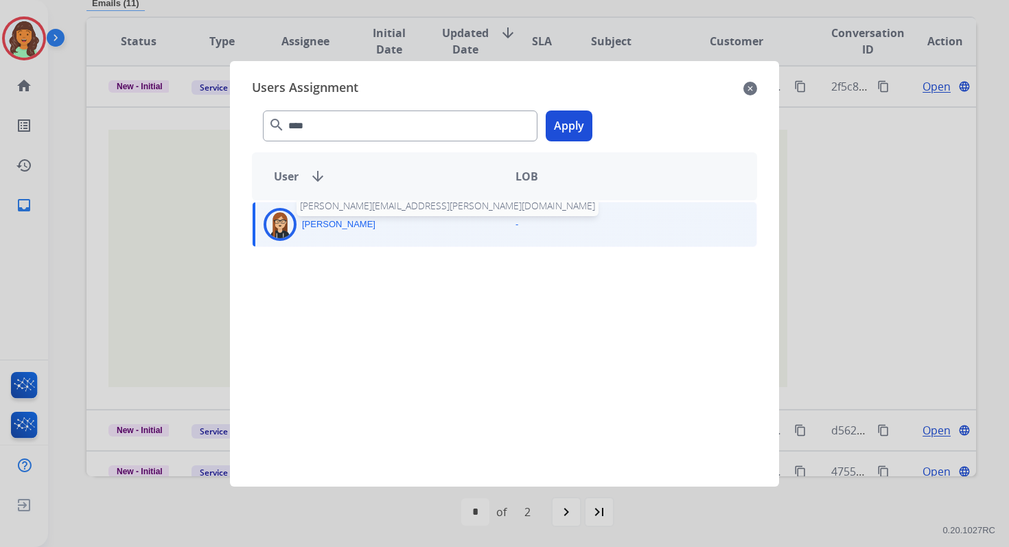
click p "Trisha Higgins"
click div "Trisha Higgins"
click button "Apply"
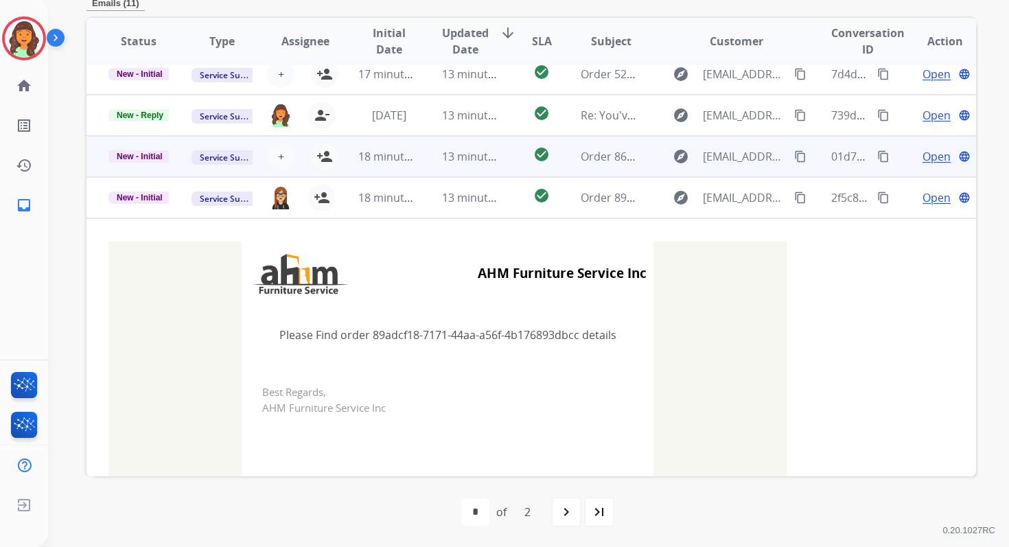
click td "13 minutes ago"
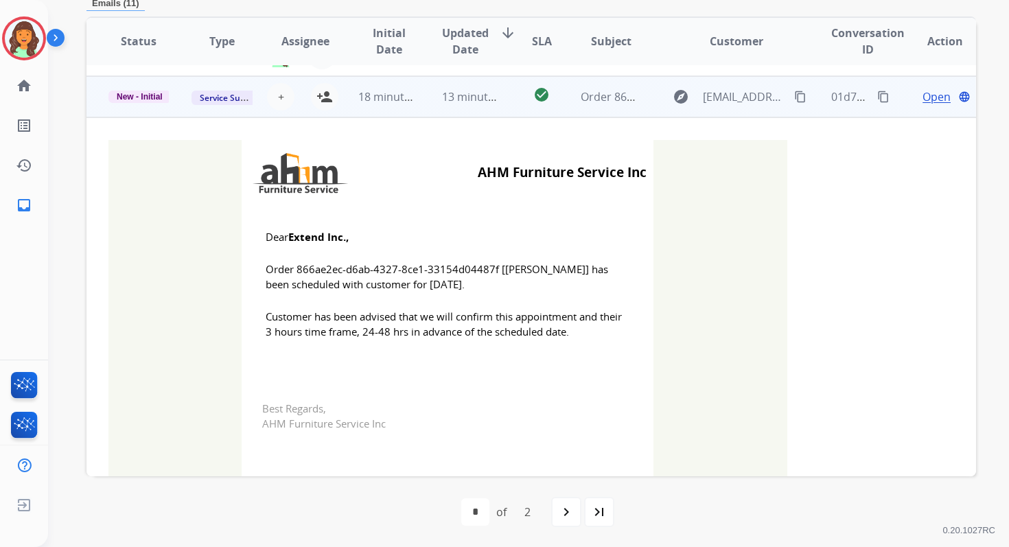
scroll to position [247, 0]
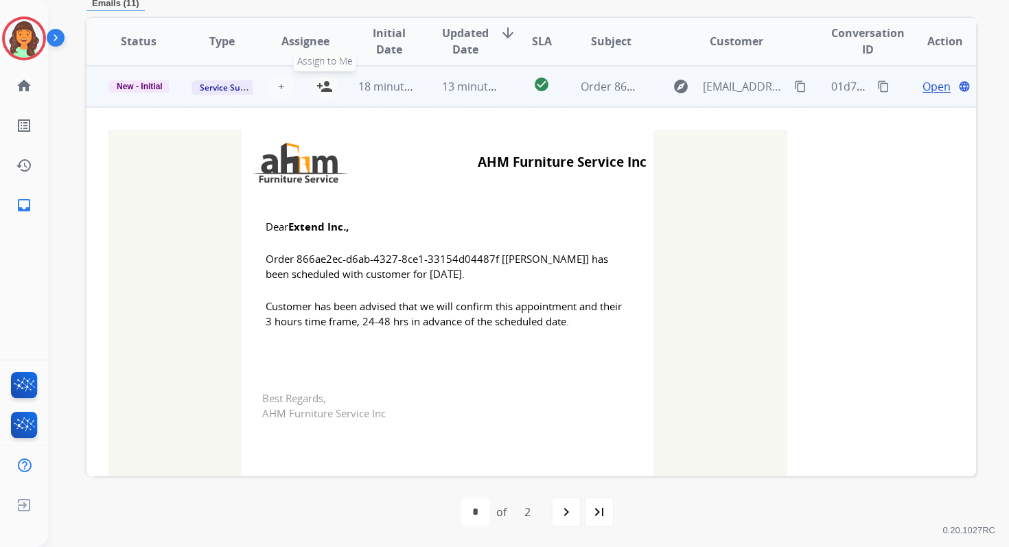
click mat-icon "person_add"
click span "New - Initial"
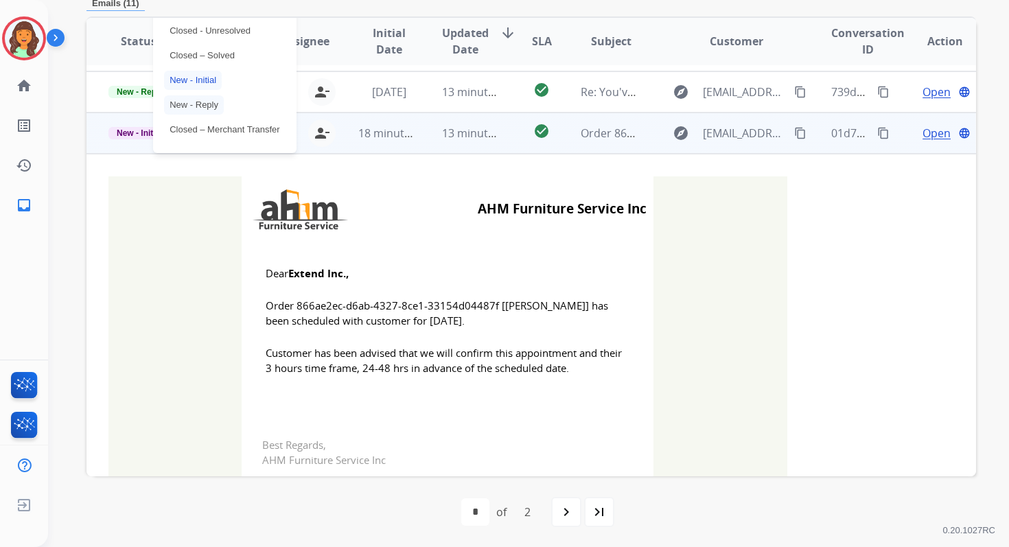
click p "Closed – Solved"
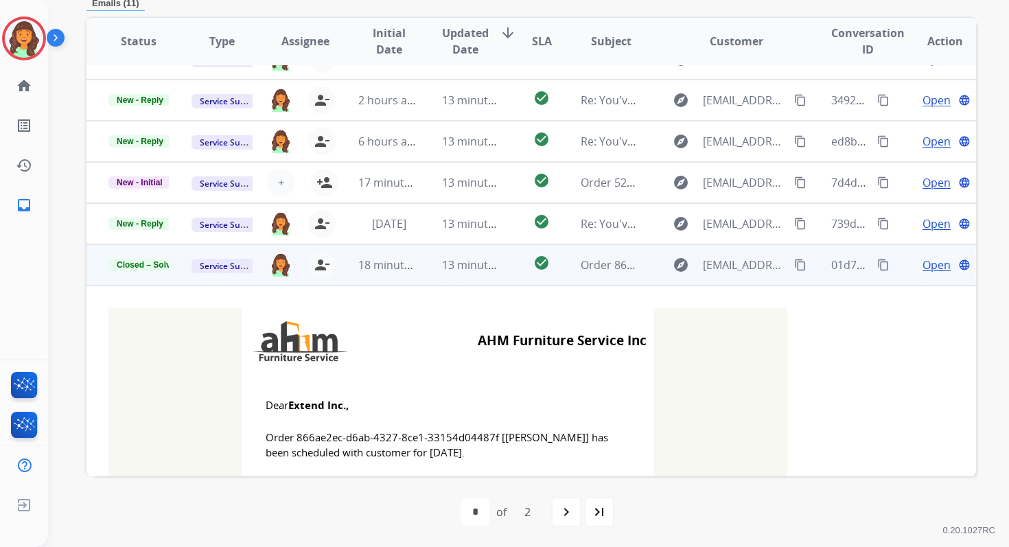
scroll to position [0, 0]
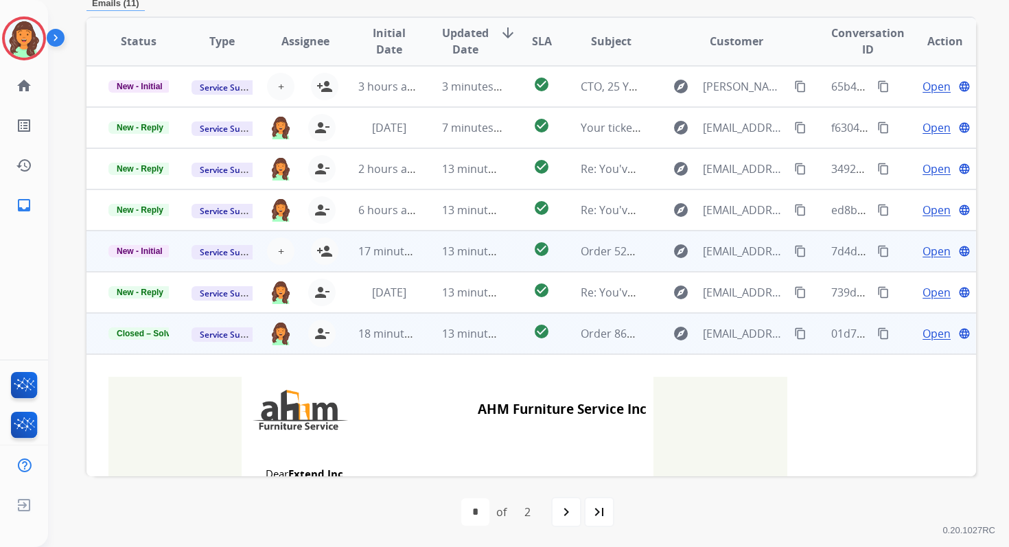
click td "13 minutes ago"
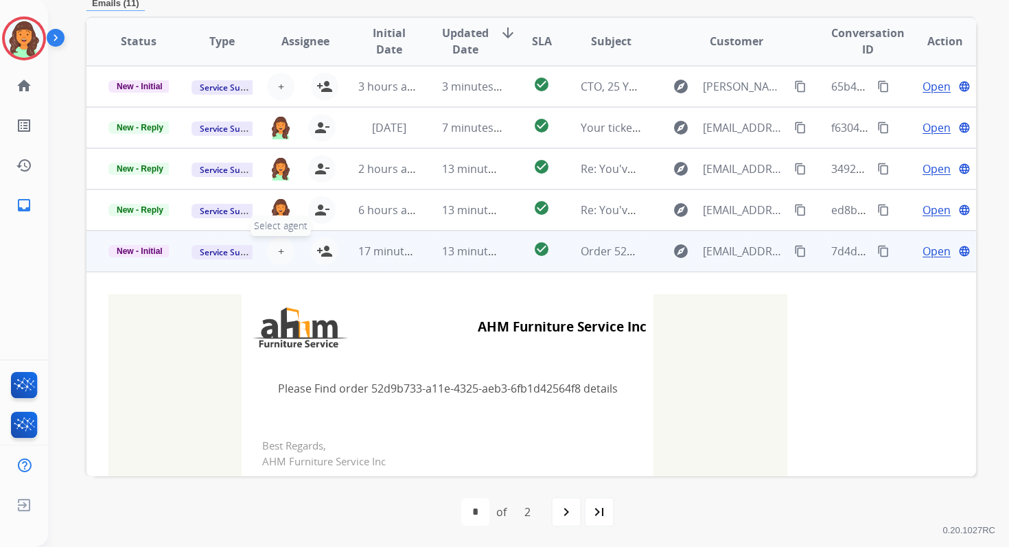
click span "+"
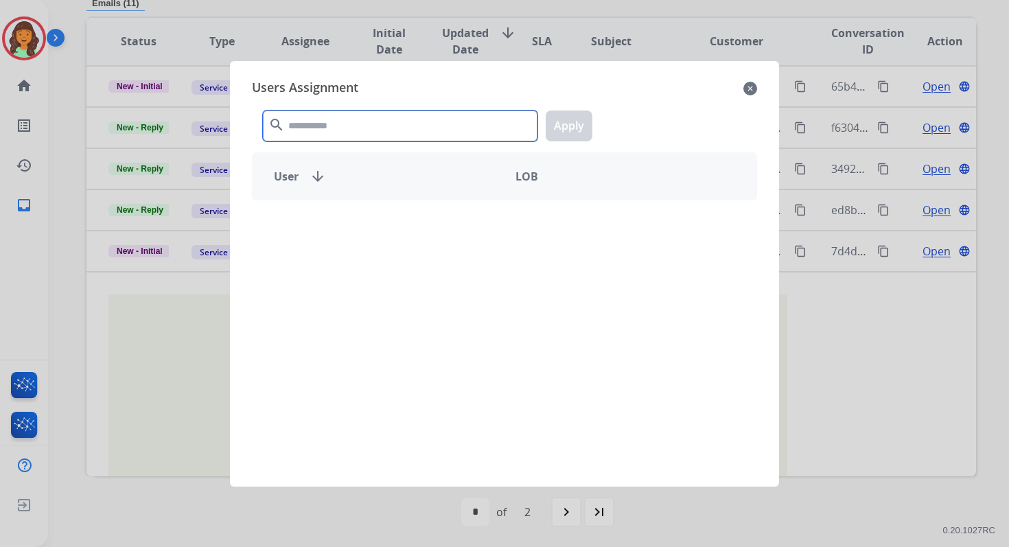
click input "text"
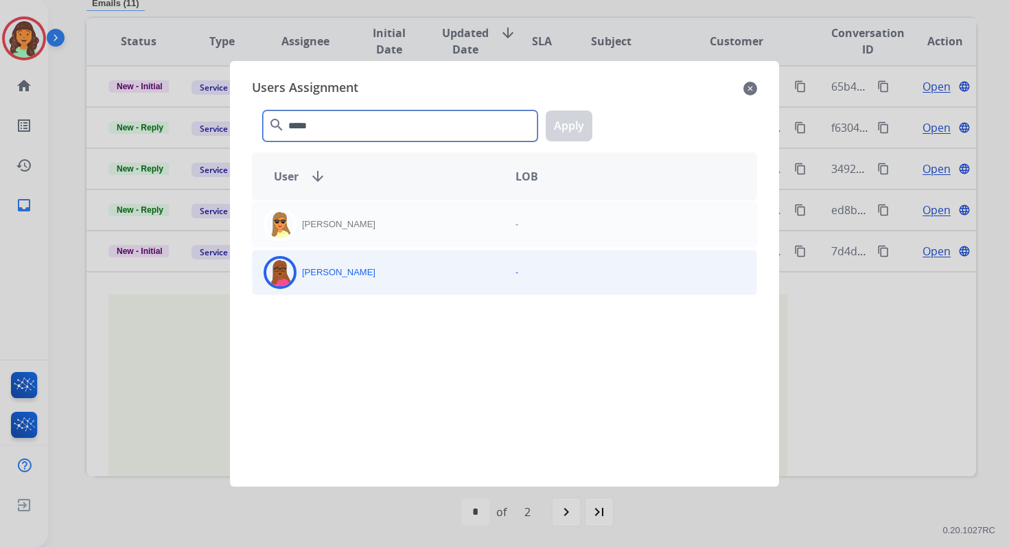
type input "*****"
click div "Emily Thurman"
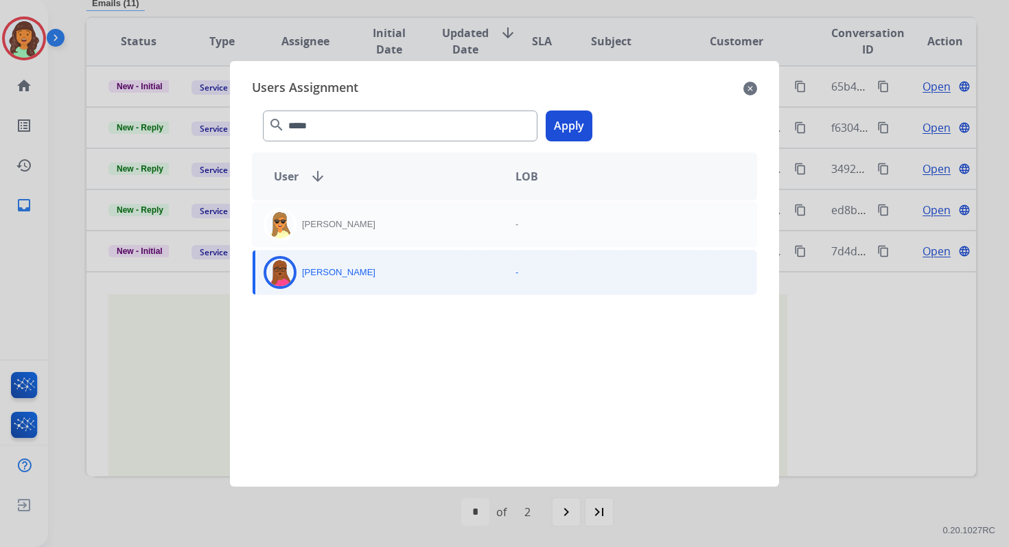
click button "Apply"
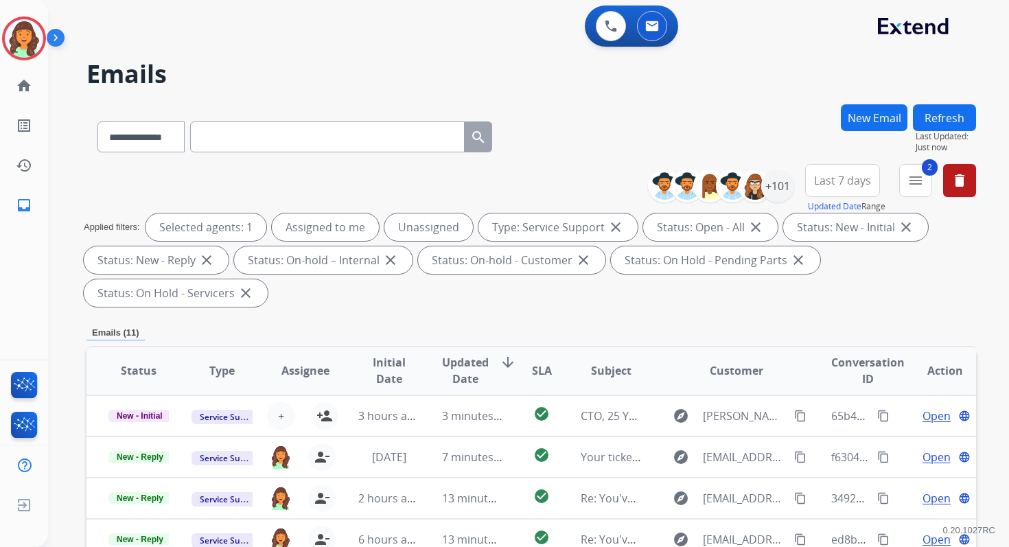
click button "Refresh"
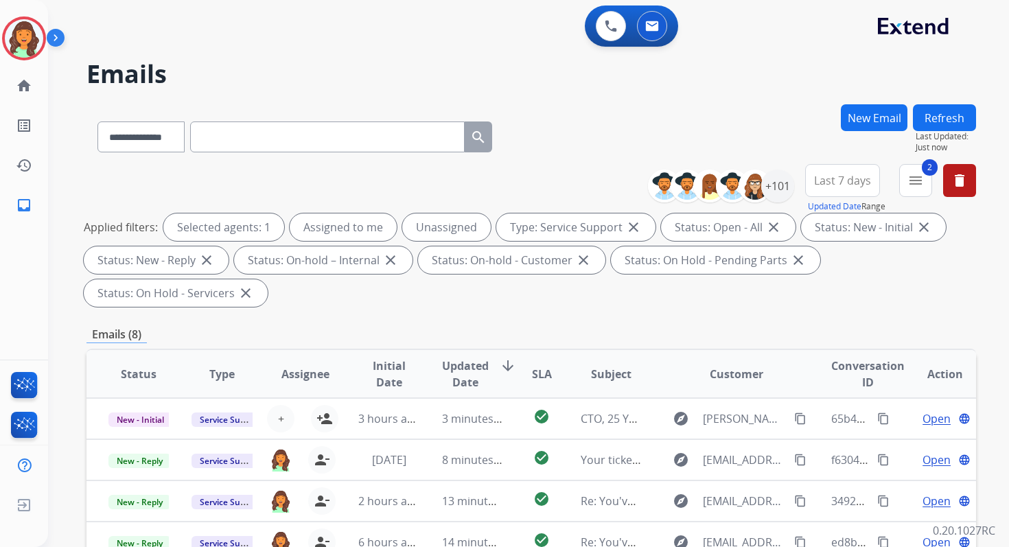
scroll to position [333, 0]
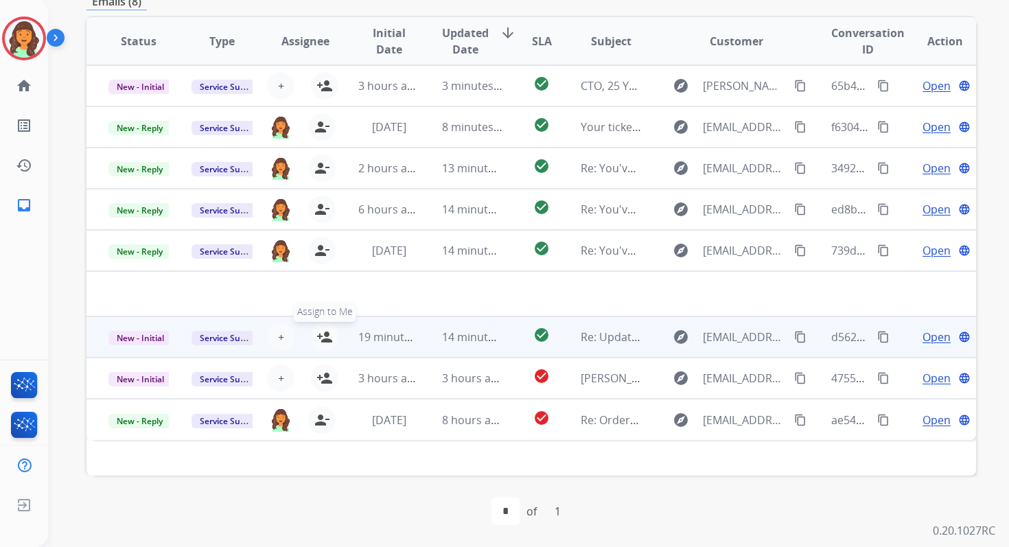
click mat-icon "person_add"
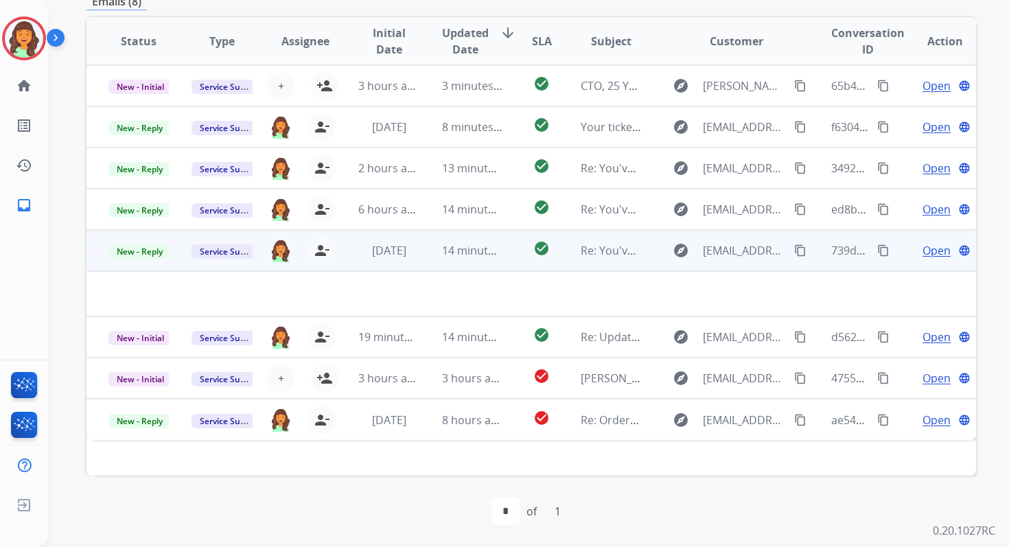
click td "14 minutes ago"
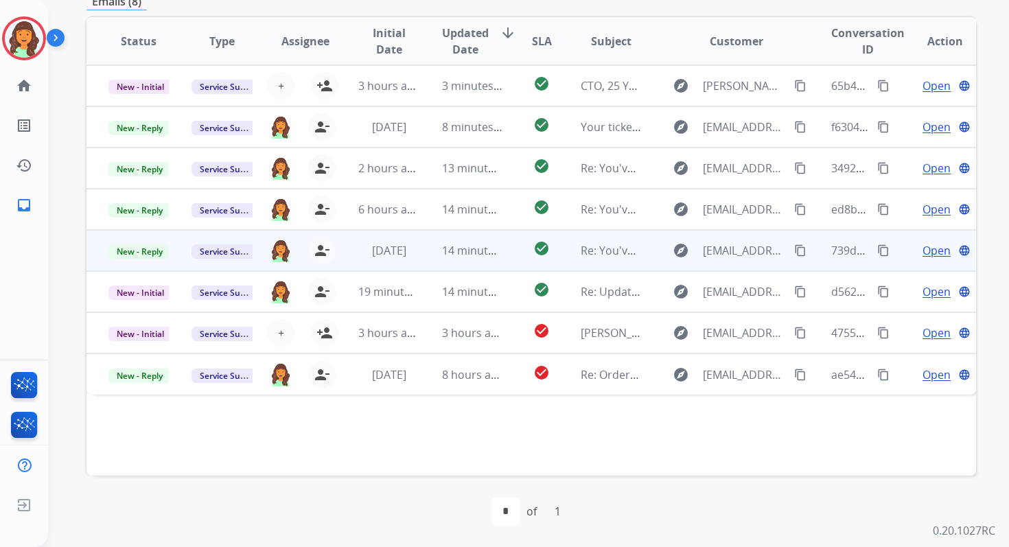
click td "14 minutes ago"
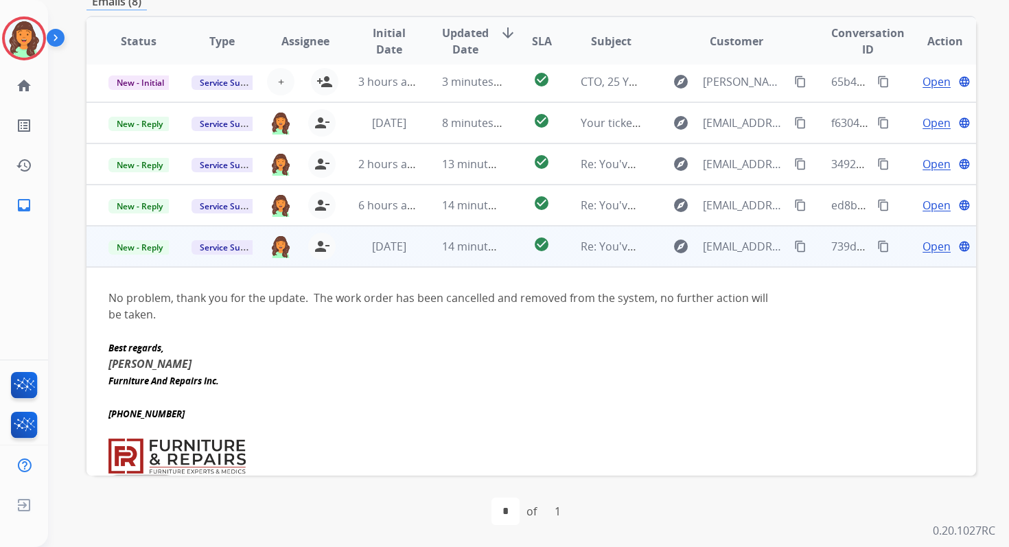
scroll to position [0, 0]
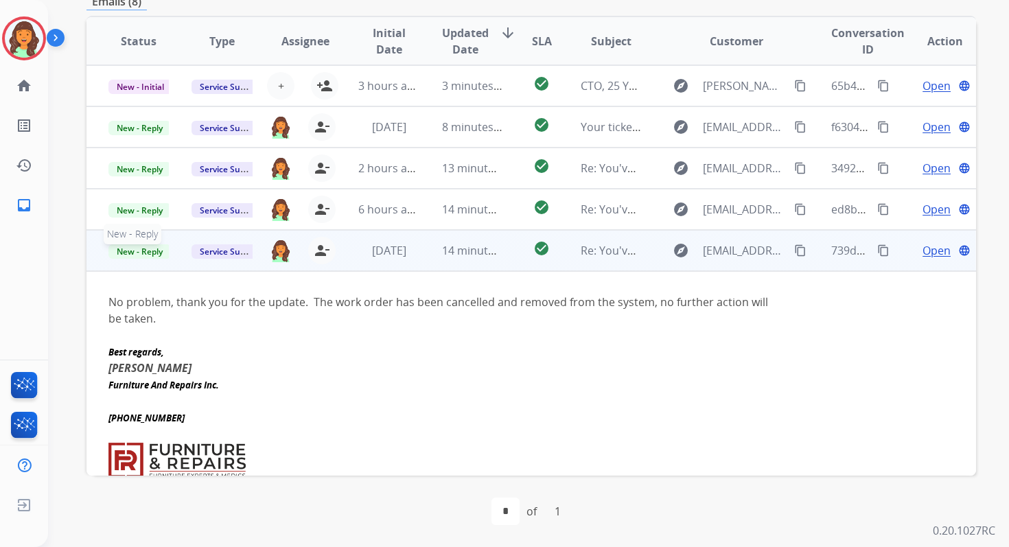
click span "New - Reply"
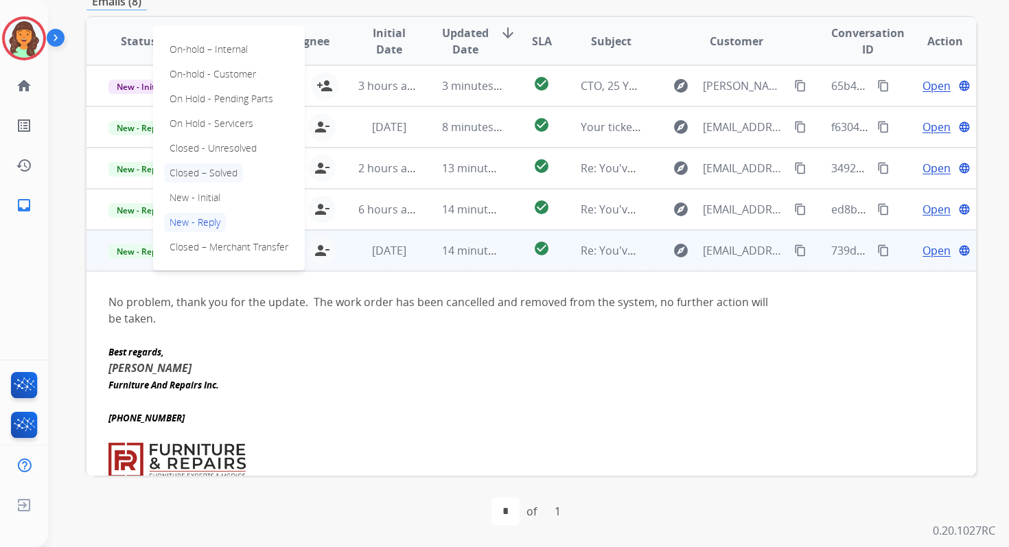
click p "Closed – Solved"
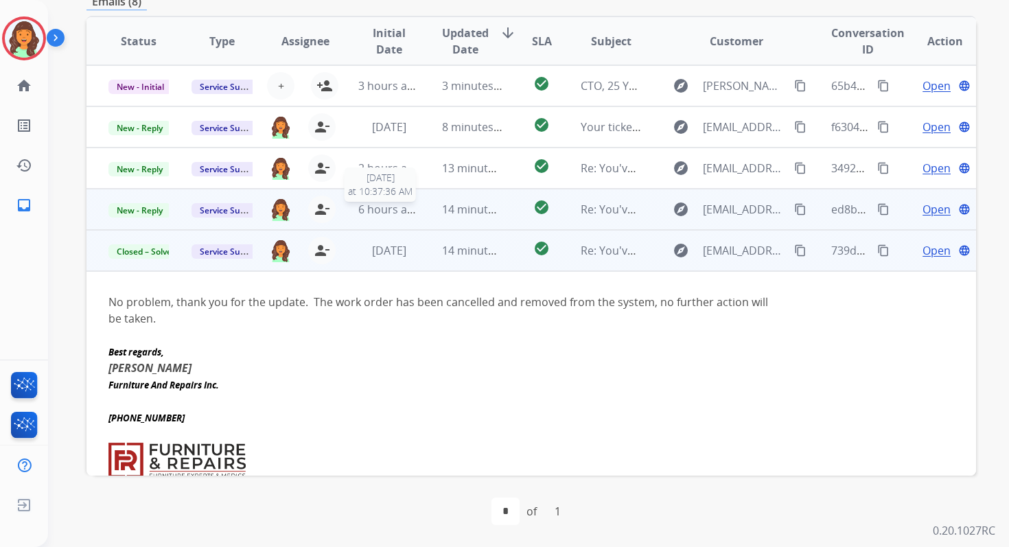
click span "6 hours ago"
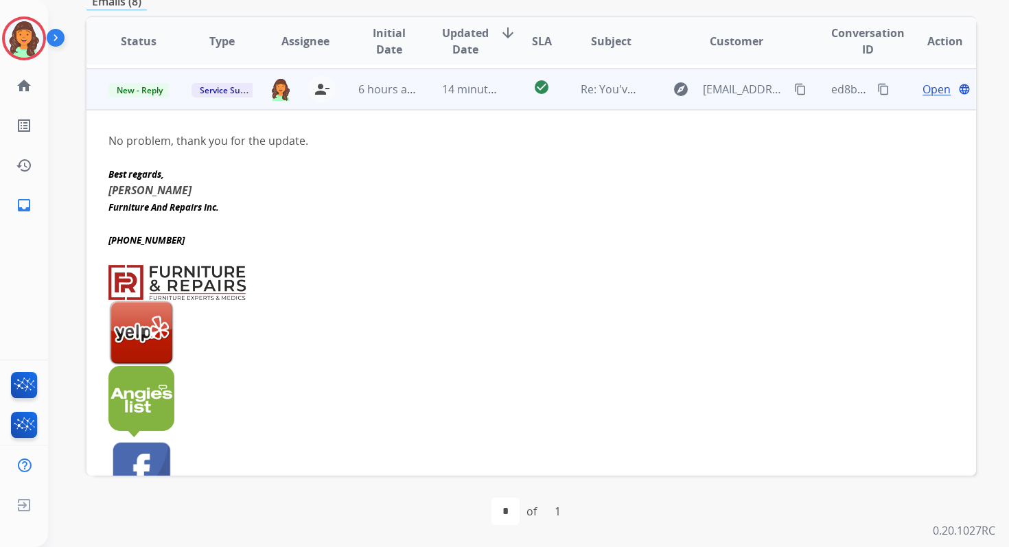
scroll to position [123, 0]
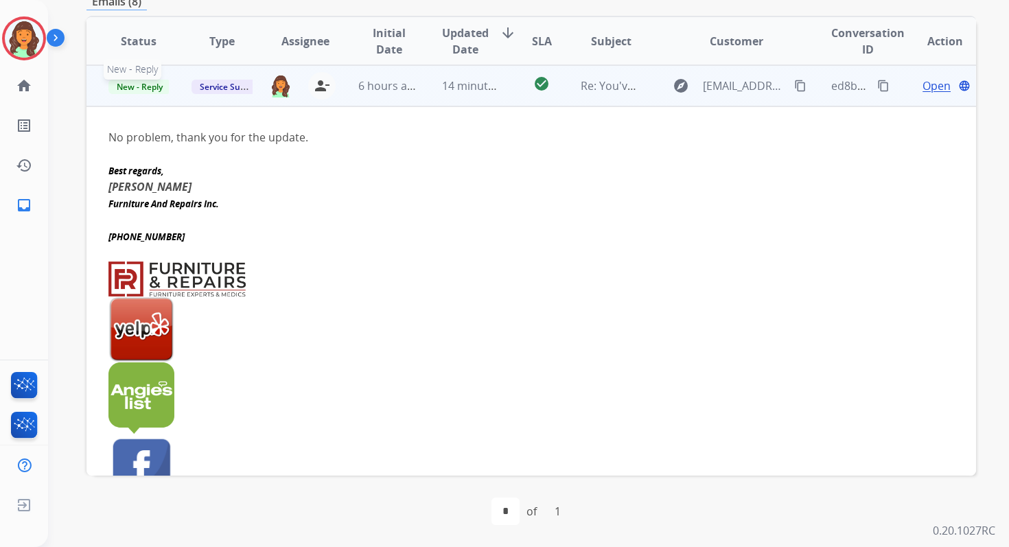
click span "New - Reply"
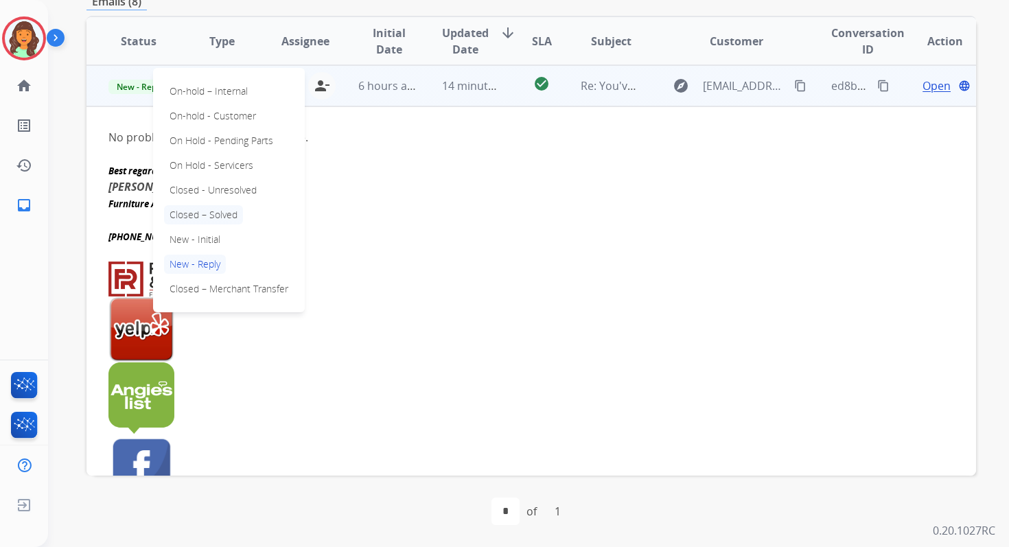
click p "Closed – Solved"
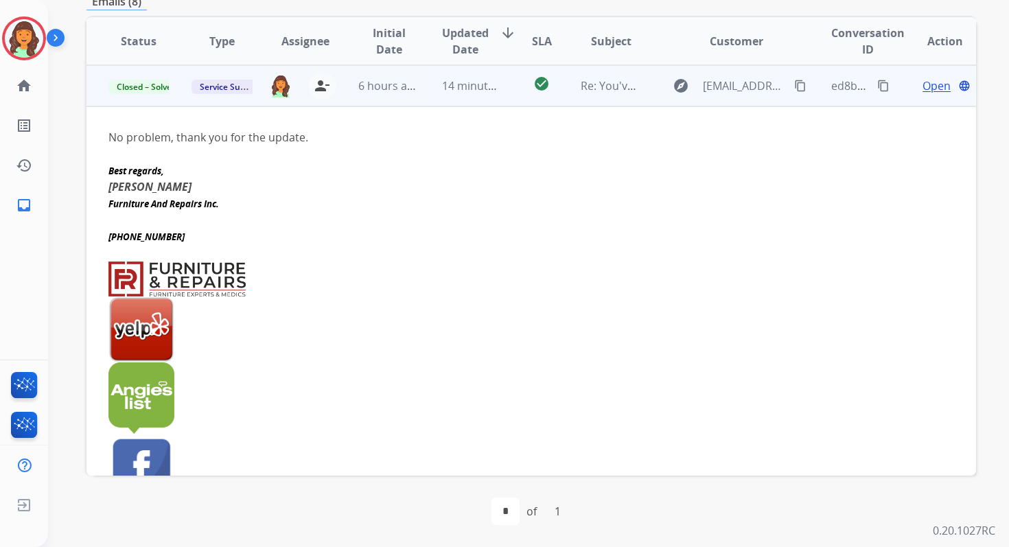
scroll to position [0, 0]
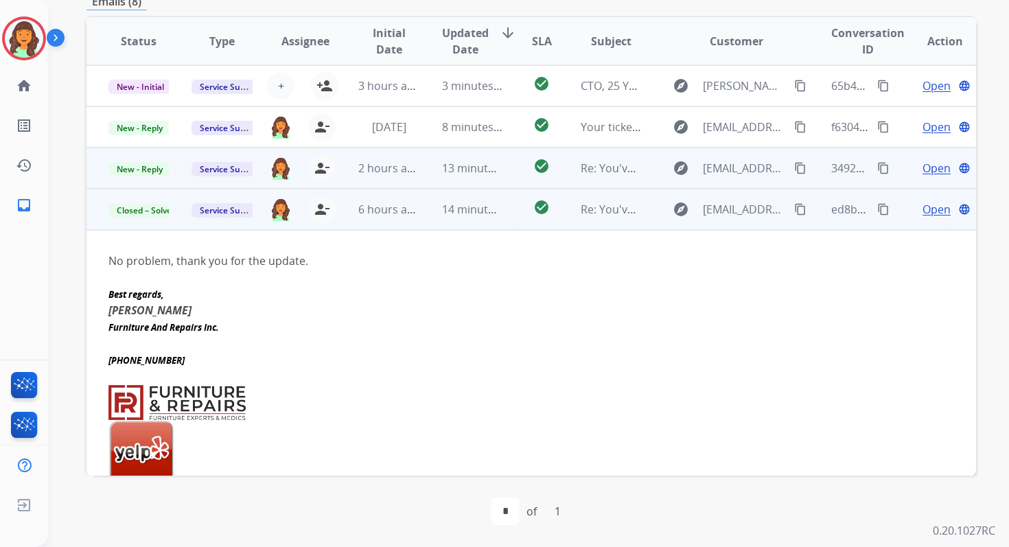
click td "2 hours ago"
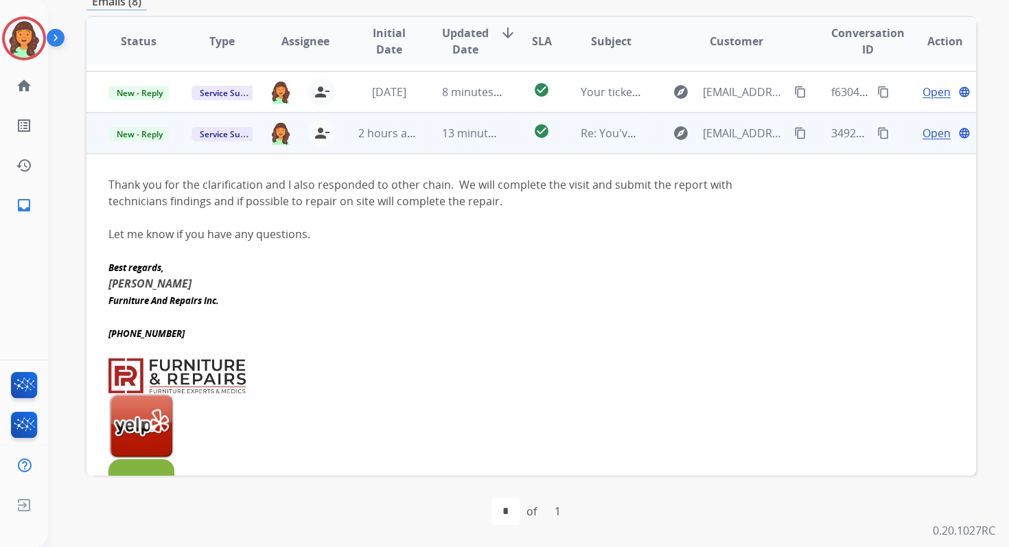
scroll to position [34, 0]
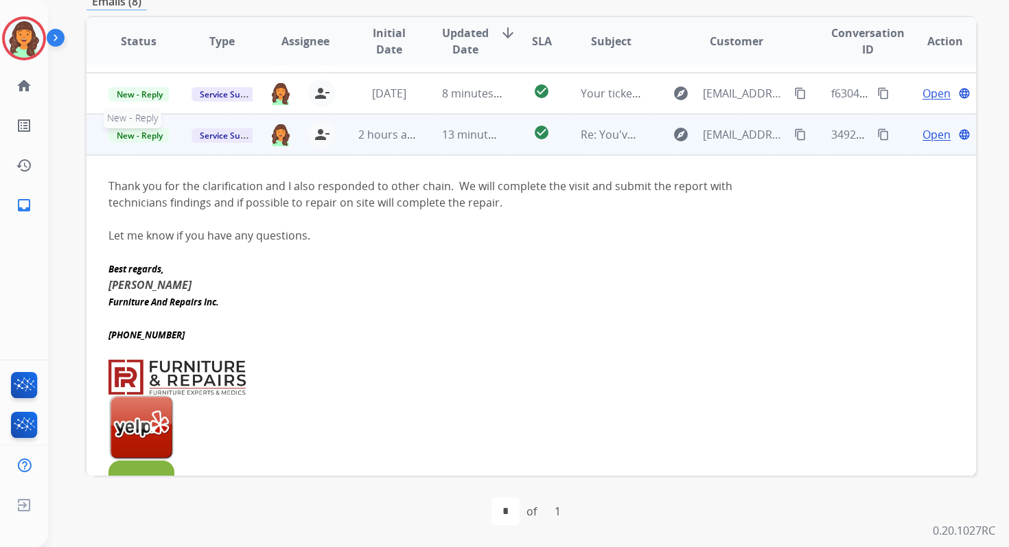
click span "New - Reply"
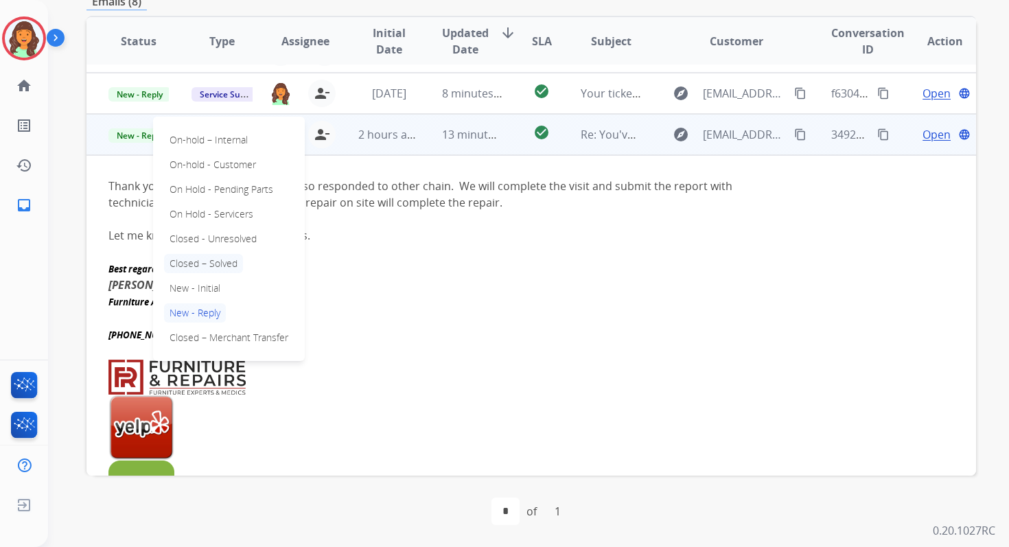
click p "Closed – Solved"
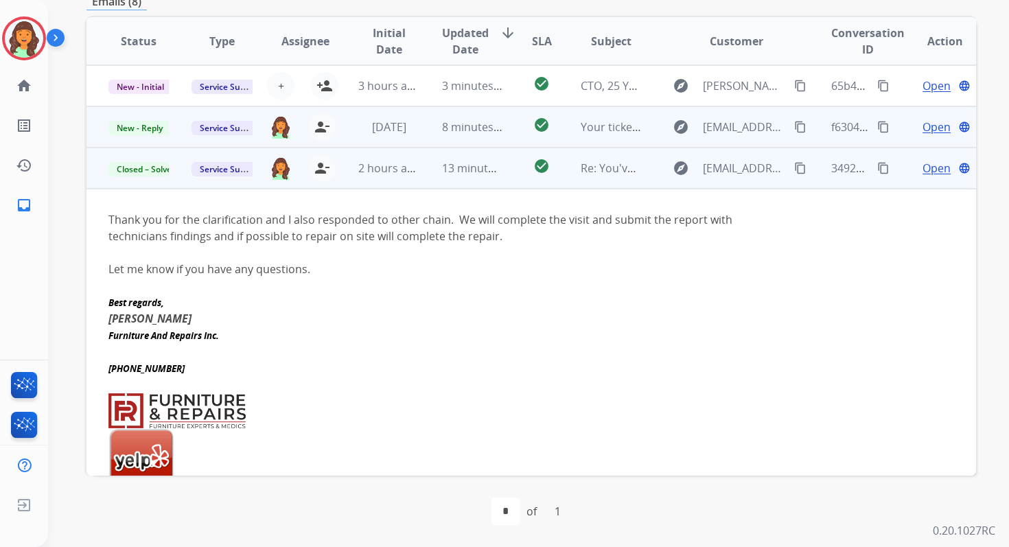
scroll to position [0, 0]
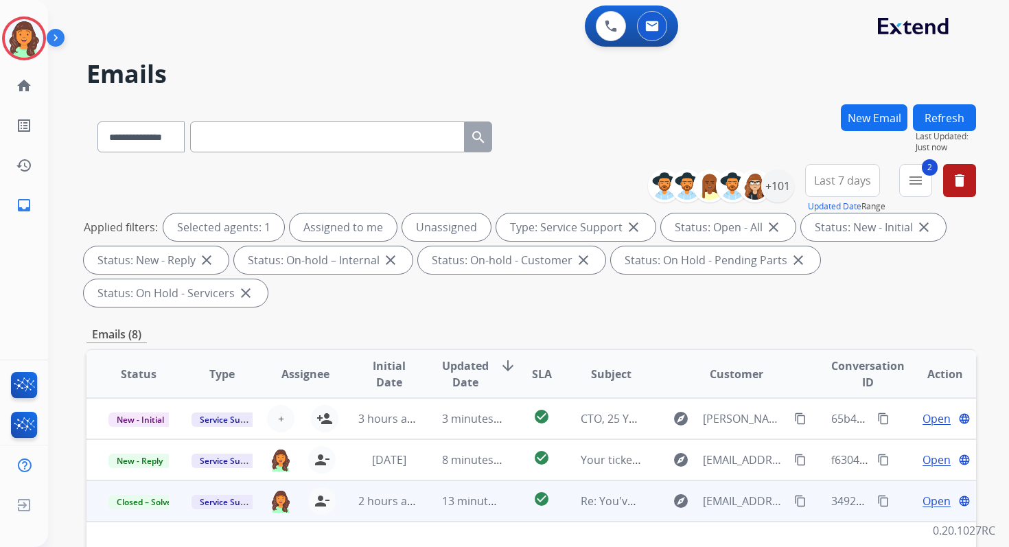
click button "Refresh"
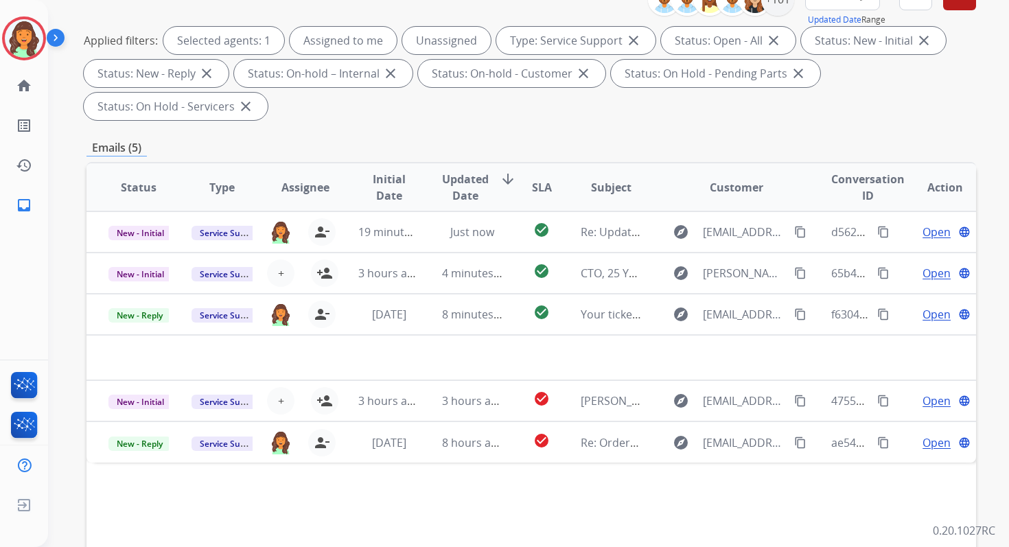
scroll to position [133, 0]
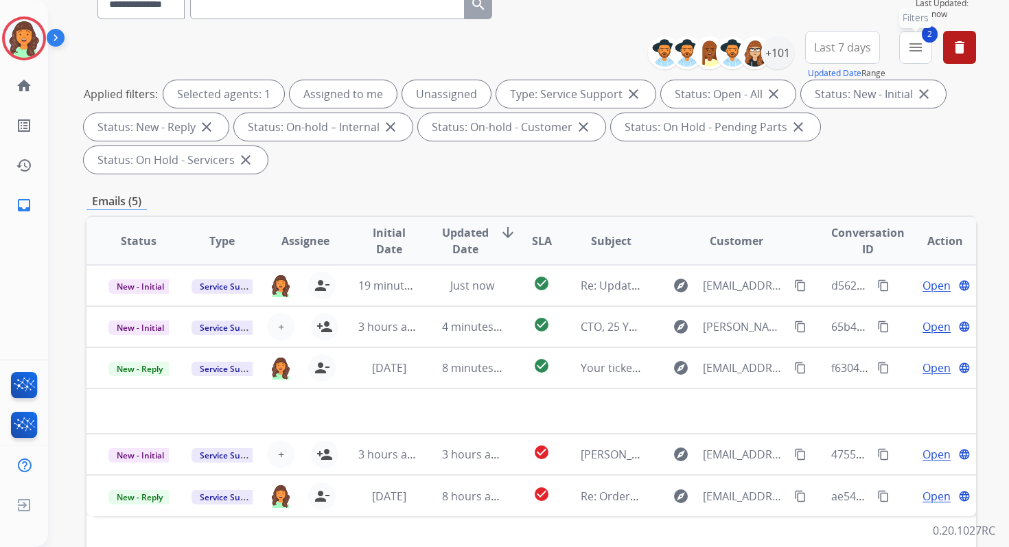
click button "2 menu Filters"
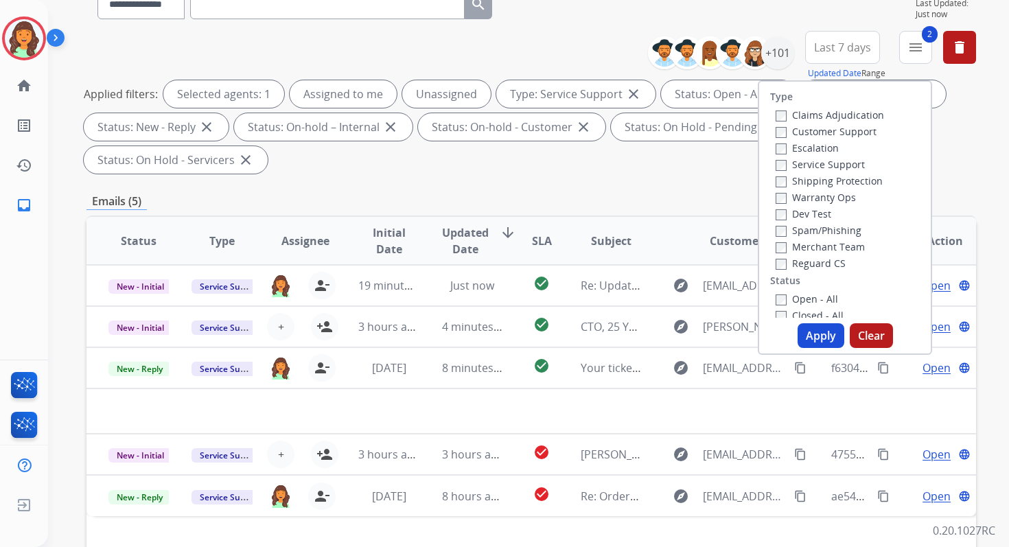
click button "Apply"
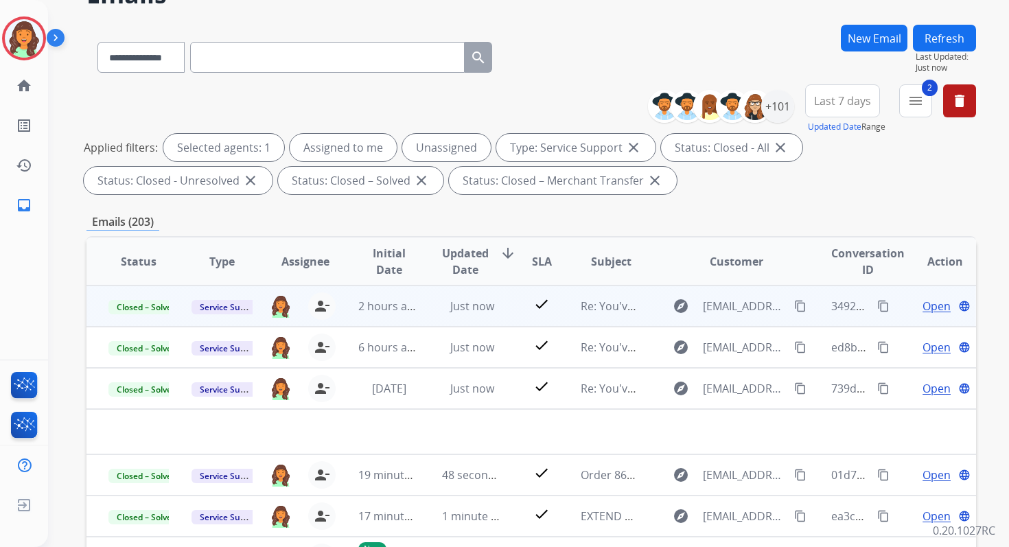
scroll to position [300, 0]
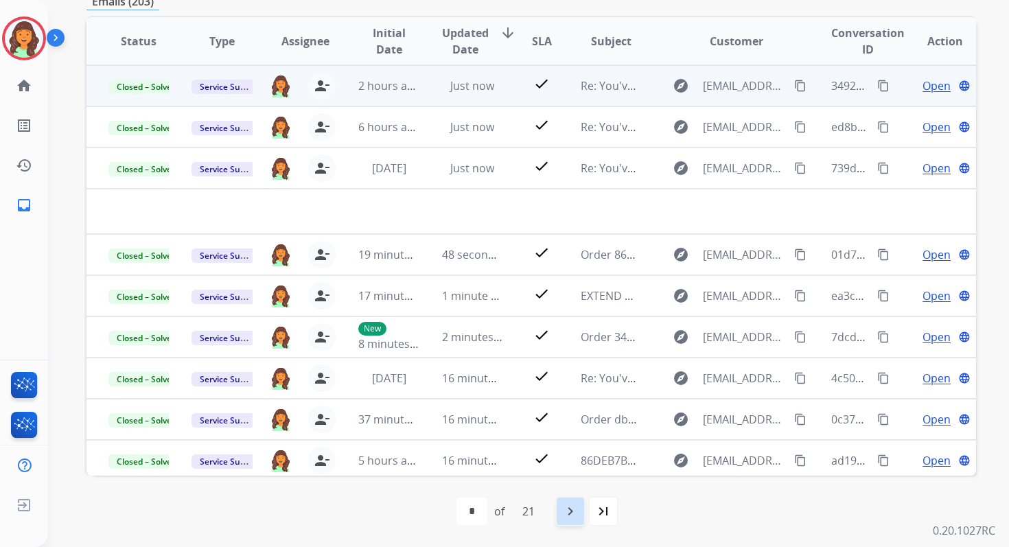
click mat-icon "navigate_next"
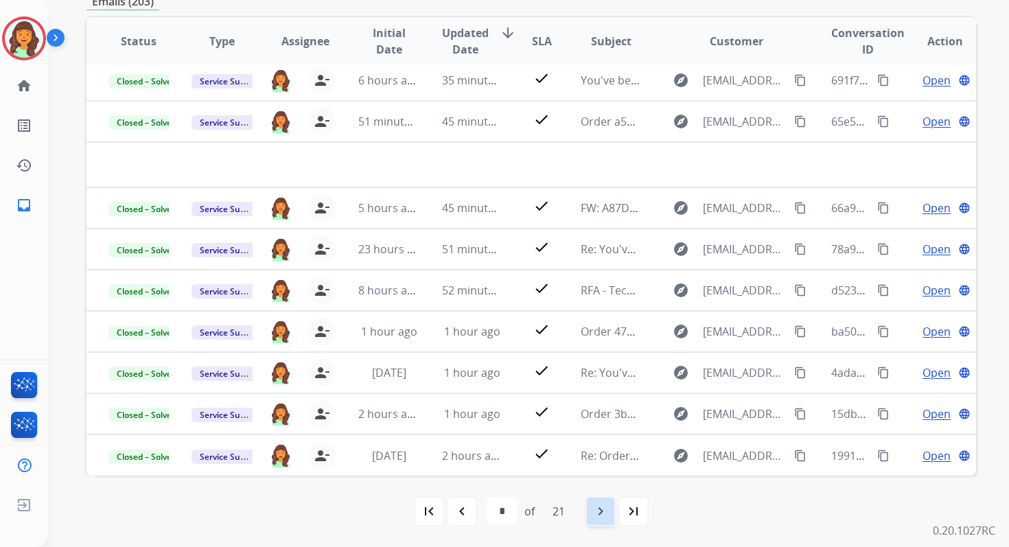
click mat-icon "navigate_next"
click div "navigate_next"
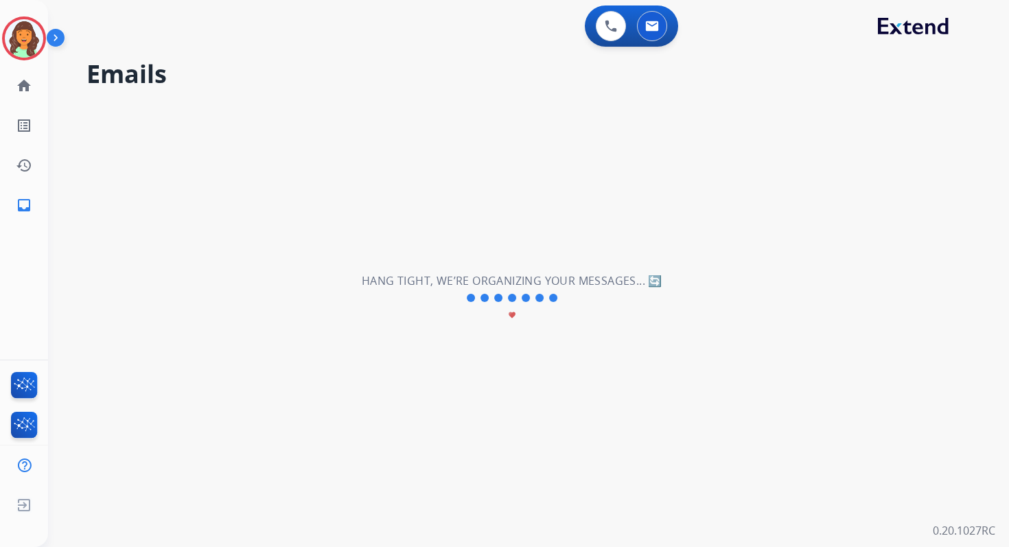
scroll to position [0, 0]
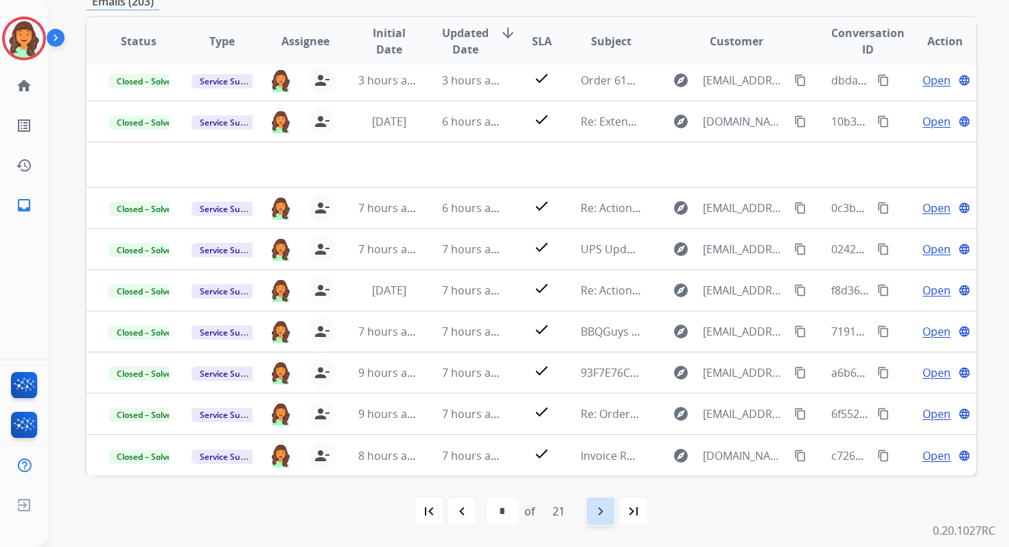
click mat-icon "navigate_next"
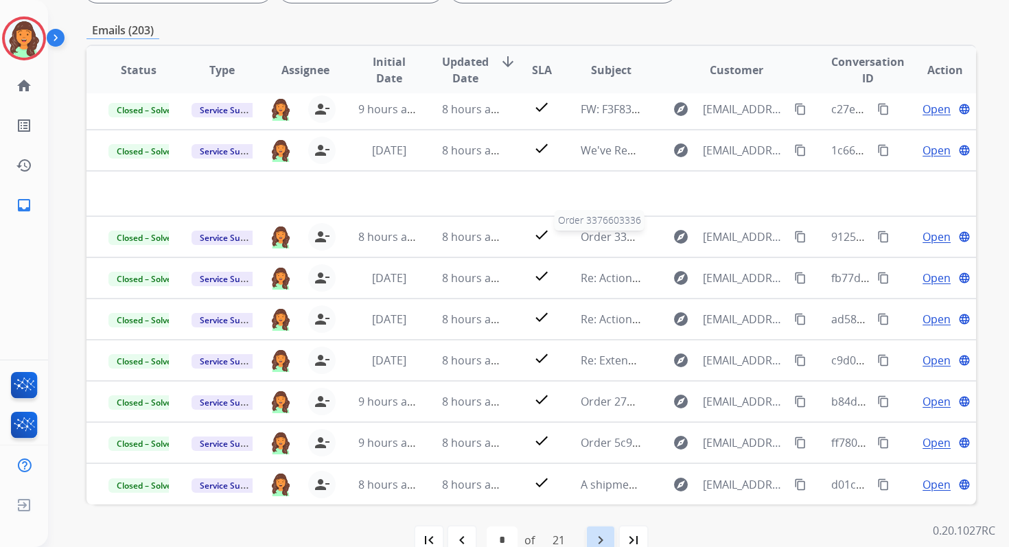
scroll to position [300, 0]
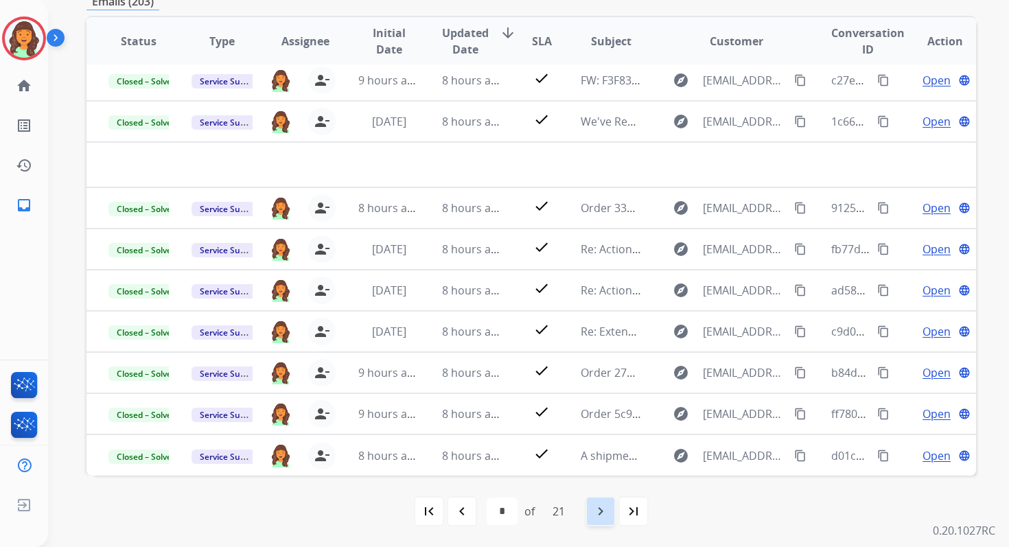
click mat-icon "navigate_next"
select select "*"
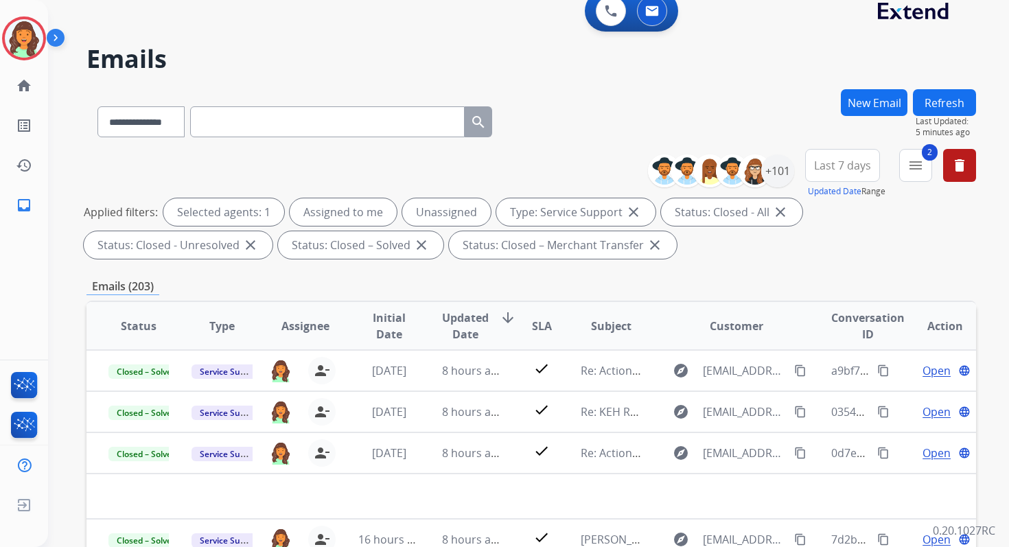
scroll to position [0, 0]
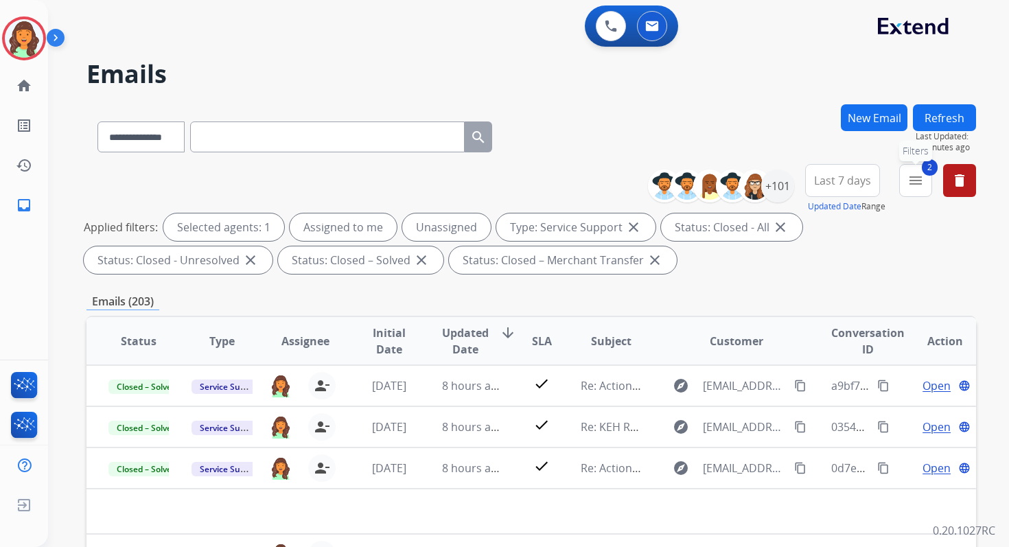
click mat-icon "menu"
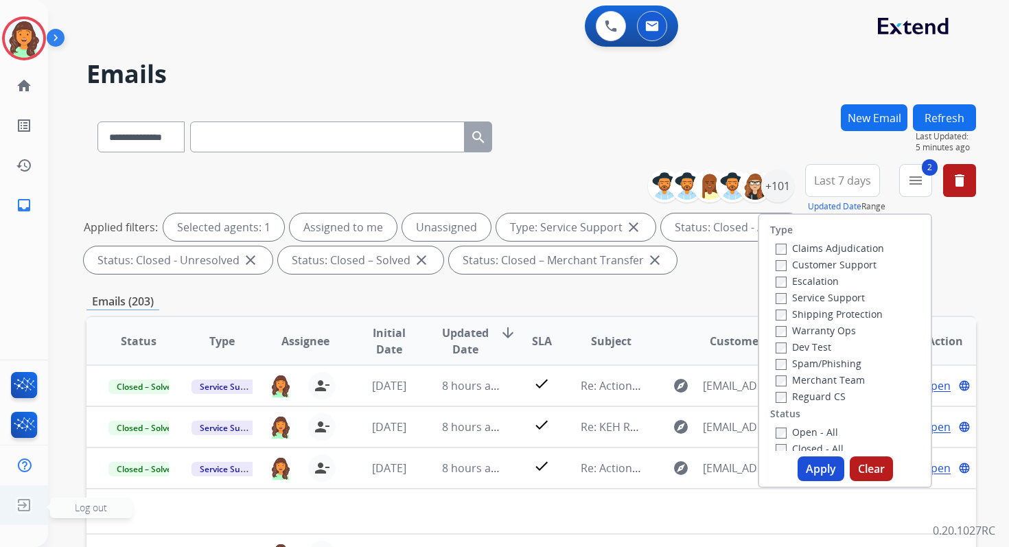
click span "Log out"
